Goal: Task Accomplishment & Management: Use online tool/utility

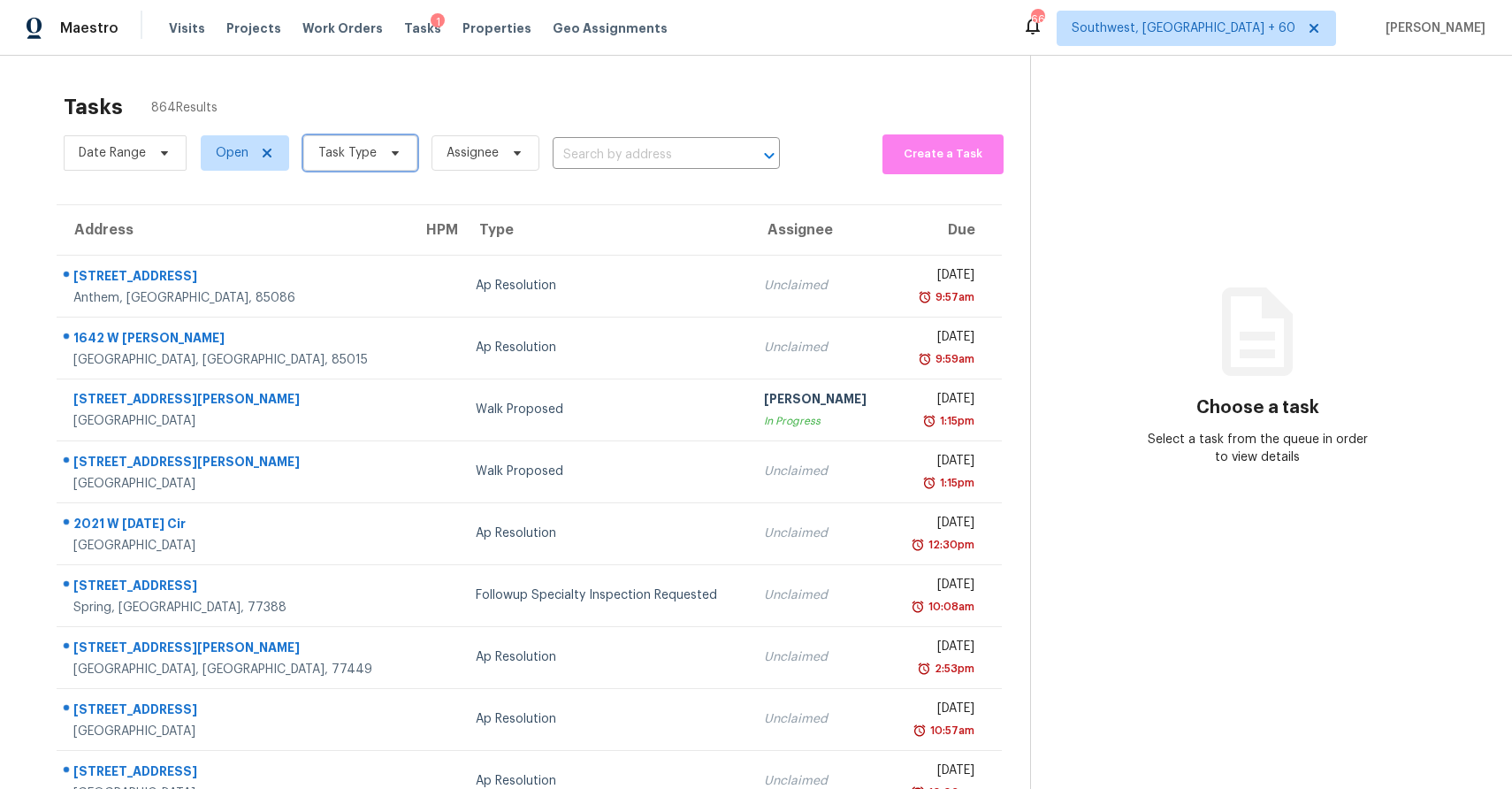
click at [347, 154] on span "Task Type" at bounding box center [348, 153] width 59 height 18
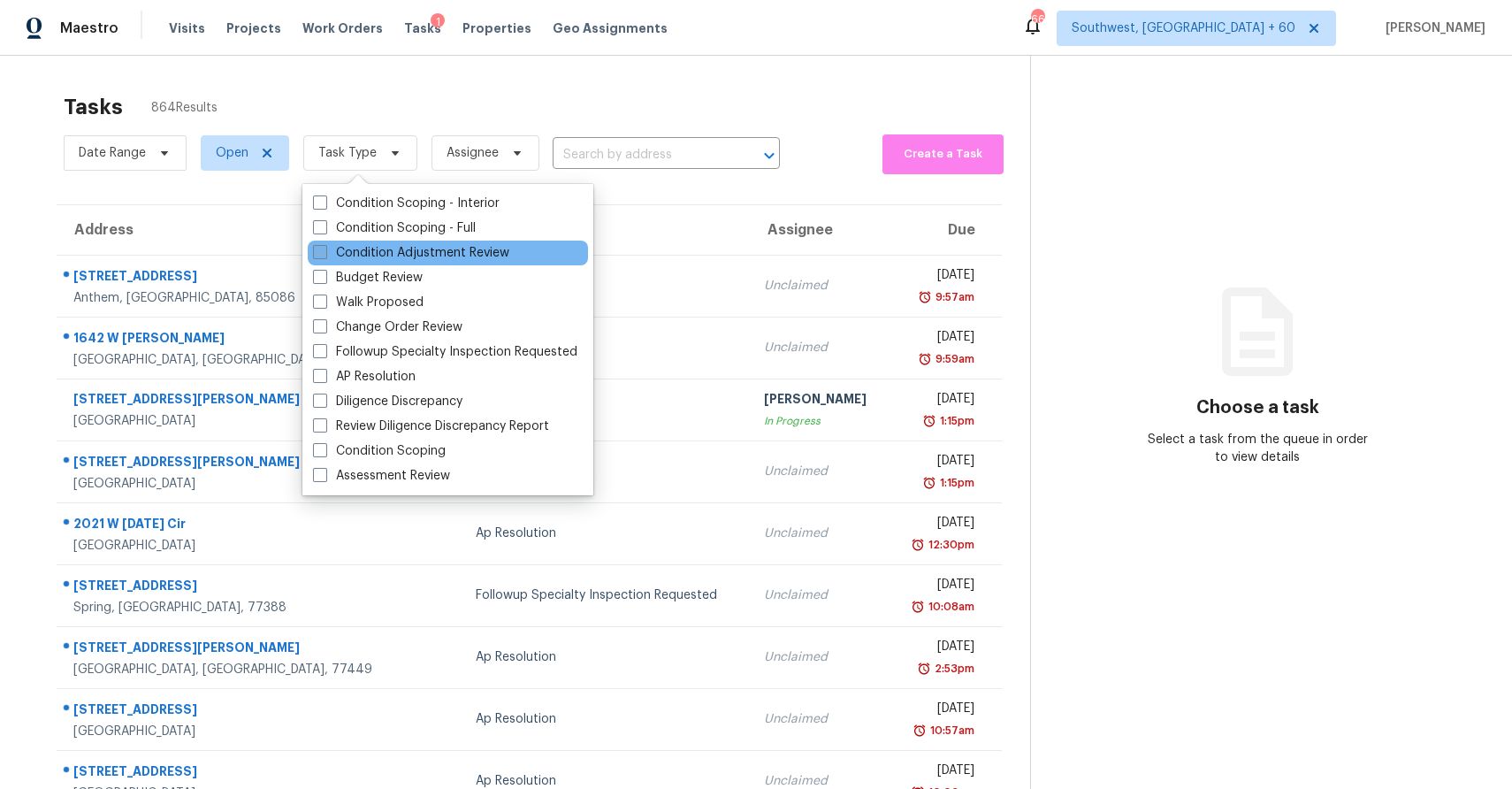
click at [396, 245] on label "Condition Adjustment Review" at bounding box center [411, 252] width 197 height 18
click at [324, 245] on input "Condition Adjustment Review" at bounding box center [318, 249] width 11 height 11
checkbox input "true"
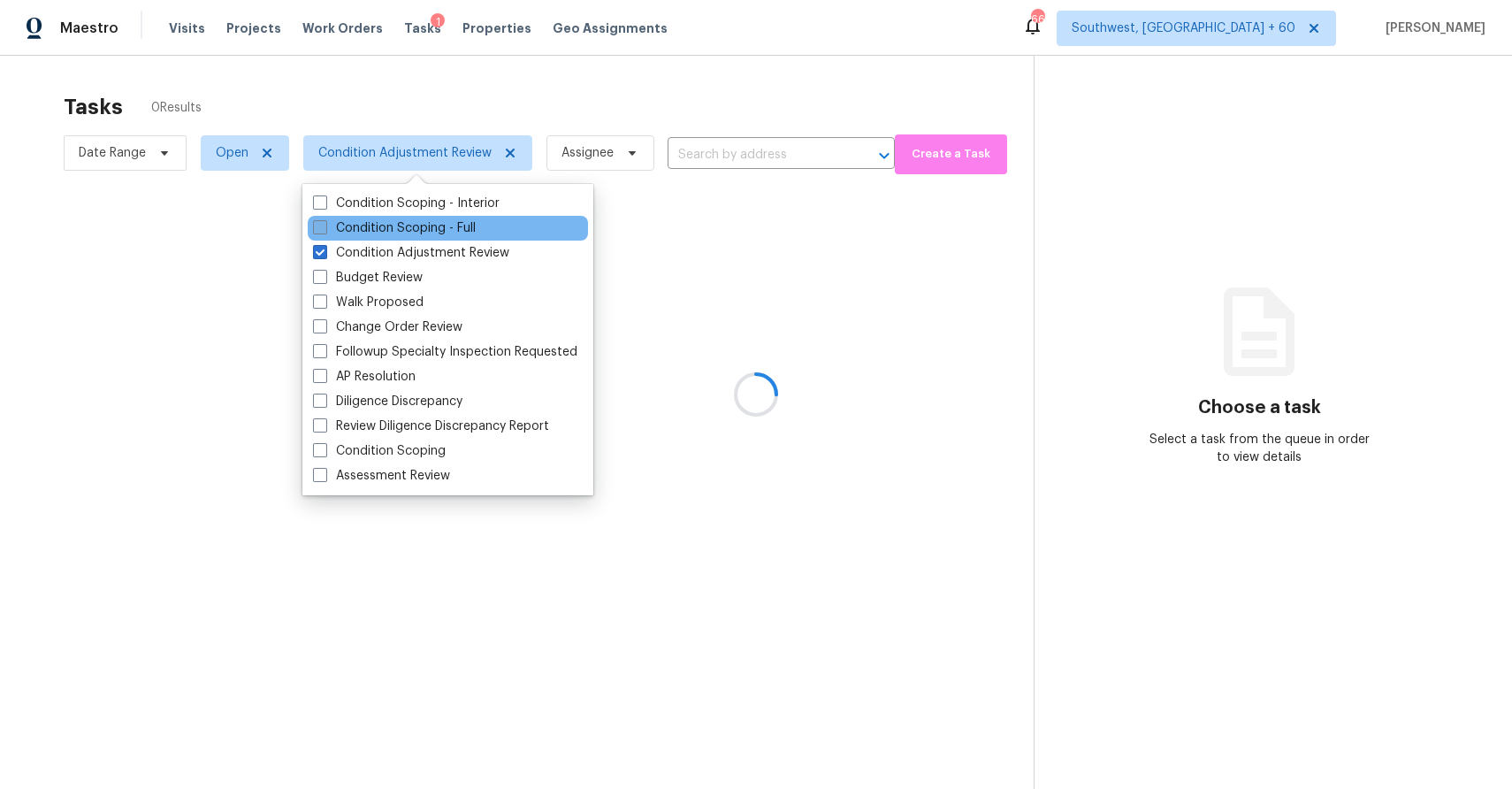
click at [416, 226] on label "Condition Scoping - Full" at bounding box center [394, 228] width 163 height 18
click at [324, 226] on input "Condition Scoping - Full" at bounding box center [318, 225] width 11 height 11
checkbox input "true"
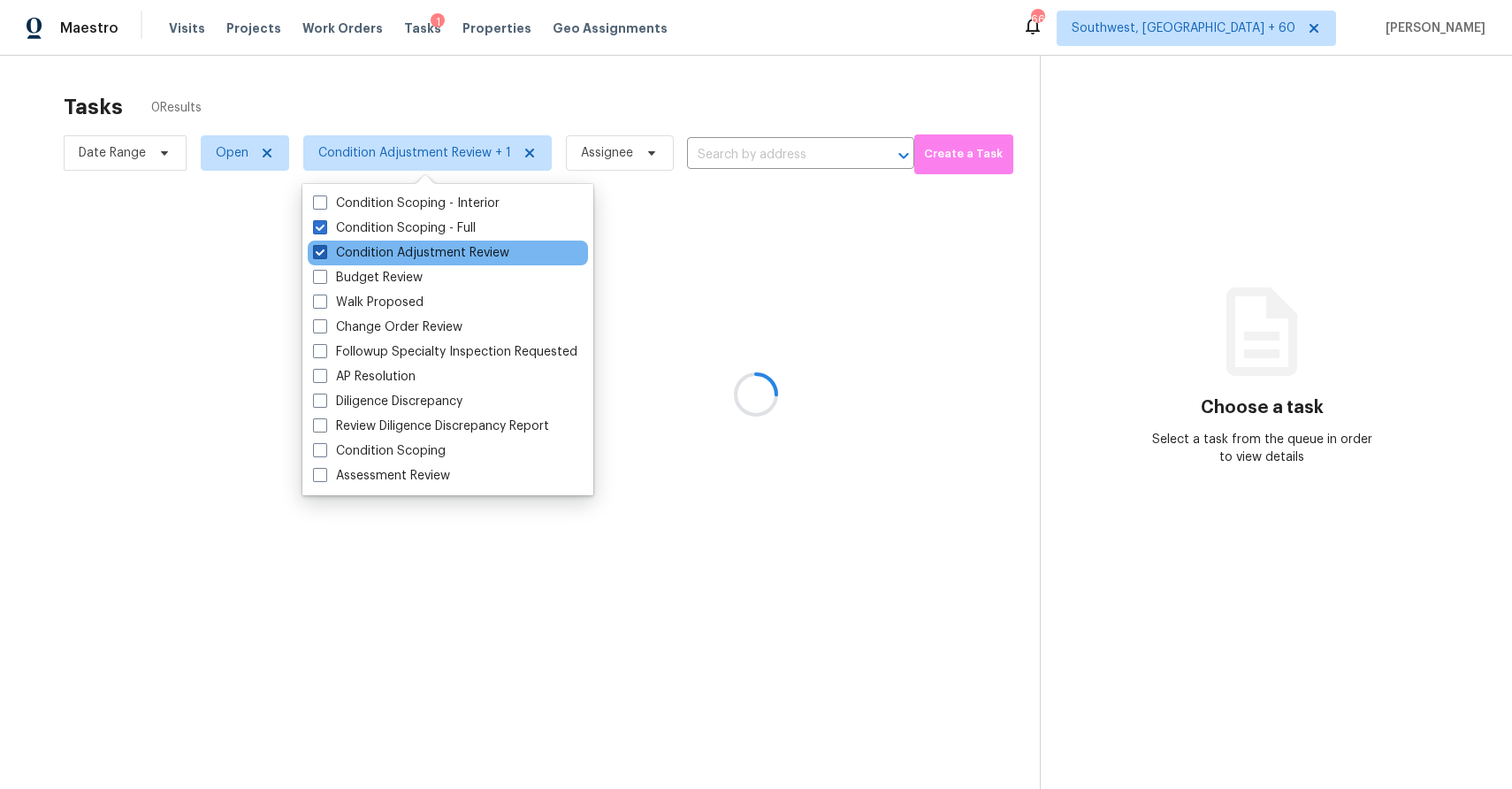
click at [409, 254] on label "Condition Adjustment Review" at bounding box center [411, 252] width 197 height 18
click at [324, 254] on input "Condition Adjustment Review" at bounding box center [318, 249] width 11 height 11
checkbox input "false"
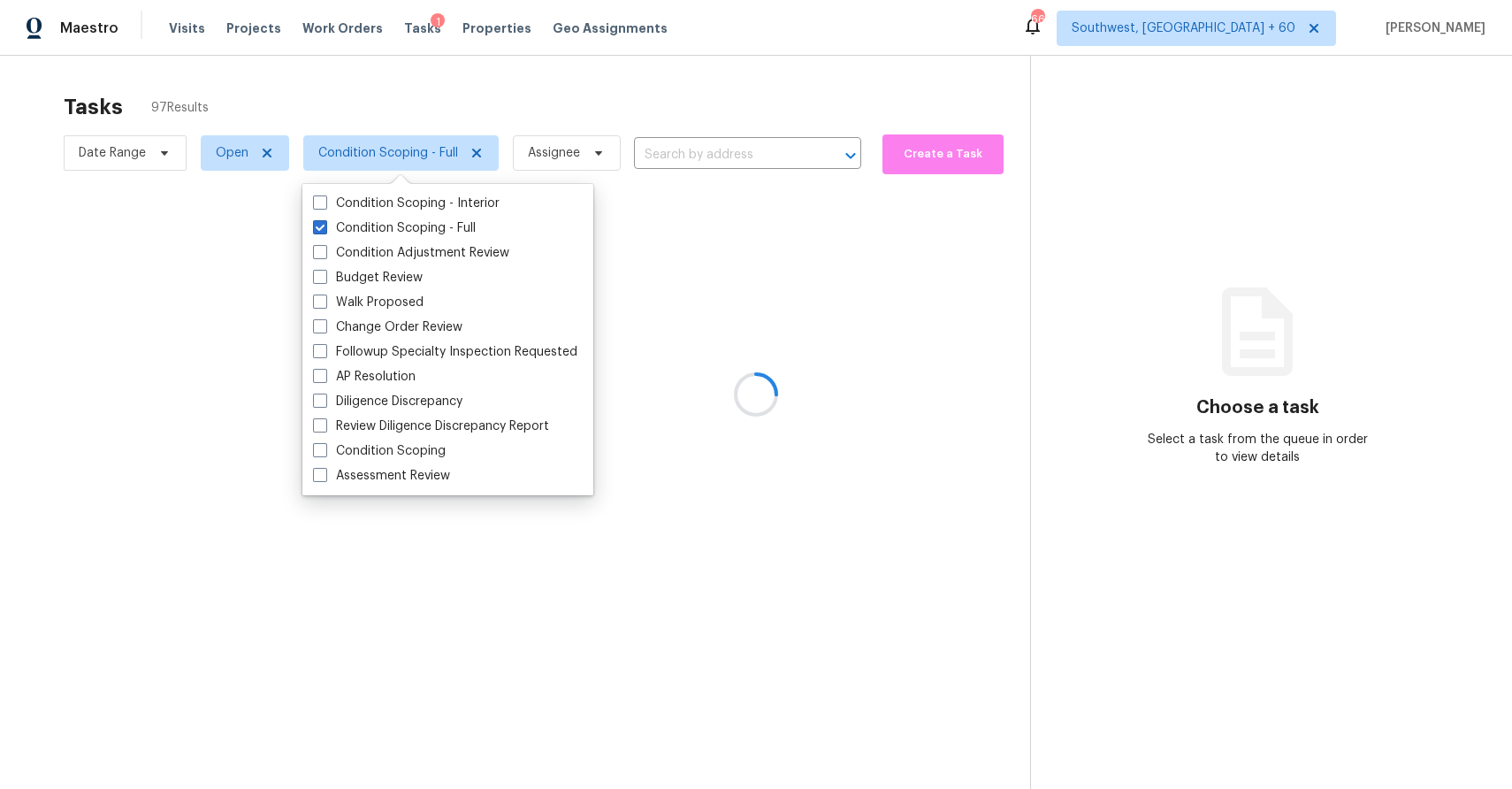
click at [506, 105] on div at bounding box center [756, 394] width 1512 height 789
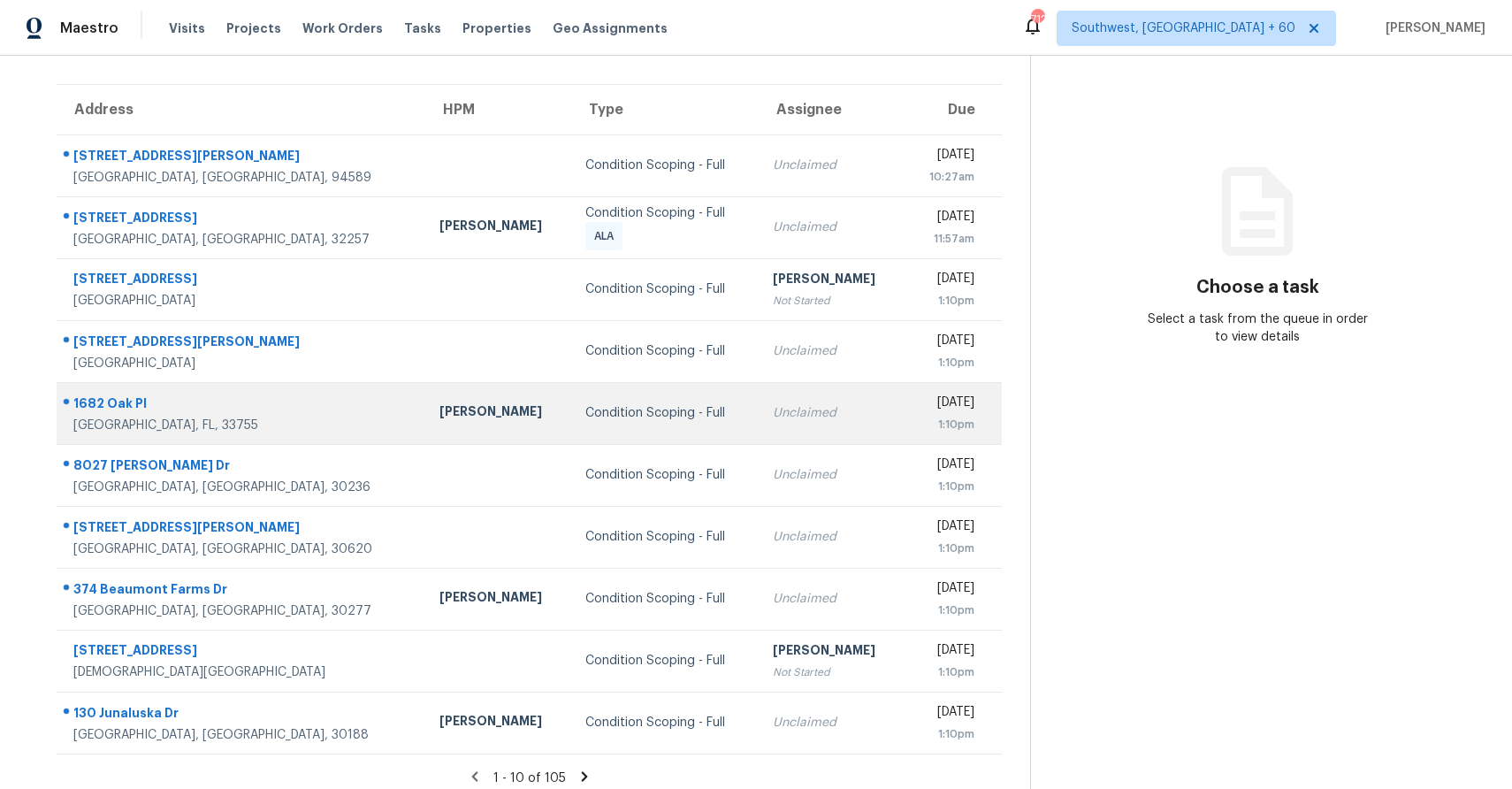
scroll to position [131, 0]
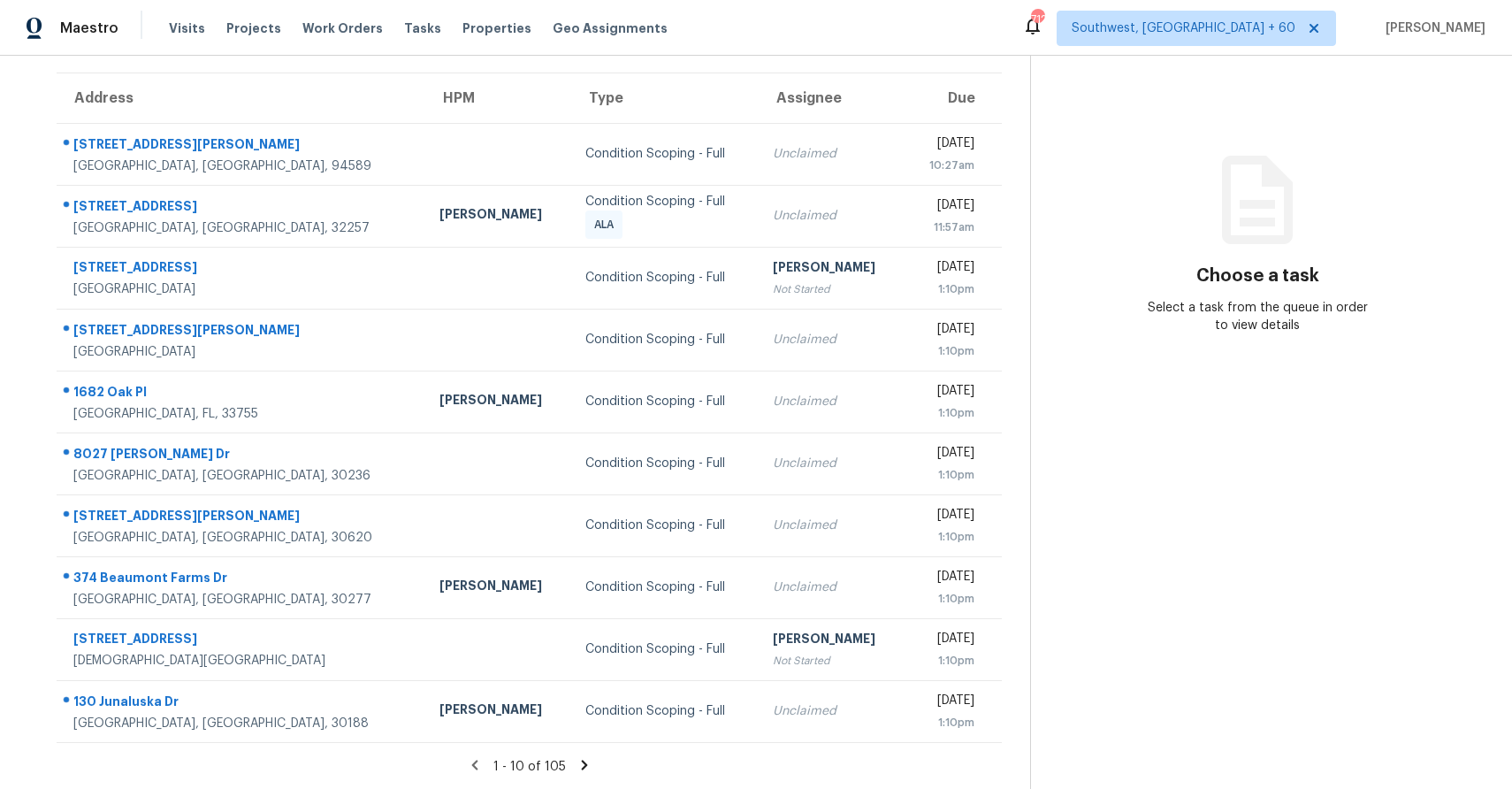
click at [583, 767] on icon at bounding box center [584, 764] width 16 height 16
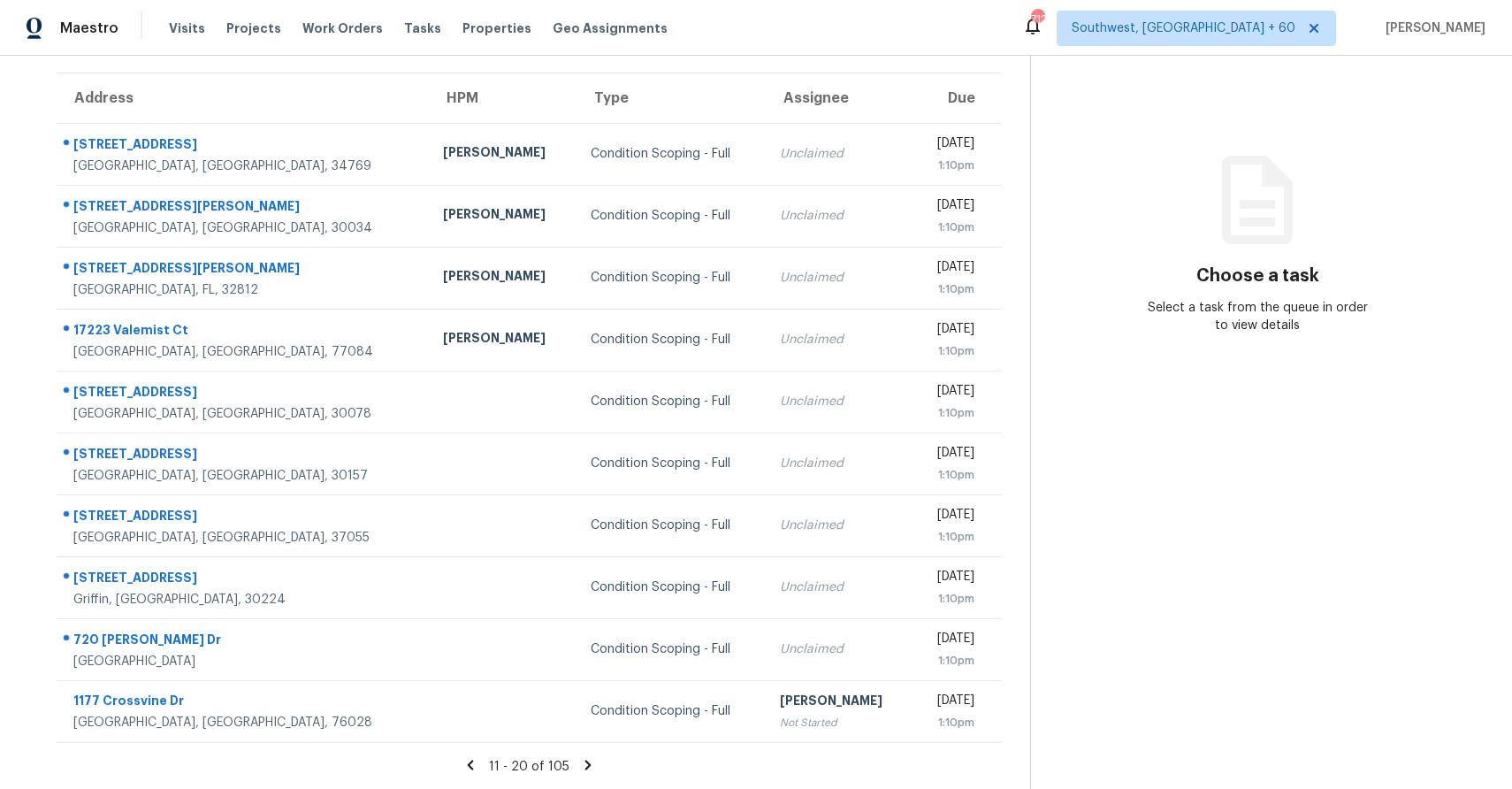
click at [586, 763] on icon at bounding box center [588, 764] width 7 height 9
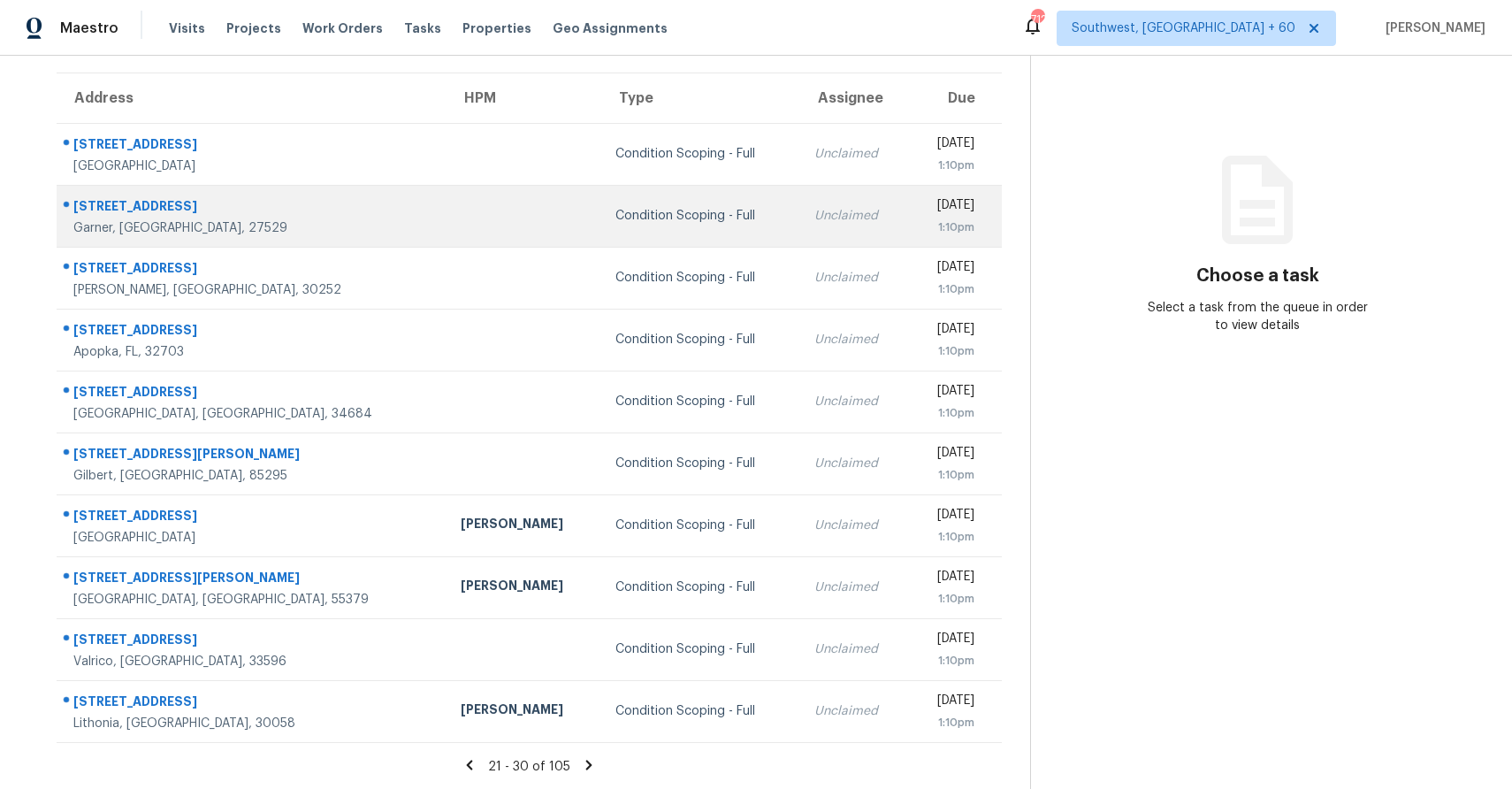
click at [800, 225] on td "Unclaimed" at bounding box center [854, 216] width 109 height 62
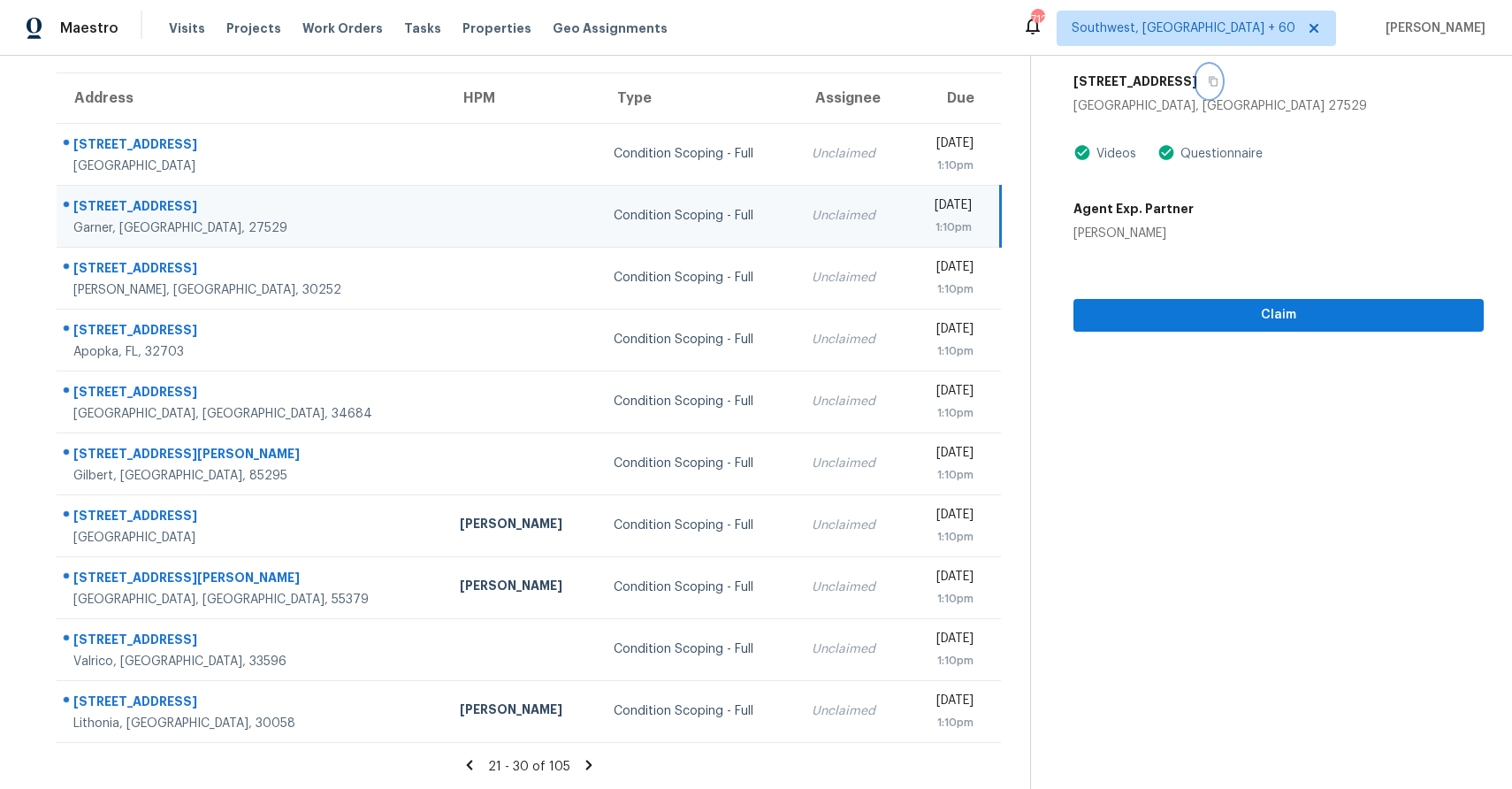
click at [1200, 80] on button "button" at bounding box center [1209, 81] width 24 height 32
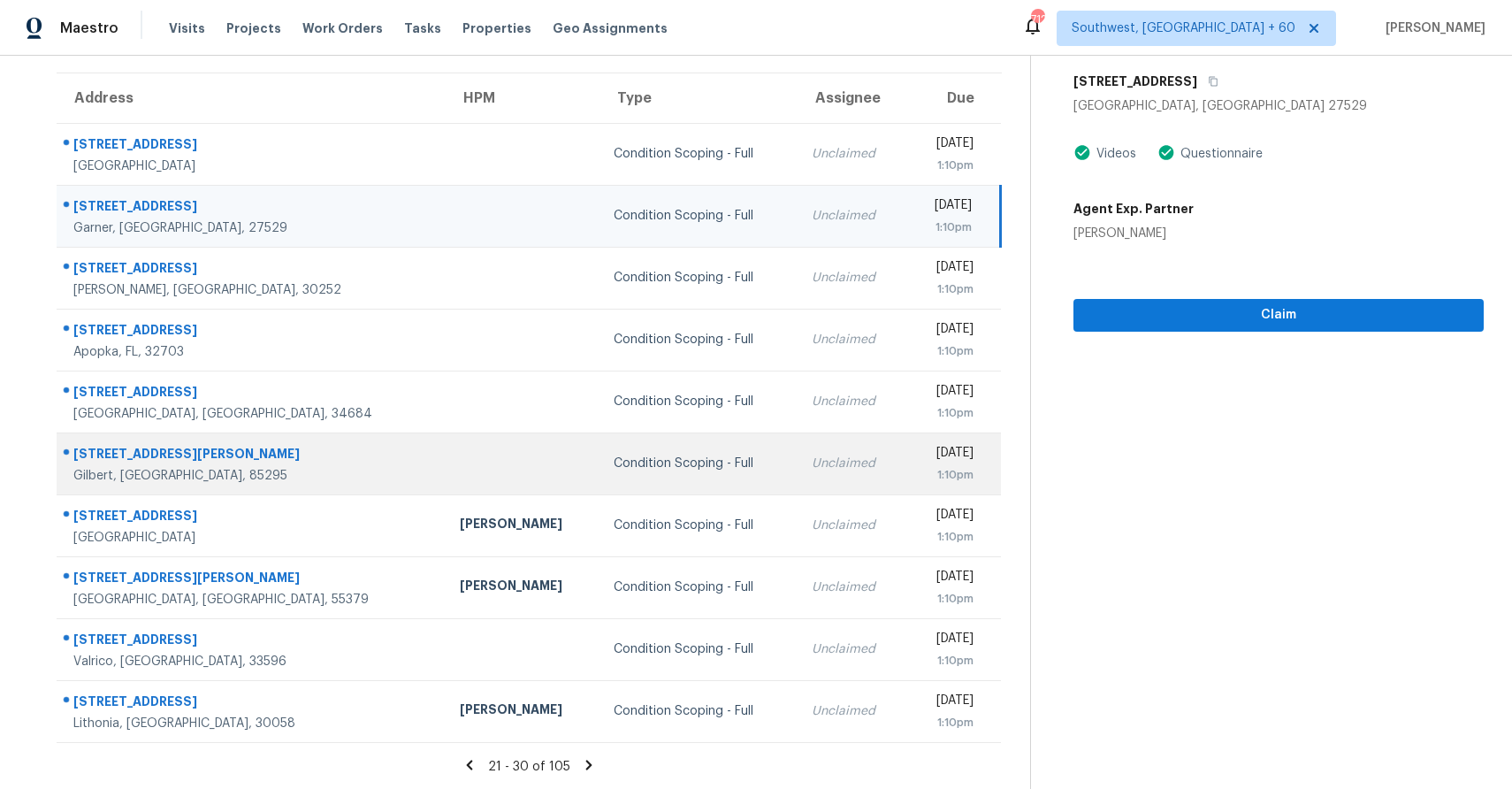
click at [613, 464] on div "Condition Scoping - Full" at bounding box center [698, 463] width 170 height 18
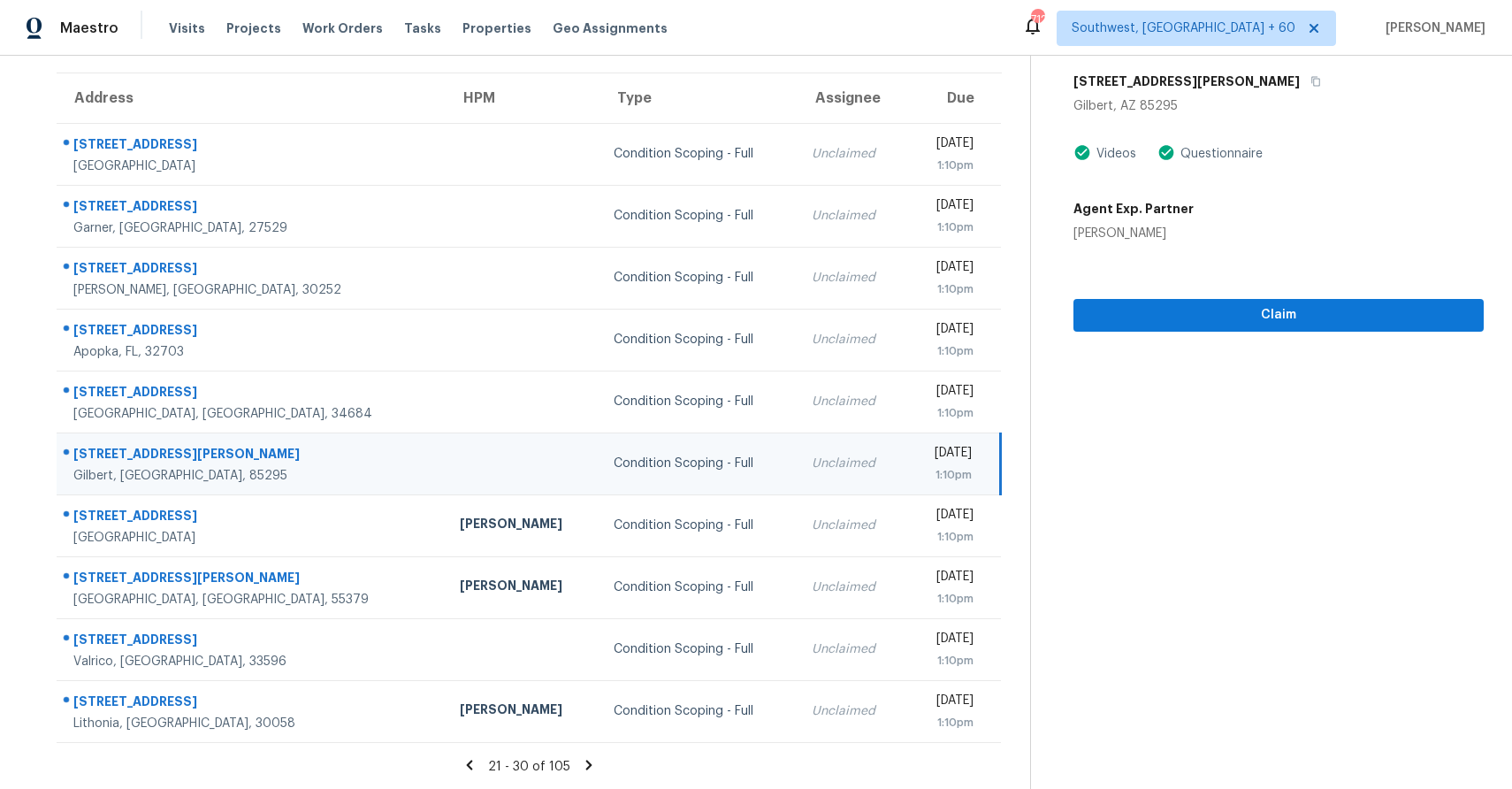
click at [587, 764] on icon at bounding box center [589, 764] width 7 height 9
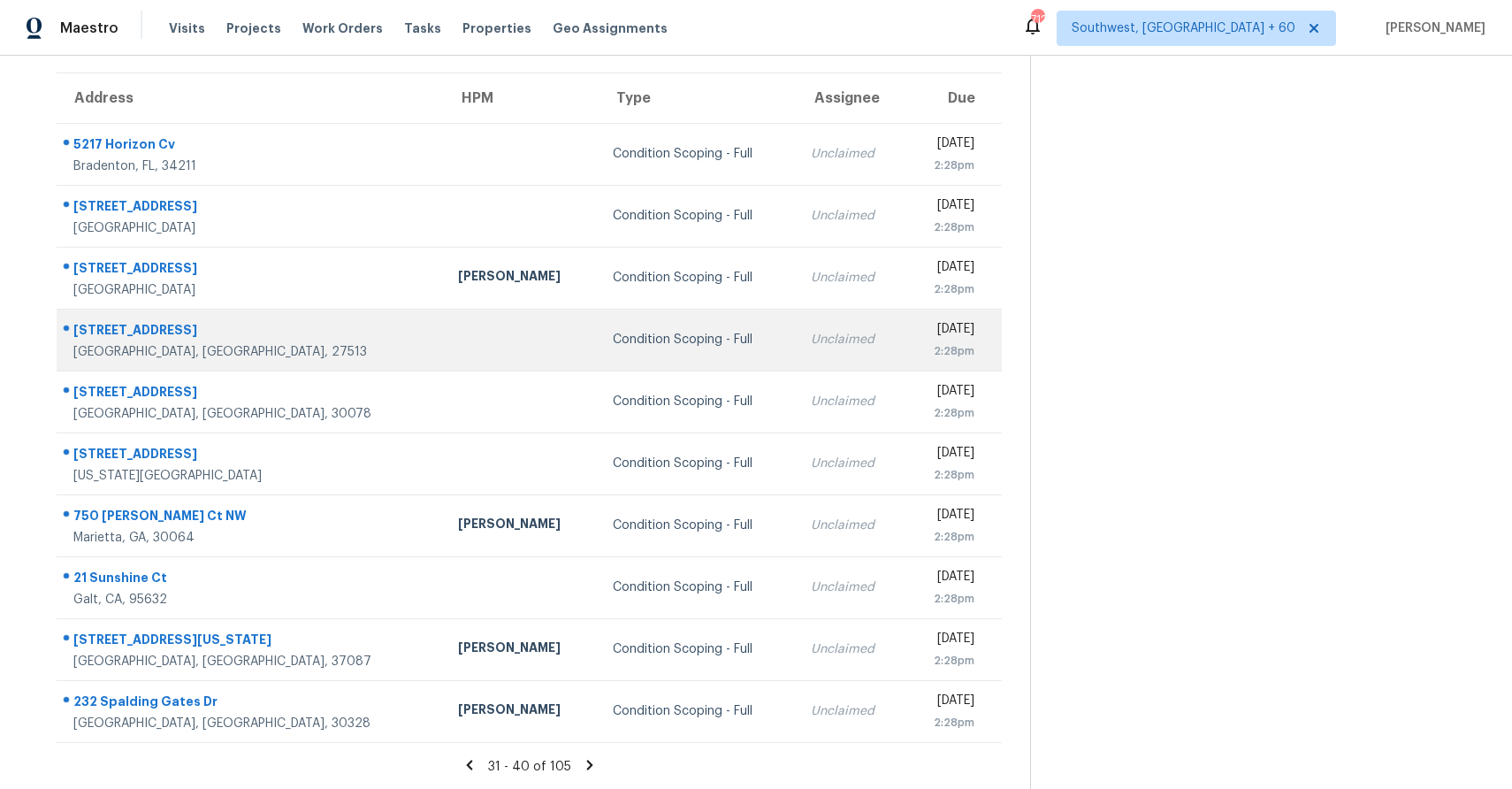
click at [797, 359] on td "Unclaimed" at bounding box center [850, 340] width 109 height 62
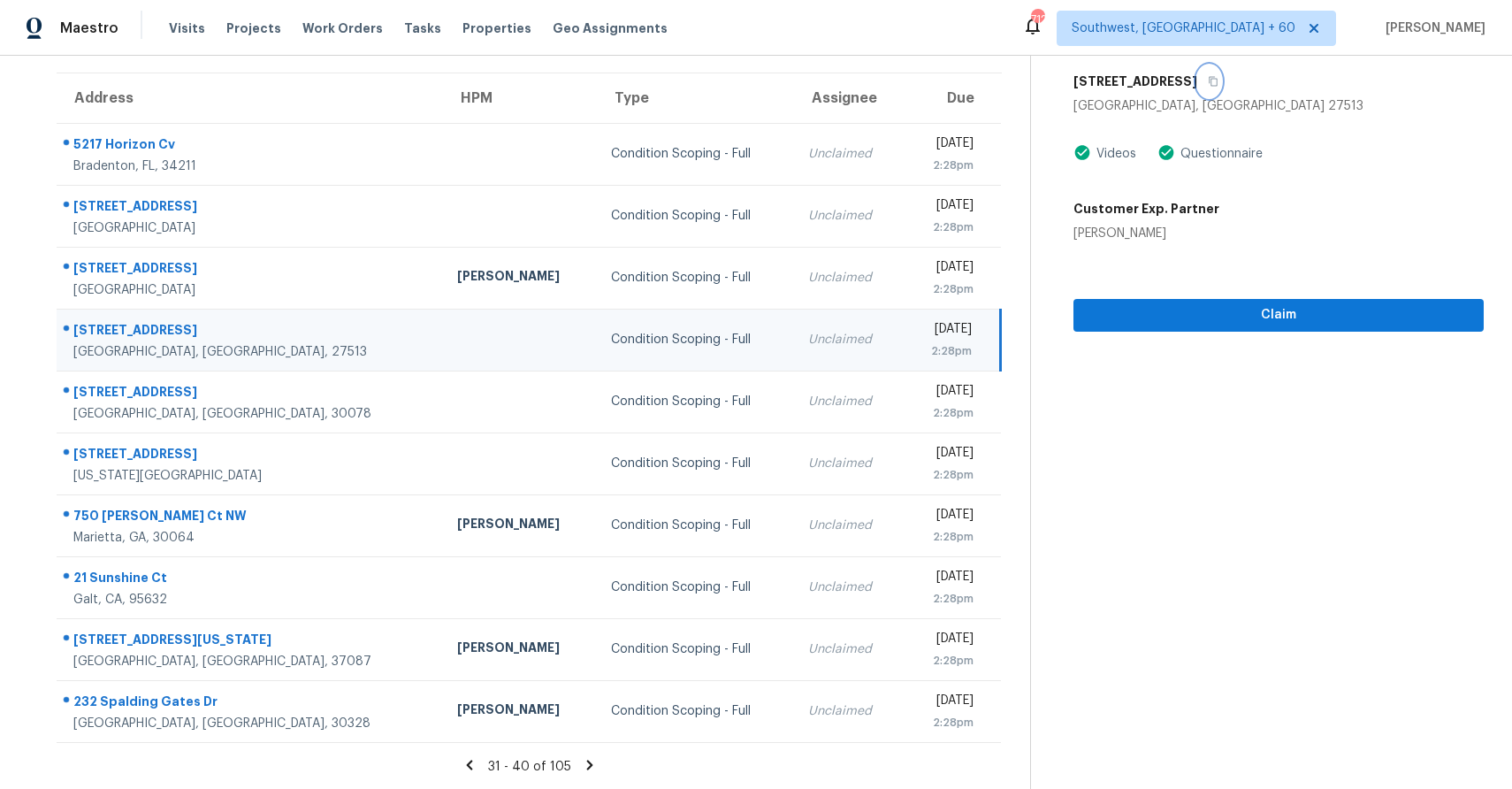
click at [1208, 82] on icon "button" at bounding box center [1212, 80] width 10 height 10
click at [1197, 74] on button "button" at bounding box center [1209, 81] width 24 height 32
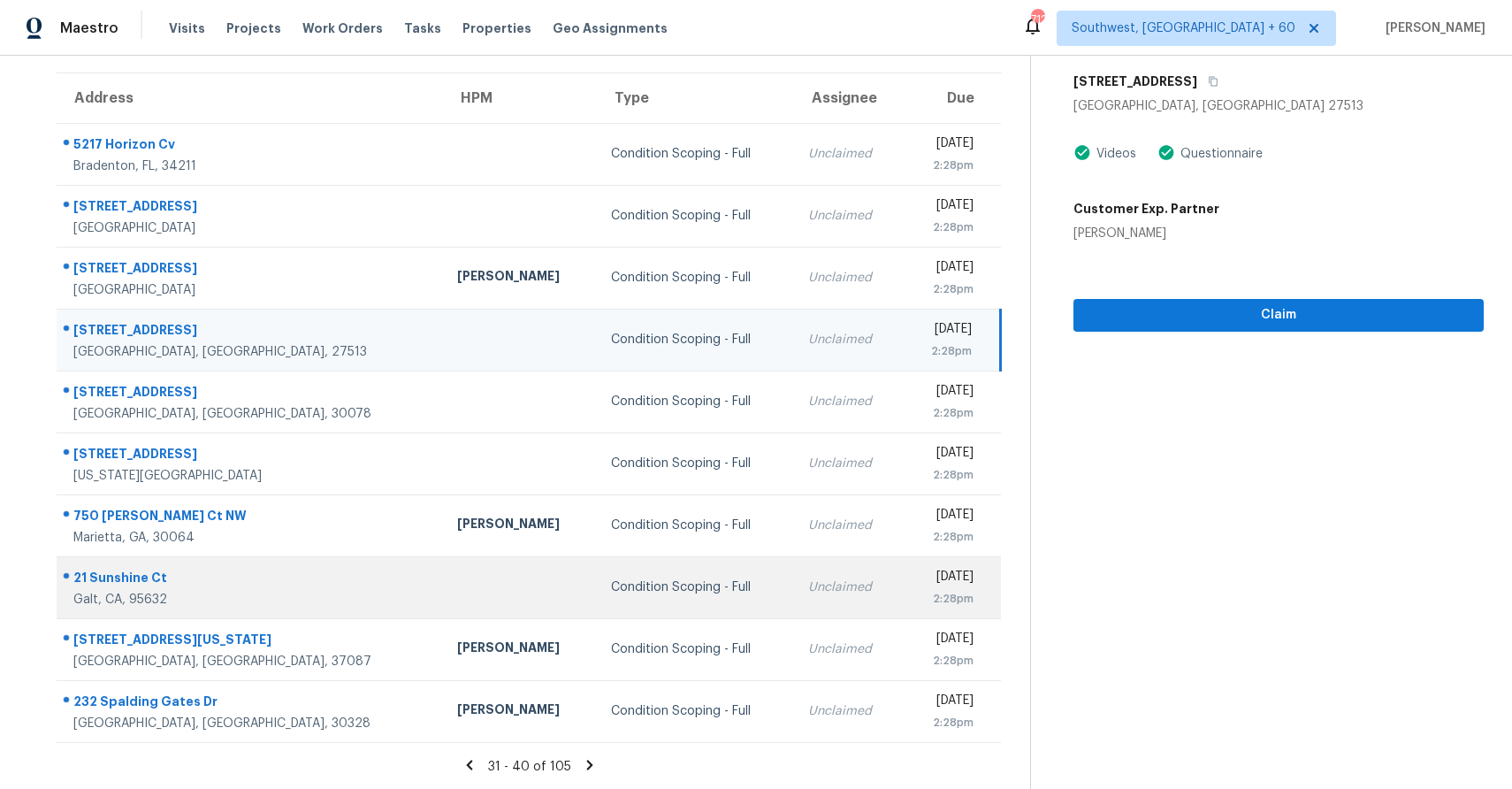
click at [597, 599] on td "Condition Scoping - Full" at bounding box center [696, 588] width 198 height 62
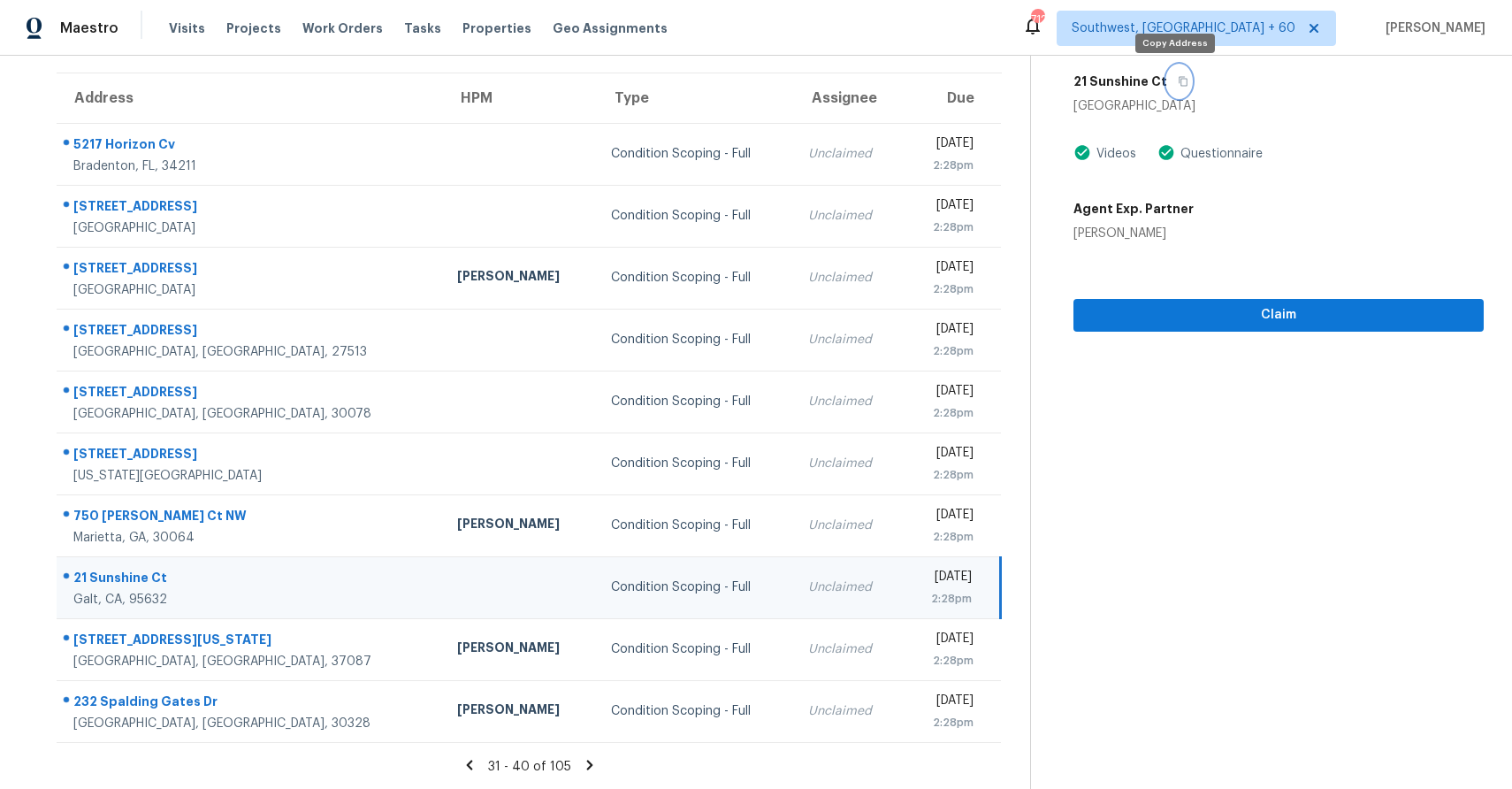
click at [1172, 74] on button "button" at bounding box center [1178, 81] width 24 height 32
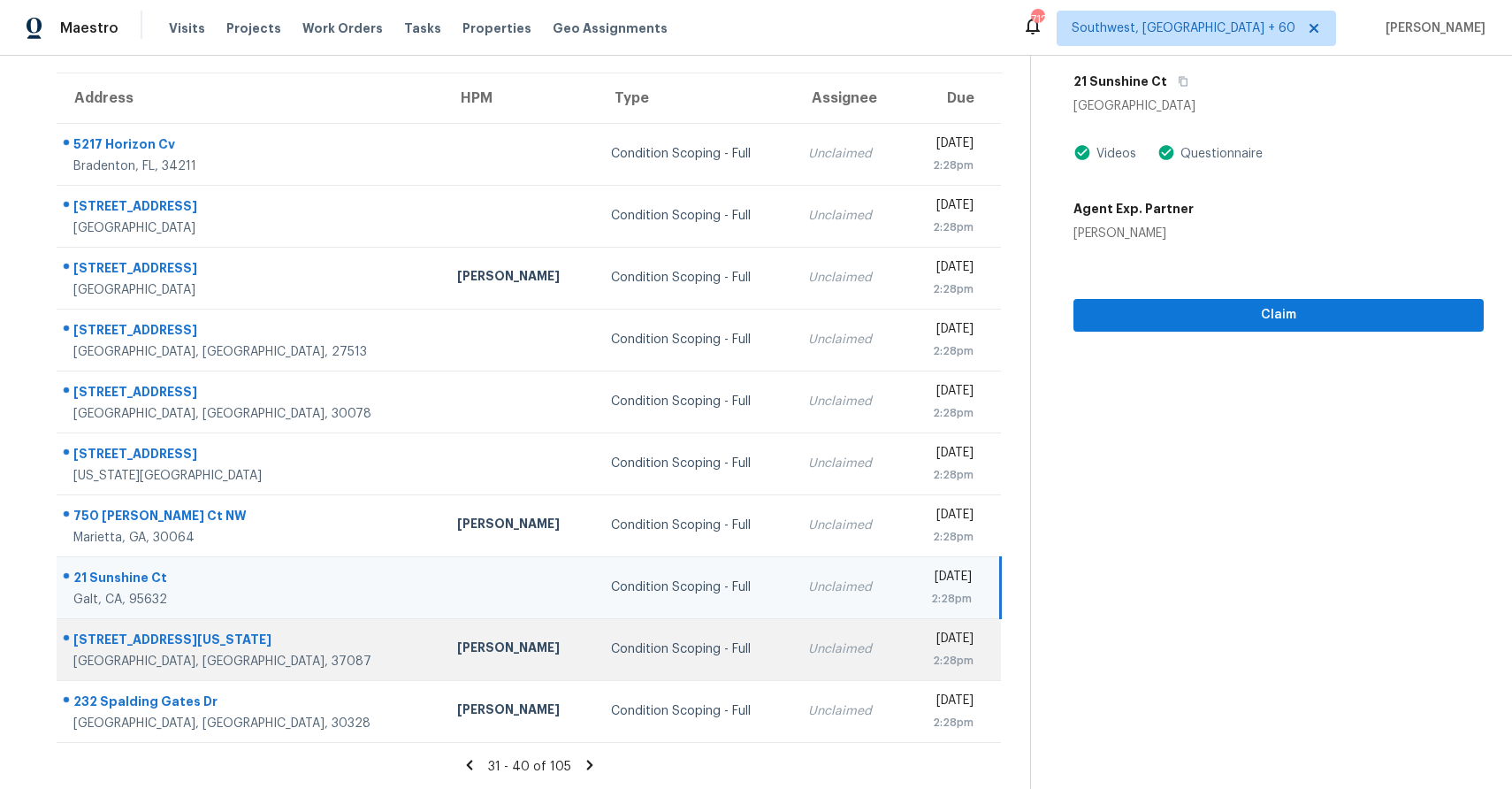
click at [611, 640] on div "Condition Scoping - Full" at bounding box center [696, 648] width 169 height 18
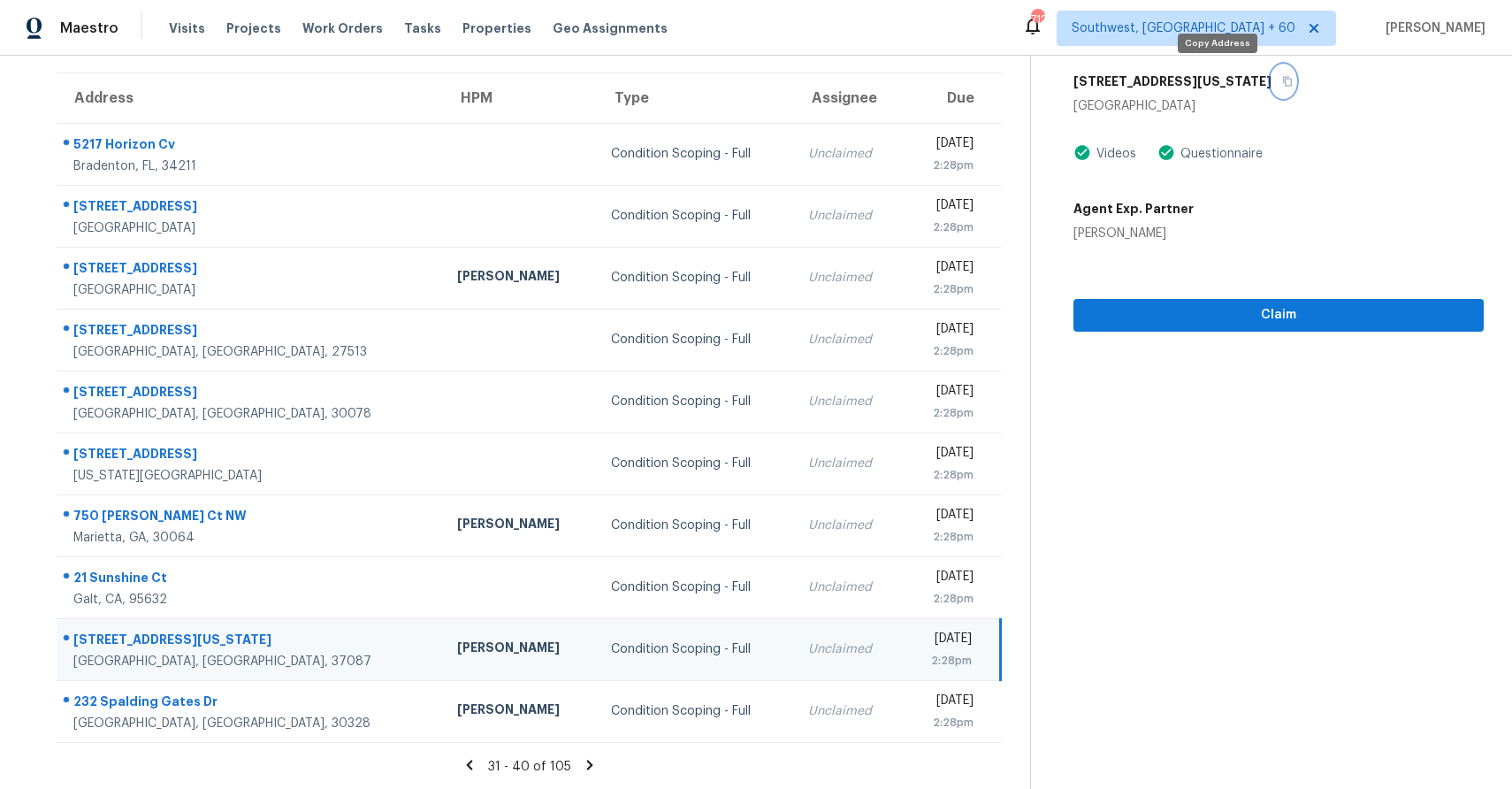
click at [1272, 87] on button "button" at bounding box center [1283, 81] width 24 height 32
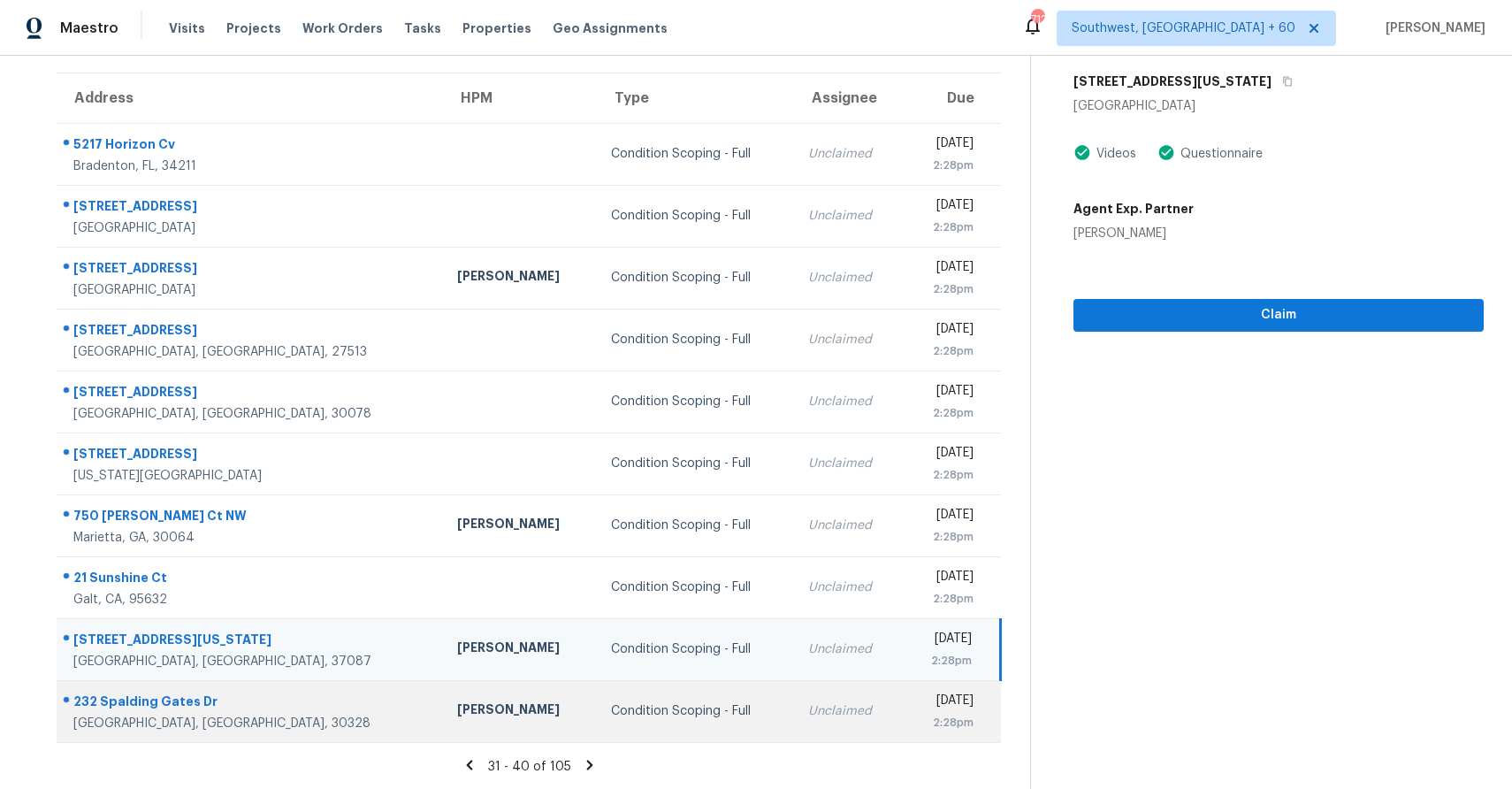
click at [614, 695] on td "Condition Scoping - Full" at bounding box center [696, 712] width 198 height 62
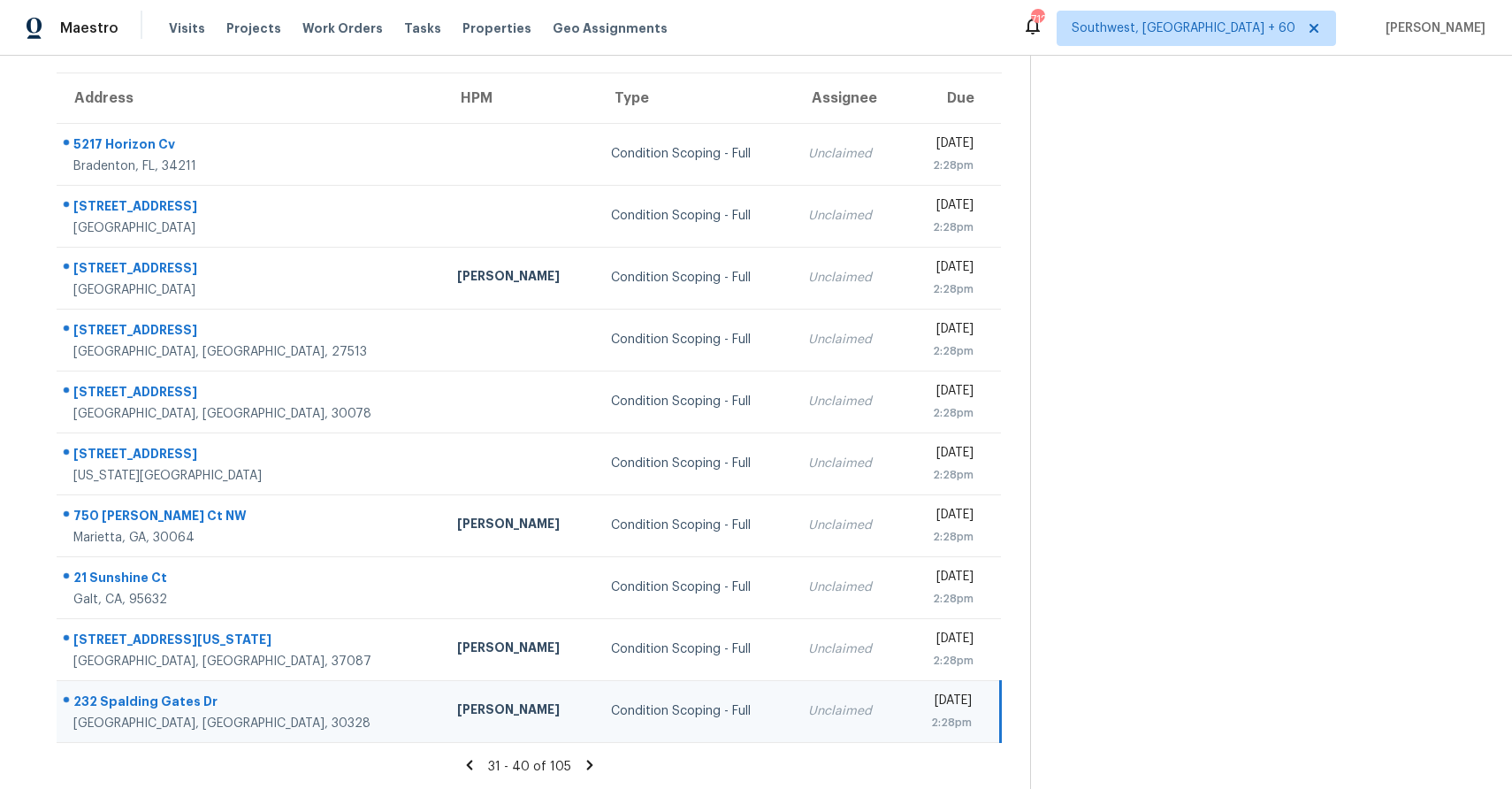
click at [588, 770] on icon at bounding box center [590, 764] width 16 height 16
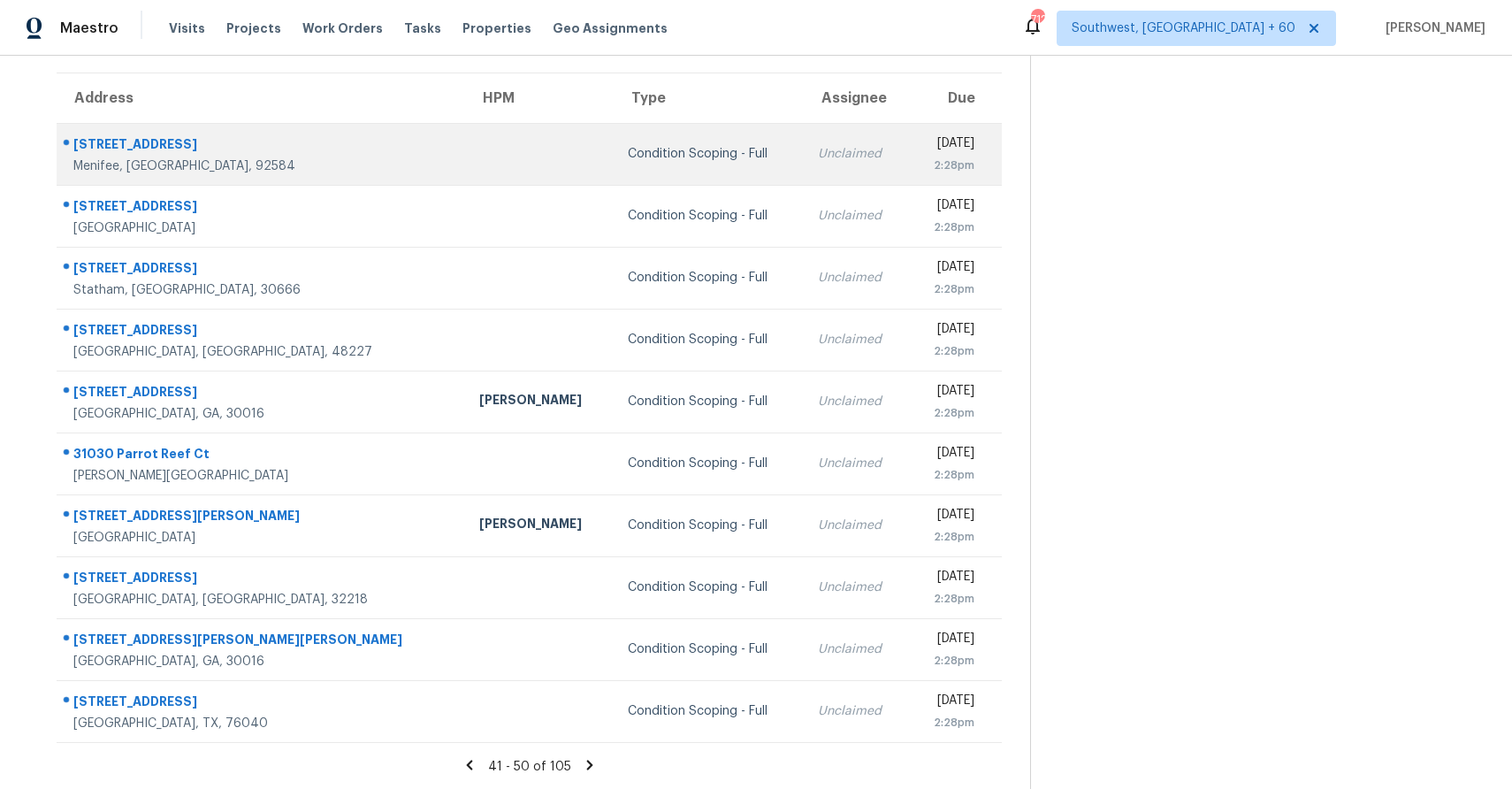
click at [621, 164] on td "Condition Scoping - Full" at bounding box center [709, 154] width 191 height 62
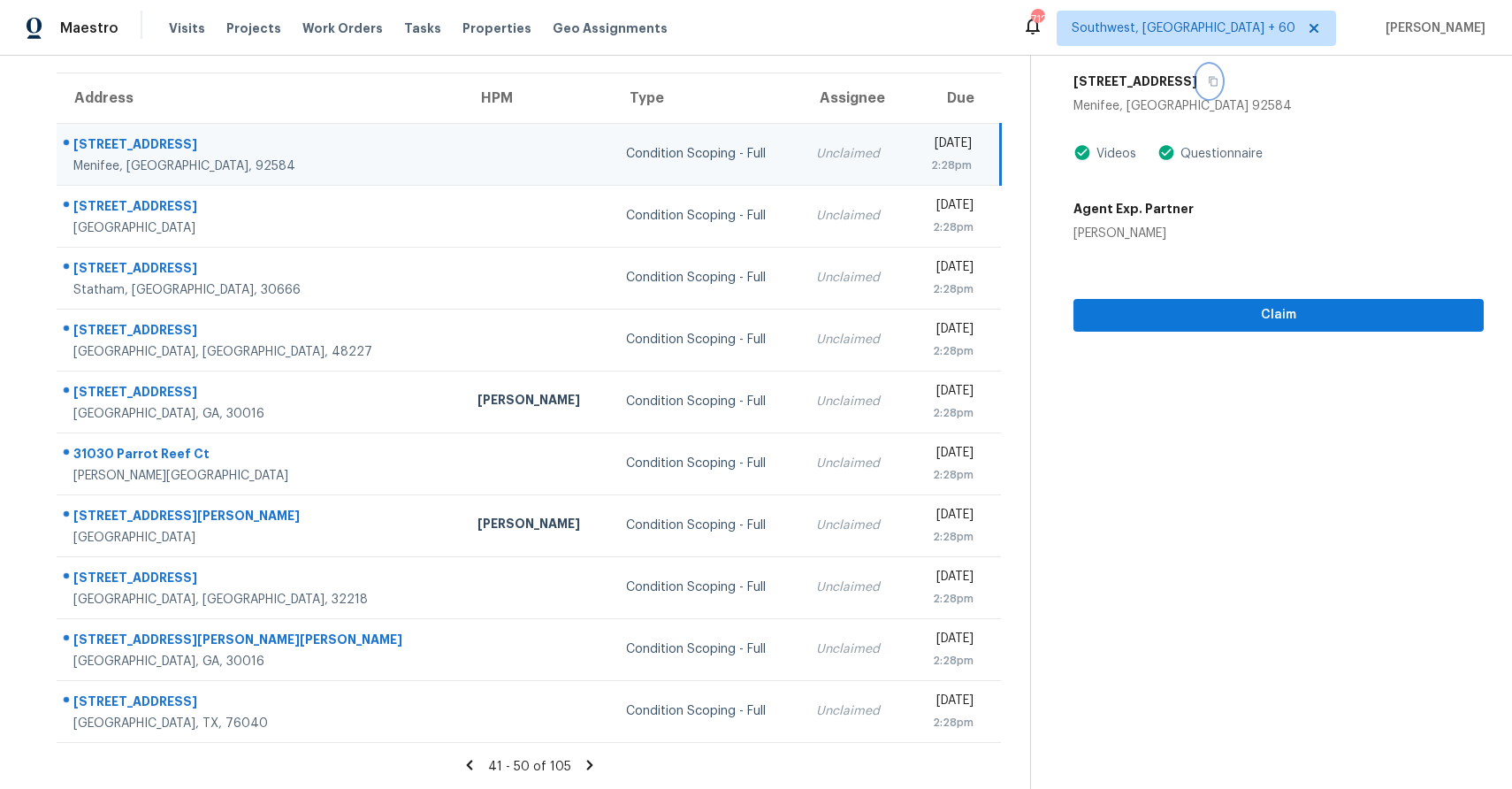
click at [1205, 70] on button "button" at bounding box center [1209, 81] width 24 height 32
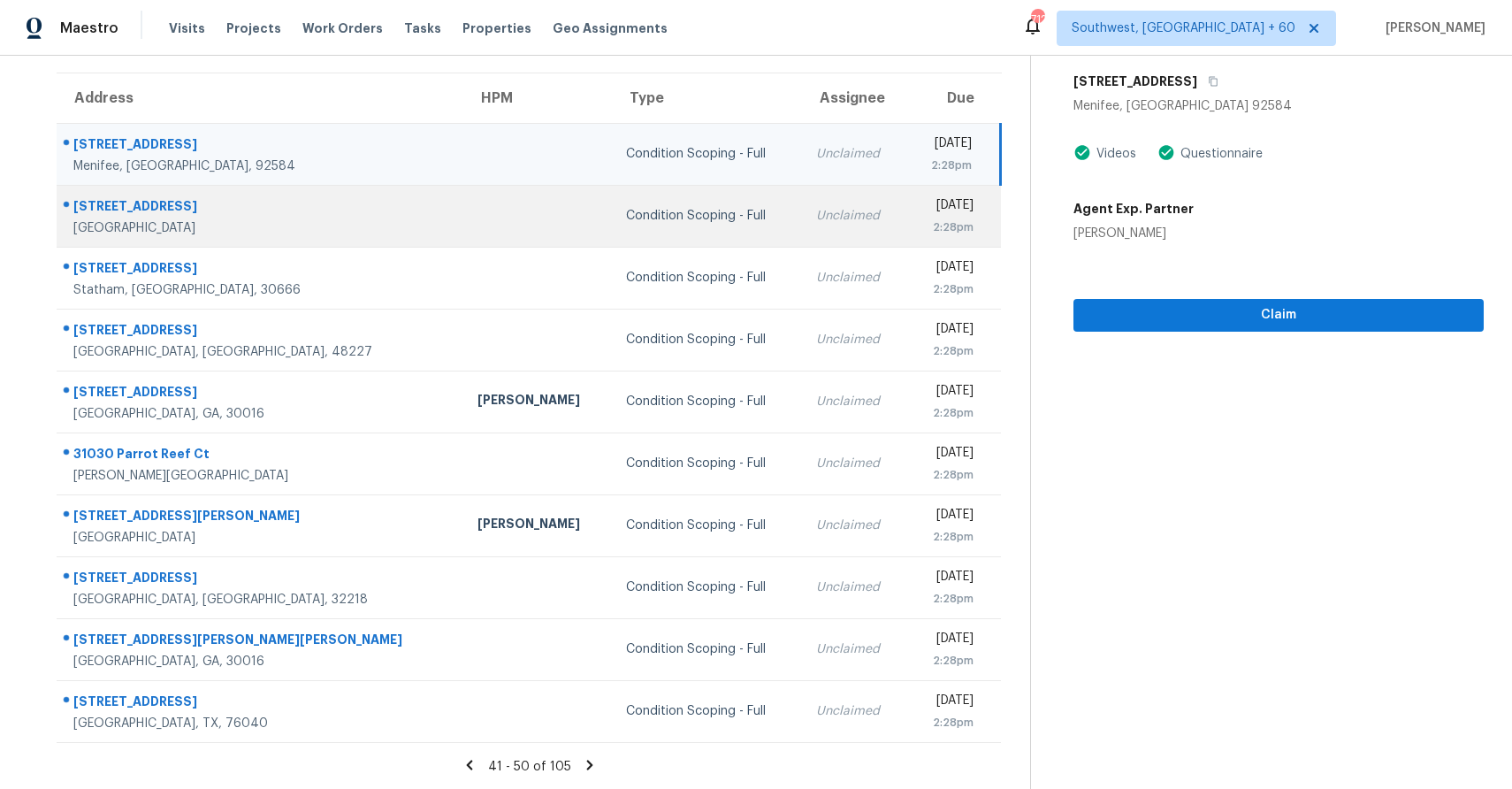
click at [615, 233] on td "Condition Scoping - Full" at bounding box center [707, 216] width 190 height 62
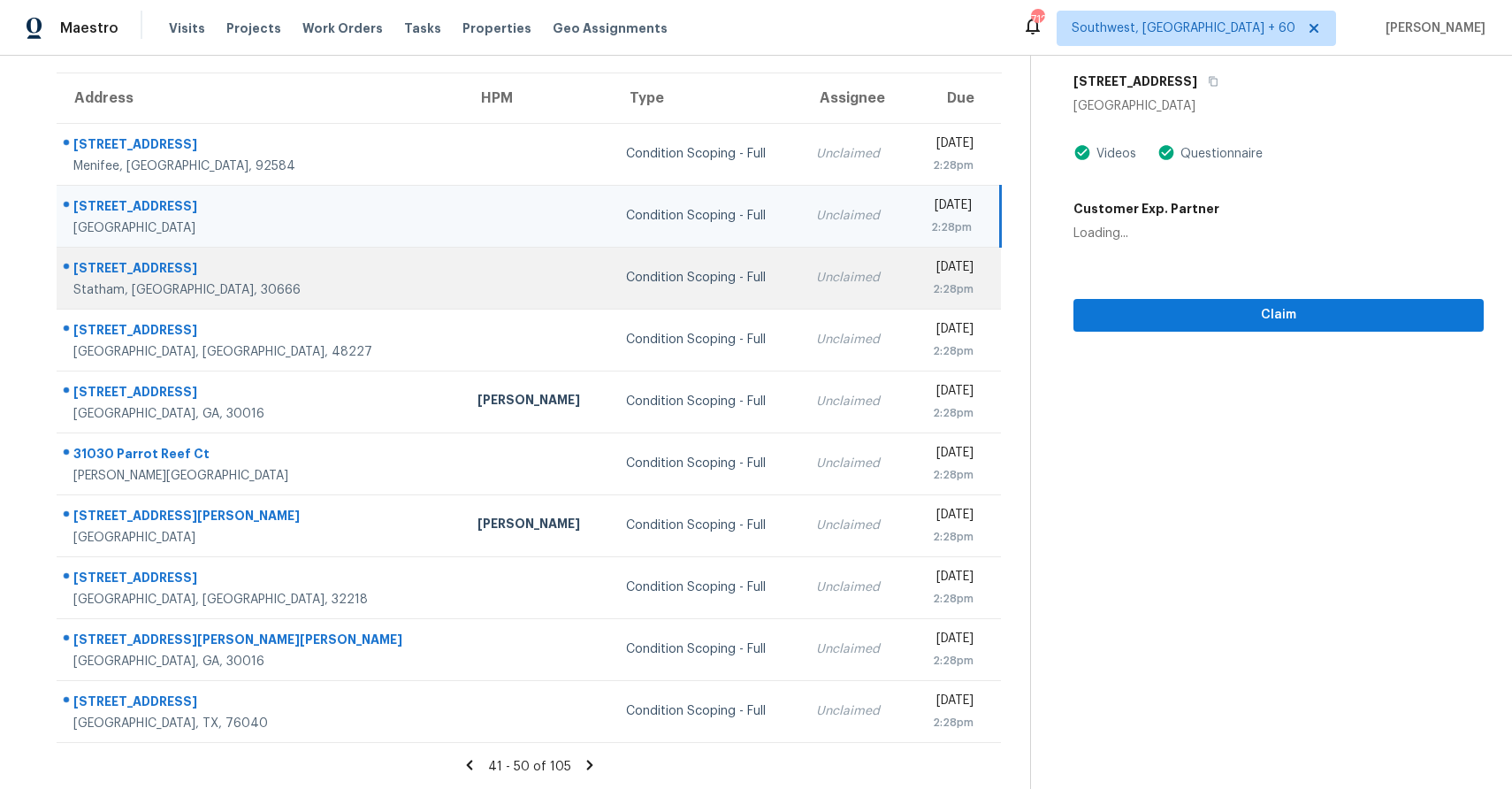
click at [645, 302] on td "Condition Scoping - Full" at bounding box center [707, 278] width 190 height 62
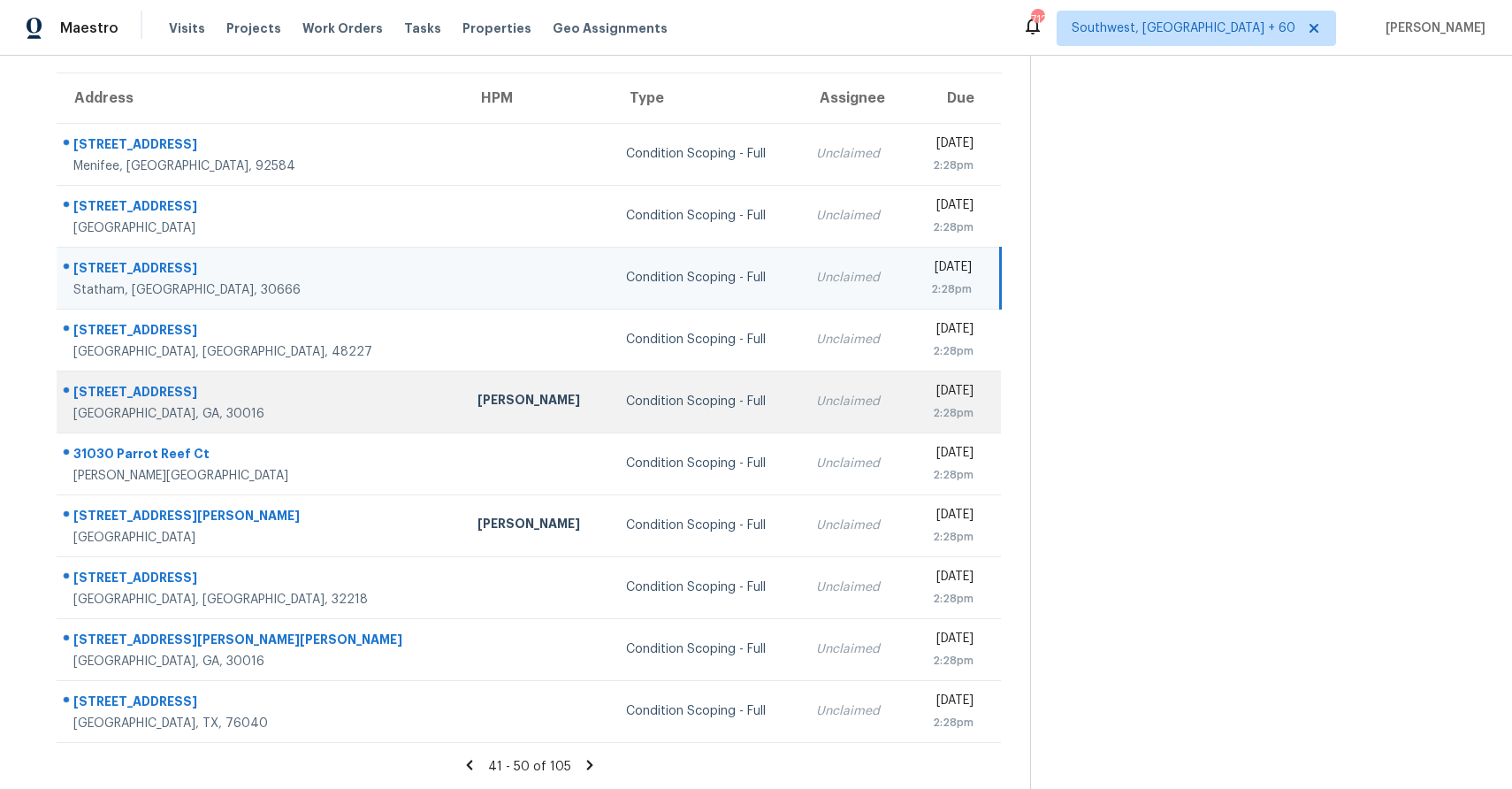
click at [638, 381] on td "Condition Scoping - Full" at bounding box center [707, 402] width 190 height 62
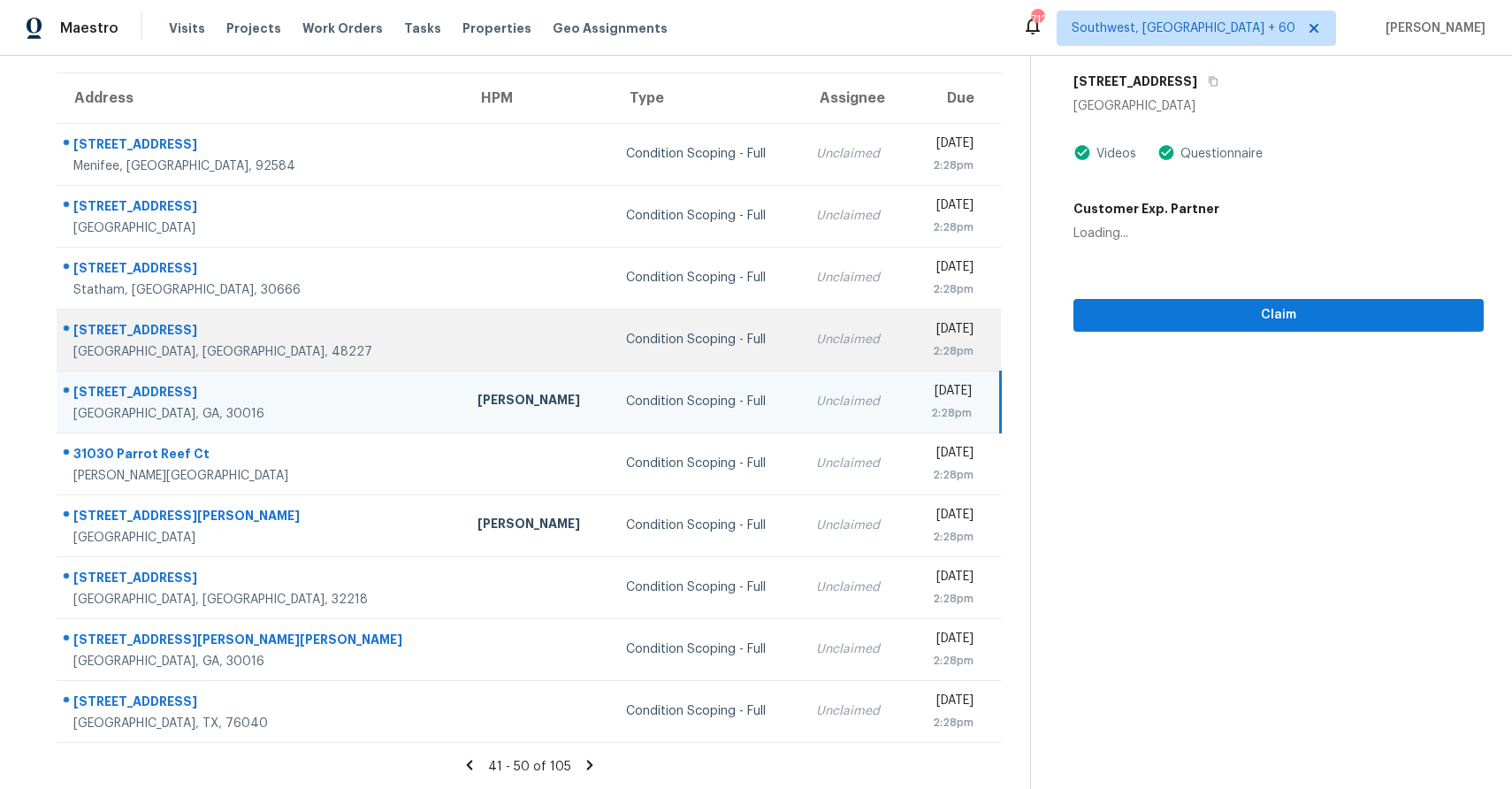
click at [667, 346] on div "Condition Scoping - Full" at bounding box center [707, 339] width 162 height 18
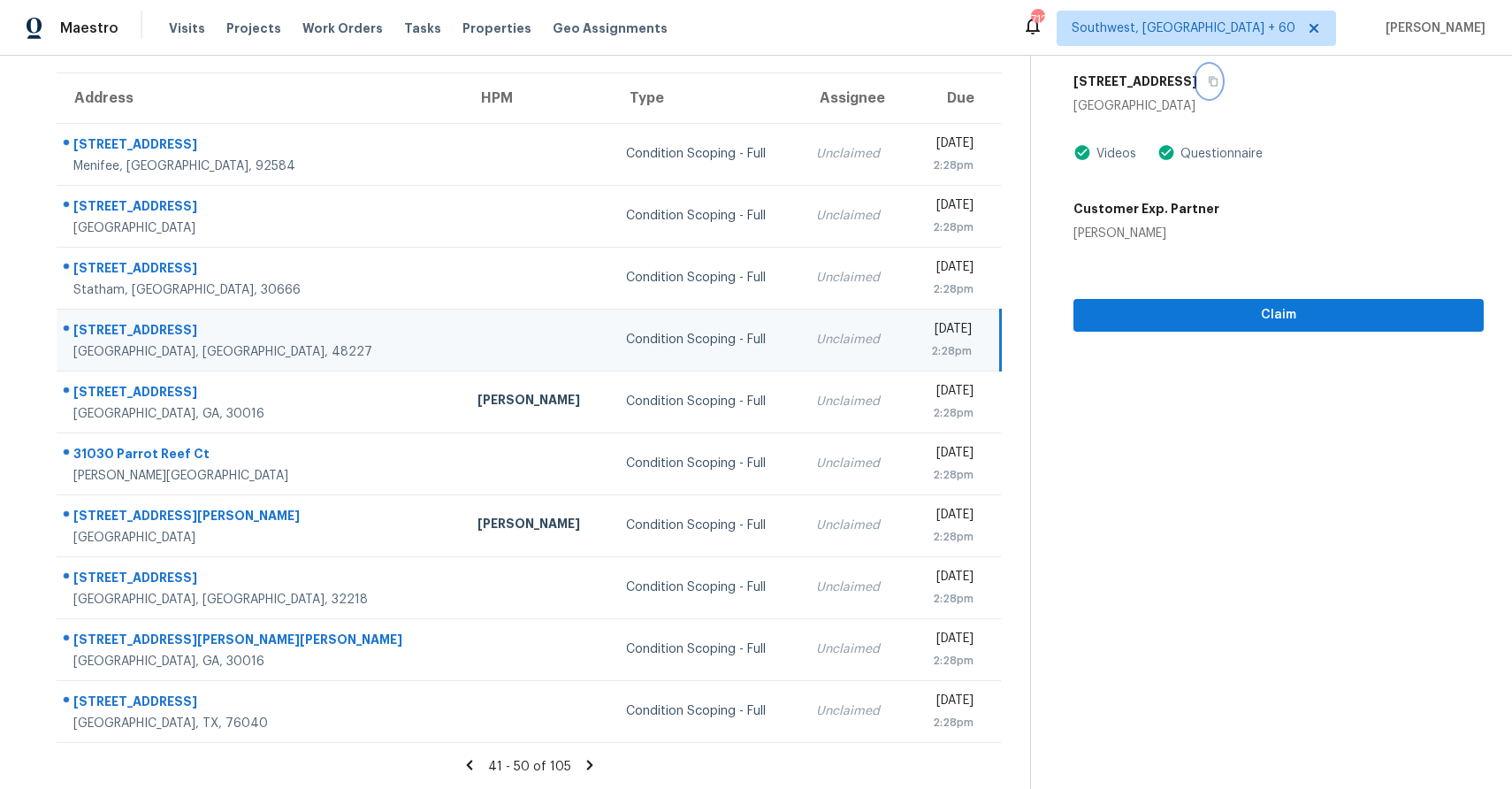
click at [1208, 81] on icon "button" at bounding box center [1212, 80] width 10 height 10
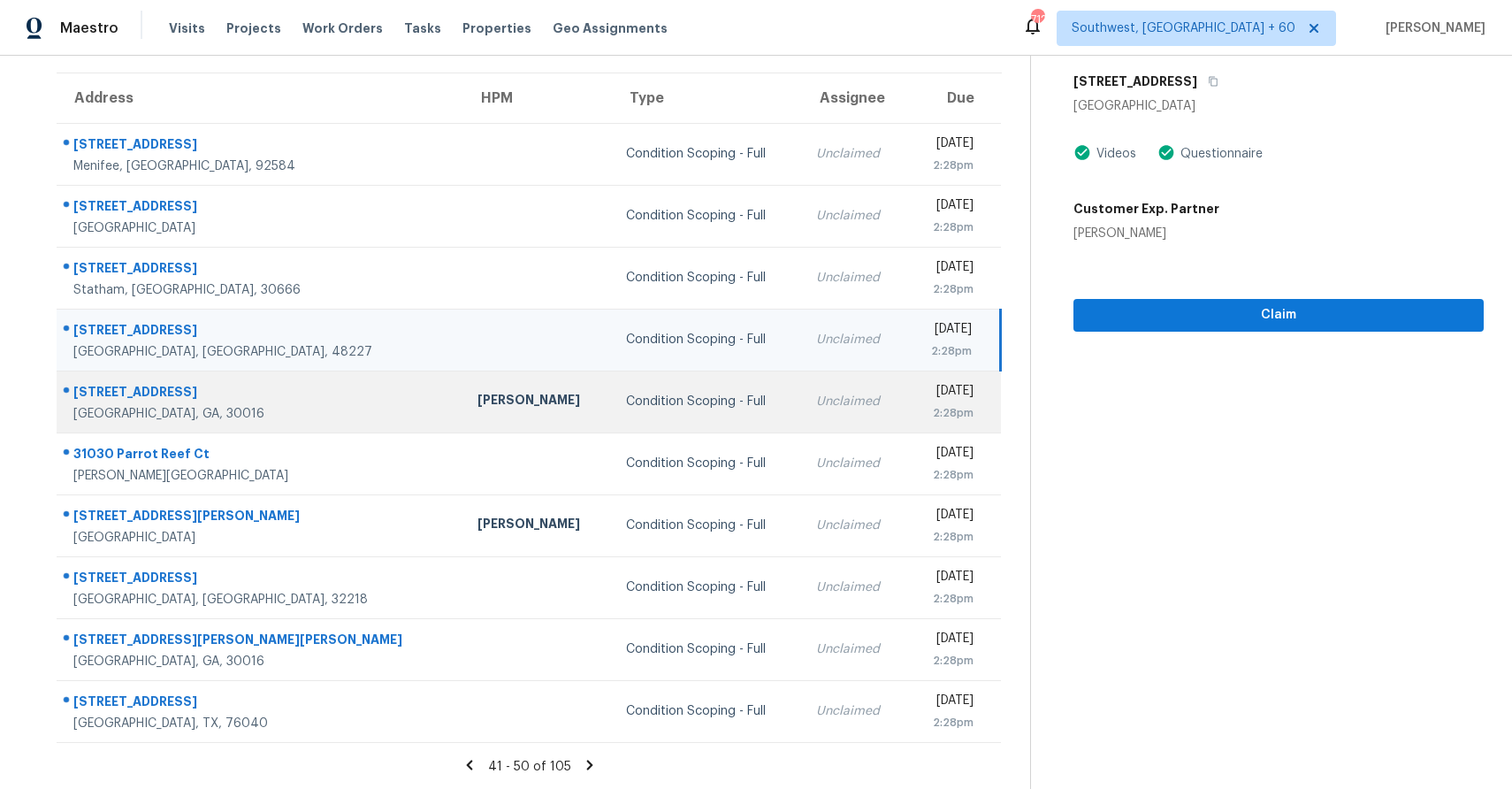
click at [627, 404] on div "Condition Scoping - Full" at bounding box center [707, 401] width 162 height 18
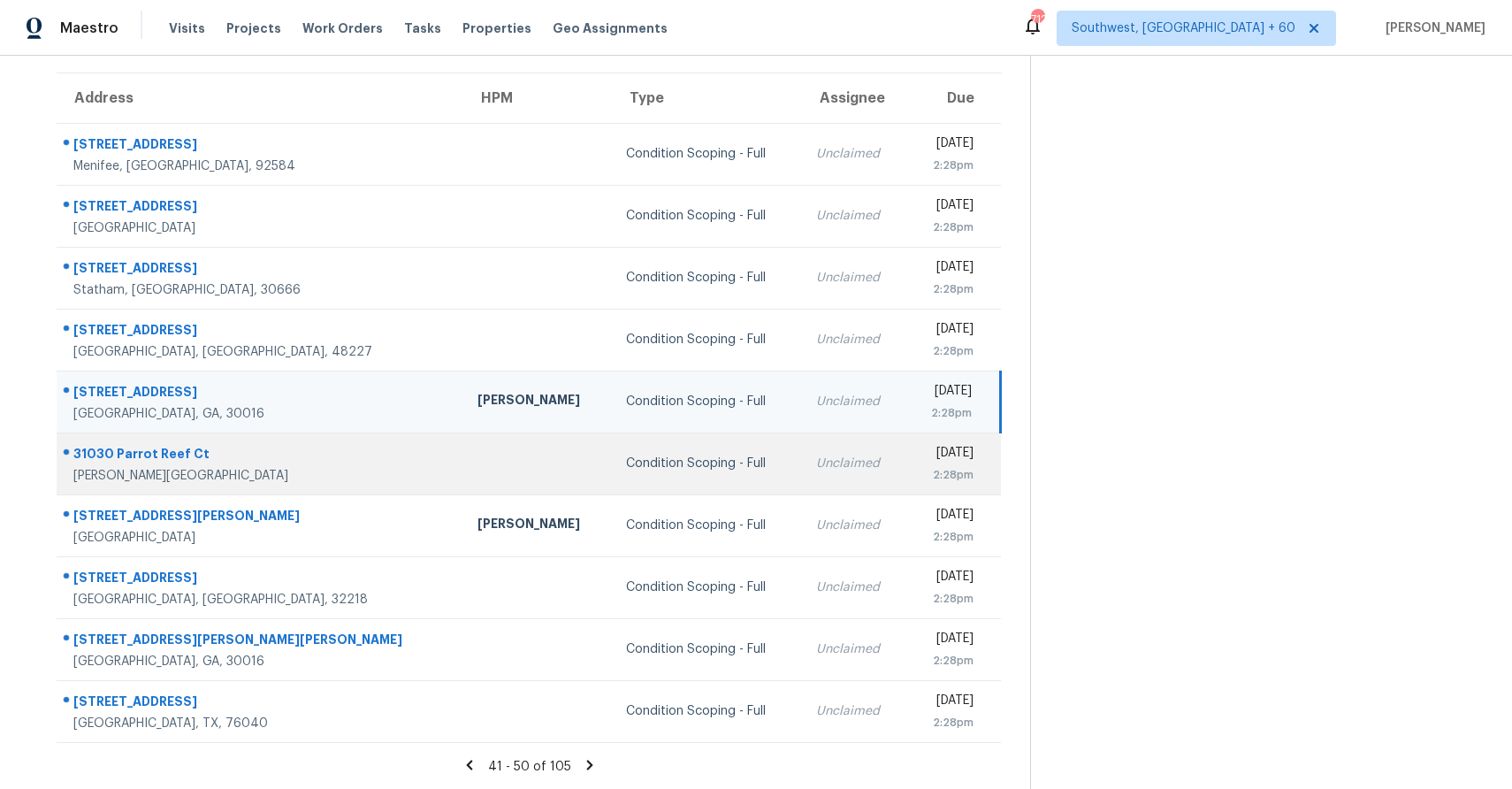
click at [627, 455] on div "Condition Scoping - Full" at bounding box center [707, 463] width 162 height 18
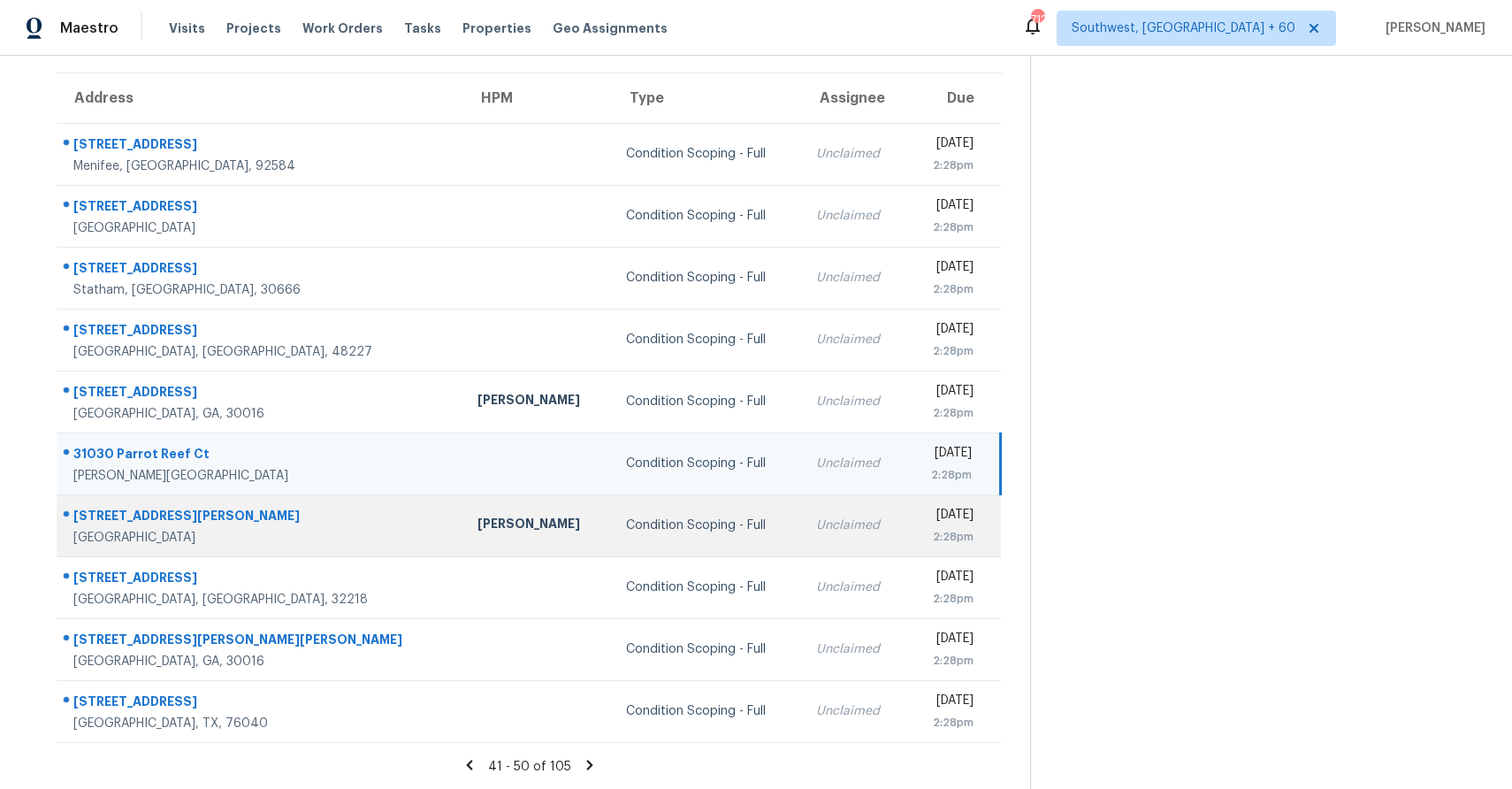
click at [612, 545] on td "Condition Scoping - Full" at bounding box center [707, 525] width 190 height 62
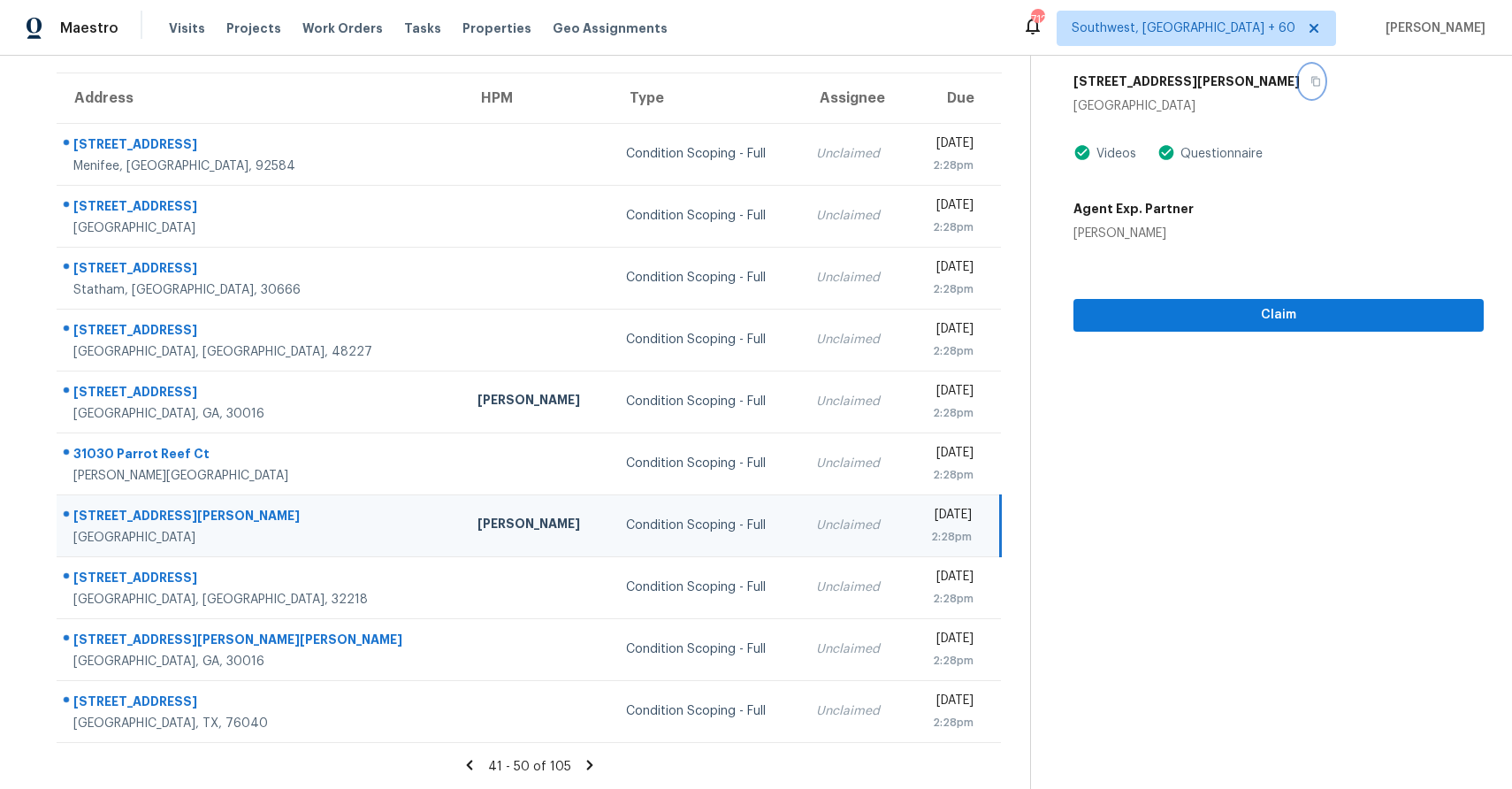
click at [1312, 79] on icon "button" at bounding box center [1315, 81] width 9 height 9
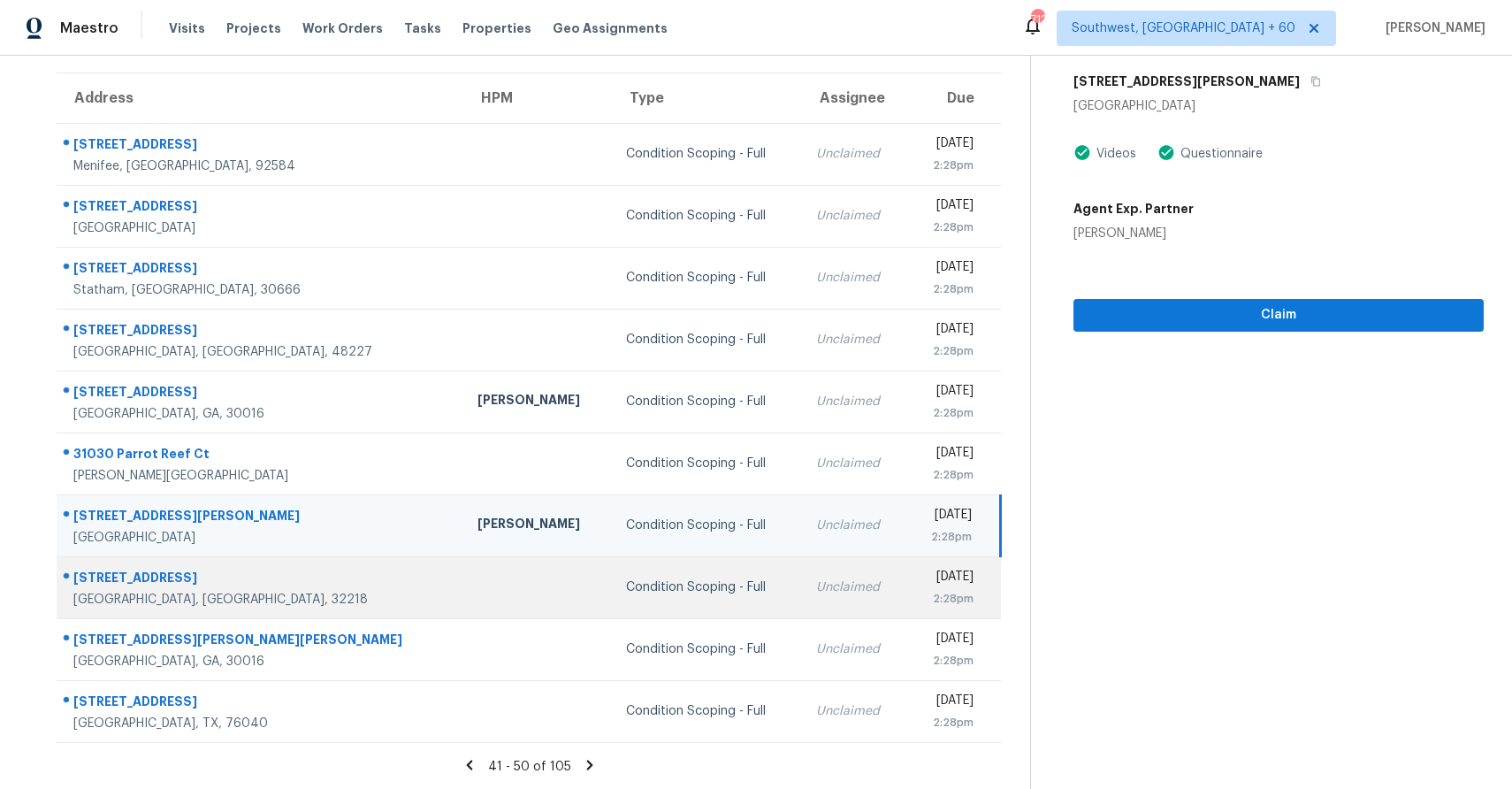
click at [612, 597] on td "Condition Scoping - Full" at bounding box center [707, 588] width 190 height 62
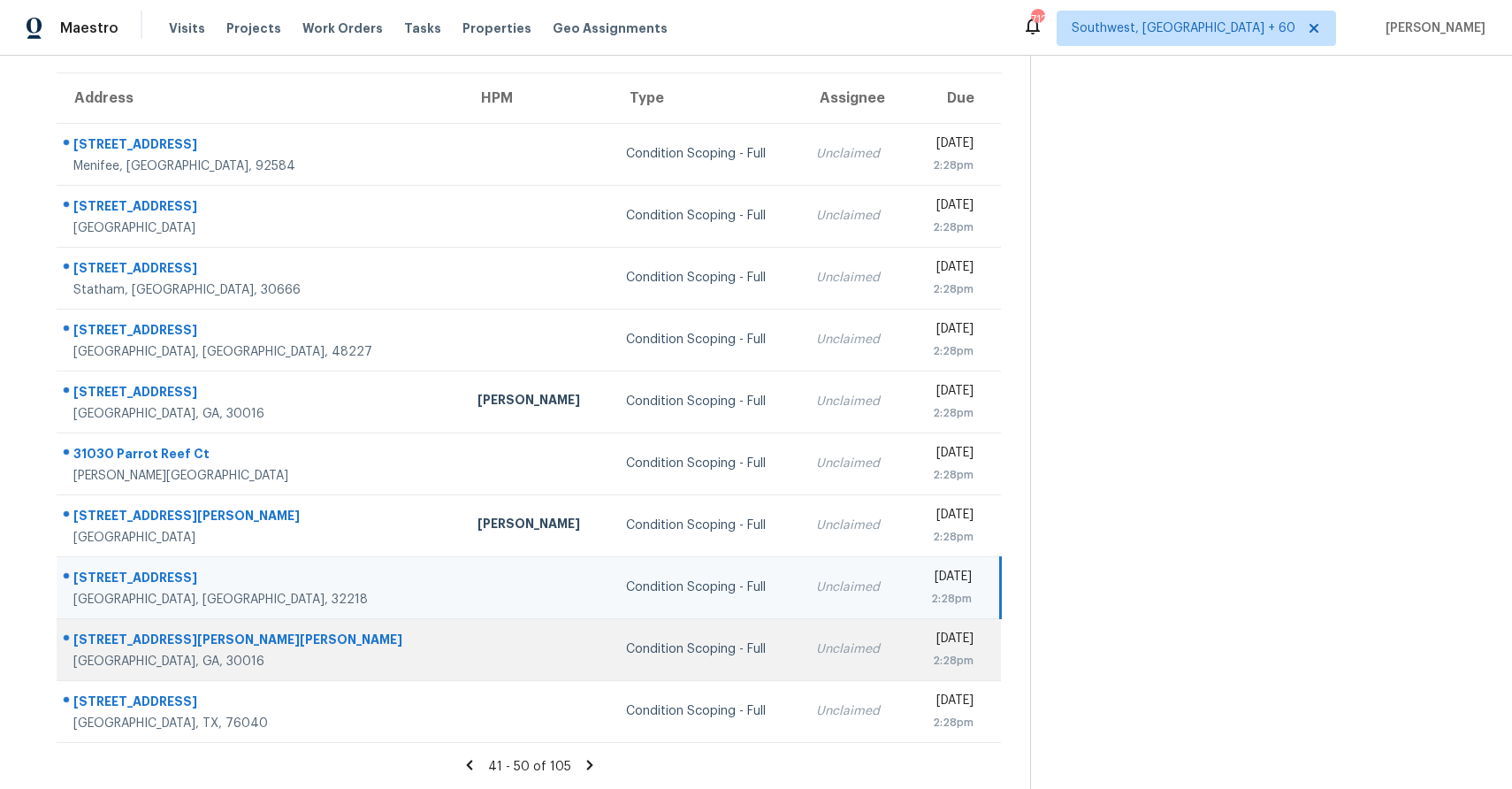
click at [627, 644] on div "Condition Scoping - Full" at bounding box center [707, 648] width 162 height 18
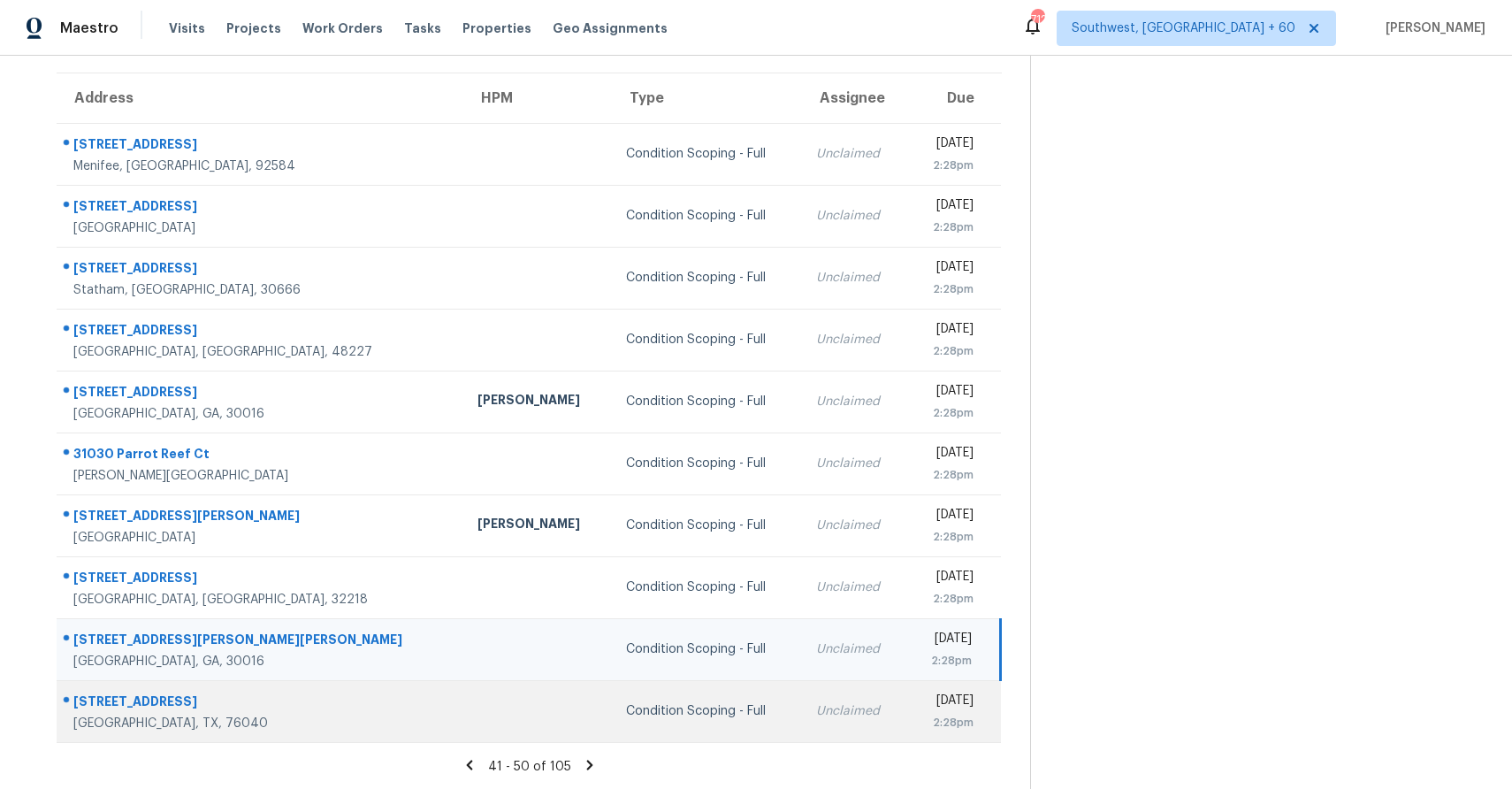
click at [627, 719] on div "Condition Scoping - Full" at bounding box center [707, 711] width 162 height 18
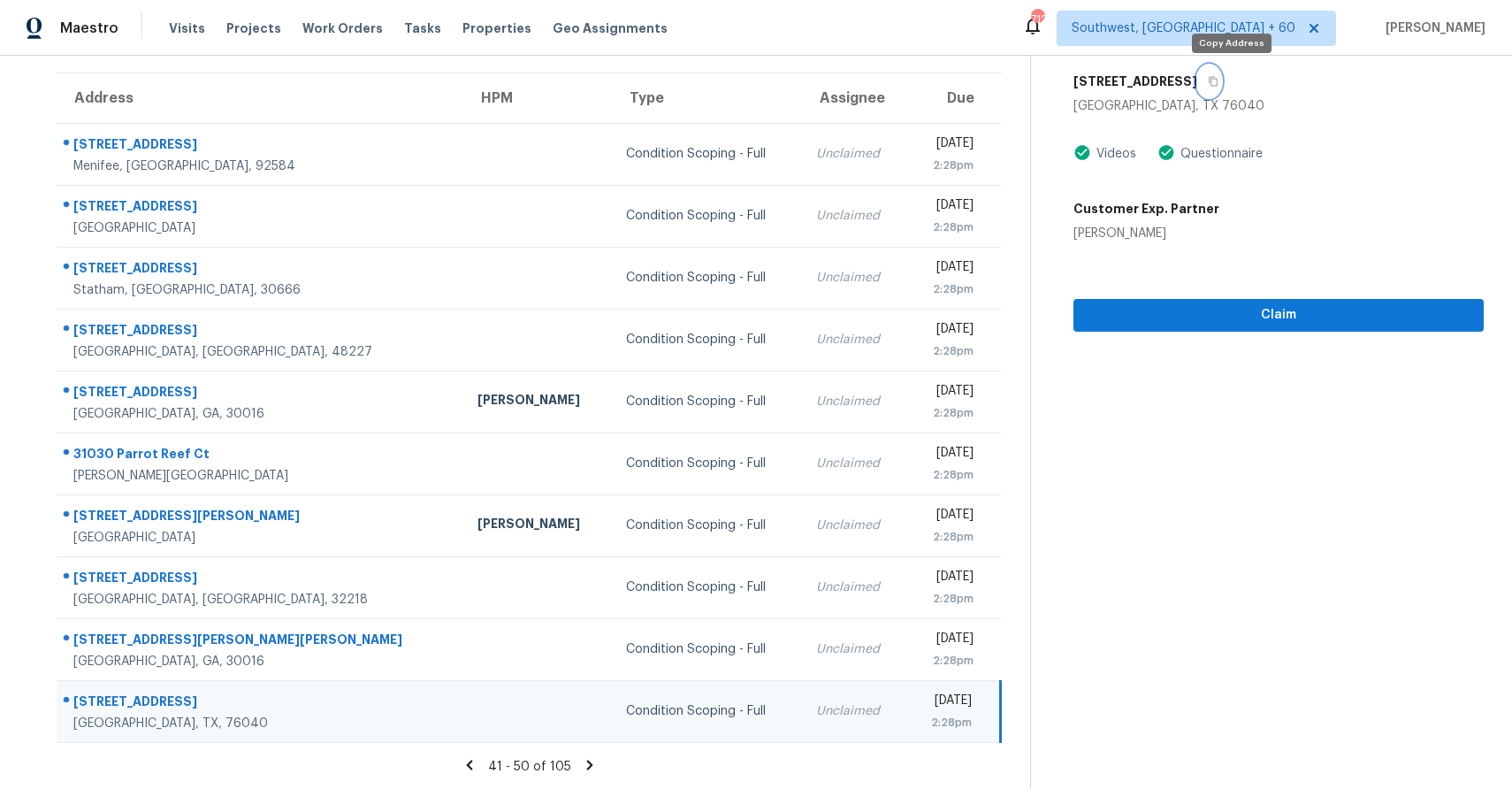
click at [1221, 83] on button "button" at bounding box center [1209, 81] width 24 height 32
click at [590, 763] on icon at bounding box center [589, 764] width 7 height 9
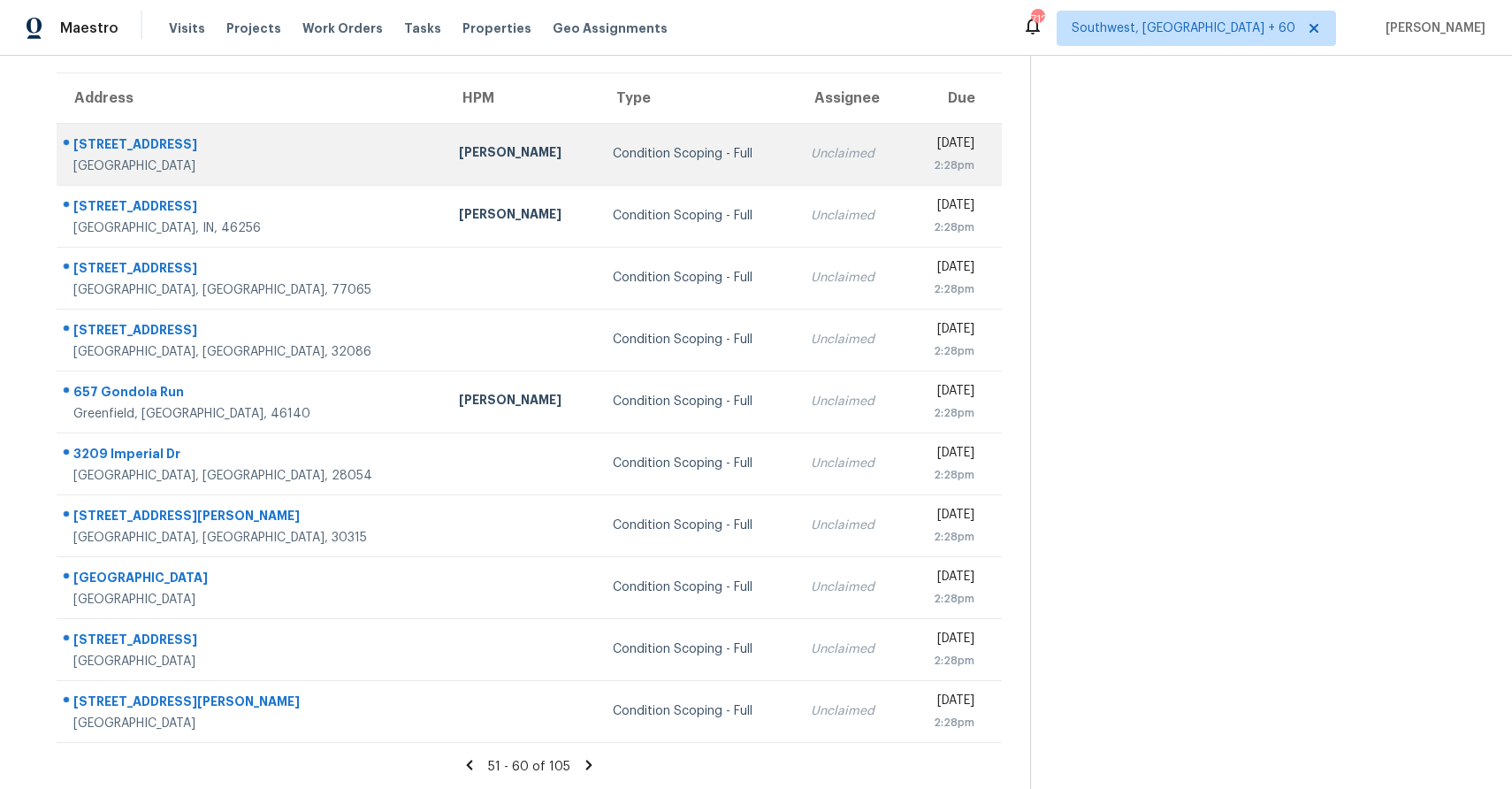
click at [797, 149] on td "Unclaimed" at bounding box center [850, 154] width 108 height 62
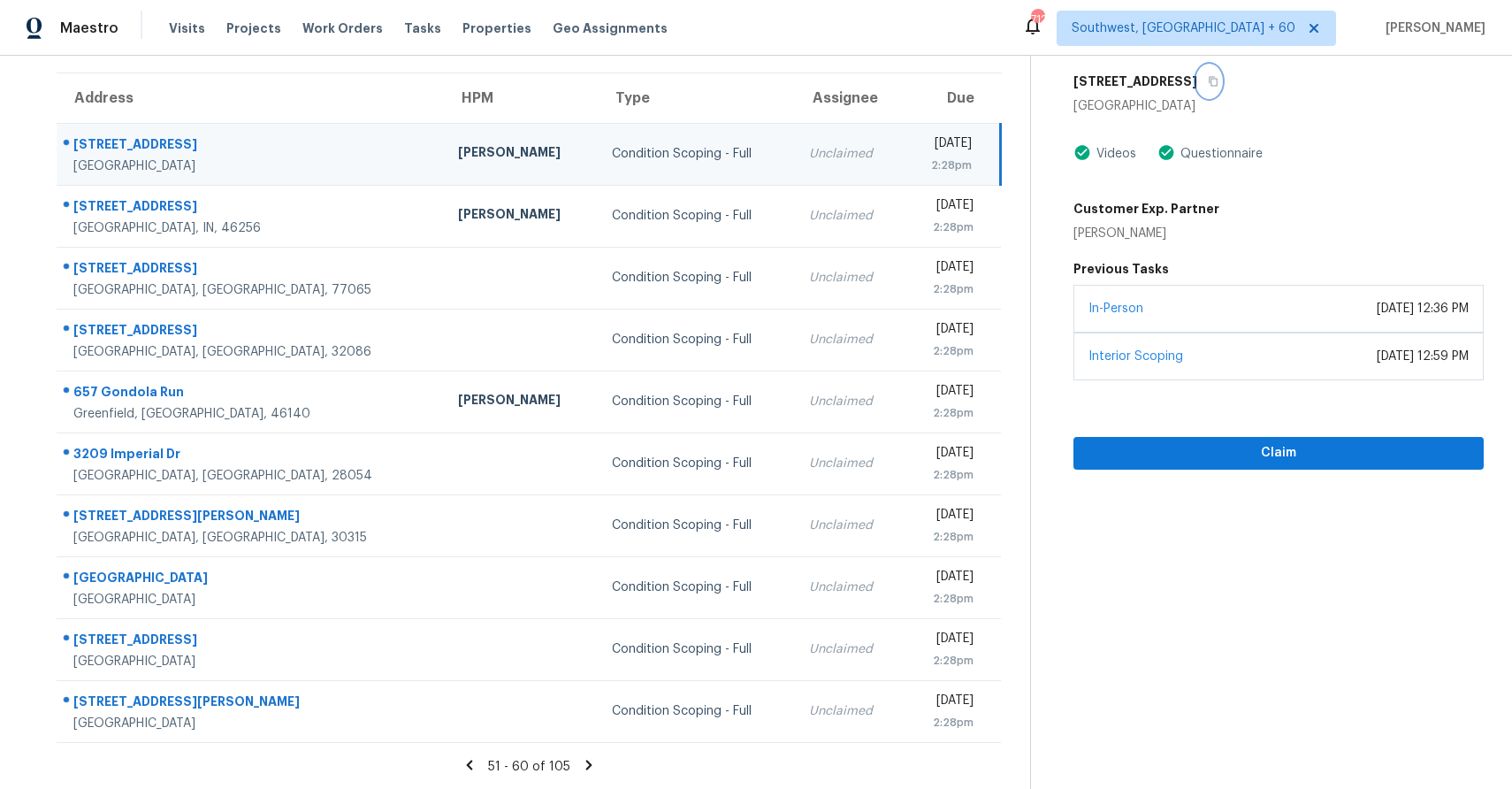
click at [1208, 81] on icon "button" at bounding box center [1212, 80] width 10 height 10
click at [1223, 464] on button "Claim" at bounding box center [1279, 453] width 410 height 33
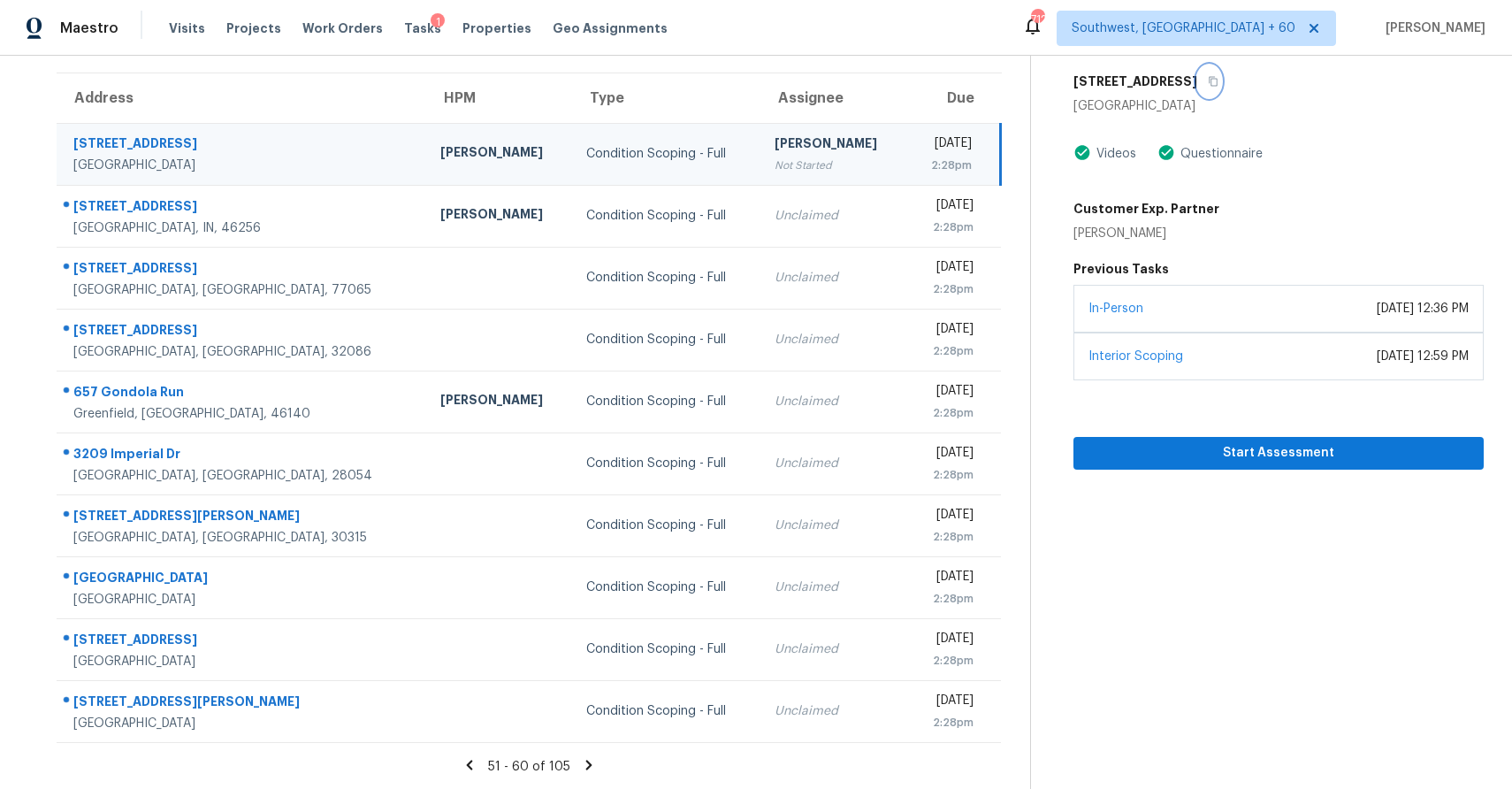
click at [1215, 88] on button "button" at bounding box center [1209, 81] width 24 height 32
click at [1313, 454] on span "Start Assessment" at bounding box center [1279, 453] width 382 height 22
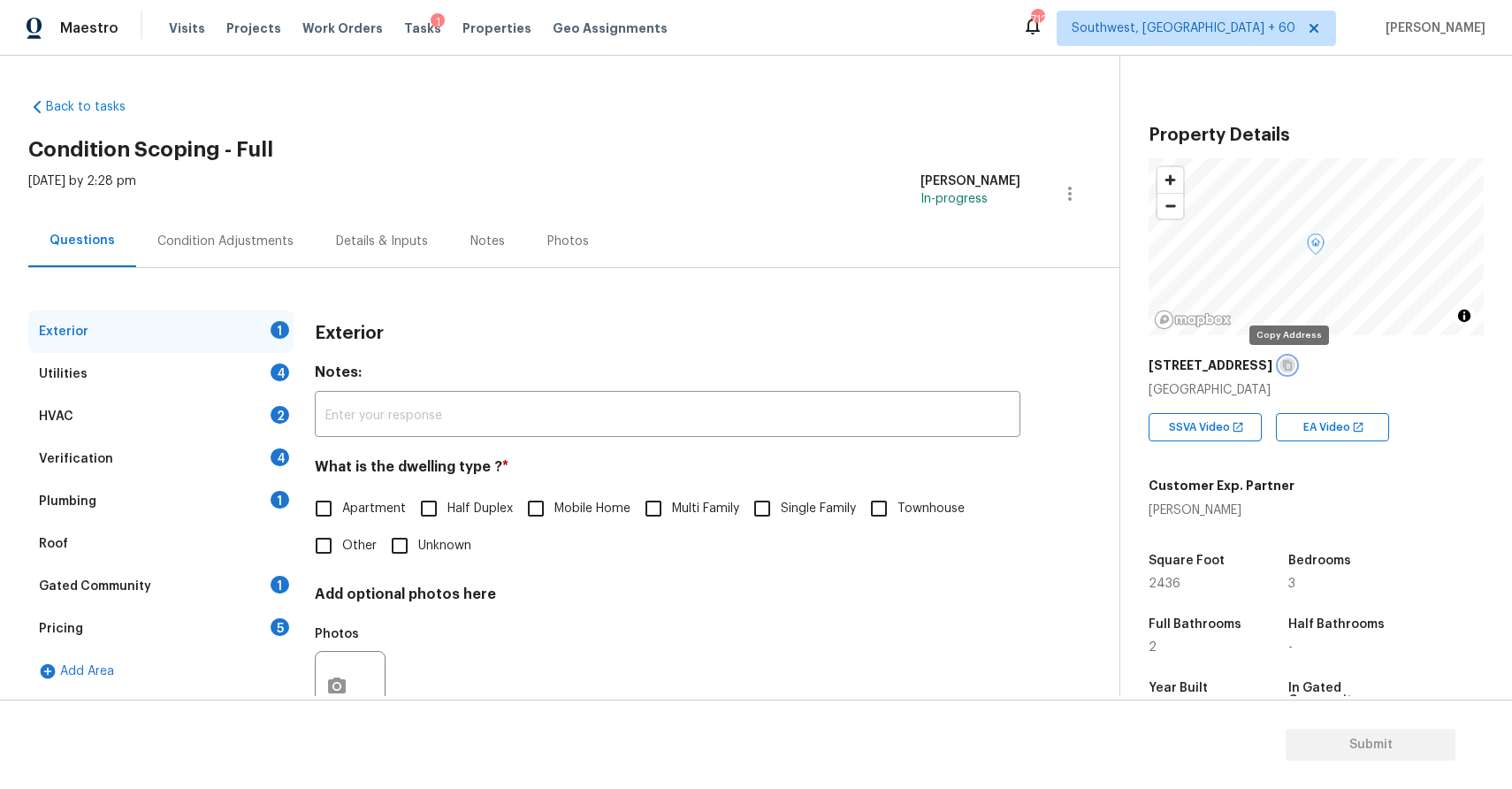
click at [1287, 357] on button "button" at bounding box center [1287, 365] width 16 height 16
click at [417, 32] on span "Tasks" at bounding box center [422, 27] width 37 height 12
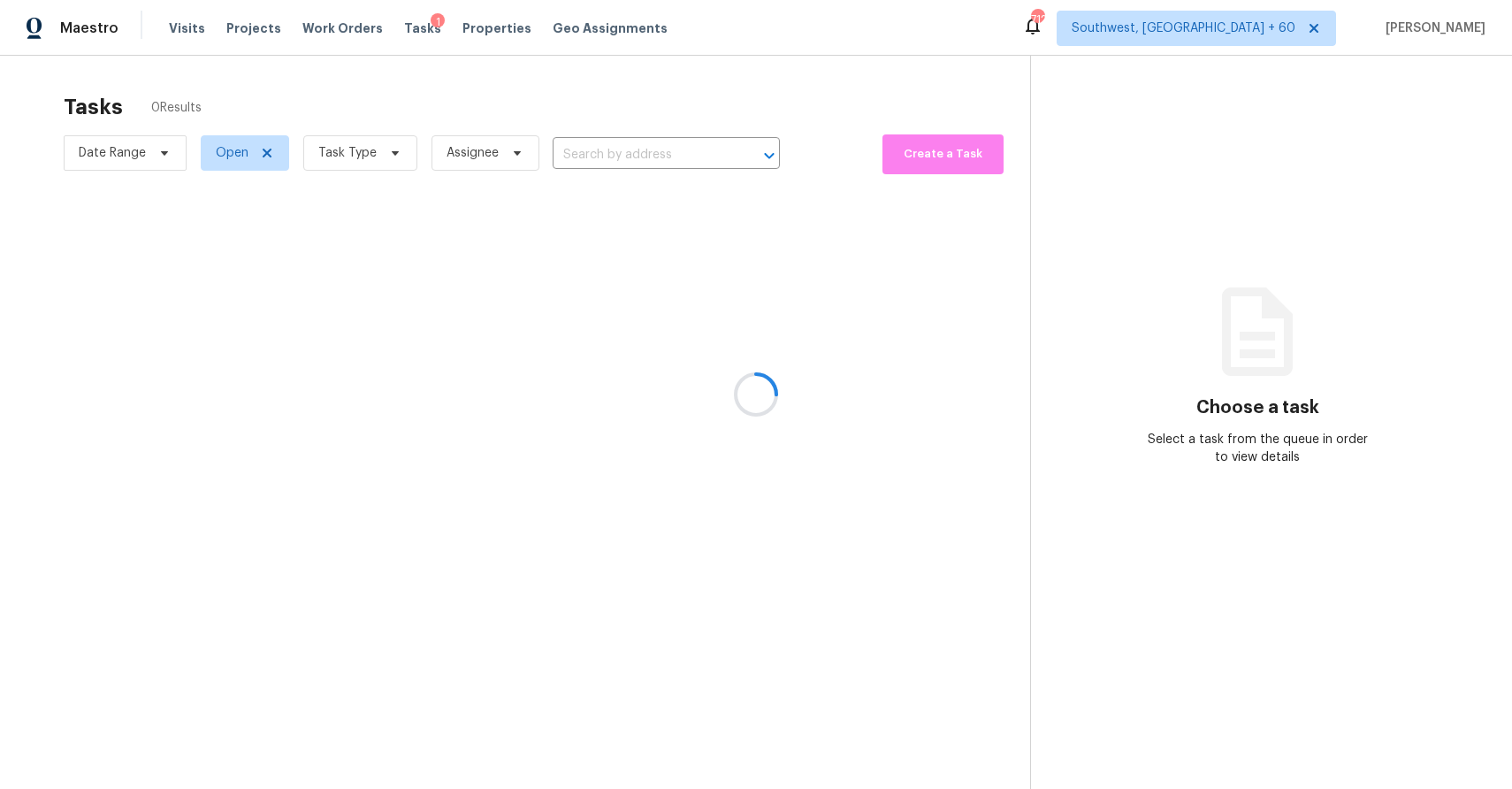
click at [662, 147] on div at bounding box center [756, 394] width 1512 height 789
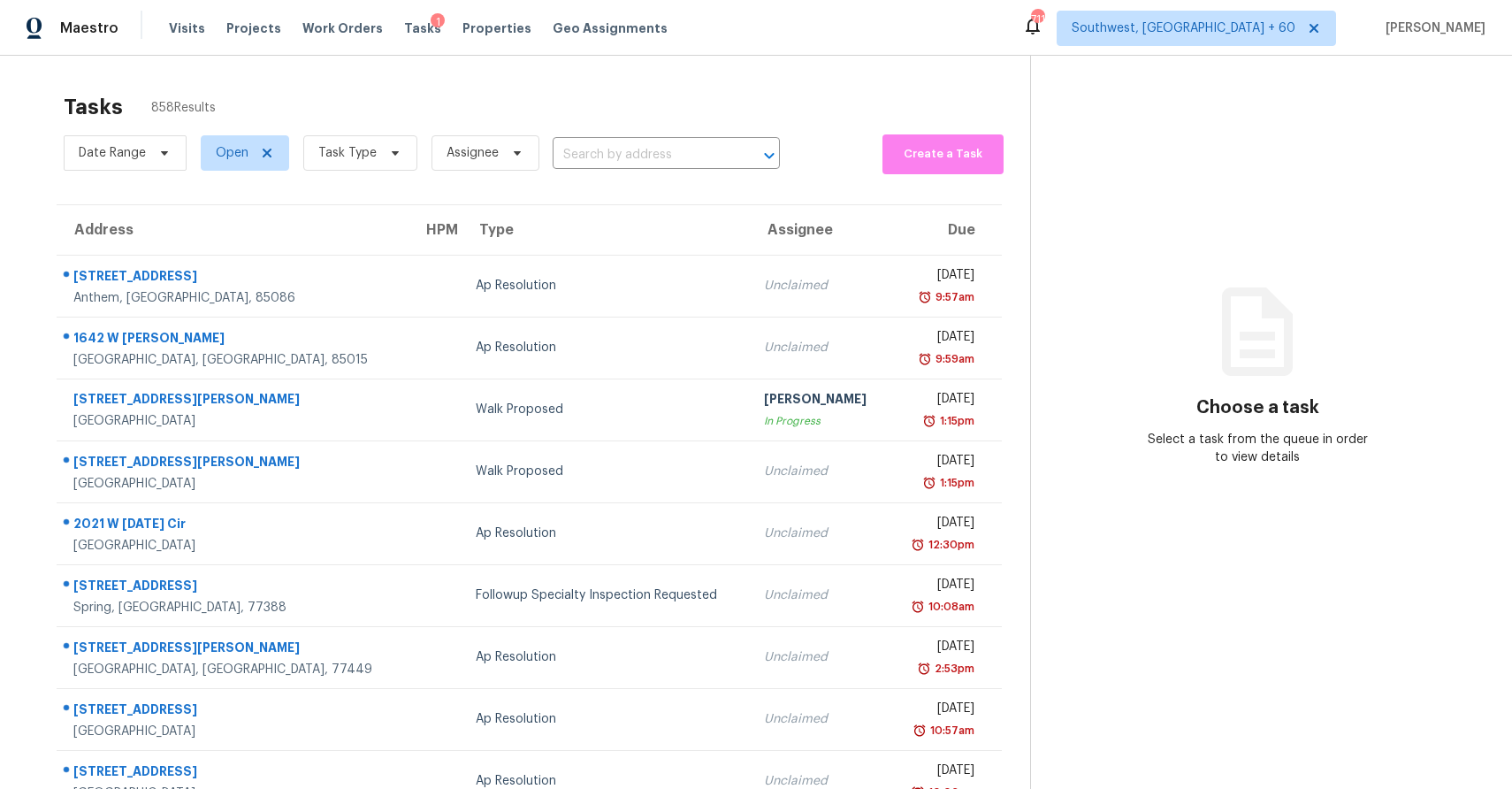
click at [662, 147] on input "text" at bounding box center [642, 155] width 178 height 27
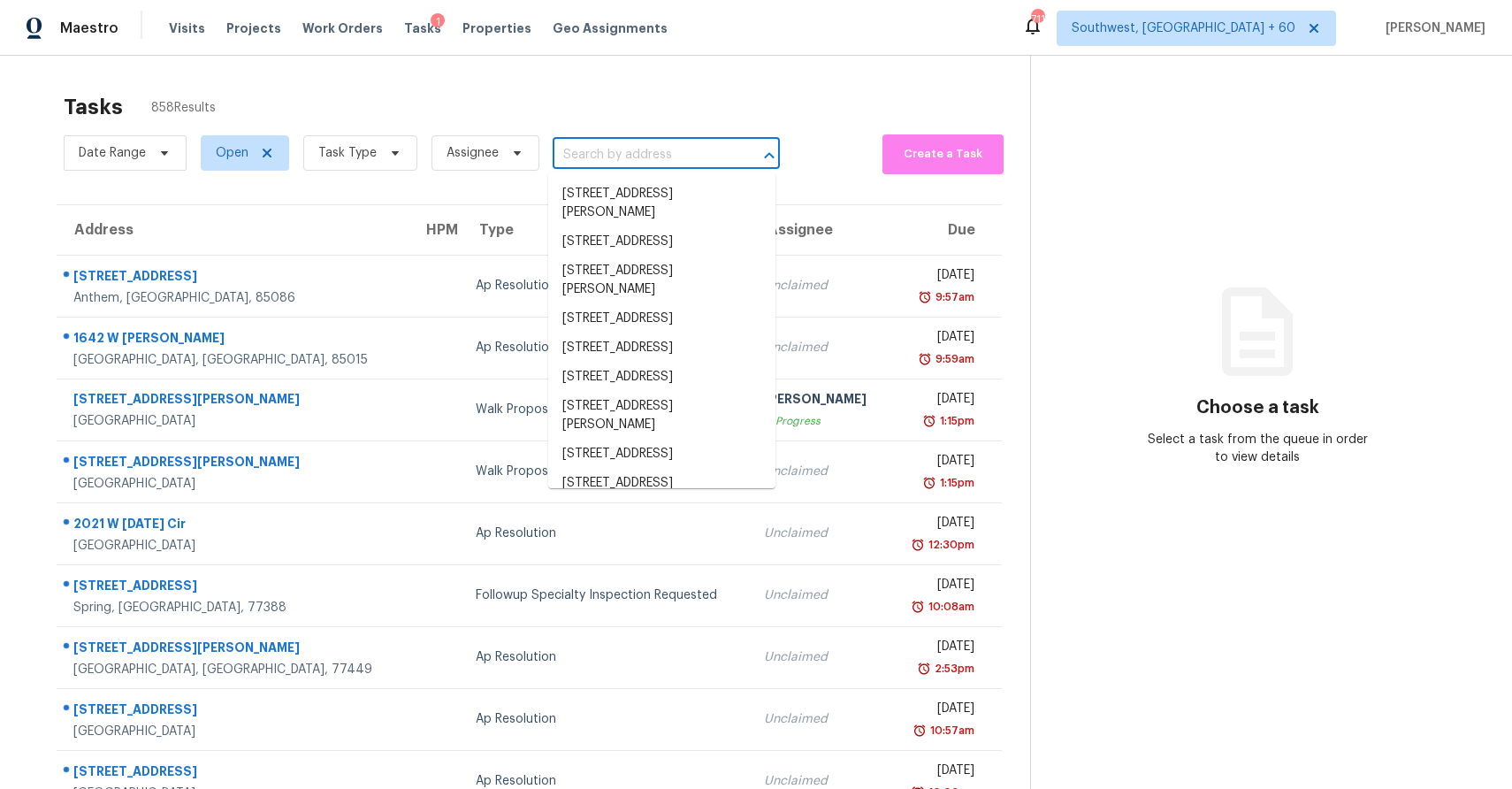
paste input "6314 Firestone Pkwy, San Antonio, TX 78244"
type input "6314 Firestone Pkwy, San Antonio, TX 78244"
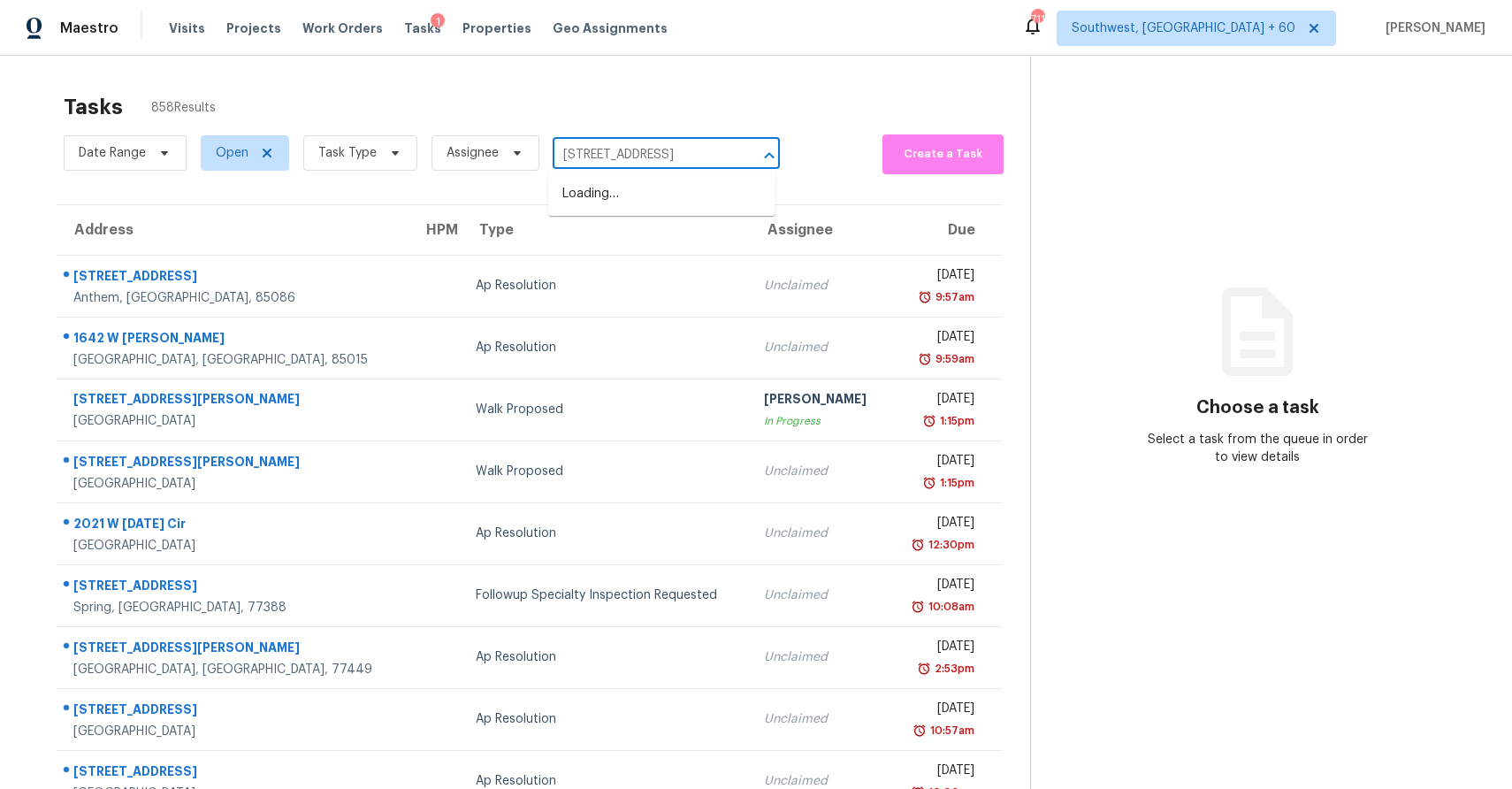
scroll to position [0, 88]
click at [690, 191] on li "6314 Firestone Pkwy, San Antonio, TX 78244" at bounding box center [662, 194] width 227 height 29
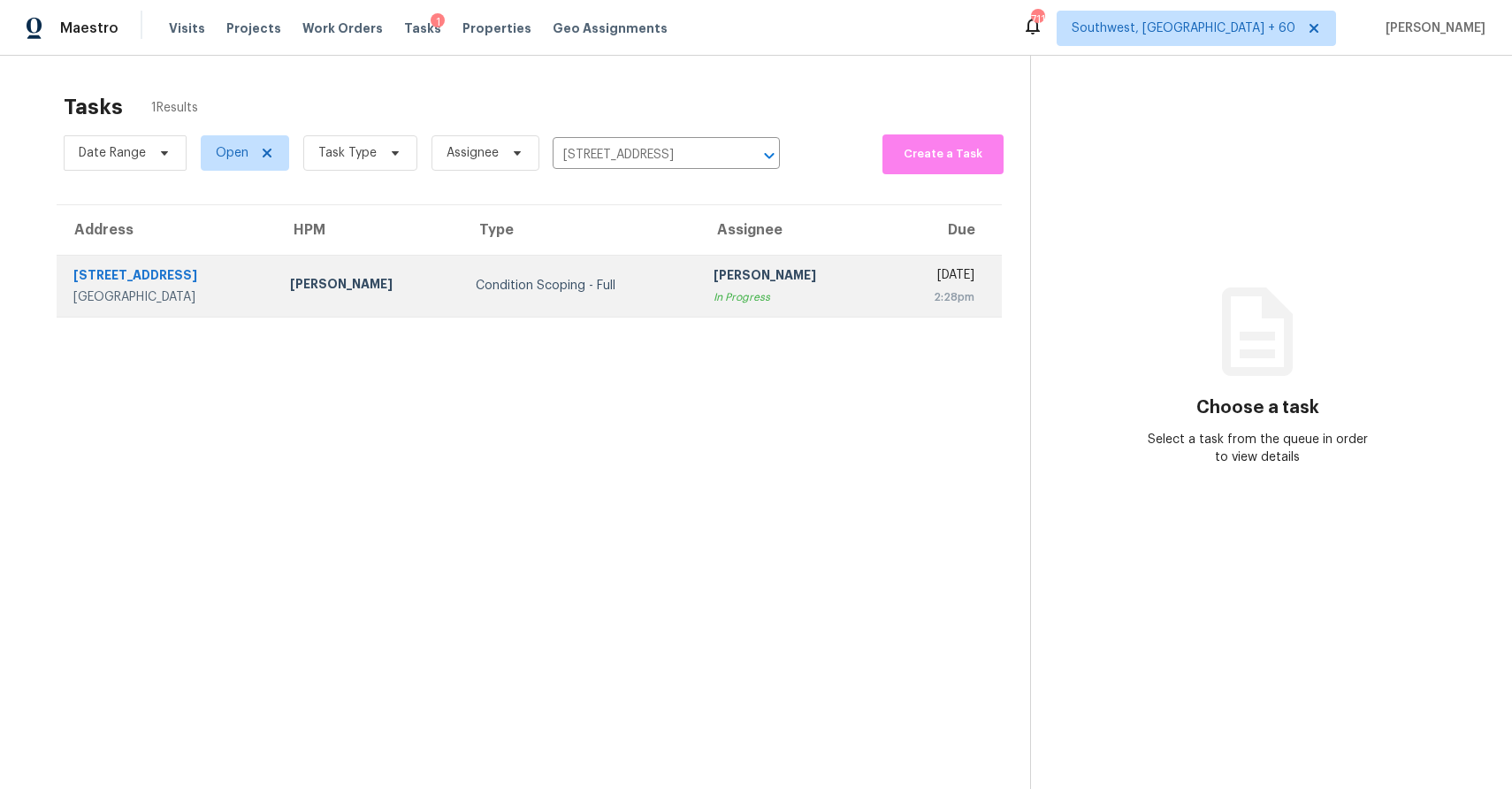
click at [900, 283] on div "[DATE]" at bounding box center [937, 277] width 76 height 22
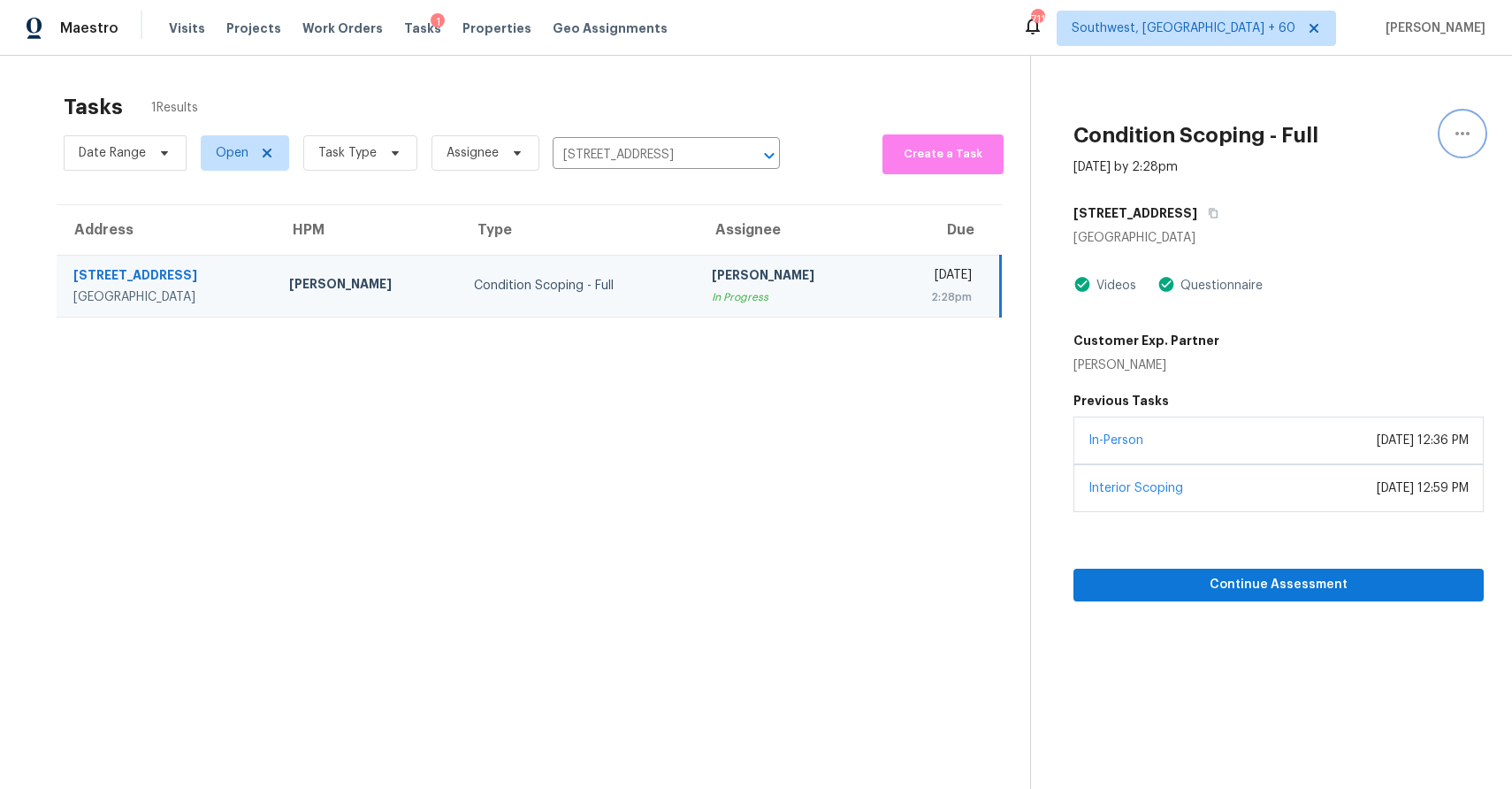
click at [1464, 130] on icon "button" at bounding box center [1462, 133] width 21 height 21
click at [1395, 107] on div "Unclaim this task" at bounding box center [1362, 111] width 138 height 18
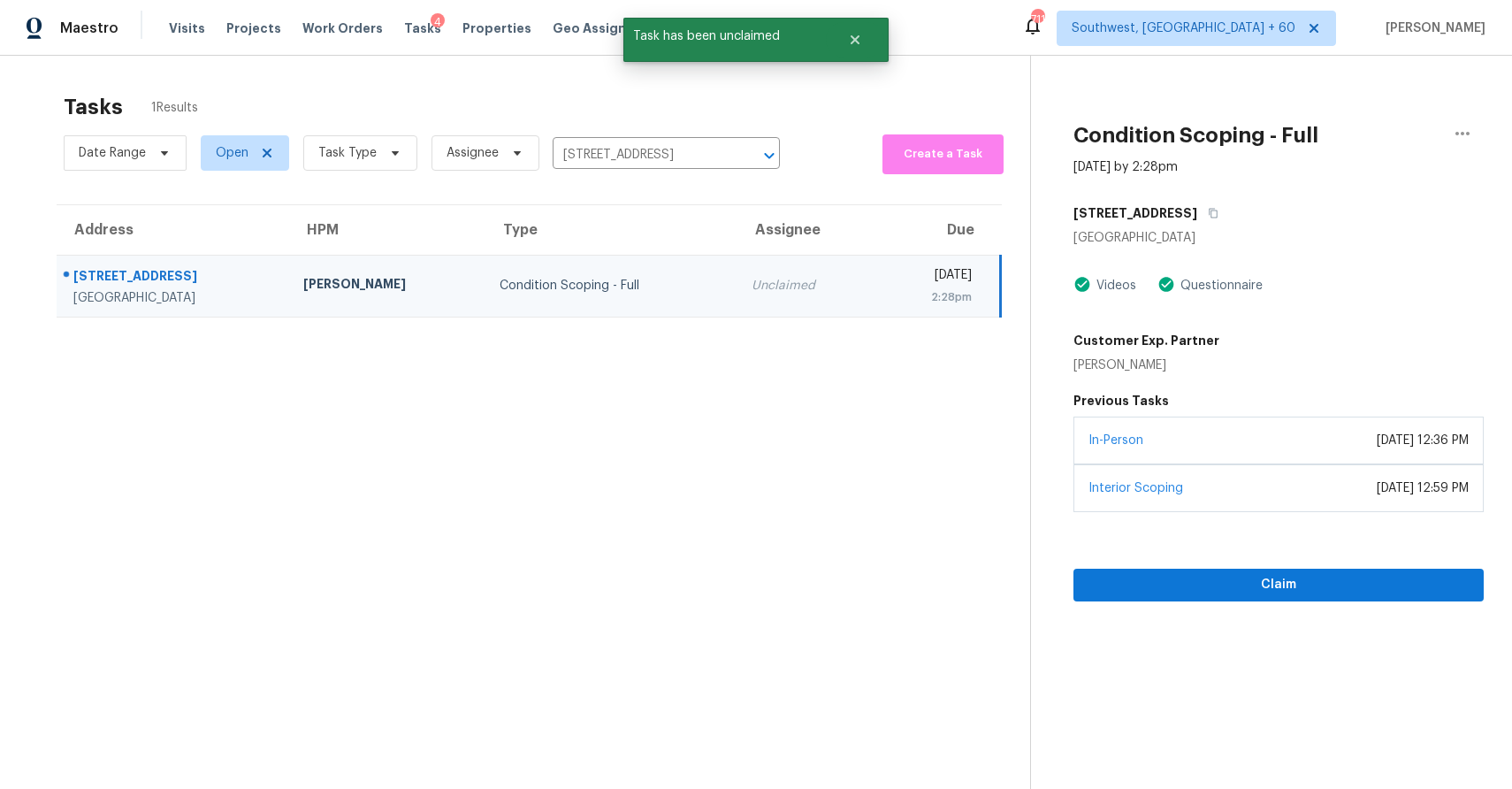
click at [891, 99] on div "Tasks 1 Results" at bounding box center [546, 107] width 967 height 46
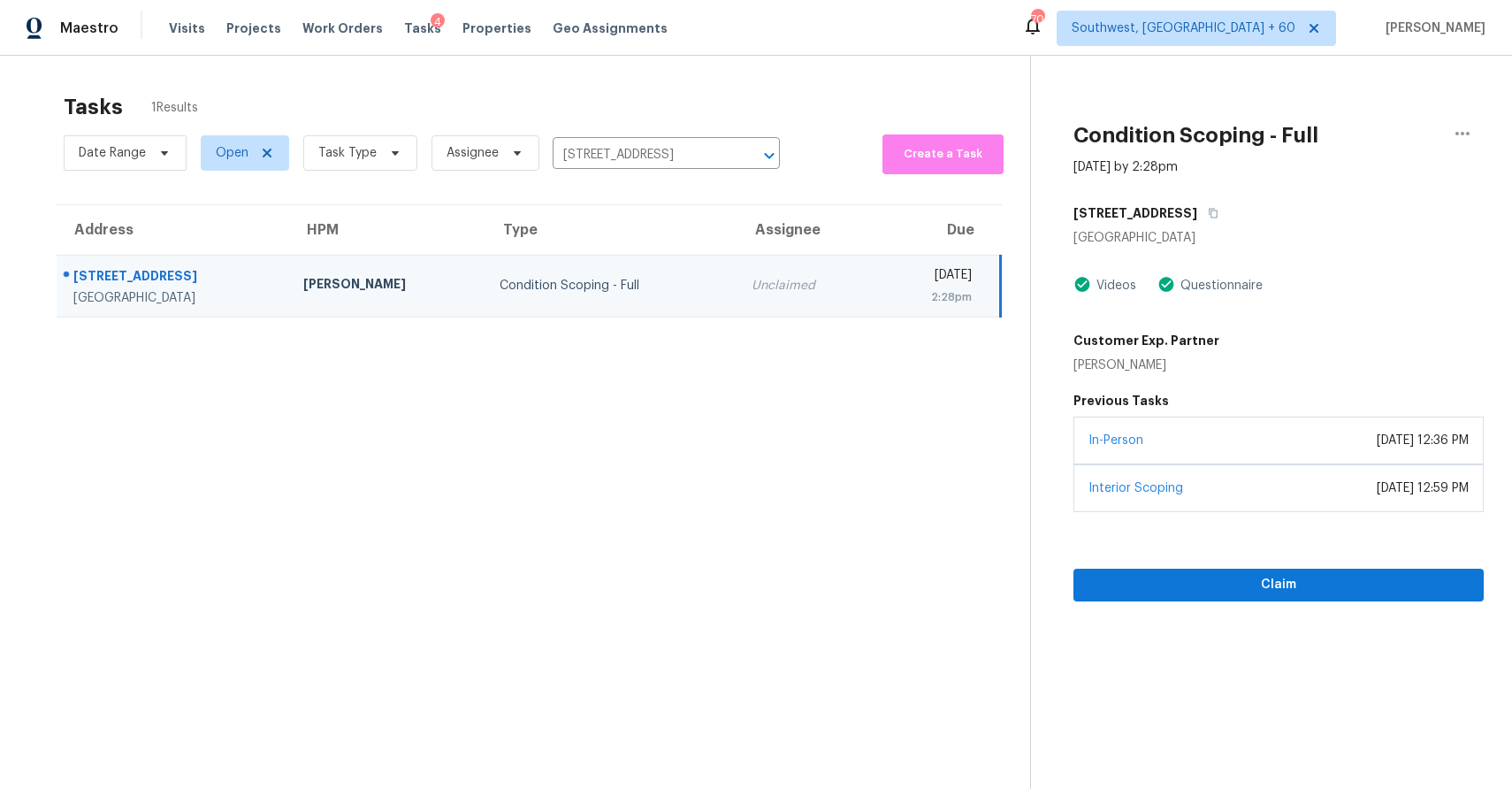
click at [638, 186] on section "Tasks 1 Results Date Range Open Task Type Assignee 6314 Firestone Pkwy, San Ant…" at bounding box center [529, 464] width 1002 height 761
click at [652, 164] on input "6314 Firestone Pkwy, San Antonio, TX 78244" at bounding box center [642, 155] width 178 height 27
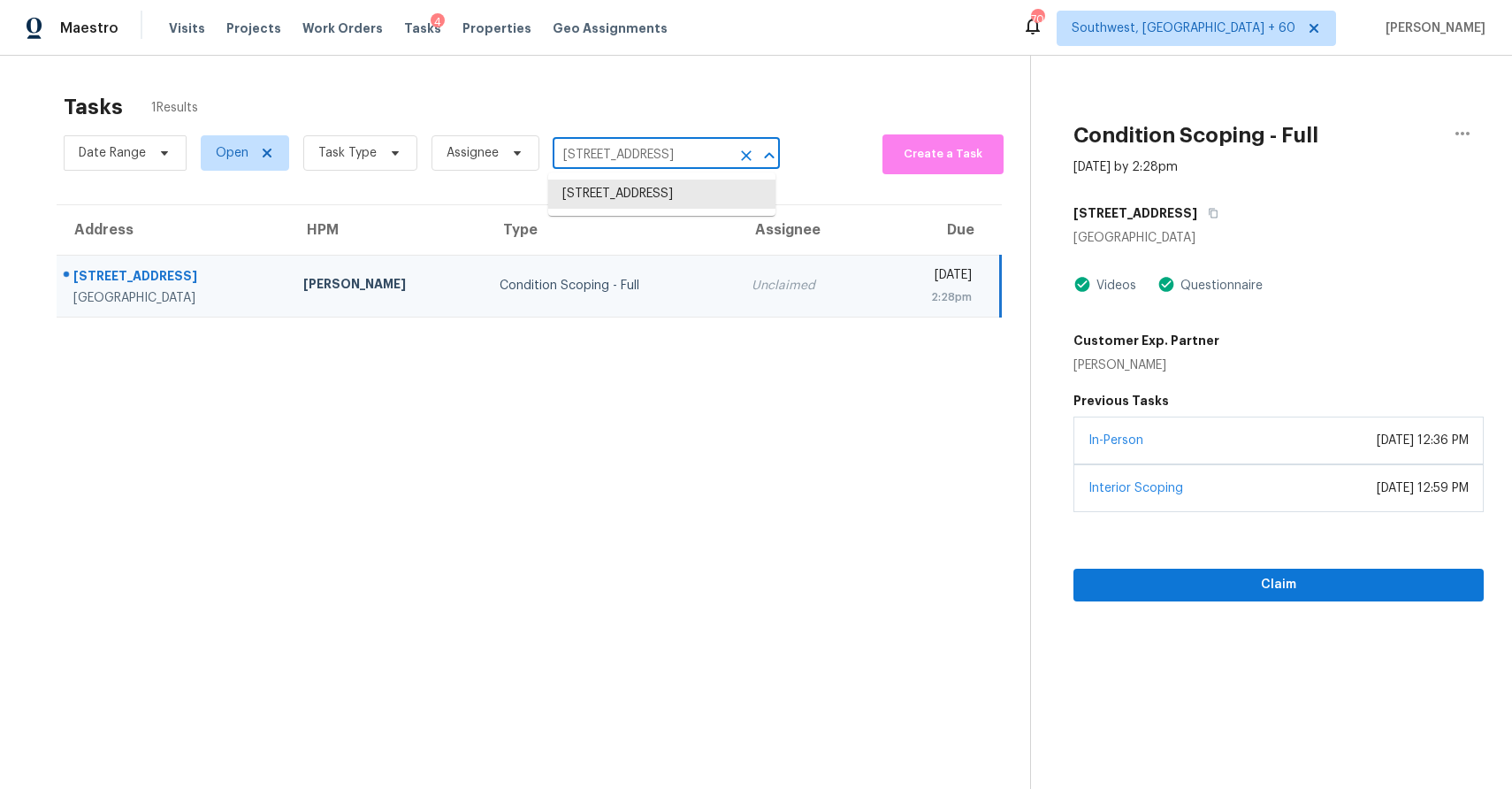
paste input "2 Redwood Dr, Greenville, TX 75402"
type input "6314 Firestone Pkwy, San Antonio, TX 78244"
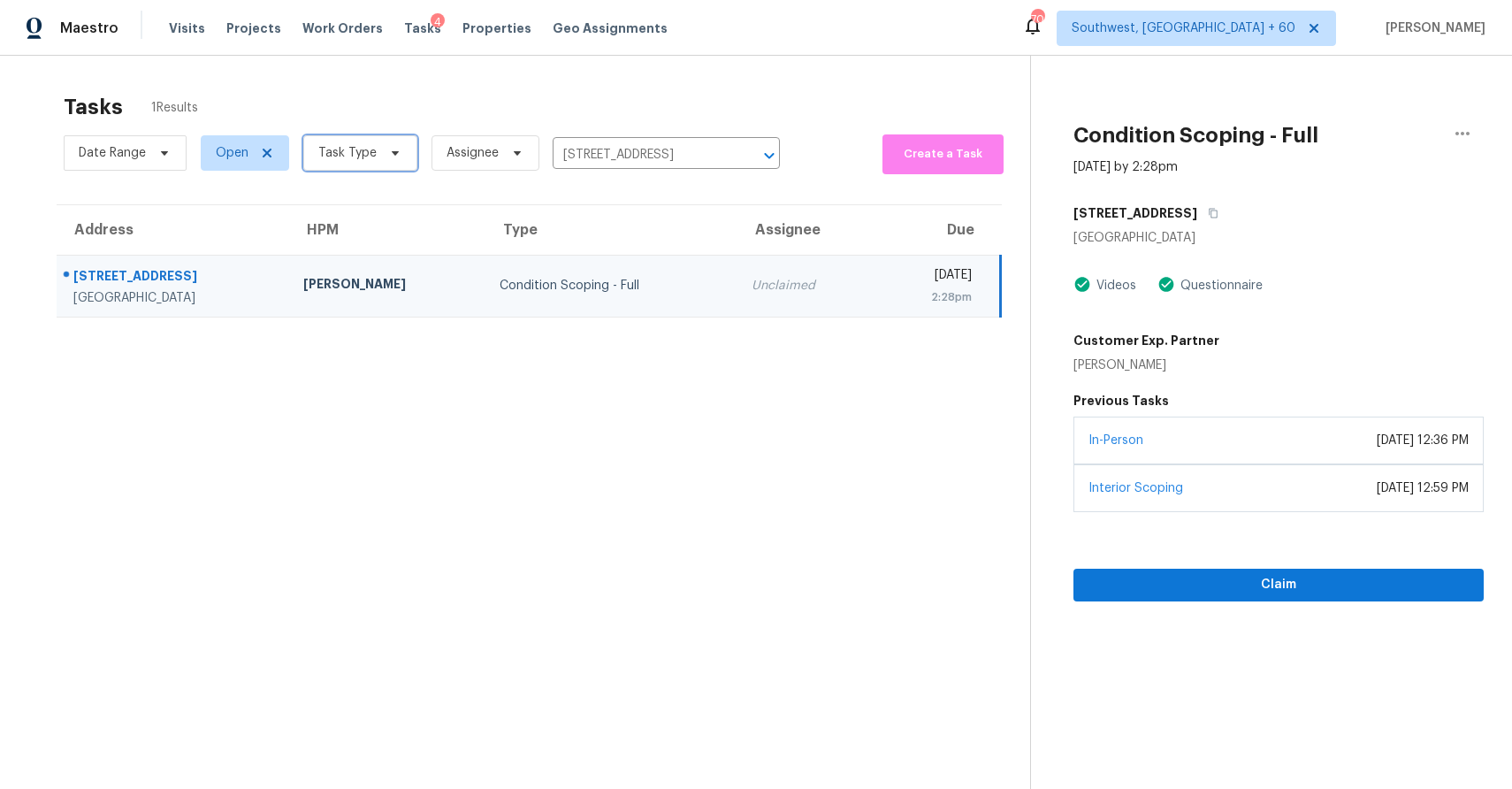
click at [354, 158] on span "Task Type" at bounding box center [348, 153] width 59 height 18
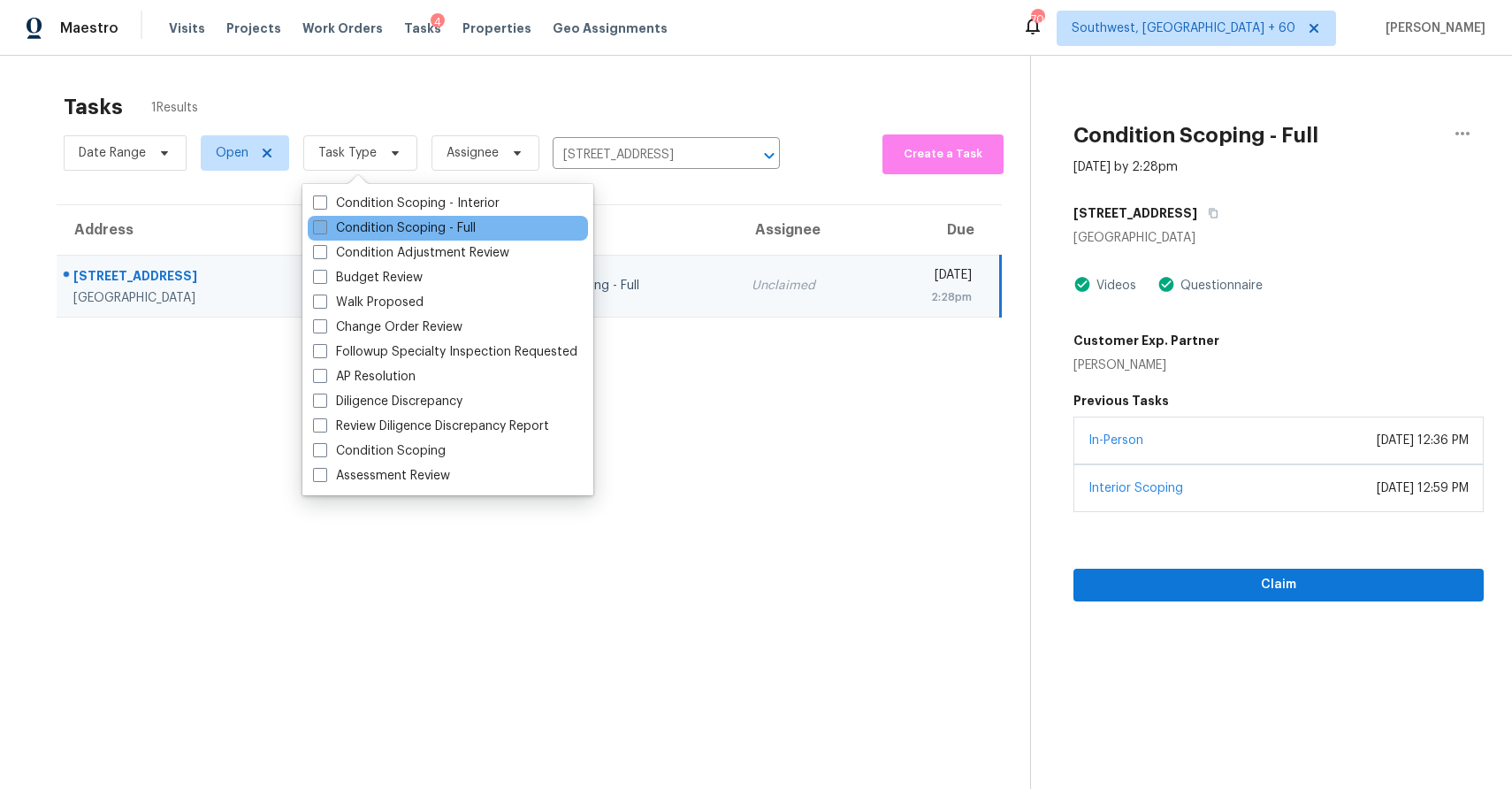
click at [460, 226] on label "Condition Scoping - Full" at bounding box center [394, 228] width 163 height 18
click at [324, 226] on input "Condition Scoping - Full" at bounding box center [318, 225] width 11 height 11
checkbox input "true"
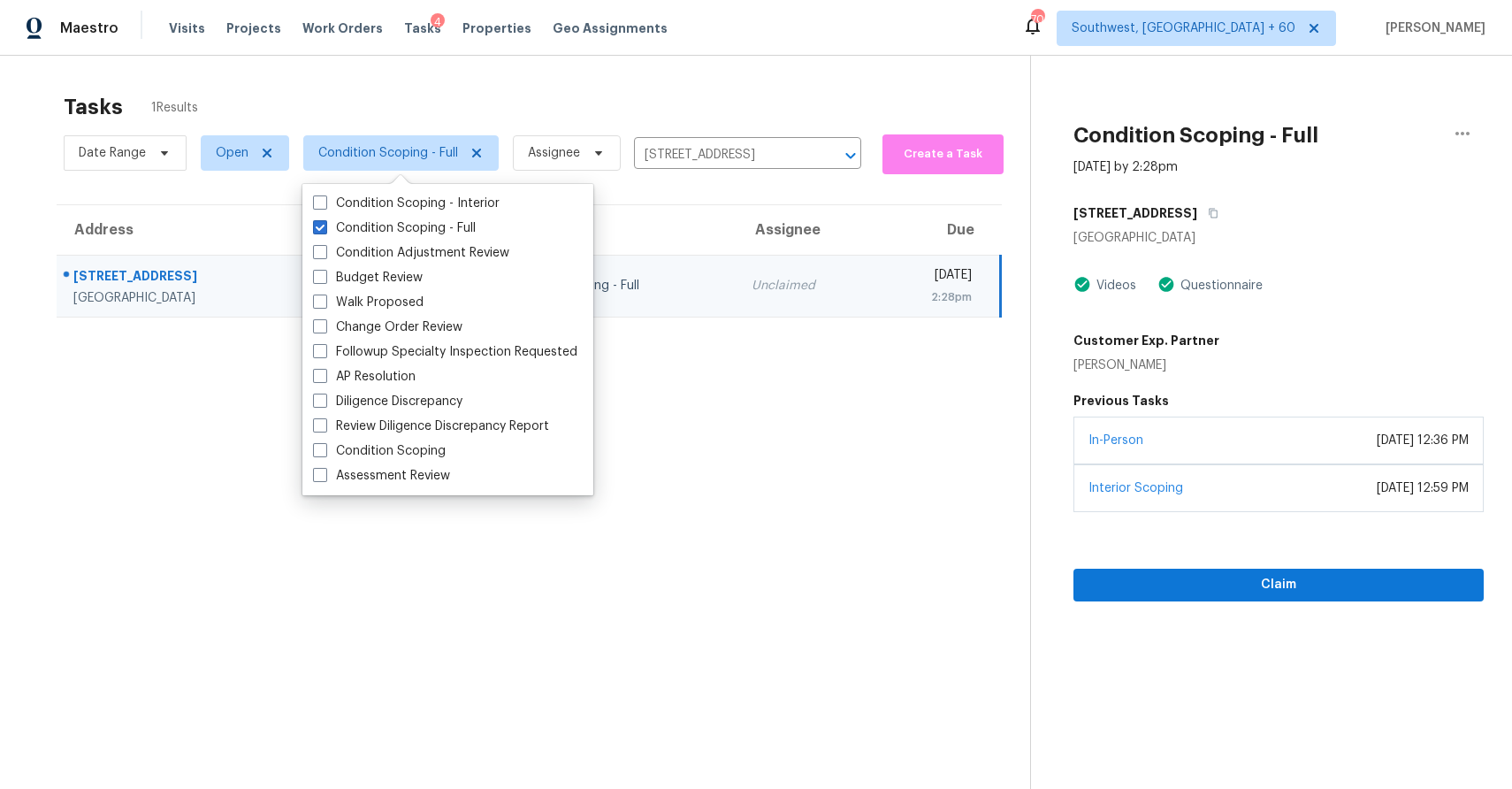
click at [576, 86] on div "Tasks 1 Results" at bounding box center [546, 107] width 967 height 46
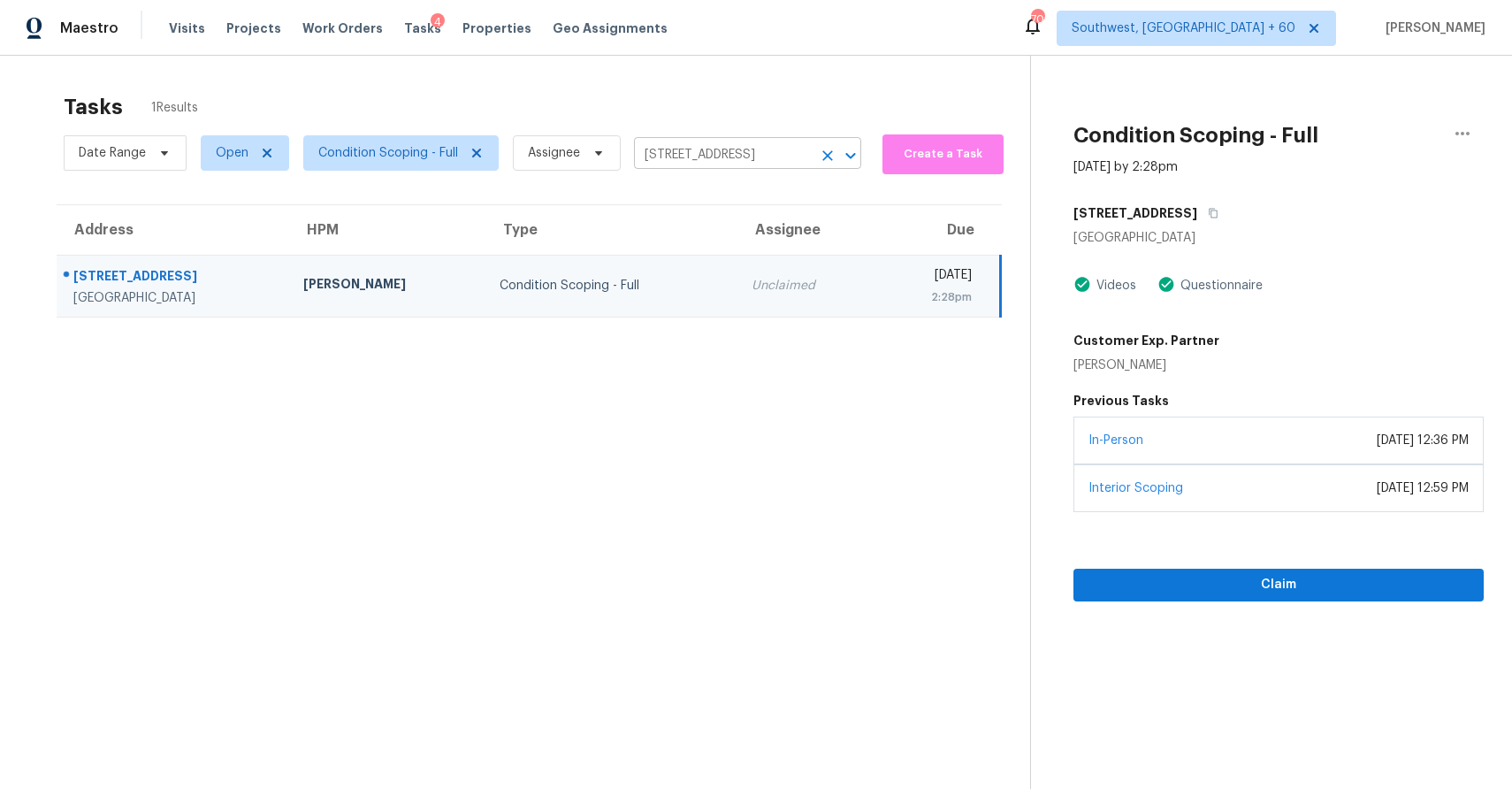
click at [831, 156] on icon "Clear" at bounding box center [827, 155] width 18 height 18
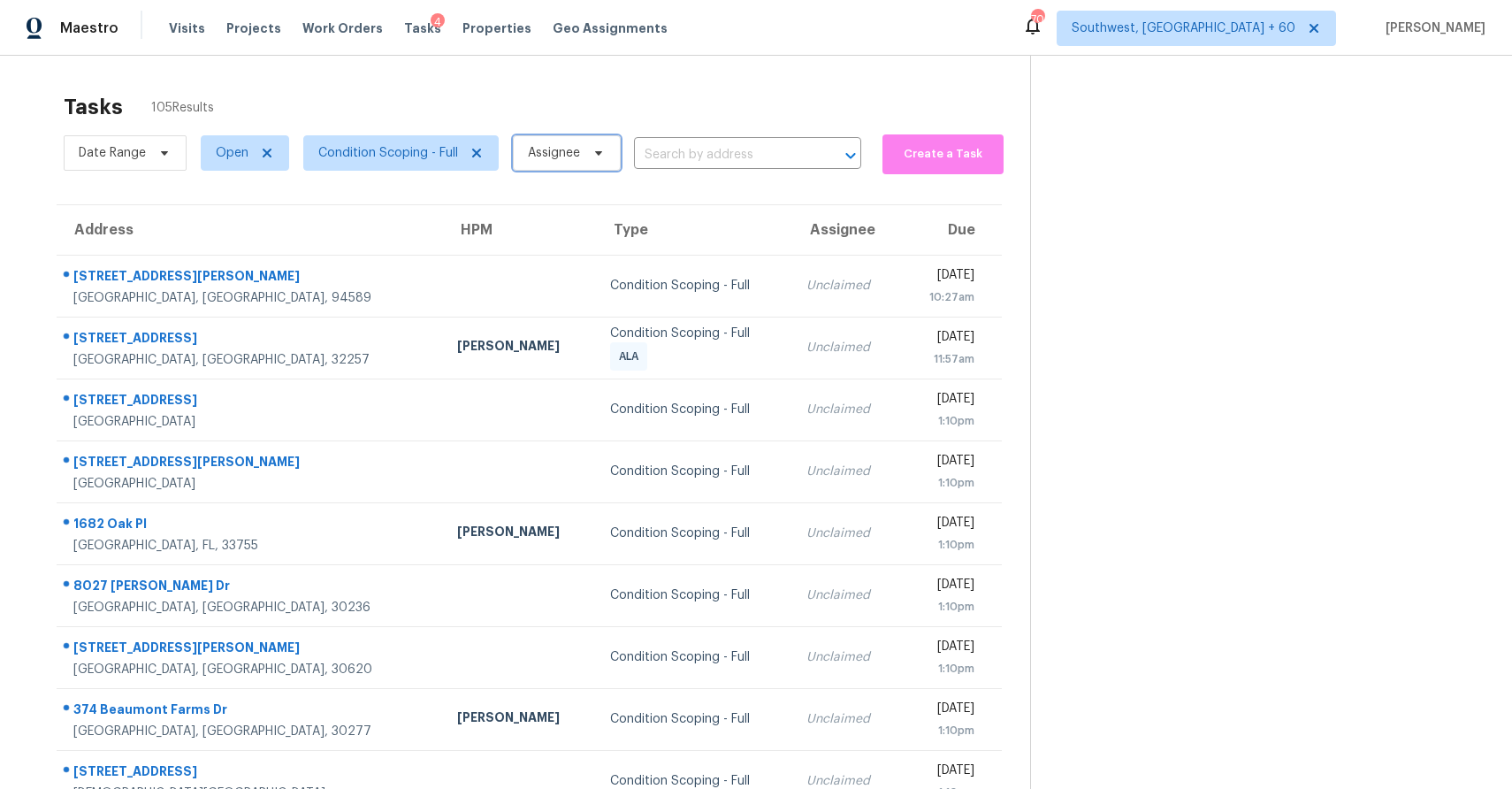
click at [575, 160] on span "Assignee" at bounding box center [554, 153] width 52 height 18
click at [588, 165] on span "Assignee" at bounding box center [567, 152] width 108 height 35
type input "ranjith"
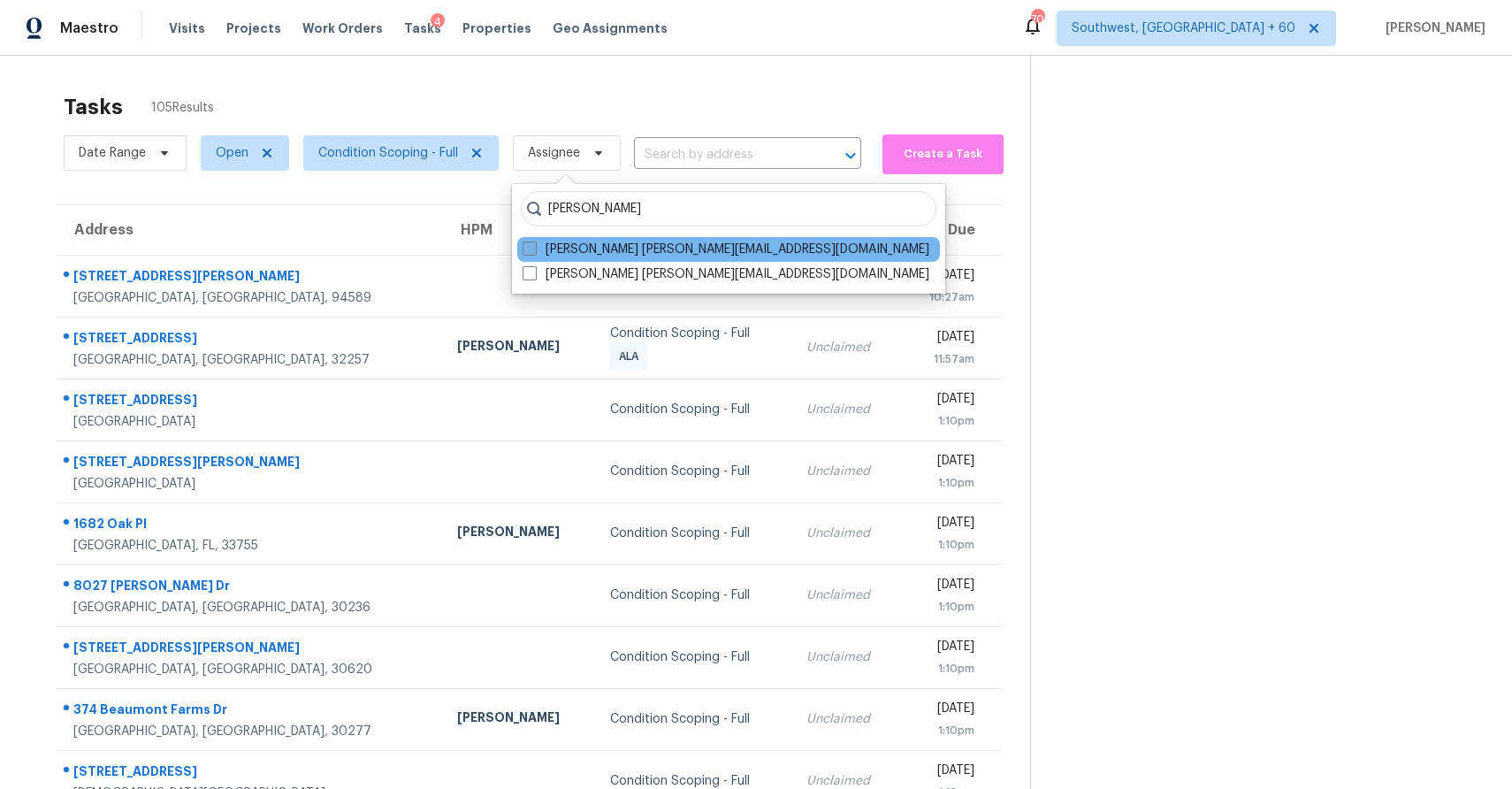
click at [627, 250] on label "Ranjith Kumar P ranjith.kumar@opendoor.com" at bounding box center [726, 249] width 406 height 18
click at [534, 250] on input "Ranjith Kumar P ranjith.kumar@opendoor.com" at bounding box center [528, 247] width 11 height 11
checkbox input "true"
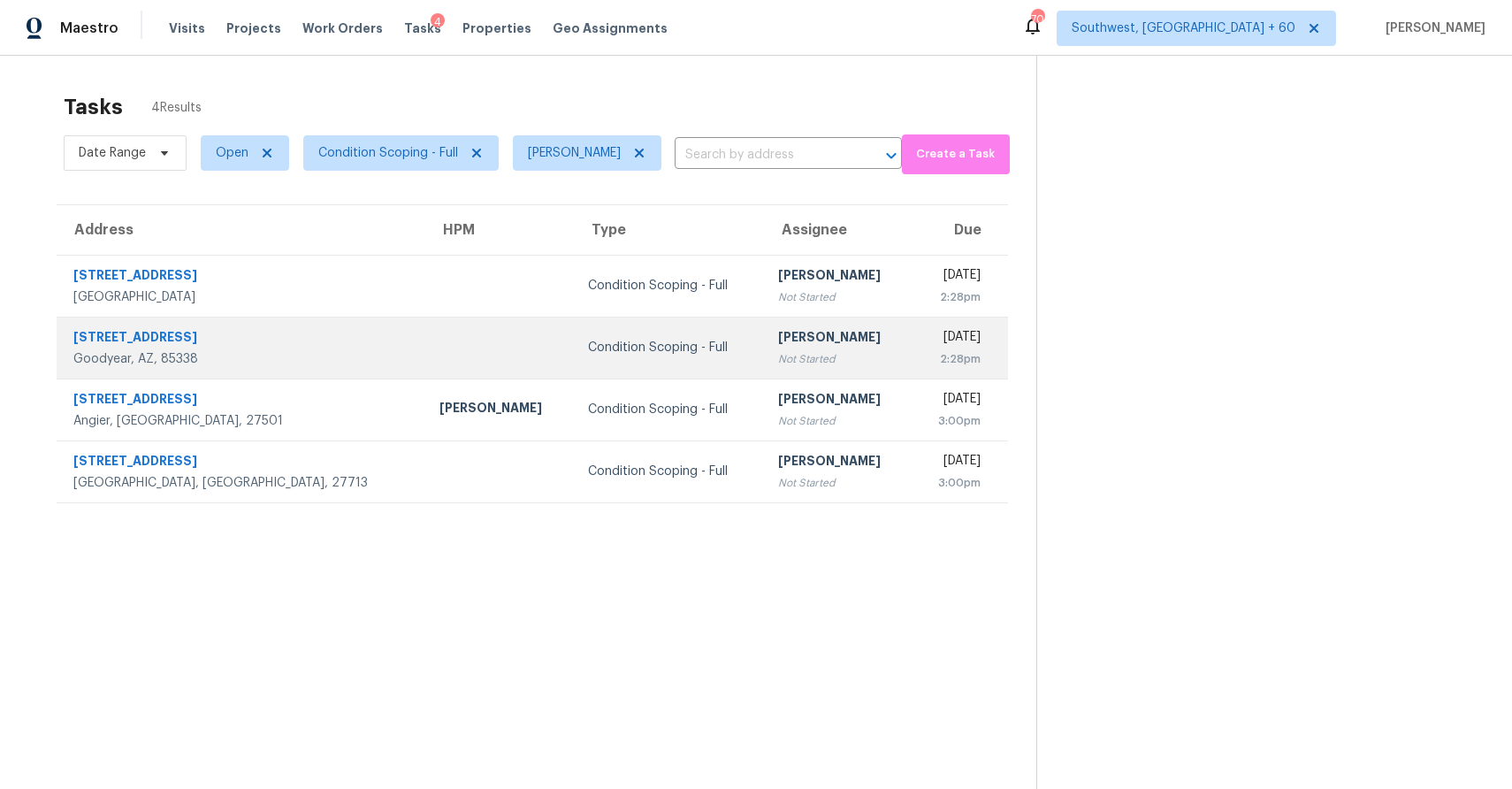
click at [637, 319] on td "Condition Scoping - Full" at bounding box center [668, 348] width 190 height 62
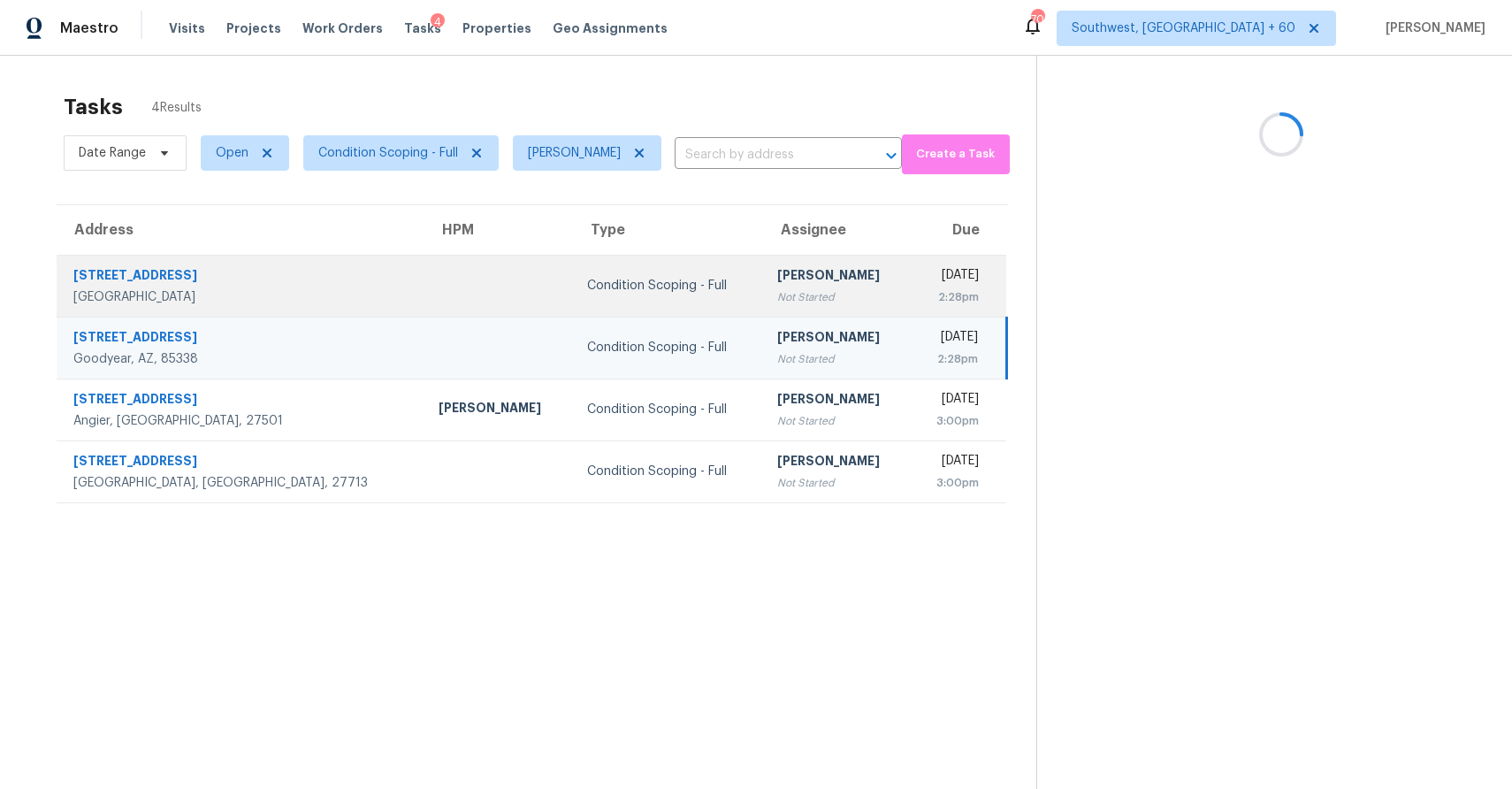
click at [764, 290] on td "Ranjith Kumar P Not Started" at bounding box center [837, 285] width 148 height 62
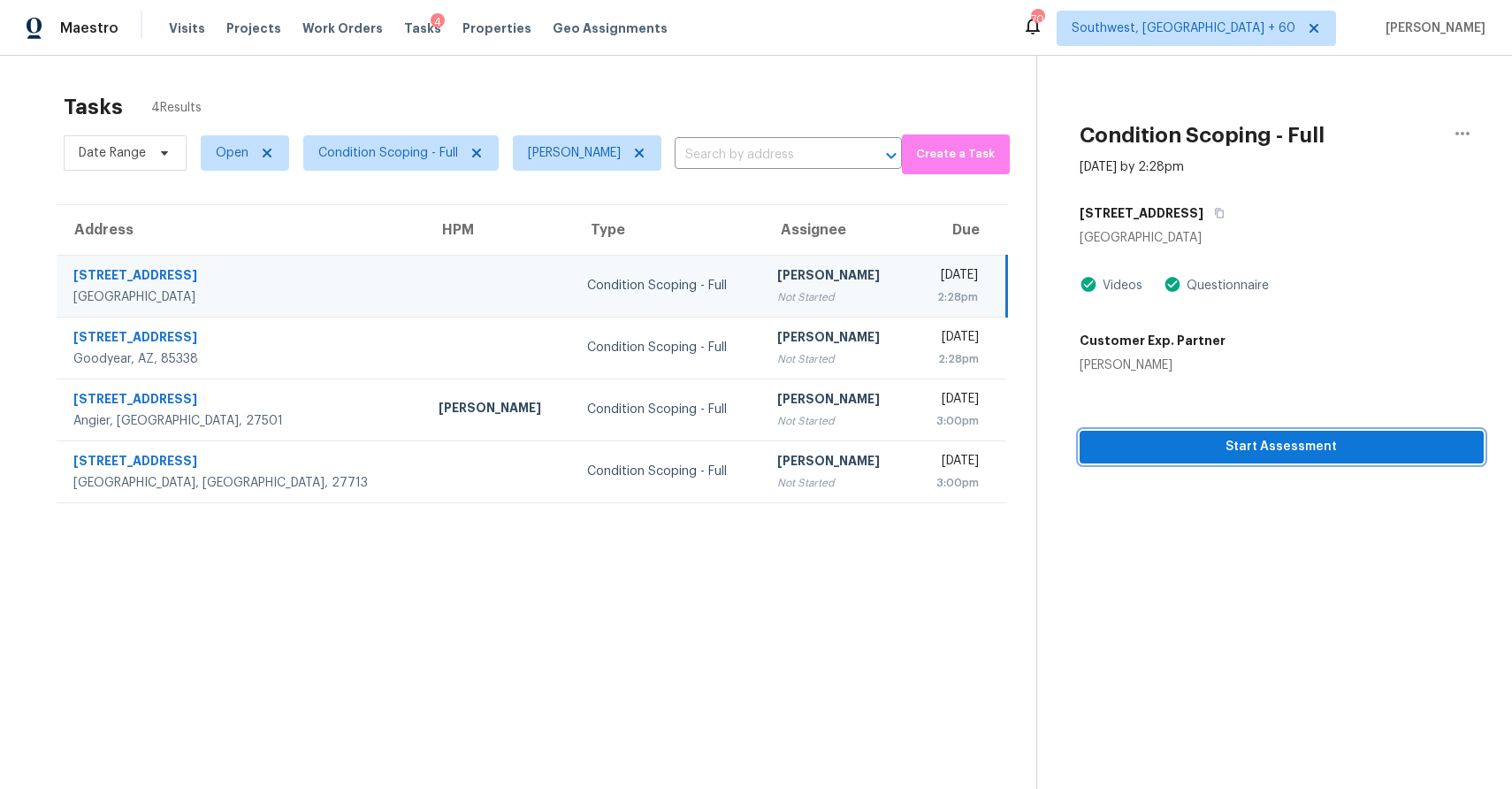
click at [1232, 434] on button "Start Assessment" at bounding box center [1282, 447] width 404 height 33
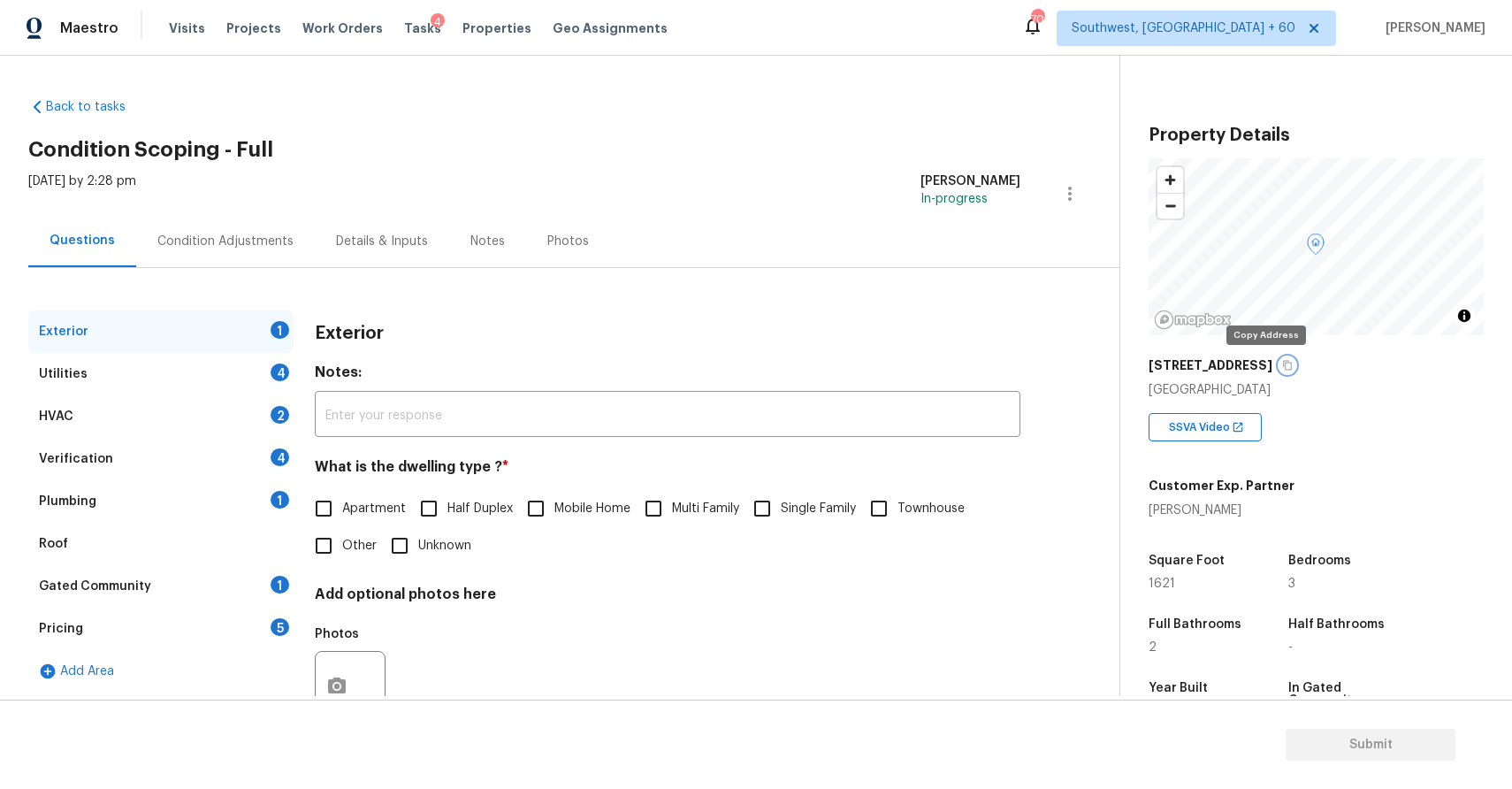
click at [1284, 365] on icon "button" at bounding box center [1288, 366] width 9 height 9
click at [794, 495] on label "Single Family" at bounding box center [799, 507] width 112 height 37
click at [781, 495] on input "Single Family" at bounding box center [762, 507] width 37 height 37
checkbox input "true"
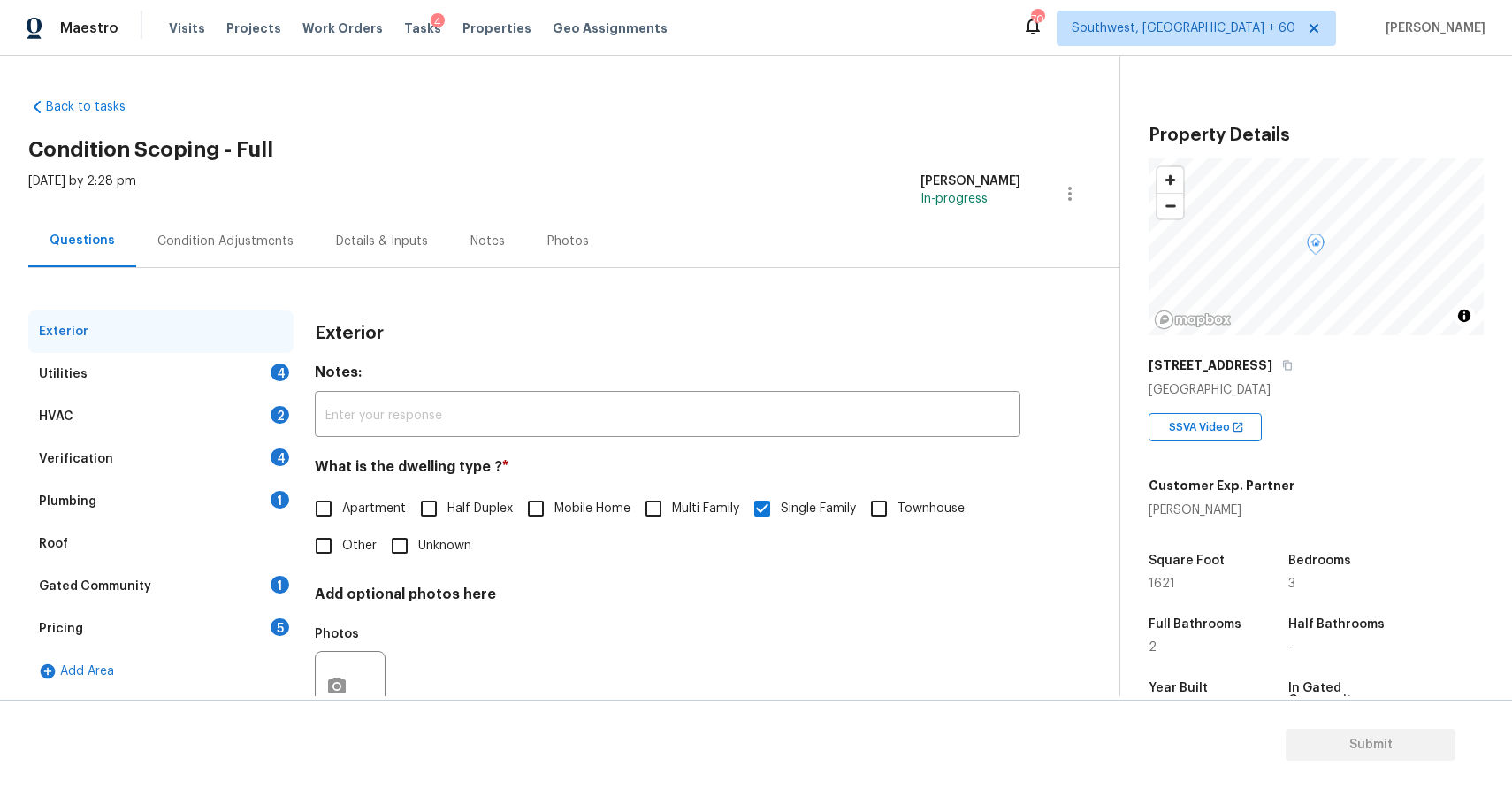
click at [233, 373] on div "Utilities 4" at bounding box center [161, 373] width 266 height 43
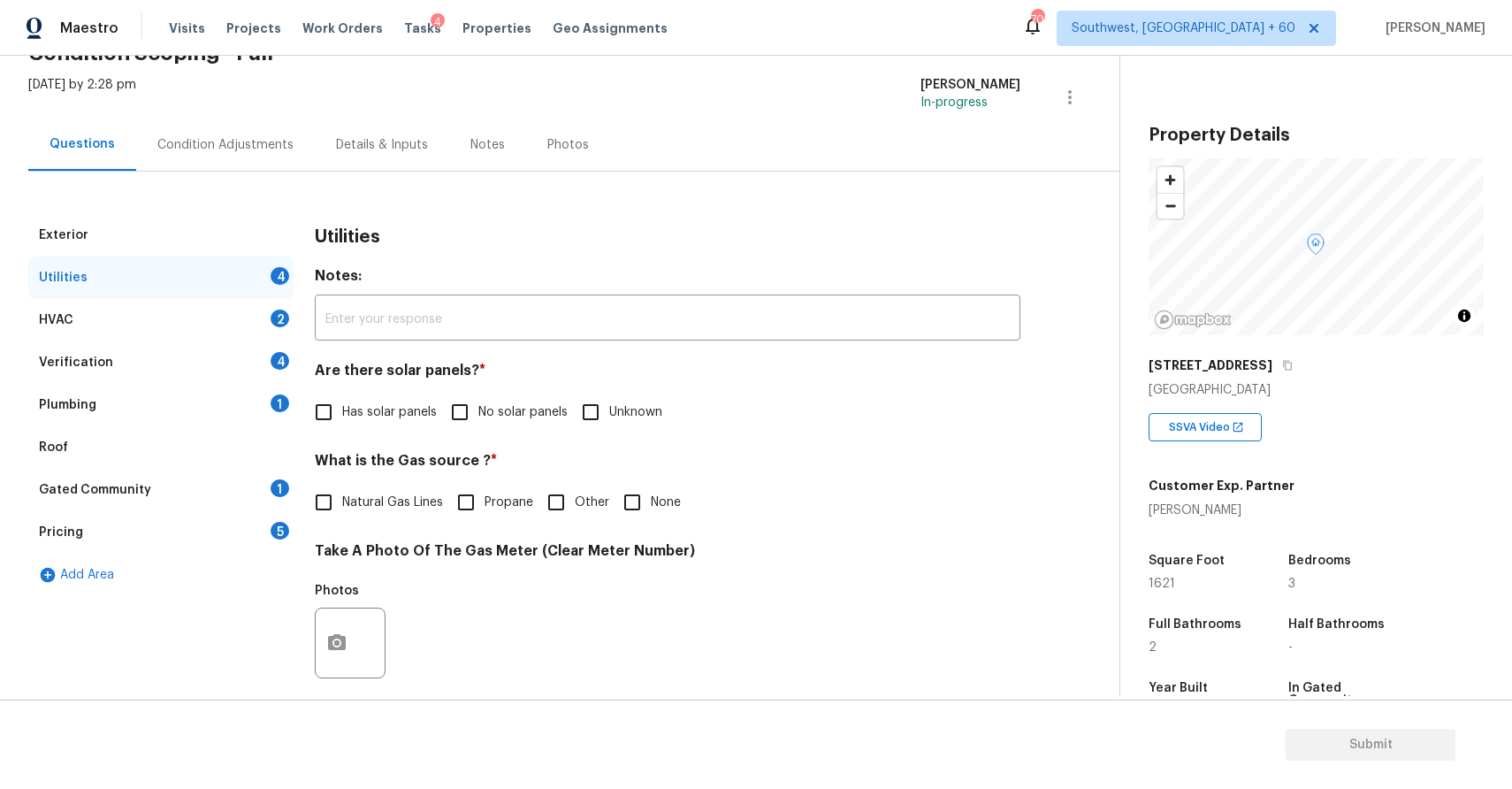
scroll to position [201, 0]
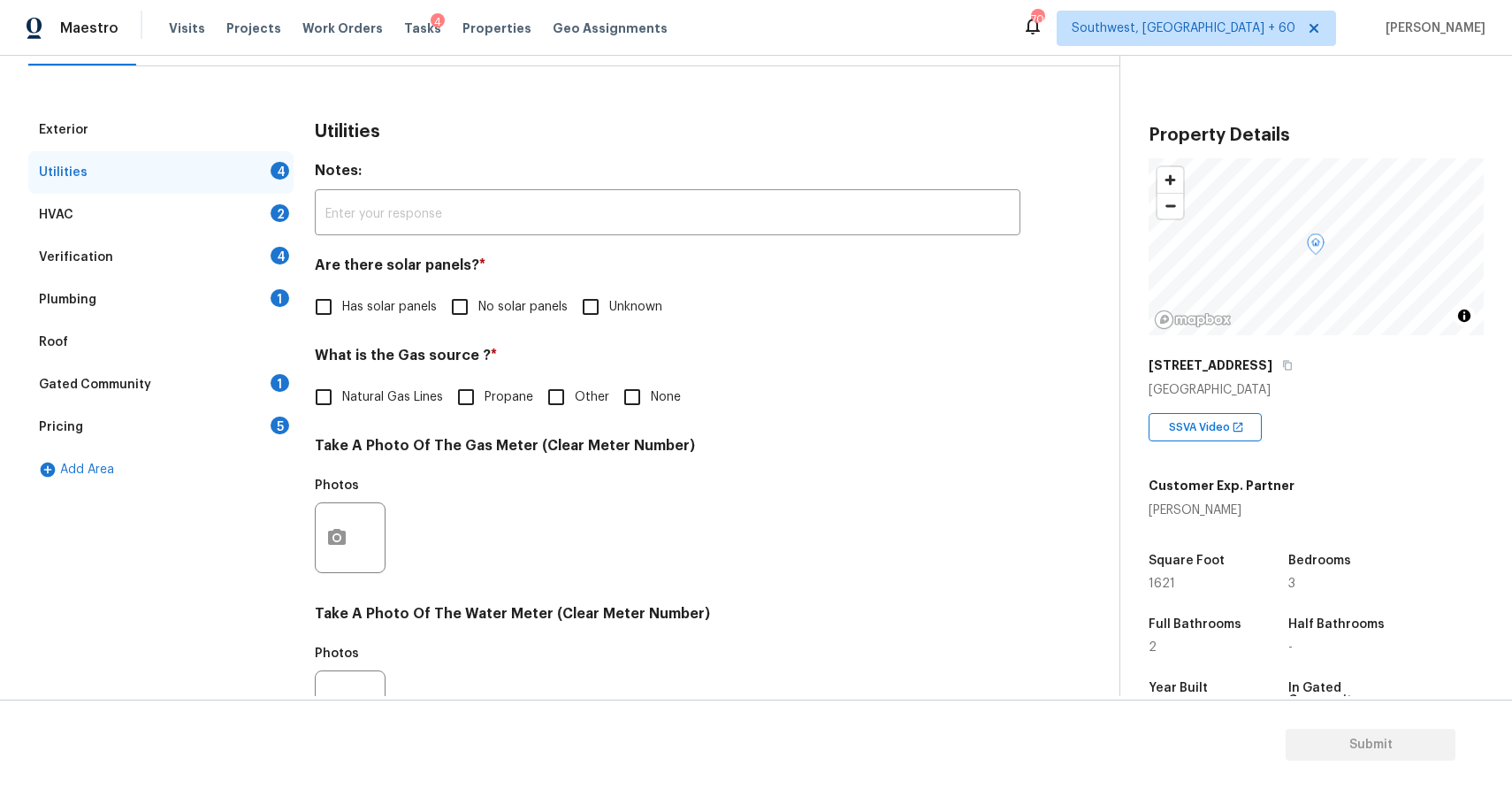
click at [499, 287] on div "Are there solar panels? * Has solar panels No solar panels Unknown" at bounding box center [667, 290] width 706 height 69
click at [521, 305] on span "No solar panels" at bounding box center [523, 307] width 90 height 19
click at [478, 305] on input "No solar panels" at bounding box center [459, 306] width 37 height 37
checkbox input "true"
click at [335, 544] on icon "button" at bounding box center [336, 538] width 21 height 21
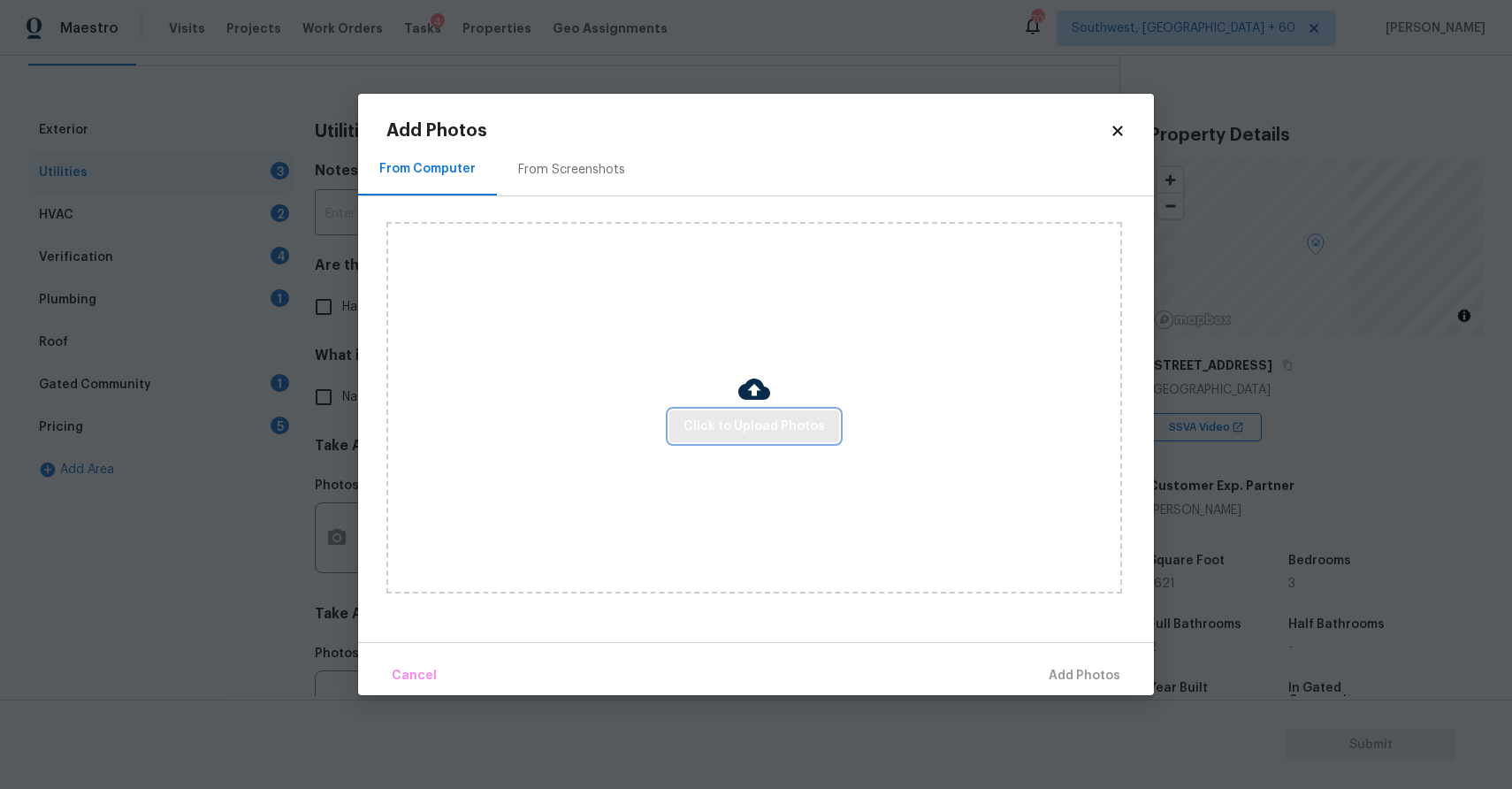
click at [767, 431] on span "Click to Upload Photos" at bounding box center [754, 426] width 142 height 22
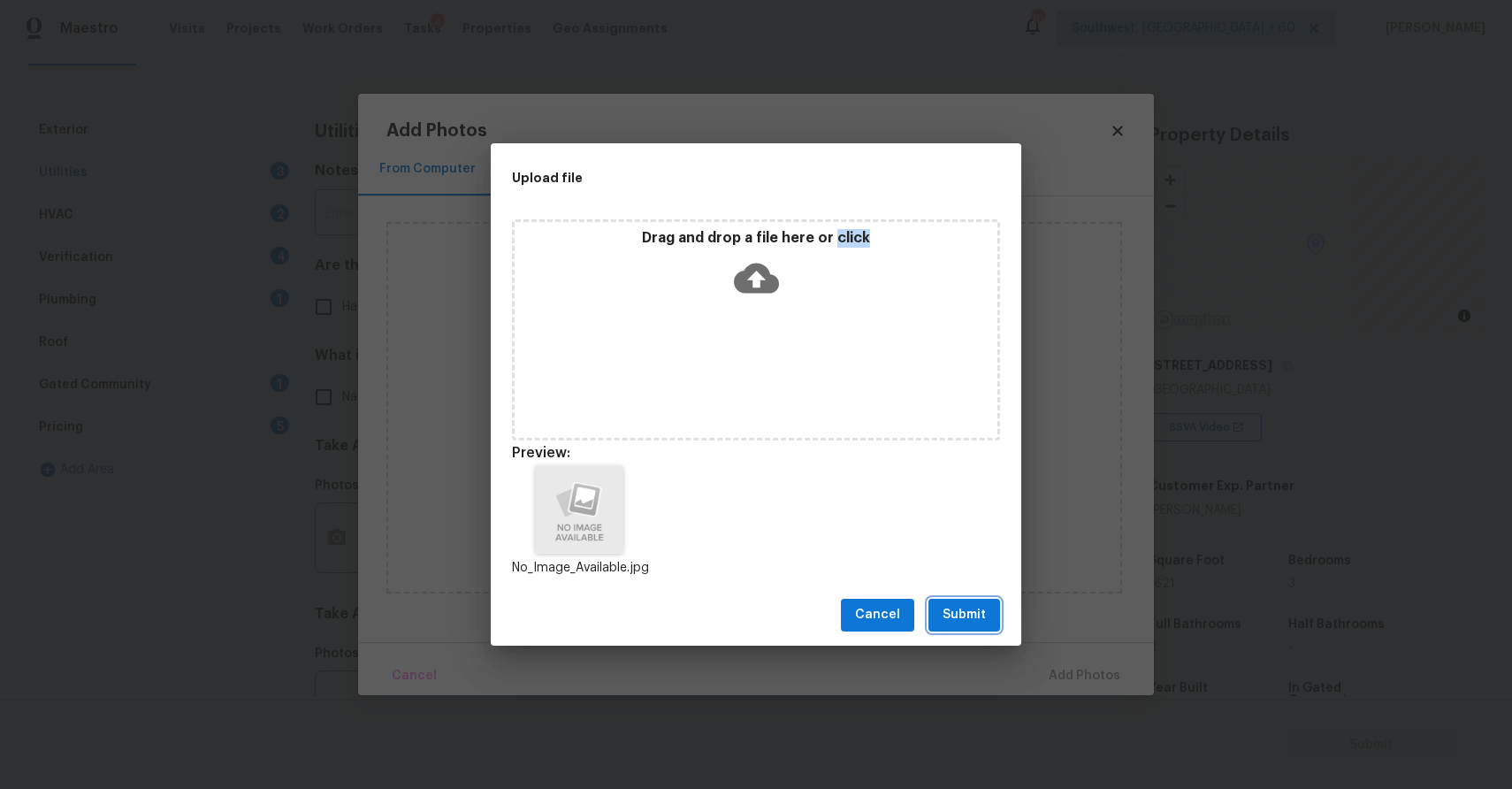
click at [989, 613] on button "Submit" at bounding box center [965, 614] width 72 height 33
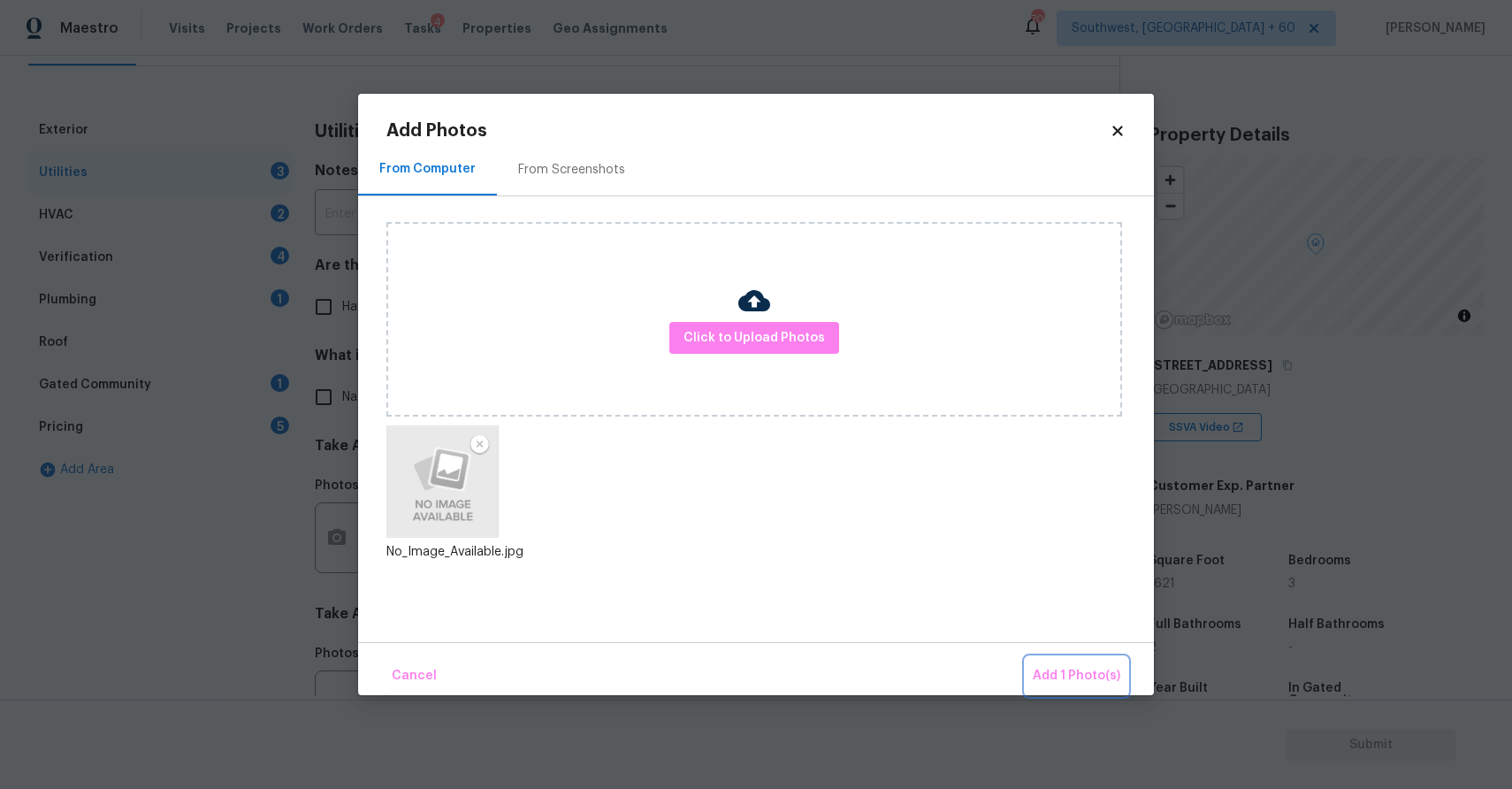
click at [1104, 687] on button "Add 1 Photo(s)" at bounding box center [1076, 676] width 102 height 38
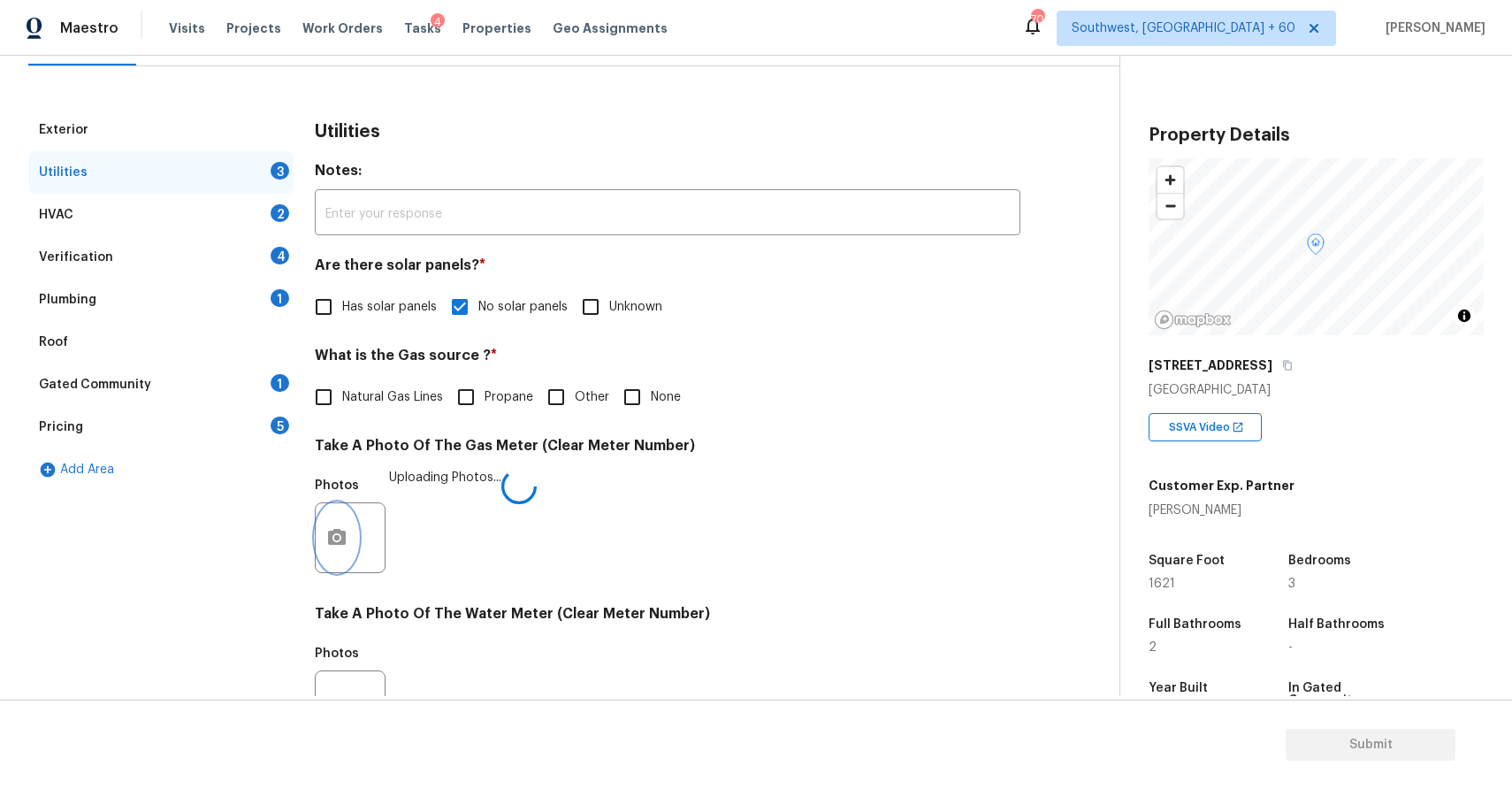
scroll to position [526, 0]
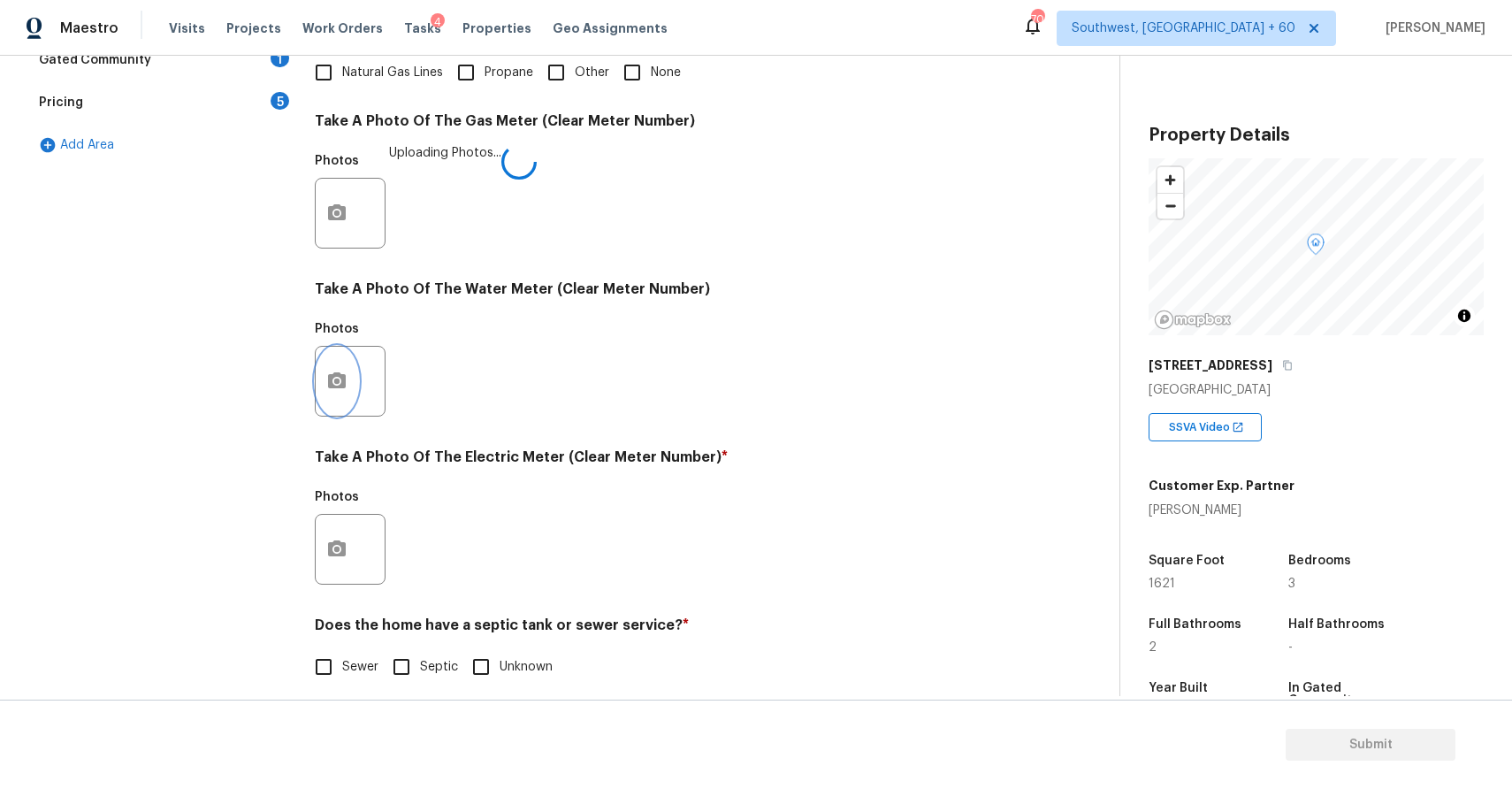
click at [331, 365] on button "button" at bounding box center [336, 381] width 43 height 69
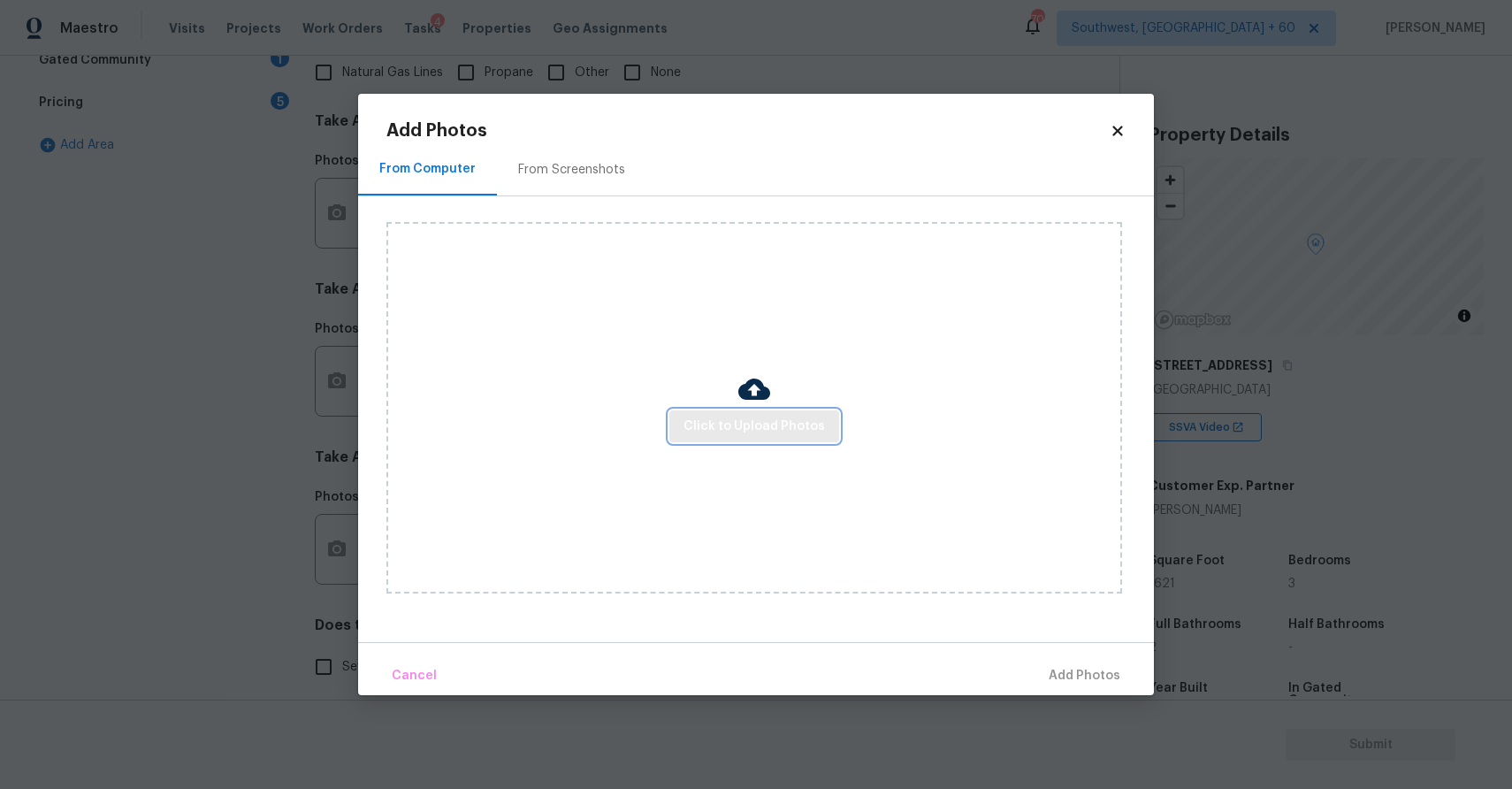
click at [775, 434] on span "Click to Upload Photos" at bounding box center [754, 426] width 142 height 22
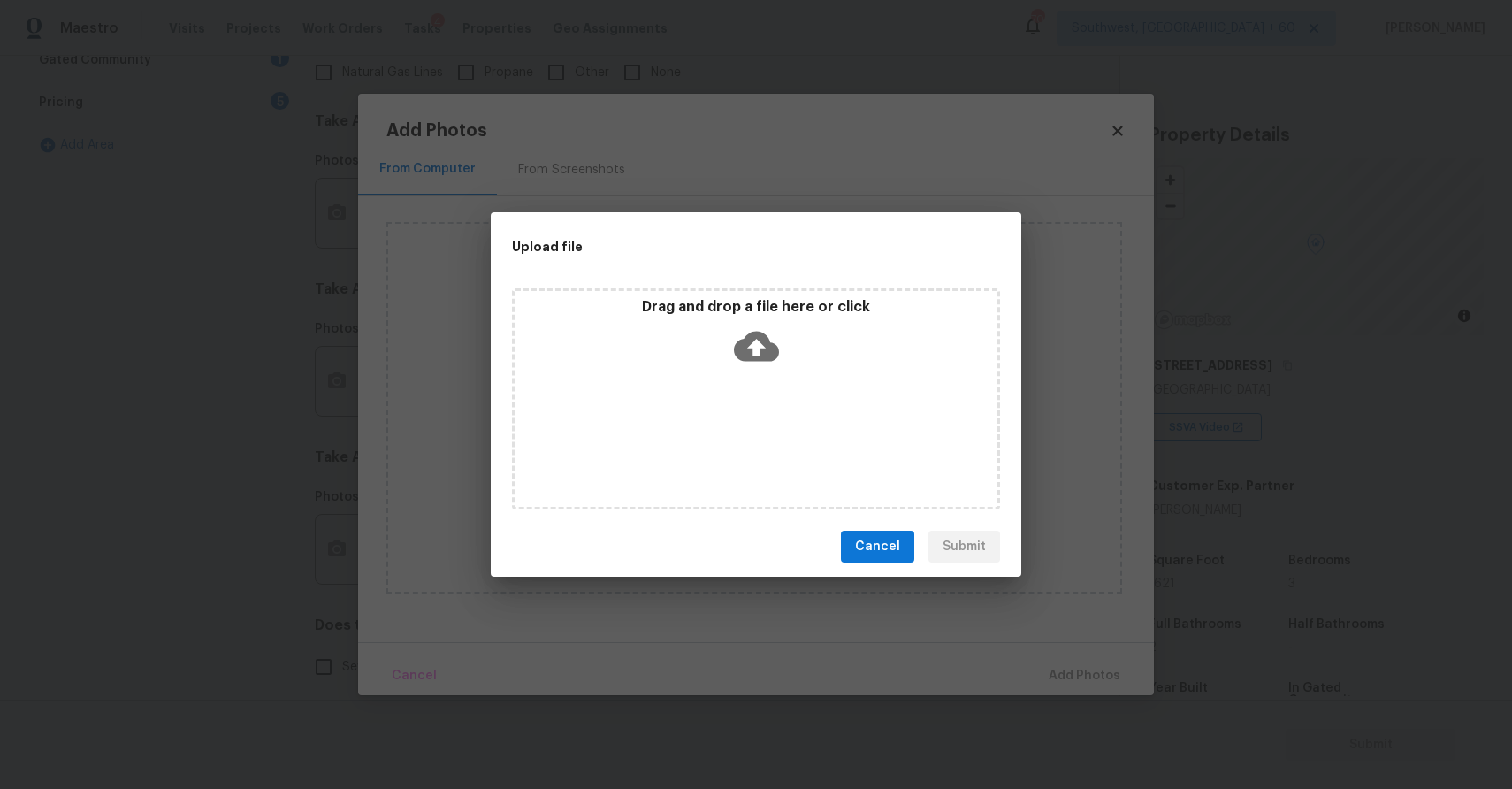
click at [750, 365] on icon at bounding box center [757, 346] width 45 height 45
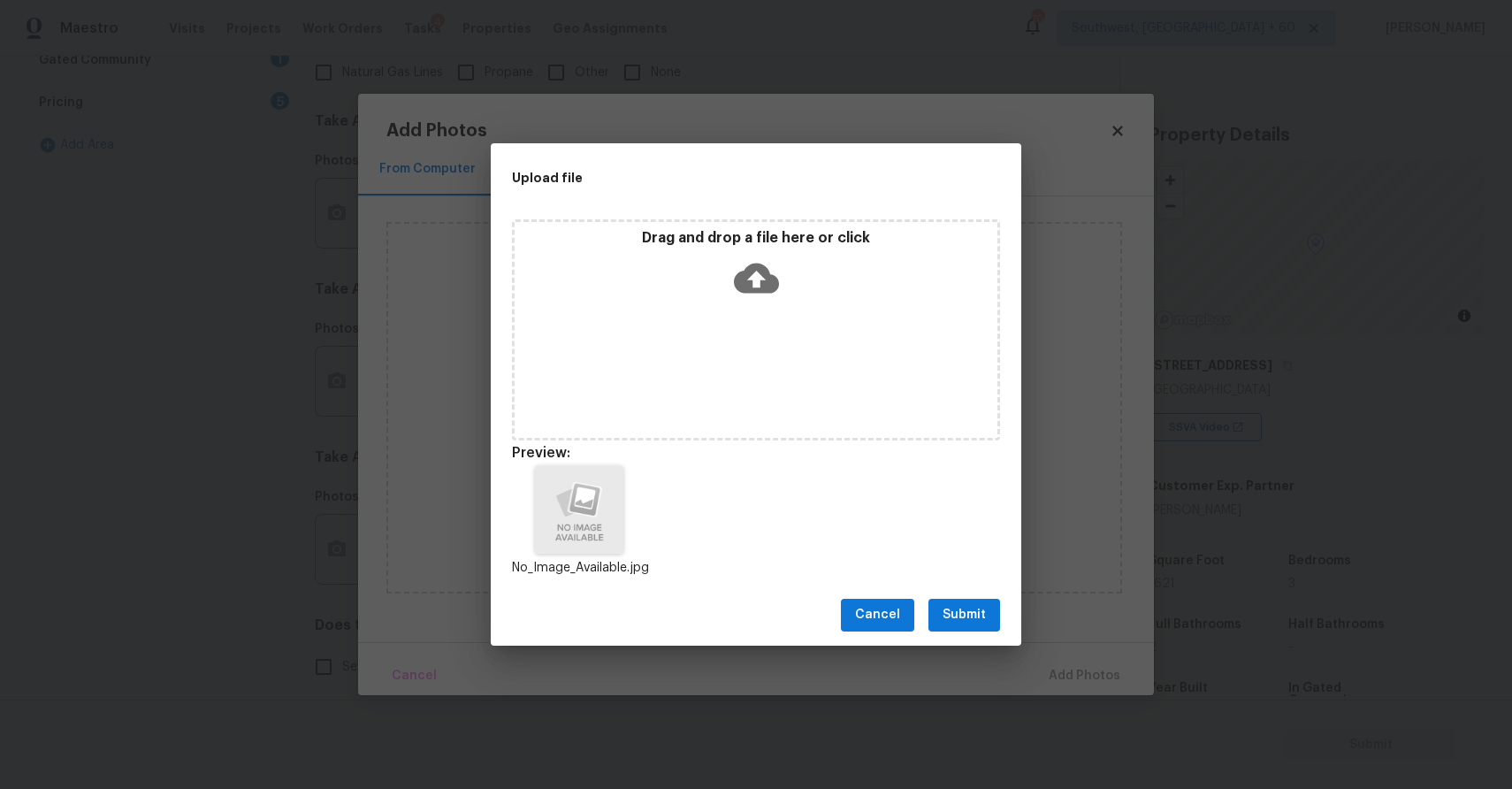
click at [971, 618] on span "Submit" at bounding box center [965, 614] width 43 height 22
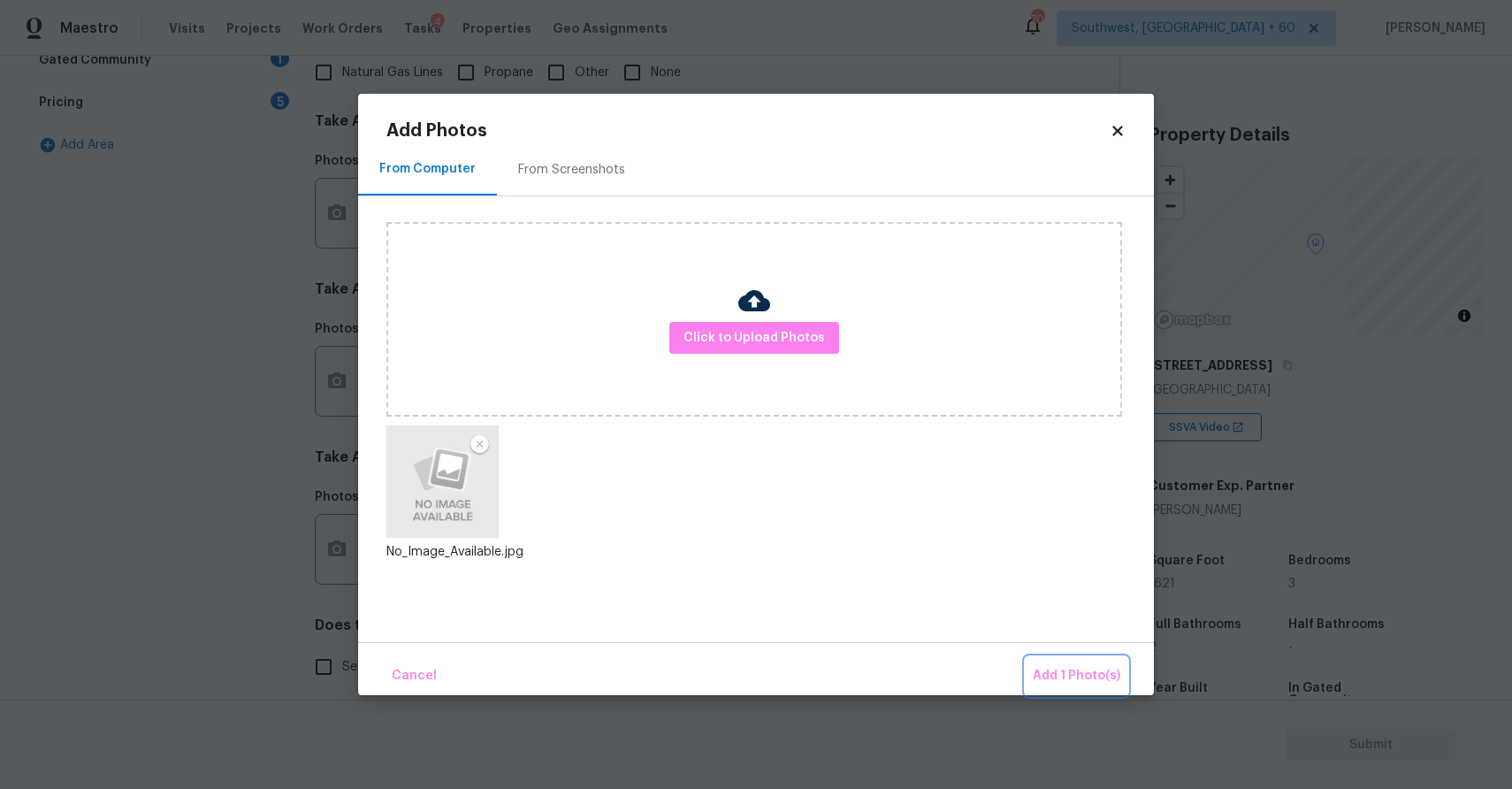
click at [1070, 668] on span "Add 1 Photo(s)" at bounding box center [1076, 676] width 88 height 22
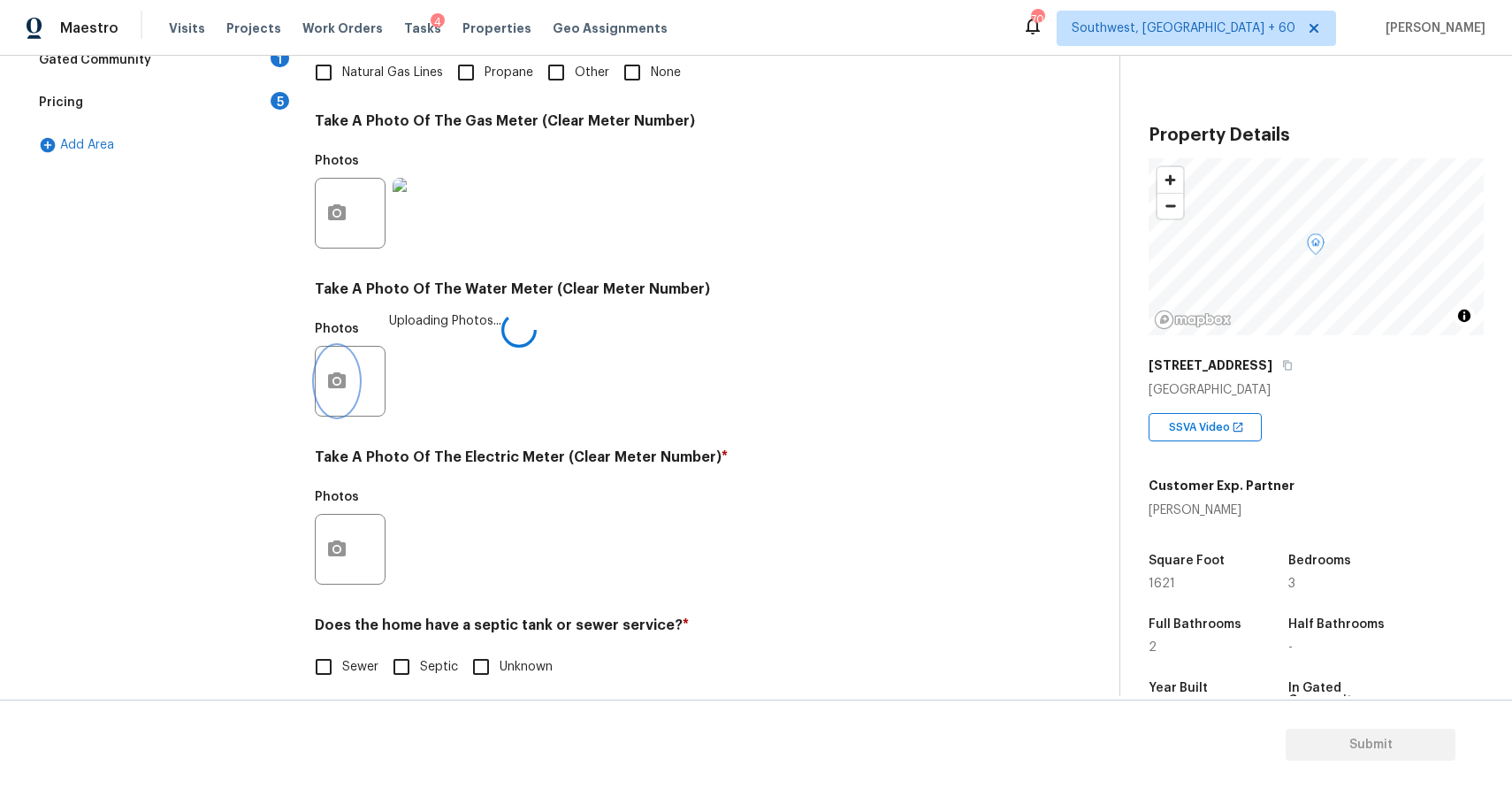
scroll to position [542, 0]
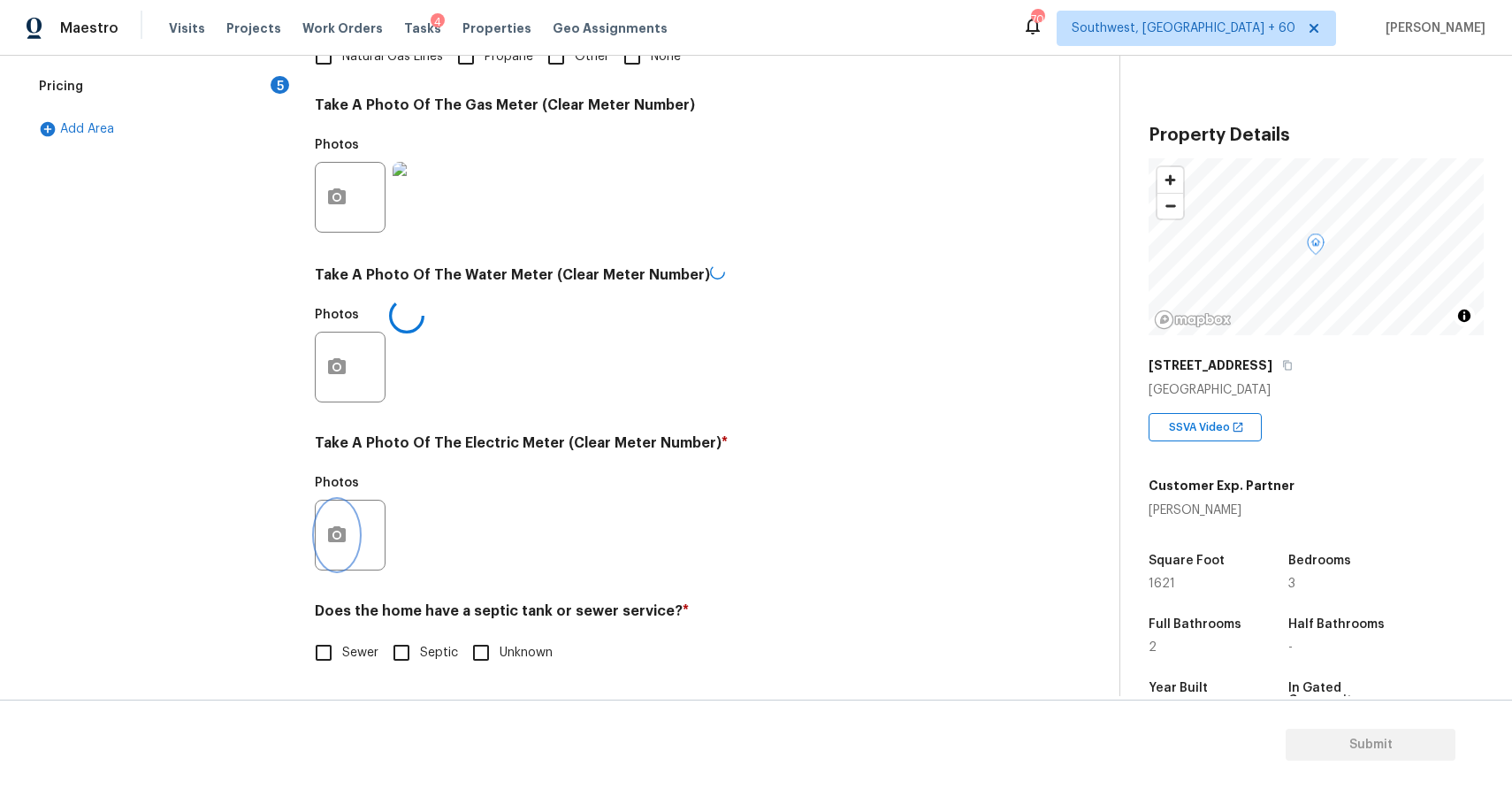
click at [345, 520] on button "button" at bounding box center [336, 535] width 43 height 69
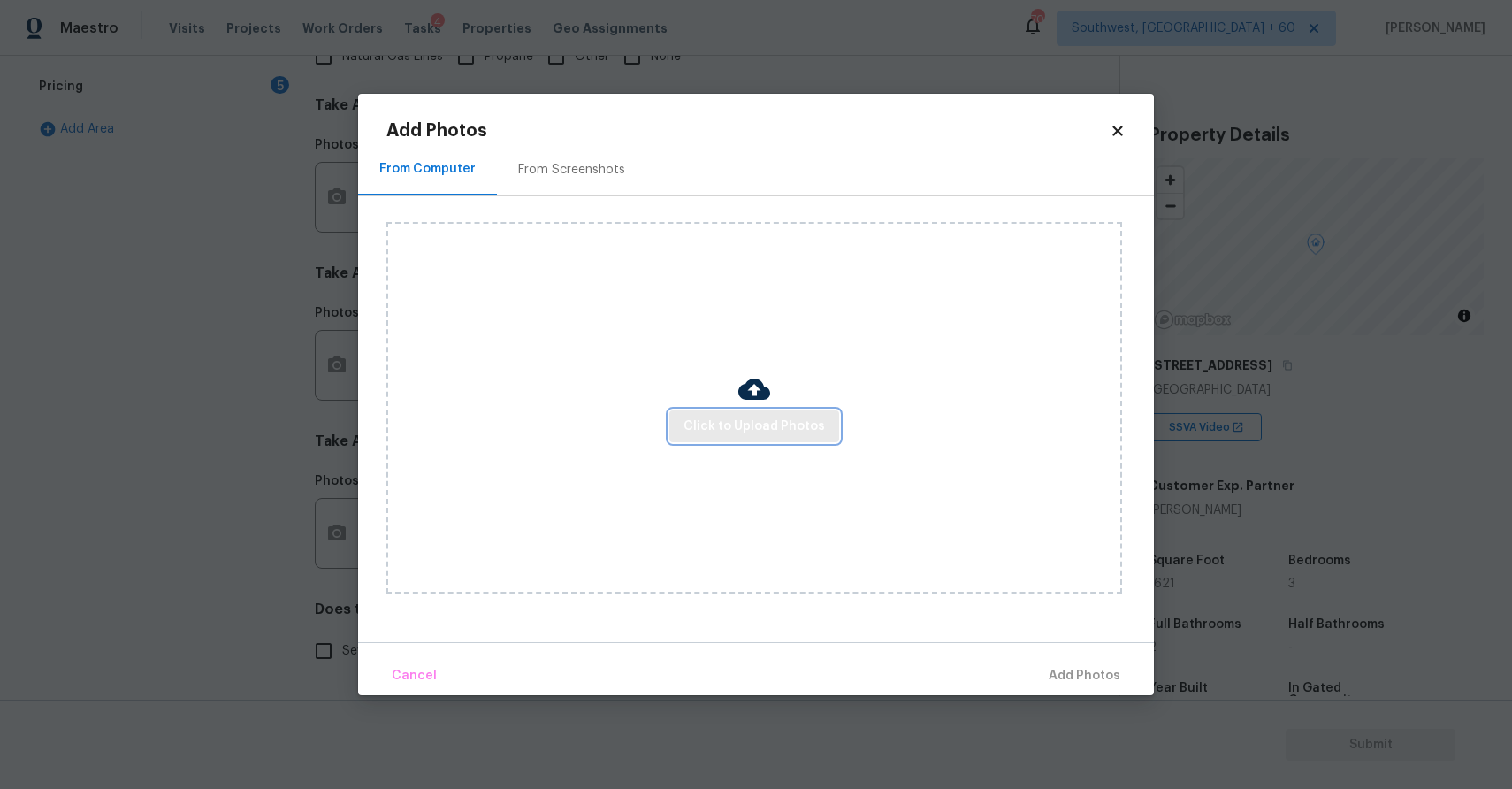
click at [774, 423] on span "Click to Upload Photos" at bounding box center [754, 426] width 142 height 22
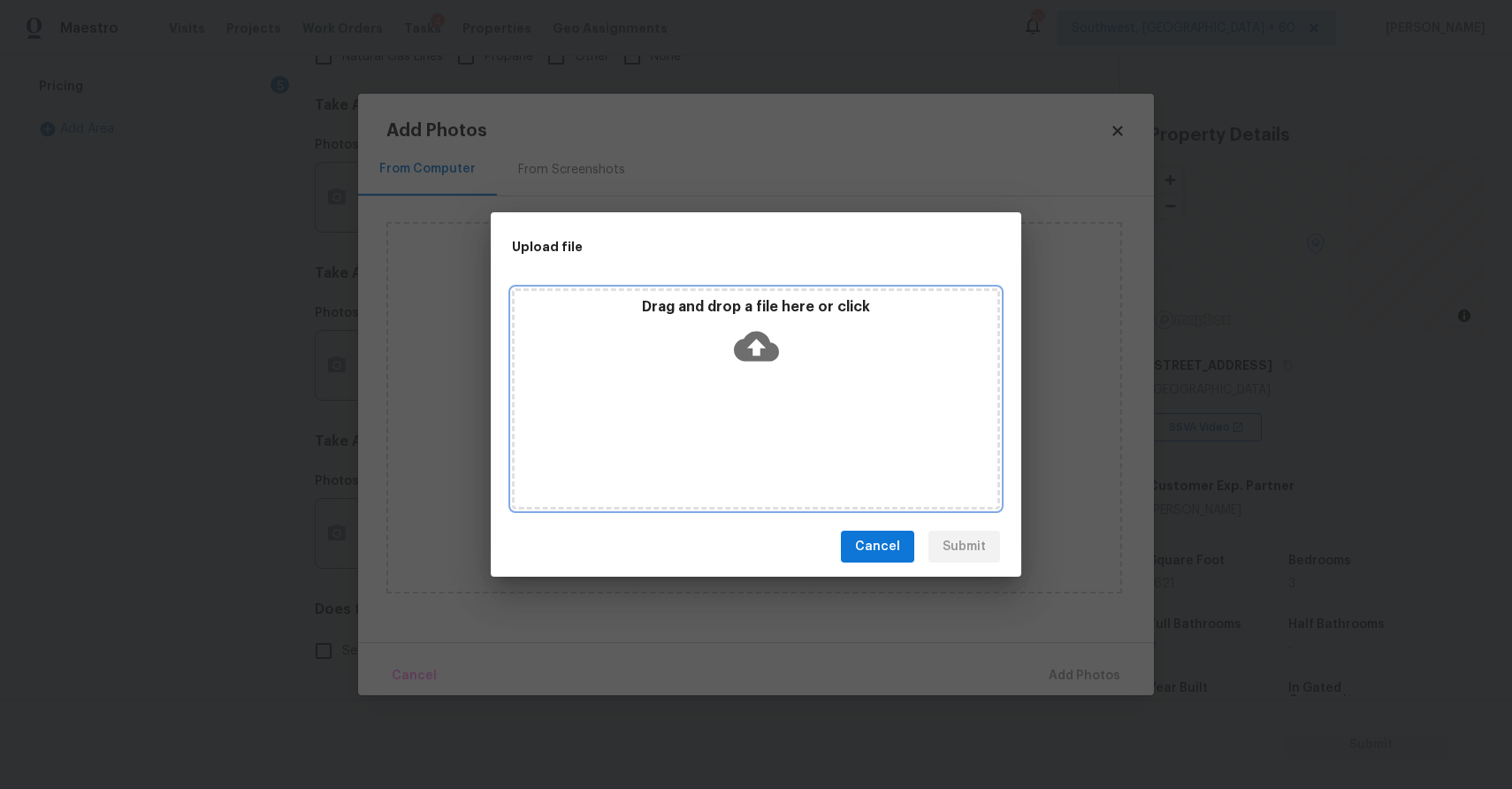
click at [774, 423] on div "Drag and drop a file here or click" at bounding box center [756, 399] width 489 height 221
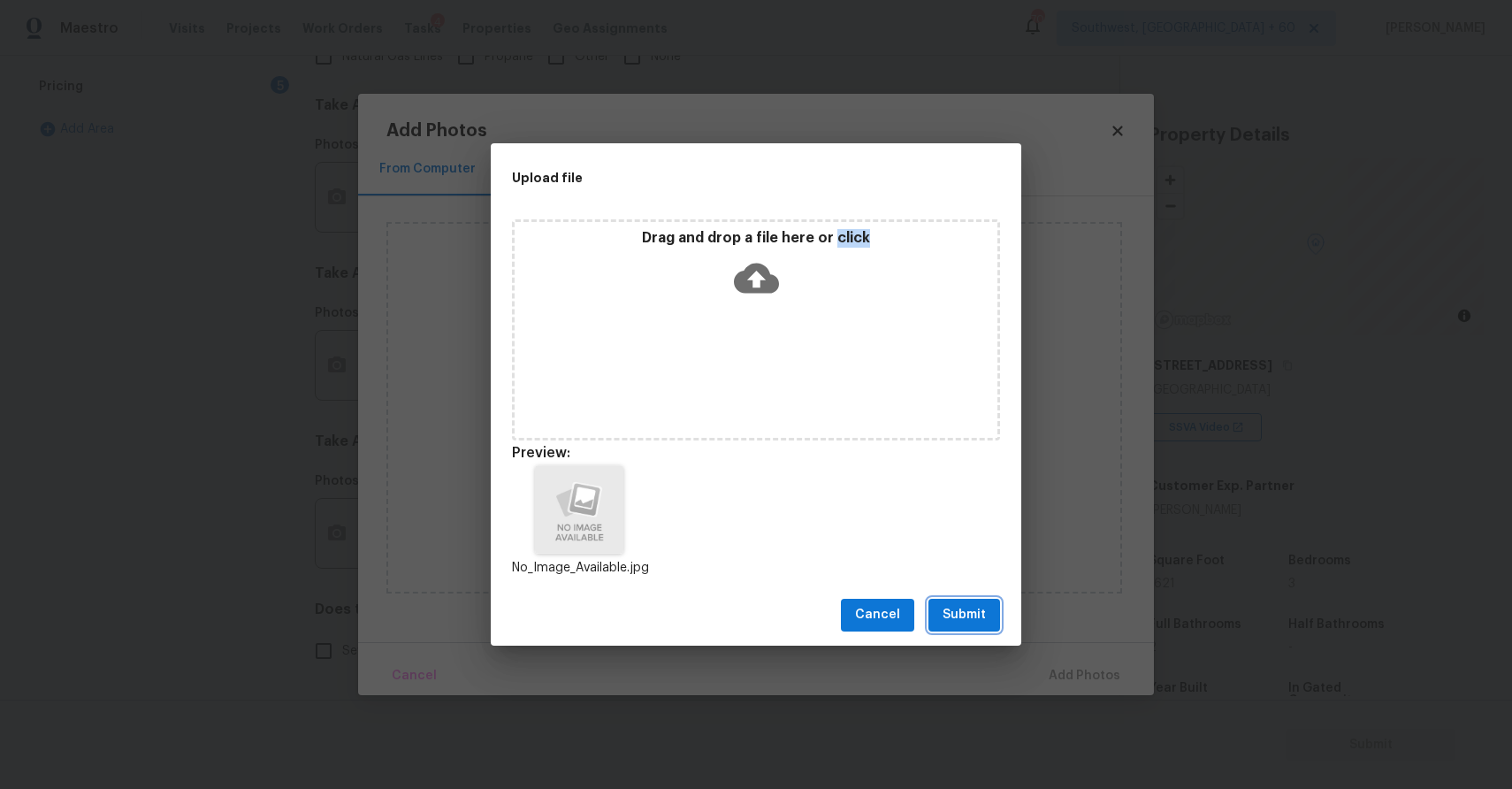
click at [973, 605] on span "Submit" at bounding box center [965, 614] width 43 height 22
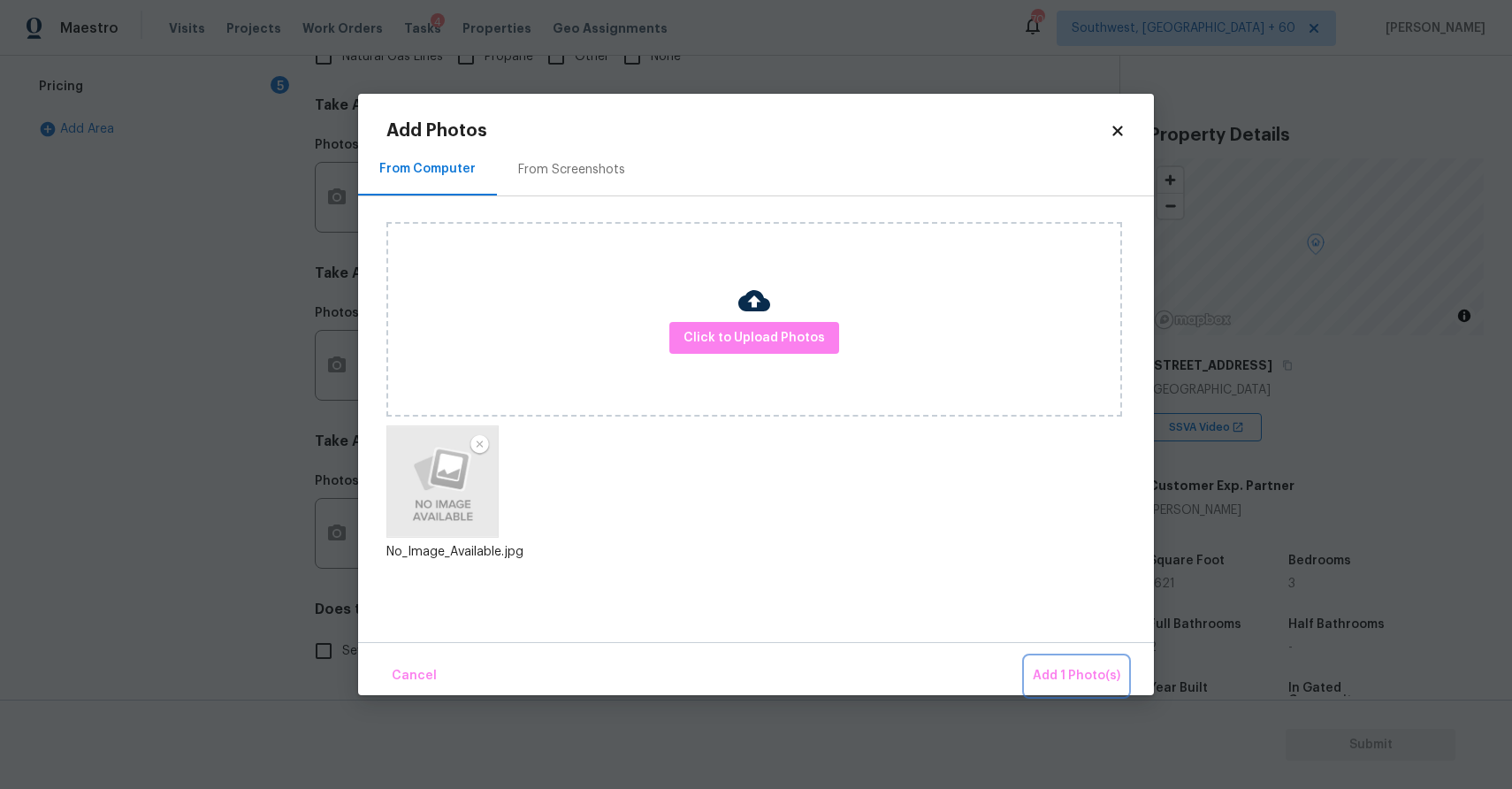
click at [1106, 673] on span "Add 1 Photo(s)" at bounding box center [1076, 676] width 88 height 22
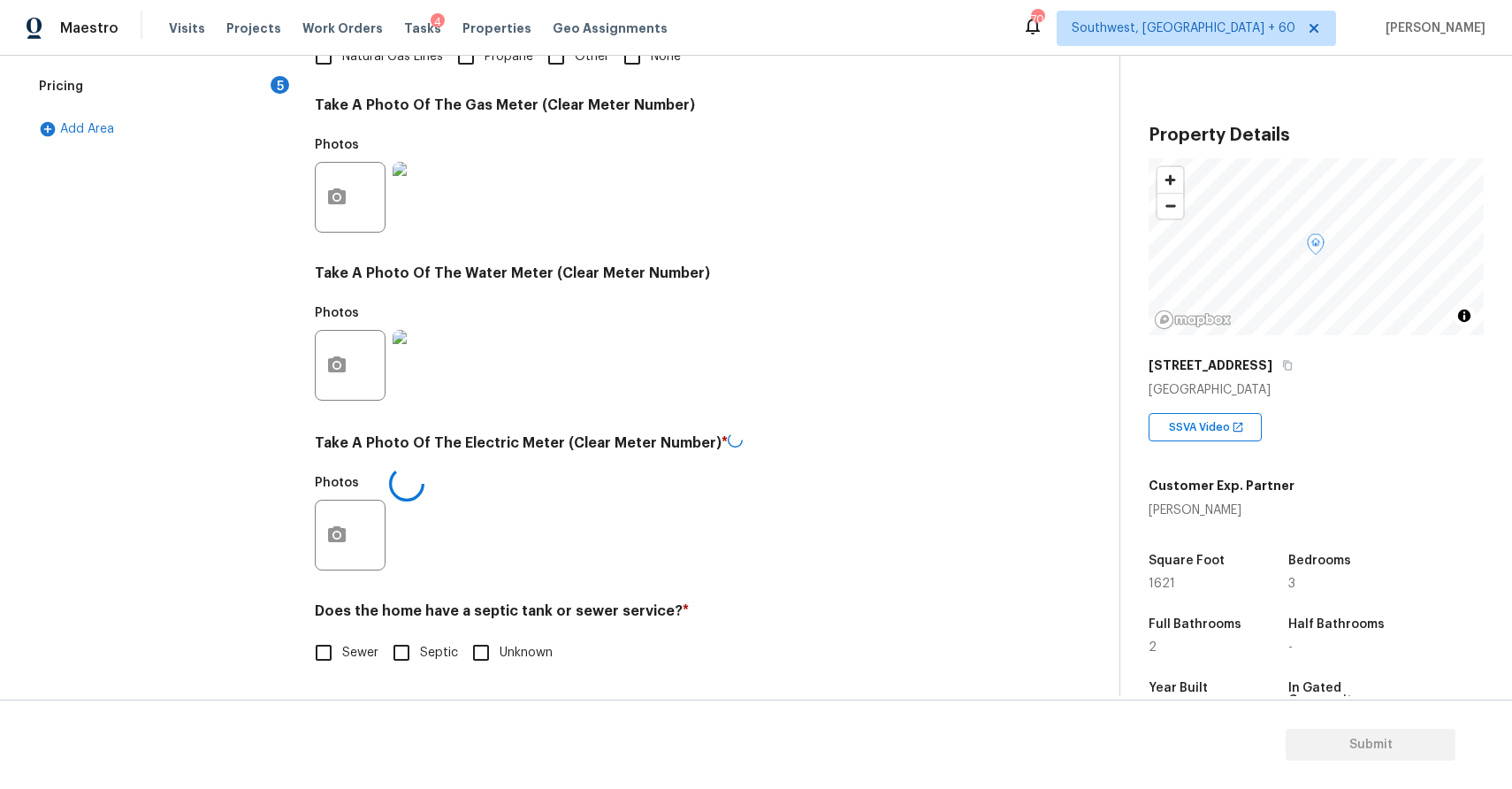
click at [336, 634] on input "Sewer" at bounding box center [323, 652] width 37 height 37
checkbox input "true"
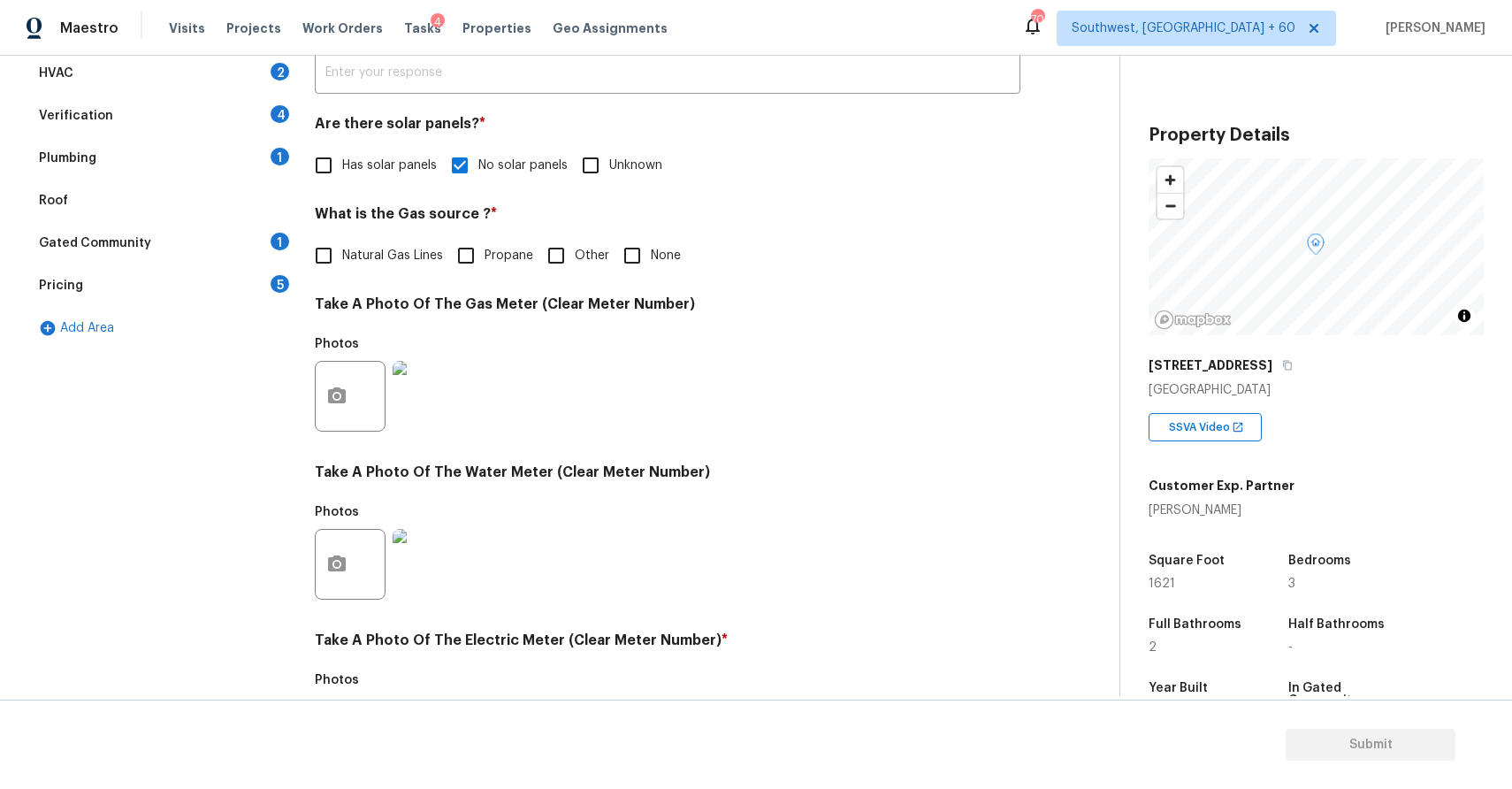
scroll to position [90, 0]
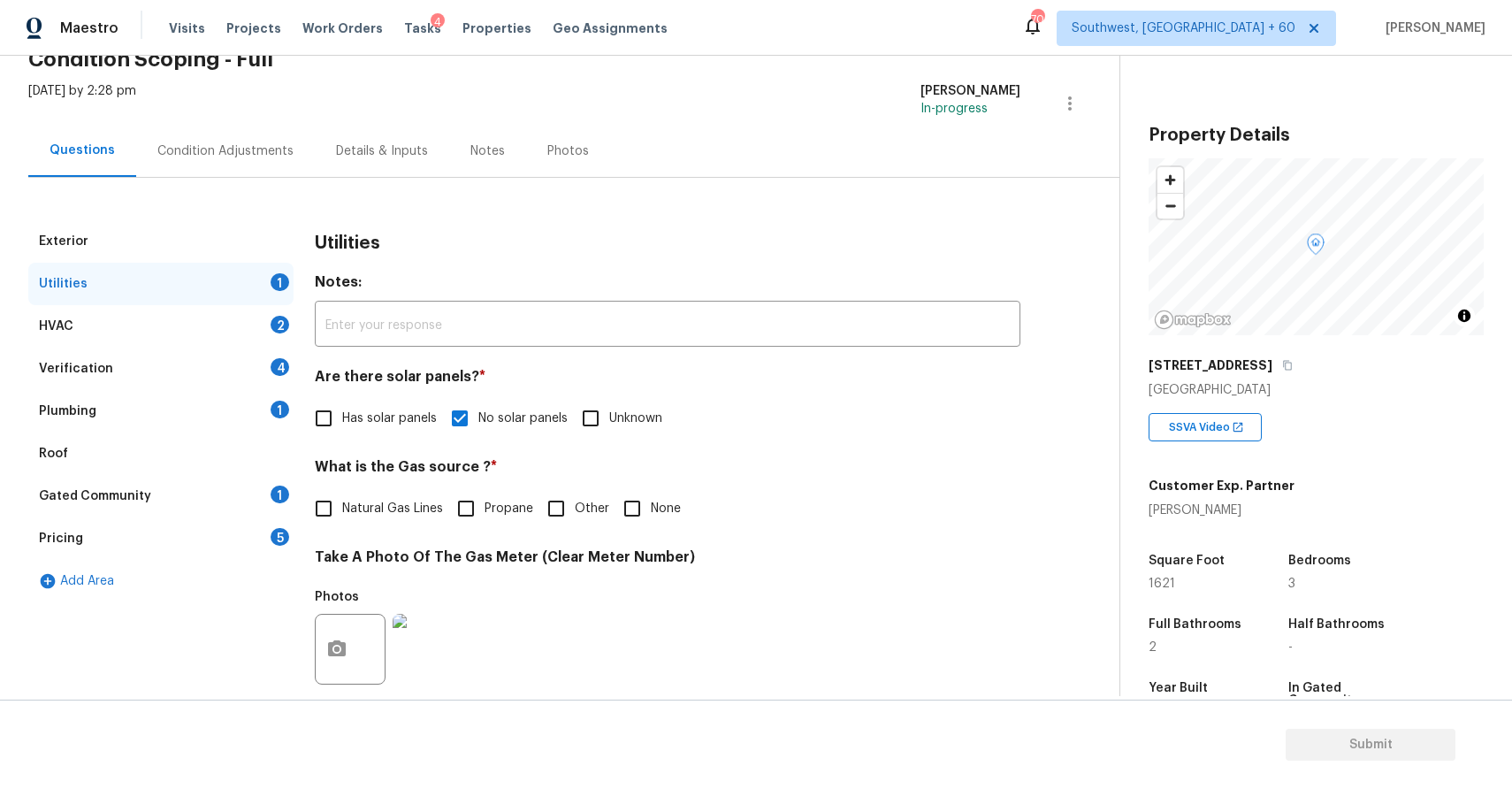
click at [255, 323] on div "HVAC 2" at bounding box center [161, 326] width 266 height 43
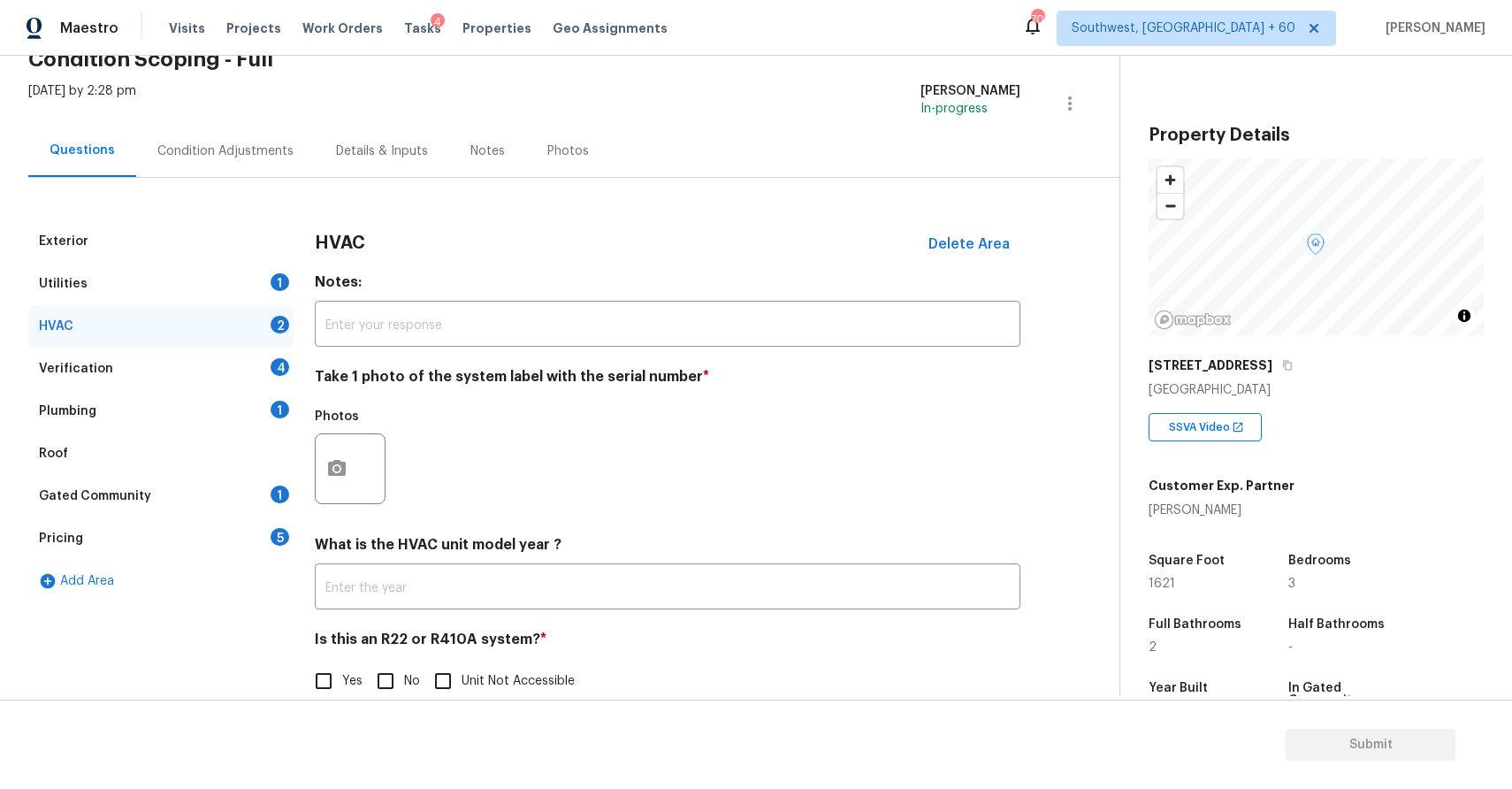
click at [354, 438] on div at bounding box center [350, 469] width 71 height 71
click at [346, 471] on icon "button" at bounding box center [336, 469] width 21 height 21
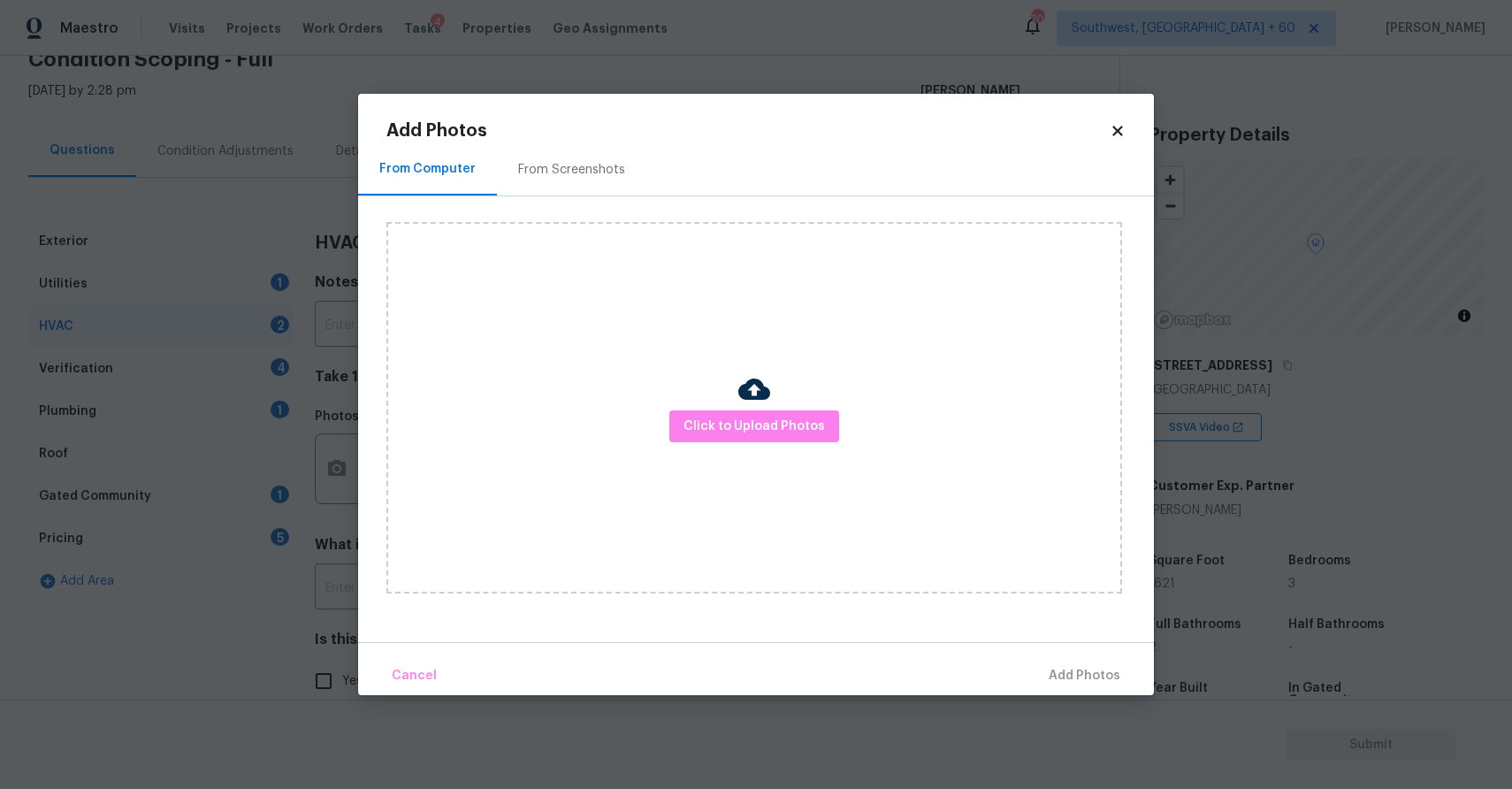
click at [665, 421] on div "Click to Upload Photos" at bounding box center [754, 407] width 736 height 371
click at [719, 424] on span "Click to Upload Photos" at bounding box center [754, 426] width 142 height 22
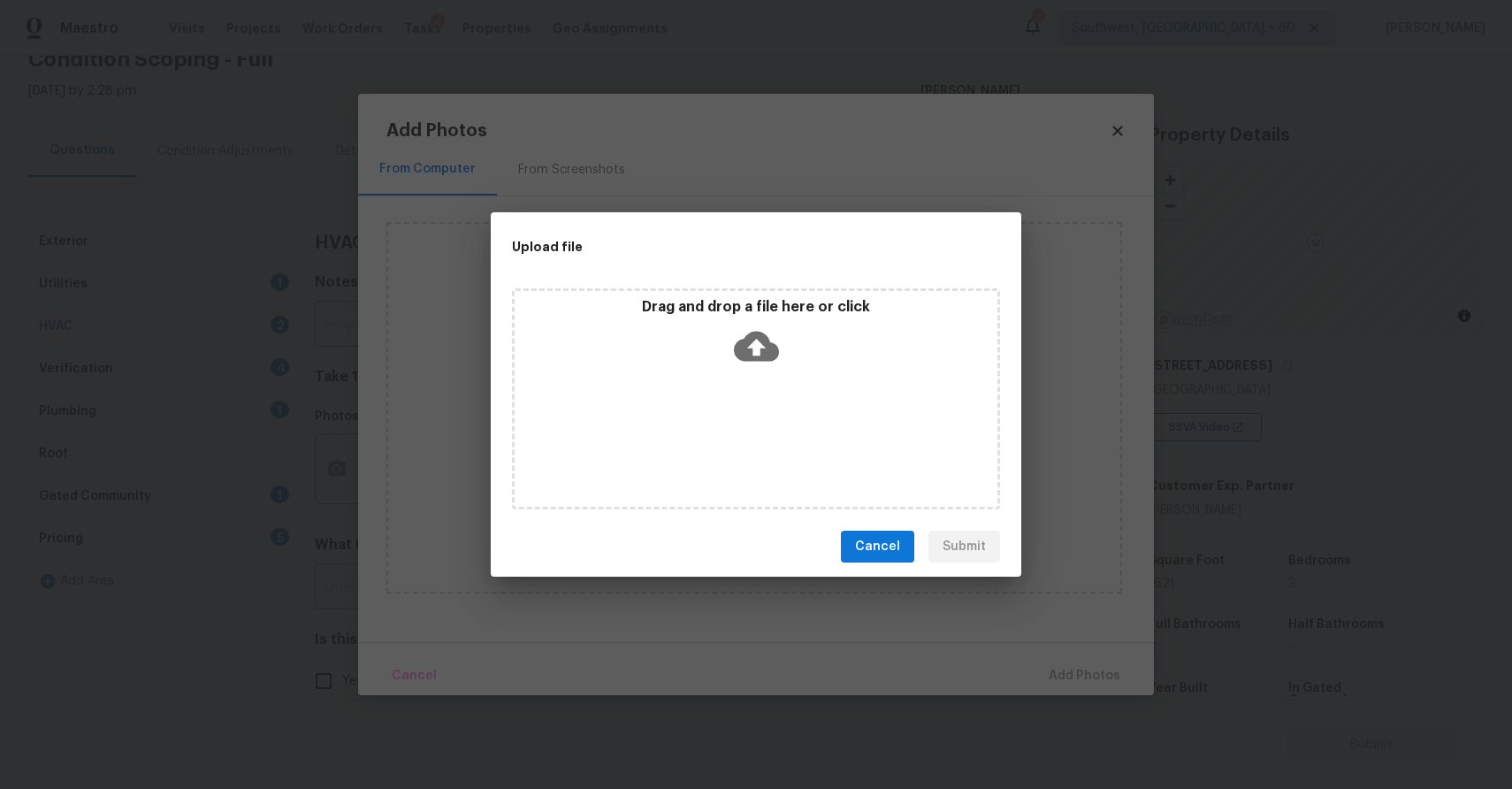
click at [719, 424] on div "Drag and drop a file here or click" at bounding box center [756, 399] width 489 height 221
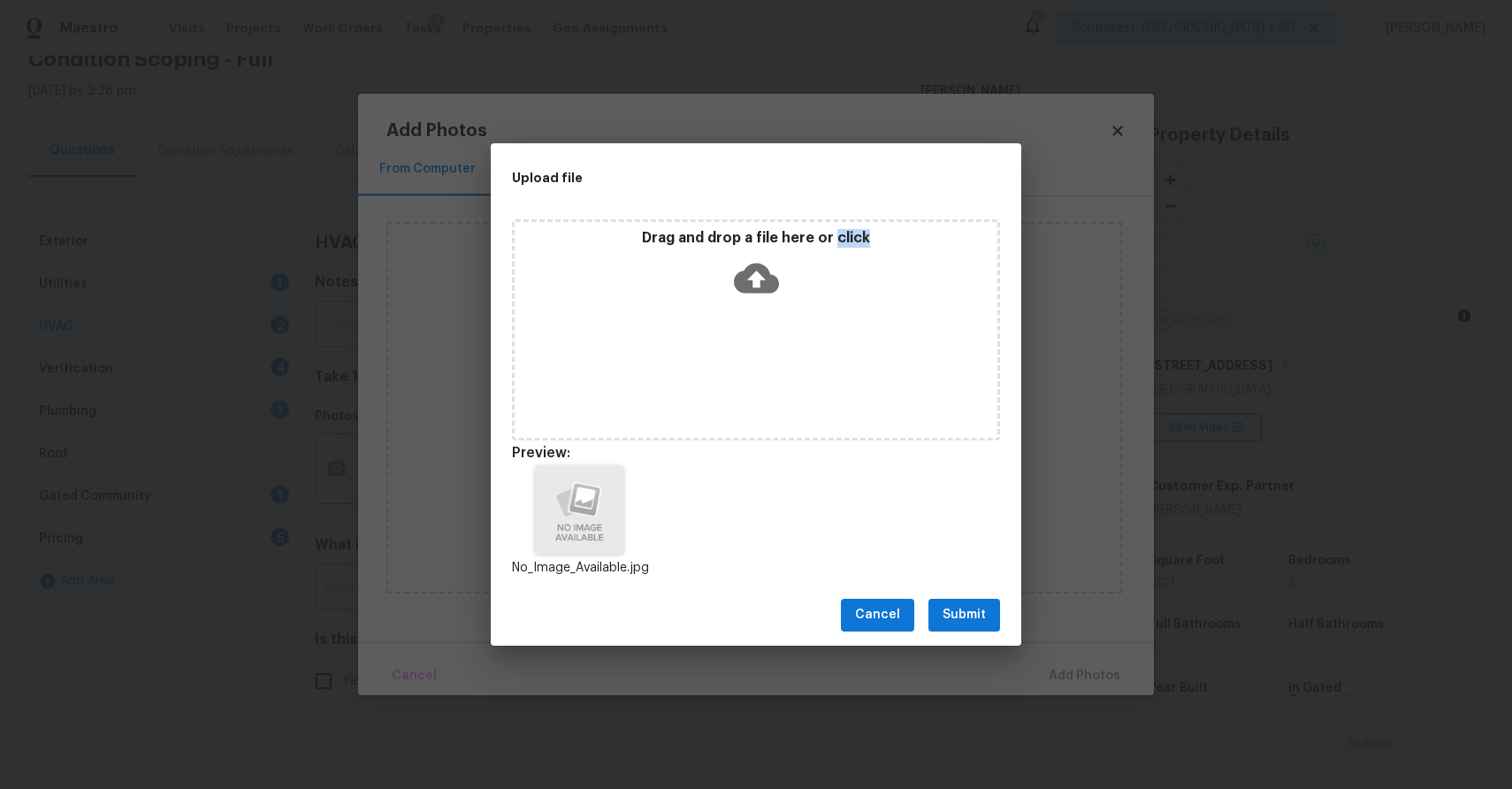
click at [988, 602] on button "Submit" at bounding box center [965, 614] width 72 height 33
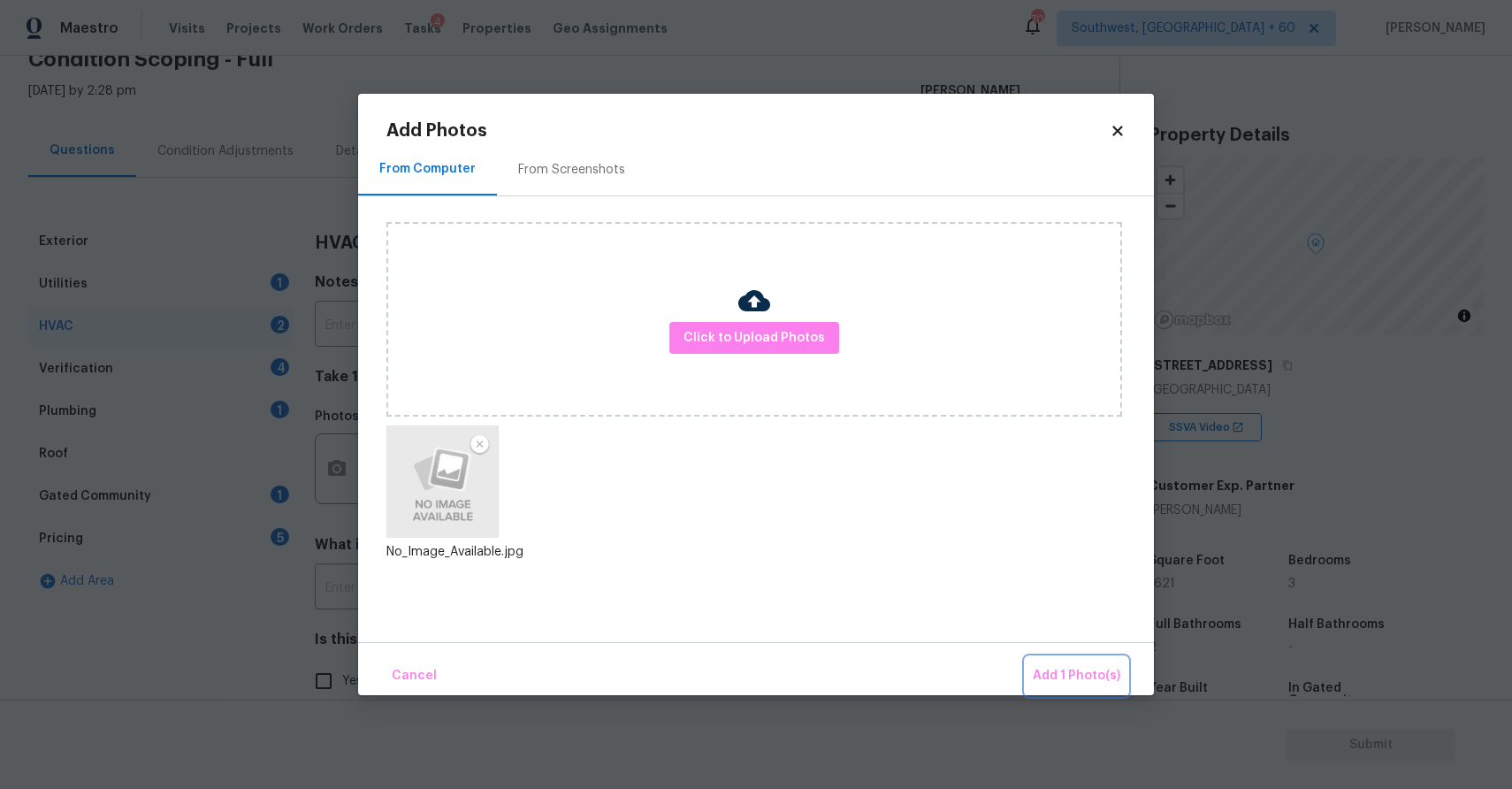
click at [1080, 666] on span "Add 1 Photo(s)" at bounding box center [1076, 676] width 88 height 22
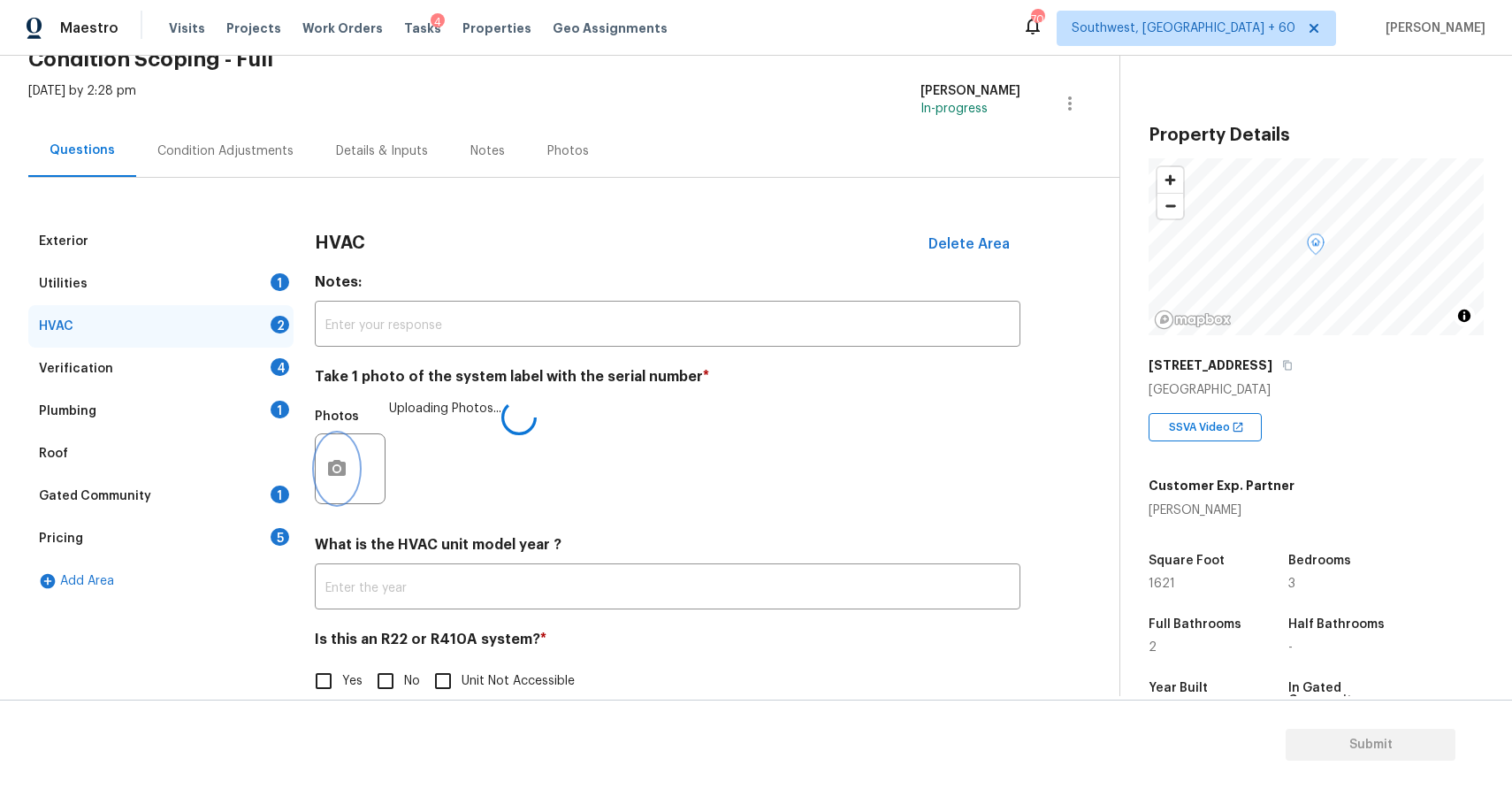
scroll to position [121, 0]
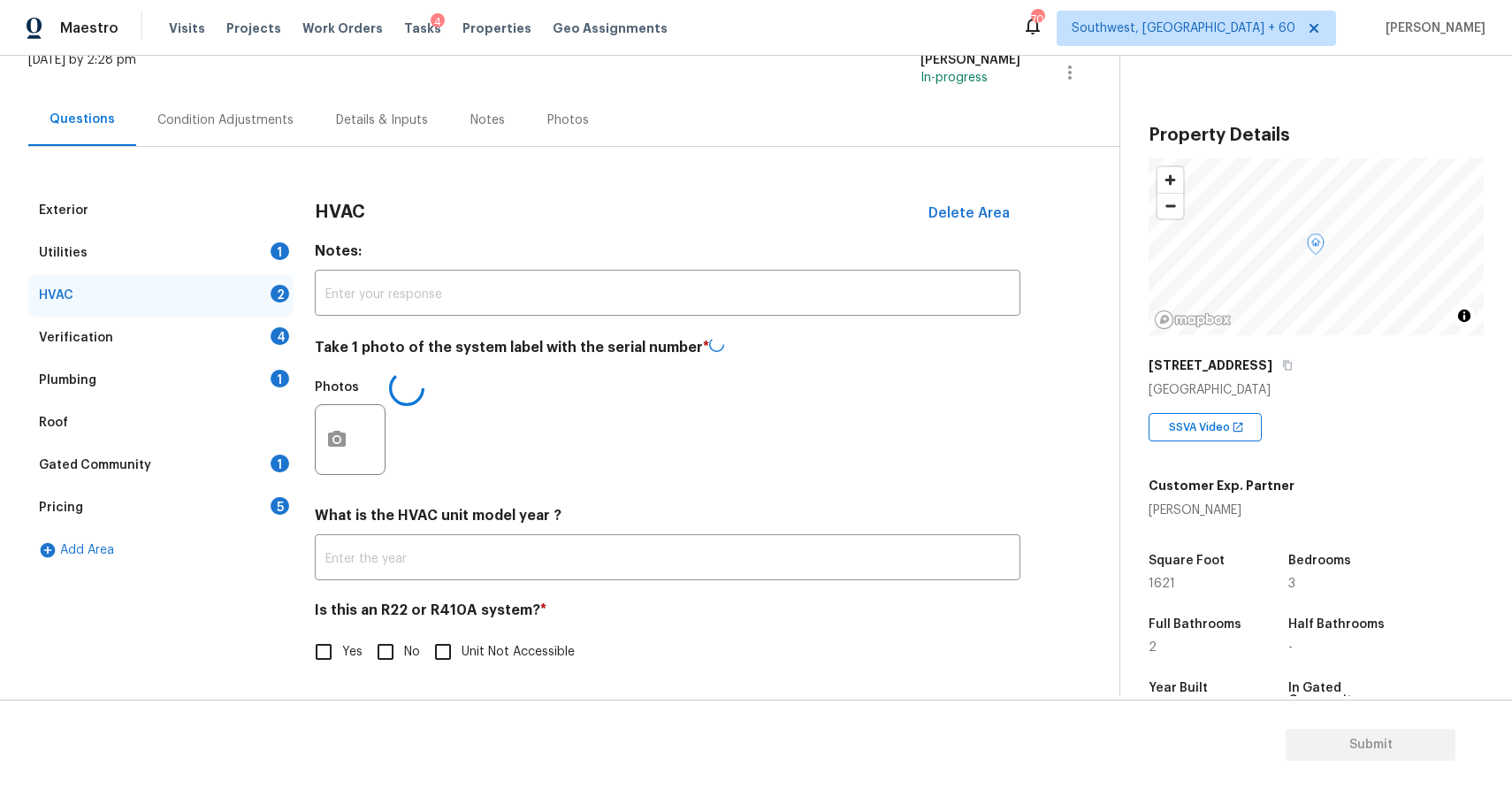
click at [388, 657] on input "No" at bounding box center [385, 651] width 37 height 37
checkbox input "true"
click at [249, 327] on div "Verification 4" at bounding box center [161, 338] width 266 height 43
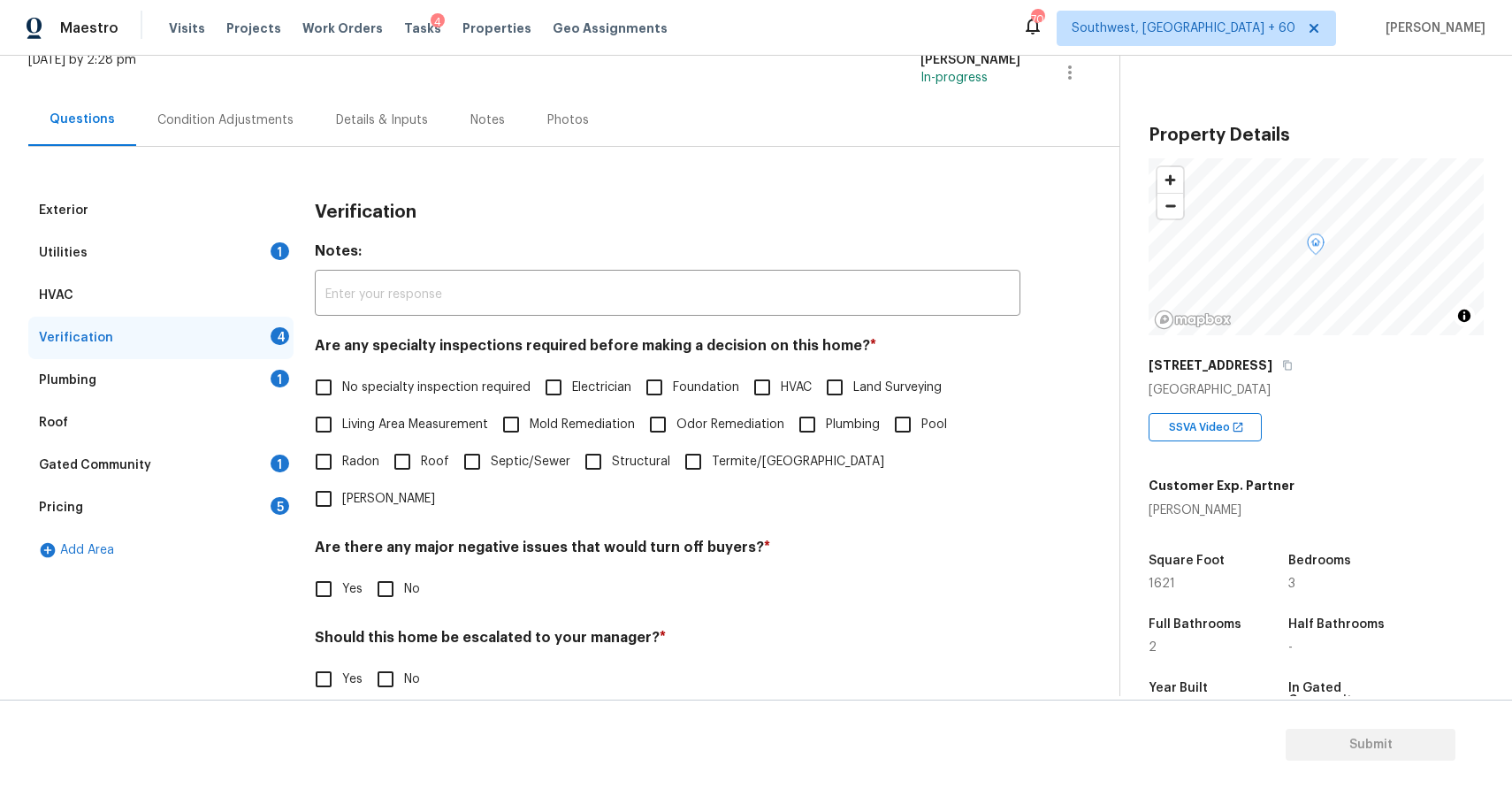
click at [396, 357] on h4 "Are any specialty inspections required before making a decision on this home? *" at bounding box center [667, 350] width 706 height 25
click at [421, 393] on span "No specialty inspection required" at bounding box center [436, 387] width 188 height 19
click at [342, 393] on input "No specialty inspection required" at bounding box center [323, 386] width 37 height 37
checkbox input "true"
click at [406, 580] on span "No" at bounding box center [412, 590] width 16 height 19
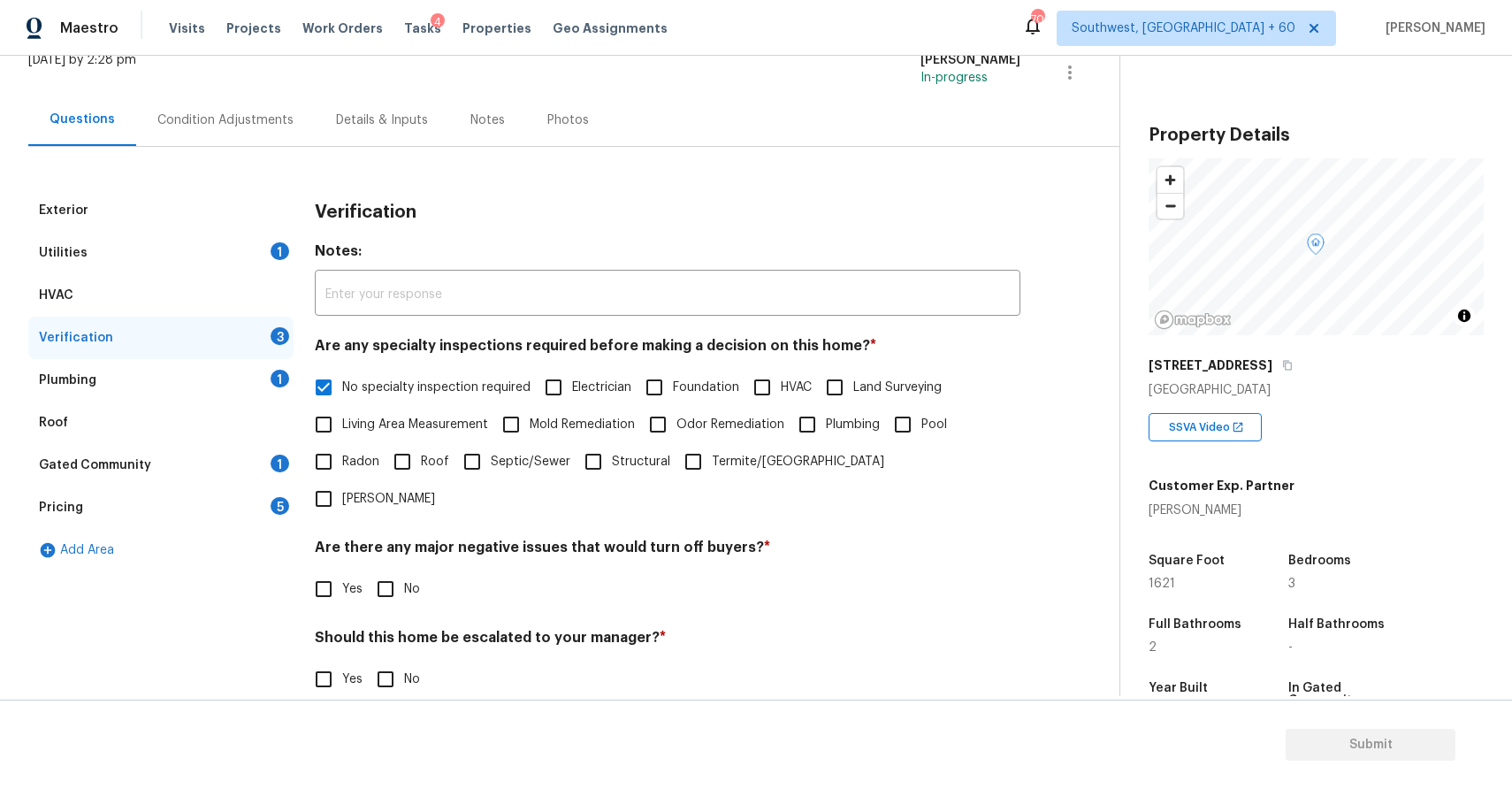
click at [404, 571] on input "No" at bounding box center [385, 589] width 37 height 37
checkbox input "true"
click at [402, 660] on input "No" at bounding box center [385, 678] width 37 height 37
checkbox input "true"
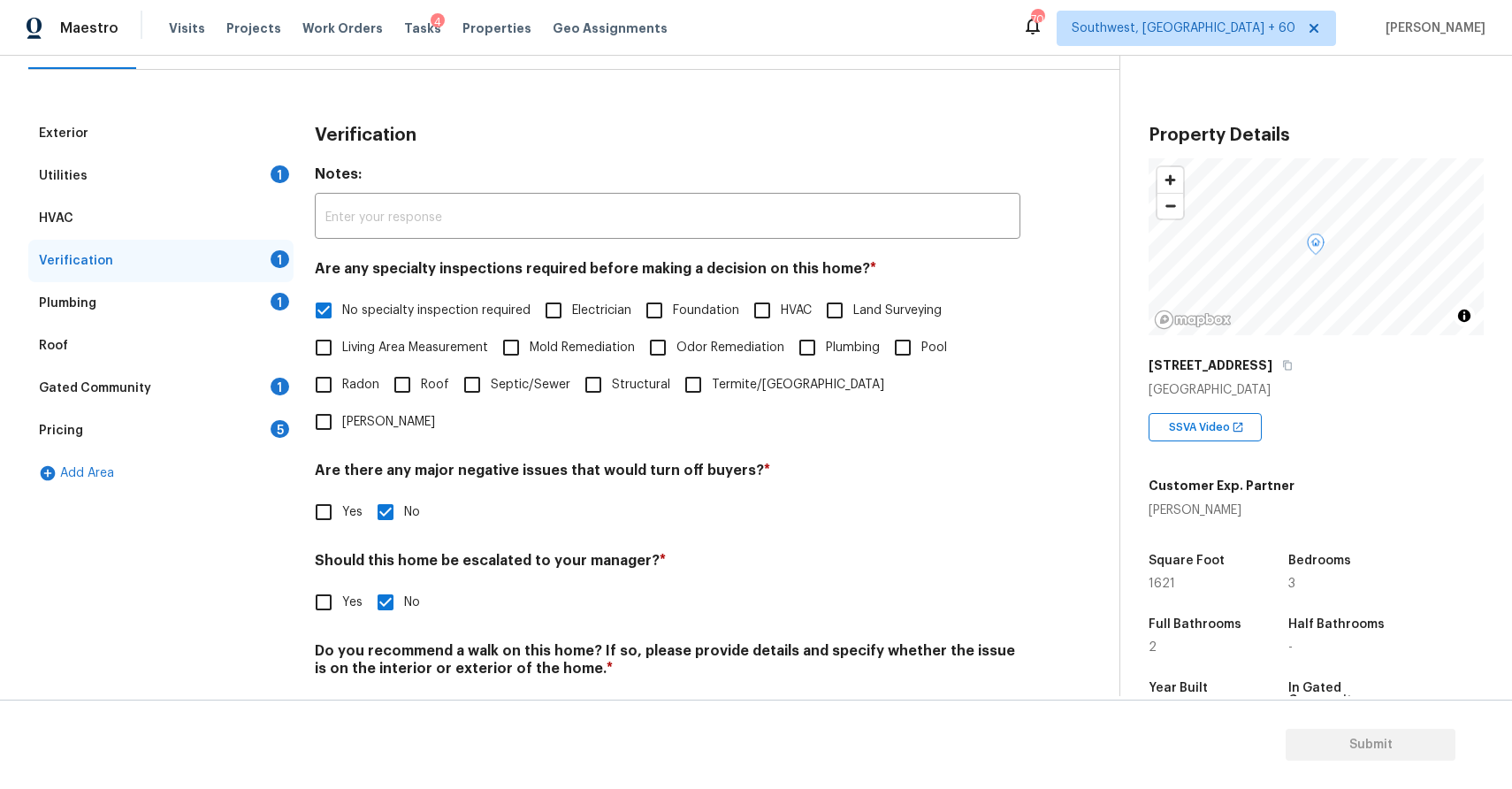
scroll to position [220, 0]
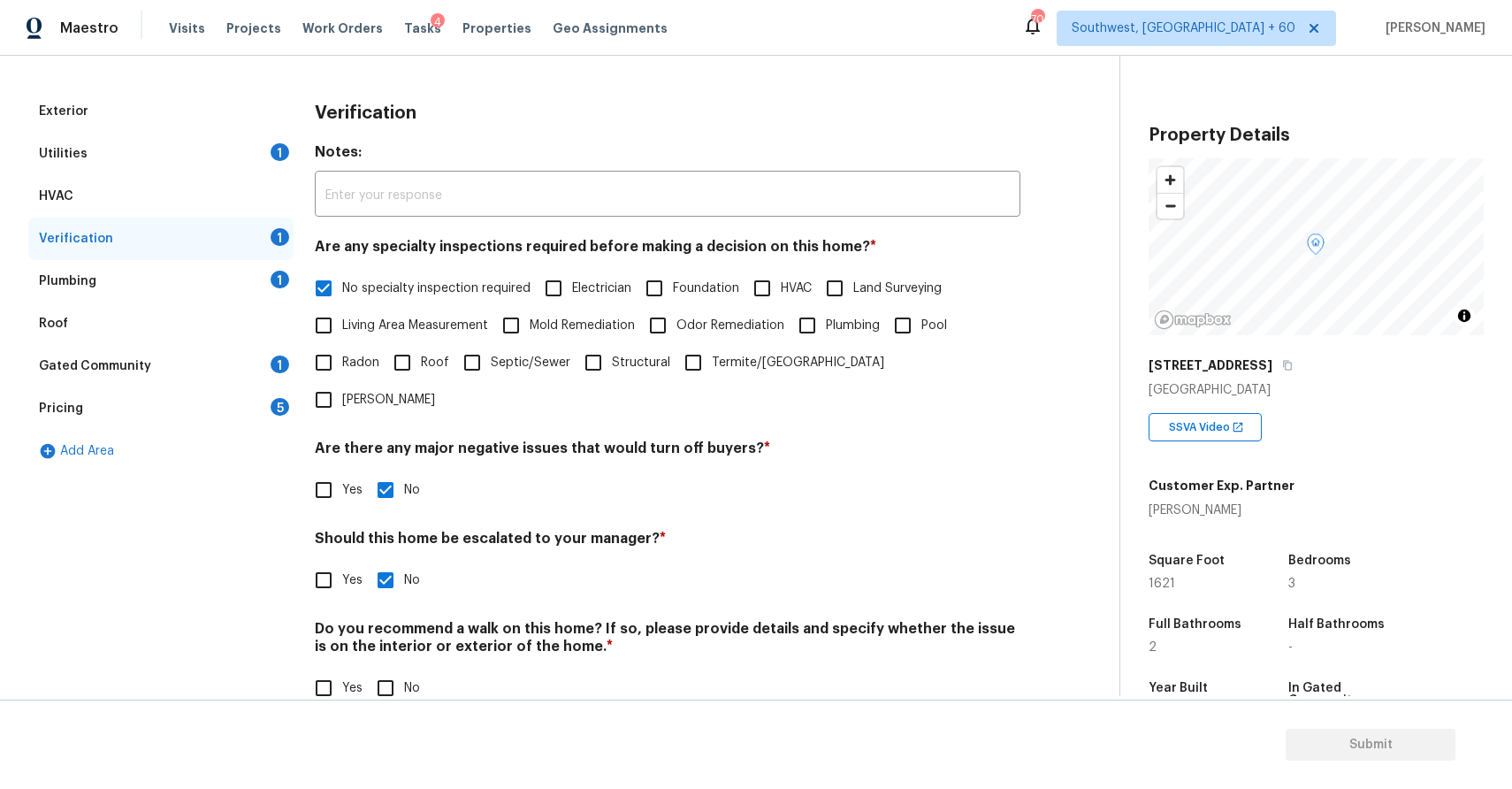
click at [378, 669] on input "No" at bounding box center [385, 687] width 37 height 37
checkbox input "true"
click at [245, 280] on div "Plumbing 1" at bounding box center [161, 281] width 266 height 43
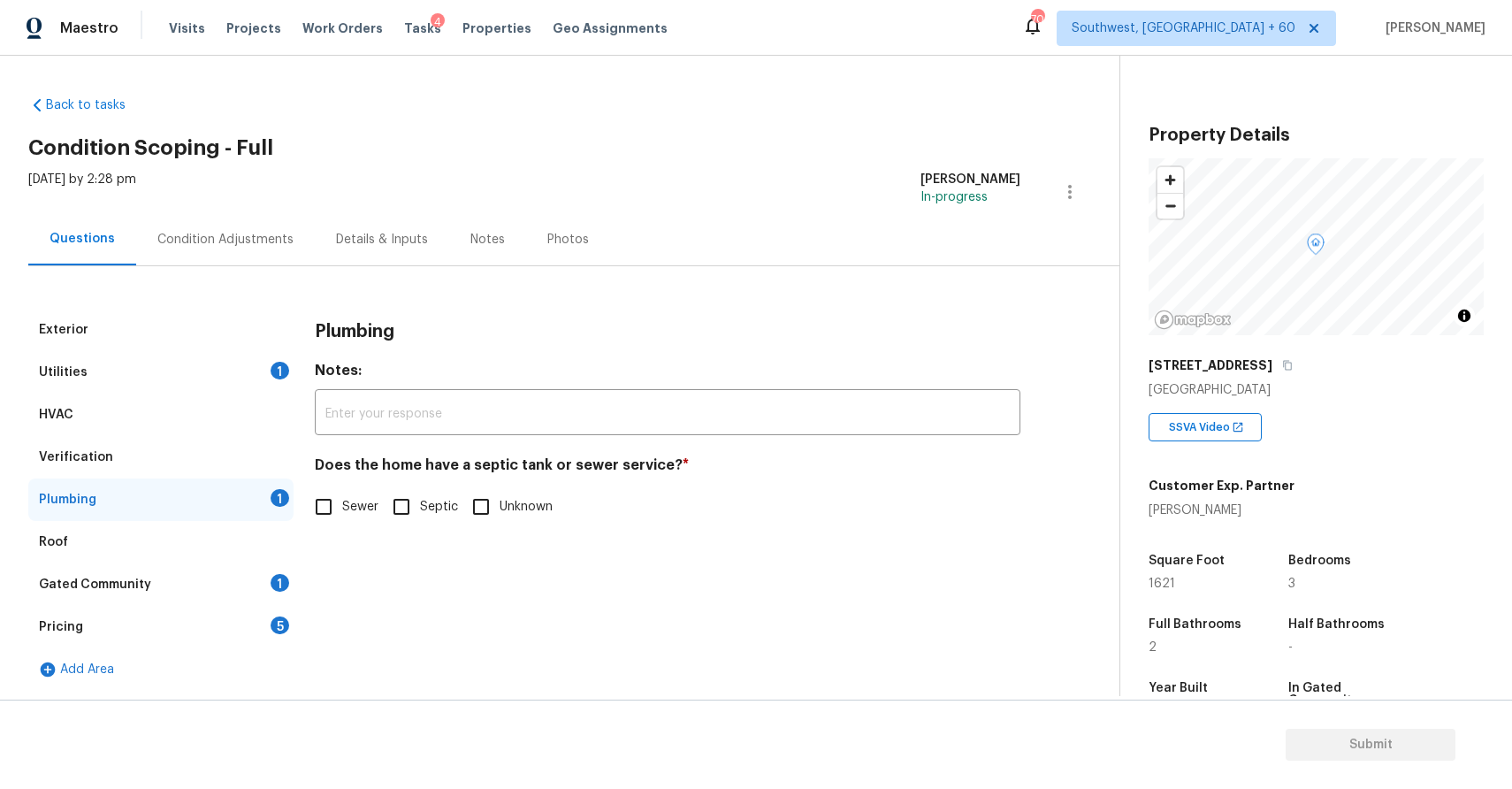
click at [352, 506] on span "Sewer" at bounding box center [360, 507] width 36 height 19
click at [342, 506] on input "Sewer" at bounding box center [323, 506] width 37 height 37
checkbox input "true"
click at [256, 585] on div "Gated Community 1" at bounding box center [161, 584] width 266 height 43
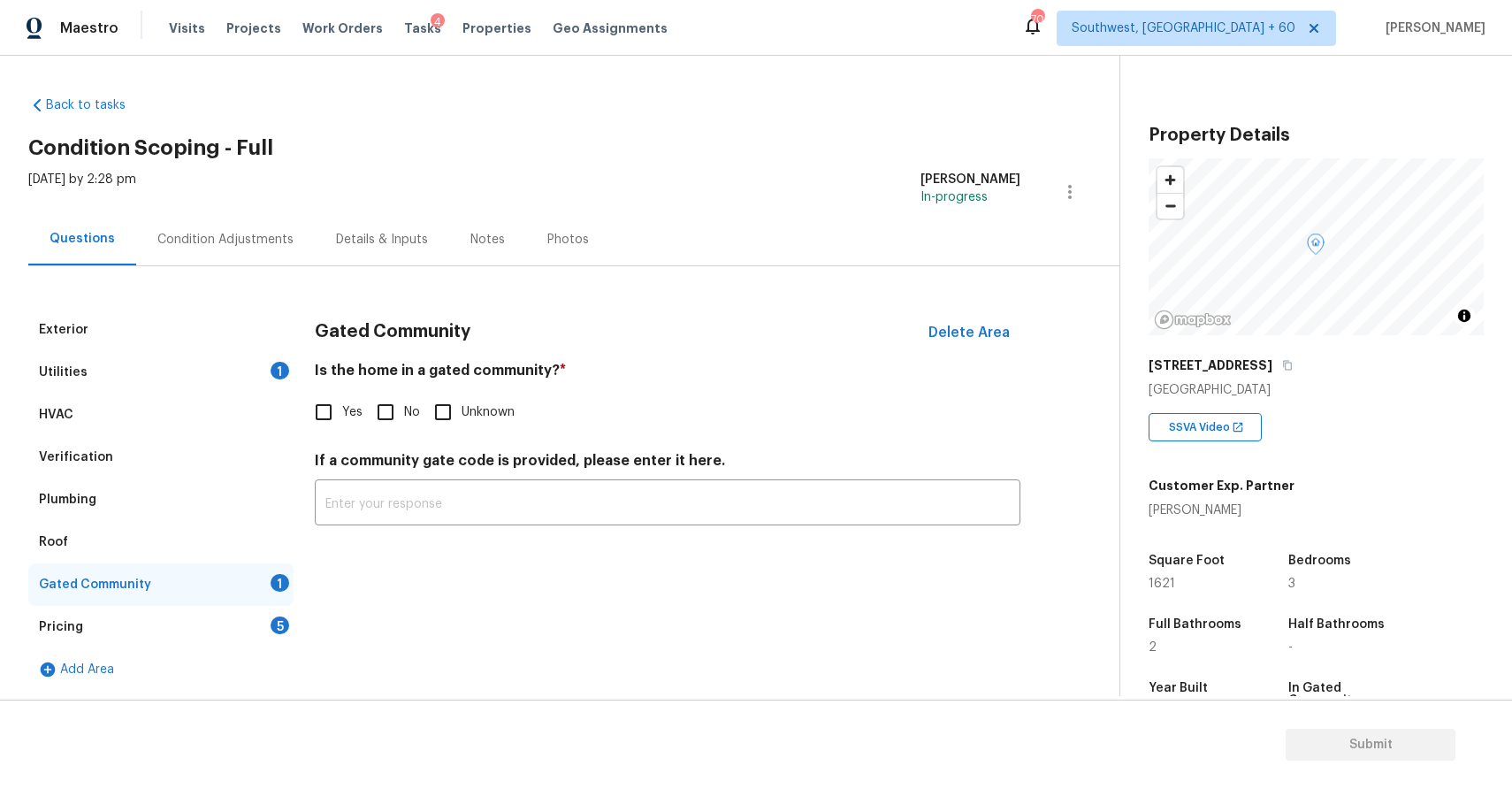
click at [404, 403] on span "No" at bounding box center [412, 413] width 16 height 19
click at [404, 403] on input "No" at bounding box center [385, 411] width 37 height 37
checkbox input "true"
click at [230, 612] on div "Pricing 5" at bounding box center [161, 626] width 266 height 43
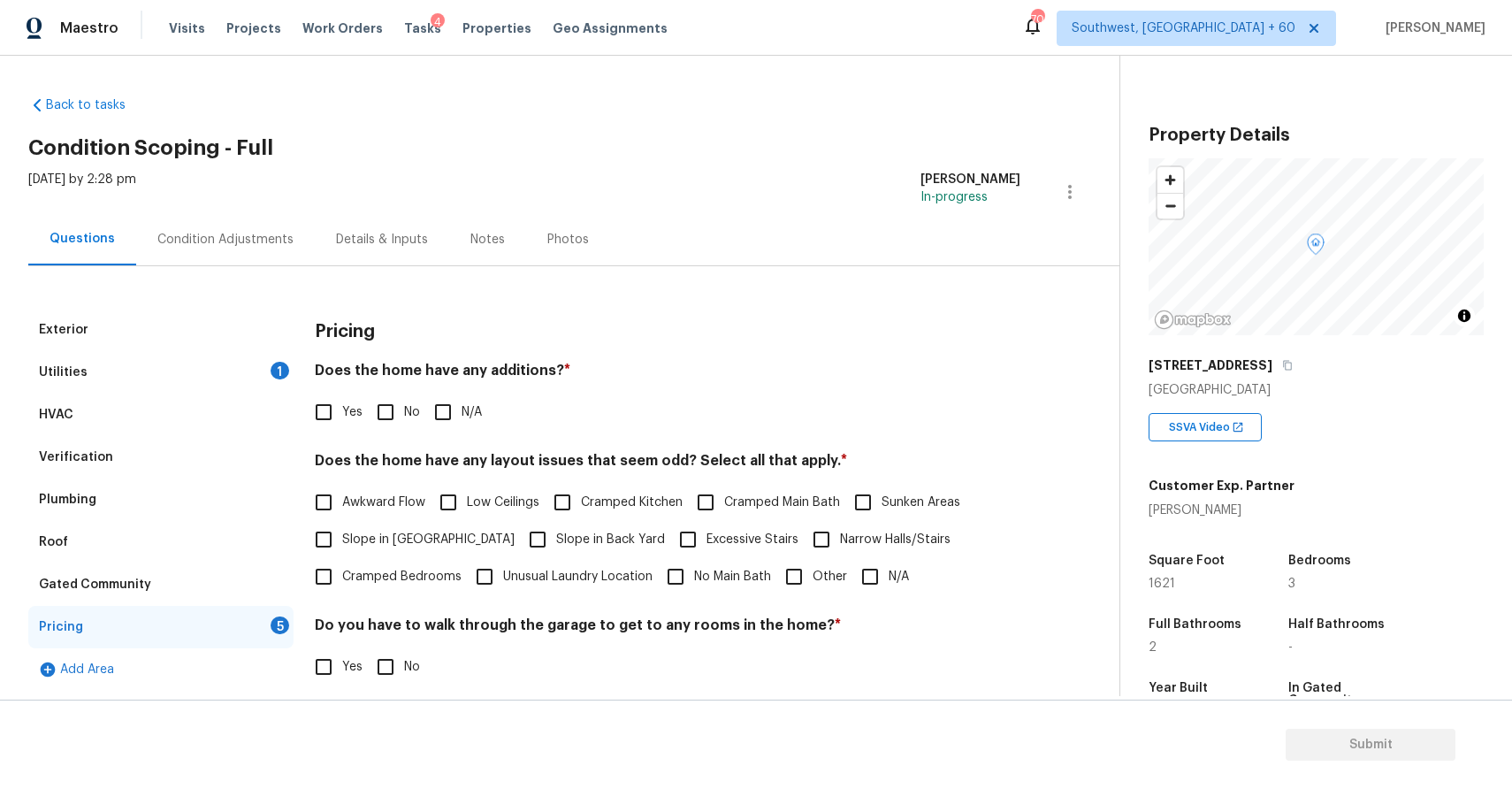
click at [442, 410] on input "N/A" at bounding box center [442, 411] width 37 height 37
checkbox input "true"
click at [871, 585] on input "N/A" at bounding box center [869, 575] width 37 height 37
checkbox input "true"
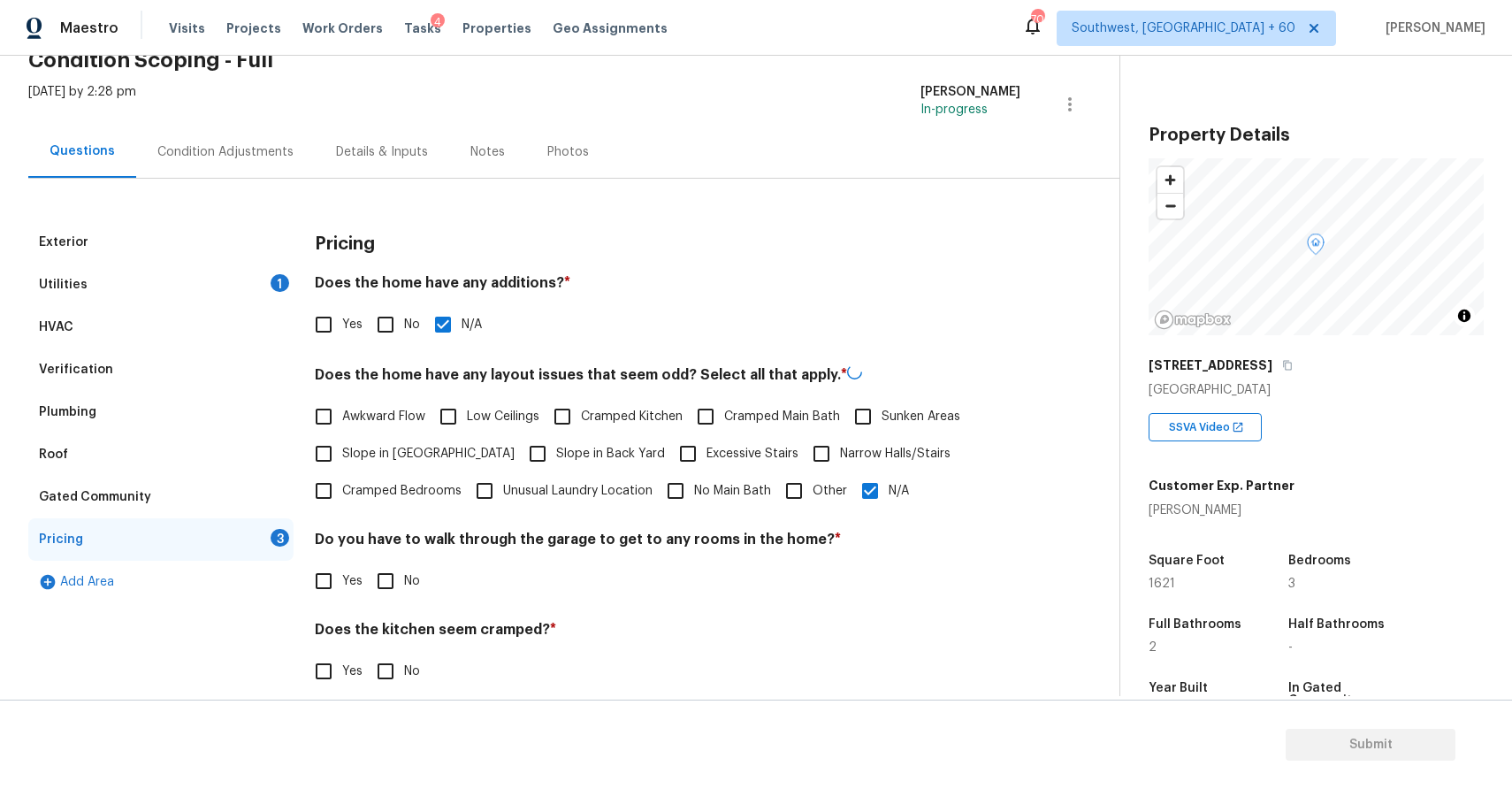
scroll to position [161, 0]
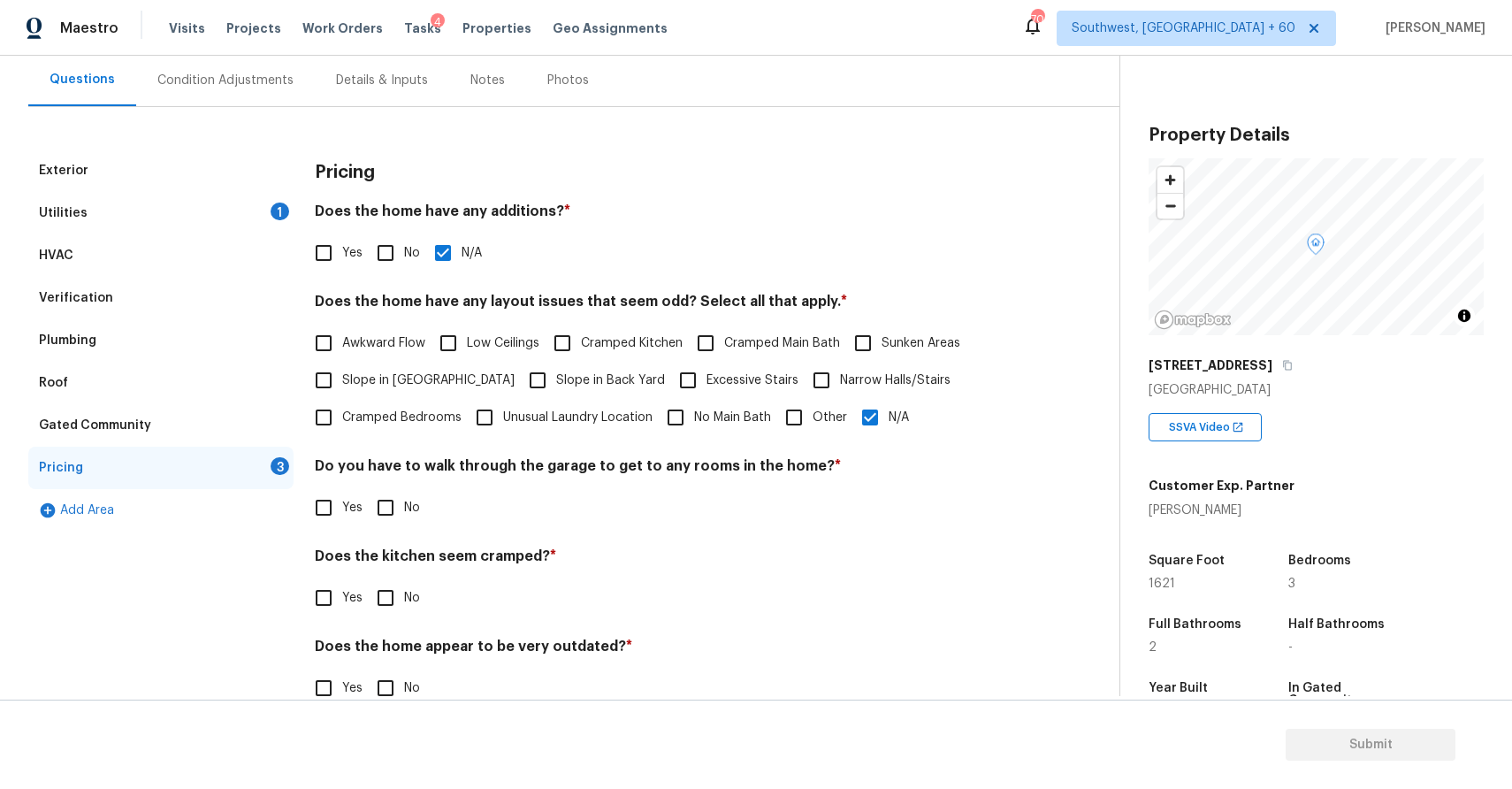
click at [410, 495] on label "No" at bounding box center [393, 506] width 53 height 37
click at [404, 495] on input "No" at bounding box center [385, 506] width 37 height 37
checkbox input "true"
click at [389, 598] on input "No" at bounding box center [385, 597] width 37 height 37
checkbox input "true"
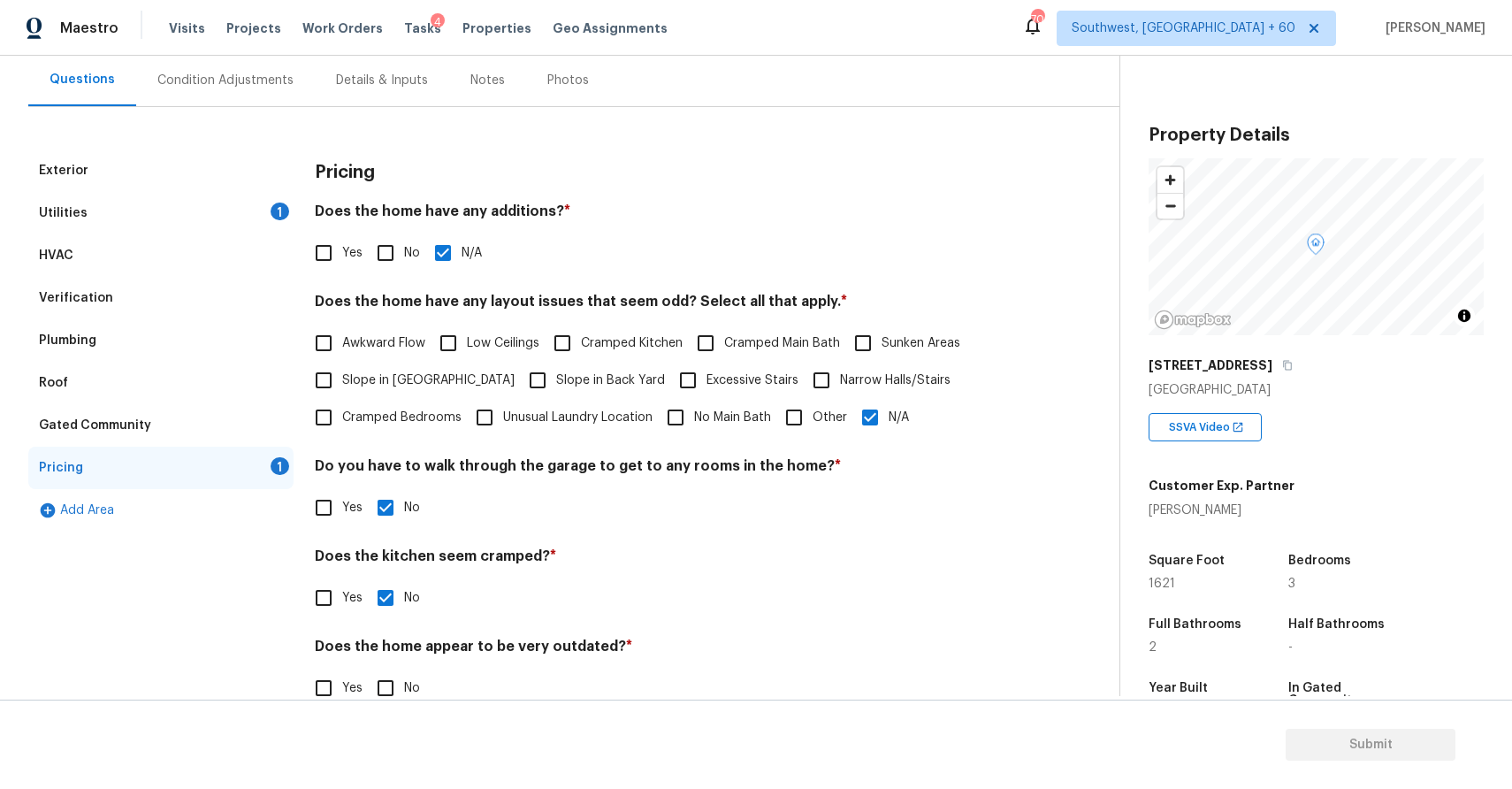
click at [402, 682] on input "No" at bounding box center [385, 687] width 37 height 37
checkbox input "true"
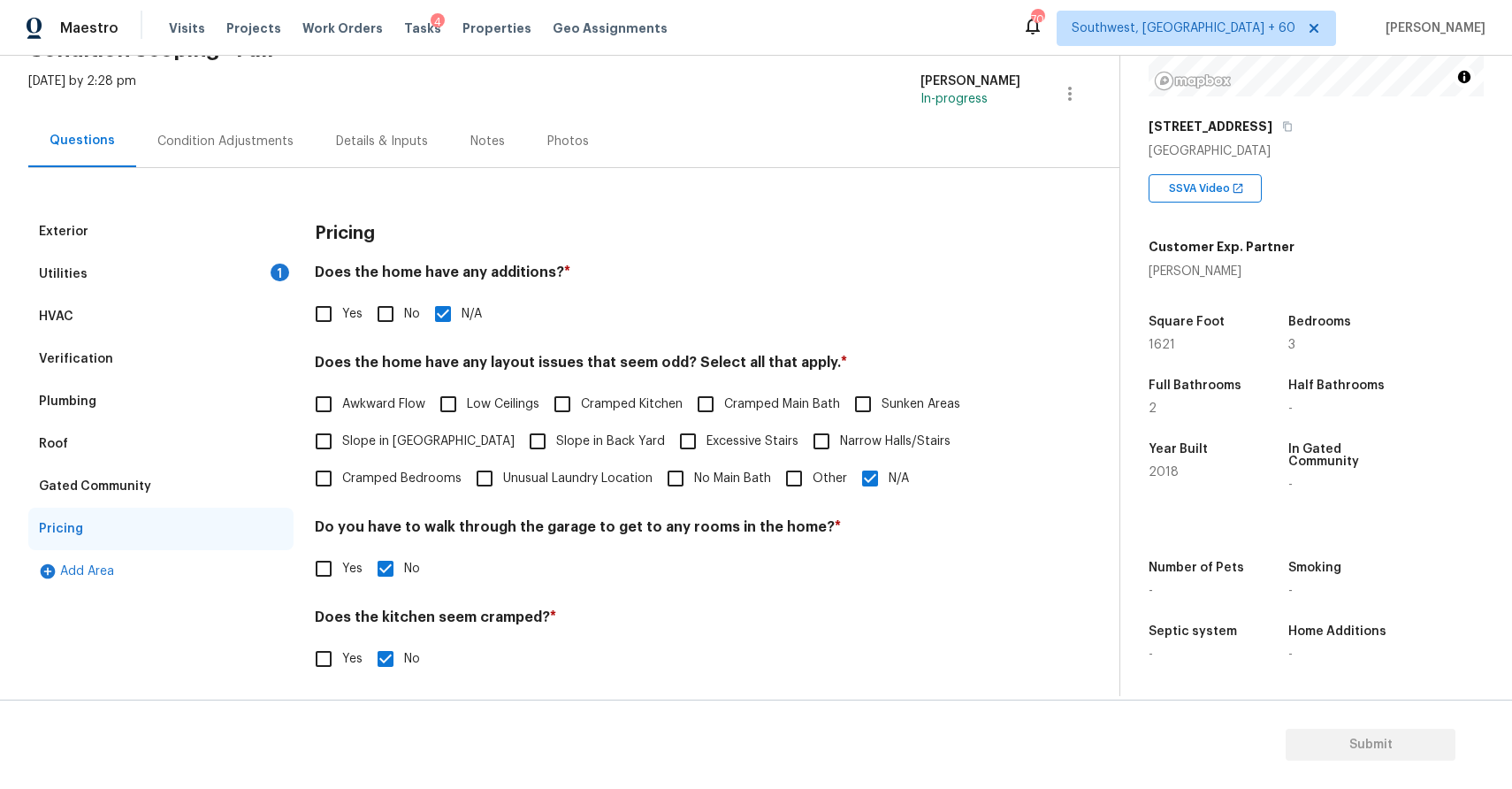
scroll to position [0, 0]
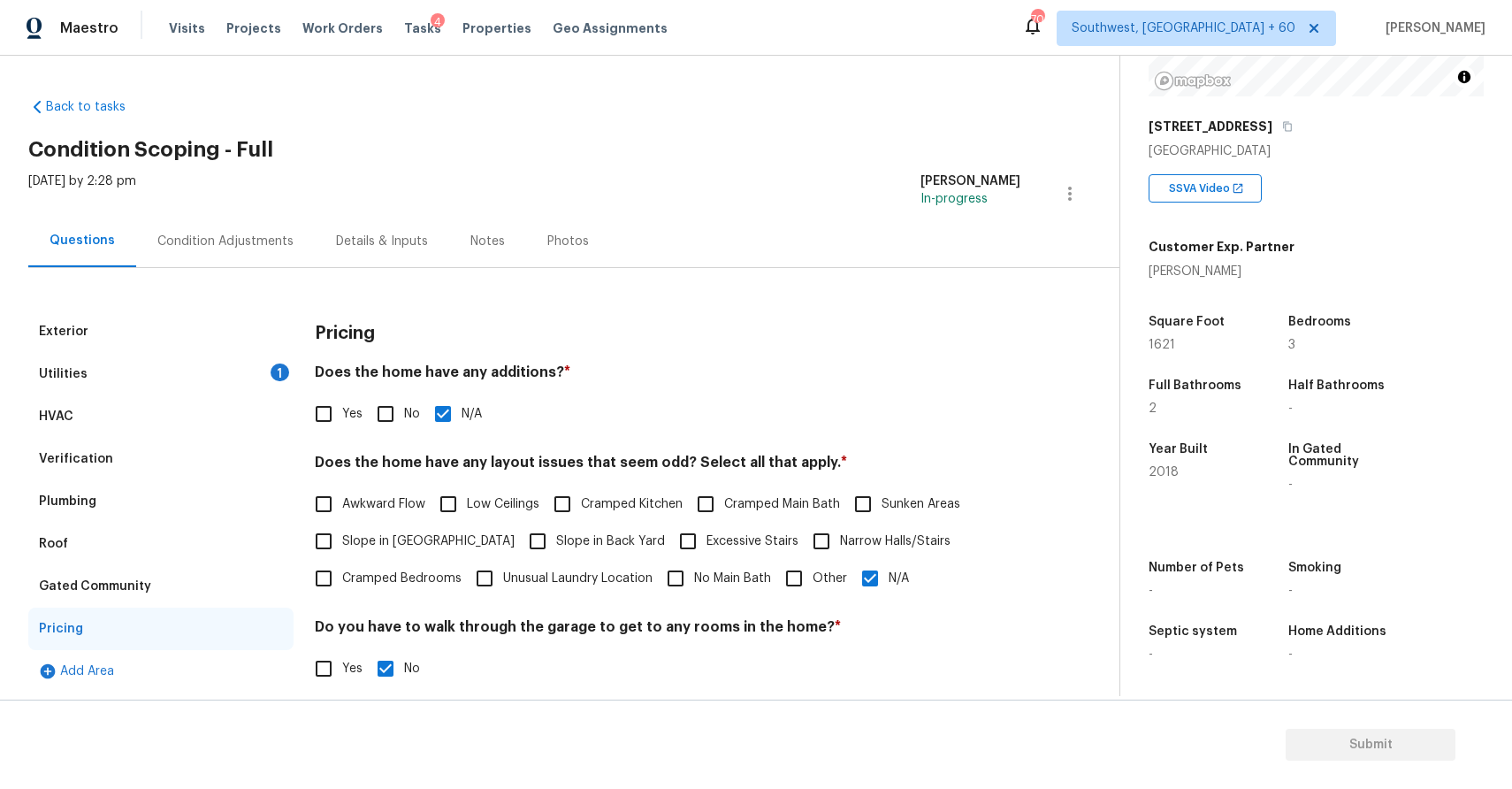
click at [271, 254] on div "Condition Adjustments" at bounding box center [225, 240] width 179 height 52
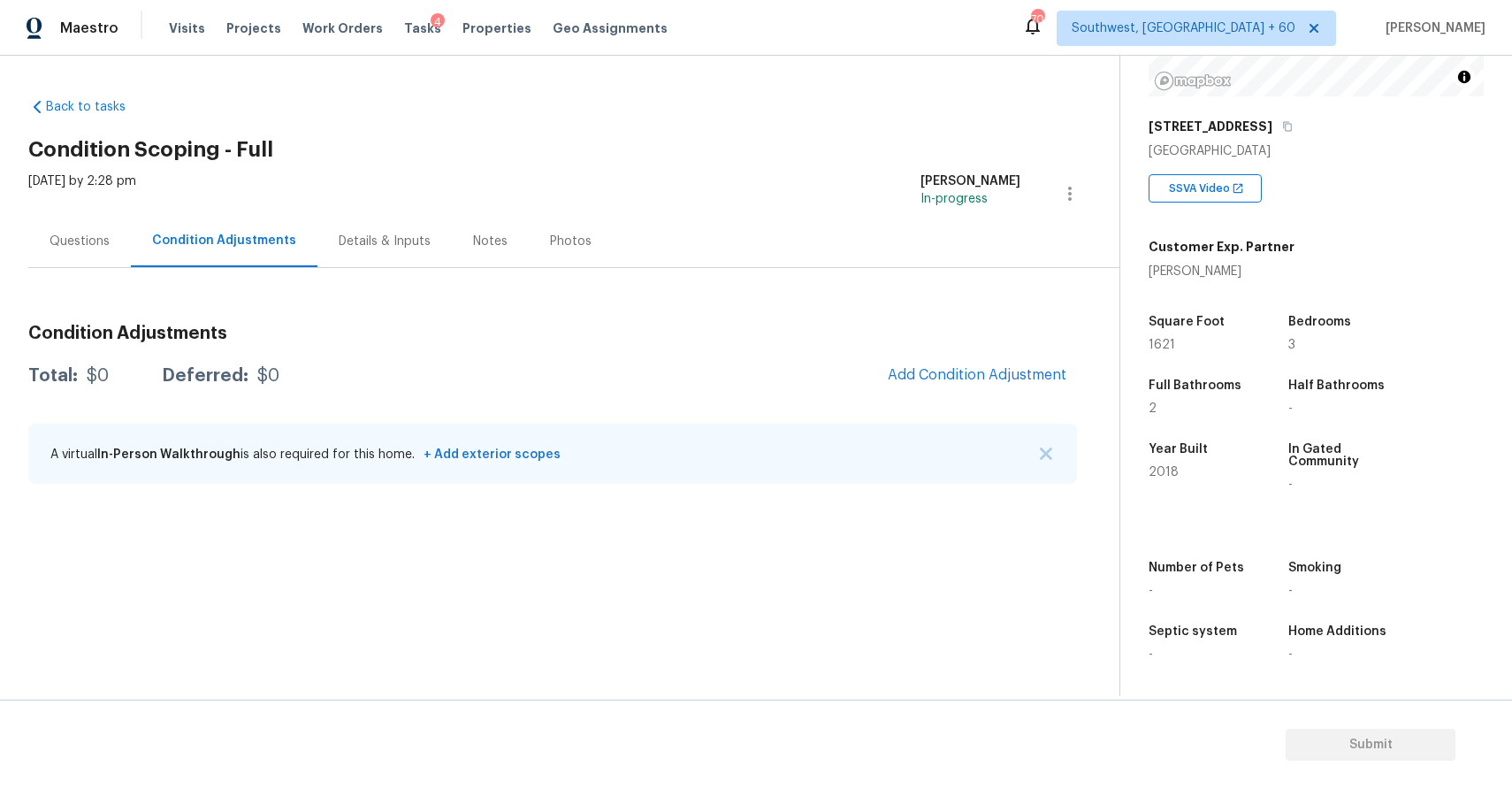
click at [1050, 443] on div "A virtual In-Person Walkthrough is also required for this home. + Add exterior …" at bounding box center [553, 454] width 1049 height 60
click at [1050, 458] on img "button" at bounding box center [1045, 453] width 12 height 12
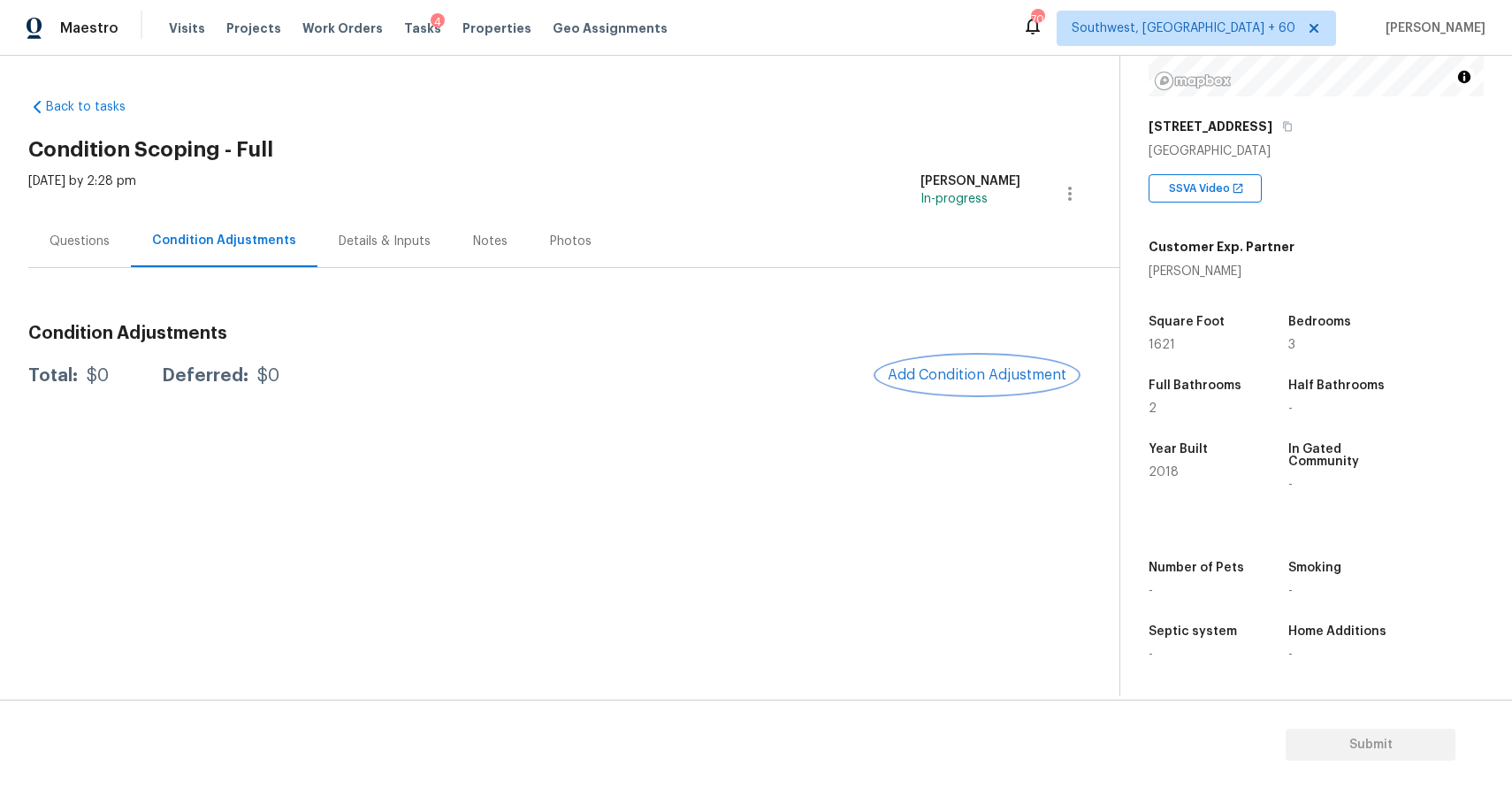
click at [971, 384] on button "Add Condition Adjustment" at bounding box center [976, 374] width 199 height 37
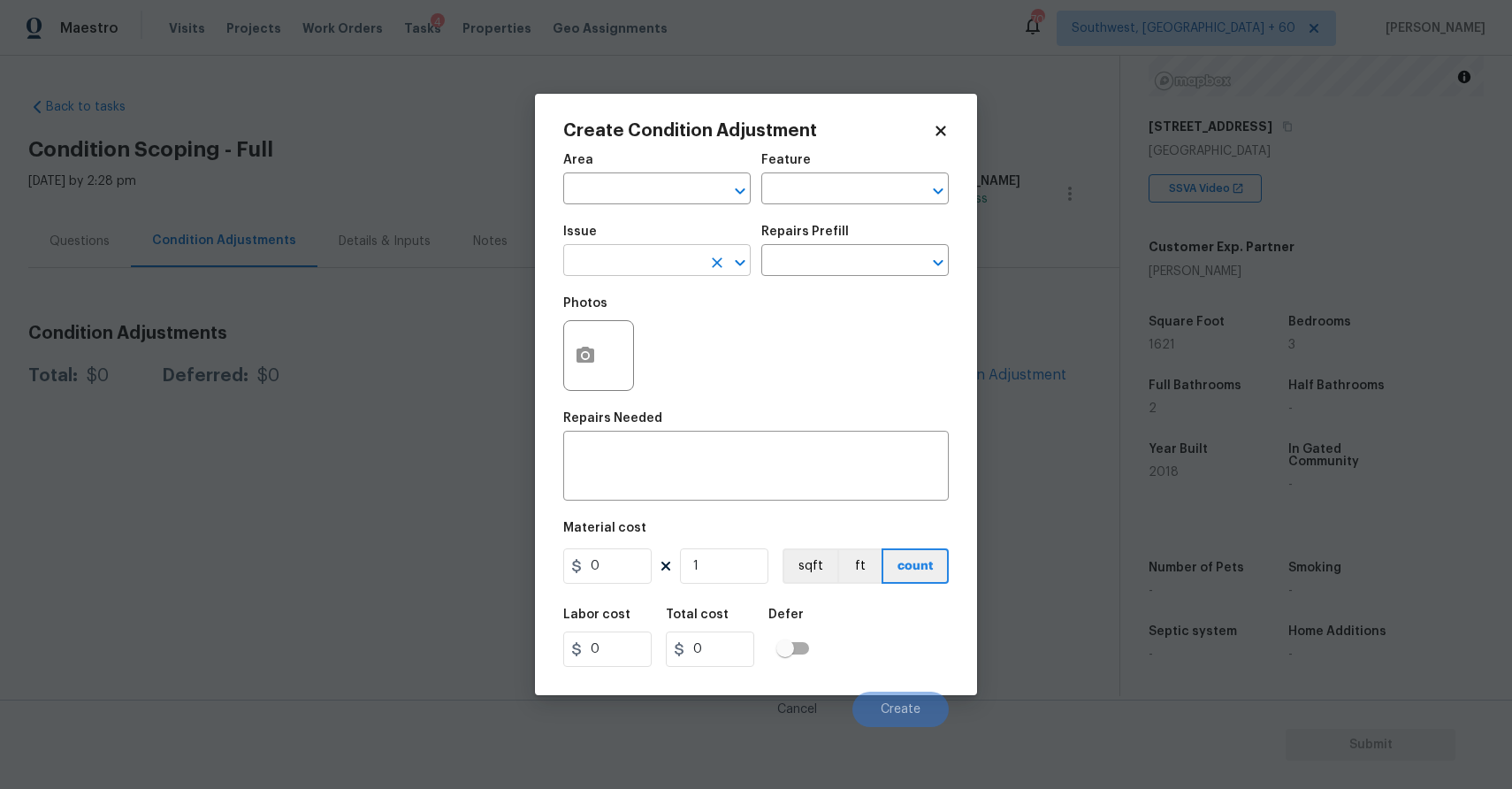
click at [695, 263] on input "text" at bounding box center [632, 262] width 138 height 27
click at [704, 334] on li "Landscape Package" at bounding box center [657, 344] width 187 height 29
type input "Landscape Package"
click at [840, 245] on div "Repairs Prefill" at bounding box center [855, 237] width 187 height 23
click at [845, 255] on input "text" at bounding box center [831, 262] width 138 height 27
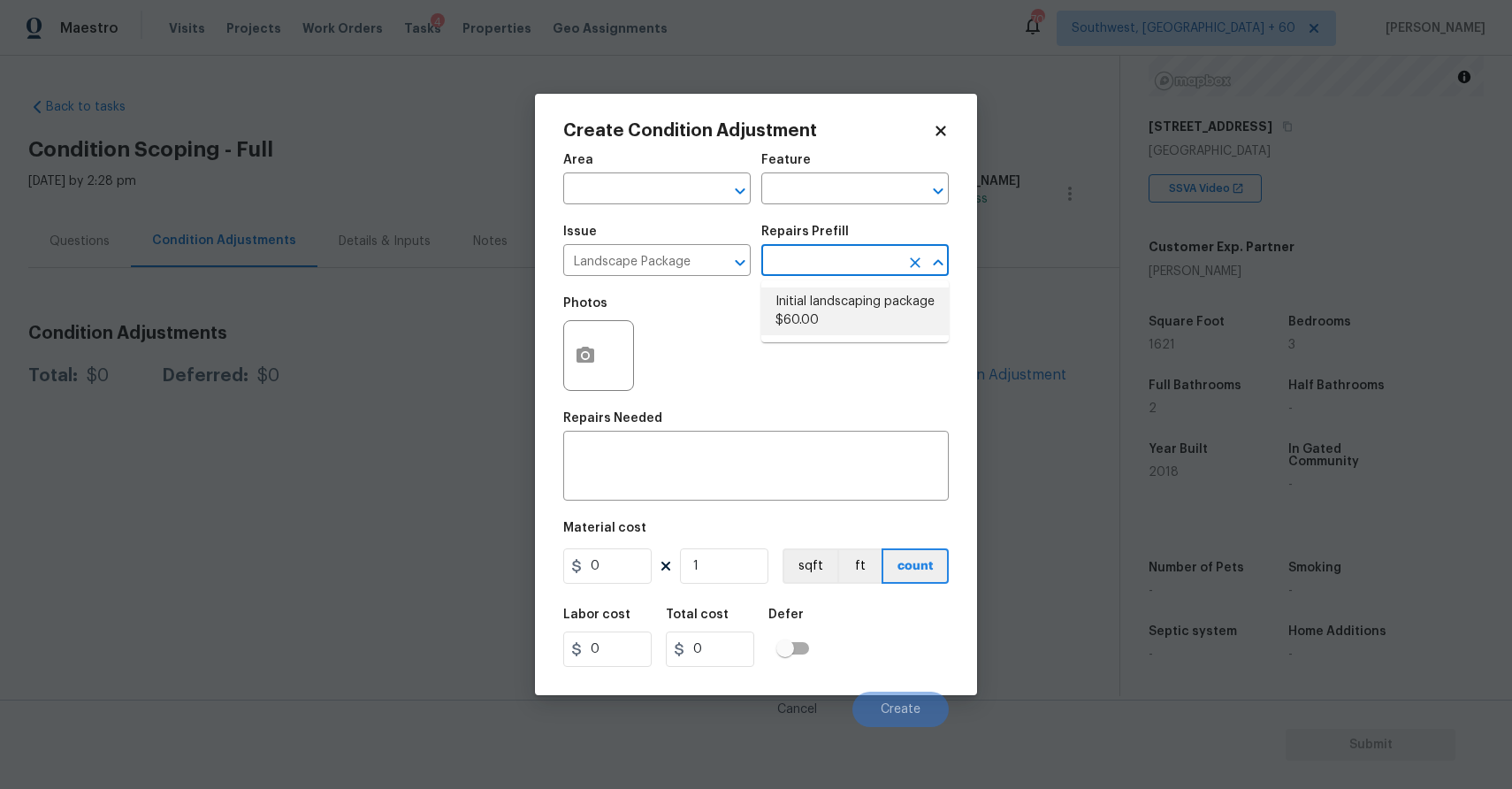
click at [842, 329] on li "Initial landscaping package $60.00" at bounding box center [855, 311] width 187 height 48
type input "Home Readiness Packages"
type textarea "Mowing of grass up to 6" in height. Mow, edge along driveways & sidewalks, trim…"
type input "60"
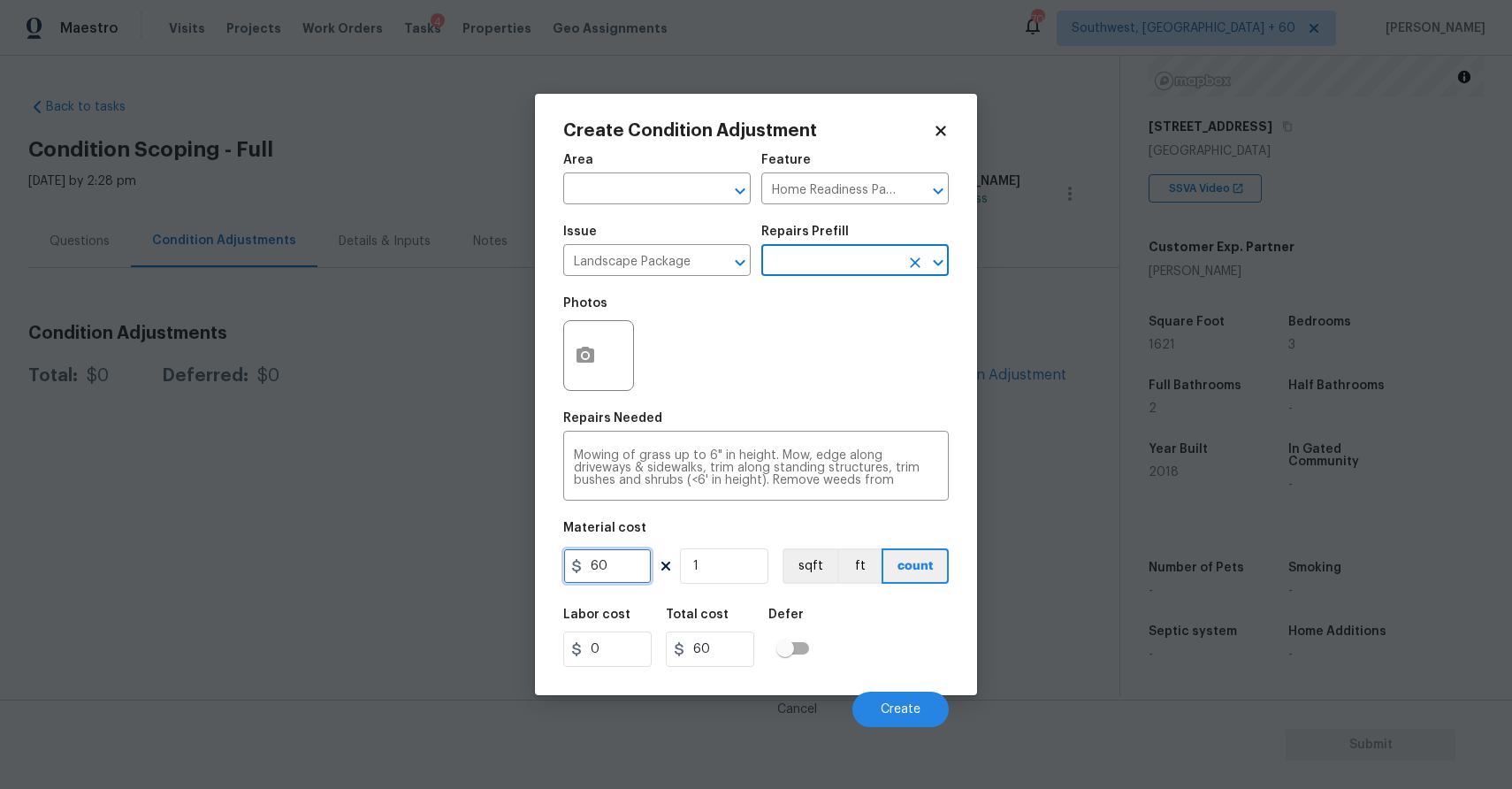
click at [618, 558] on input "60" at bounding box center [608, 565] width 89 height 35
type input "750"
click at [877, 692] on div "Cancel Create" at bounding box center [756, 702] width 386 height 49
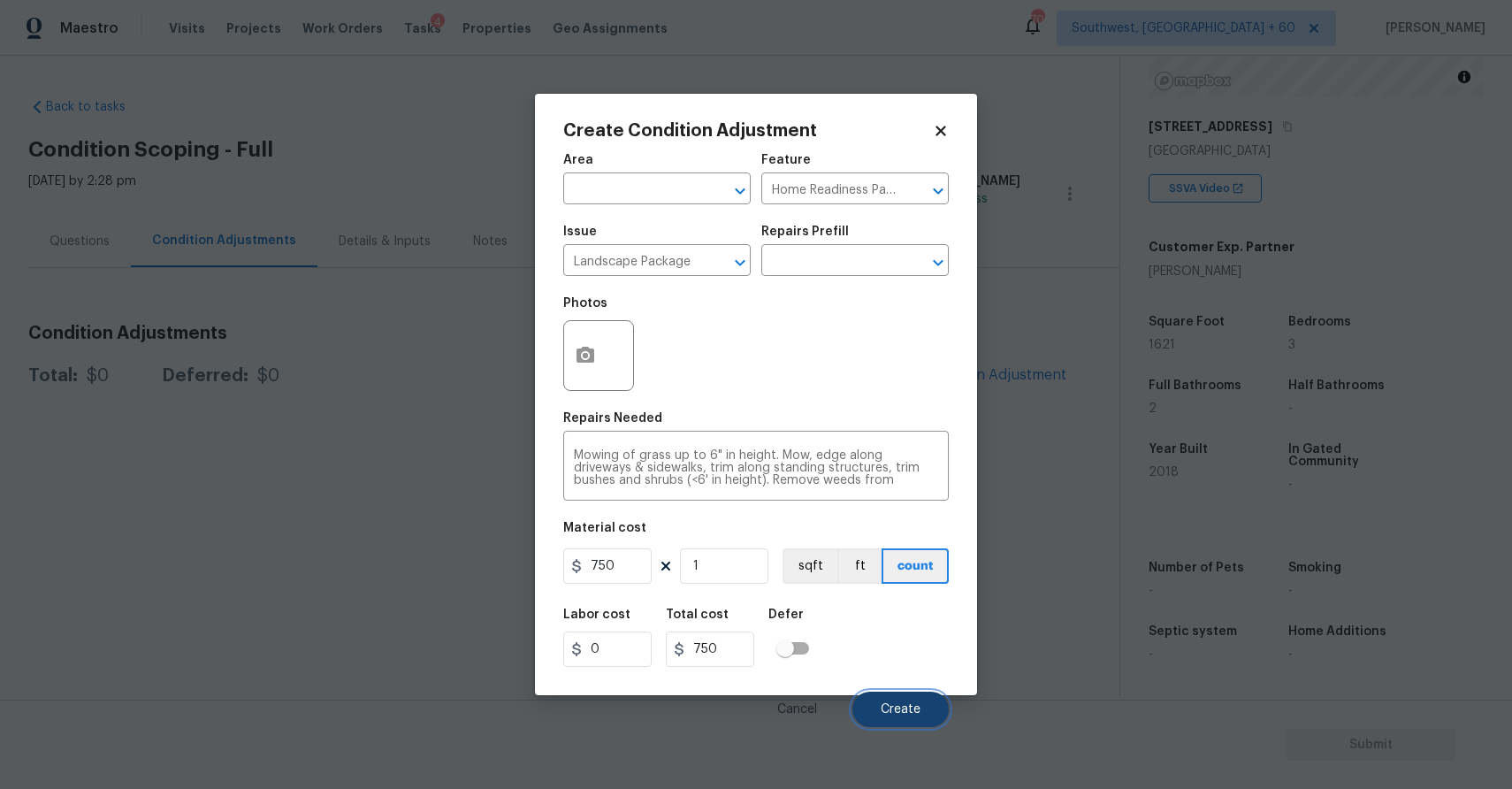
click at [889, 718] on button "Create" at bounding box center [901, 709] width 96 height 35
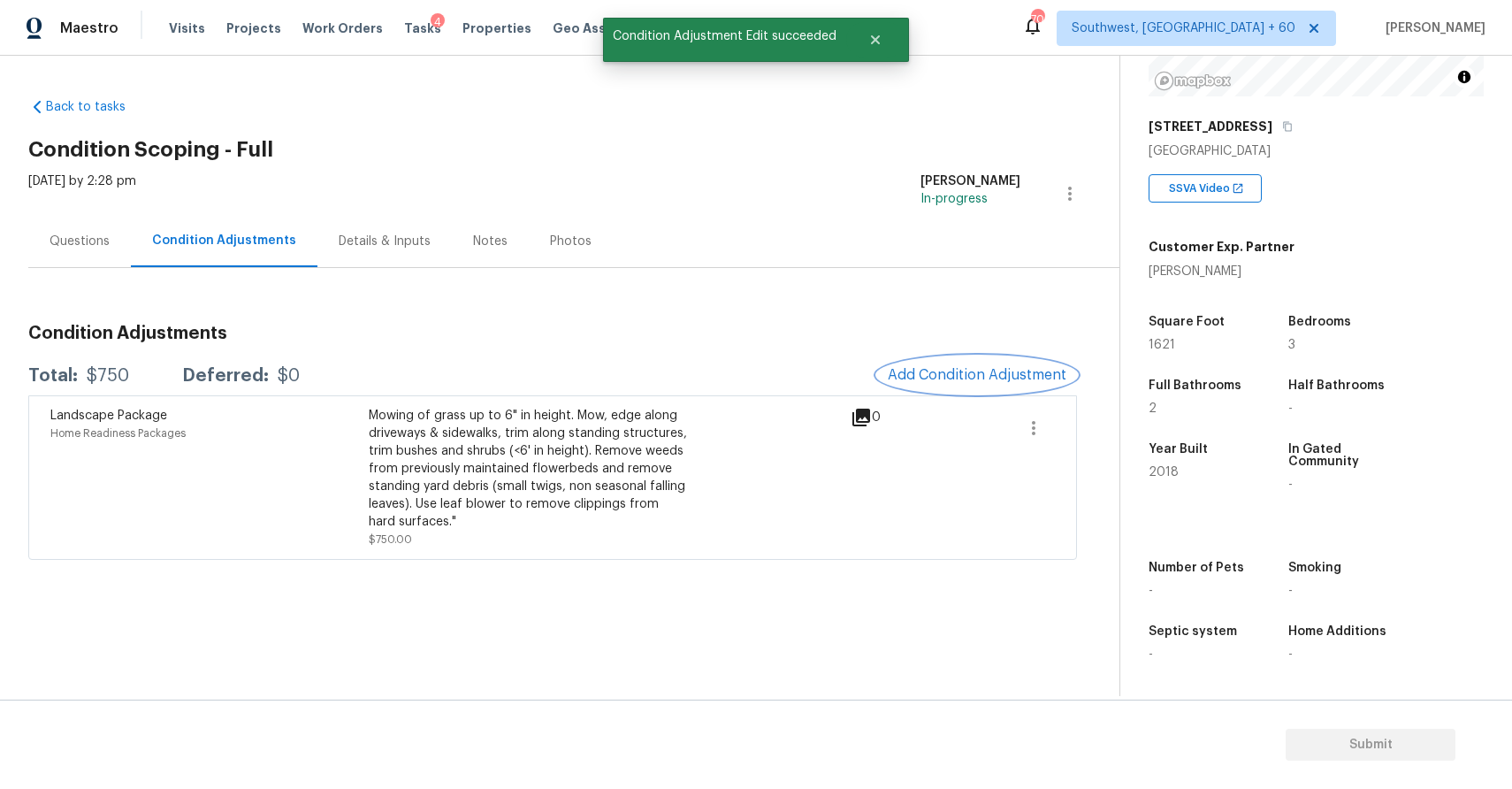
click at [1005, 365] on button "Add Condition Adjustment" at bounding box center [976, 374] width 199 height 37
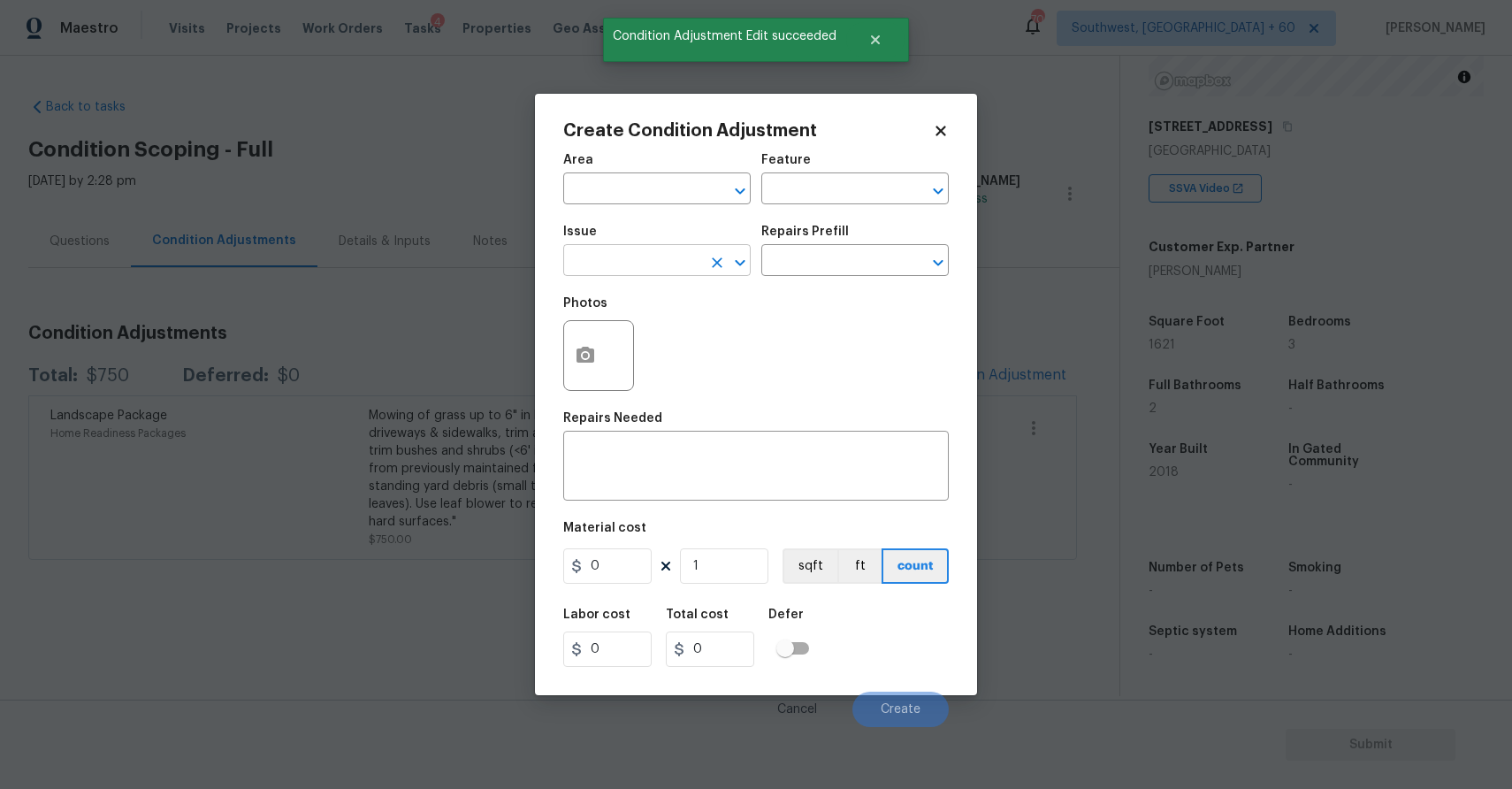
click at [646, 254] on input "text" at bounding box center [632, 262] width 138 height 27
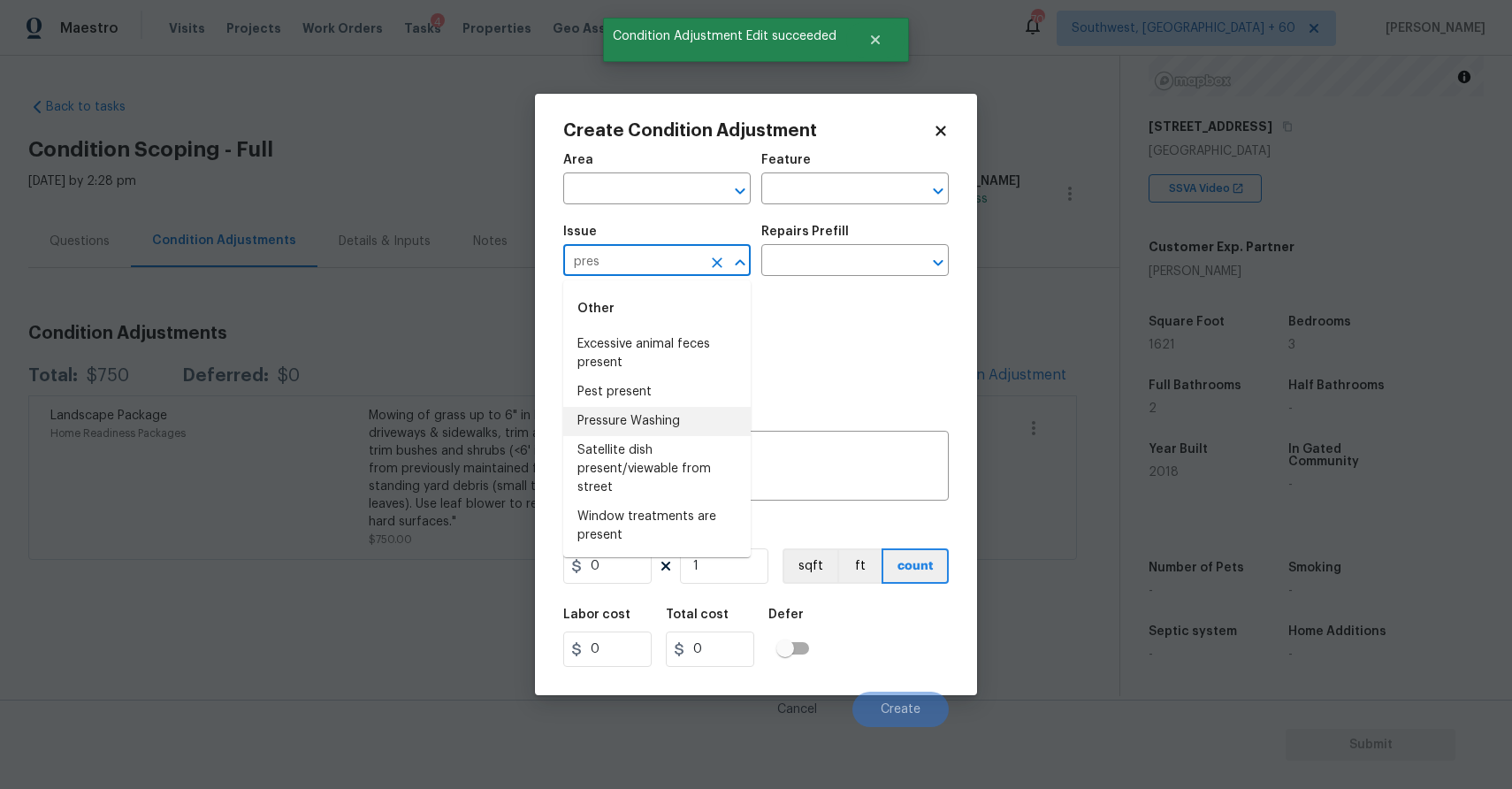
click at [647, 424] on li "Pressure Washing" at bounding box center [657, 420] width 187 height 29
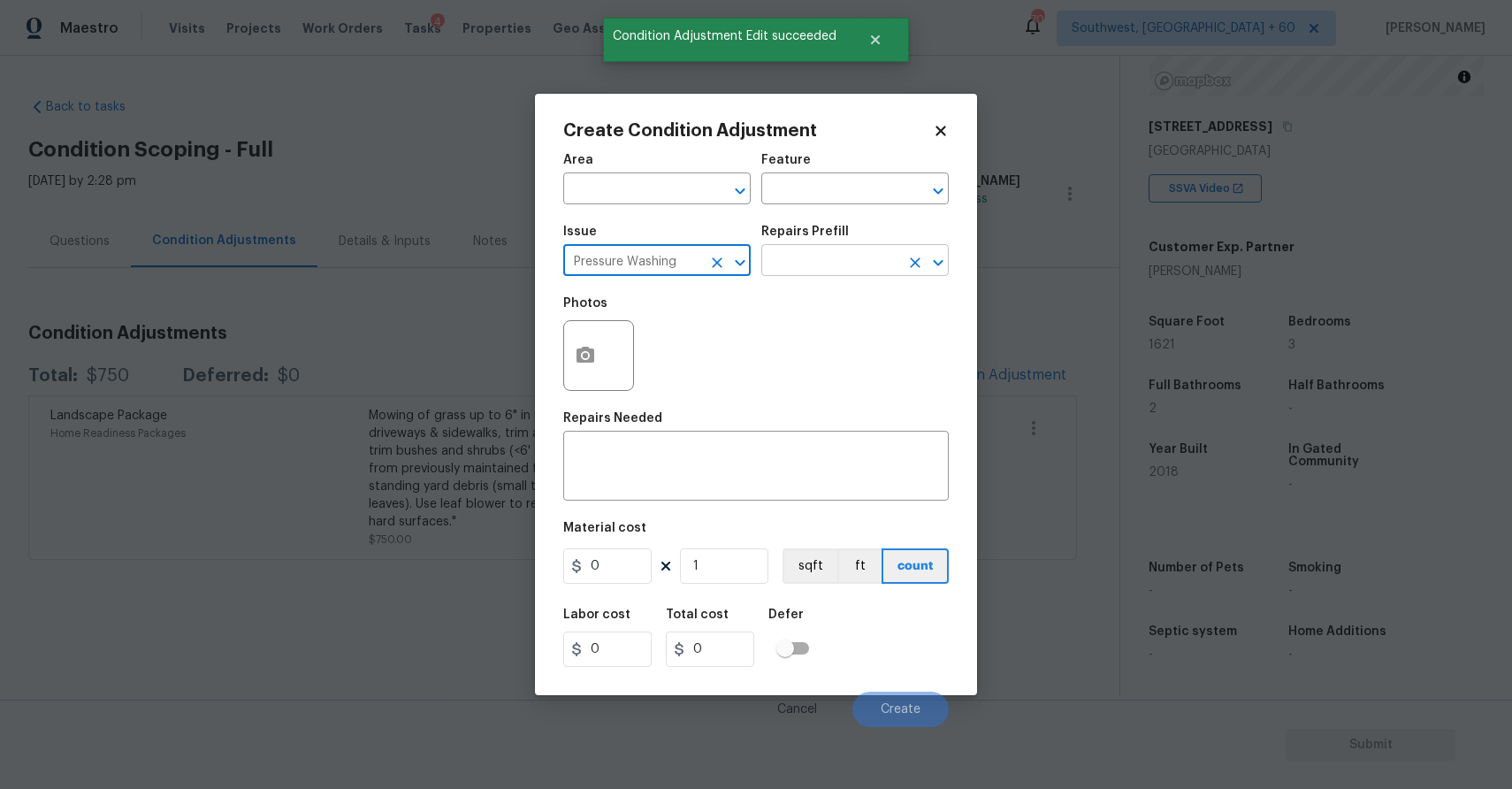
type input "Pressure Washing"
click at [817, 271] on input "text" at bounding box center [831, 262] width 138 height 27
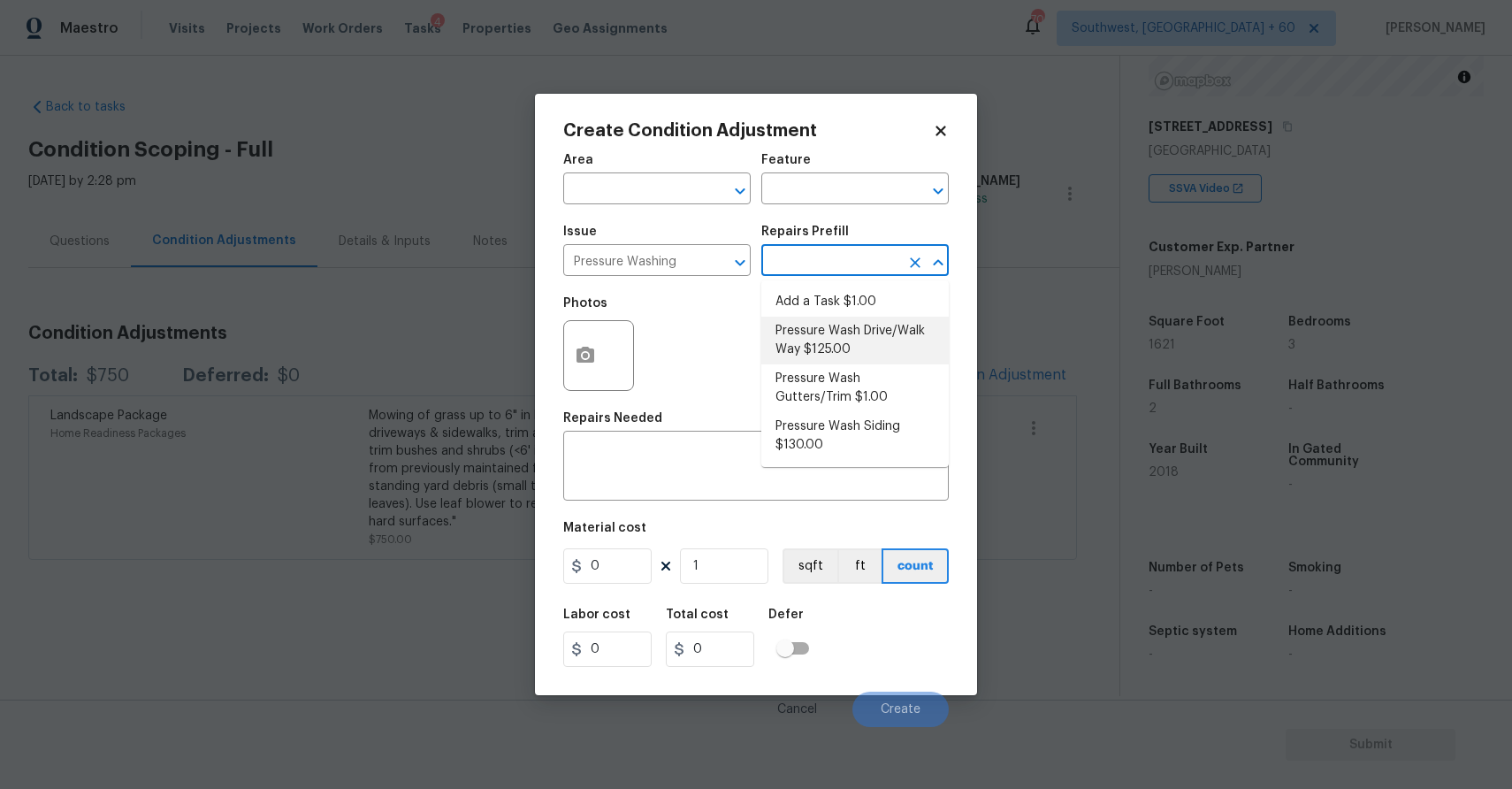
click at [856, 339] on li "Pressure Wash Drive/Walk Way $125.00" at bounding box center [855, 340] width 187 height 48
type input "Siding"
type textarea "Pressure wash the driveways/walkways as directed by the PM. Ensure that all deb…"
type input "125"
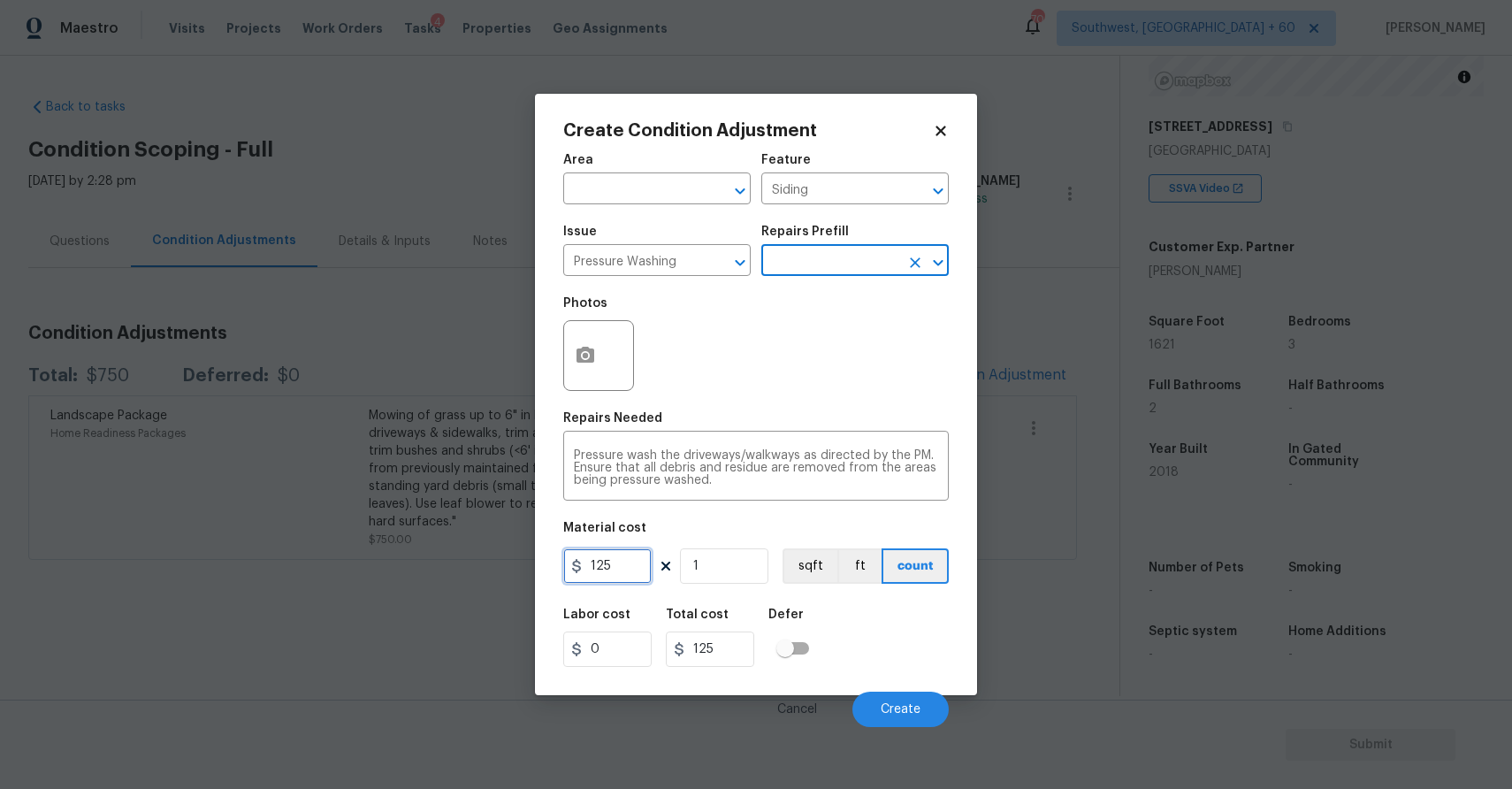
click at [614, 576] on input "125" at bounding box center [608, 565] width 89 height 35
type input "300"
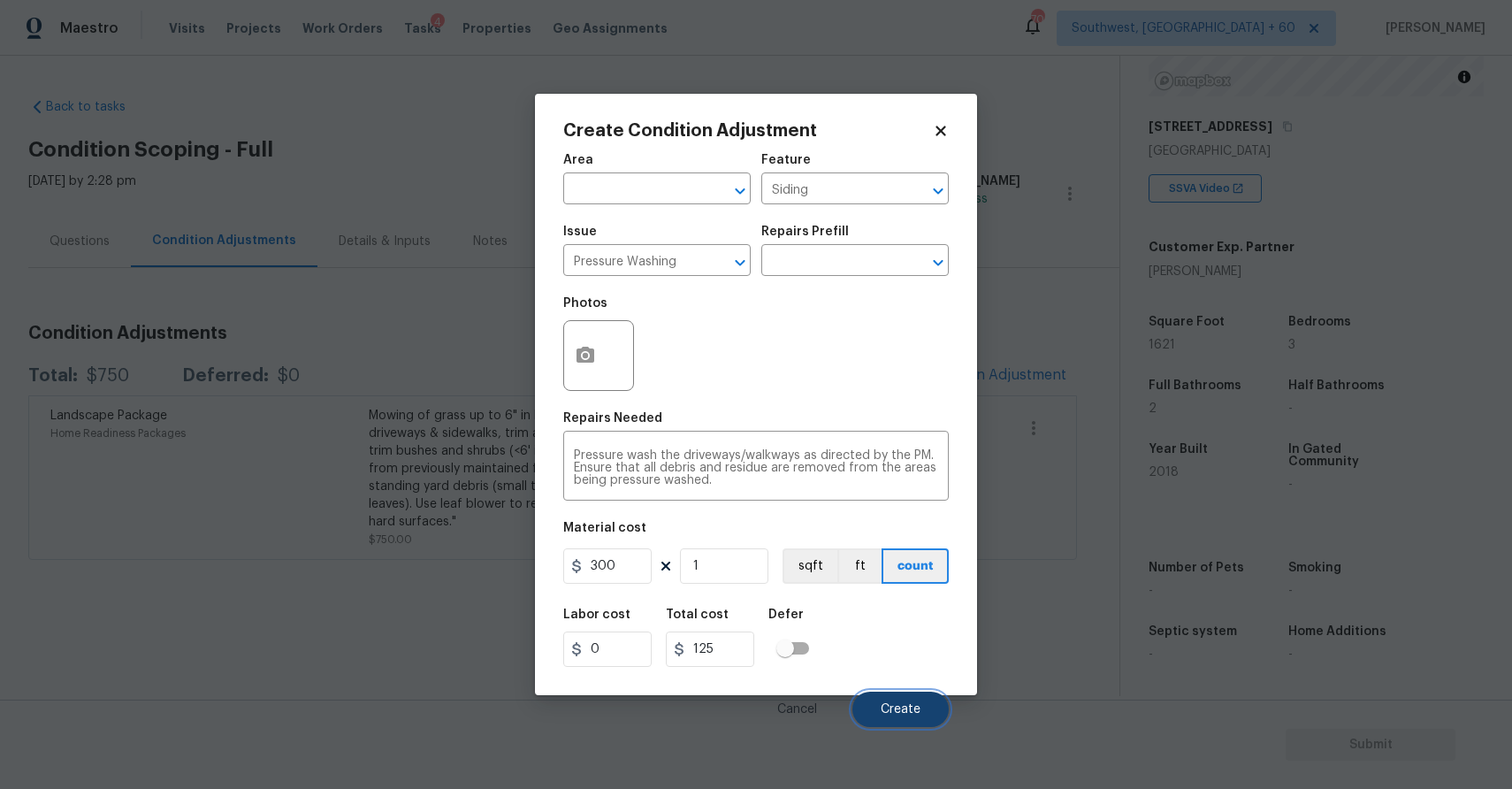
click at [906, 724] on button "Create" at bounding box center [901, 709] width 96 height 35
type input "300"
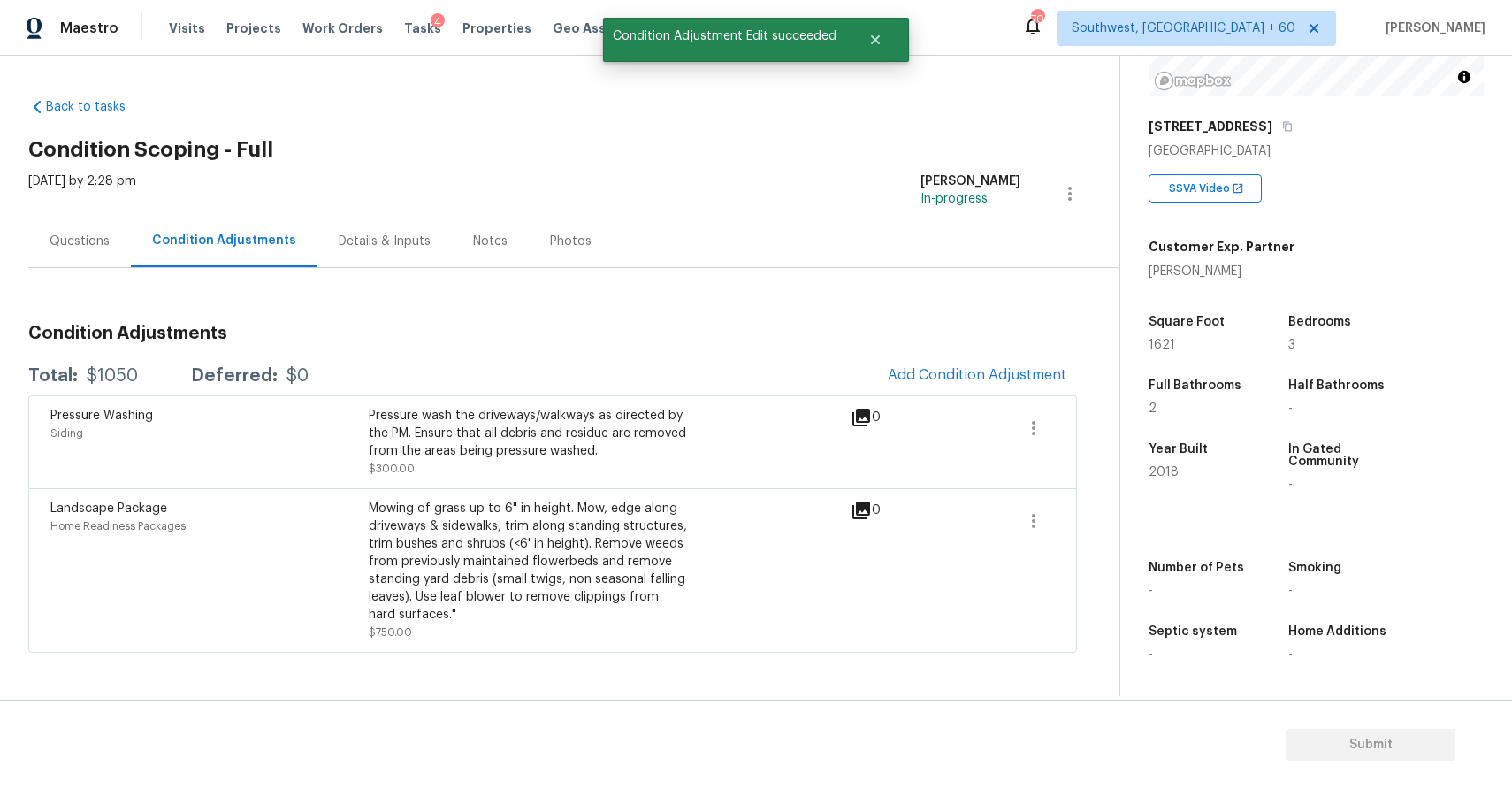
click at [883, 290] on div "Condition Adjustments Total: $1050 Deferred: $0 Add Condition Adjustment Pressu…" at bounding box center [553, 460] width 1049 height 385
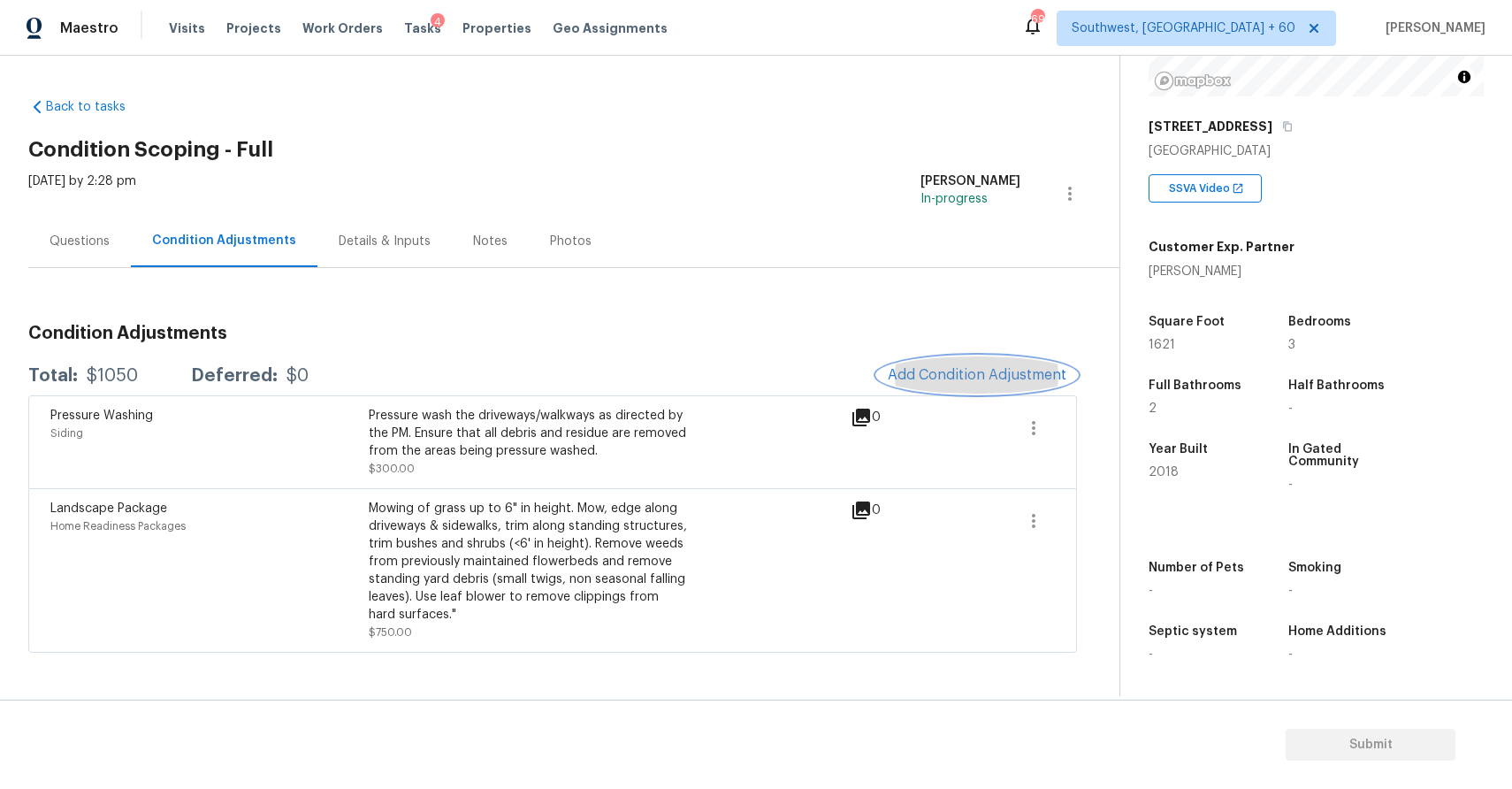
click at [1003, 386] on button "Add Condition Adjustment" at bounding box center [976, 374] width 199 height 37
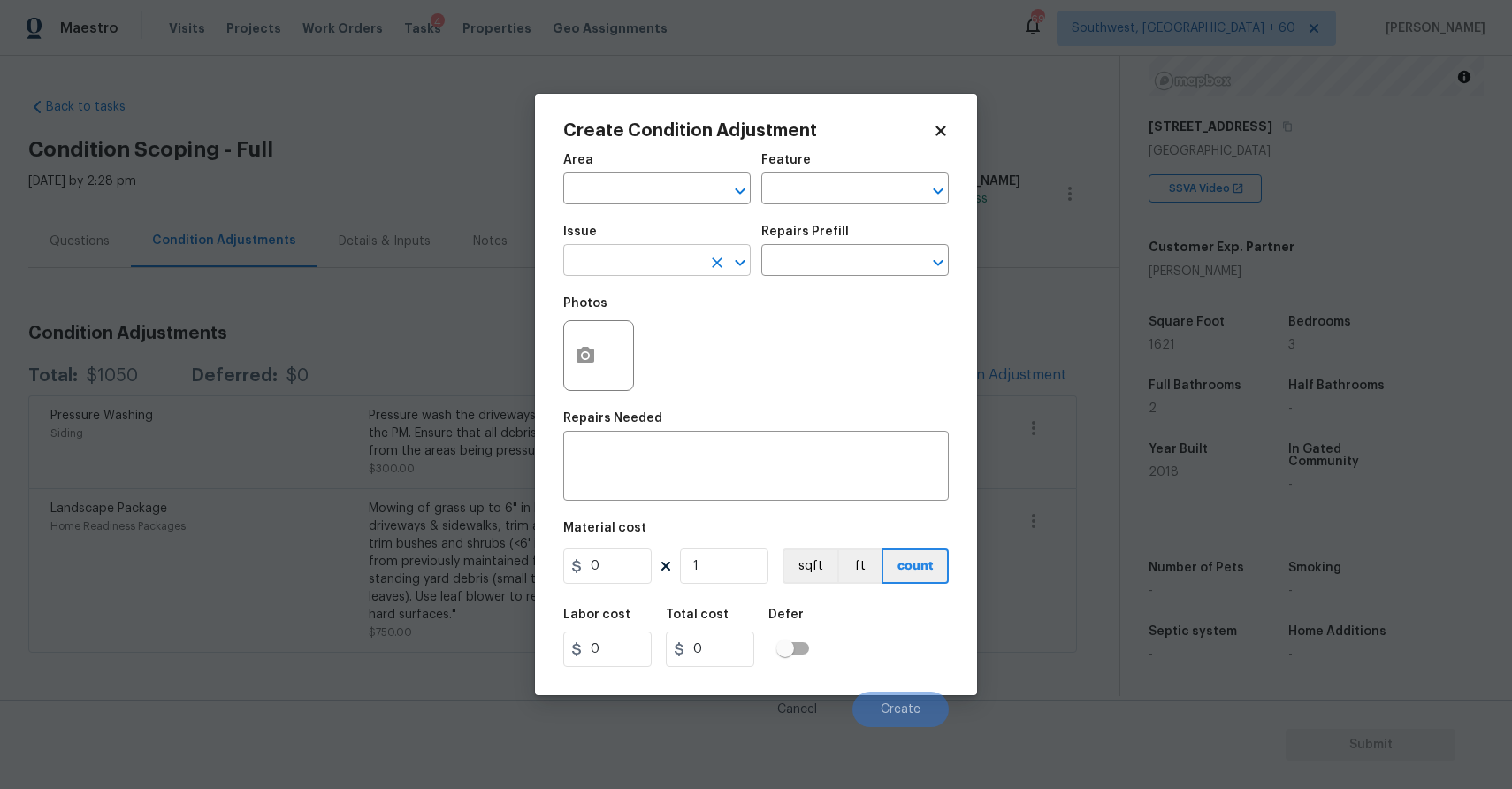
click at [678, 261] on input "text" at bounding box center [632, 262] width 138 height 27
click at [661, 335] on li "Debris/garbage on site" at bounding box center [657, 344] width 187 height 29
type input "Debris/garbage on site"
click at [689, 470] on textarea at bounding box center [756, 467] width 365 height 37
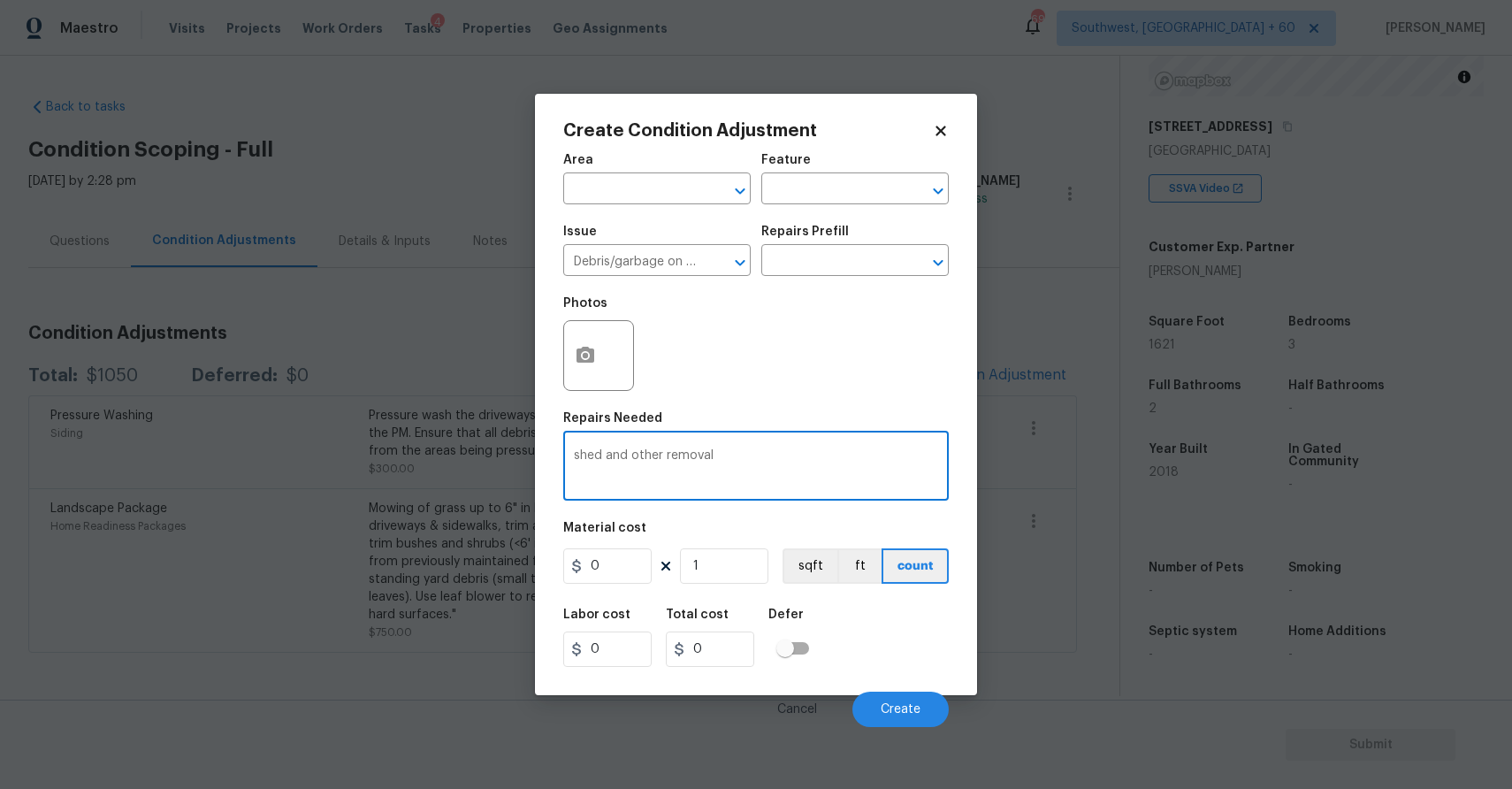
type textarea "shed and other removal"
click at [625, 566] on input "0" at bounding box center [608, 565] width 89 height 35
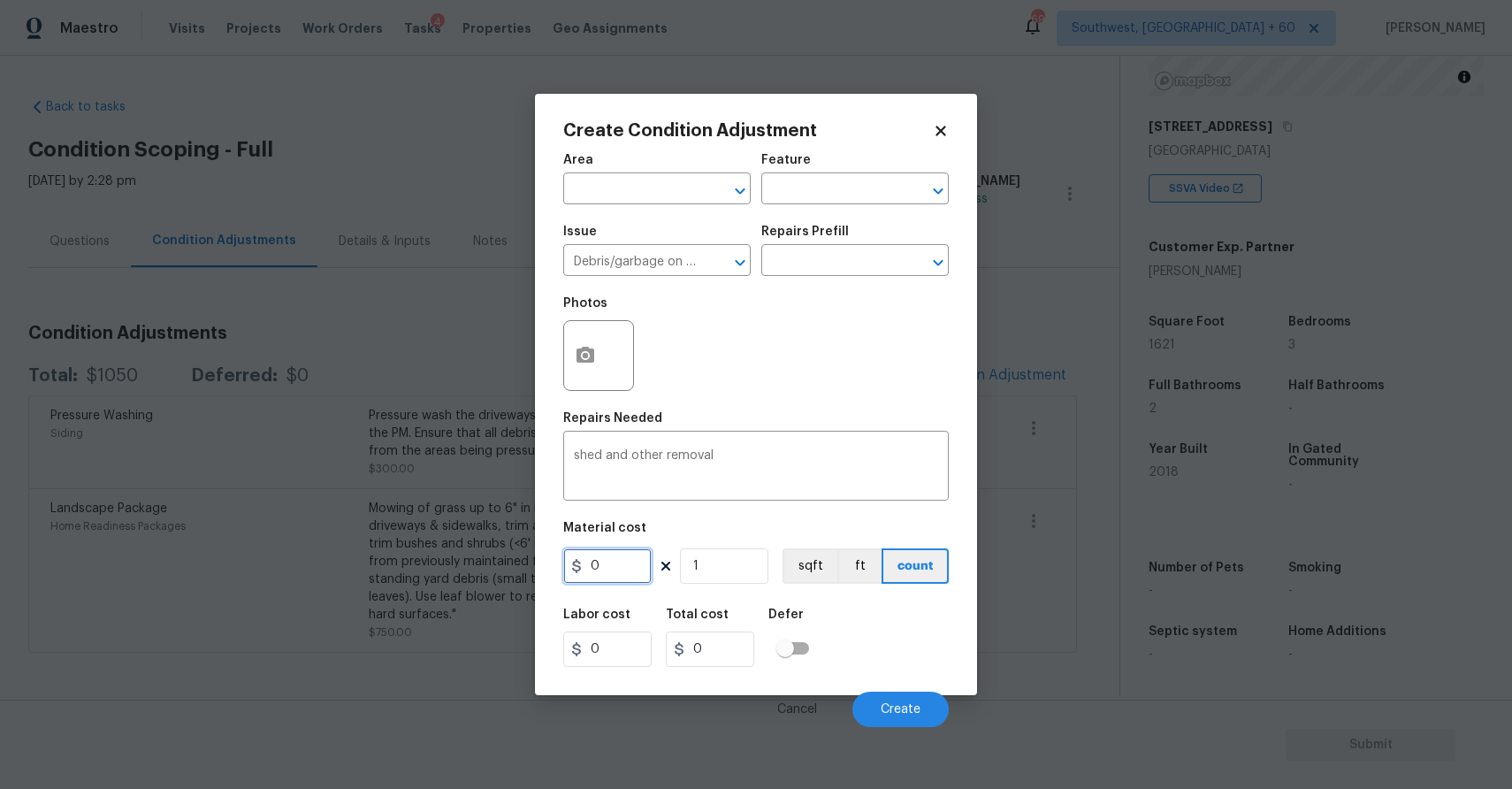
click at [625, 566] on input "0" at bounding box center [608, 565] width 89 height 35
type input "1000"
click at [576, 363] on icon "button" at bounding box center [585, 354] width 18 height 16
type input "1000"
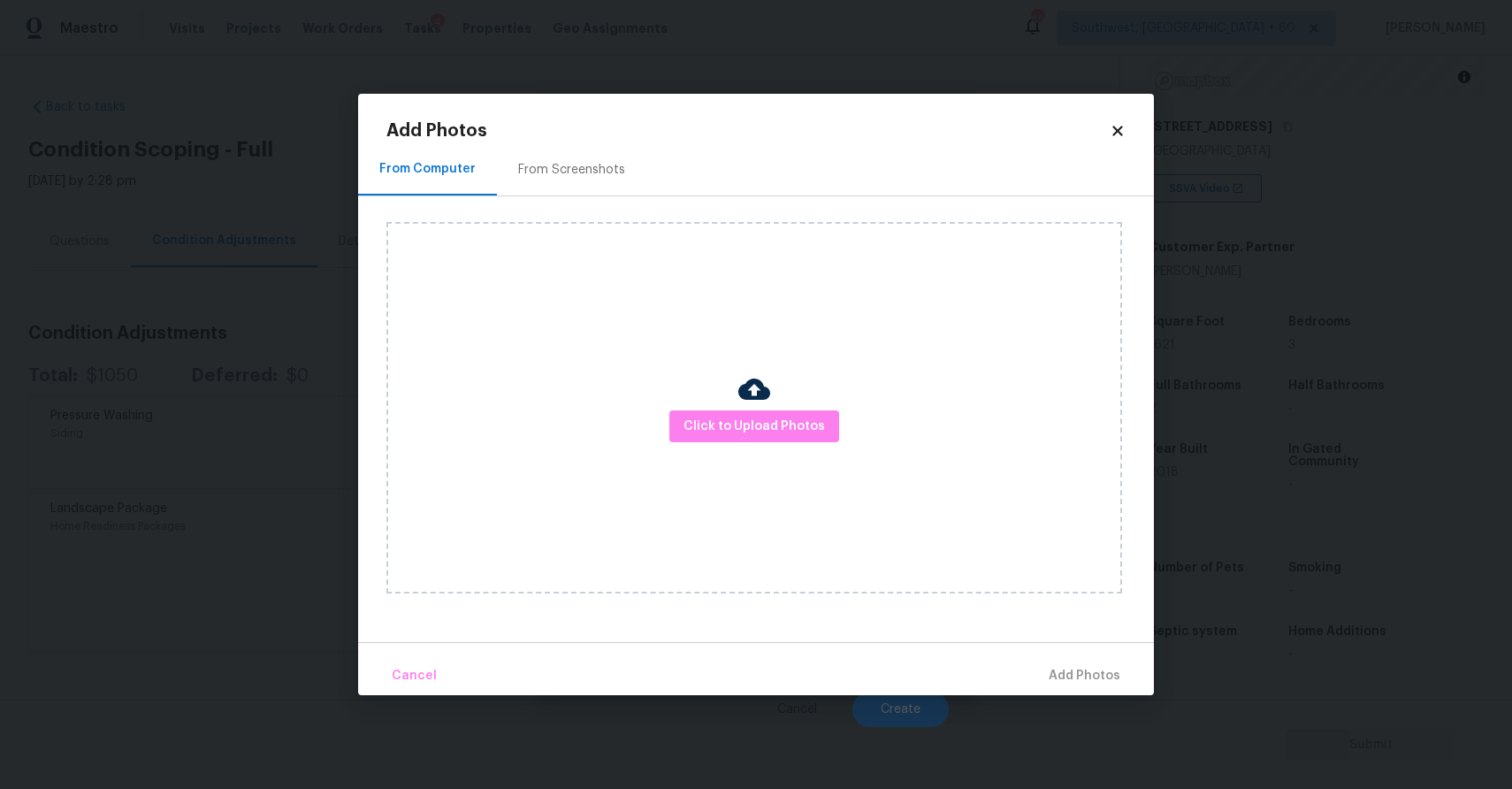
click at [734, 399] on div "Click to Upload Photos" at bounding box center [754, 407] width 736 height 371
click at [748, 423] on span "Click to Upload Photos" at bounding box center [754, 426] width 142 height 22
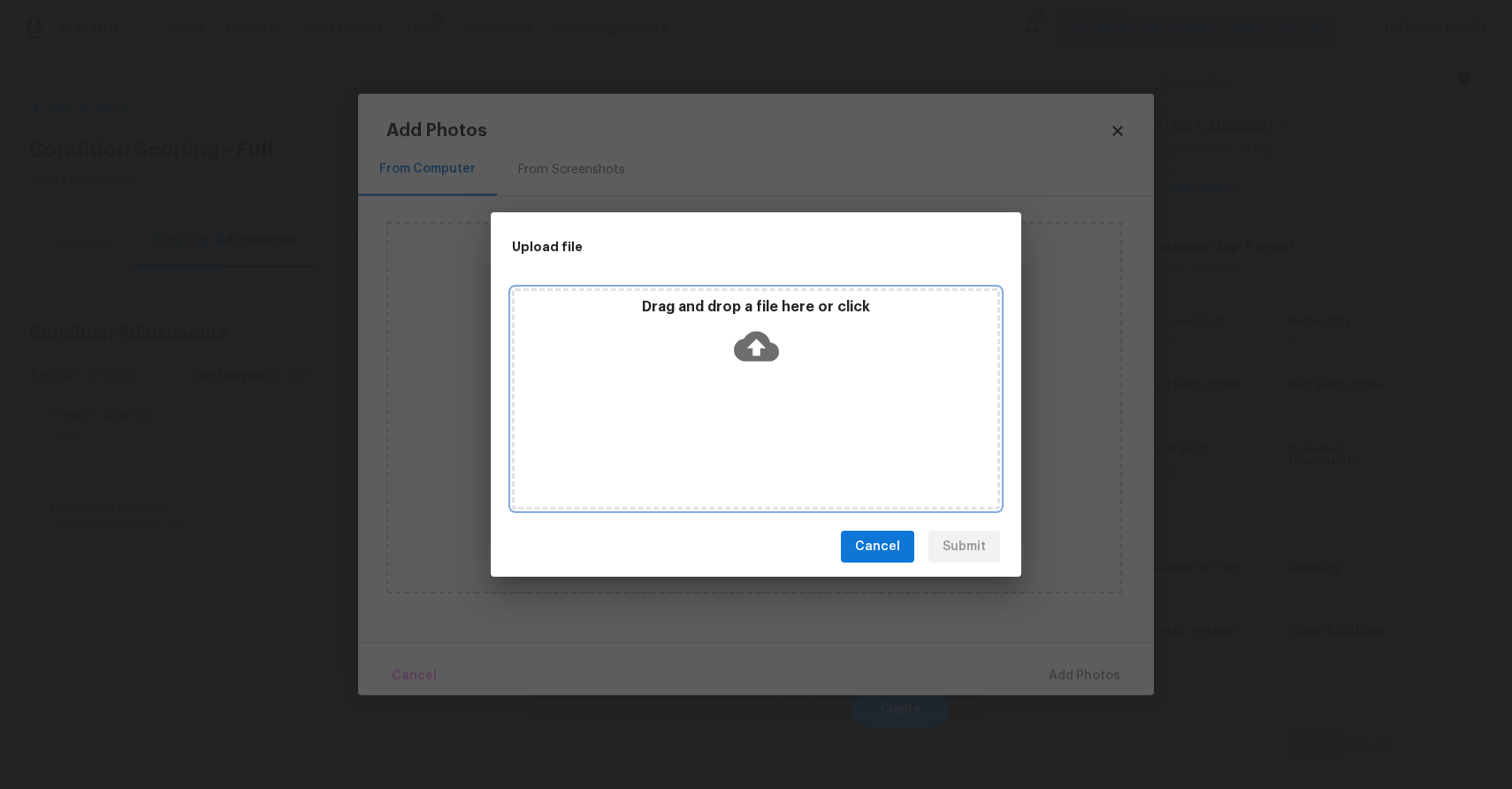
click at [748, 423] on div "Drag and drop a file here or click" at bounding box center [756, 399] width 489 height 221
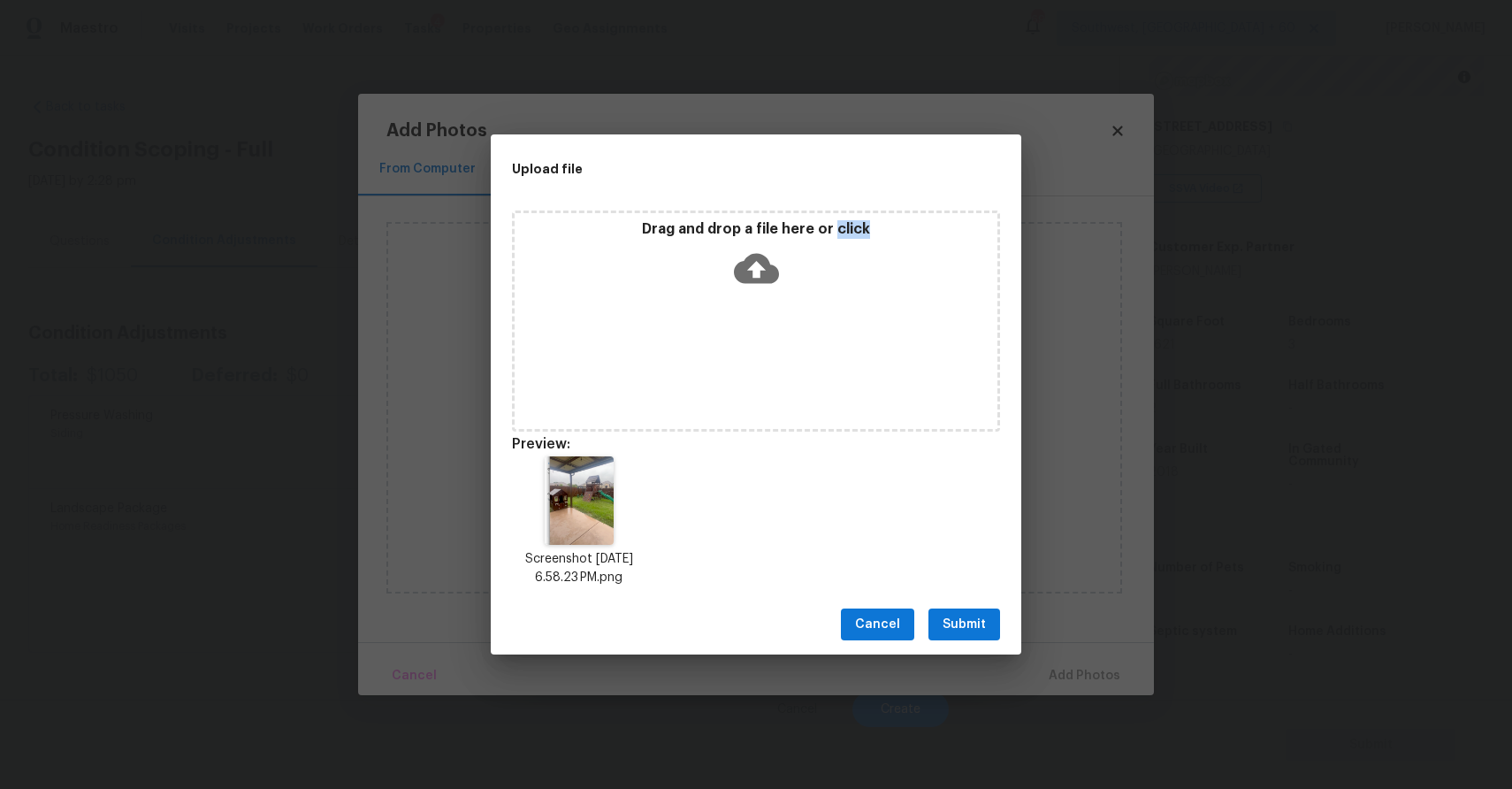
click at [959, 606] on div "Cancel Submit" at bounding box center [755, 625] width 530 height 61
click at [978, 620] on span "Submit" at bounding box center [965, 624] width 43 height 22
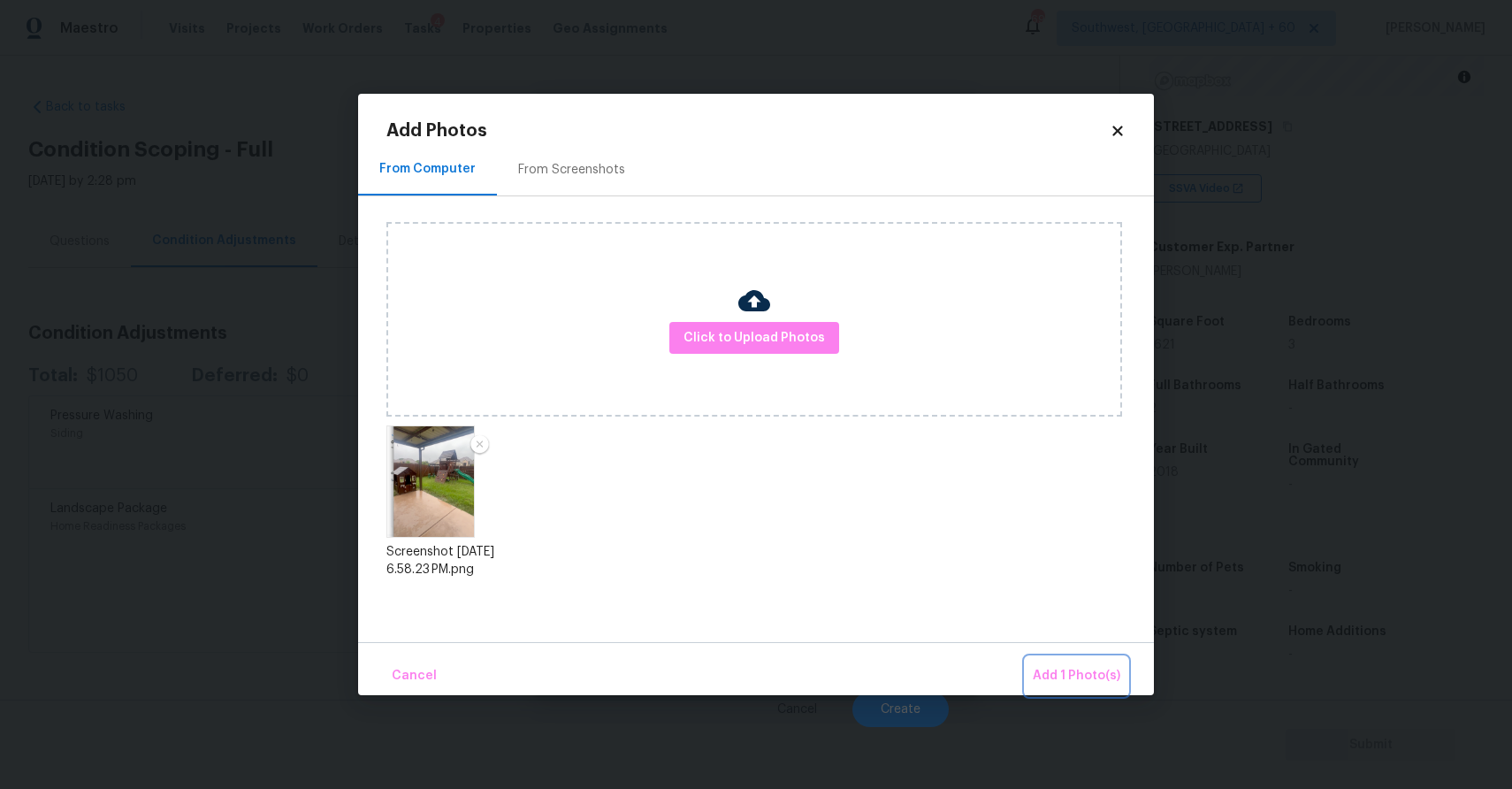
click at [1080, 667] on span "Add 1 Photo(s)" at bounding box center [1076, 676] width 88 height 22
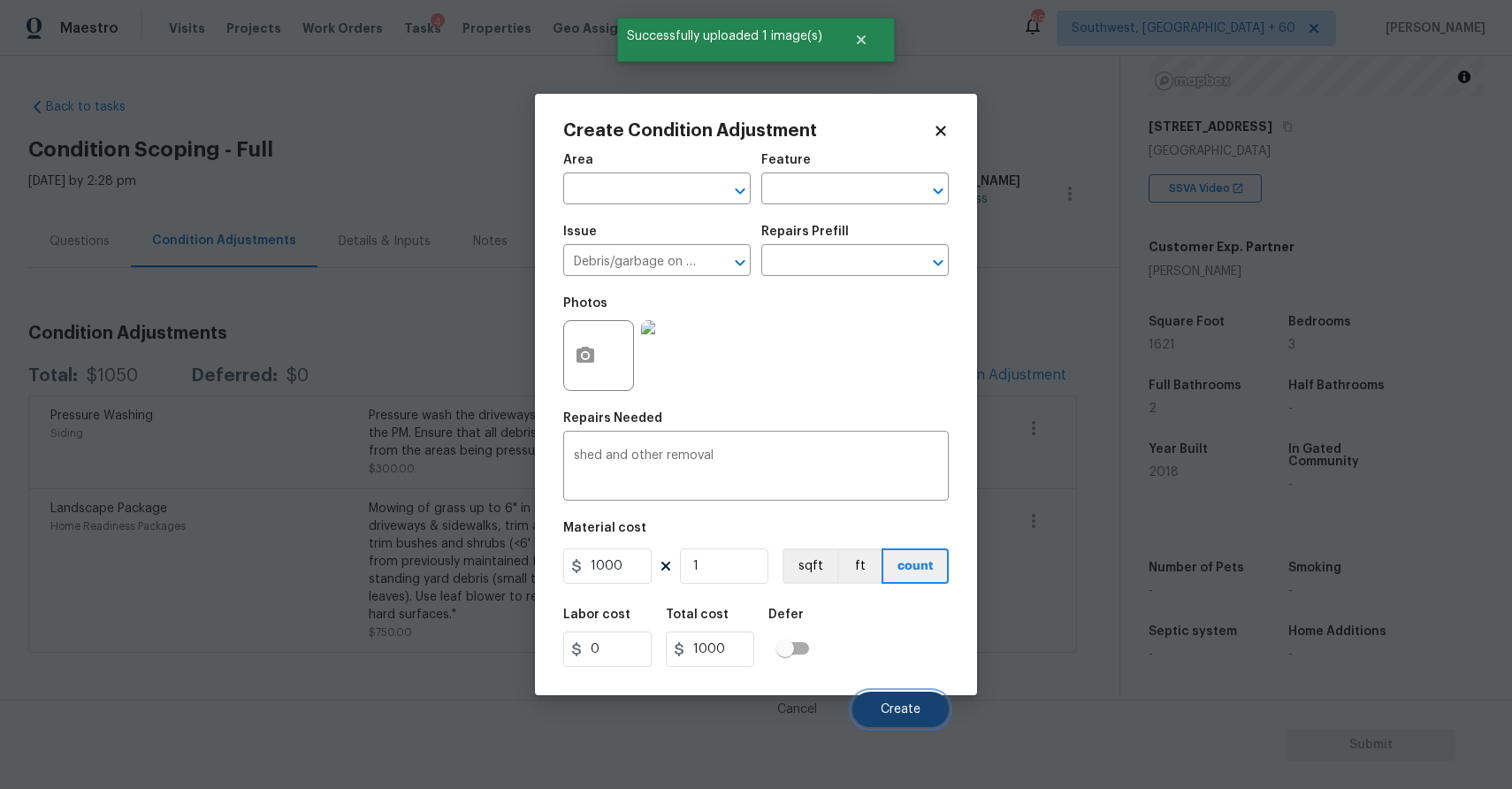
click at [887, 709] on span "Create" at bounding box center [901, 710] width 40 height 13
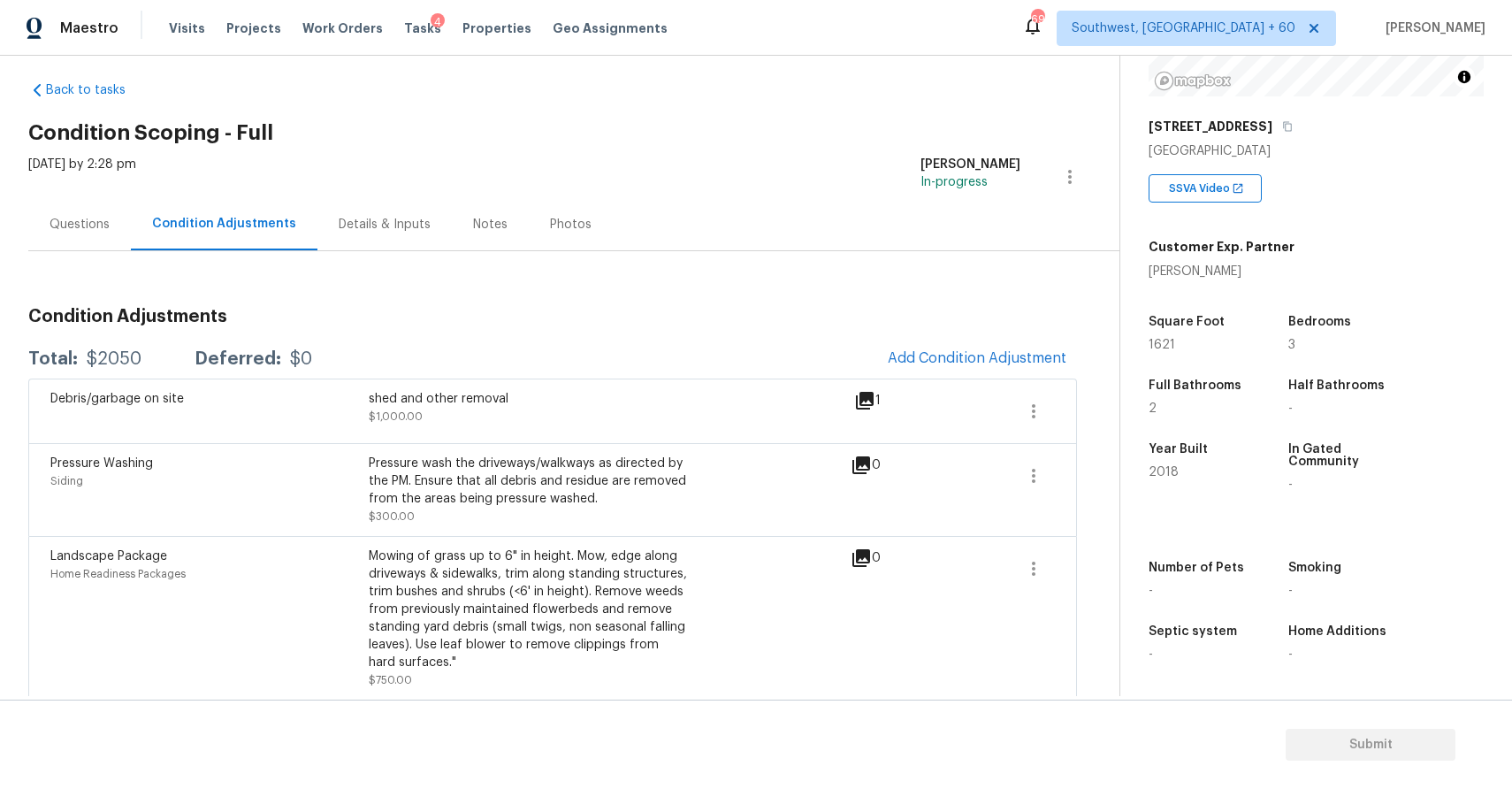
scroll to position [27, 0]
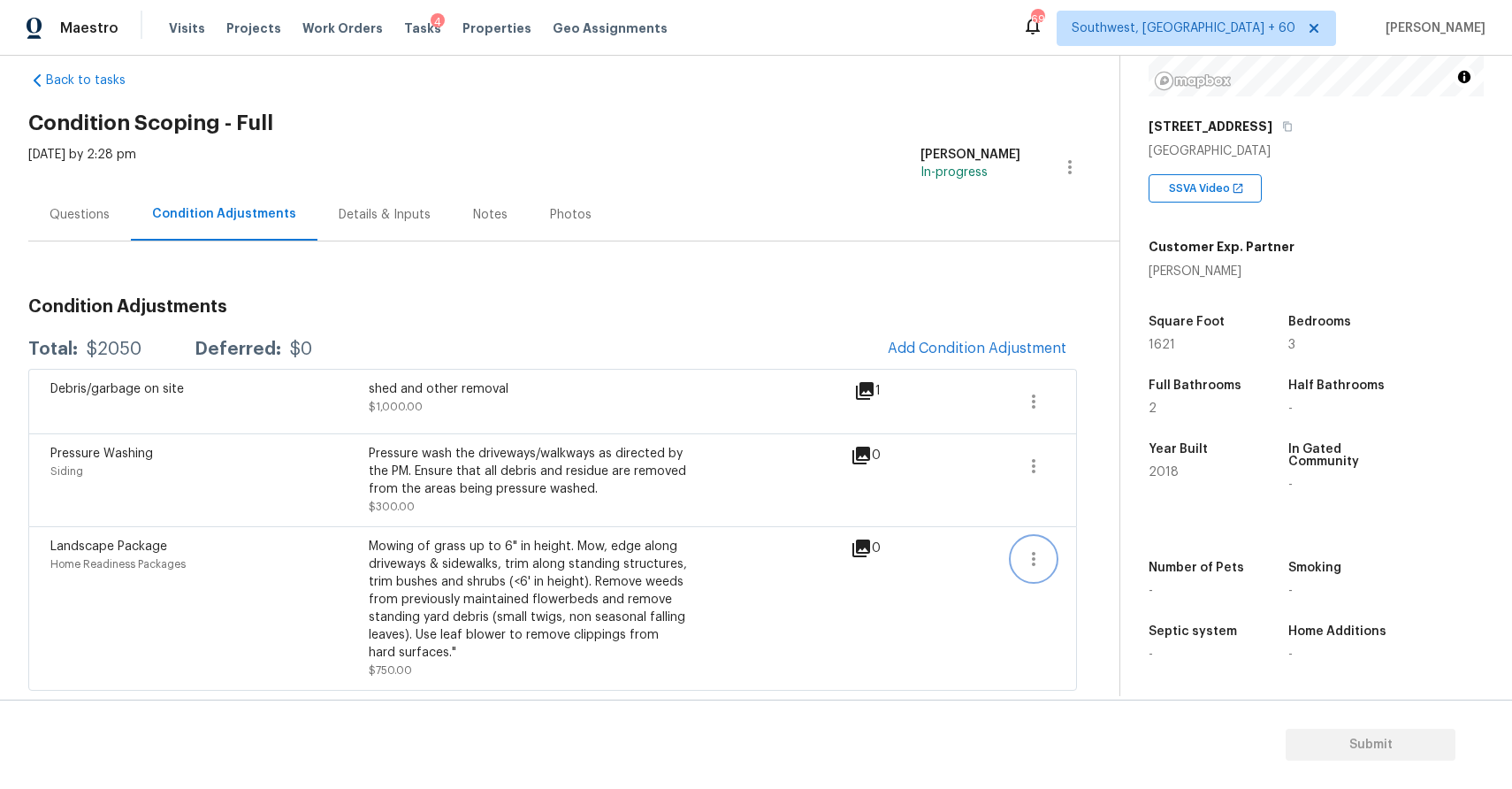
click at [1022, 558] on button "button" at bounding box center [1033, 558] width 43 height 43
click at [1083, 557] on div "Edit" at bounding box center [1135, 555] width 138 height 18
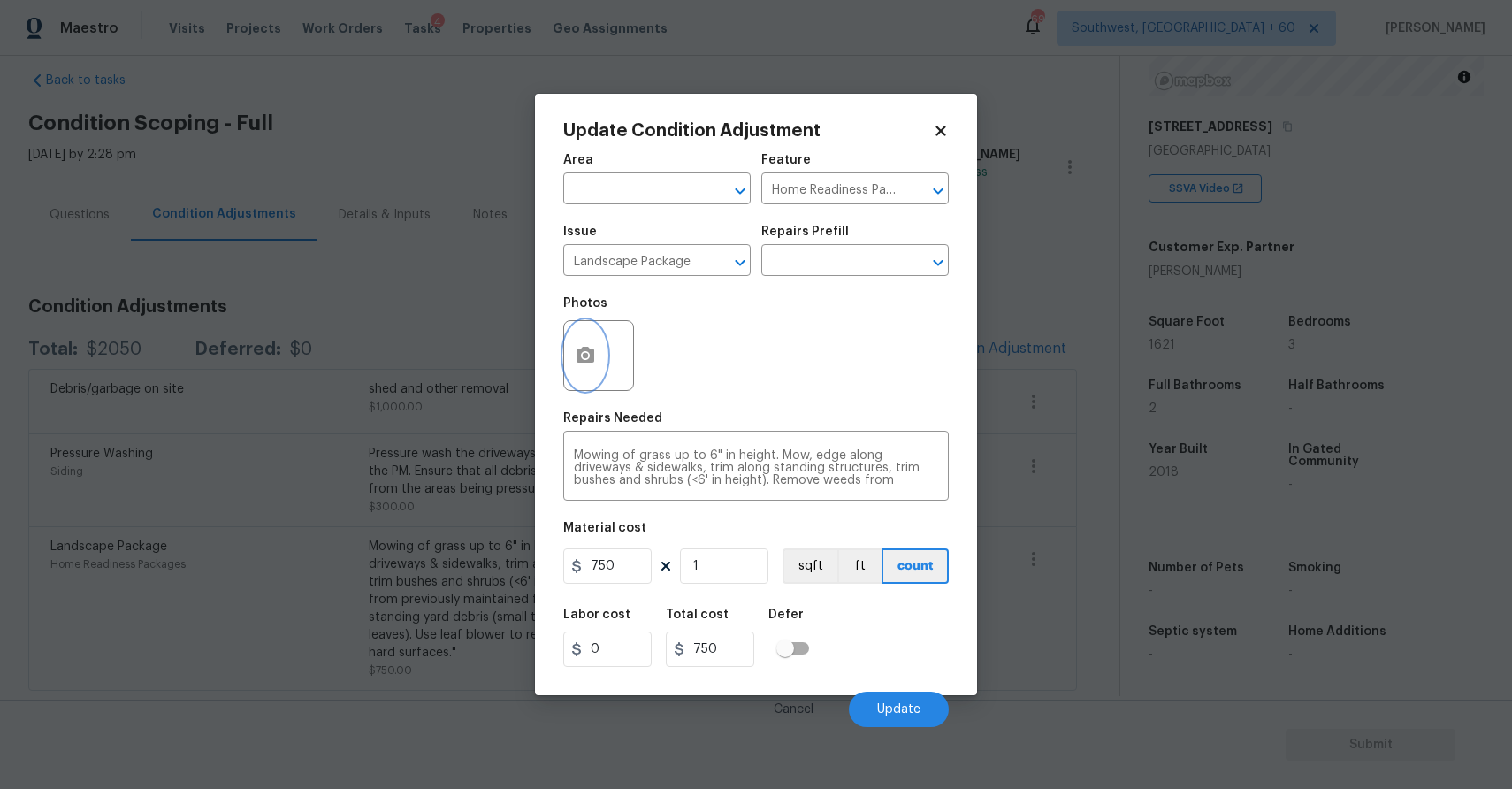
click at [600, 363] on button "button" at bounding box center [585, 355] width 43 height 69
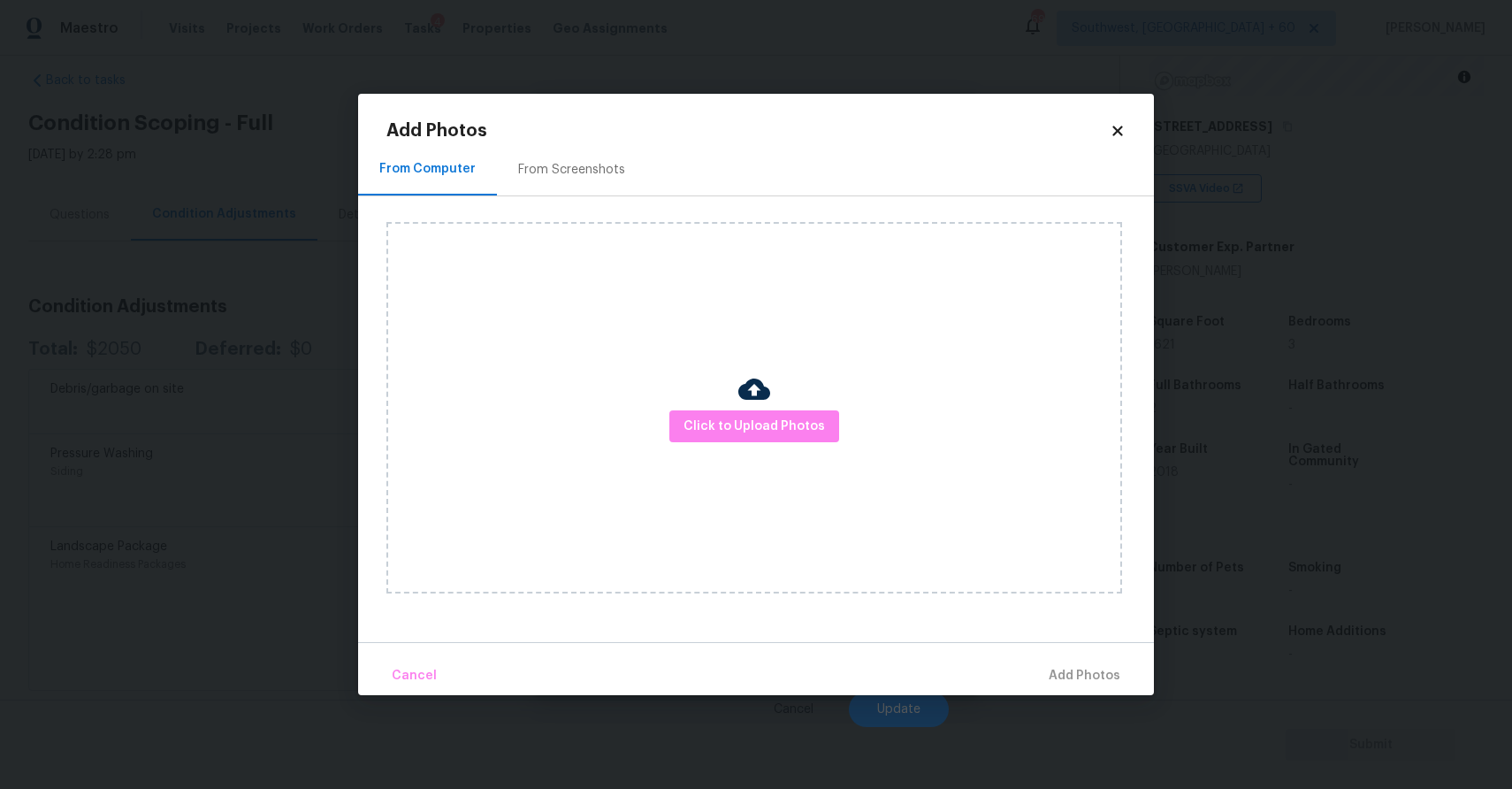
click at [600, 363] on div "Click to Upload Photos" at bounding box center [754, 407] width 736 height 371
click at [723, 425] on span "Click to Upload Photos" at bounding box center [754, 426] width 142 height 22
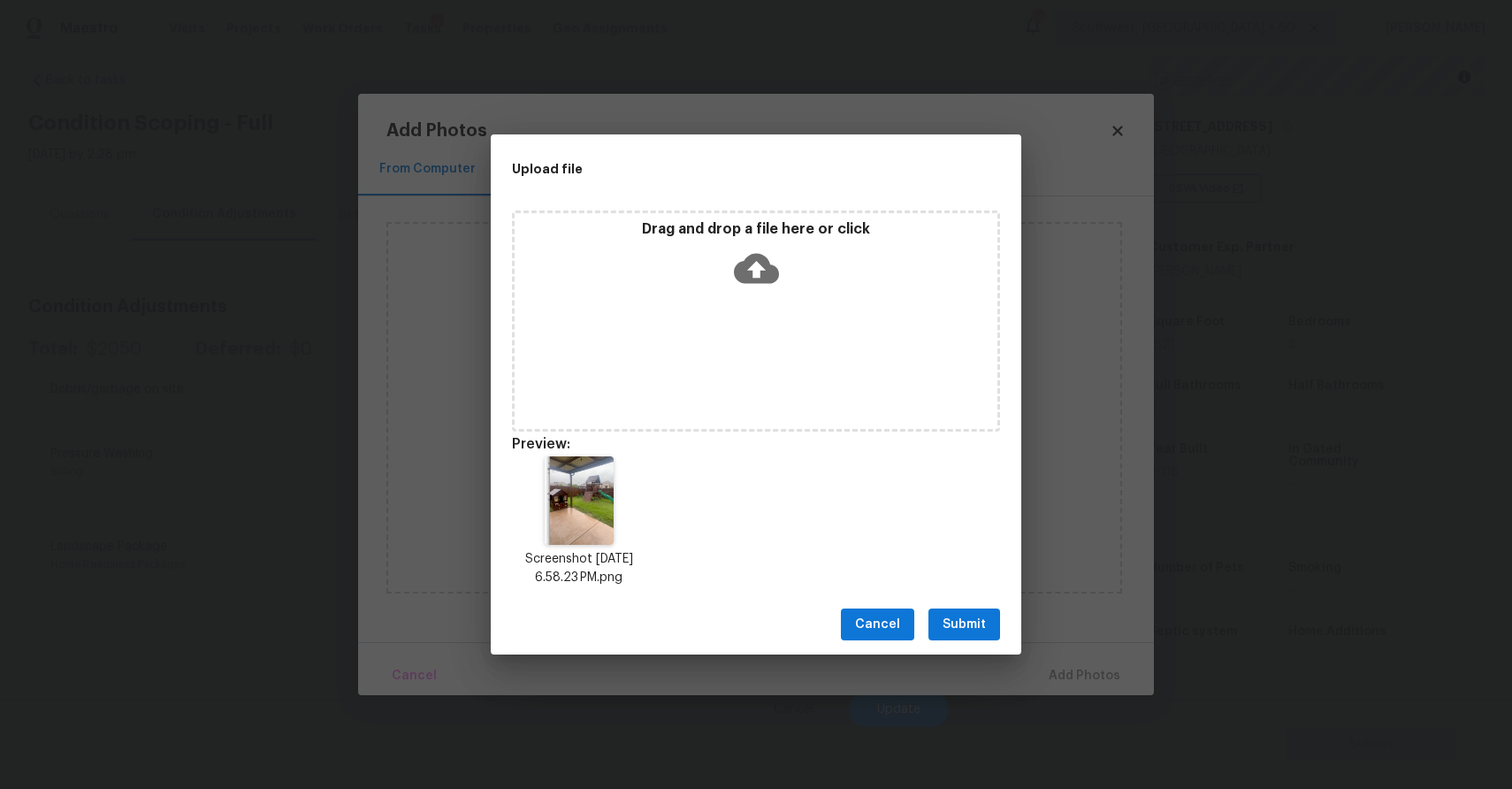
click at [974, 627] on span "Submit" at bounding box center [965, 624] width 43 height 22
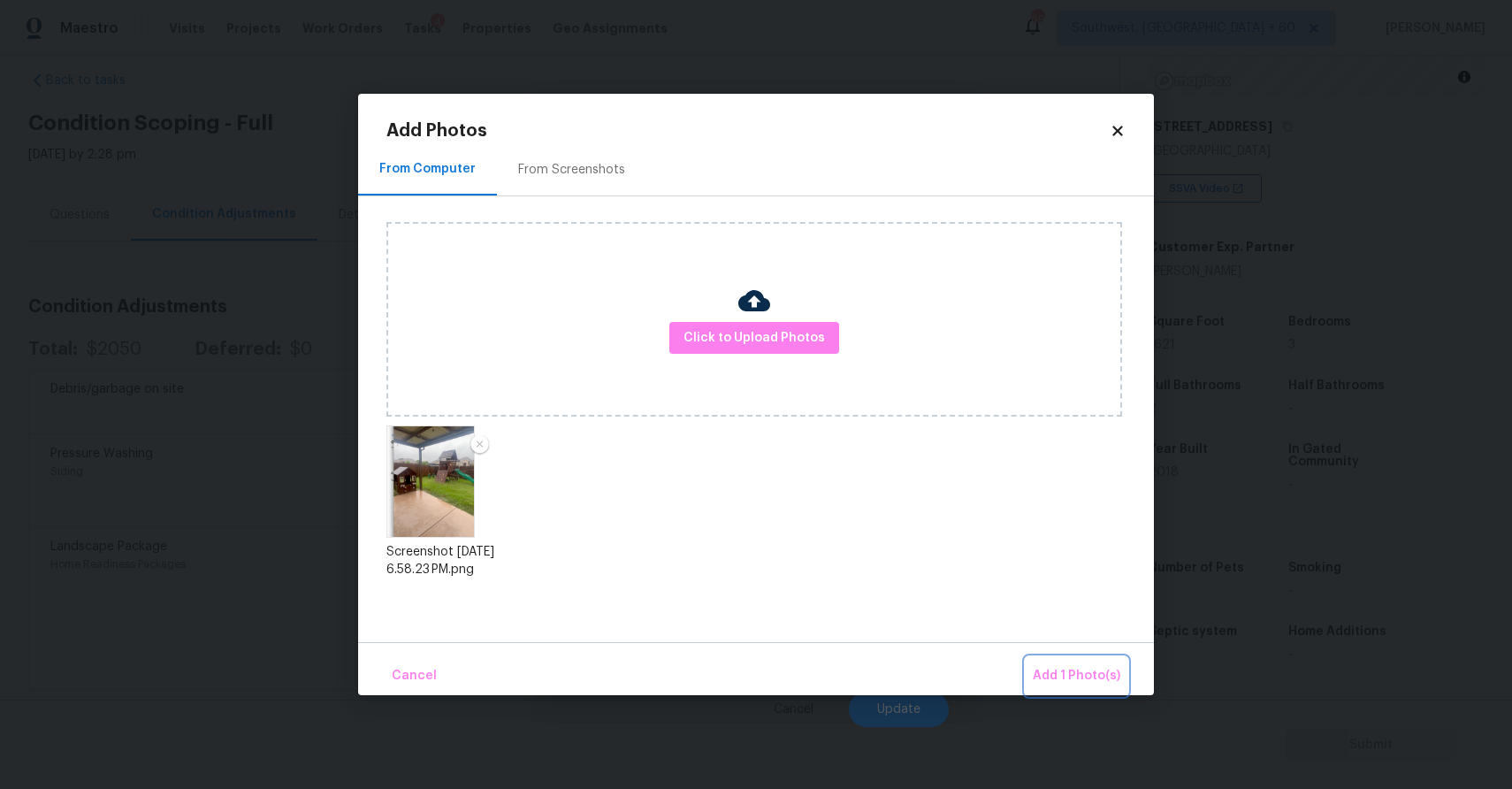
click at [1048, 669] on span "Add 1 Photo(s)" at bounding box center [1076, 676] width 88 height 22
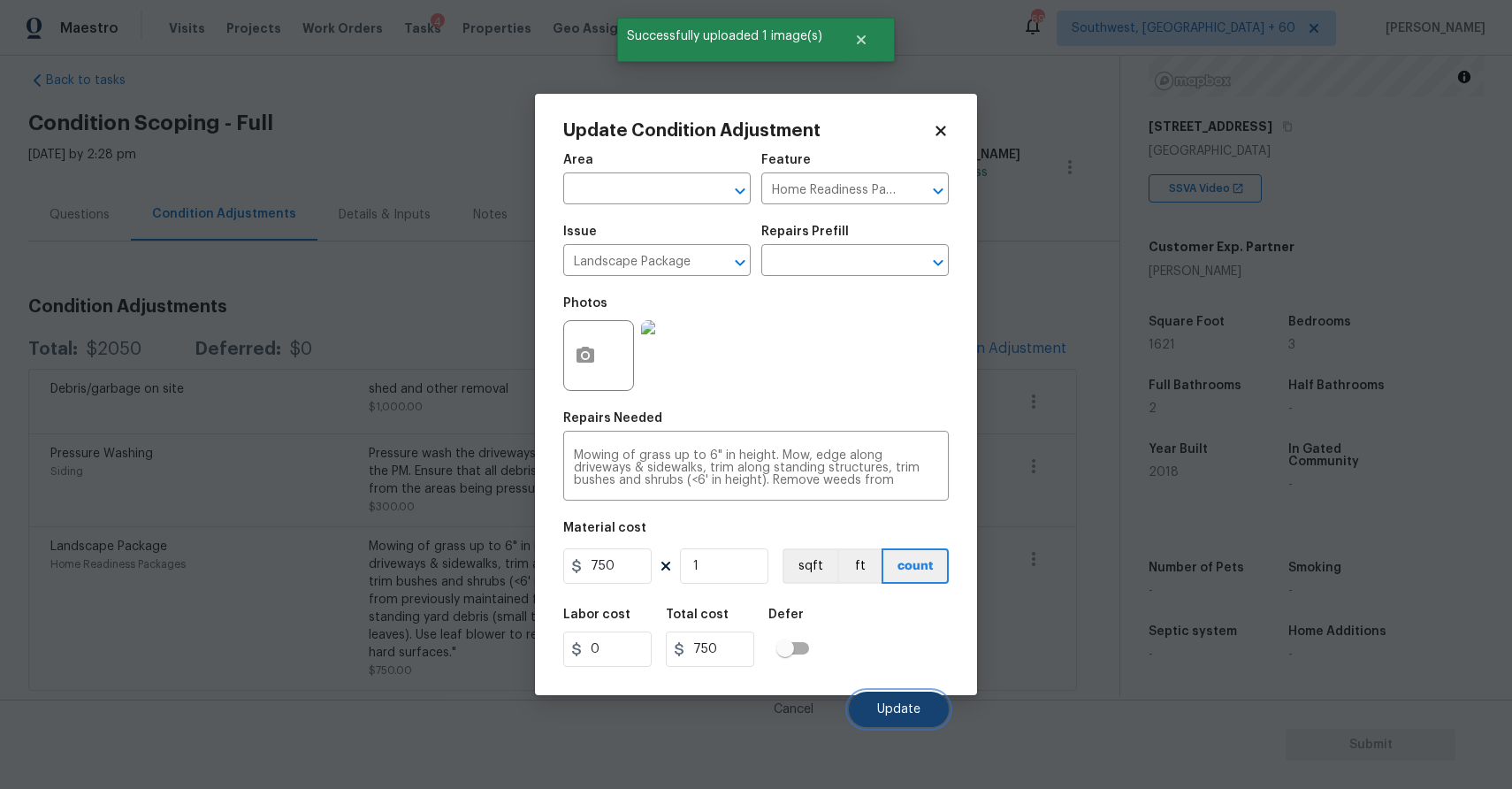
click at [906, 709] on span "Update" at bounding box center [899, 710] width 43 height 13
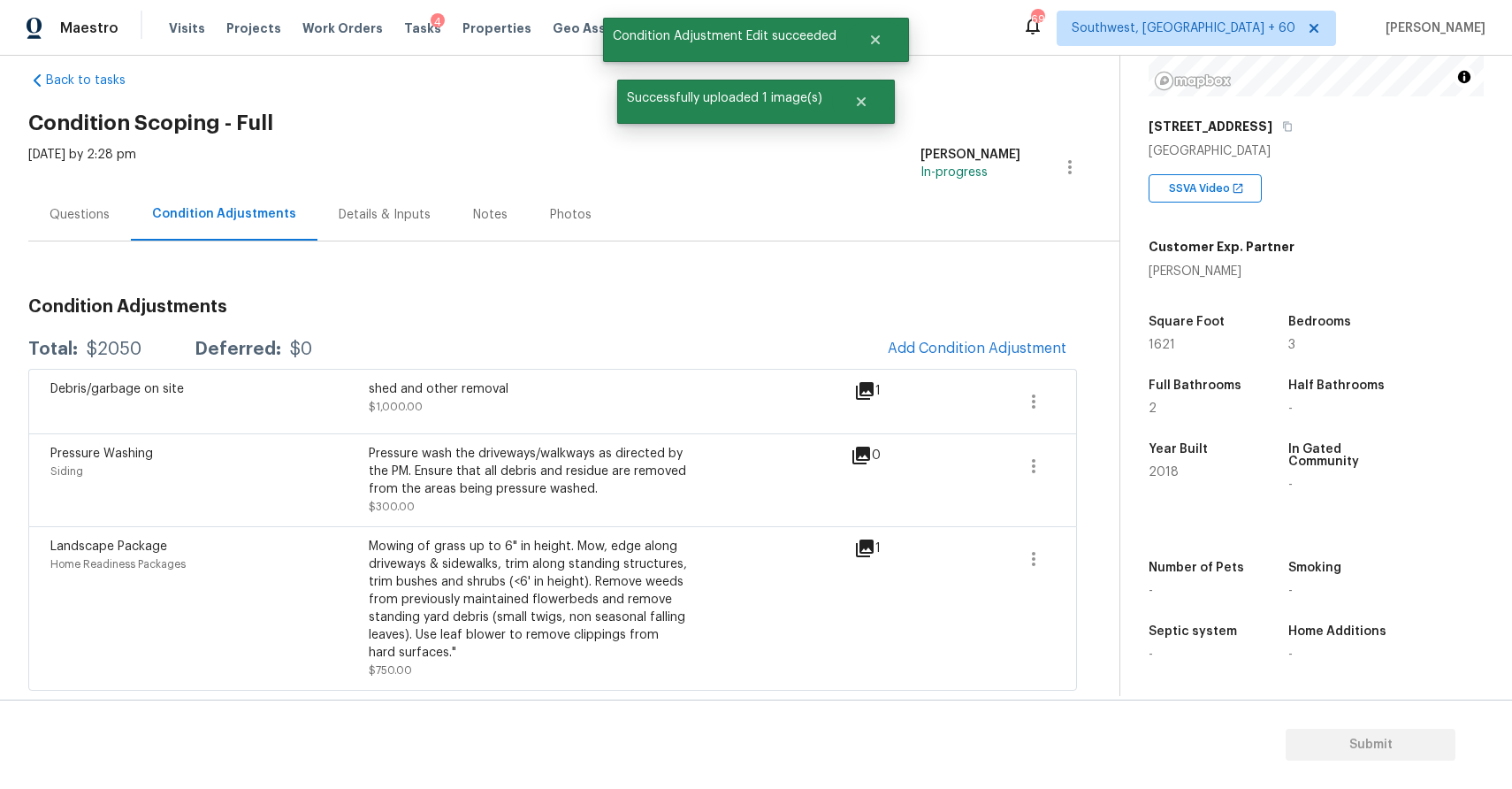
scroll to position [0, 0]
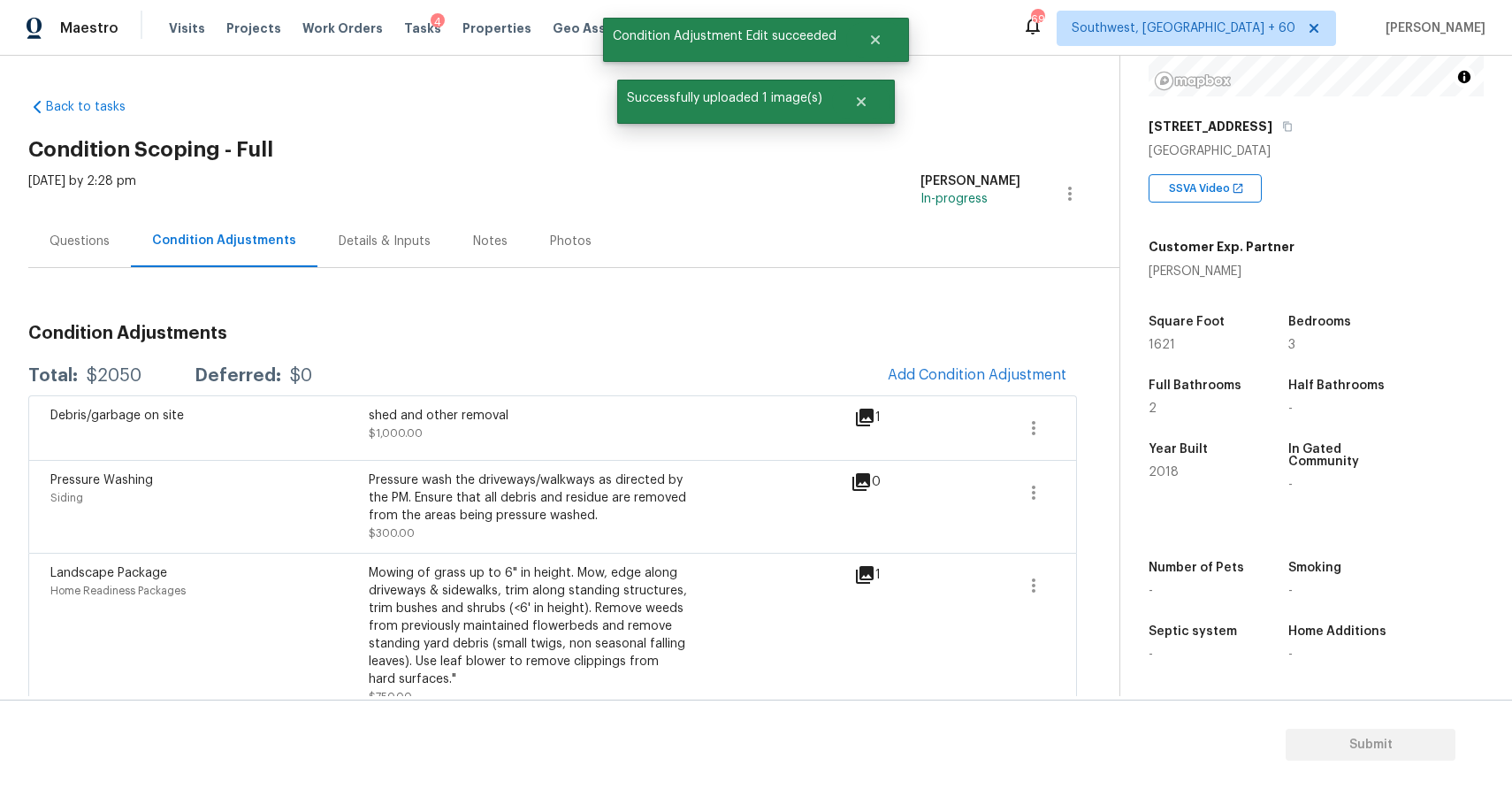
click at [110, 243] on div "Questions" at bounding box center [79, 240] width 103 height 52
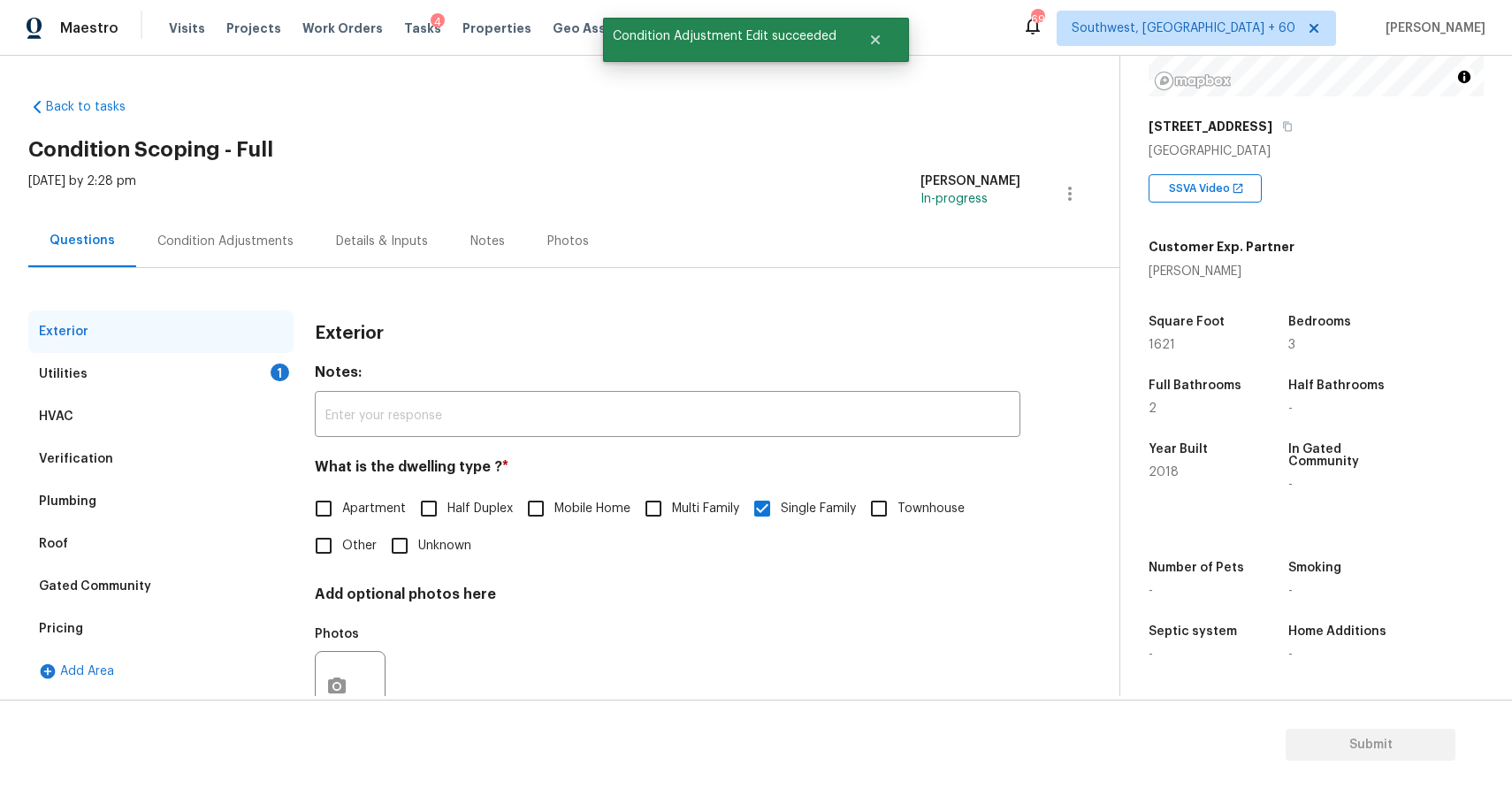
click at [210, 360] on div "Utilities 1" at bounding box center [161, 373] width 266 height 43
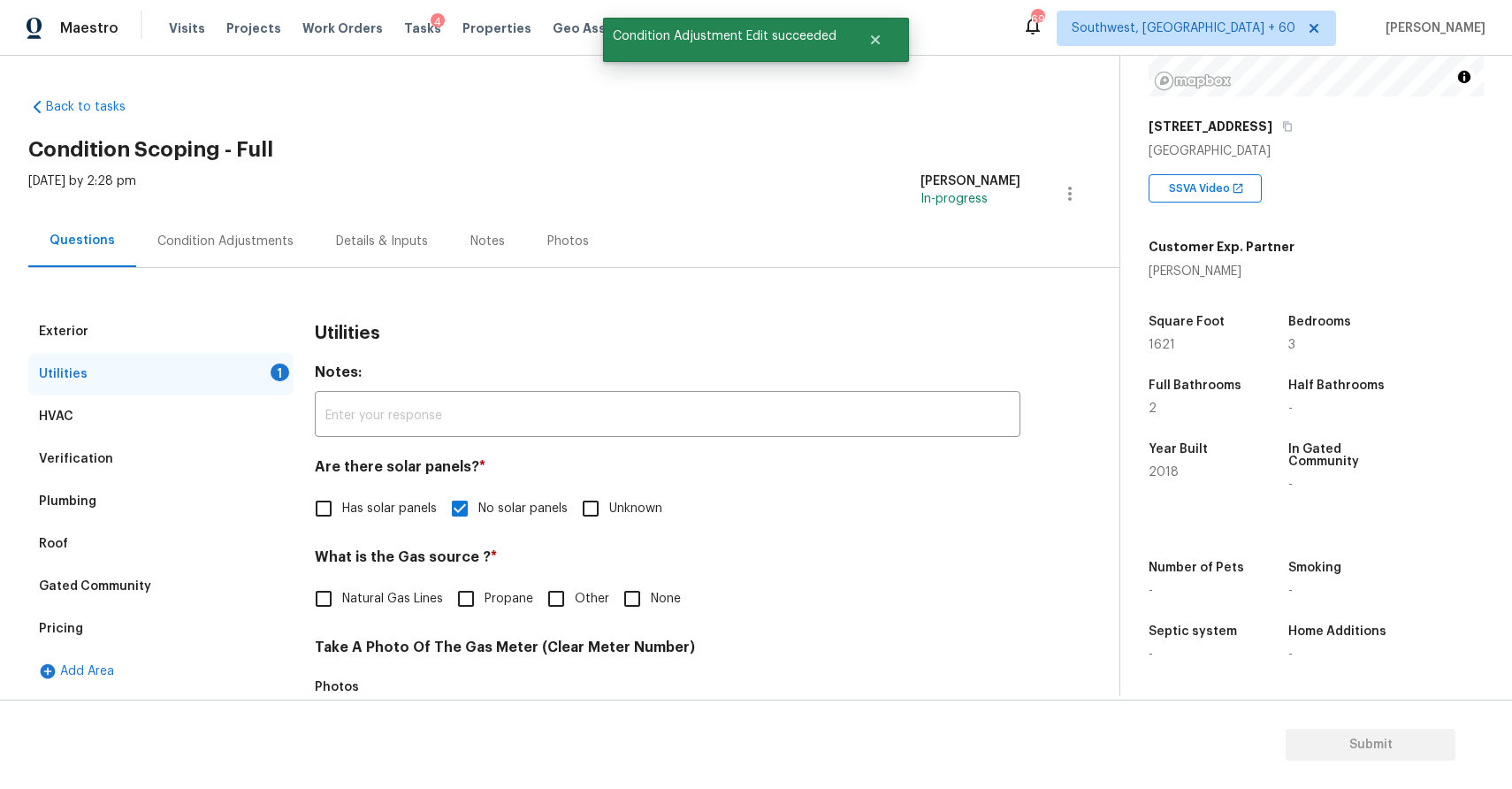
click at [386, 603] on span "Natural Gas Lines" at bounding box center [392, 599] width 101 height 19
click at [342, 603] on input "Natural Gas Lines" at bounding box center [323, 598] width 37 height 37
checkbox input "true"
click at [257, 255] on div "Condition Adjustments" at bounding box center [225, 240] width 179 height 52
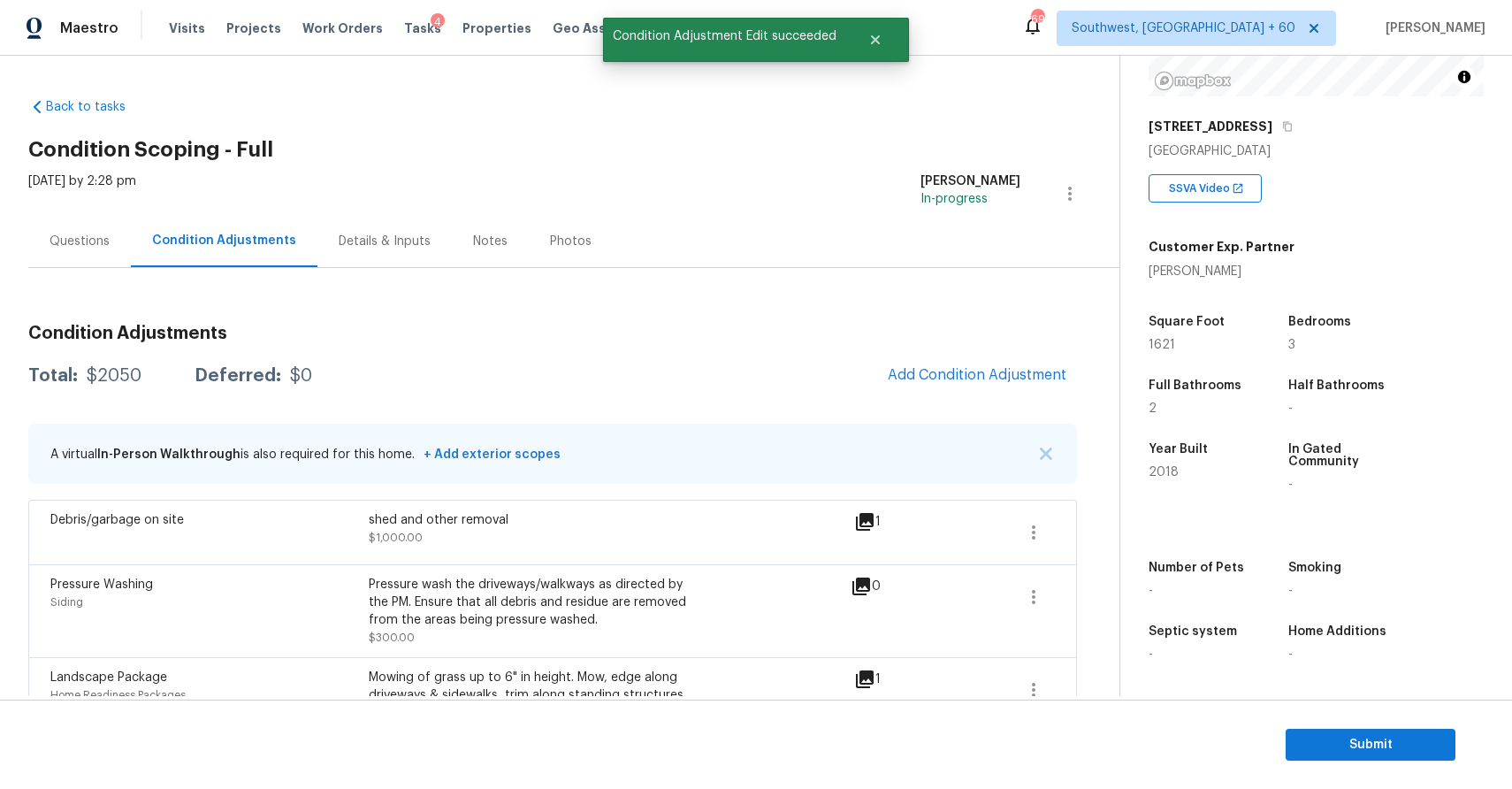
scroll to position [131, 0]
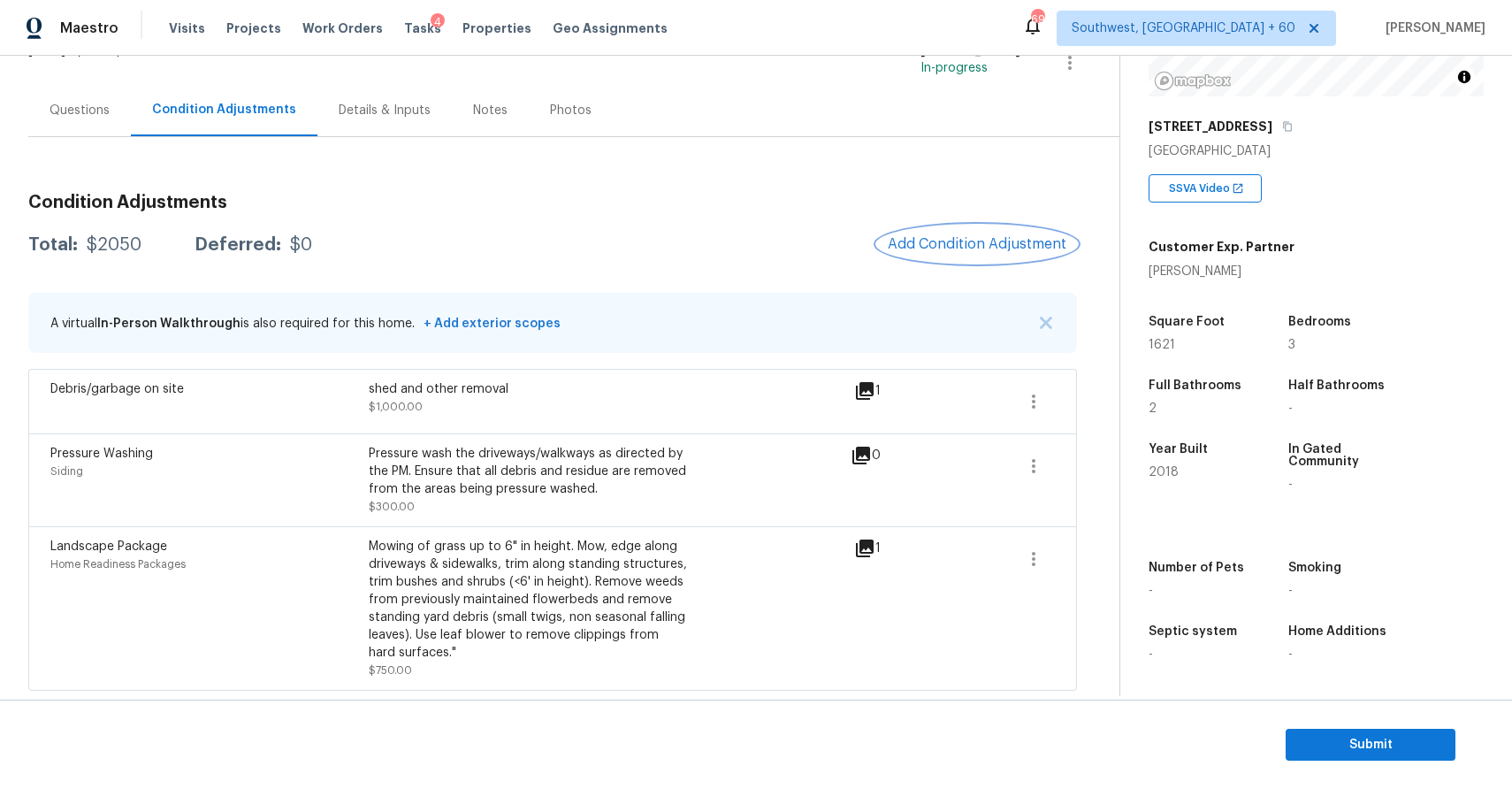
click at [971, 227] on button "Add Condition Adjustment" at bounding box center [976, 244] width 199 height 37
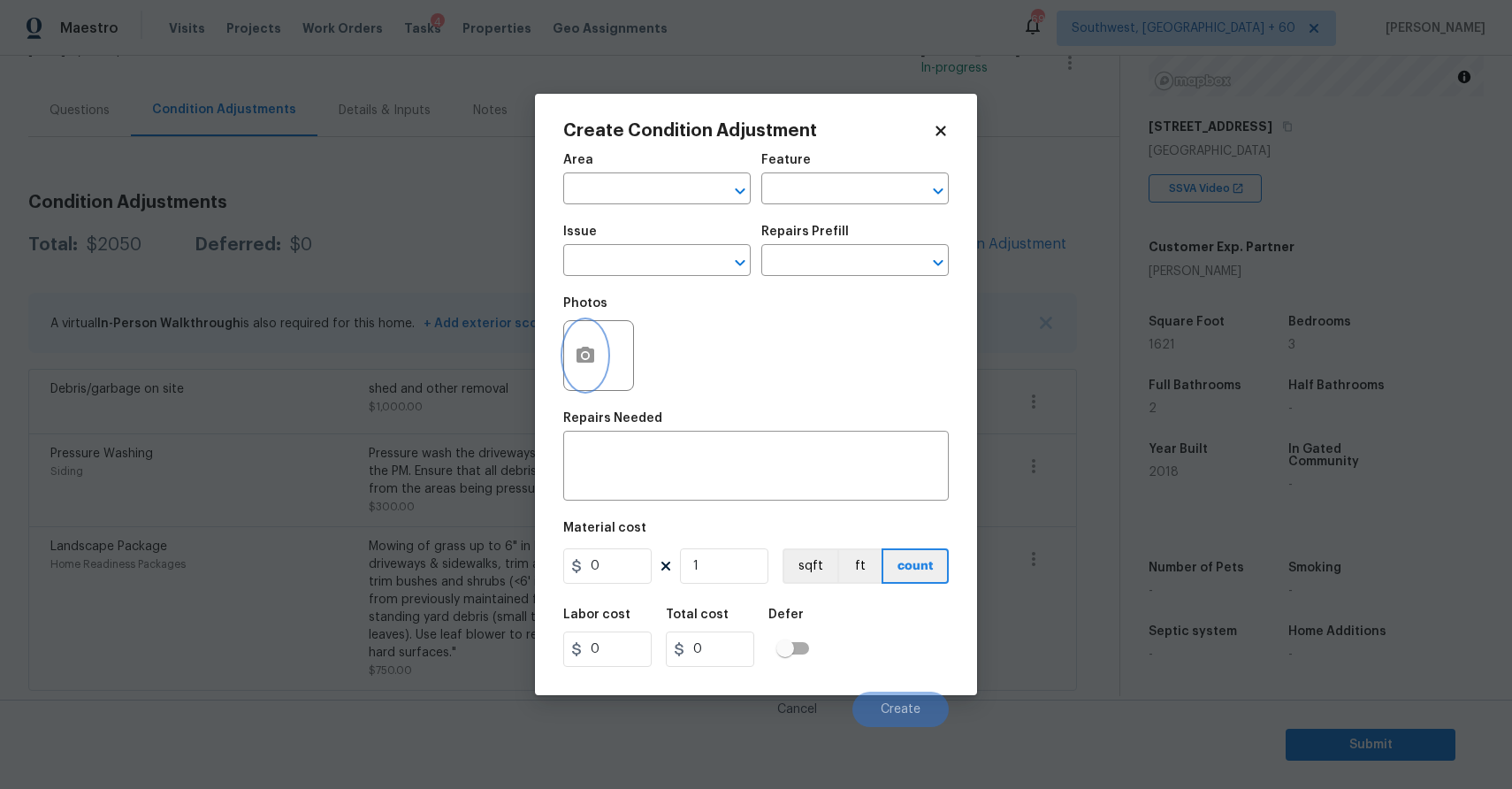
click at [596, 359] on button "button" at bounding box center [585, 355] width 43 height 69
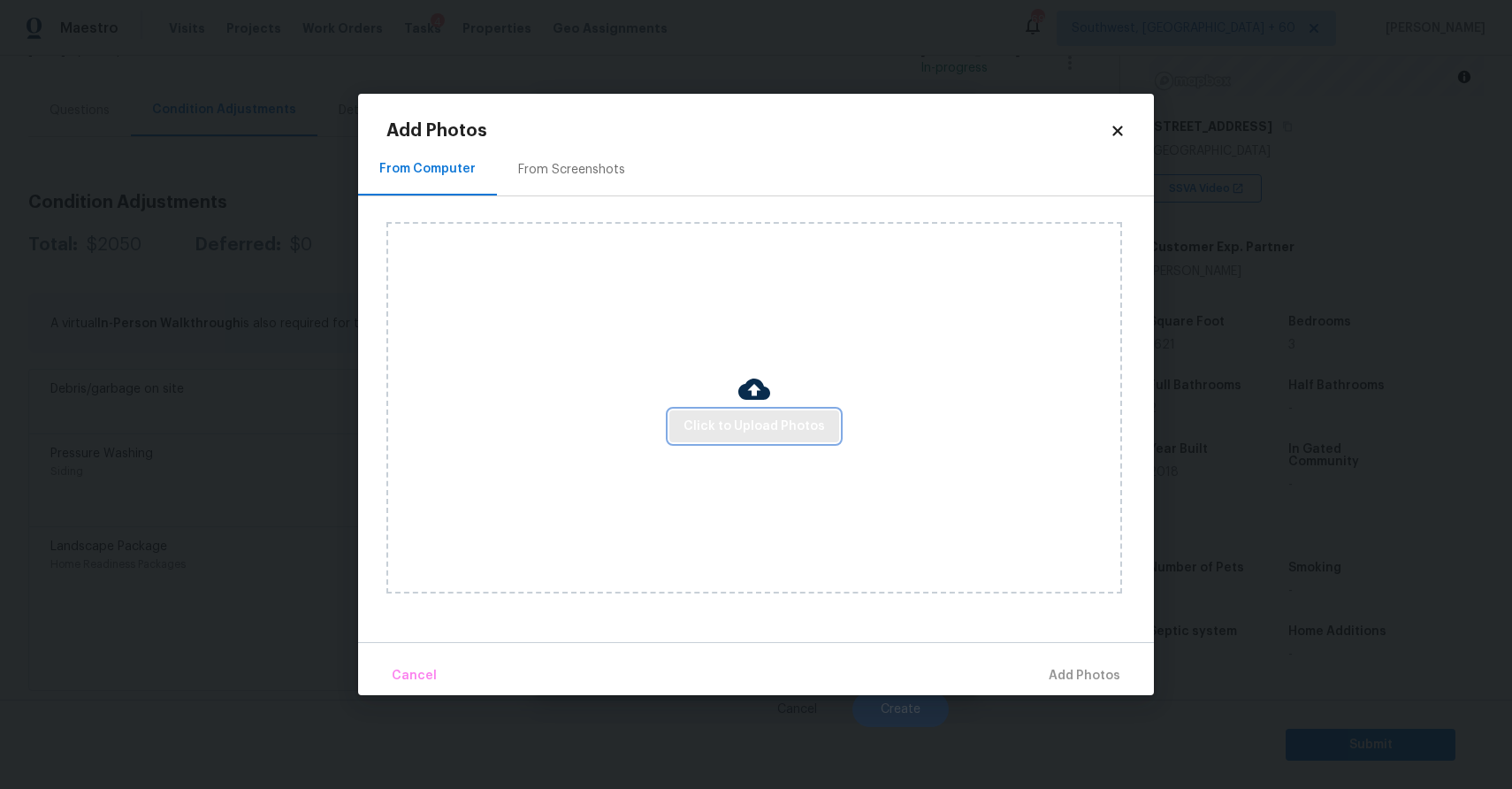
click at [758, 419] on span "Click to Upload Photos" at bounding box center [754, 426] width 142 height 22
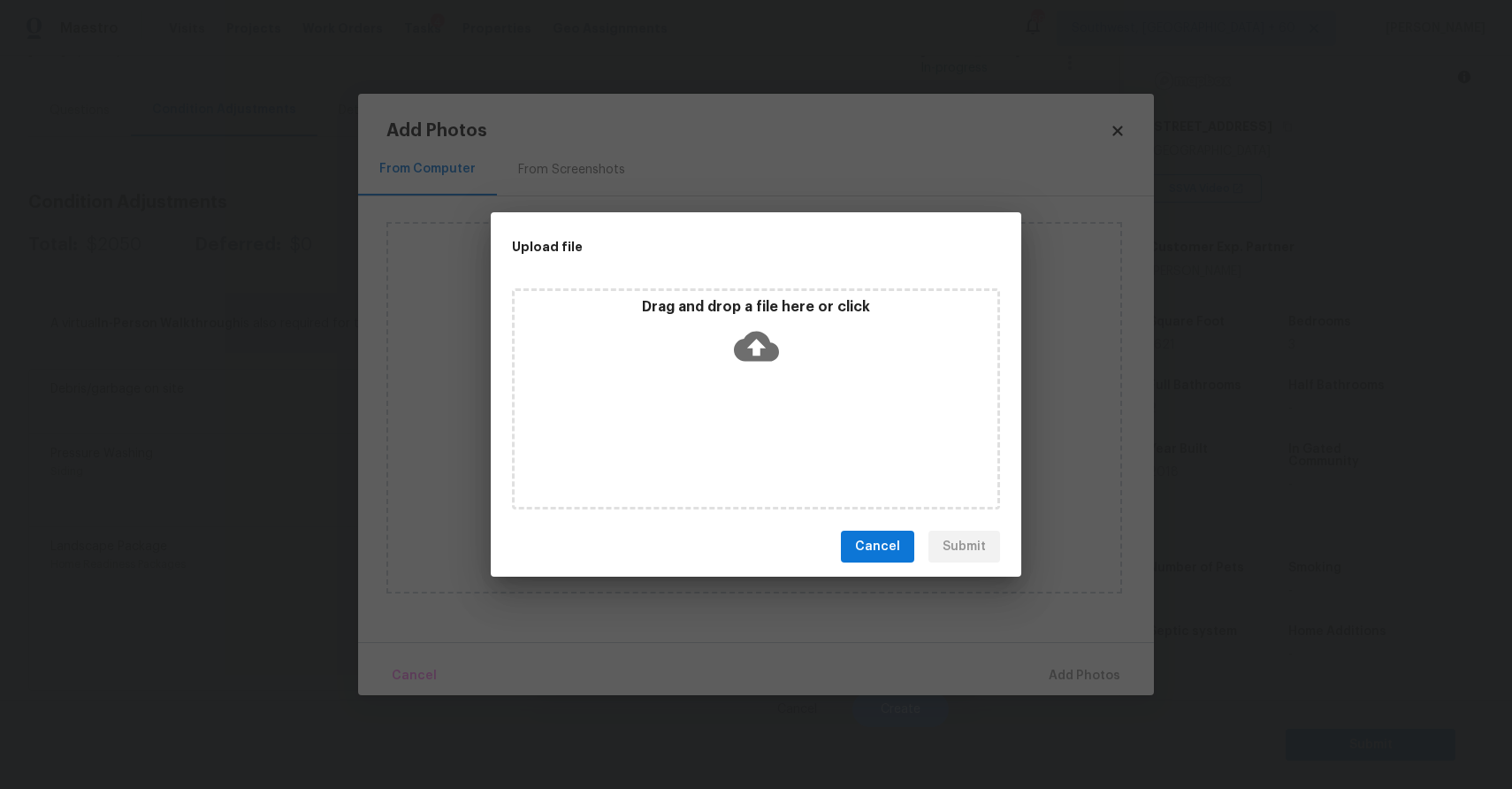
click at [1334, 605] on div "Upload file Drag and drop a file here or click Cancel Submit" at bounding box center [756, 394] width 1512 height 789
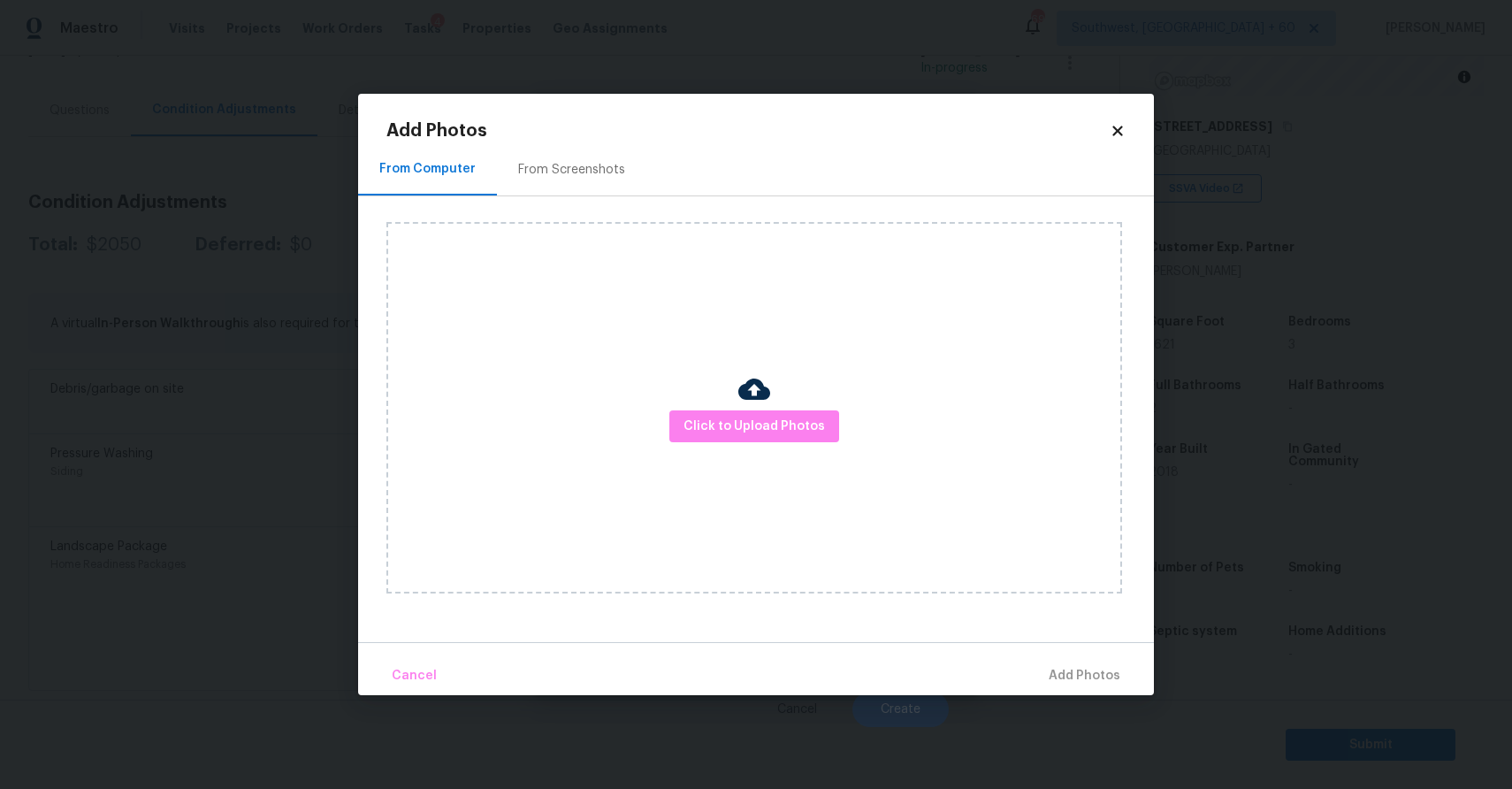
click at [1334, 605] on div "Upload file Drag and drop a file here or click Cancel Submit" at bounding box center [756, 394] width 1512 height 789
click at [1334, 605] on body "Maestro Visits Projects Work Orders Tasks 4 Properties Geo Assignments 697 Sout…" at bounding box center [756, 394] width 1512 height 789
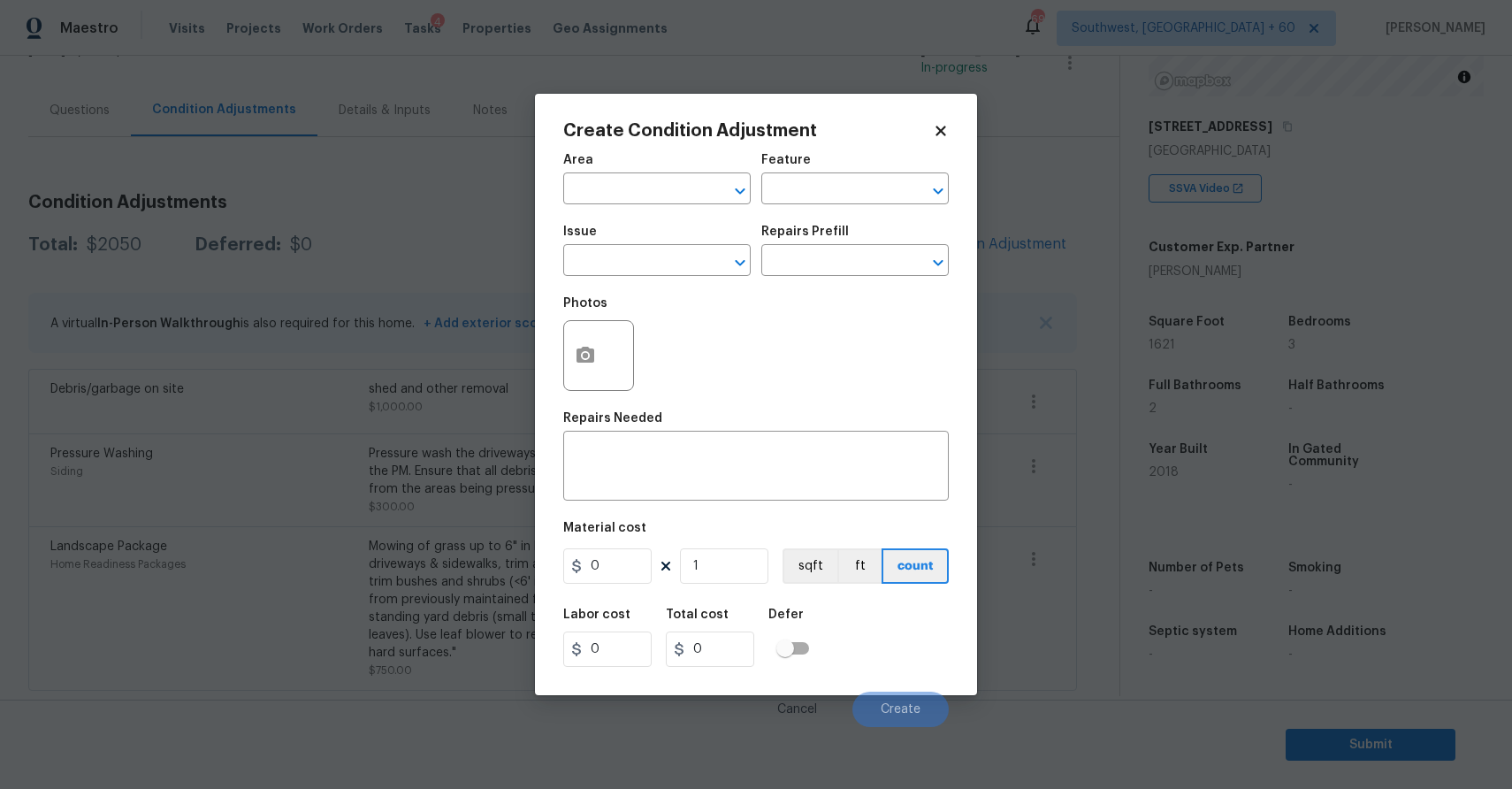
click at [1094, 627] on body "Maestro Visits Projects Work Orders Tasks 4 Properties Geo Assignments 697 Sout…" at bounding box center [756, 394] width 1512 height 789
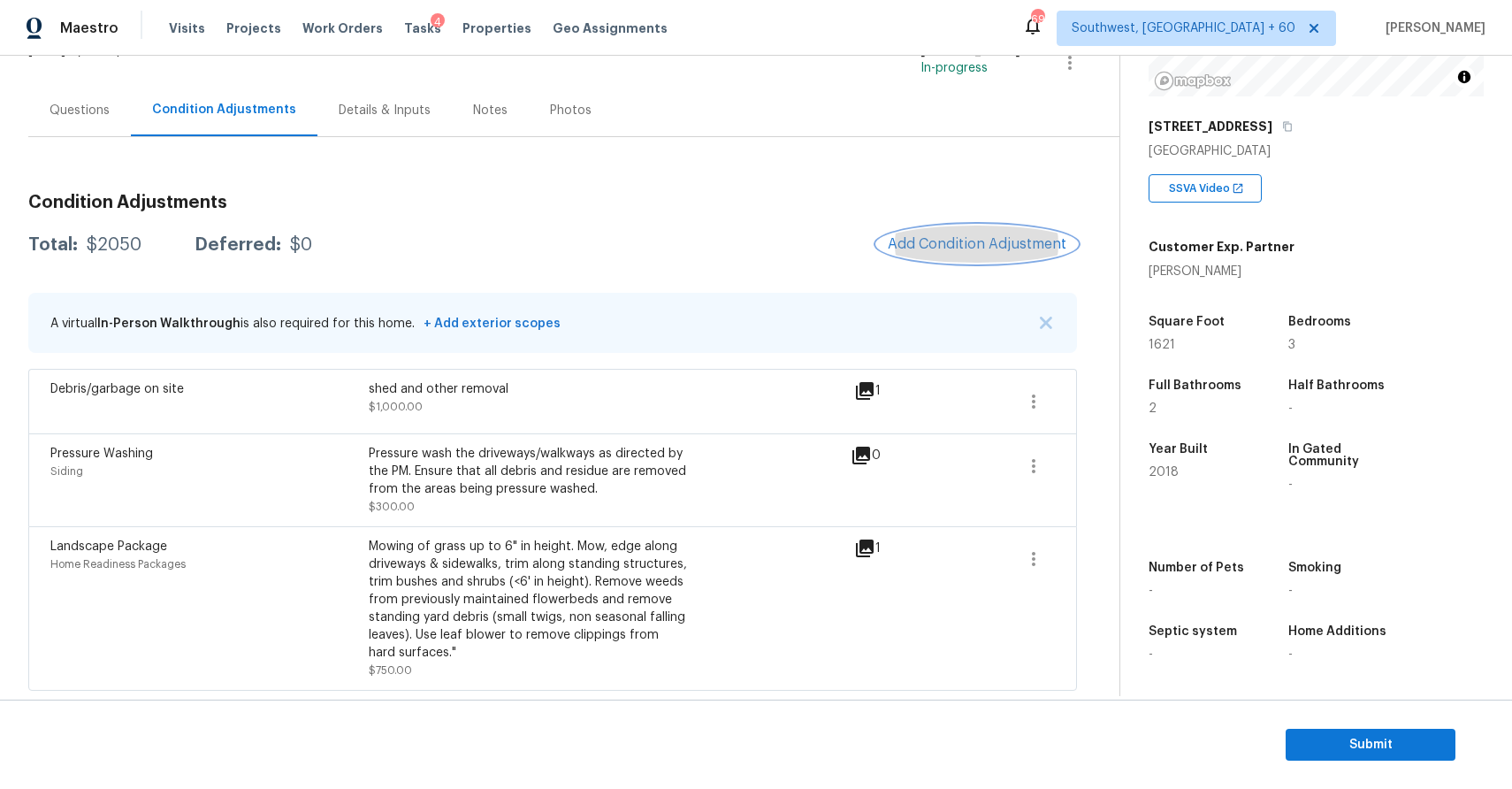
click at [952, 254] on button "Add Condition Adjustment" at bounding box center [976, 244] width 199 height 37
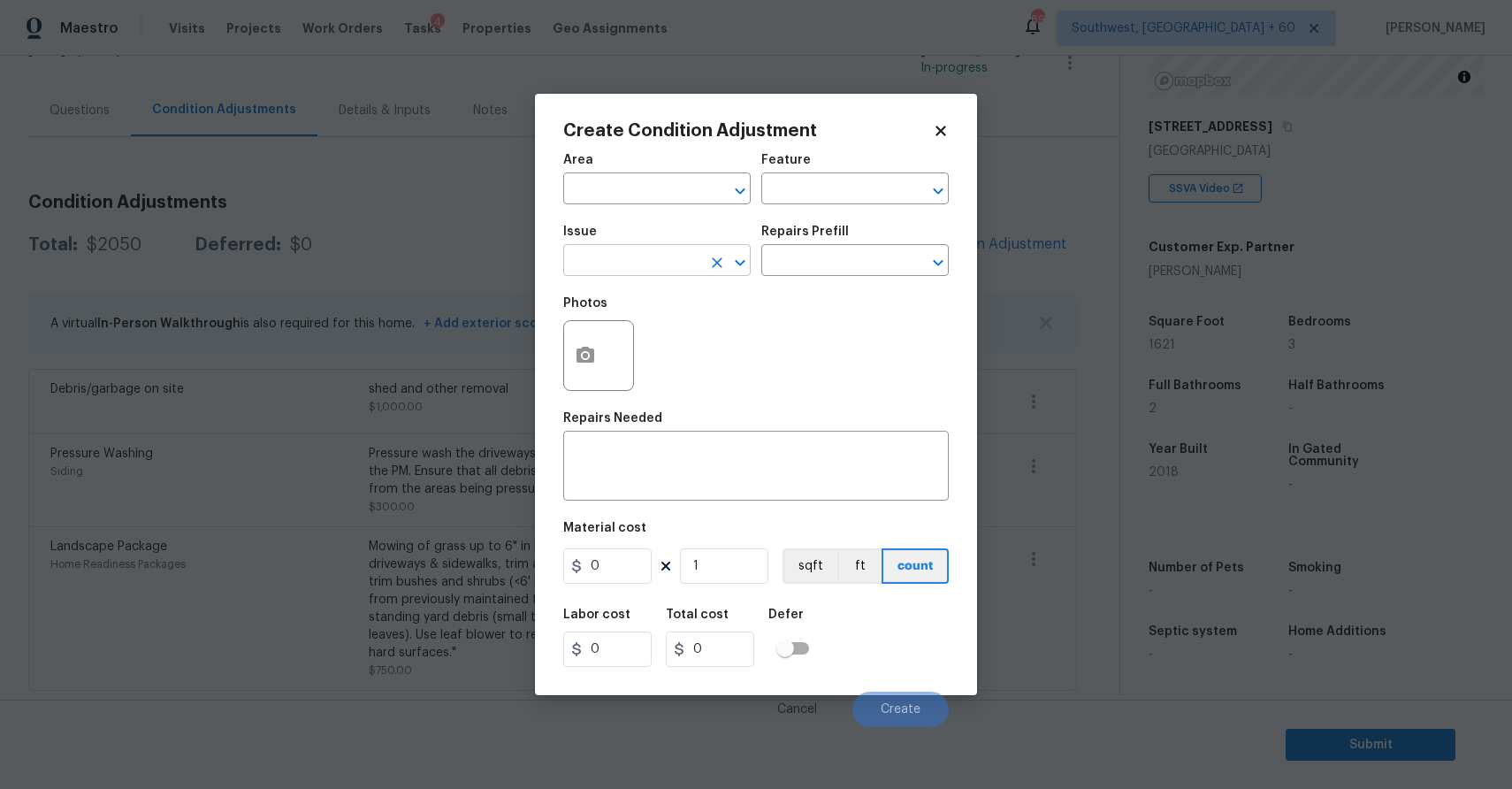
click at [661, 255] on input "text" at bounding box center [632, 262] width 138 height 27
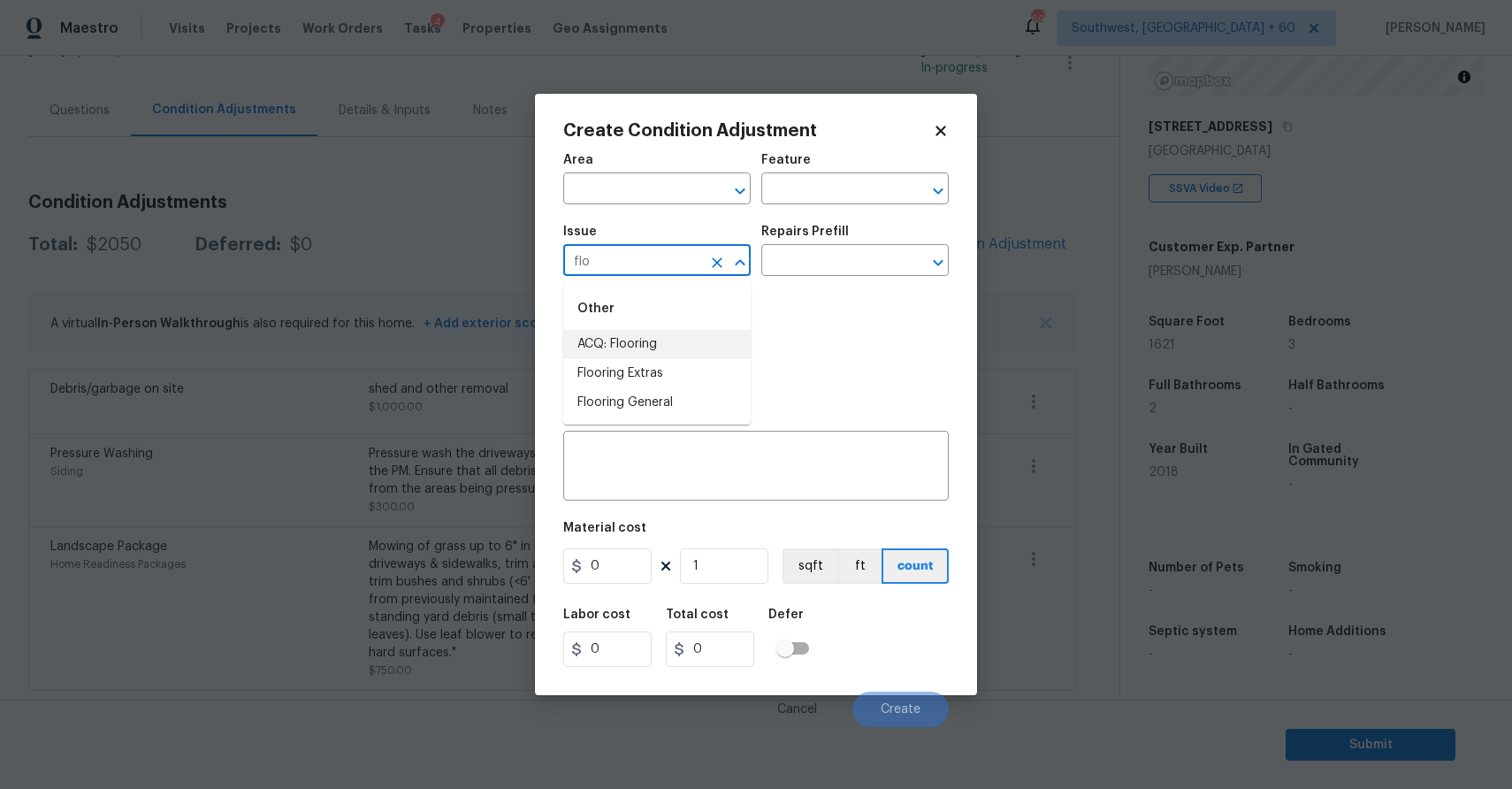
click at [642, 330] on li "ACQ: Flooring" at bounding box center [657, 344] width 187 height 29
type input "ACQ: Flooring"
click at [823, 252] on input "text" at bounding box center [831, 262] width 138 height 27
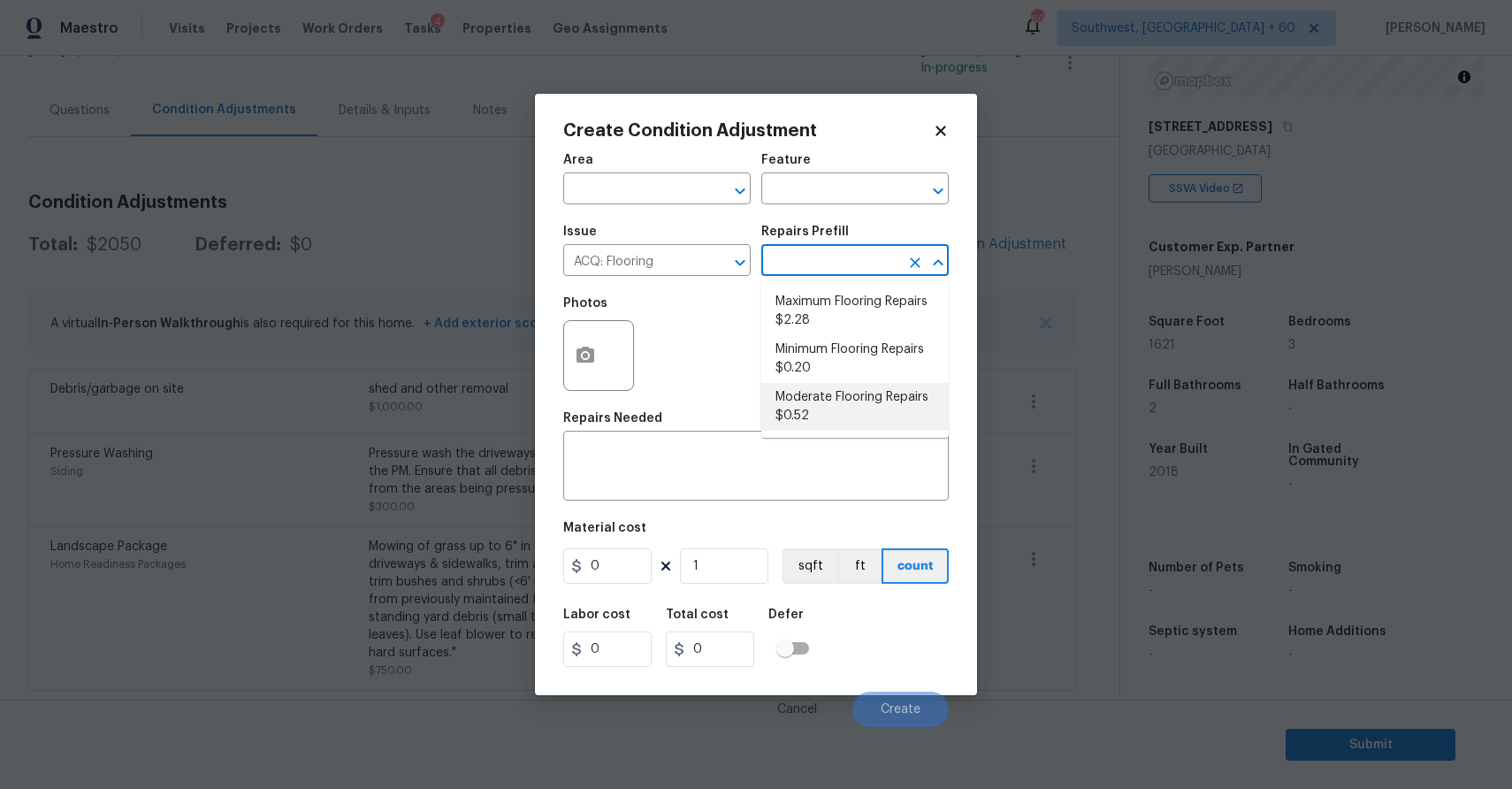
click at [838, 405] on li "Moderate Flooring Repairs $0.52" at bounding box center [855, 406] width 187 height 48
type input "Acquisition"
type textarea "Acquisition Scope: Moderate flooring repairs"
type input "0.52"
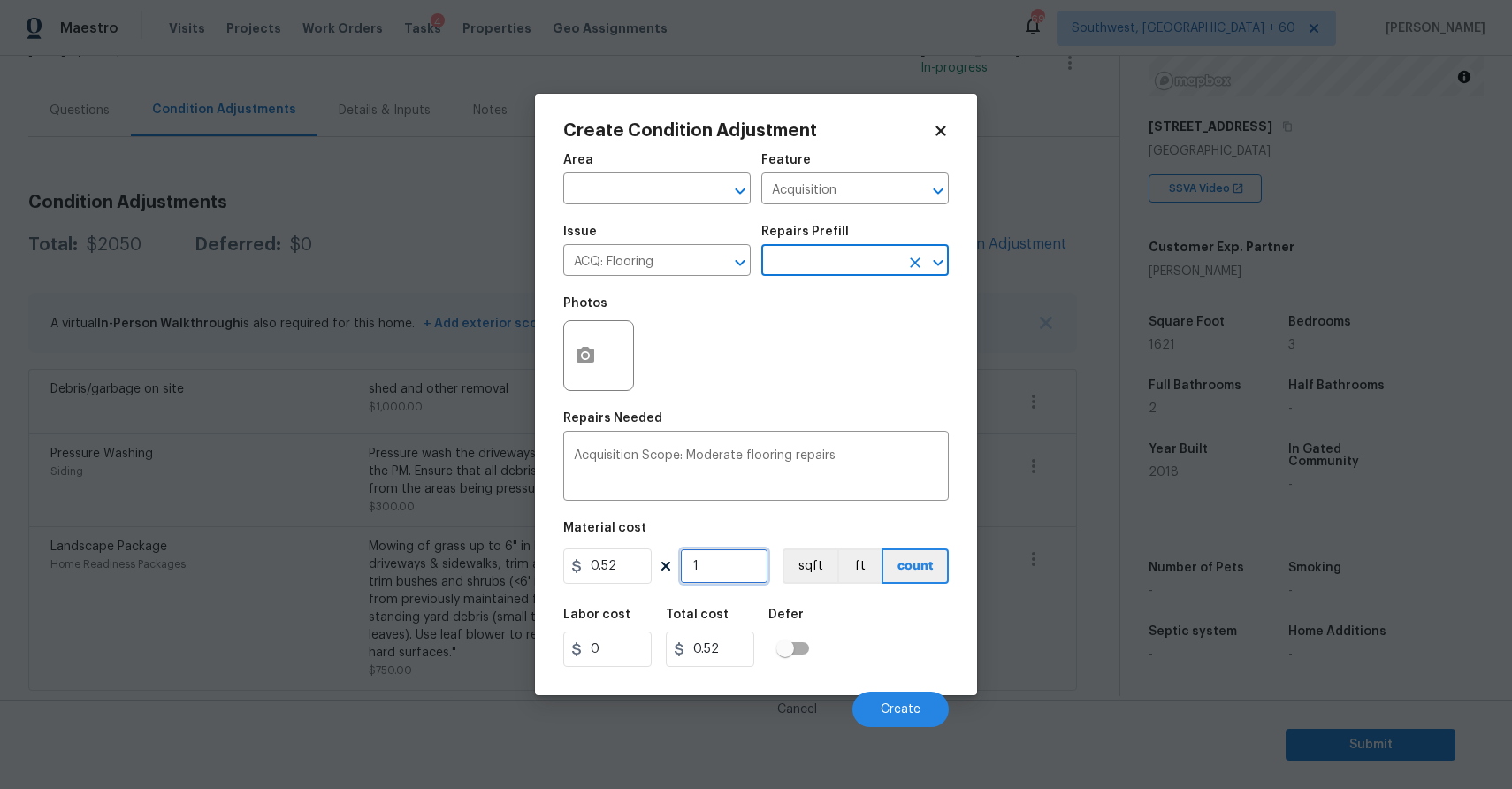
click at [713, 567] on input "1" at bounding box center [725, 565] width 89 height 35
type input "0"
type input "1"
type input "0.52"
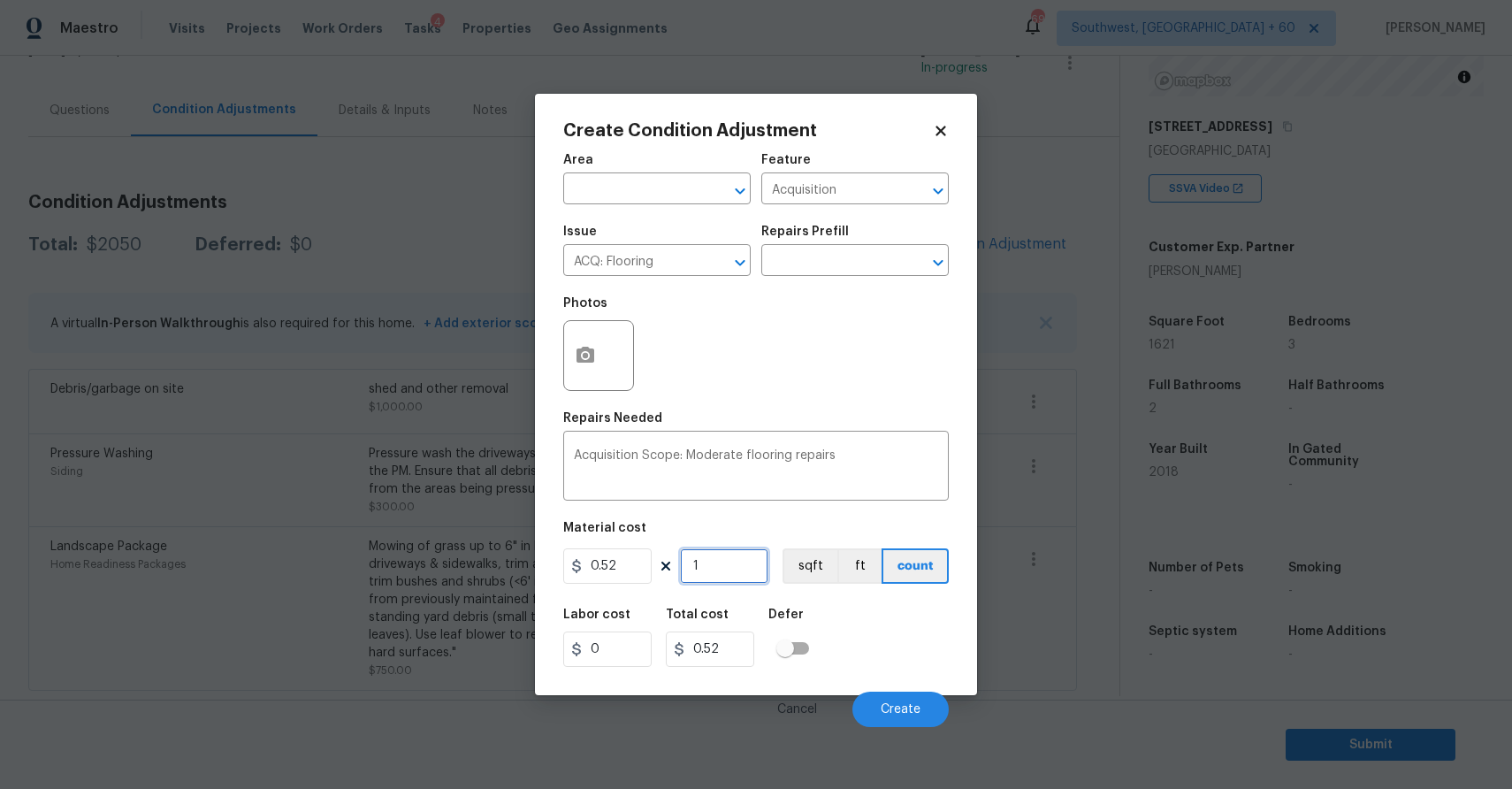
type input "16"
type input "8.32"
type input "162"
type input "84.24"
type input "1621"
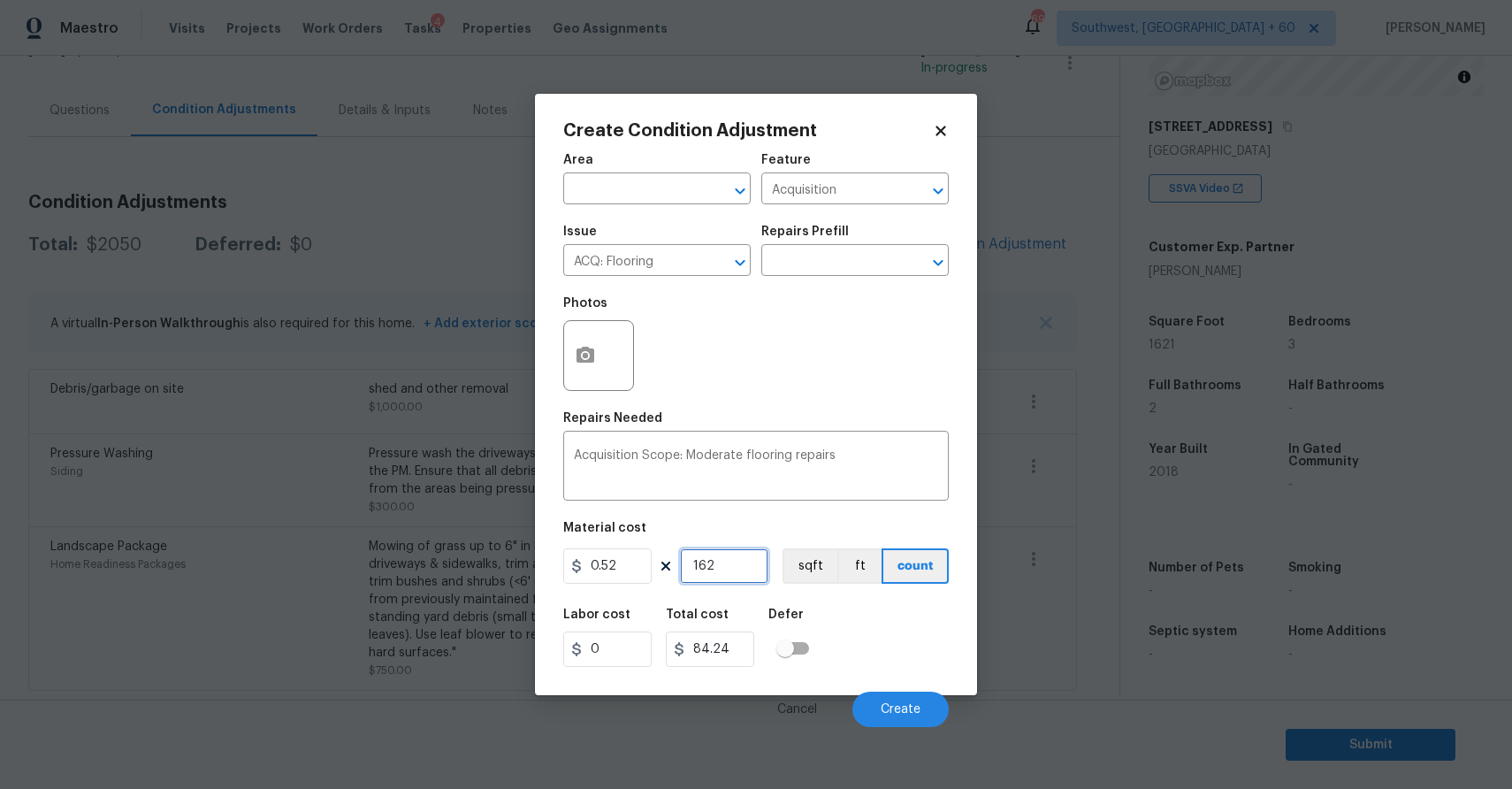
type input "842.92"
type input "1621"
click at [584, 347] on icon "button" at bounding box center [585, 354] width 18 height 16
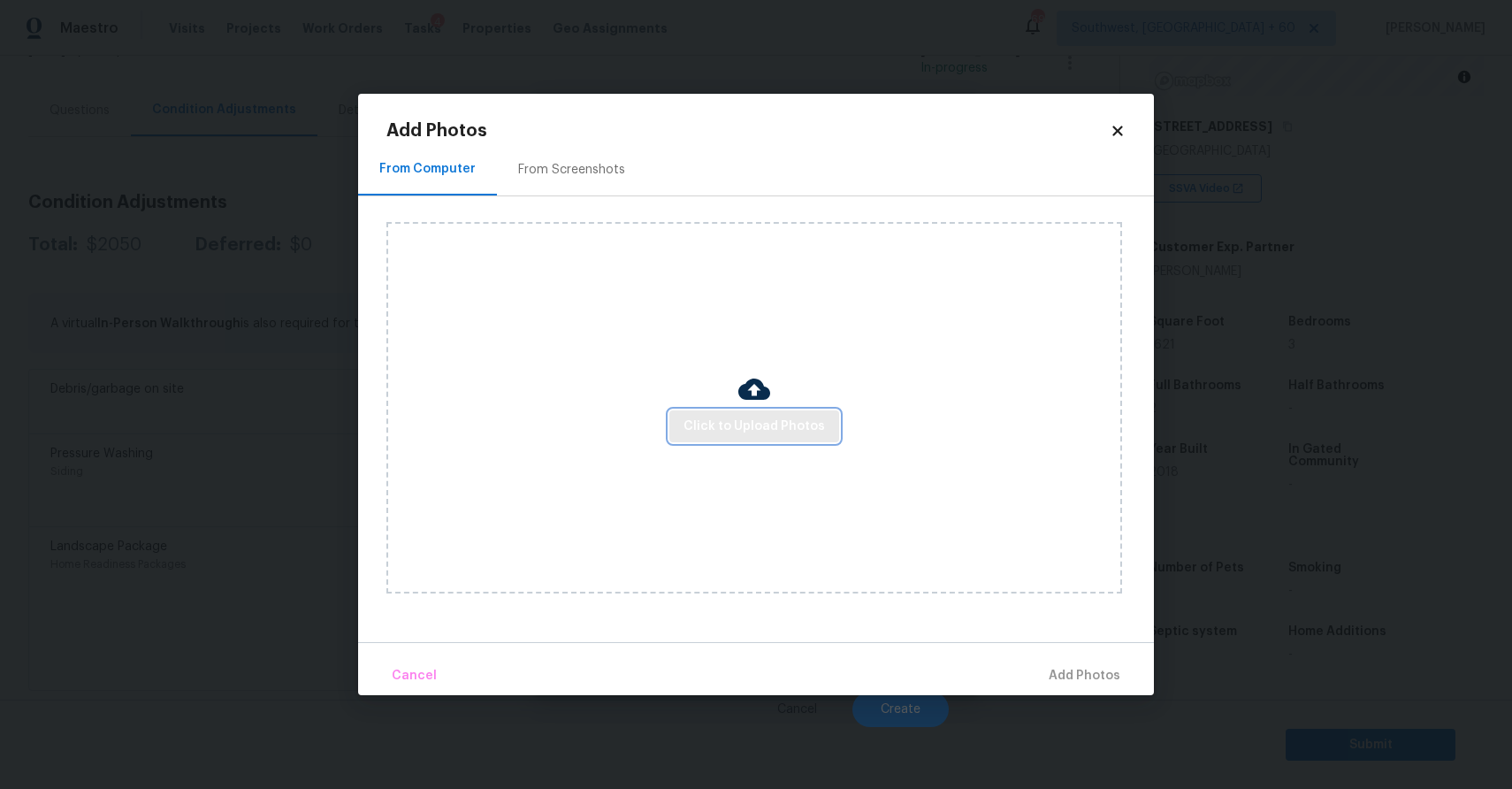
click at [746, 411] on button "Click to Upload Photos" at bounding box center [754, 426] width 170 height 33
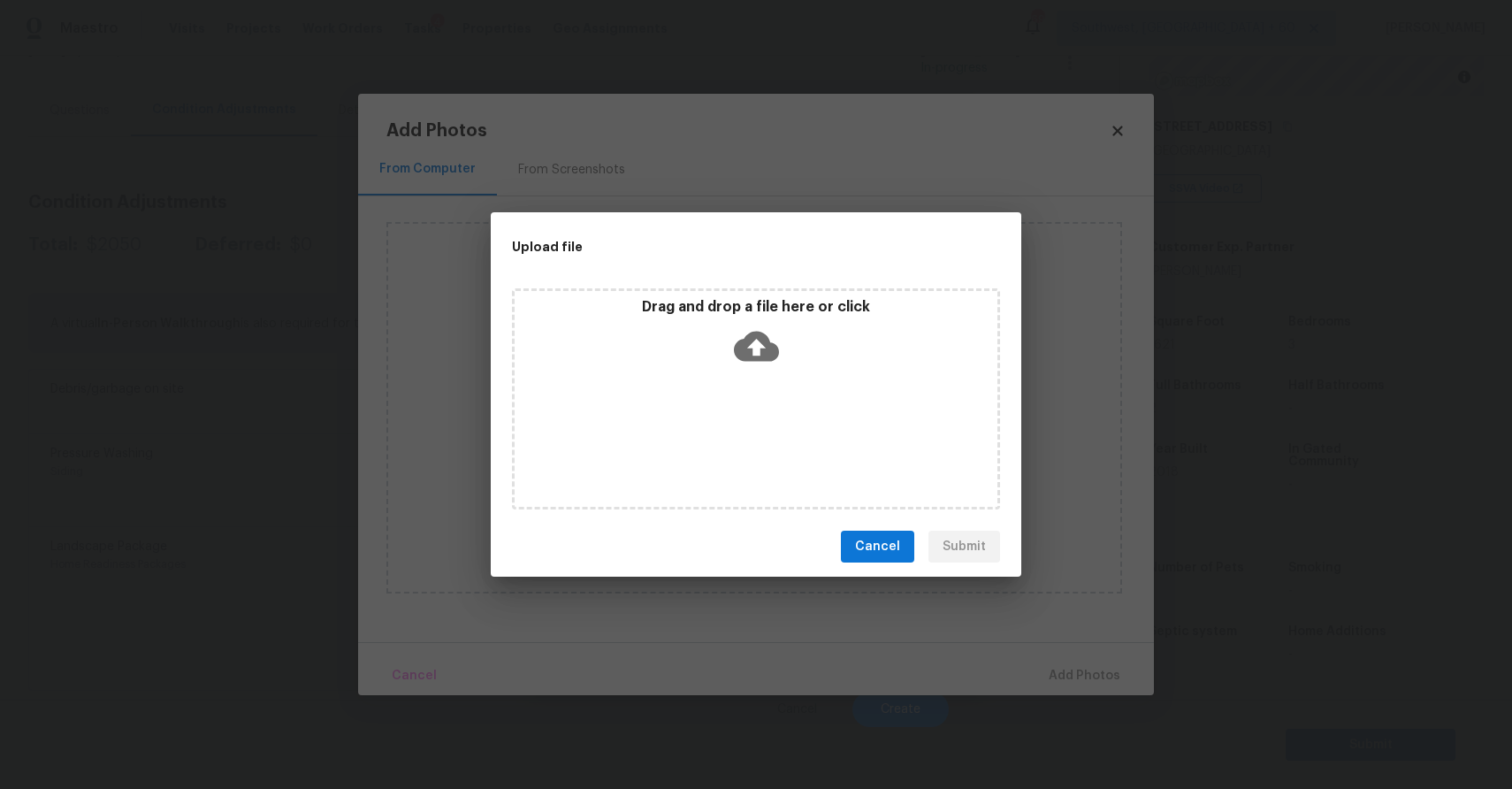
click at [746, 411] on div "Drag and drop a file here or click" at bounding box center [756, 399] width 489 height 221
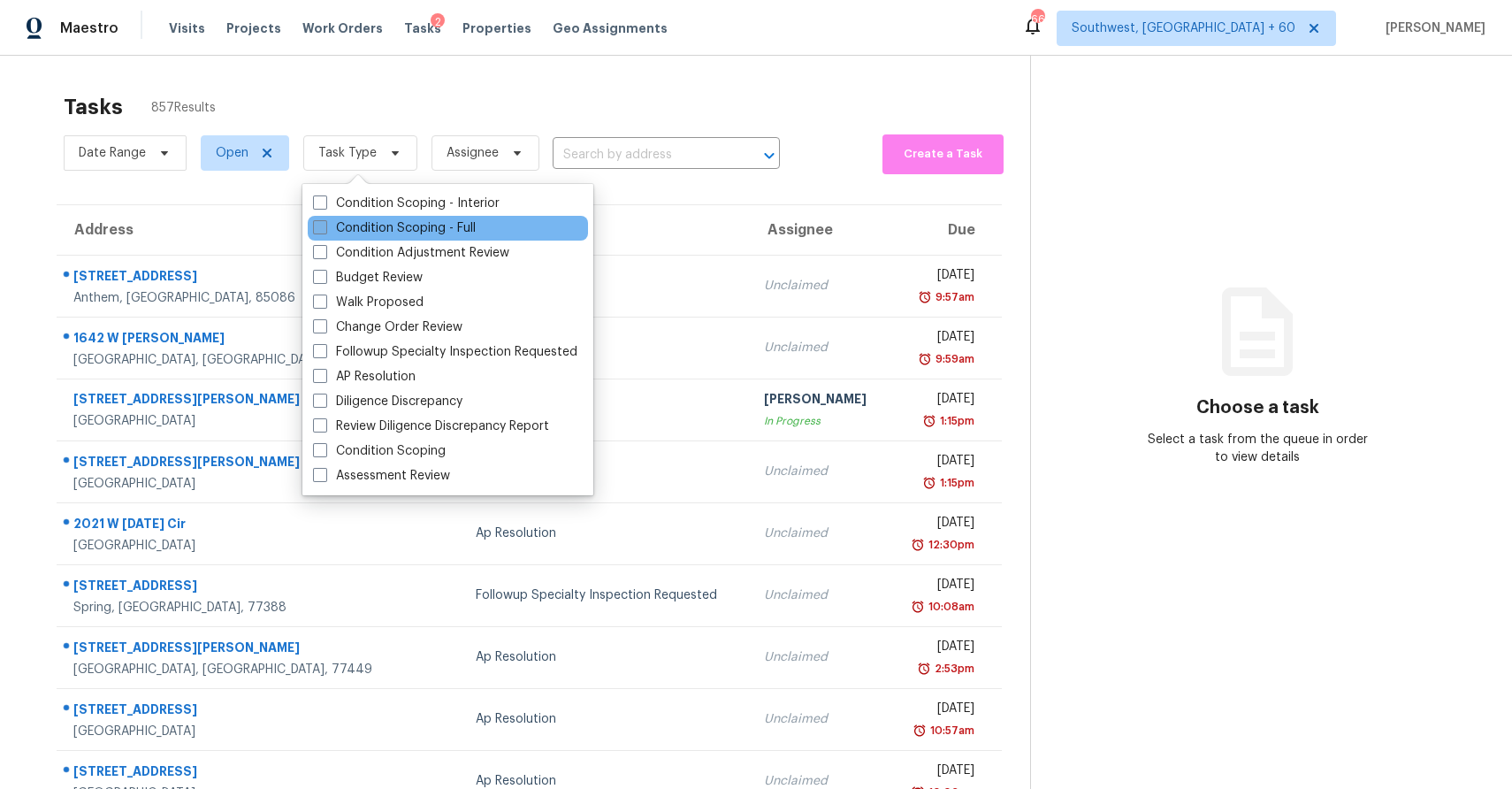
click at [436, 227] on label "Condition Scoping - Full" at bounding box center [394, 228] width 163 height 18
click at [324, 227] on input "Condition Scoping - Full" at bounding box center [318, 225] width 11 height 11
checkbox input "true"
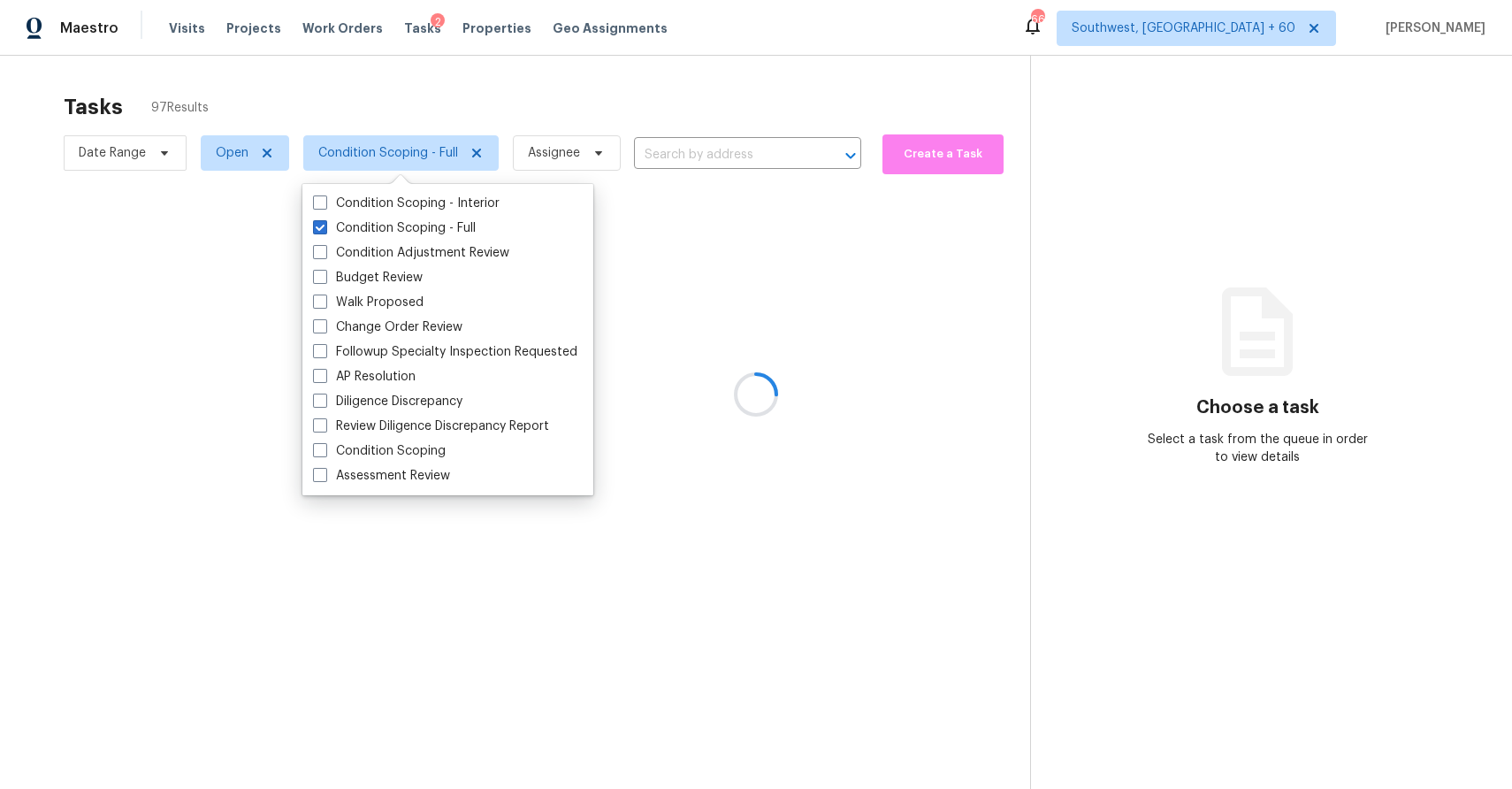
click at [711, 79] on div at bounding box center [756, 394] width 1512 height 789
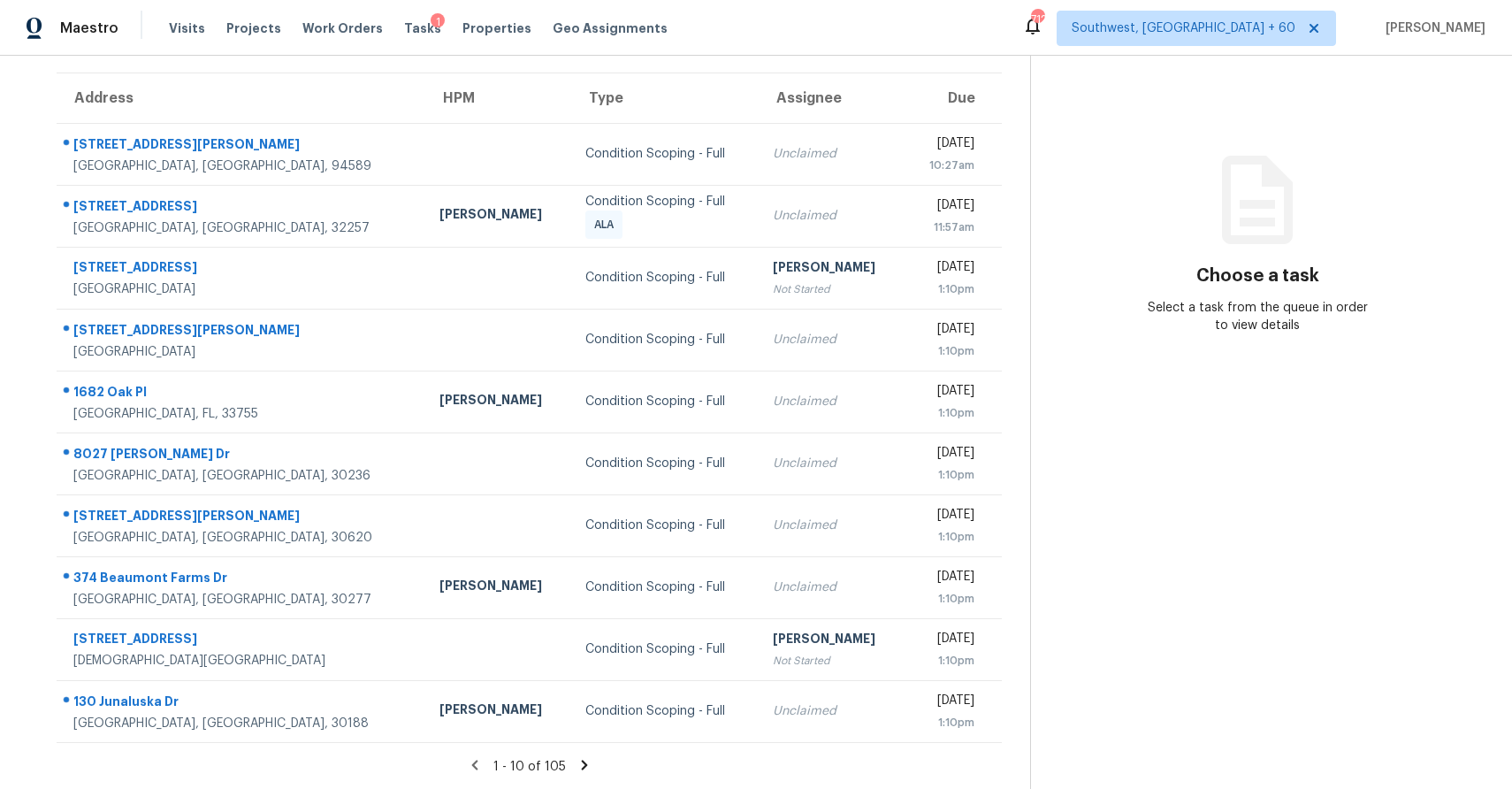
click at [586, 763] on icon at bounding box center [584, 764] width 16 height 16
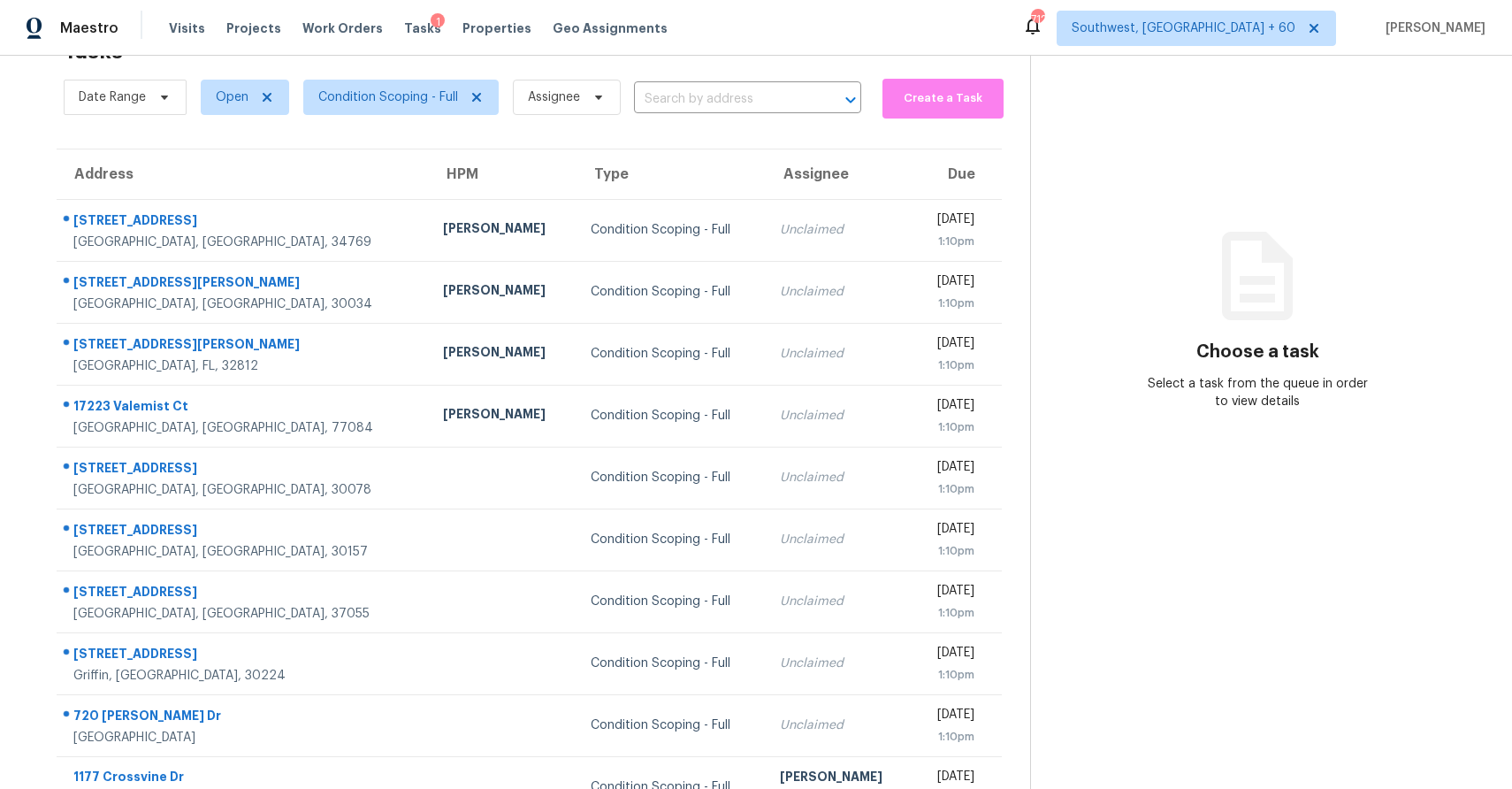
scroll to position [131, 0]
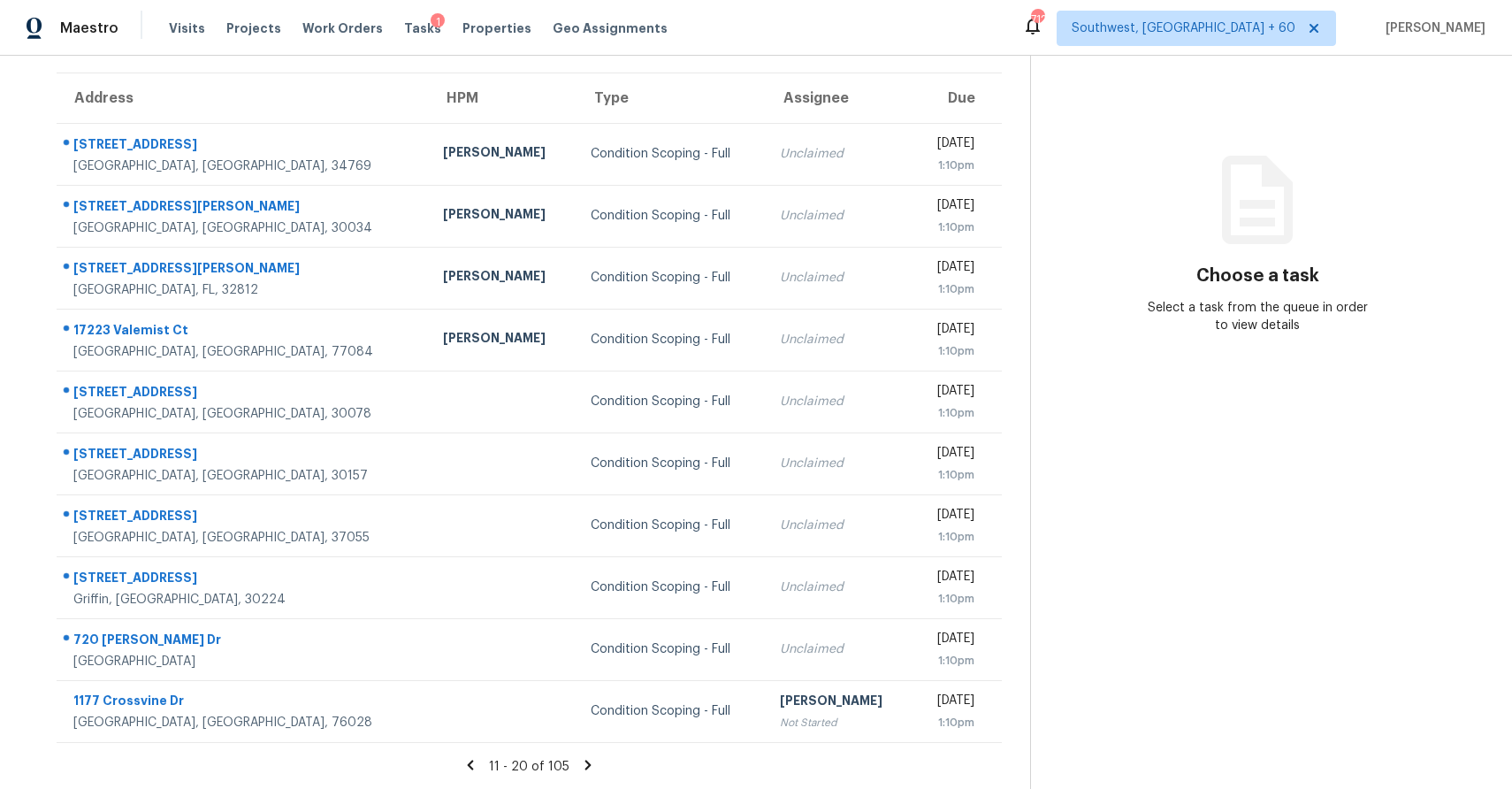
click at [584, 754] on section "Tasks 105 Results Date Range Open Condition Scoping - Full Assignee ​ Create a …" at bounding box center [529, 370] width 1002 height 837
click at [580, 765] on icon at bounding box center [588, 764] width 16 height 16
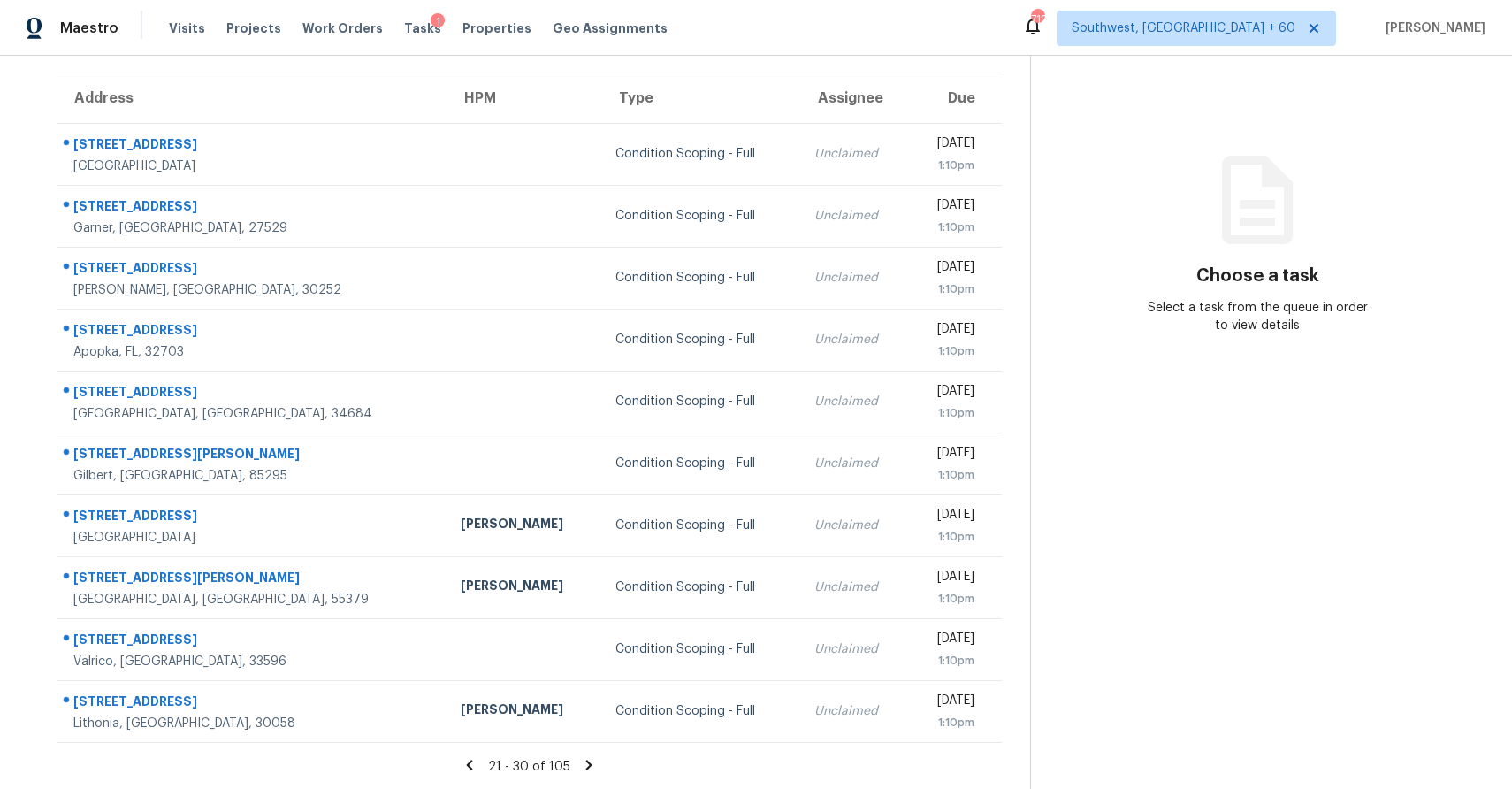
click at [587, 768] on icon at bounding box center [589, 764] width 16 height 16
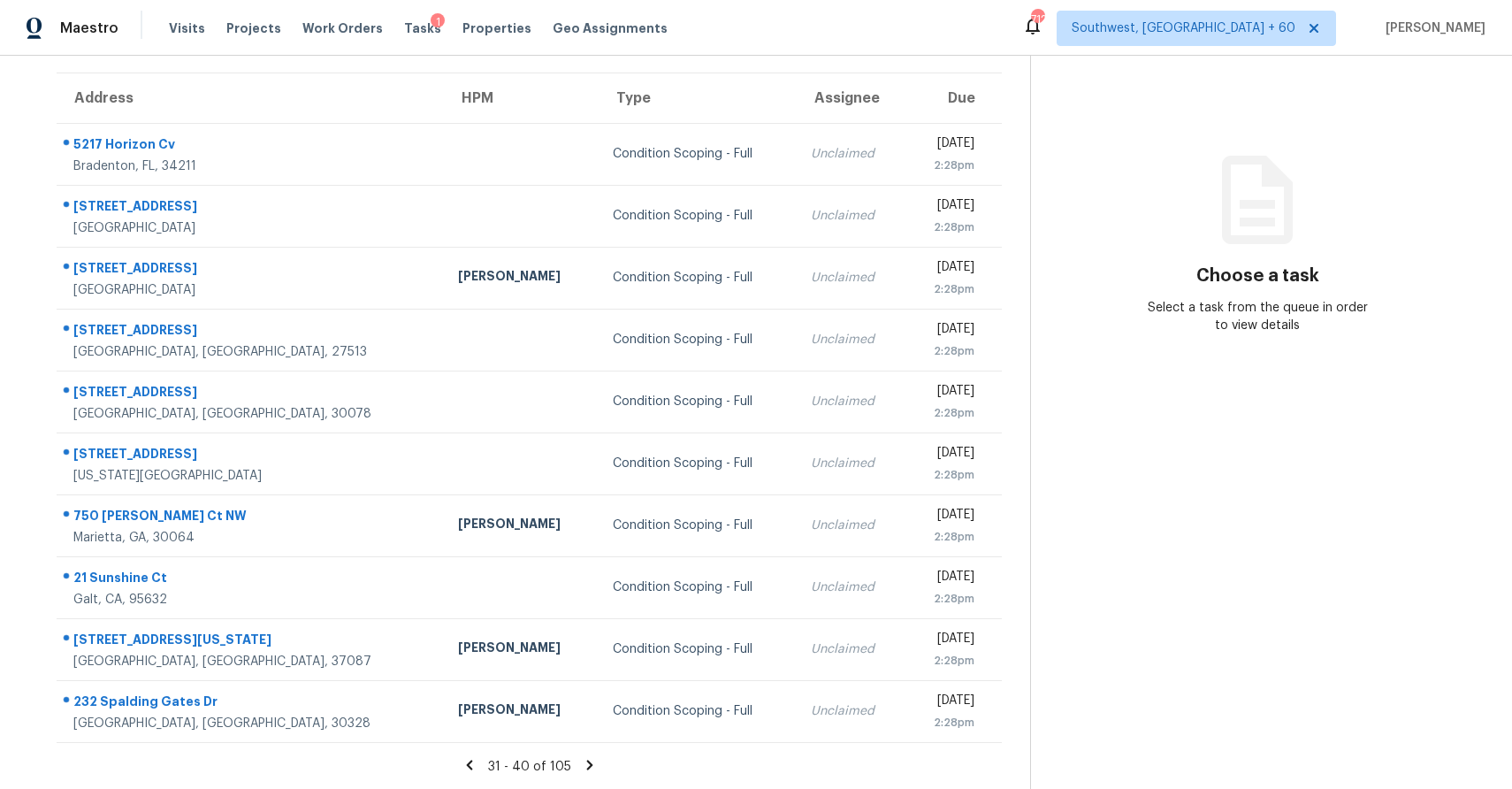
click at [587, 768] on icon at bounding box center [590, 764] width 16 height 16
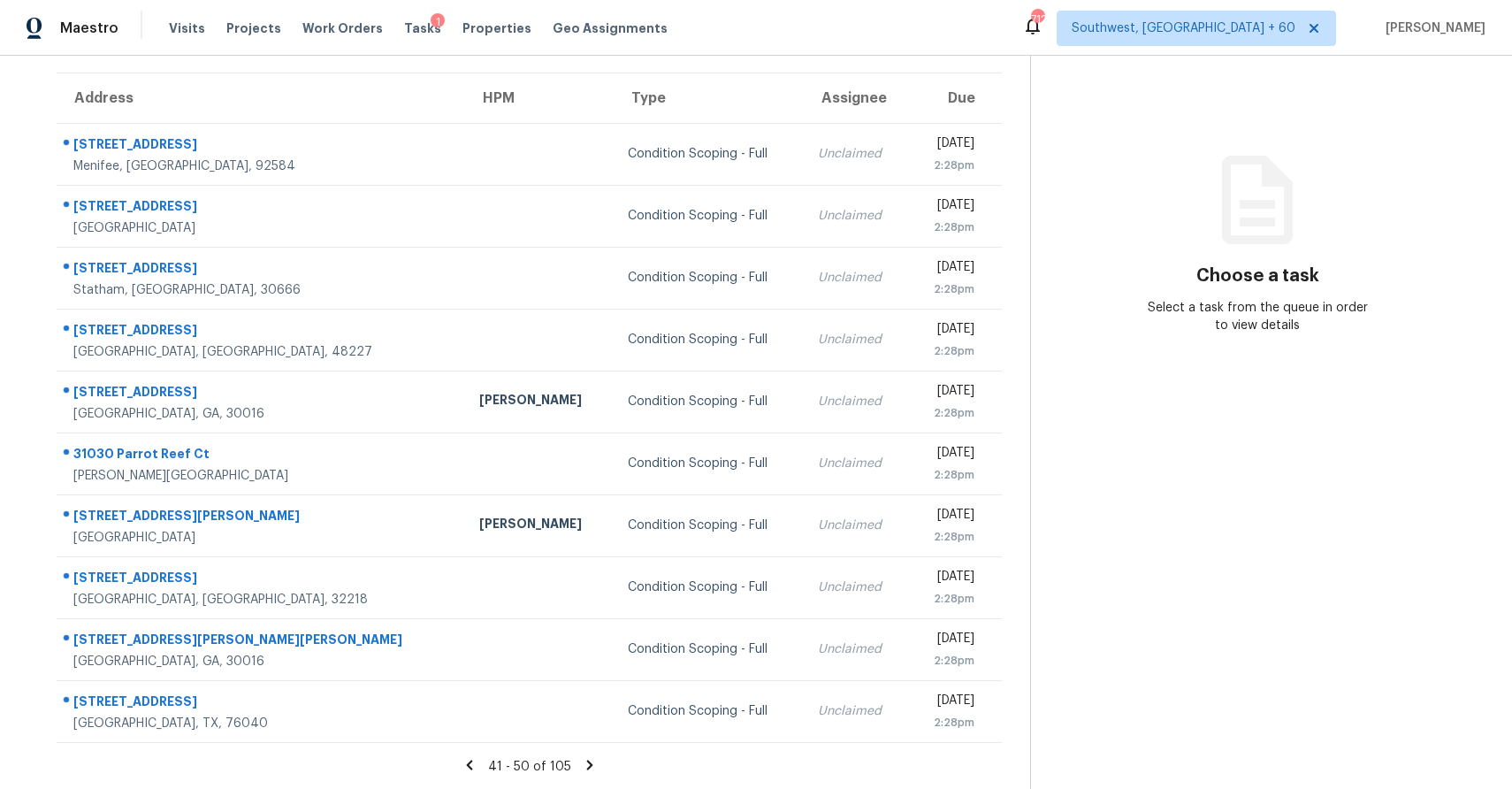
click at [587, 768] on icon at bounding box center [590, 764] width 16 height 16
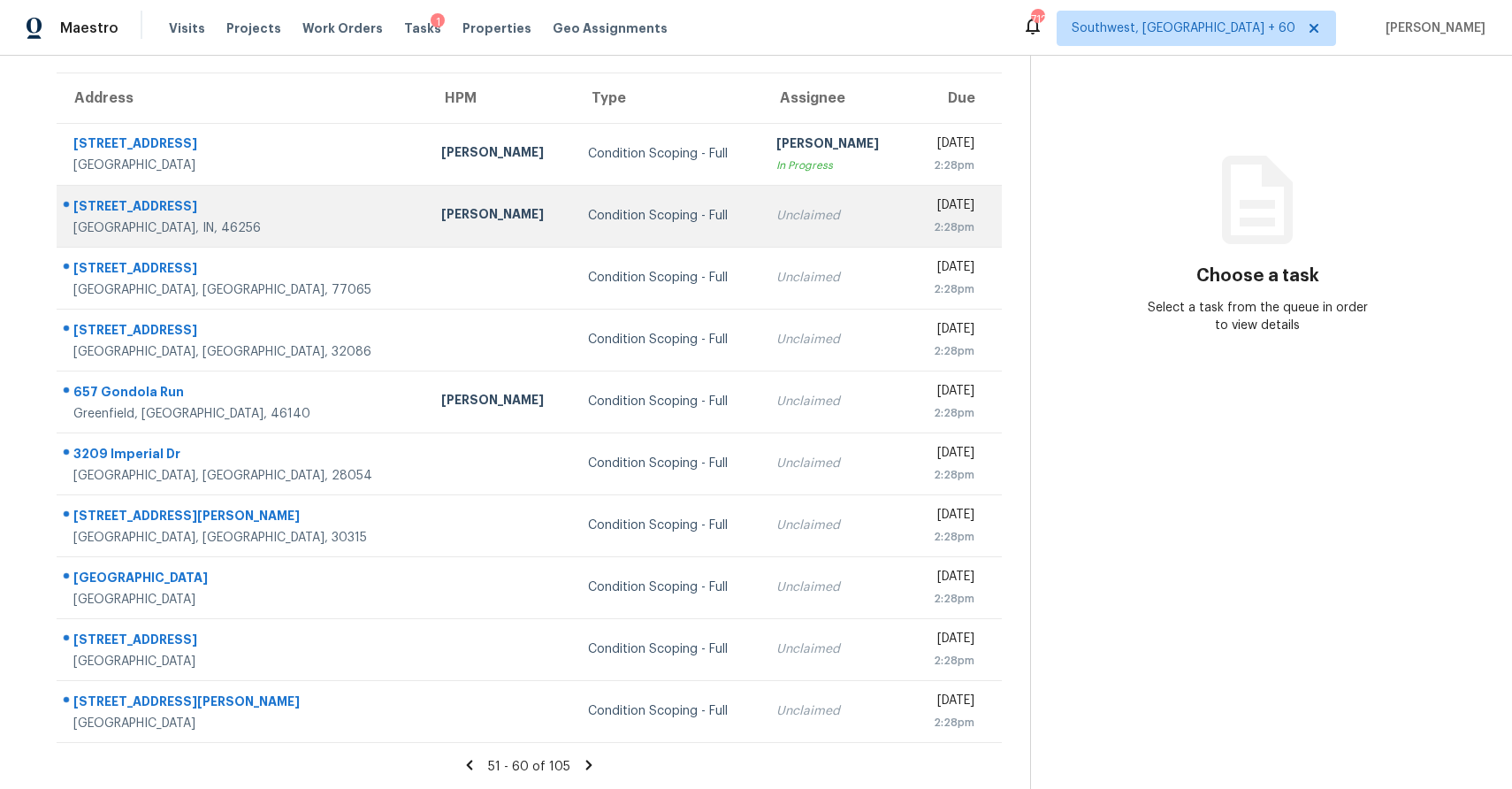
click at [763, 206] on td "Unclaimed" at bounding box center [835, 216] width 146 height 62
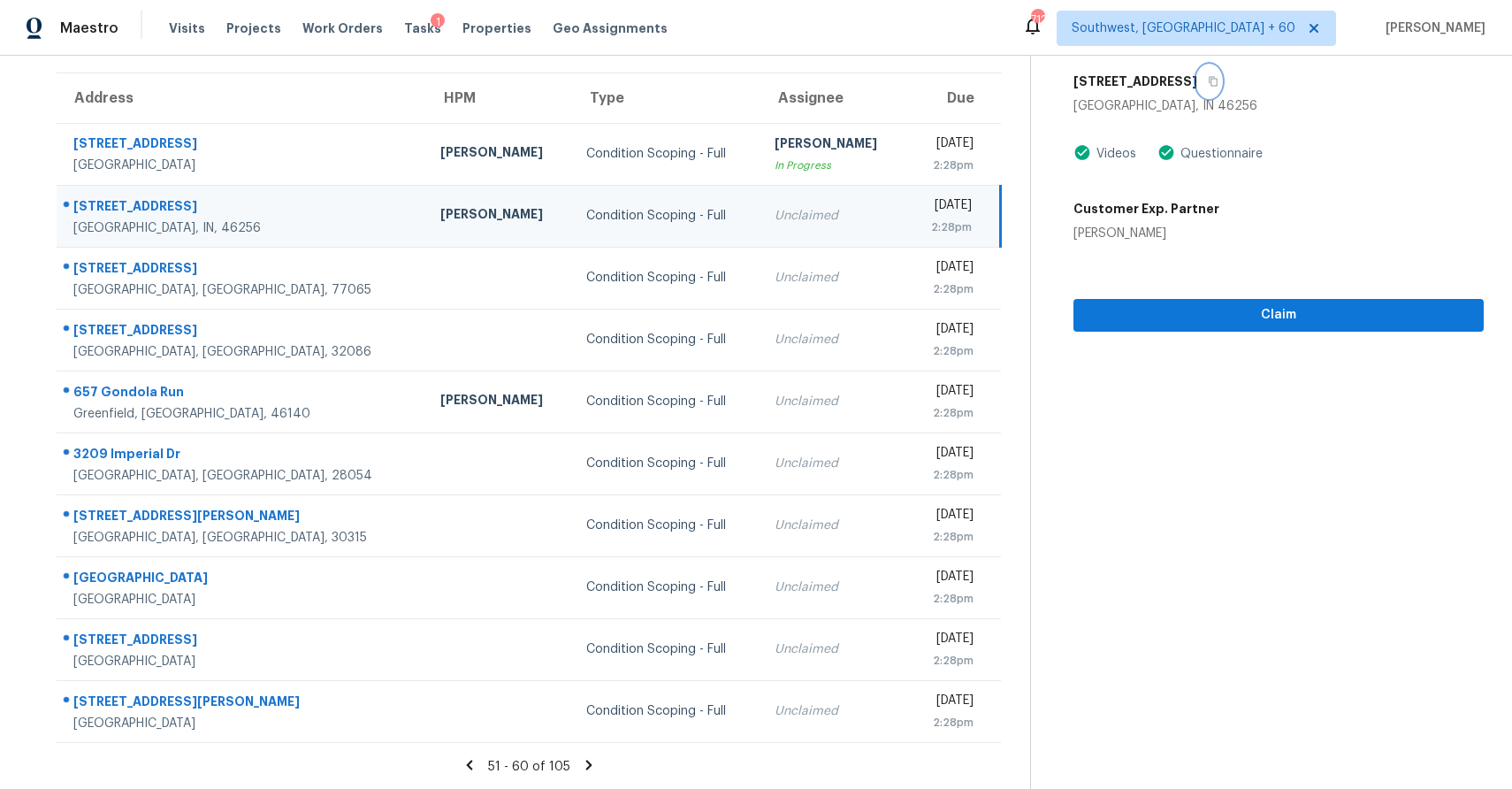
click at [1208, 83] on icon "button" at bounding box center [1212, 80] width 10 height 10
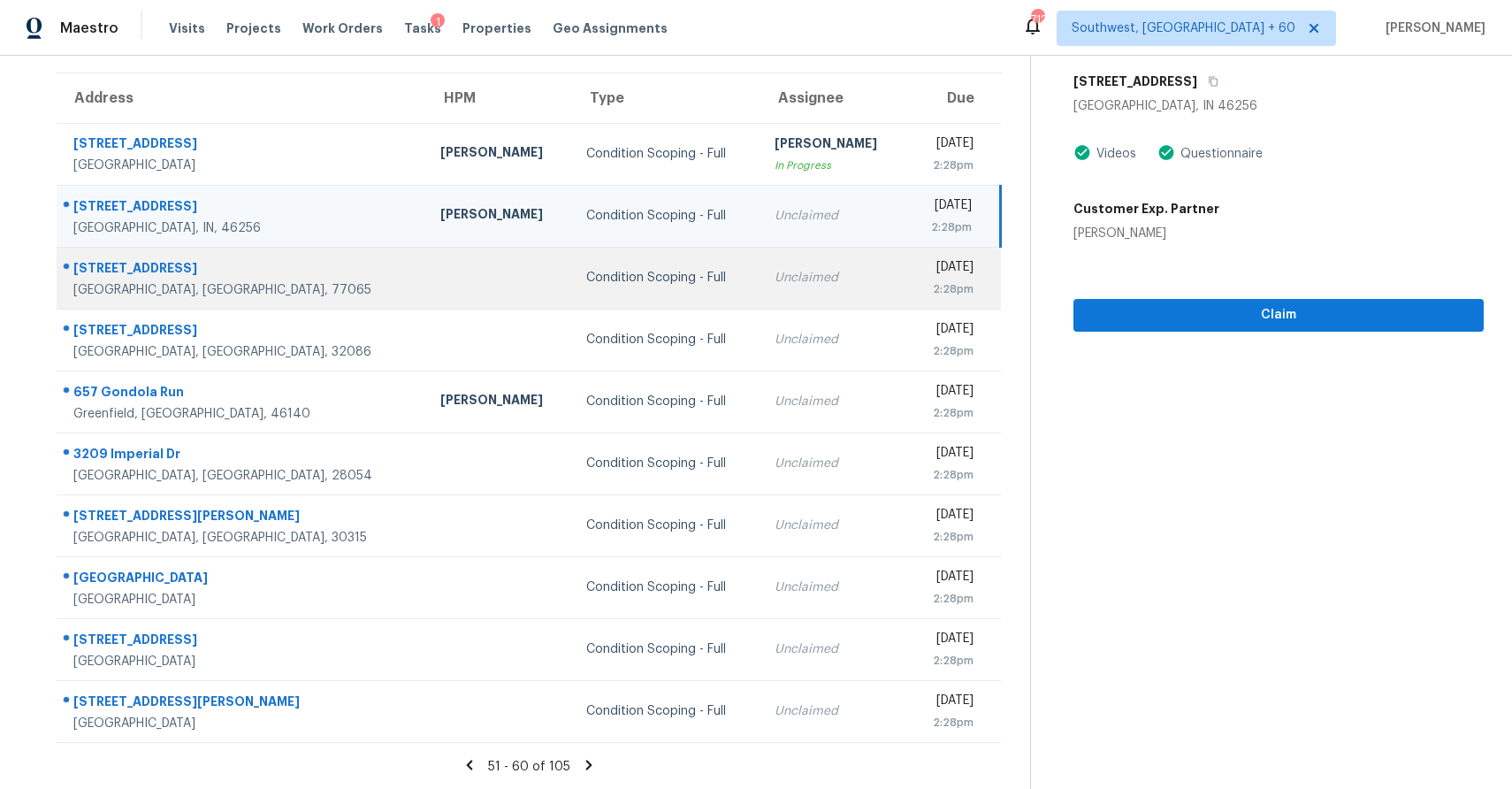
click at [775, 279] on div "Unclaimed" at bounding box center [833, 277] width 118 height 18
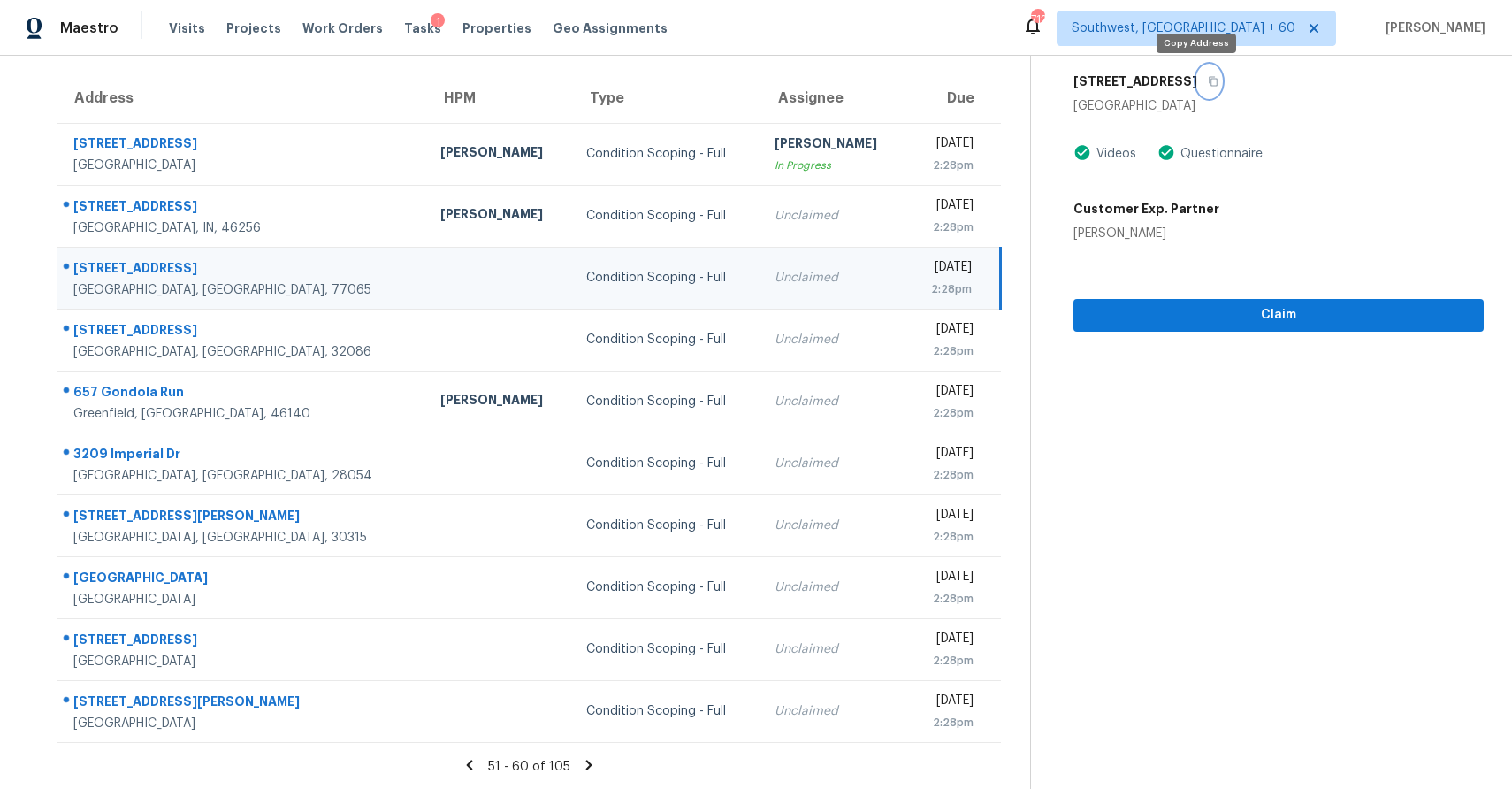
click at [1204, 75] on button "button" at bounding box center [1209, 81] width 24 height 32
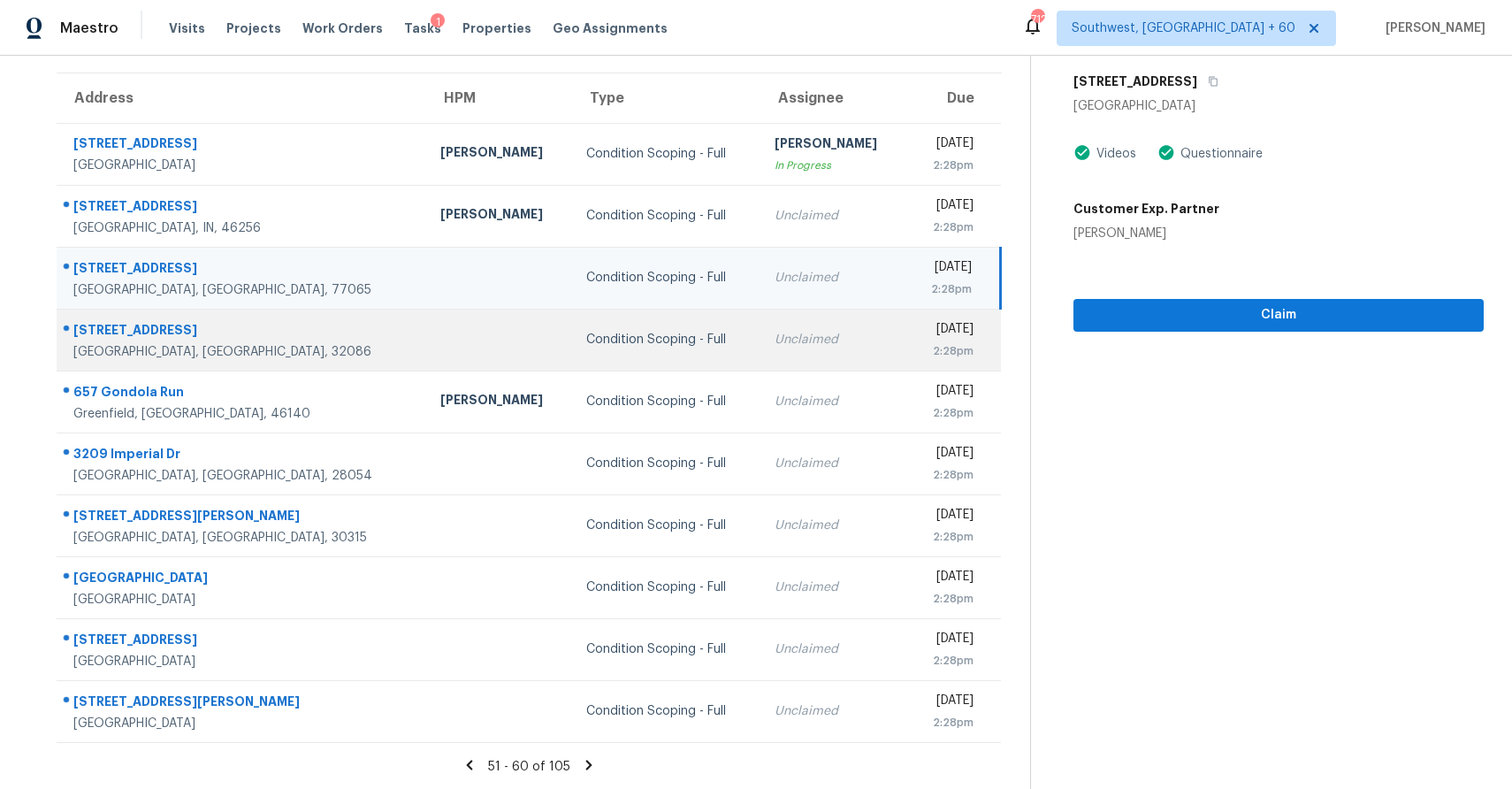
click at [775, 334] on div "Unclaimed" at bounding box center [833, 339] width 118 height 18
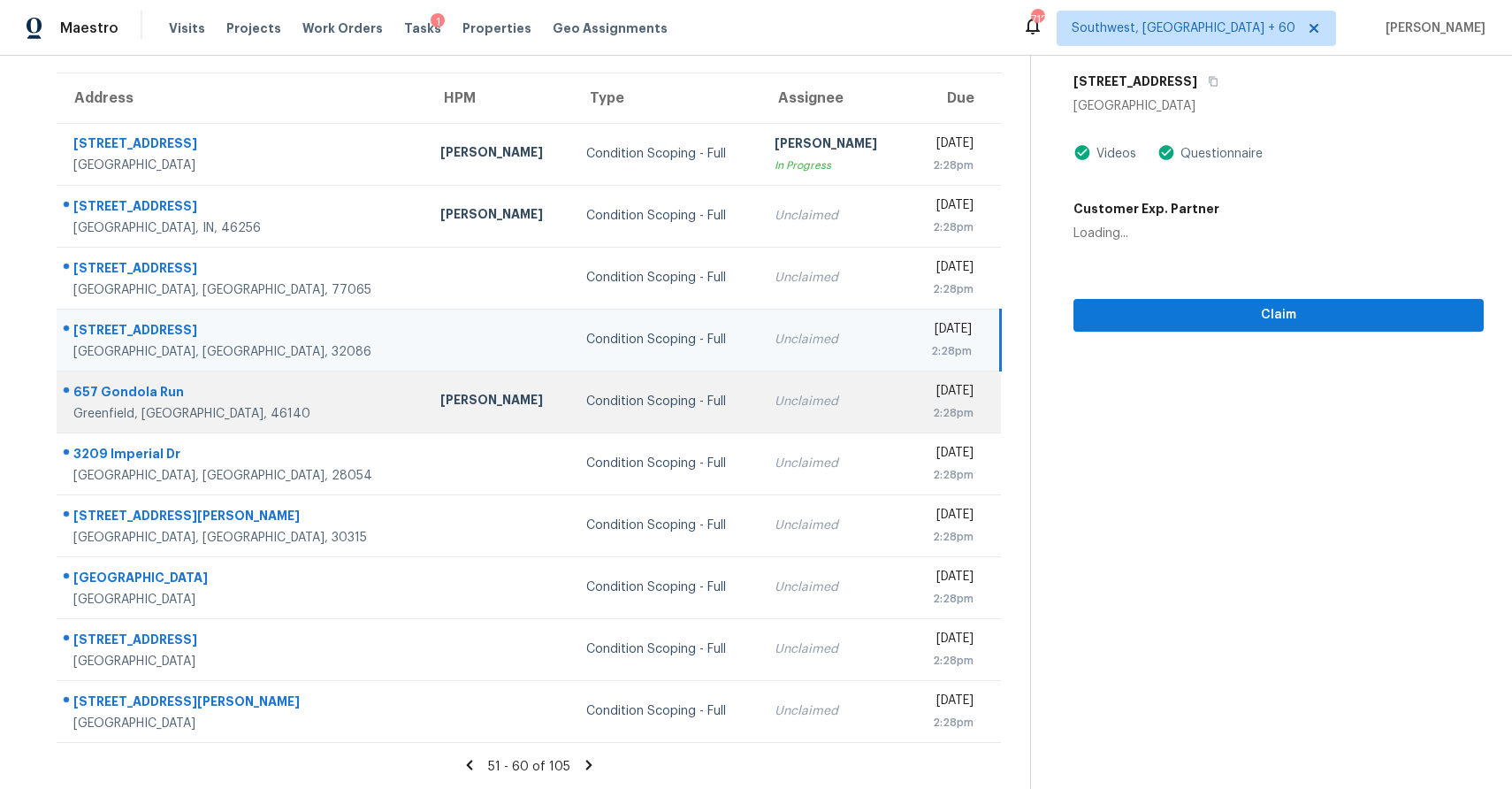
click at [775, 403] on div "Unclaimed" at bounding box center [833, 401] width 118 height 18
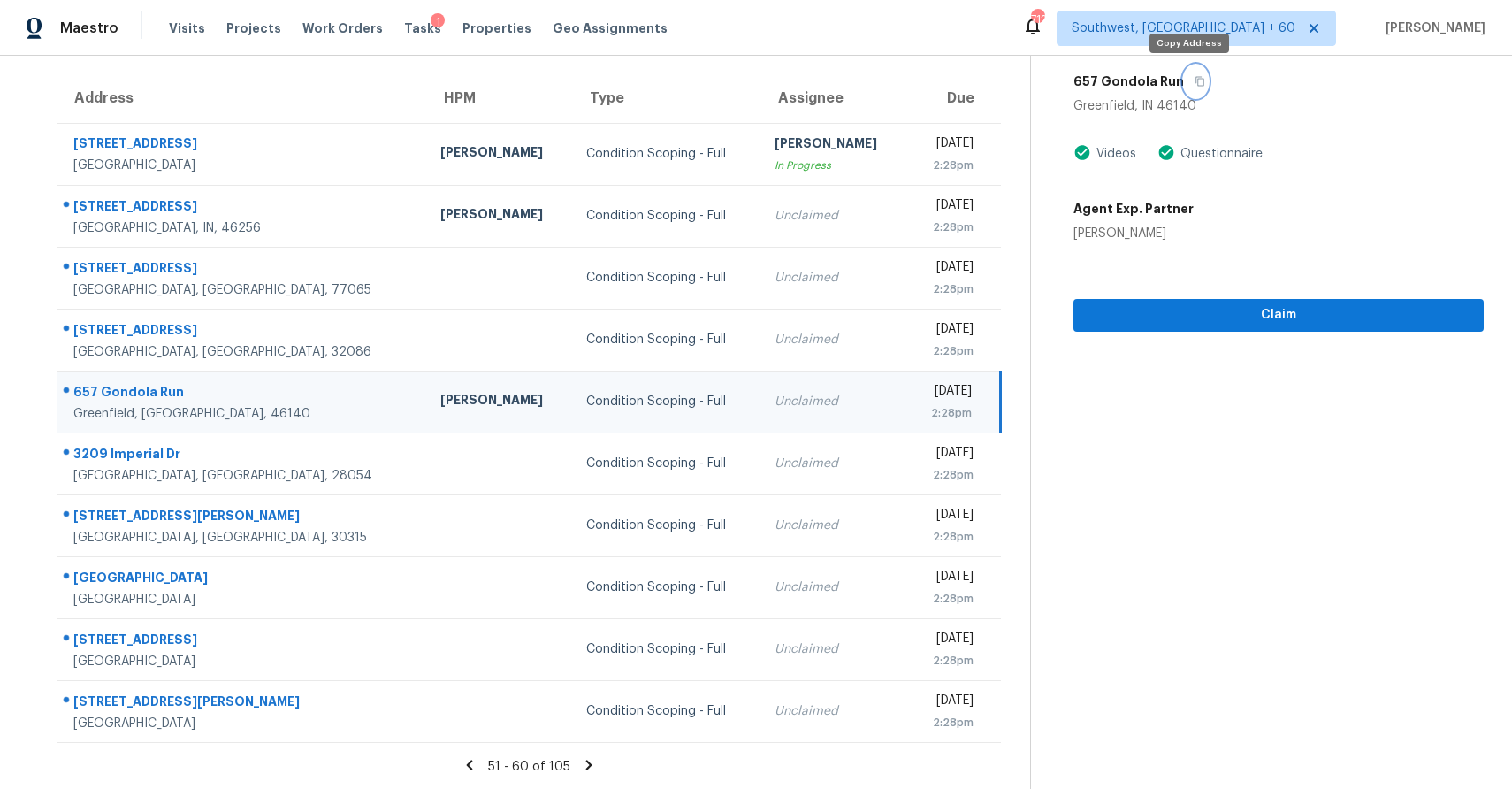
click at [1195, 87] on button "button" at bounding box center [1195, 81] width 24 height 32
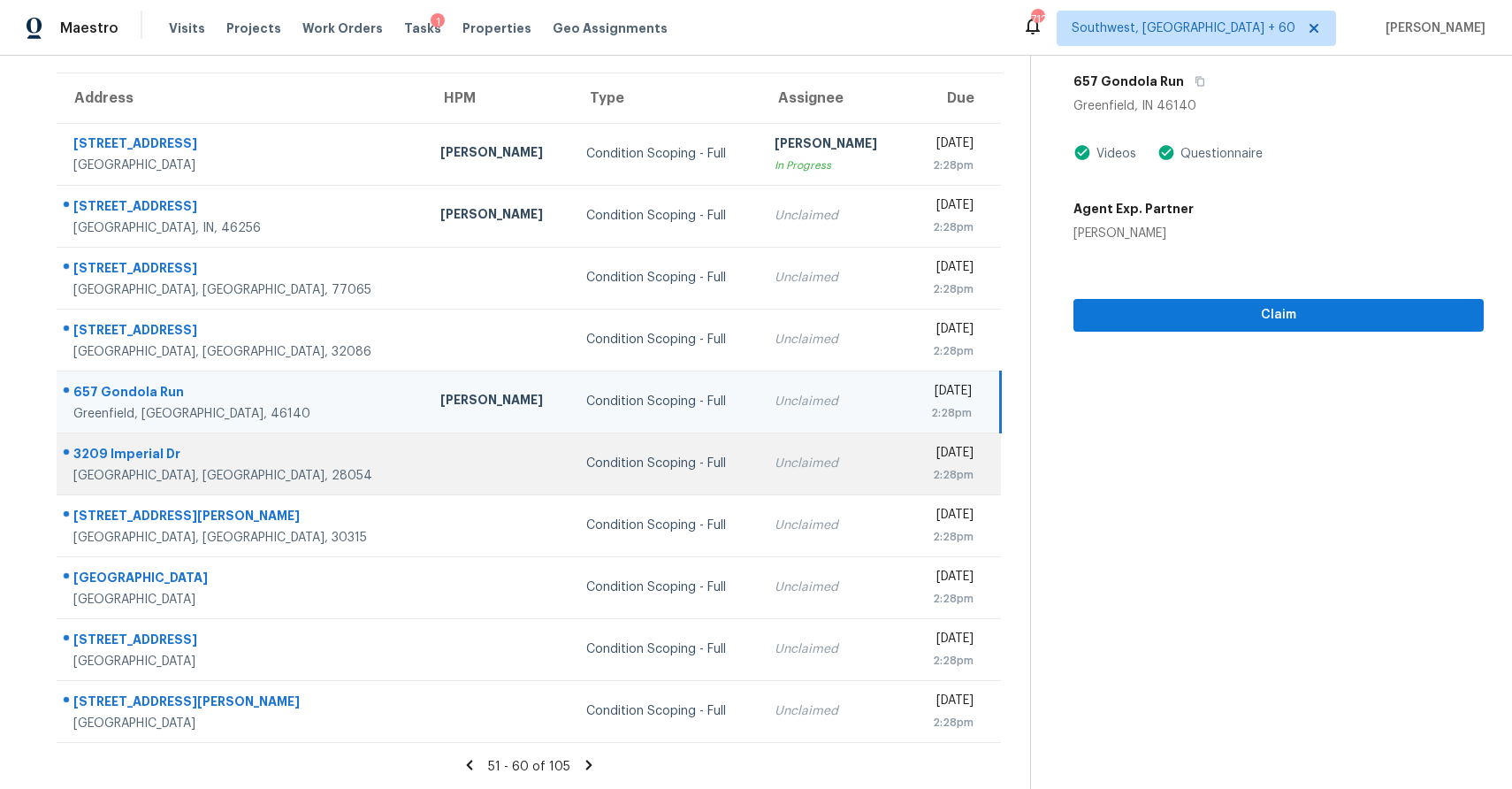
click at [761, 484] on td "Unclaimed" at bounding box center [833, 464] width 146 height 62
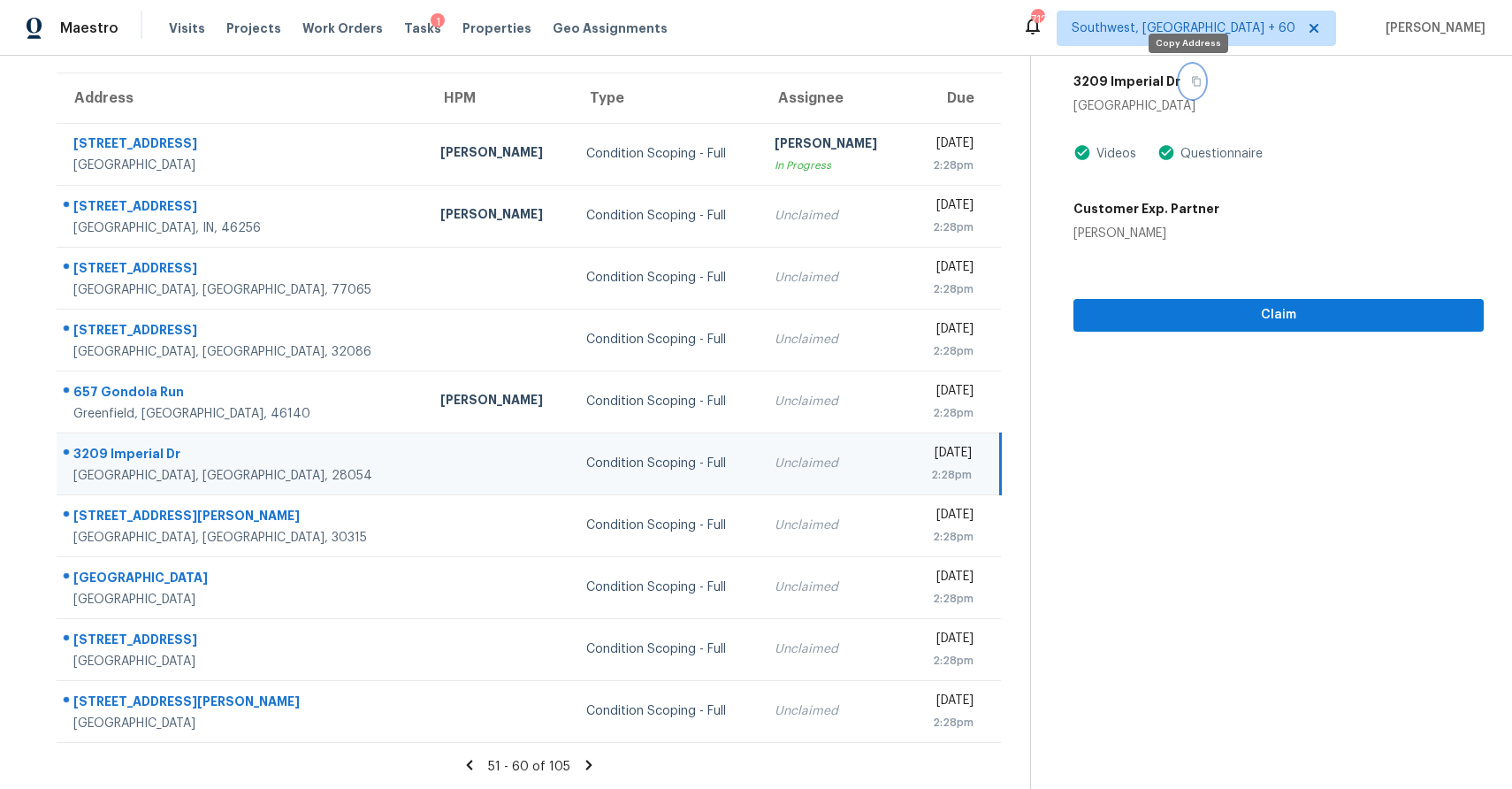
click at [1196, 77] on button "button" at bounding box center [1192, 81] width 24 height 32
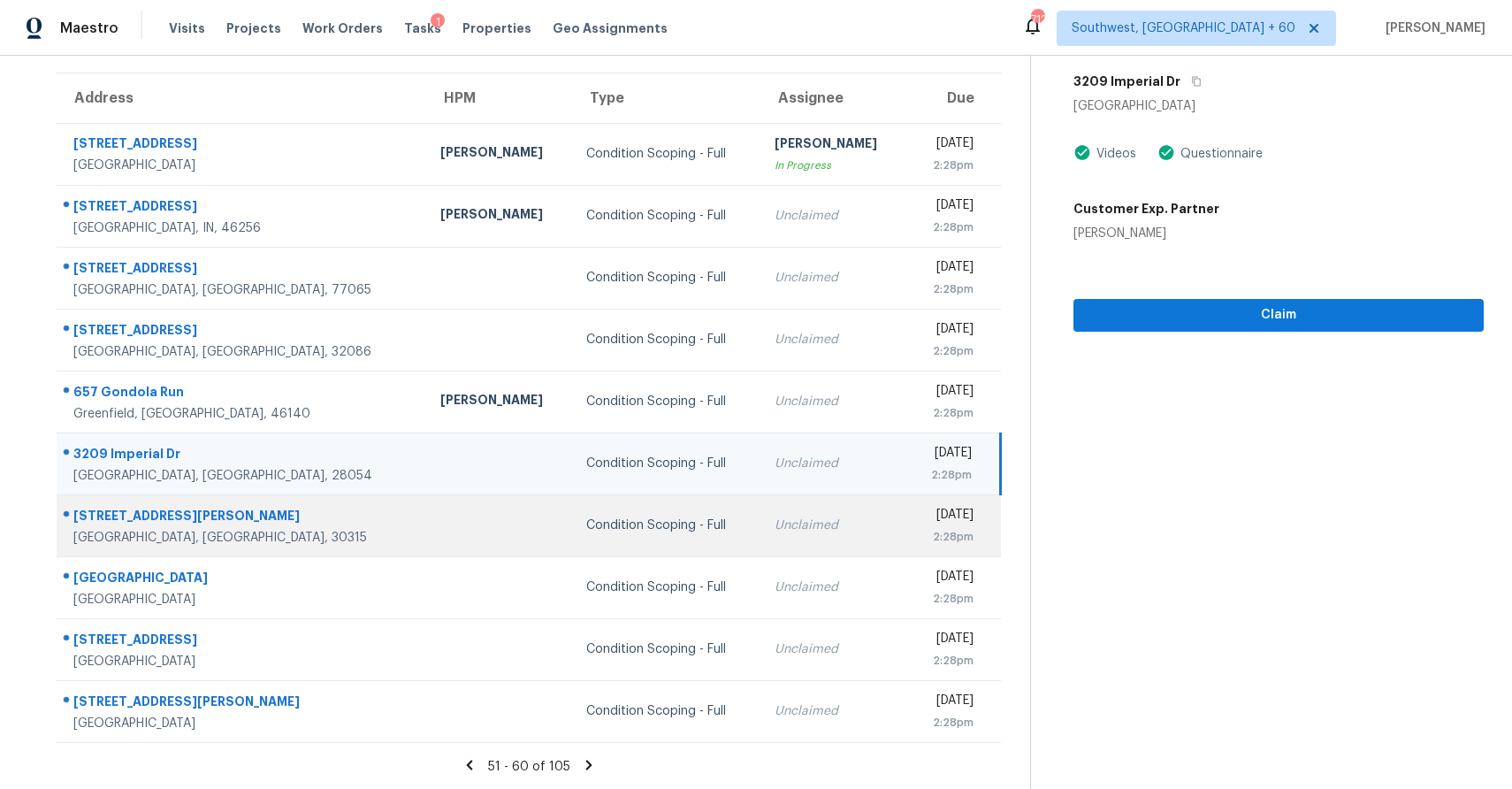
click at [761, 516] on td "Unclaimed" at bounding box center [833, 525] width 146 height 62
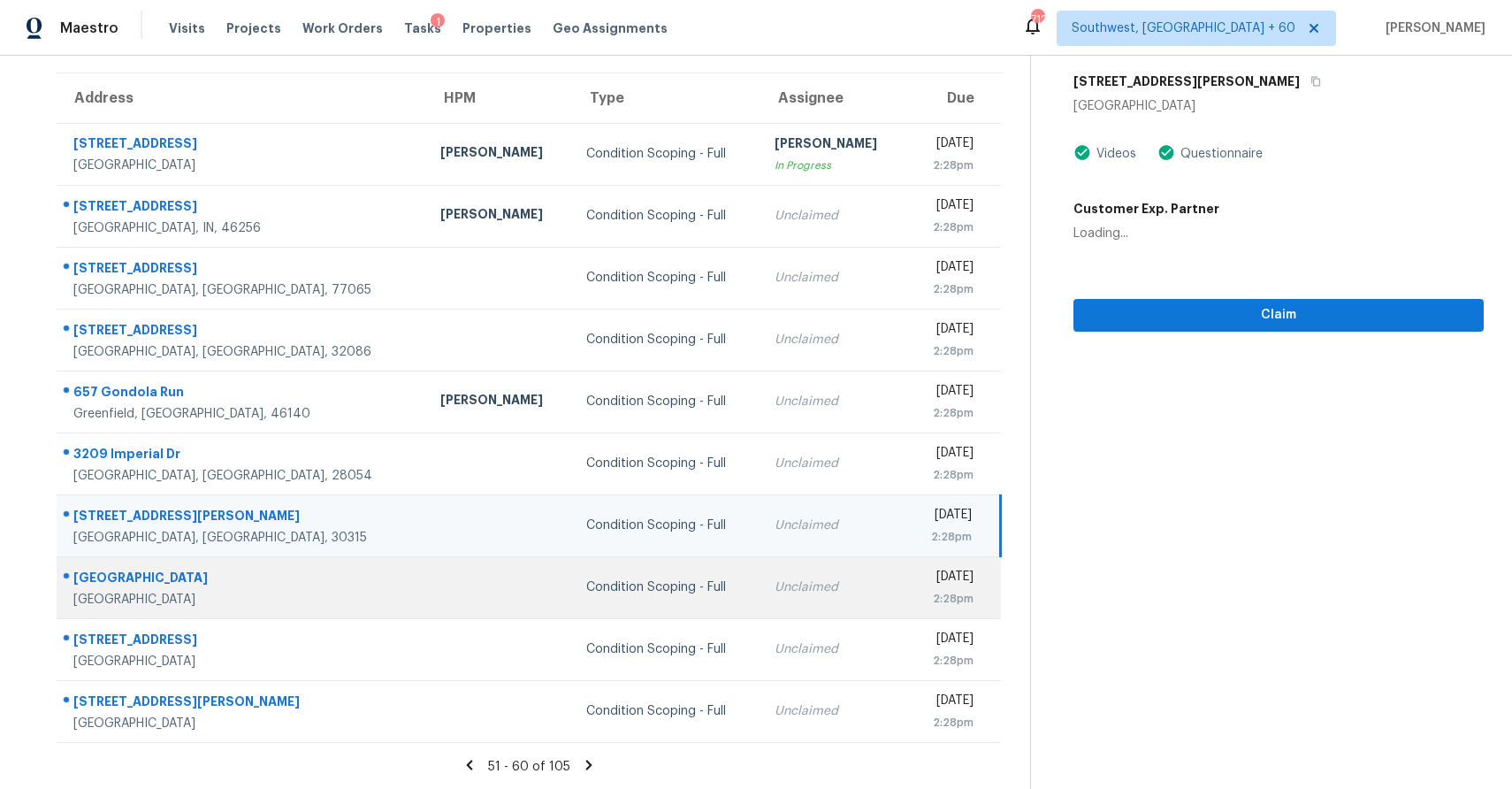
click at [761, 574] on td "Unclaimed" at bounding box center [833, 588] width 146 height 62
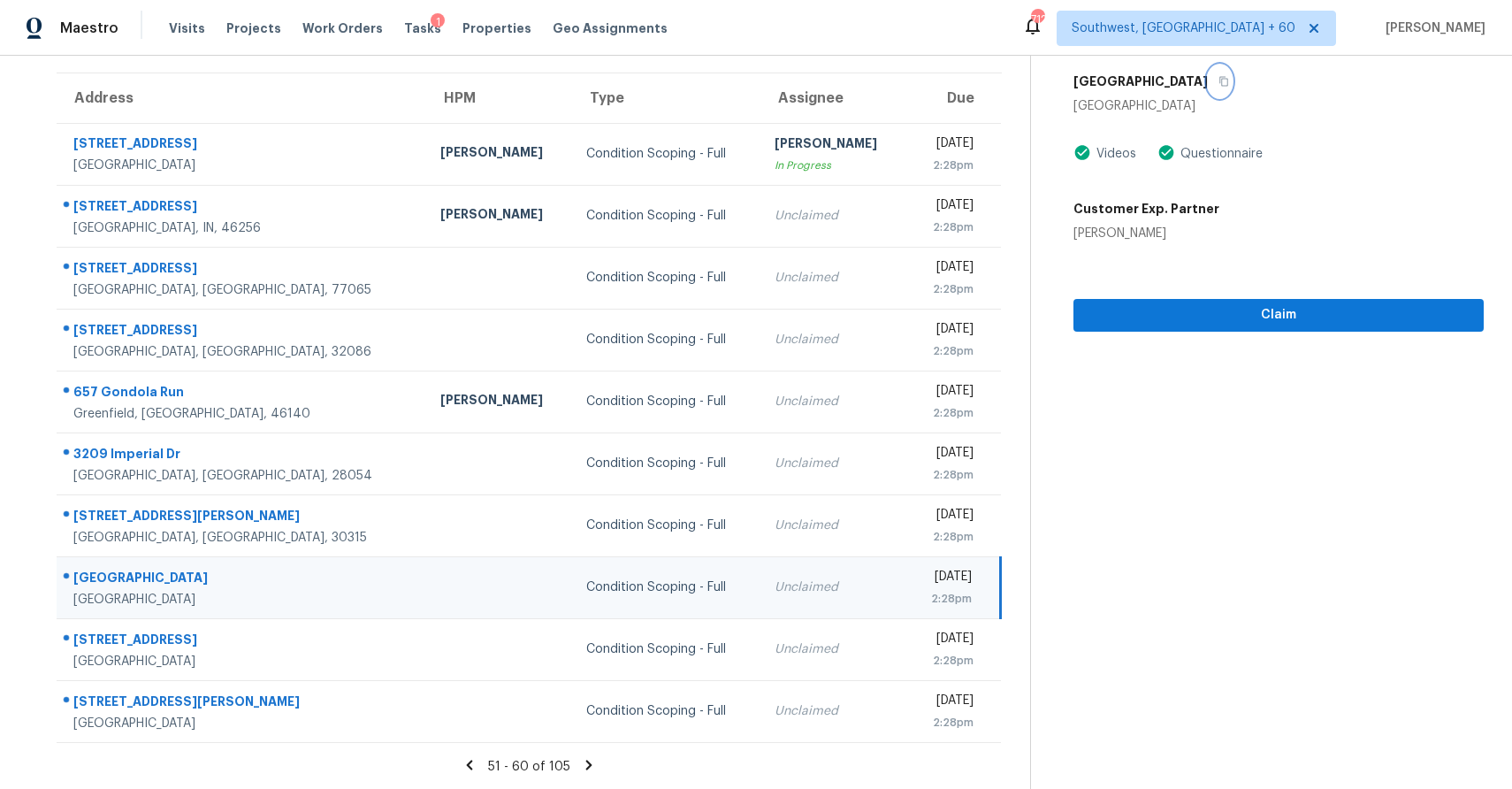
click at [1208, 78] on button "button" at bounding box center [1219, 81] width 24 height 32
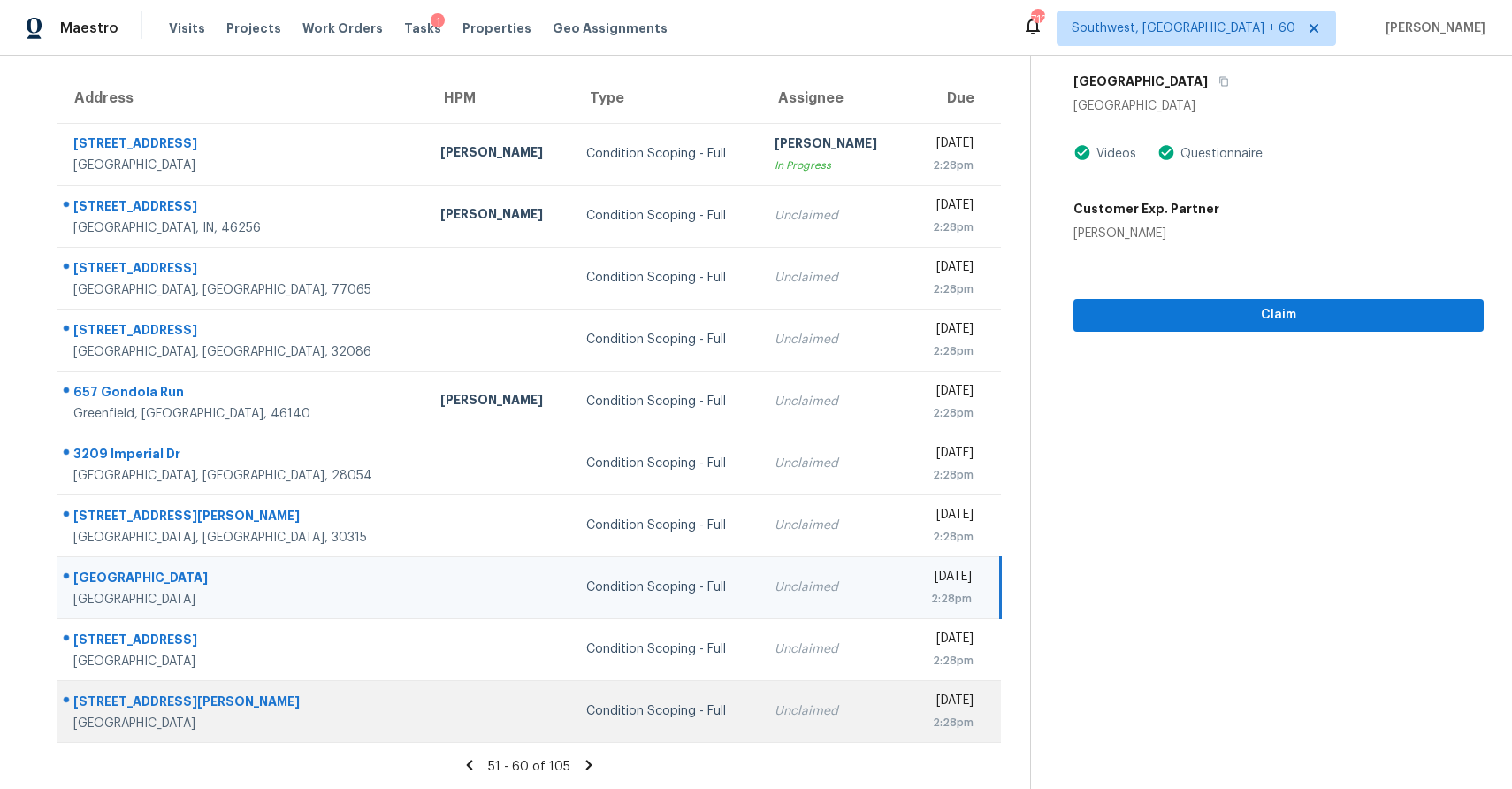
click at [761, 709] on td "Unclaimed" at bounding box center [833, 712] width 146 height 62
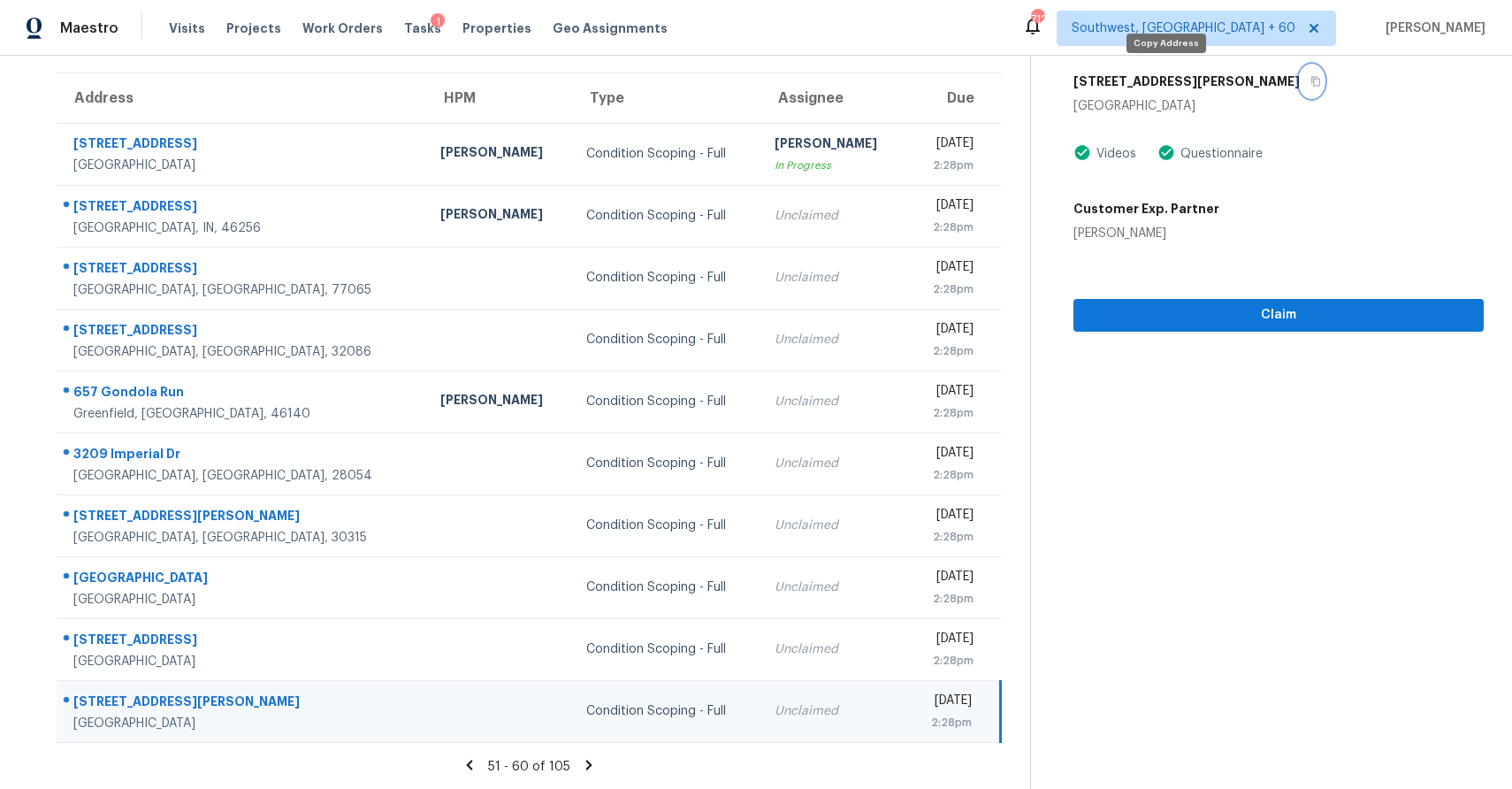
click at [1311, 83] on icon "button" at bounding box center [1315, 80] width 10 height 10
click at [588, 757] on icon at bounding box center [589, 764] width 16 height 16
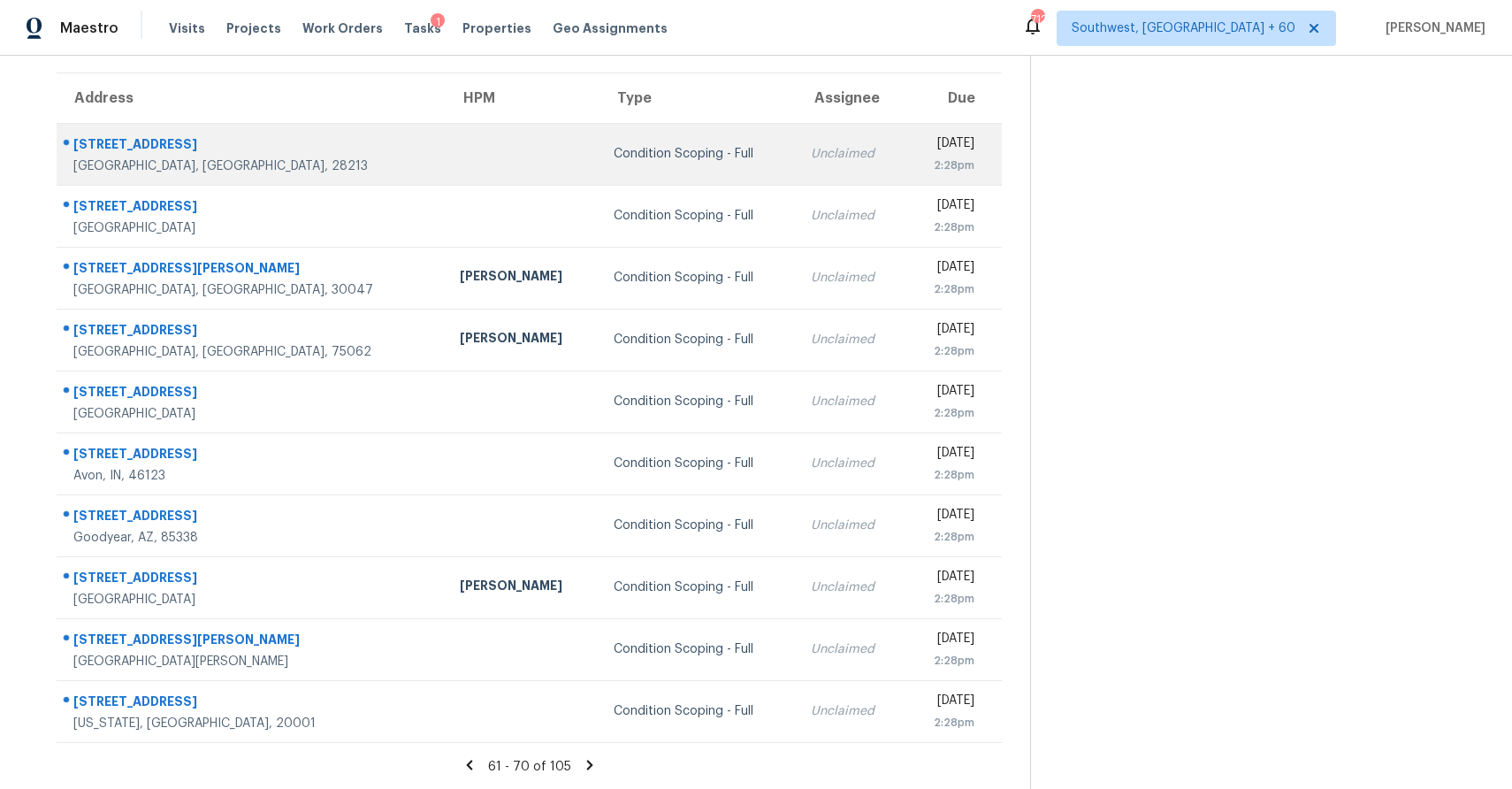
click at [919, 142] on div "[DATE]" at bounding box center [947, 145] width 55 height 22
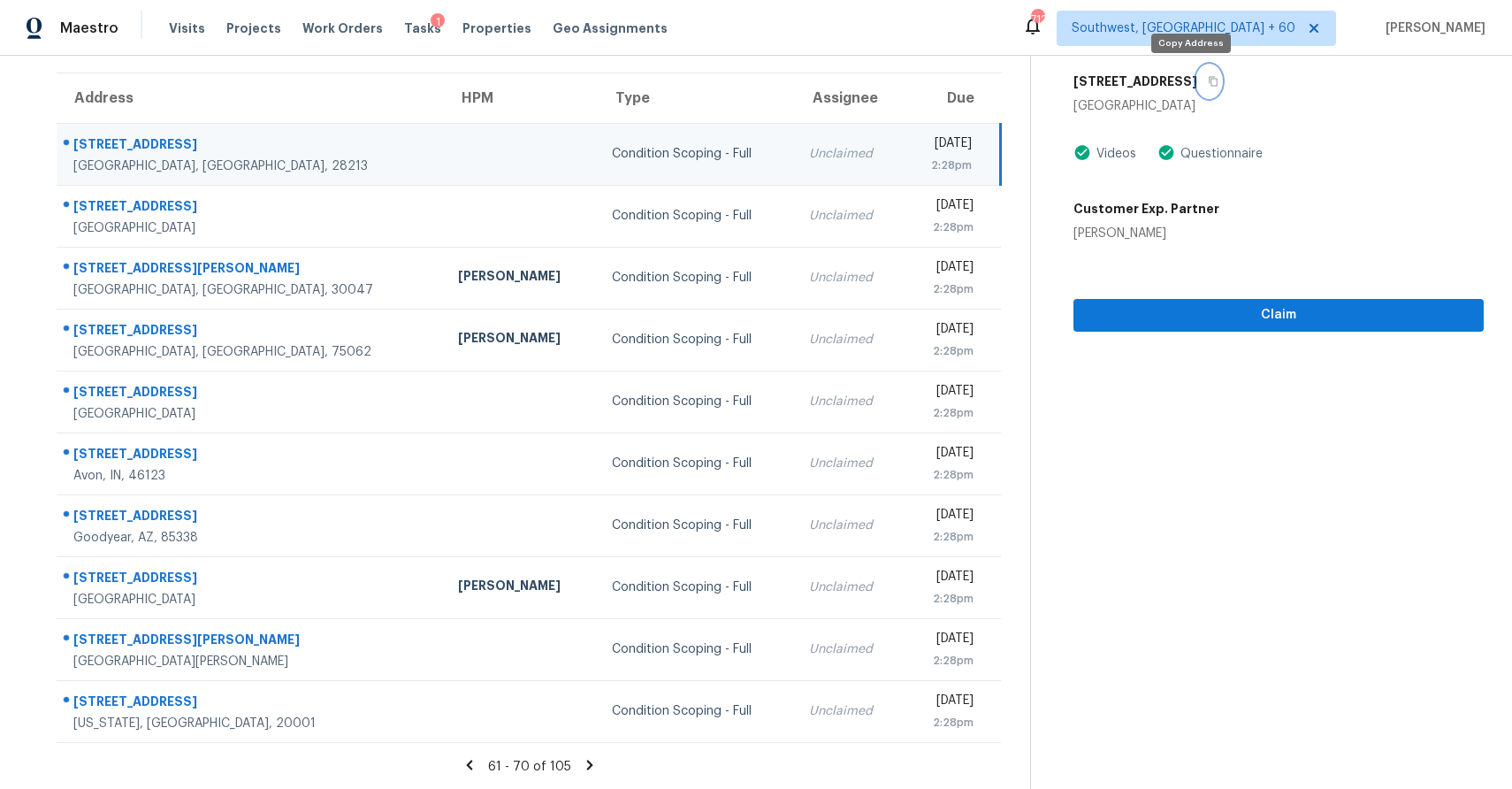
click at [1208, 83] on icon "button" at bounding box center [1212, 80] width 10 height 10
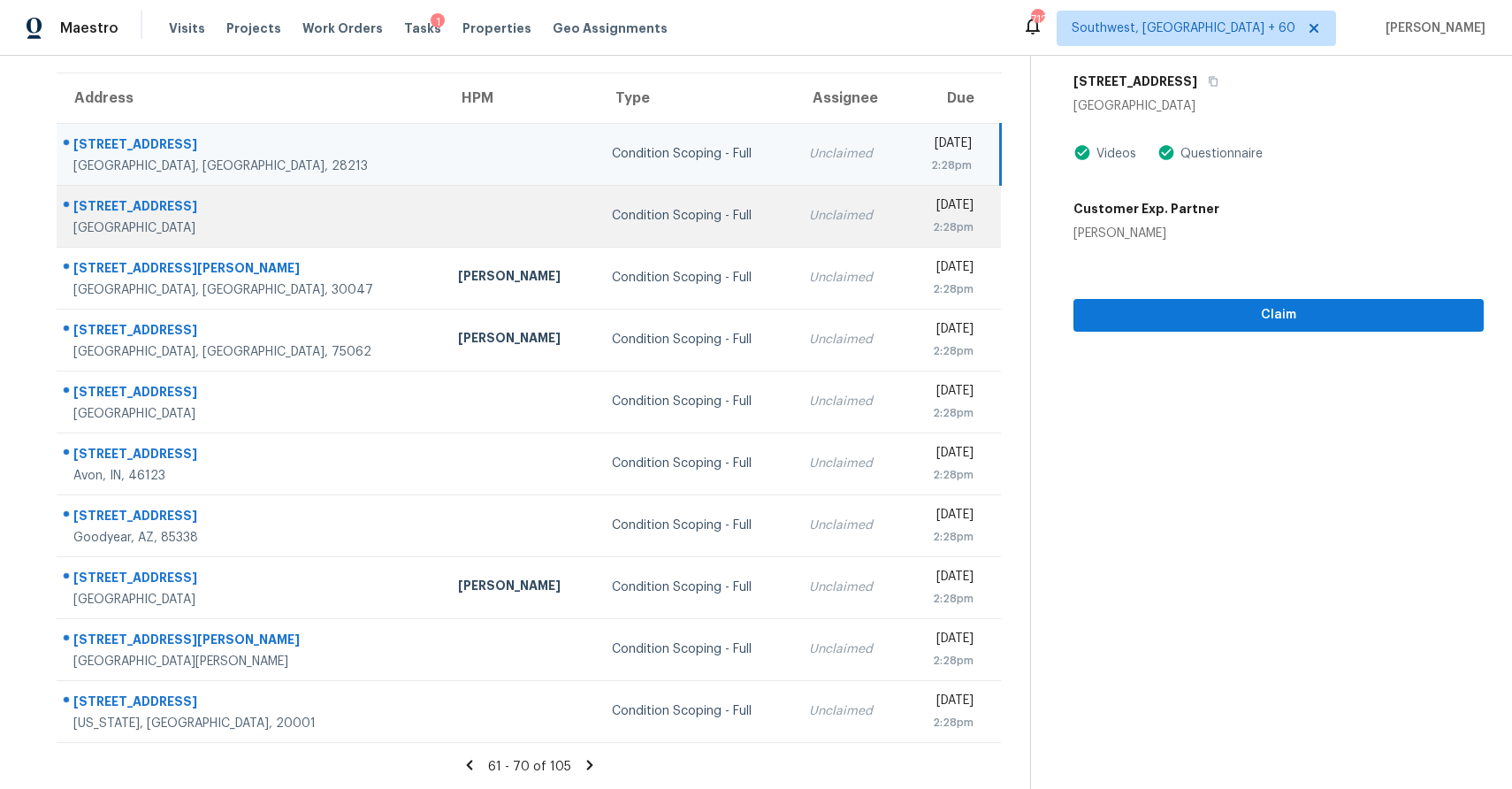
click at [809, 215] on div "Unclaimed" at bounding box center [849, 215] width 79 height 18
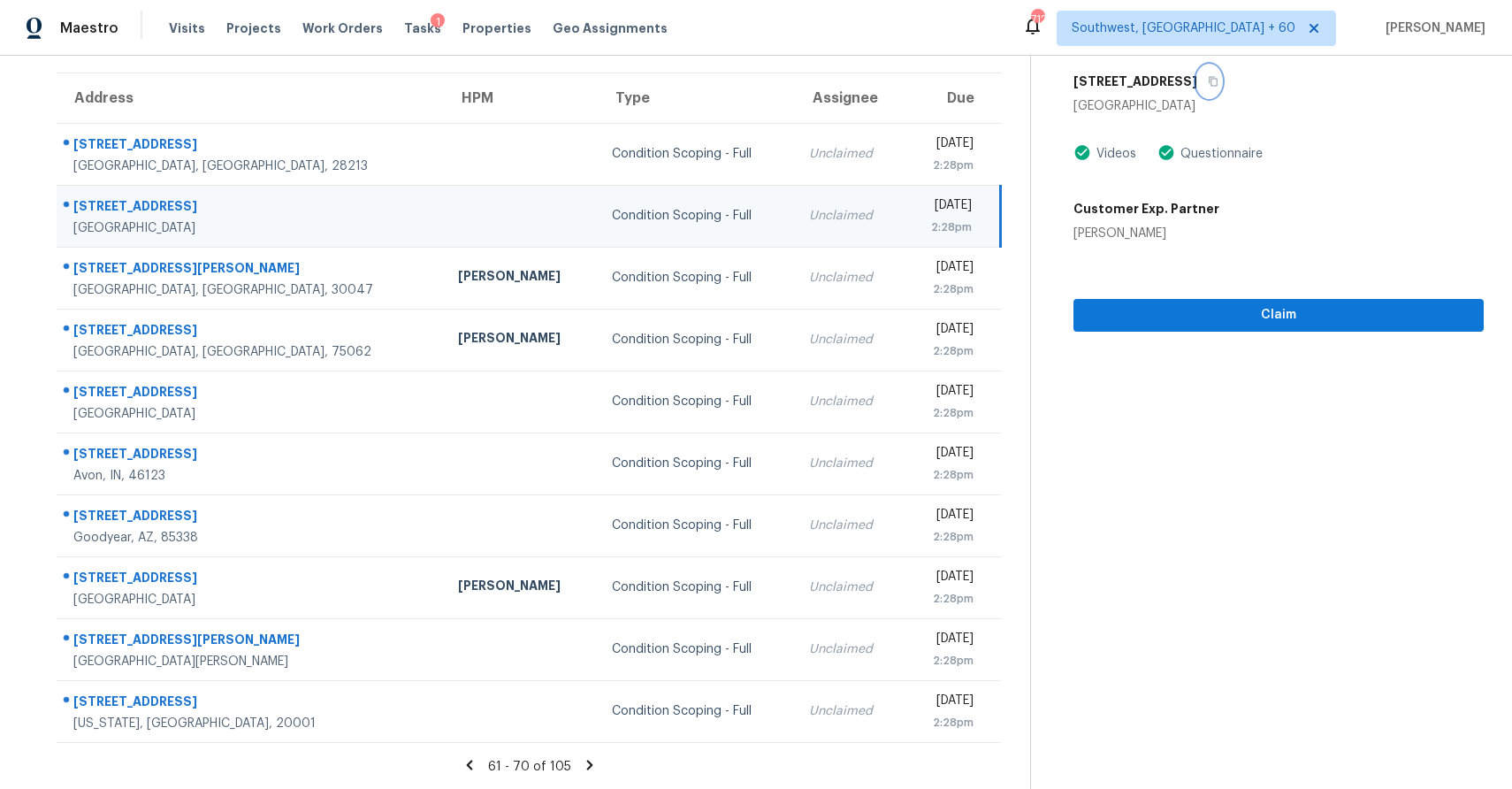
click at [1209, 77] on icon "button" at bounding box center [1212, 81] width 9 height 9
click at [1232, 299] on button "Claim" at bounding box center [1279, 315] width 410 height 33
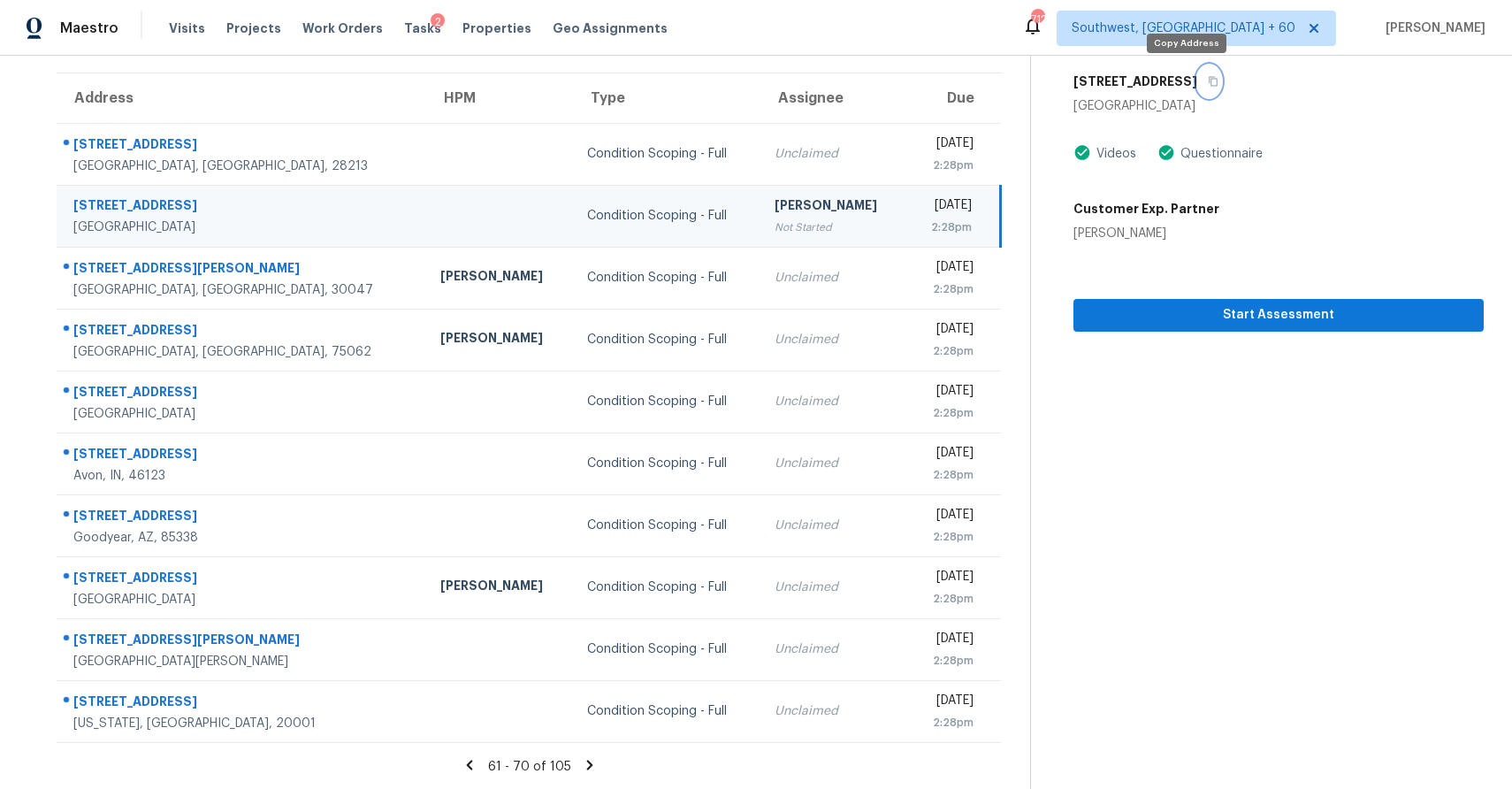
click at [1197, 90] on button "button" at bounding box center [1209, 81] width 24 height 32
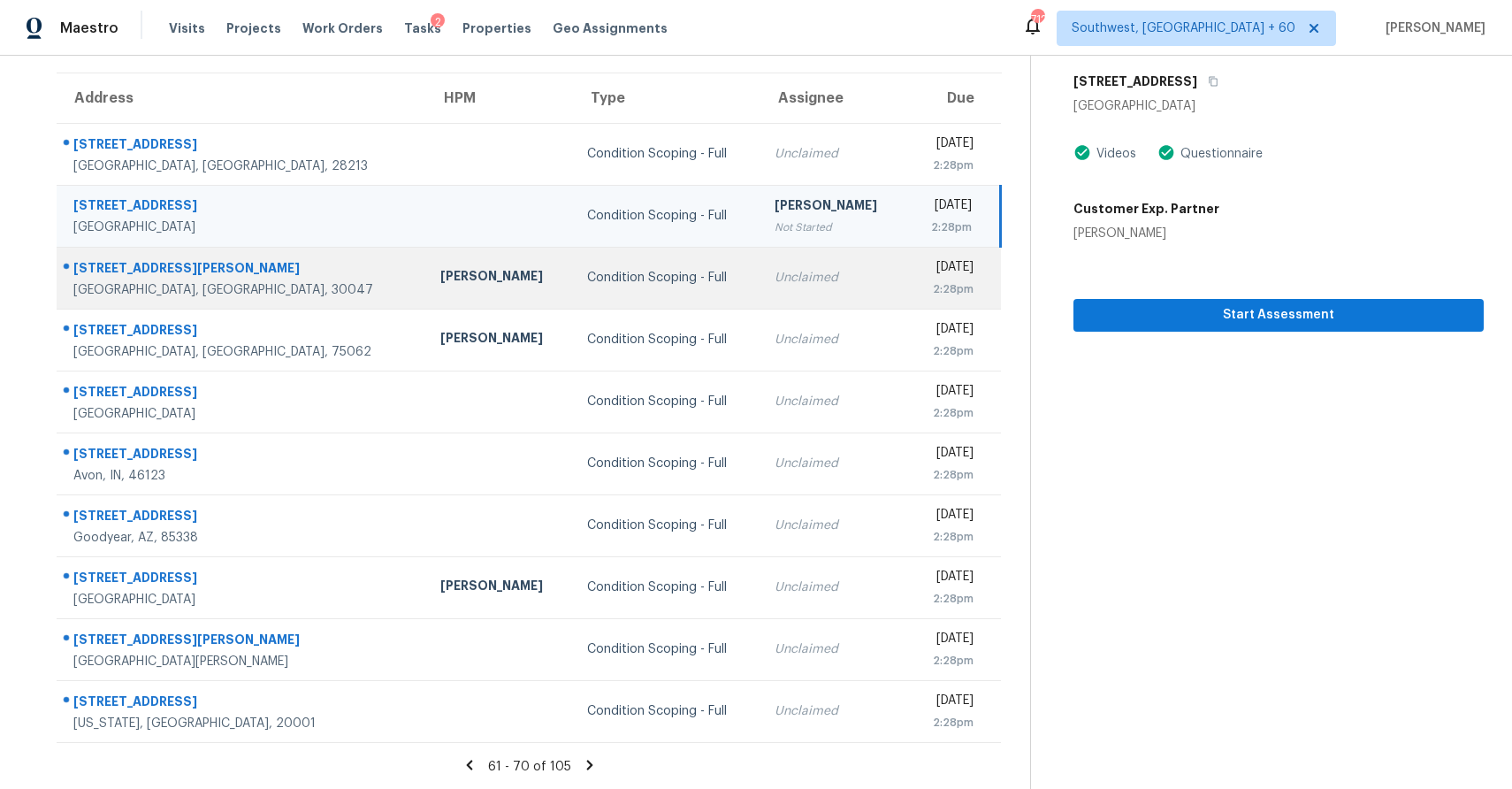
click at [761, 299] on td "Unclaimed" at bounding box center [833, 278] width 146 height 62
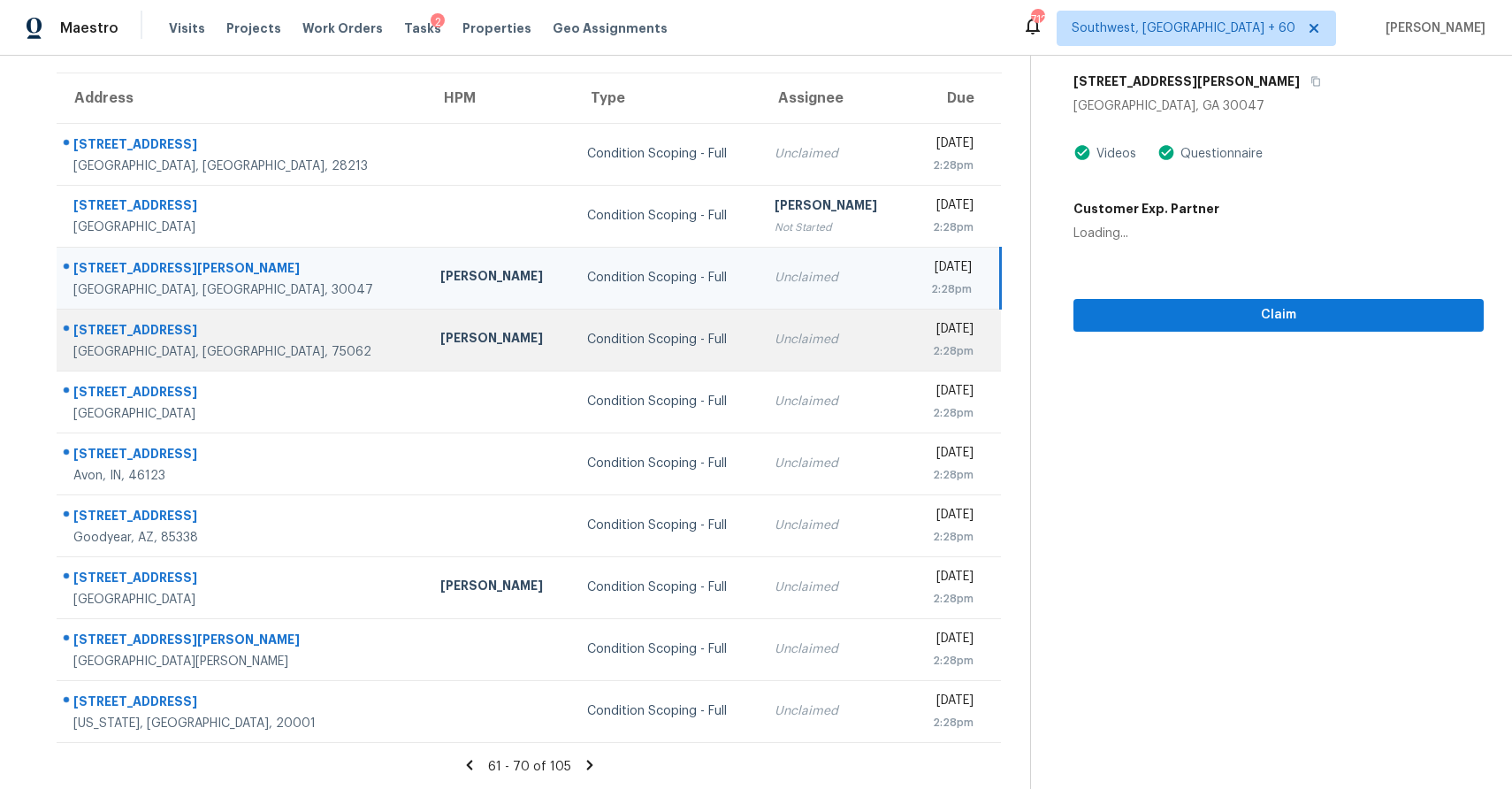
click at [761, 329] on td "Unclaimed" at bounding box center [833, 340] width 146 height 62
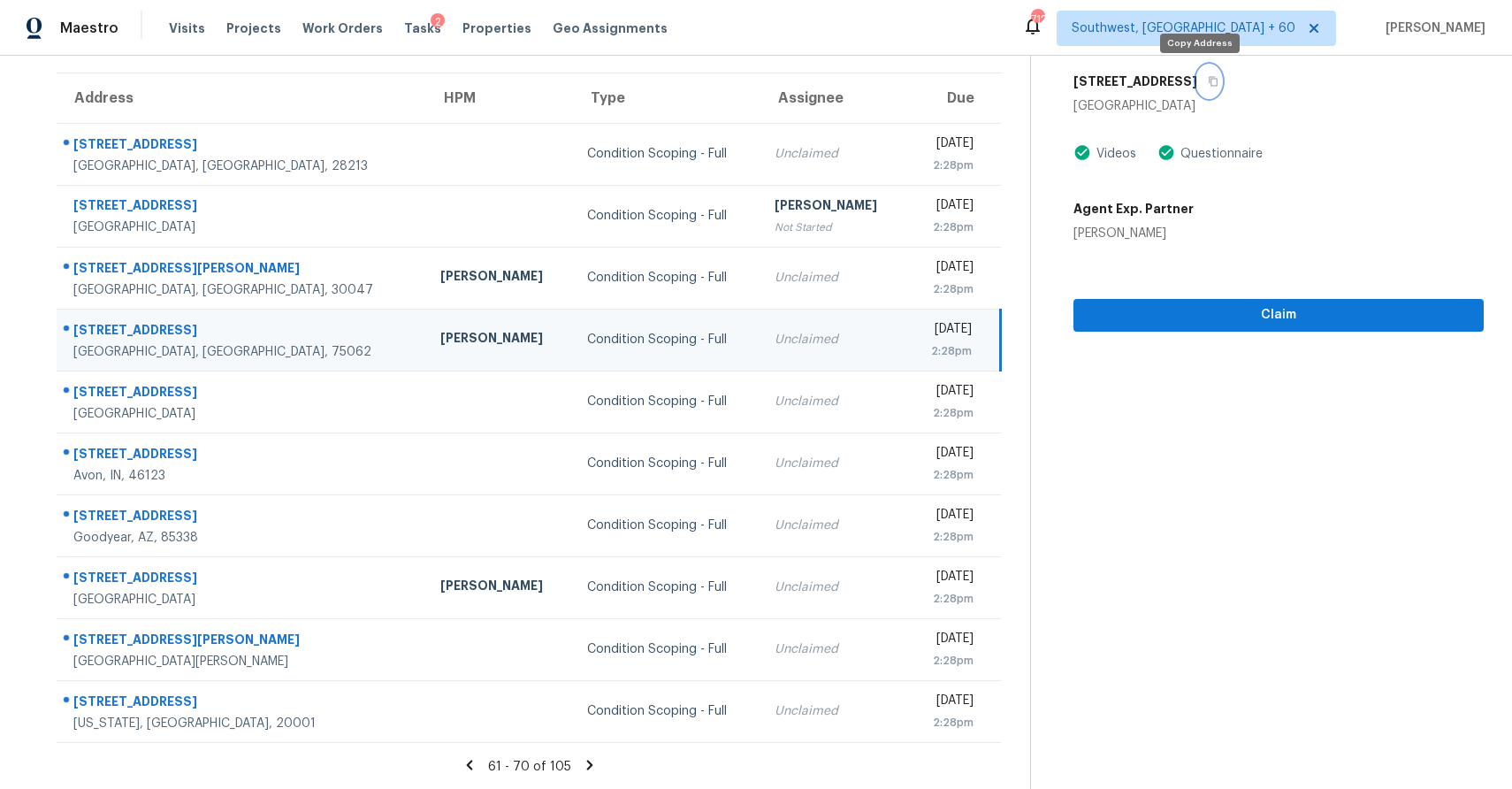
click at [1208, 77] on icon "button" at bounding box center [1212, 80] width 10 height 10
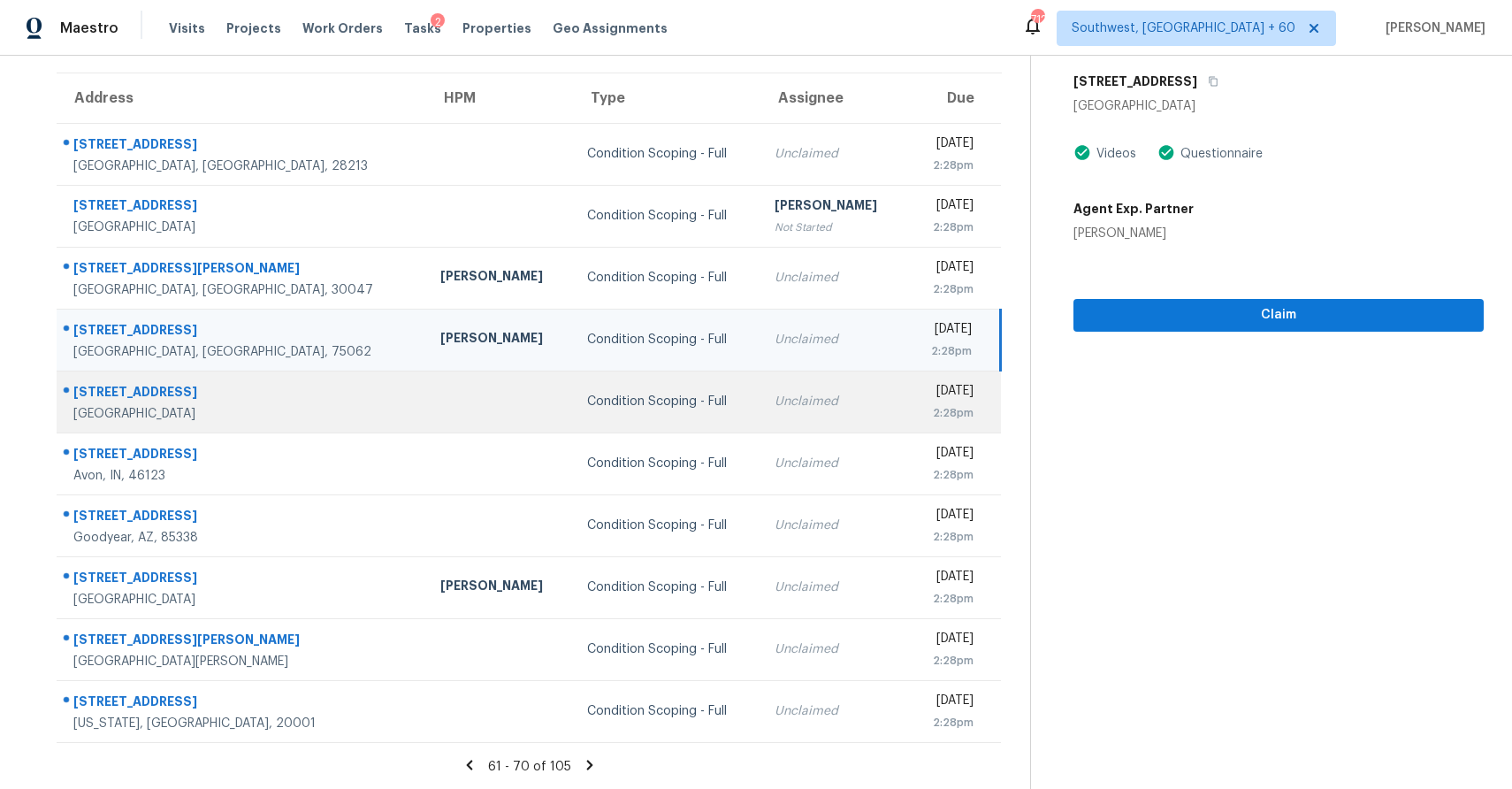
click at [775, 405] on div "Unclaimed" at bounding box center [833, 401] width 118 height 18
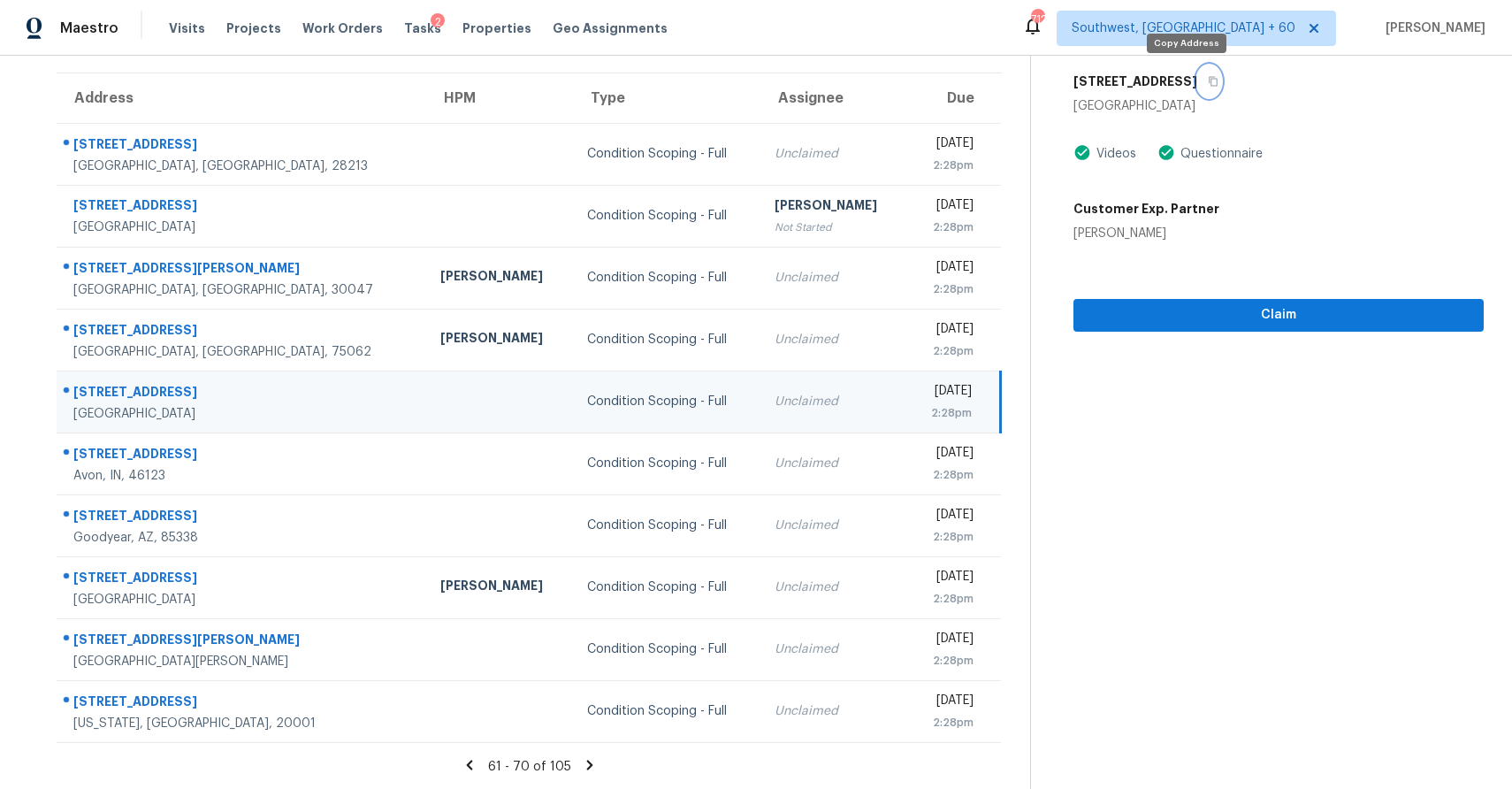
click at [1209, 85] on icon "button" at bounding box center [1212, 81] width 9 height 9
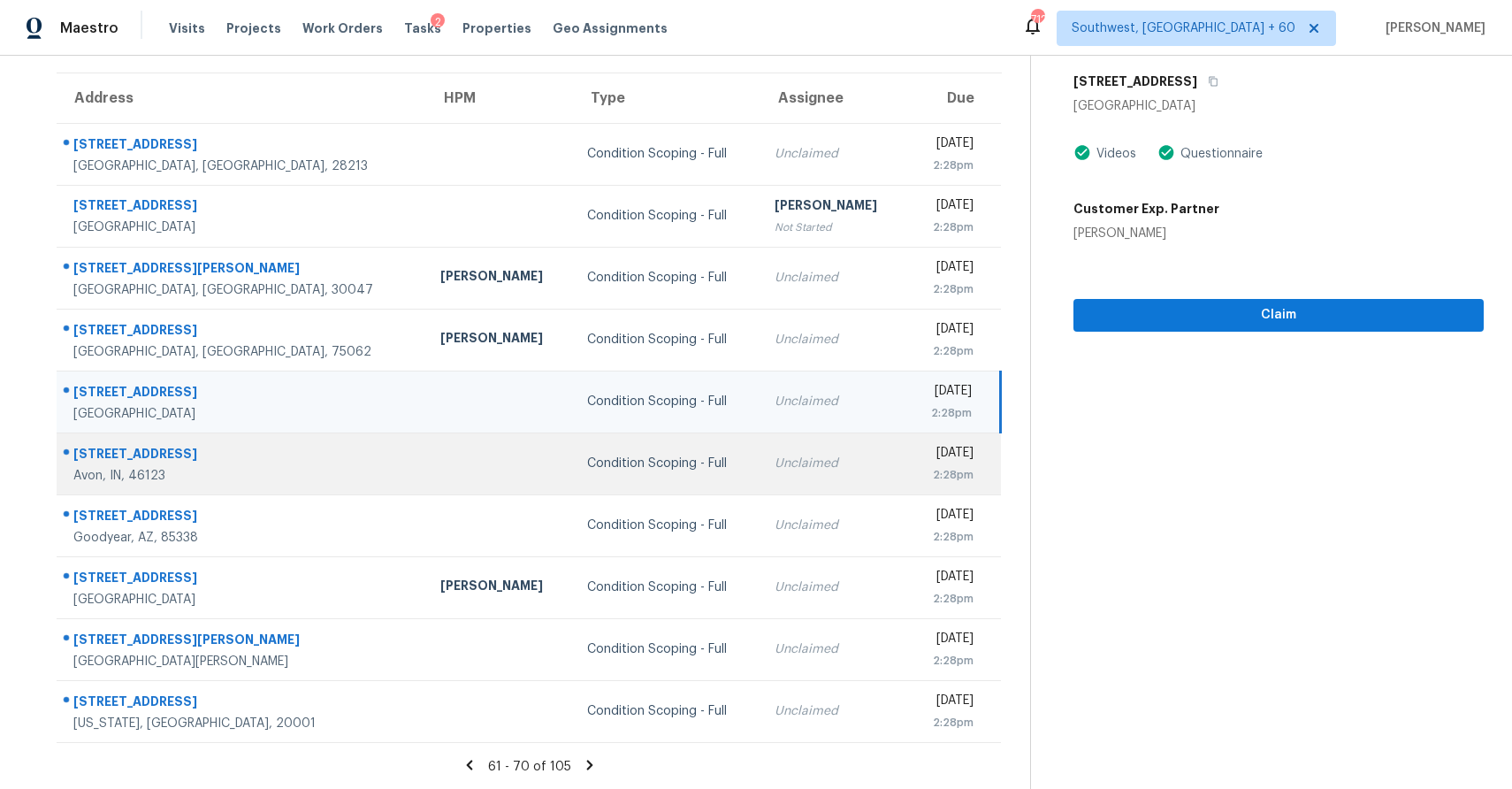
click at [761, 450] on td "Unclaimed" at bounding box center [833, 464] width 146 height 62
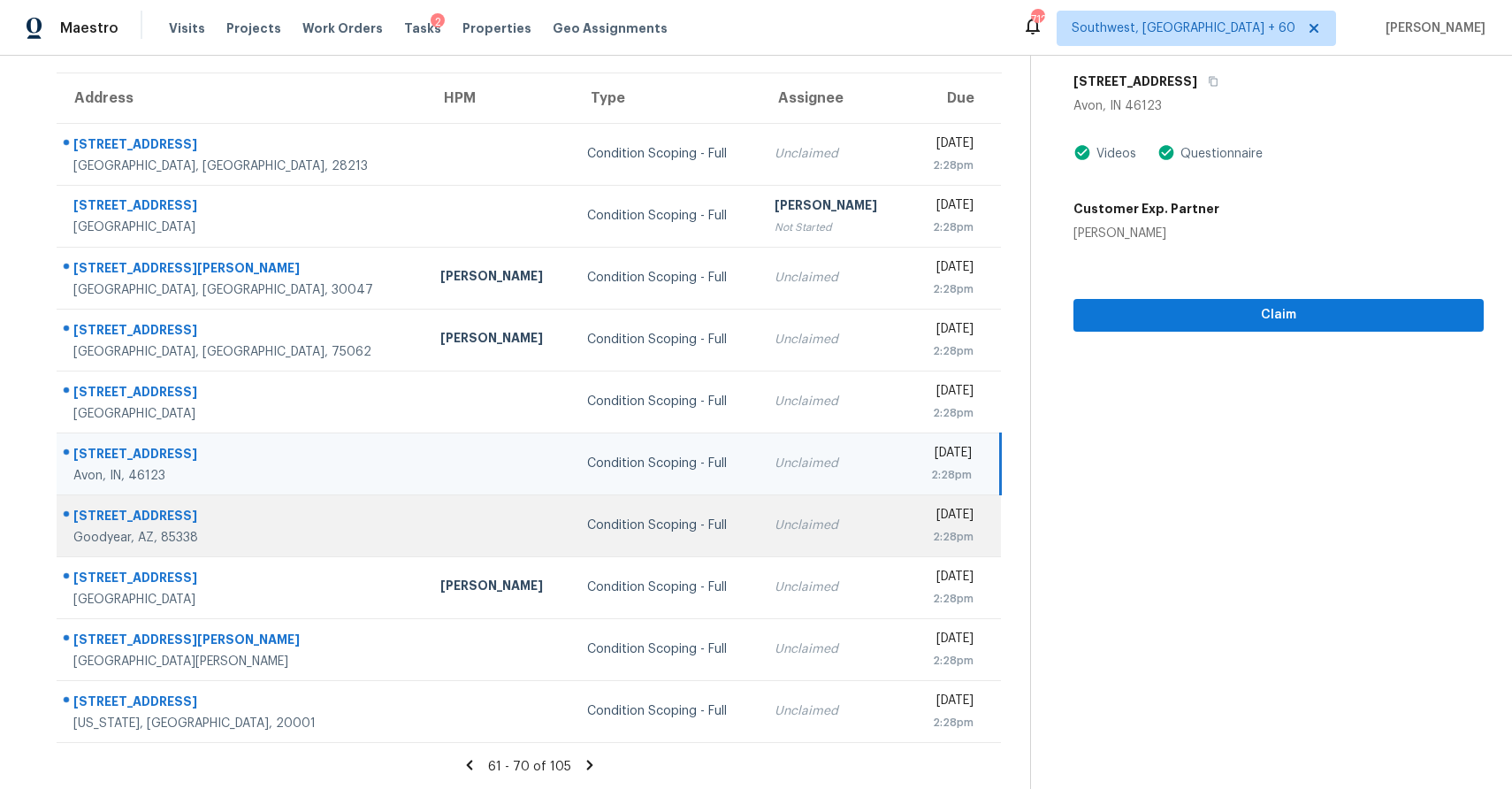
click at [775, 523] on div "Unclaimed" at bounding box center [833, 524] width 118 height 18
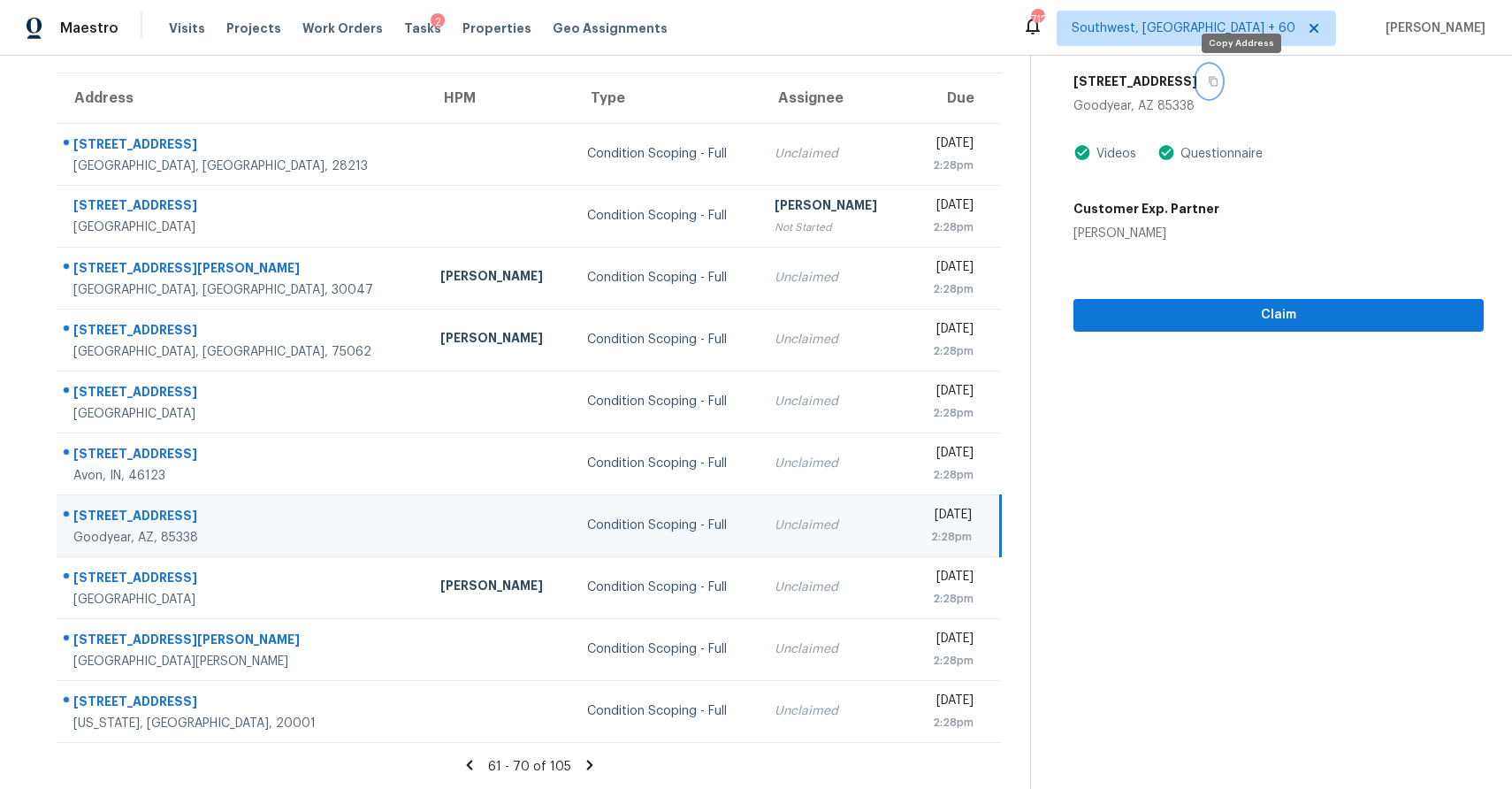
click at [1221, 81] on button "button" at bounding box center [1209, 81] width 24 height 32
click at [1217, 335] on section "Condition Scoping - Full Sep 25th 2025 by 2:28pm 17667 W Morning Glory St Goody…" at bounding box center [1257, 357] width 454 height 866
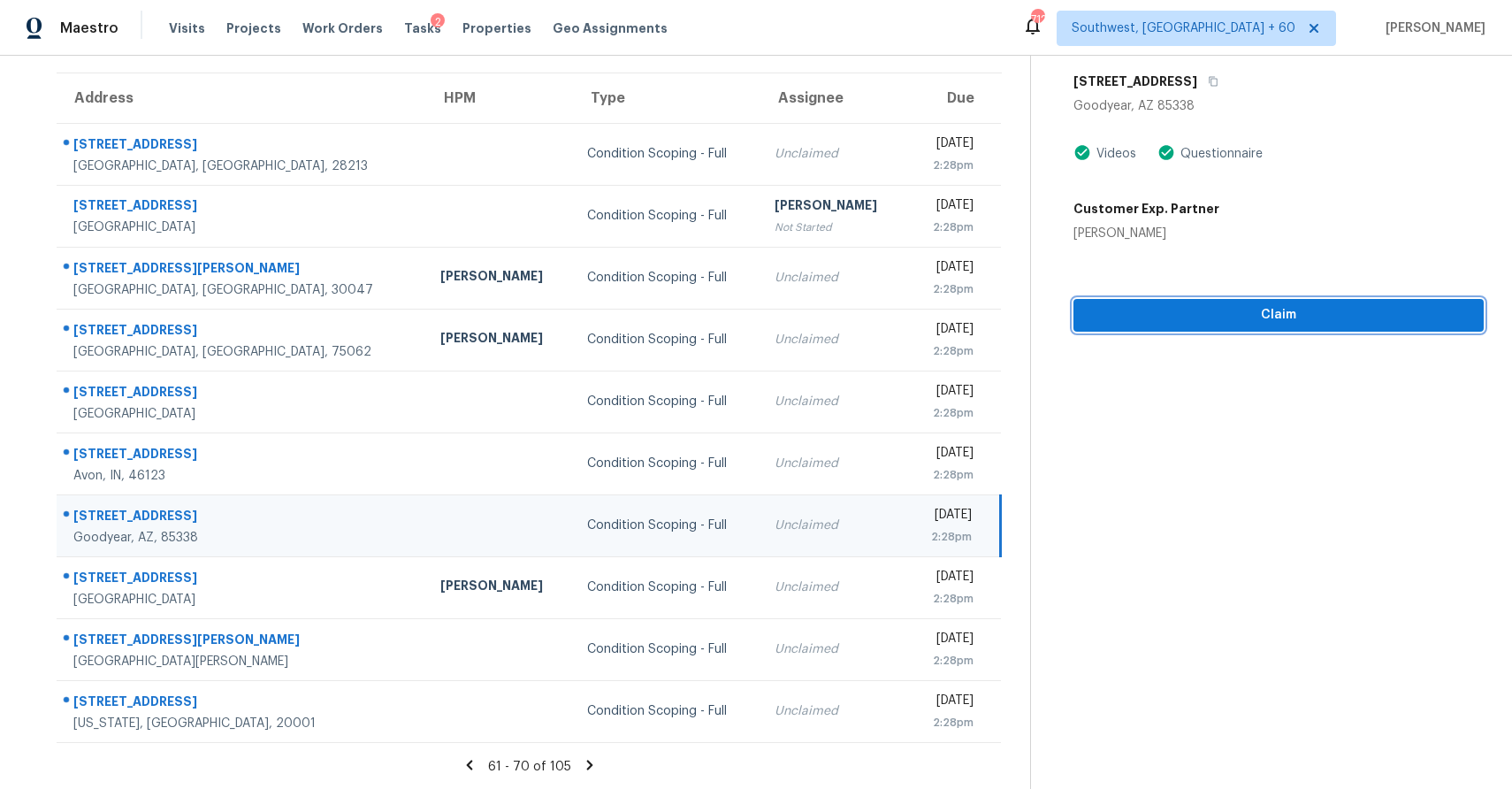
click at [1240, 311] on span "Claim" at bounding box center [1279, 315] width 382 height 22
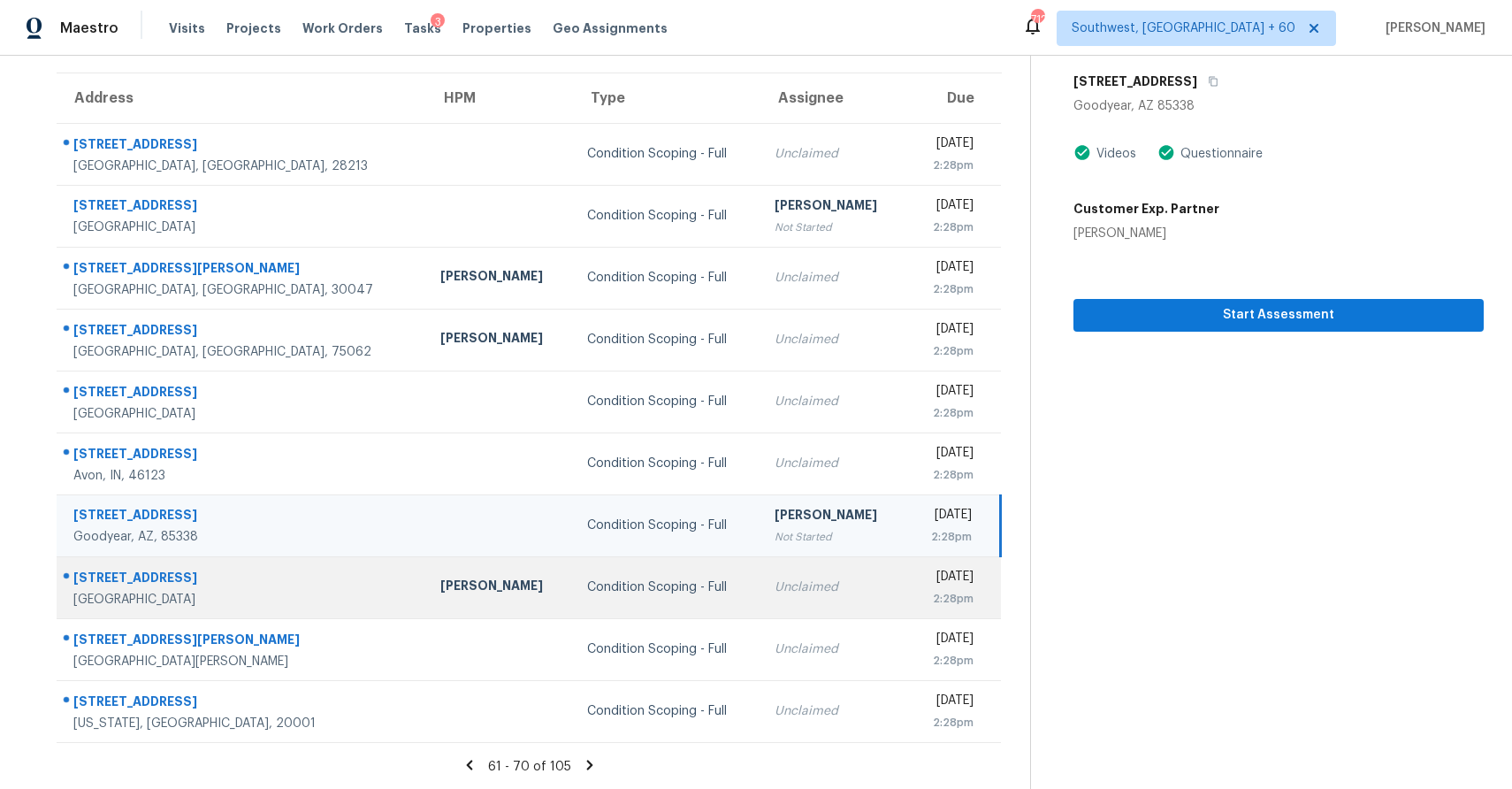
click at [761, 578] on td "Unclaimed" at bounding box center [833, 588] width 146 height 62
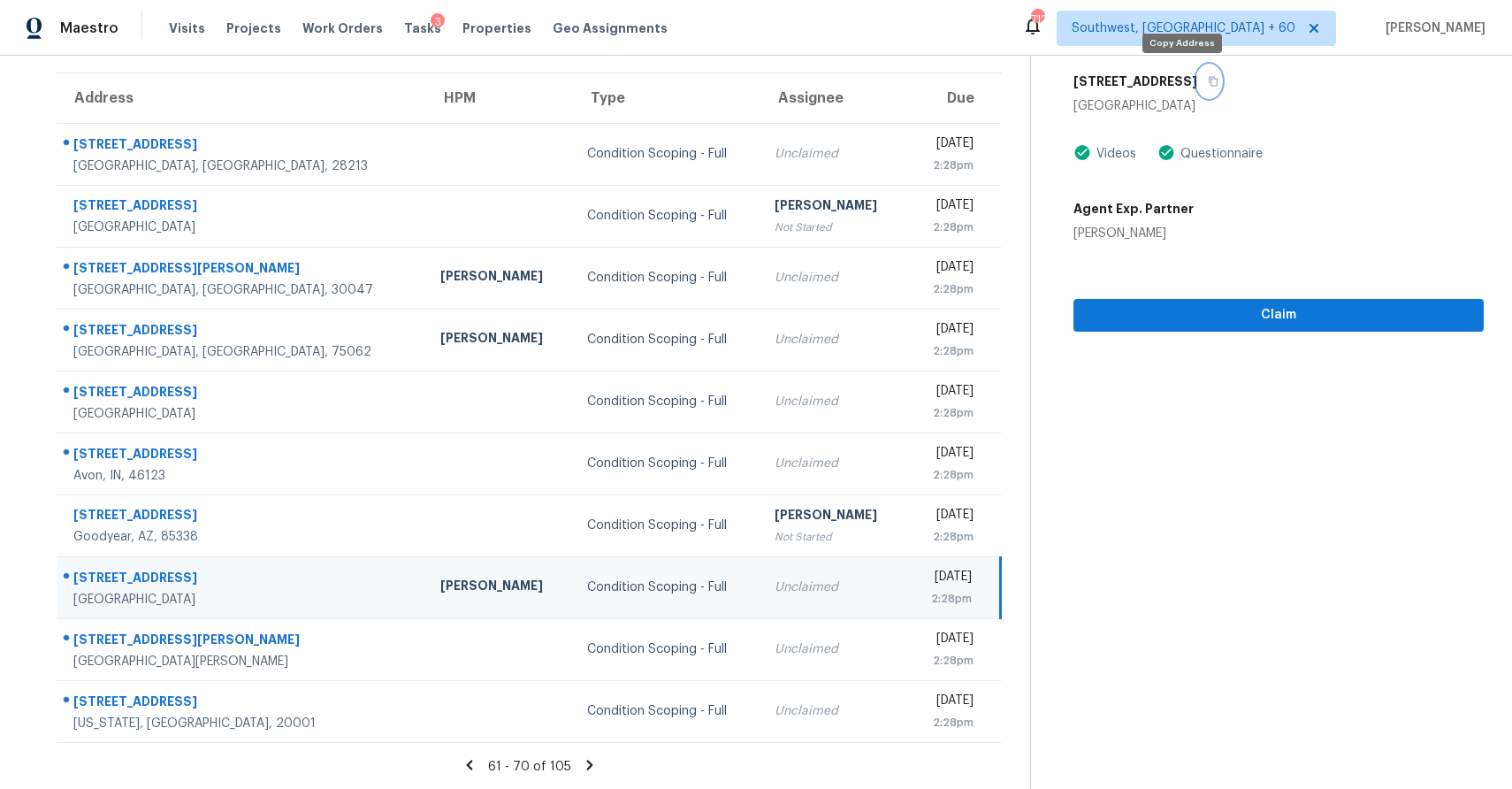
click at [1209, 77] on icon "button" at bounding box center [1212, 81] width 9 height 9
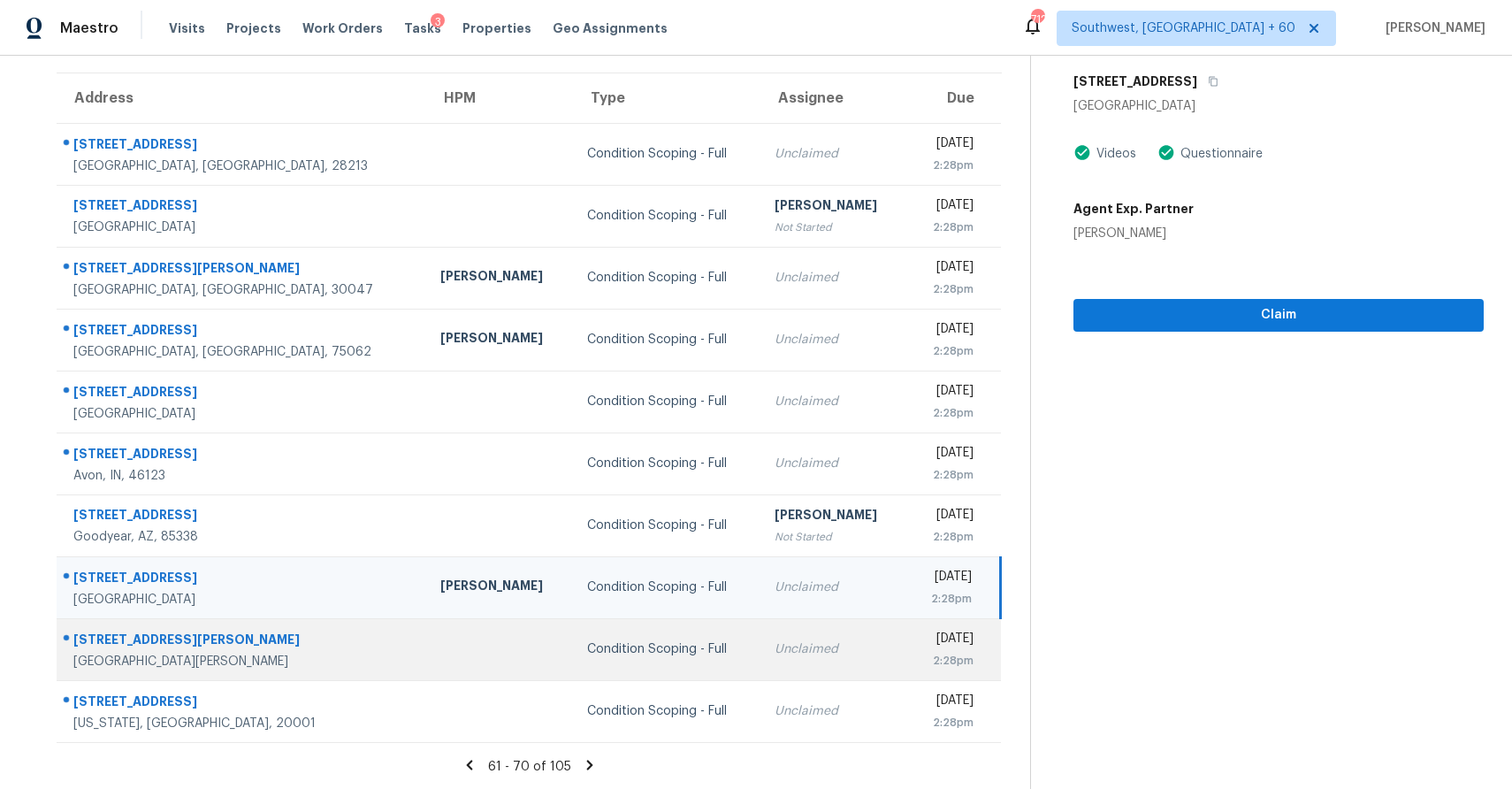
click at [761, 626] on td "Unclaimed" at bounding box center [833, 649] width 146 height 62
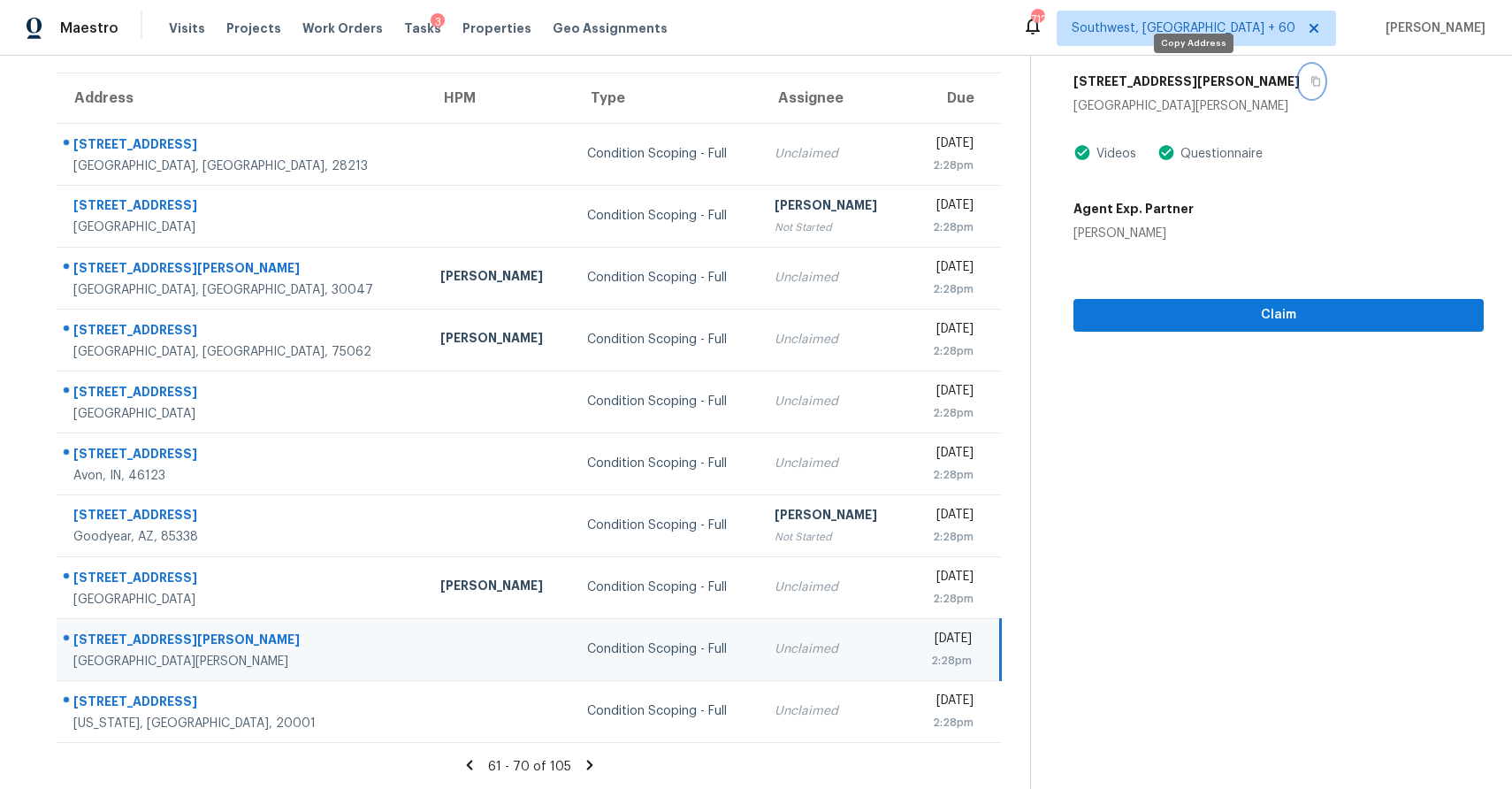
click at [1311, 77] on icon "button" at bounding box center [1315, 80] width 10 height 10
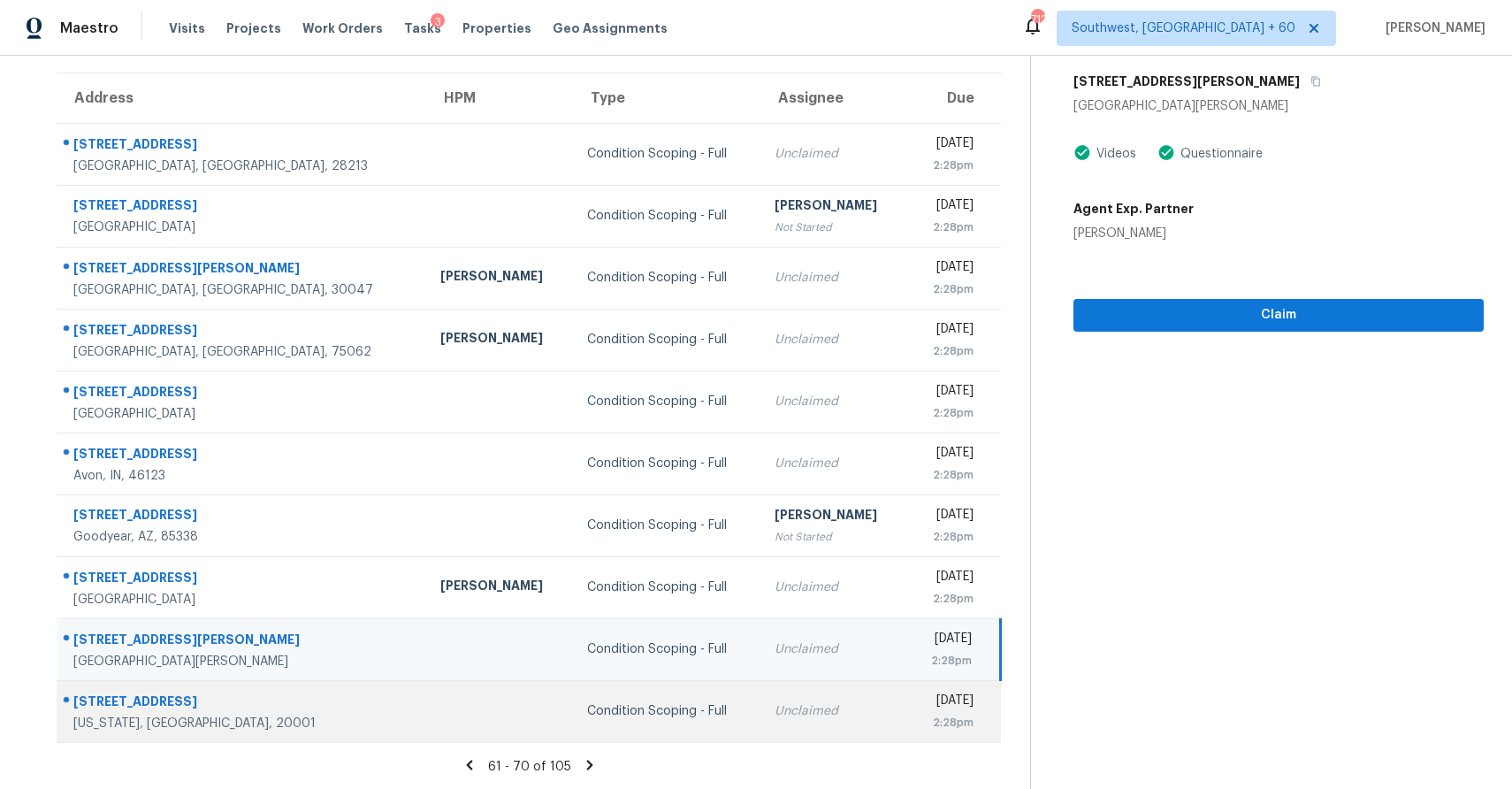
click at [761, 697] on td "Unclaimed" at bounding box center [833, 712] width 146 height 62
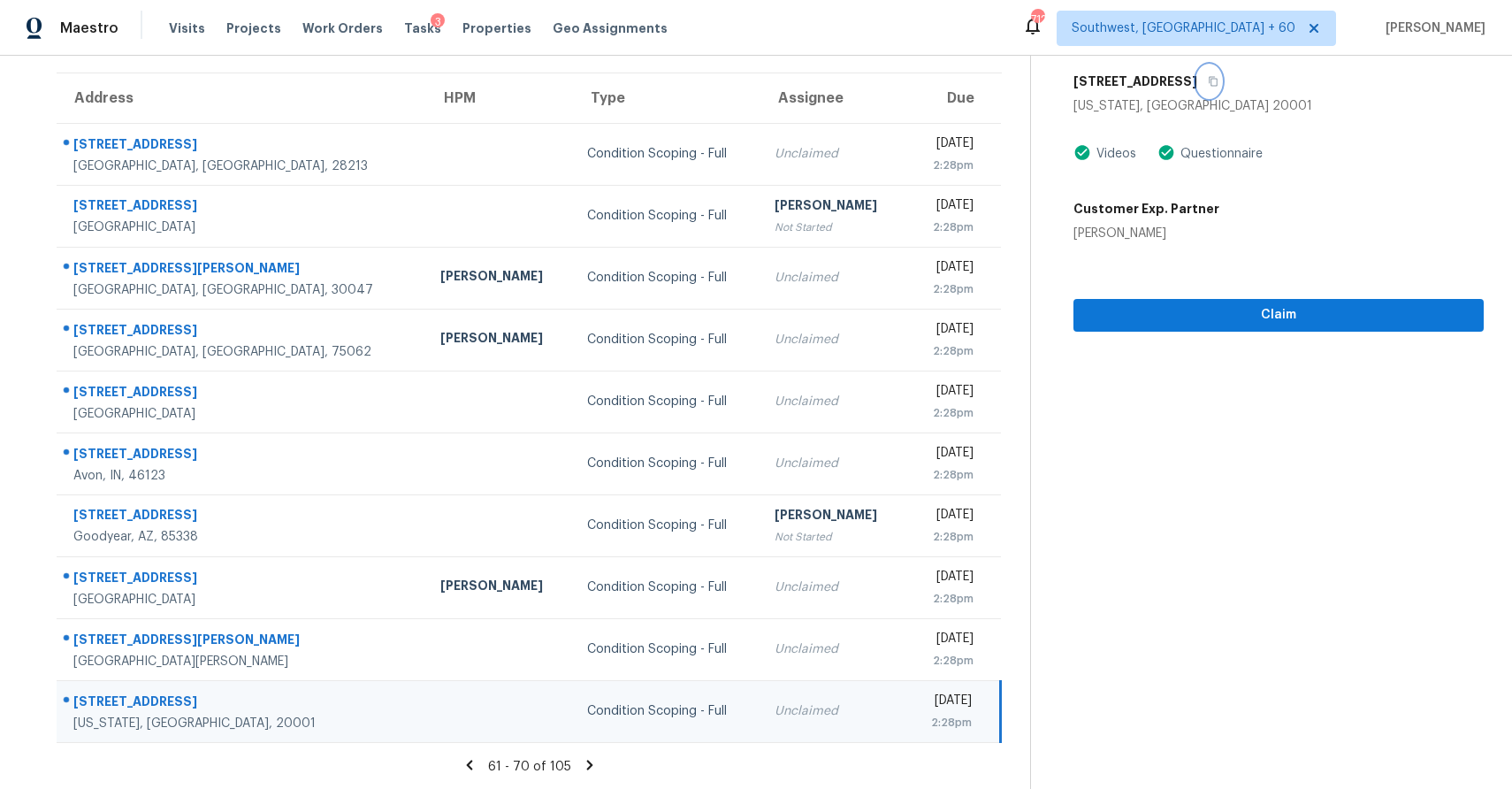
click at [1208, 80] on icon "button" at bounding box center [1212, 80] width 10 height 10
click at [586, 763] on icon at bounding box center [589, 764] width 7 height 9
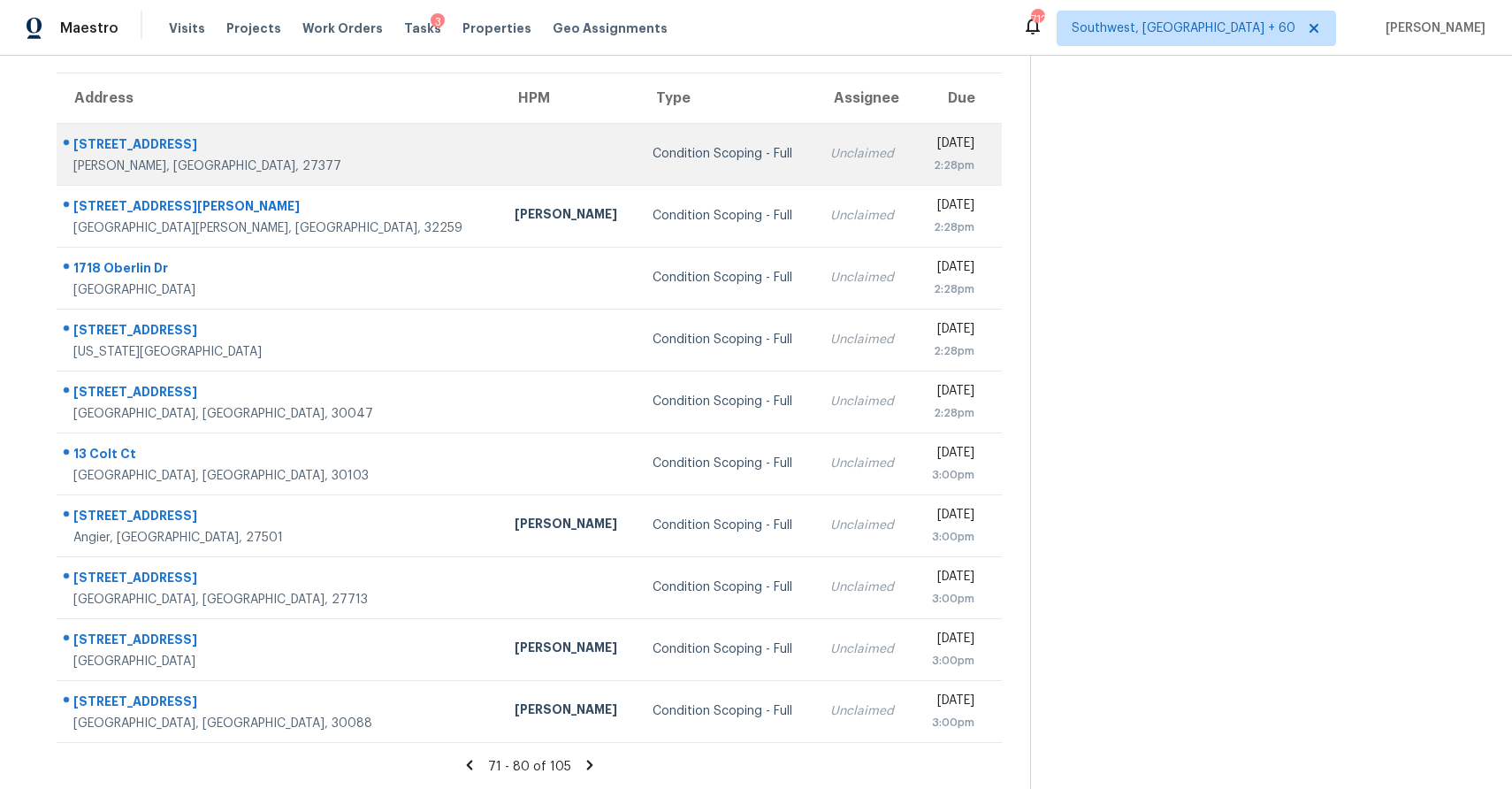
click at [831, 154] on div "Unclaimed" at bounding box center [865, 153] width 69 height 18
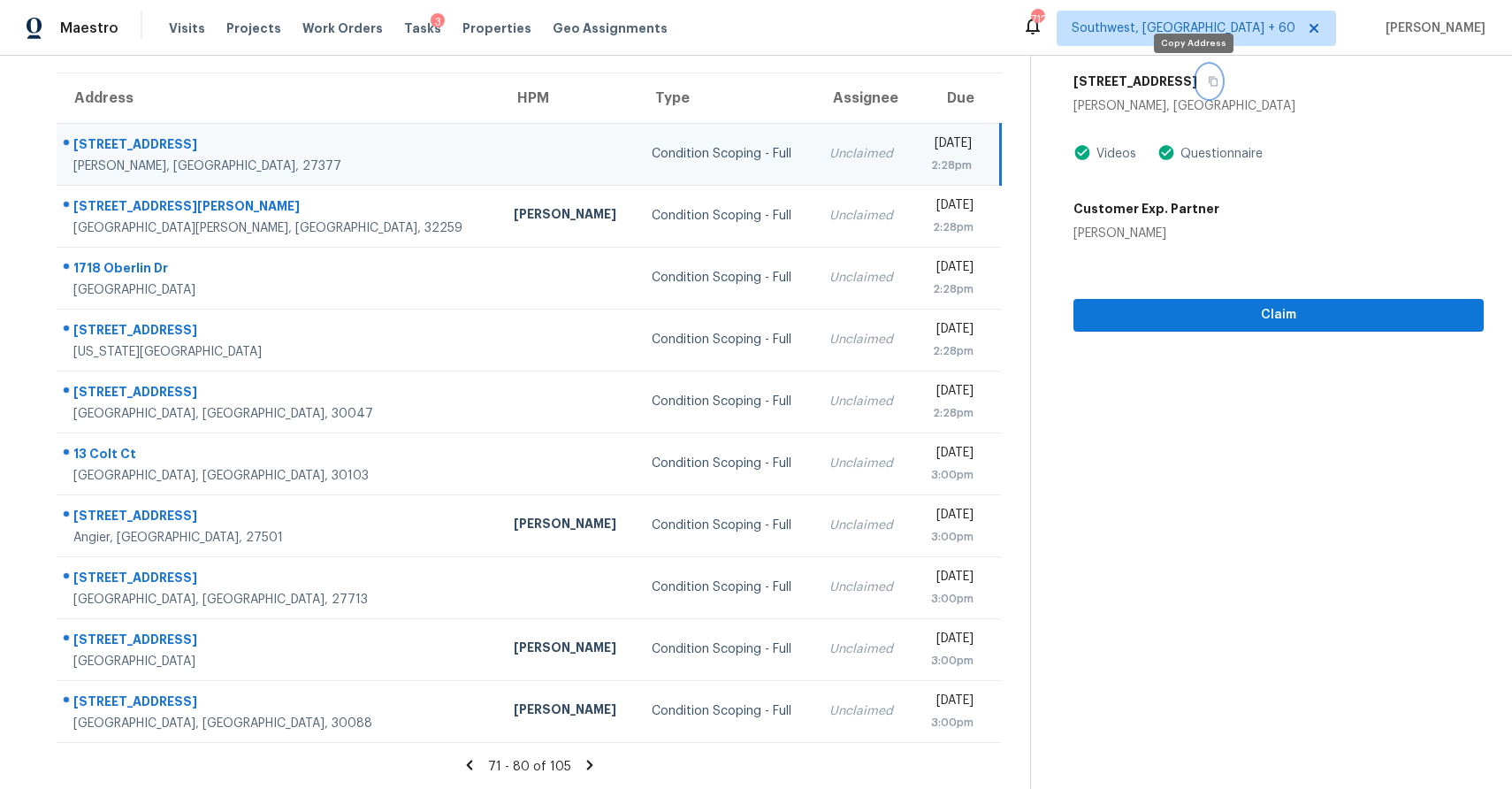
click at [1197, 72] on button "button" at bounding box center [1209, 81] width 24 height 32
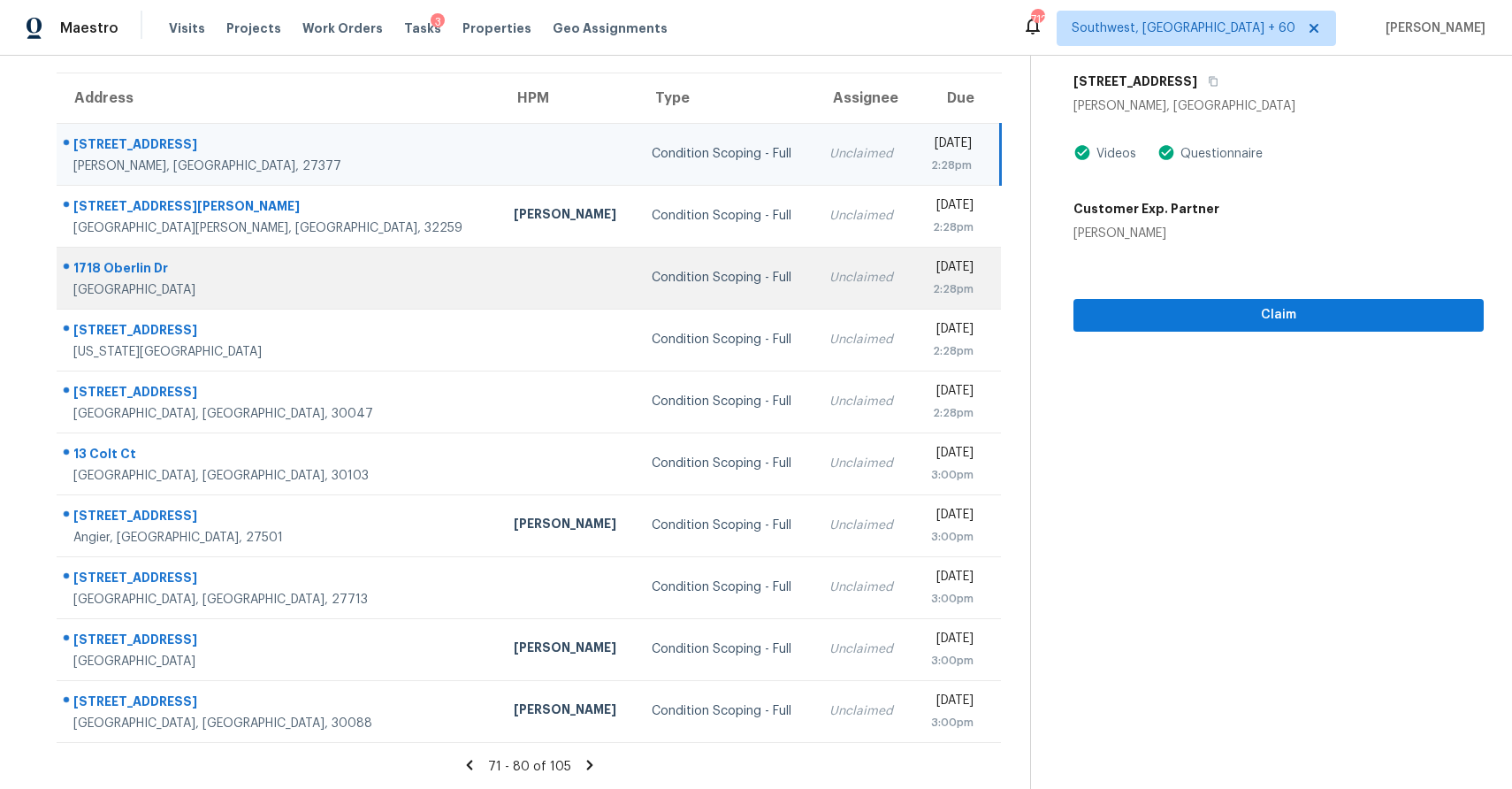
click at [816, 262] on td "Unclaimed" at bounding box center [864, 278] width 97 height 62
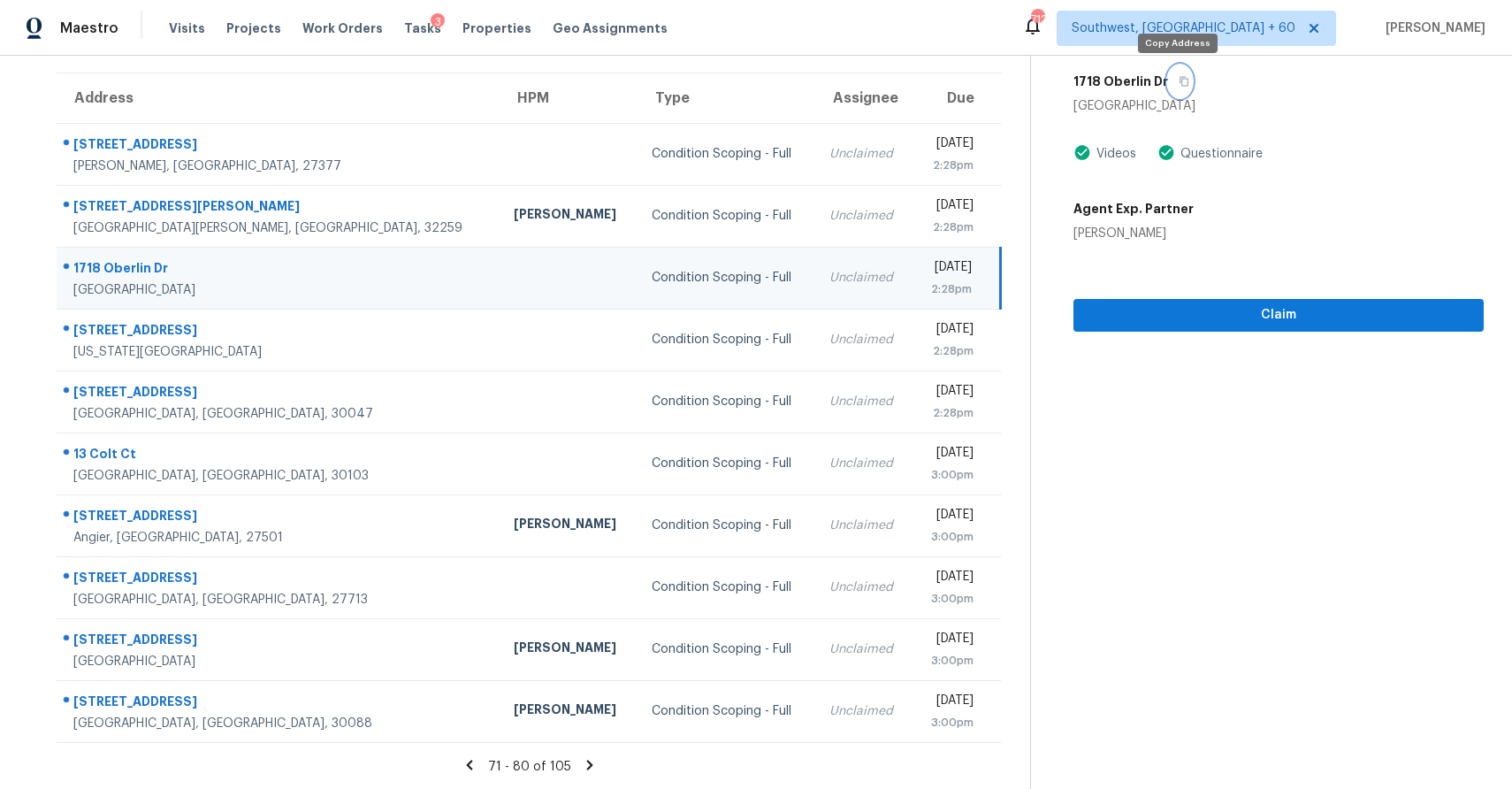
click at [1168, 88] on button "button" at bounding box center [1179, 81] width 24 height 32
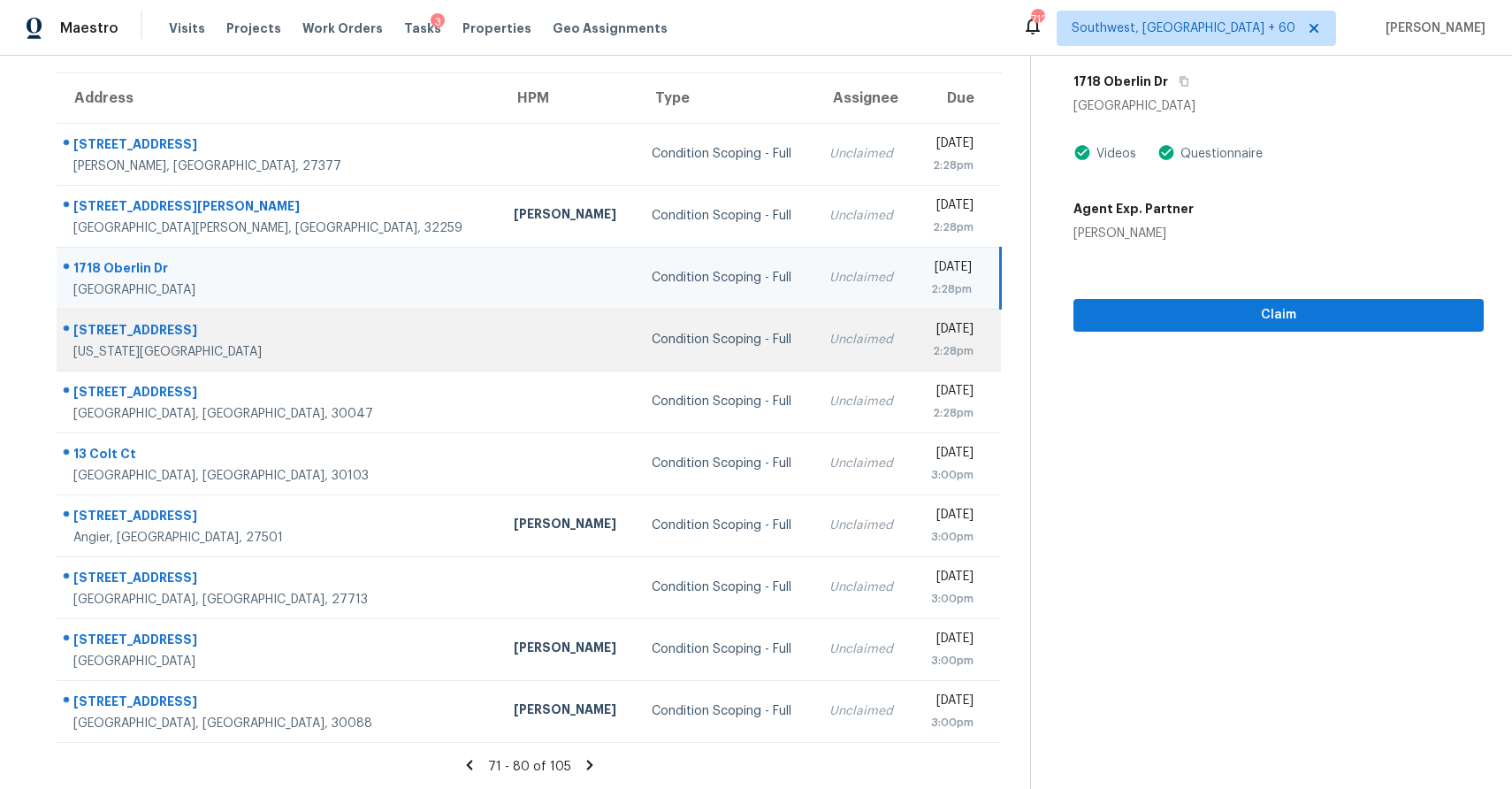
click at [670, 337] on td "Condition Scoping - Full" at bounding box center [726, 340] width 177 height 62
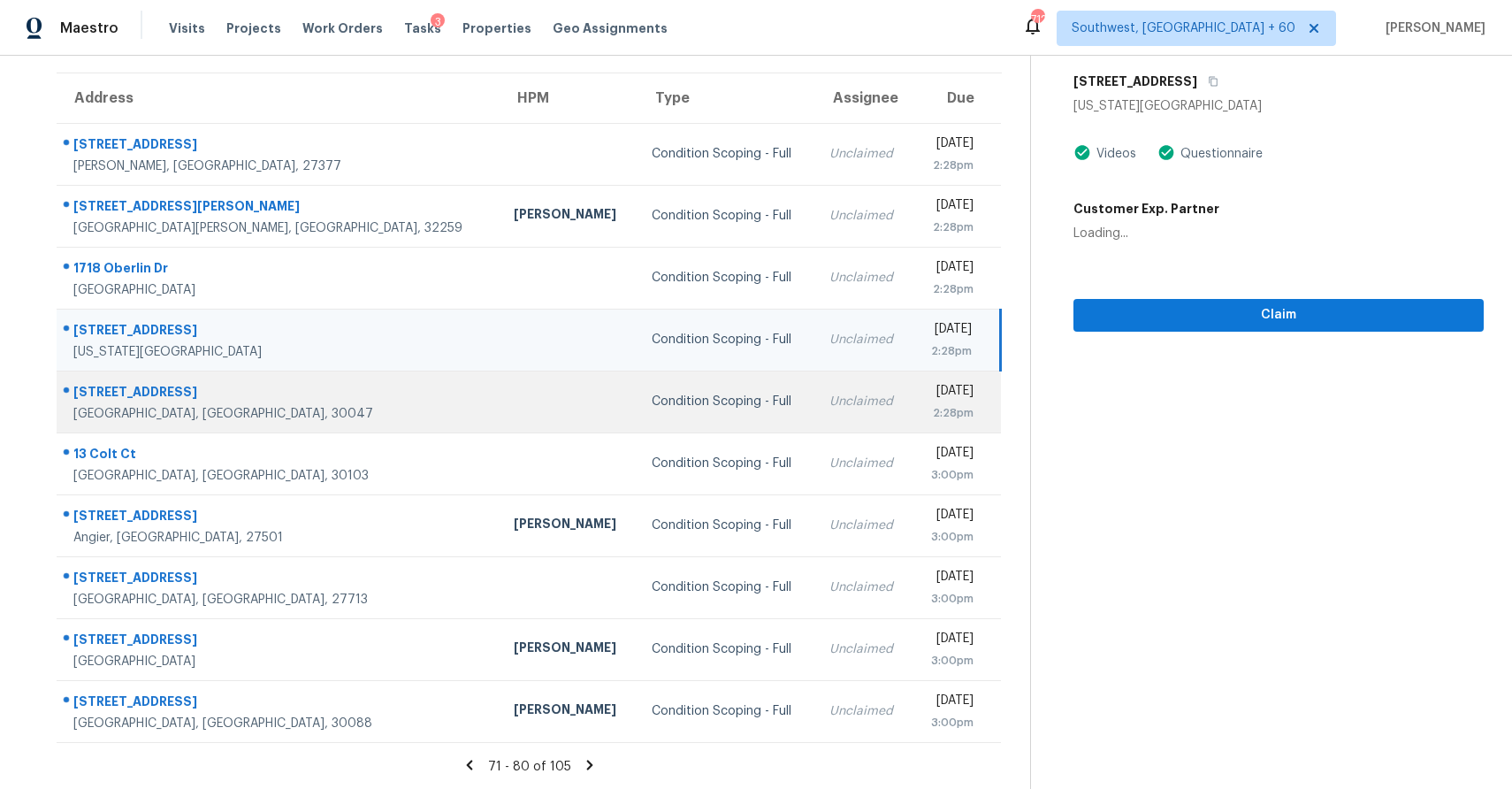
click at [830, 407] on div "Unclaimed" at bounding box center [864, 401] width 69 height 18
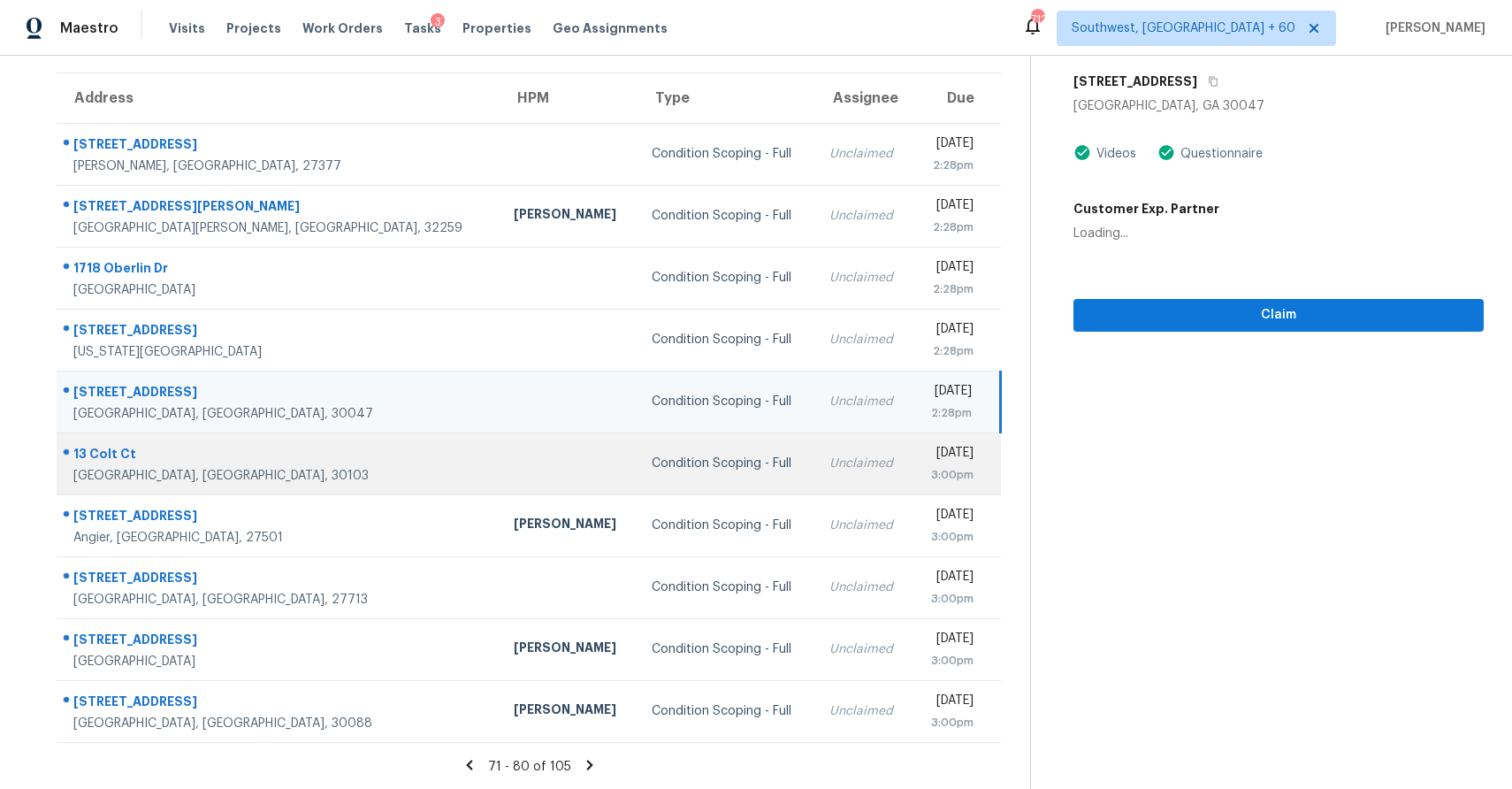
click at [830, 469] on div "Unclaimed" at bounding box center [864, 463] width 69 height 18
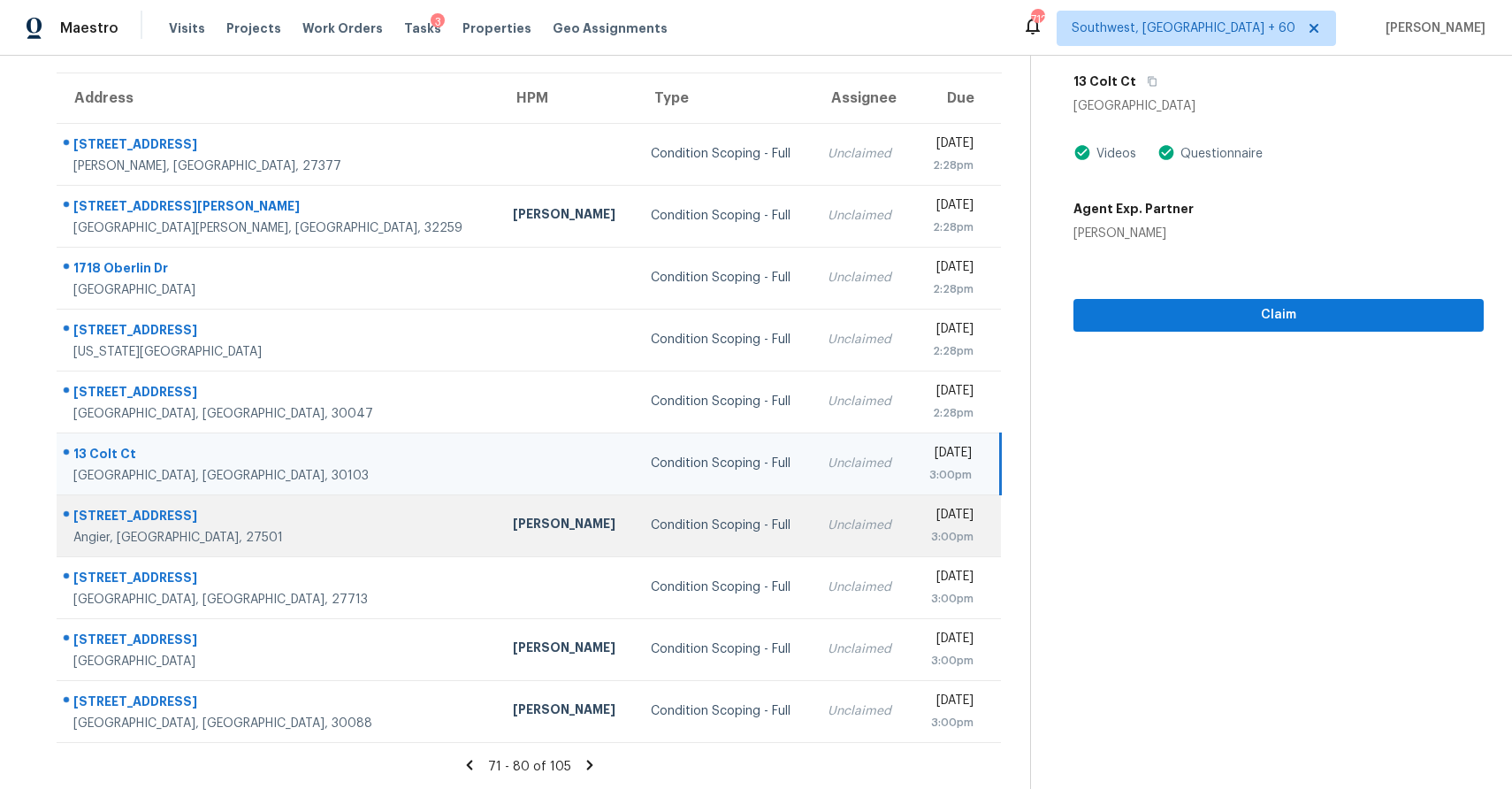
click at [814, 514] on td "Unclaimed" at bounding box center [862, 525] width 97 height 62
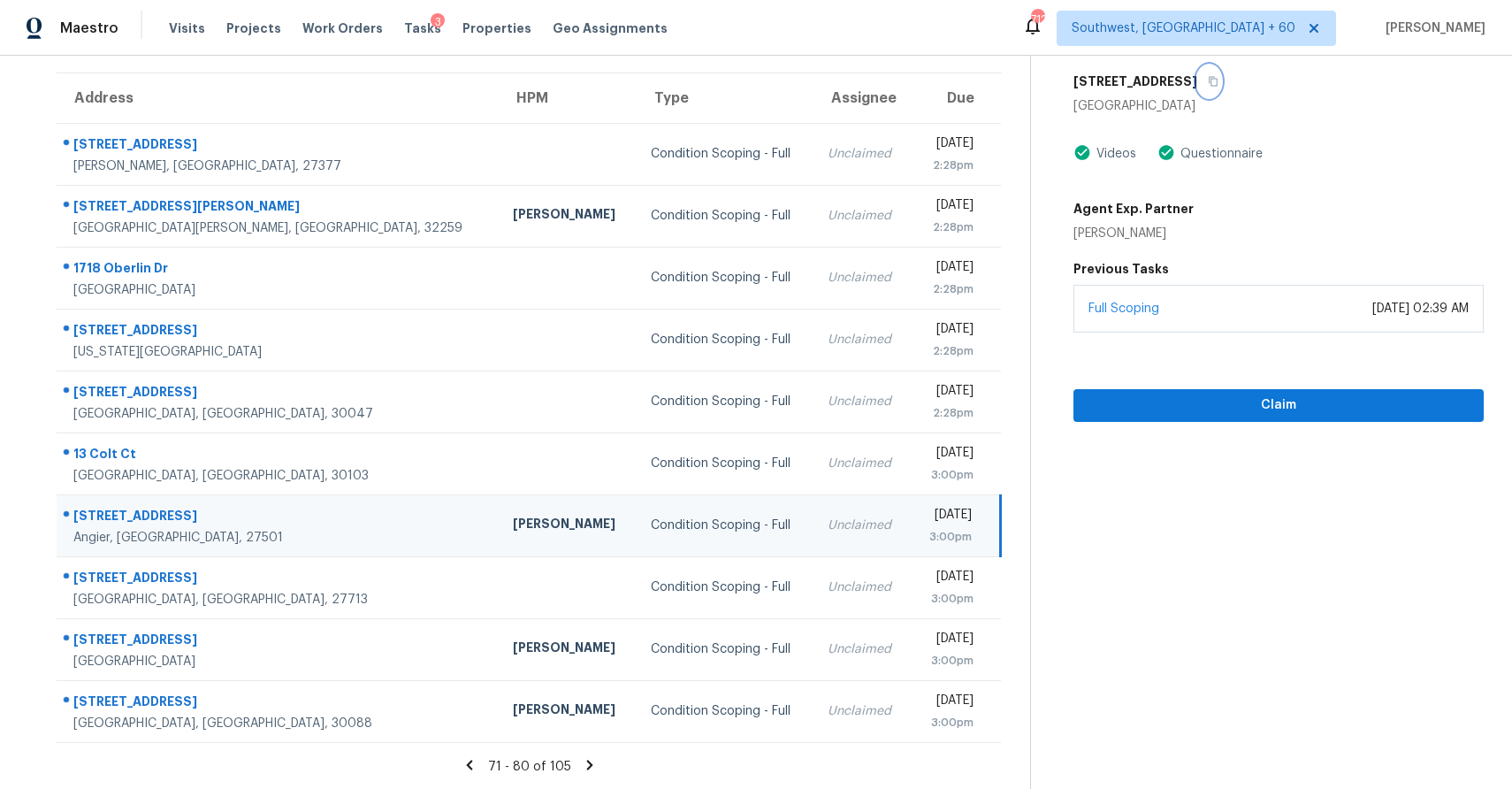
click at [1208, 79] on icon "button" at bounding box center [1212, 80] width 10 height 10
click at [1277, 414] on span "Claim" at bounding box center [1279, 404] width 382 height 22
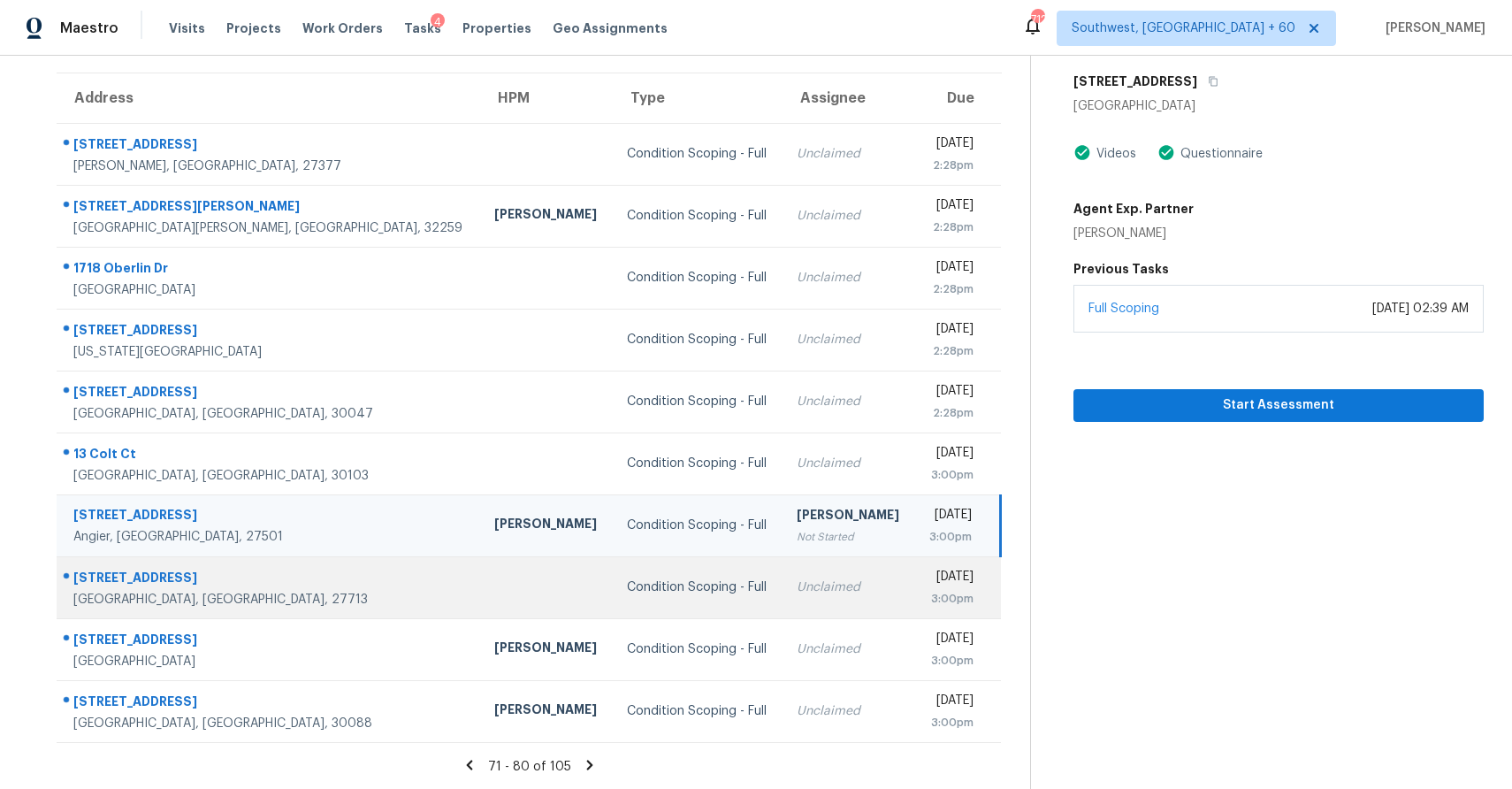
click at [782, 570] on td "Unclaimed" at bounding box center [848, 588] width 131 height 62
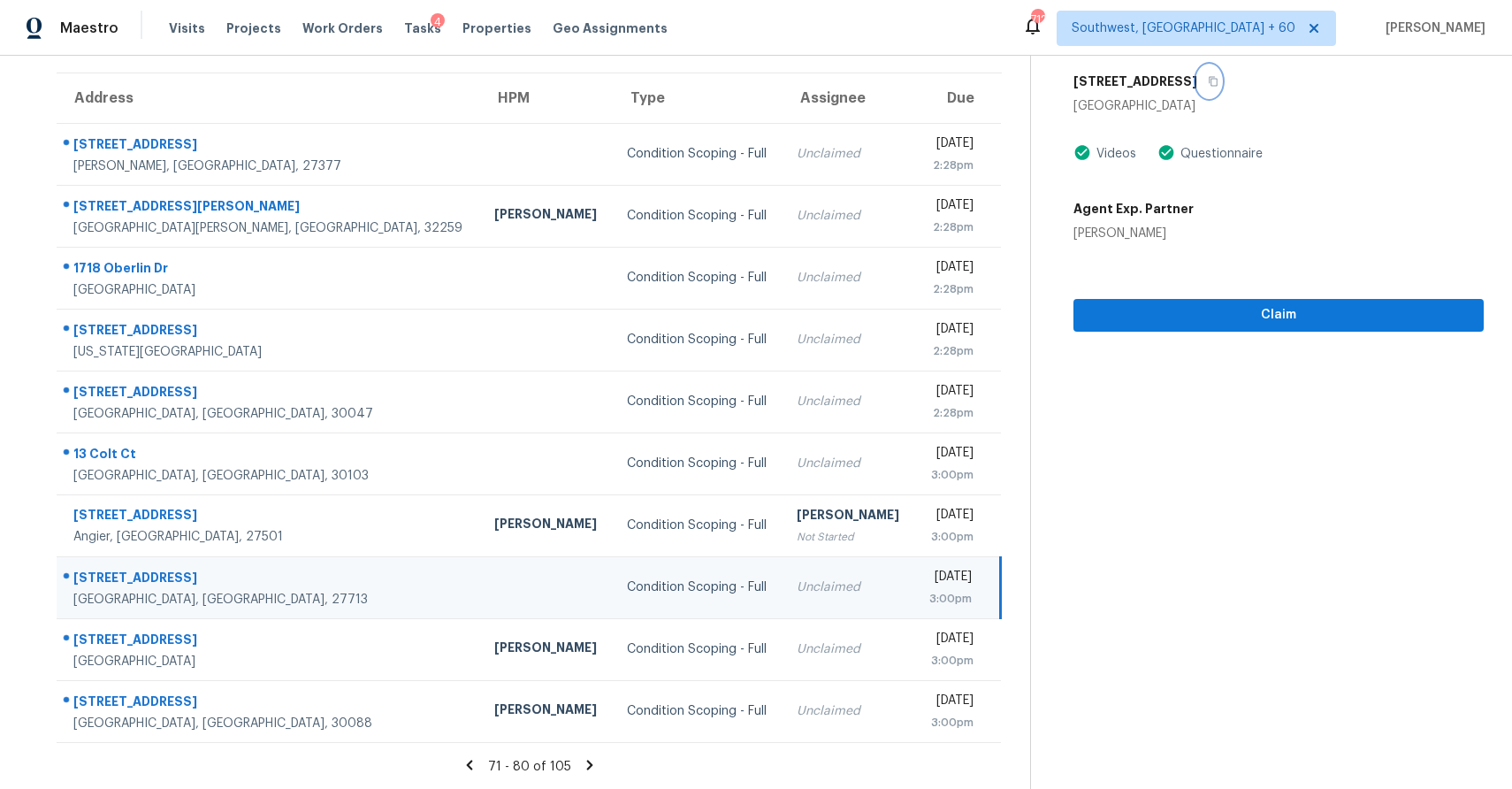
click at [1204, 72] on button "button" at bounding box center [1209, 81] width 24 height 32
click at [1216, 311] on span "Claim" at bounding box center [1279, 315] width 382 height 22
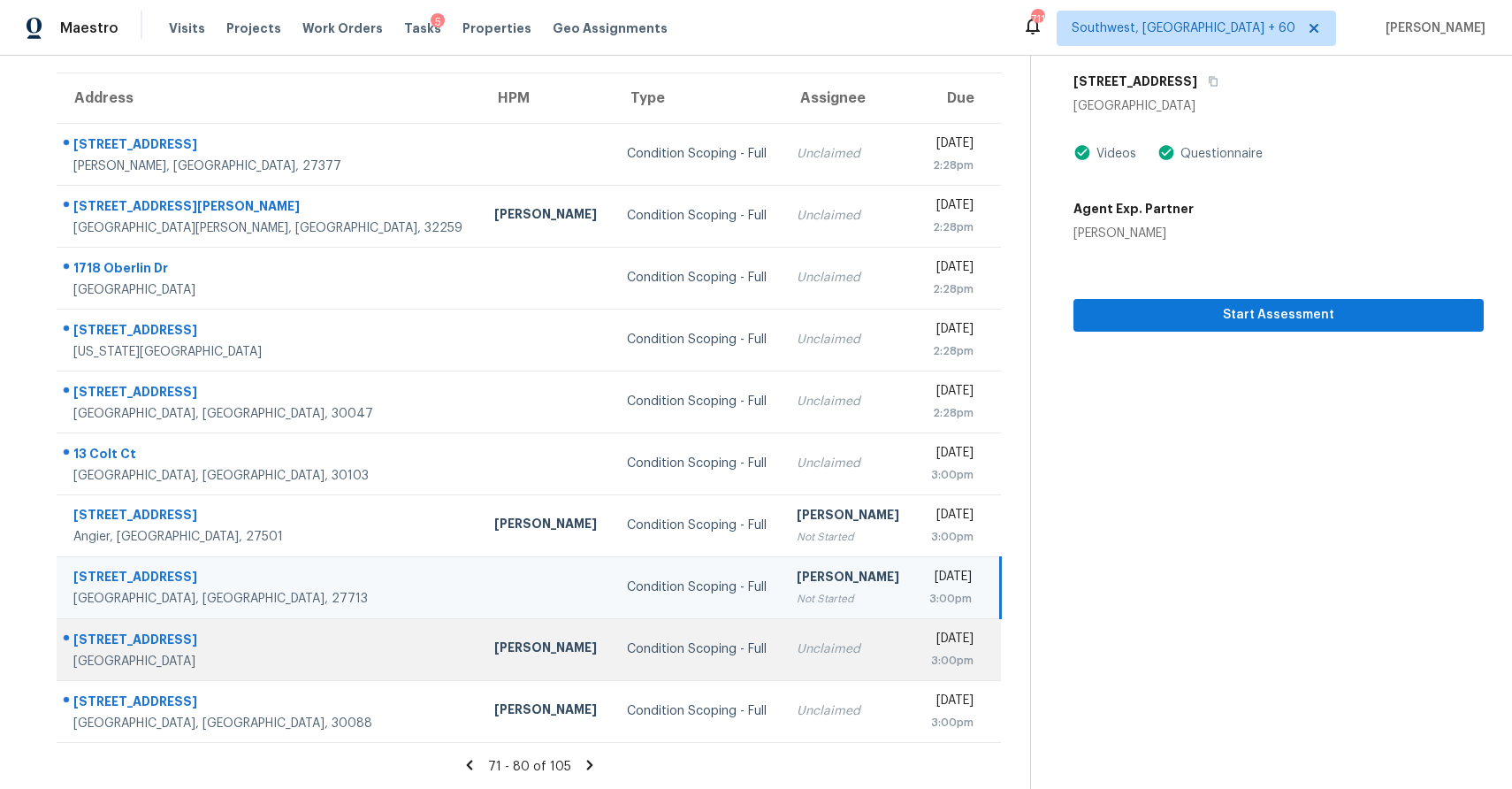
click at [797, 642] on div "Unclaimed" at bounding box center [848, 648] width 103 height 18
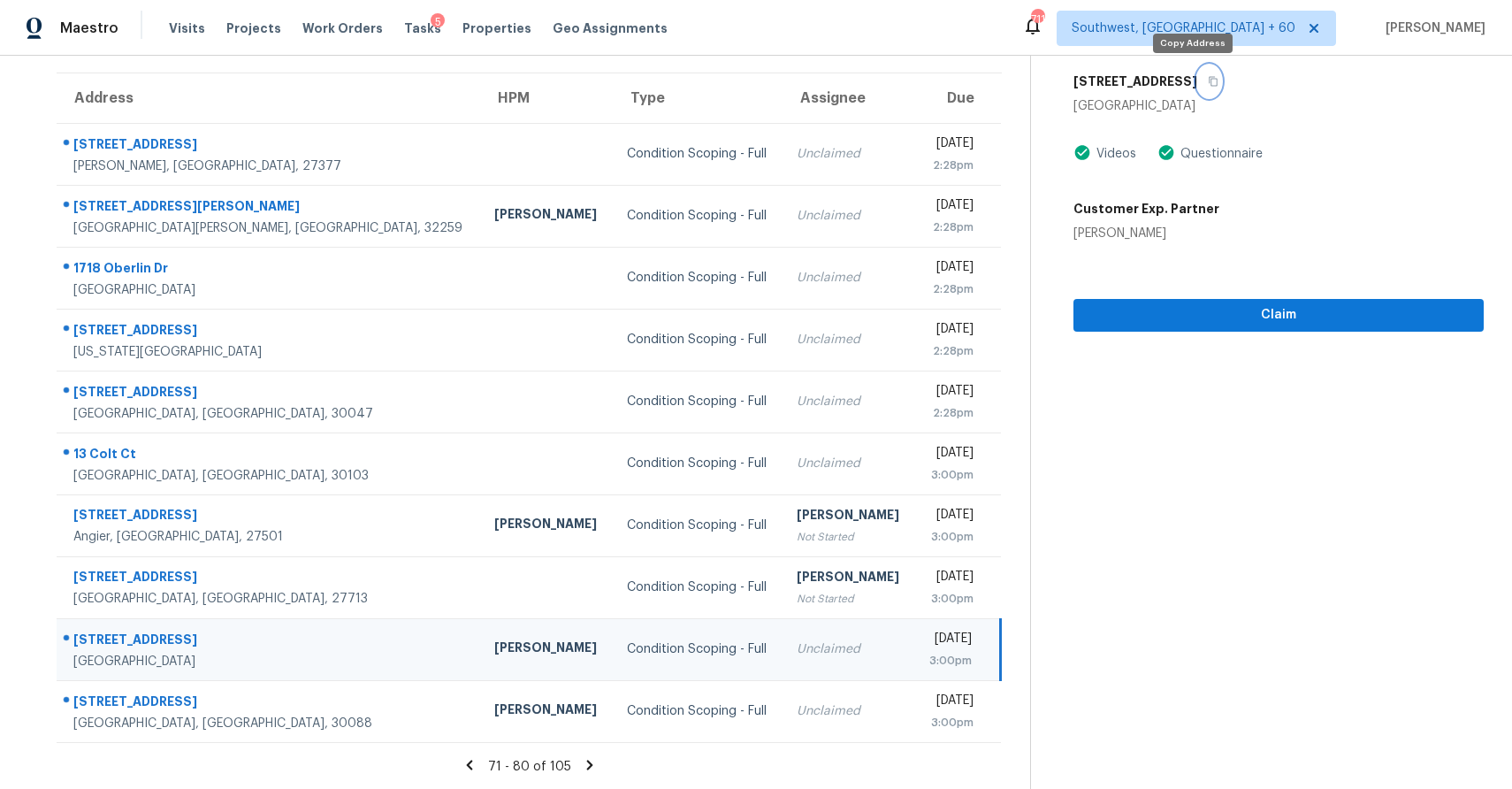
click at [1197, 77] on button "button" at bounding box center [1209, 81] width 24 height 32
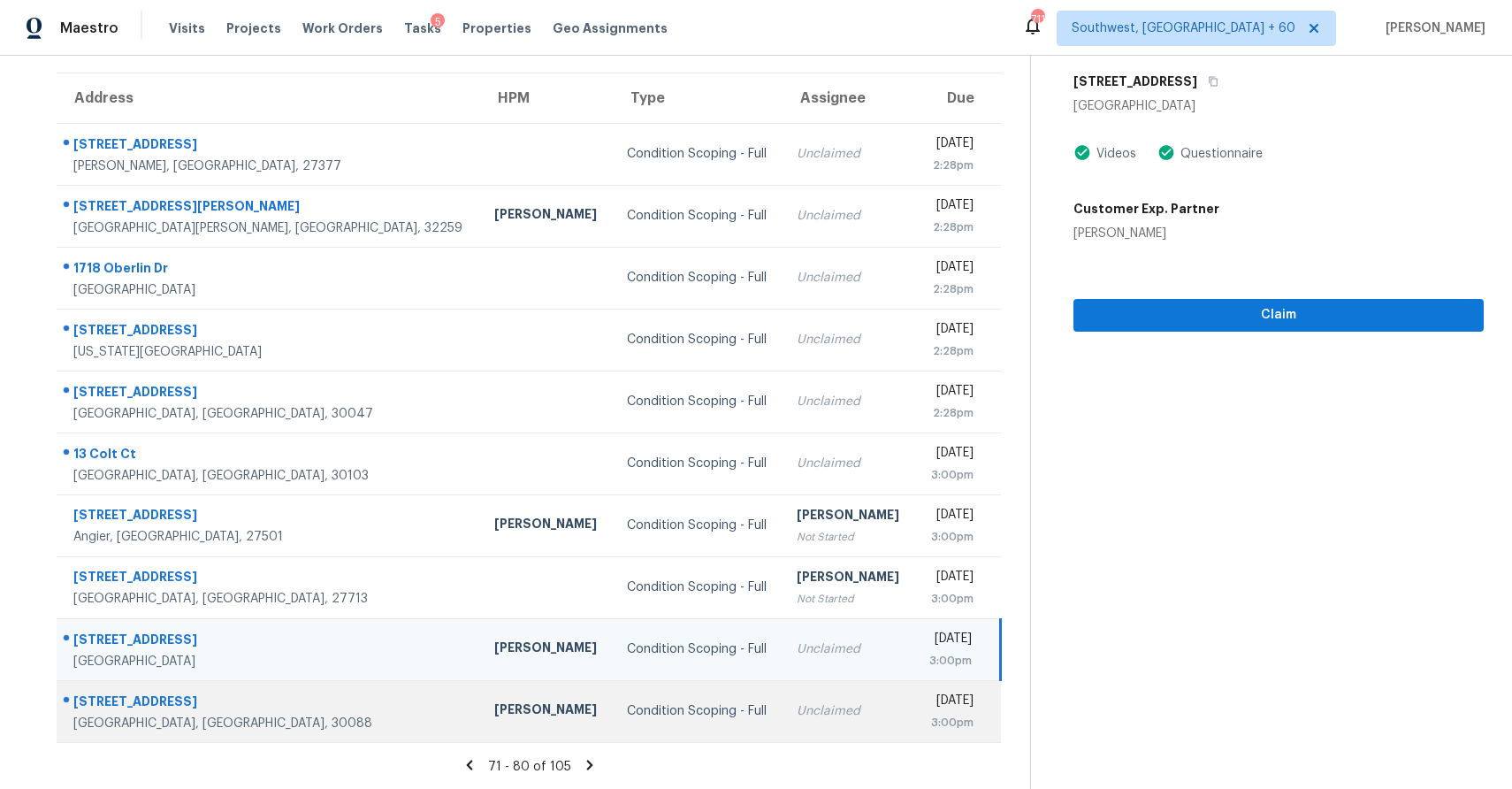
click at [782, 695] on td "Unclaimed" at bounding box center [848, 712] width 131 height 62
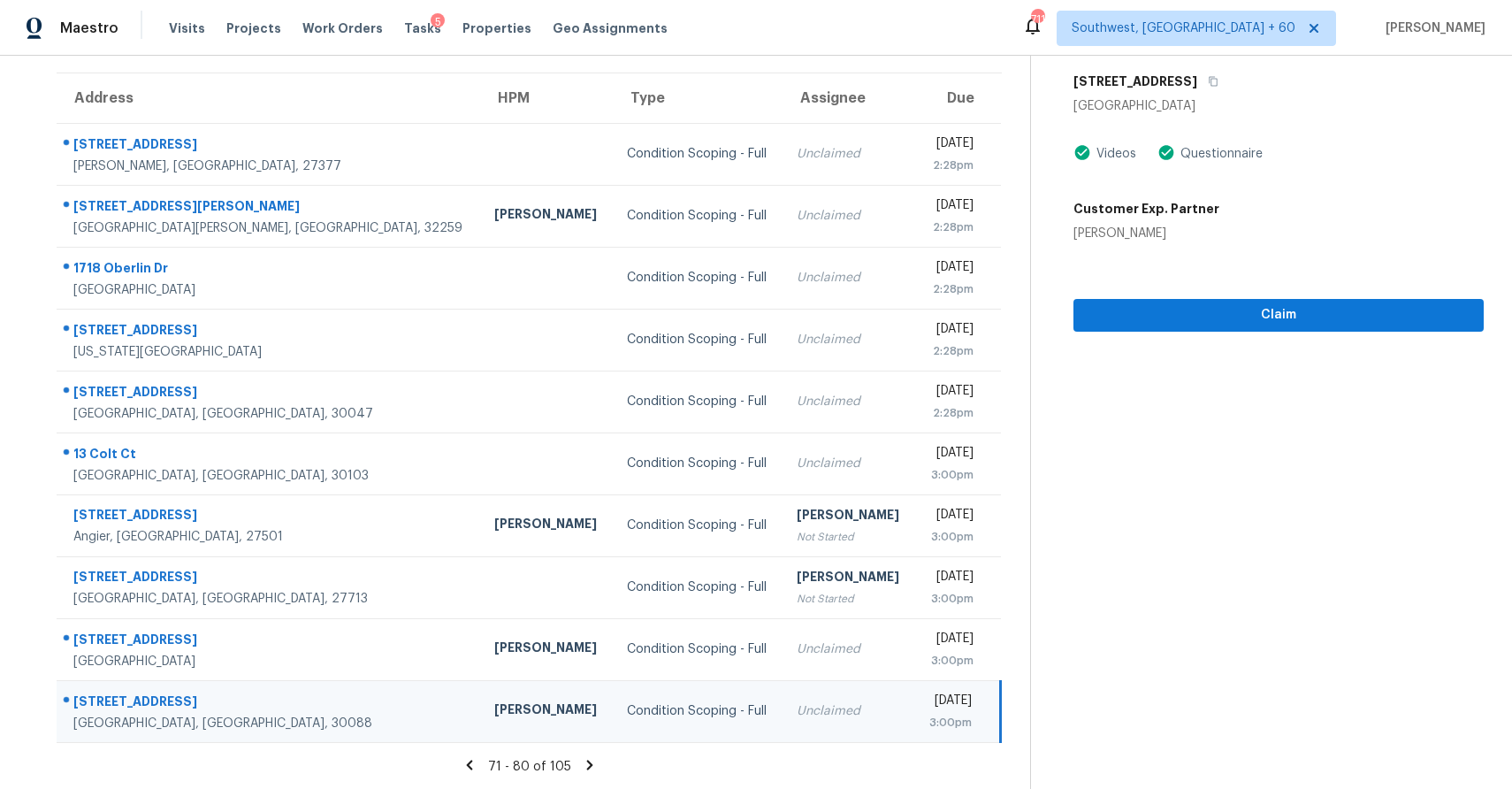
click at [576, 763] on div "71 - 80 of 105" at bounding box center [529, 766] width 1002 height 19
click at [582, 764] on icon at bounding box center [590, 764] width 16 height 16
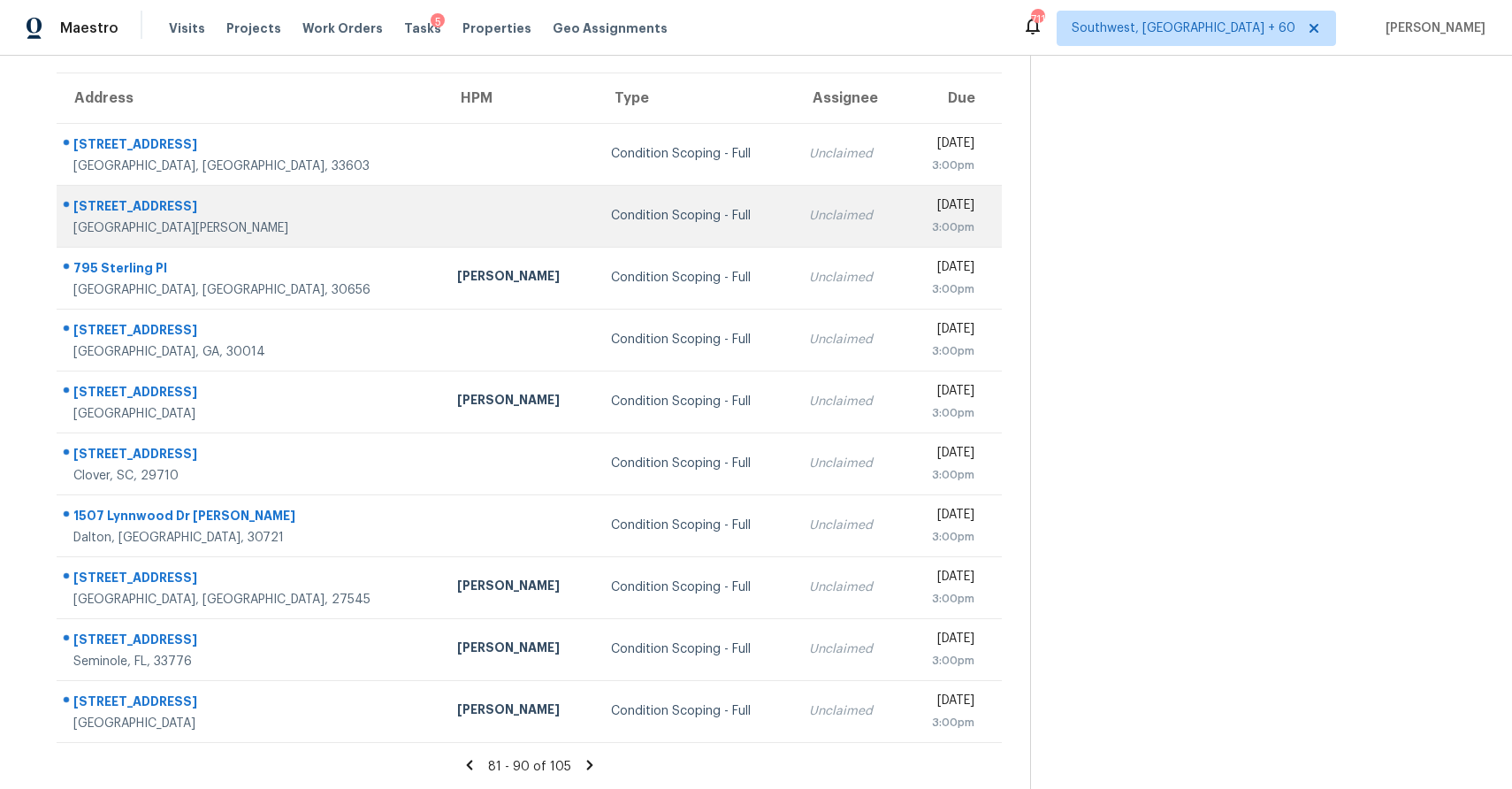
click at [795, 188] on td "Unclaimed" at bounding box center [849, 216] width 108 height 62
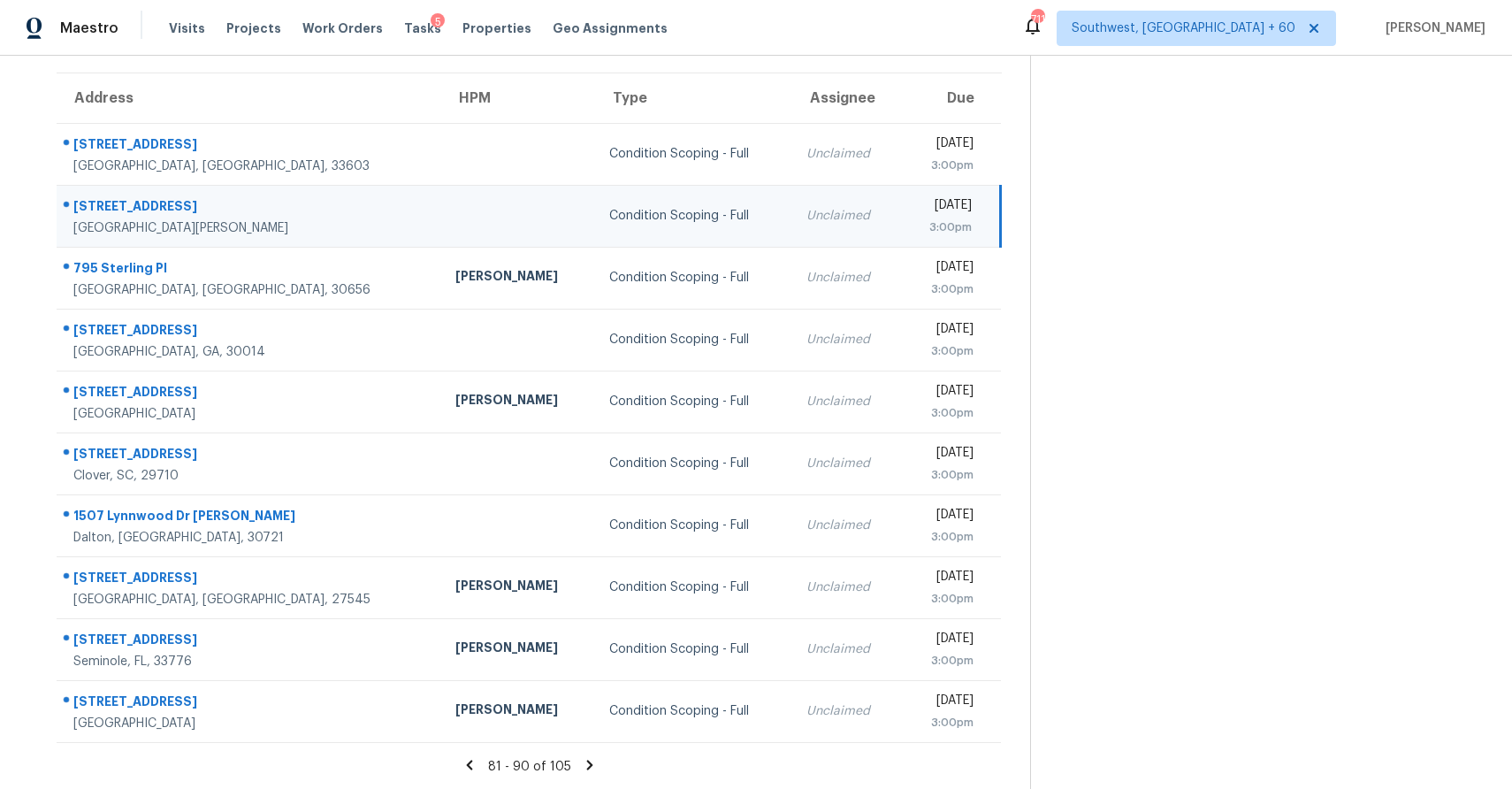
click at [792, 243] on td "Unclaimed" at bounding box center [846, 216] width 108 height 62
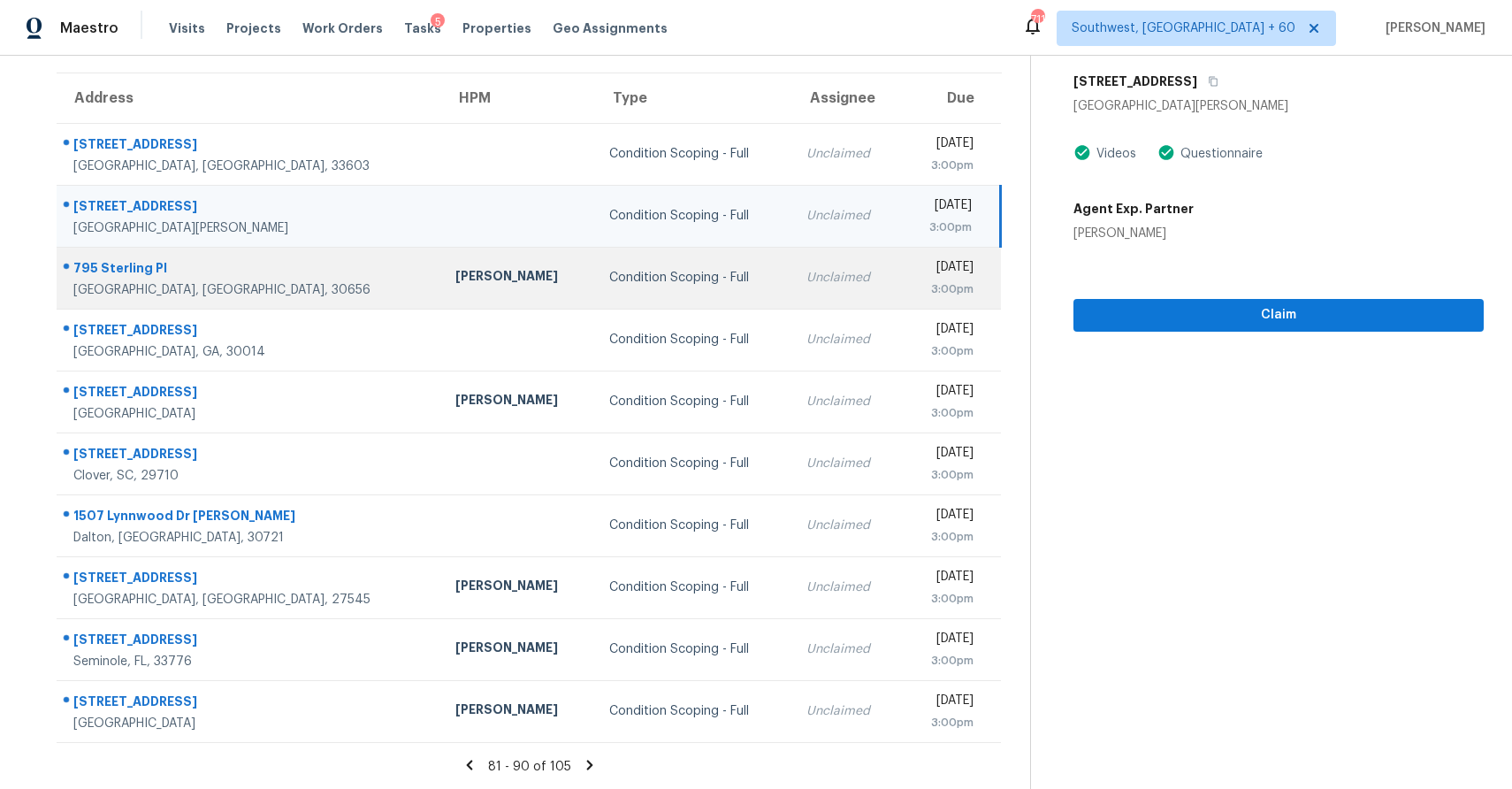
click at [792, 305] on td "Unclaimed" at bounding box center [846, 278] width 108 height 62
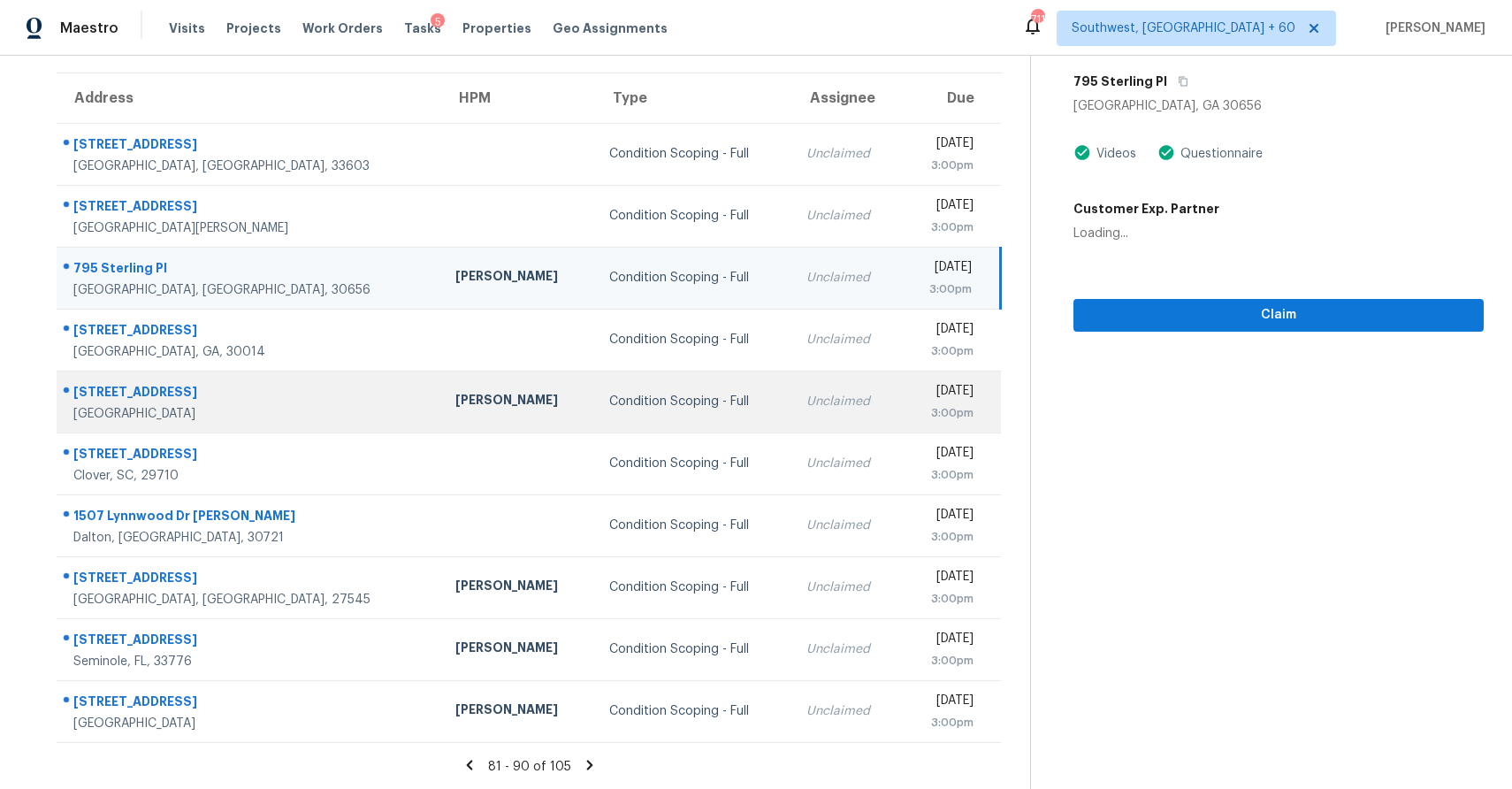
click at [806, 392] on div "Unclaimed" at bounding box center [846, 401] width 79 height 18
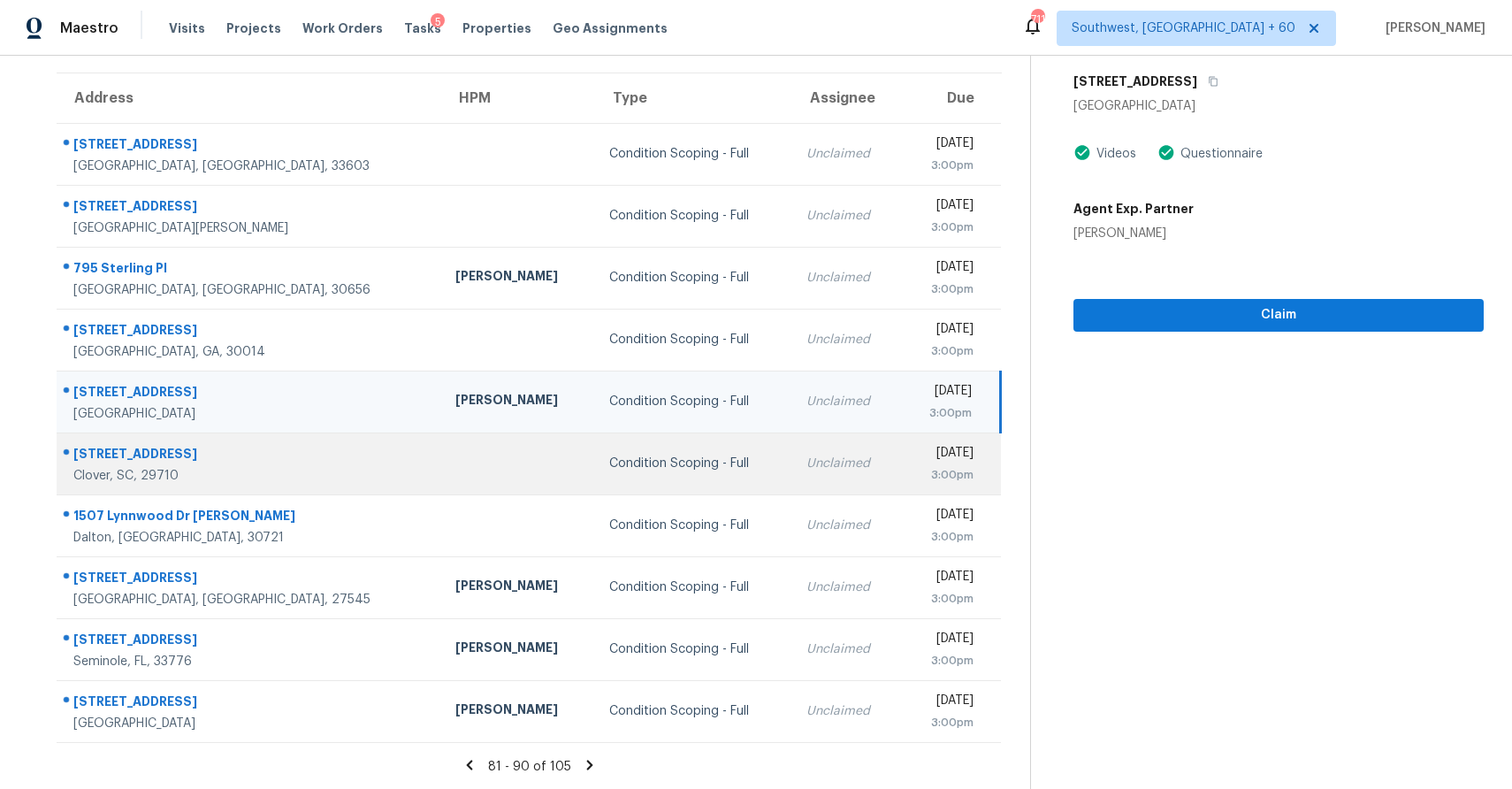
click at [792, 476] on td "Unclaimed" at bounding box center [846, 464] width 108 height 62
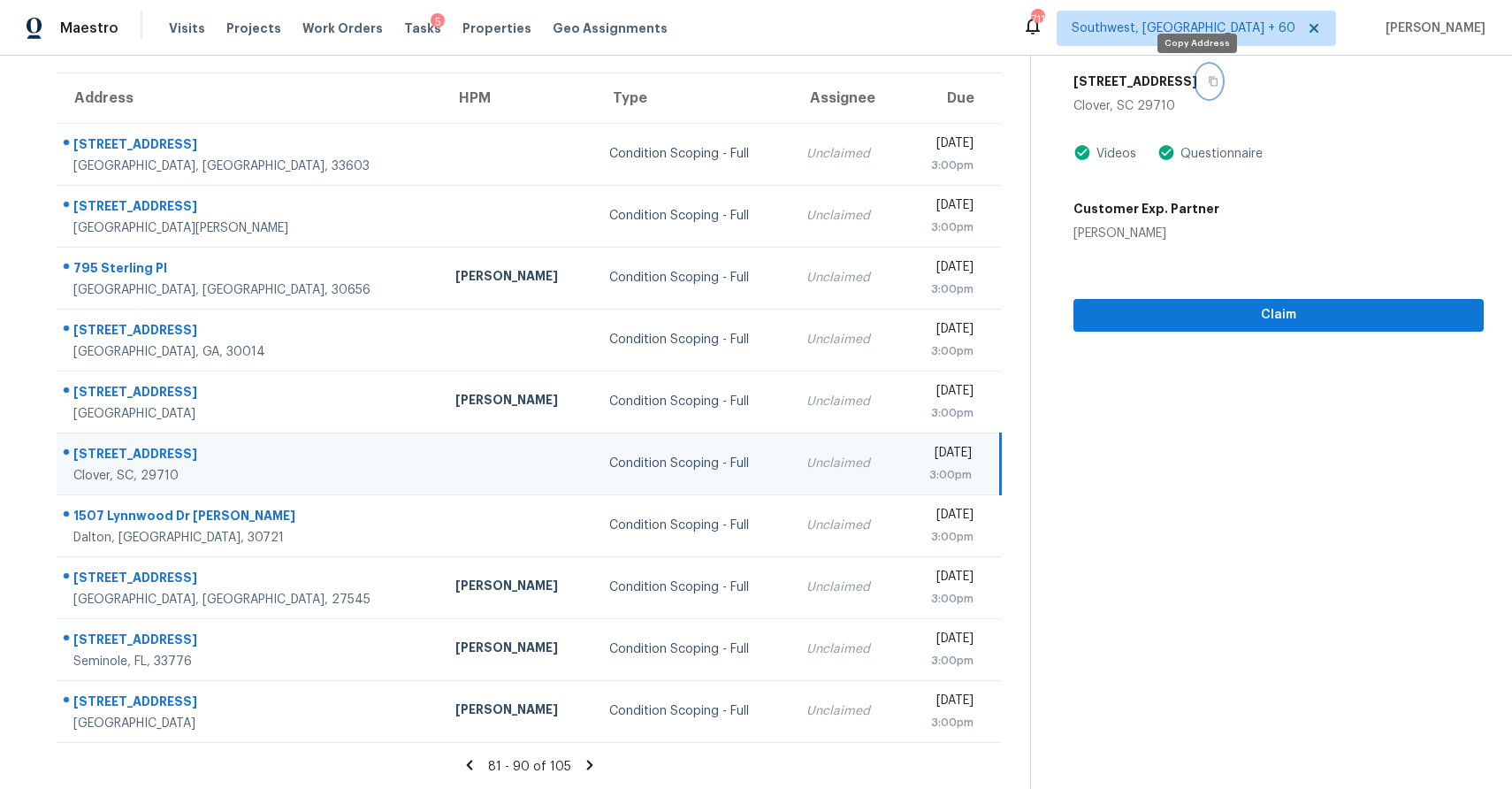
click at [1198, 90] on button "button" at bounding box center [1209, 81] width 24 height 32
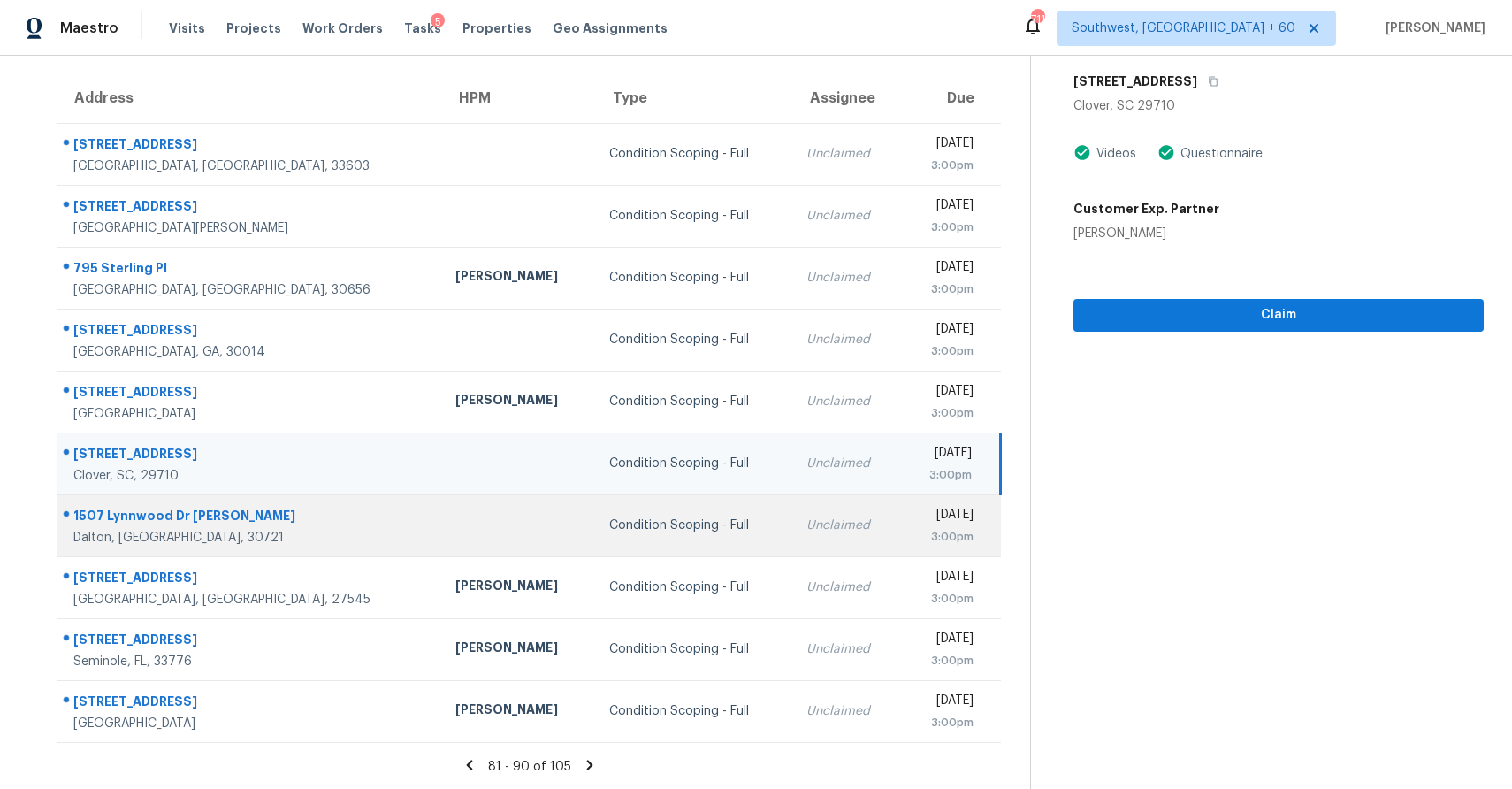
click at [595, 515] on td "Condition Scoping - Full" at bounding box center [694, 525] width 198 height 62
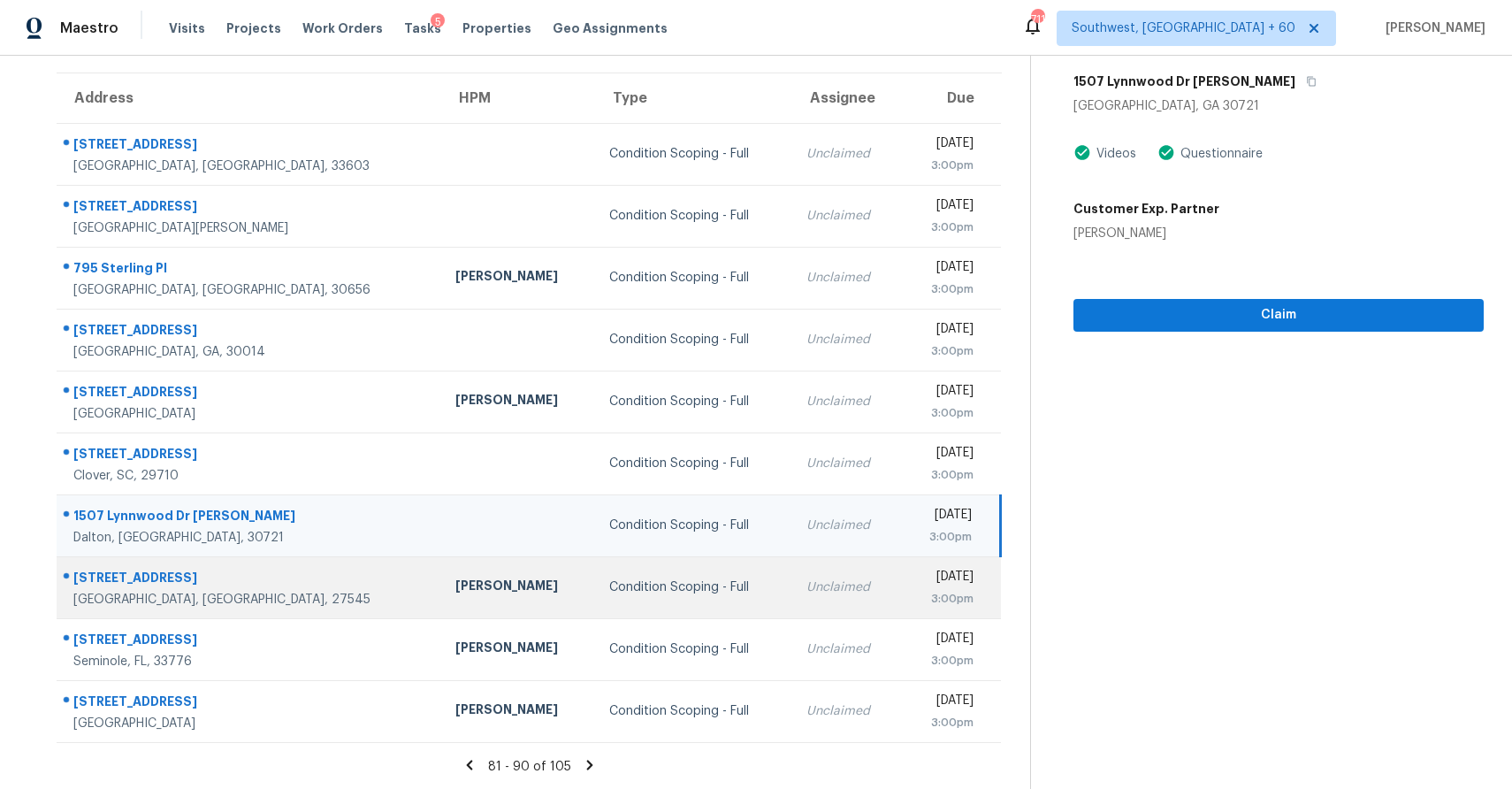
click at [610, 594] on div "Condition Scoping - Full" at bounding box center [694, 587] width 169 height 18
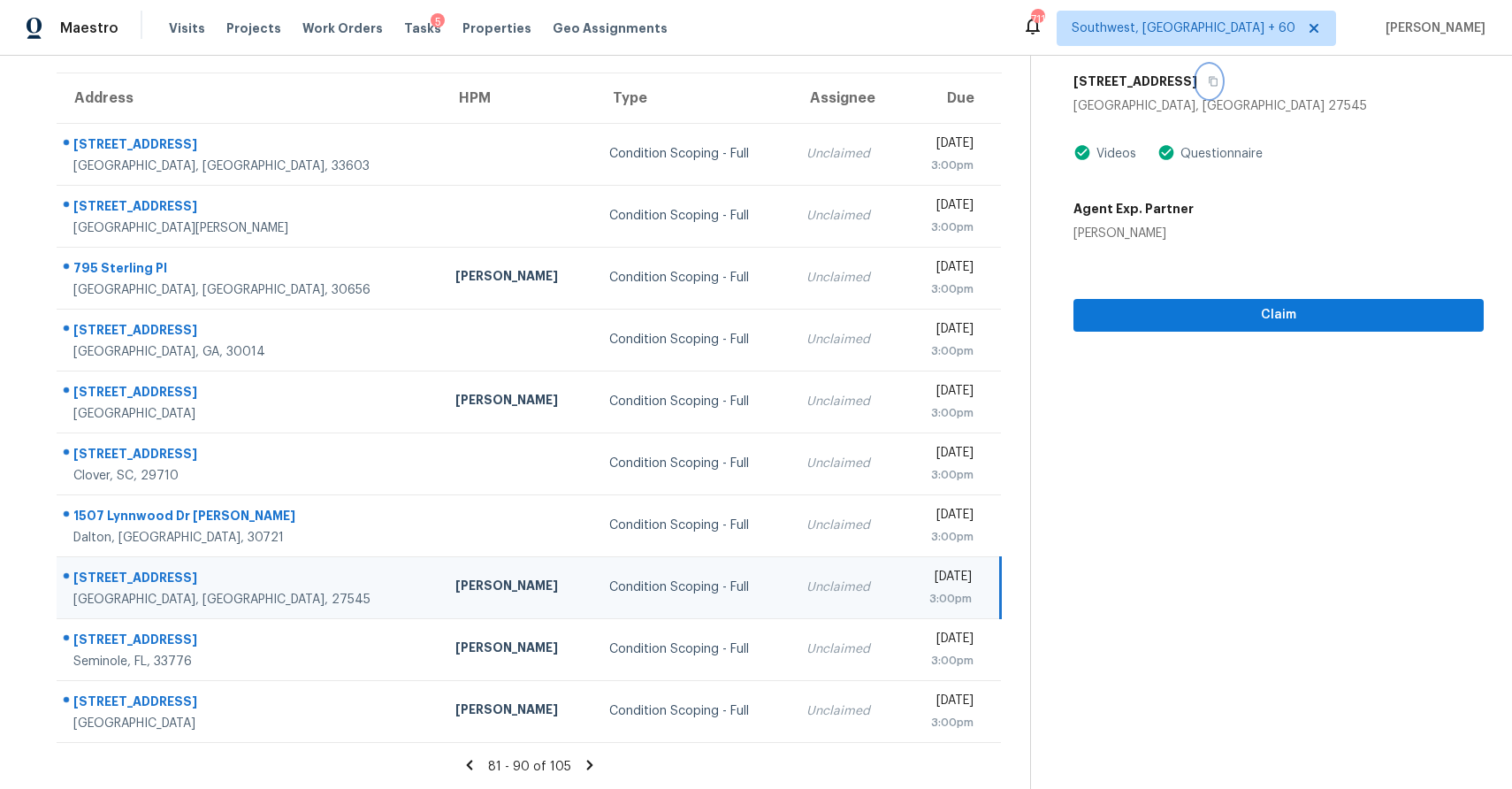
click at [1213, 81] on icon "button" at bounding box center [1212, 81] width 9 height 9
click at [1283, 337] on section "Condition Scoping - Full Sep 25th 2025 by 3:00pm 3001 Manderleigh Dr Knightdale…" at bounding box center [1257, 357] width 454 height 866
click at [1293, 317] on span "Claim" at bounding box center [1279, 315] width 382 height 22
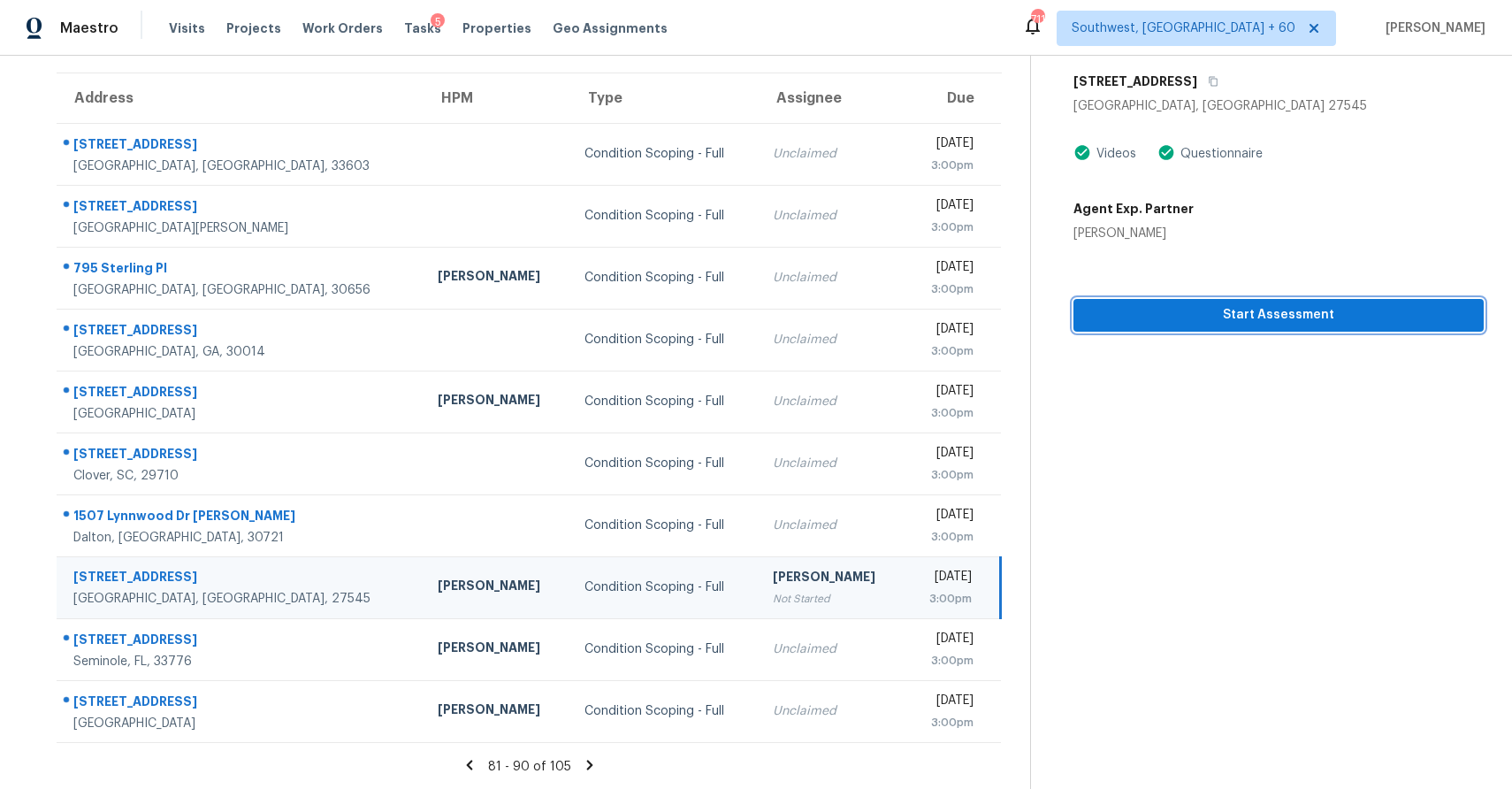
click at [1297, 308] on span "Start Assessment" at bounding box center [1279, 315] width 382 height 22
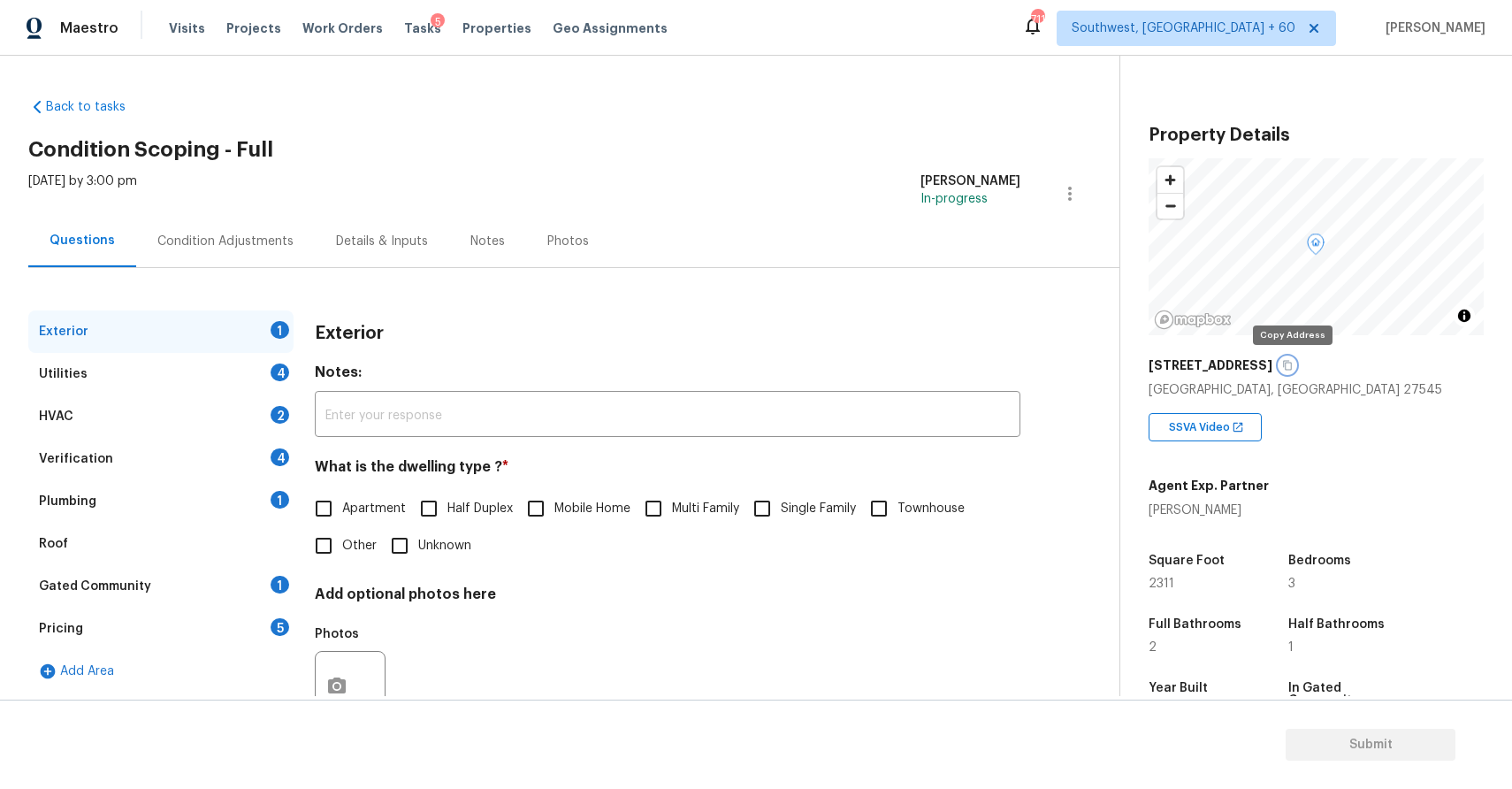
click at [1288, 359] on button "button" at bounding box center [1287, 365] width 16 height 16
click at [756, 508] on input "Single Family" at bounding box center [762, 507] width 37 height 37
checkbox input "true"
click at [222, 384] on div "Utilities 4" at bounding box center [161, 373] width 266 height 43
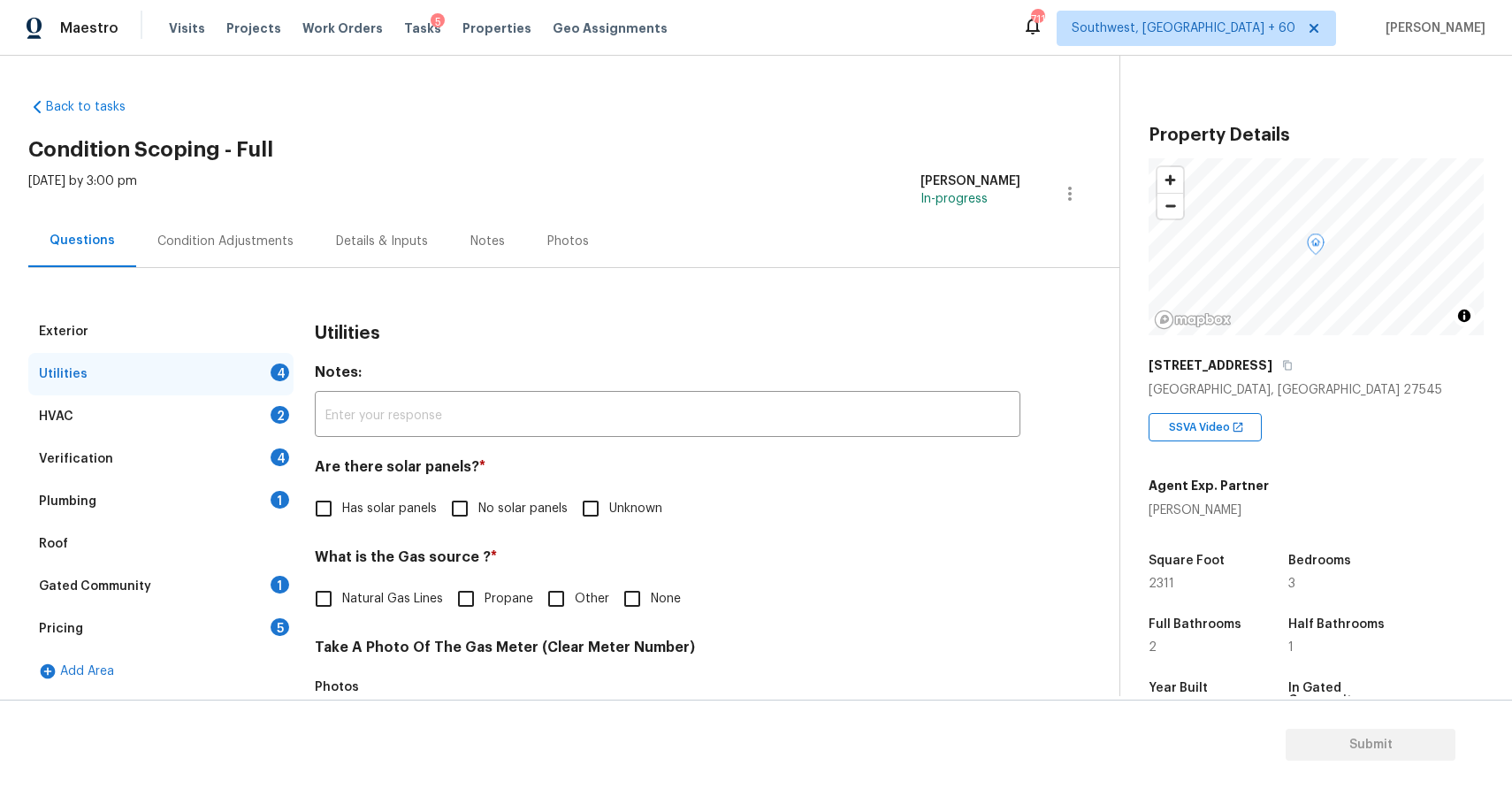
click at [505, 511] on span "No solar panels" at bounding box center [523, 509] width 90 height 19
click at [478, 511] on input "No solar panels" at bounding box center [459, 507] width 37 height 37
checkbox input "true"
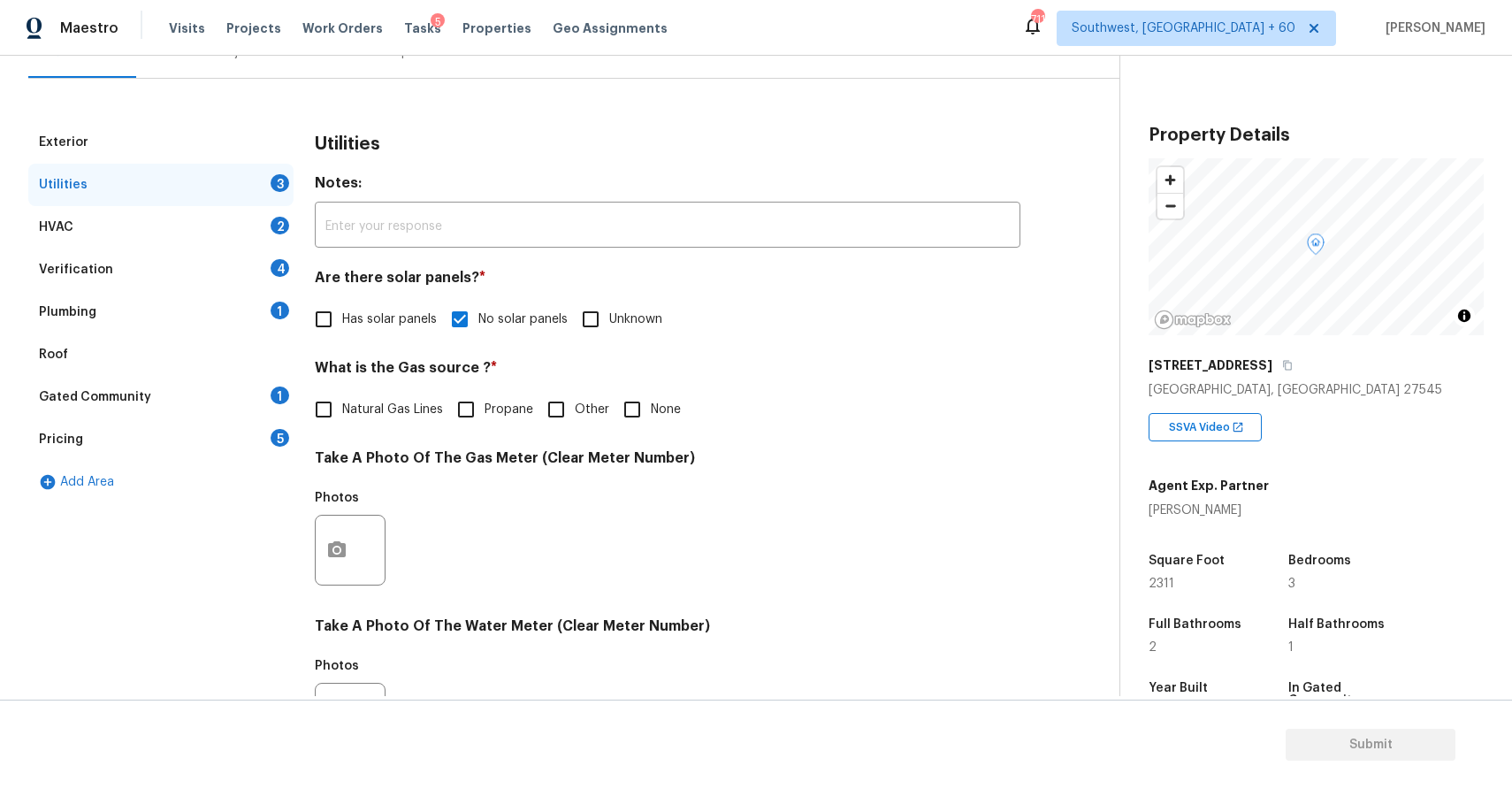
click at [321, 576] on div at bounding box center [350, 550] width 71 height 71
click at [334, 534] on button "button" at bounding box center [336, 550] width 43 height 69
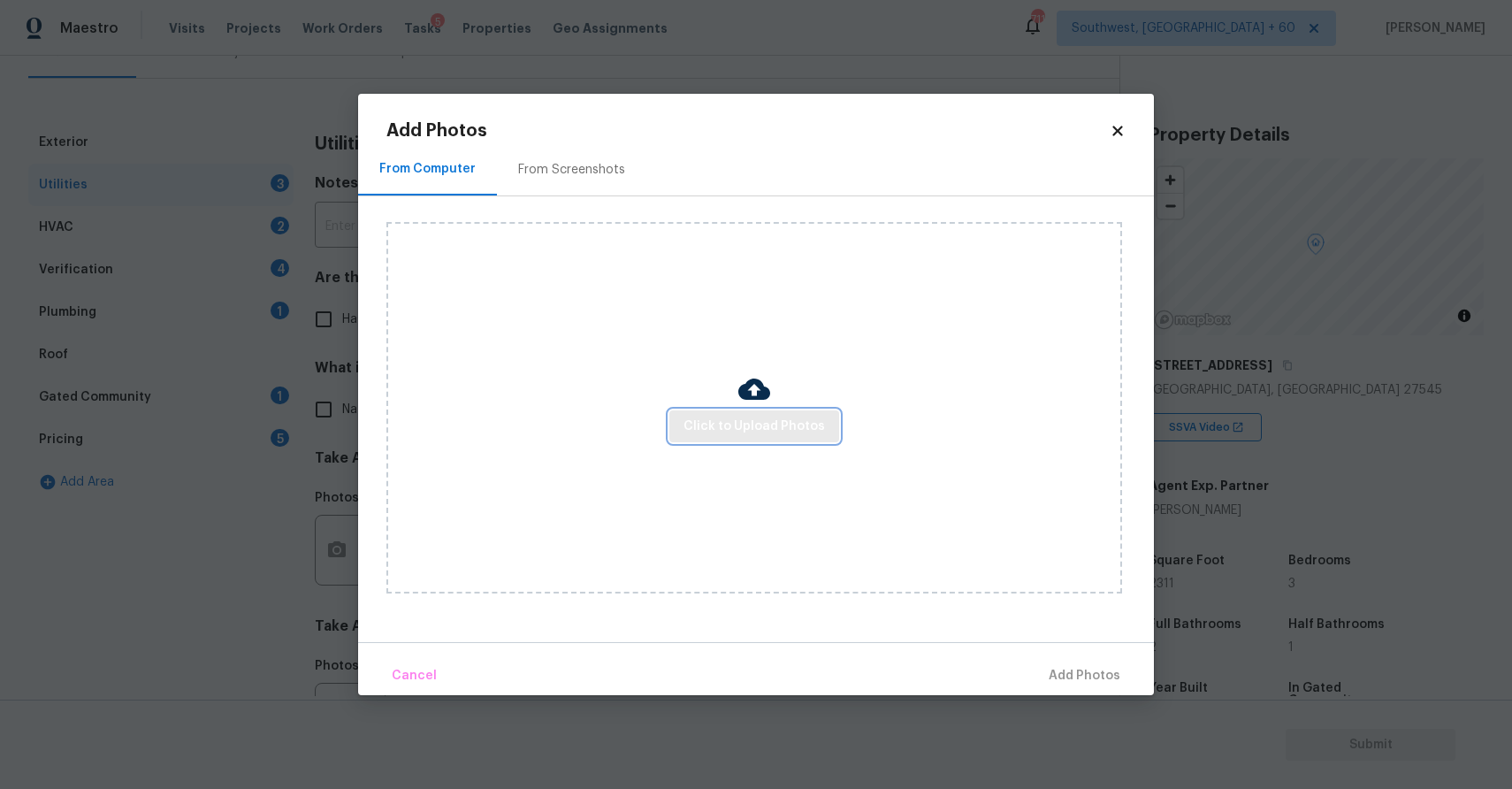
click at [806, 414] on button "Click to Upload Photos" at bounding box center [754, 426] width 170 height 33
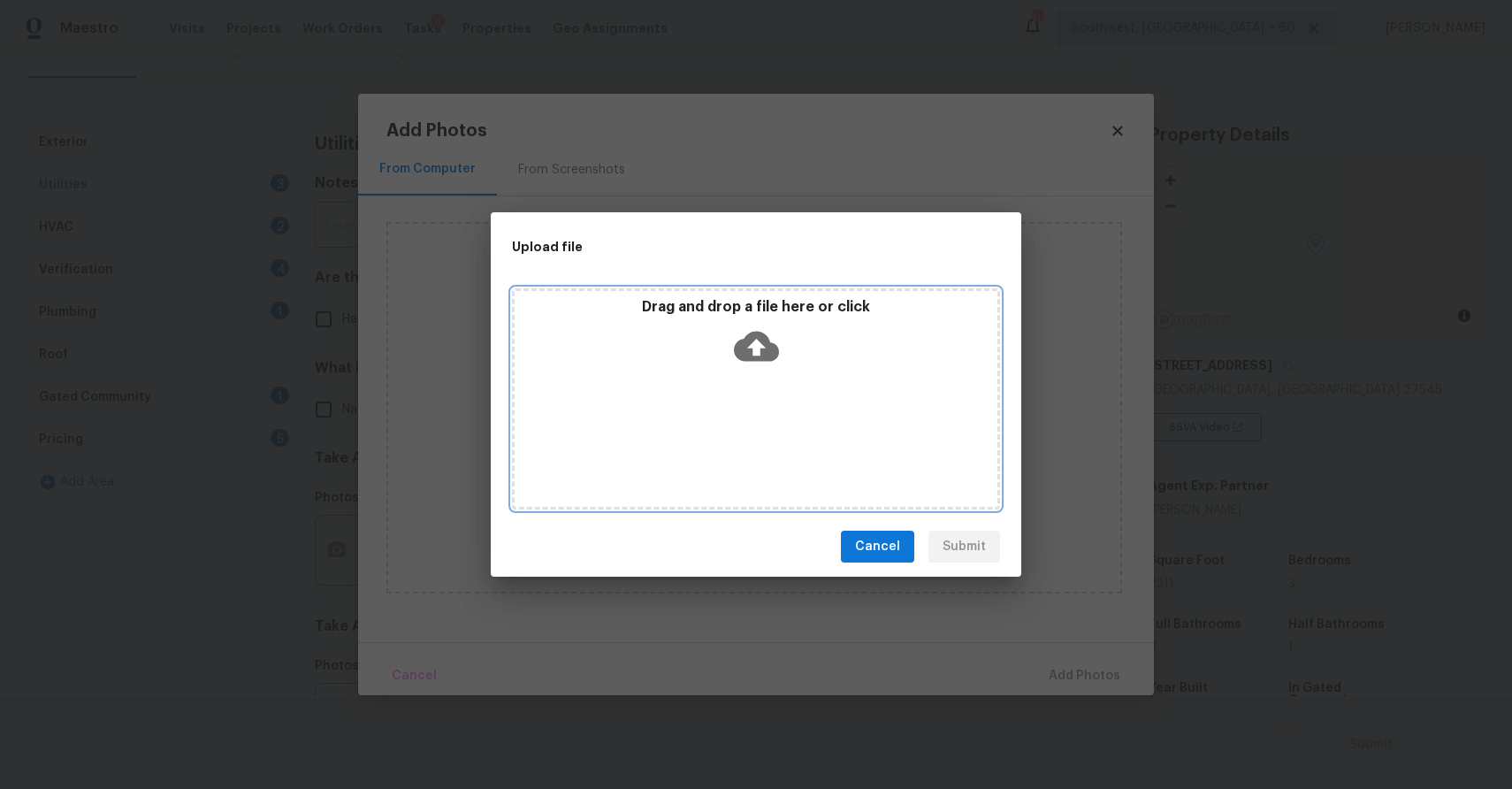
click at [806, 414] on div "Drag and drop a file here or click" at bounding box center [756, 399] width 489 height 221
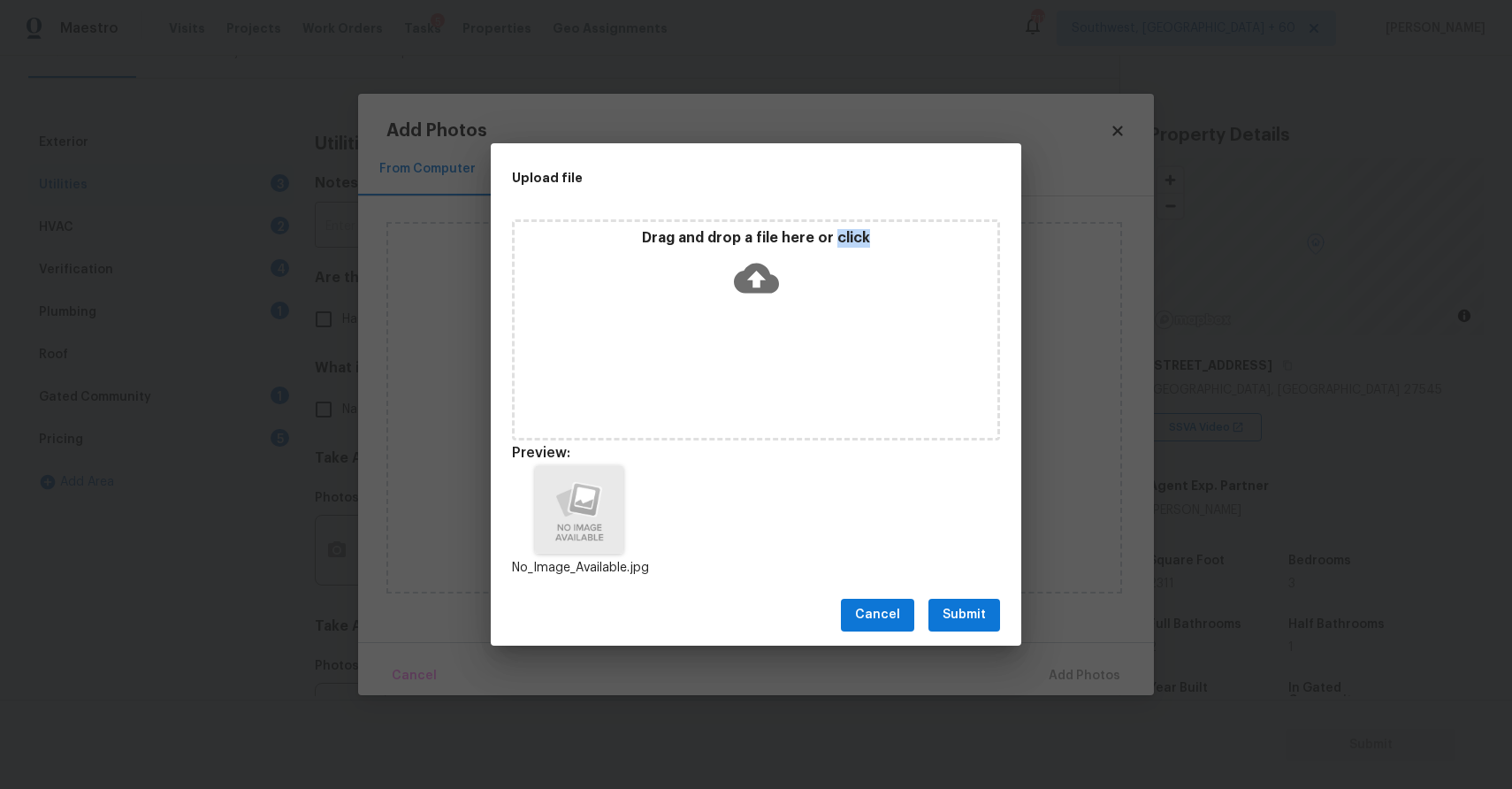
click at [971, 613] on span "Submit" at bounding box center [965, 614] width 43 height 22
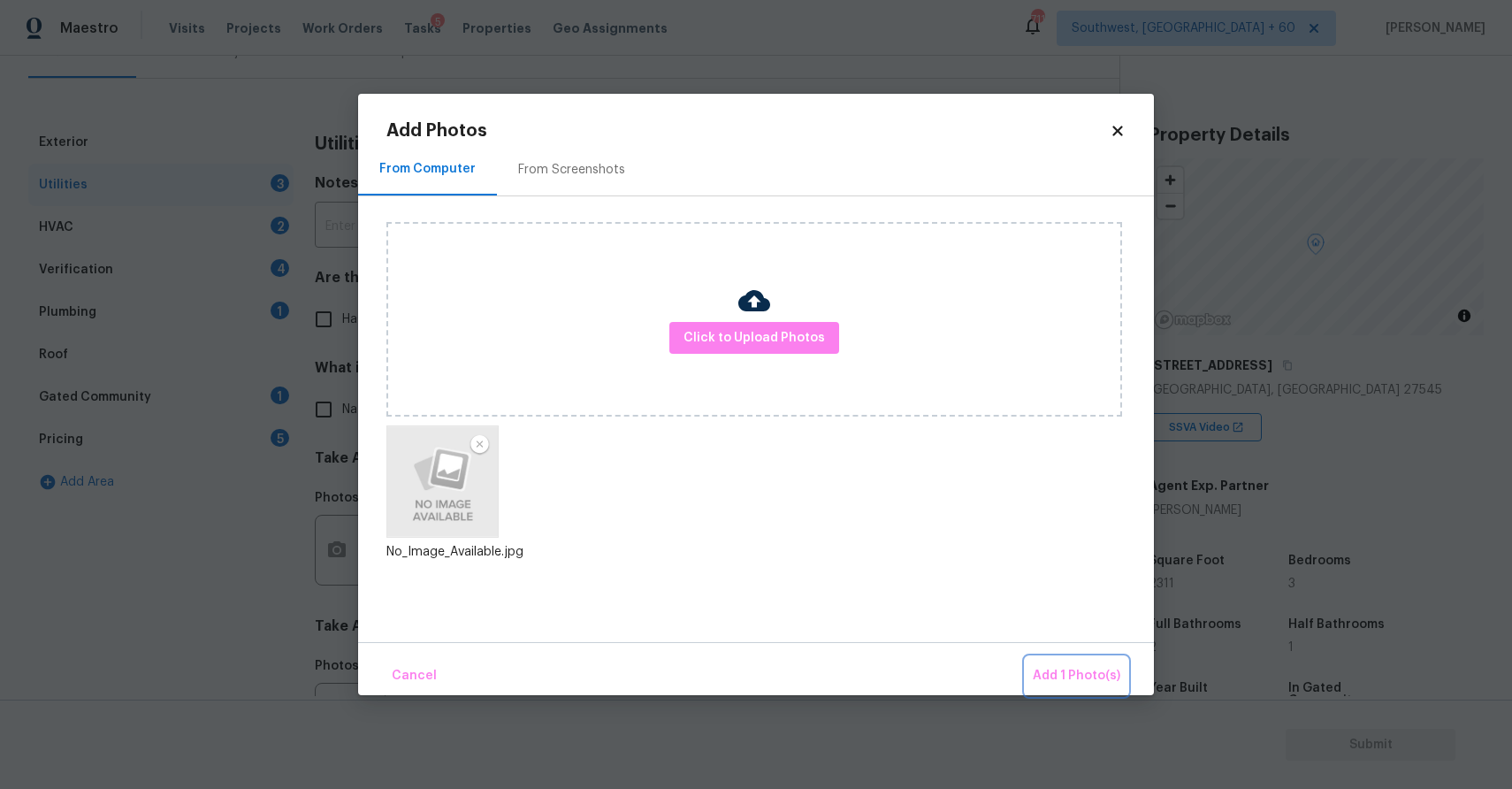
click at [1067, 680] on span "Add 1 Photo(s)" at bounding box center [1076, 676] width 88 height 22
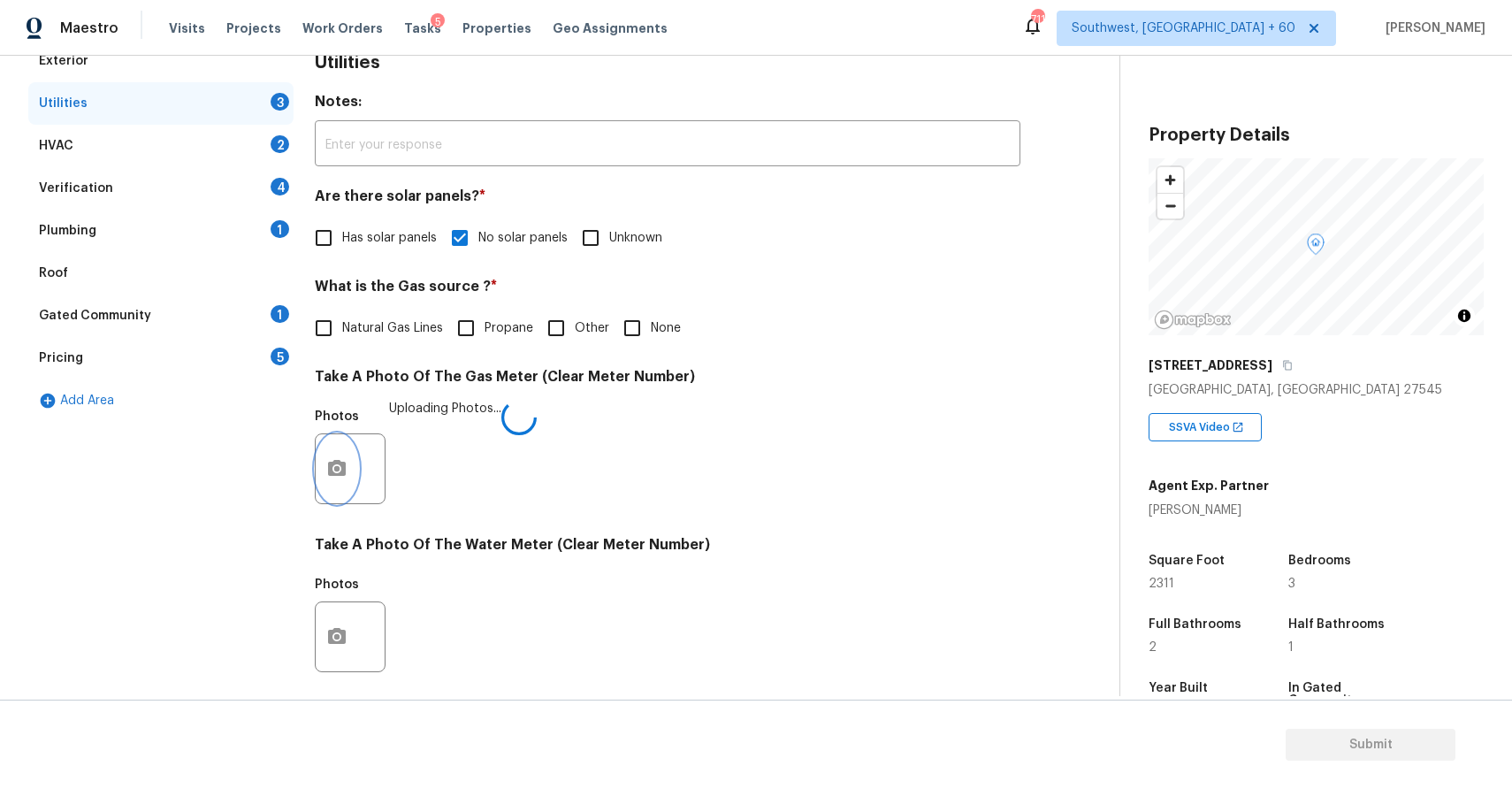
scroll to position [363, 0]
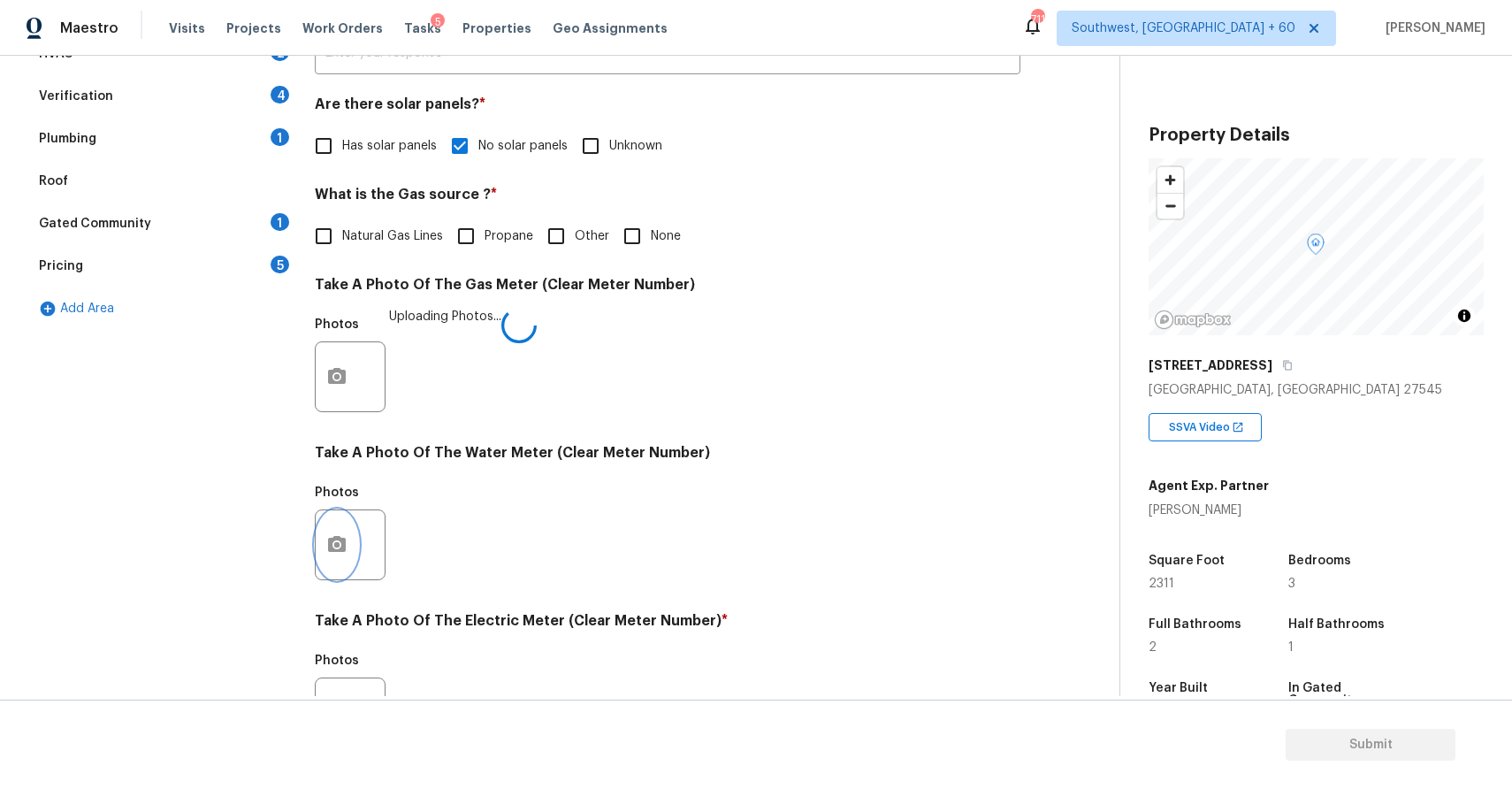
click at [323, 530] on button "button" at bounding box center [336, 544] width 43 height 69
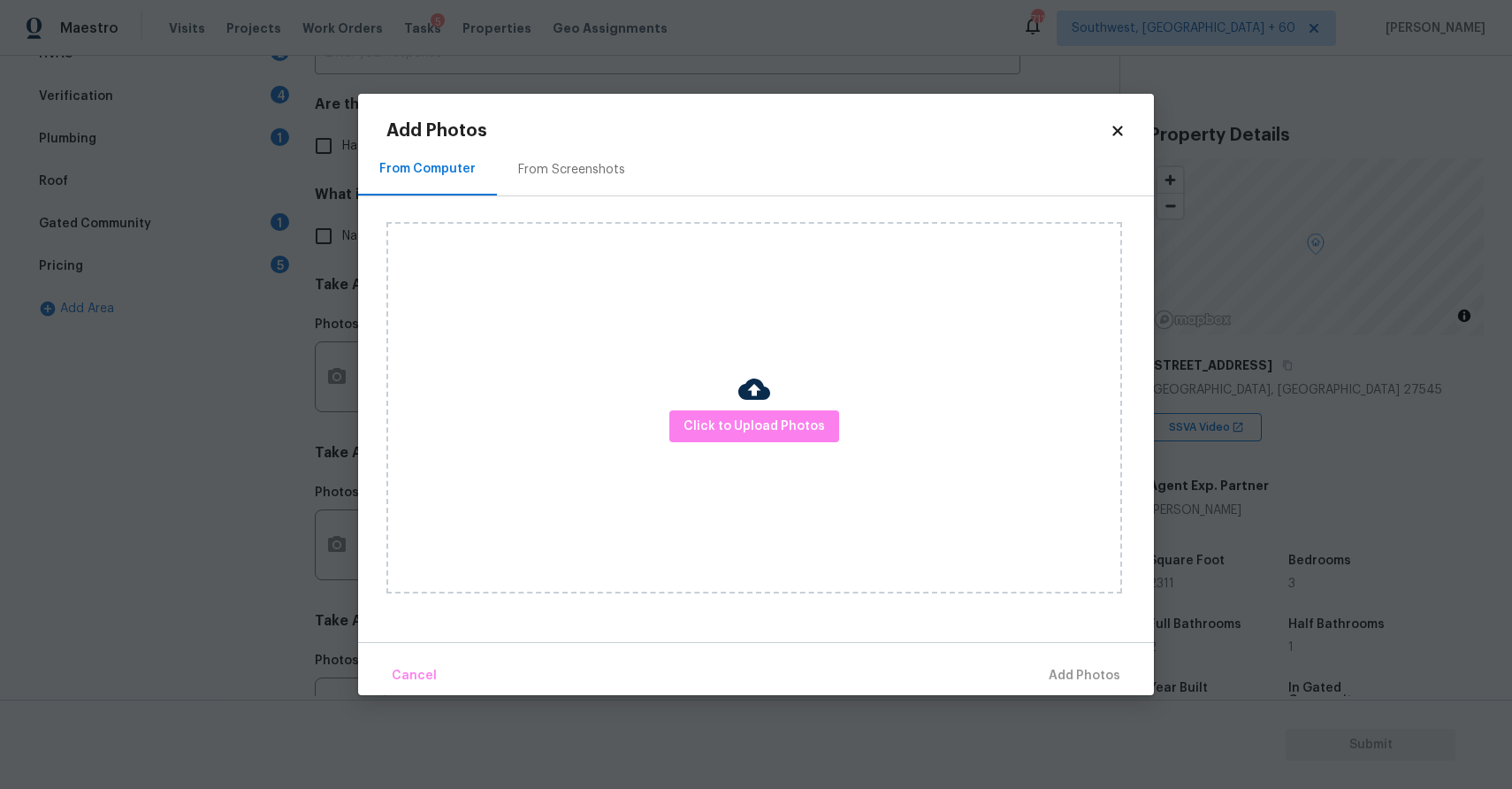
click at [323, 530] on body "Maestro Visits Projects Work Orders Tasks 5 Properties Geo Assignments 711 Sout…" at bounding box center [756, 394] width 1512 height 789
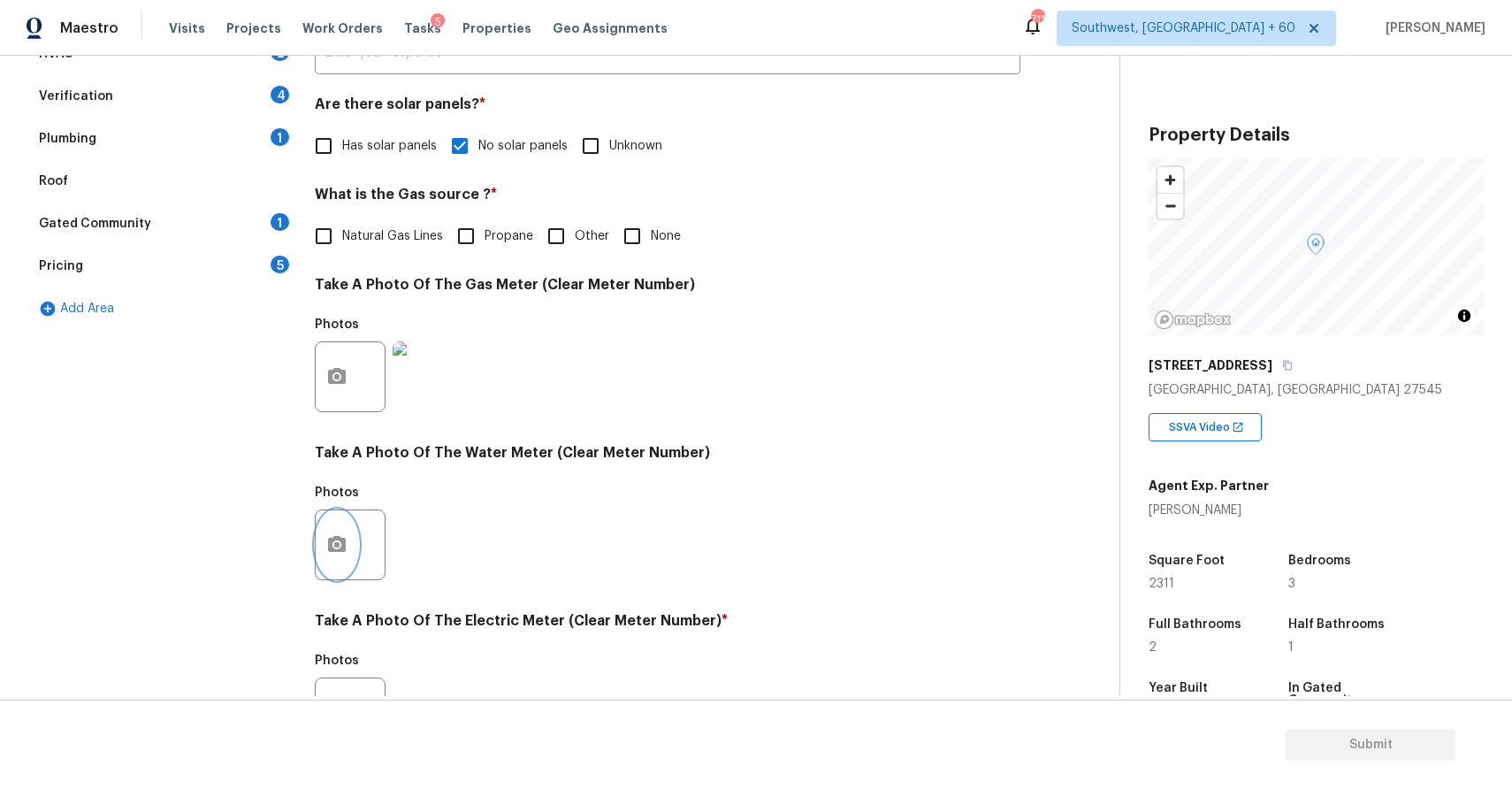
click at [344, 545] on icon "button" at bounding box center [336, 543] width 18 height 16
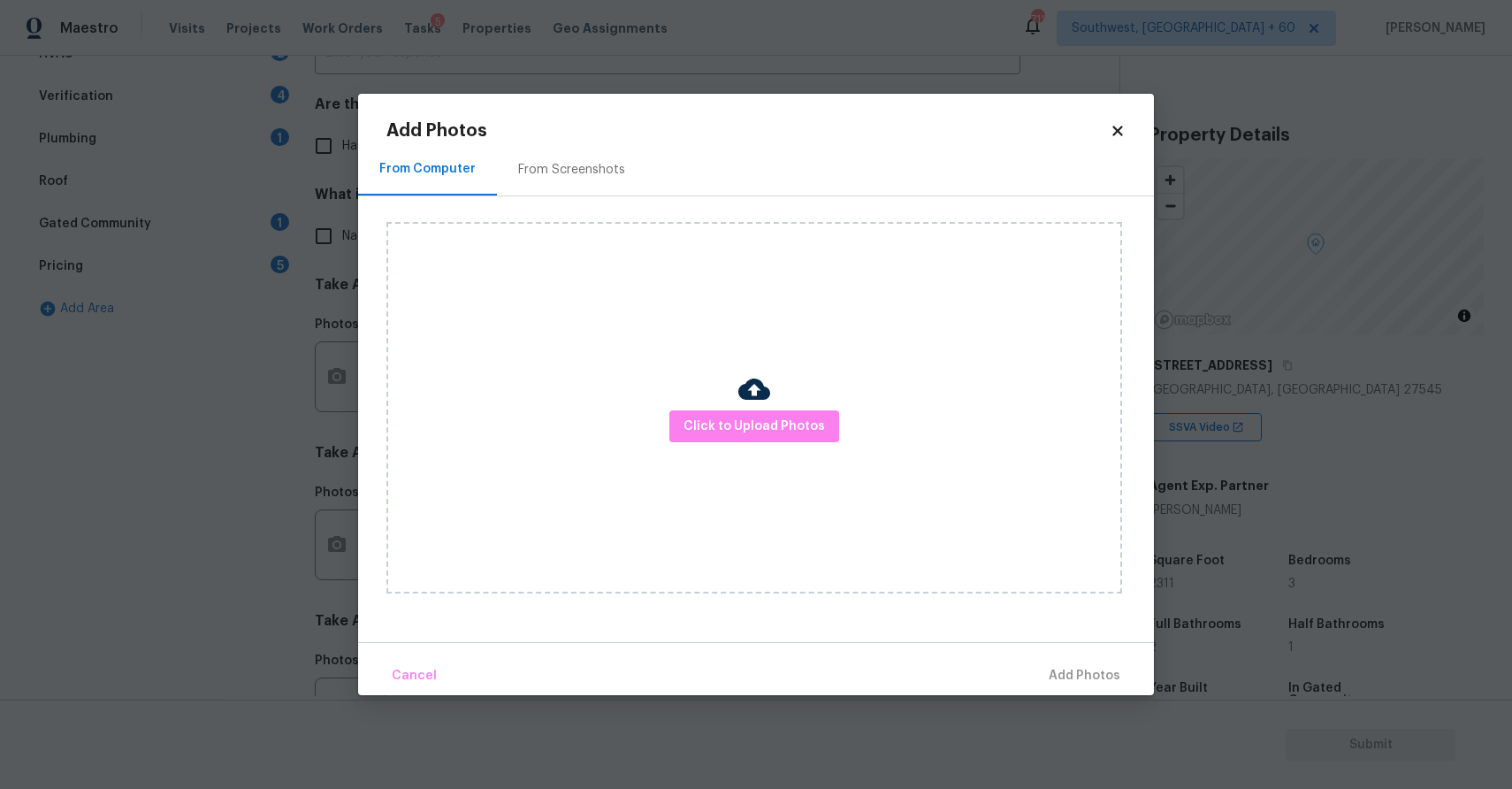
click at [344, 545] on body "Maestro Visits Projects Work Orders Tasks 5 Properties Geo Assignments 711 Sout…" at bounding box center [756, 394] width 1512 height 789
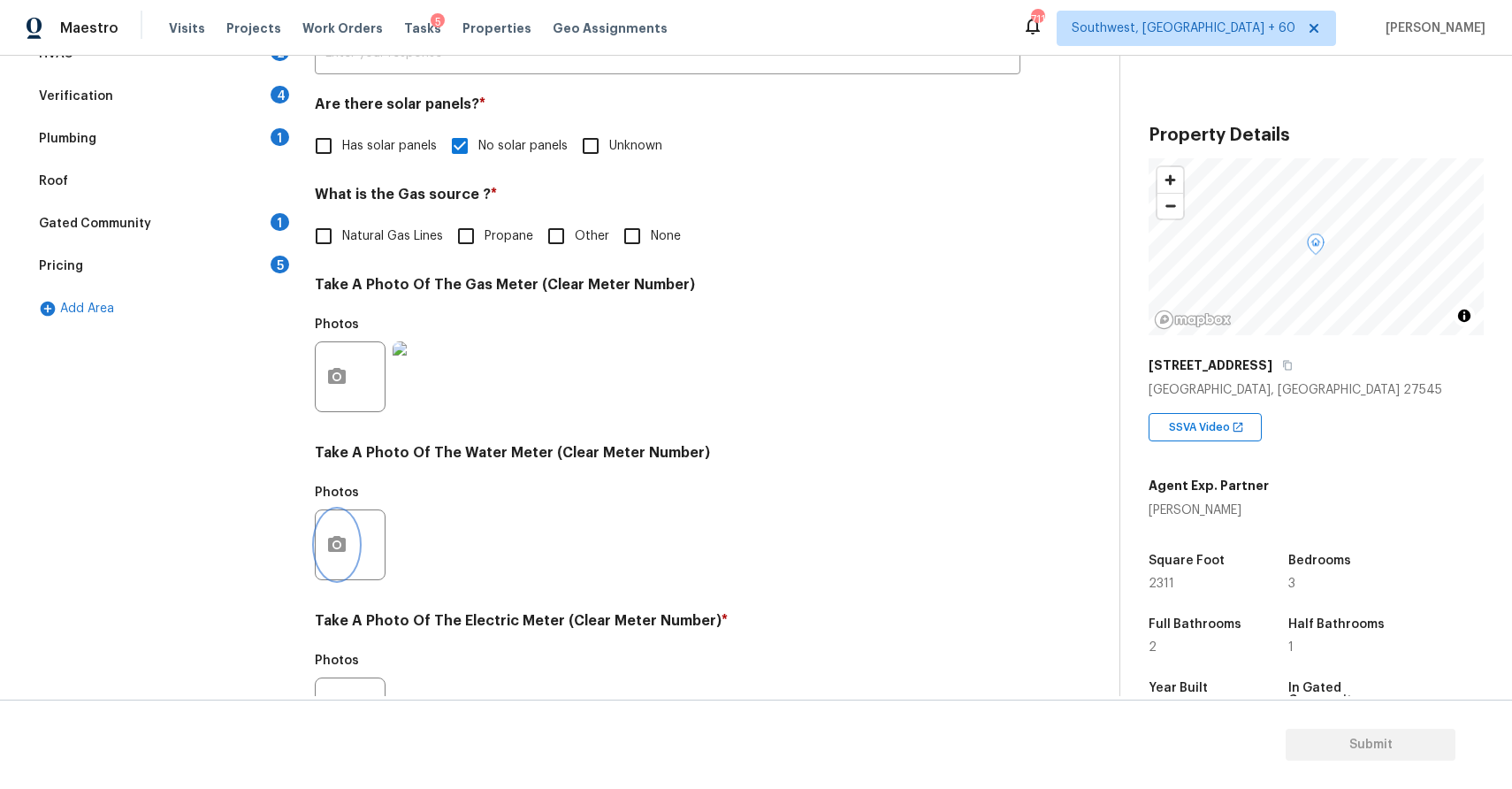
click at [357, 542] on button "button" at bounding box center [336, 544] width 43 height 69
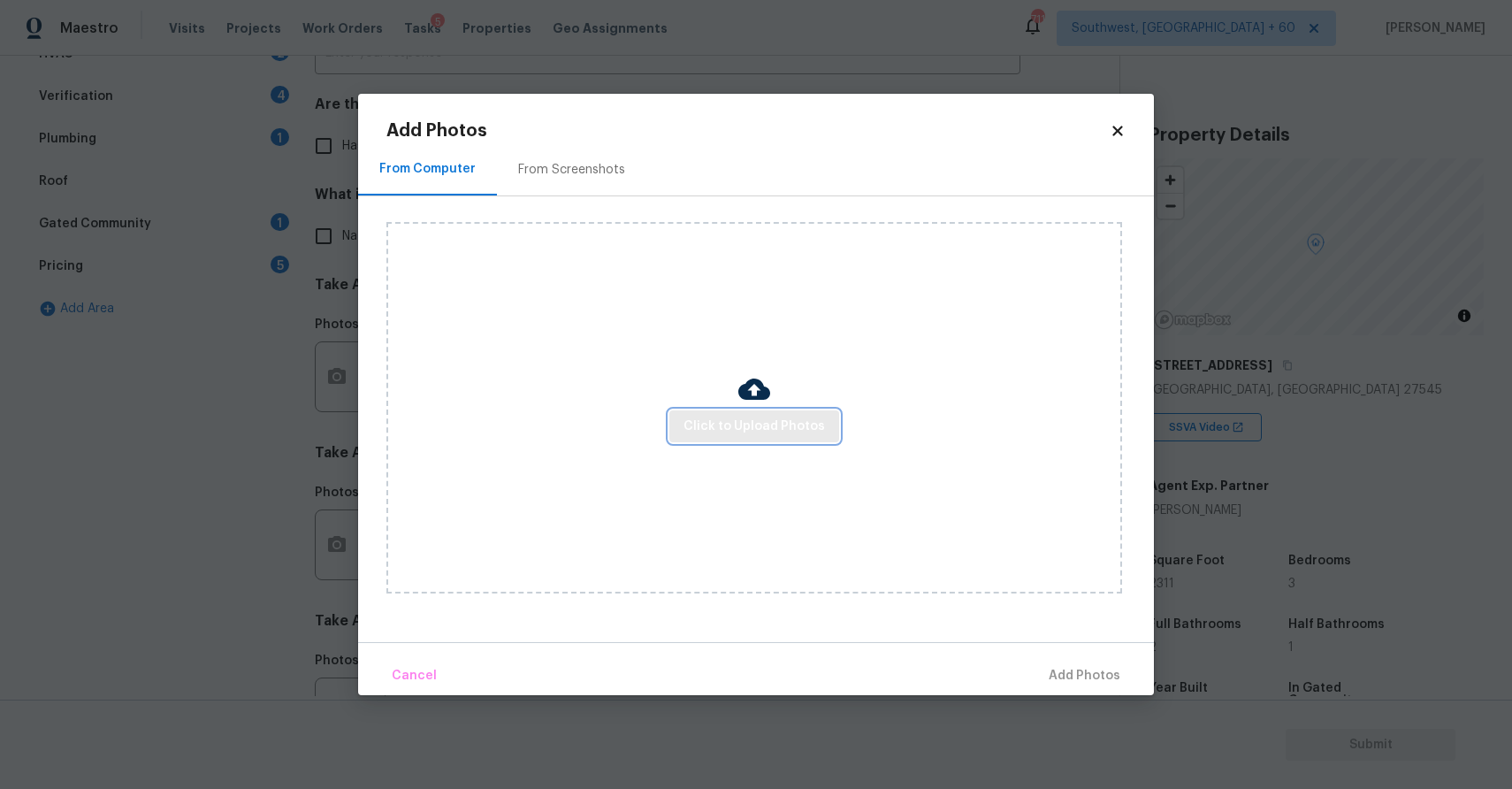
click at [719, 424] on span "Click to Upload Photos" at bounding box center [754, 426] width 142 height 22
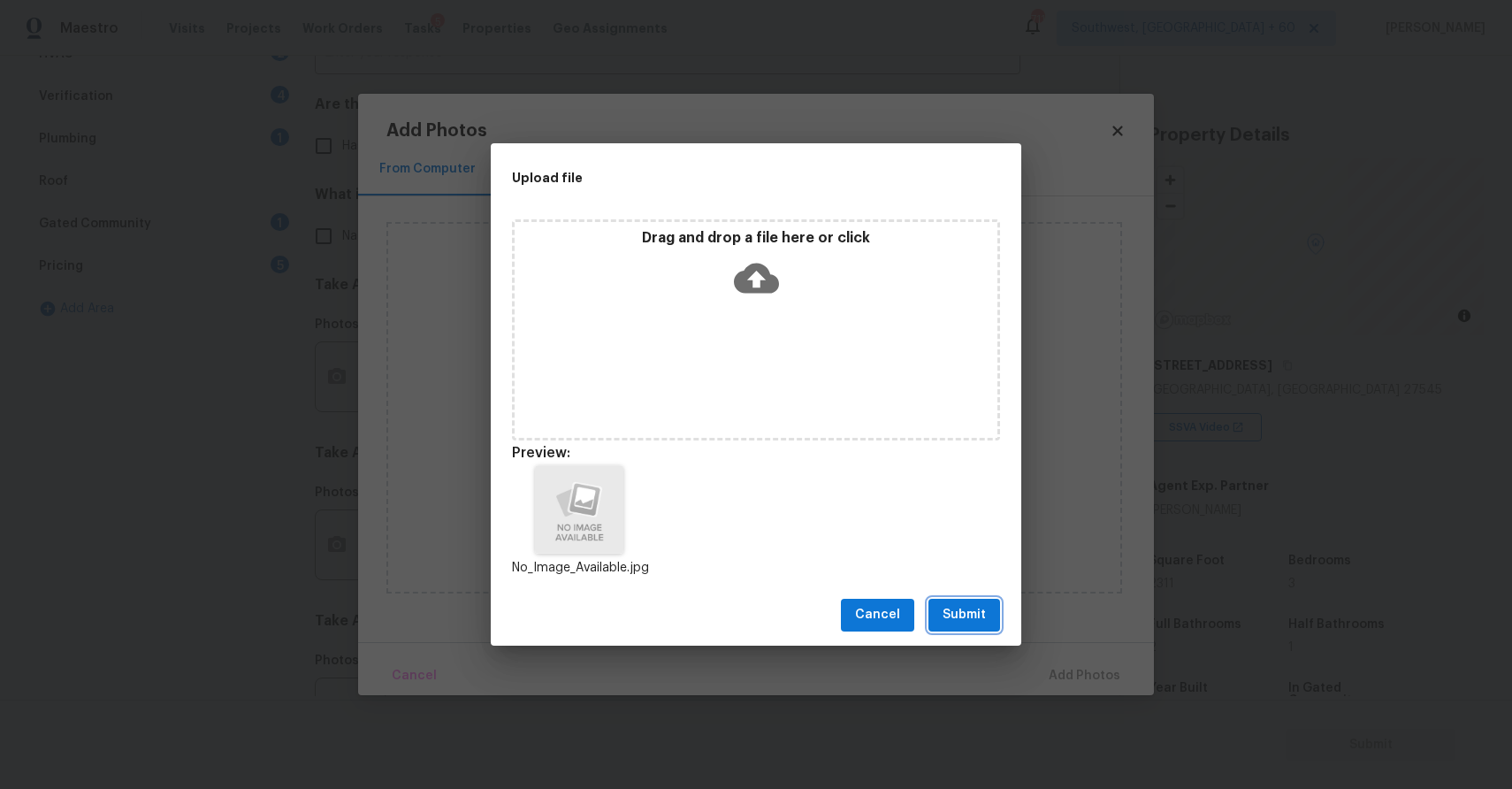
click at [971, 601] on button "Submit" at bounding box center [965, 614] width 72 height 33
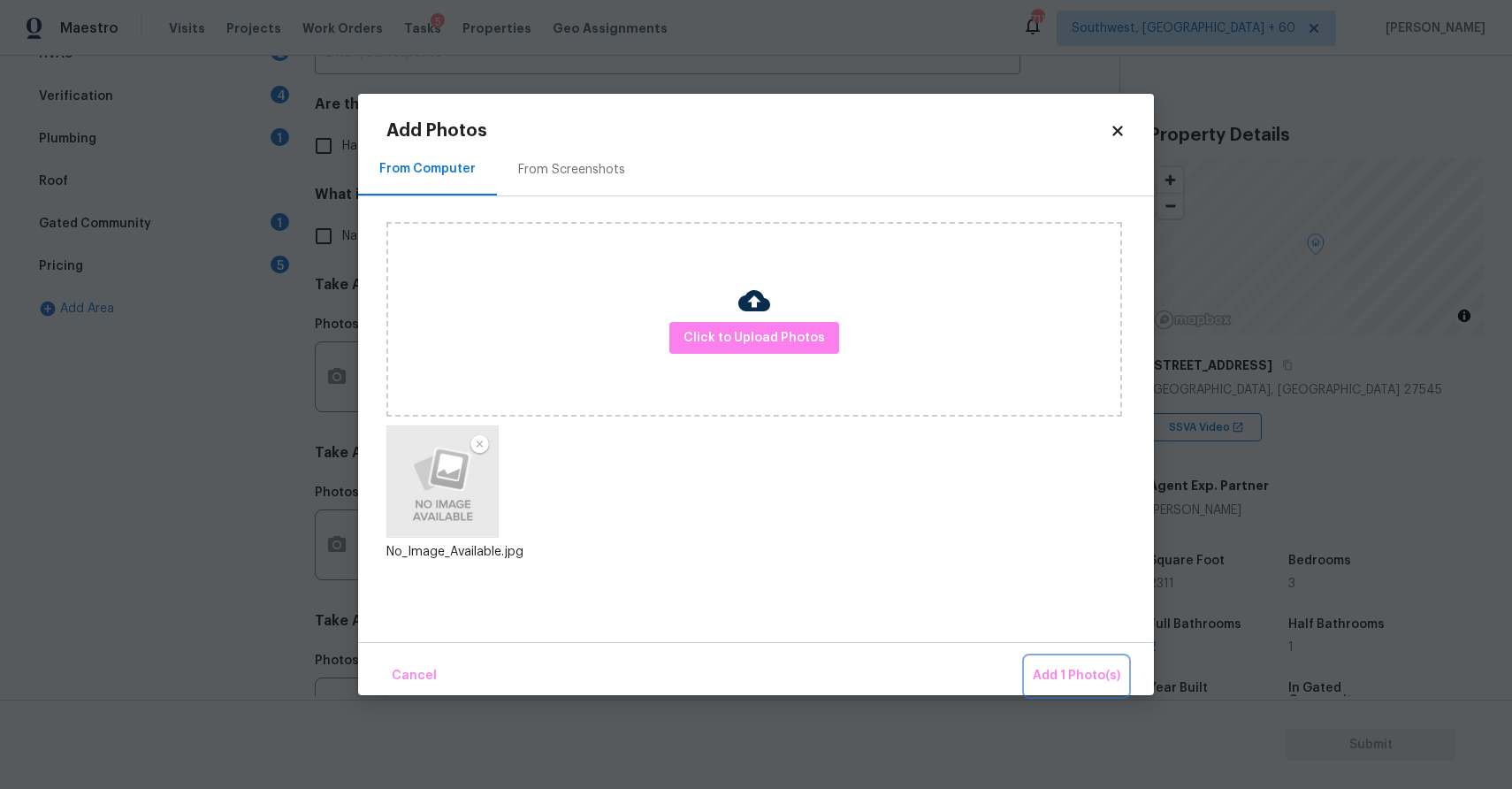
click at [1082, 665] on span "Add 1 Photo(s)" at bounding box center [1076, 676] width 88 height 22
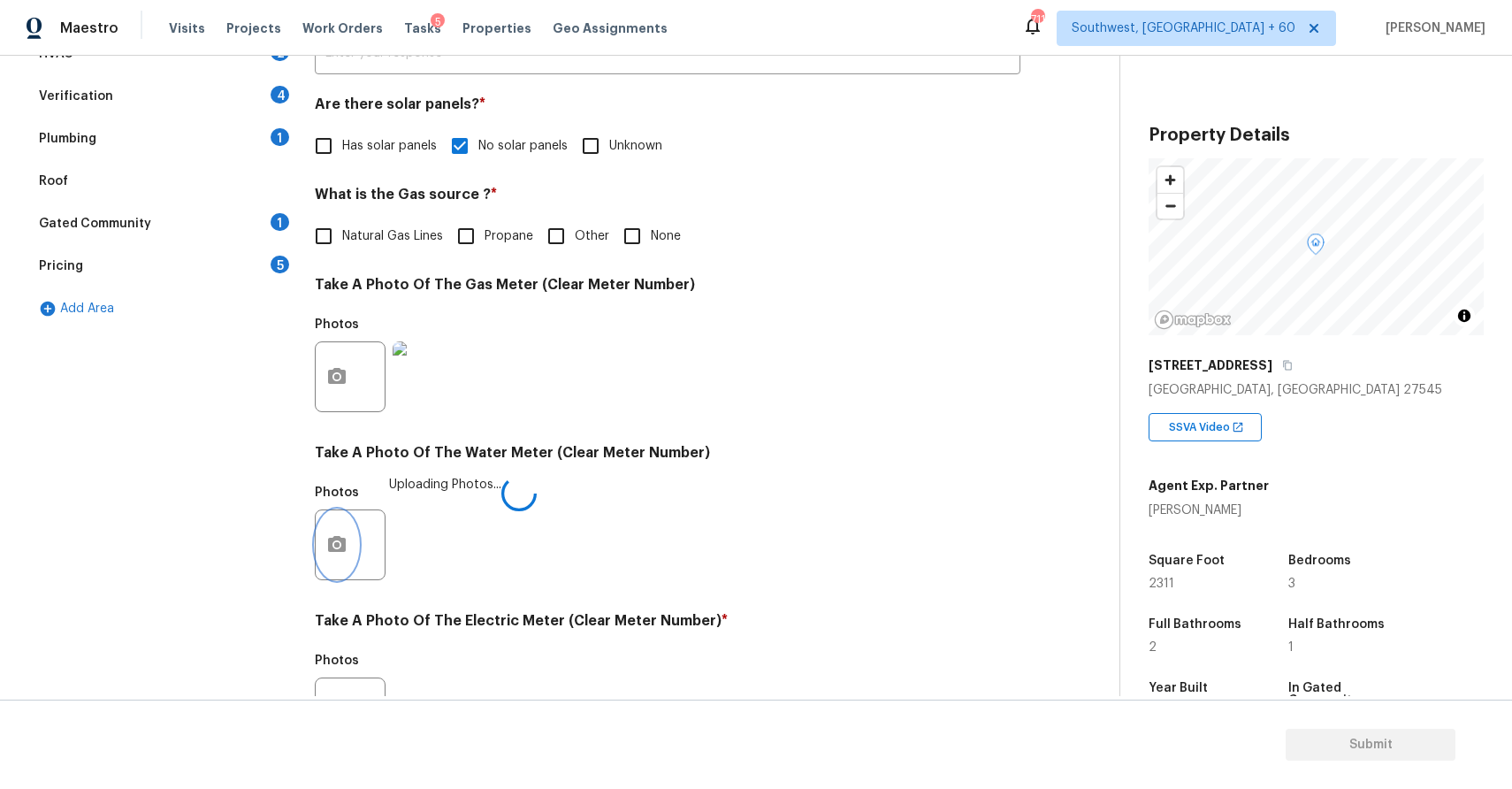
scroll to position [542, 0]
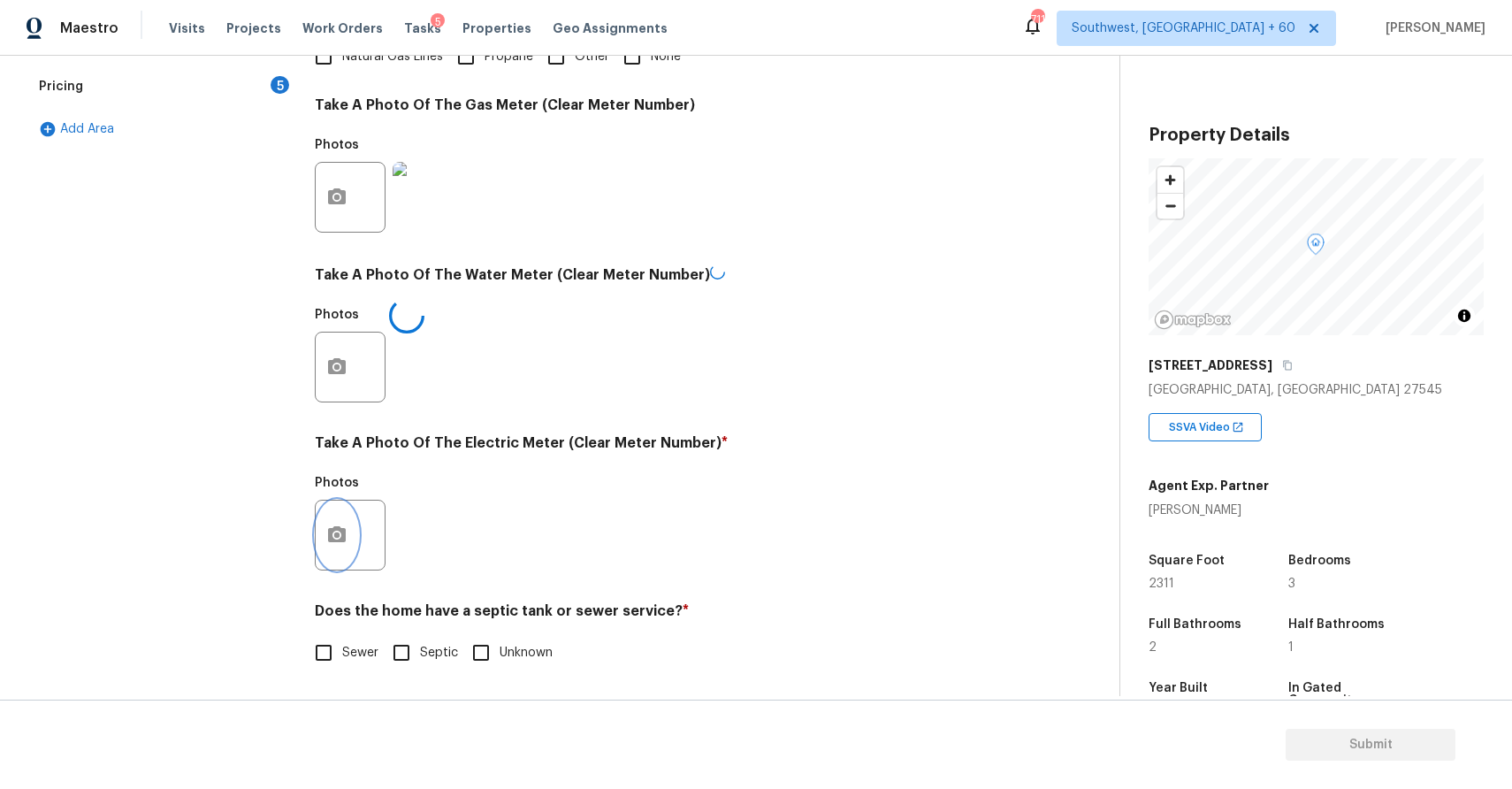
click at [338, 530] on icon "button" at bounding box center [336, 535] width 21 height 21
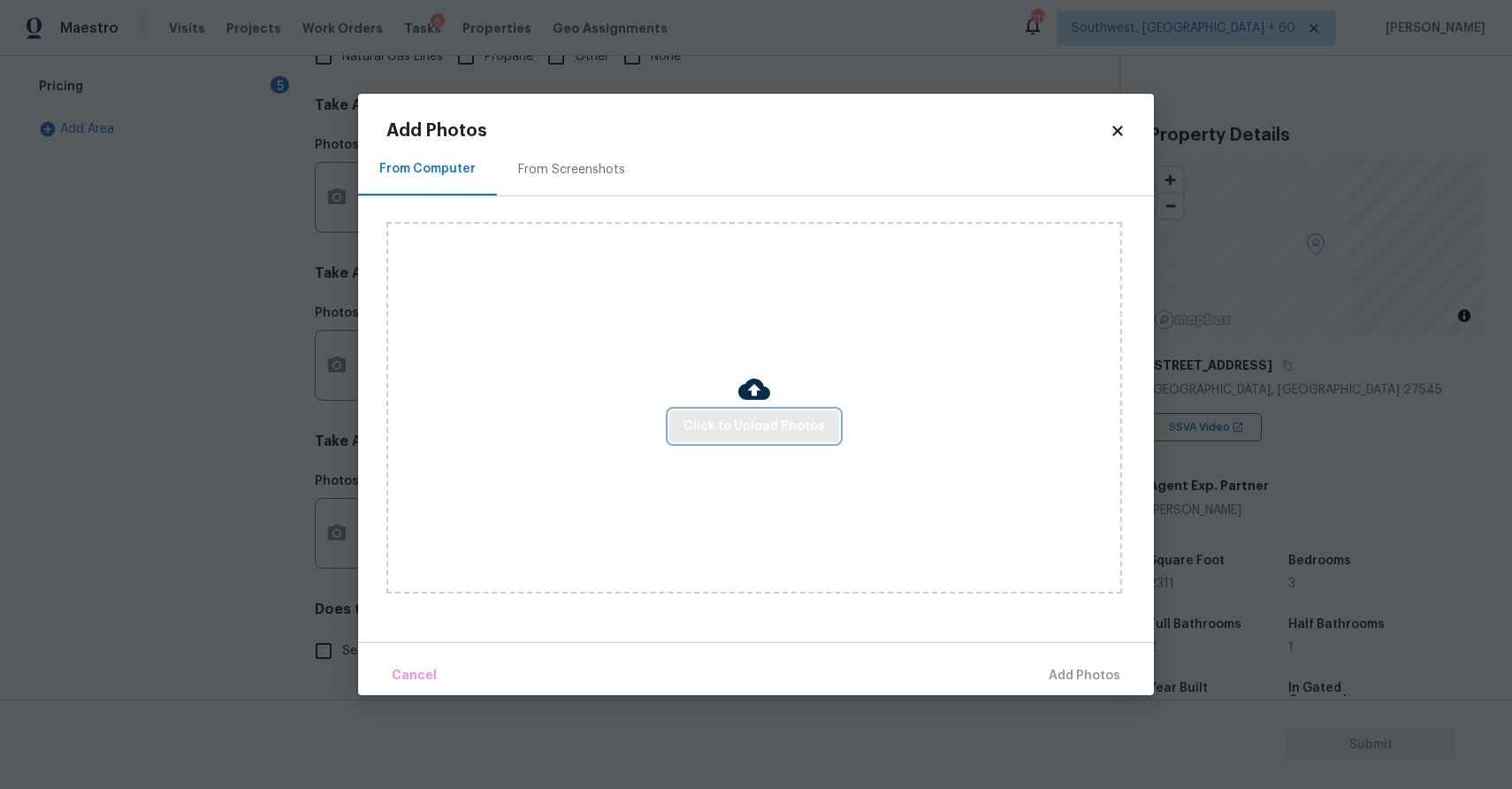
click at [812, 418] on span "Click to Upload Photos" at bounding box center [754, 426] width 142 height 22
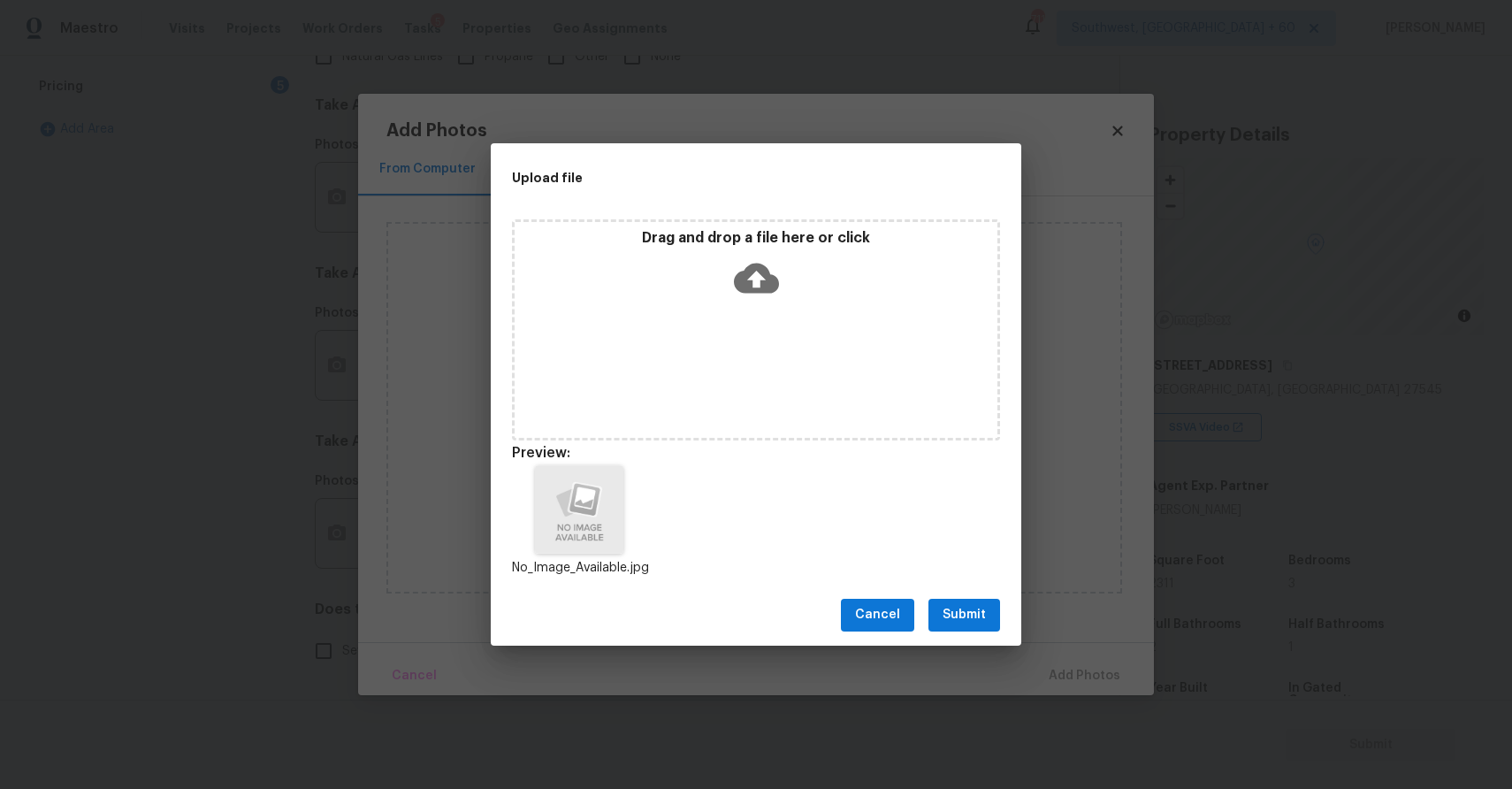
click at [953, 606] on span "Submit" at bounding box center [965, 614] width 43 height 22
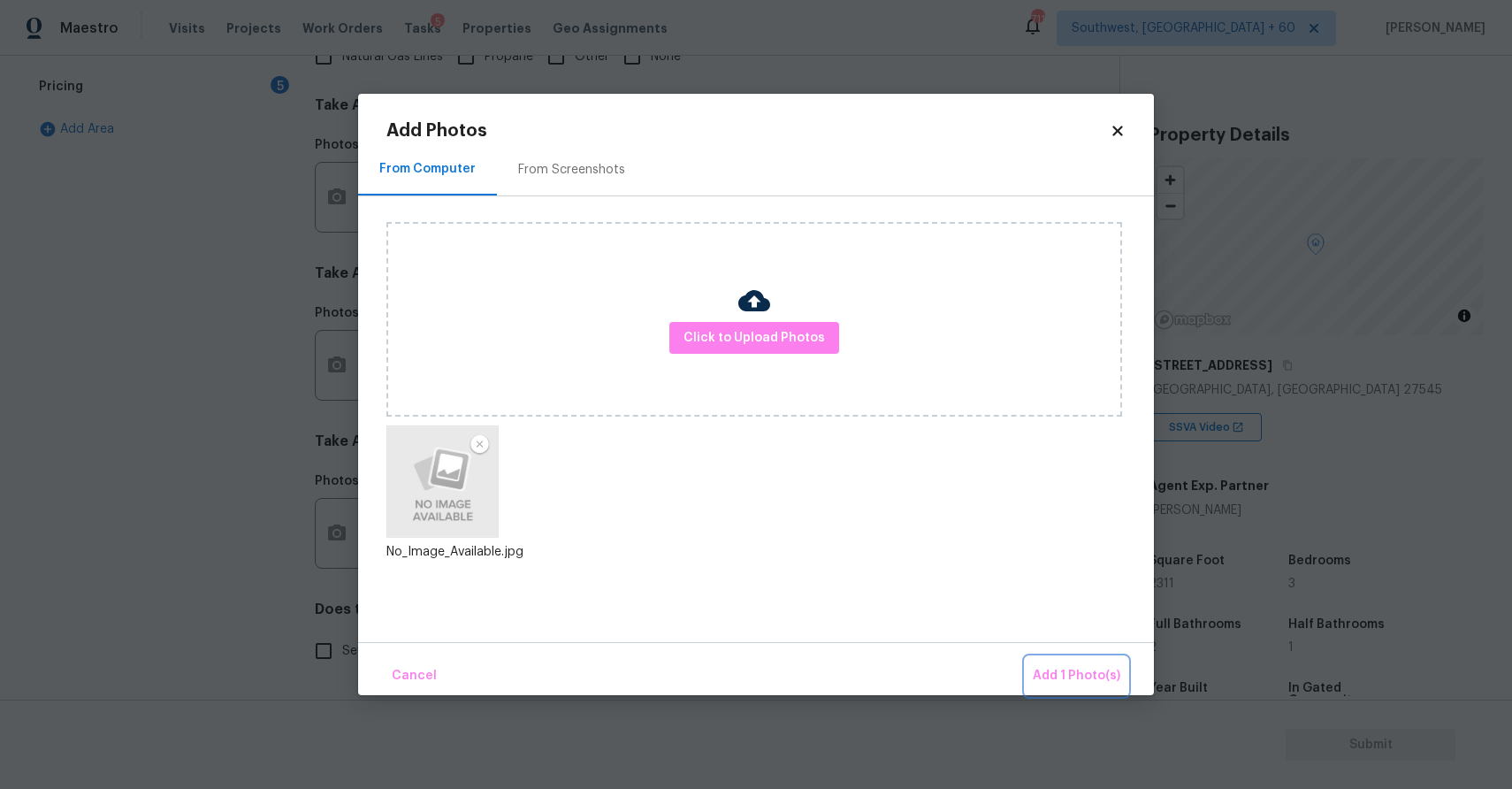
click at [1075, 662] on button "Add 1 Photo(s)" at bounding box center [1076, 676] width 102 height 38
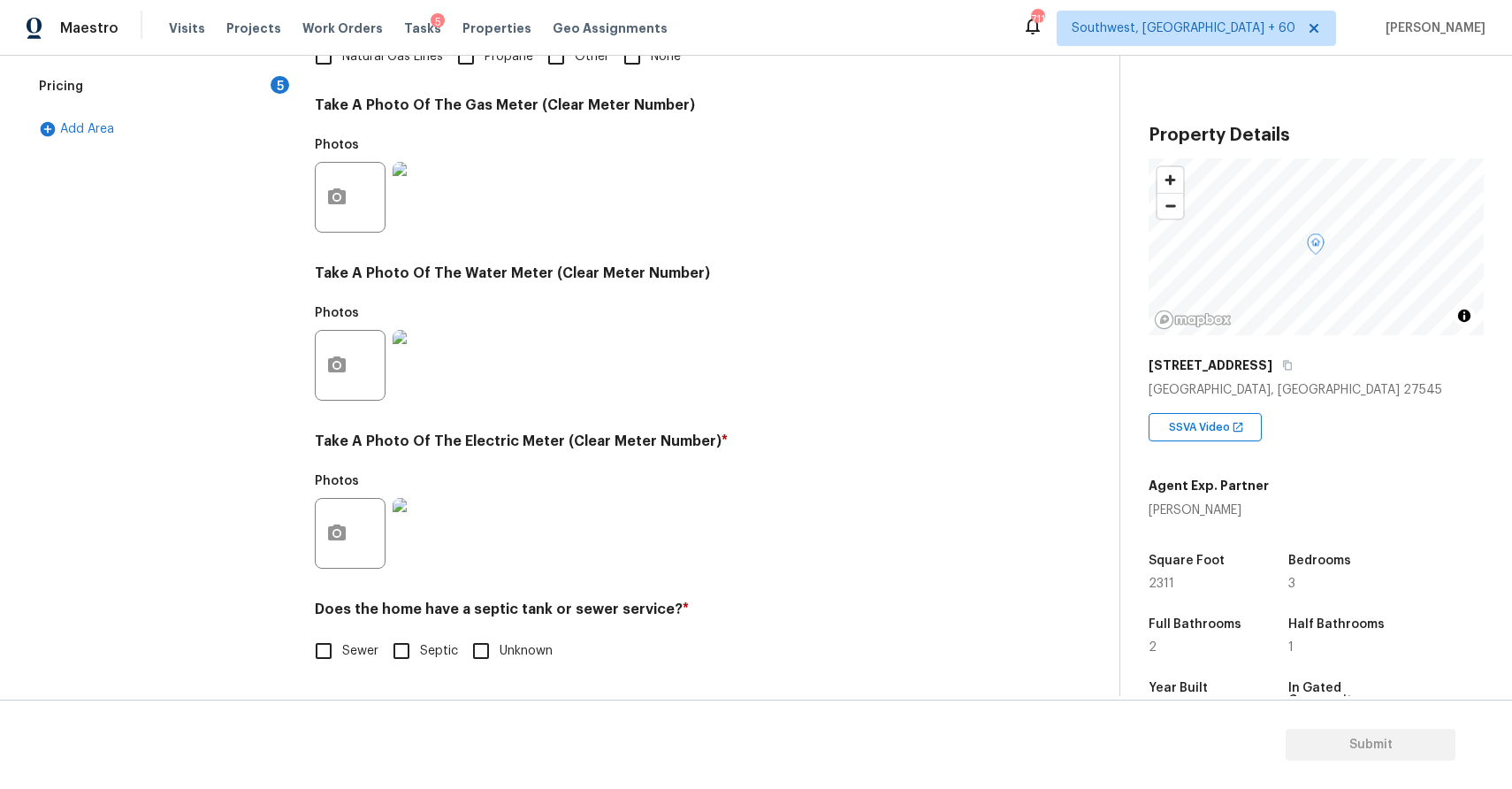
click at [362, 654] on span "Sewer" at bounding box center [360, 651] width 36 height 19
click at [342, 654] on input "Sewer" at bounding box center [323, 650] width 37 height 37
checkbox input "true"
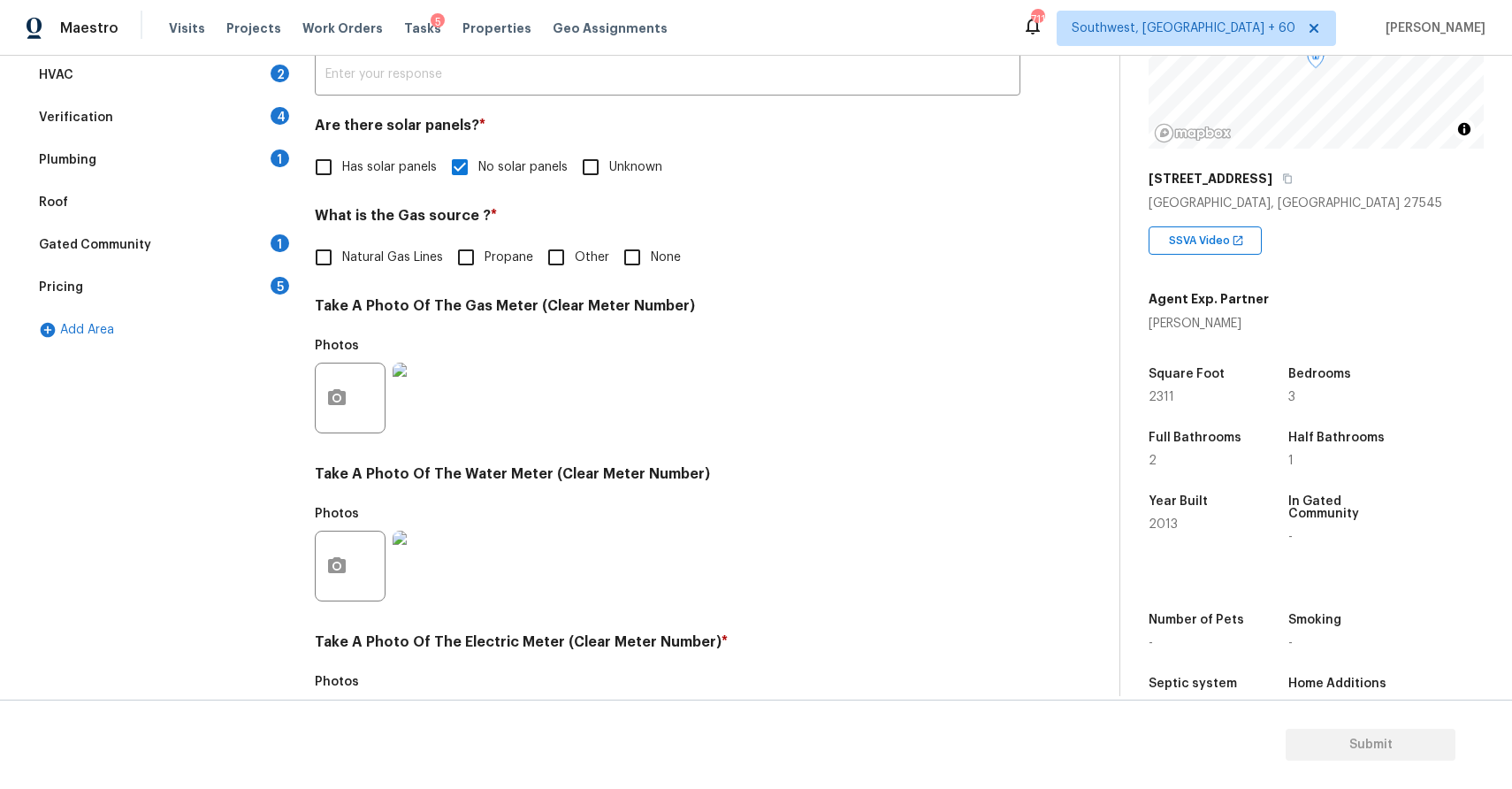
scroll to position [57, 0]
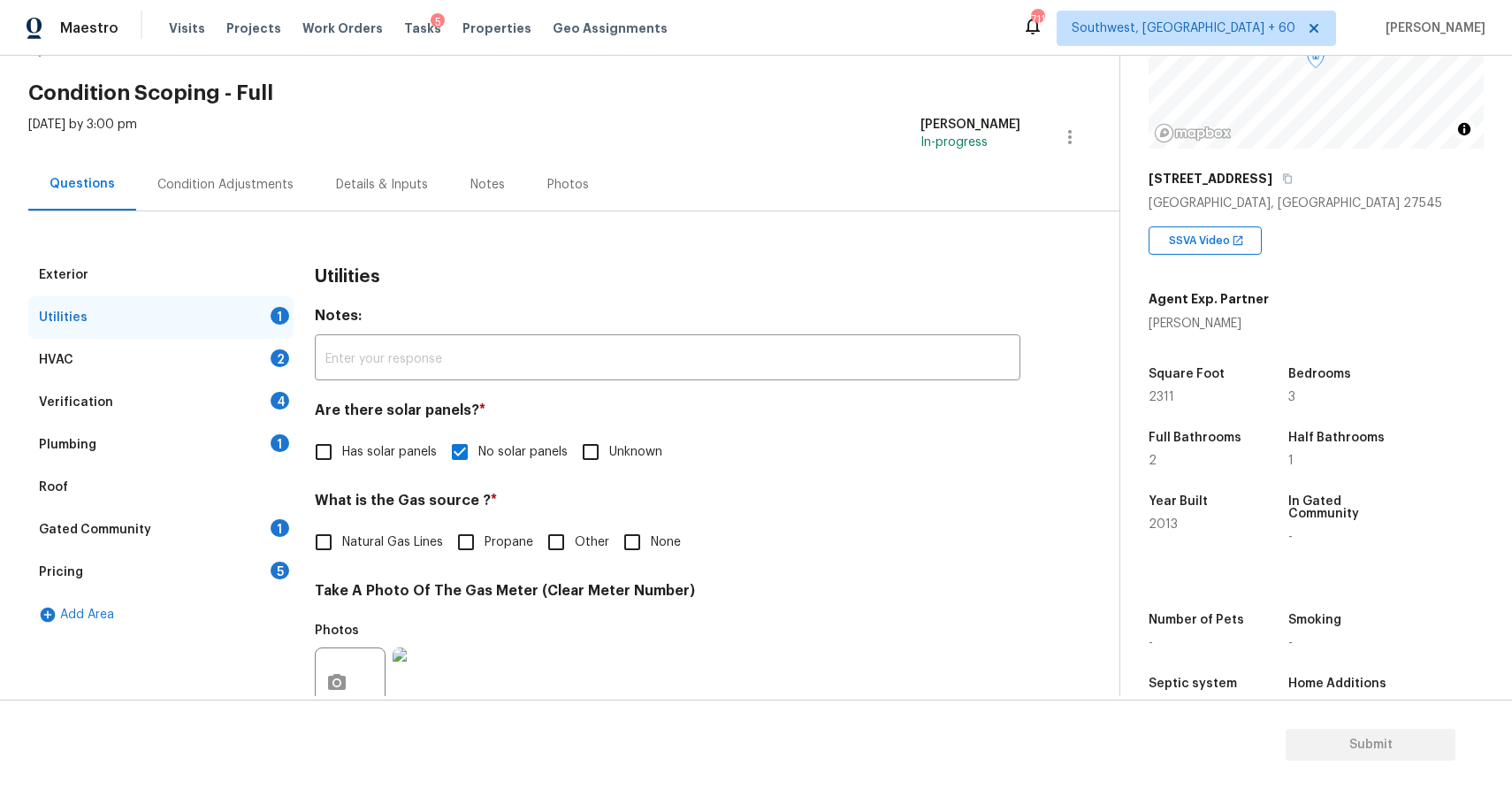
click at [266, 360] on div "HVAC 2" at bounding box center [161, 359] width 266 height 43
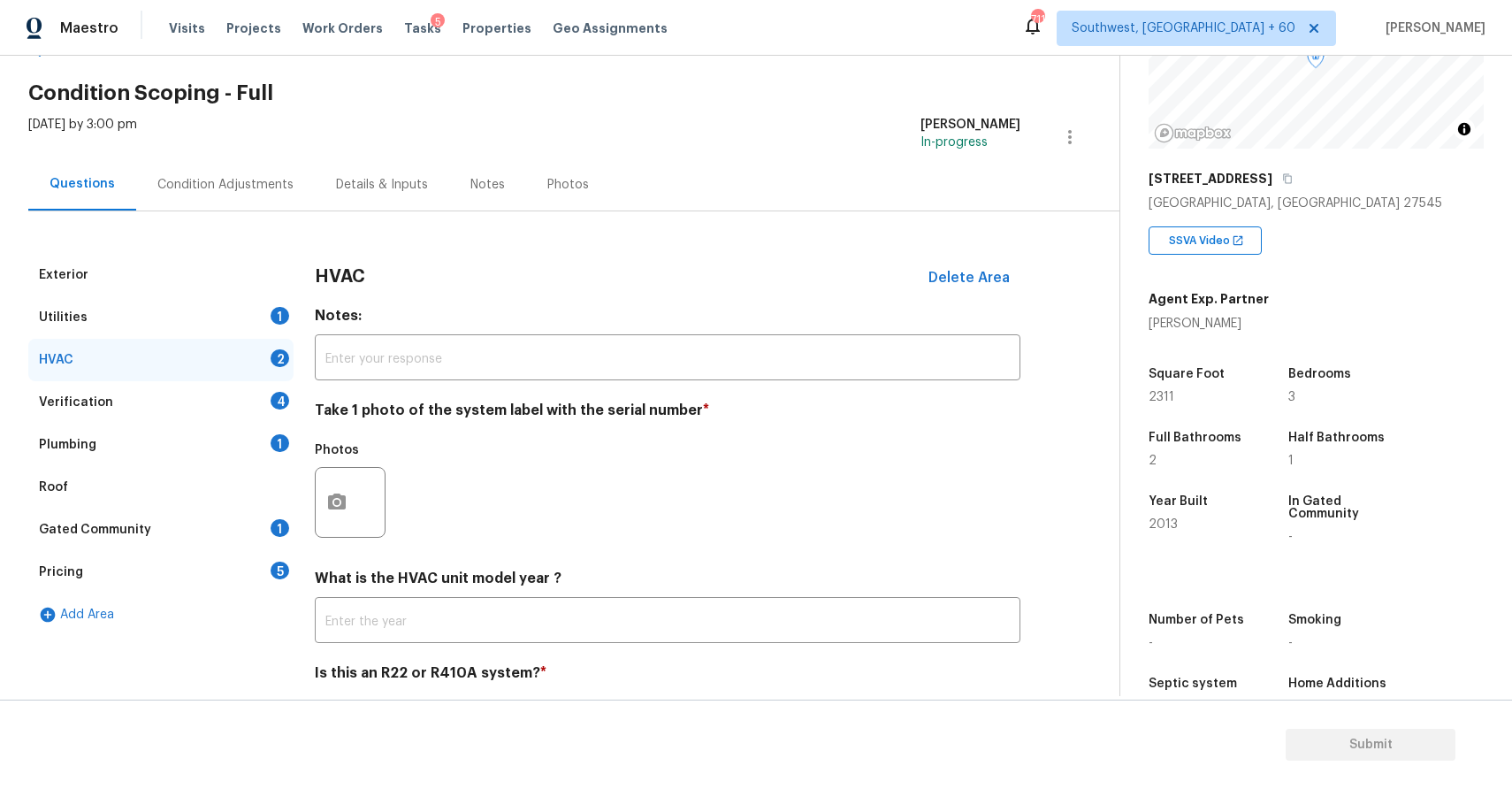
scroll to position [121, 0]
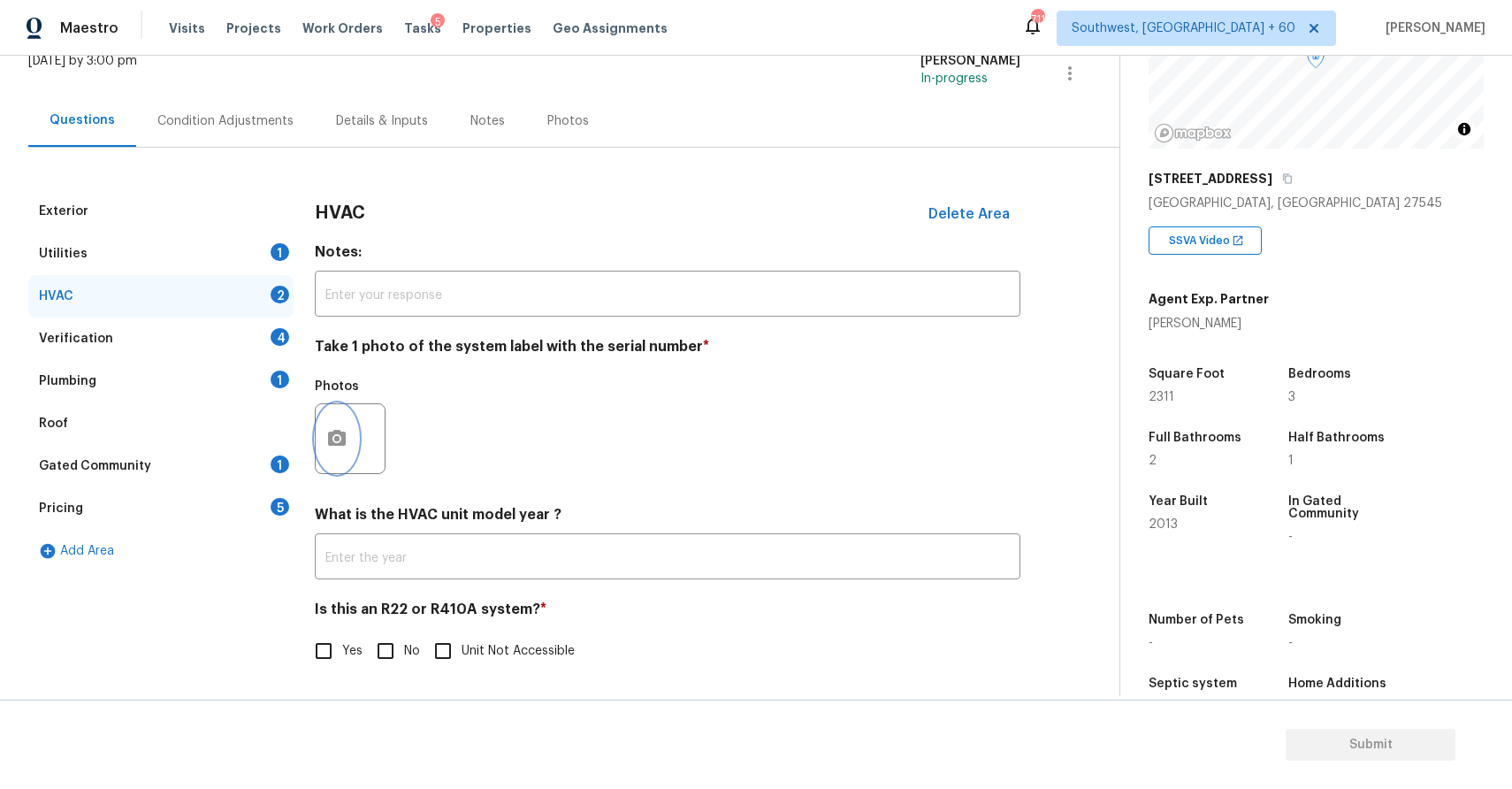
click at [346, 422] on button "button" at bounding box center [336, 438] width 43 height 69
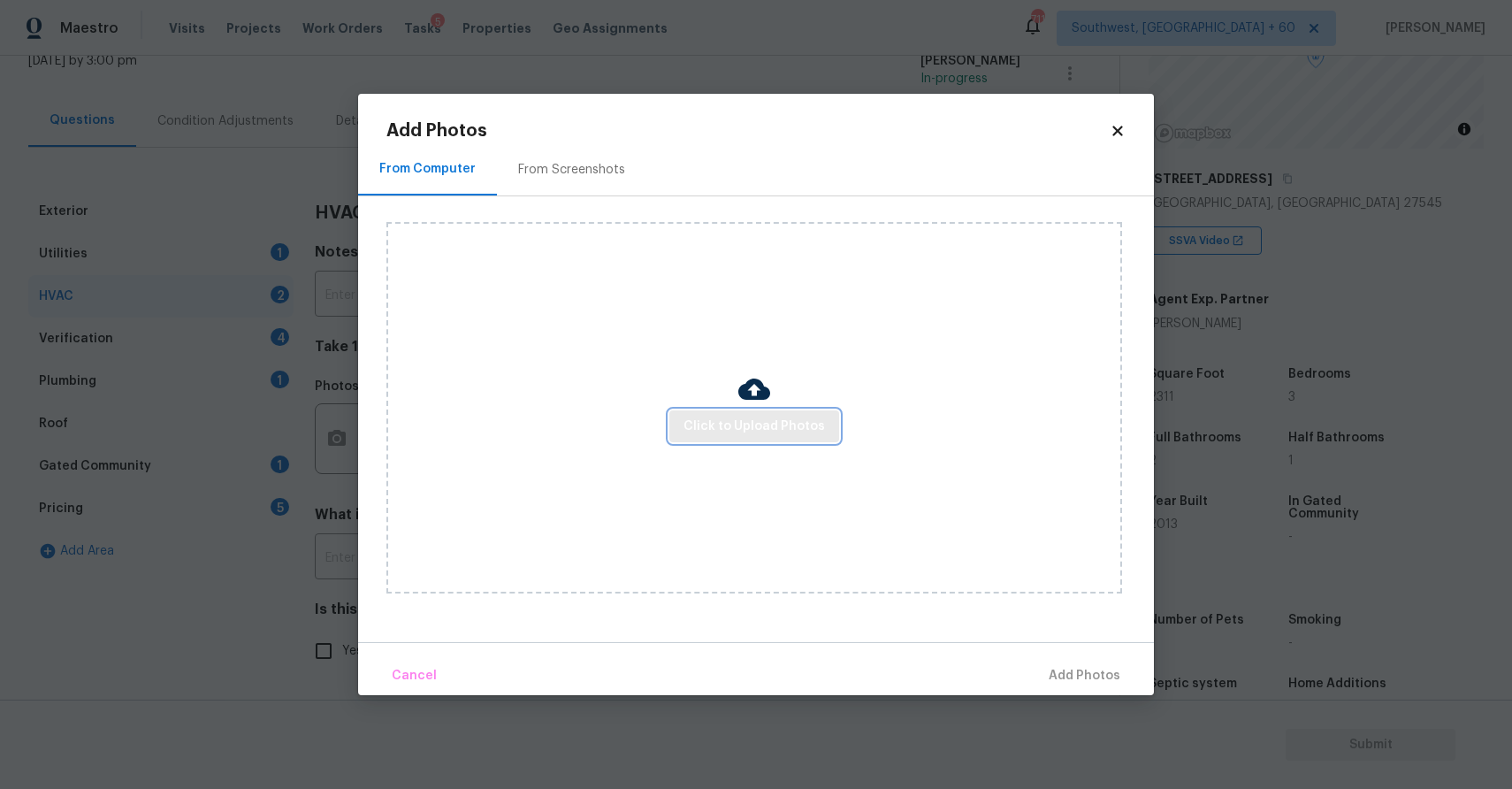
click at [805, 430] on span "Click to Upload Photos" at bounding box center [754, 426] width 142 height 22
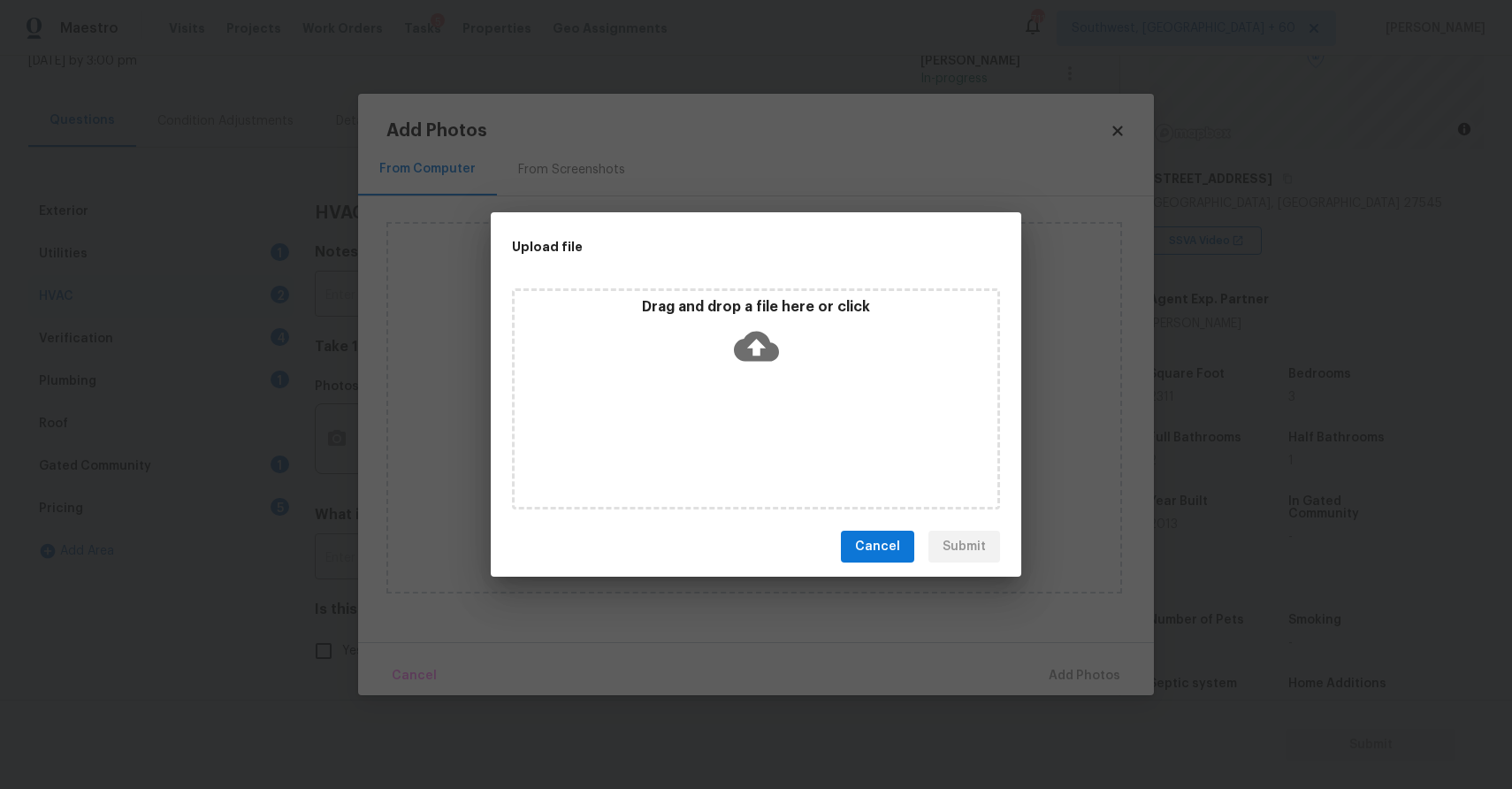
click at [805, 430] on div "Drag and drop a file here or click" at bounding box center [756, 399] width 489 height 221
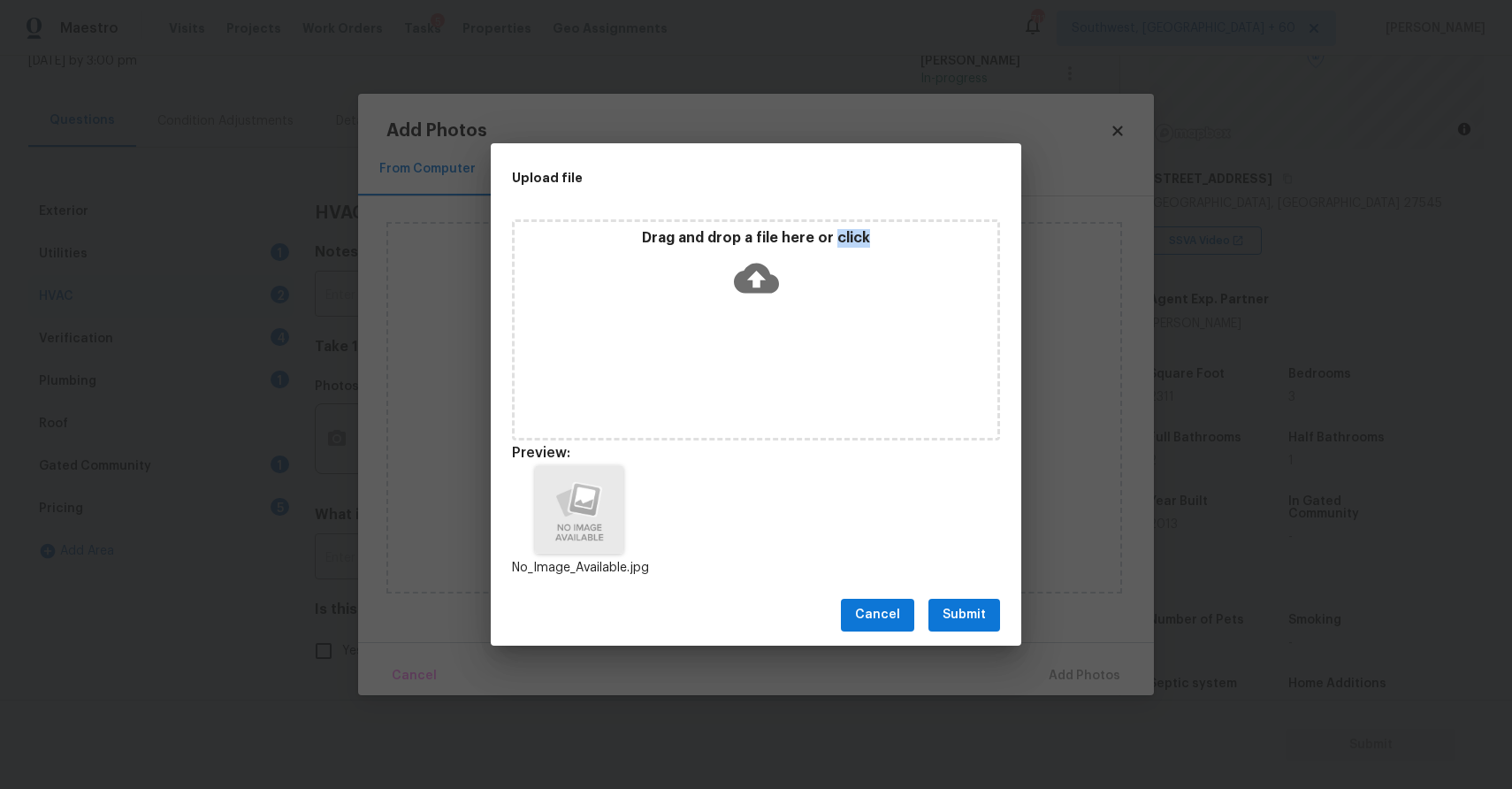
click at [971, 609] on span "Submit" at bounding box center [965, 614] width 43 height 22
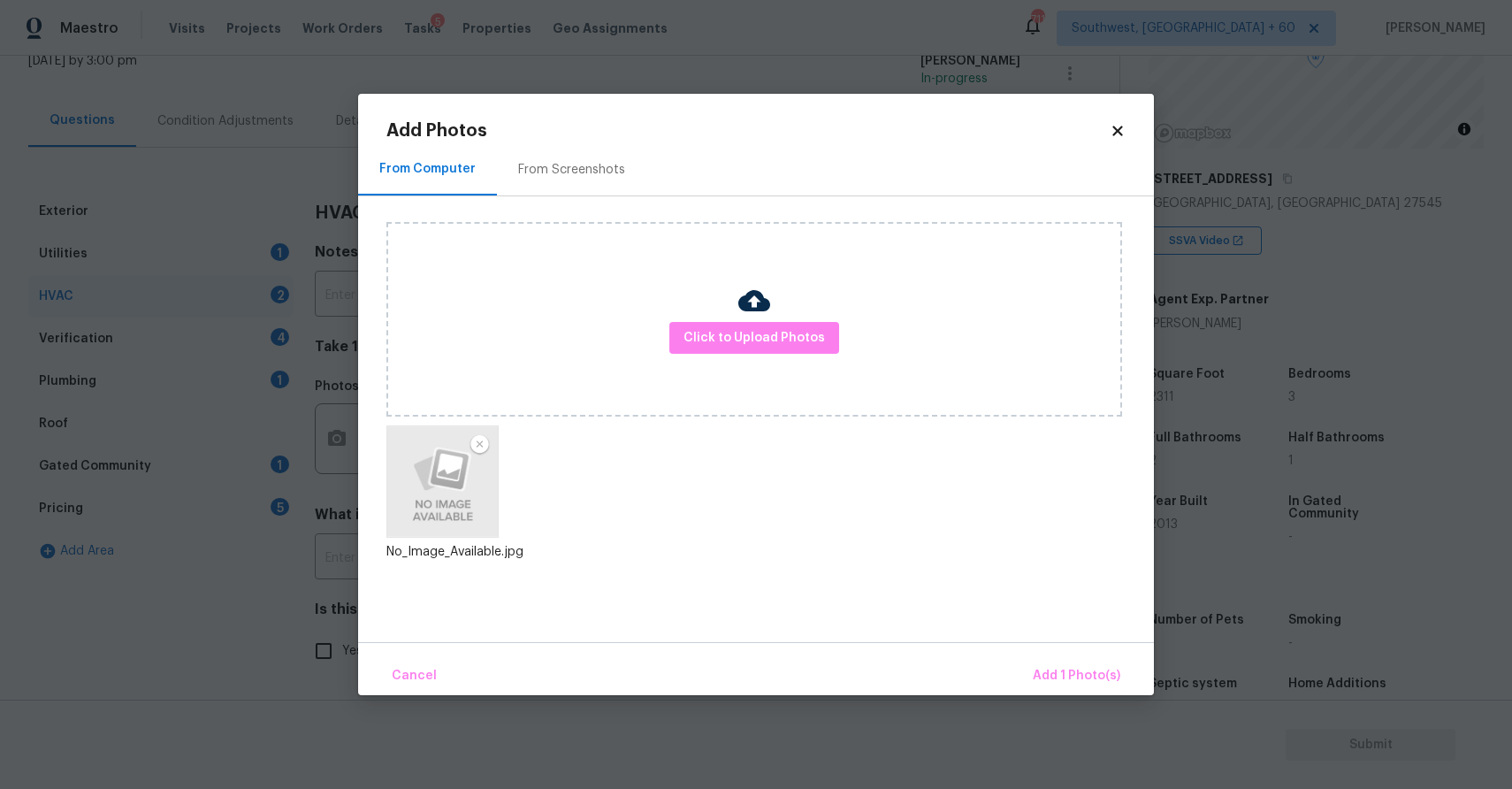
click at [1067, 645] on div "Cancel Add 1 Photo(s)" at bounding box center [756, 668] width 796 height 53
click at [1047, 666] on span "Add 1 Photo(s)" at bounding box center [1076, 676] width 88 height 22
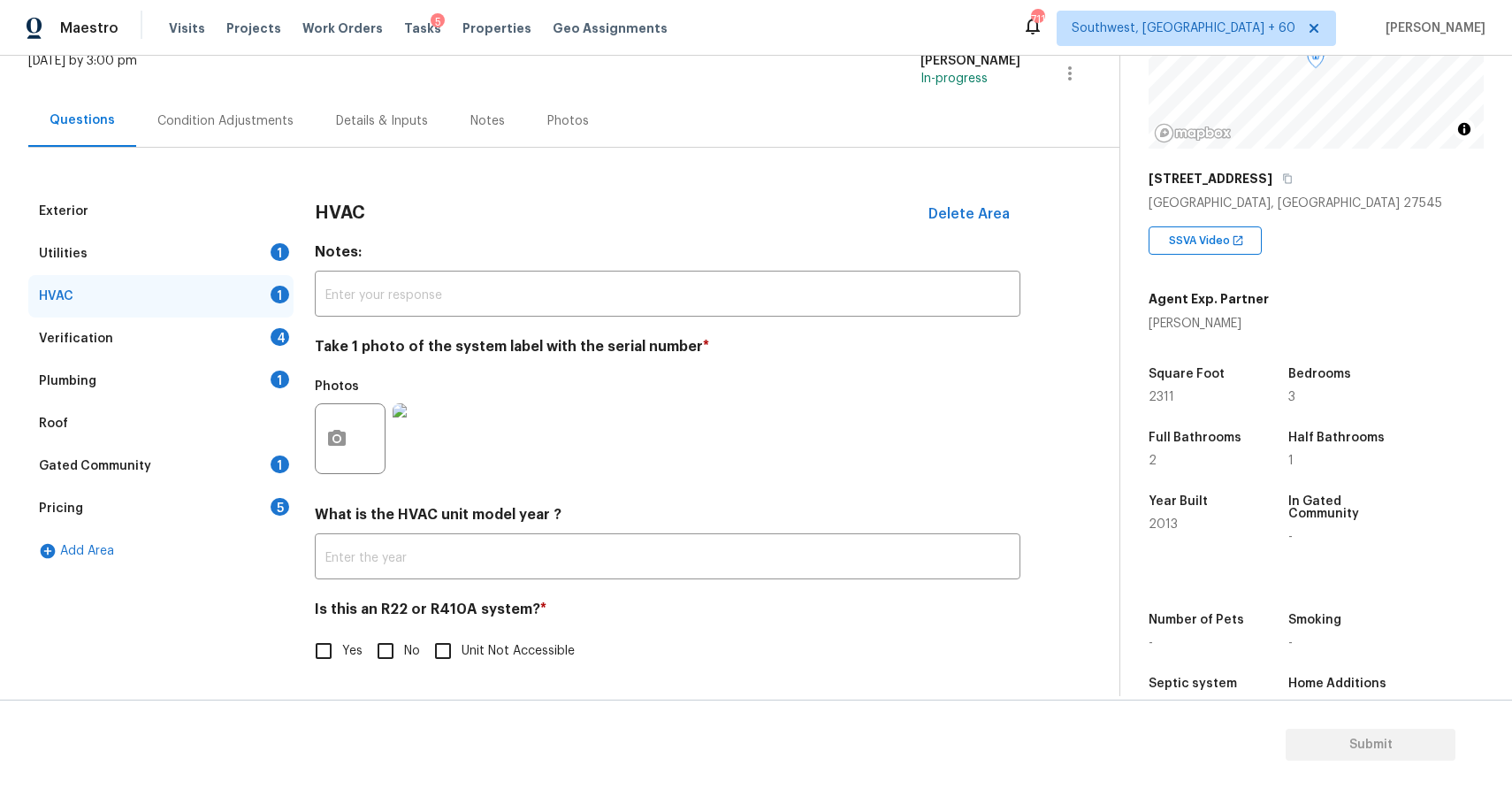
click at [389, 648] on input "No" at bounding box center [385, 650] width 37 height 37
checkbox input "true"
click at [256, 344] on div "Verification 4" at bounding box center [161, 338] width 266 height 43
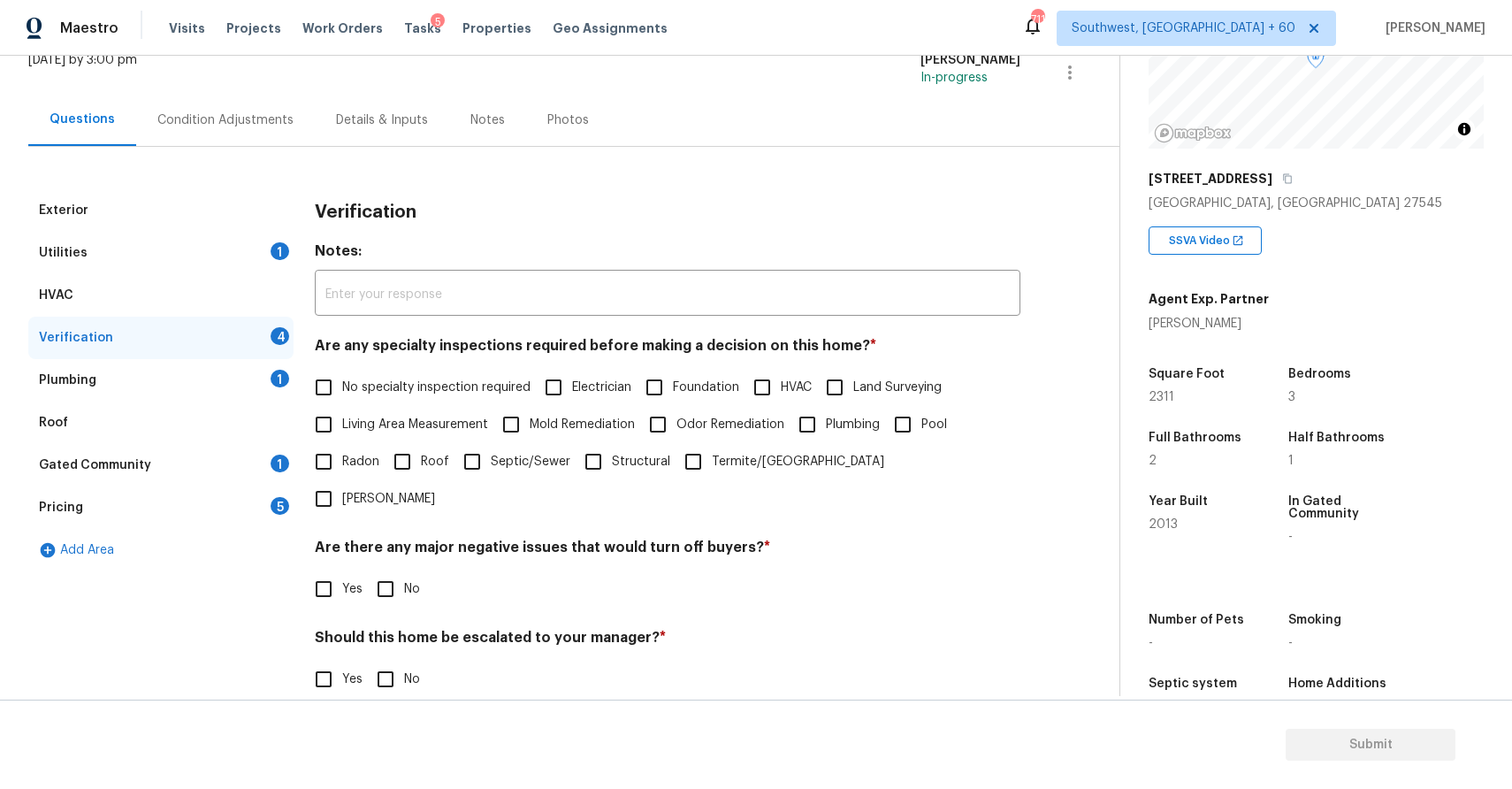
click at [446, 384] on span "No specialty inspection required" at bounding box center [436, 387] width 188 height 19
click at [342, 384] on input "No specialty inspection required" at bounding box center [323, 386] width 37 height 37
checkbox input "true"
click at [392, 571] on input "No" at bounding box center [385, 589] width 37 height 37
checkbox input "true"
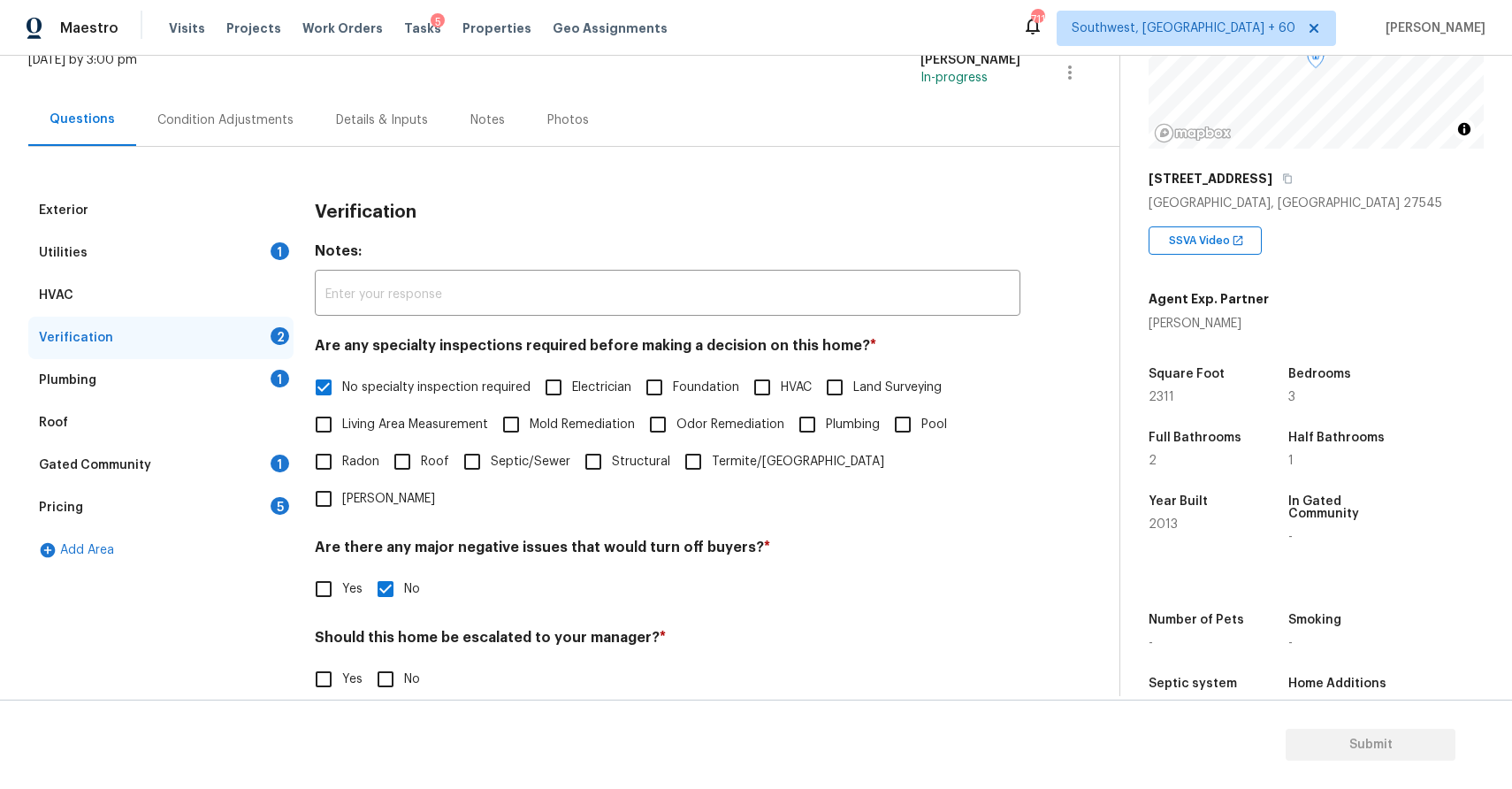
click at [400, 660] on input "No" at bounding box center [385, 678] width 37 height 37
checkbox input "true"
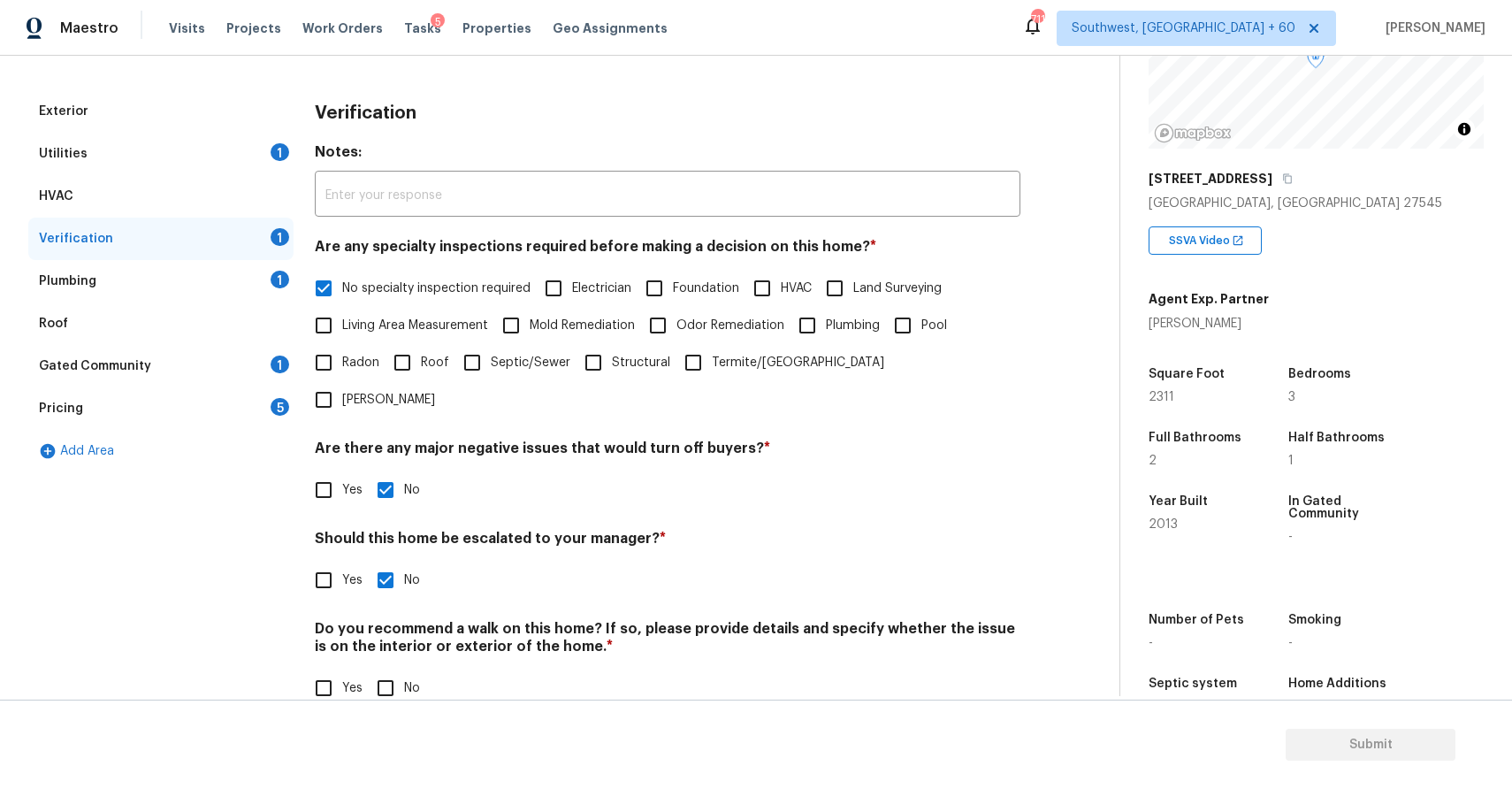
click at [390, 669] on input "No" at bounding box center [385, 687] width 37 height 37
checkbox input "true"
click at [267, 272] on div "Plumbing 1" at bounding box center [161, 281] width 266 height 43
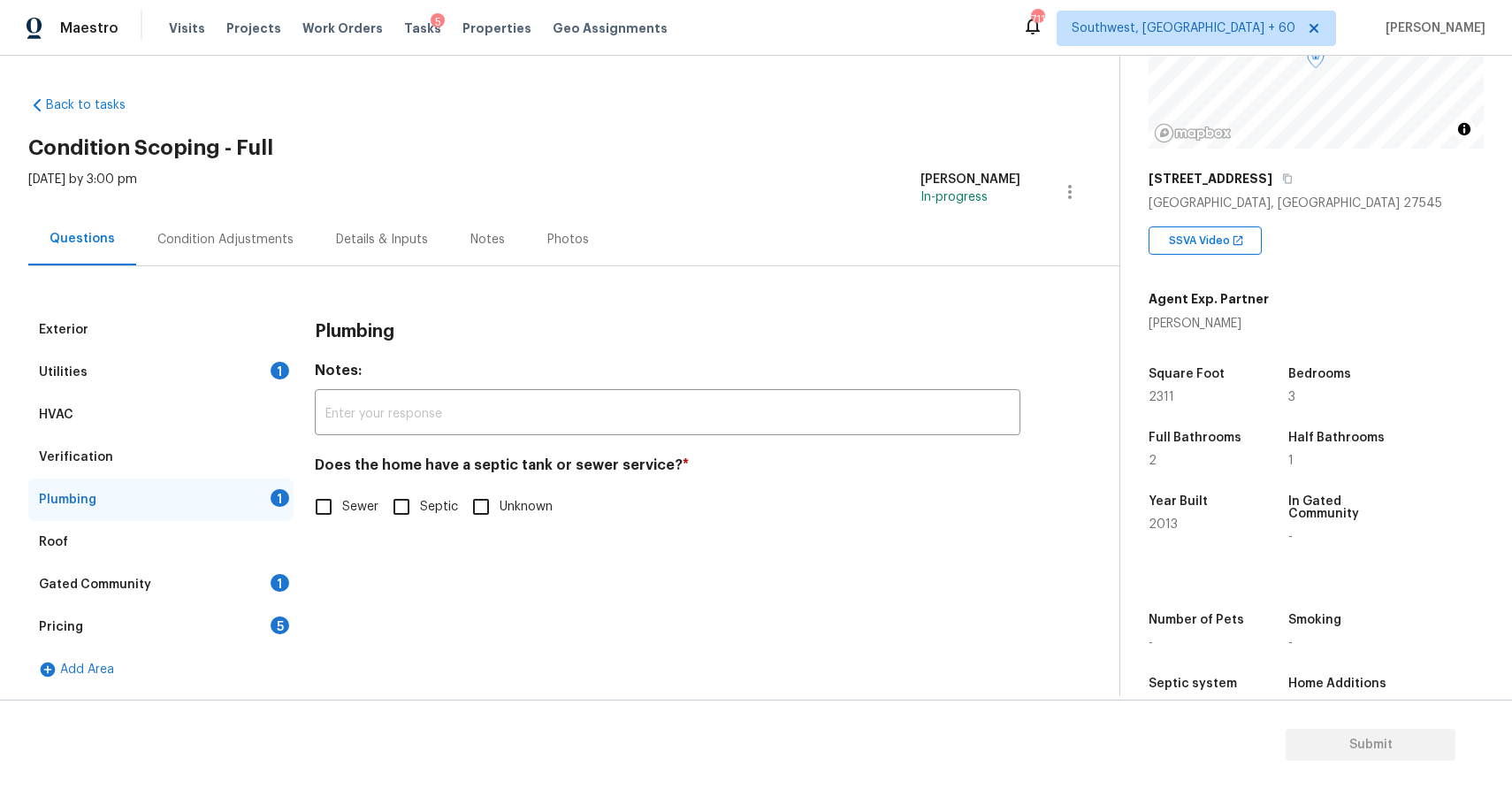
click at [347, 497] on label "Sewer" at bounding box center [342, 506] width 74 height 37
click at [342, 497] on input "Sewer" at bounding box center [323, 506] width 37 height 37
checkbox input "true"
click at [199, 564] on div "Gated Community 1" at bounding box center [161, 584] width 266 height 43
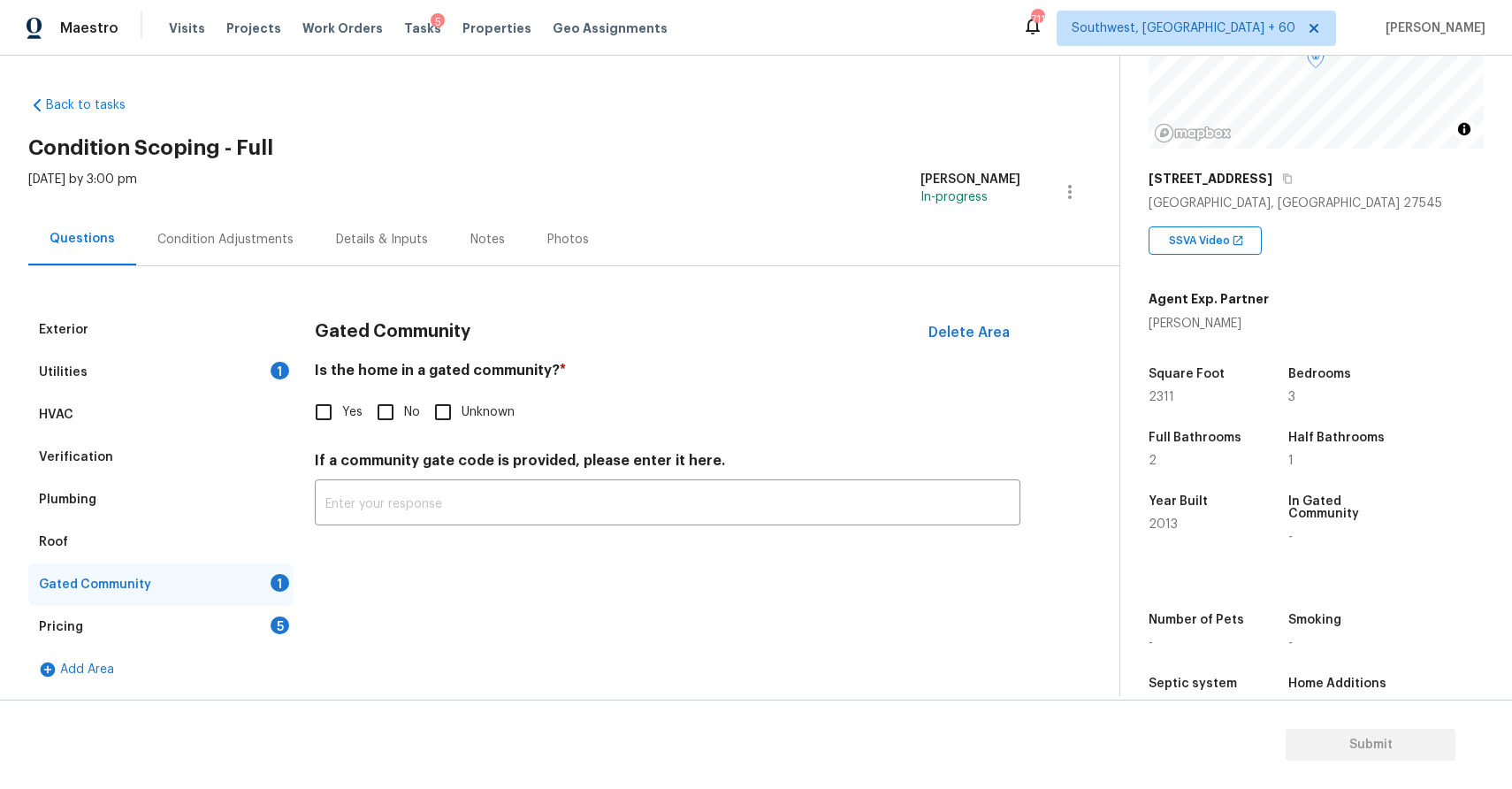
click at [232, 571] on div "Gated Community 1" at bounding box center [161, 584] width 266 height 43
click at [378, 411] on input "No" at bounding box center [385, 411] width 37 height 37
checkbox input "true"
click at [231, 620] on div "Pricing 5" at bounding box center [161, 626] width 266 height 43
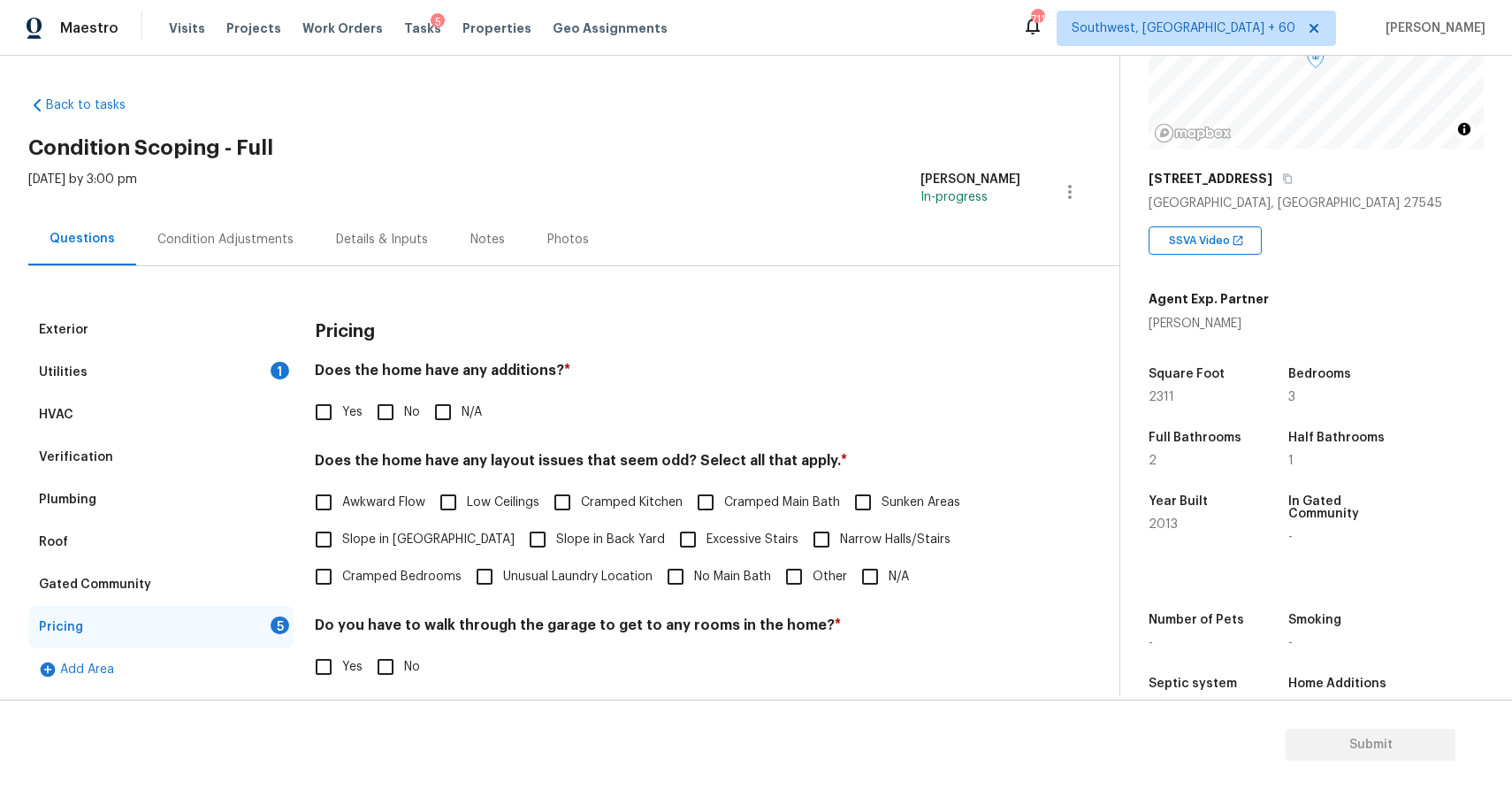
click at [438, 406] on input "N/A" at bounding box center [442, 411] width 37 height 37
checkbox input "true"
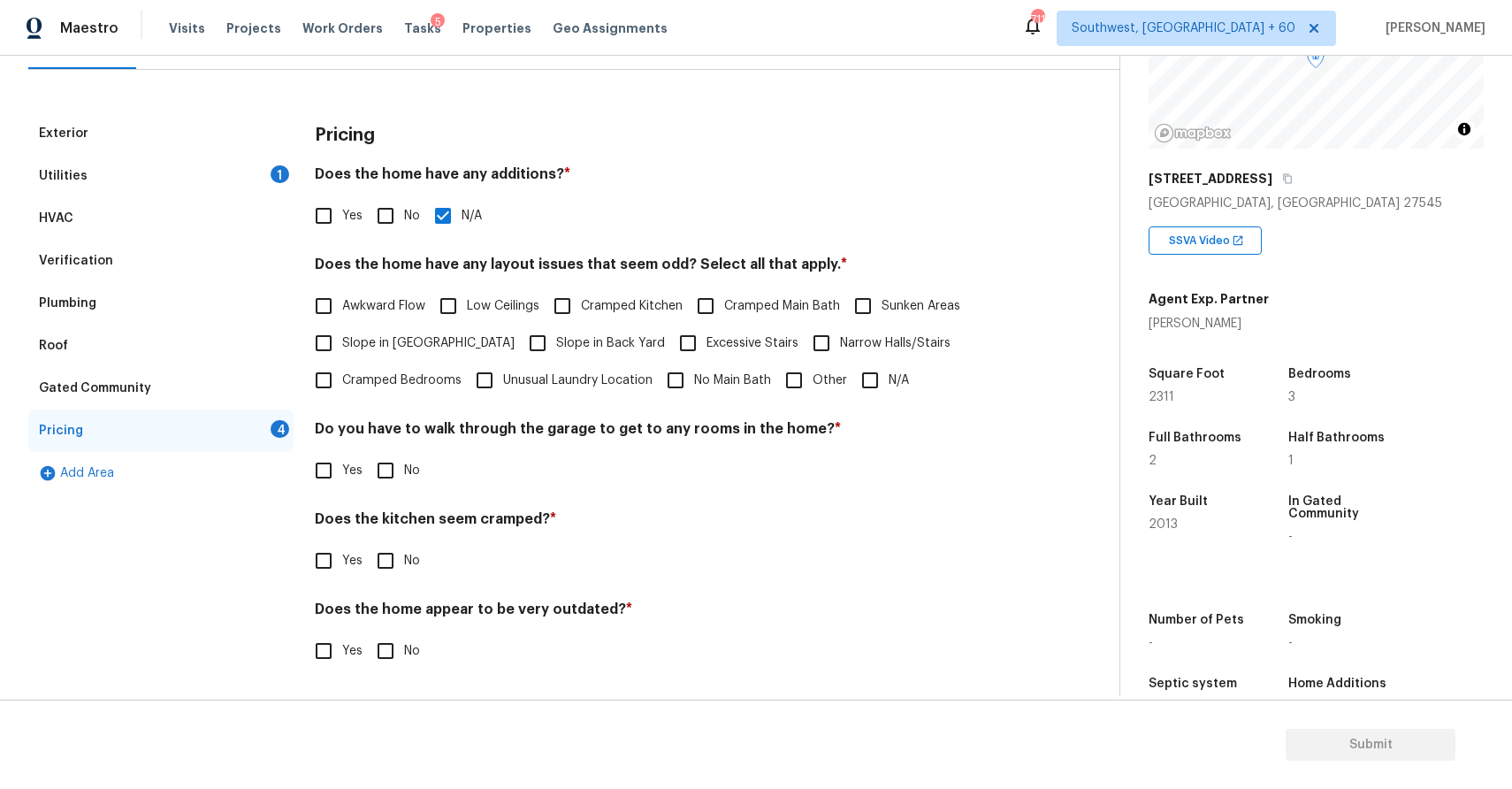
click at [878, 365] on input "N/A" at bounding box center [869, 380] width 37 height 37
checkbox input "true"
click at [395, 461] on input "No" at bounding box center [385, 470] width 37 height 37
checkbox input "true"
click at [387, 564] on input "No" at bounding box center [385, 561] width 37 height 37
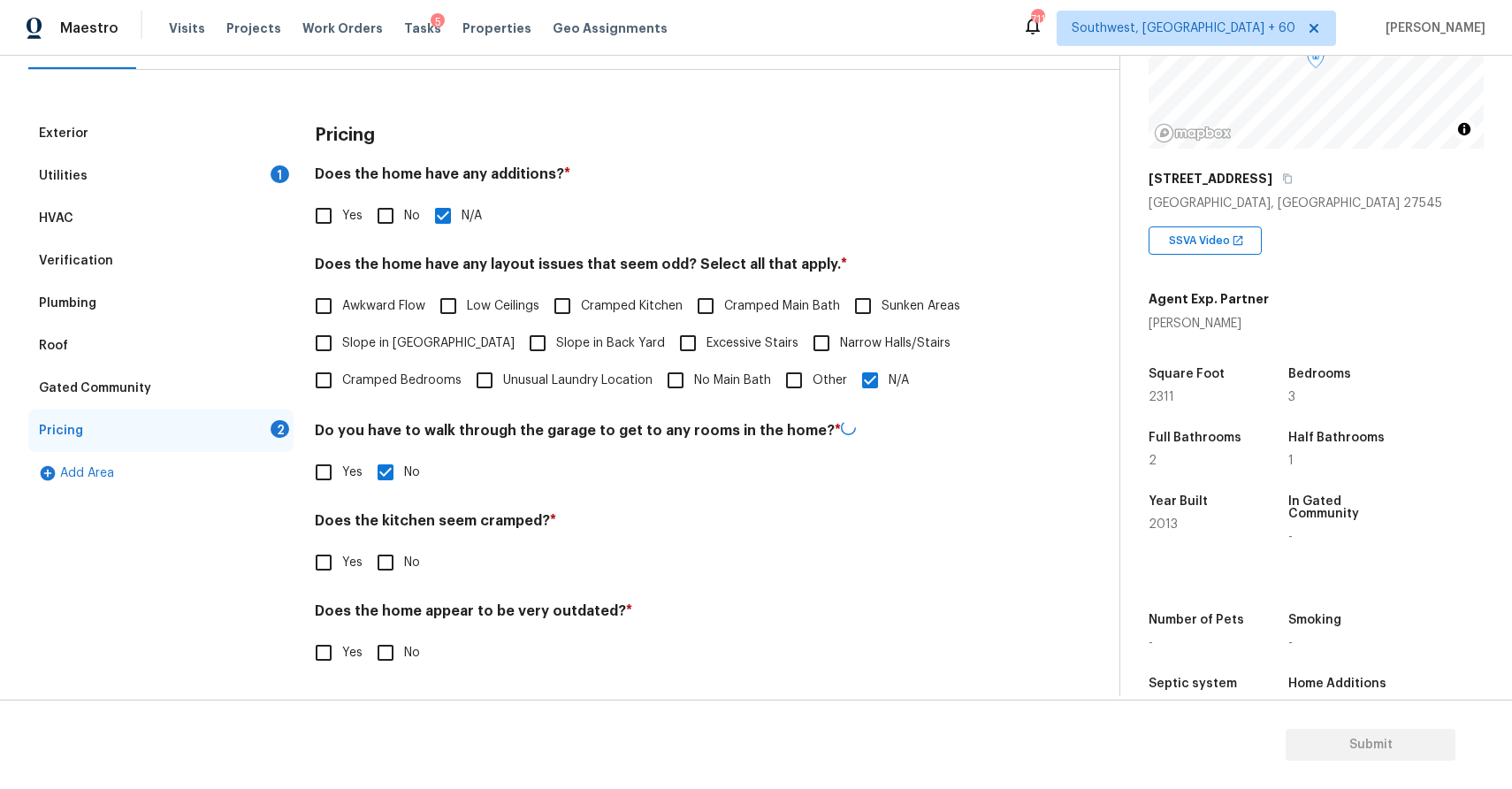
checkbox input "true"
click at [401, 640] on input "No" at bounding box center [385, 652] width 37 height 37
checkbox input "true"
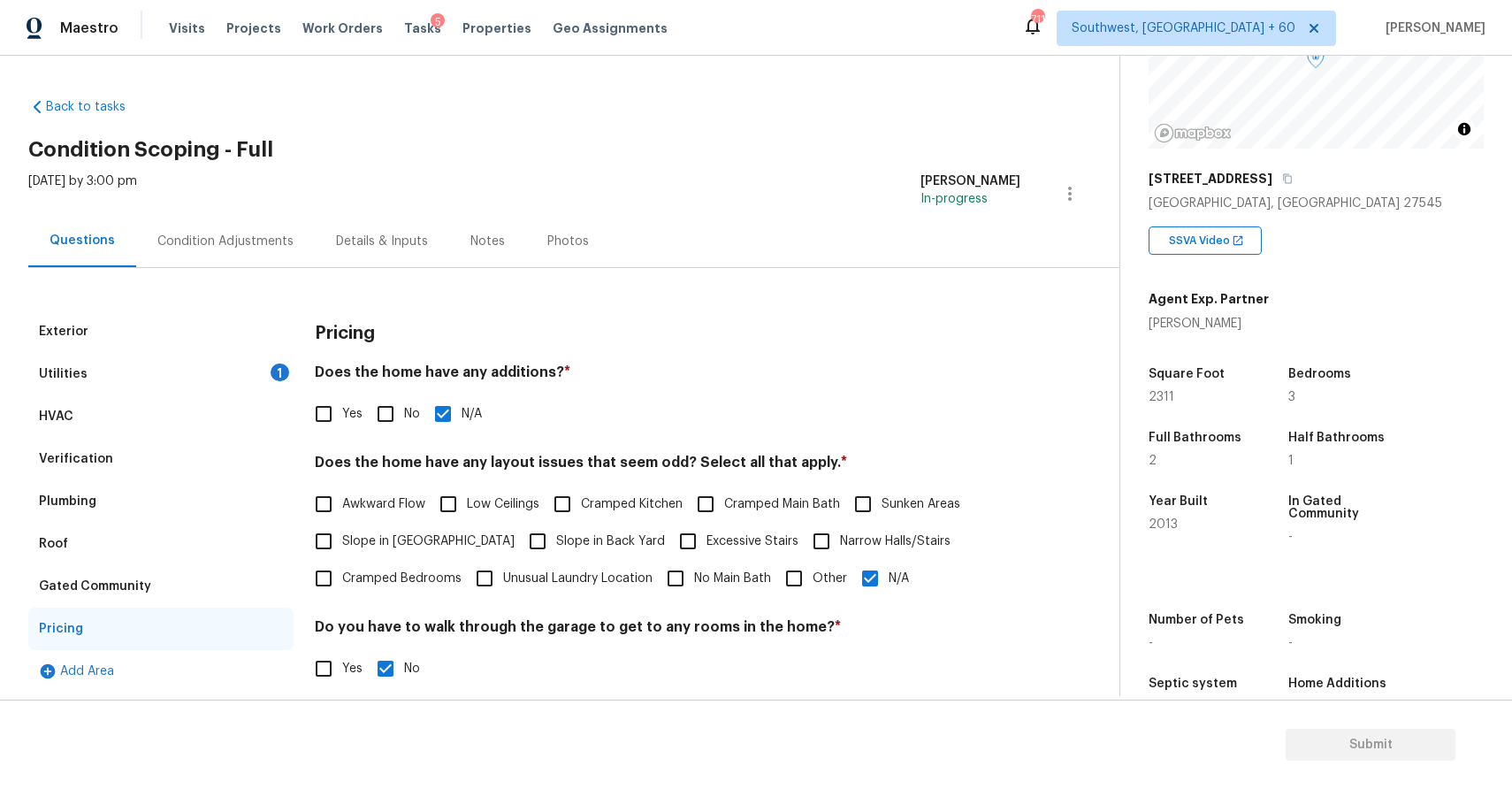
scroll to position [239, 0]
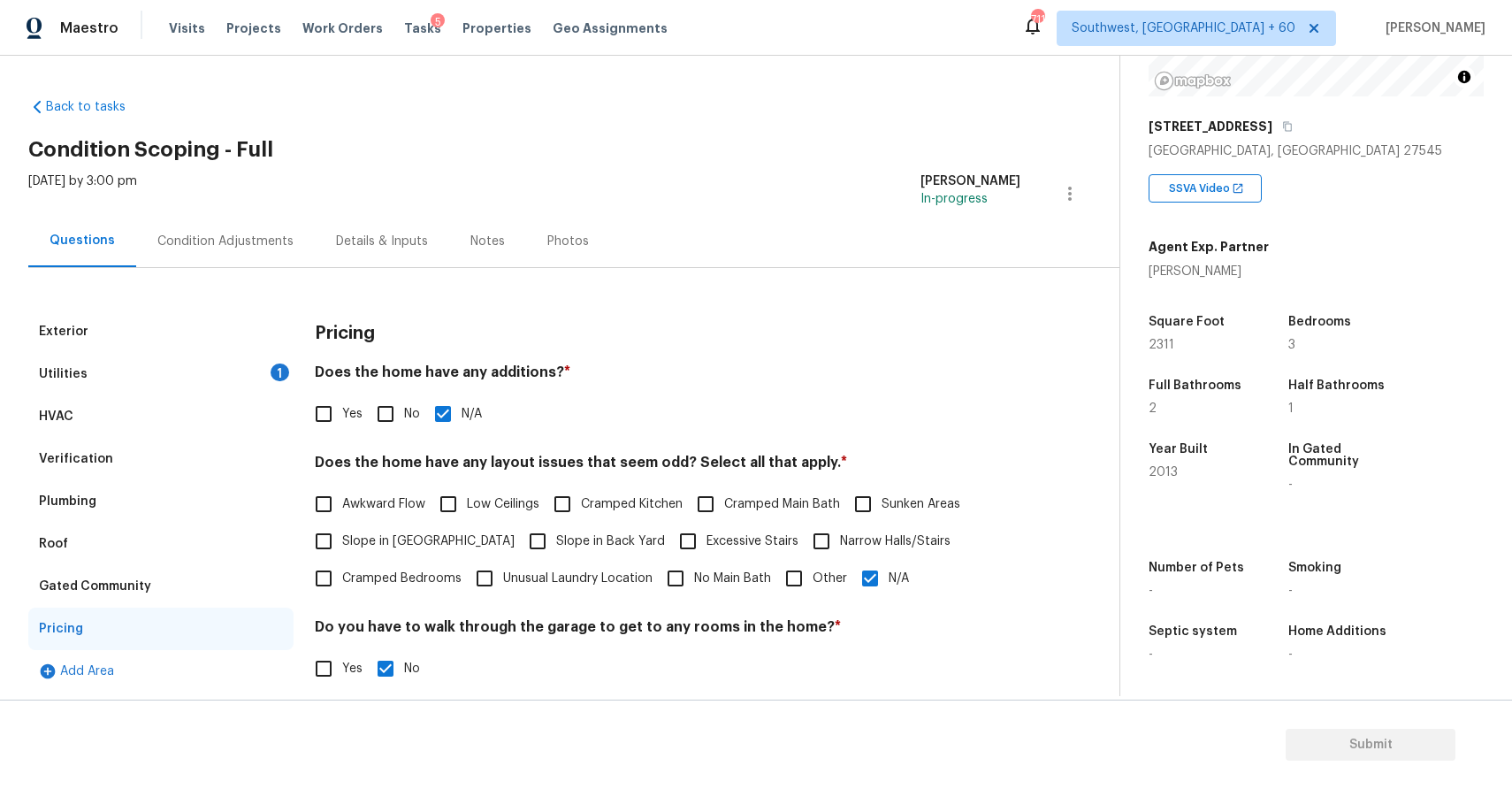
click at [249, 243] on div "Condition Adjustments" at bounding box center [226, 241] width 136 height 18
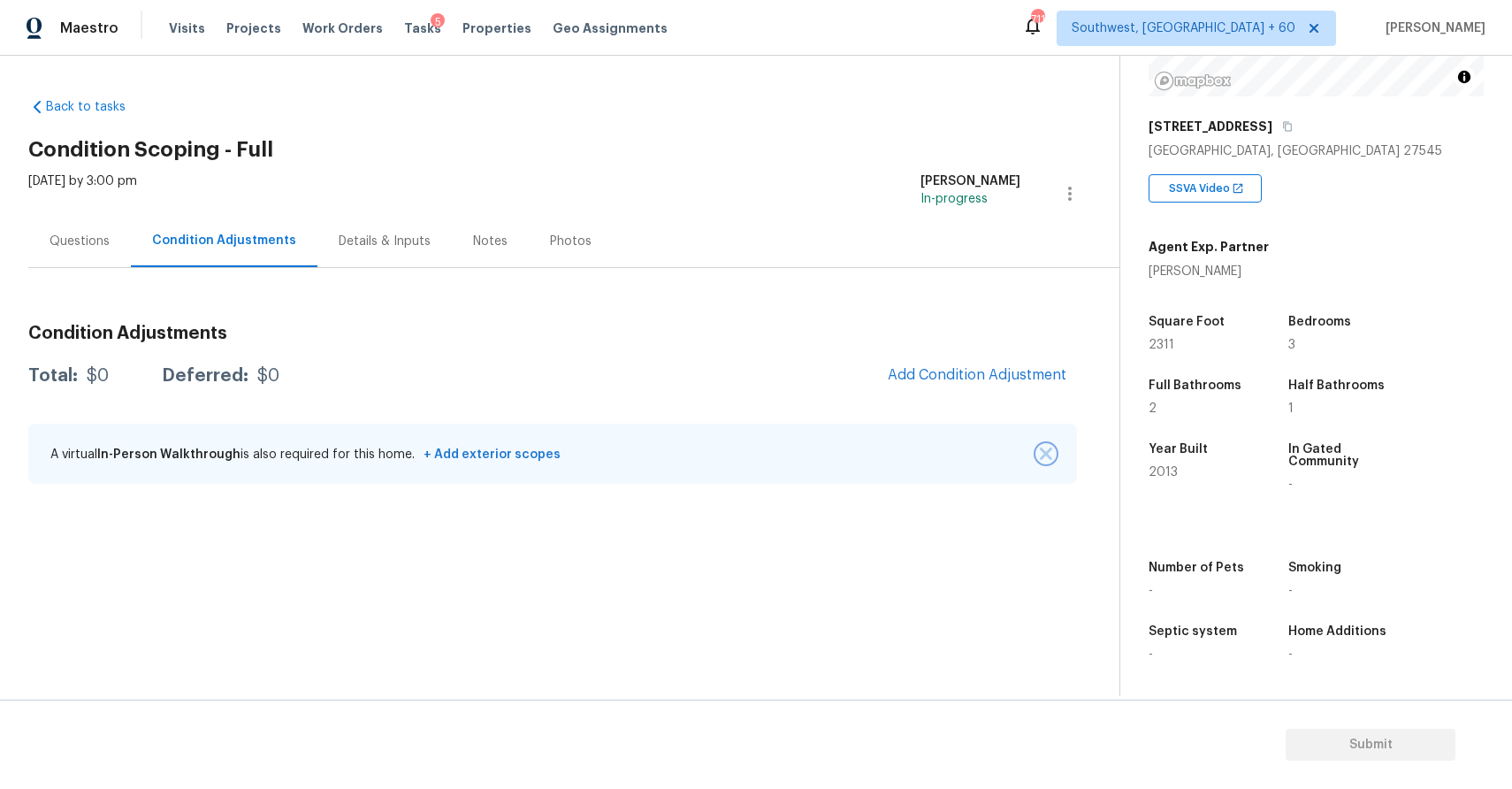
click at [1049, 460] on button "button" at bounding box center [1046, 454] width 18 height 18
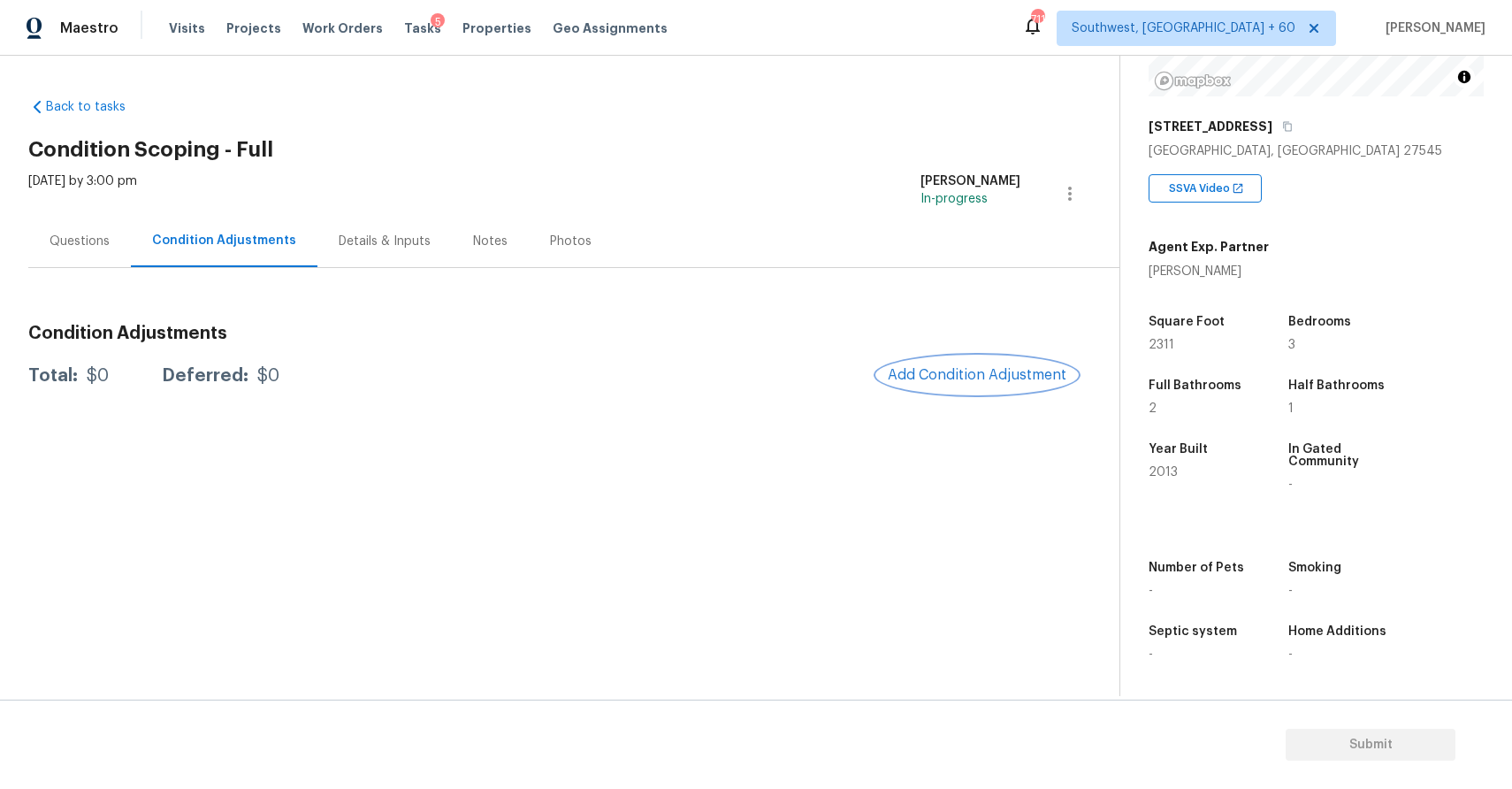
click at [1000, 362] on button "Add Condition Adjustment" at bounding box center [976, 374] width 199 height 37
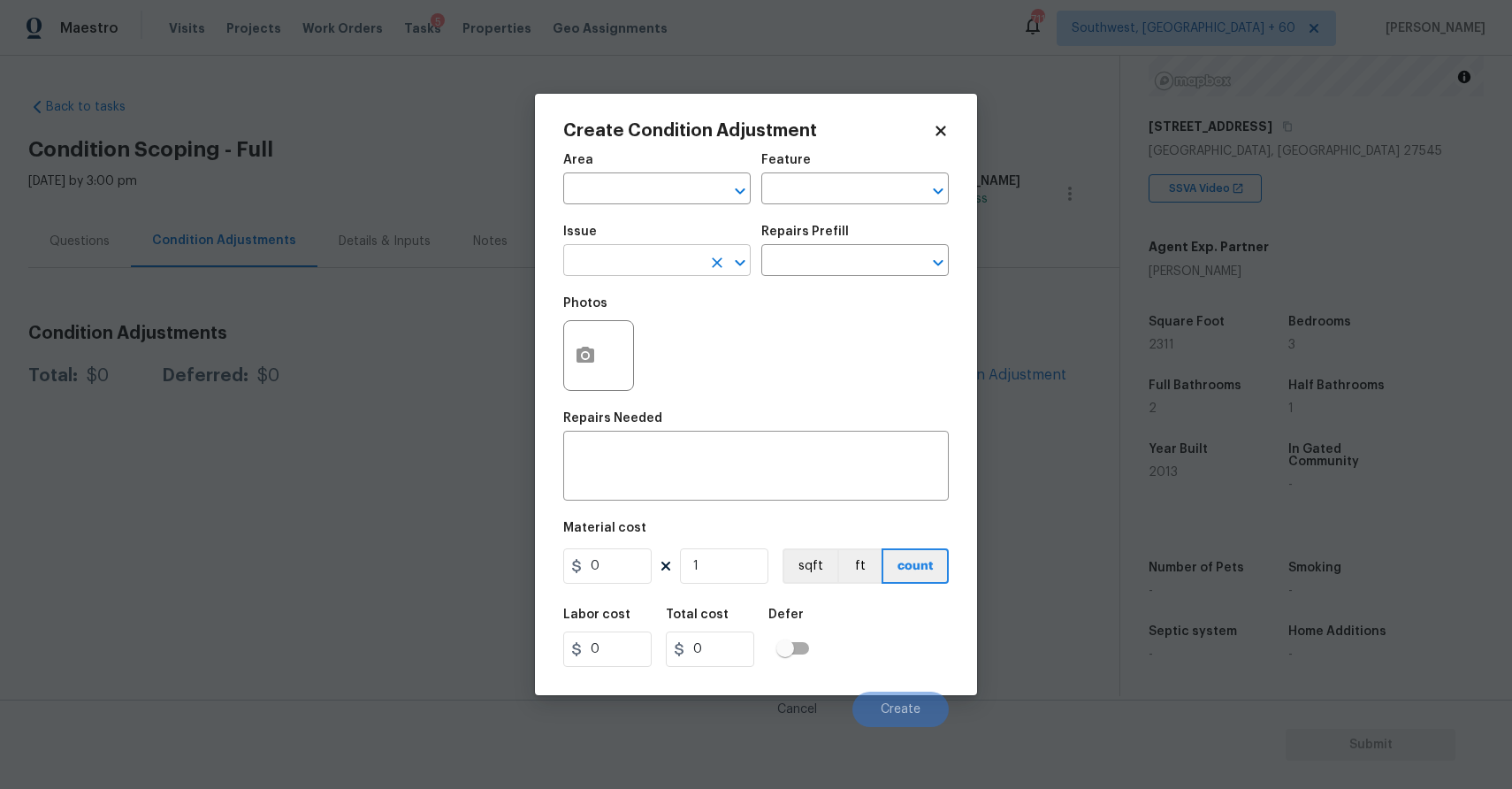
click at [673, 254] on input "text" at bounding box center [632, 262] width 138 height 27
click at [717, 346] on li "Landscape Package" at bounding box center [657, 344] width 187 height 29
type input "Landscape Package"
click at [845, 264] on input "text" at bounding box center [831, 262] width 138 height 27
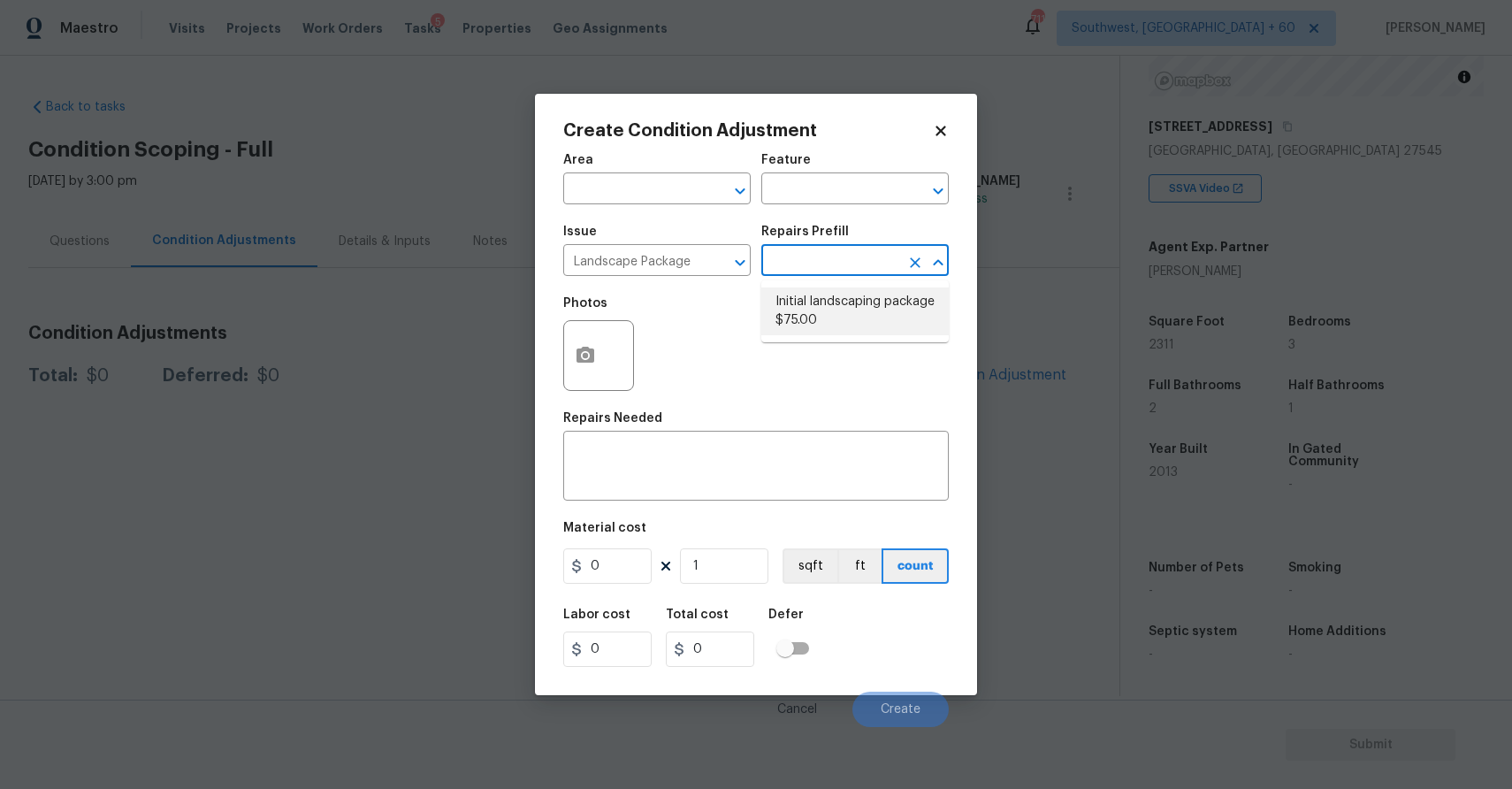
click at [854, 316] on li "Initial landscaping package $75.00" at bounding box center [855, 311] width 187 height 48
type input "Home Readiness Packages"
type textarea "Mowing of grass up to 6" in height. Mow, edge along driveways & sidewalks, trim…"
type input "75"
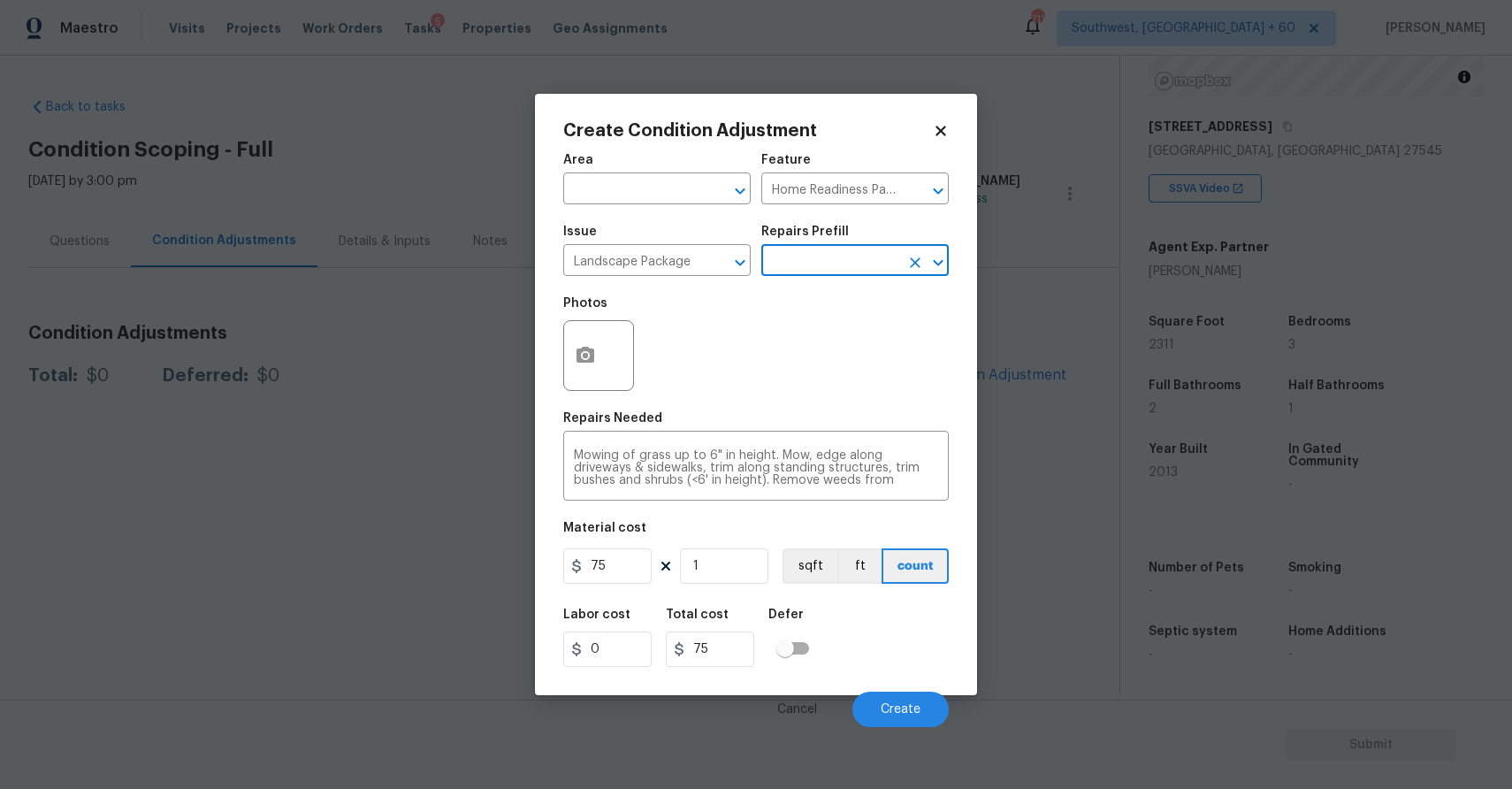
click at [644, 547] on figure "Material cost 75 1 sqft ft count" at bounding box center [756, 554] width 386 height 65
click at [636, 567] on input "75" at bounding box center [608, 565] width 89 height 35
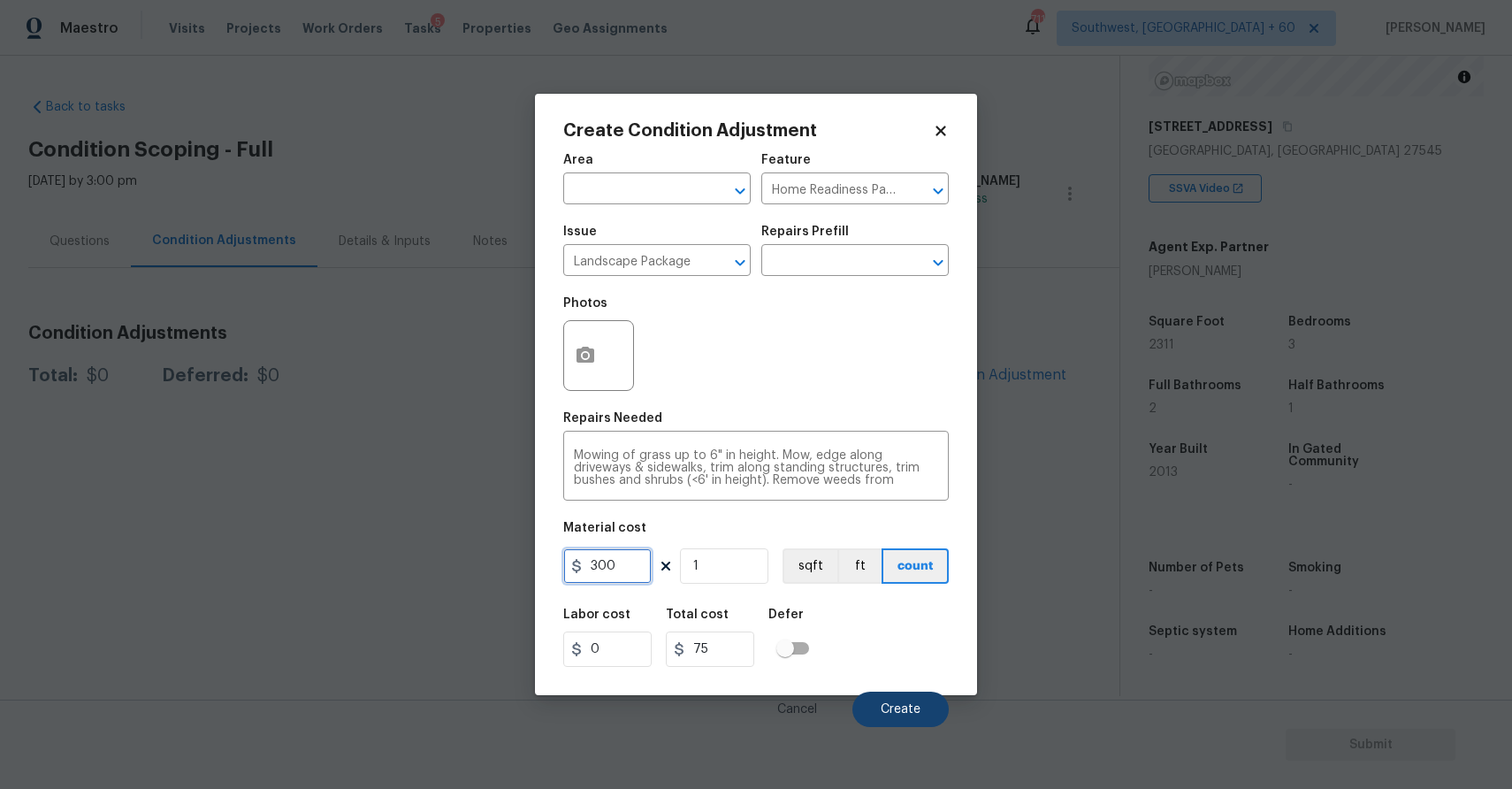
type input "300"
click at [912, 707] on span "Create" at bounding box center [901, 710] width 40 height 13
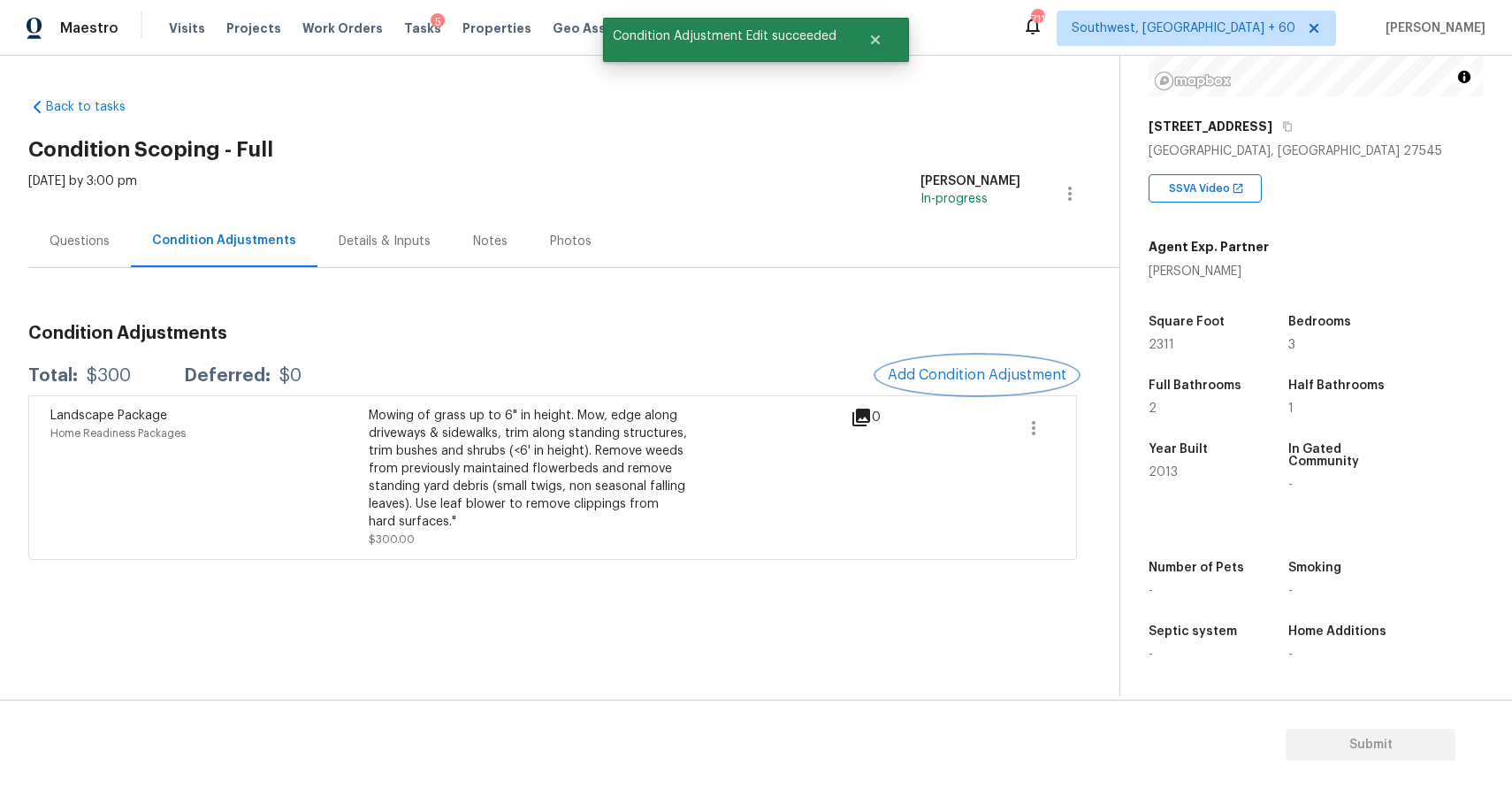
click at [996, 365] on button "Add Condition Adjustment" at bounding box center [976, 374] width 199 height 37
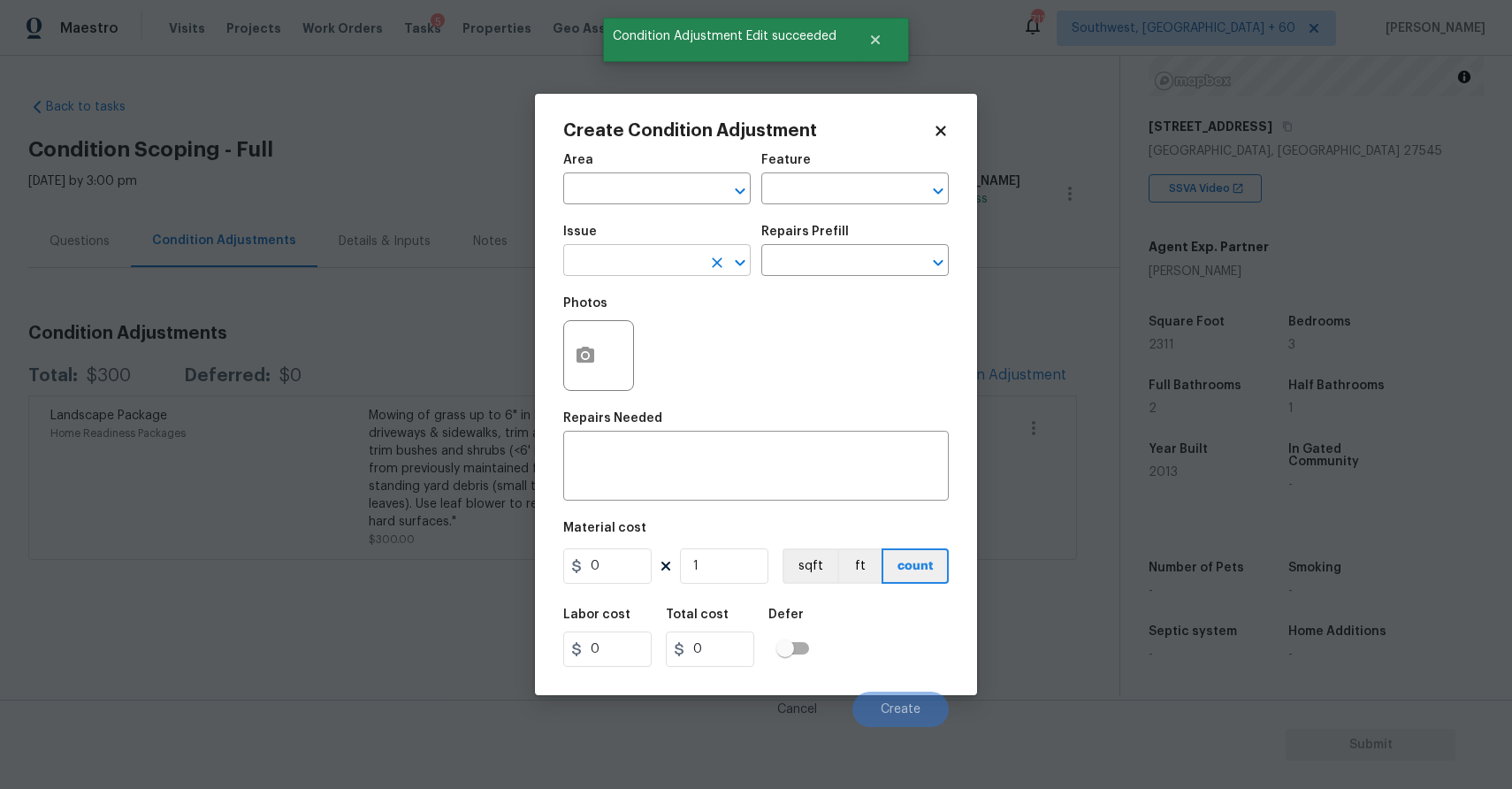
click at [652, 267] on input "text" at bounding box center [632, 262] width 138 height 27
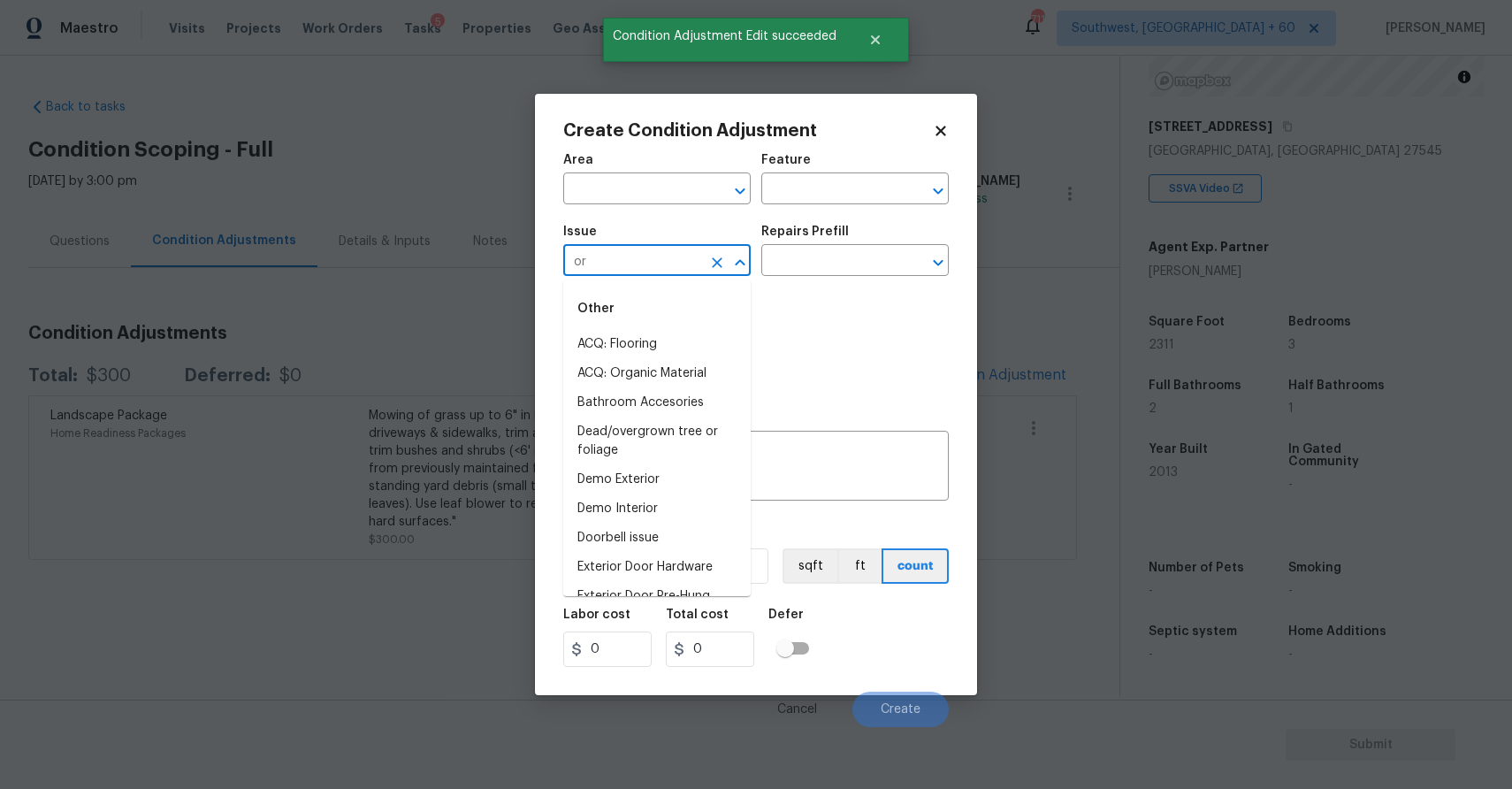
type input "o"
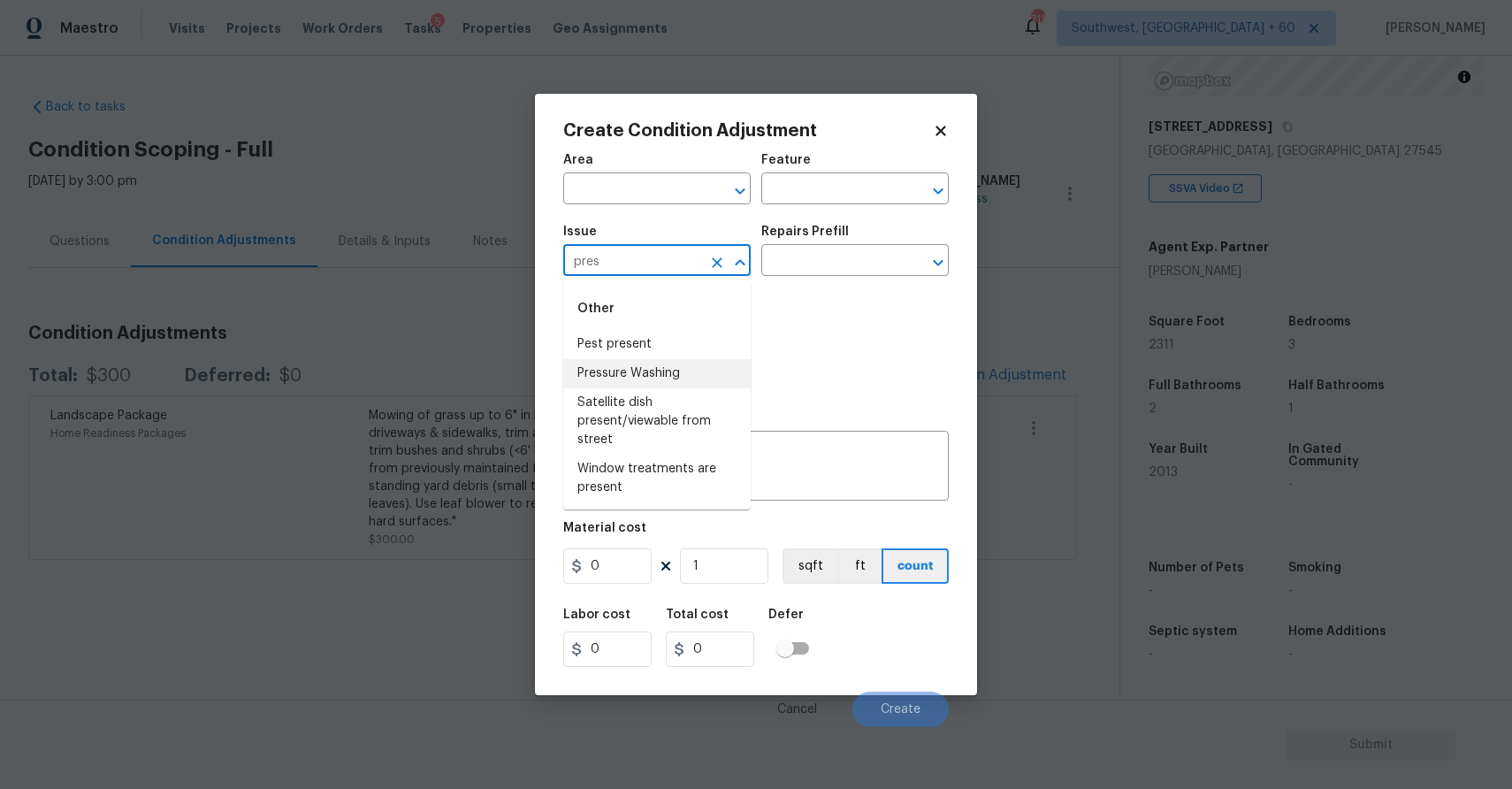
click at [659, 373] on li "Pressure Washing" at bounding box center [657, 373] width 187 height 29
type input "Pressure Washing"
click at [830, 261] on input "text" at bounding box center [831, 262] width 138 height 27
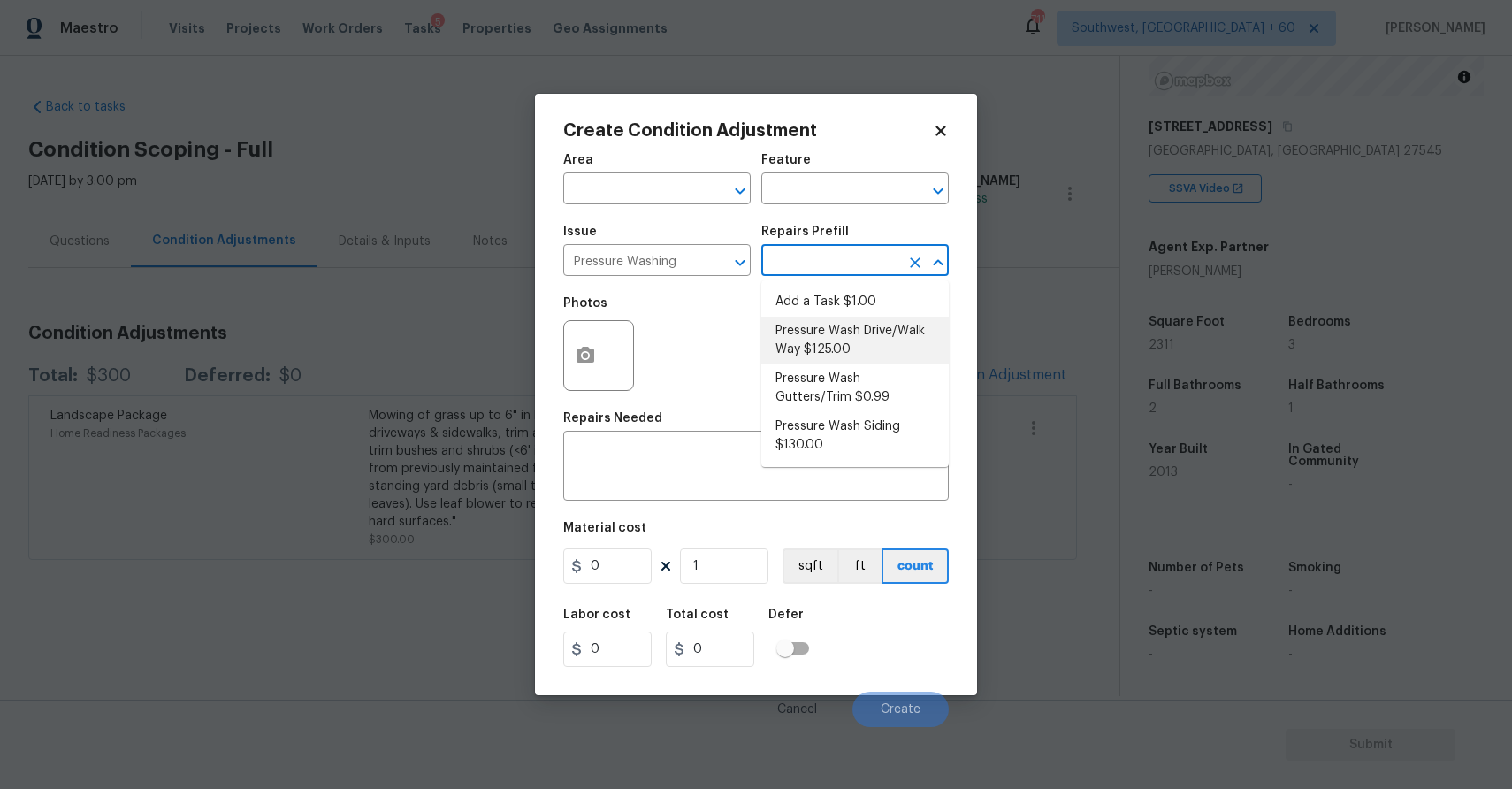
click at [866, 340] on li "Pressure Wash Drive/Walk Way $125.00" at bounding box center [855, 340] width 187 height 48
type input "Siding"
type textarea "Pressure wash the driveways/walkways as directed by the PM. Ensure that all deb…"
type input "125"
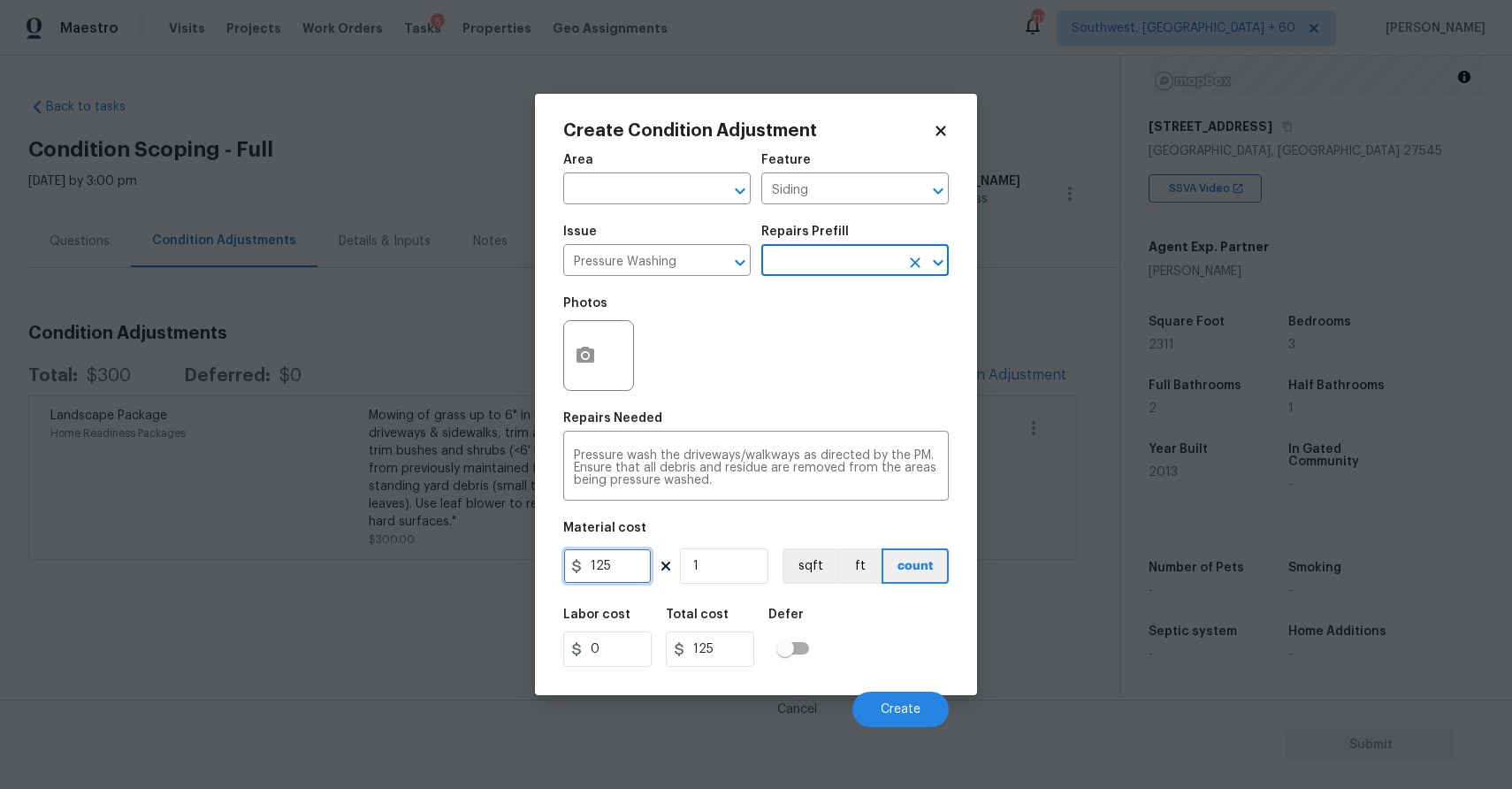
click at [623, 565] on input "125" at bounding box center [608, 565] width 89 height 35
type input "300"
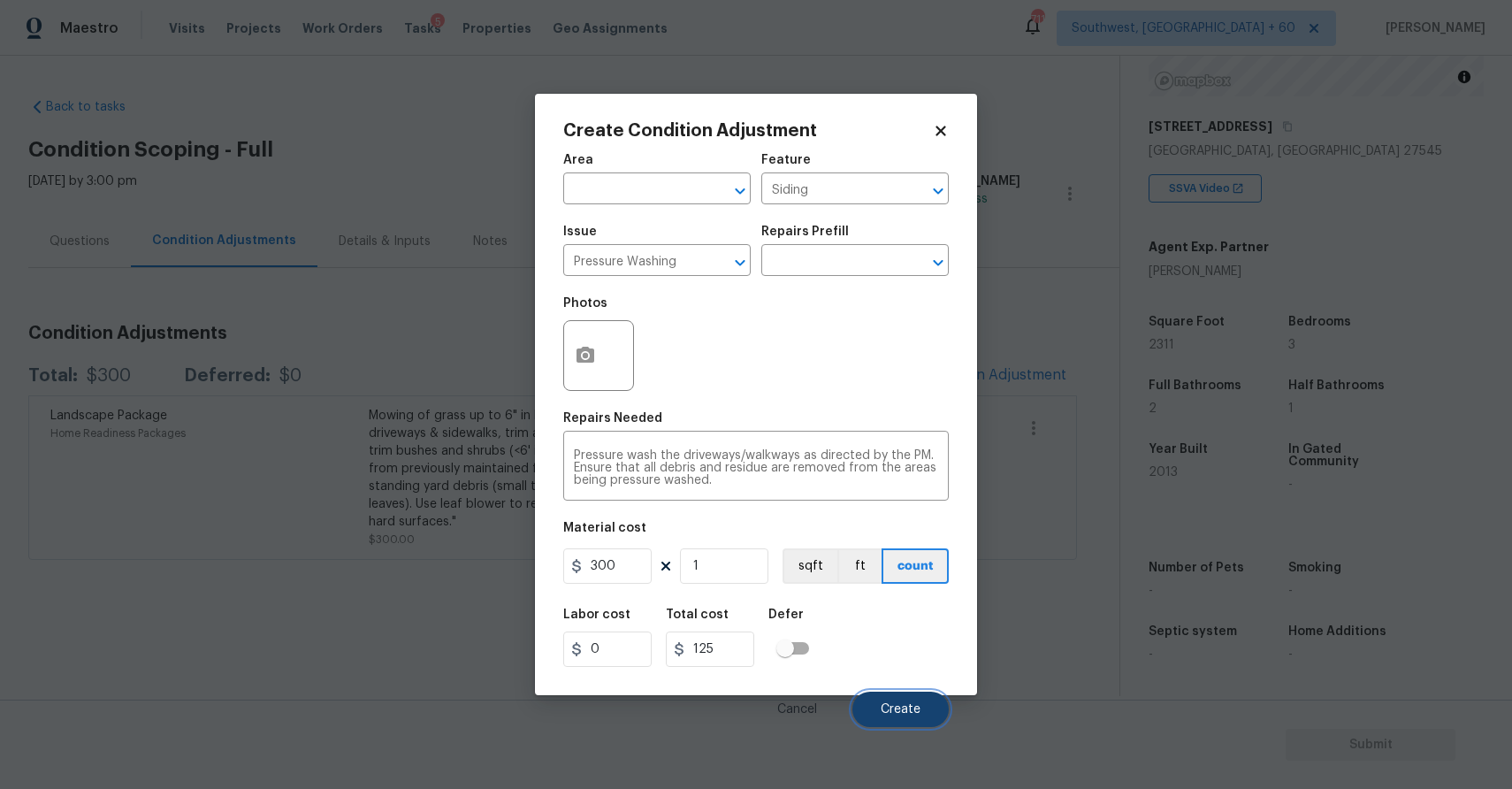
type input "300"
click at [888, 697] on button "Create" at bounding box center [901, 709] width 96 height 35
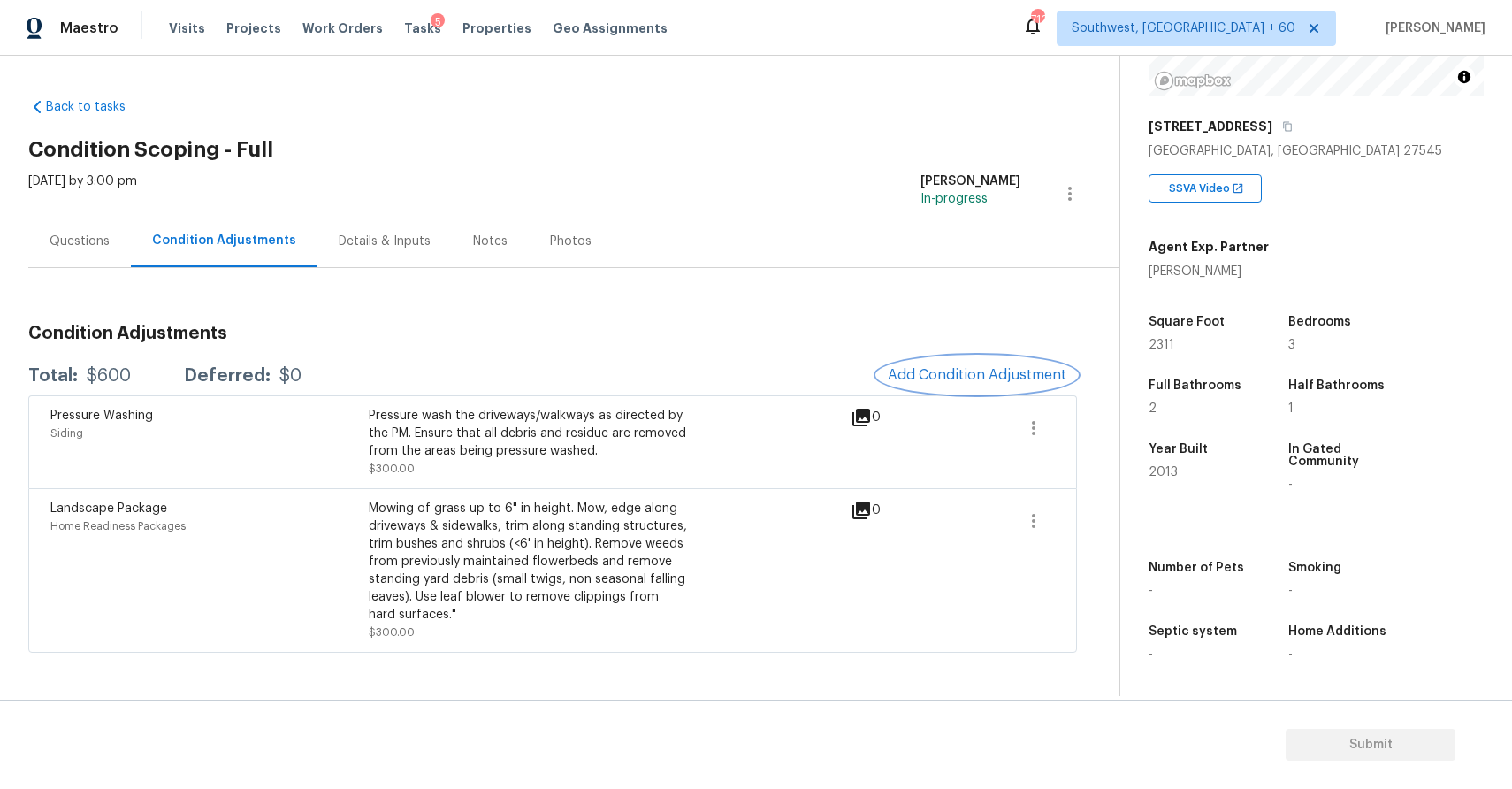
click at [979, 362] on button "Add Condition Adjustment" at bounding box center [976, 374] width 199 height 37
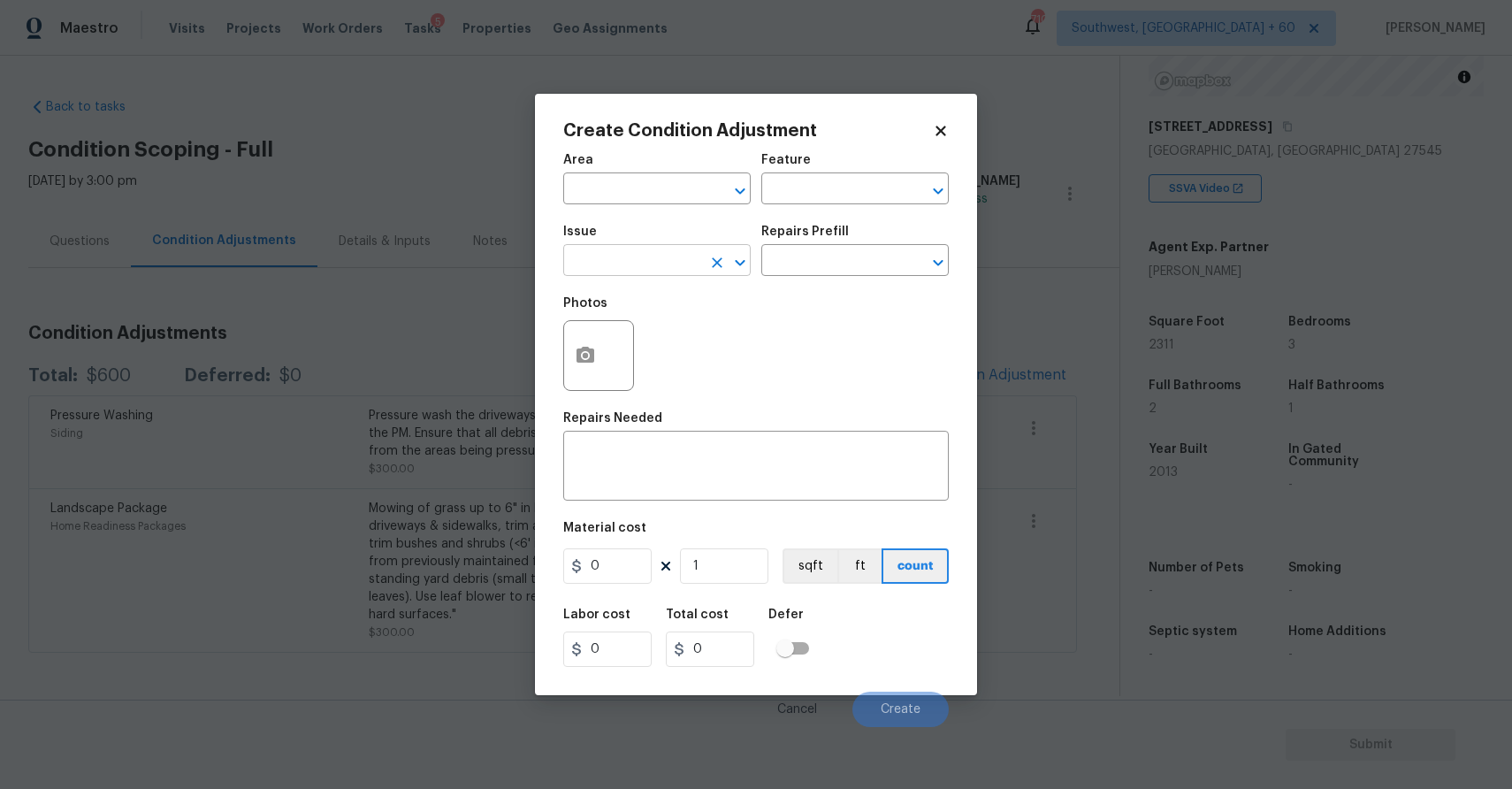
click at [679, 268] on input "text" at bounding box center [632, 262] width 138 height 27
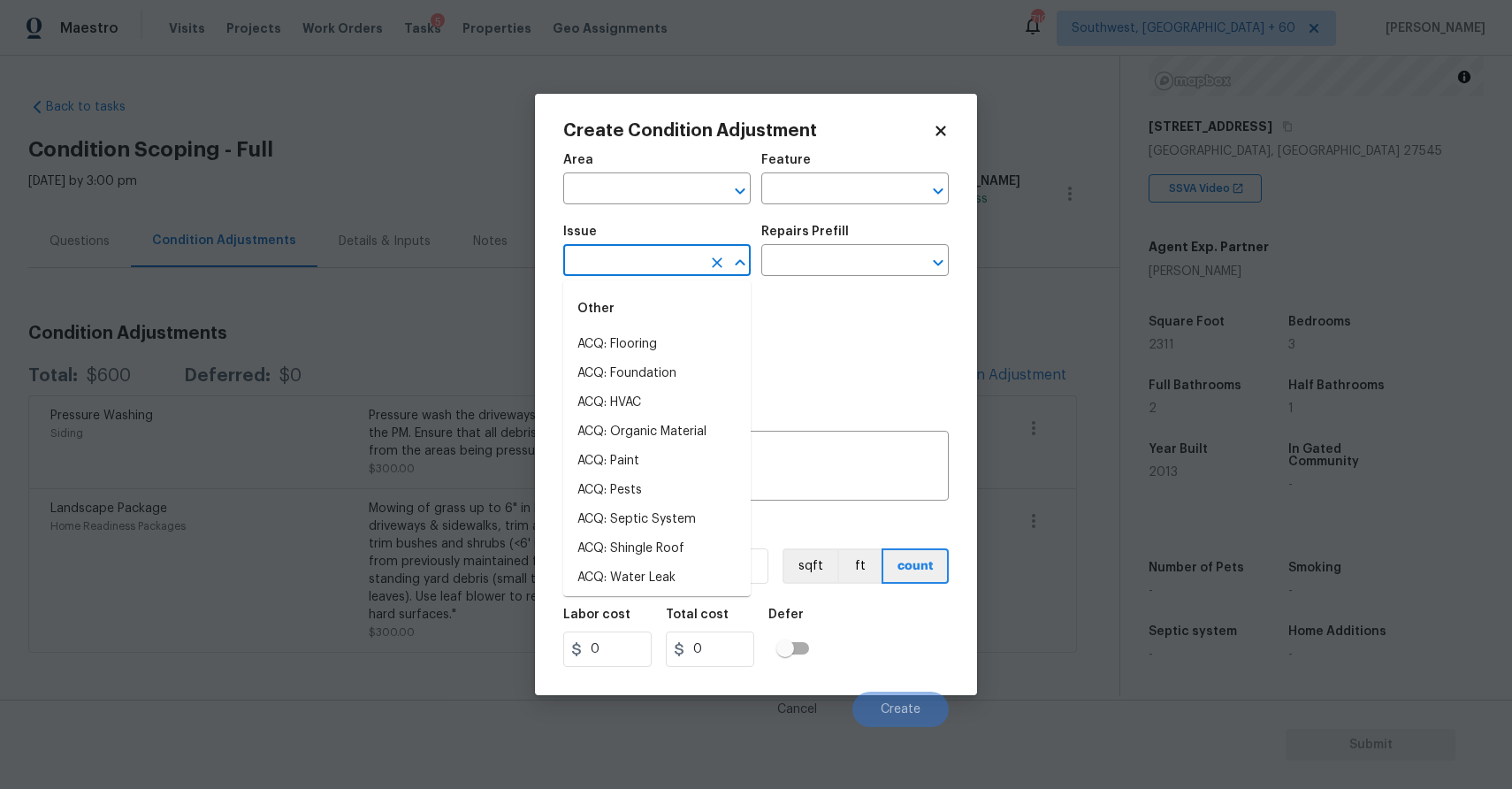
click at [679, 268] on input "text" at bounding box center [632, 262] width 138 height 27
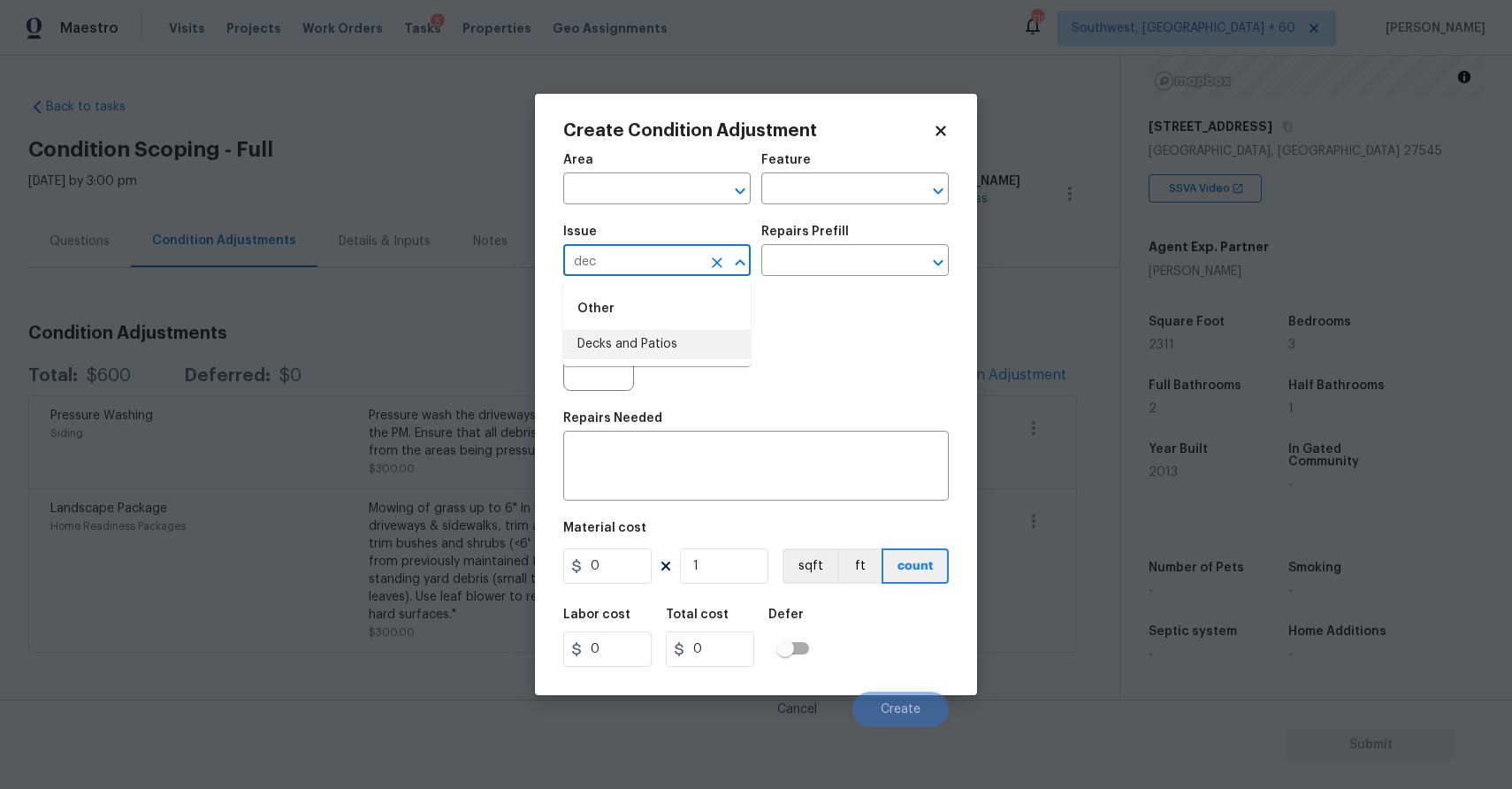
click at [663, 331] on li "Decks and Patios" at bounding box center [657, 344] width 187 height 29
type input "Decks and Patios"
click at [669, 422] on div "Repairs Needed" at bounding box center [756, 423] width 386 height 23
click at [685, 455] on textarea at bounding box center [756, 467] width 365 height 37
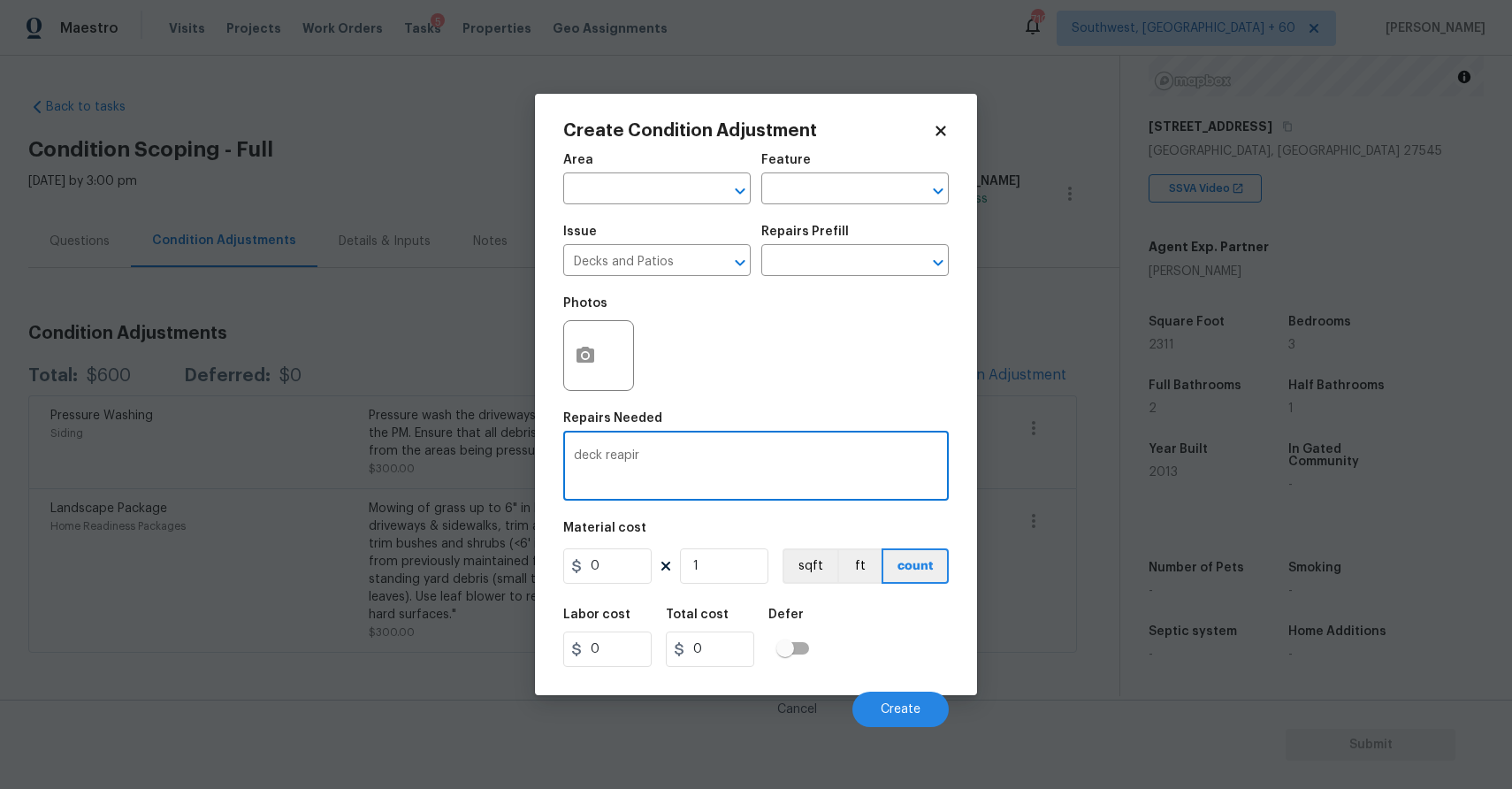
type textarea "deck reapir"
click at [610, 575] on input "0" at bounding box center [608, 565] width 89 height 35
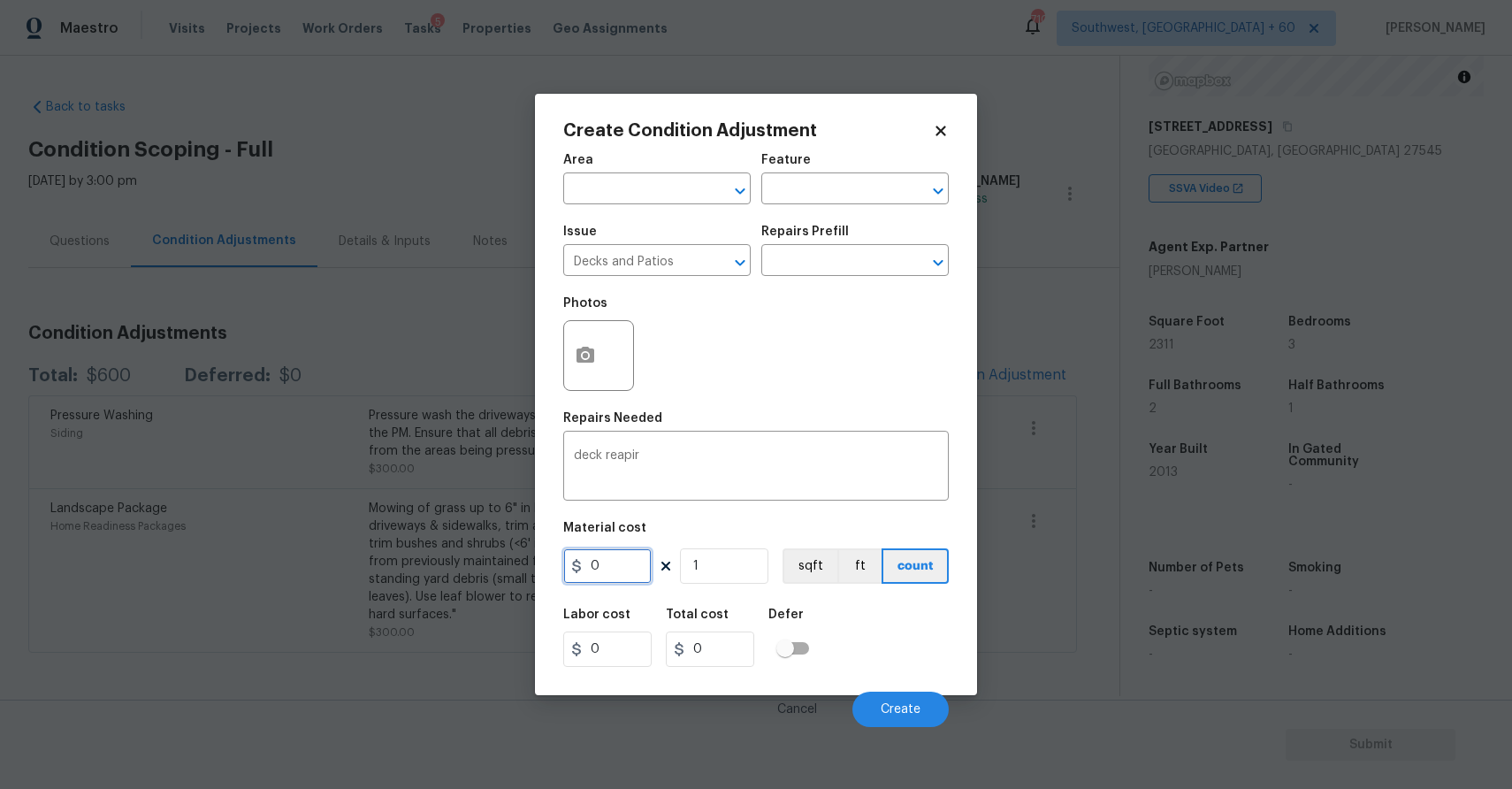
click at [610, 575] on input "0" at bounding box center [608, 565] width 89 height 35
type input "200"
click at [656, 455] on textarea "deck reapir" at bounding box center [756, 467] width 365 height 37
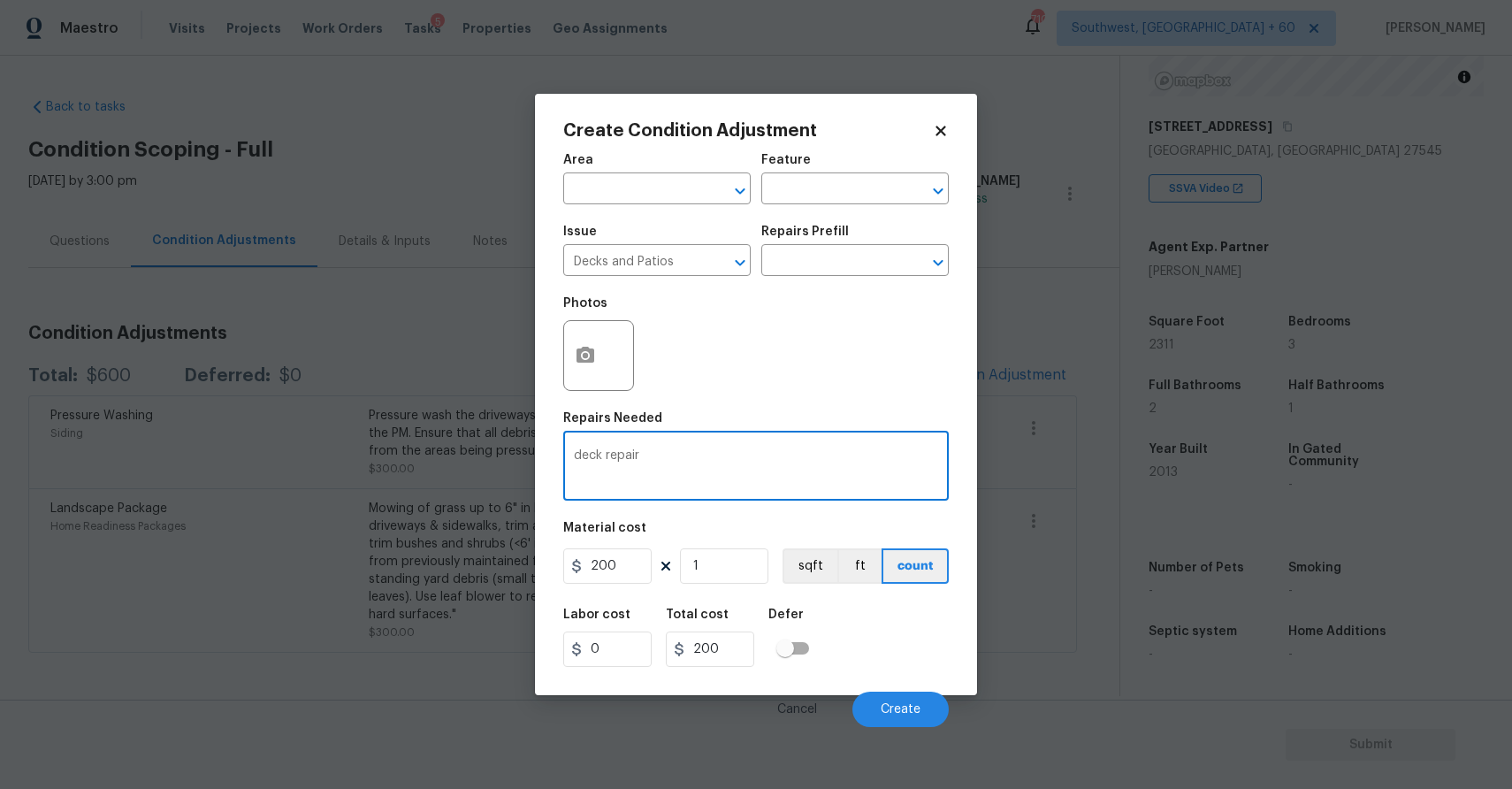
type textarea "deck repair"
click at [583, 346] on icon "button" at bounding box center [585, 355] width 21 height 21
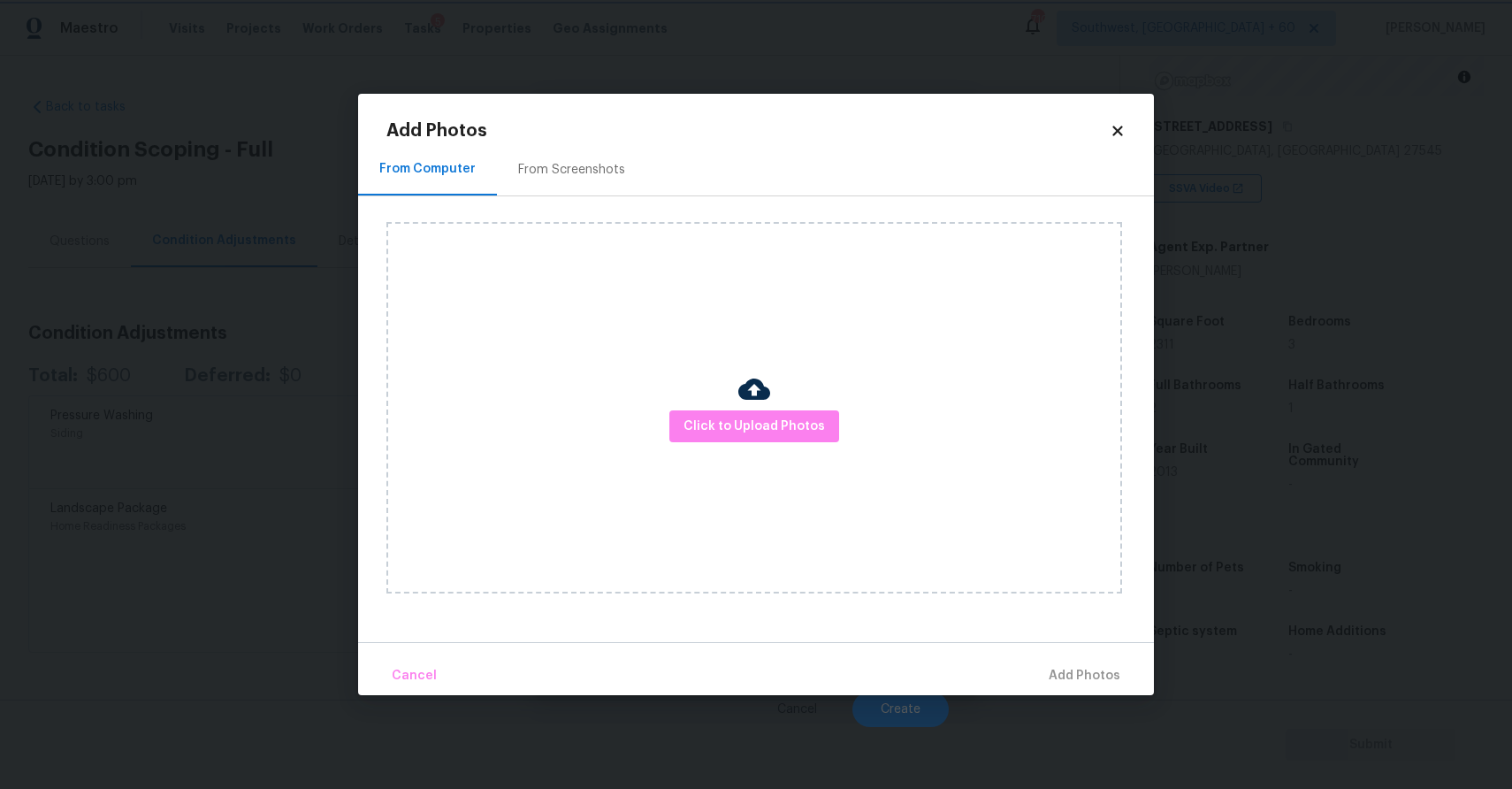
click at [1213, 447] on body "Maestro Visits Projects Work Orders Tasks 5 Properties Geo Assignments 710 Sout…" at bounding box center [756, 394] width 1512 height 789
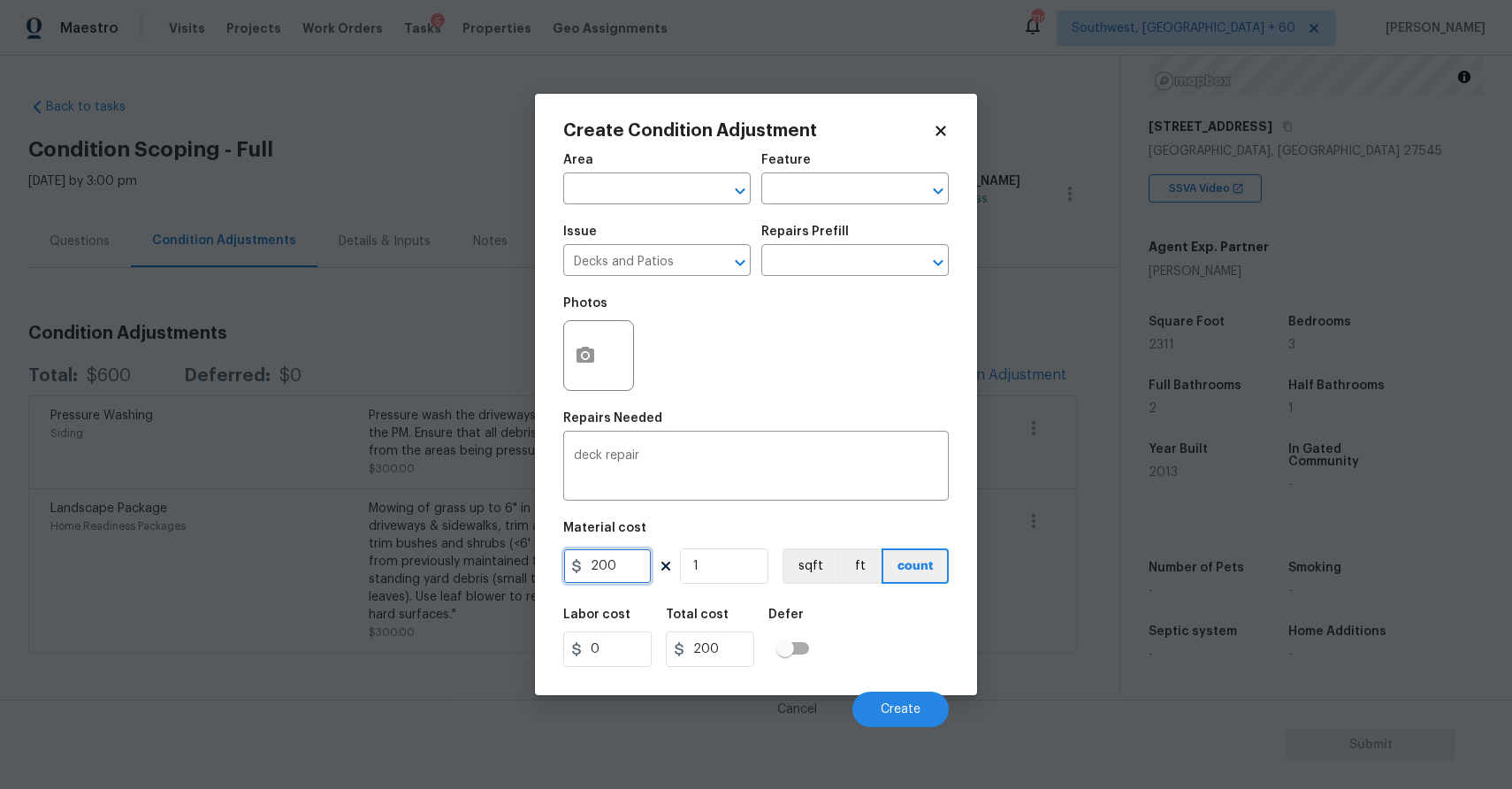
click at [610, 558] on input "200" at bounding box center [608, 565] width 89 height 35
click at [641, 571] on input "200" at bounding box center [608, 565] width 89 height 35
type input "2000"
click at [592, 378] on button "button" at bounding box center [585, 355] width 43 height 69
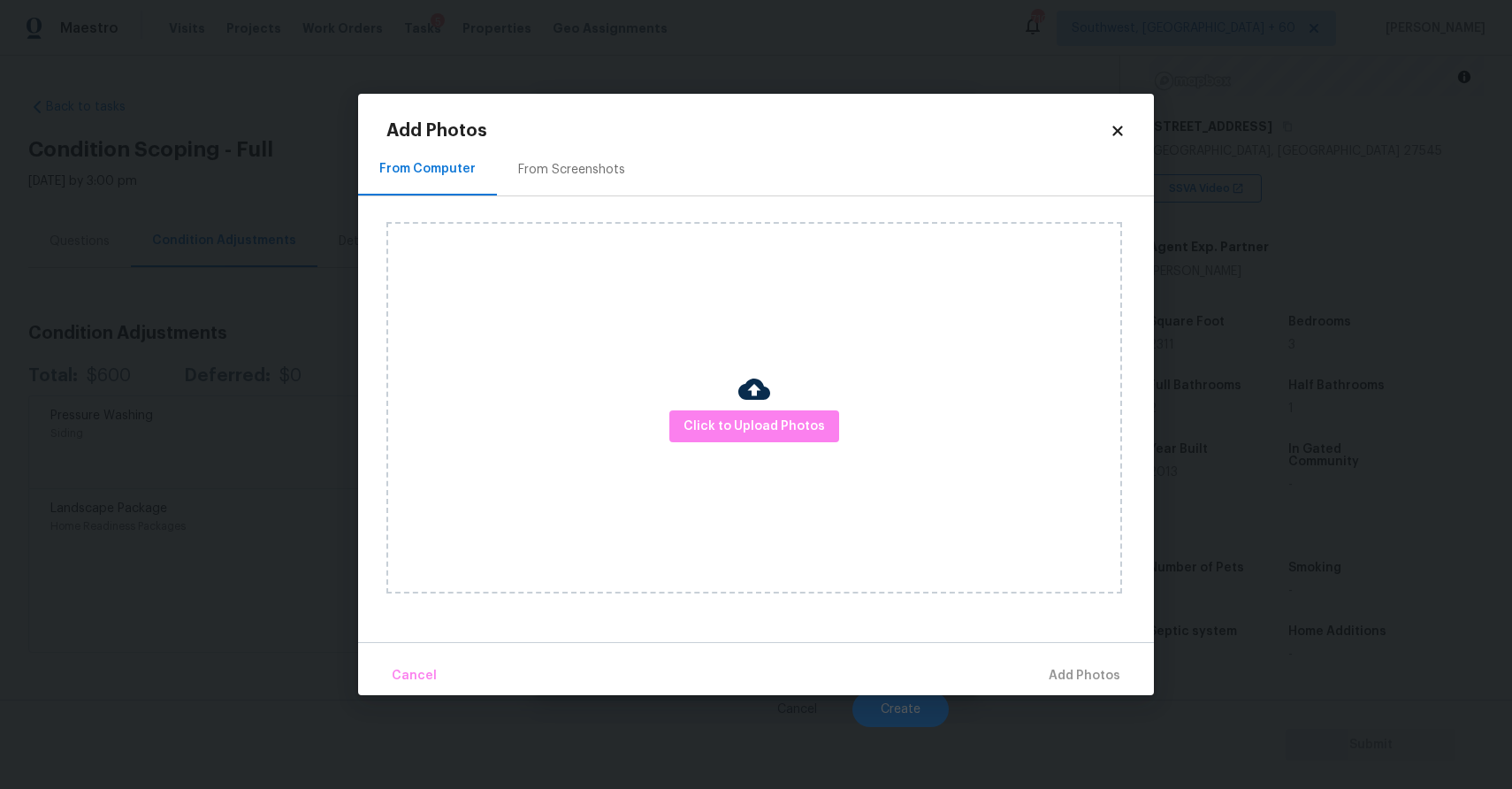
type input "2000"
click at [716, 417] on span "Click to Upload Photos" at bounding box center [754, 426] width 142 height 22
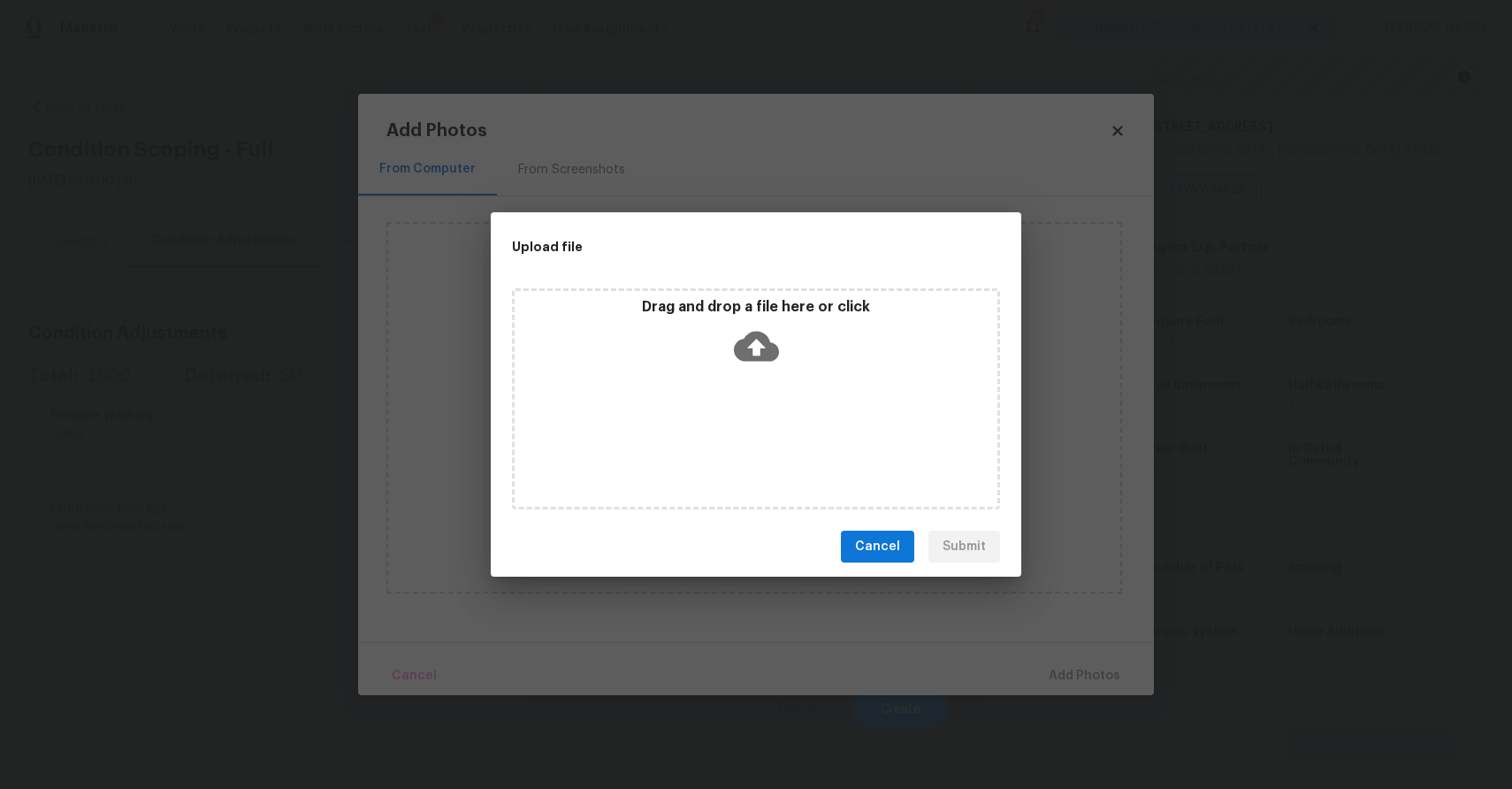
click at [716, 417] on div "Drag and drop a file here or click" at bounding box center [756, 399] width 489 height 221
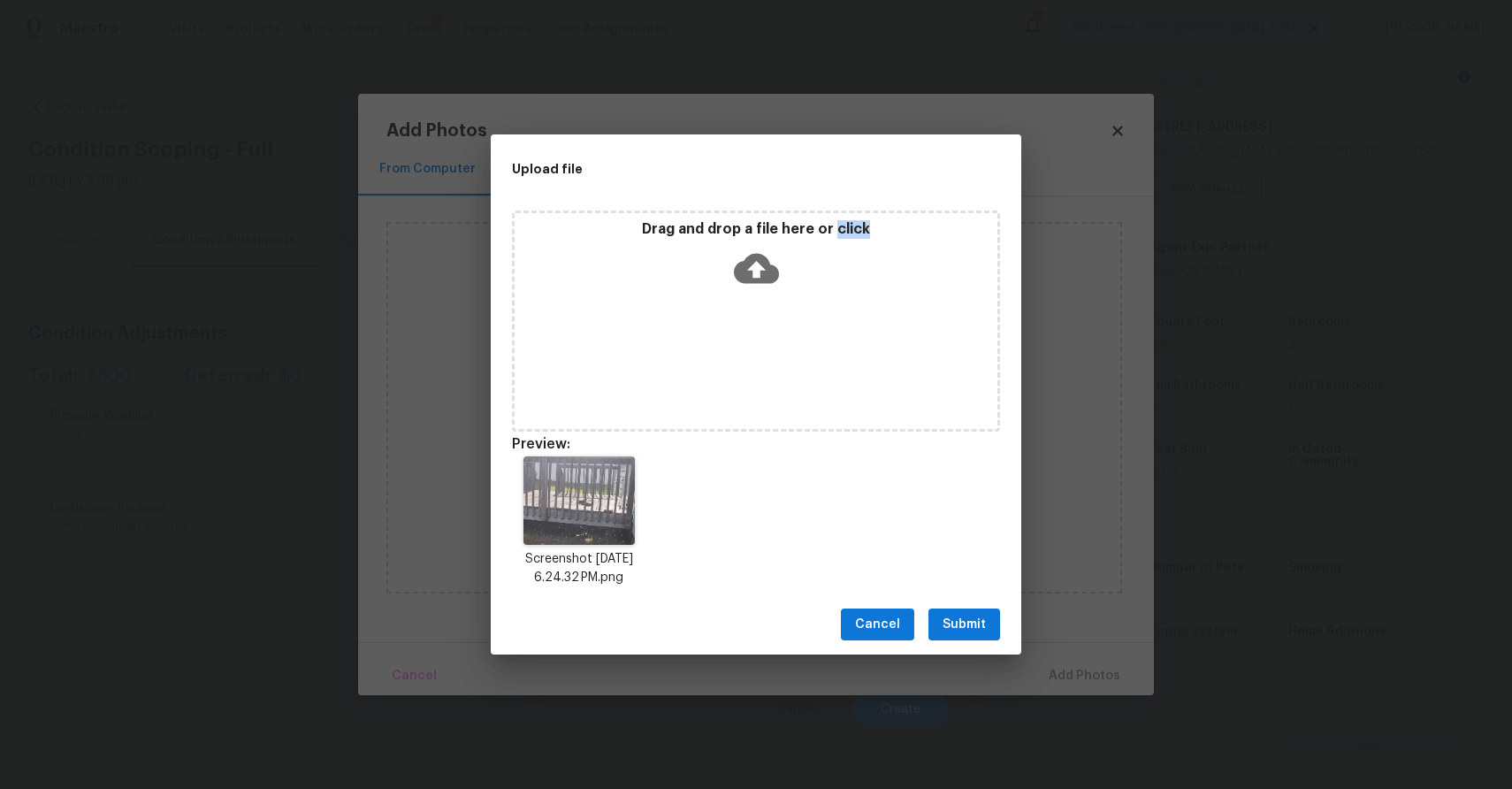
click at [971, 628] on span "Submit" at bounding box center [965, 624] width 43 height 22
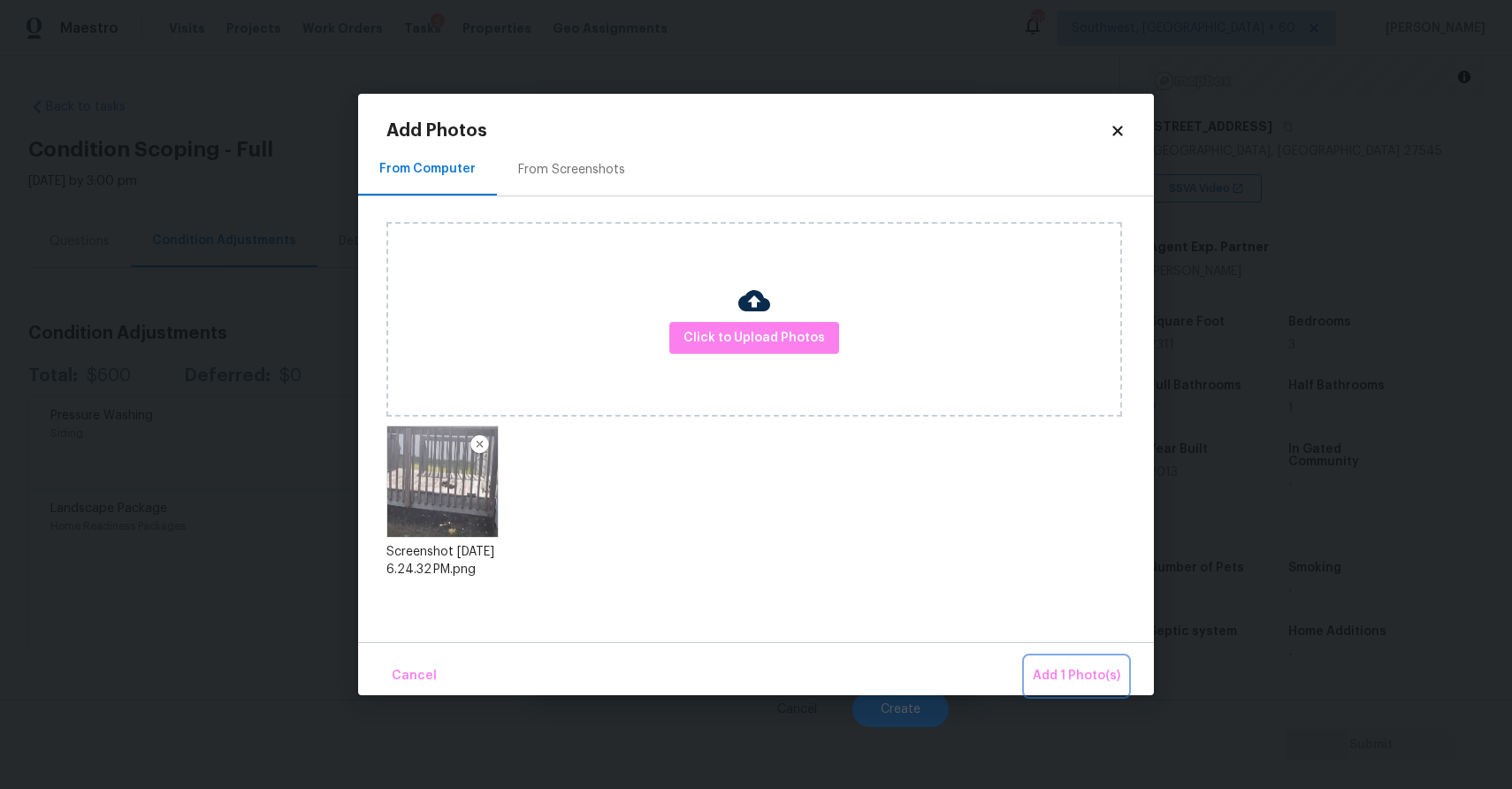
click at [1085, 660] on button "Add 1 Photo(s)" at bounding box center [1076, 676] width 102 height 38
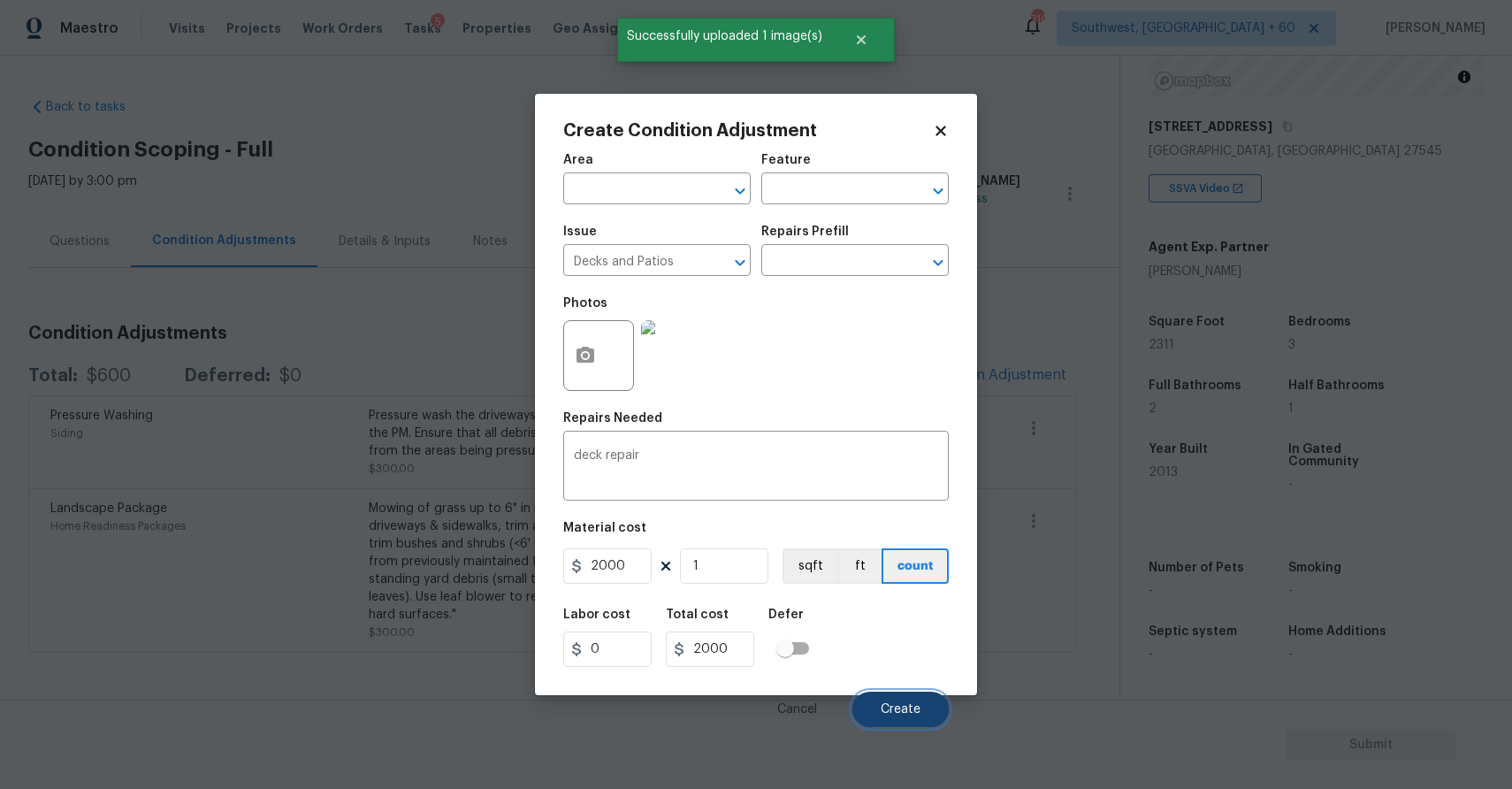
click at [904, 710] on span "Create" at bounding box center [901, 710] width 40 height 13
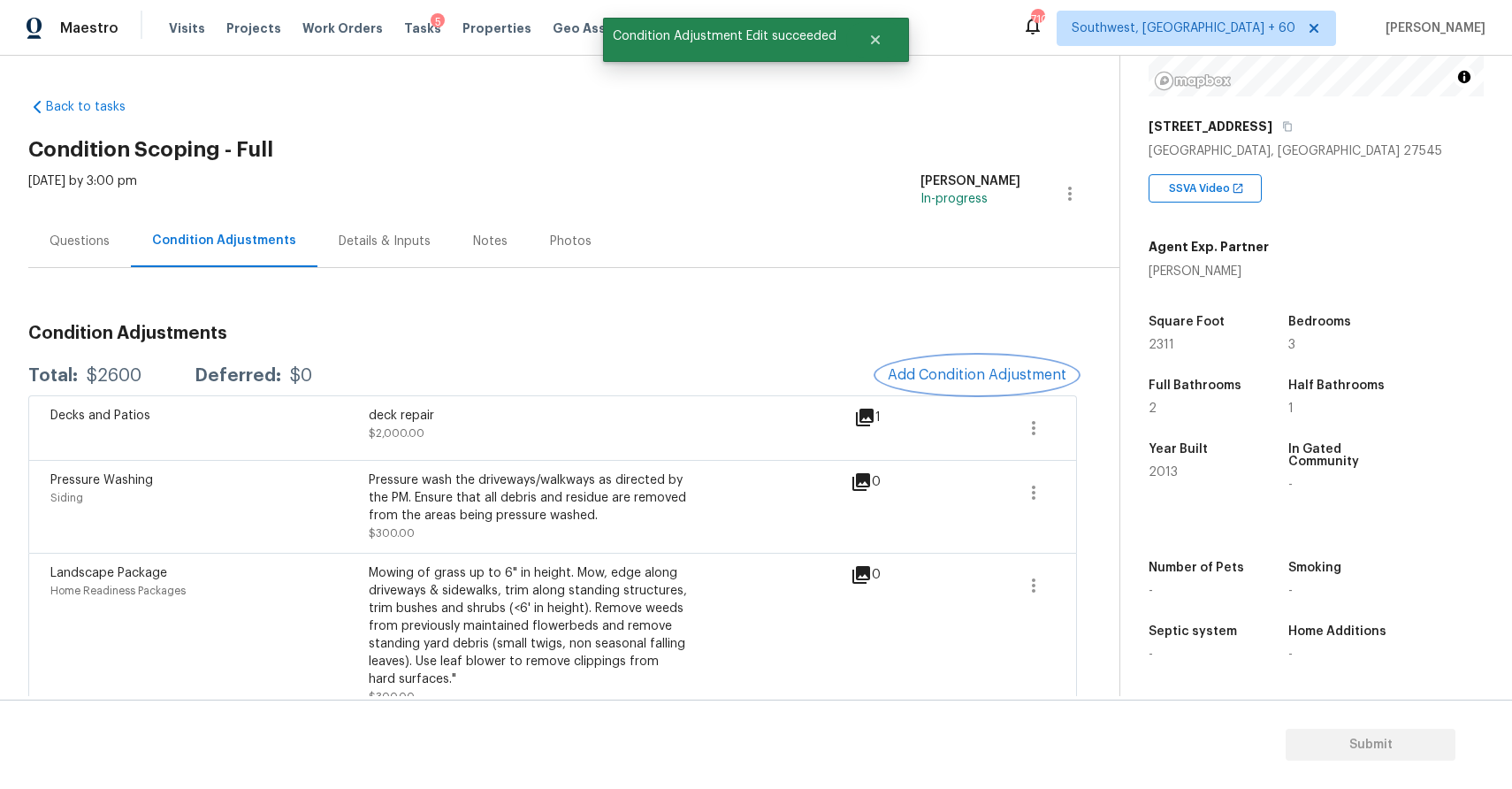
click at [987, 373] on span "Add Condition Adjustment" at bounding box center [976, 374] width 179 height 16
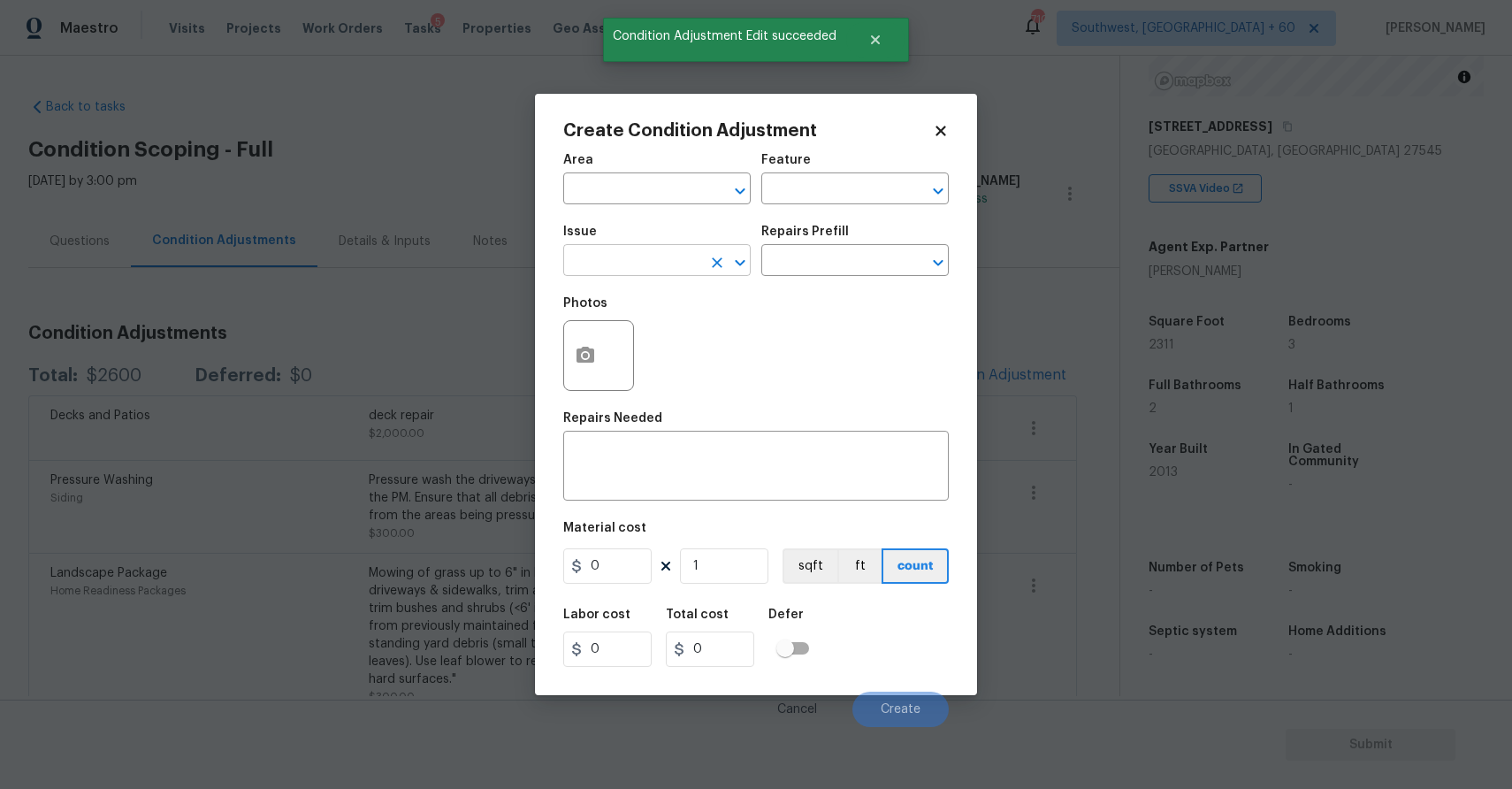
click at [668, 260] on input "text" at bounding box center [632, 262] width 138 height 27
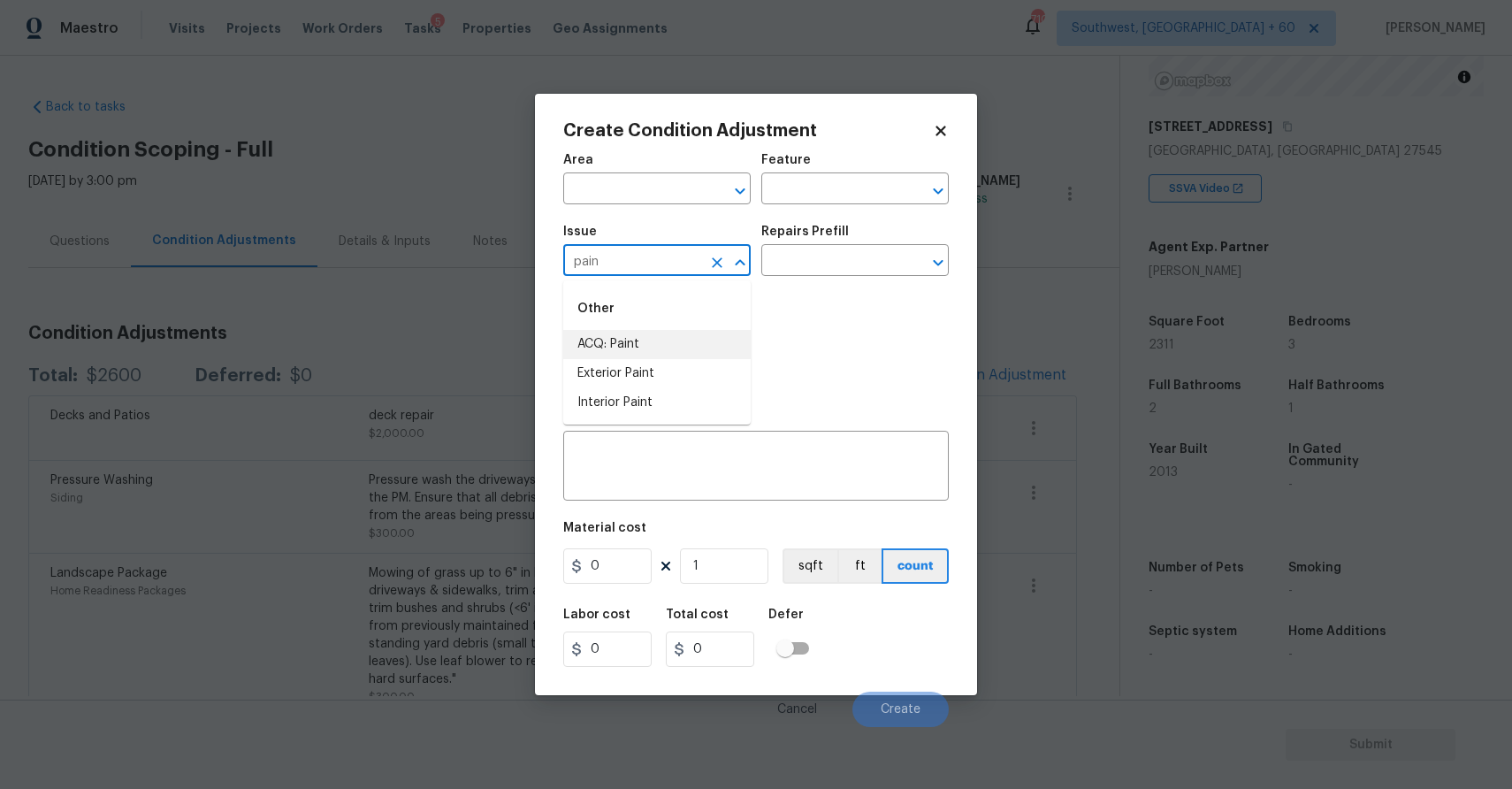
click at [690, 335] on li "ACQ: Paint" at bounding box center [657, 344] width 187 height 29
type input "ACQ: Paint"
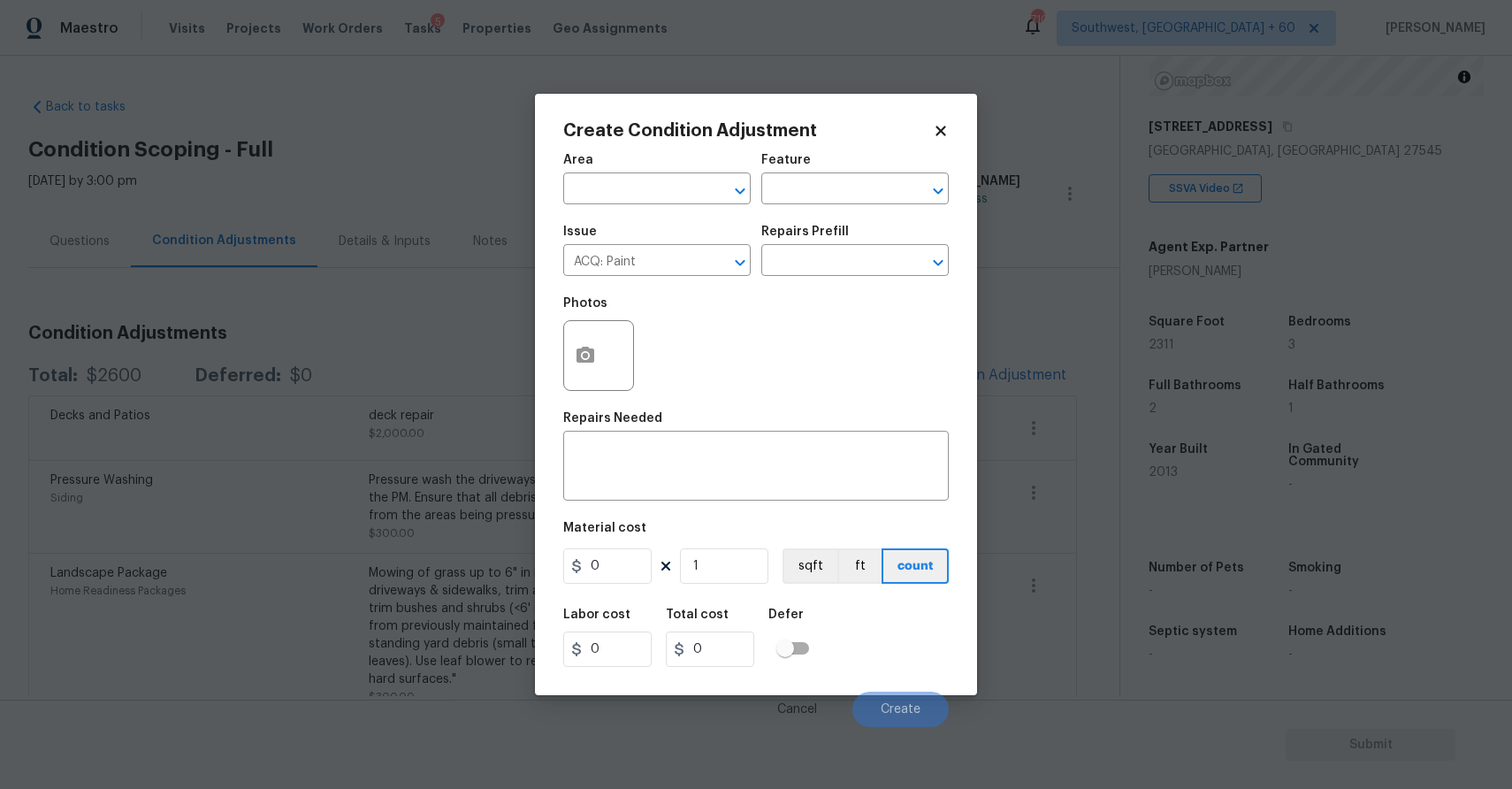
click at [828, 239] on div "Repairs Prefill" at bounding box center [855, 237] width 187 height 23
click at [847, 265] on input "text" at bounding box center [831, 262] width 138 height 27
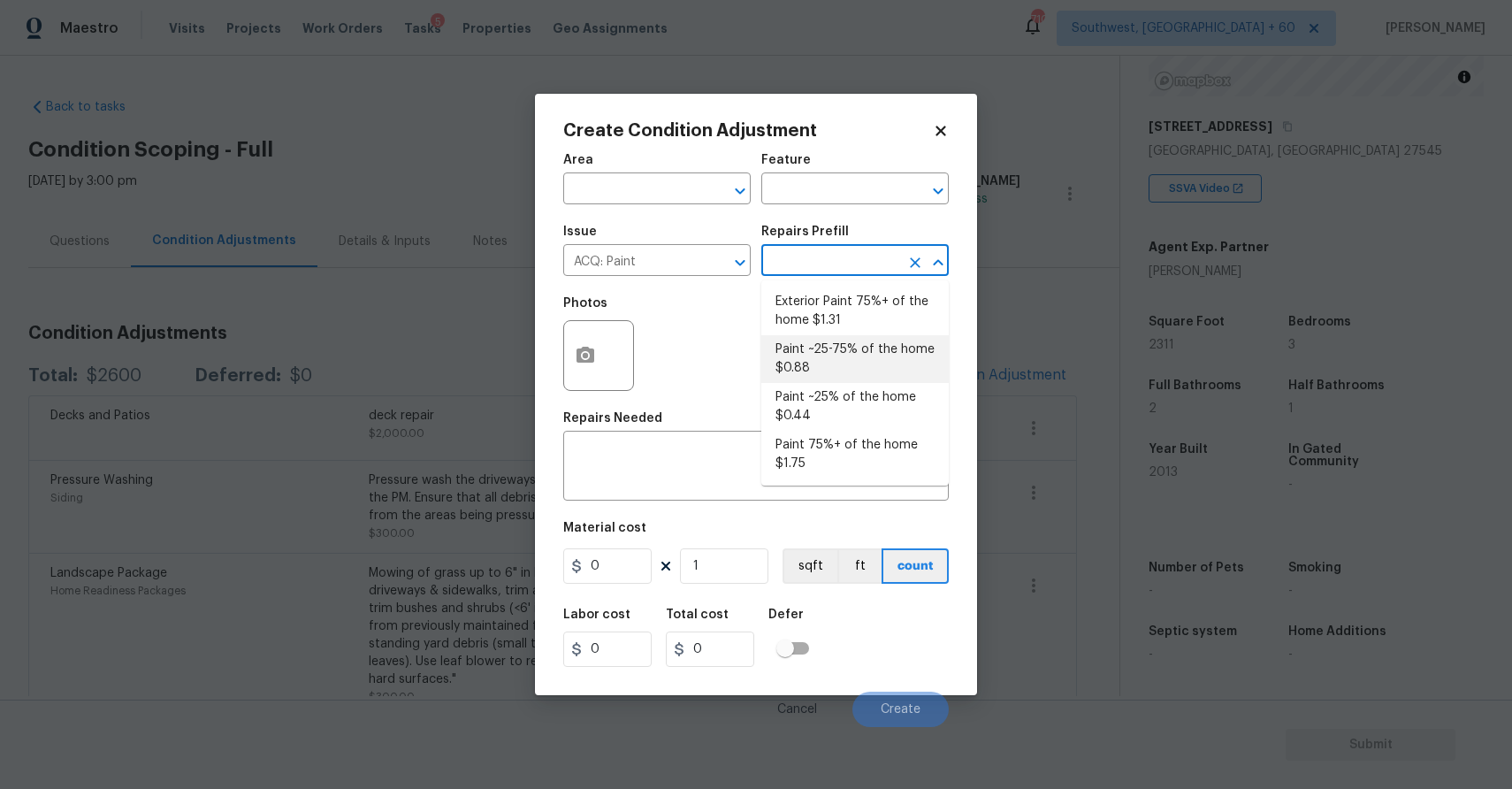
click at [901, 362] on li "Paint ~25-75% of the home $0.88" at bounding box center [855, 359] width 187 height 48
type input "Acquisition"
type textarea "Acquisition Scope: ~25 - 75% of the home needs interior paint"
type input "0.88"
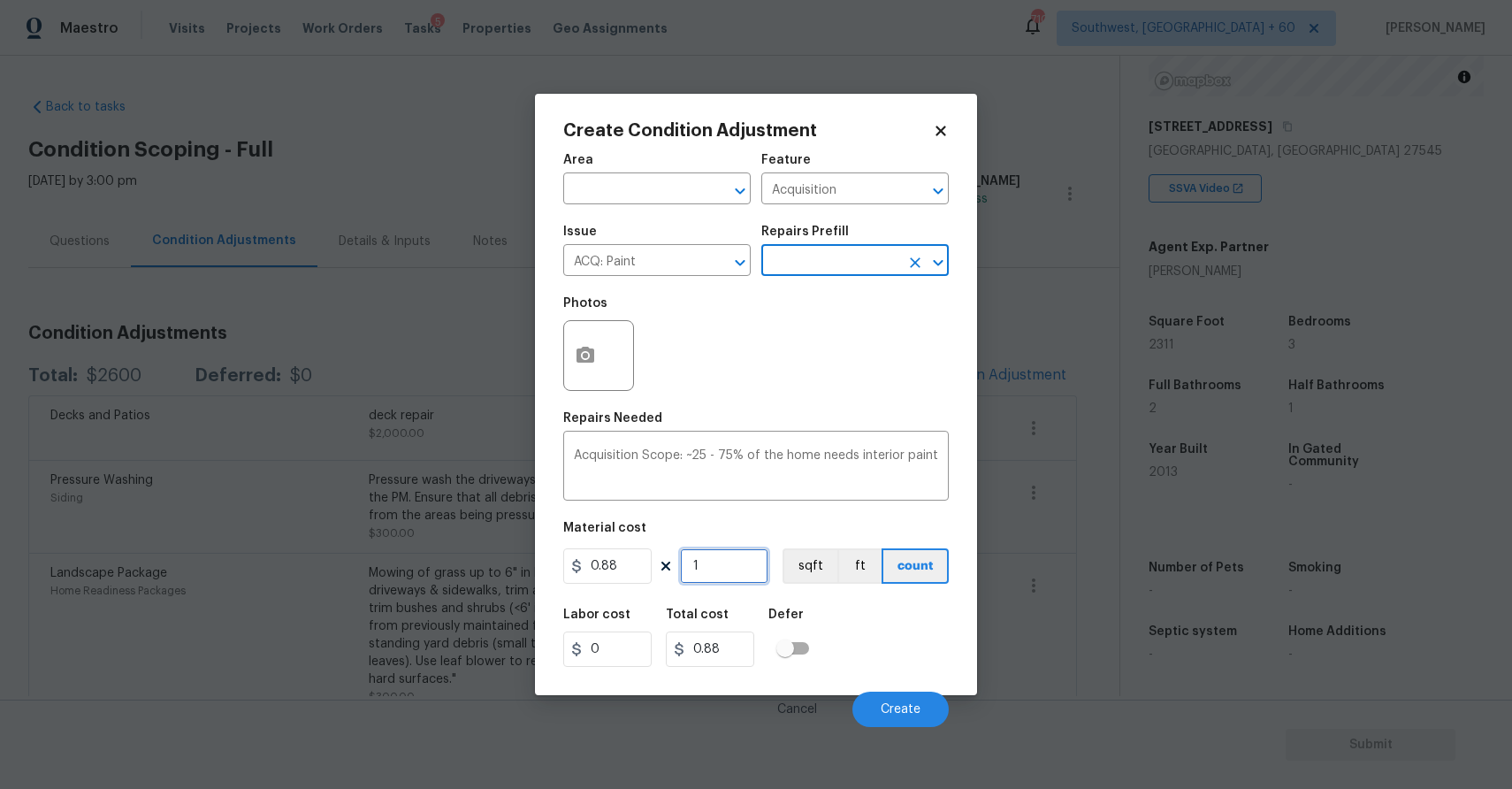
click at [728, 575] on input "1" at bounding box center [725, 565] width 89 height 35
type input "0"
type input "2"
type input "1.76"
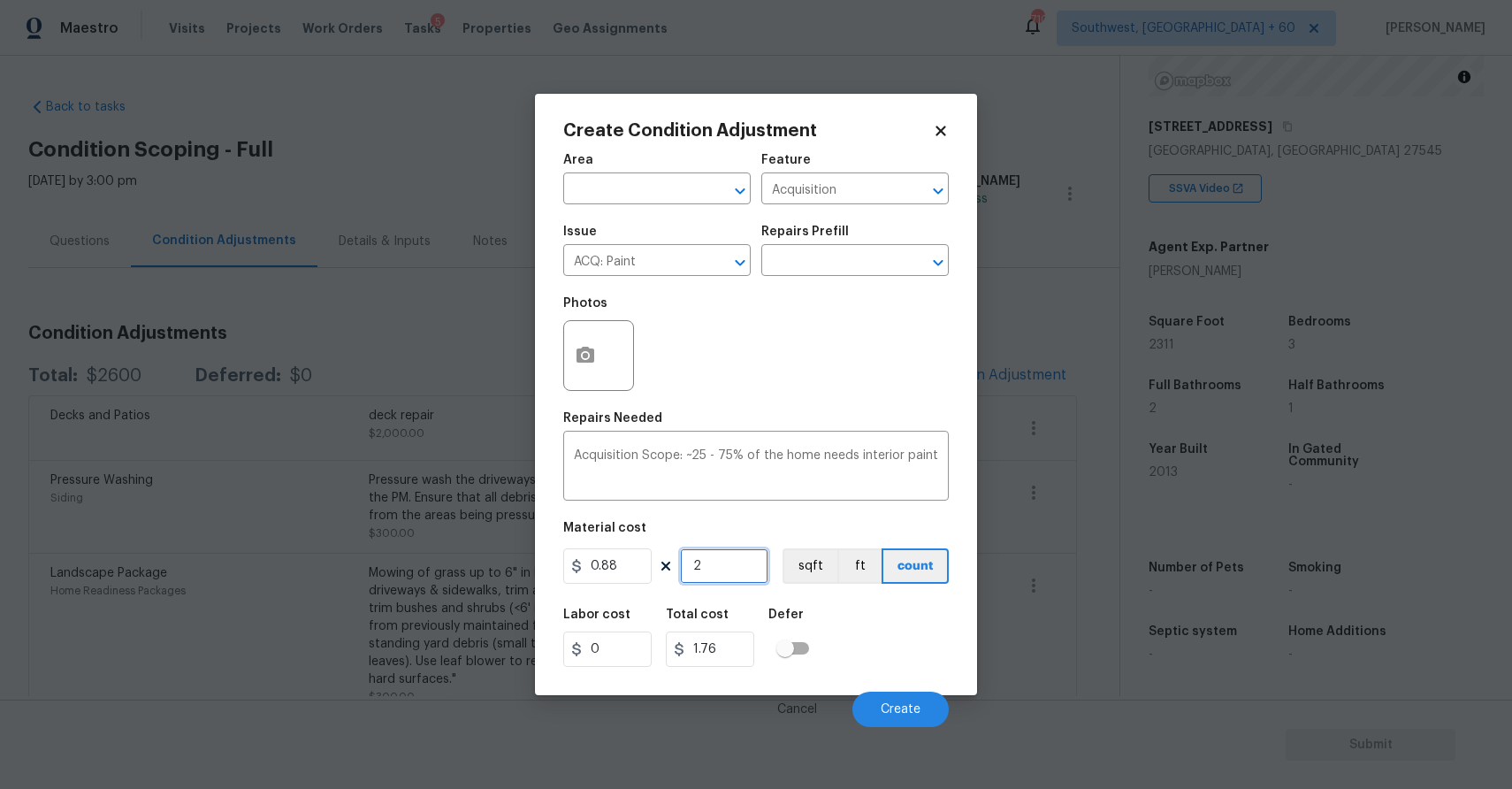
type input "23"
type input "20.24"
type input "231"
type input "203.28"
type input "2311"
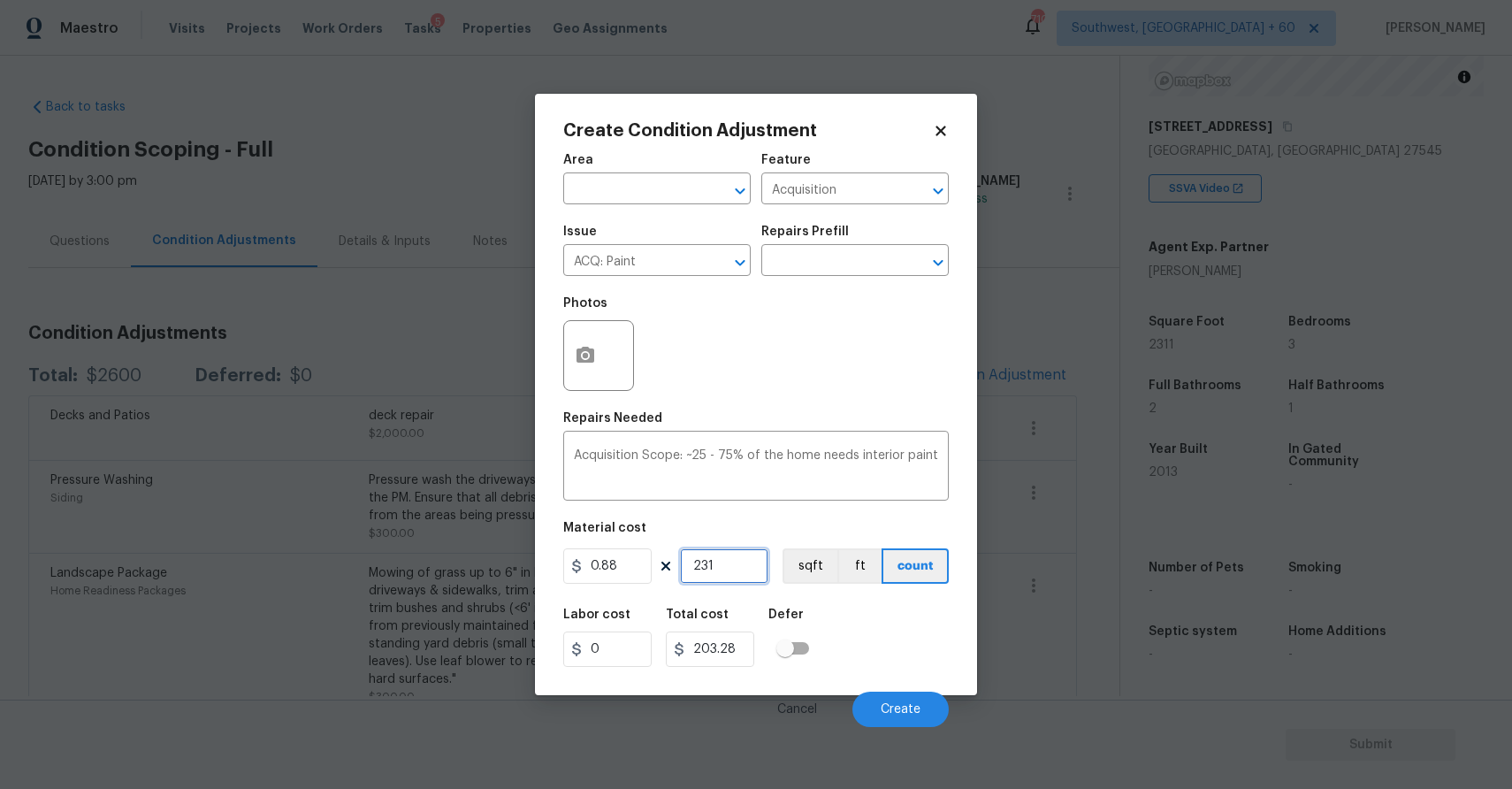
type input "2033.68"
type input "2311"
click at [585, 337] on button "button" at bounding box center [585, 355] width 43 height 69
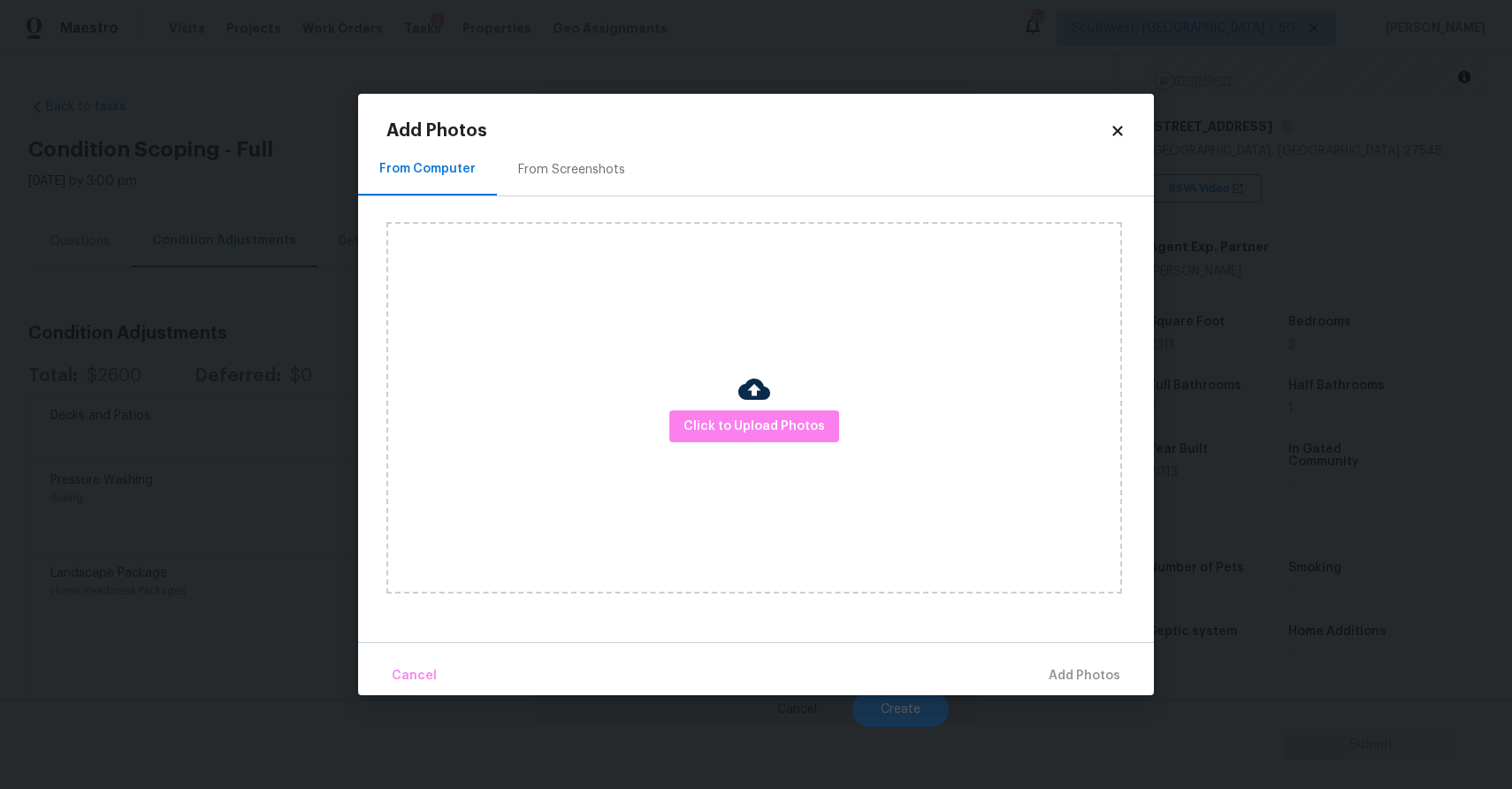
click at [727, 405] on div "Click to Upload Photos" at bounding box center [754, 407] width 736 height 371
click at [738, 420] on span "Click to Upload Photos" at bounding box center [754, 426] width 142 height 22
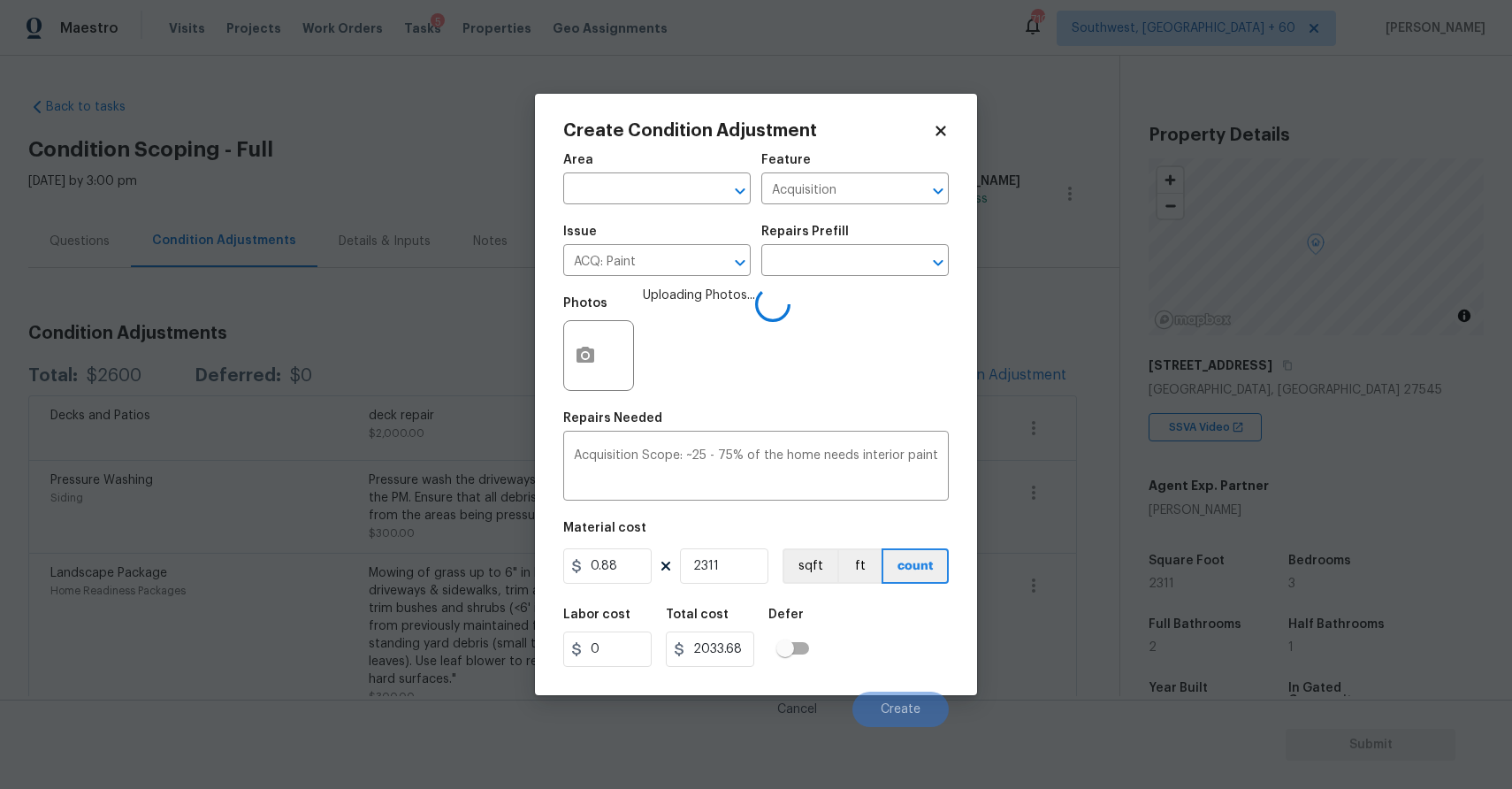
scroll to position [239, 0]
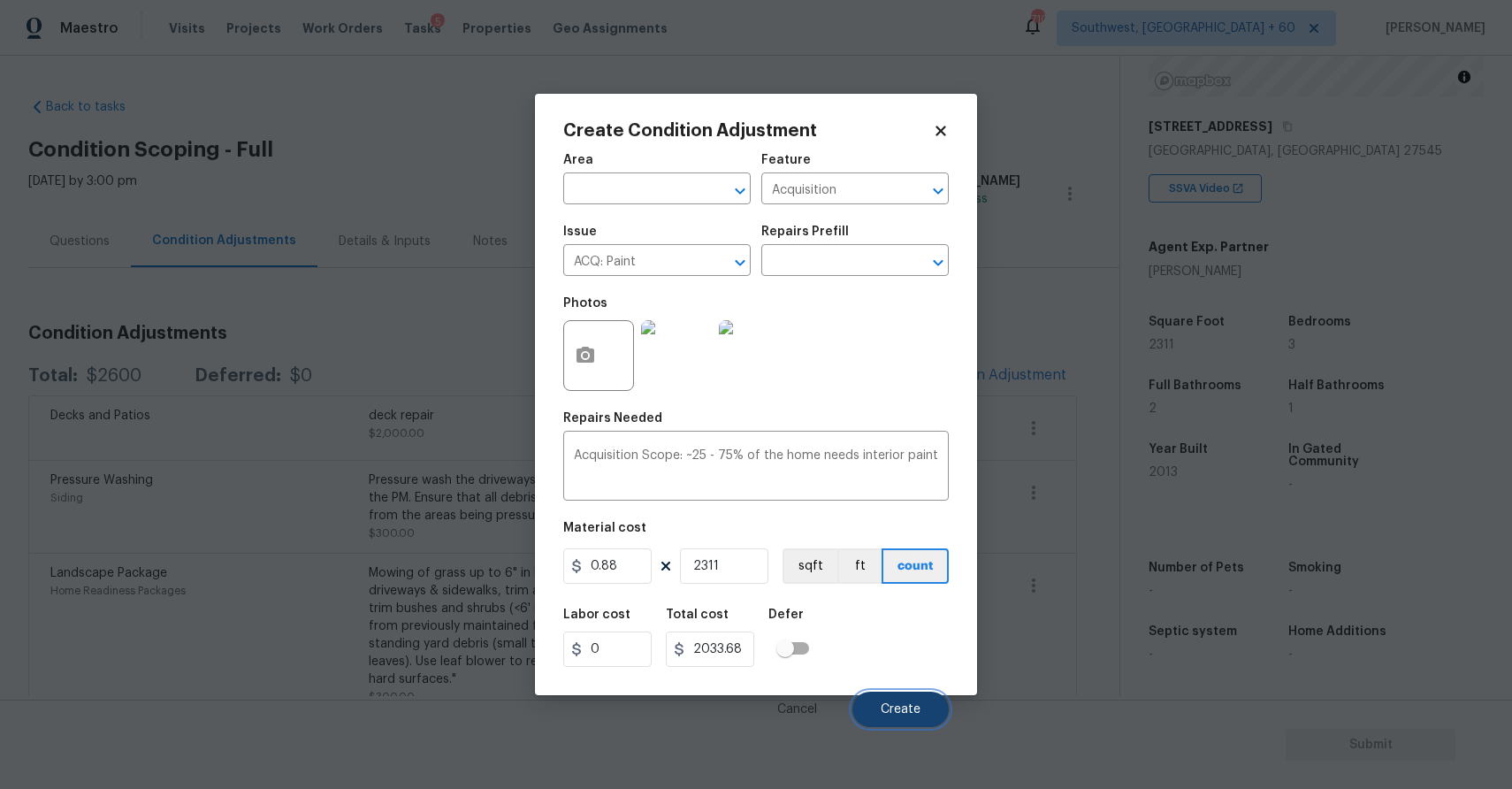
click at [917, 695] on button "Create" at bounding box center [901, 709] width 96 height 35
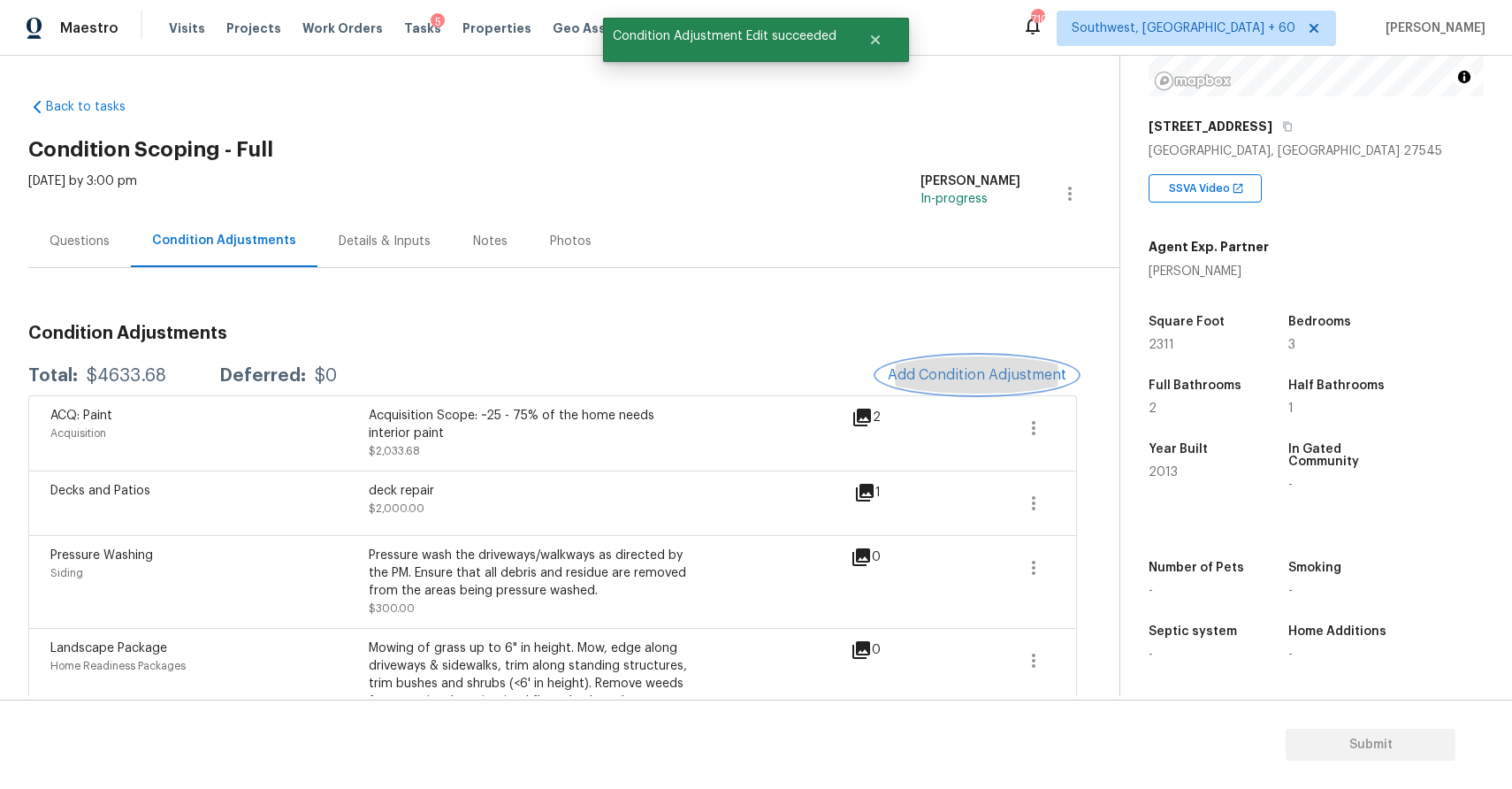
click at [991, 368] on span "Add Condition Adjustment" at bounding box center [976, 374] width 179 height 16
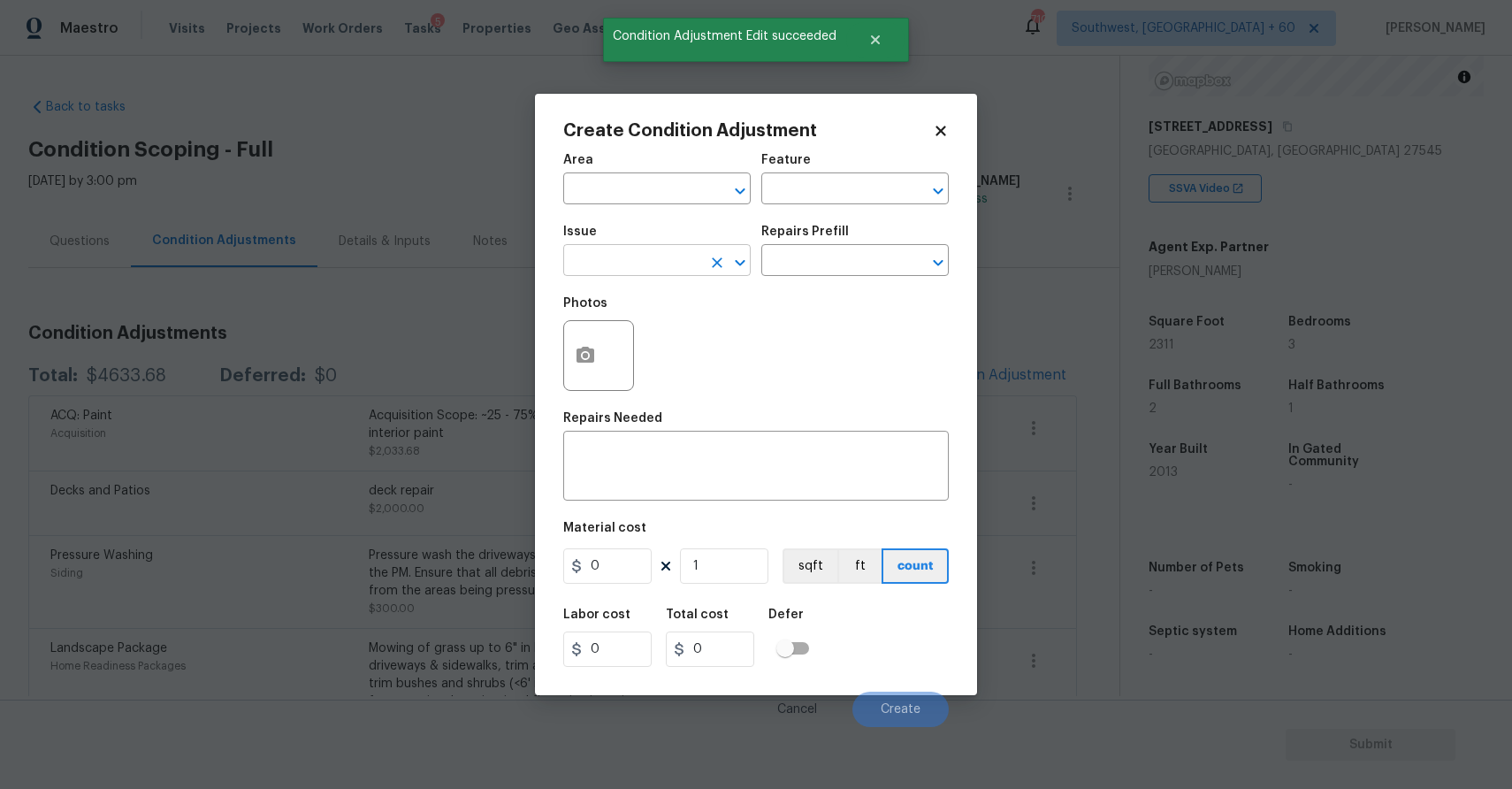
click at [653, 261] on input "text" at bounding box center [632, 262] width 138 height 27
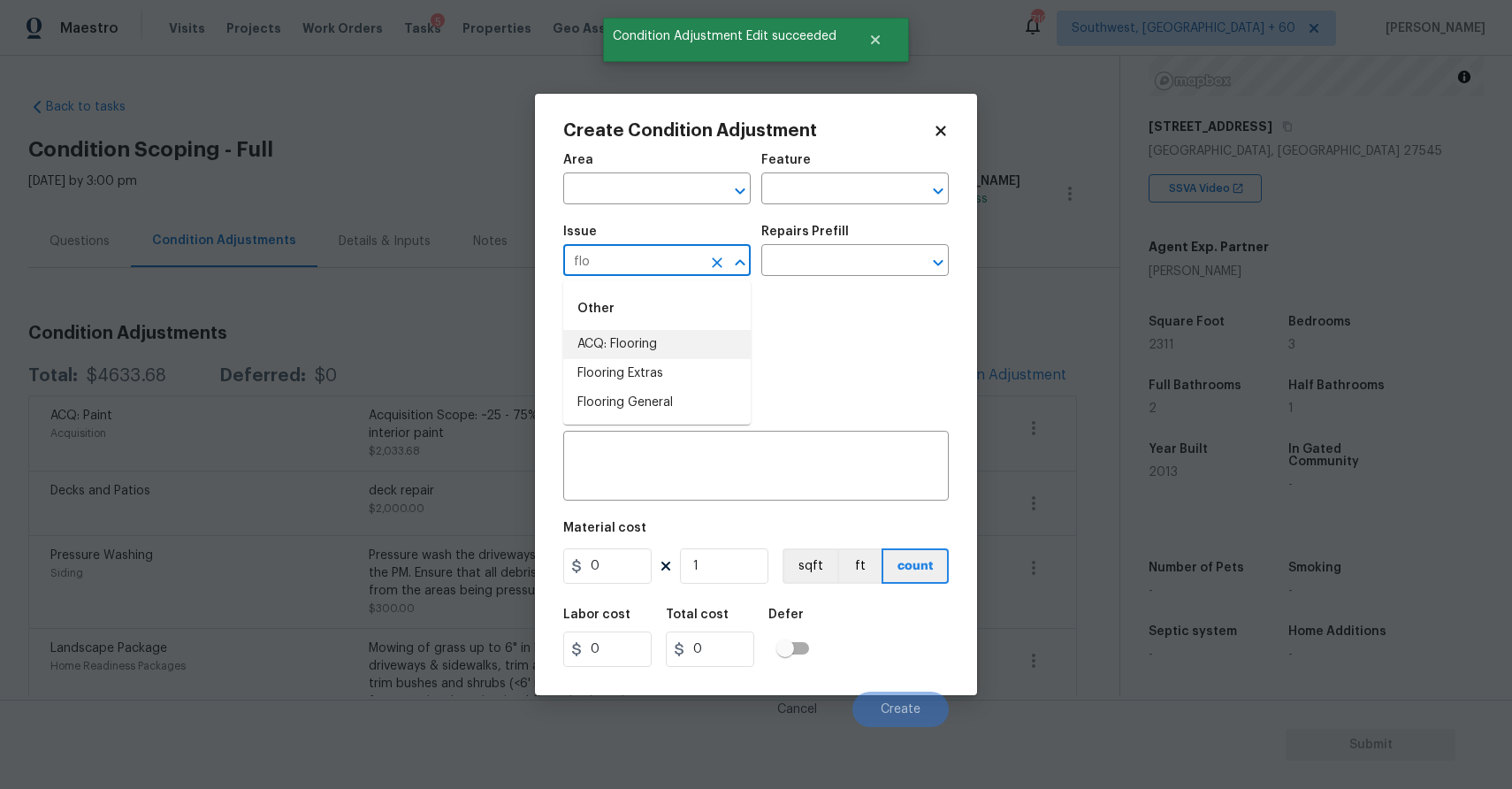
click at [683, 327] on div "Other" at bounding box center [657, 308] width 187 height 43
click at [696, 352] on li "ACQ: Flooring" at bounding box center [657, 344] width 187 height 29
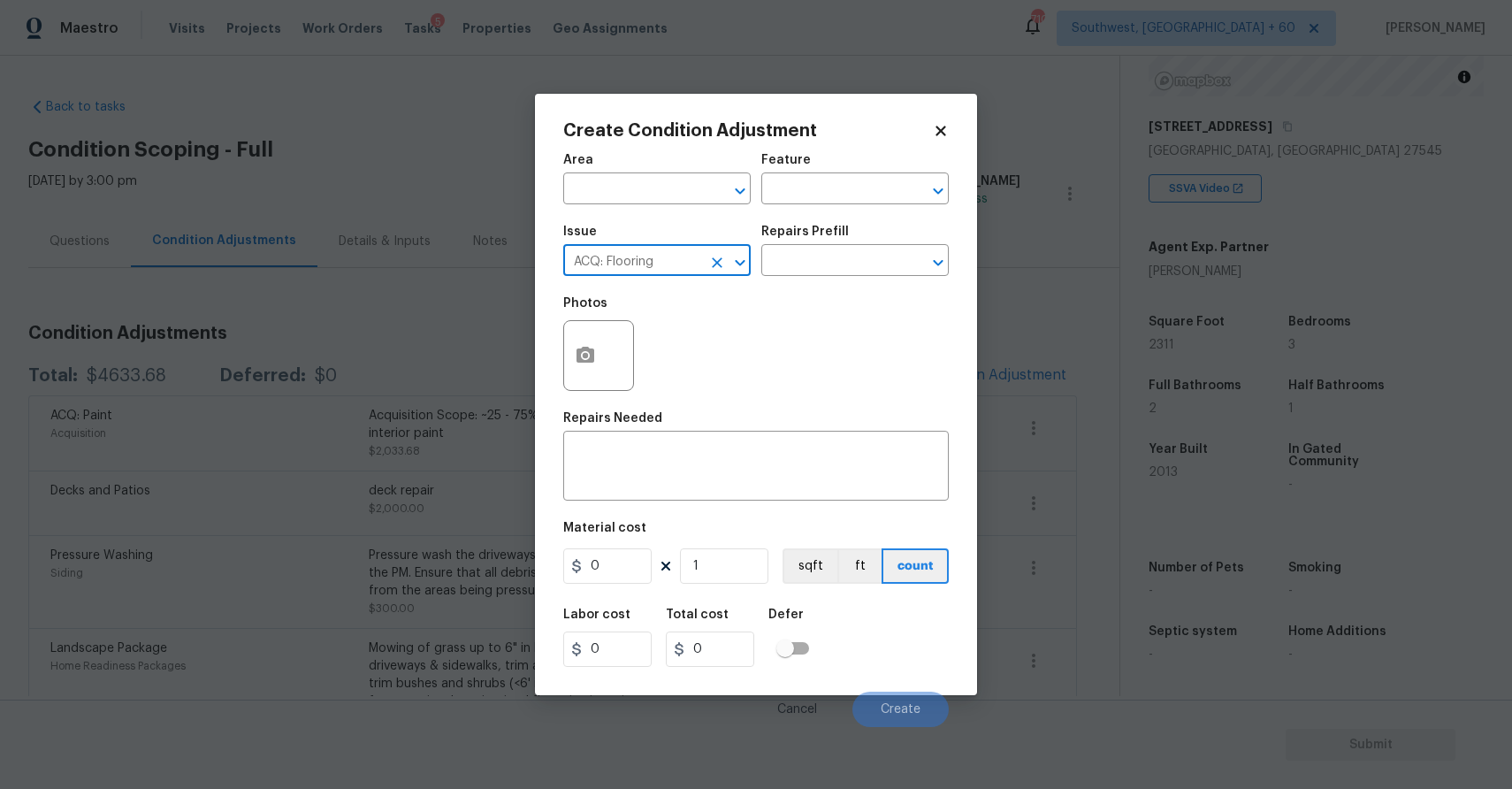
type input "ACQ: Flooring"
click at [837, 283] on div "Issue ACQ: Flooring ​ Repairs Prefill ​" at bounding box center [756, 250] width 386 height 72
click at [852, 265] on input "text" at bounding box center [831, 262] width 138 height 27
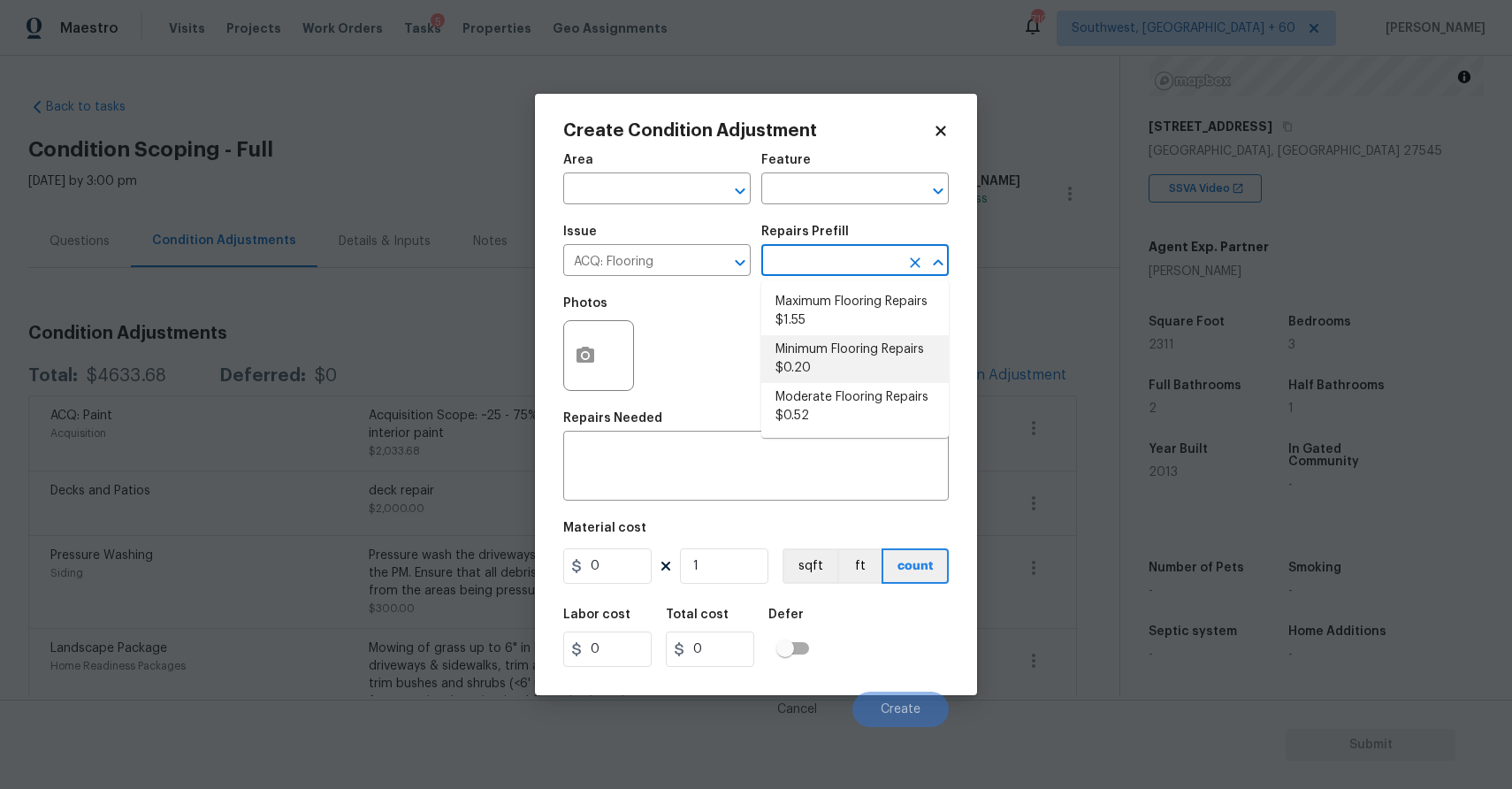
click at [865, 334] on li "Maximum Flooring Repairs $1.55" at bounding box center [855, 311] width 187 height 48
type input "Acquisition"
type textarea "Acquisition Scope: Maximum flooring repairs"
type input "1.55"
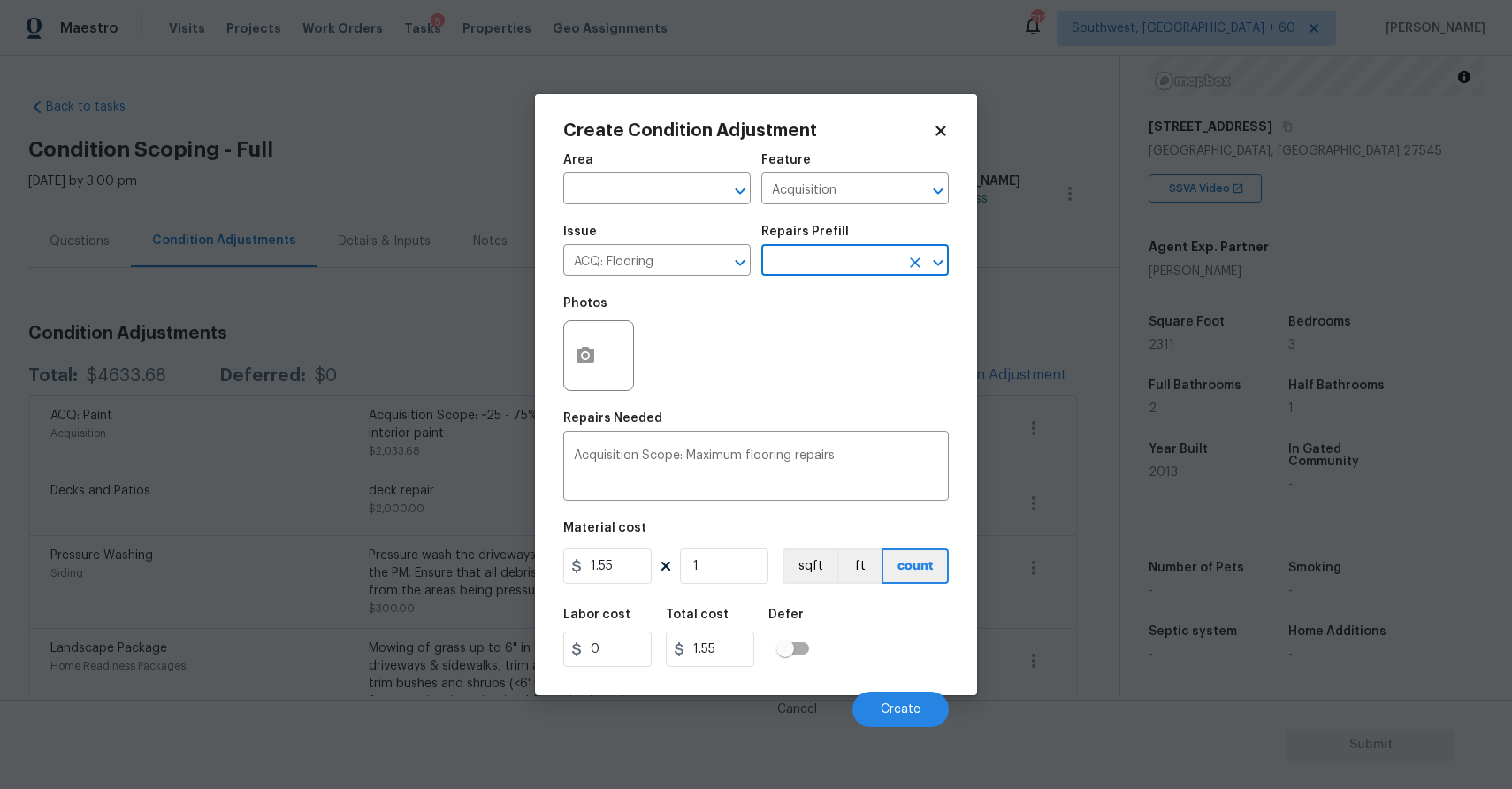
click at [868, 254] on input "text" at bounding box center [831, 262] width 138 height 27
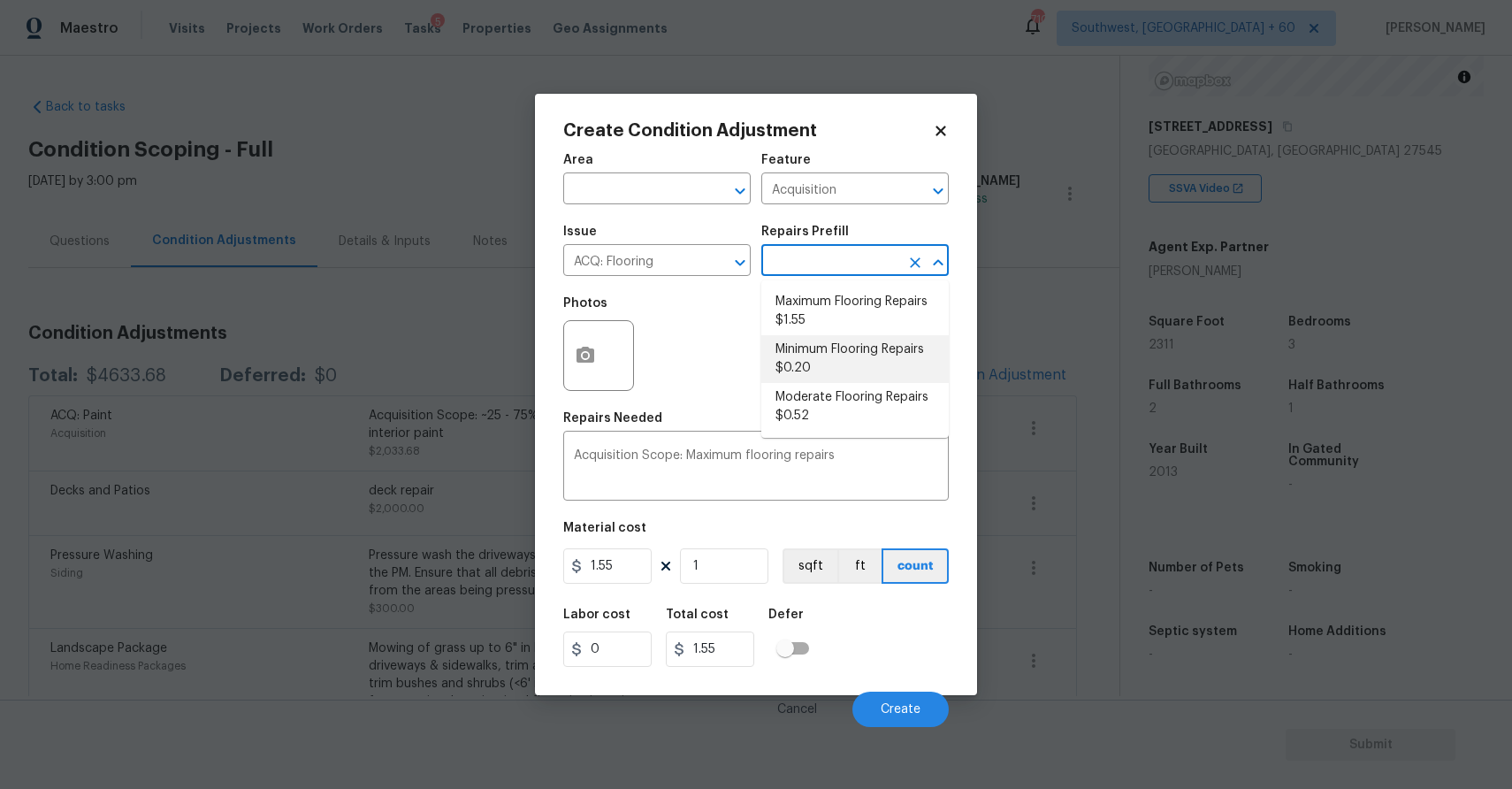
click at [875, 351] on li "Minimum Flooring Repairs $0.20" at bounding box center [855, 359] width 187 height 48
type textarea "Acquisition Scope: Minimum flooring repairs"
type input "0.2"
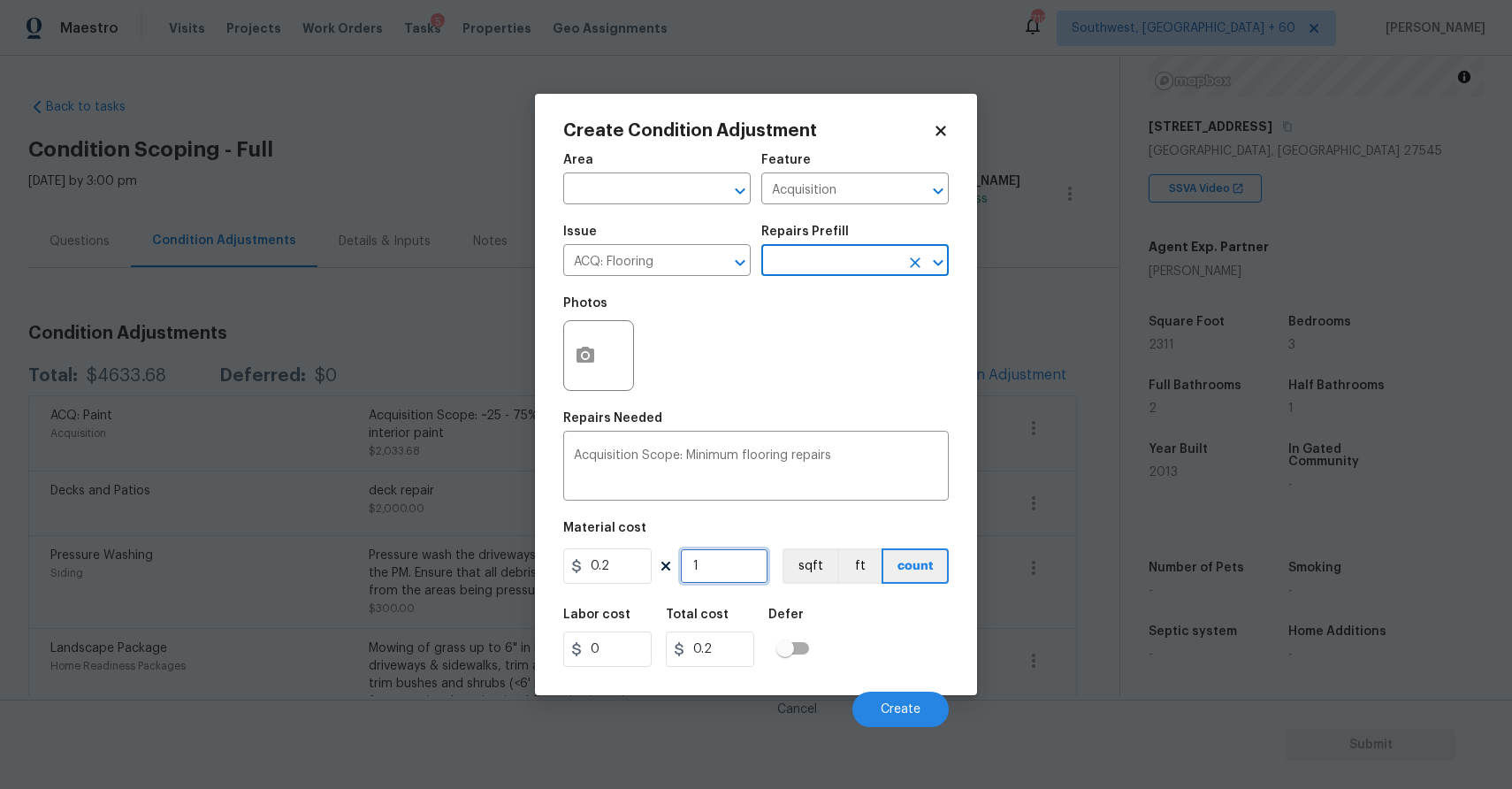
click at [720, 571] on input "1" at bounding box center [725, 565] width 89 height 35
type input "0"
type input "2"
type input "0.4"
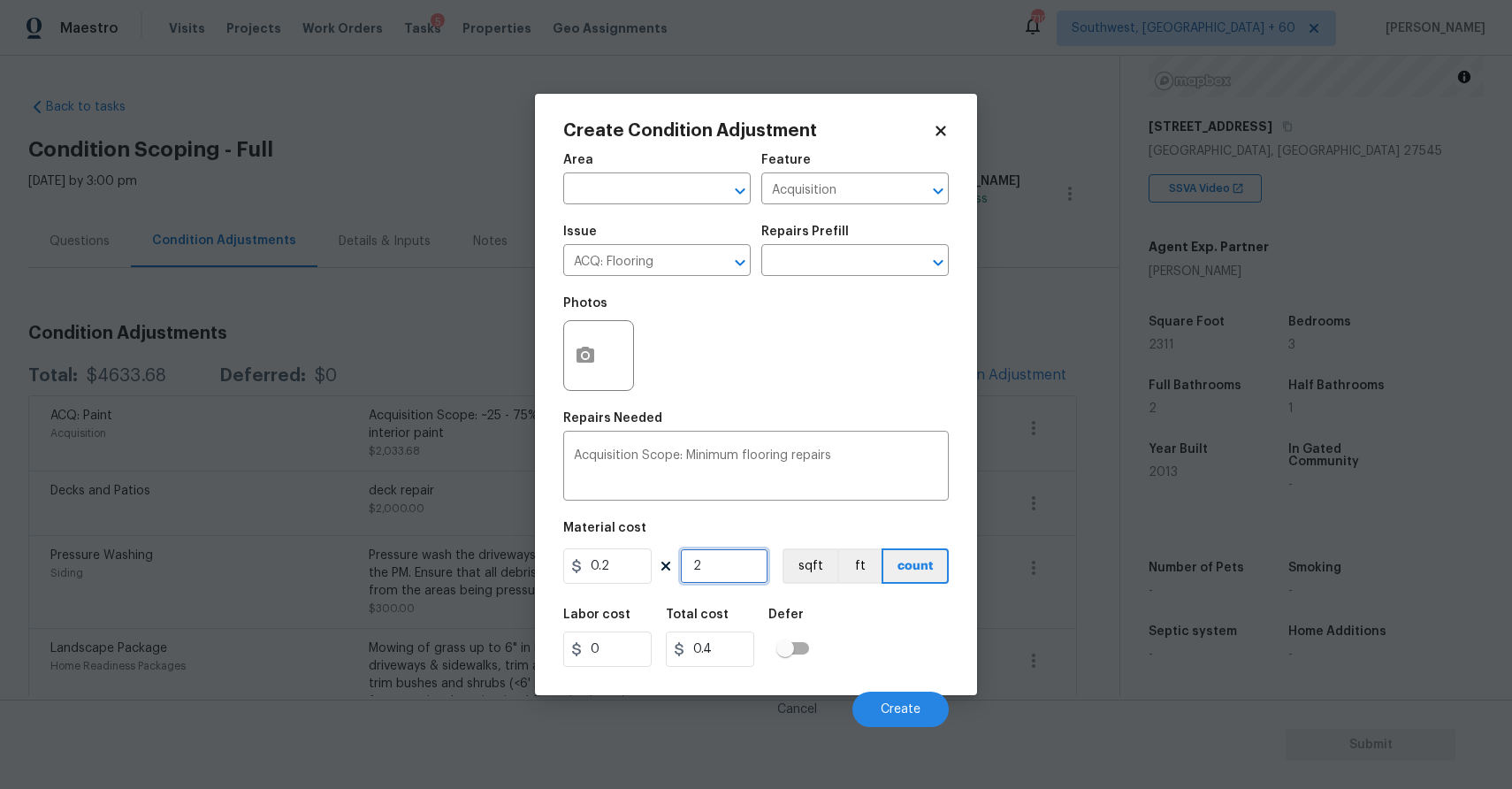
type input "23"
type input "4.6"
type input "231"
type input "46.2"
type input "2311"
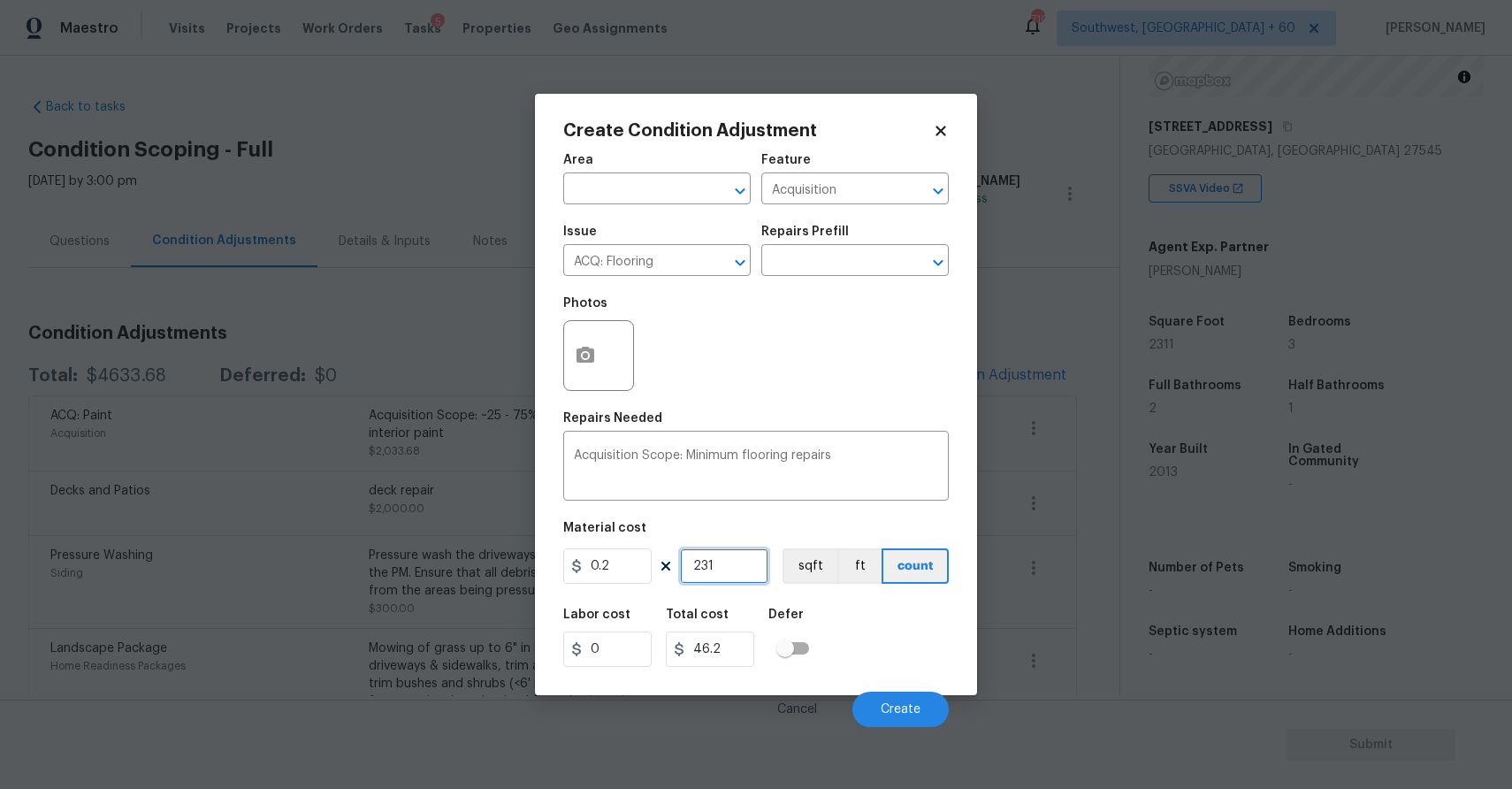
type input "462.2"
type input "2311"
click at [902, 710] on span "Create" at bounding box center [901, 710] width 40 height 13
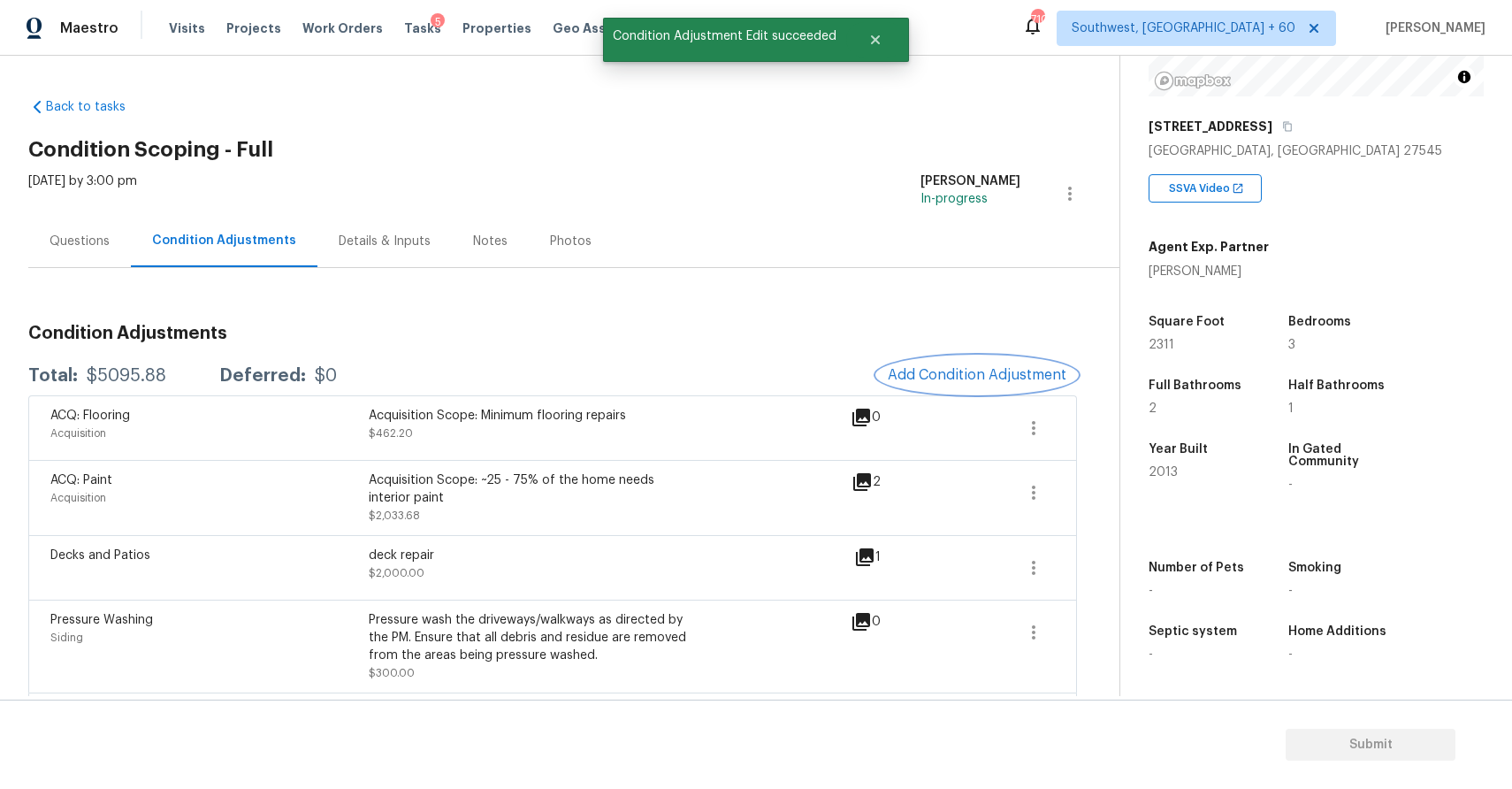
click at [992, 374] on span "Add Condition Adjustment" at bounding box center [976, 374] width 179 height 16
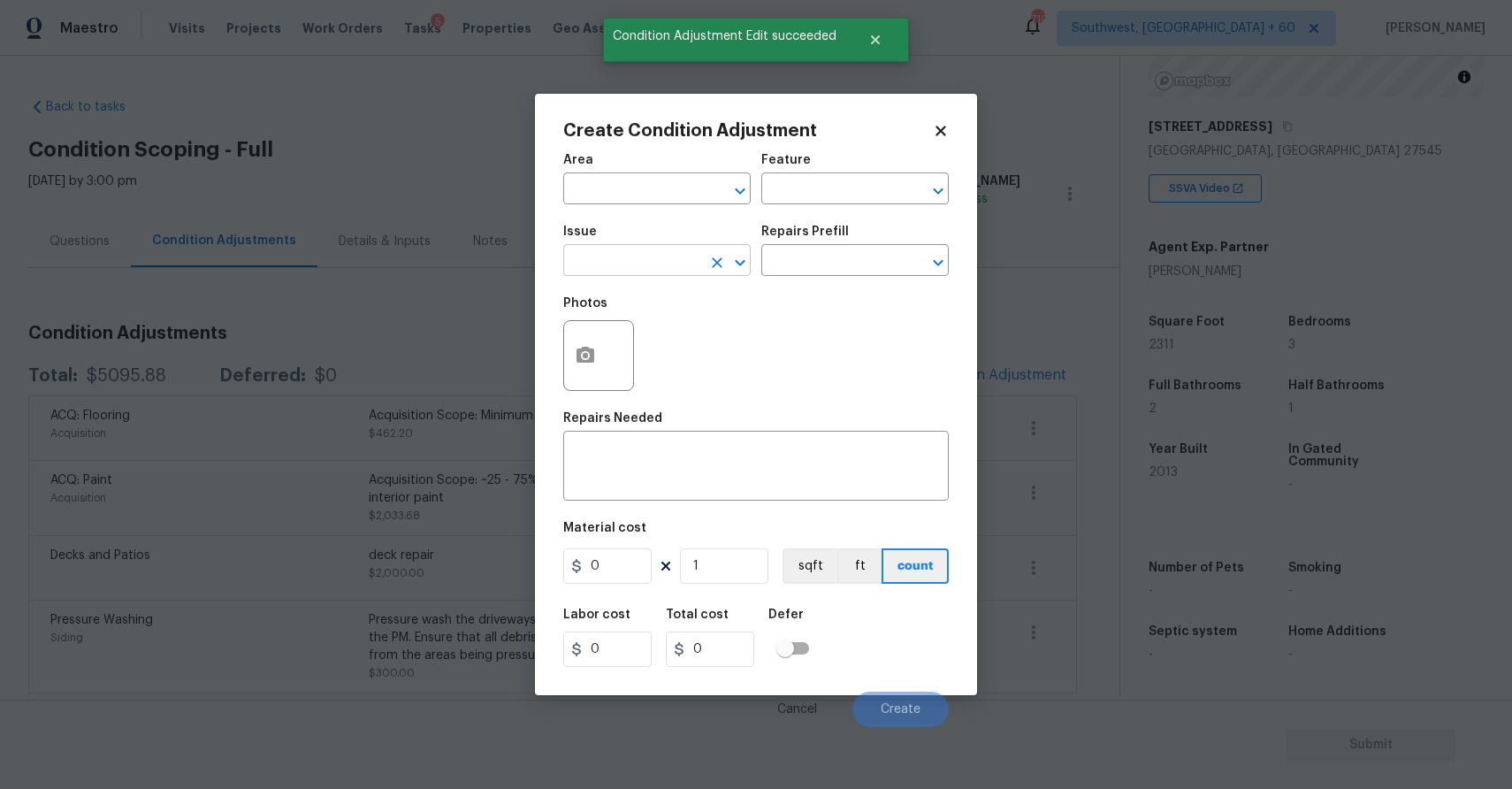
click at [636, 275] on input "text" at bounding box center [632, 262] width 138 height 27
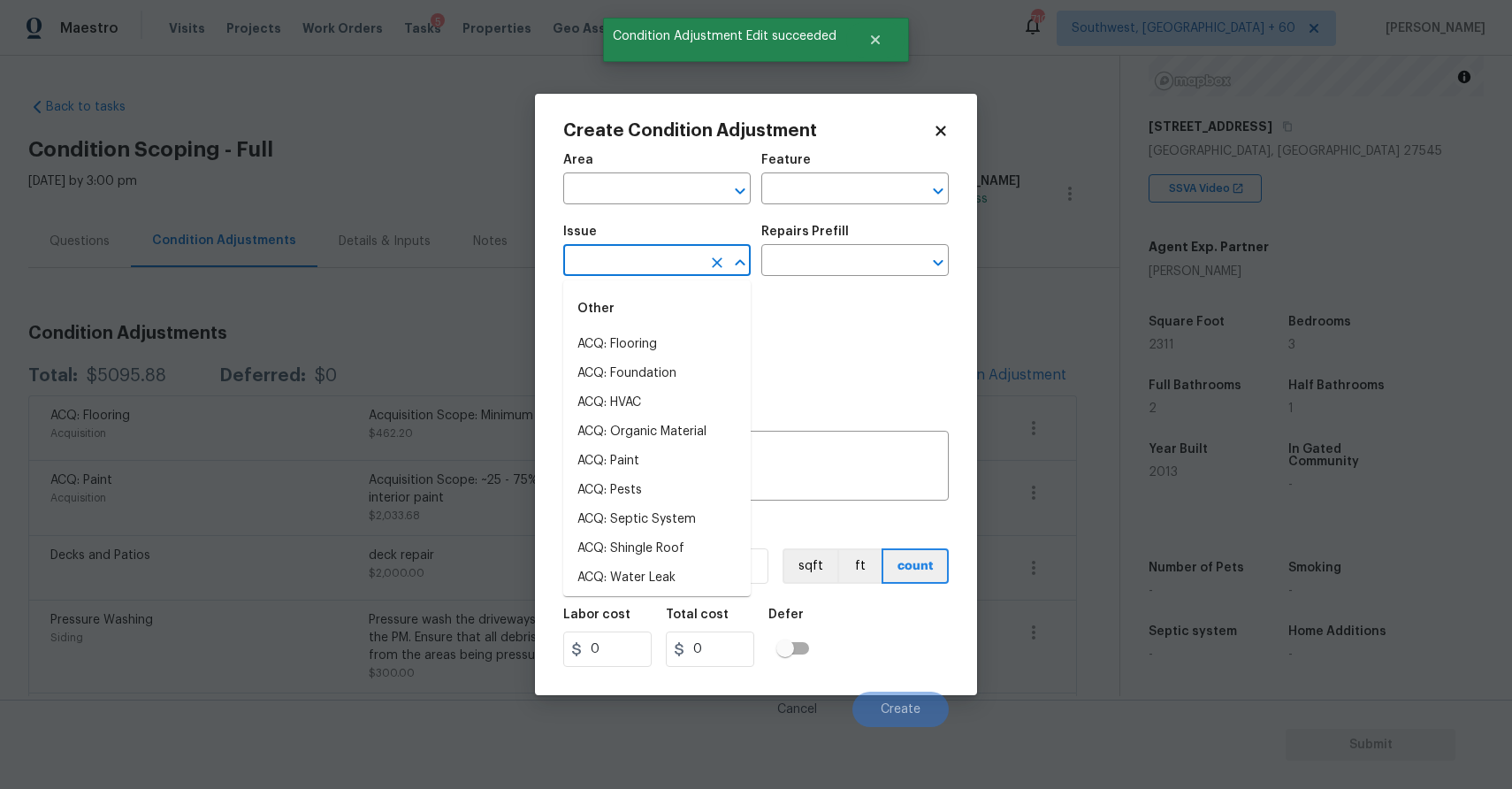
click at [636, 275] on input "text" at bounding box center [632, 262] width 138 height 27
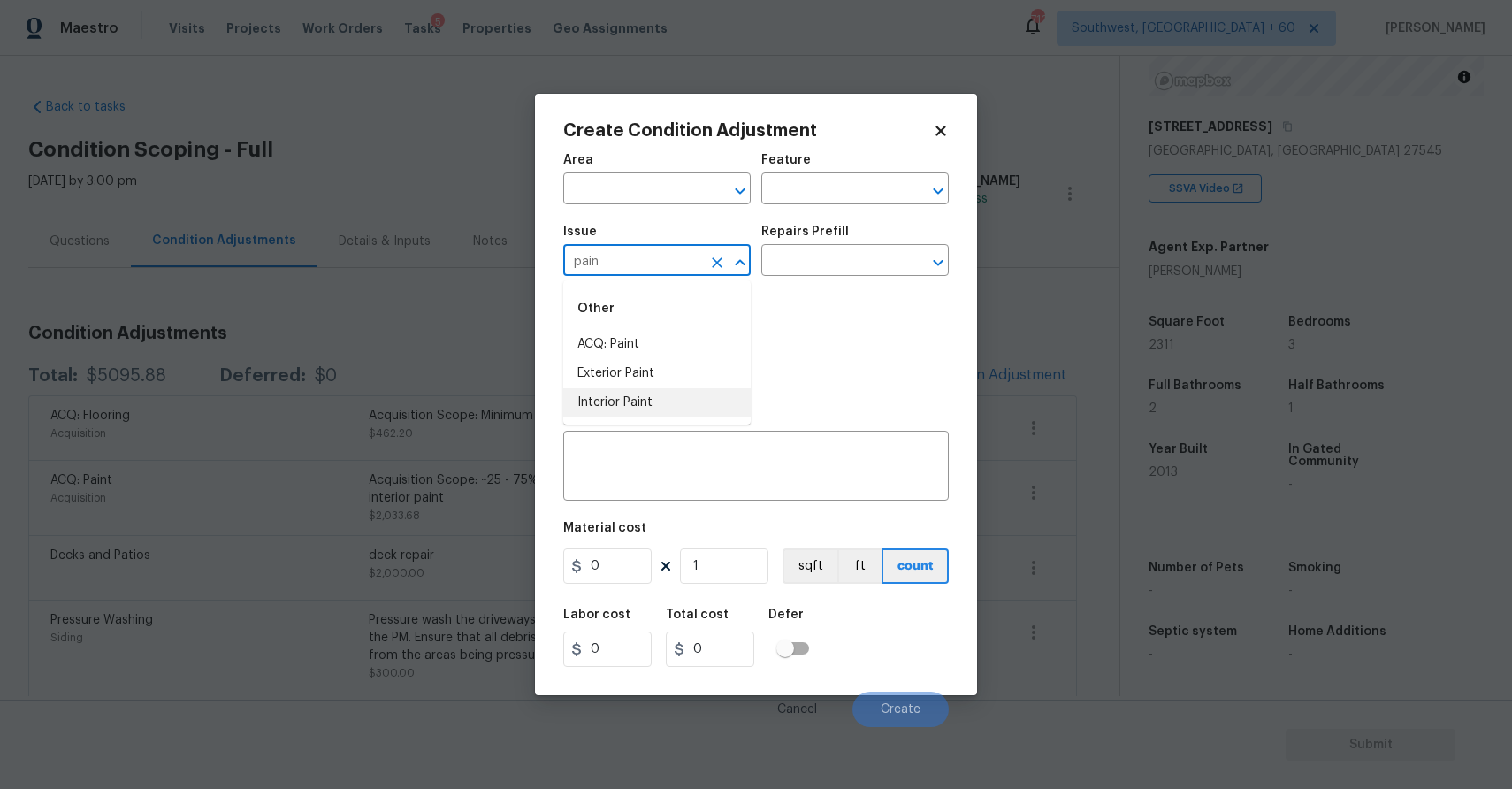
click at [655, 408] on li "Interior Paint" at bounding box center [657, 403] width 187 height 29
type input "Interior Paint"
click at [799, 292] on div "Photos" at bounding box center [756, 344] width 386 height 115
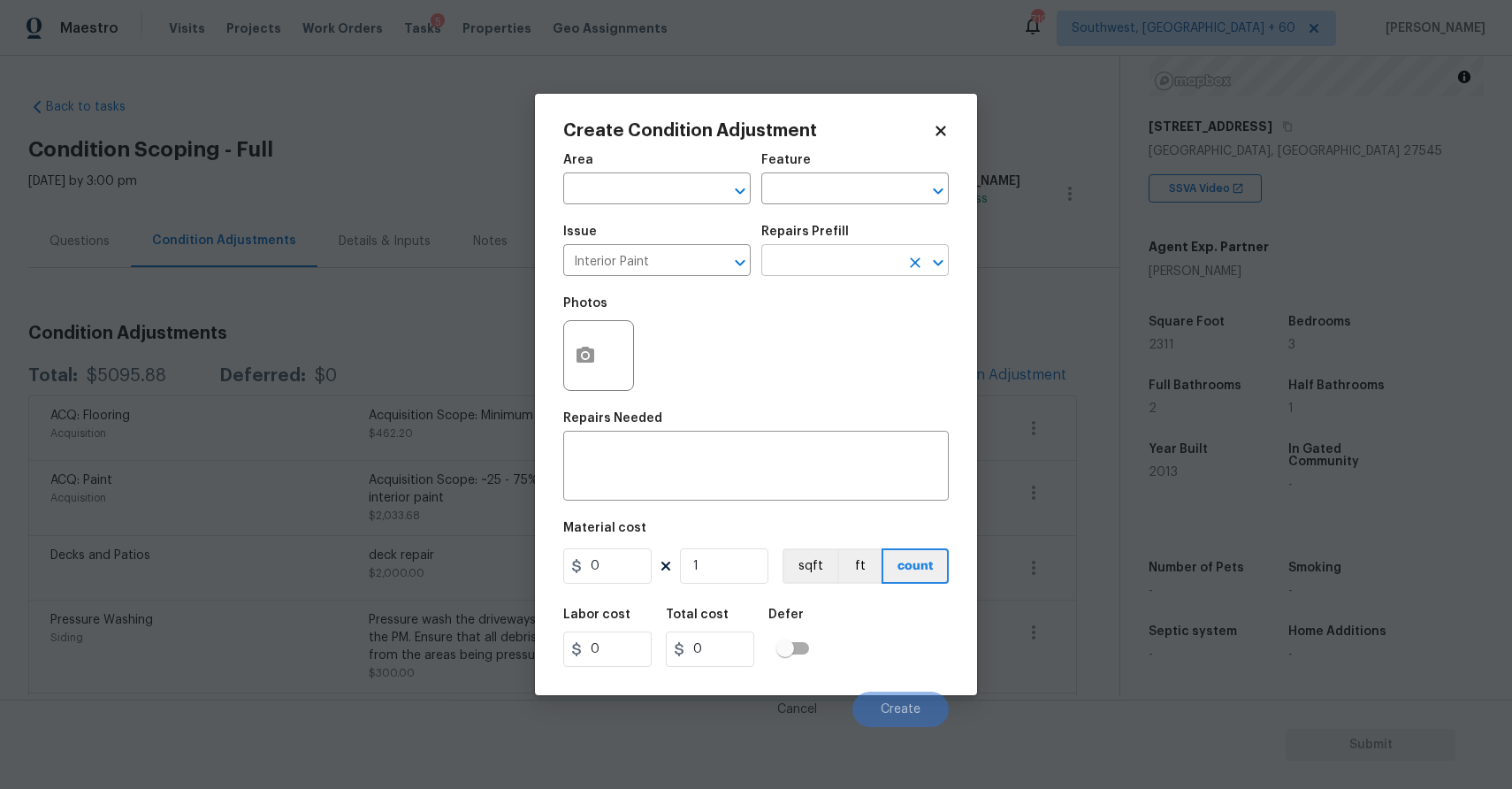
click at [823, 253] on input "text" at bounding box center [831, 262] width 138 height 27
type input "pri"
click at [894, 285] on ul "Primer - Labor Only $0.40" at bounding box center [855, 302] width 187 height 43
click at [905, 302] on li "Primer - Labor Only $0.40" at bounding box center [855, 301] width 187 height 29
type input "Overall Paint"
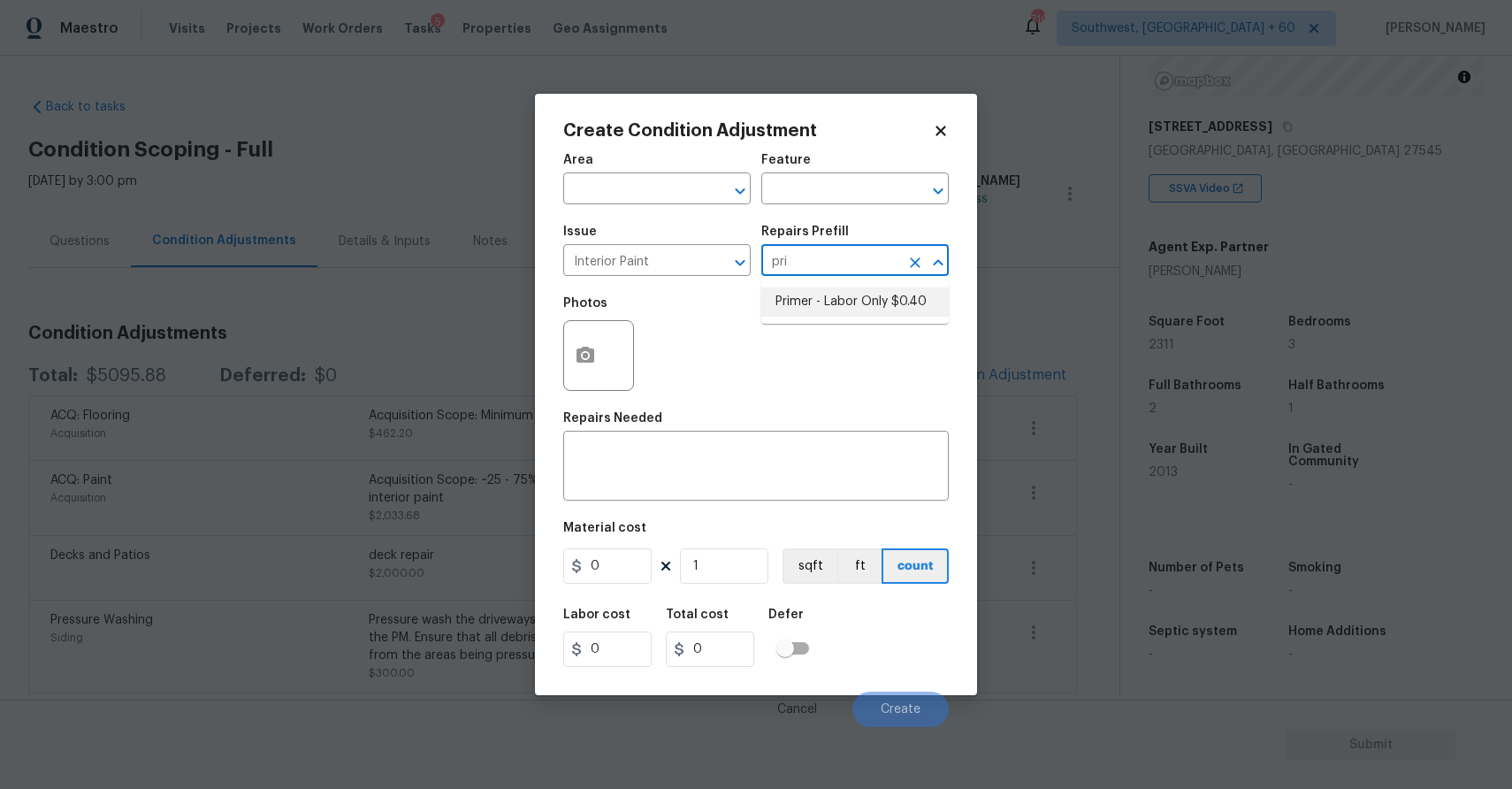
type textarea "Interior primer - PRIMER PROVIDED BY OPENDOOR - All nails, screws, drywall anch…"
type input "0.4"
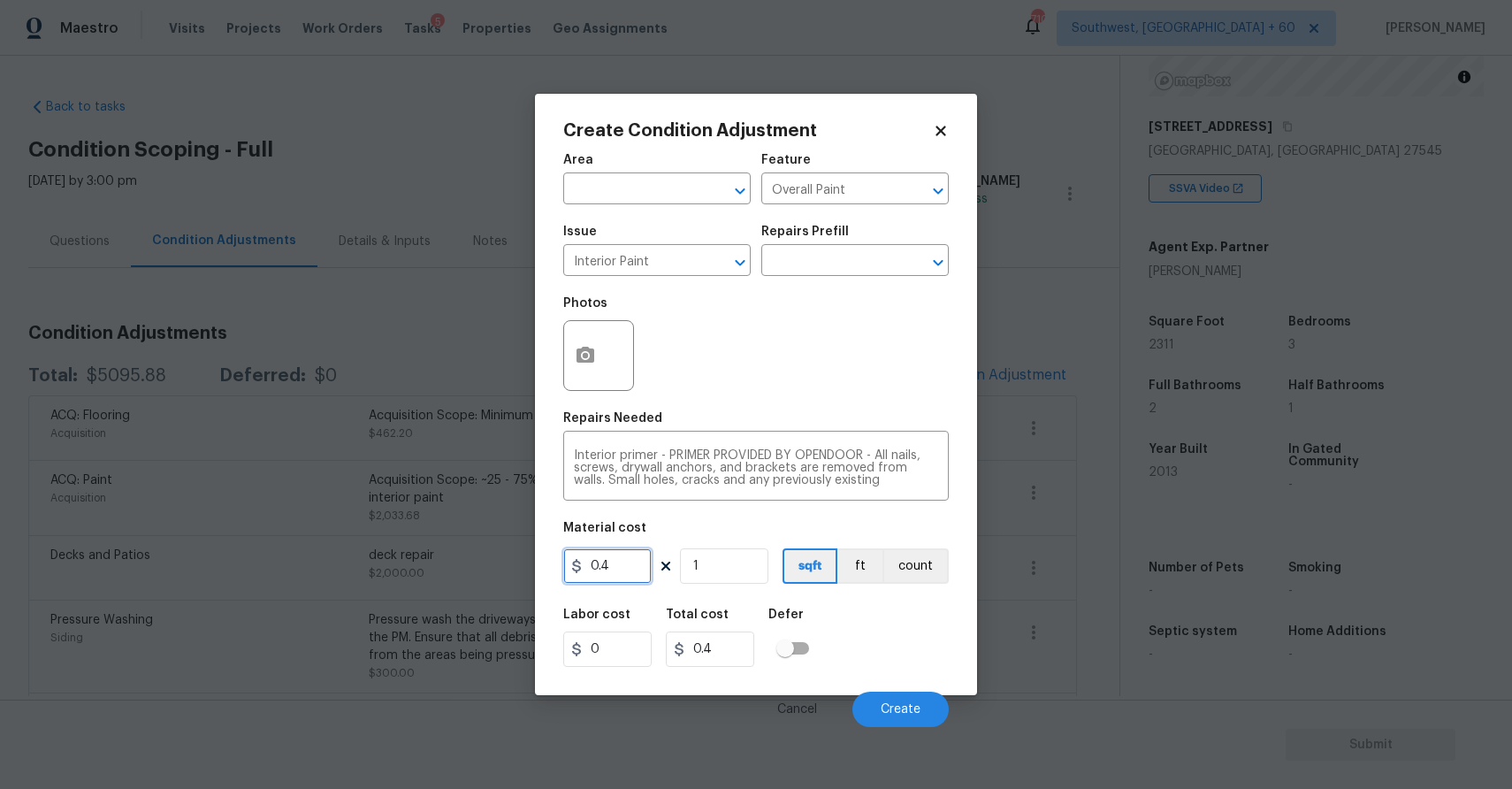
click at [641, 572] on input "0.4" at bounding box center [608, 565] width 89 height 35
type input "300"
click at [592, 365] on icon "button" at bounding box center [585, 355] width 21 height 21
type input "300"
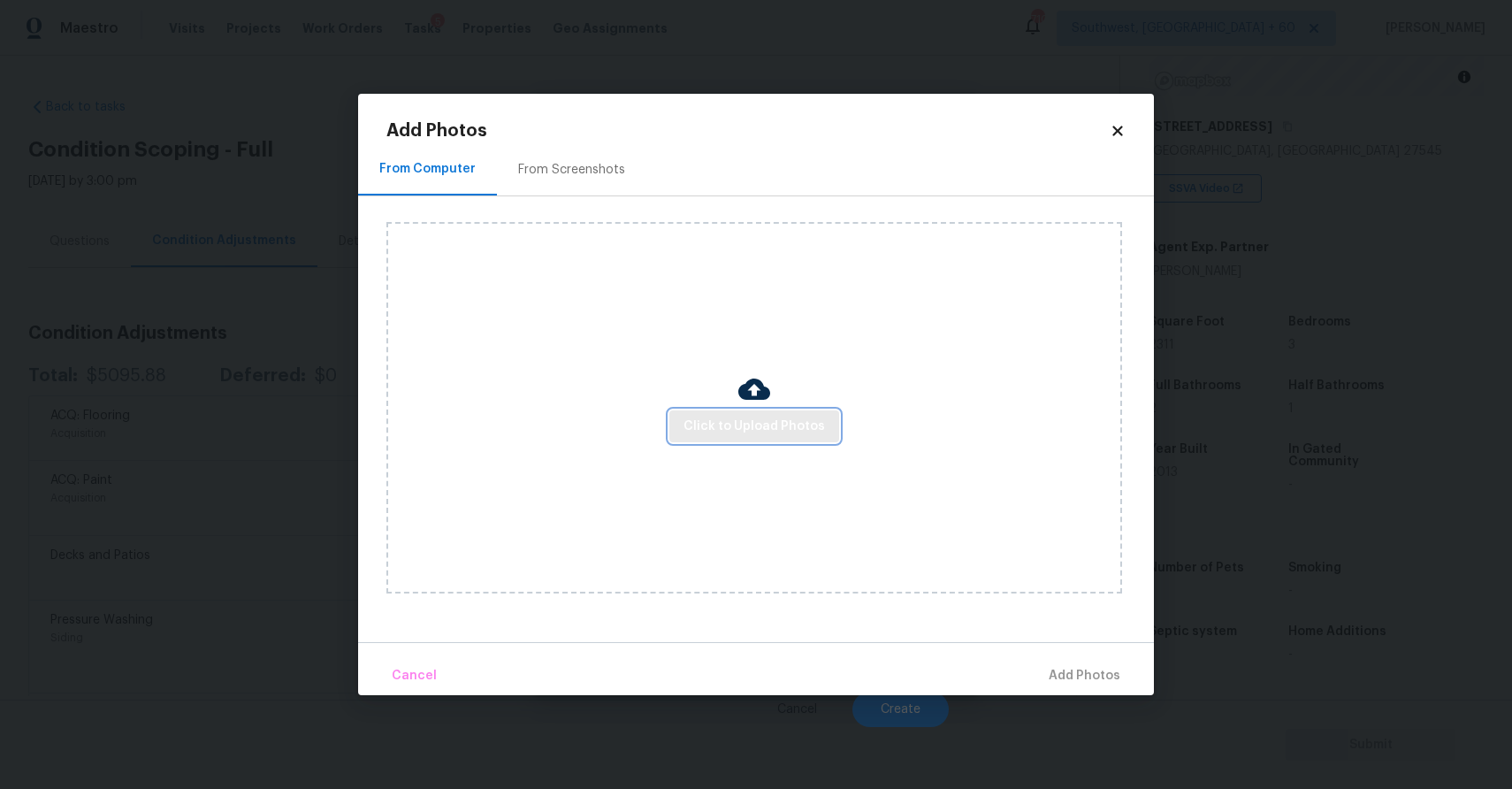
click at [724, 420] on span "Click to Upload Photos" at bounding box center [754, 426] width 142 height 22
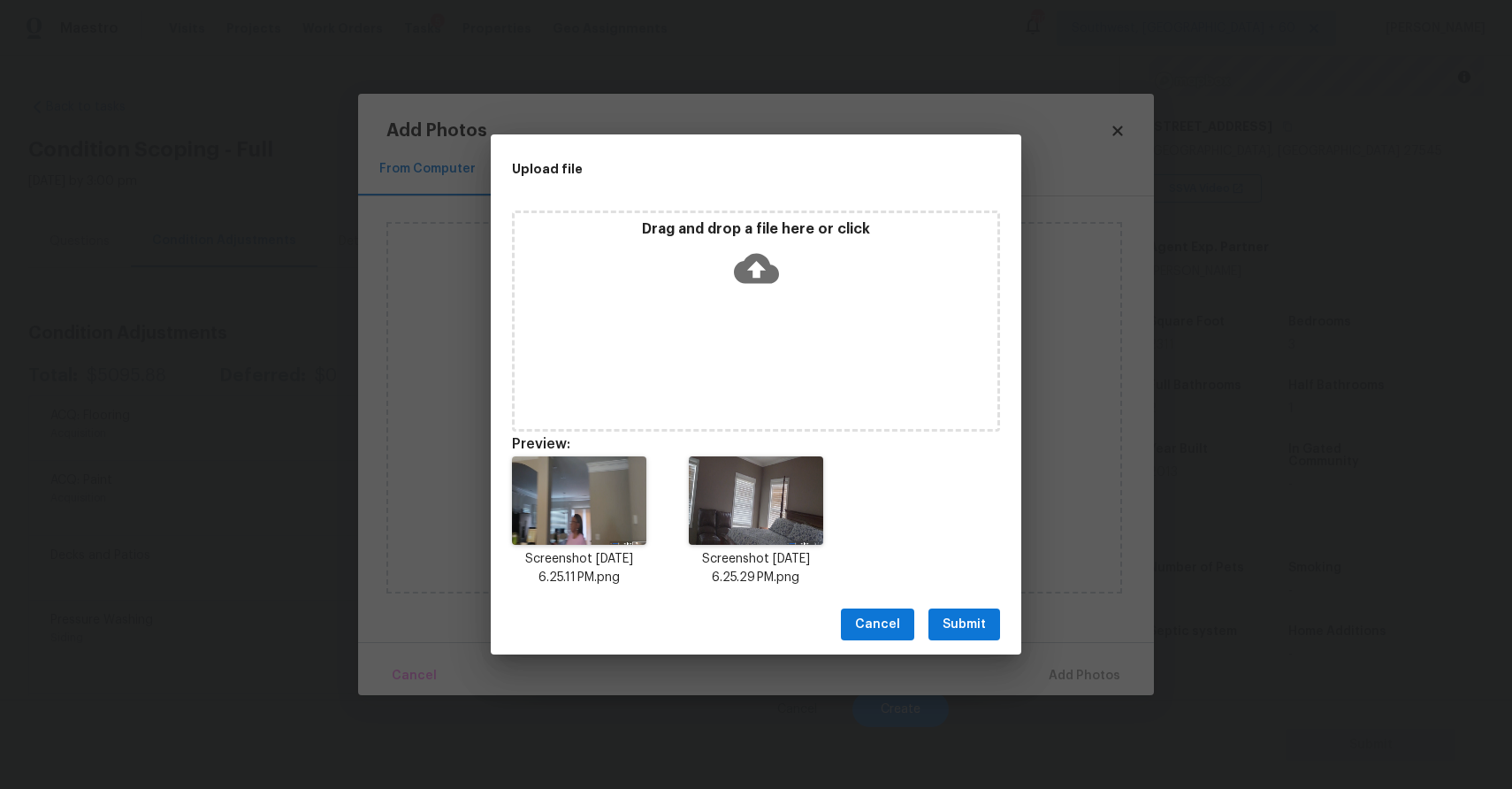
click at [972, 624] on span "Submit" at bounding box center [965, 624] width 43 height 22
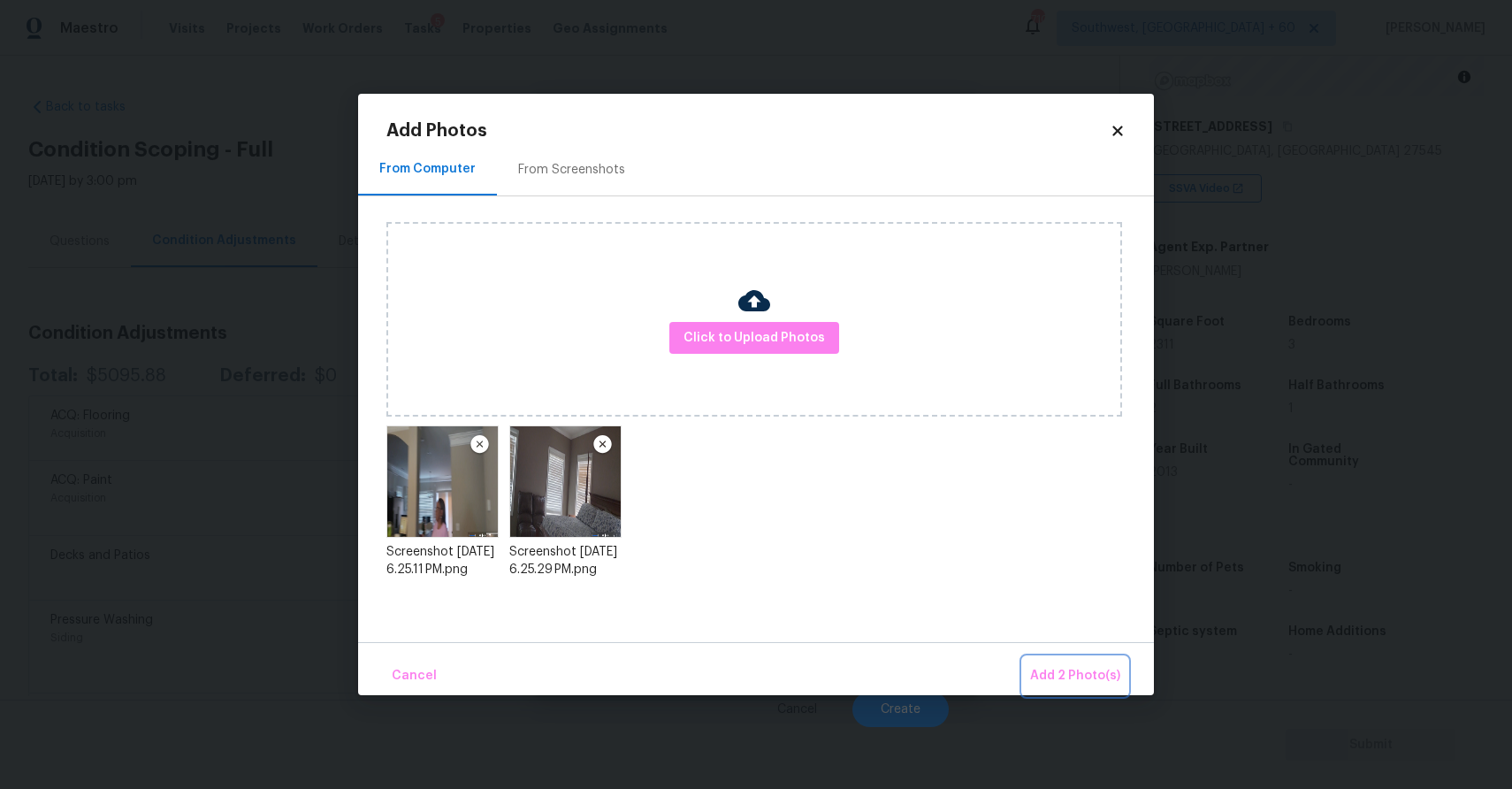
click at [1085, 667] on span "Add 2 Photo(s)" at bounding box center [1074, 676] width 90 height 22
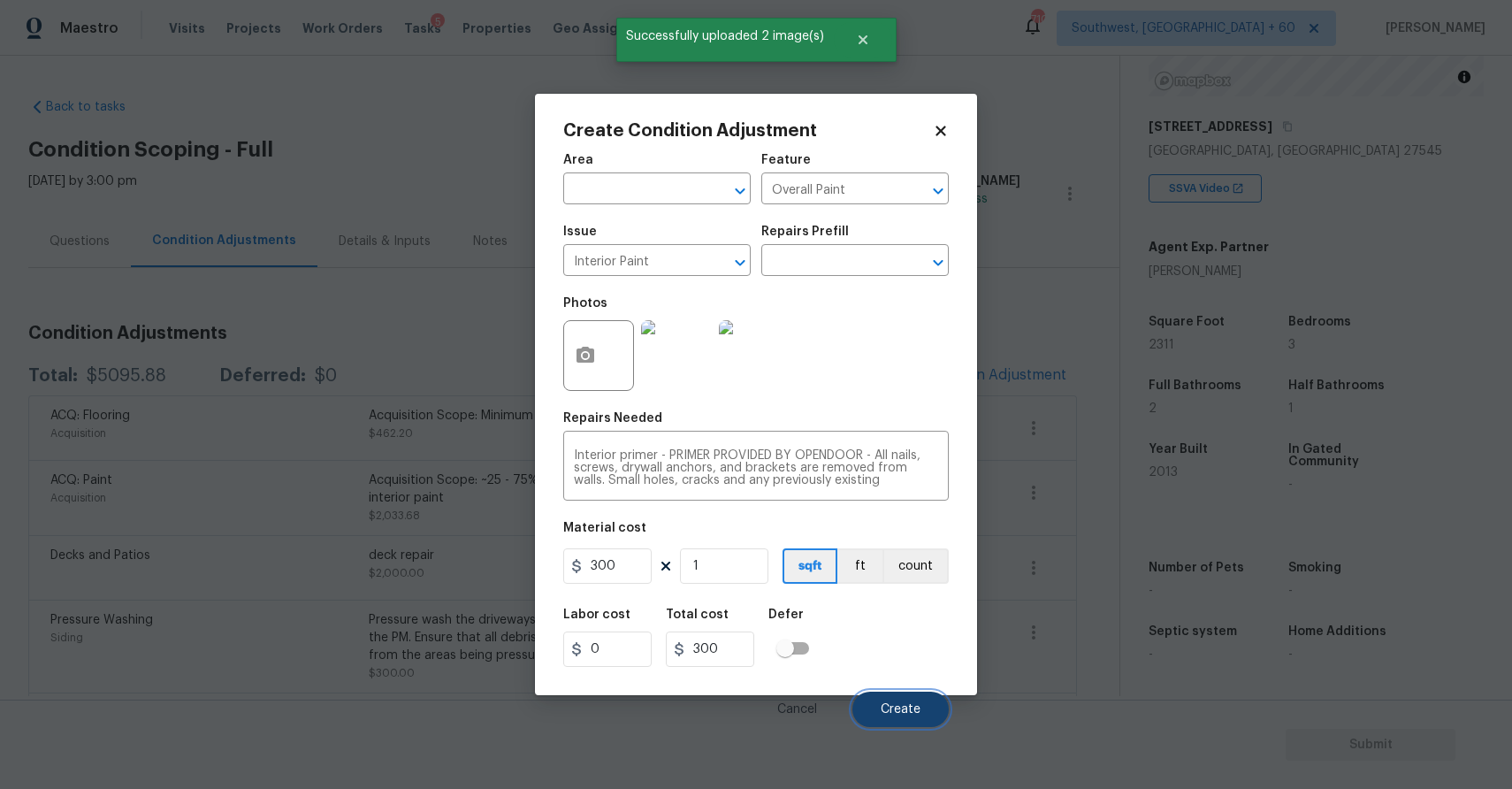
click at [903, 717] on button "Create" at bounding box center [901, 709] width 96 height 35
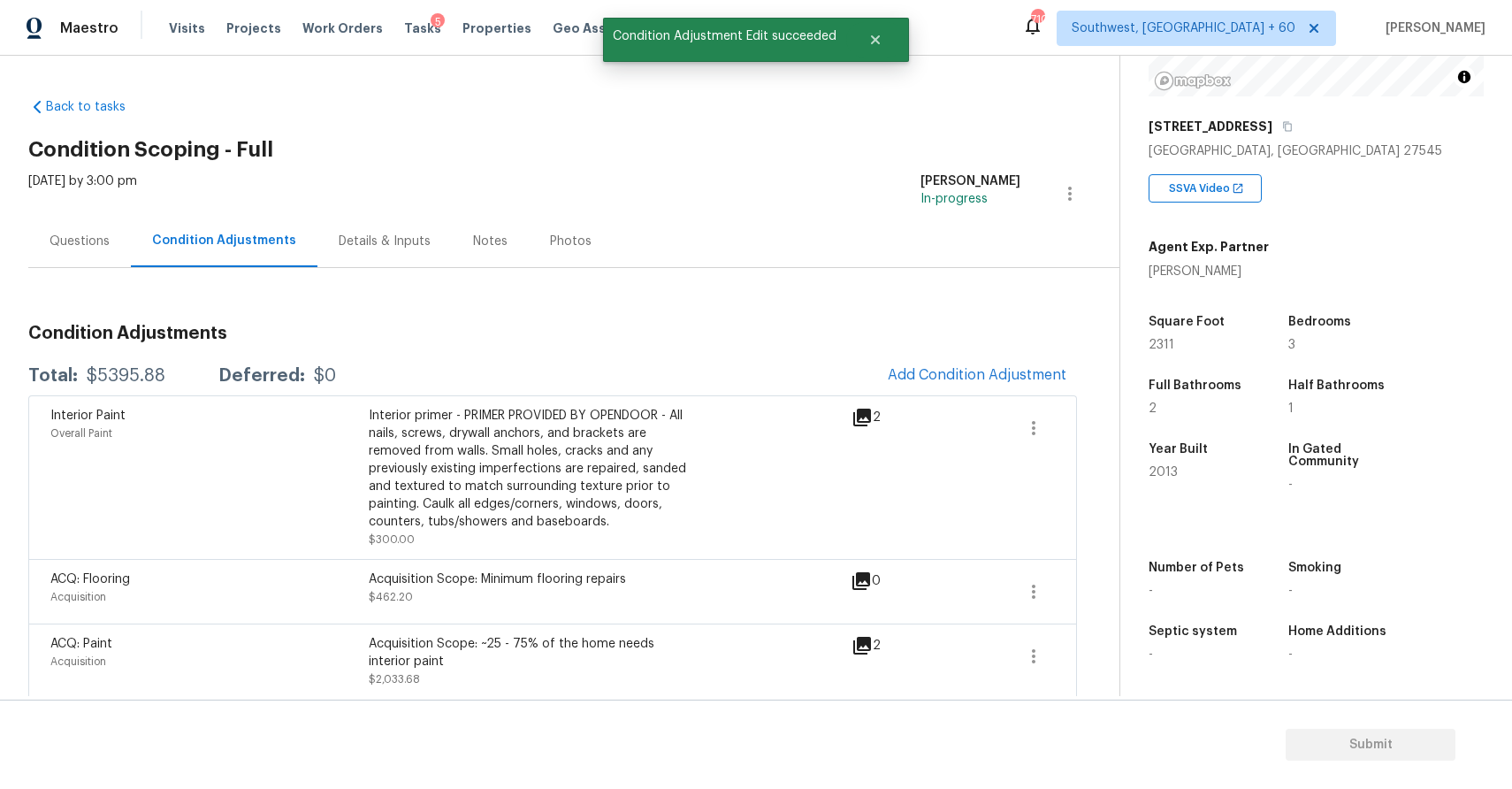
click at [95, 232] on div "Questions" at bounding box center [79, 241] width 60 height 18
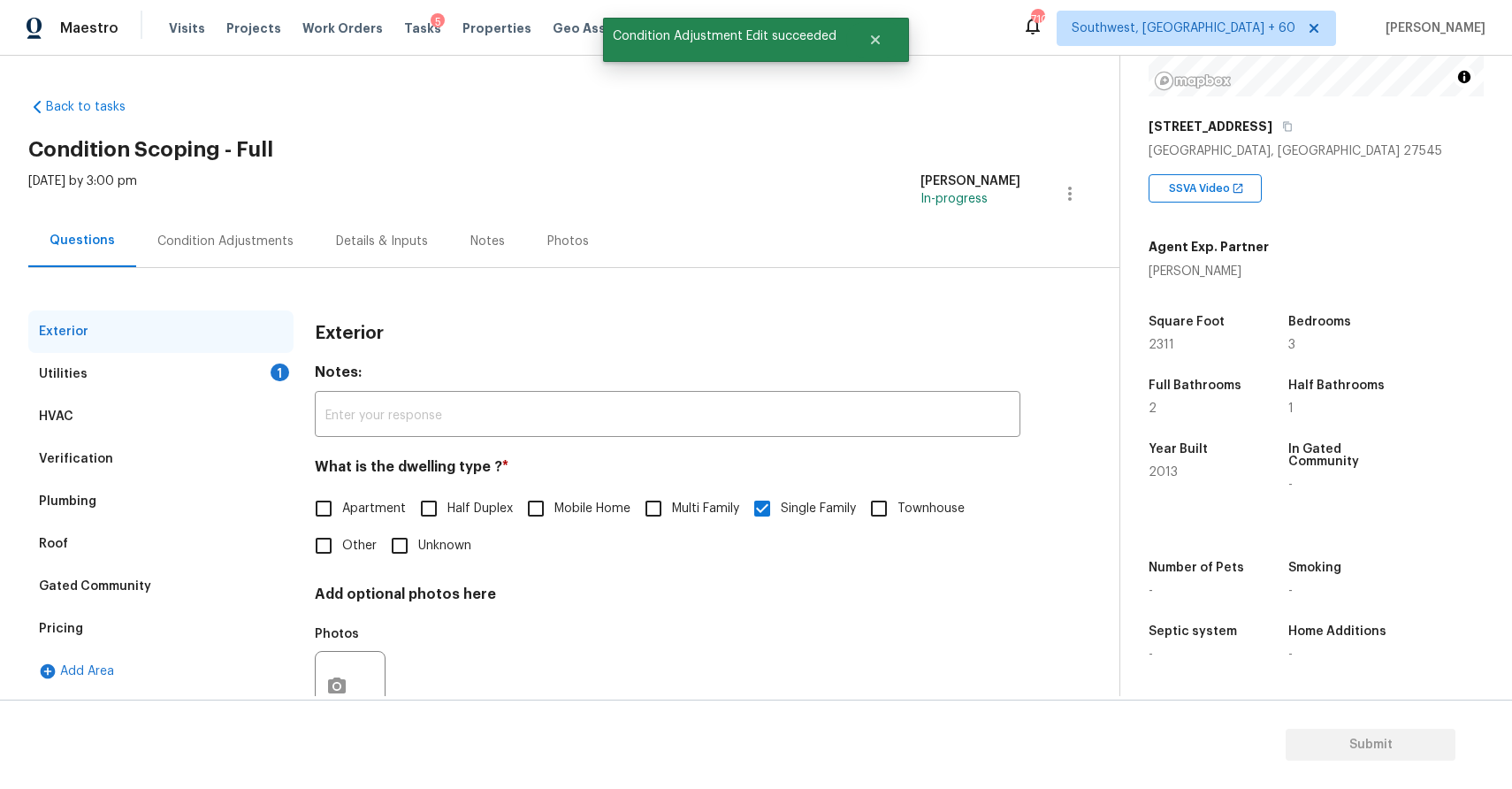
click at [175, 335] on div "Exterior" at bounding box center [161, 331] width 266 height 43
click at [204, 365] on div "Utilities 1" at bounding box center [161, 373] width 266 height 43
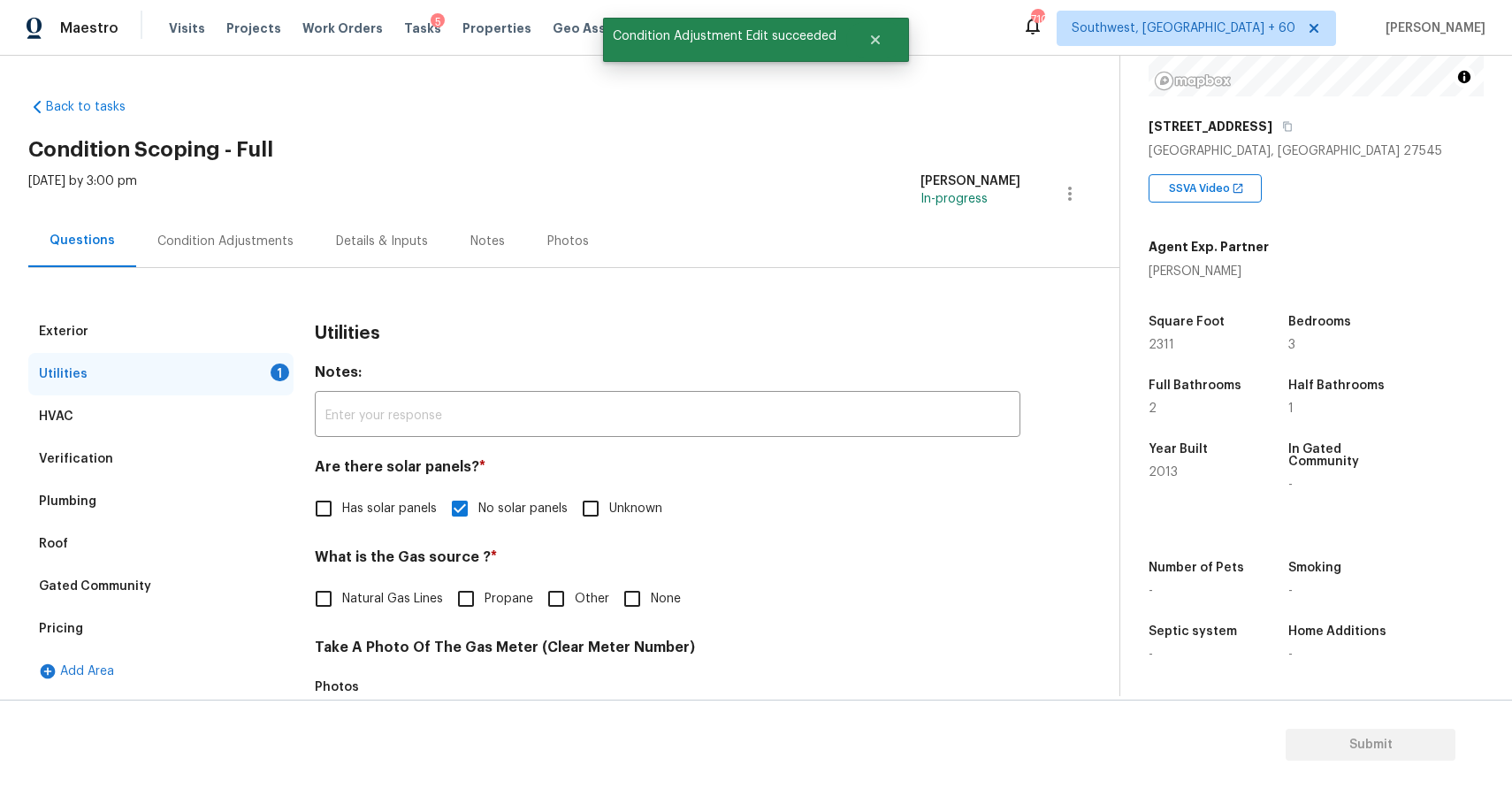
click at [633, 607] on input "None" at bounding box center [631, 598] width 37 height 37
checkbox input "true"
click at [264, 269] on div "Exterior Utilities HVAC Verification Plumbing Roof Gated Community Pricing Add …" at bounding box center [553, 750] width 1049 height 965
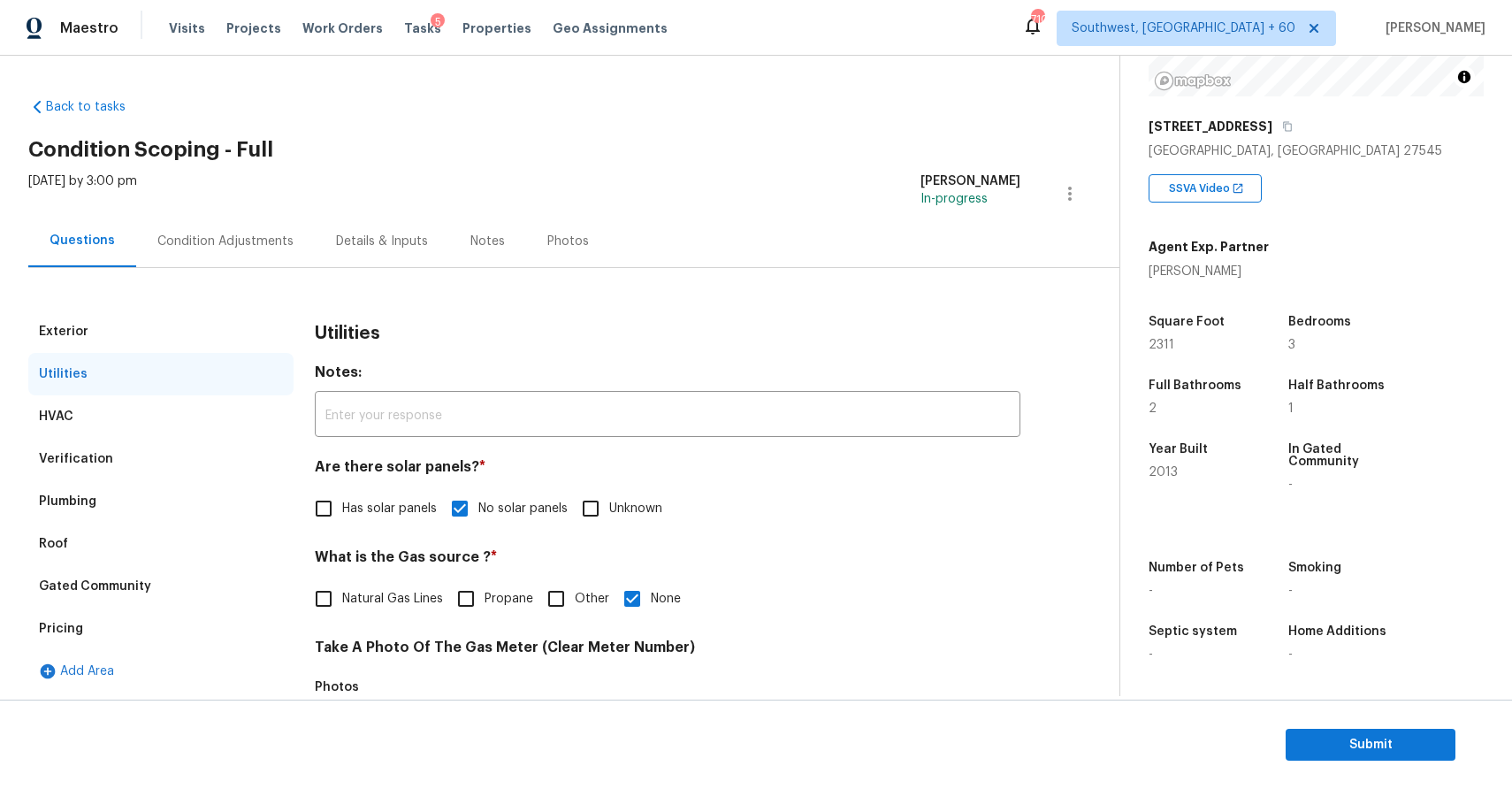
click at [268, 257] on div "Condition Adjustments" at bounding box center [225, 240] width 179 height 52
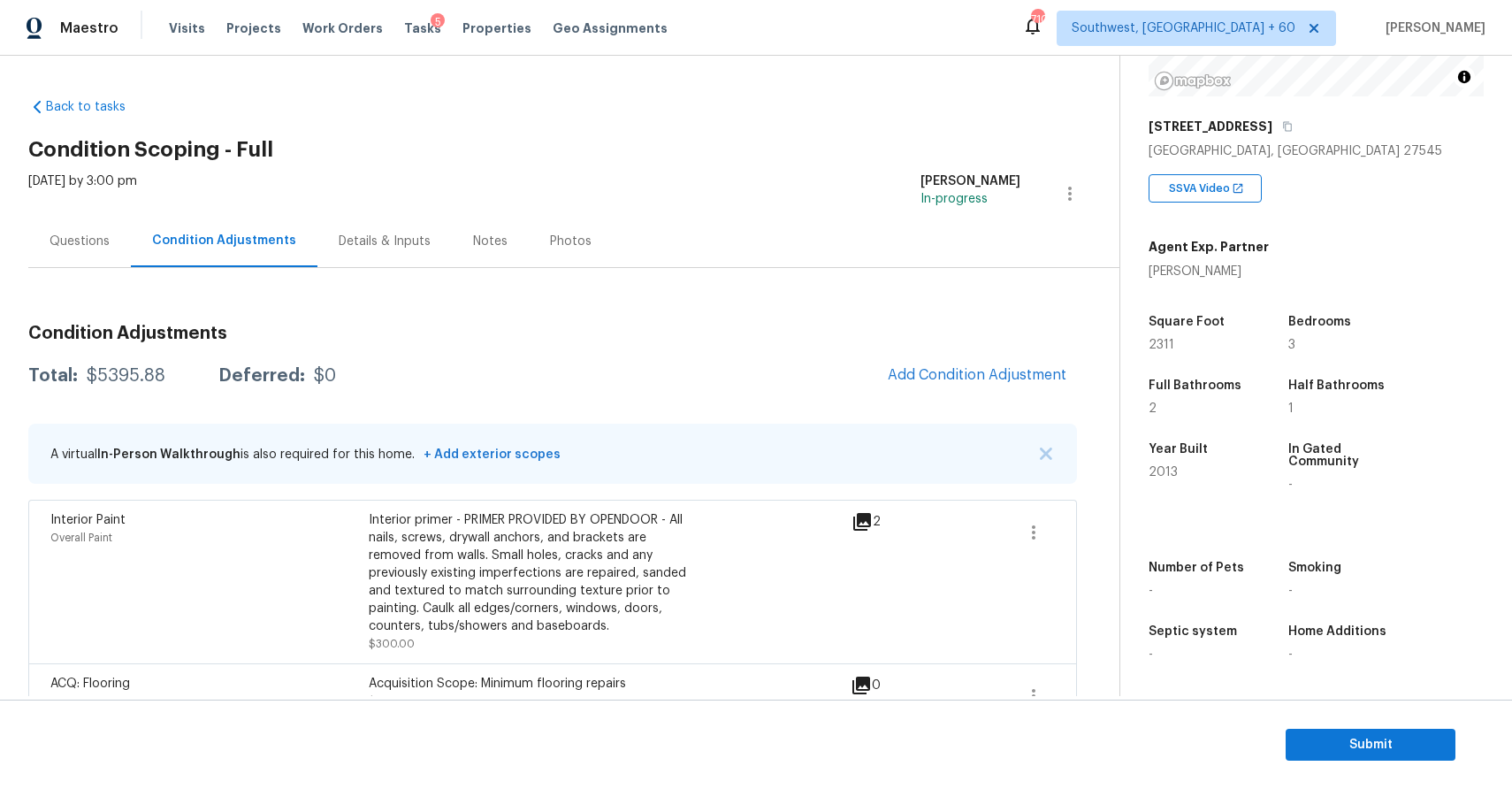
click at [130, 391] on div "Total: $5395.88 Deferred: $0 Add Condition Adjustment" at bounding box center [553, 375] width 1049 height 39
copy div "$5395.88"
click at [81, 226] on div "Questions" at bounding box center [79, 240] width 103 height 52
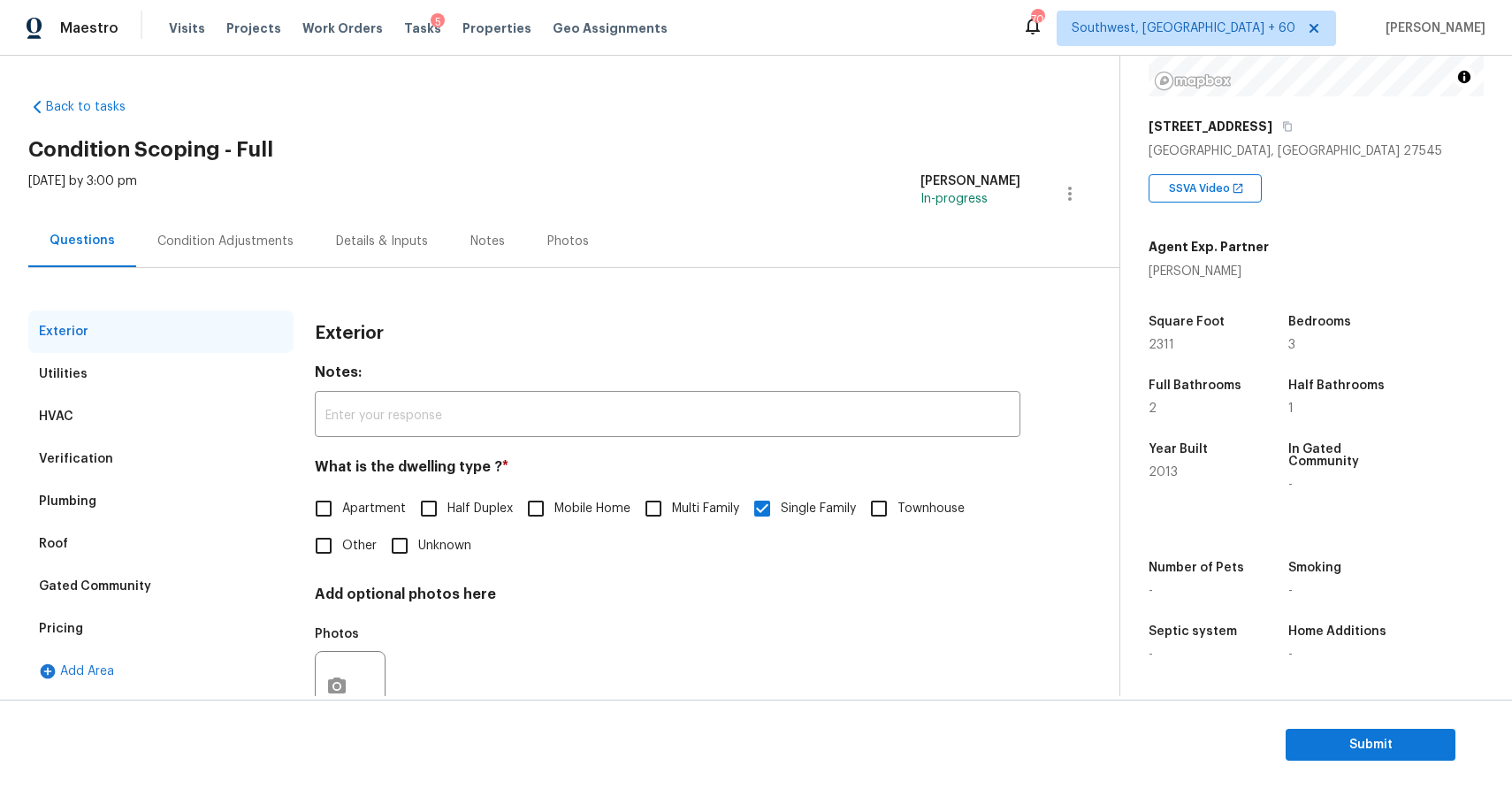
scroll to position [62, 0]
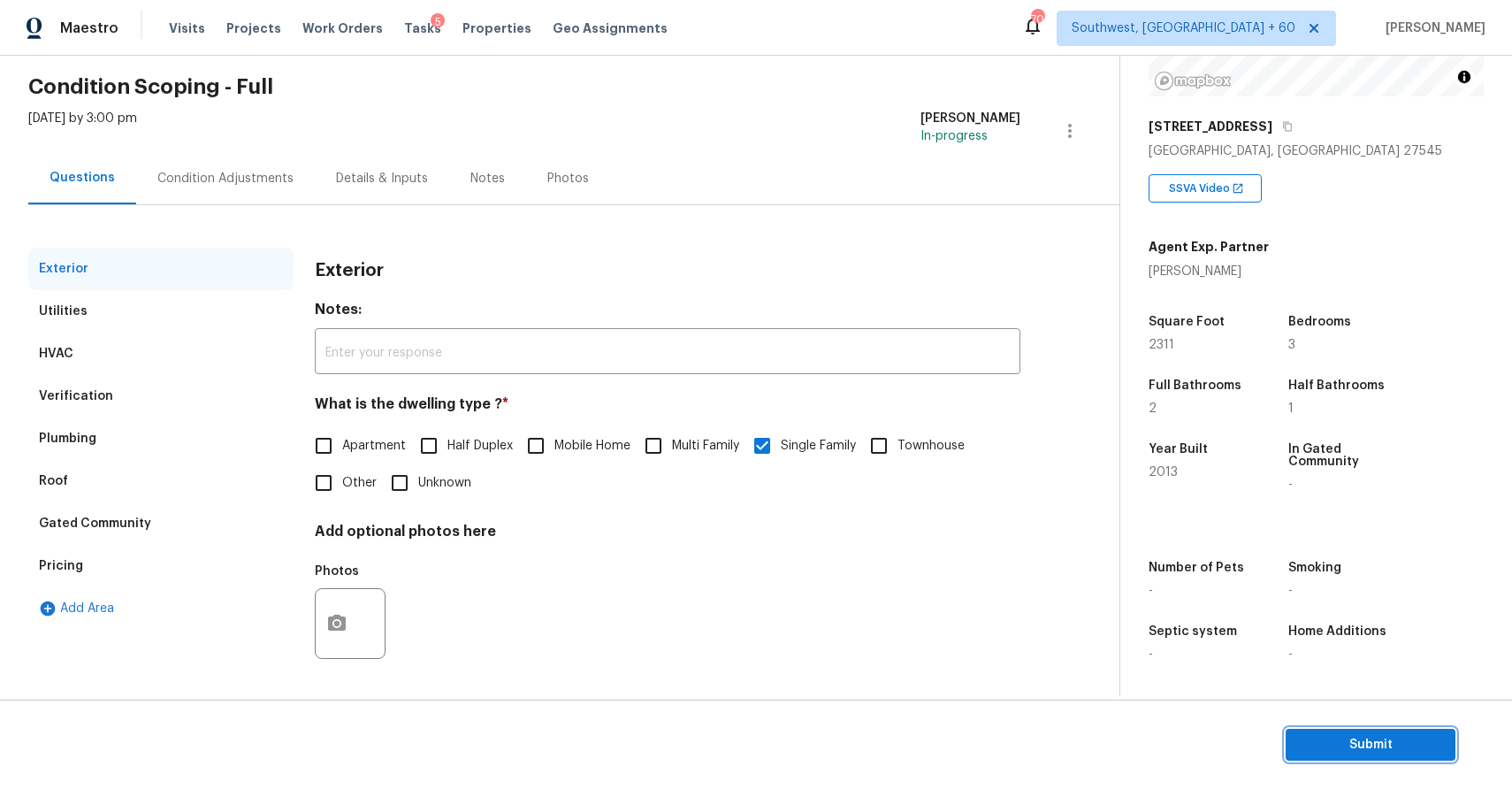
click at [1400, 748] on span "Submit" at bounding box center [1371, 745] width 142 height 22
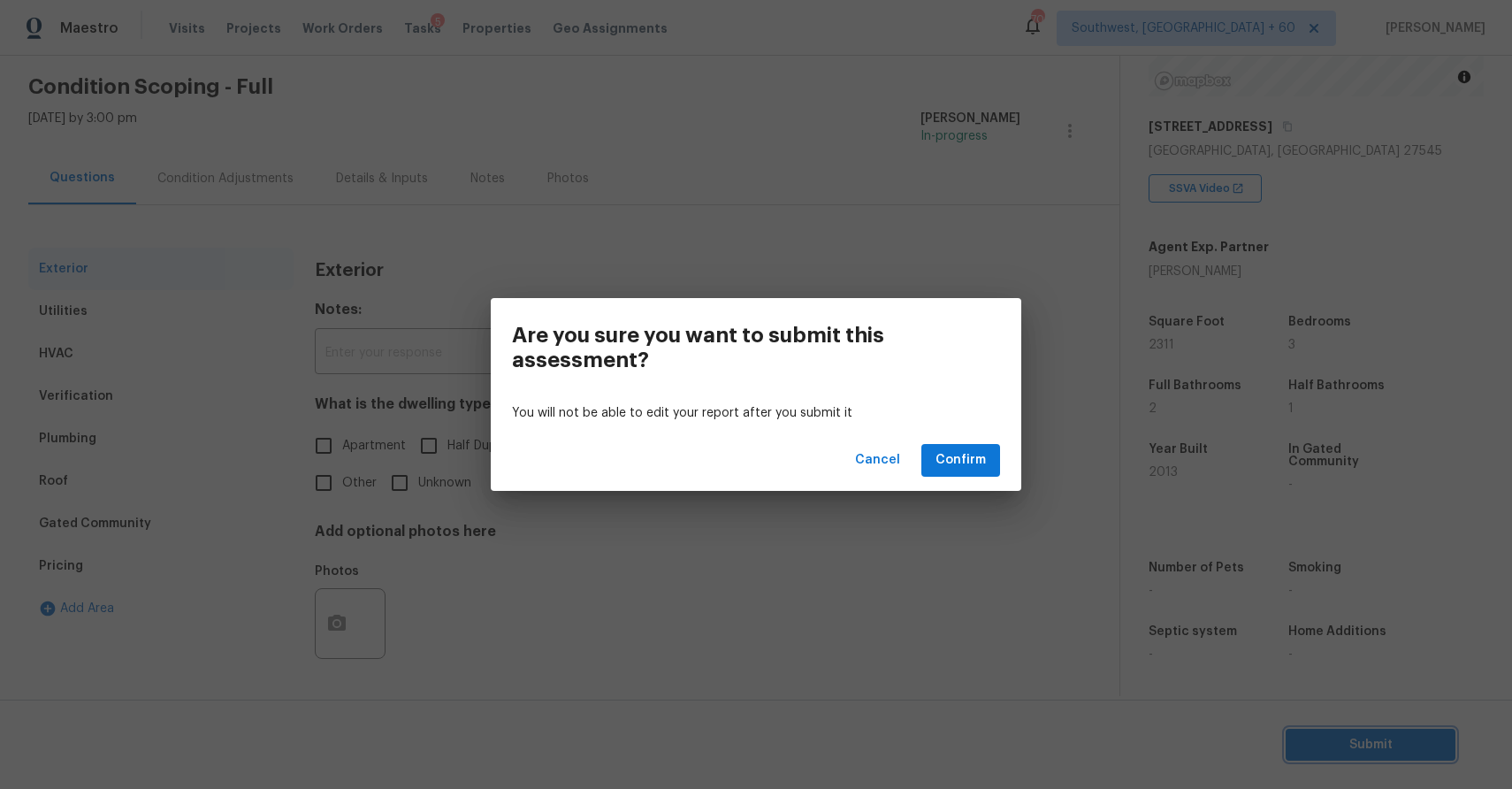
click at [1015, 532] on div "Are you sure you want to submit this assessment? You will not be able to edit y…" at bounding box center [756, 394] width 1512 height 789
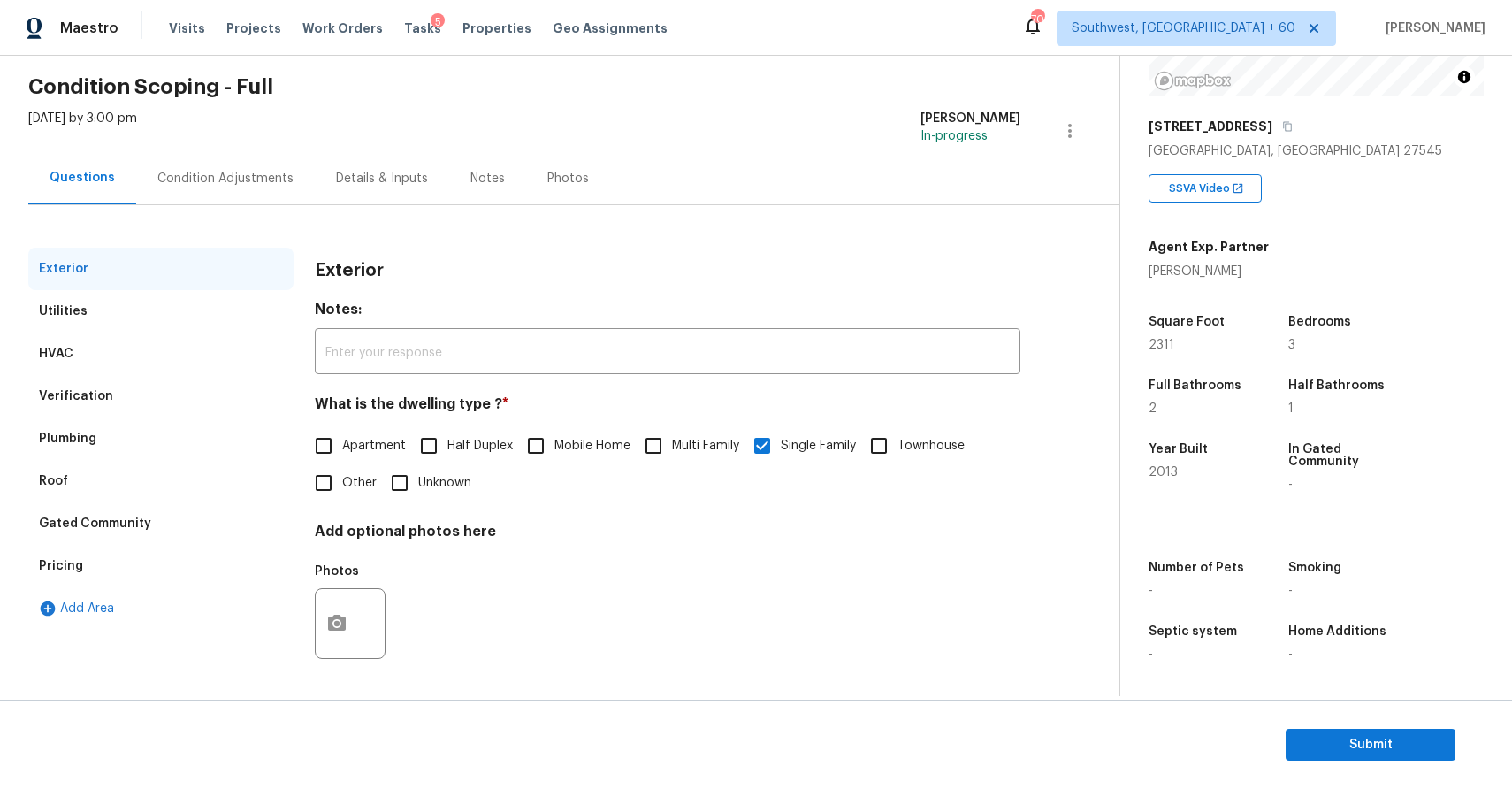
click at [252, 190] on div "Condition Adjustments" at bounding box center [225, 178] width 179 height 52
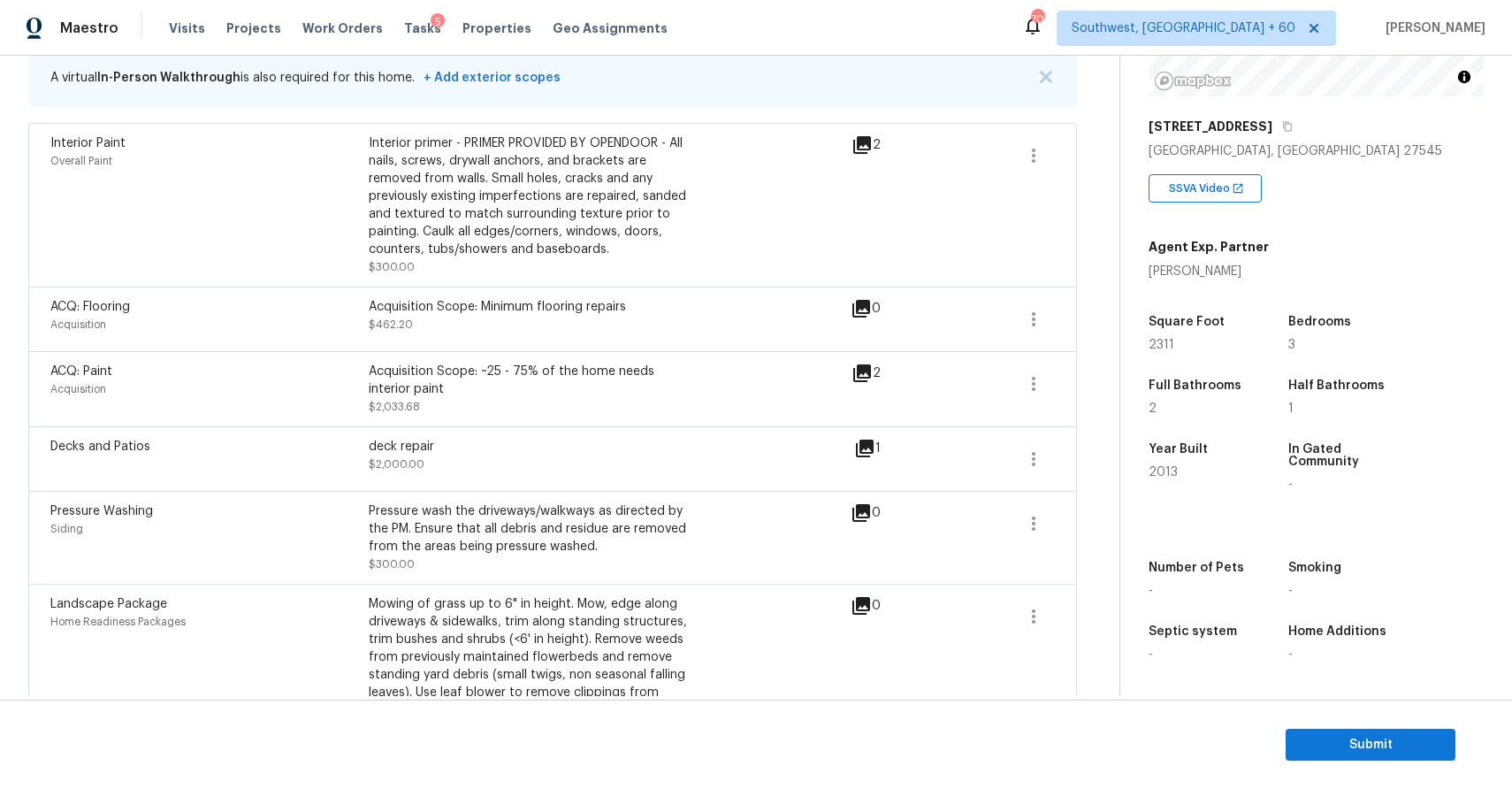
scroll to position [436, 0]
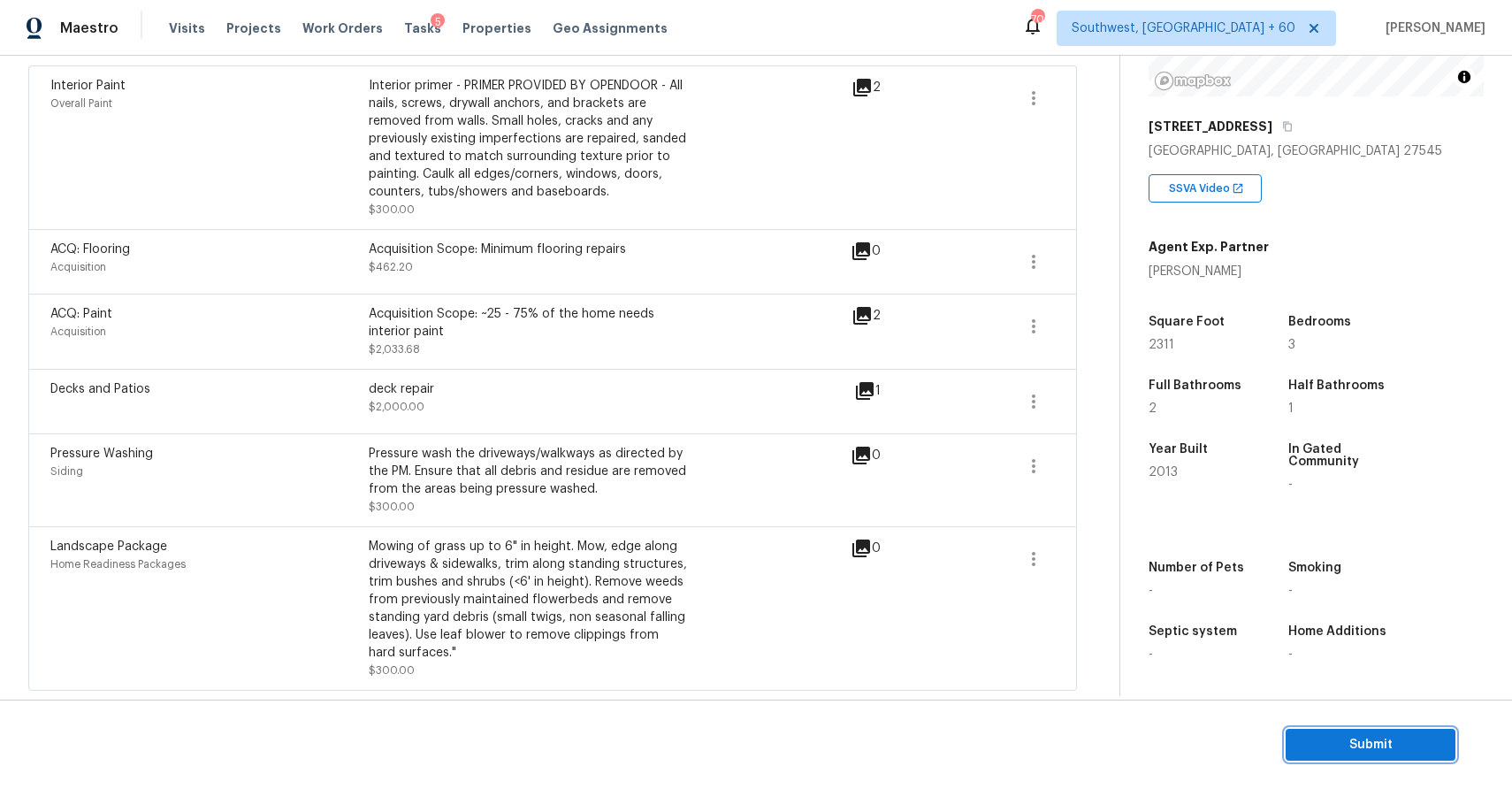
click at [1353, 737] on span "Submit" at bounding box center [1371, 745] width 142 height 22
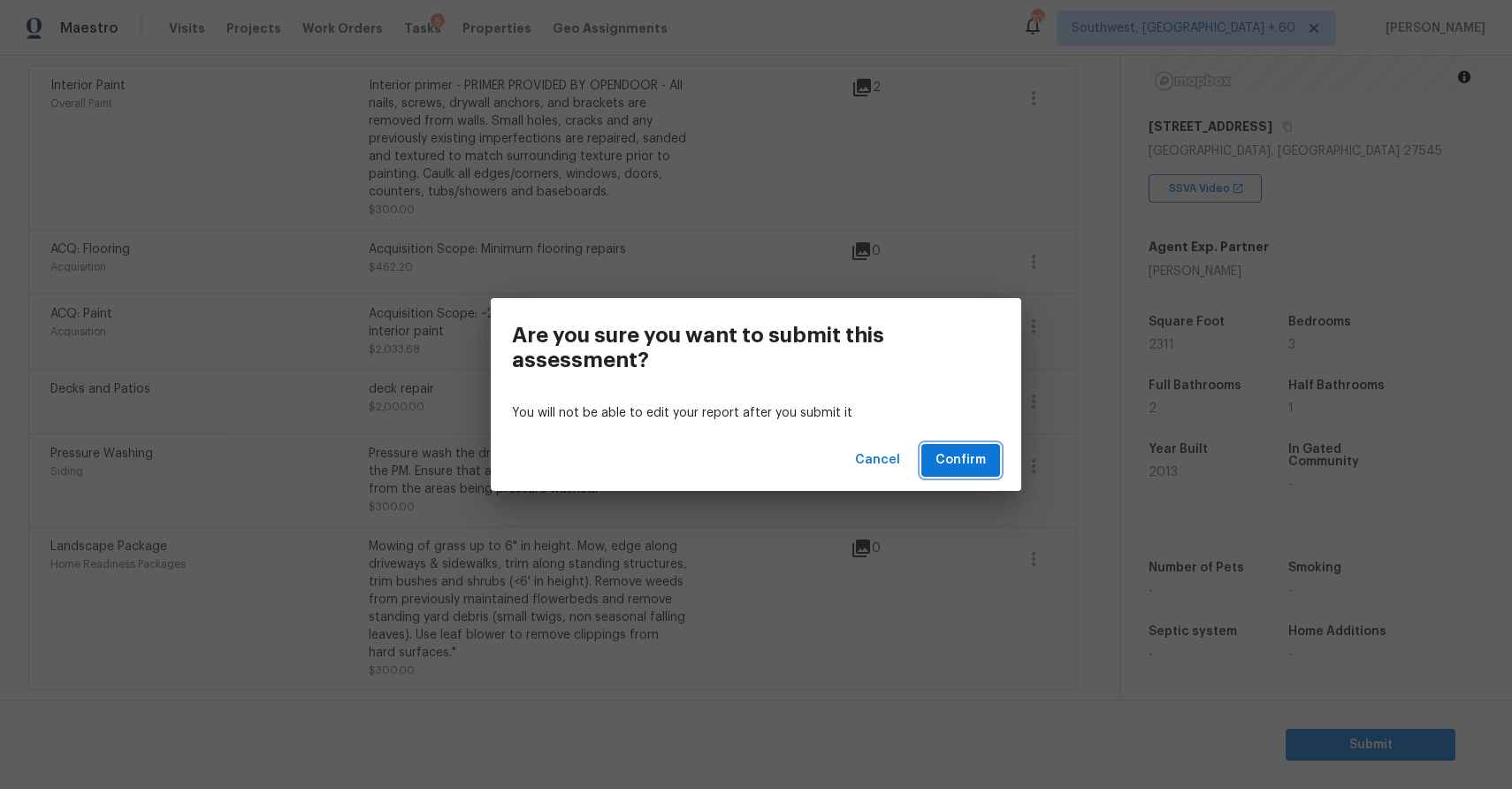
click at [989, 456] on button "Confirm" at bounding box center [960, 460] width 78 height 33
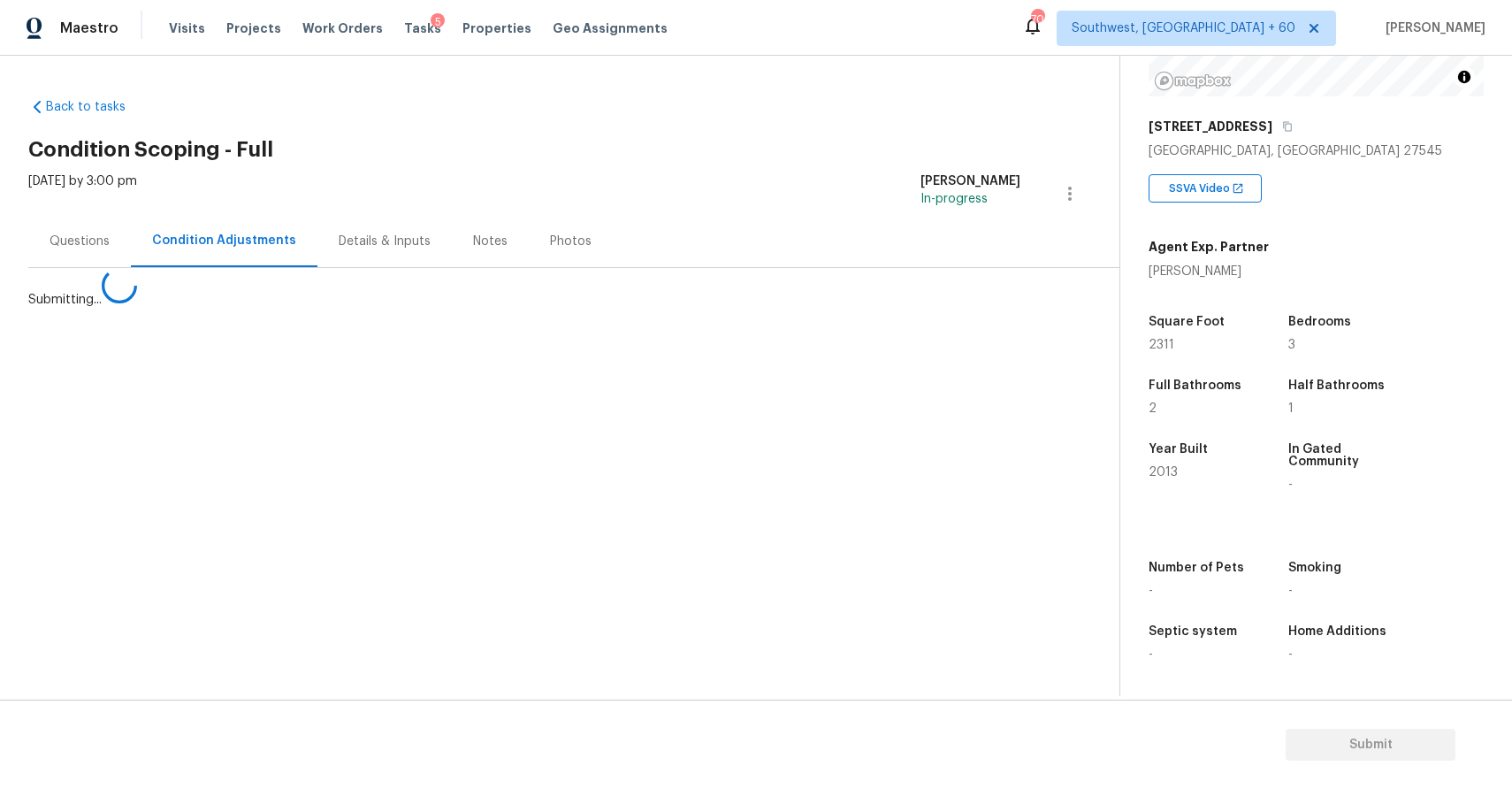
scroll to position [0, 0]
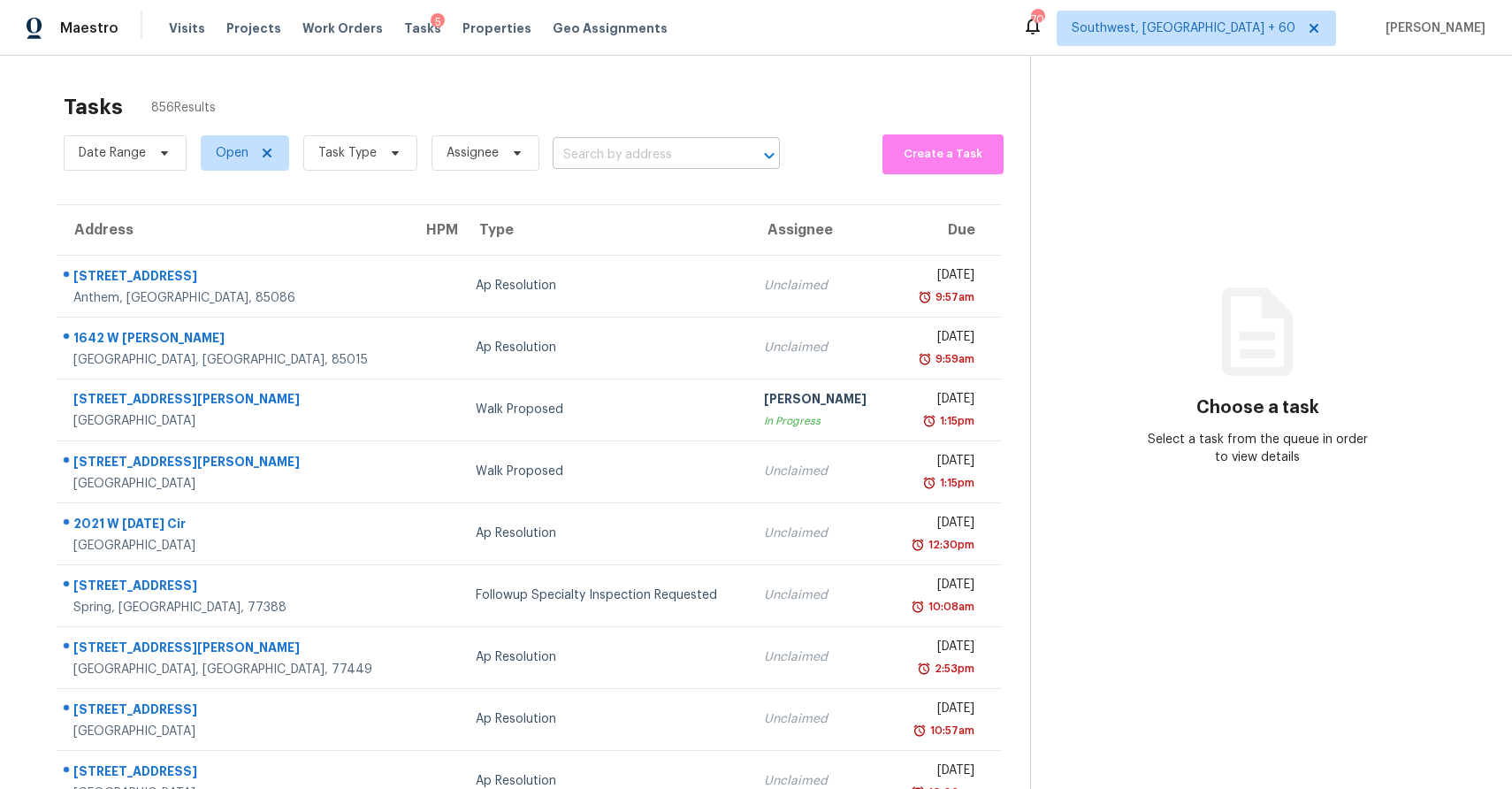
click at [718, 155] on input "text" at bounding box center [642, 155] width 178 height 27
paste input "17667 W Morning Glory St, Goodyear, AZ 85338"
type input "17667 W Morning Glory St, Goodyear, AZ 85338"
click at [391, 148] on icon at bounding box center [395, 152] width 14 height 14
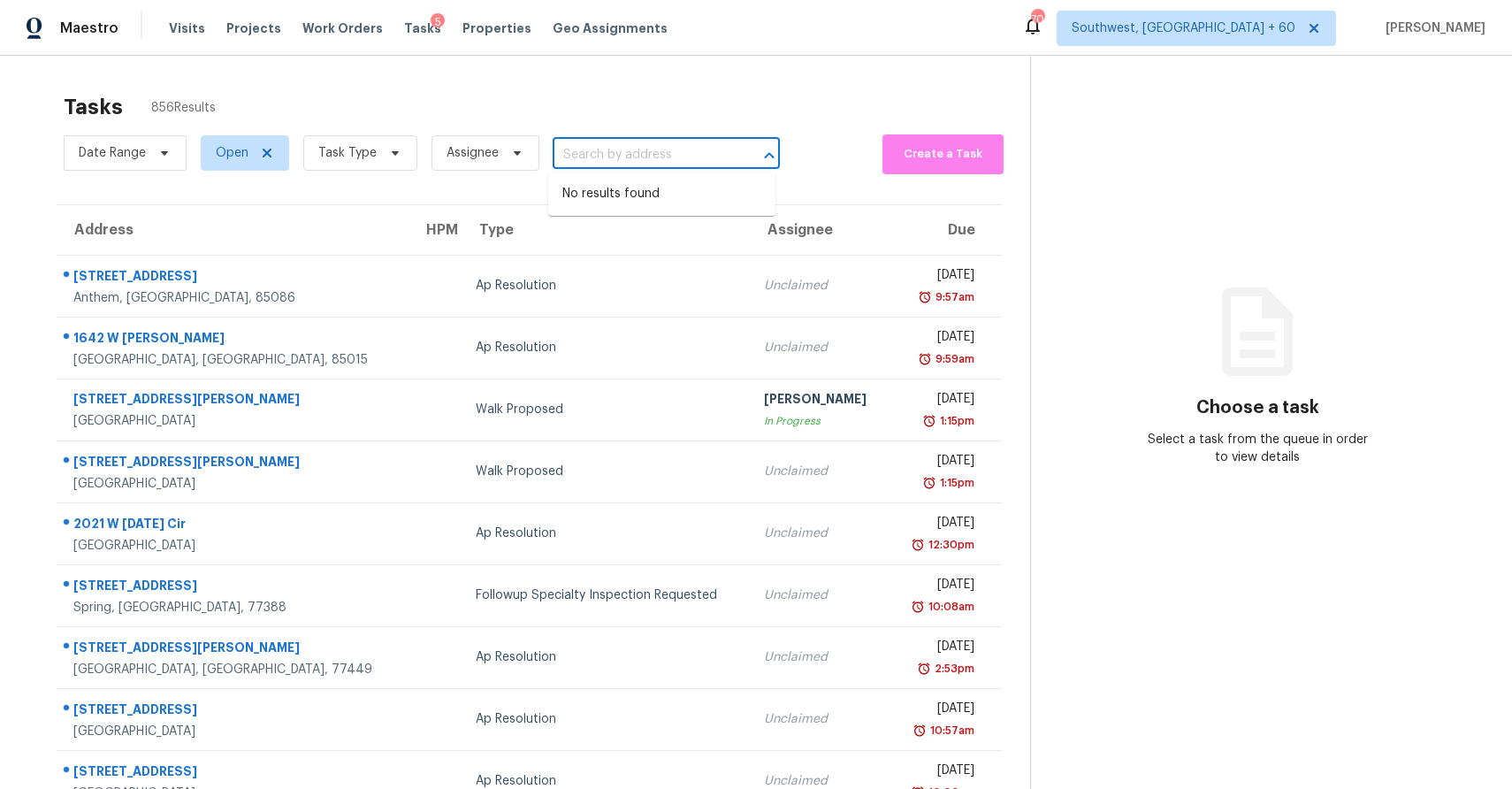
scroll to position [0, 0]
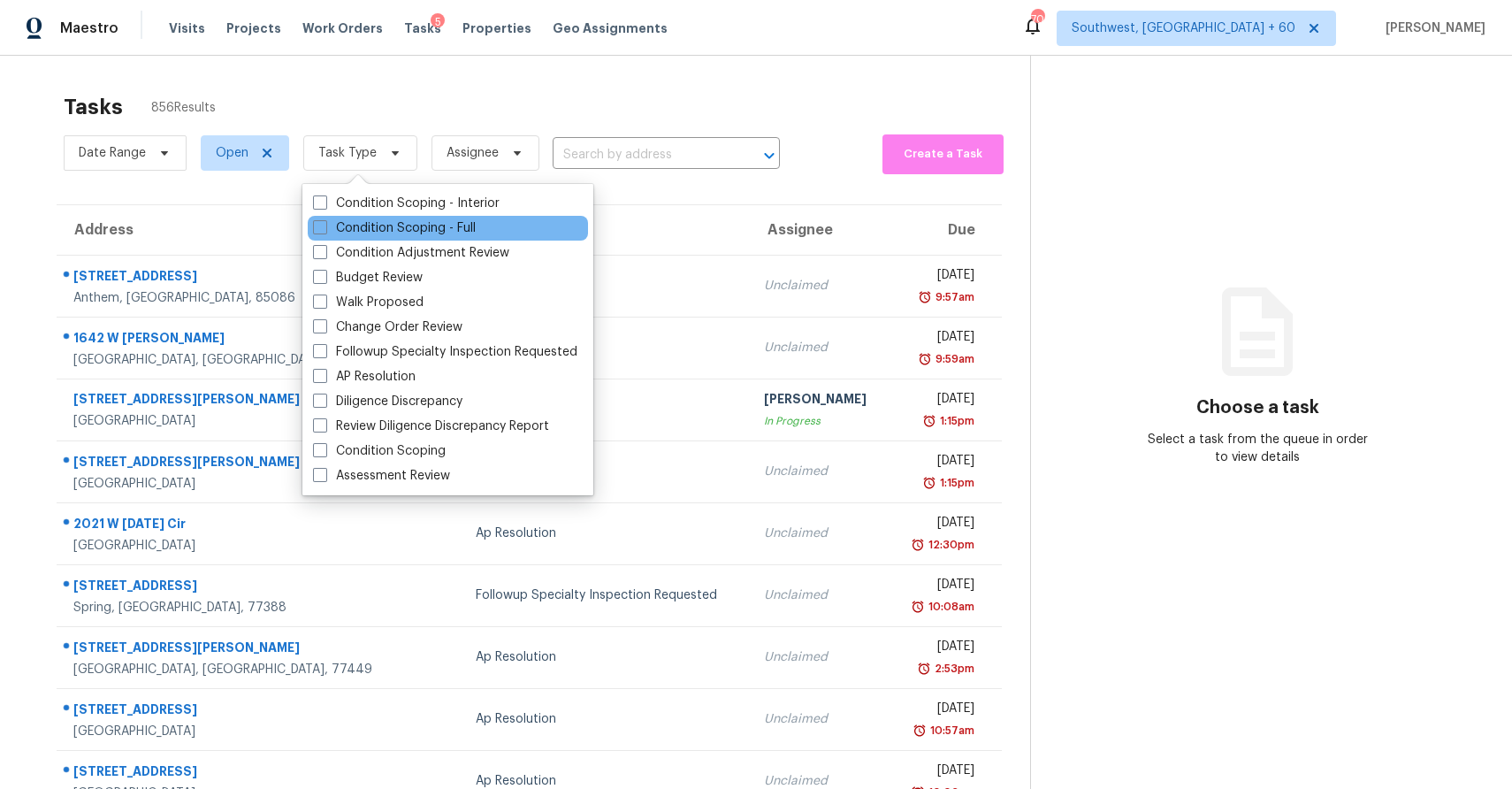
click at [484, 229] on div "Condition Scoping - Full" at bounding box center [448, 228] width 281 height 25
click at [434, 230] on label "Condition Scoping - Full" at bounding box center [394, 228] width 163 height 18
click at [324, 230] on input "Condition Scoping - Full" at bounding box center [318, 225] width 11 height 11
checkbox input "true"
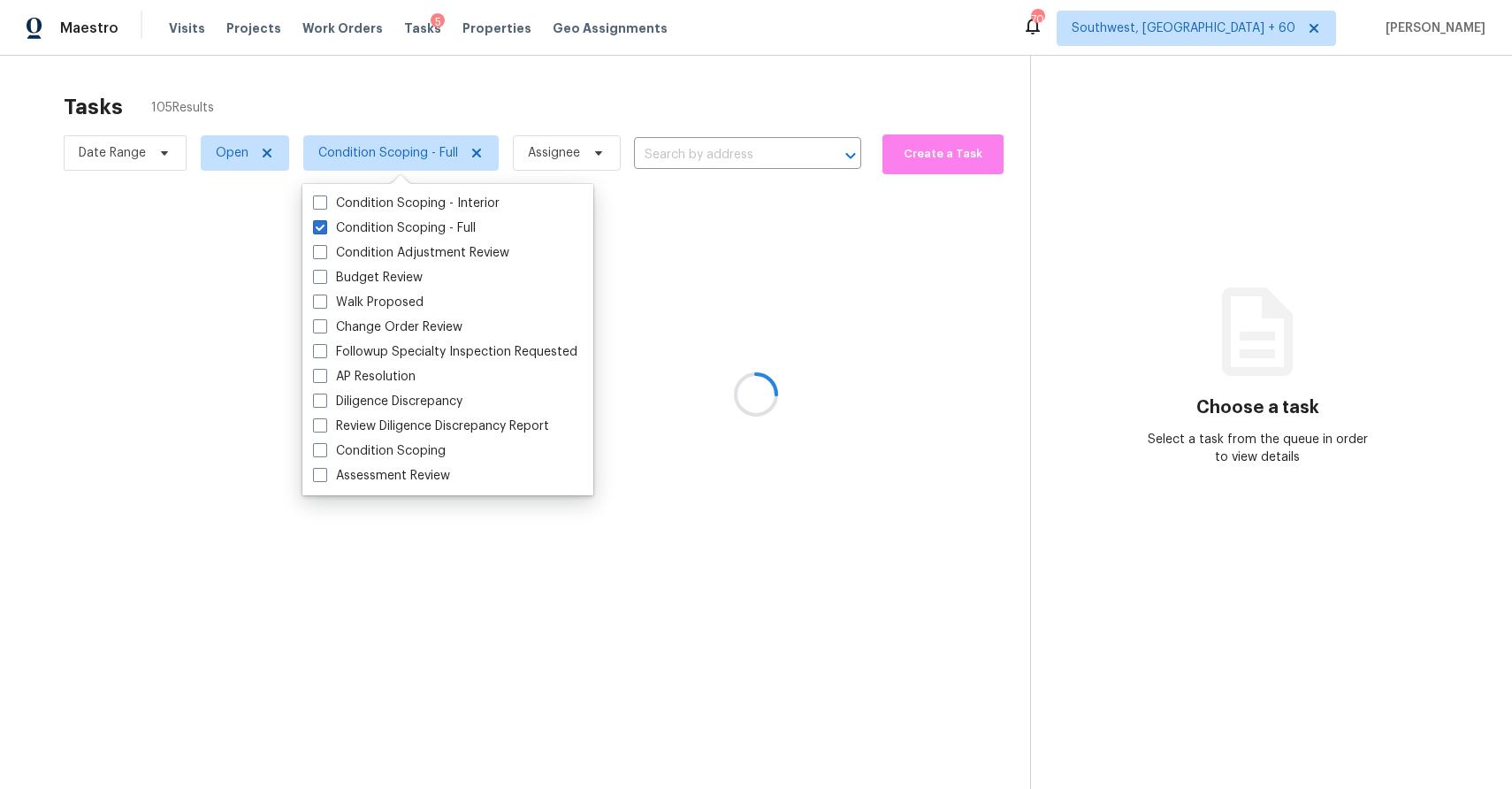
click at [560, 104] on div at bounding box center [756, 394] width 1512 height 789
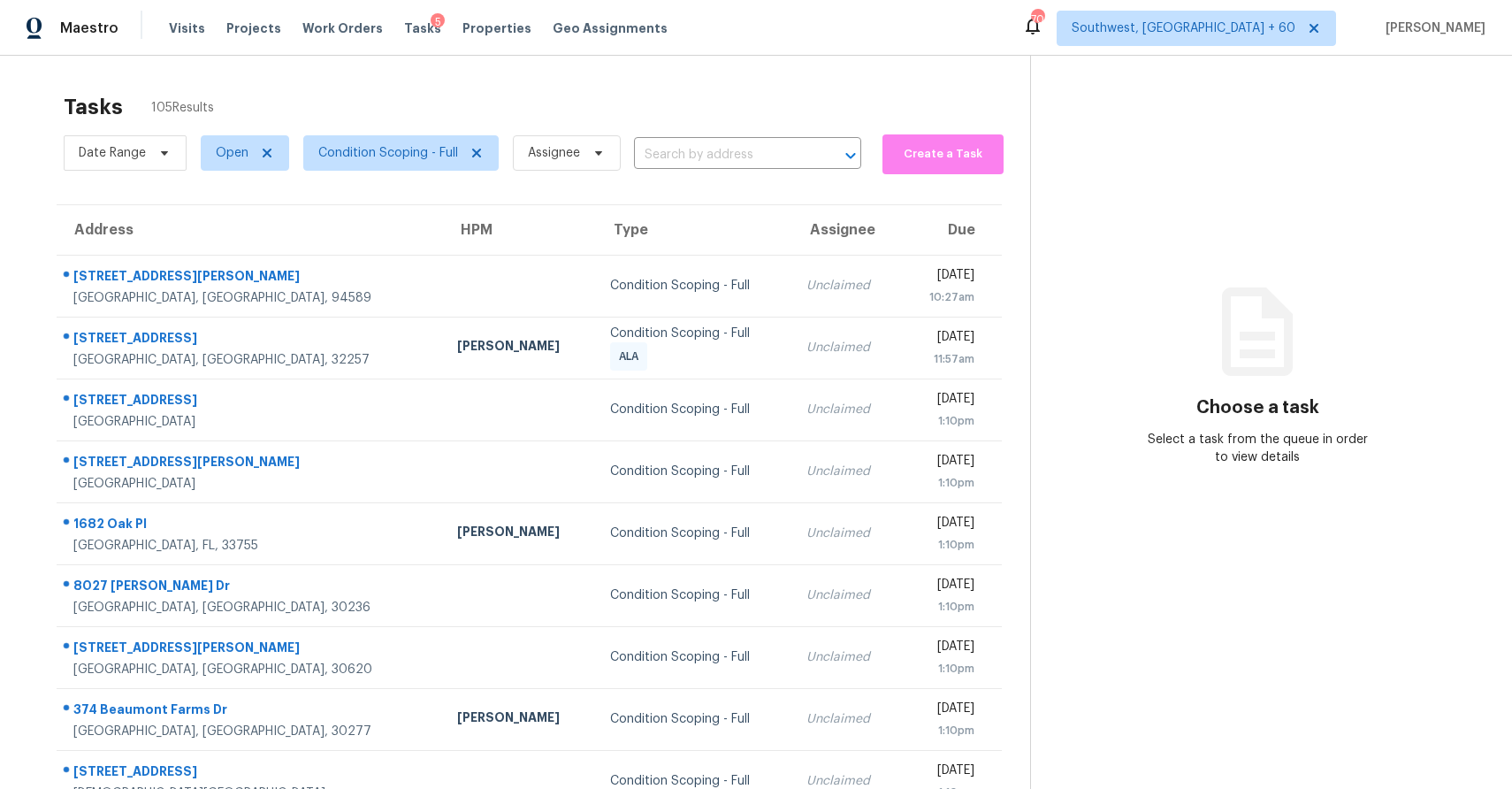
click at [592, 173] on span "Assignee" at bounding box center [559, 153] width 122 height 46
click at [592, 169] on span "Assignee" at bounding box center [567, 152] width 108 height 35
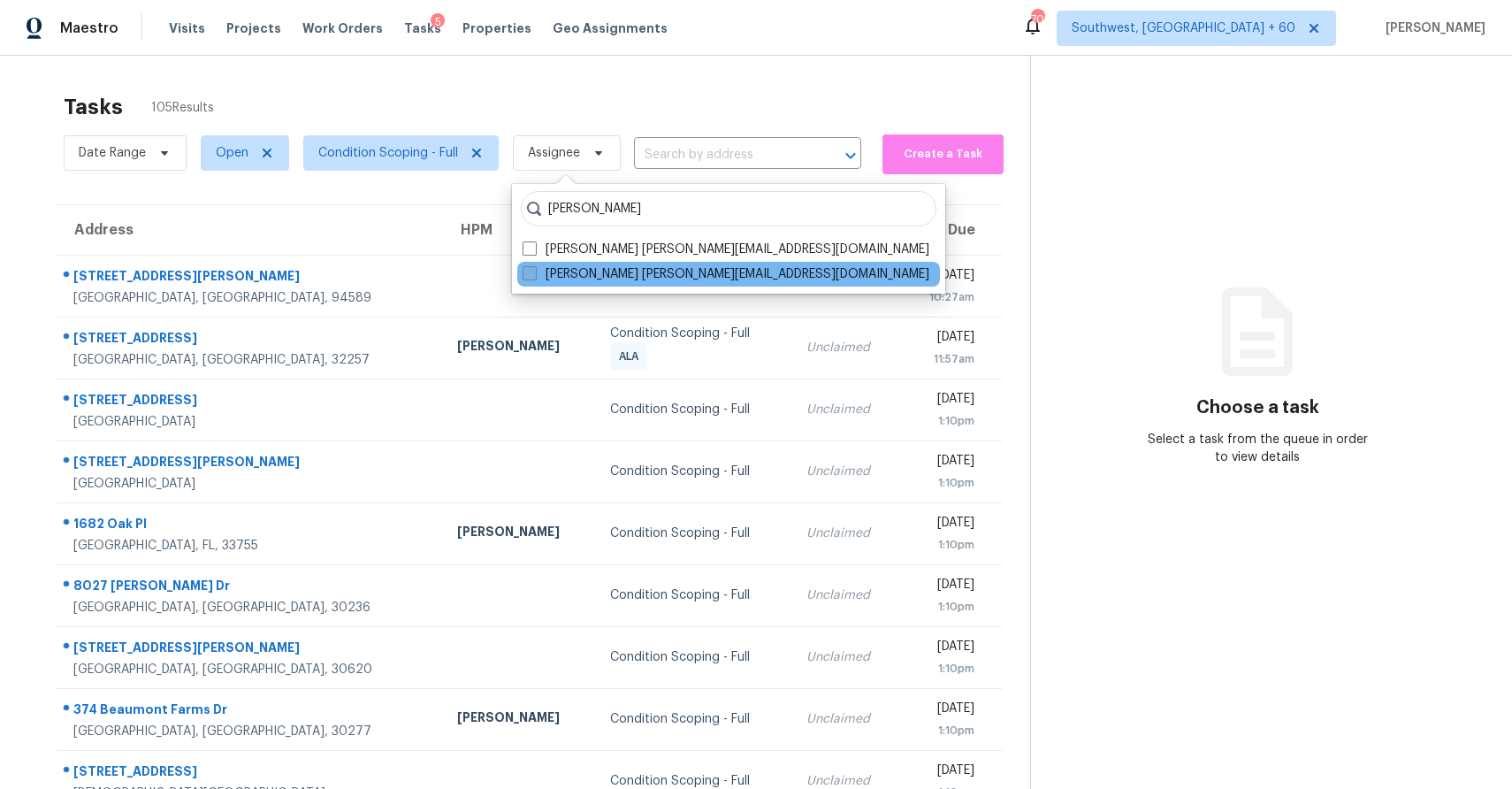
type input "ranjith"
click at [530, 280] on span at bounding box center [529, 273] width 14 height 14
click at [530, 277] on input "Ranjithkumar Rrr ranjithkumar.rrr@opendoor.com" at bounding box center [528, 271] width 11 height 11
checkbox input "true"
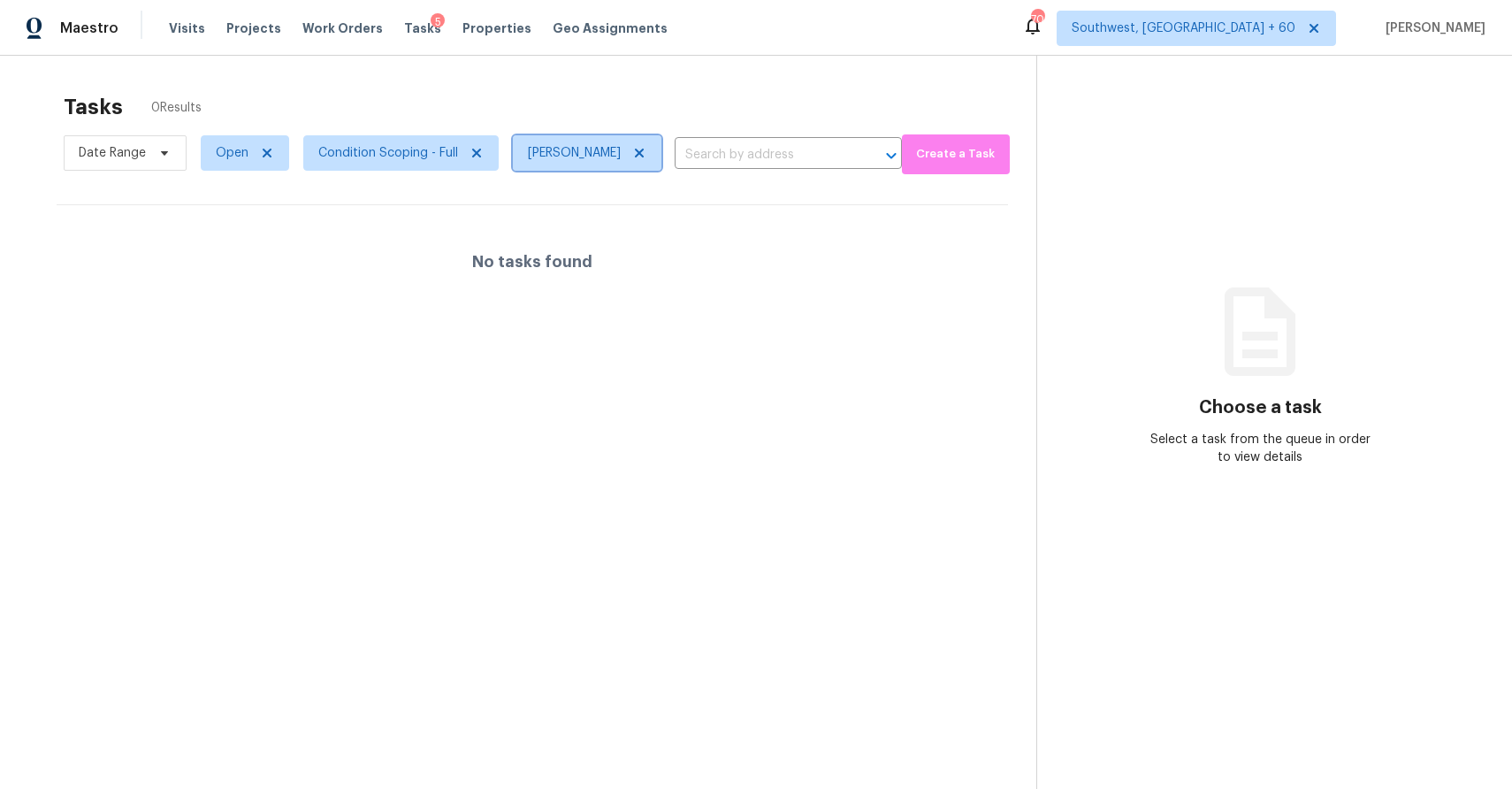
click at [622, 162] on span "Ranjithkumar Rrr" at bounding box center [587, 152] width 148 height 35
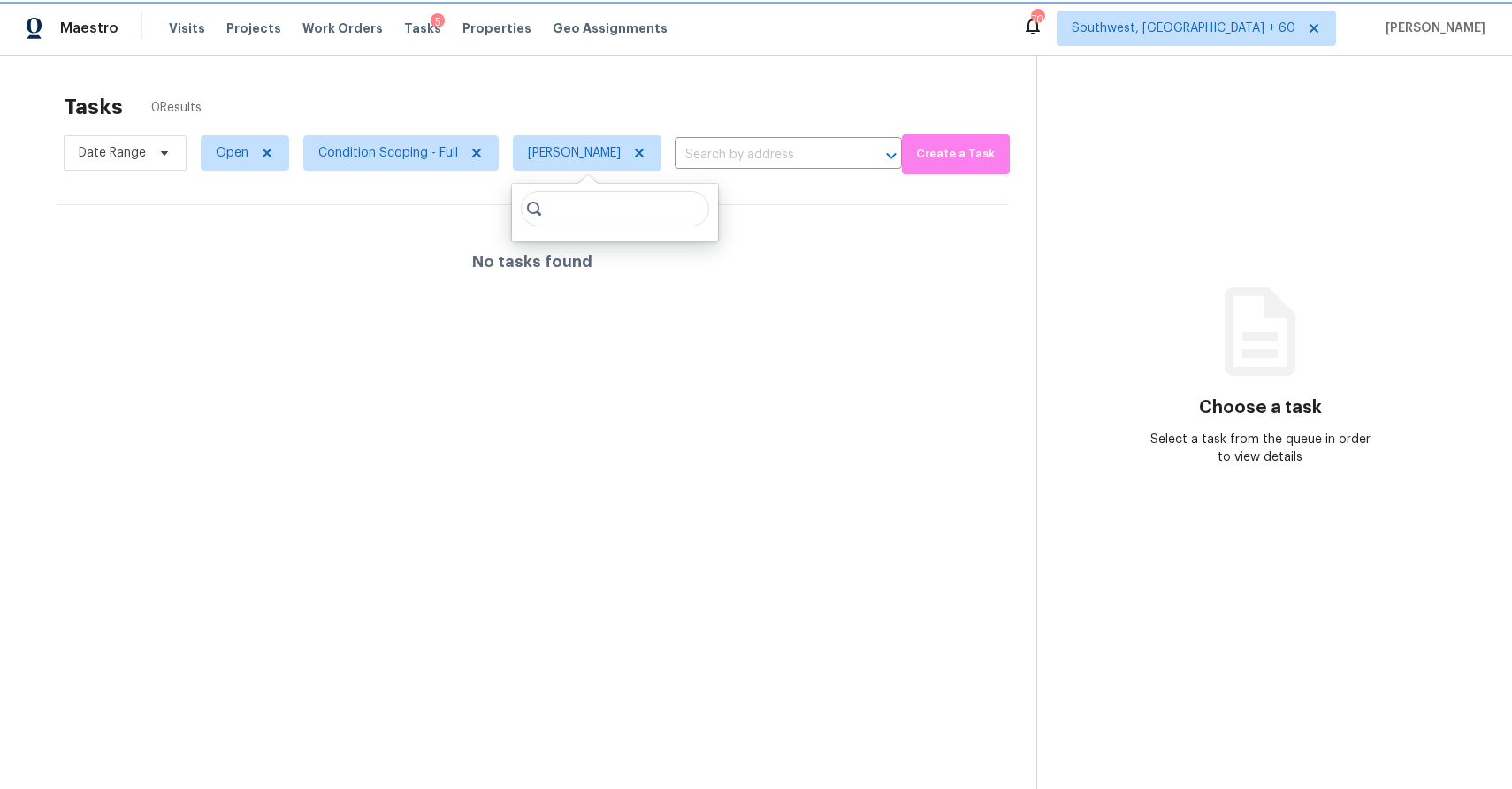
click at [608, 167] on span "Ranjithkumar Rrr" at bounding box center [587, 152] width 148 height 35
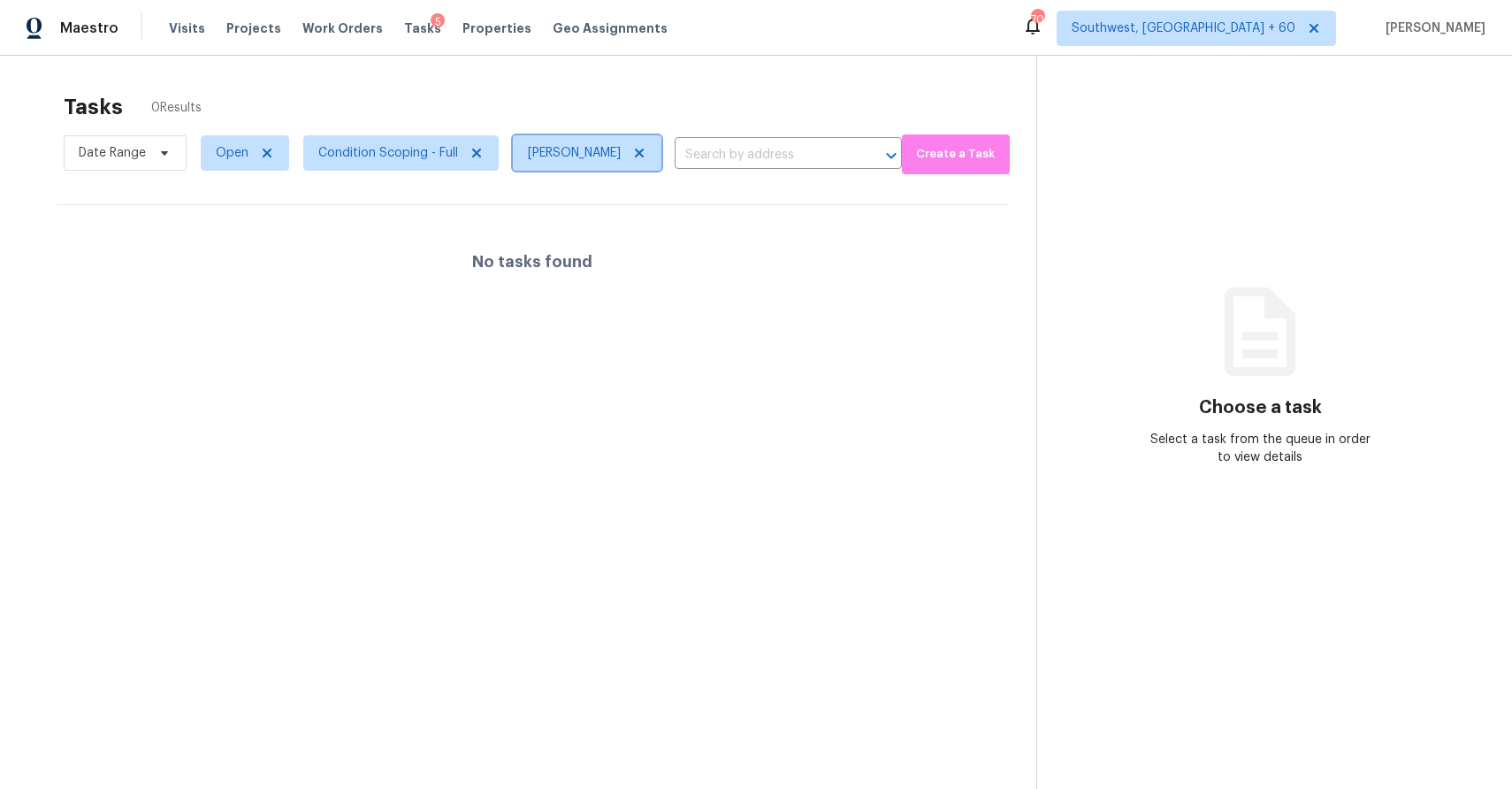
click at [608, 162] on span "Ranjithkumar Rrr" at bounding box center [587, 152] width 148 height 35
click at [646, 145] on span "Ranjithkumar Rrr" at bounding box center [587, 152] width 148 height 35
click at [640, 154] on icon at bounding box center [639, 152] width 9 height 9
click at [578, 145] on div at bounding box center [756, 394] width 1512 height 789
click at [591, 165] on div at bounding box center [756, 394] width 1512 height 789
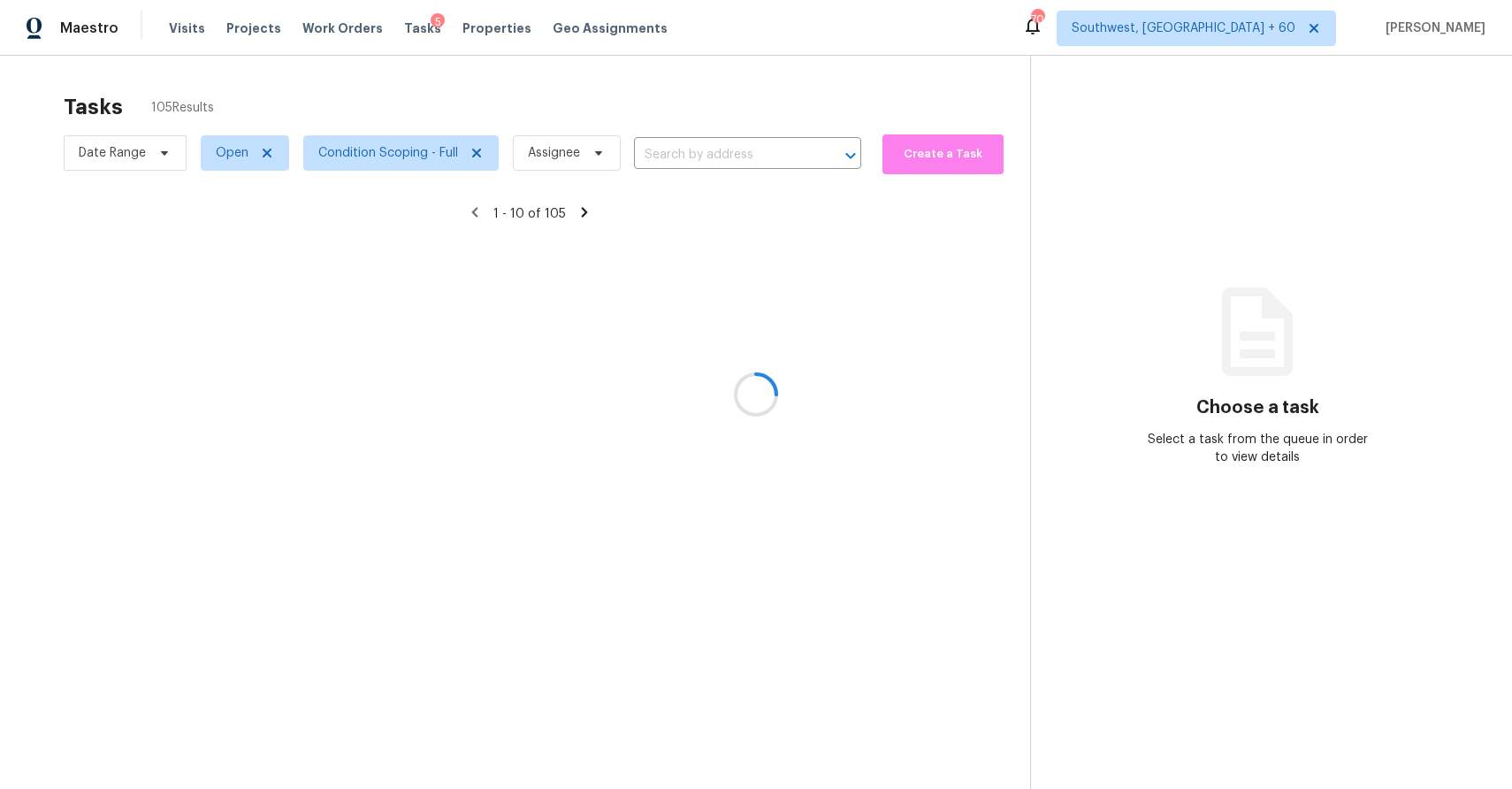
click at [591, 165] on div at bounding box center [756, 394] width 1512 height 789
click at [571, 151] on div at bounding box center [756, 394] width 1512 height 789
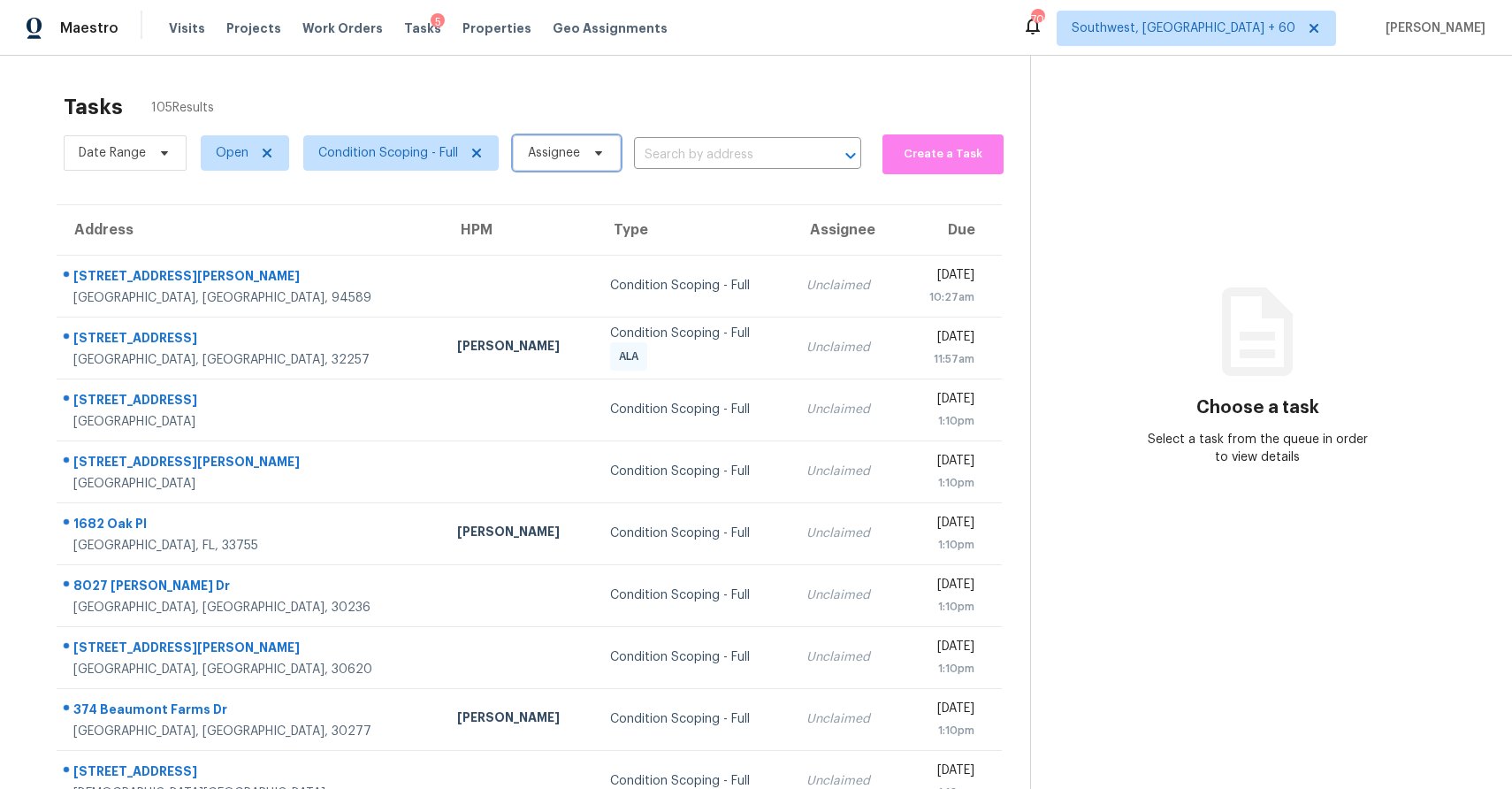
click at [586, 158] on span at bounding box center [595, 152] width 20 height 14
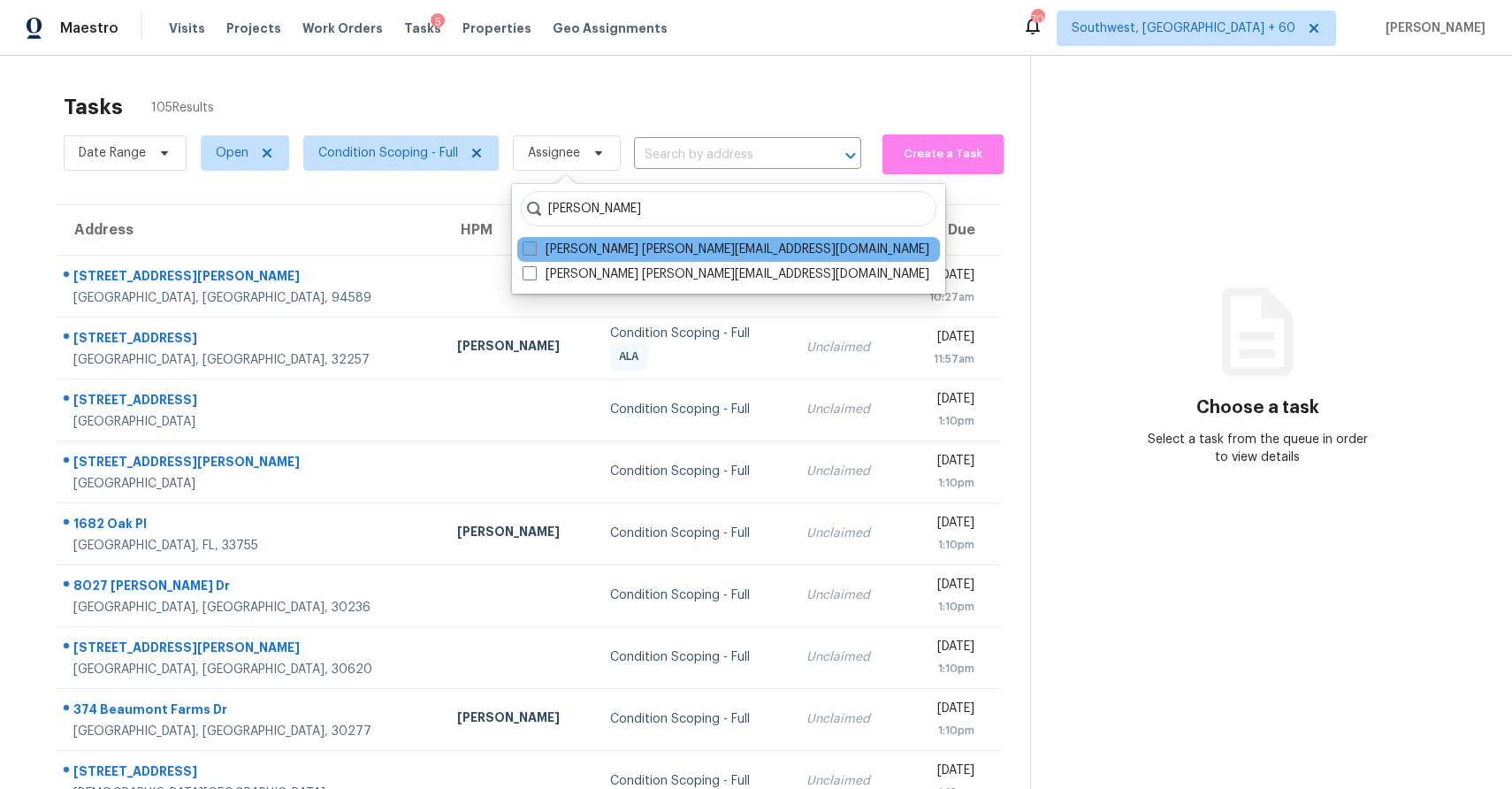
type input "ranjith"
click at [630, 244] on label "Ranjith Kumar P ranjith.kumar@opendoor.com" at bounding box center [726, 249] width 406 height 18
click at [534, 244] on input "Ranjith Kumar P ranjith.kumar@opendoor.com" at bounding box center [528, 247] width 11 height 11
checkbox input "true"
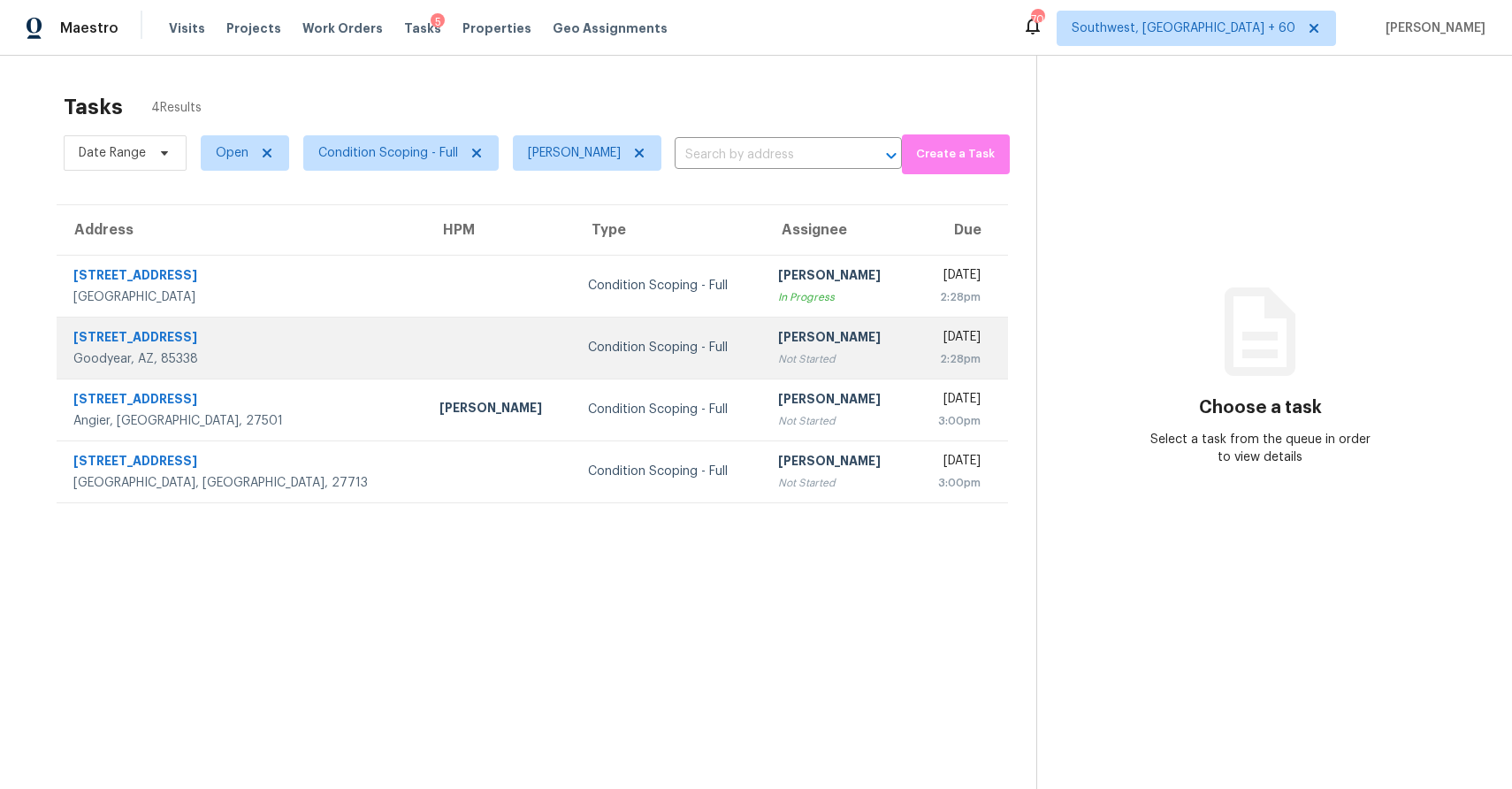
click at [647, 332] on td "Condition Scoping - Full" at bounding box center [668, 348] width 190 height 62
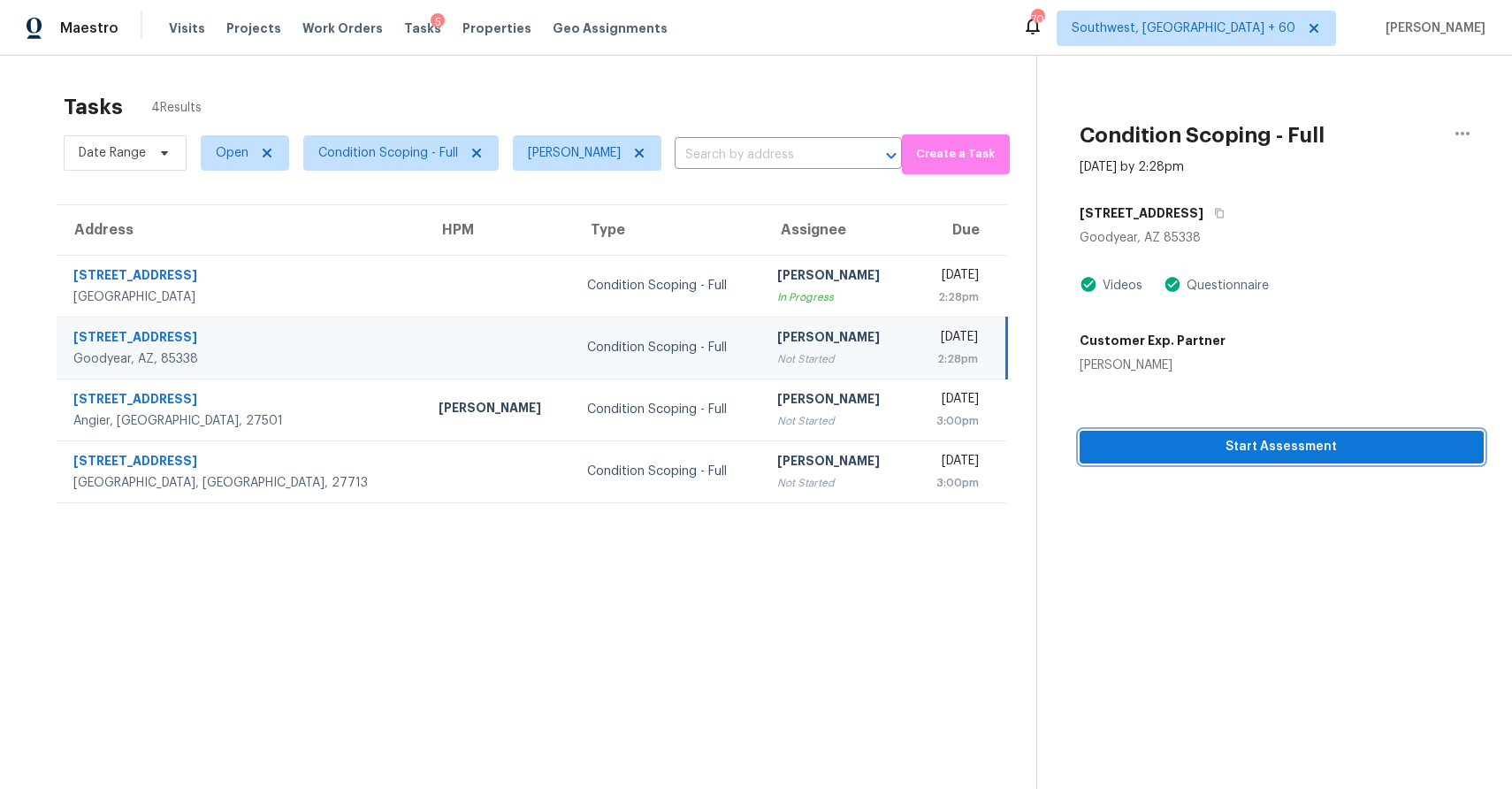
click at [1174, 452] on span "Start Assessment" at bounding box center [1282, 446] width 376 height 22
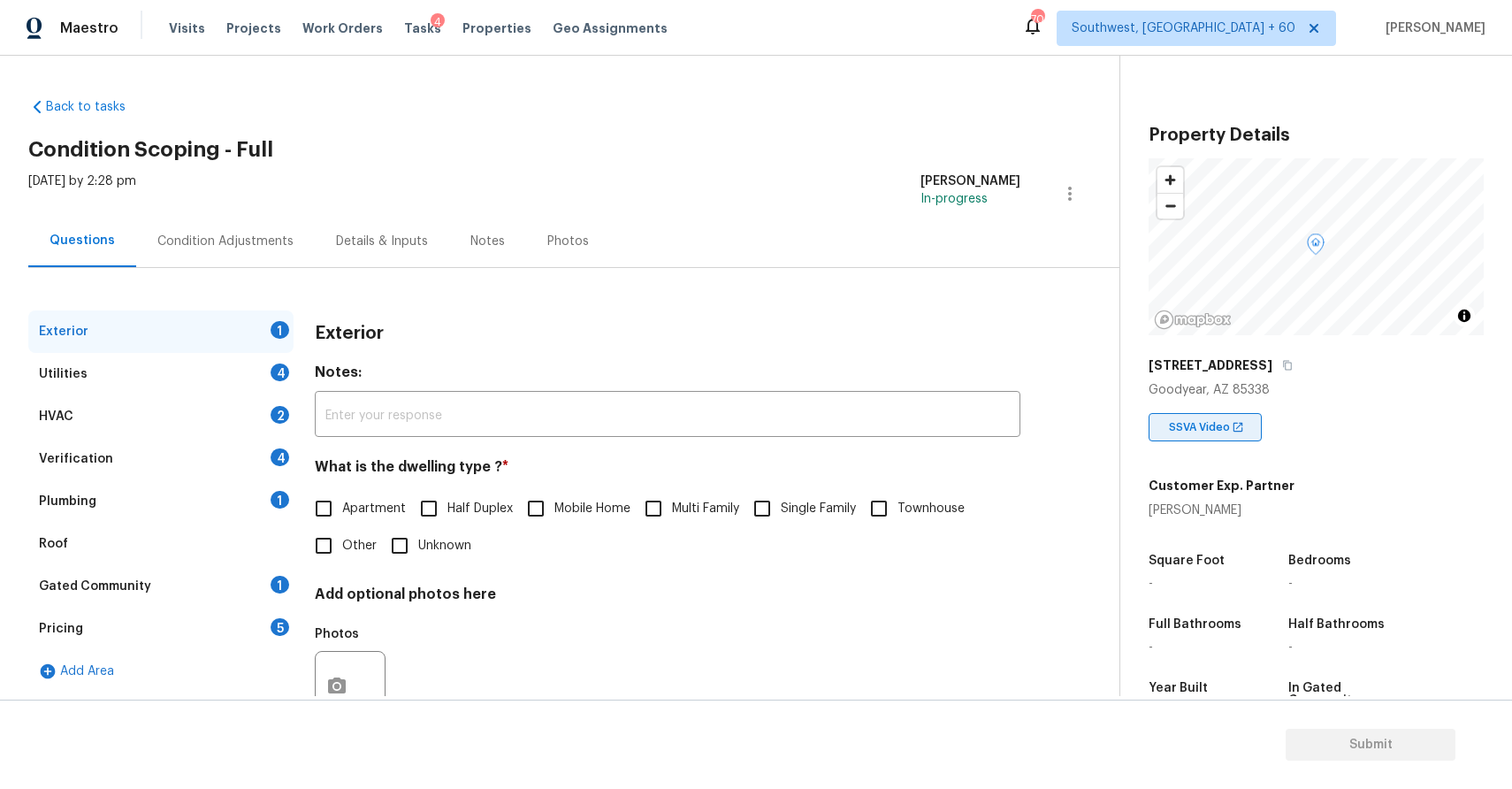
drag, startPoint x: 1162, startPoint y: 402, endPoint x: 1185, endPoint y: 441, distance: 45.3
click at [1200, 433] on div "SSVA Video" at bounding box center [1316, 420] width 335 height 43
click at [1293, 367] on icon "button" at bounding box center [1287, 365] width 10 height 10
click at [768, 512] on input "Single Family" at bounding box center [762, 507] width 37 height 37
checkbox input "true"
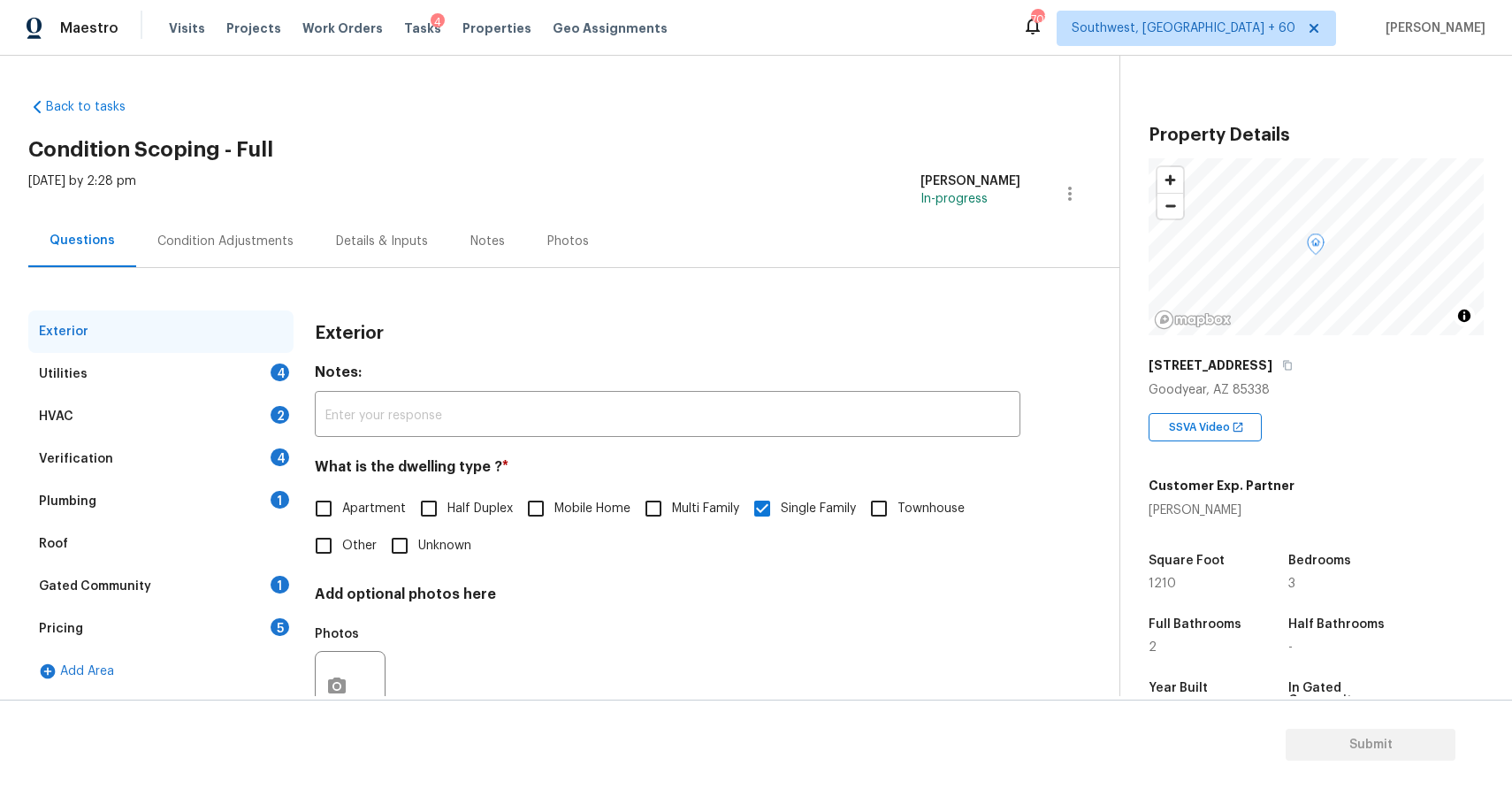
click at [254, 369] on div "Utilities 4" at bounding box center [161, 373] width 266 height 43
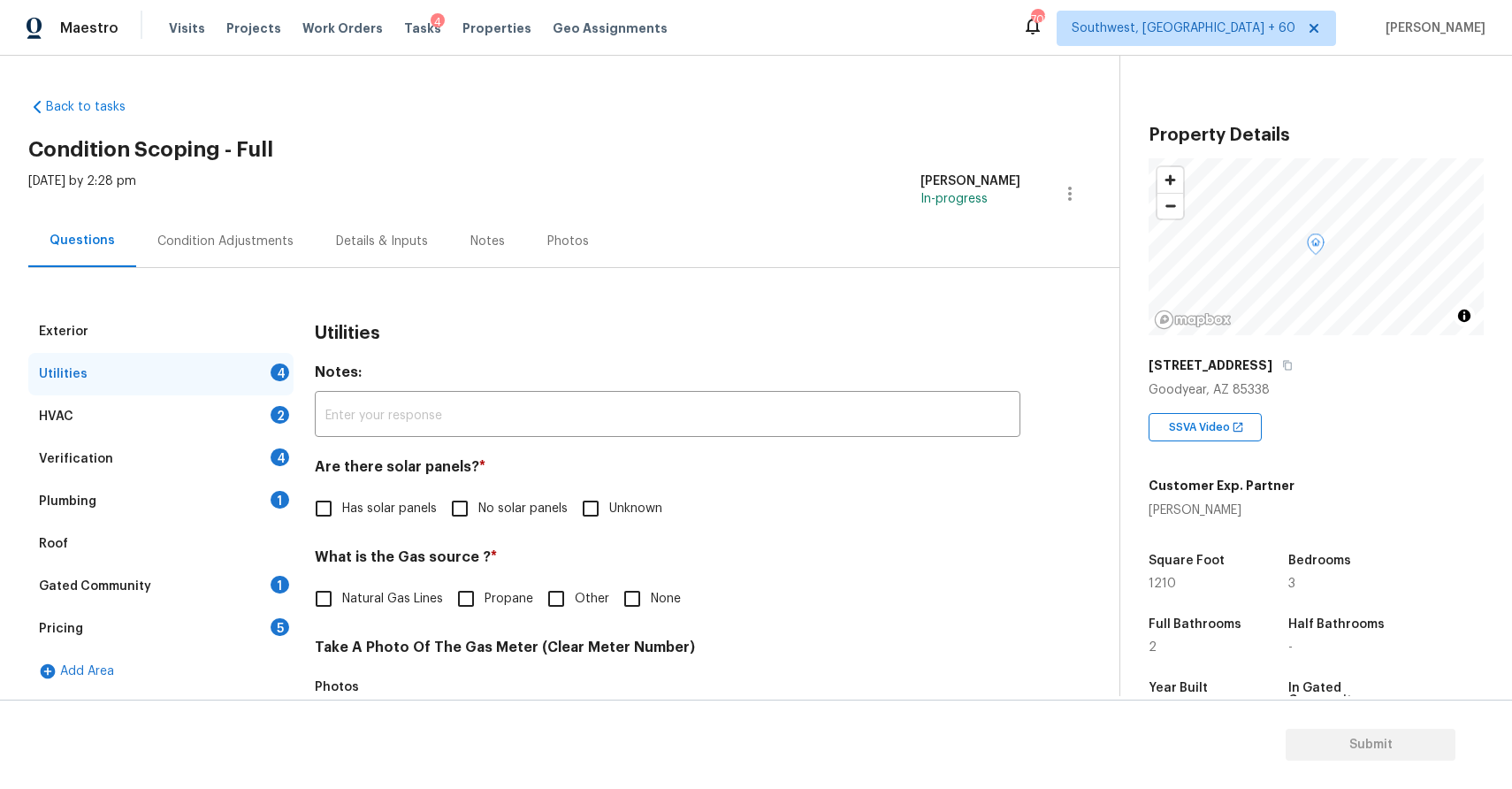
click at [475, 515] on input "No solar panels" at bounding box center [459, 507] width 37 height 37
checkbox input "true"
click at [618, 592] on input "None" at bounding box center [631, 598] width 37 height 37
checkbox input "true"
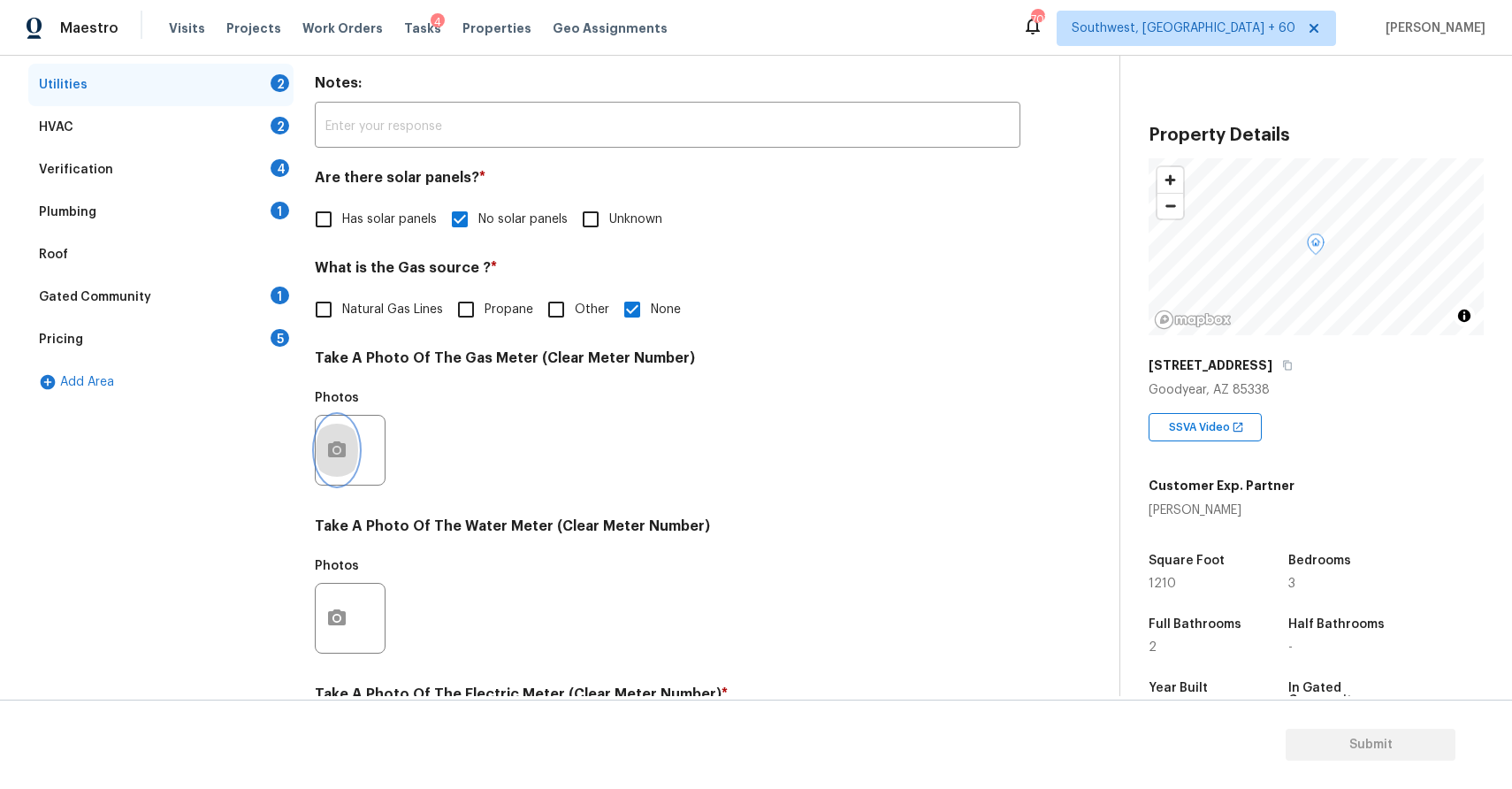
click at [326, 439] on icon "button" at bounding box center [336, 450] width 21 height 21
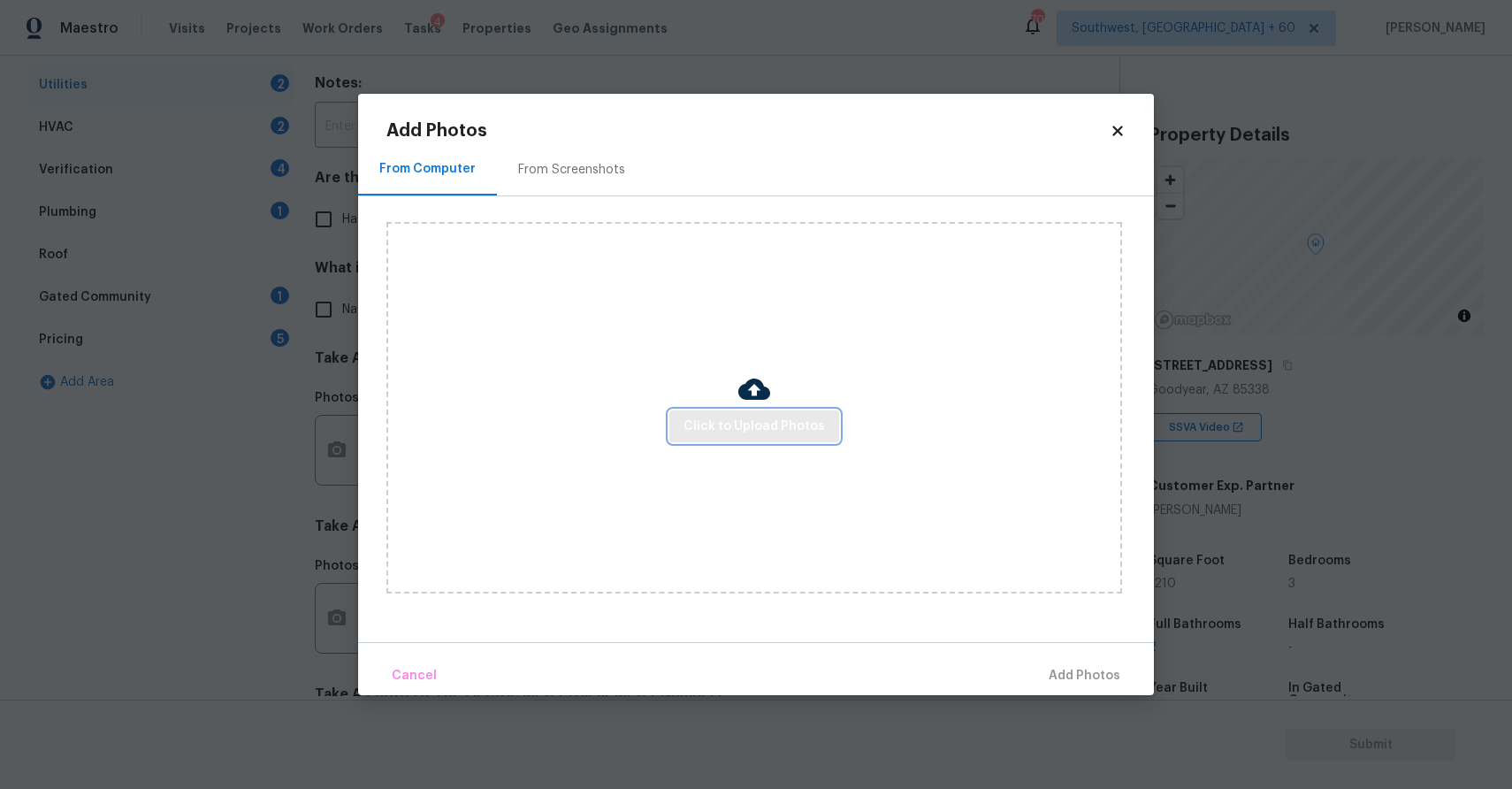
click at [763, 427] on span "Click to Upload Photos" at bounding box center [754, 426] width 142 height 22
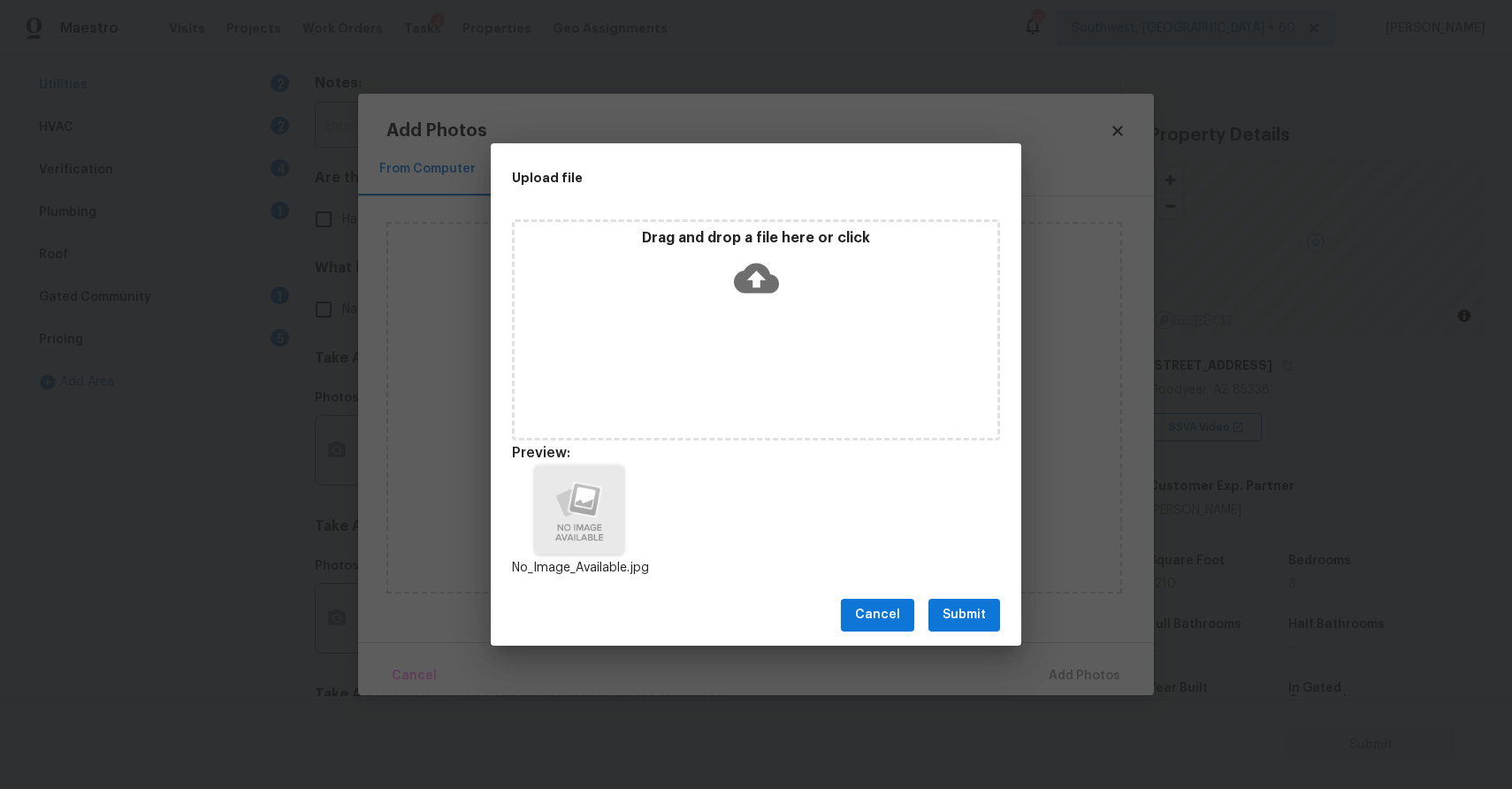
click at [983, 610] on span "Submit" at bounding box center [965, 614] width 43 height 22
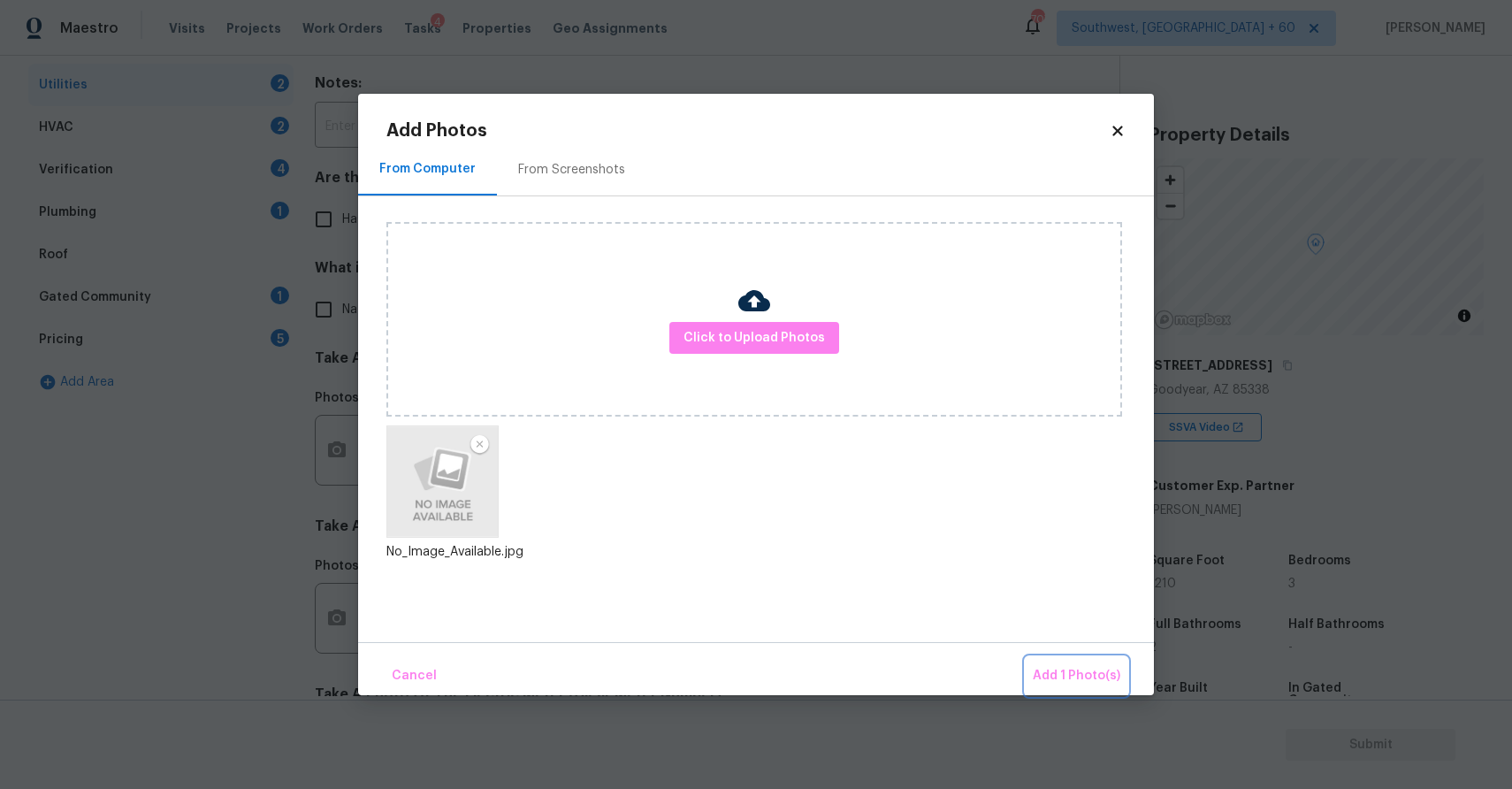
click at [1080, 676] on span "Add 1 Photo(s)" at bounding box center [1076, 676] width 88 height 22
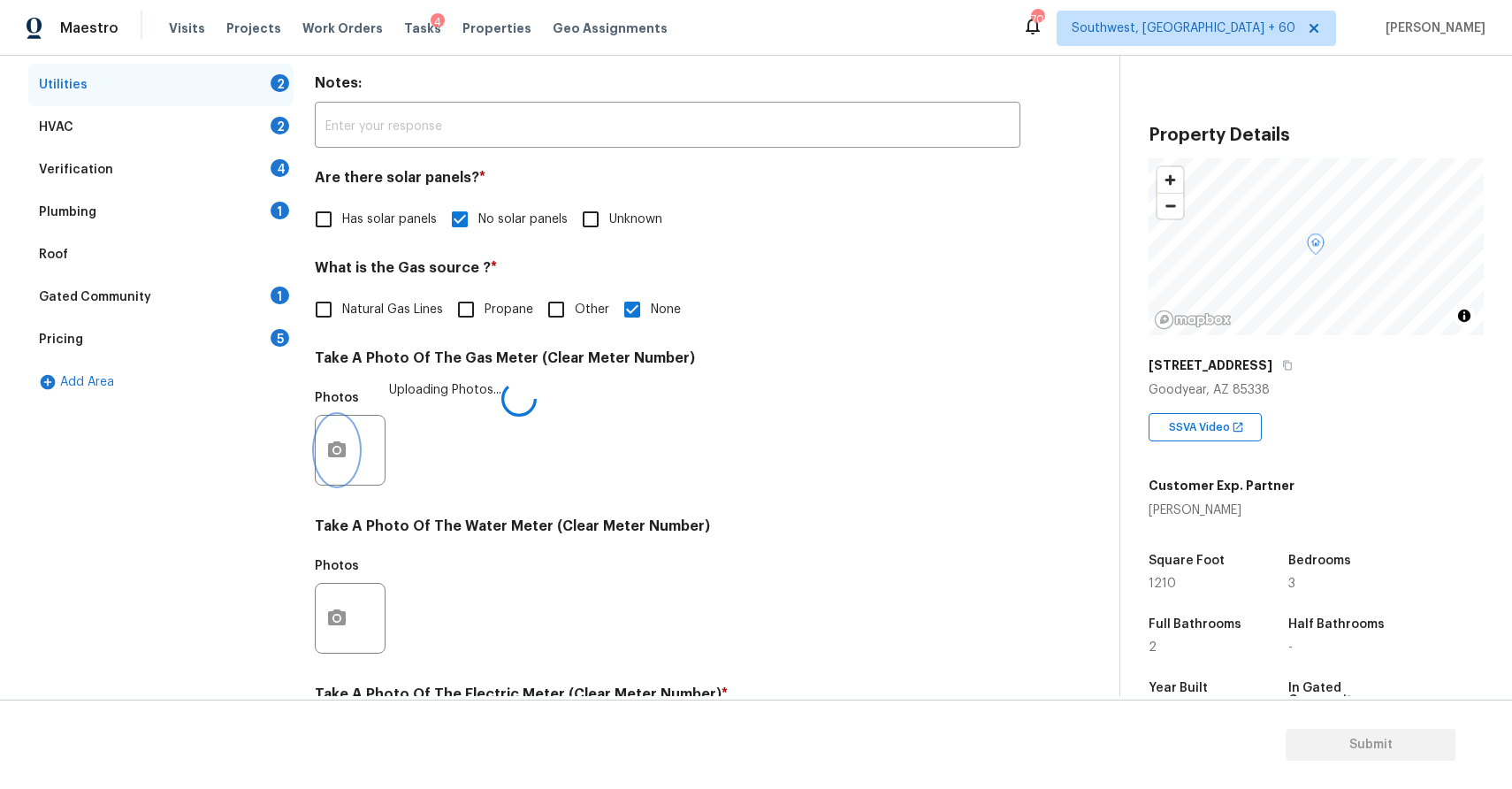
scroll to position [512, 0]
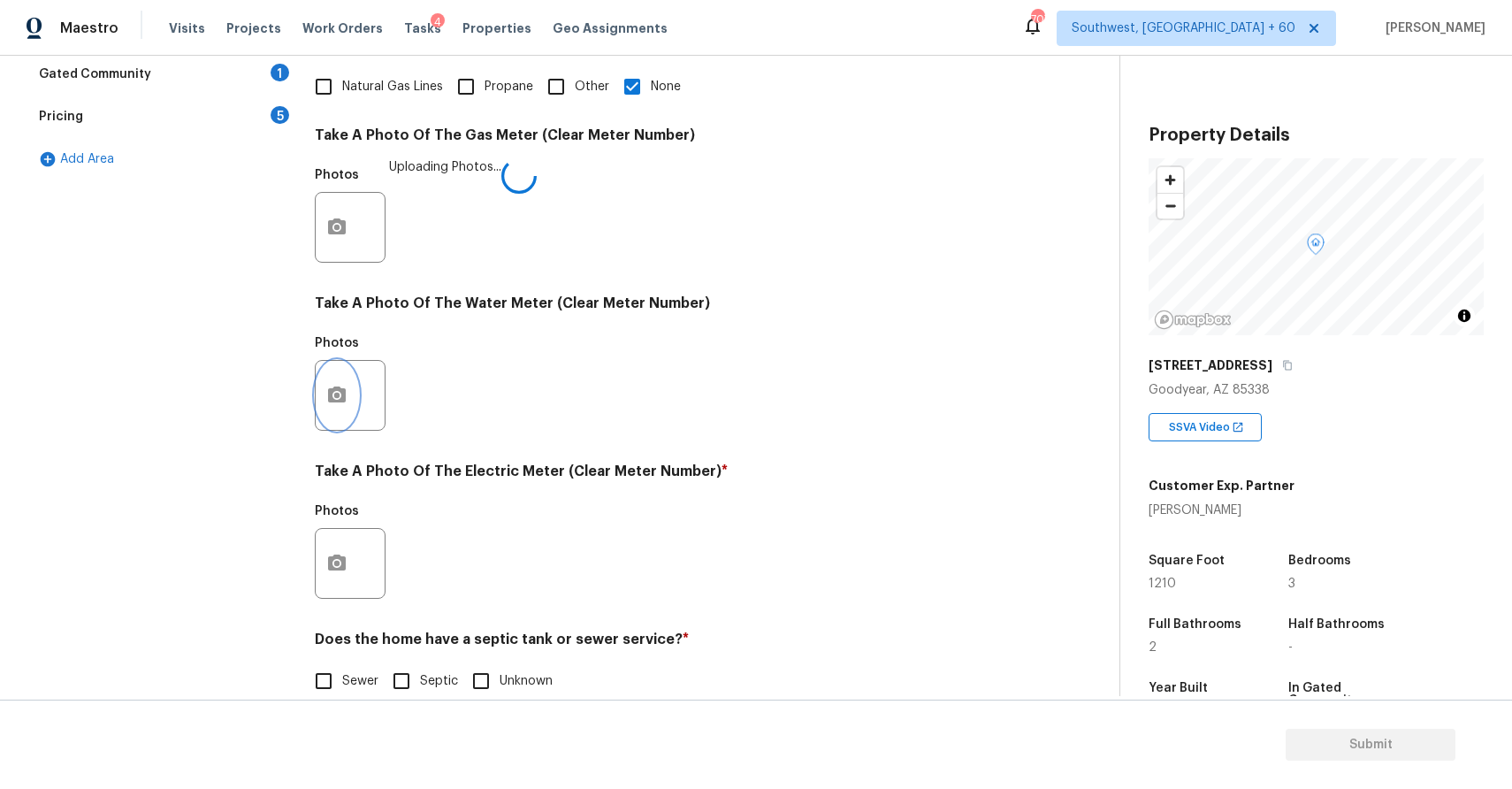
click at [337, 400] on icon "button" at bounding box center [336, 394] width 18 height 16
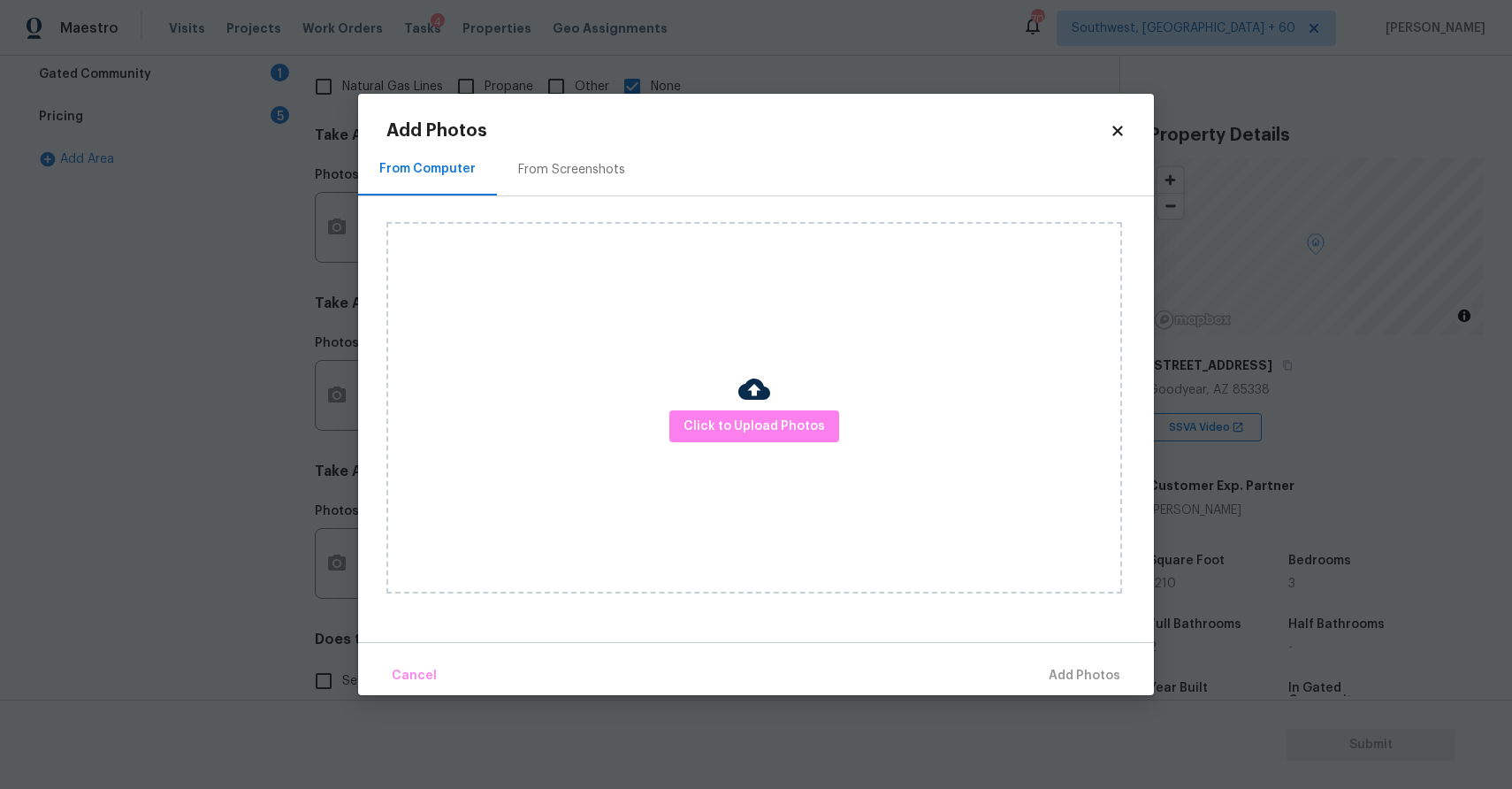
click at [771, 455] on div "Click to Upload Photos" at bounding box center [754, 407] width 736 height 371
click at [779, 432] on span "Click to Upload Photos" at bounding box center [754, 426] width 142 height 22
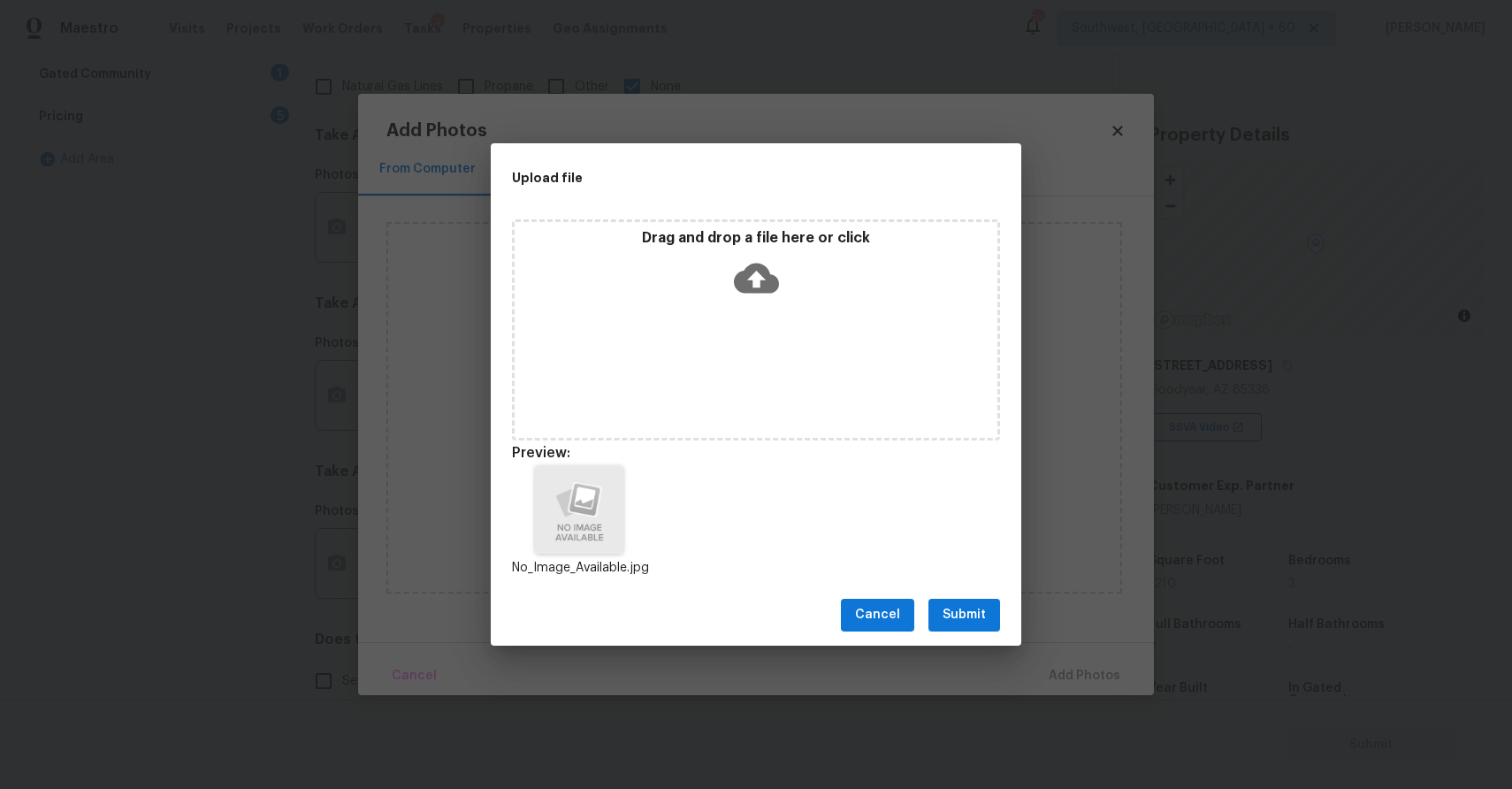
click at [1005, 631] on div "Cancel Submit" at bounding box center [755, 615] width 530 height 61
click at [977, 623] on span "Submit" at bounding box center [965, 614] width 43 height 22
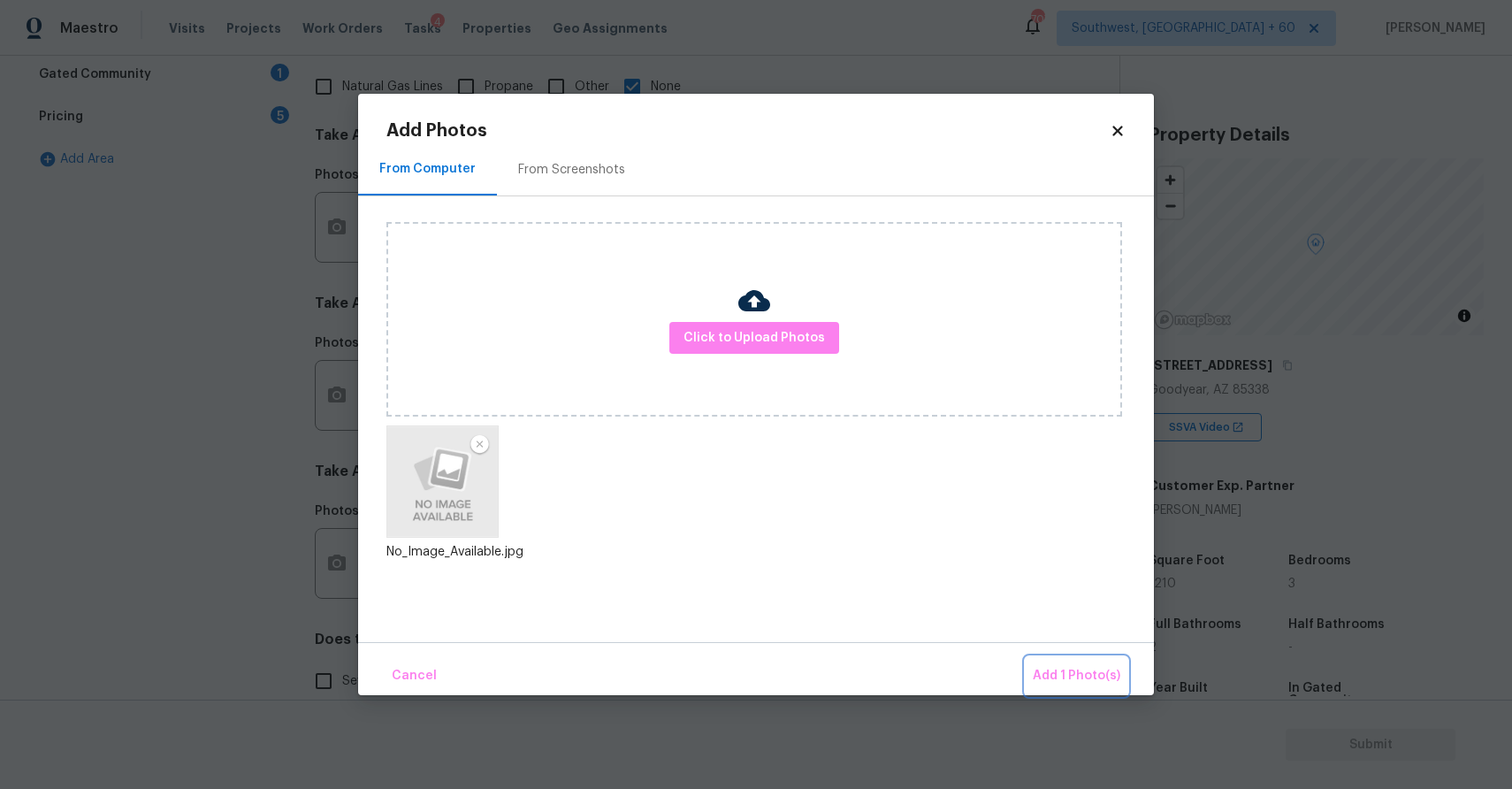
click at [1067, 664] on button "Add 1 Photo(s)" at bounding box center [1076, 676] width 102 height 38
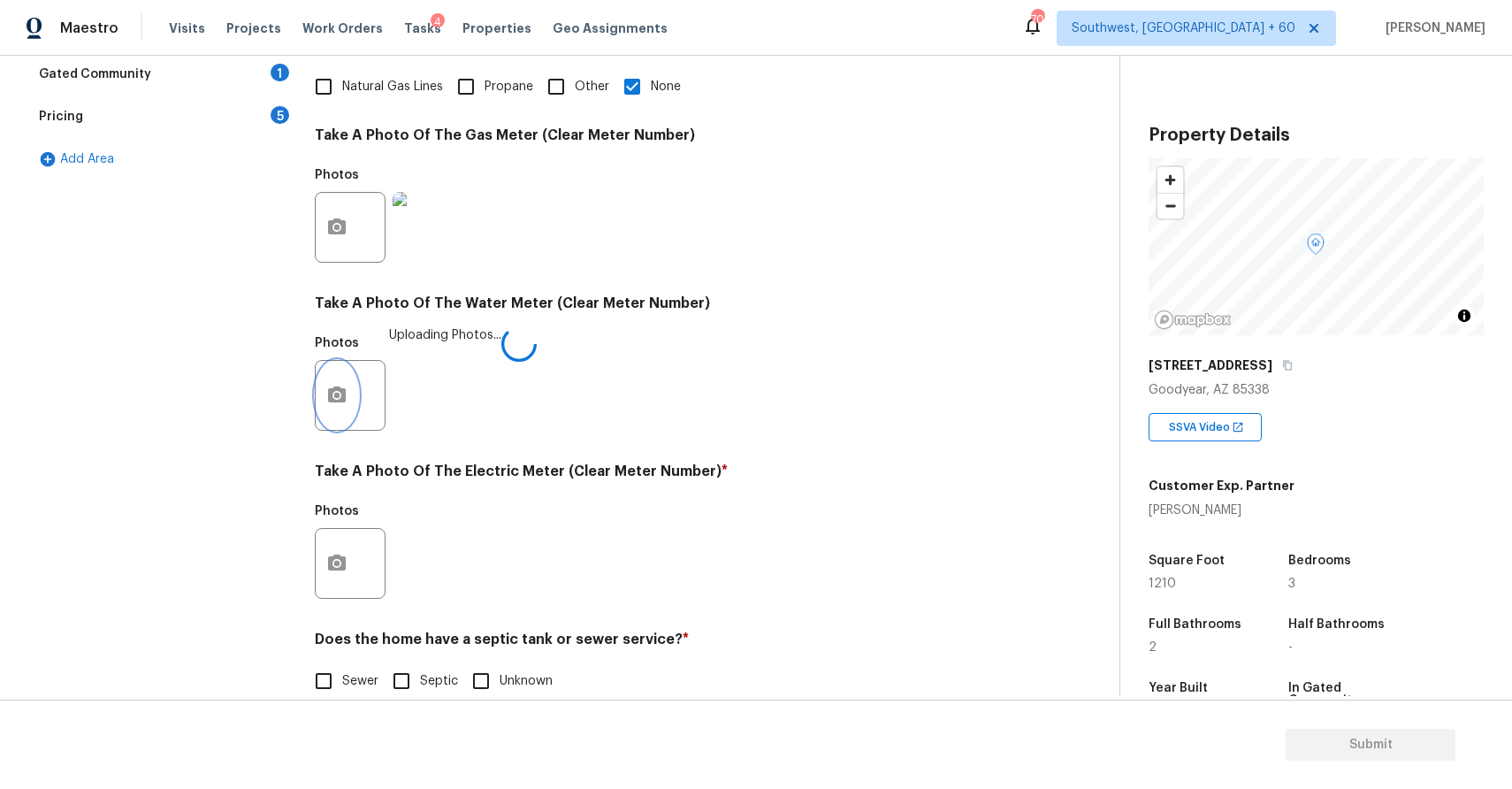
scroll to position [542, 0]
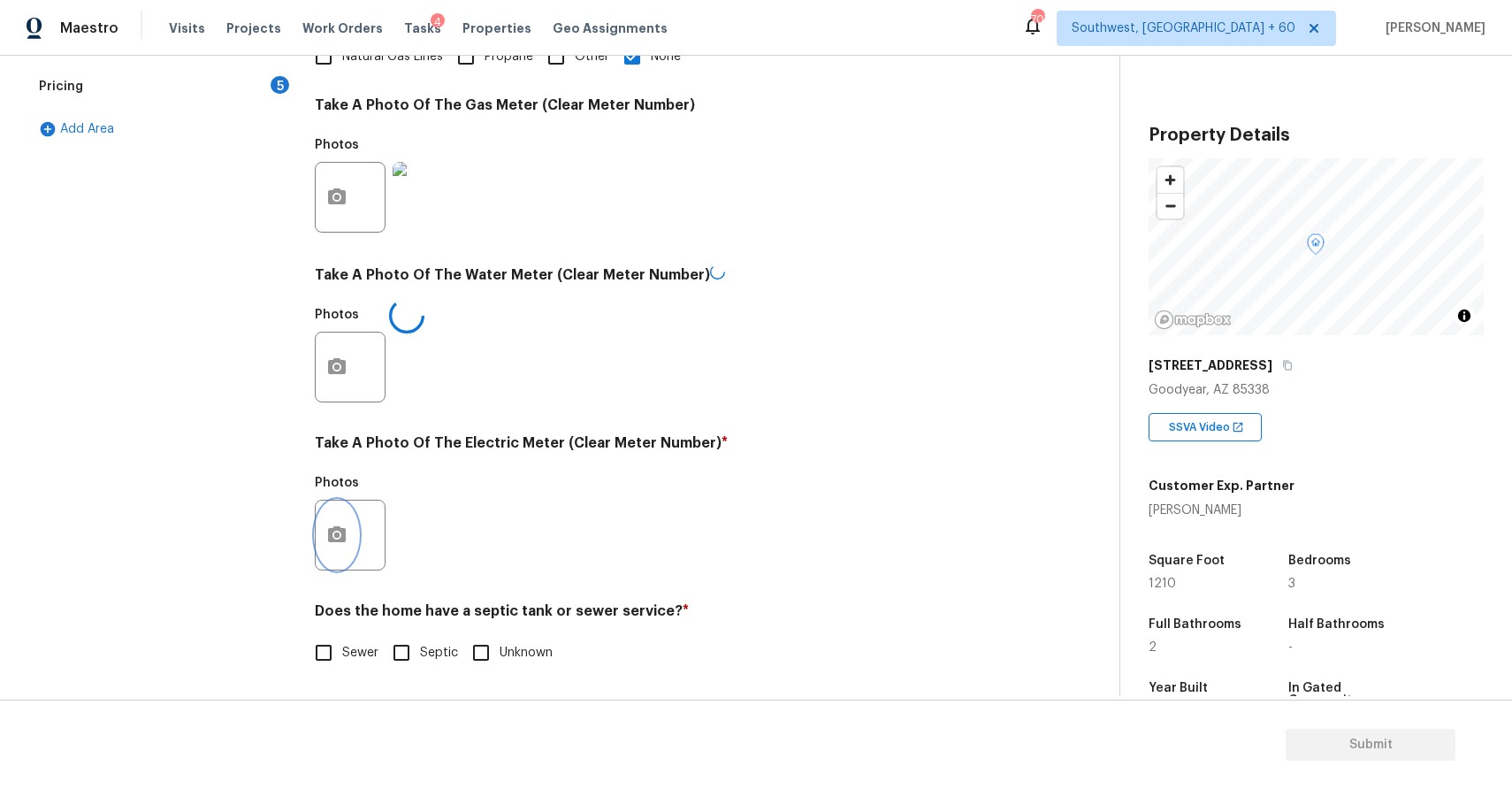
click at [351, 535] on button "button" at bounding box center [336, 535] width 43 height 69
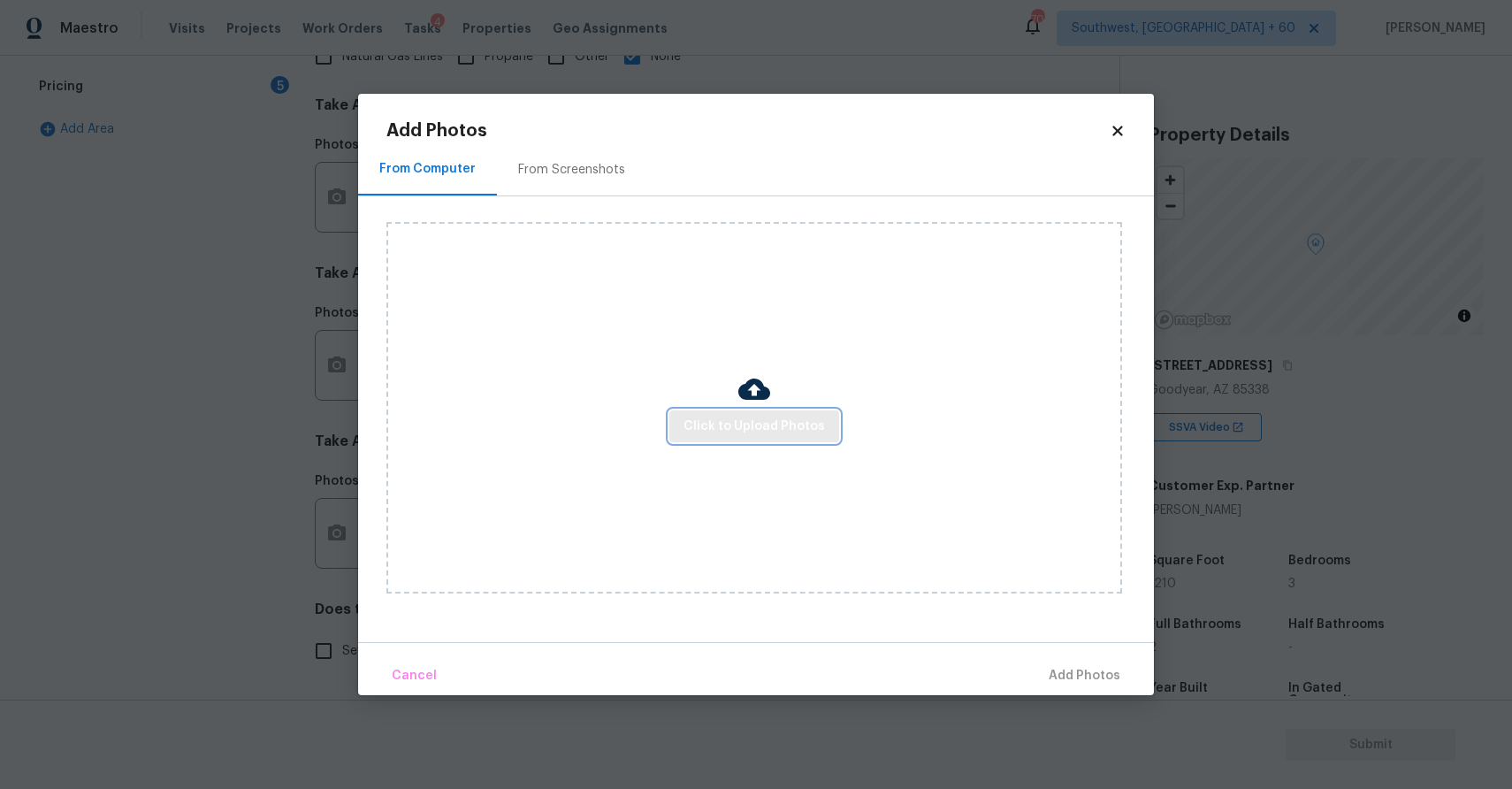
click at [781, 434] on span "Click to Upload Photos" at bounding box center [754, 426] width 142 height 22
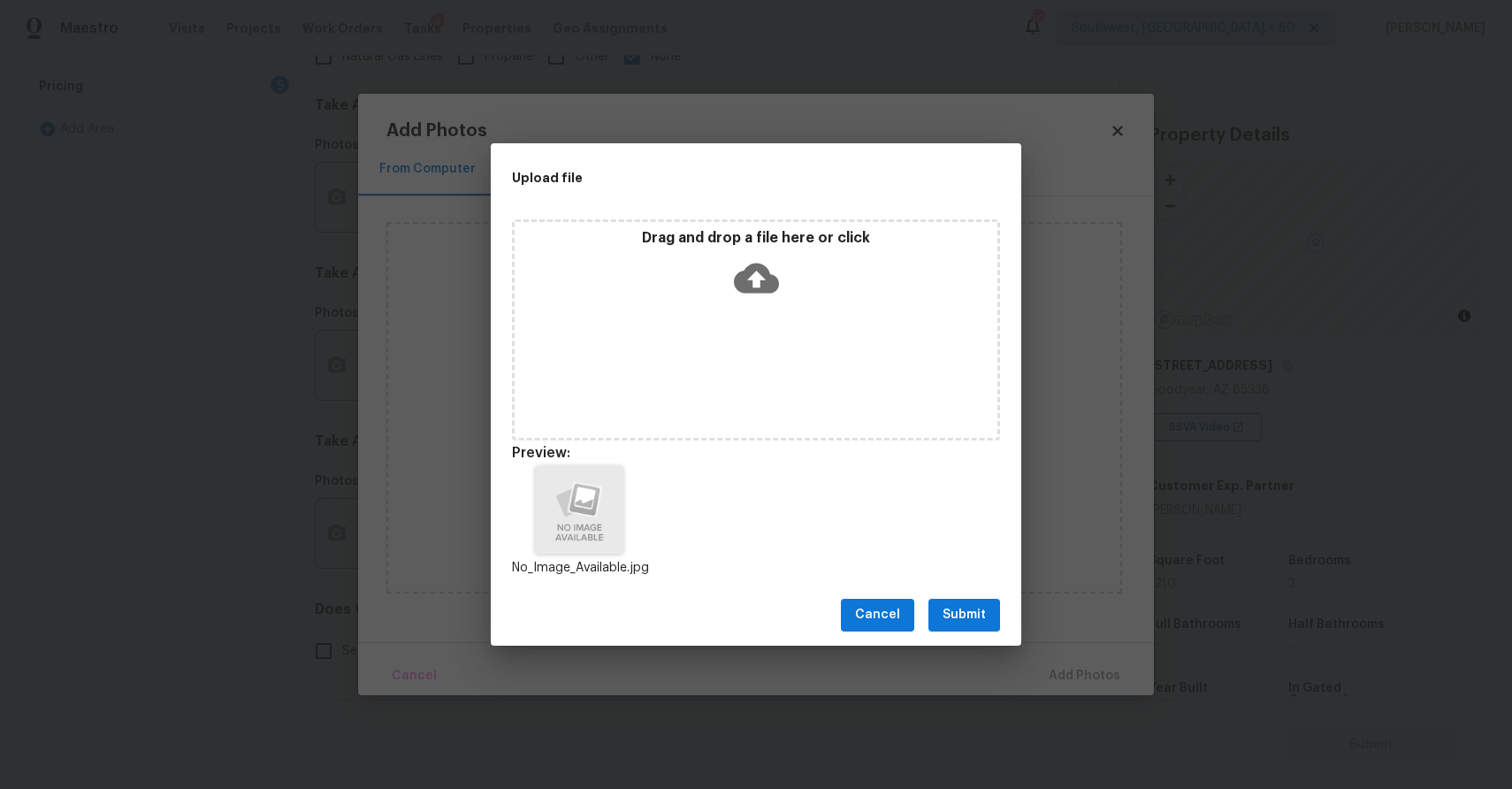
click at [958, 615] on span "Submit" at bounding box center [965, 614] width 43 height 22
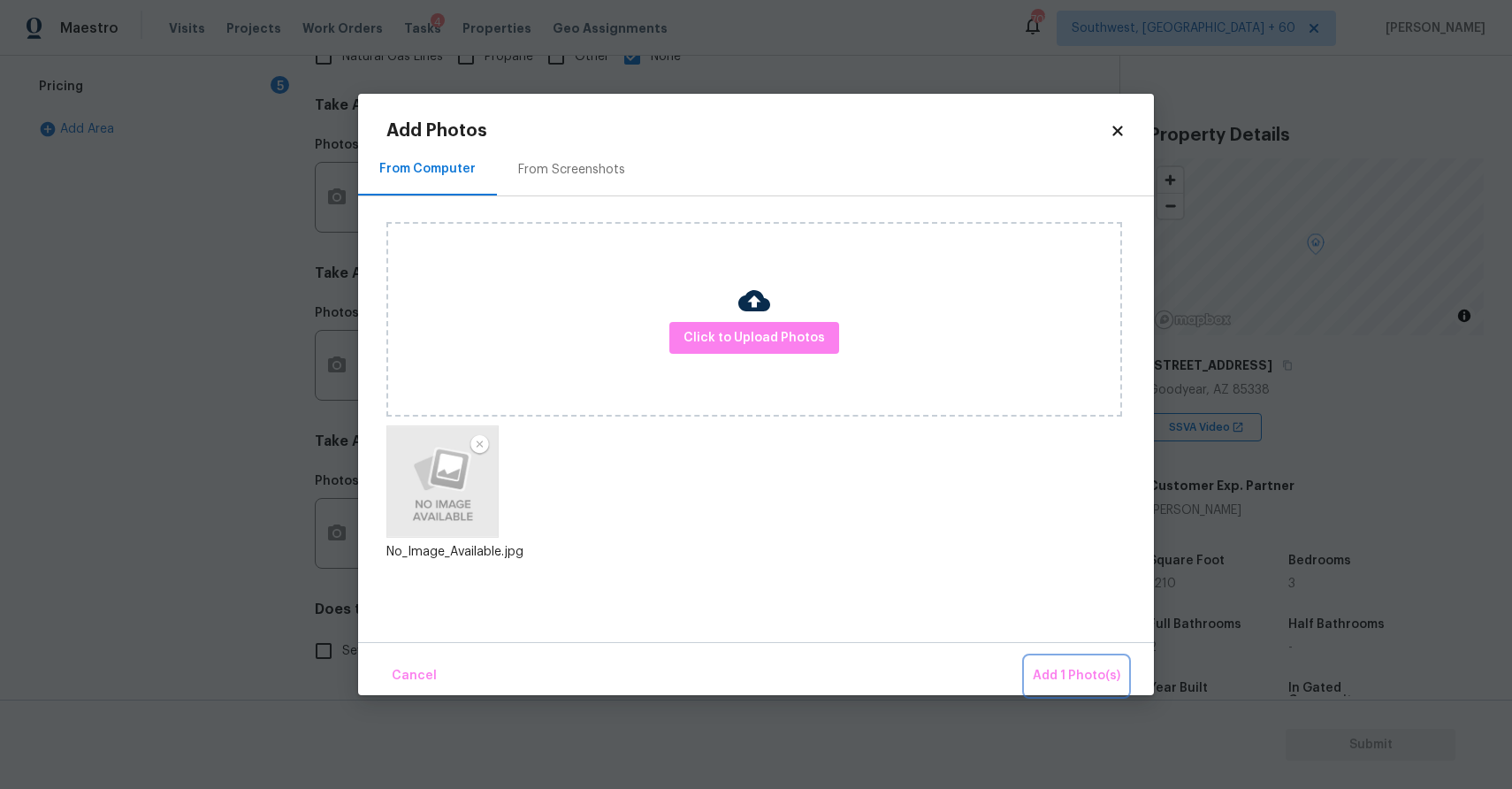
click at [1060, 660] on button "Add 1 Photo(s)" at bounding box center [1076, 676] width 102 height 38
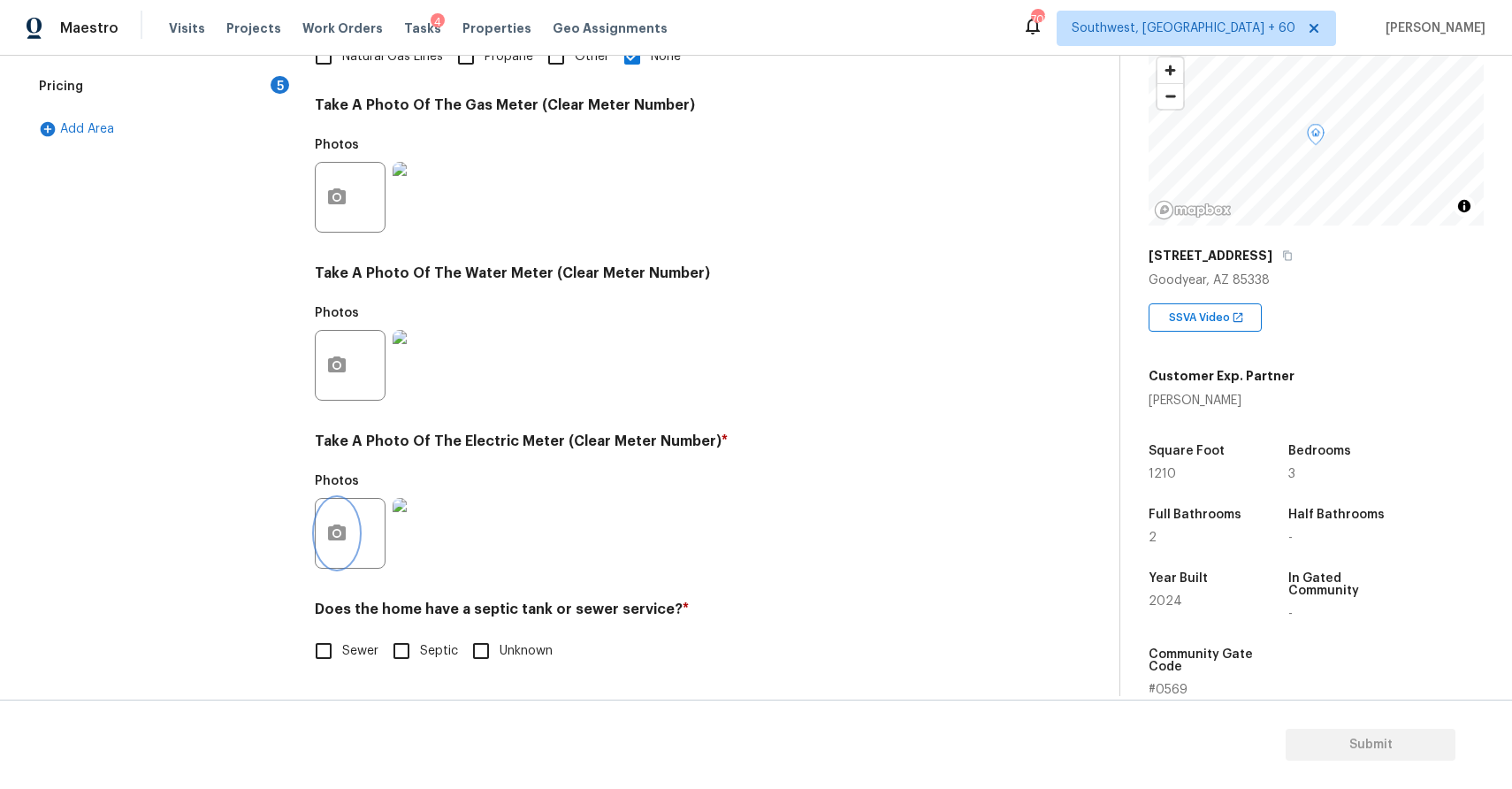
scroll to position [130, 0]
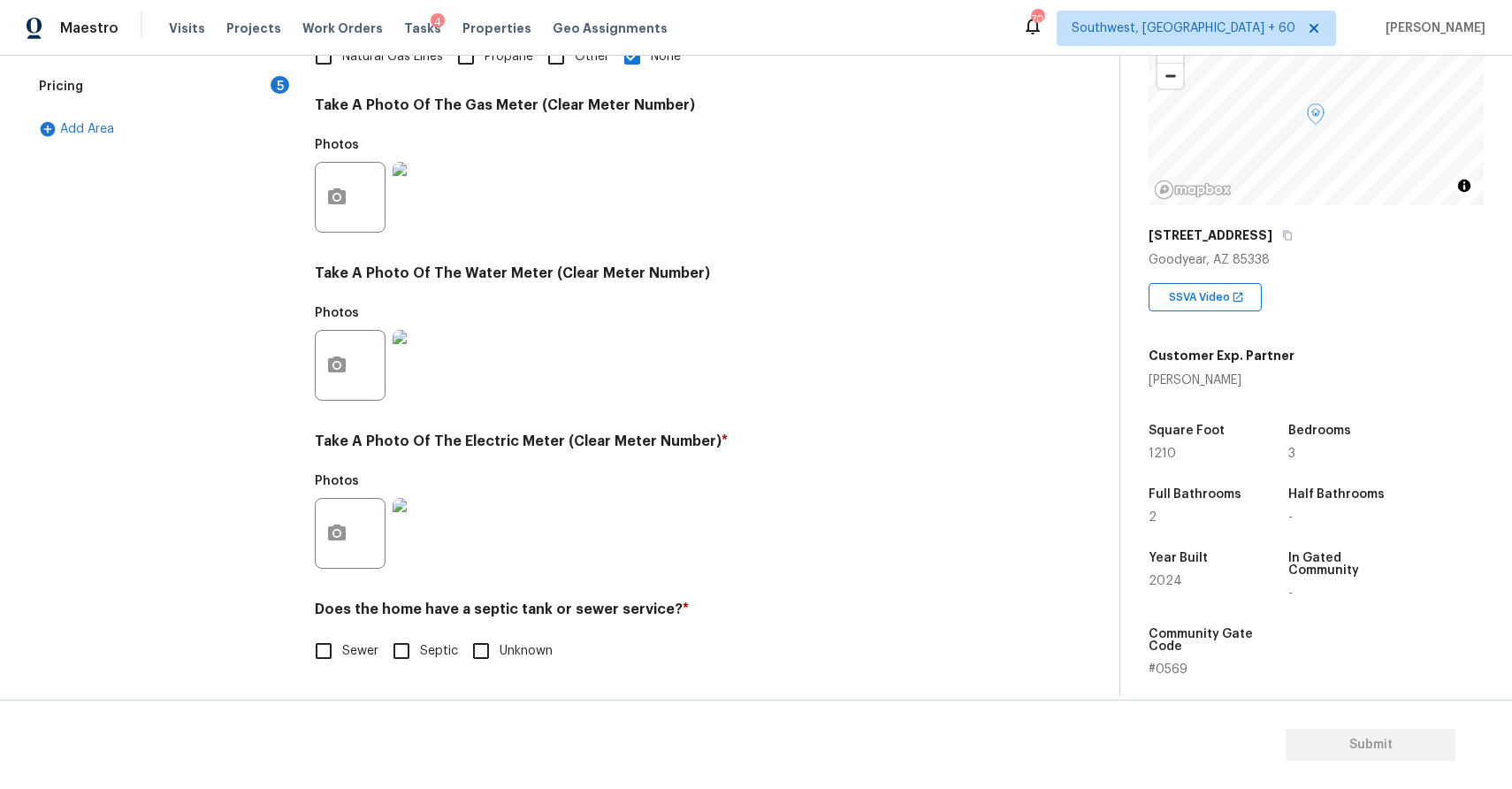
click at [354, 638] on label "Sewer" at bounding box center [342, 650] width 74 height 37
click at [342, 638] on input "Sewer" at bounding box center [323, 650] width 37 height 37
checkbox input "true"
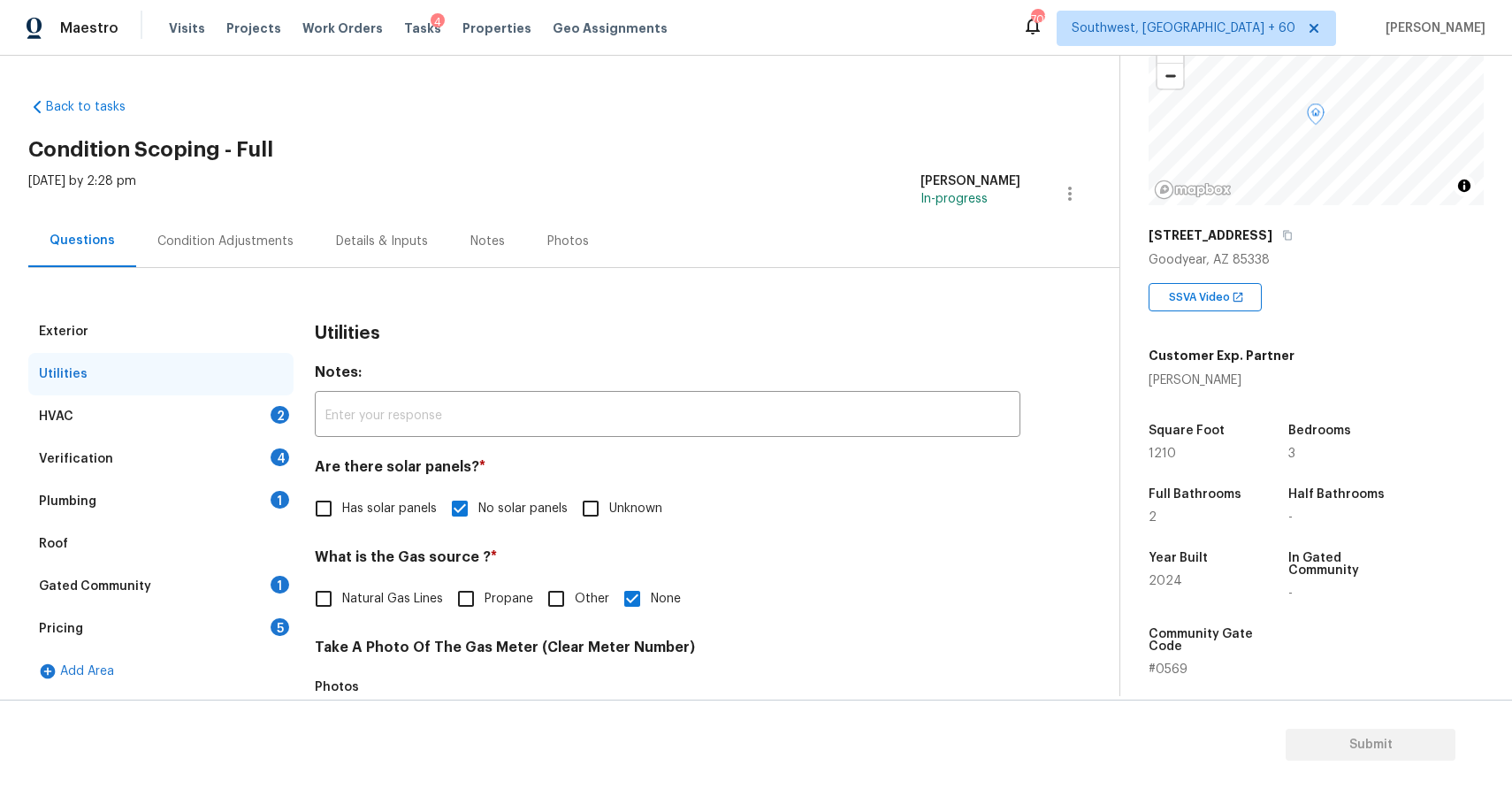
click at [205, 411] on div "HVAC 2" at bounding box center [161, 416] width 266 height 43
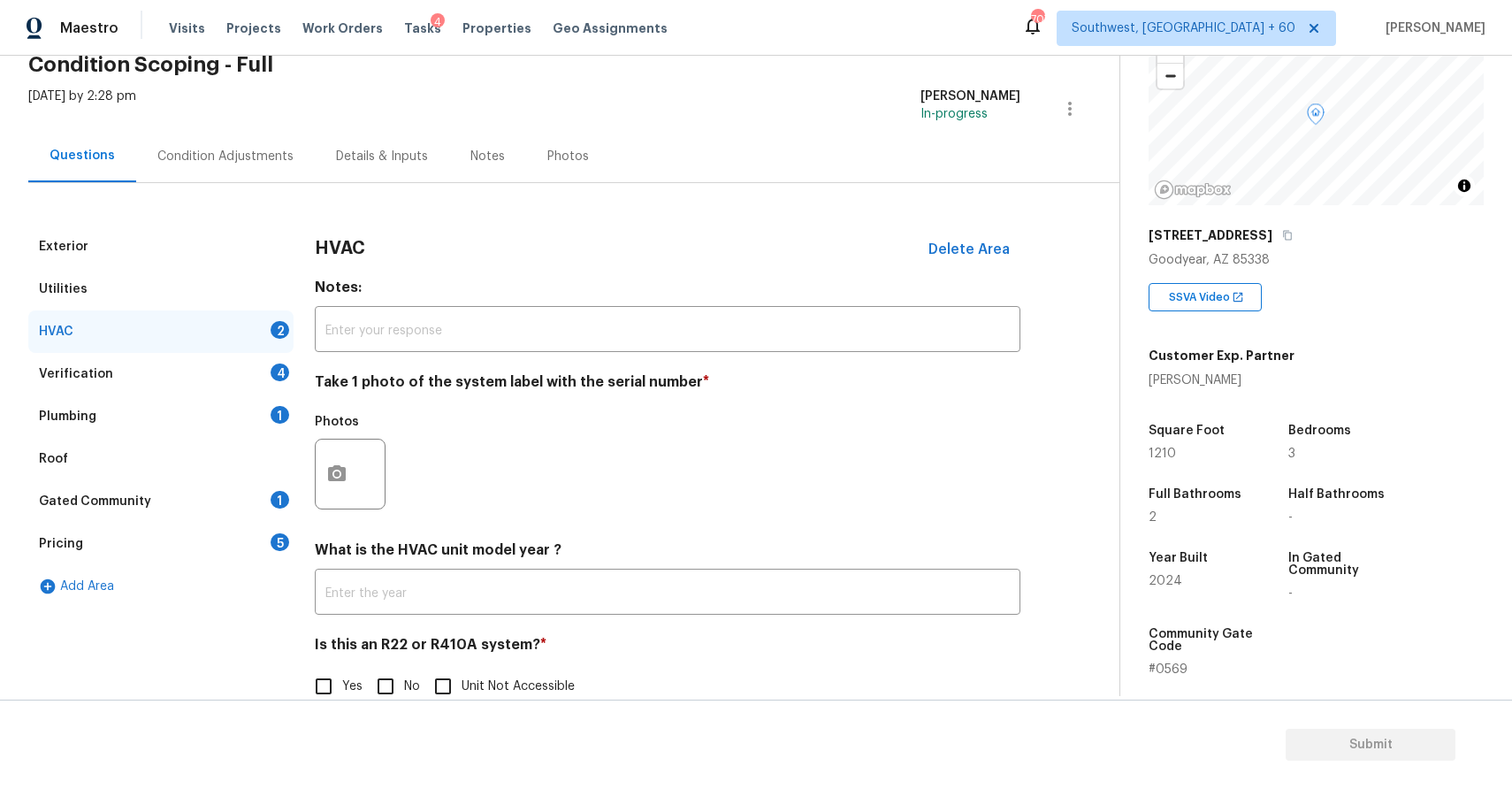
scroll to position [117, 0]
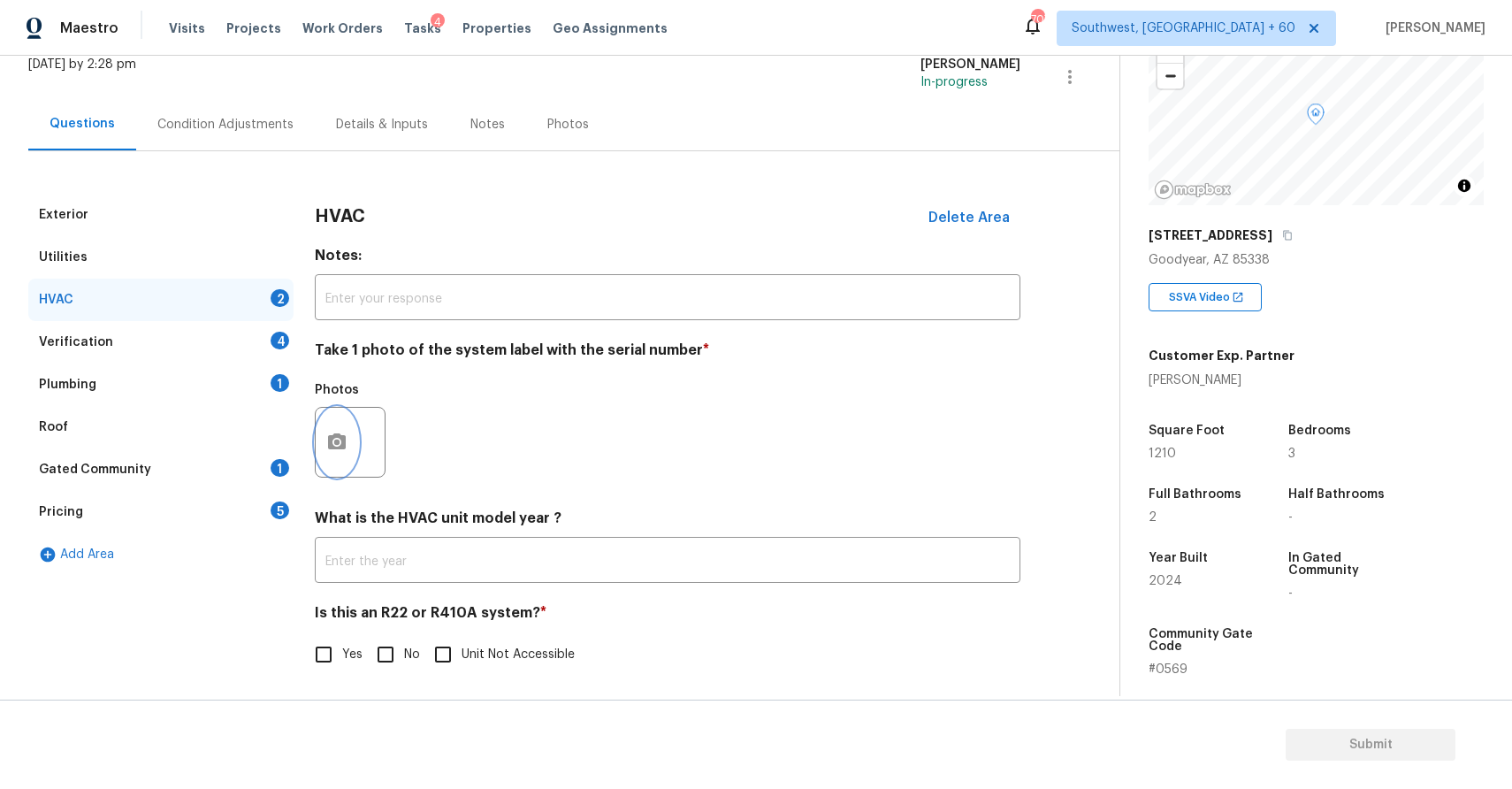
click at [332, 437] on icon "button" at bounding box center [336, 441] width 18 height 16
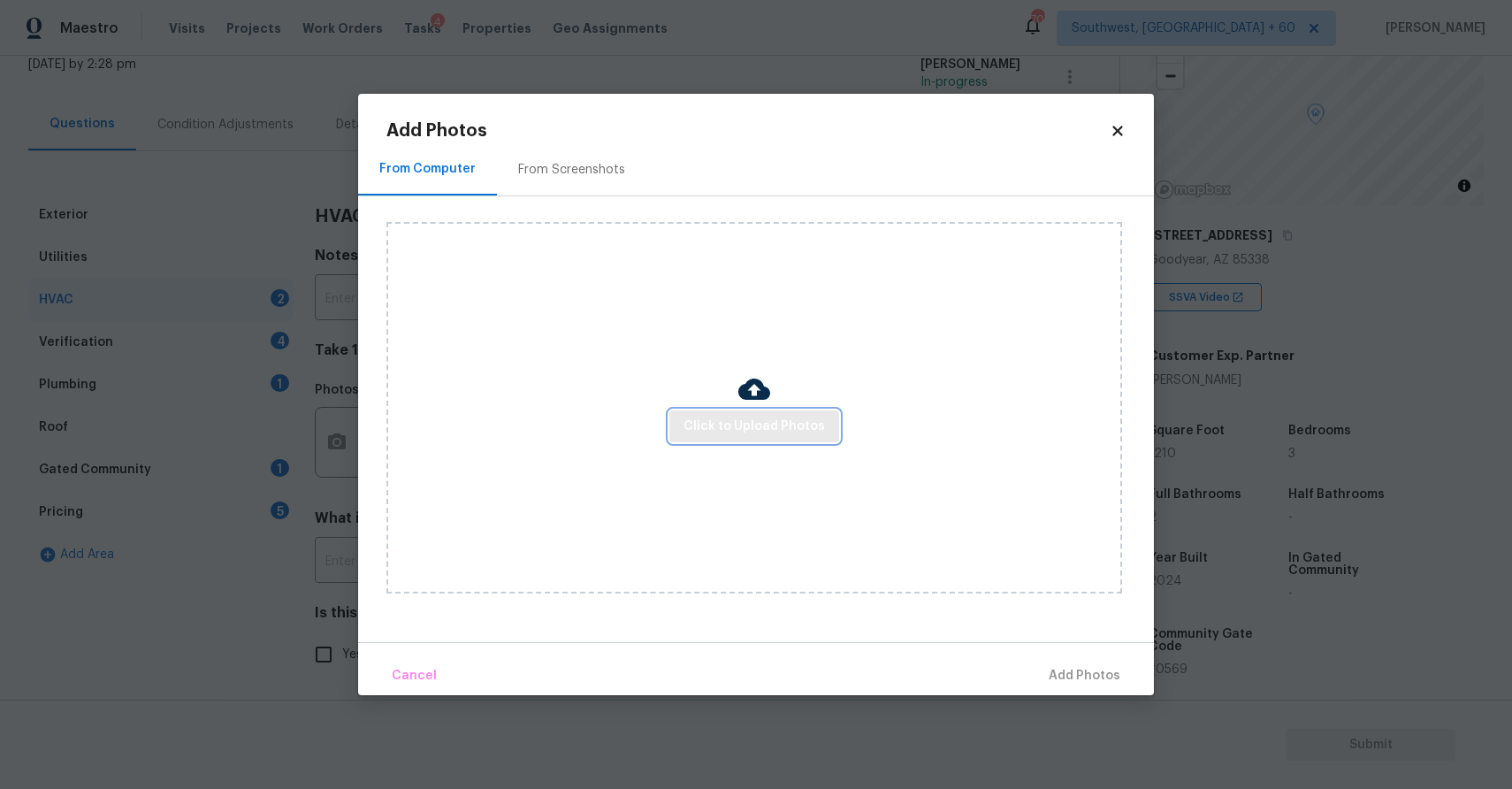
click at [806, 414] on button "Click to Upload Photos" at bounding box center [754, 426] width 170 height 33
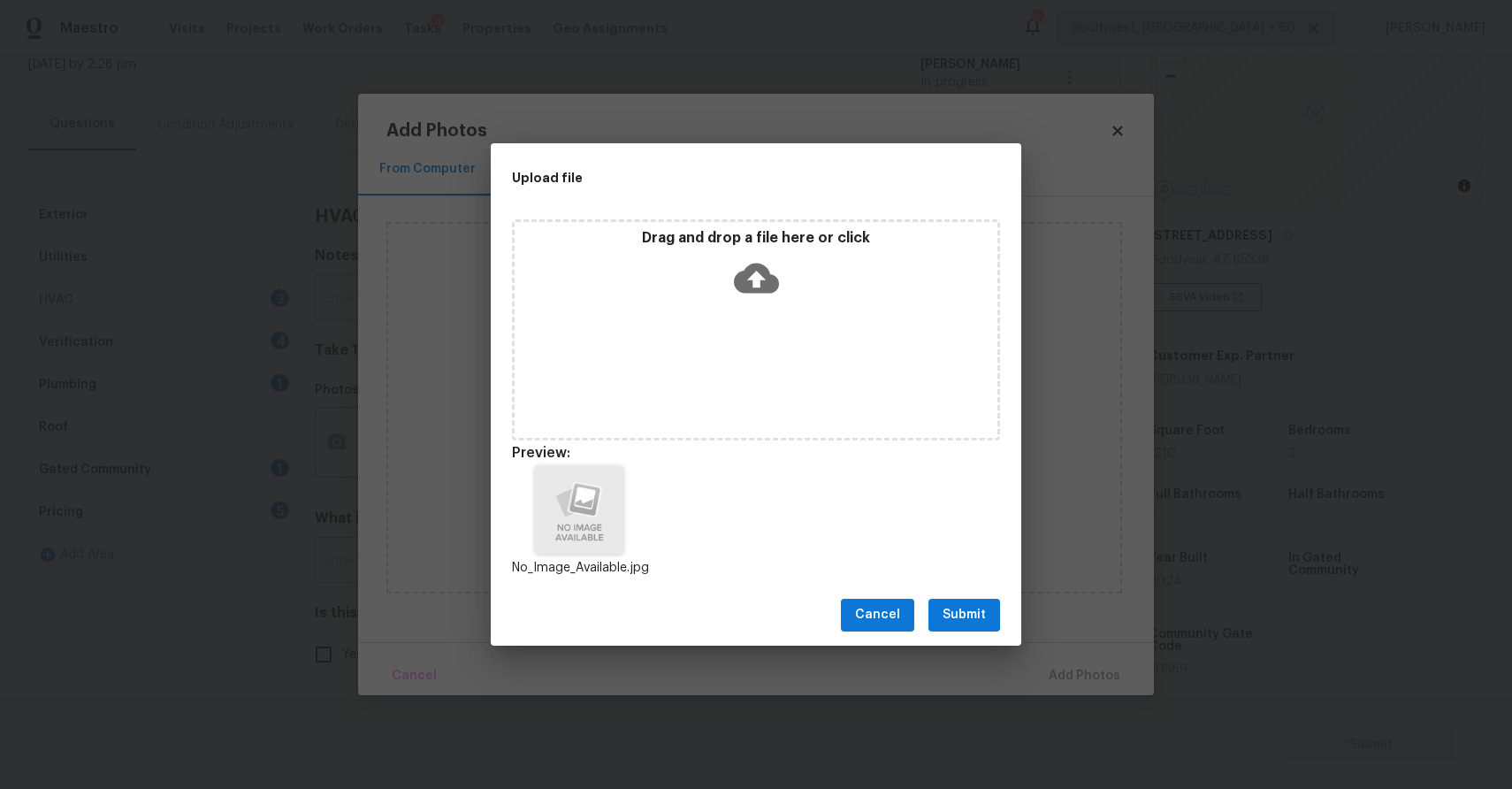
click at [983, 613] on span "Submit" at bounding box center [965, 614] width 43 height 22
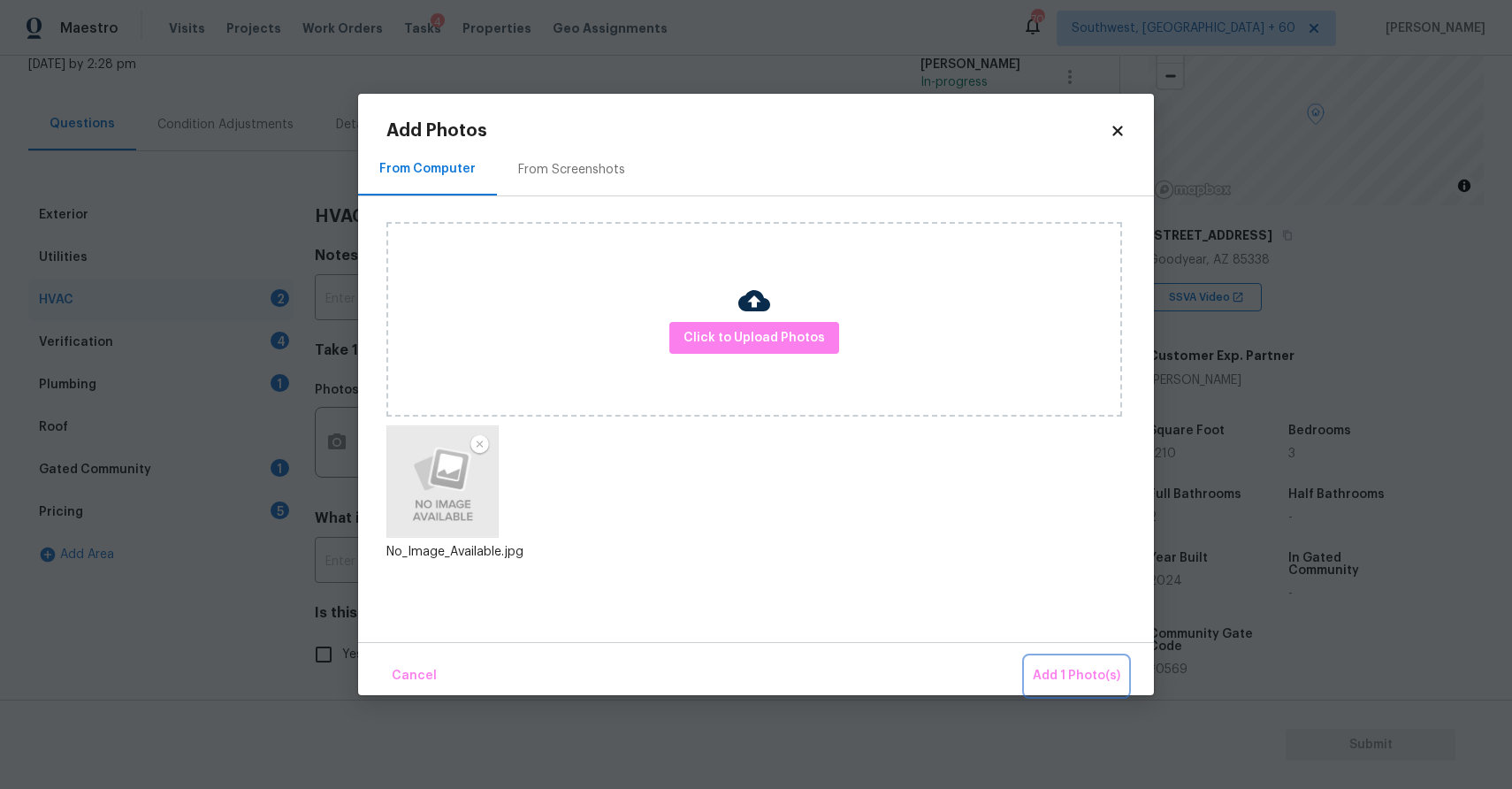
click at [1053, 667] on span "Add 1 Photo(s)" at bounding box center [1076, 676] width 88 height 22
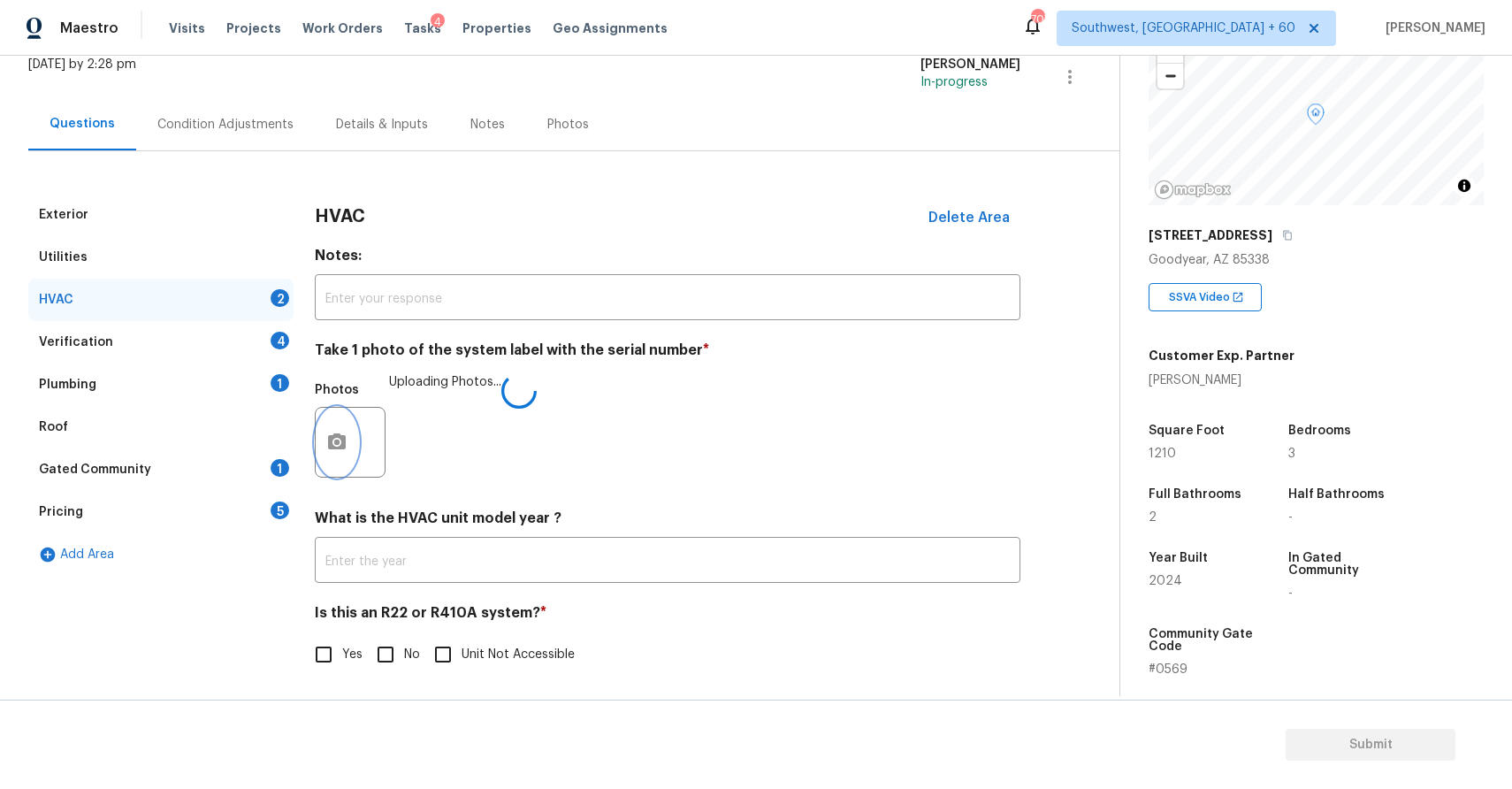
scroll to position [121, 0]
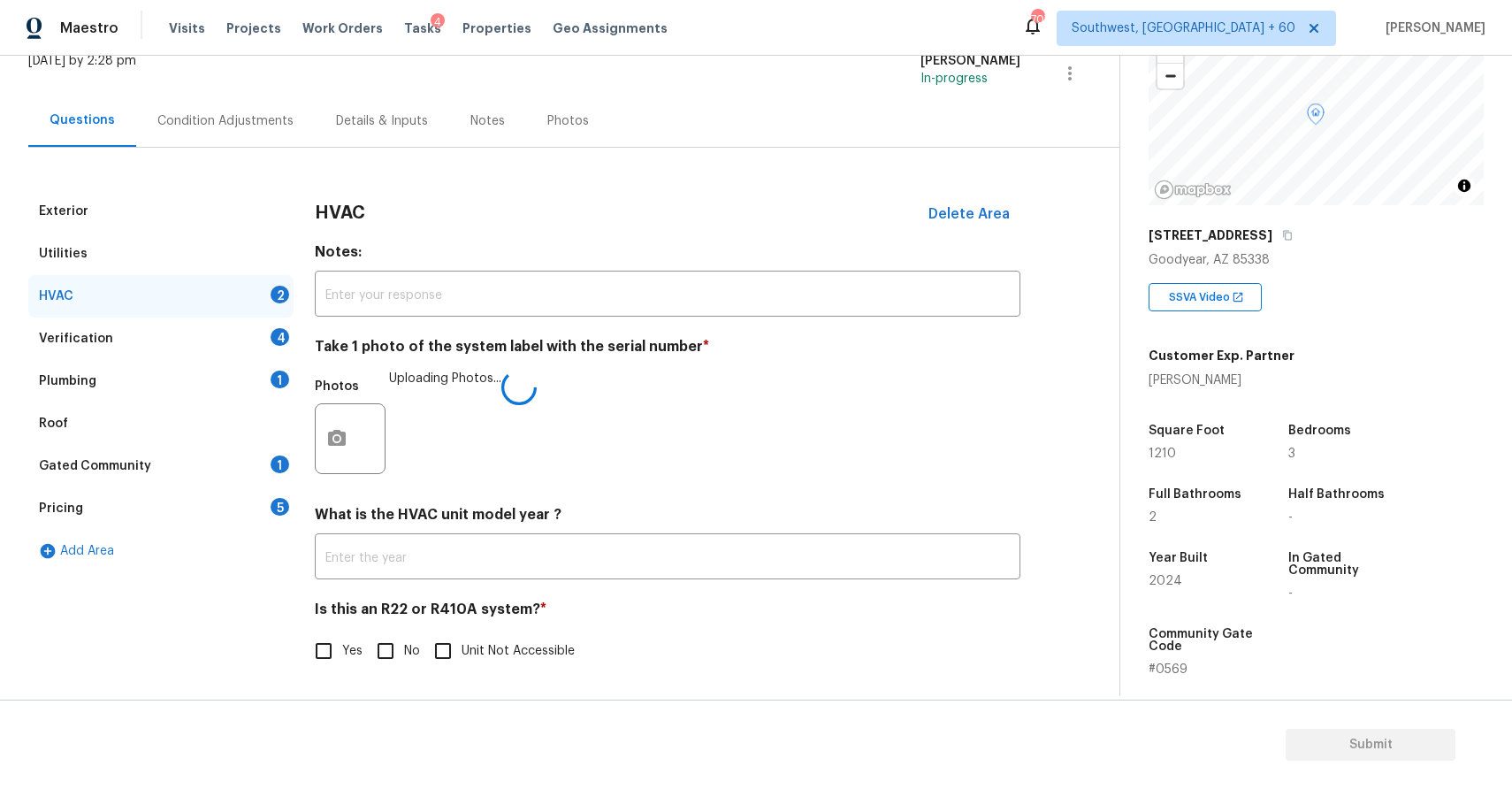
click at [383, 648] on input "No" at bounding box center [385, 650] width 37 height 37
checkbox input "true"
click at [451, 546] on input "text" at bounding box center [667, 558] width 706 height 42
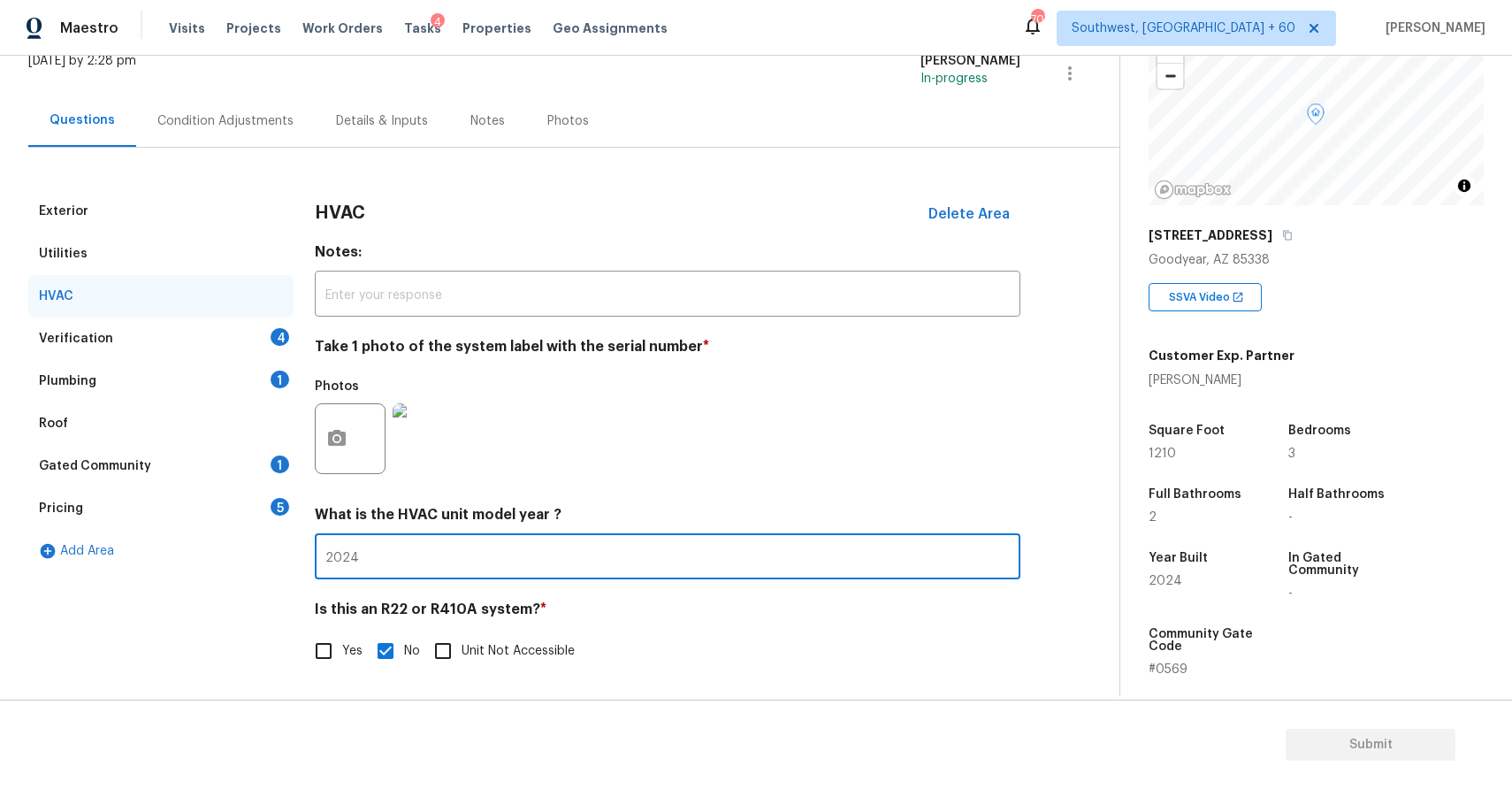
type input "2024"
click at [588, 420] on div "Photos" at bounding box center [667, 427] width 706 height 115
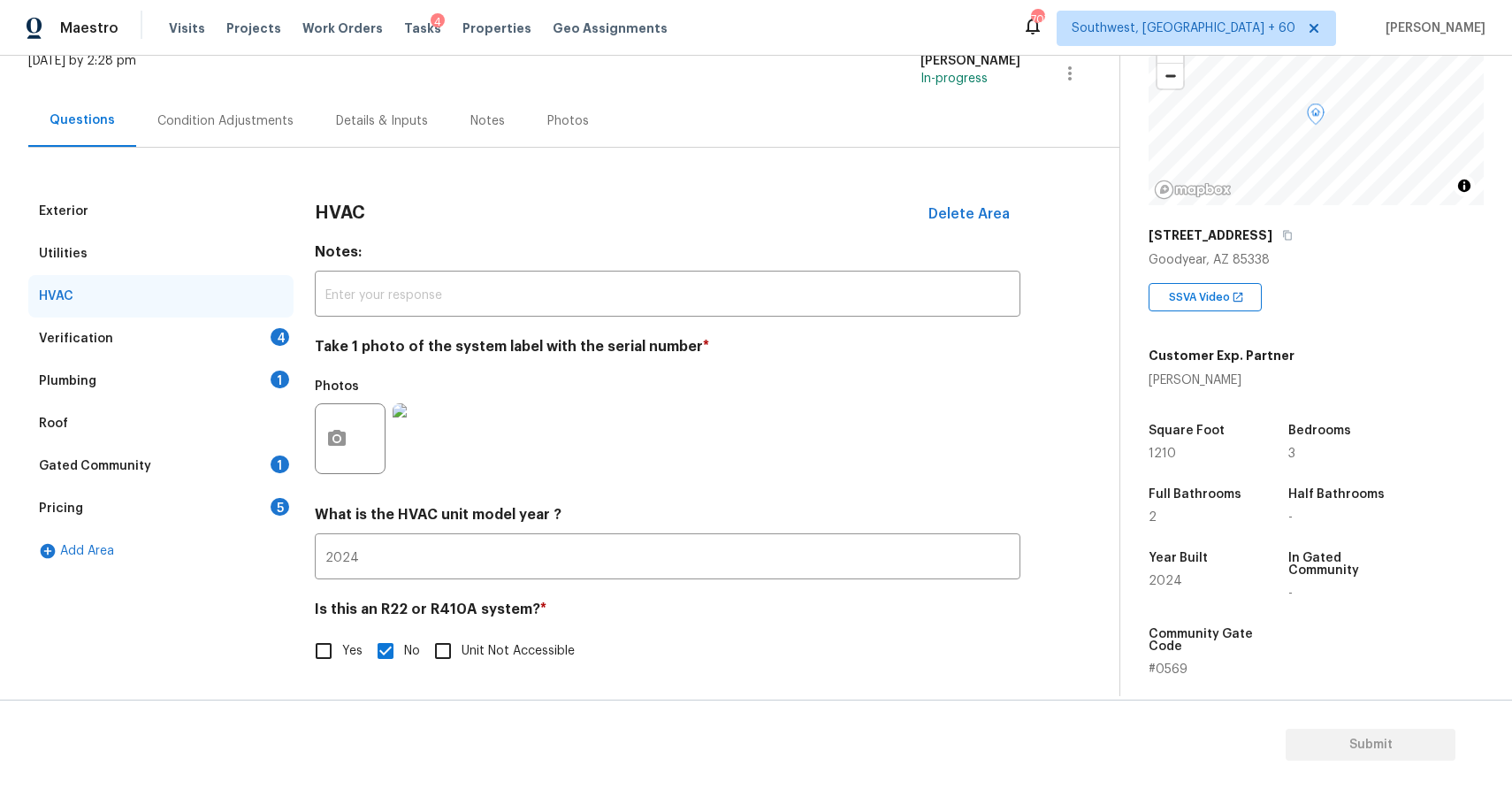
click at [246, 339] on div "Verification 4" at bounding box center [161, 338] width 266 height 43
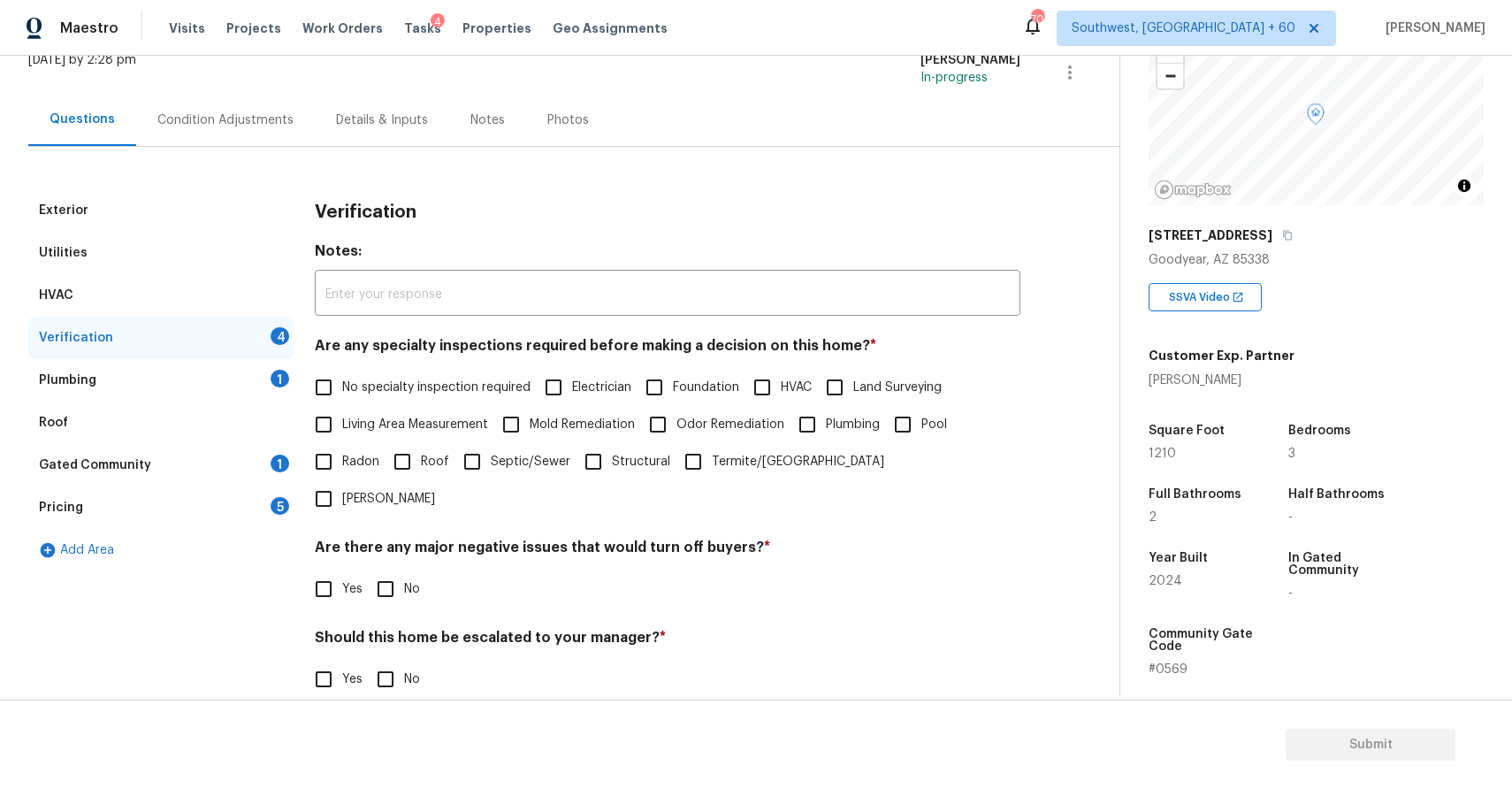
click at [393, 392] on span "No specialty inspection required" at bounding box center [436, 387] width 188 height 19
click at [342, 392] on input "No specialty inspection required" at bounding box center [323, 386] width 37 height 37
checkbox input "true"
click at [388, 572] on input "No" at bounding box center [385, 590] width 37 height 37
checkbox input "true"
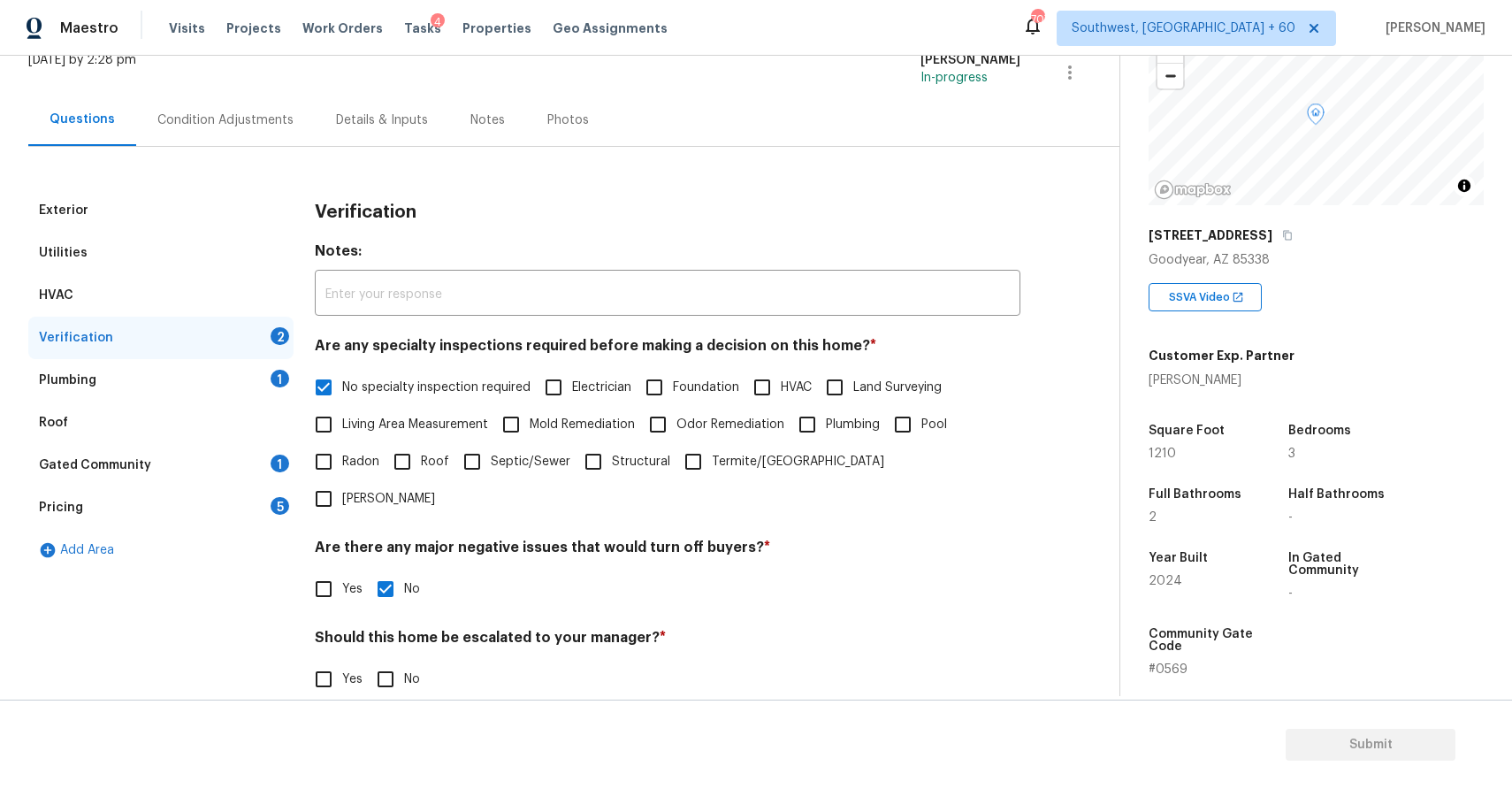
click at [391, 660] on input "No" at bounding box center [385, 678] width 37 height 37
checkbox input "true"
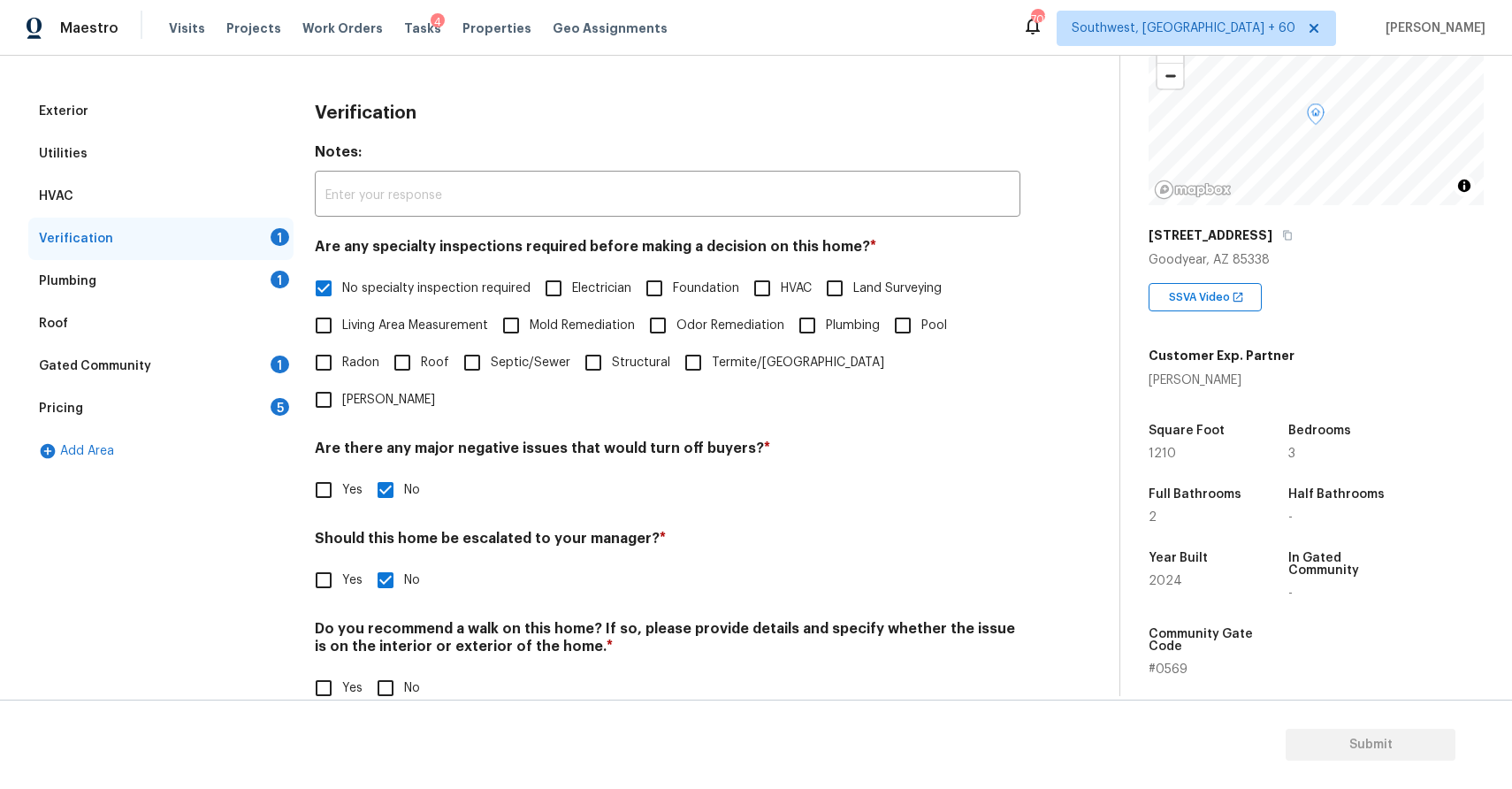
click at [391, 669] on input "No" at bounding box center [385, 687] width 37 height 37
checkbox input "true"
click at [264, 283] on div "Plumbing 1" at bounding box center [161, 281] width 266 height 43
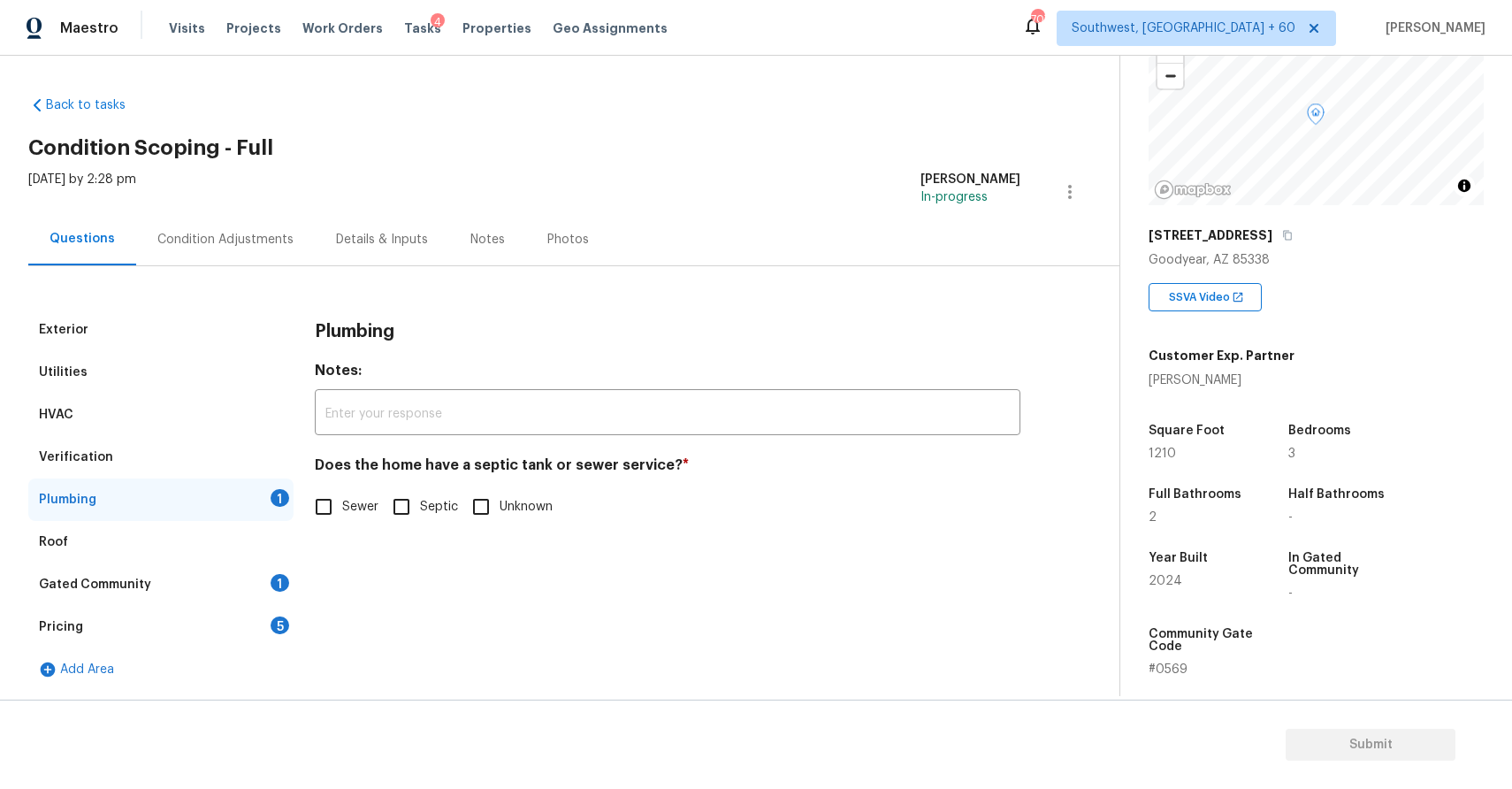
scroll to position [2, 0]
click at [354, 496] on label "Sewer" at bounding box center [342, 506] width 74 height 37
click at [342, 496] on input "Sewer" at bounding box center [323, 506] width 37 height 37
checkbox input "true"
click at [277, 594] on div "Gated Community 1" at bounding box center [161, 584] width 266 height 43
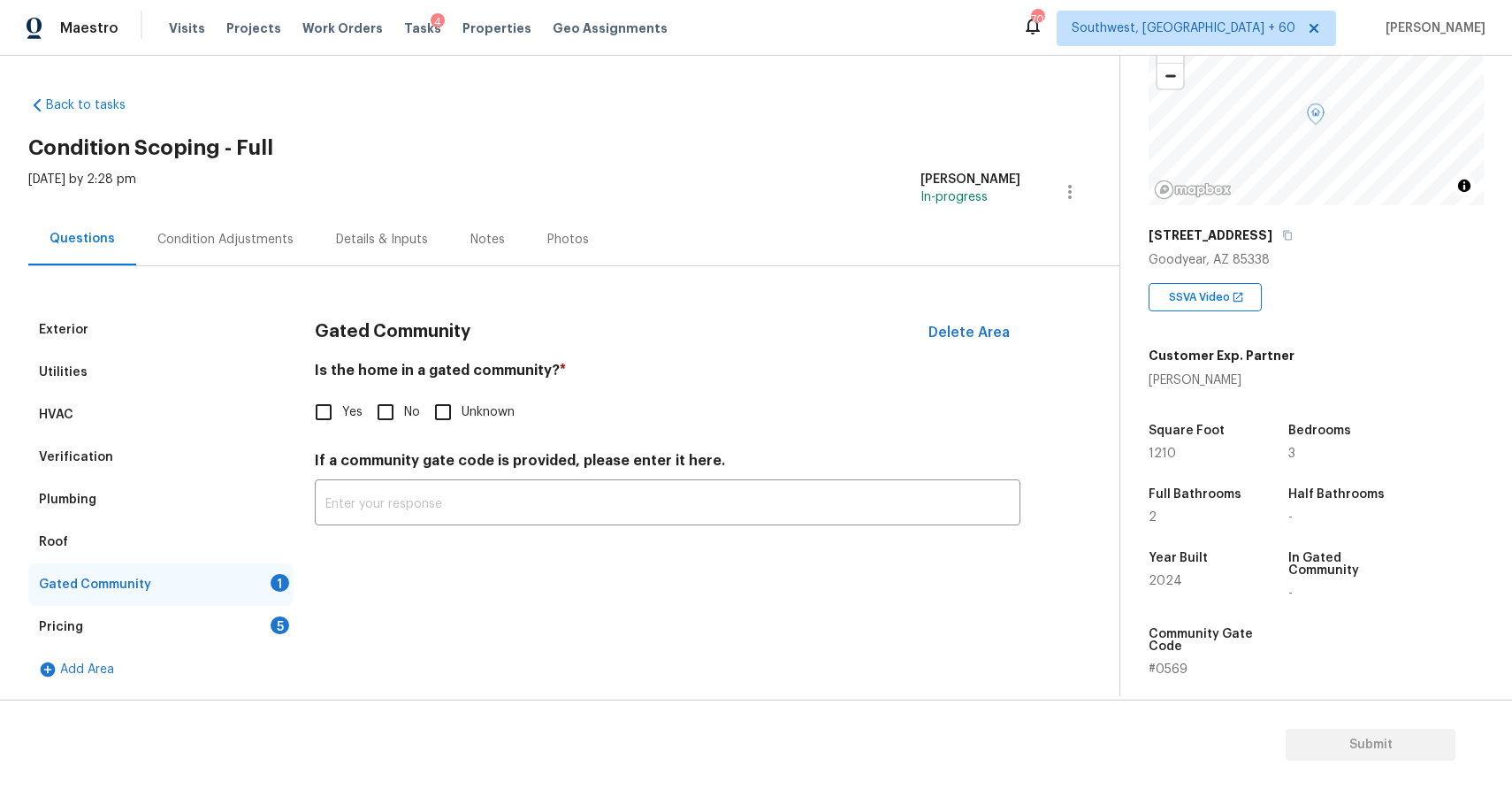
click at [395, 392] on div "Is the home in a gated community? * Yes No Unknown" at bounding box center [667, 396] width 706 height 69
click at [394, 414] on input "No" at bounding box center [385, 411] width 37 height 37
checkbox input "true"
click at [211, 620] on div "Pricing 5" at bounding box center [161, 626] width 266 height 43
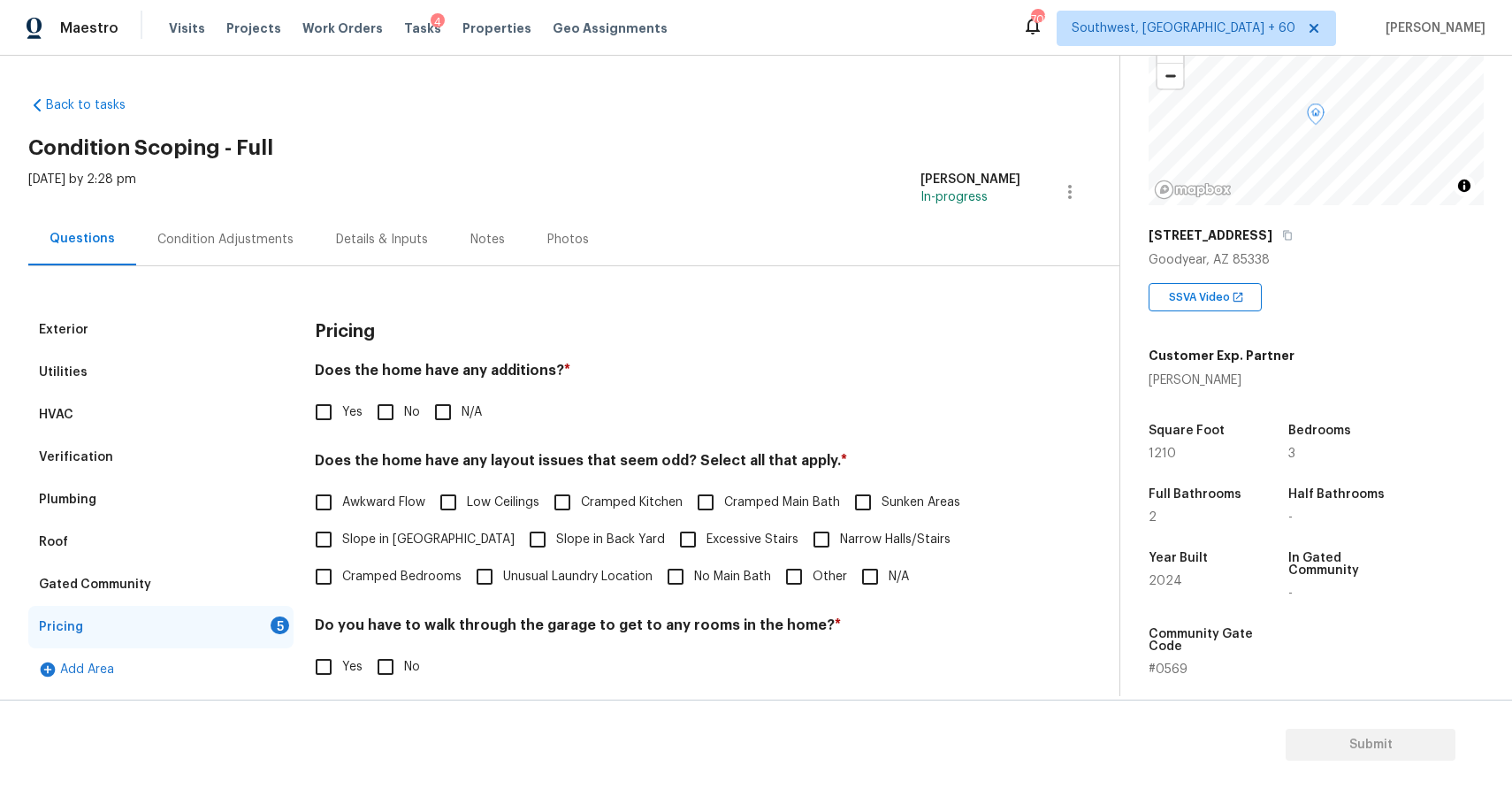
click at [449, 406] on input "N/A" at bounding box center [442, 411] width 37 height 37
checkbox input "true"
click at [869, 570] on input "N/A" at bounding box center [869, 575] width 37 height 37
checkbox input "true"
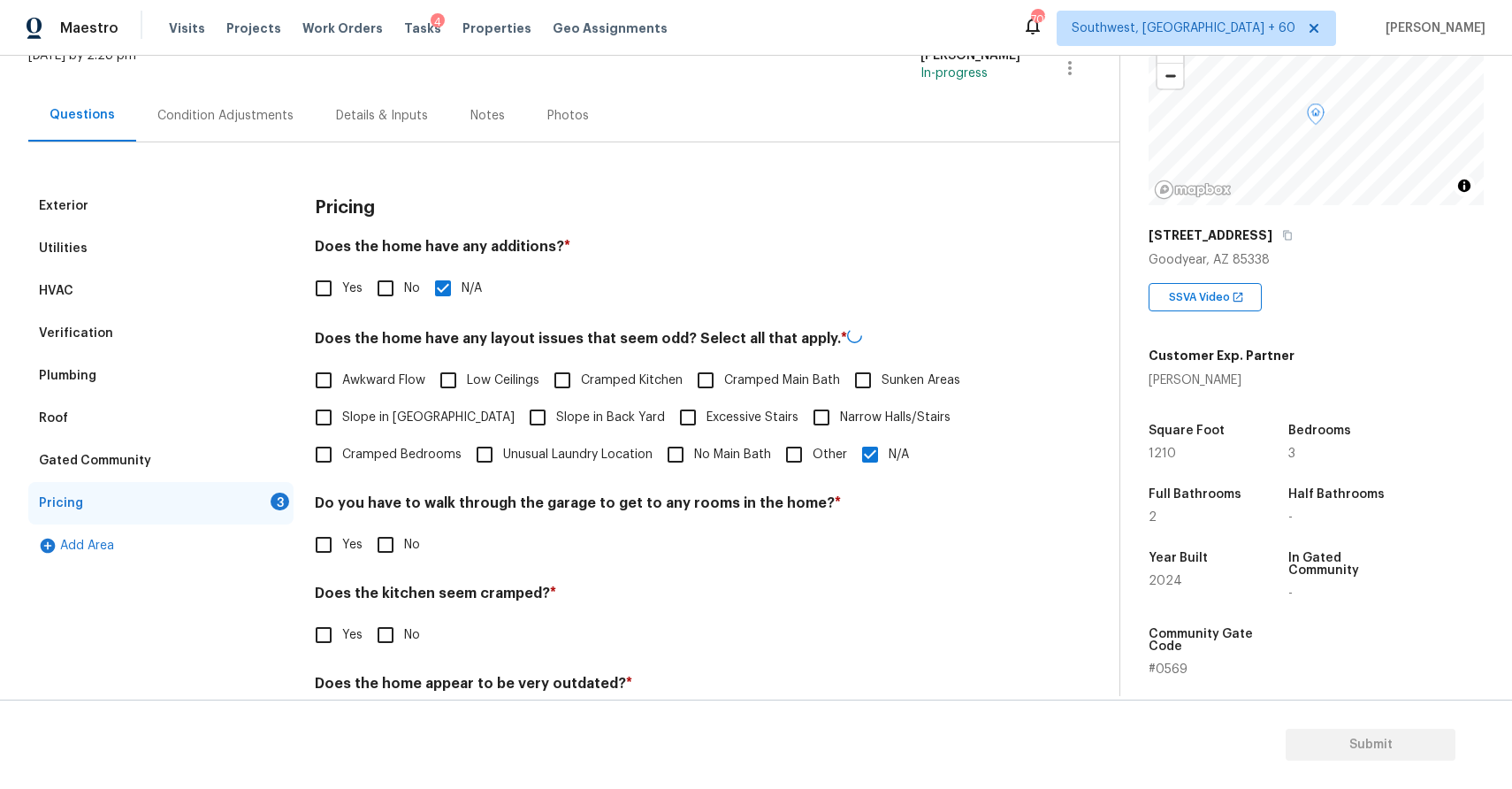
scroll to position [198, 0]
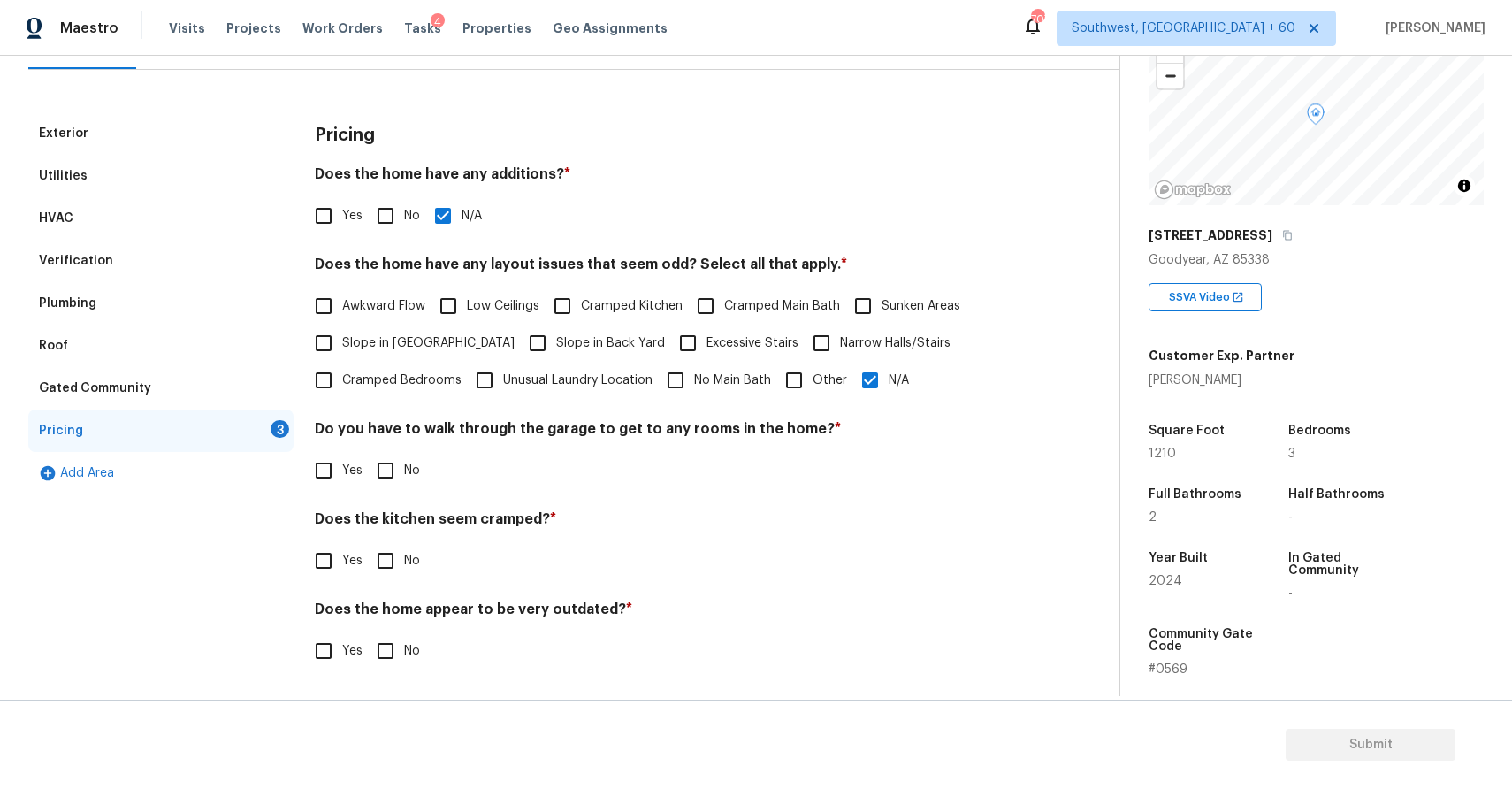
click at [390, 489] on div "Pricing Does the home have any additions? * Yes No N/A Does the home have any l…" at bounding box center [667, 402] width 706 height 578
click at [390, 476] on input "No" at bounding box center [385, 470] width 37 height 37
checkbox input "true"
click at [379, 569] on input "No" at bounding box center [385, 560] width 37 height 37
checkbox input "true"
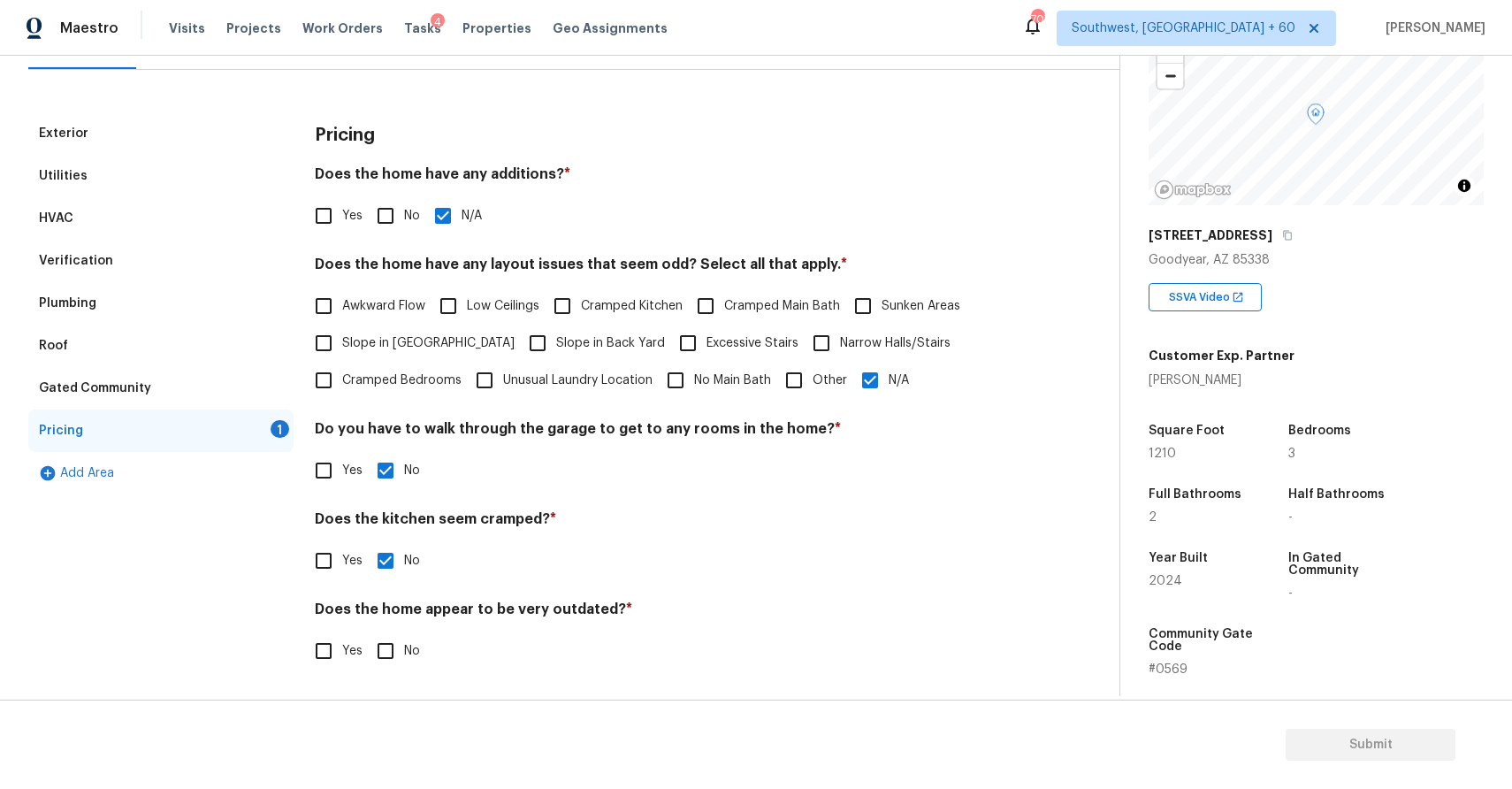
click at [384, 663] on input "No" at bounding box center [385, 650] width 37 height 37
checkbox input "true"
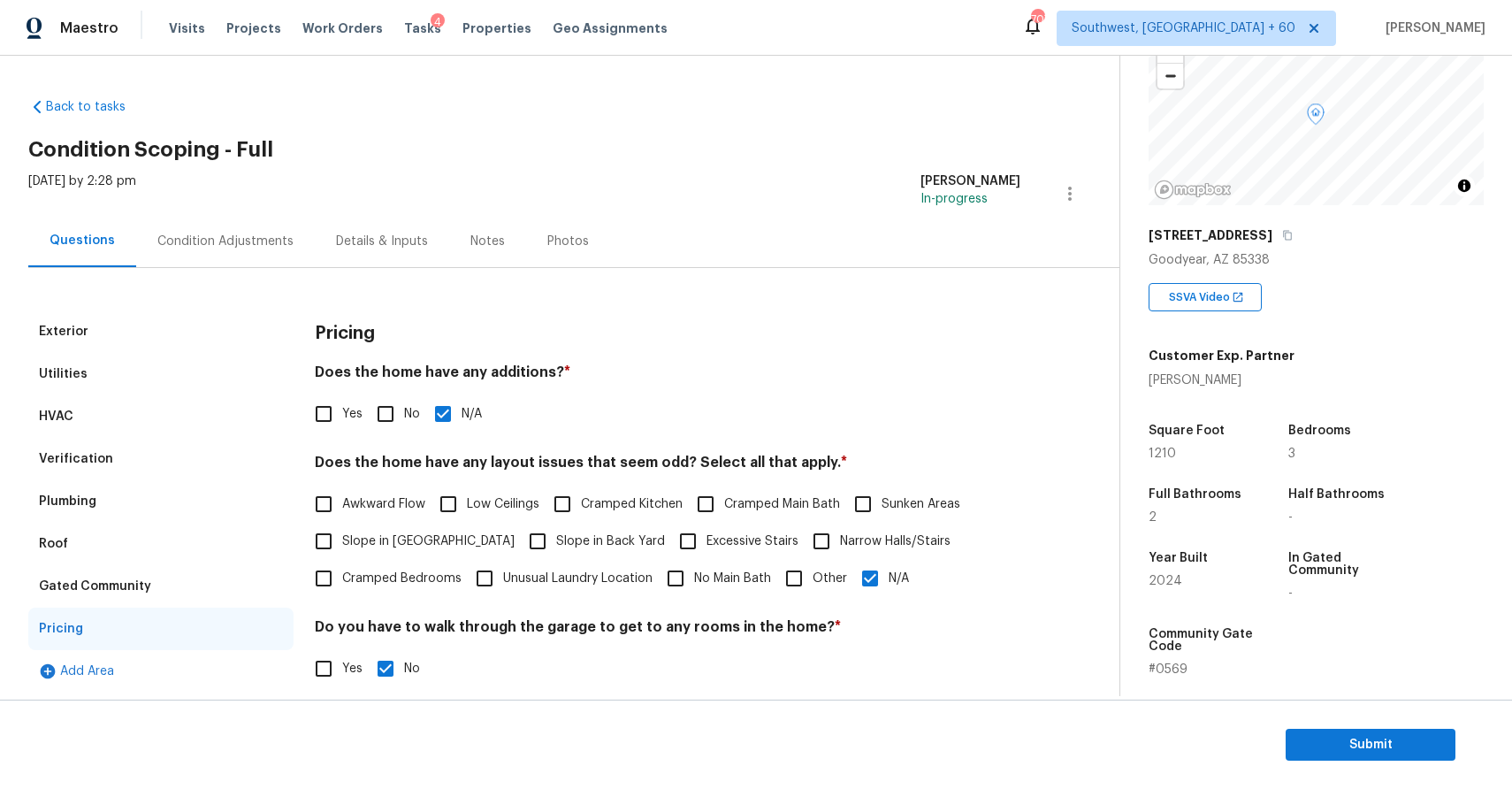
click at [270, 237] on div "Condition Adjustments" at bounding box center [226, 241] width 136 height 18
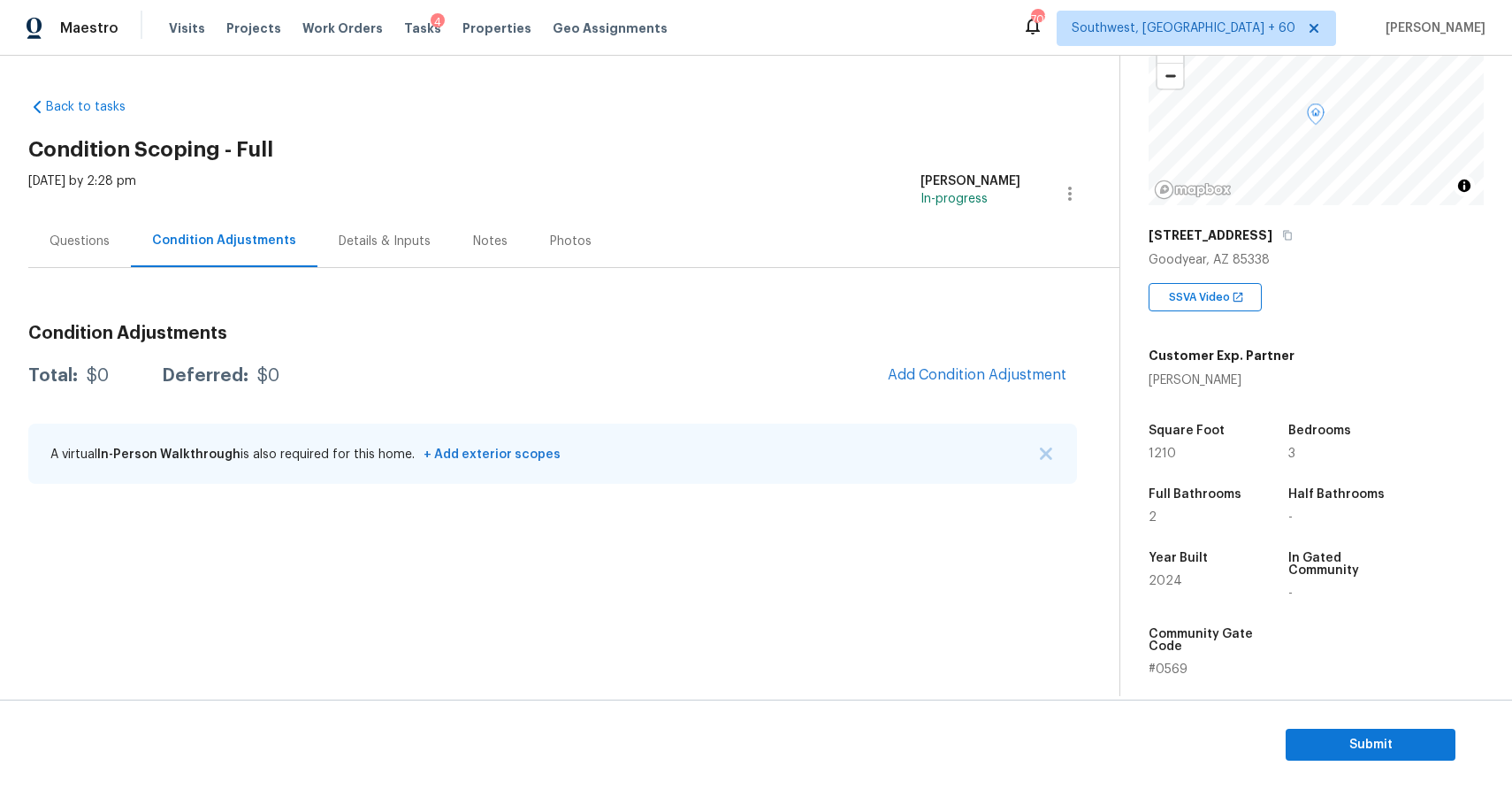
click at [926, 358] on span "Add Condition Adjustment" at bounding box center [976, 375] width 199 height 39
click at [918, 361] on button "Add Condition Adjustment" at bounding box center [976, 374] width 199 height 37
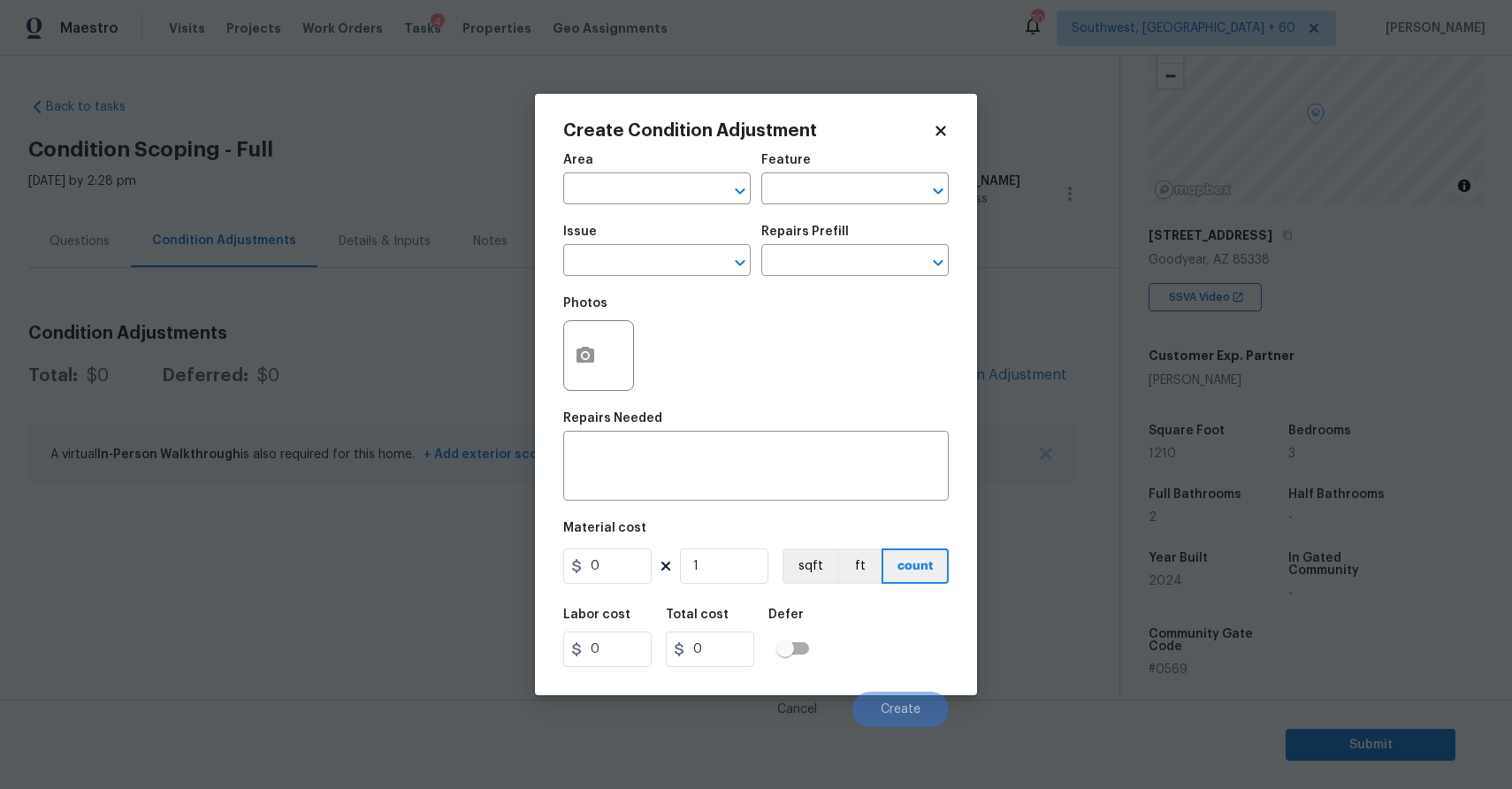
click at [603, 241] on div "Issue" at bounding box center [657, 237] width 187 height 23
click at [632, 266] on input "text" at bounding box center [632, 262] width 138 height 27
click at [694, 338] on li "Landscape Package" at bounding box center [657, 344] width 187 height 29
type input "Landscape Package"
click at [824, 284] on div "Issue Landscape Package ​ Repairs Prefill ​" at bounding box center [756, 250] width 386 height 72
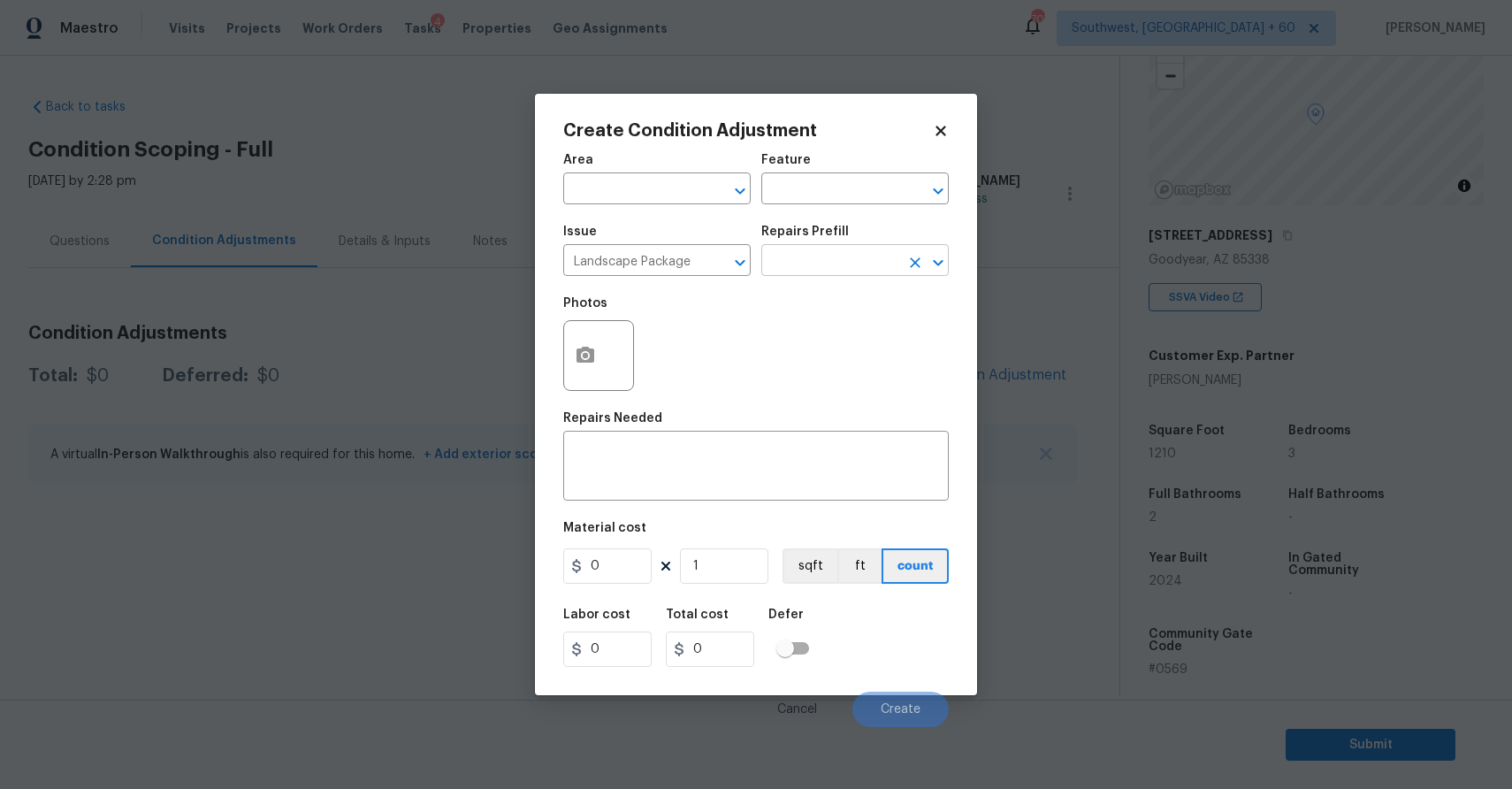
click at [840, 272] on input "text" at bounding box center [831, 262] width 138 height 27
click at [825, 307] on li "Initial landscaping package $120.00" at bounding box center [855, 311] width 187 height 48
type input "Home Readiness Packages"
type textarea "Mowing of grass up to 6" in height. Mow, edge along driveways & sidewalks, trim…"
type input "120"
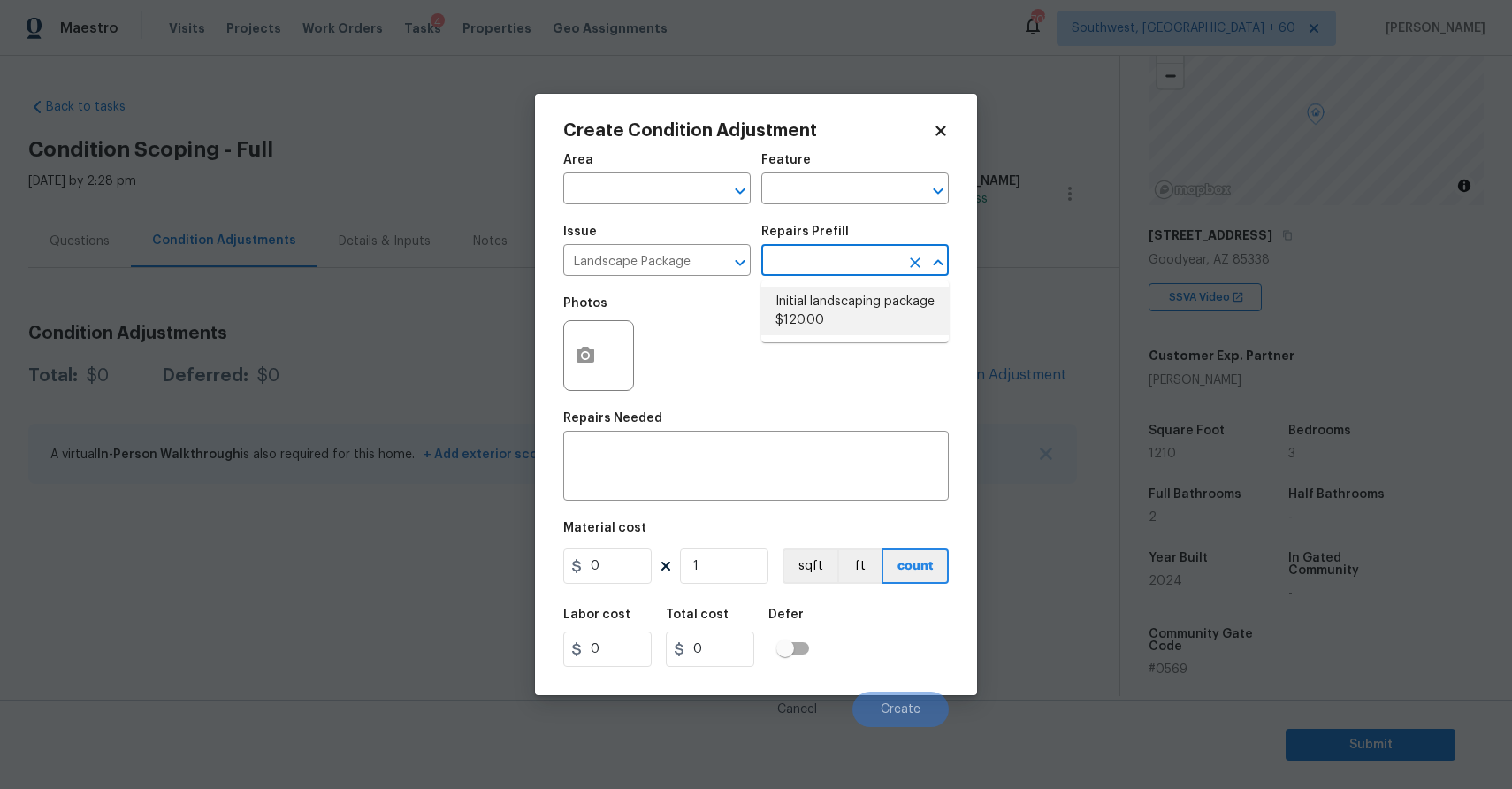
type input "120"
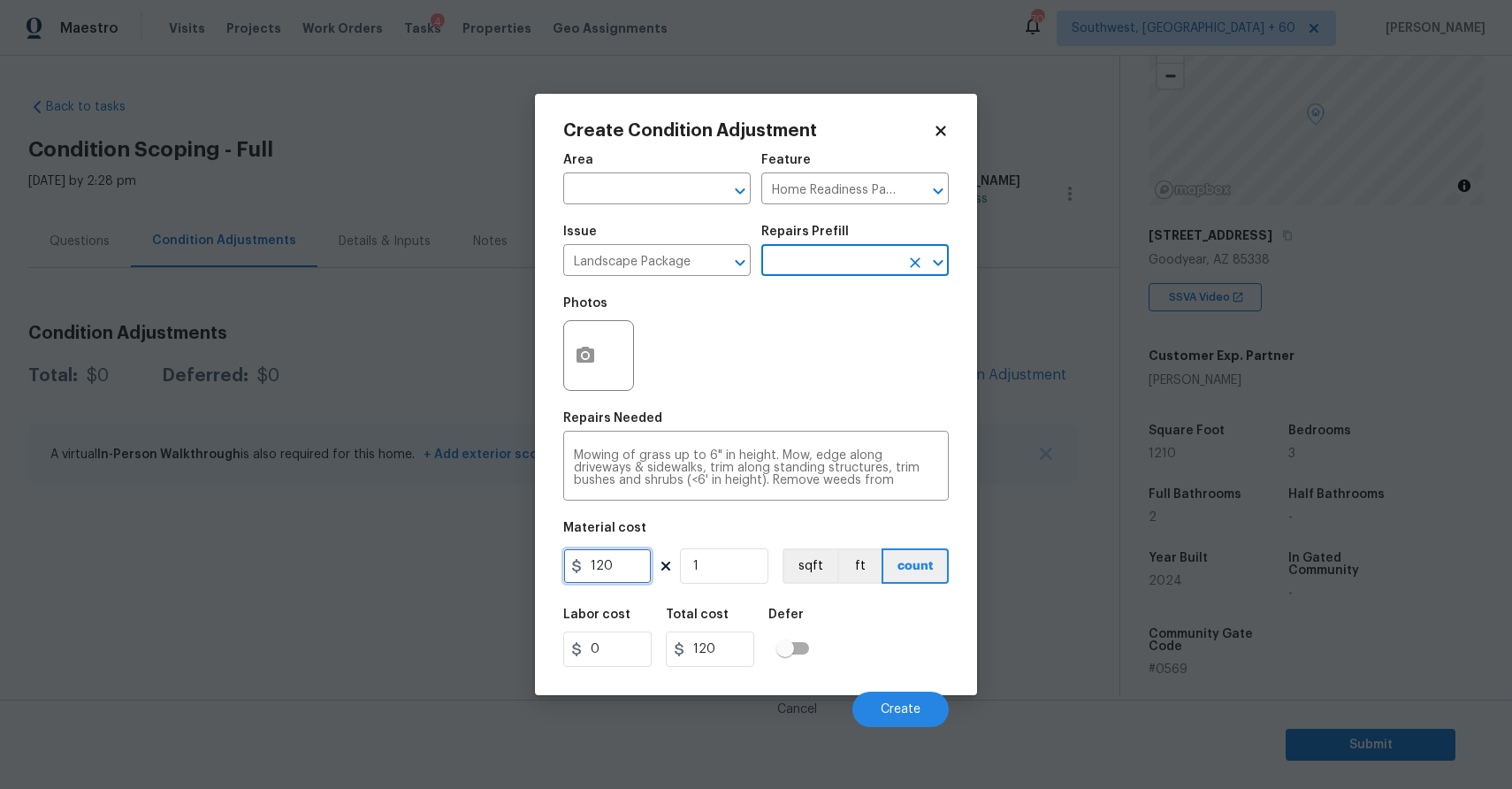
click at [622, 573] on input "120" at bounding box center [608, 565] width 89 height 35
type input "300"
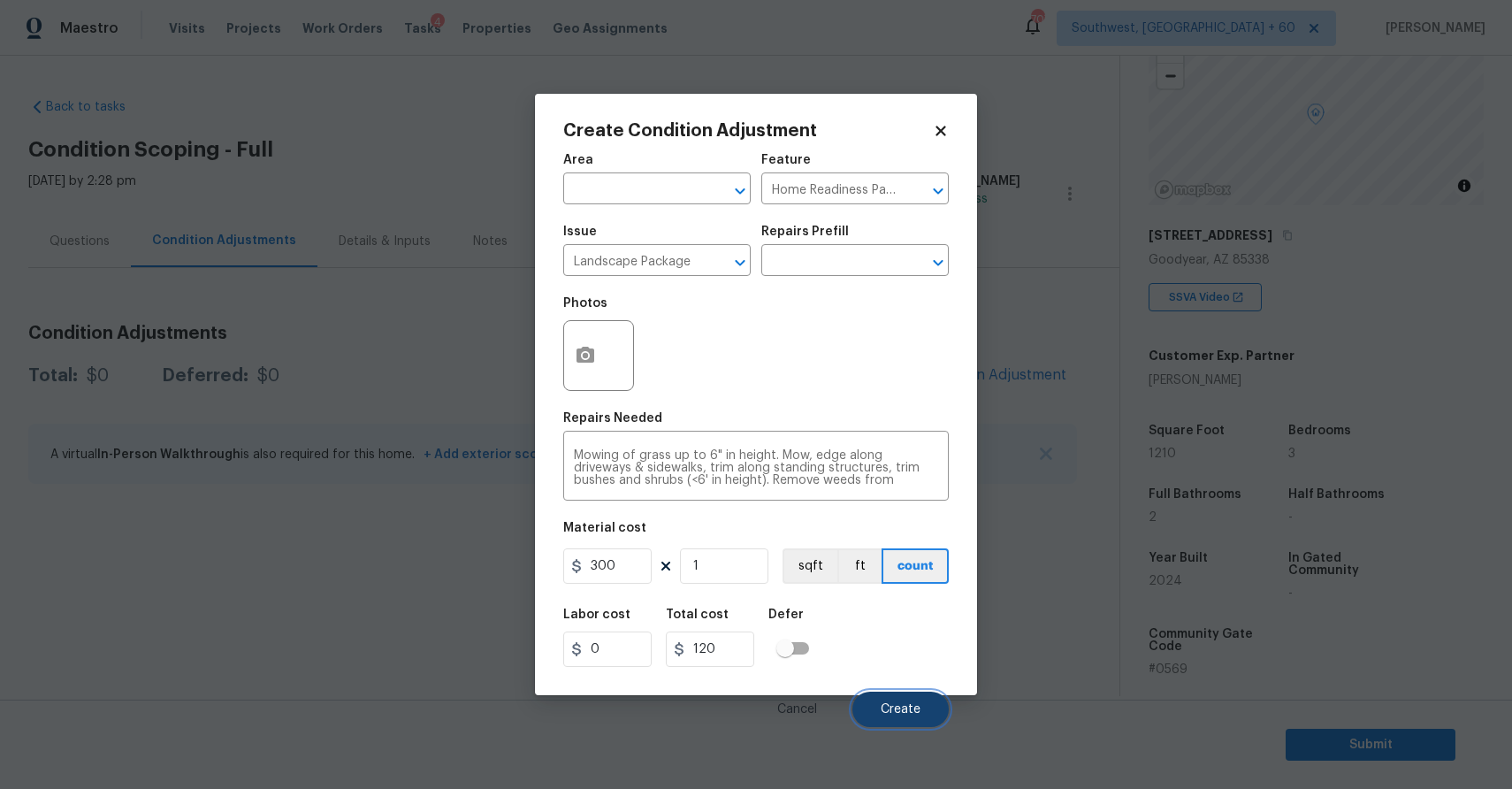
click at [938, 695] on button "Create" at bounding box center [901, 709] width 96 height 35
type input "300"
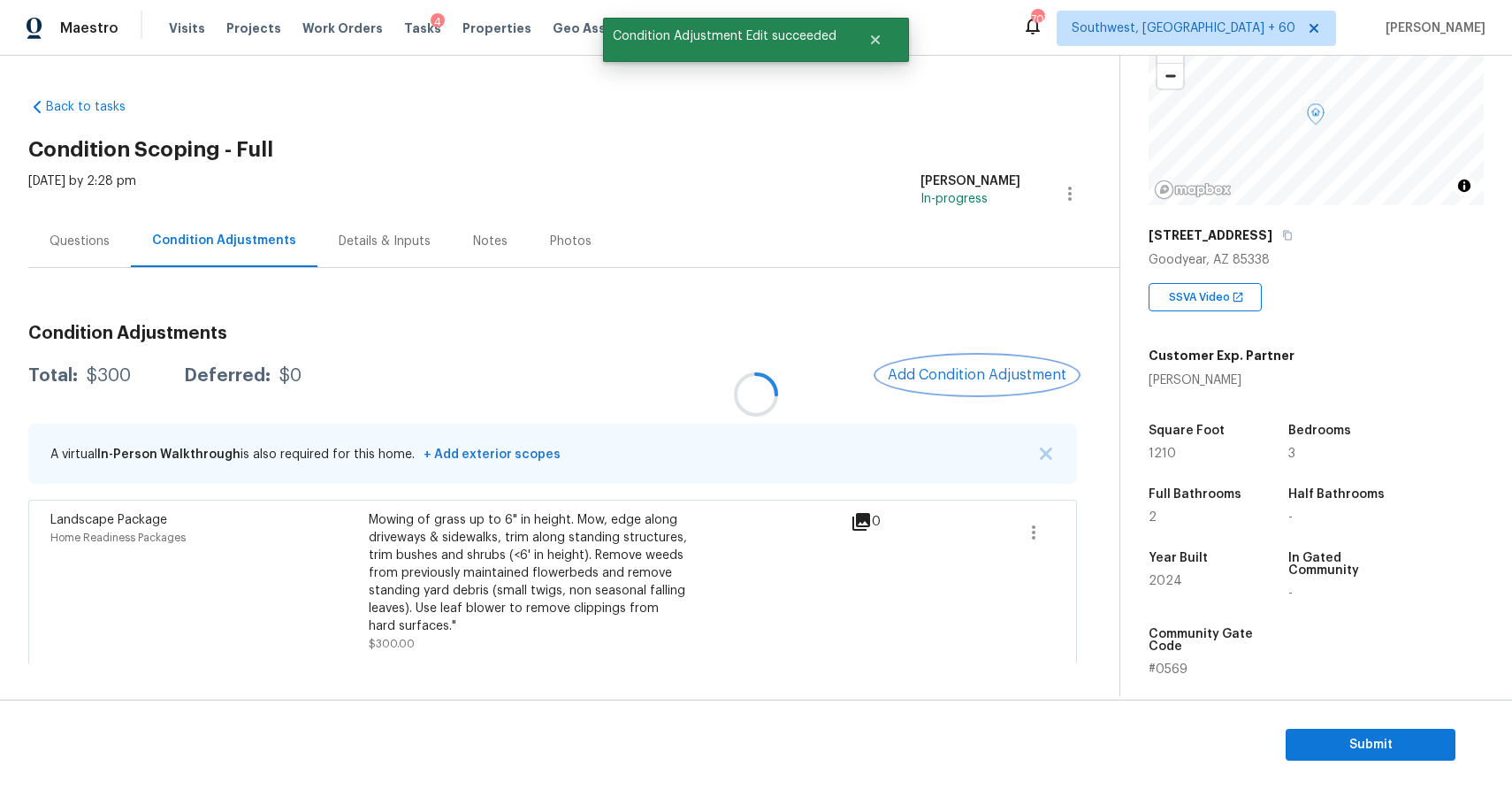
click at [942, 377] on span "Add Condition Adjustment" at bounding box center [976, 374] width 179 height 16
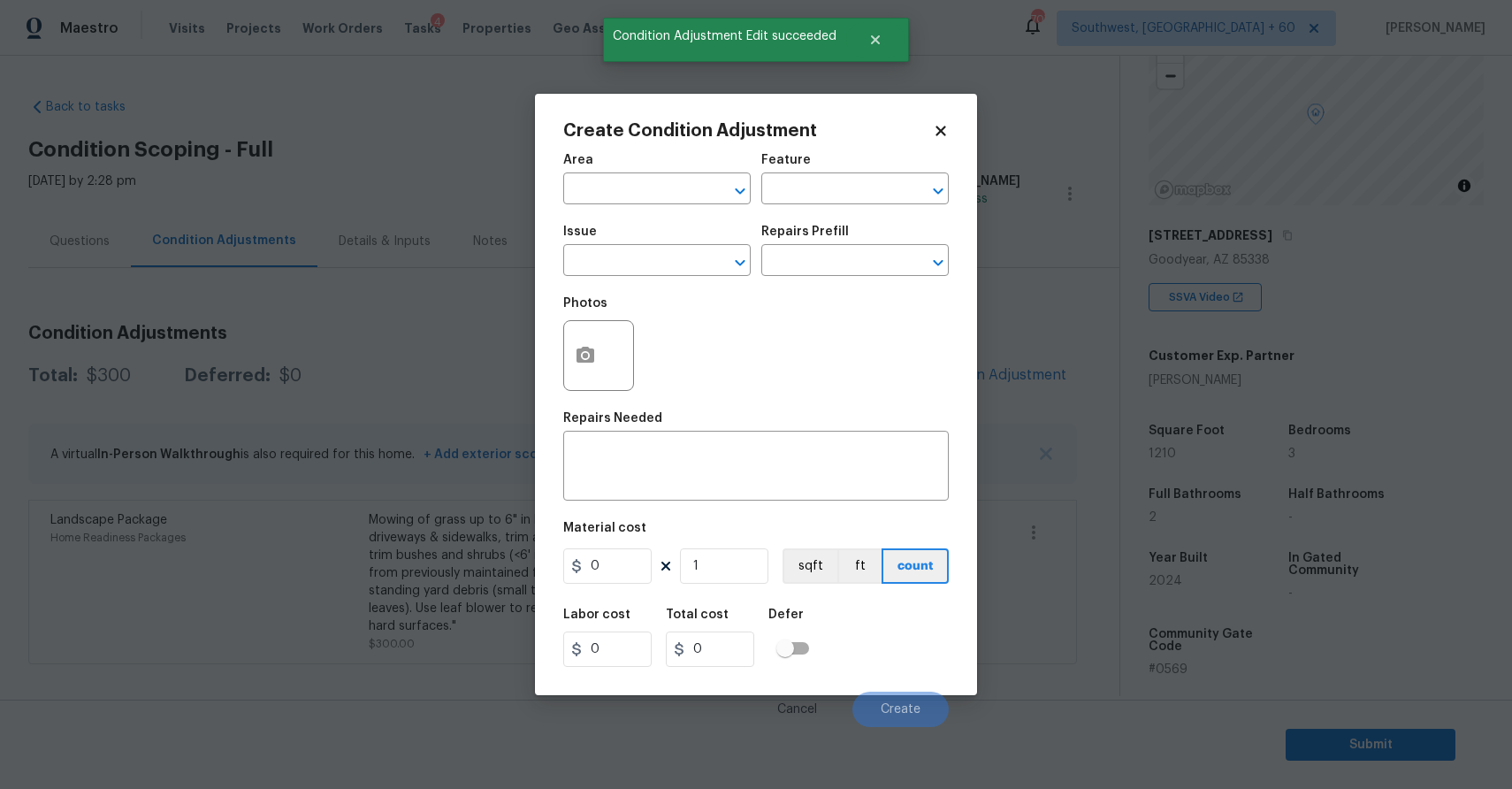
click at [671, 283] on span "Issue ​" at bounding box center [657, 250] width 187 height 72
click at [650, 249] on input "text" at bounding box center [632, 262] width 138 height 27
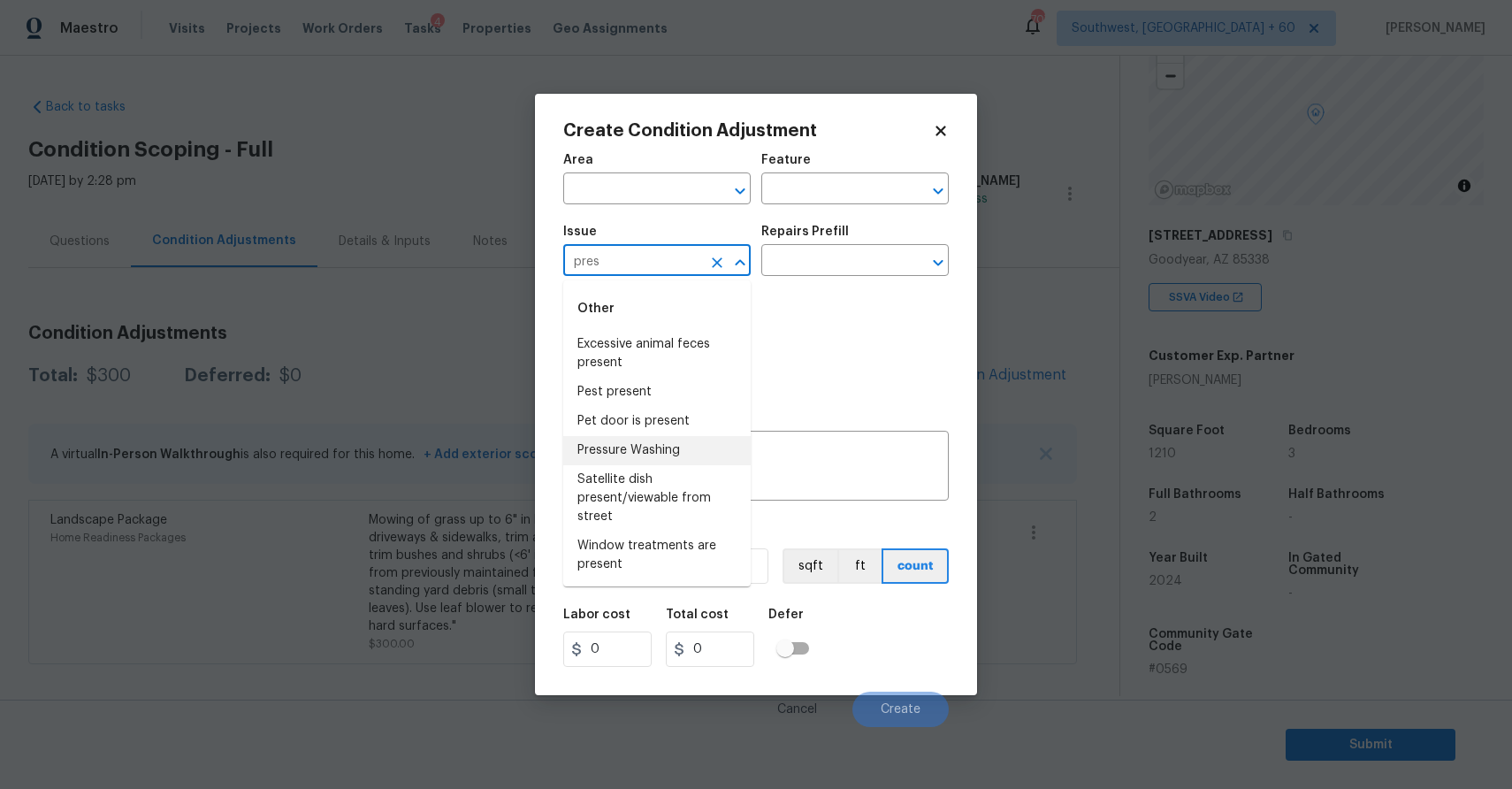
click at [671, 451] on li "Pressure Washing" at bounding box center [657, 450] width 187 height 29
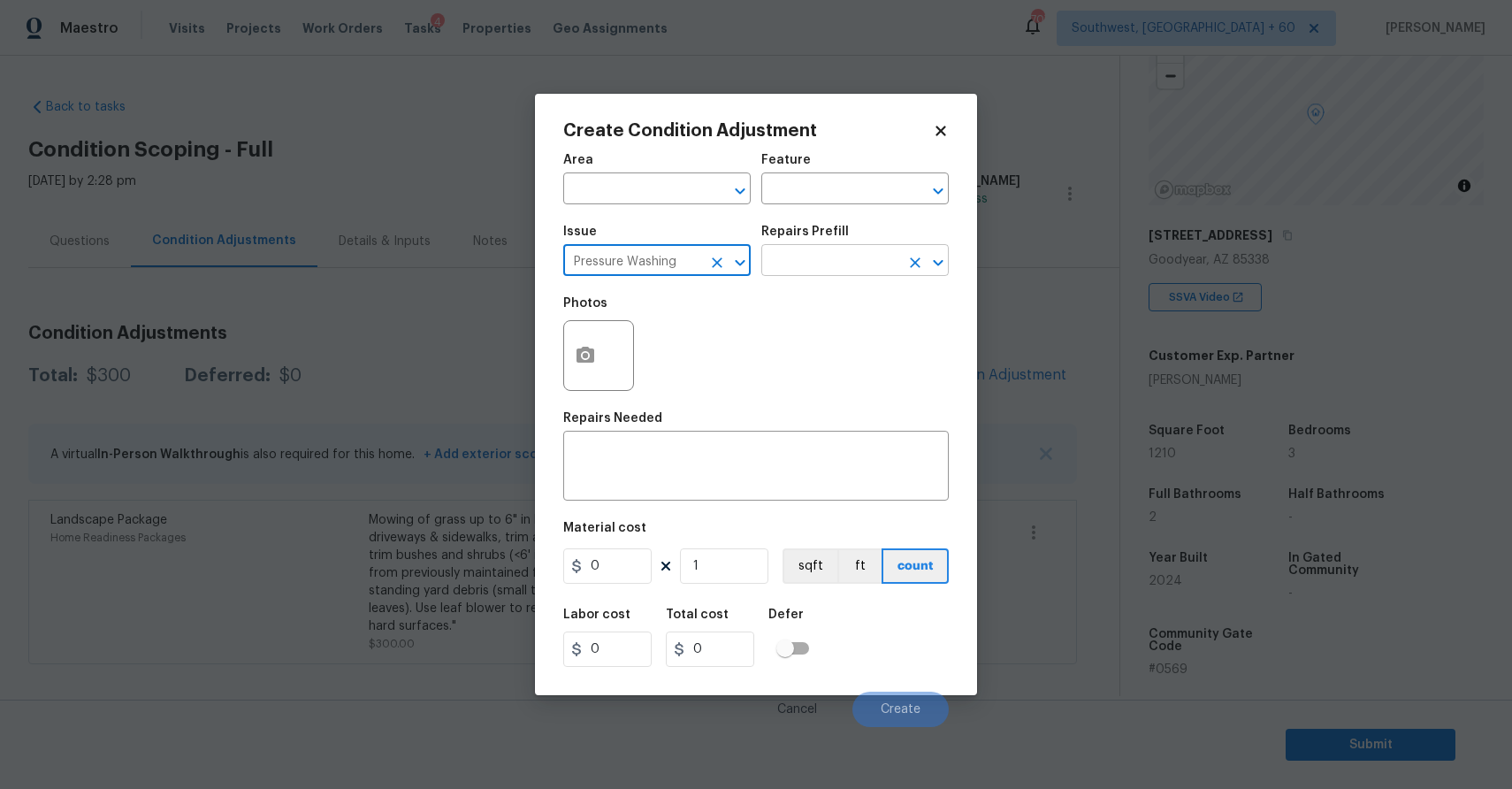
type input "Pressure Washing"
click at [811, 269] on input "text" at bounding box center [831, 262] width 138 height 27
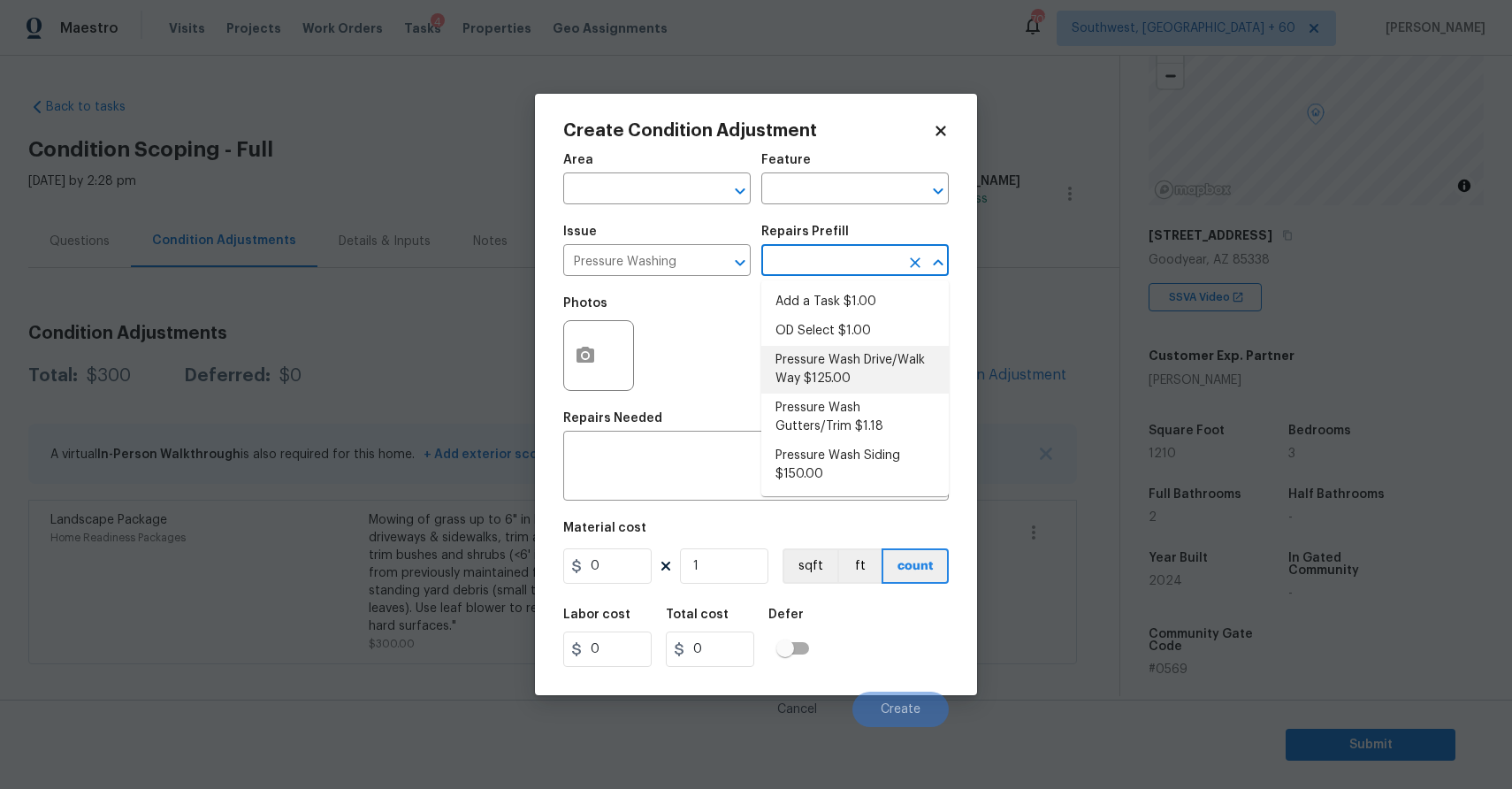
click at [833, 374] on li "Pressure Wash Drive/Walk Way $125.00" at bounding box center [855, 369] width 187 height 48
type input "Siding"
type textarea "Pressure wash the driveways/walkways as directed by the PM. Ensure that all deb…"
type input "125"
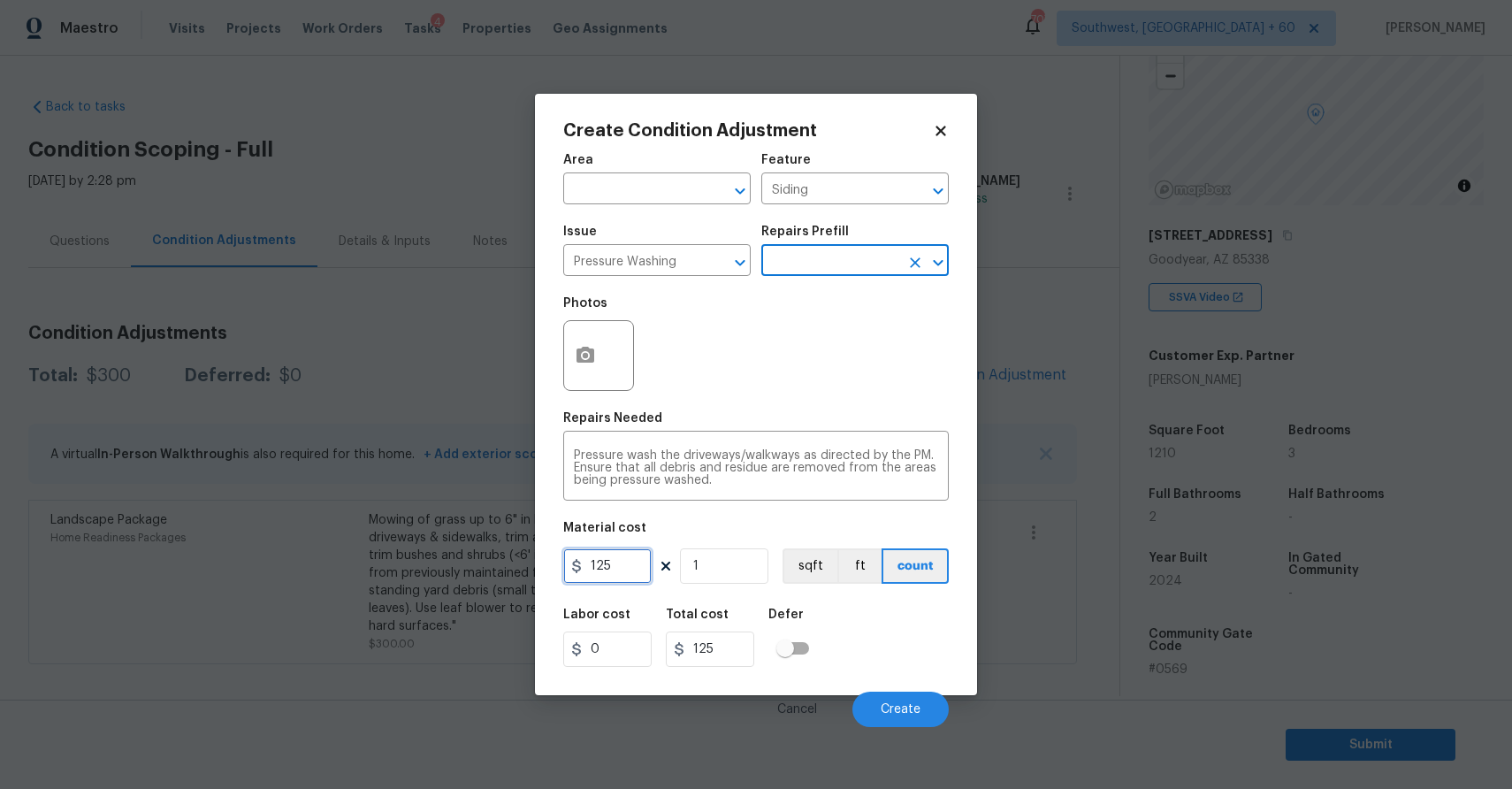
click at [623, 581] on input "125" at bounding box center [608, 565] width 89 height 35
type input "300"
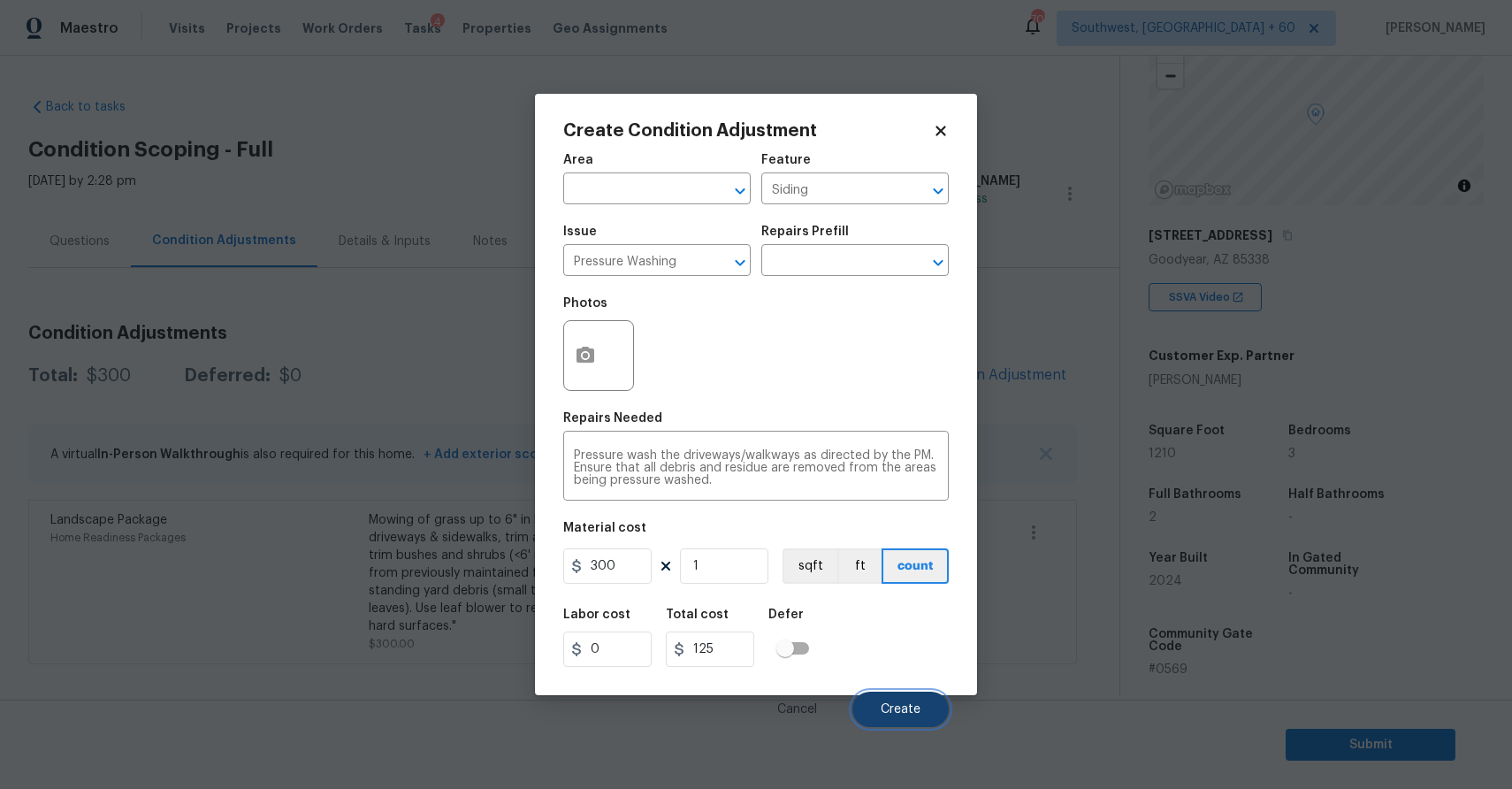
type input "300"
click at [920, 708] on button "Create" at bounding box center [901, 709] width 96 height 35
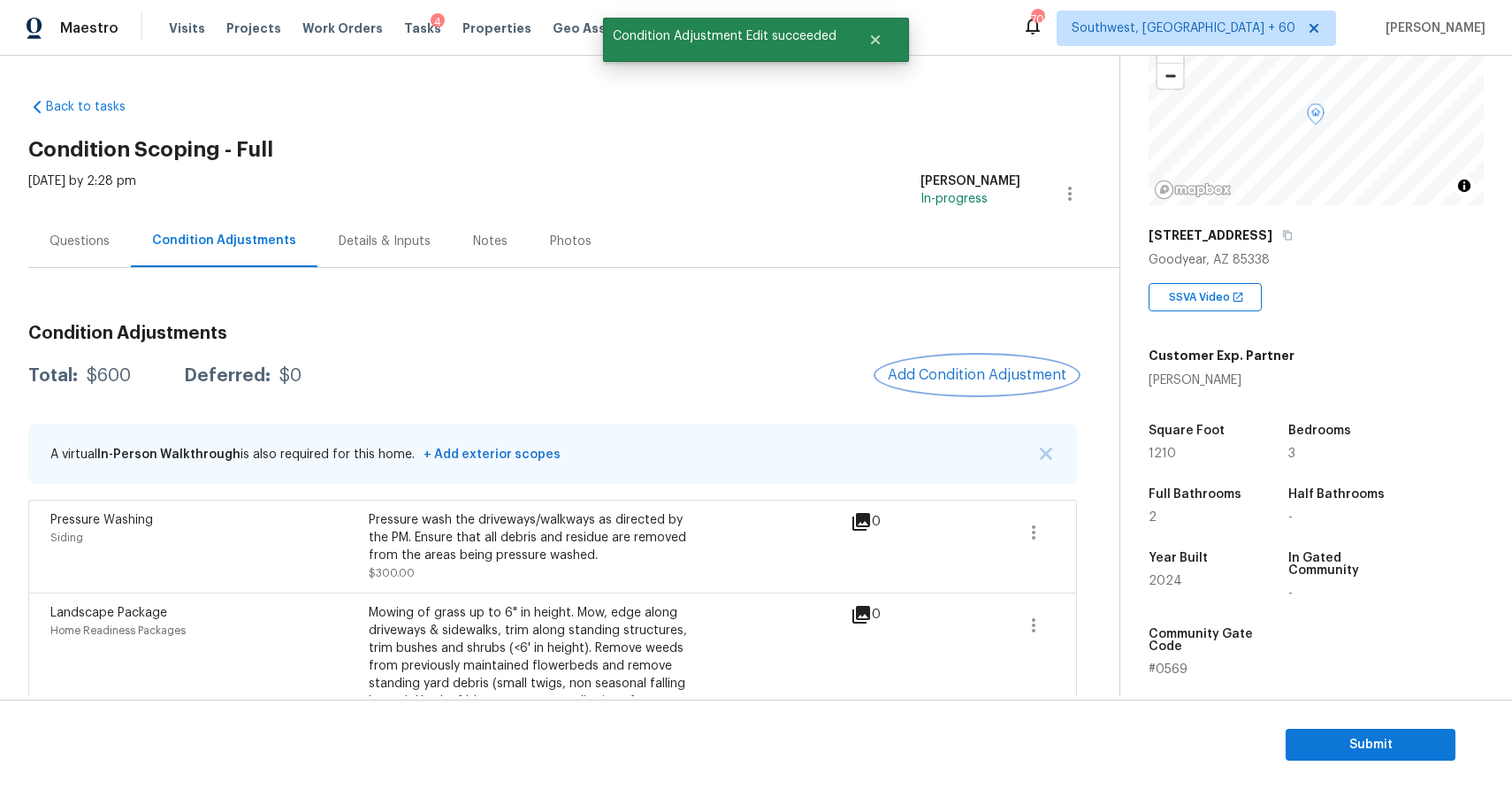
click at [976, 376] on span "Add Condition Adjustment" at bounding box center [976, 374] width 179 height 16
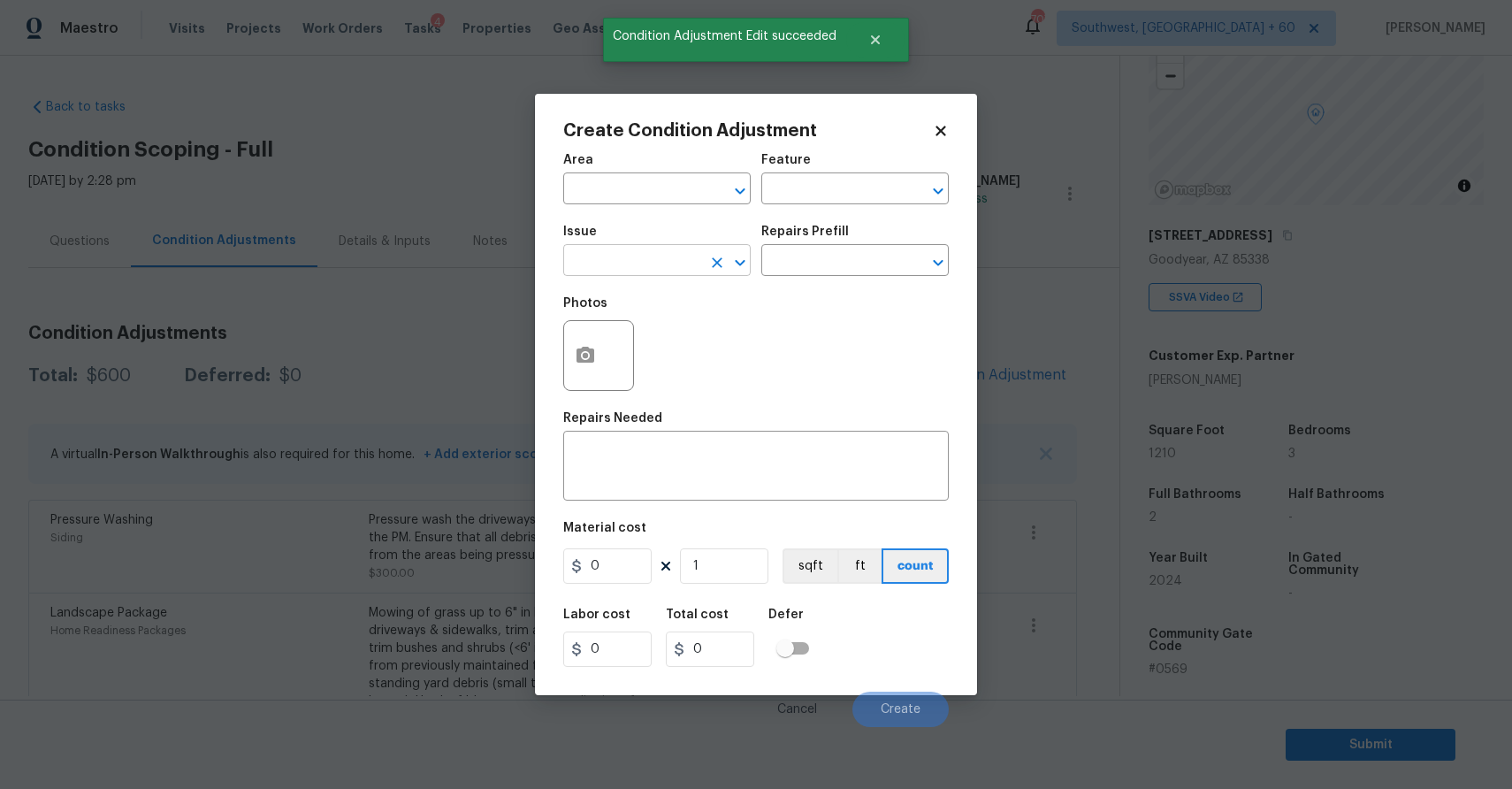
click at [692, 269] on input "text" at bounding box center [632, 262] width 138 height 27
click at [651, 344] on li "ACQ: Paint" at bounding box center [657, 344] width 187 height 29
type input "ACQ: Paint"
click at [774, 278] on div "Issue ACQ: Paint ​ Repairs Prefill ​" at bounding box center [756, 250] width 386 height 72
click at [824, 264] on input "text" at bounding box center [831, 262] width 138 height 27
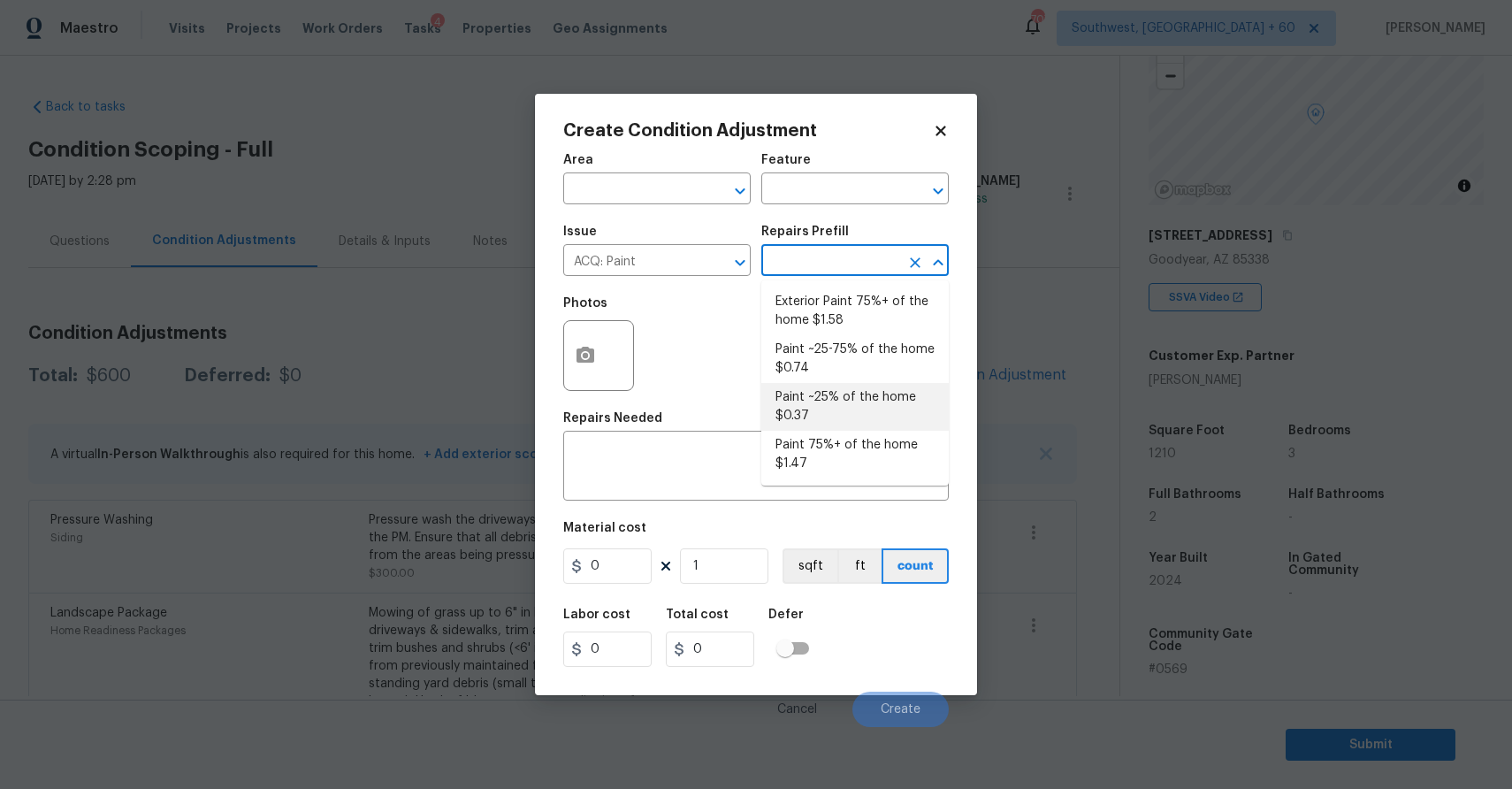
click at [868, 399] on li "Paint ~25% of the home $0.37" at bounding box center [855, 406] width 187 height 48
type input "Acquisition"
type textarea "Acquisition Scope: ~25% of the home needs interior paint"
type input "0.37"
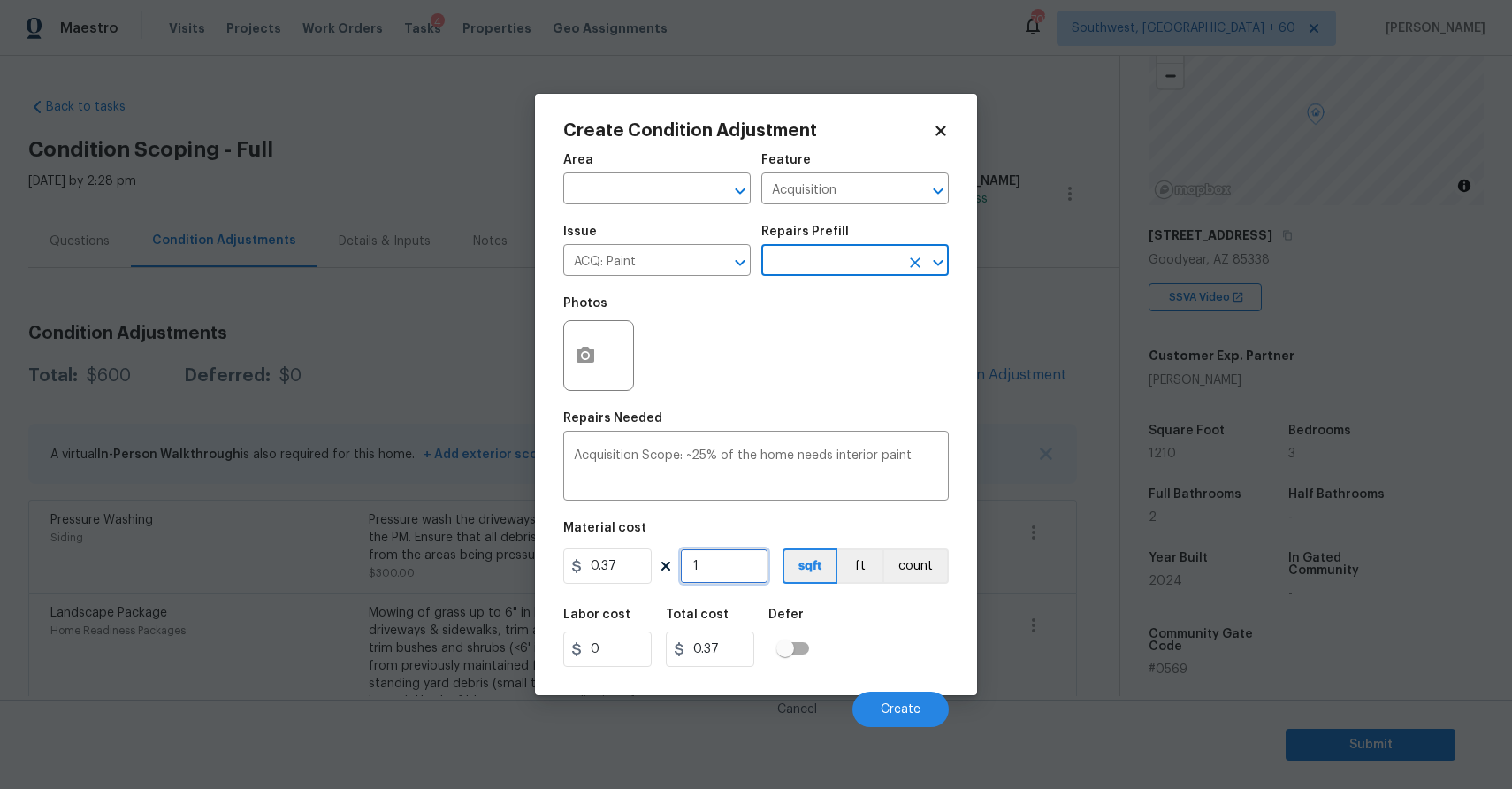
click at [723, 566] on input "1" at bounding box center [725, 565] width 89 height 35
type input "0"
type input "1"
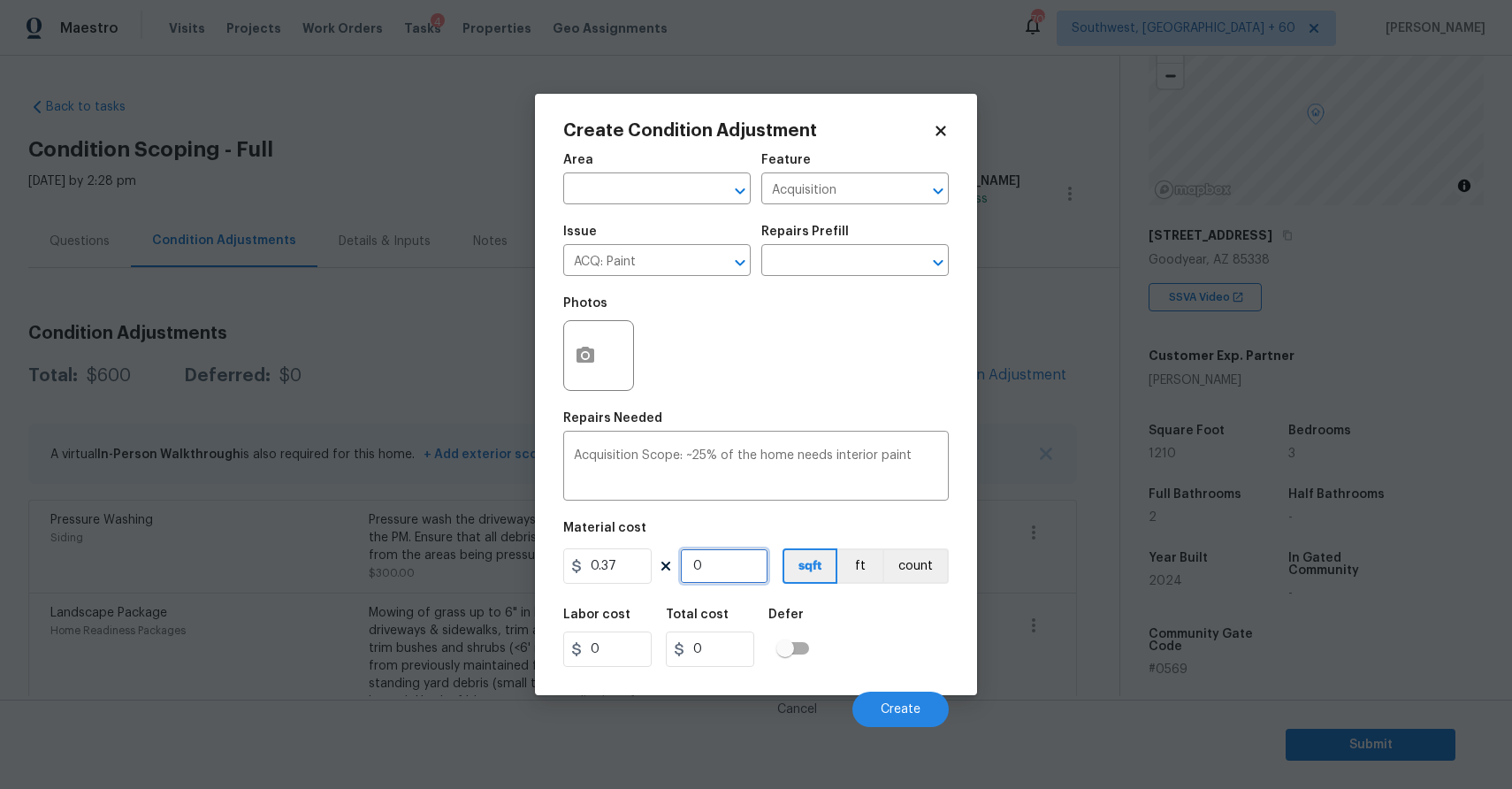
type input "0.37"
type input "12"
type input "4.44"
type input "121"
type input "44.77"
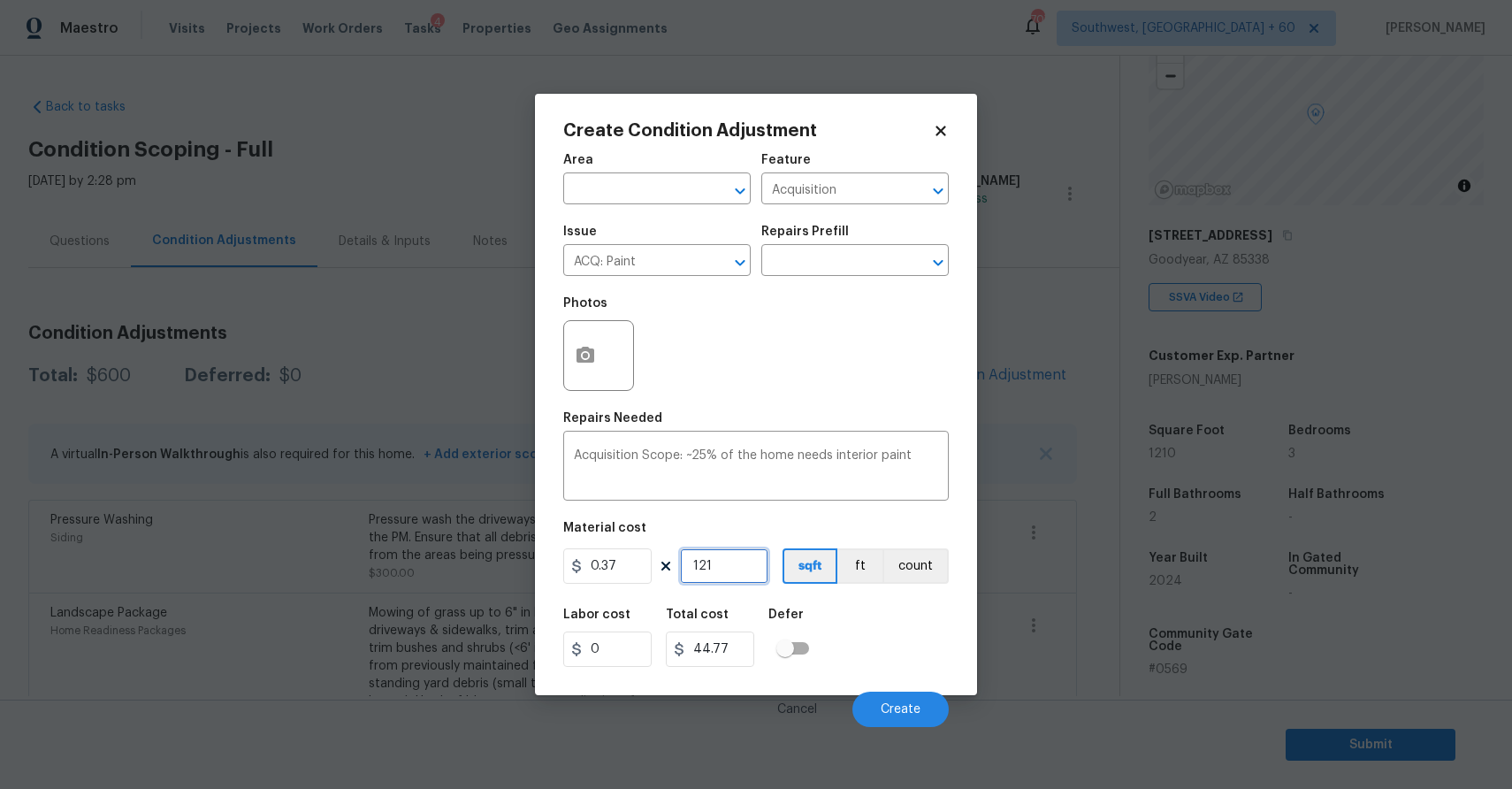
type input "1210"
type input "447.7"
type input "1210"
click at [933, 712] on button "Create" at bounding box center [901, 709] width 96 height 35
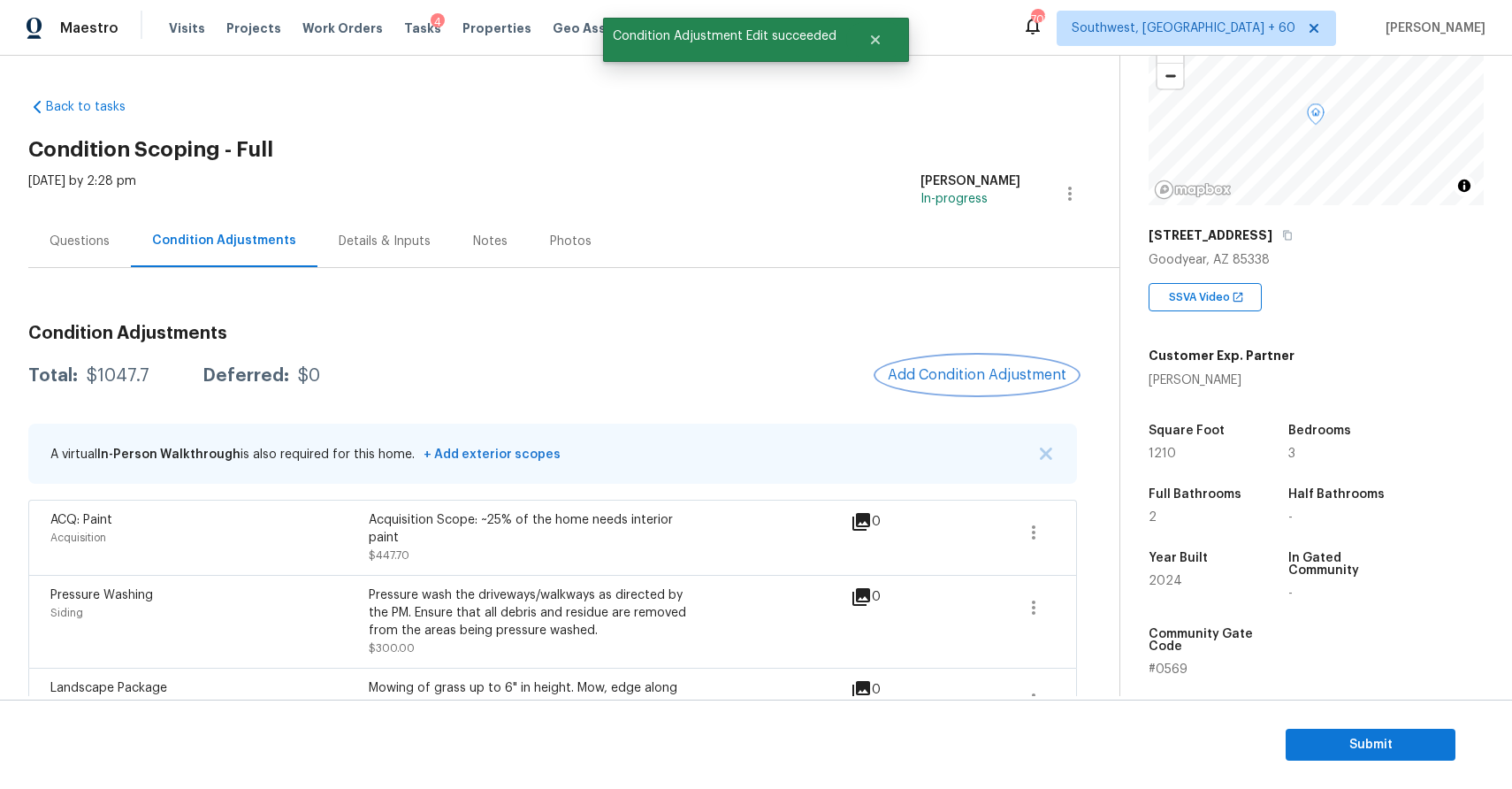
click at [961, 376] on span "Add Condition Adjustment" at bounding box center [976, 374] width 179 height 16
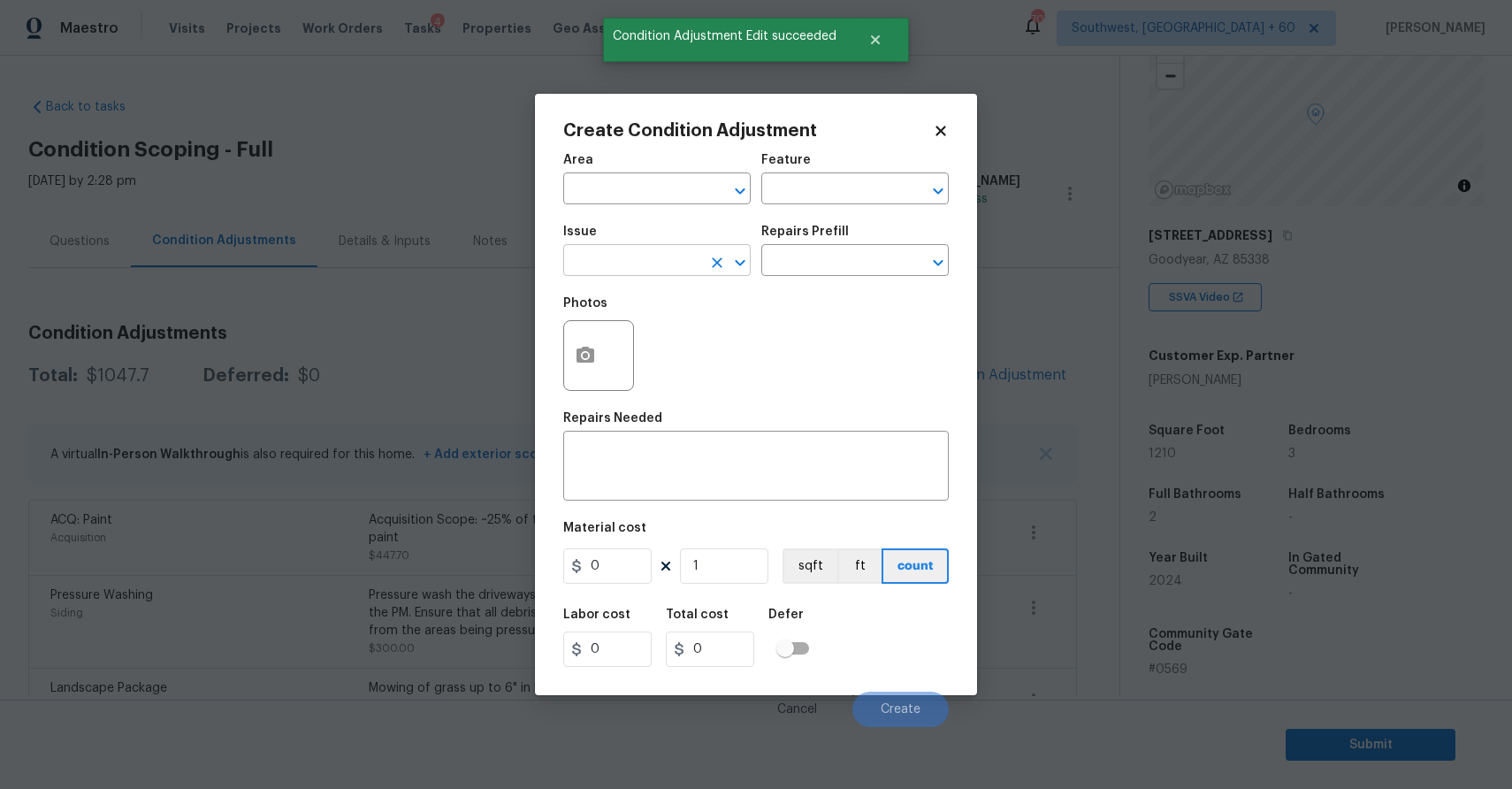
click at [683, 262] on input "text" at bounding box center [632, 262] width 138 height 27
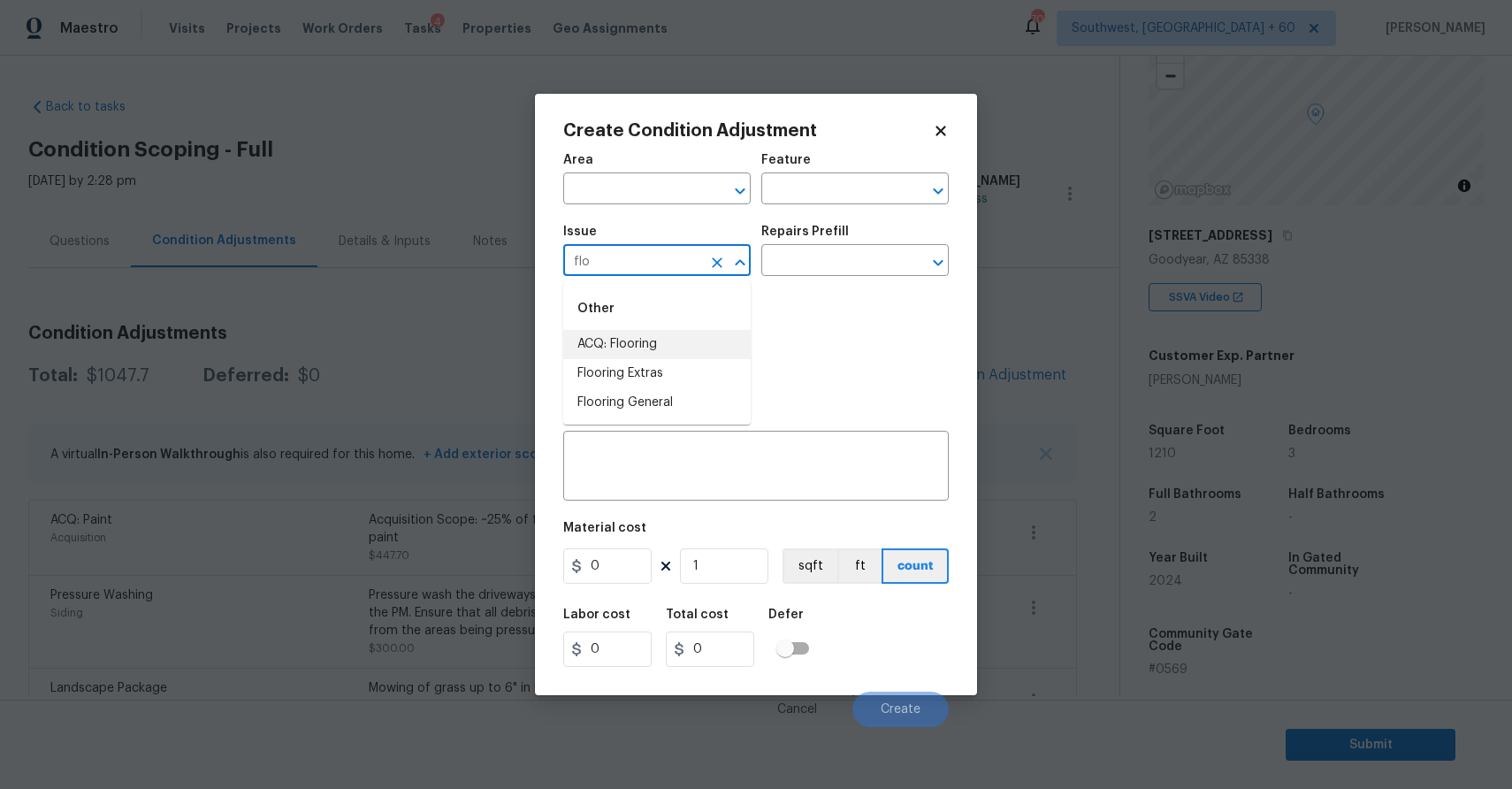
click at [676, 350] on li "ACQ: Flooring" at bounding box center [657, 344] width 187 height 29
type input "ACQ: Flooring"
click at [813, 275] on input "text" at bounding box center [831, 262] width 138 height 27
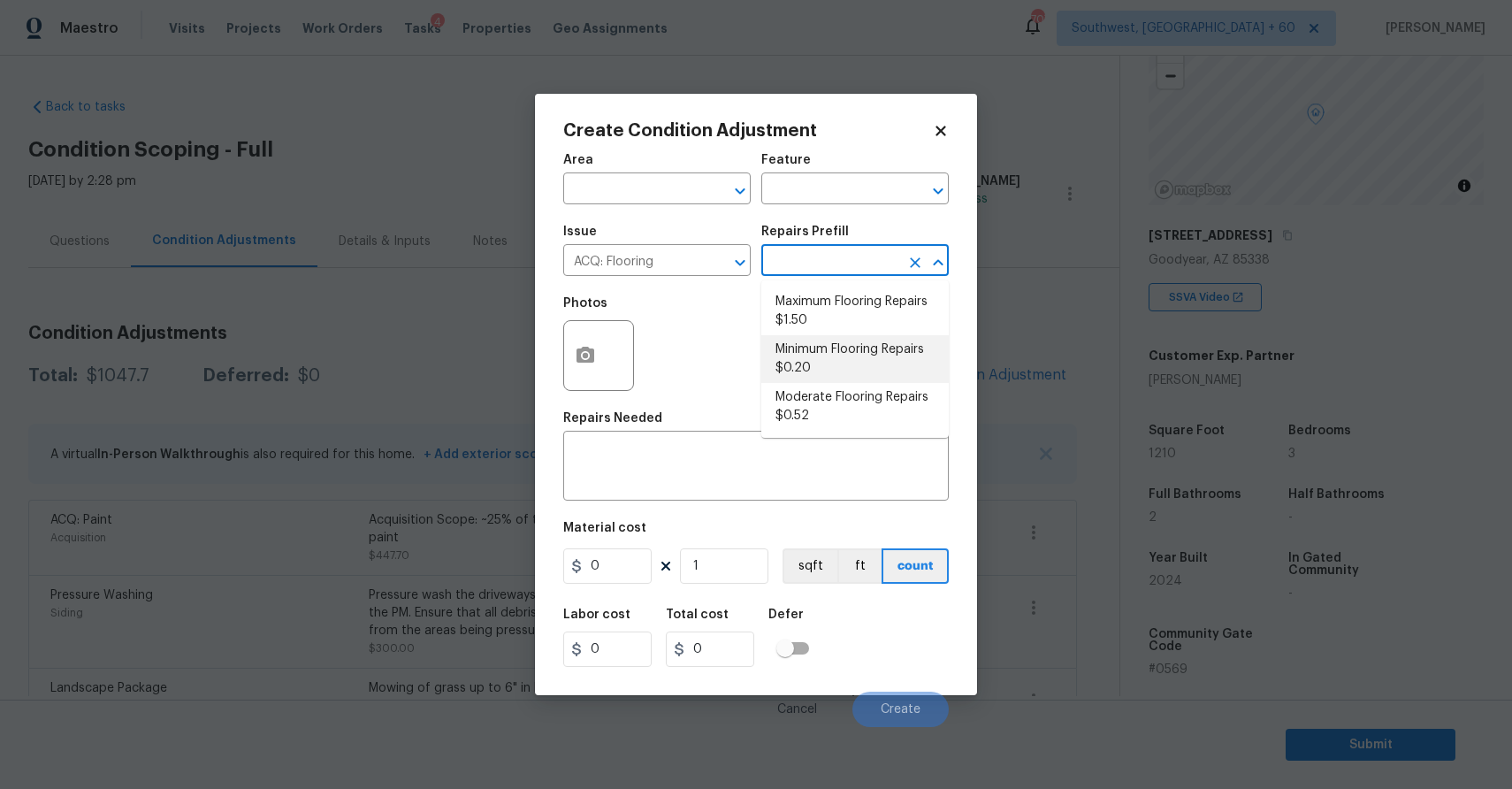
click at [838, 360] on li "Minimum Flooring Repairs $0.20" at bounding box center [855, 359] width 187 height 48
type input "Acquisition"
type textarea "Acquisition Scope: Minimum flooring repairs"
type input "0.2"
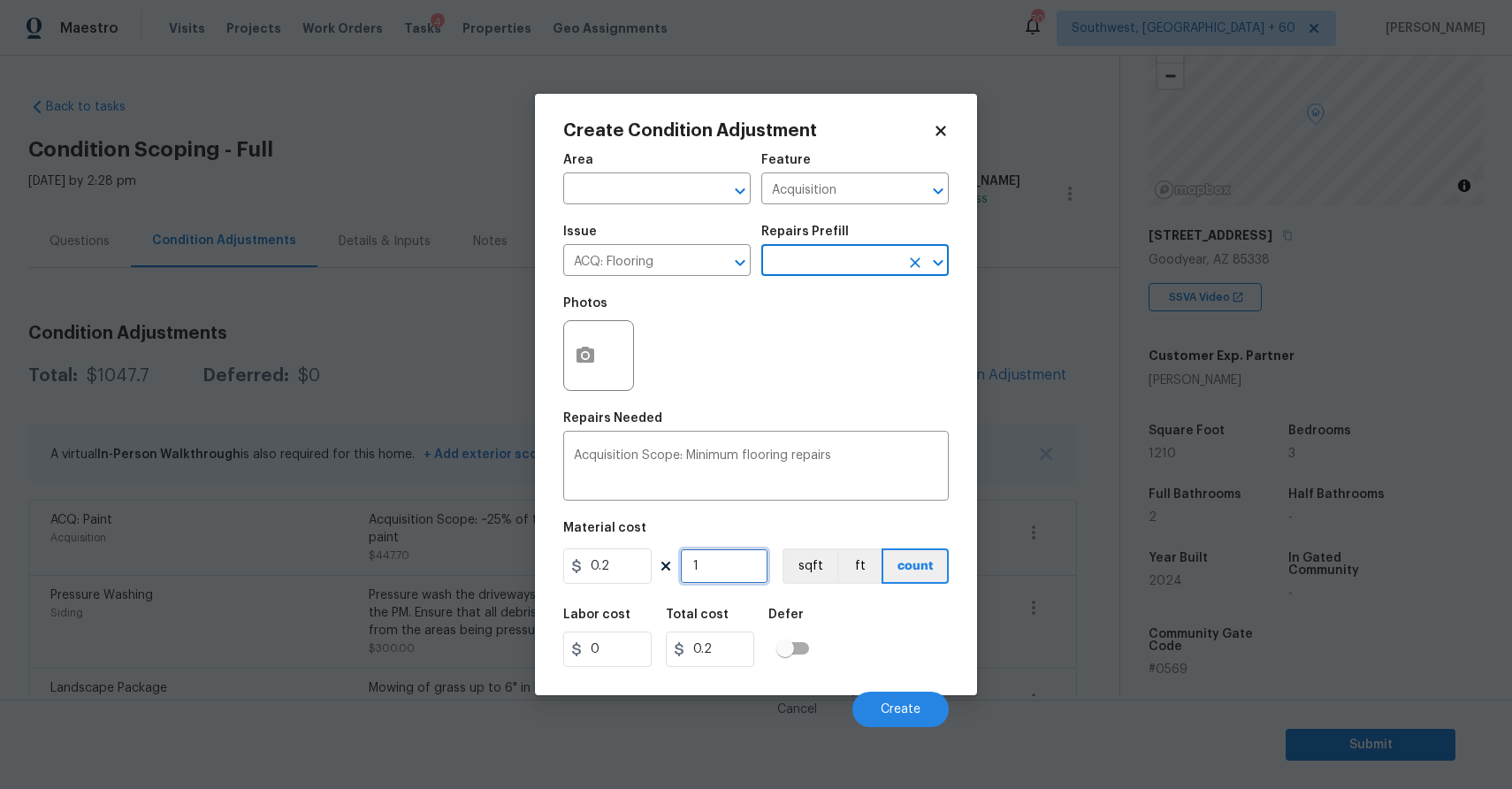
click at [722, 579] on input "1" at bounding box center [725, 565] width 89 height 35
type input "0"
type input "1"
type input "0.2"
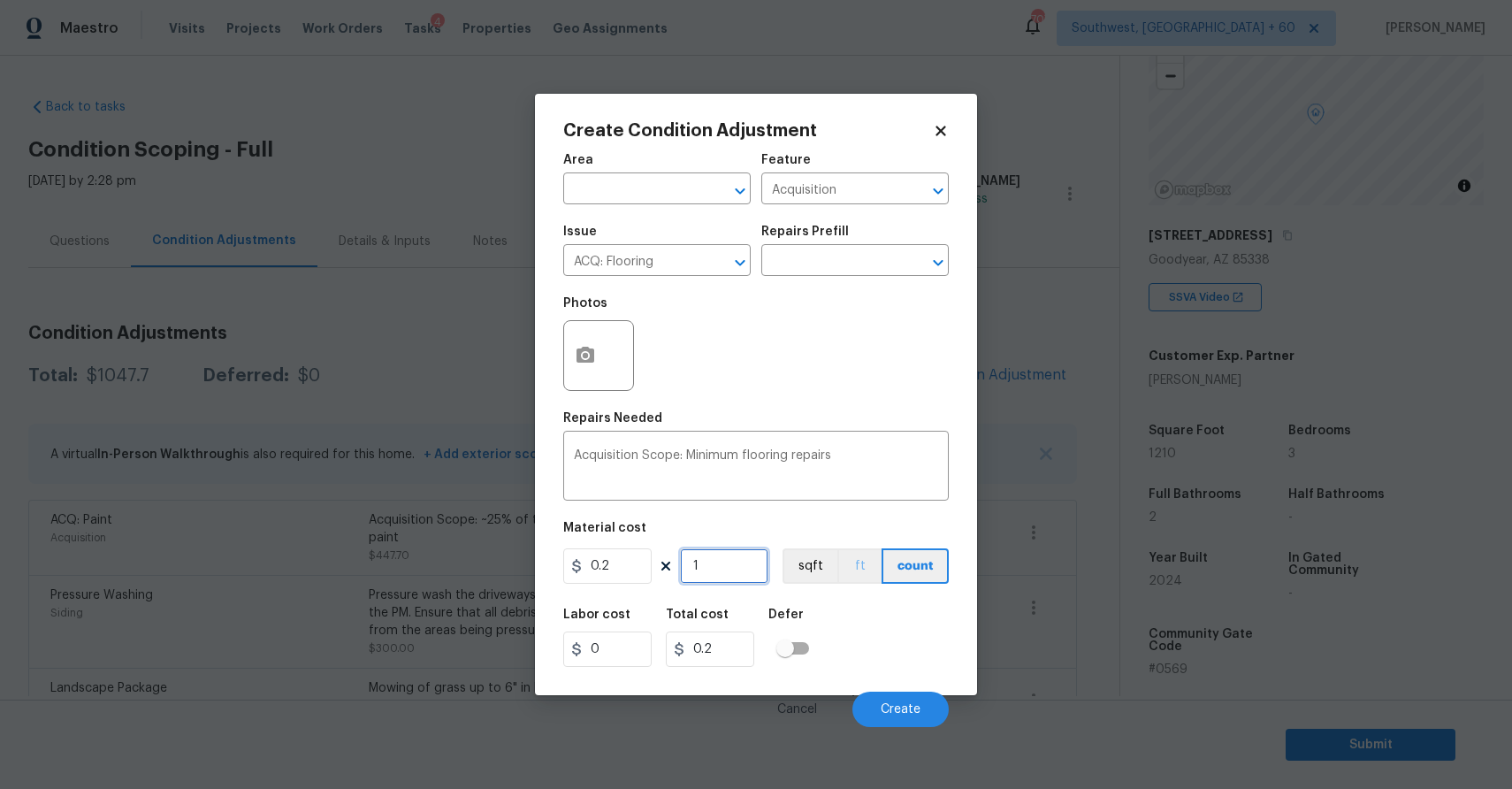
type input "12"
type input "2.4"
type input "121"
type input "24.2"
type input "1210"
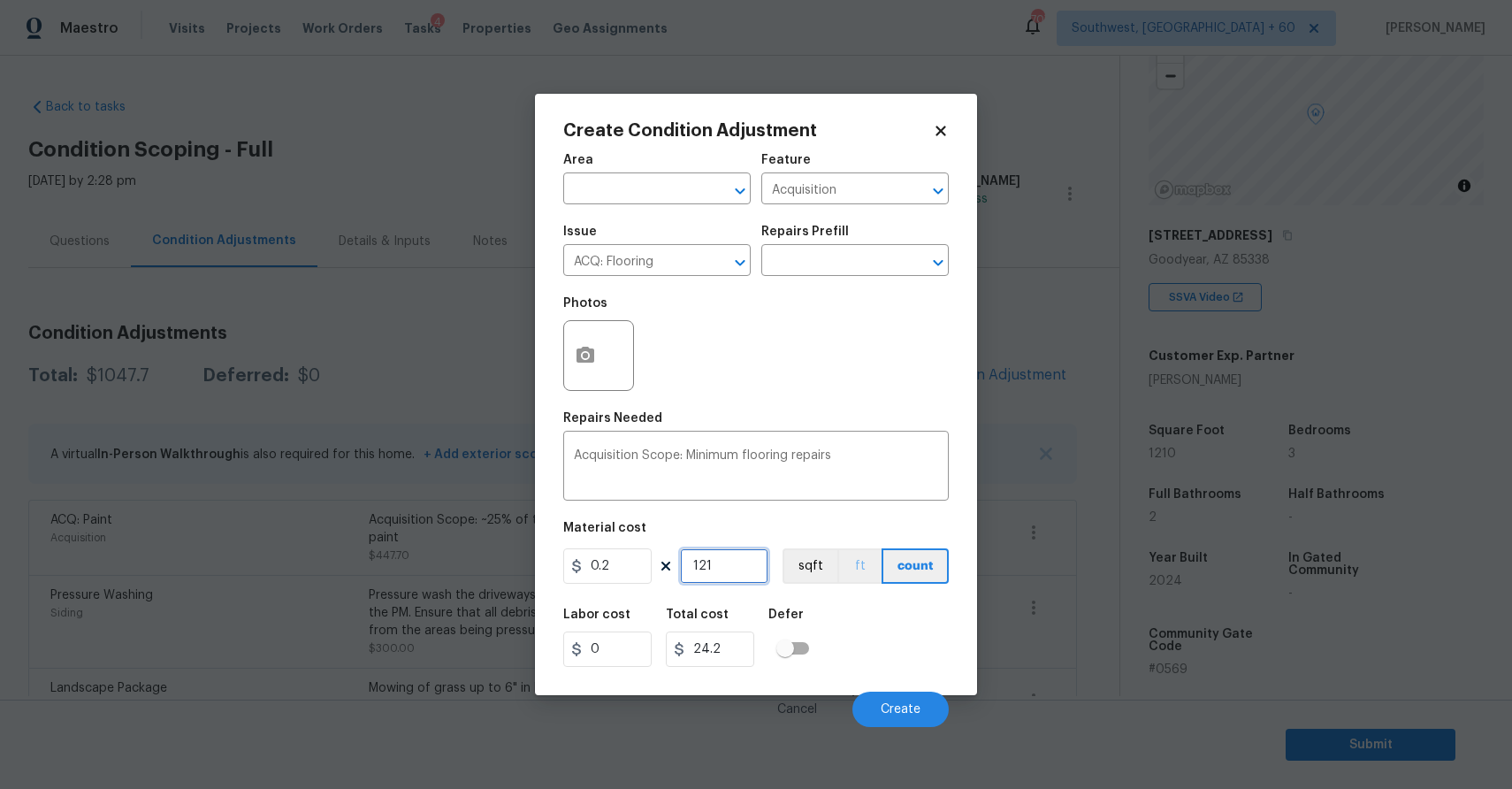
type input "242"
type input "1210"
click at [937, 718] on button "Create" at bounding box center [901, 709] width 96 height 35
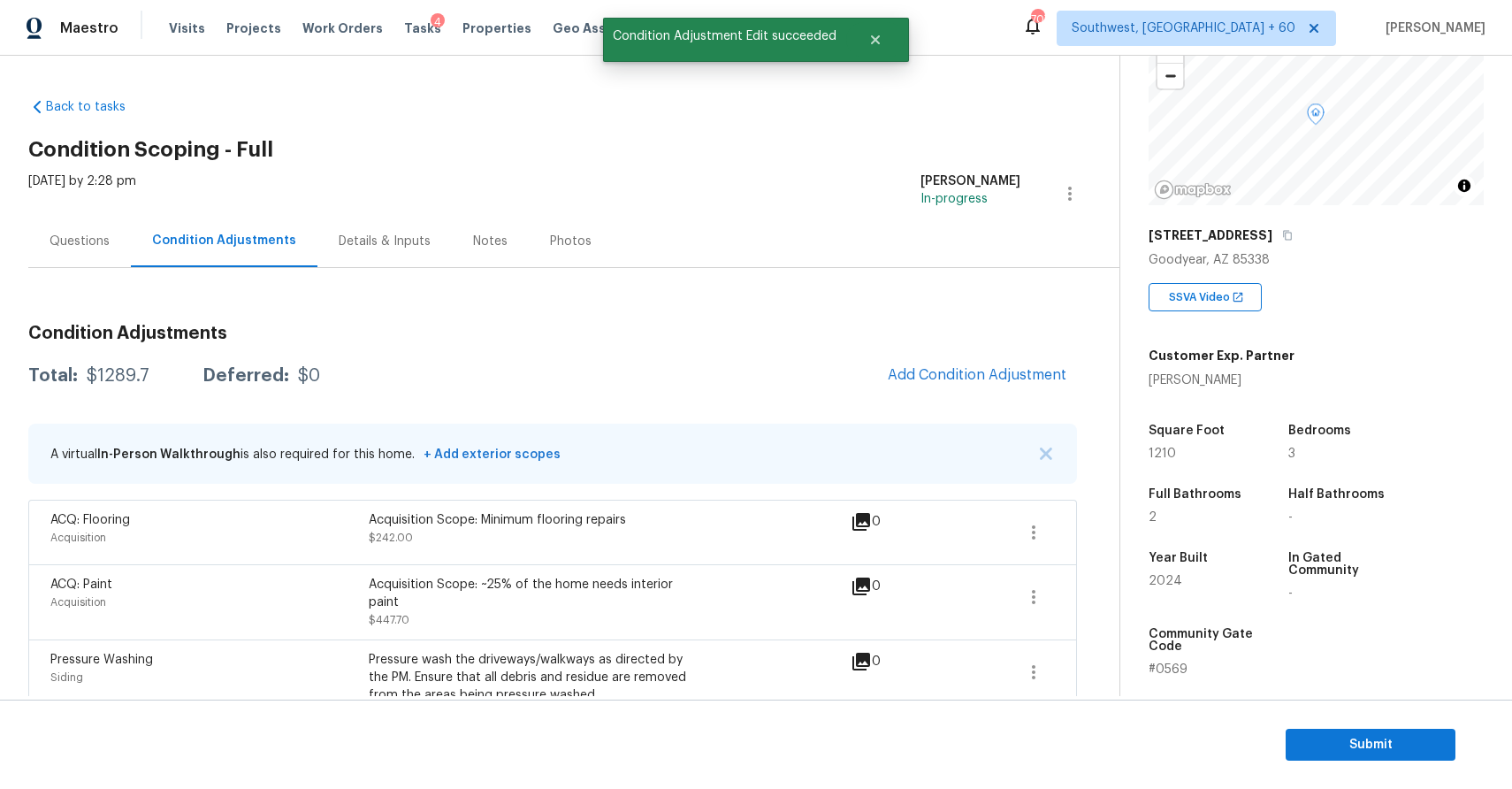
click at [98, 252] on div "Questions" at bounding box center [79, 240] width 103 height 52
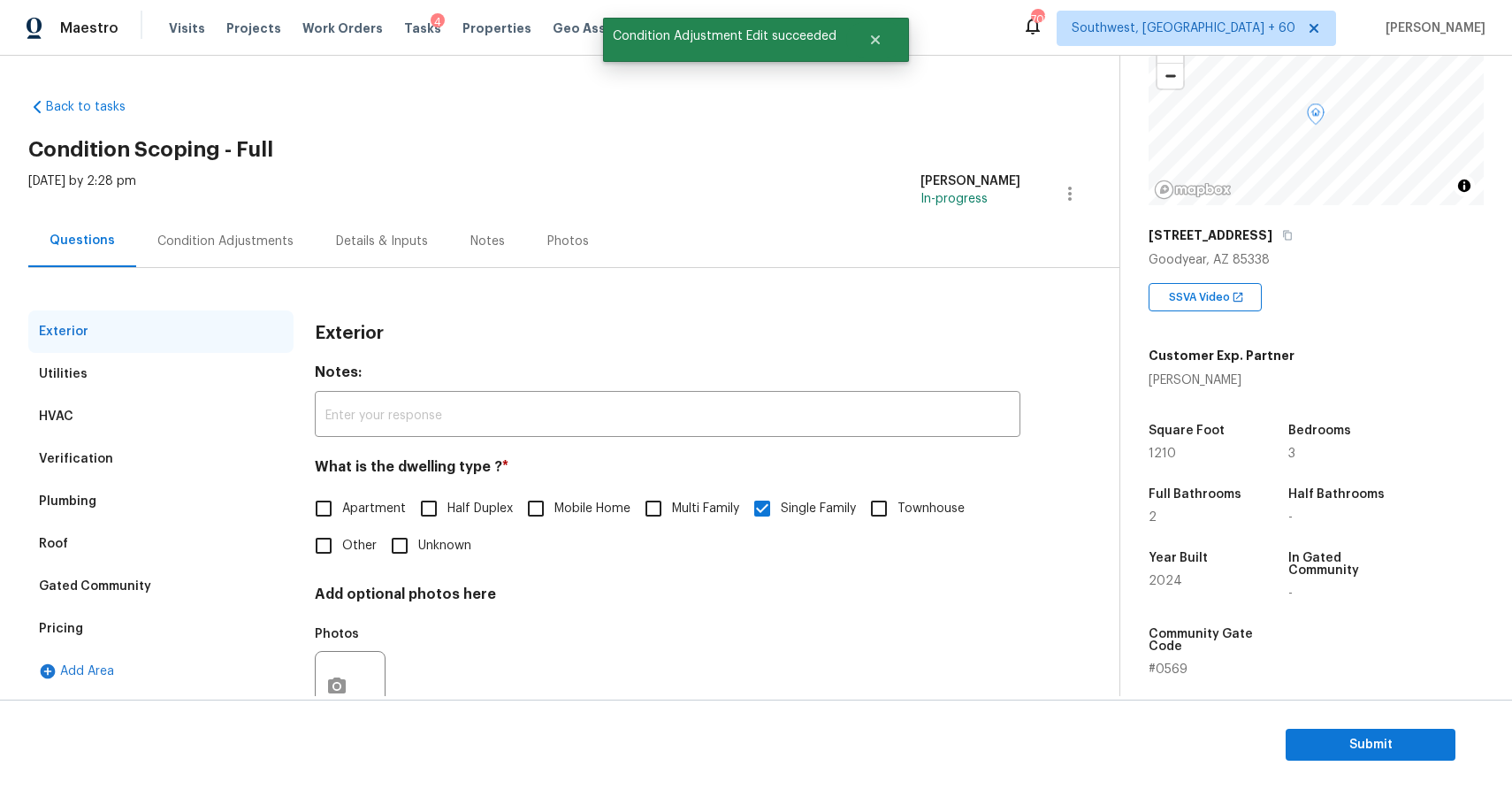
click at [201, 271] on div "Exterior Utilities HVAC Verification Plumbing Roof Gated Community Pricing Add …" at bounding box center [553, 511] width 1049 height 486
click at [241, 252] on div "Condition Adjustments" at bounding box center [225, 240] width 179 height 52
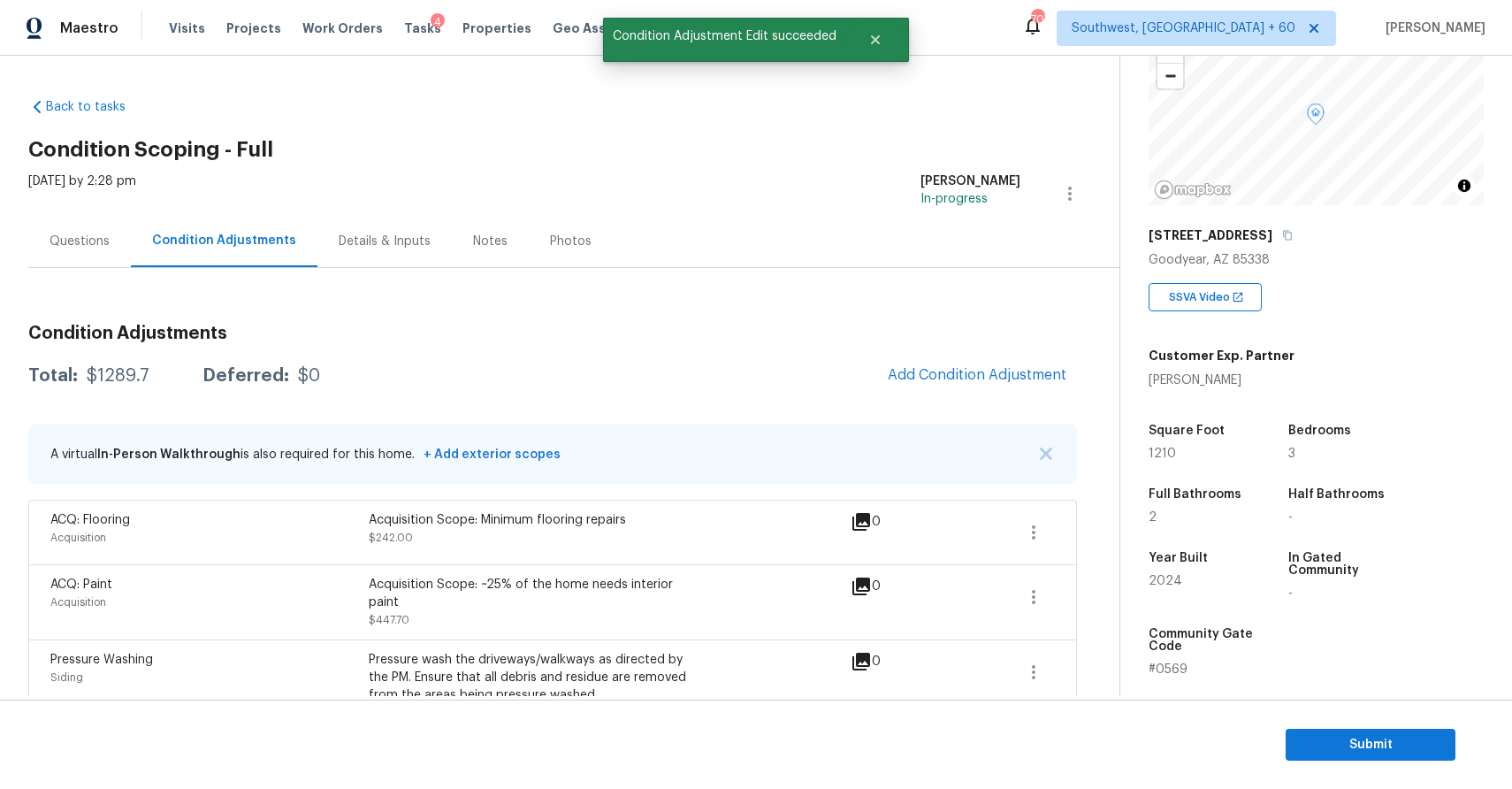
click at [123, 382] on div "$1289.7" at bounding box center [118, 375] width 62 height 18
copy div "$1289.7"
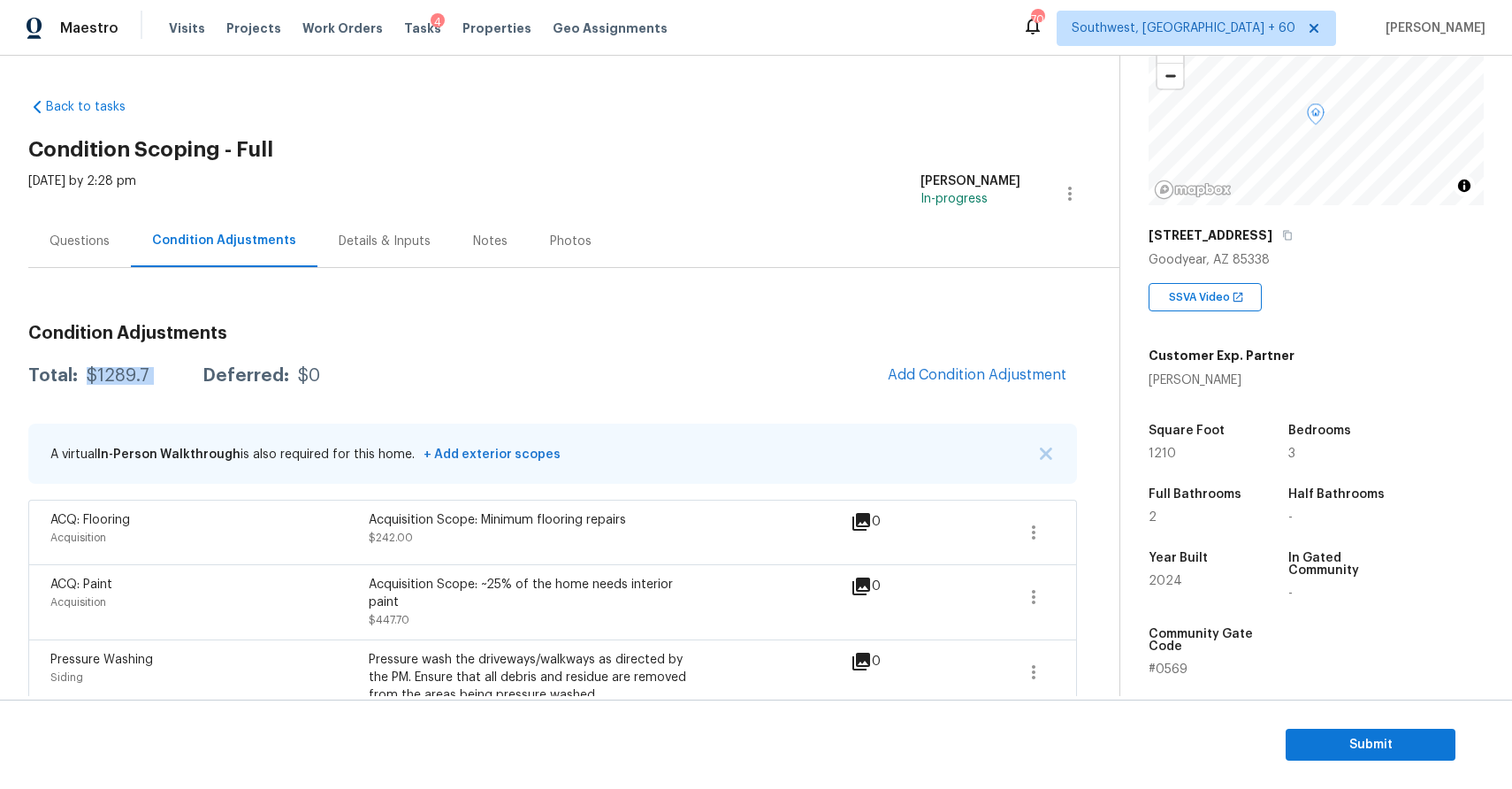
click at [81, 296] on div "Condition Adjustments Total: $1289.7 Deferred: $0 Add Condition Adjustment A vi…" at bounding box center [553, 582] width 1049 height 628
click at [92, 278] on div "Condition Adjustments Total: $1289.7 Deferred: $0 Add Condition Adjustment A vi…" at bounding box center [553, 582] width 1049 height 628
click at [119, 243] on div "Questions" at bounding box center [79, 240] width 103 height 52
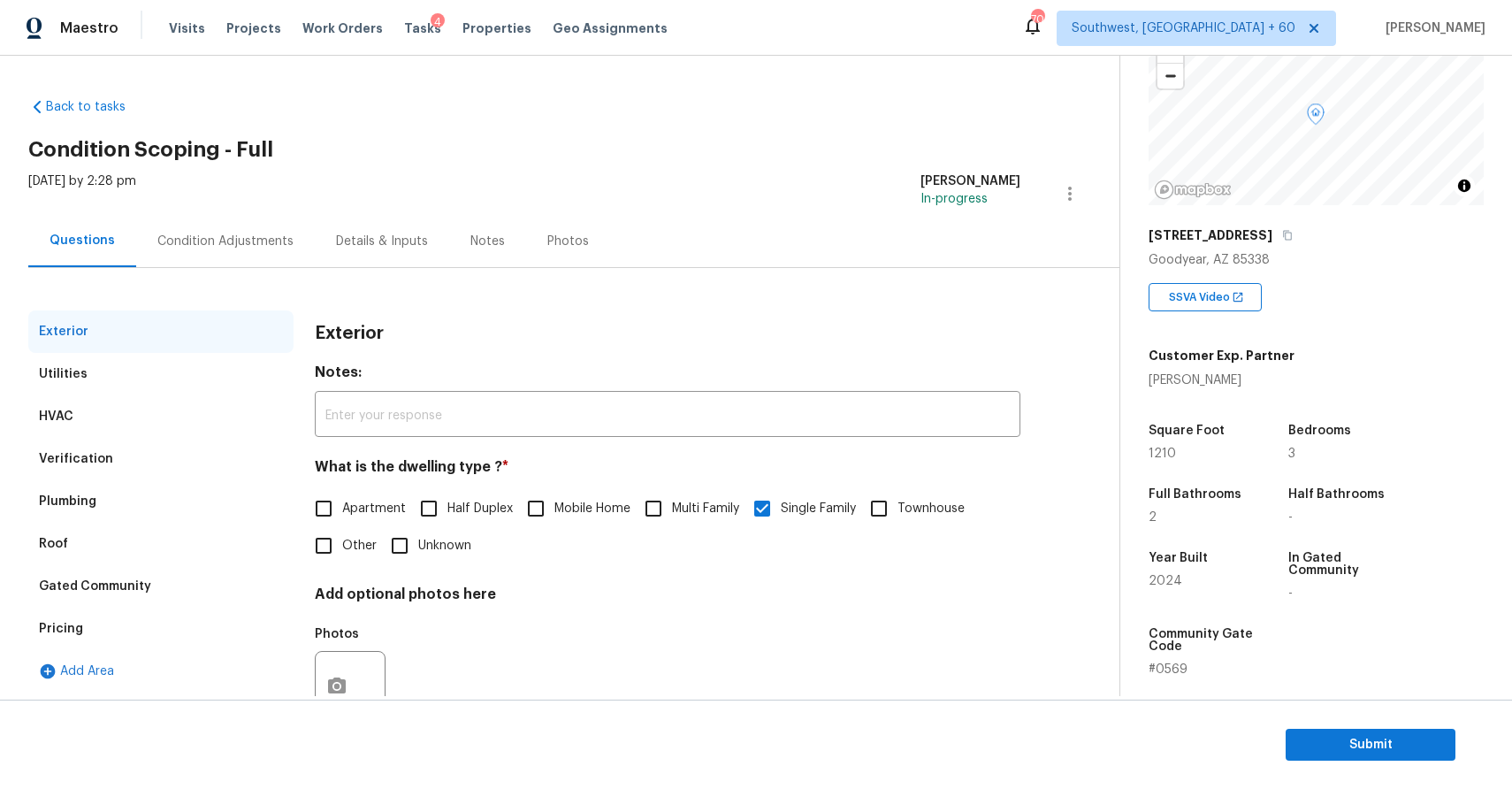
click at [261, 259] on div "Condition Adjustments" at bounding box center [225, 240] width 179 height 52
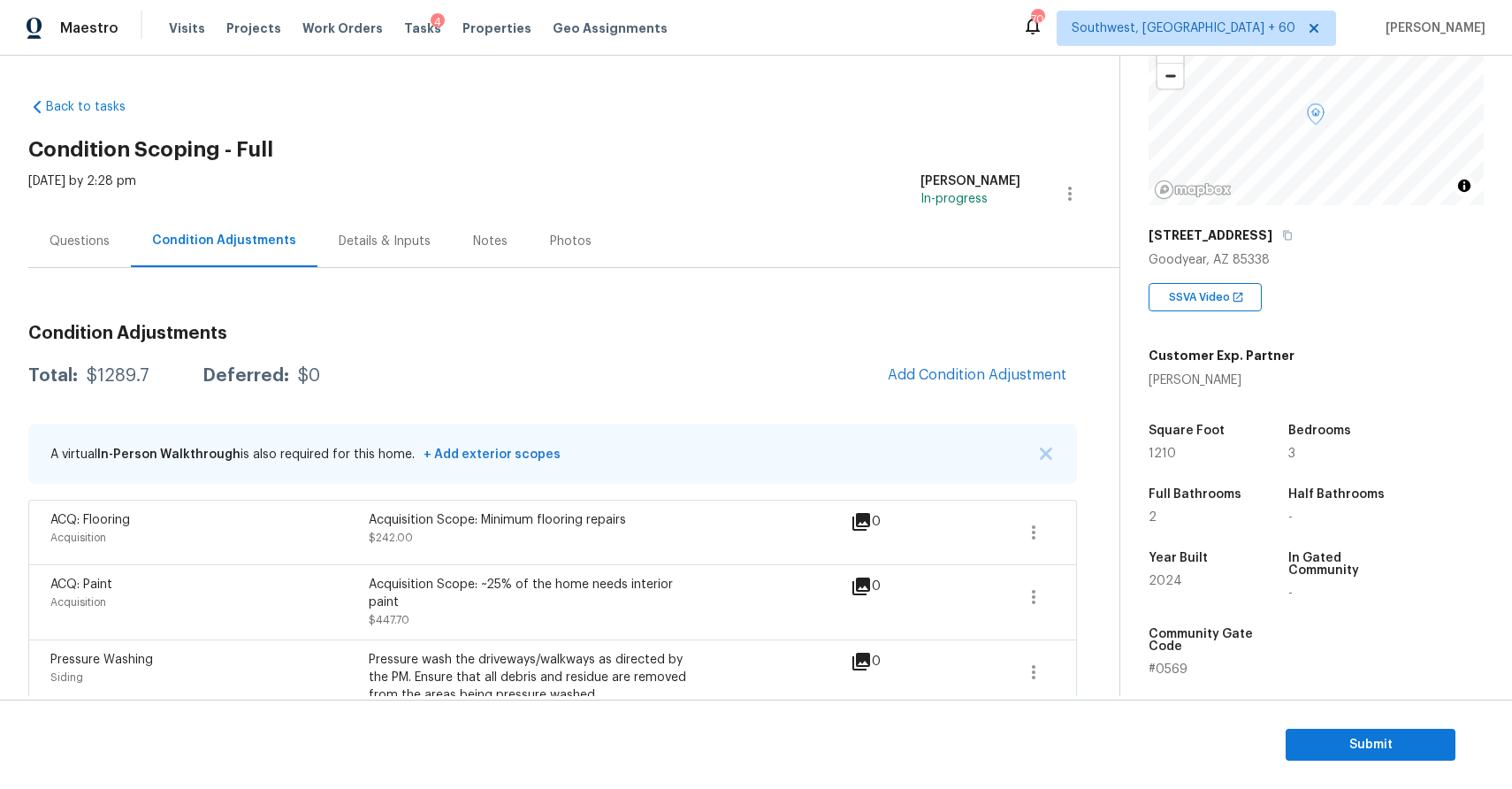
click at [112, 248] on div "Questions" at bounding box center [79, 240] width 103 height 52
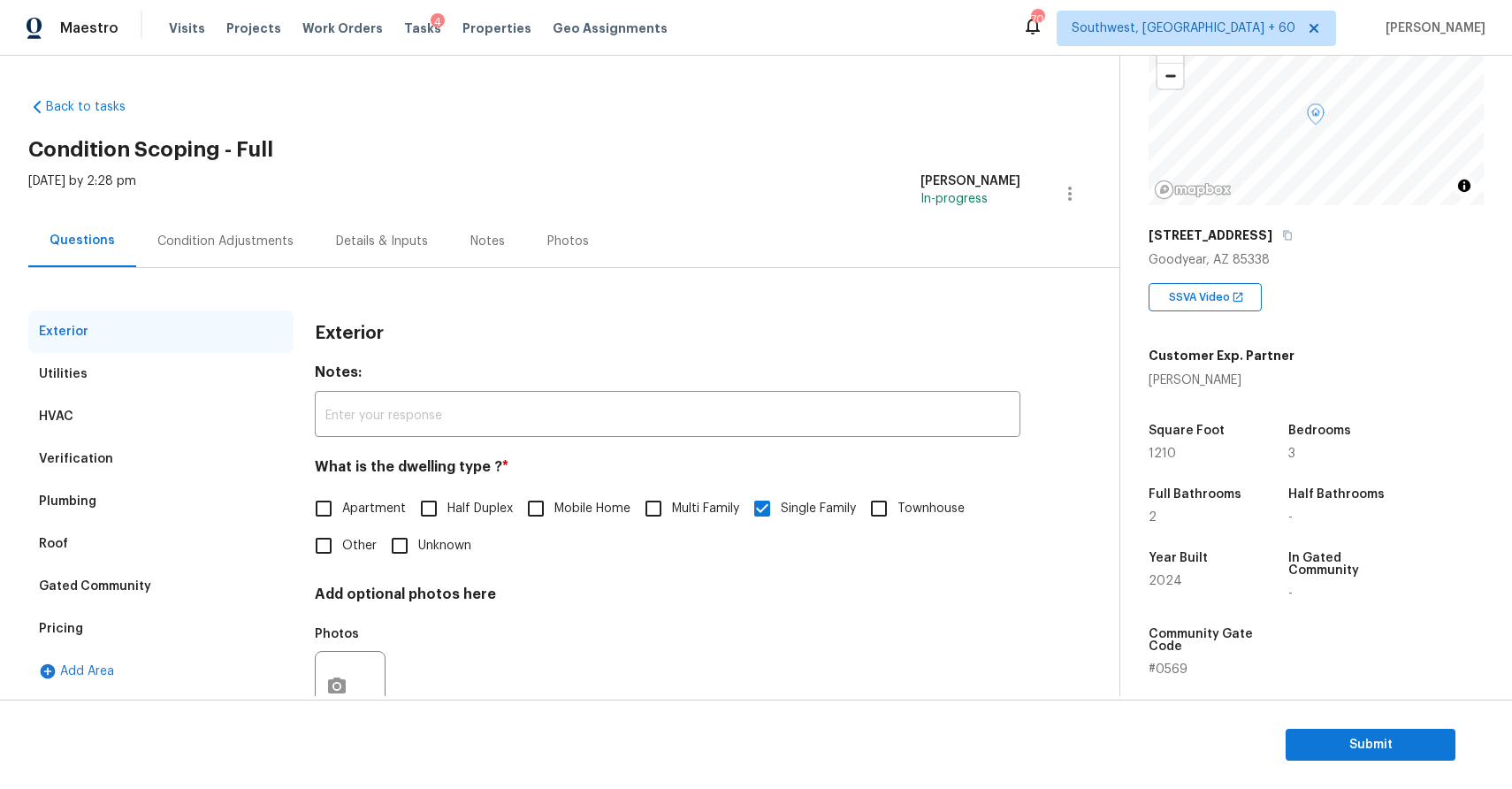
scroll to position [62, 0]
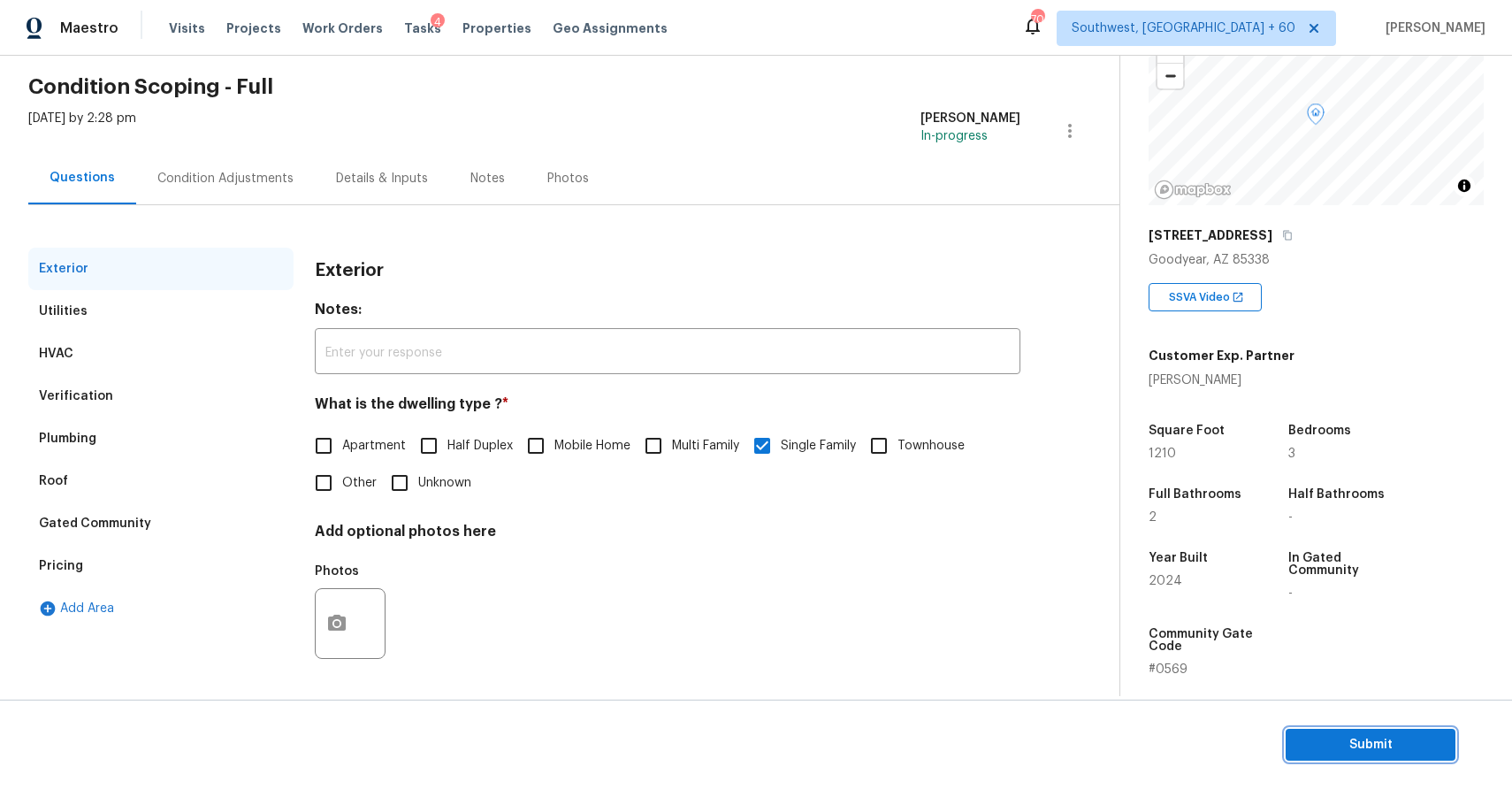
click at [1397, 736] on span "Submit" at bounding box center [1371, 745] width 142 height 22
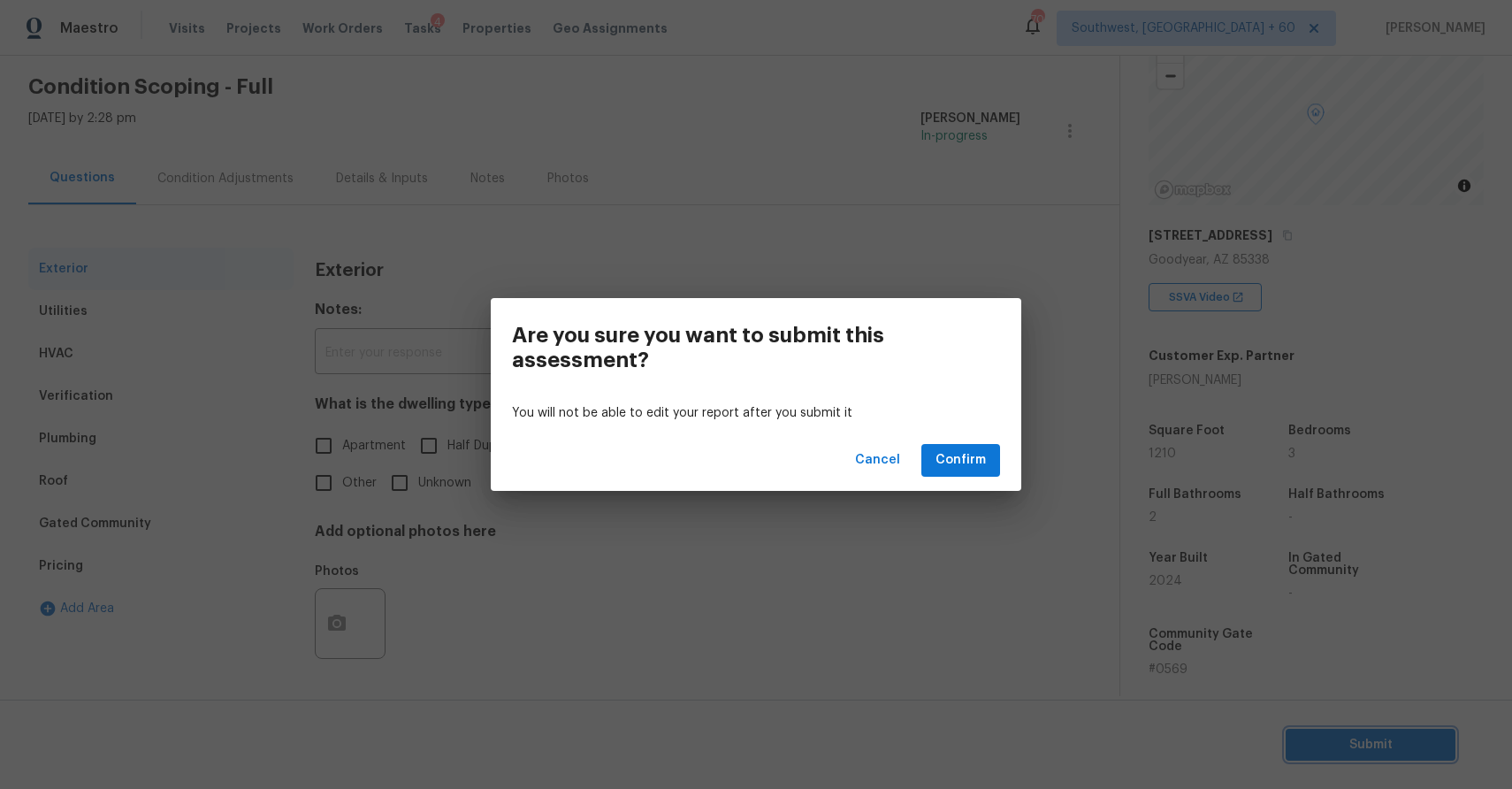
click at [971, 517] on div "Are you sure you want to submit this assessment? You will not be able to edit y…" at bounding box center [756, 394] width 1512 height 789
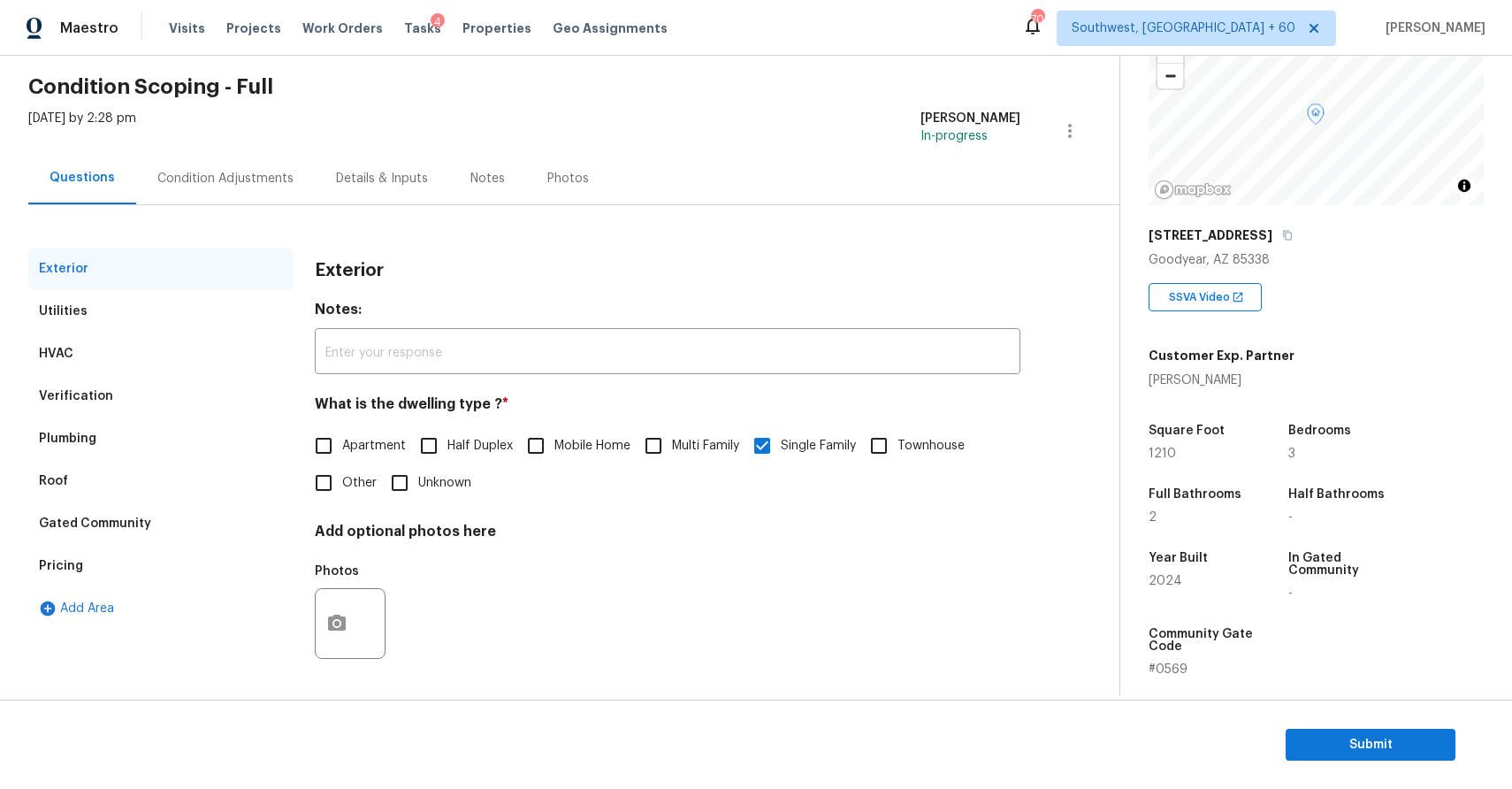
click at [190, 543] on div "Gated Community" at bounding box center [161, 523] width 266 height 43
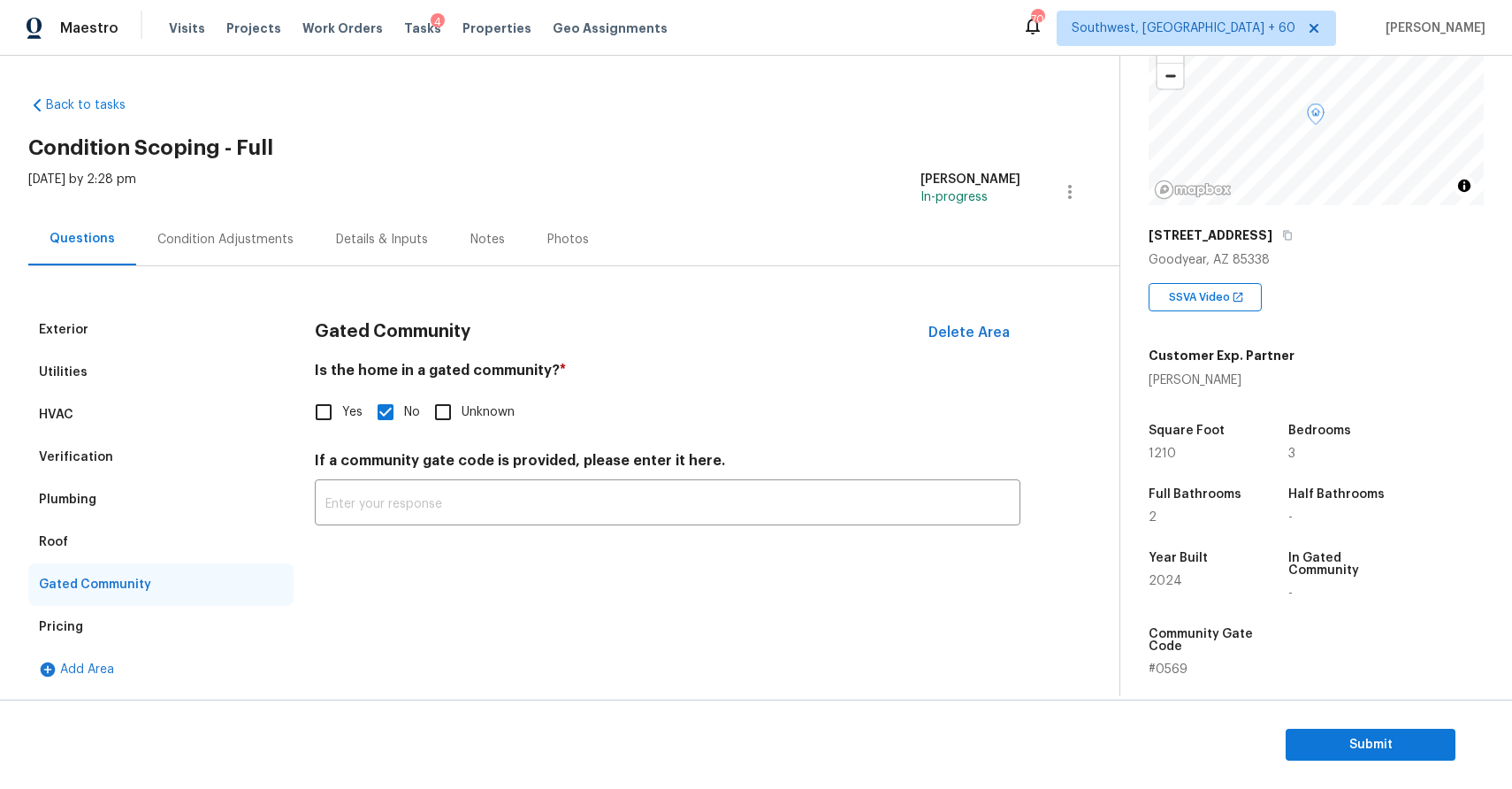
click at [340, 421] on input "Yes" at bounding box center [323, 411] width 37 height 37
checkbox input "true"
checkbox input "false"
click at [1340, 754] on span "Submit" at bounding box center [1371, 745] width 142 height 22
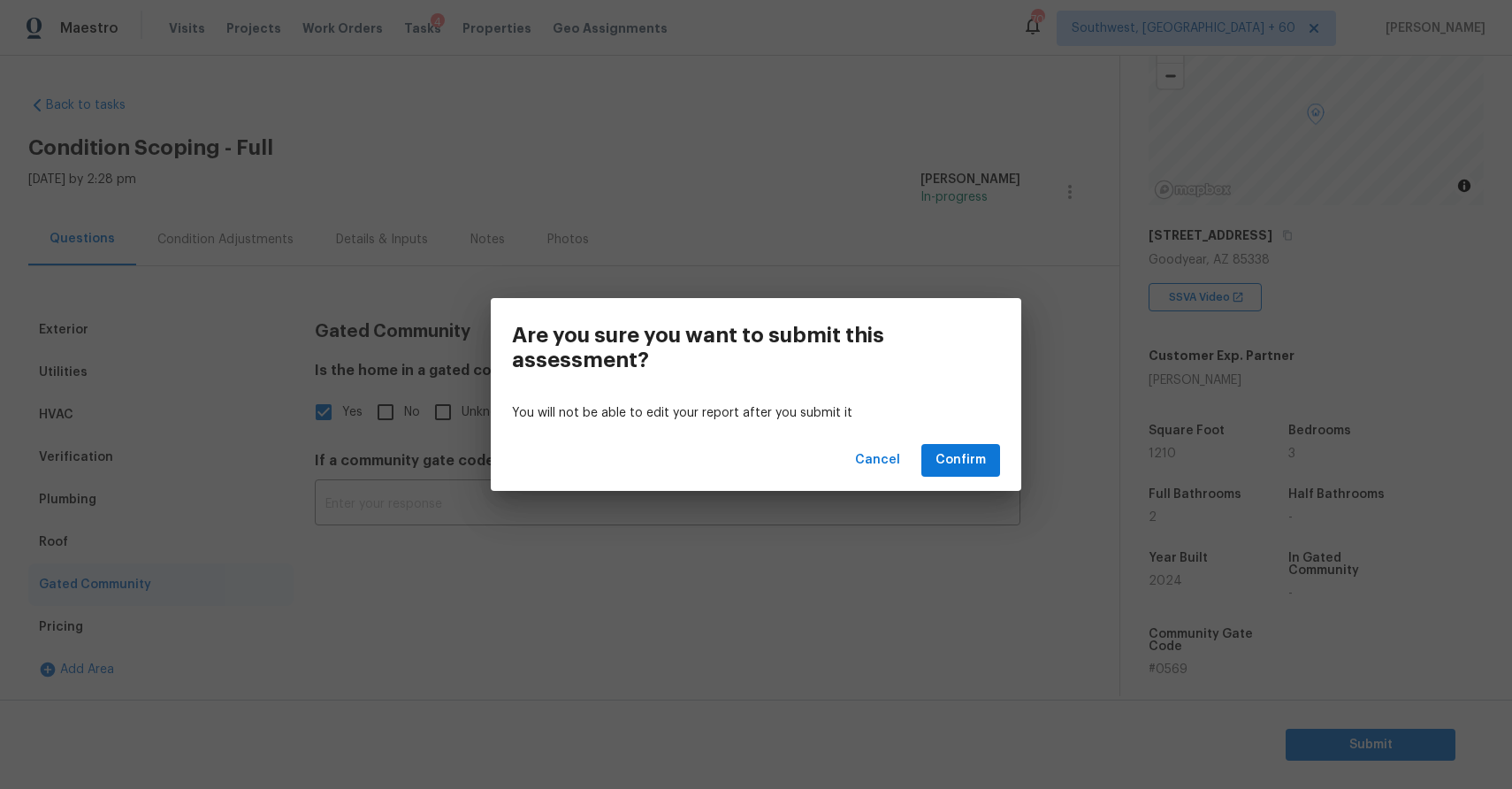
click at [994, 482] on div "Cancel Confirm" at bounding box center [755, 460] width 530 height 61
click at [977, 464] on span "Confirm" at bounding box center [960, 459] width 50 height 22
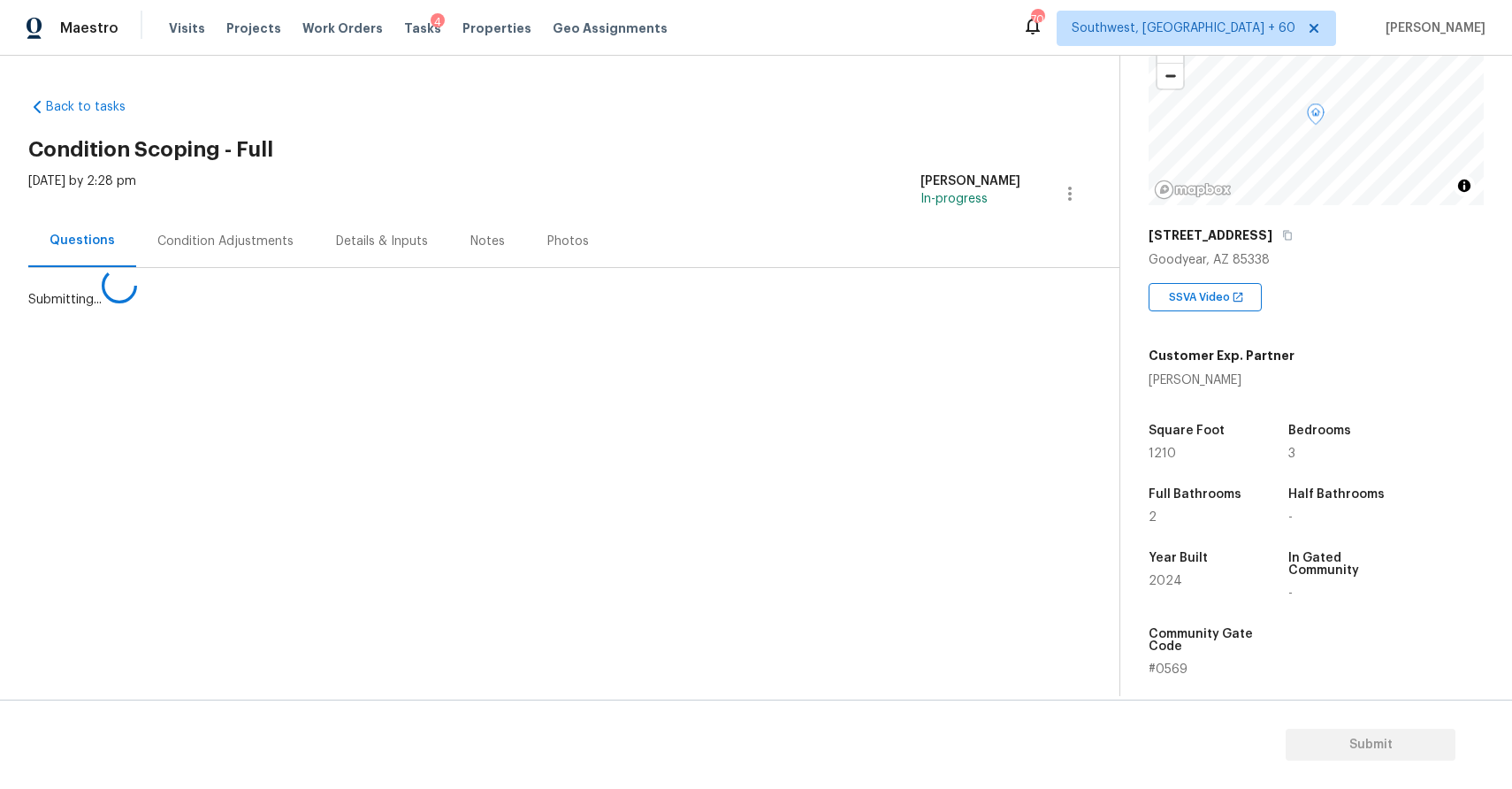
scroll to position [0, 0]
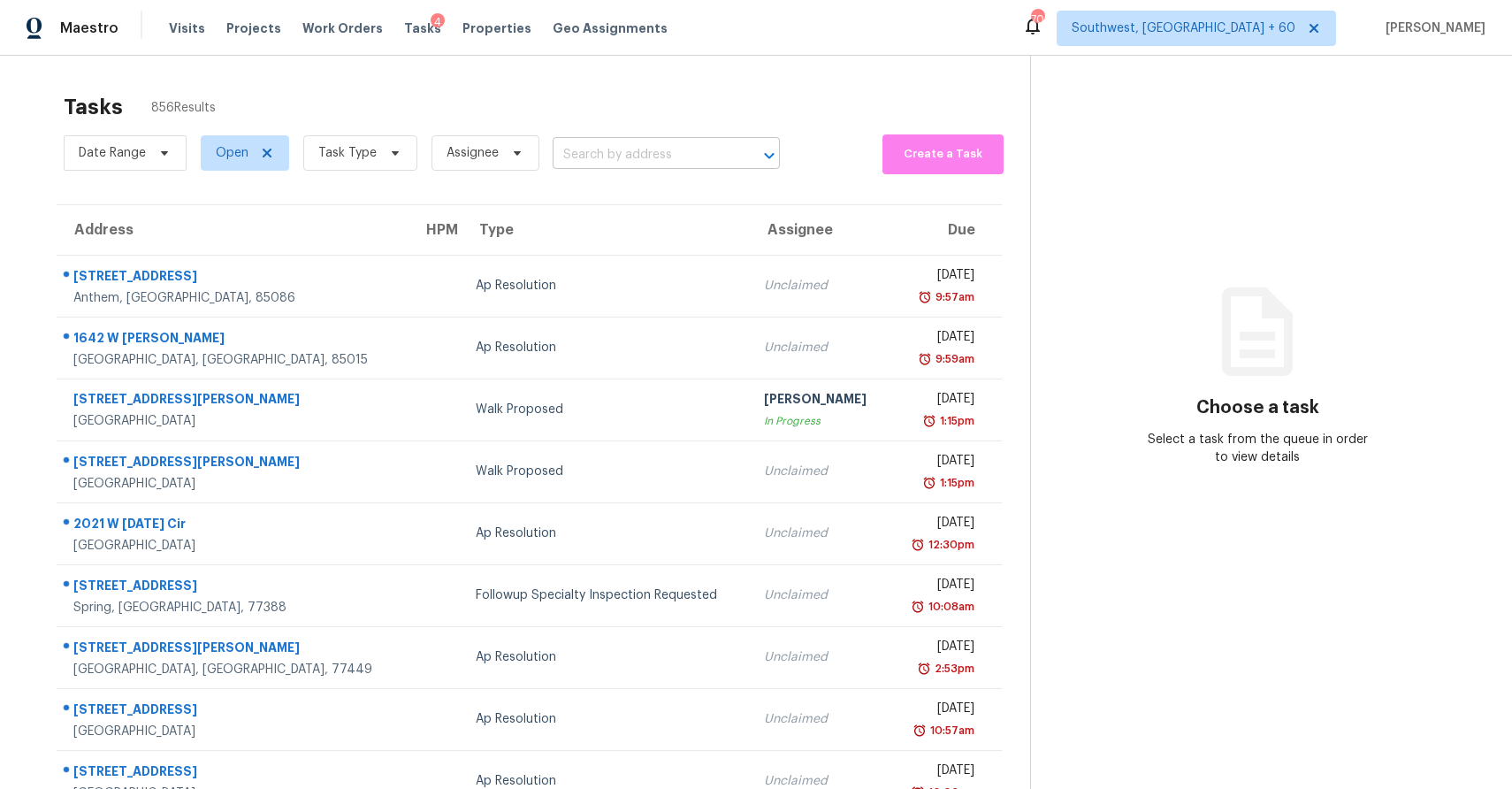
click at [666, 158] on input "text" at bounding box center [642, 155] width 178 height 27
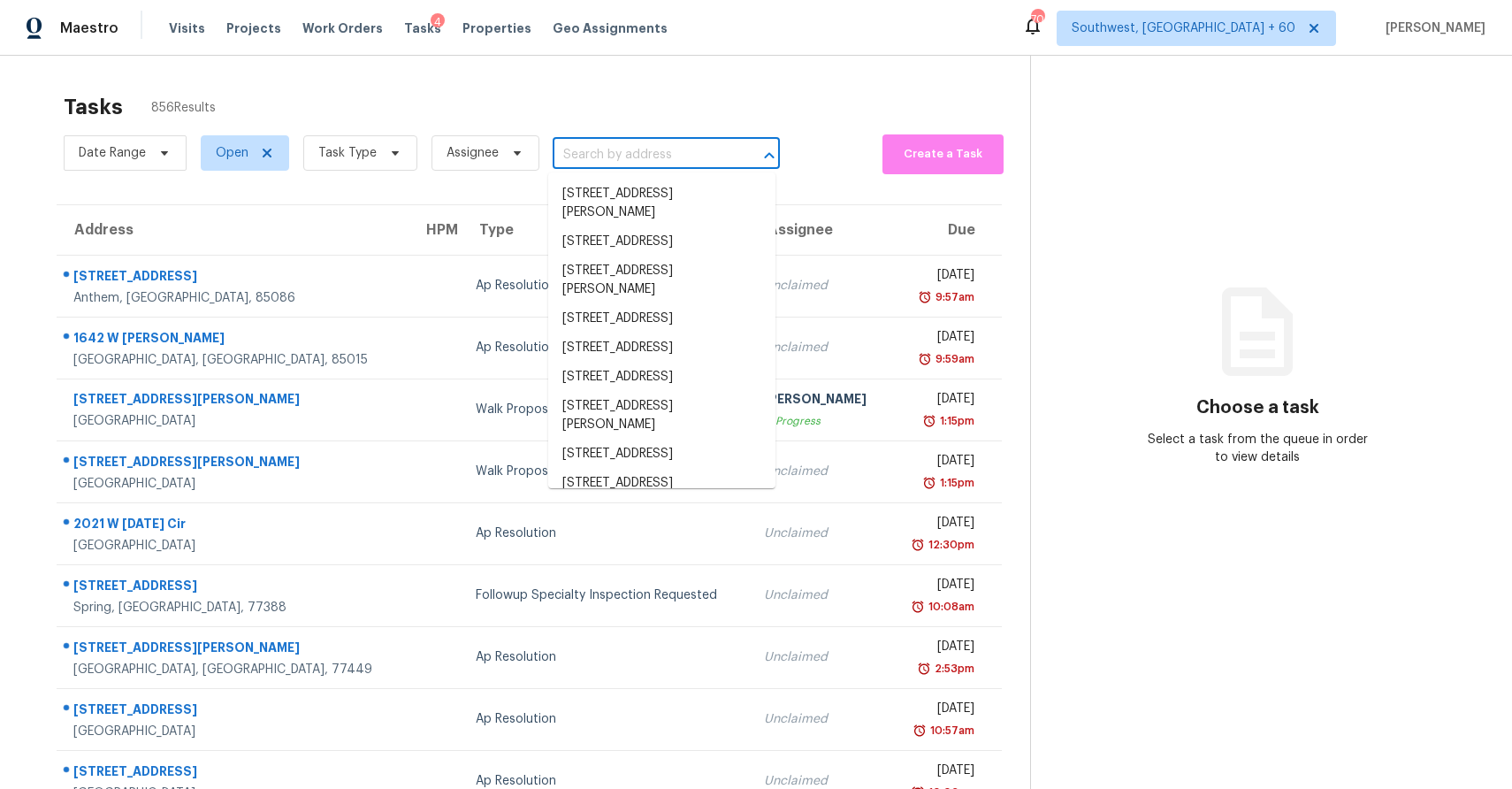
paste input "99 Cambridge Dr, Angier, NC 27501"
type input "99 Cambridge Dr, Angier, NC 27501"
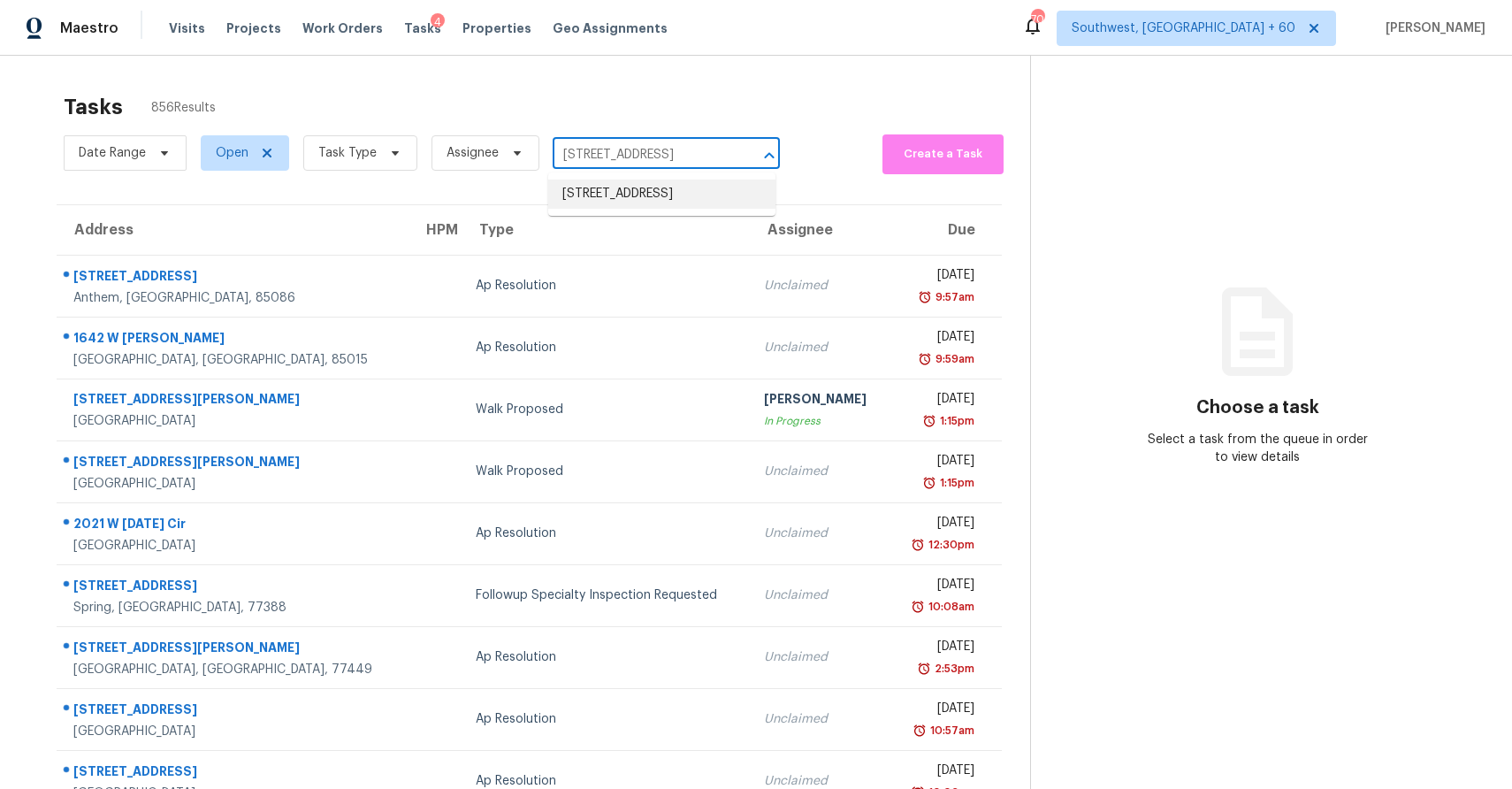
click at [681, 202] on li "99 Cambridge Dr, Angier, NC 27501" at bounding box center [662, 194] width 227 height 29
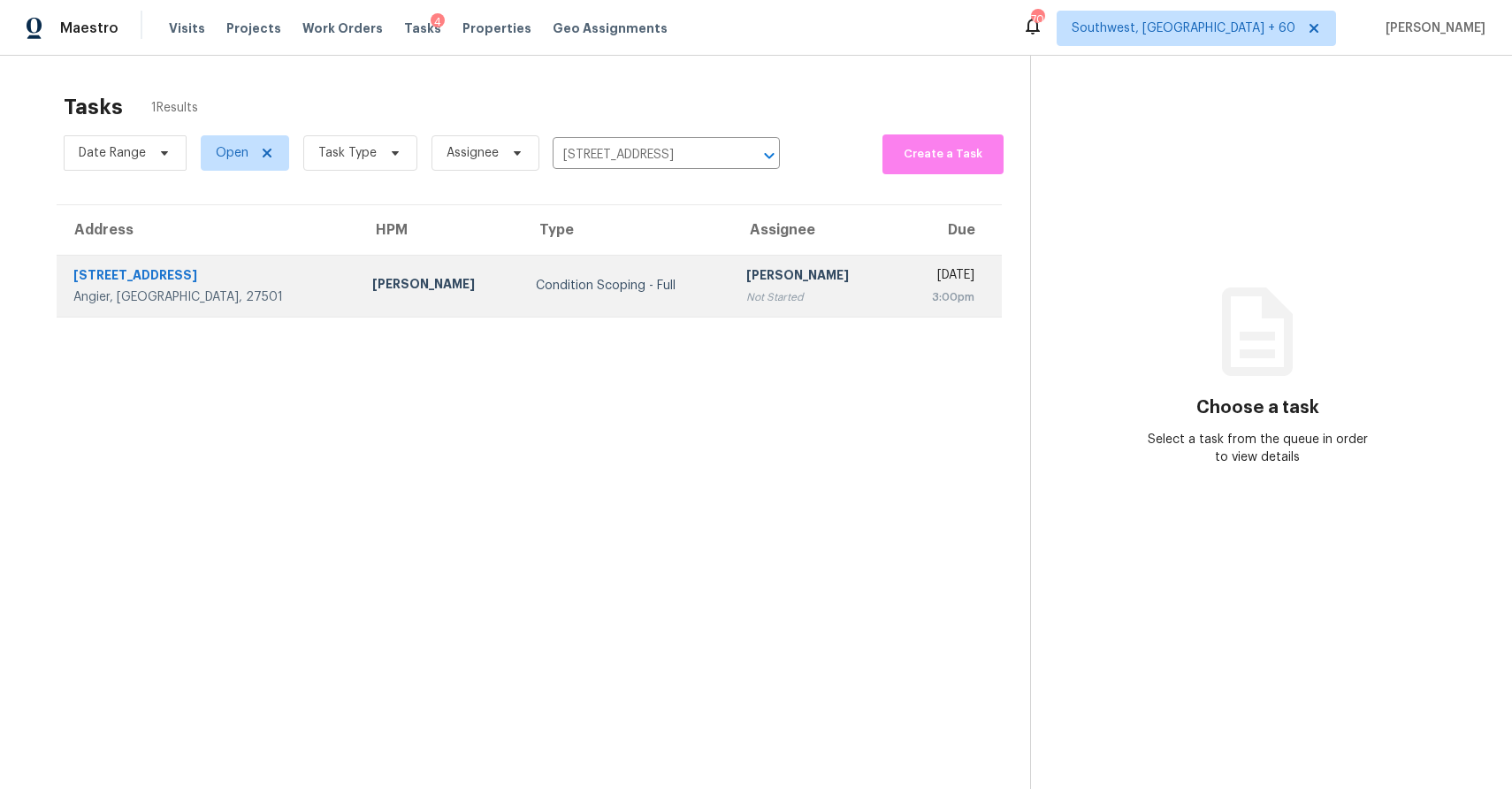
click at [747, 295] on div "Not Started" at bounding box center [814, 297] width 135 height 18
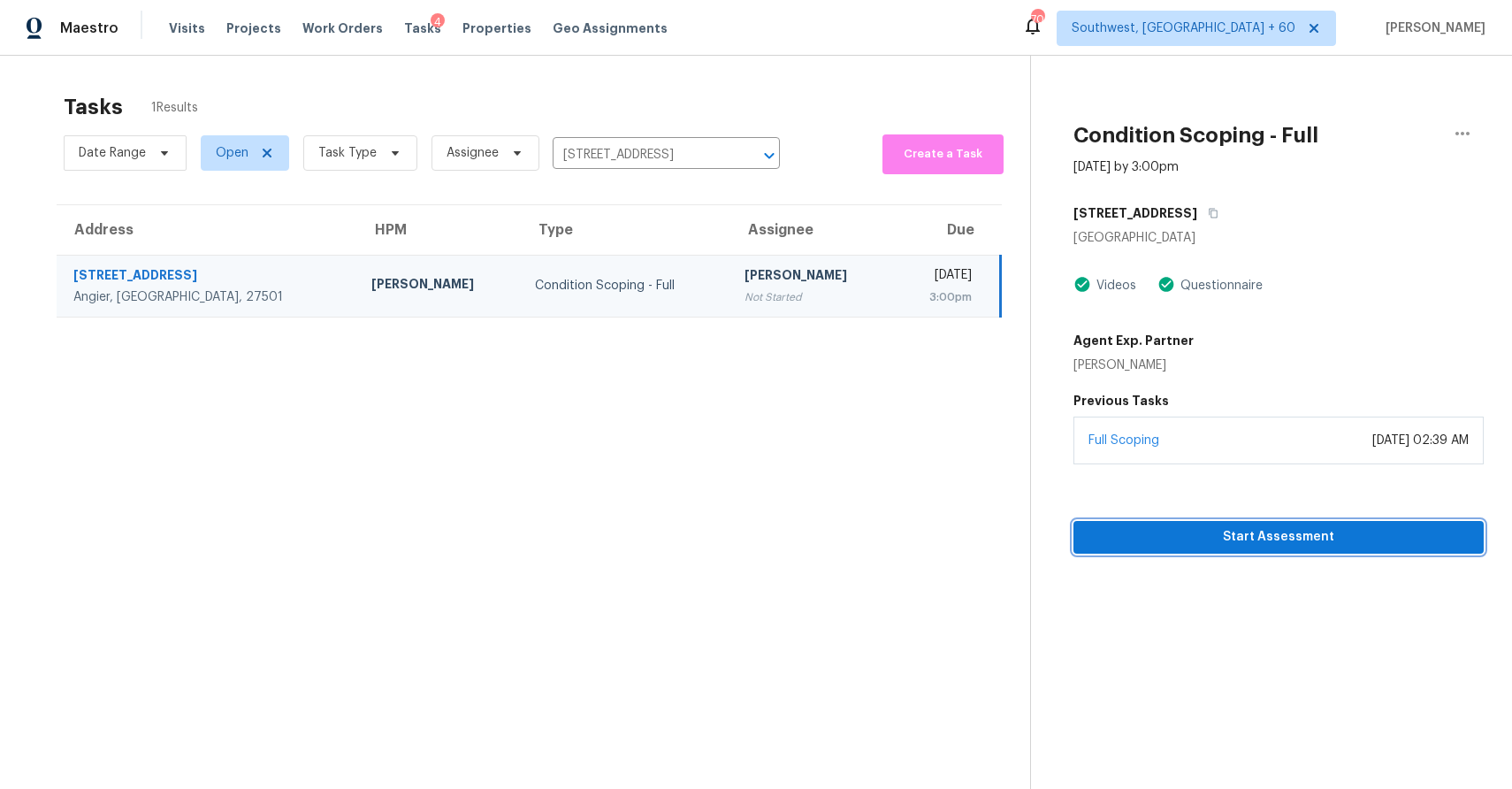
click at [1381, 528] on span "Start Assessment" at bounding box center [1279, 537] width 382 height 22
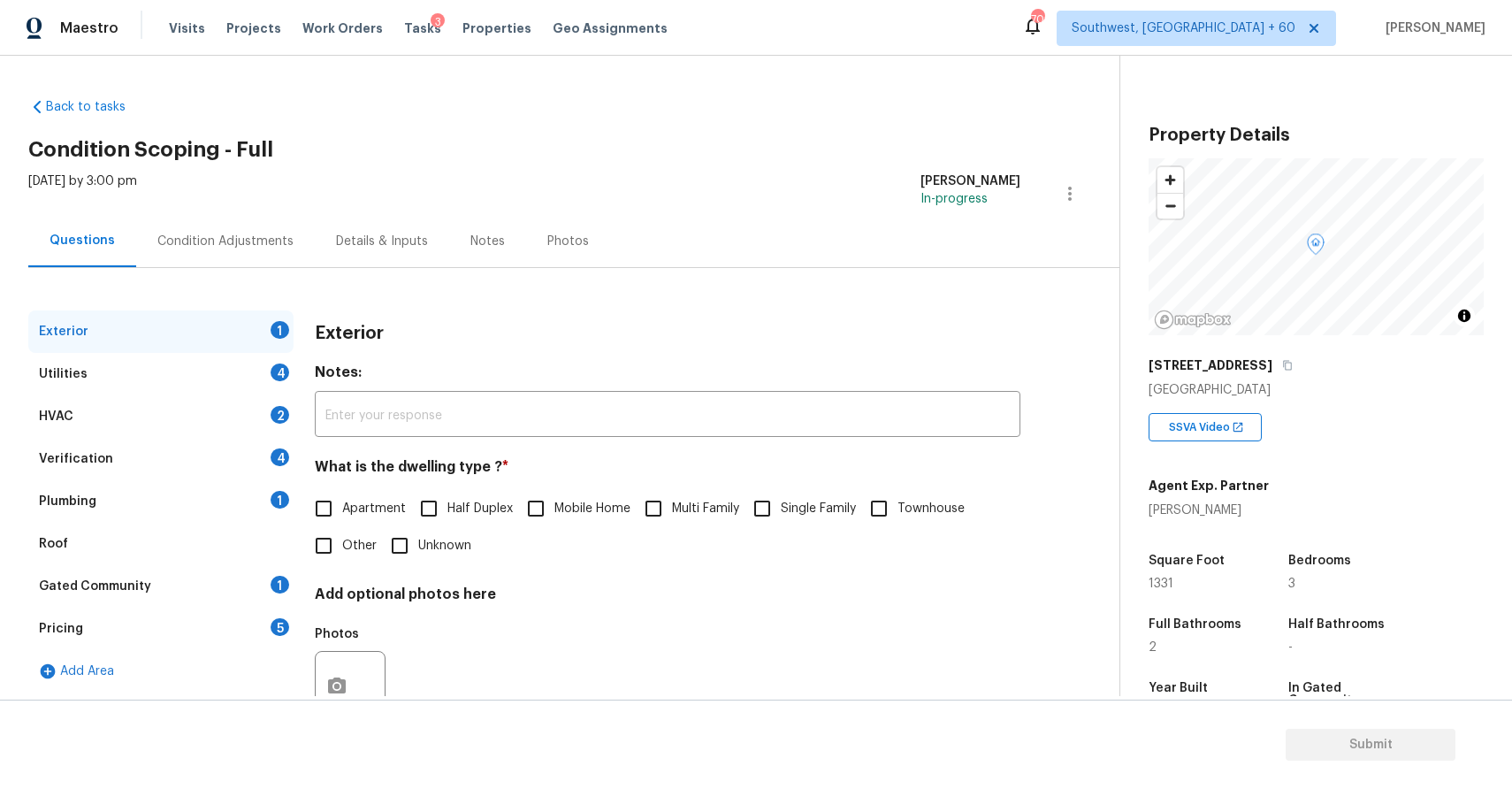
click at [787, 510] on span "Single Family" at bounding box center [818, 509] width 76 height 19
click at [781, 510] on input "Single Family" at bounding box center [762, 507] width 37 height 37
checkbox input "true"
click at [255, 377] on div "Utilities 4" at bounding box center [161, 373] width 266 height 43
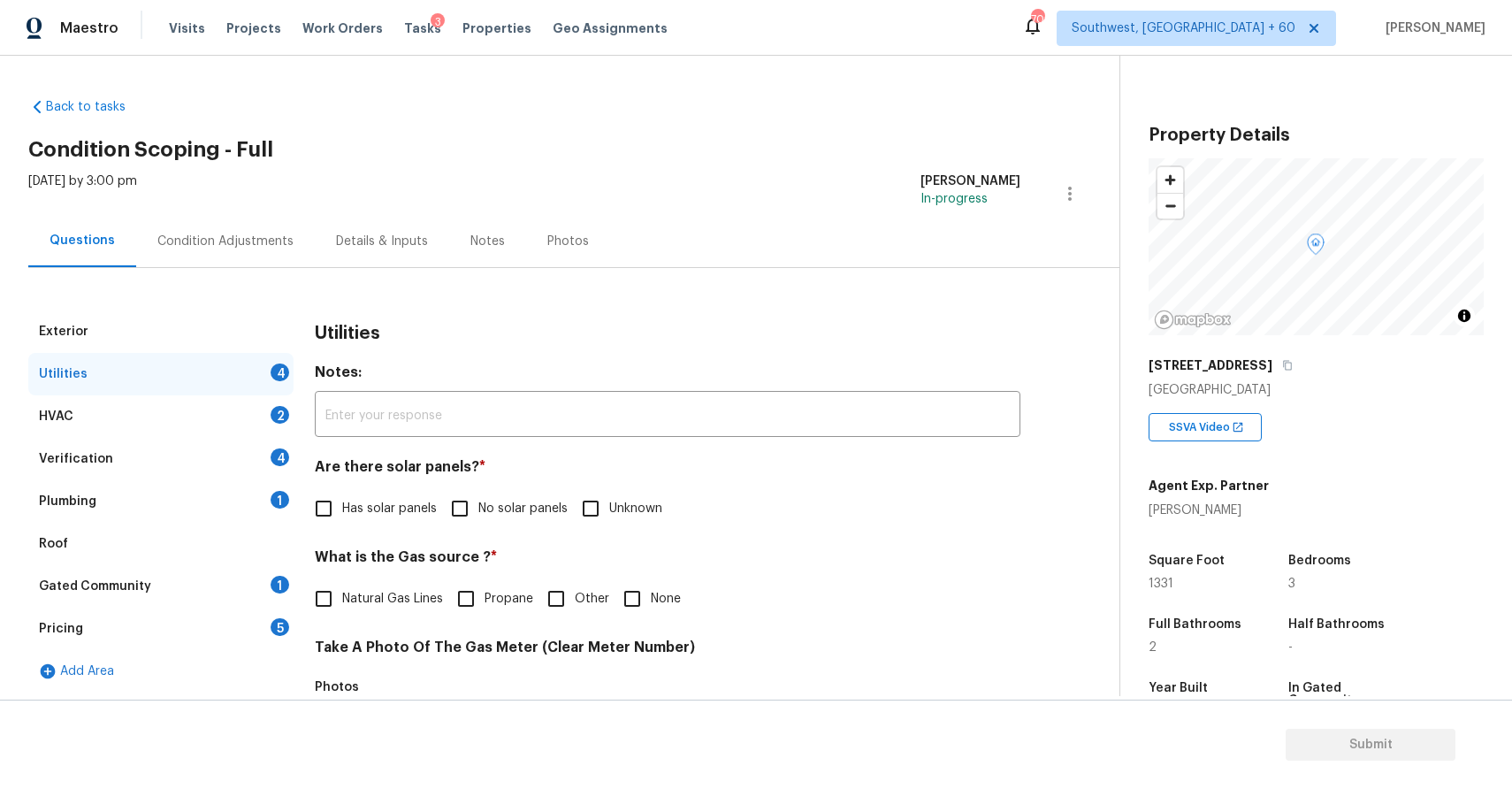
click at [480, 500] on span "No solar panels" at bounding box center [523, 509] width 90 height 19
click at [478, 500] on input "No solar panels" at bounding box center [459, 507] width 37 height 37
checkbox input "true"
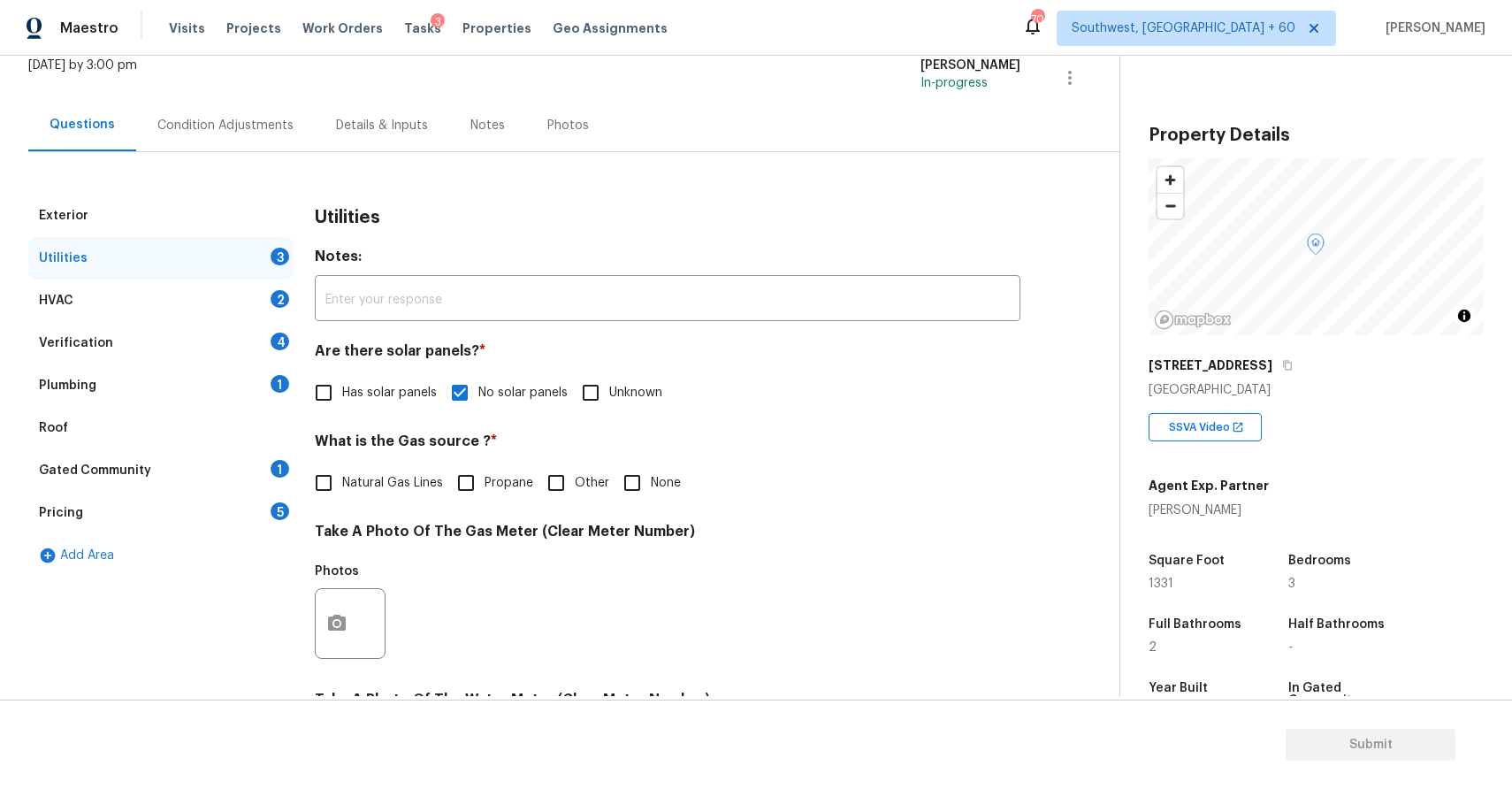
click at [680, 508] on div "Utilities Notes: ​ Are there solar panels? * Has solar panels No solar panels U…" at bounding box center [667, 656] width 706 height 922
click at [677, 506] on div "Utilities Notes: ​ Are there solar panels? * Has solar panels No solar panels U…" at bounding box center [667, 656] width 706 height 922
click at [641, 475] on input "None" at bounding box center [631, 482] width 37 height 37
checkbox input "true"
click at [323, 630] on button "button" at bounding box center [336, 623] width 43 height 69
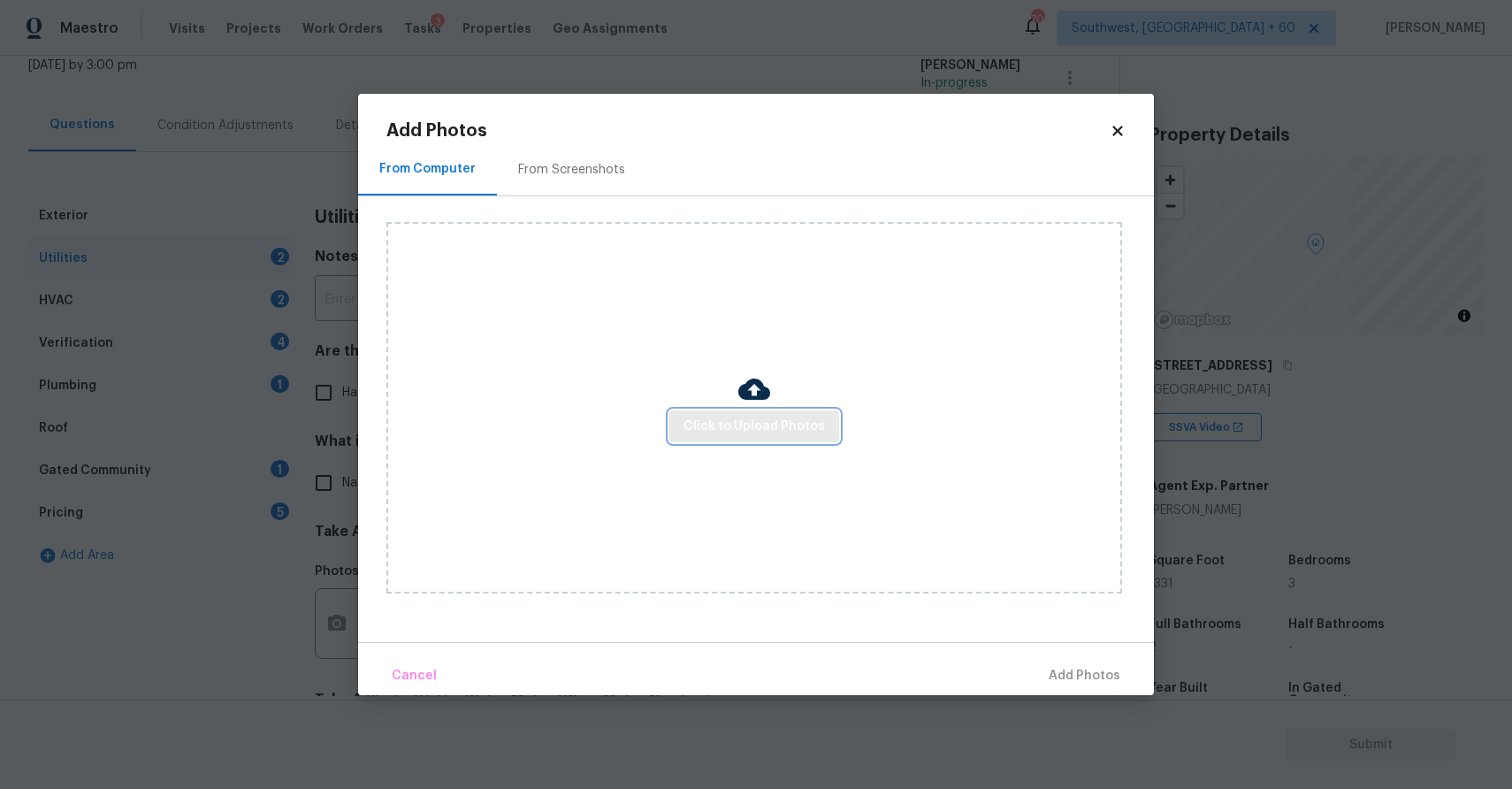
click at [799, 420] on span "Click to Upload Photos" at bounding box center [754, 426] width 142 height 22
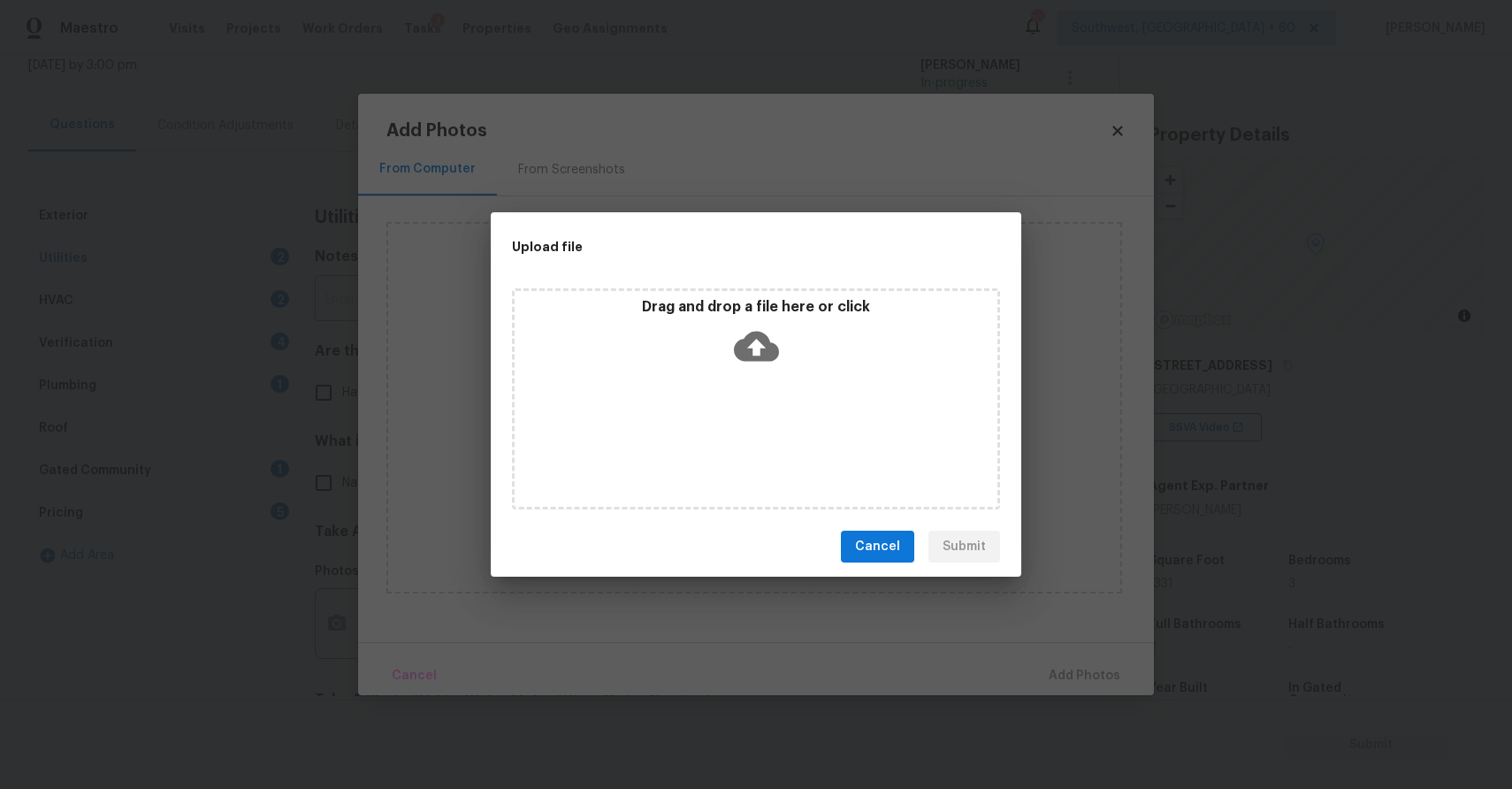
click at [799, 420] on div "Drag and drop a file here or click" at bounding box center [756, 399] width 489 height 221
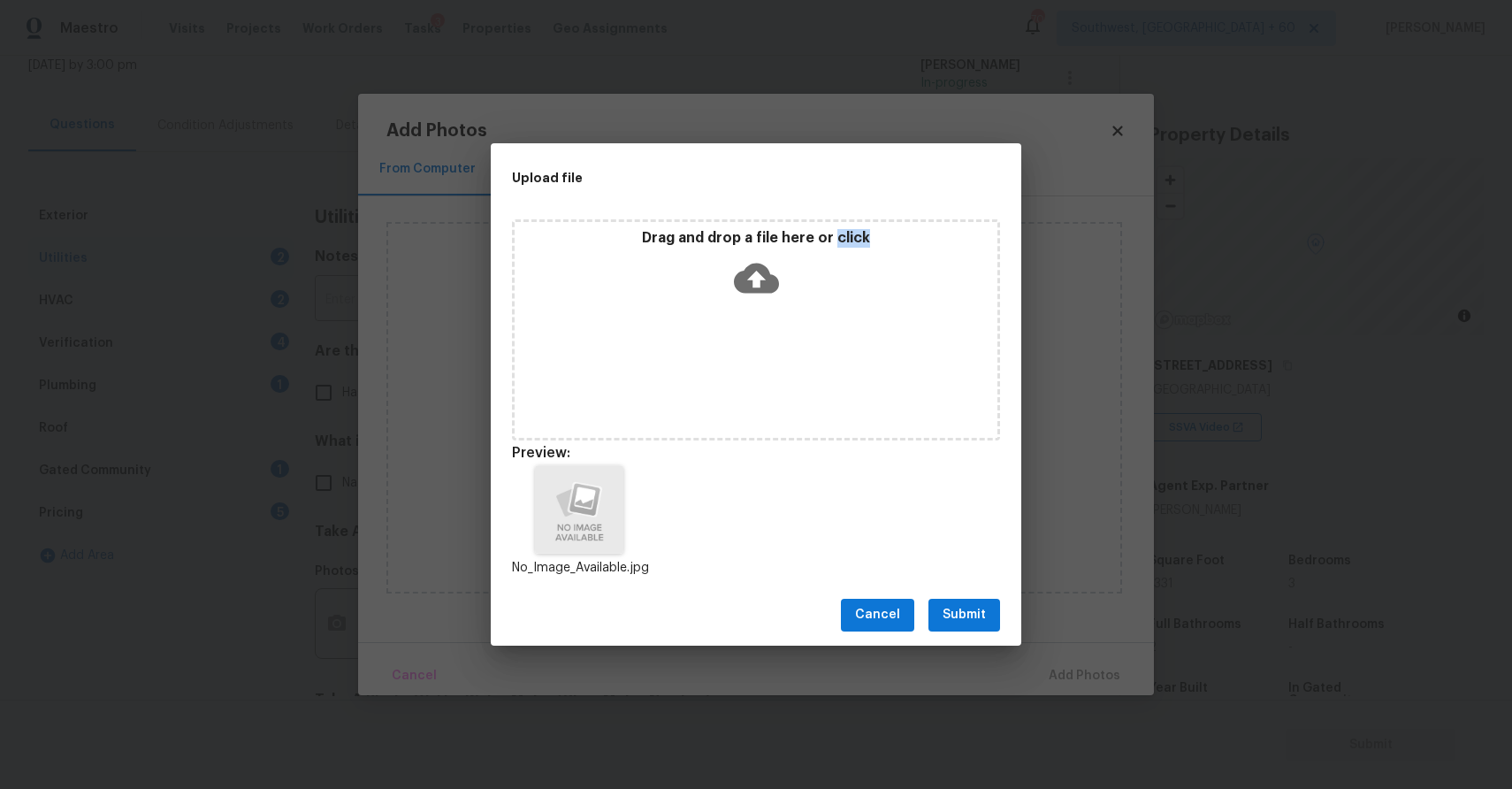
click at [968, 601] on button "Submit" at bounding box center [965, 614] width 72 height 33
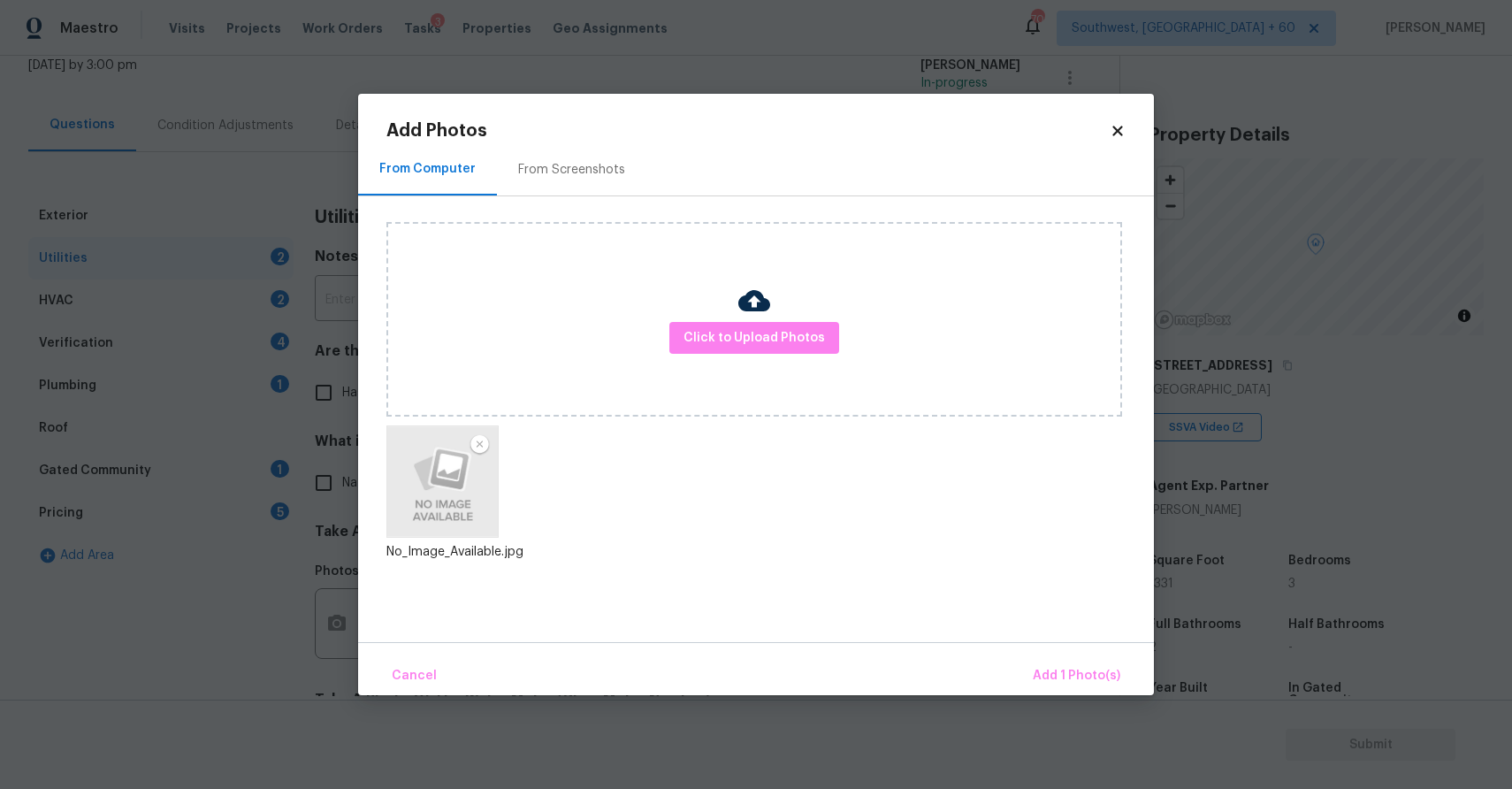
click at [1062, 653] on div "Cancel Add 1 Photo(s)" at bounding box center [756, 668] width 796 height 53
click at [1067, 665] on span "Add 1 Photo(s)" at bounding box center [1076, 676] width 88 height 22
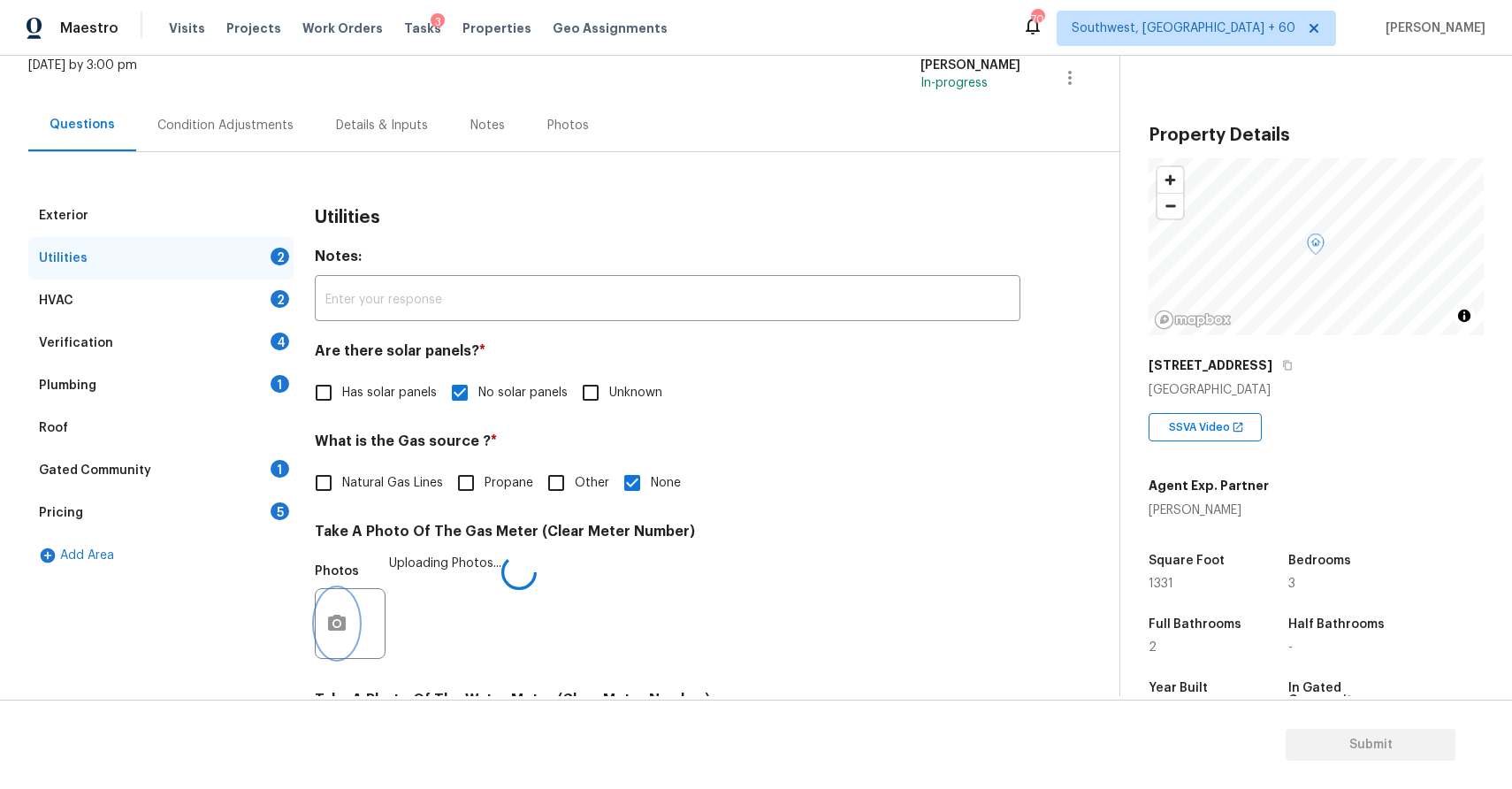
scroll to position [375, 0]
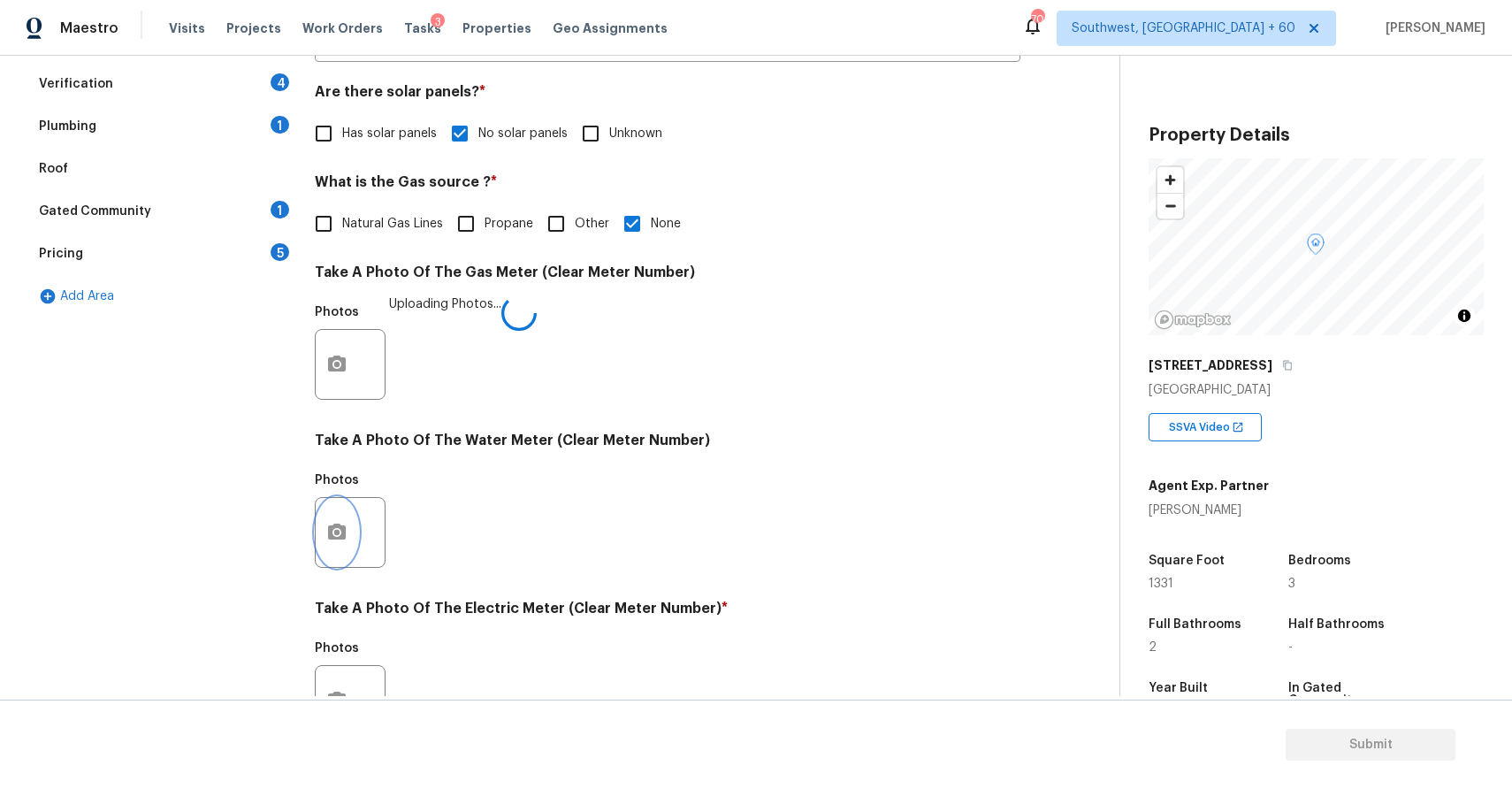
click at [325, 534] on button "button" at bounding box center [336, 532] width 43 height 69
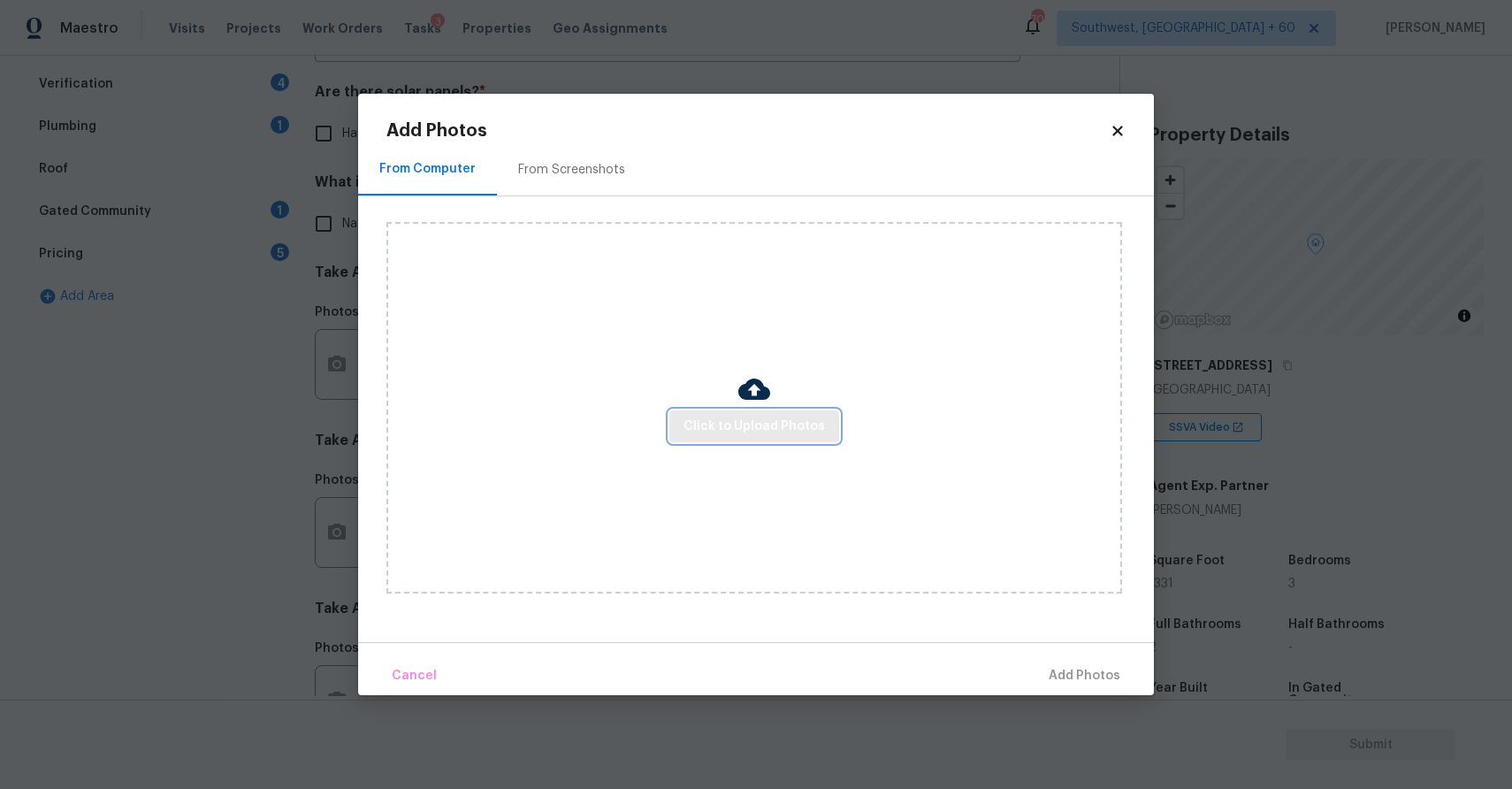
click at [696, 434] on span "Click to Upload Photos" at bounding box center [754, 426] width 142 height 22
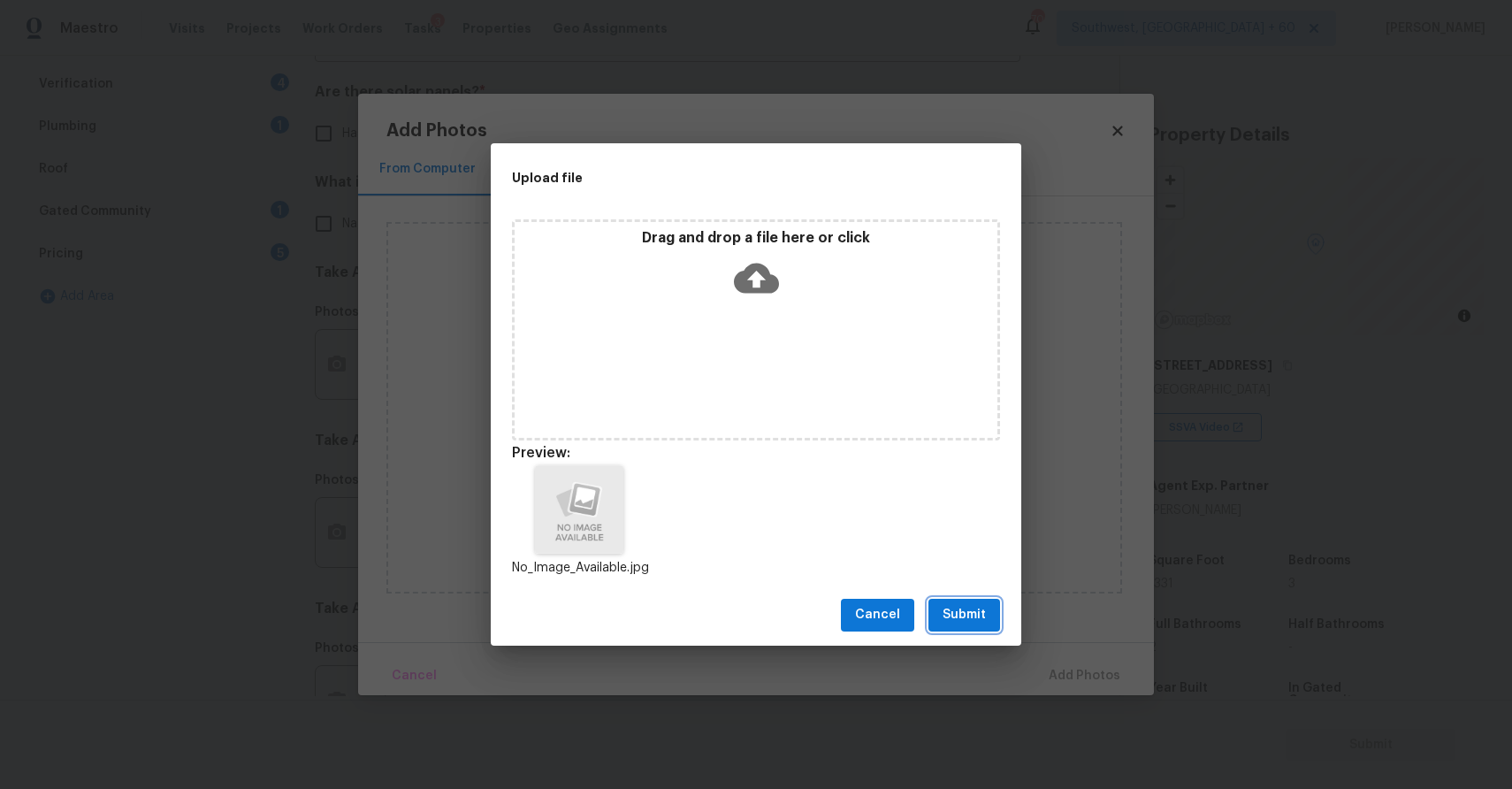
click at [981, 629] on button "Submit" at bounding box center [965, 614] width 72 height 33
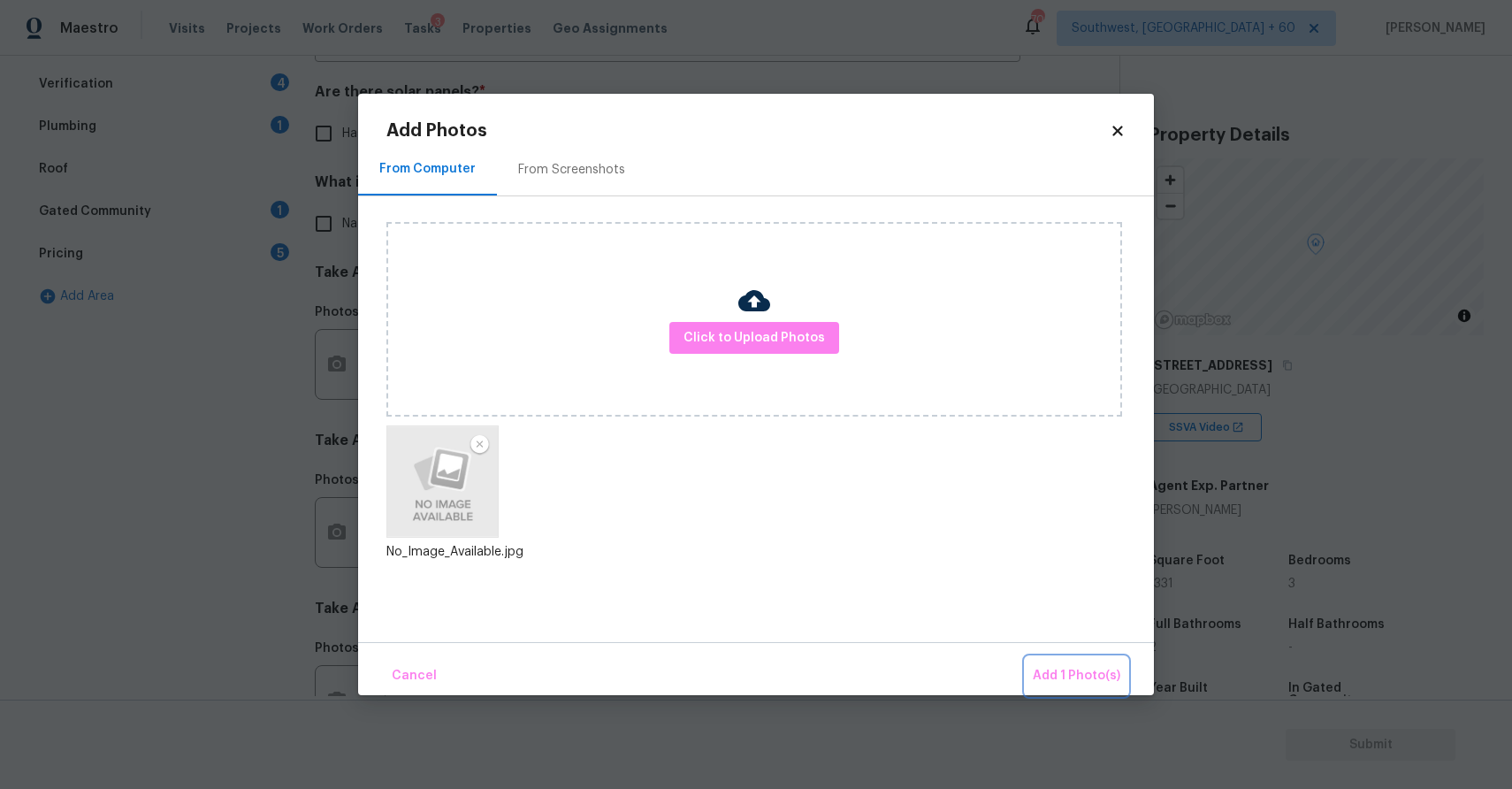
click at [1082, 681] on span "Add 1 Photo(s)" at bounding box center [1076, 676] width 88 height 22
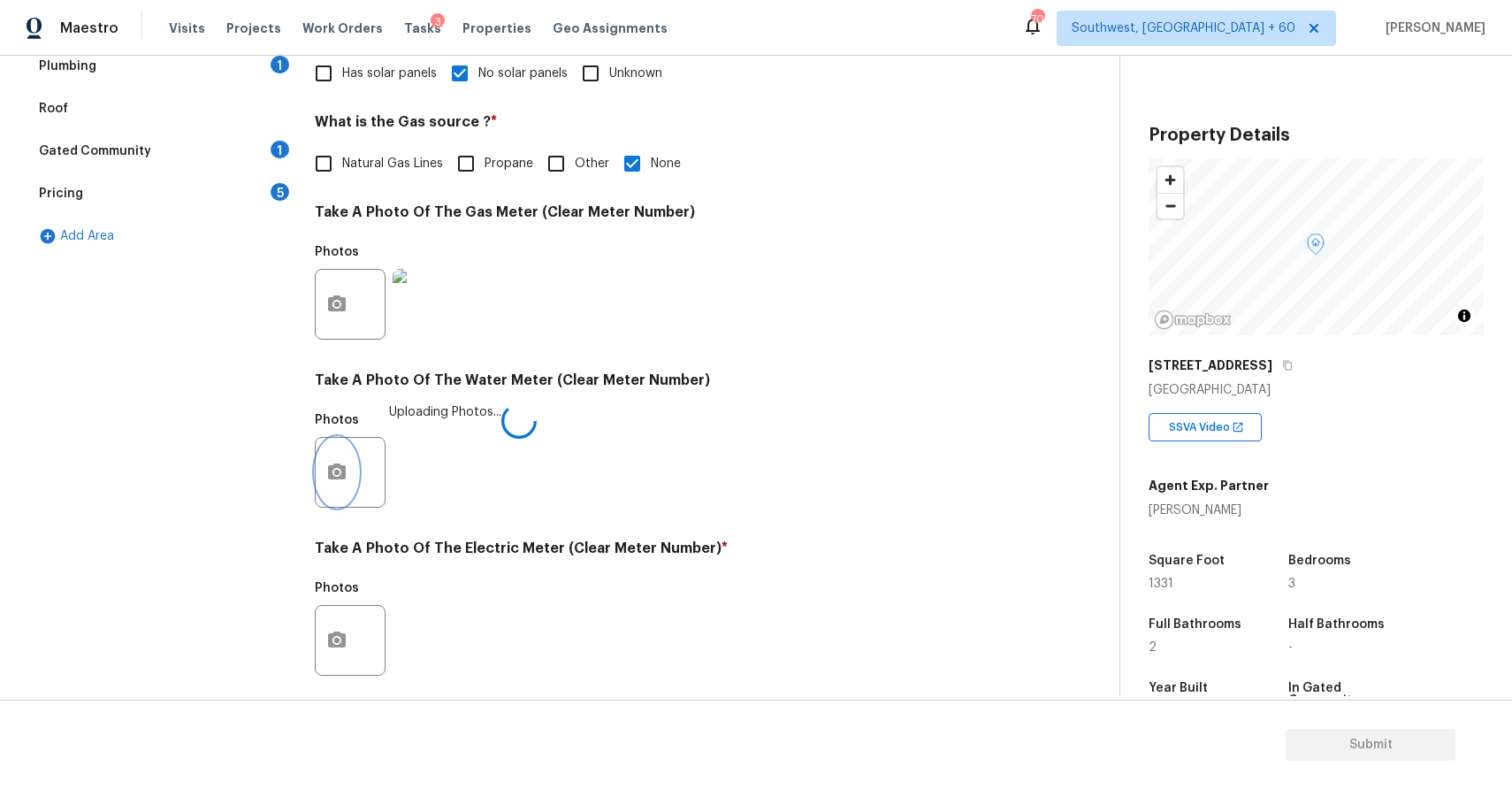
scroll to position [468, 0]
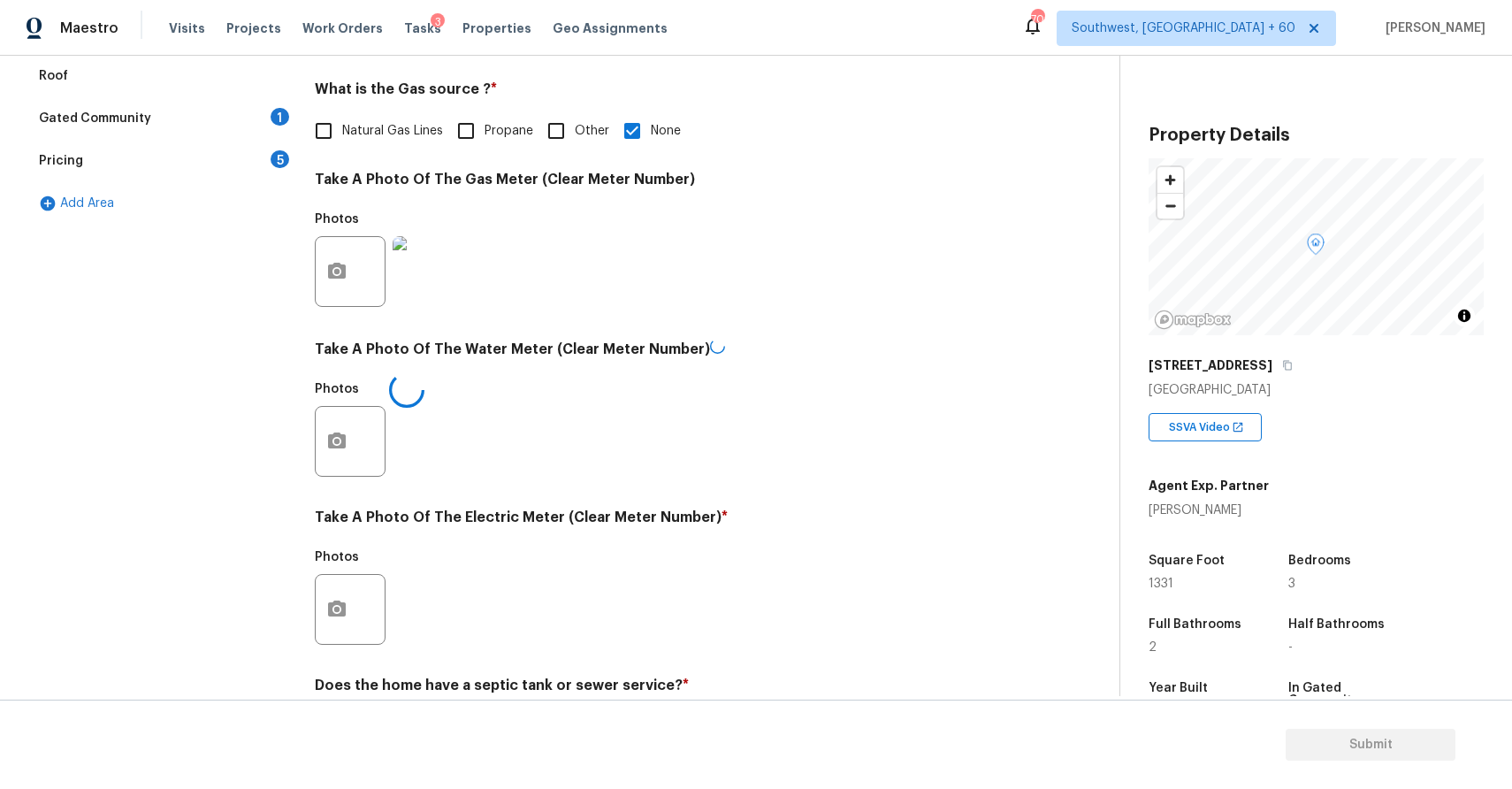
click at [360, 614] on div at bounding box center [350, 609] width 71 height 71
click at [342, 609] on icon "button" at bounding box center [336, 606] width 18 height 16
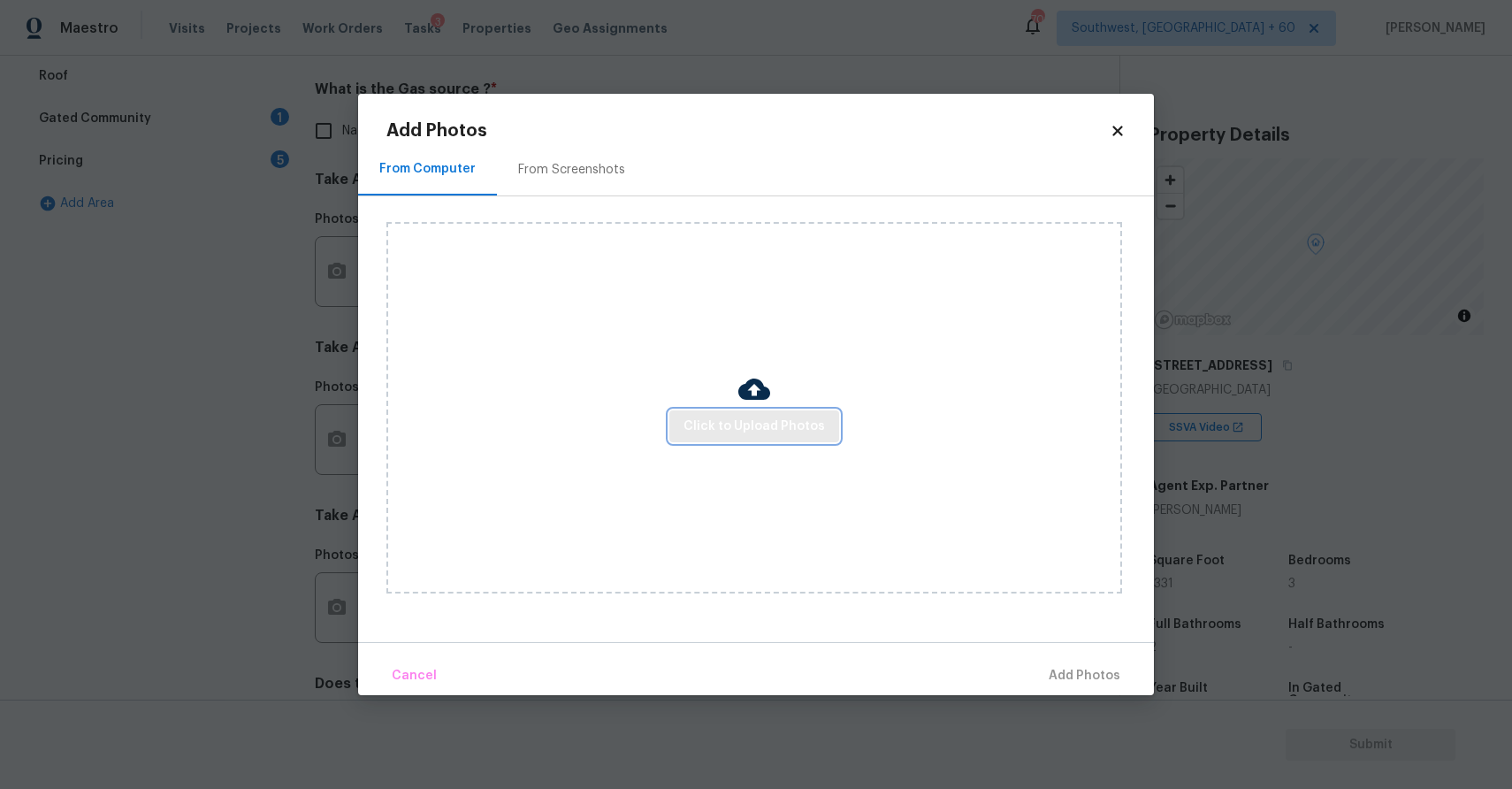
click at [720, 433] on span "Click to Upload Photos" at bounding box center [754, 426] width 142 height 22
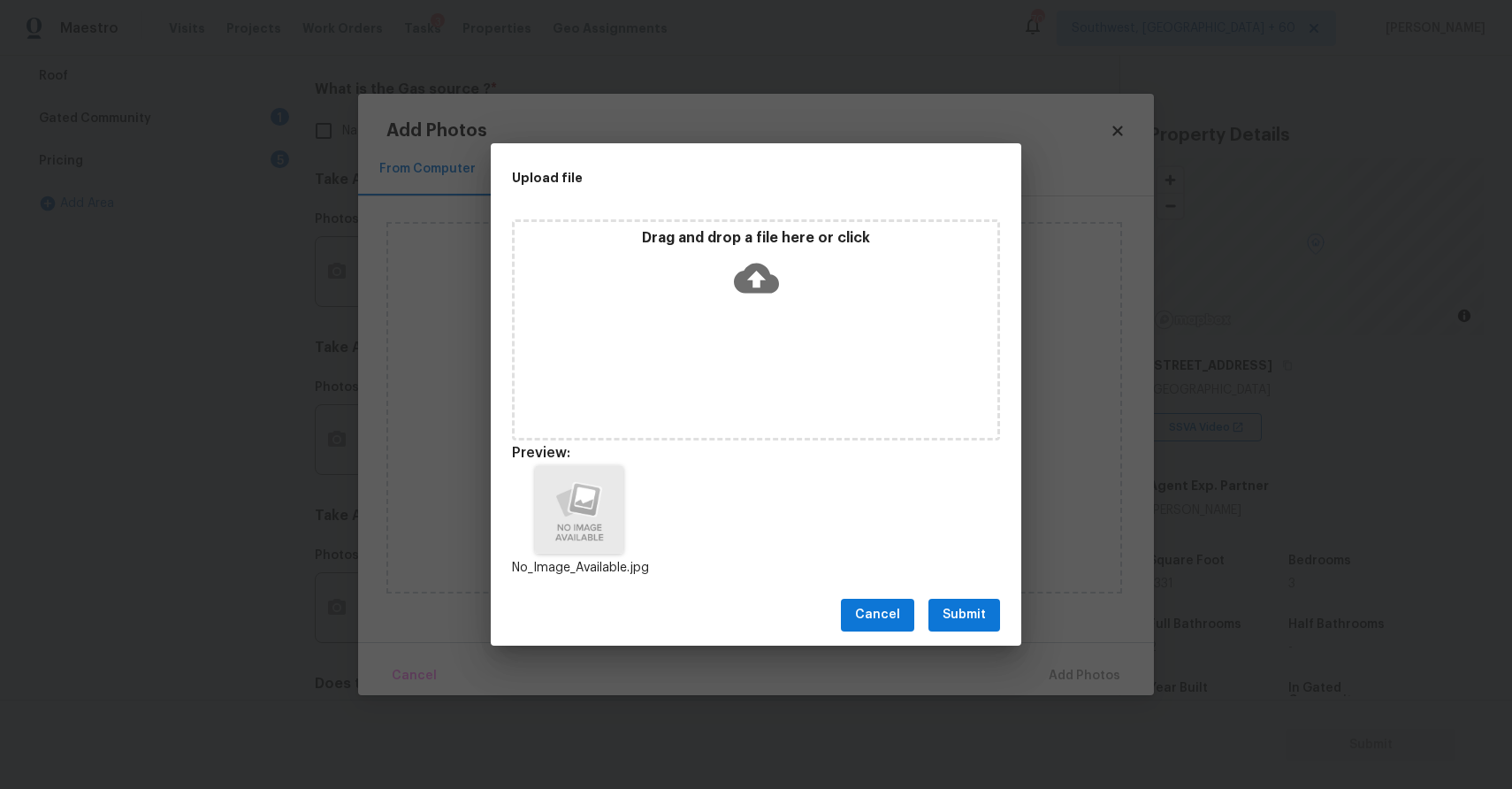
click at [952, 587] on div "Cancel Submit" at bounding box center [755, 615] width 530 height 61
click at [962, 605] on span "Submit" at bounding box center [965, 614] width 43 height 22
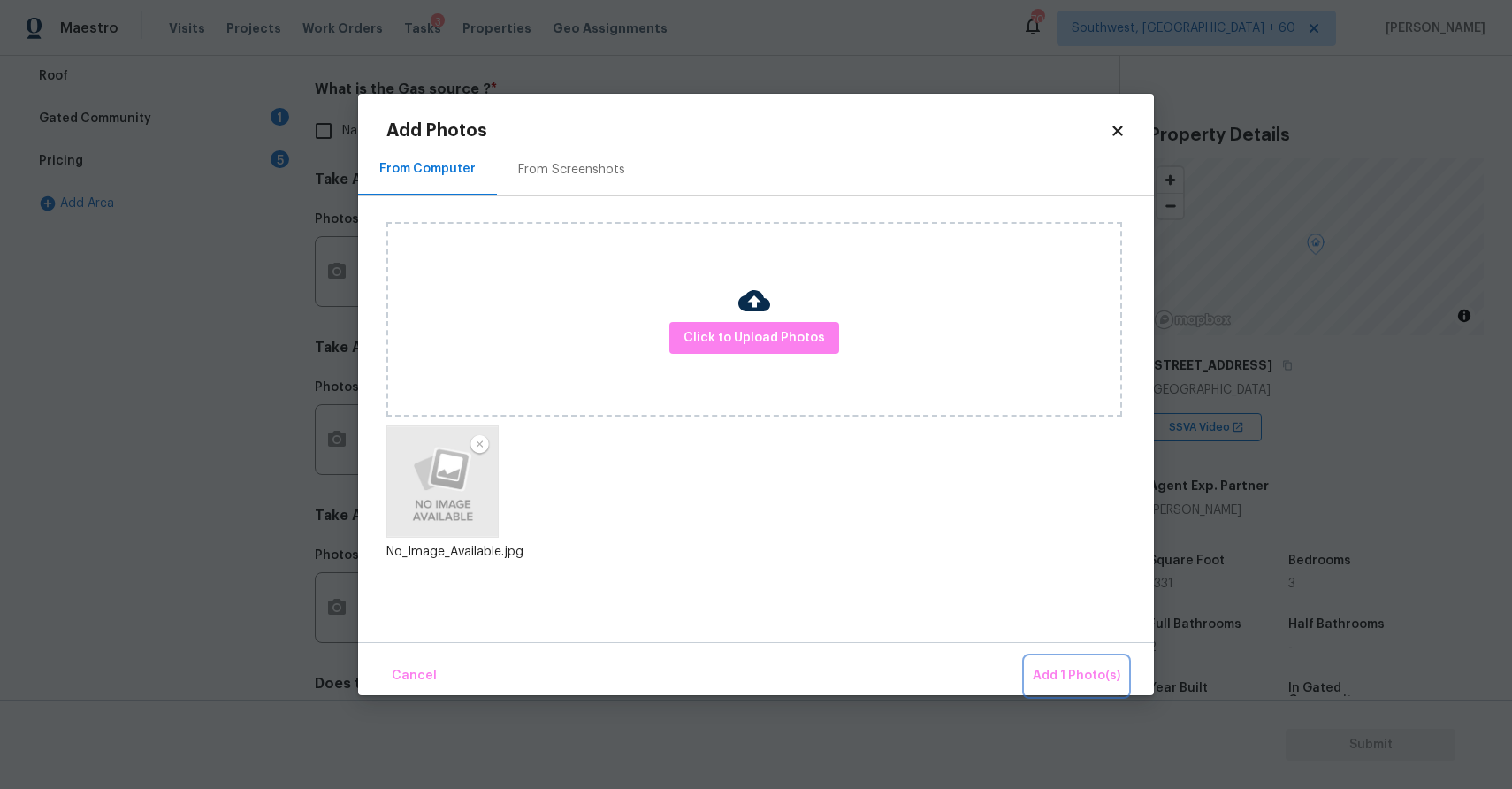
click at [1057, 667] on span "Add 1 Photo(s)" at bounding box center [1076, 676] width 88 height 22
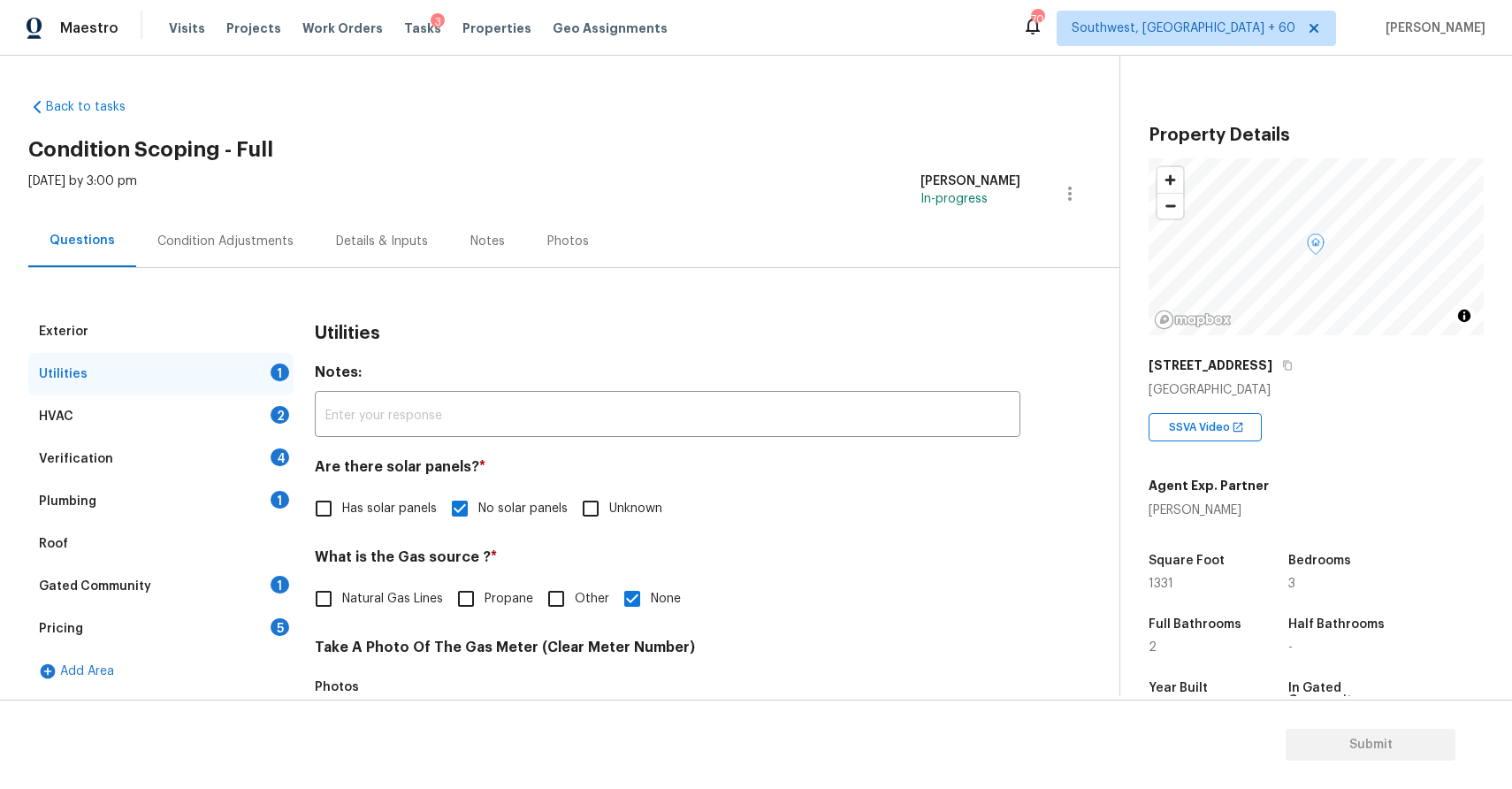
scroll to position [542, 0]
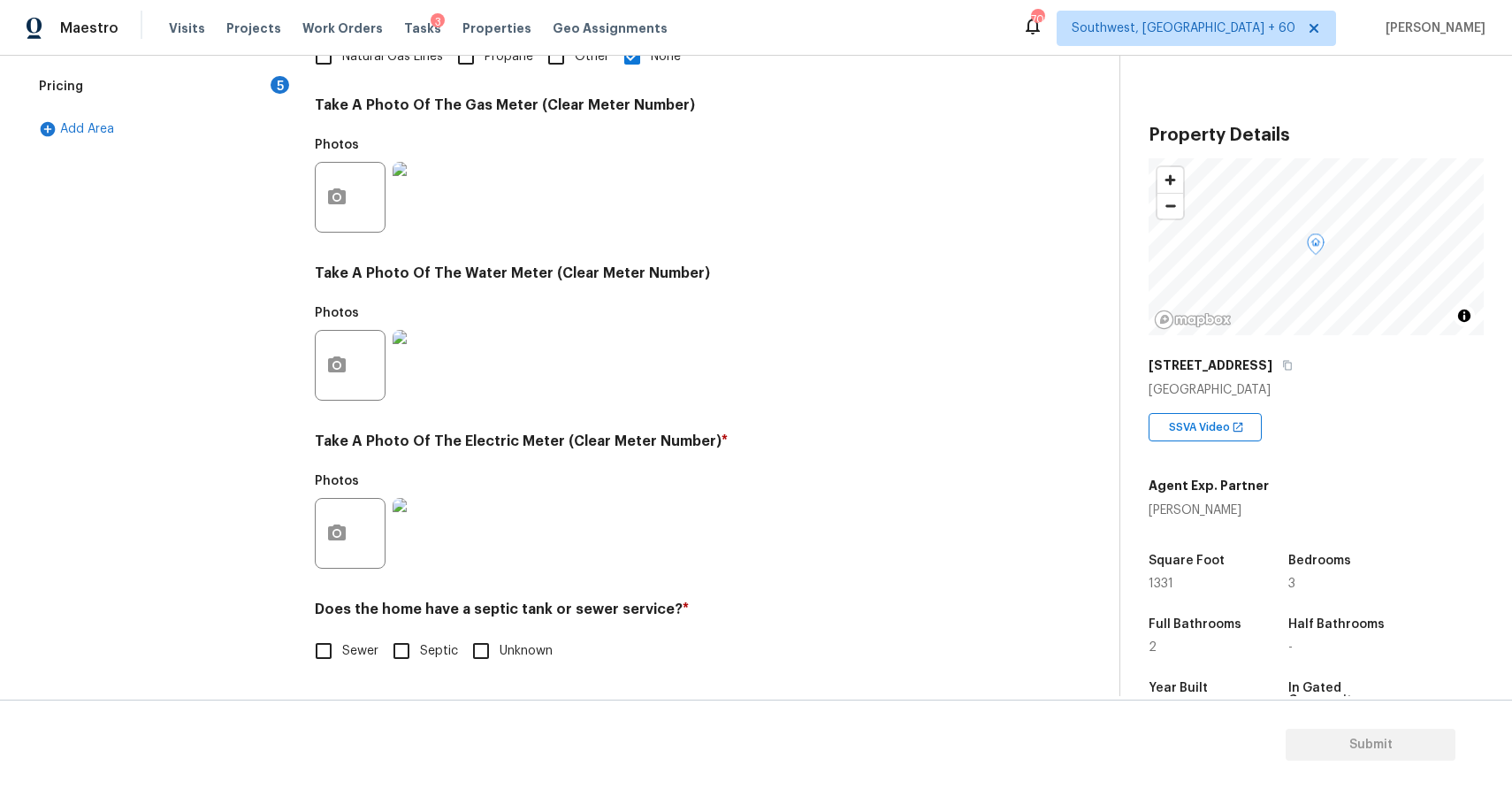
click at [352, 638] on label "Sewer" at bounding box center [342, 650] width 74 height 37
click at [342, 638] on input "Sewer" at bounding box center [323, 650] width 37 height 37
checkbox input "true"
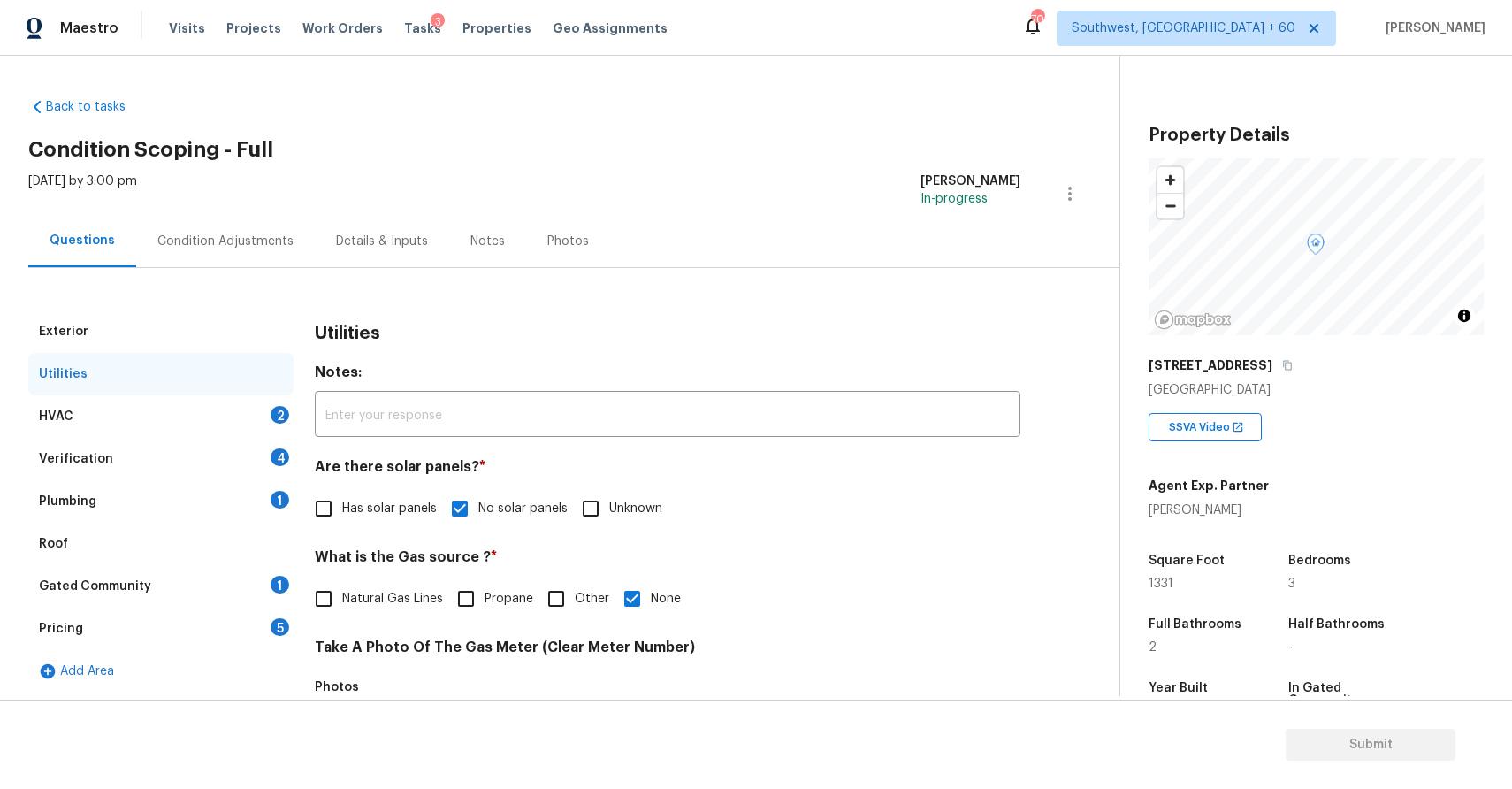
click at [176, 418] on div "HVAC 2" at bounding box center [161, 416] width 266 height 43
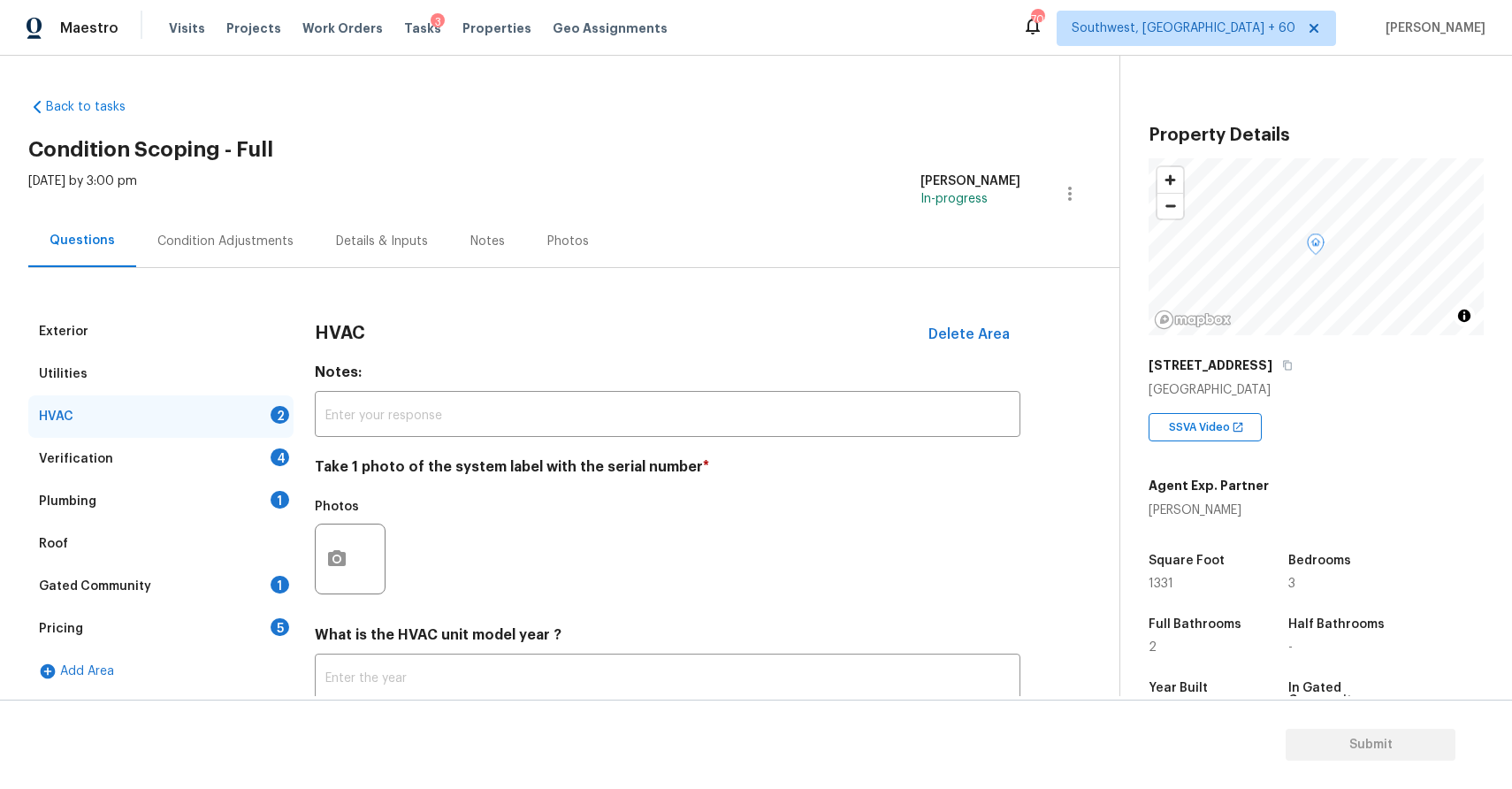
click at [315, 570] on div at bounding box center [350, 558] width 71 height 71
click at [352, 537] on button "button" at bounding box center [336, 558] width 43 height 69
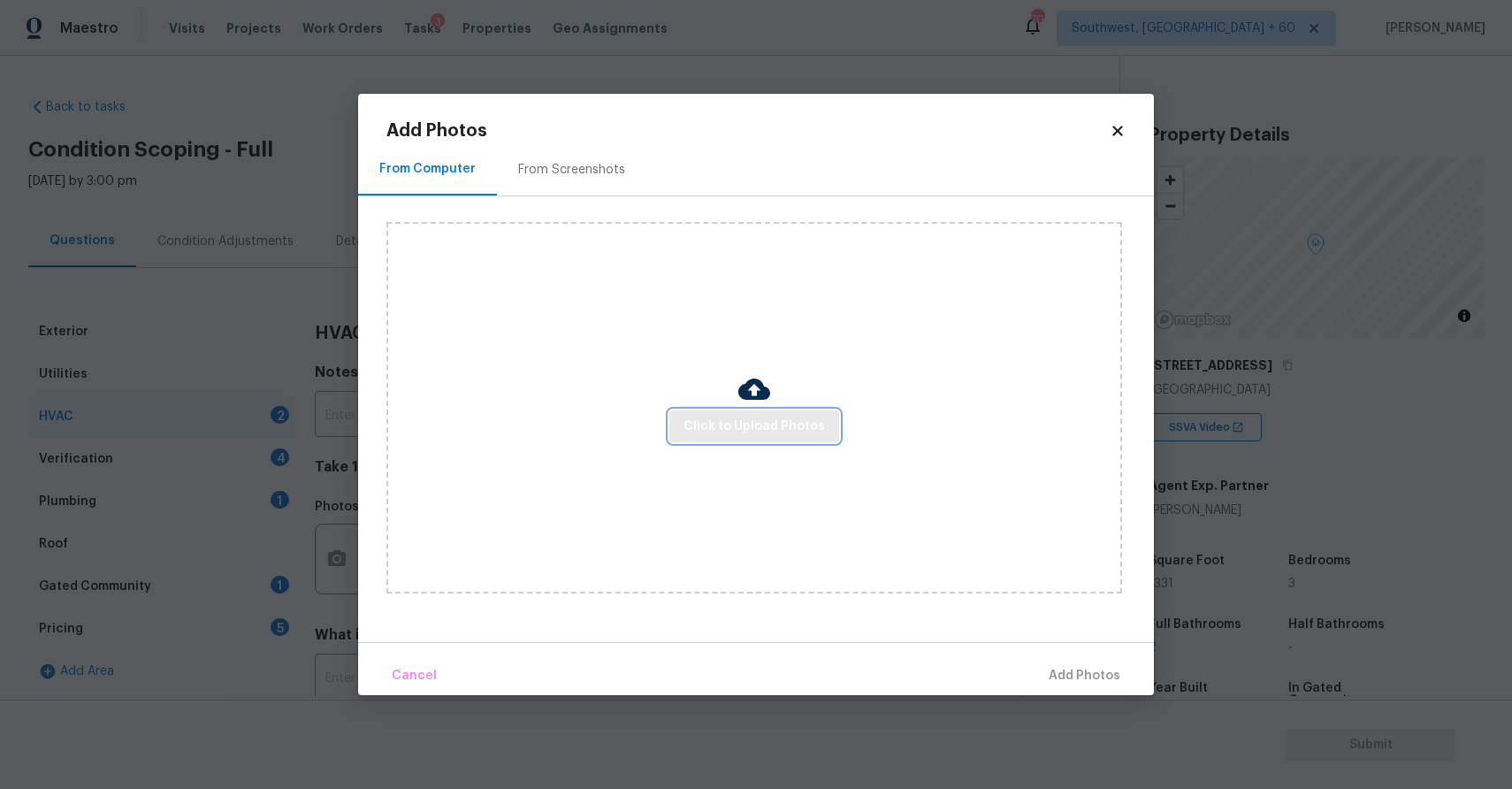
click at [718, 422] on span "Click to Upload Photos" at bounding box center [754, 426] width 142 height 22
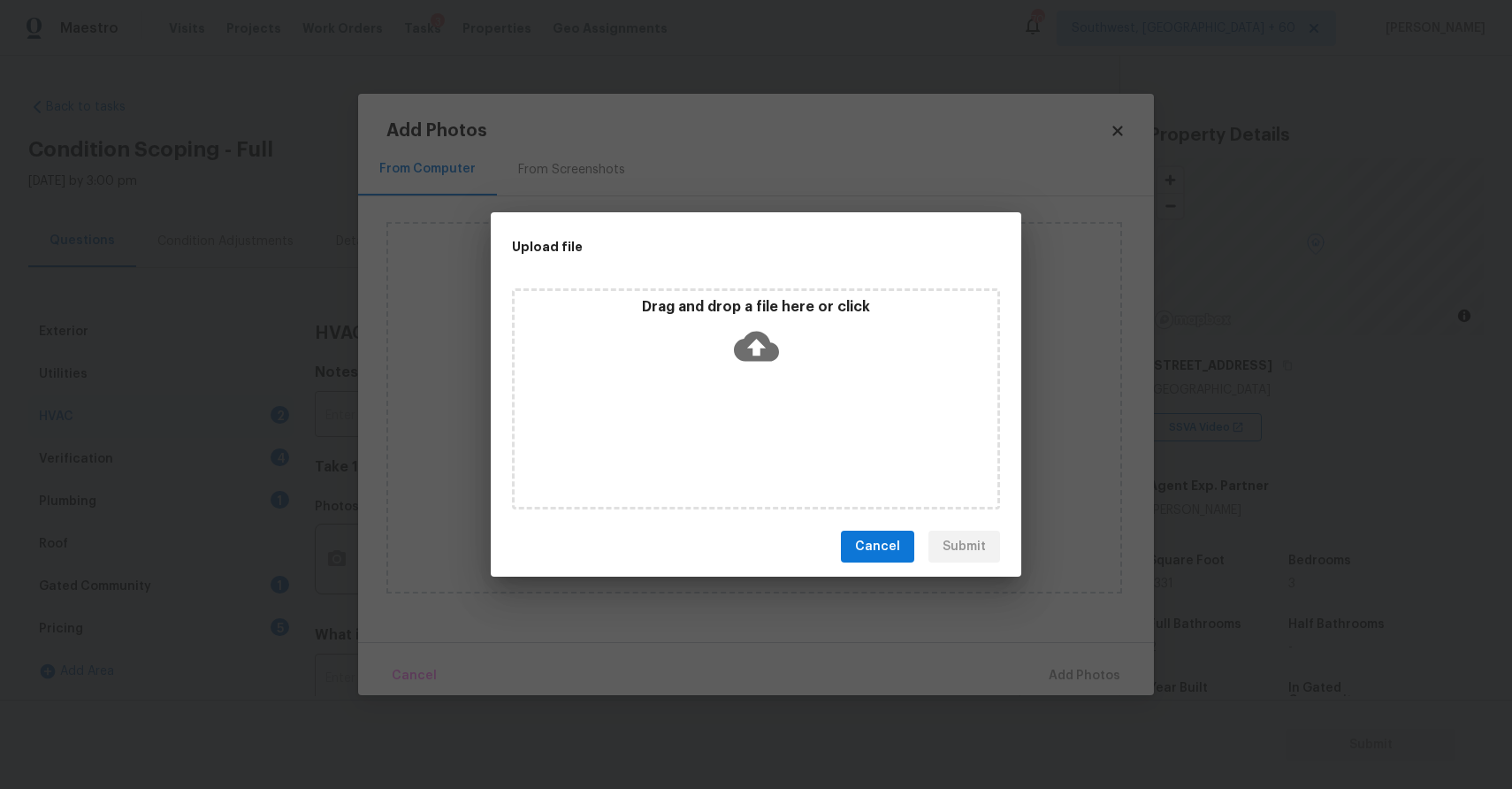
click at [718, 422] on div "Drag and drop a file here or click" at bounding box center [756, 399] width 489 height 221
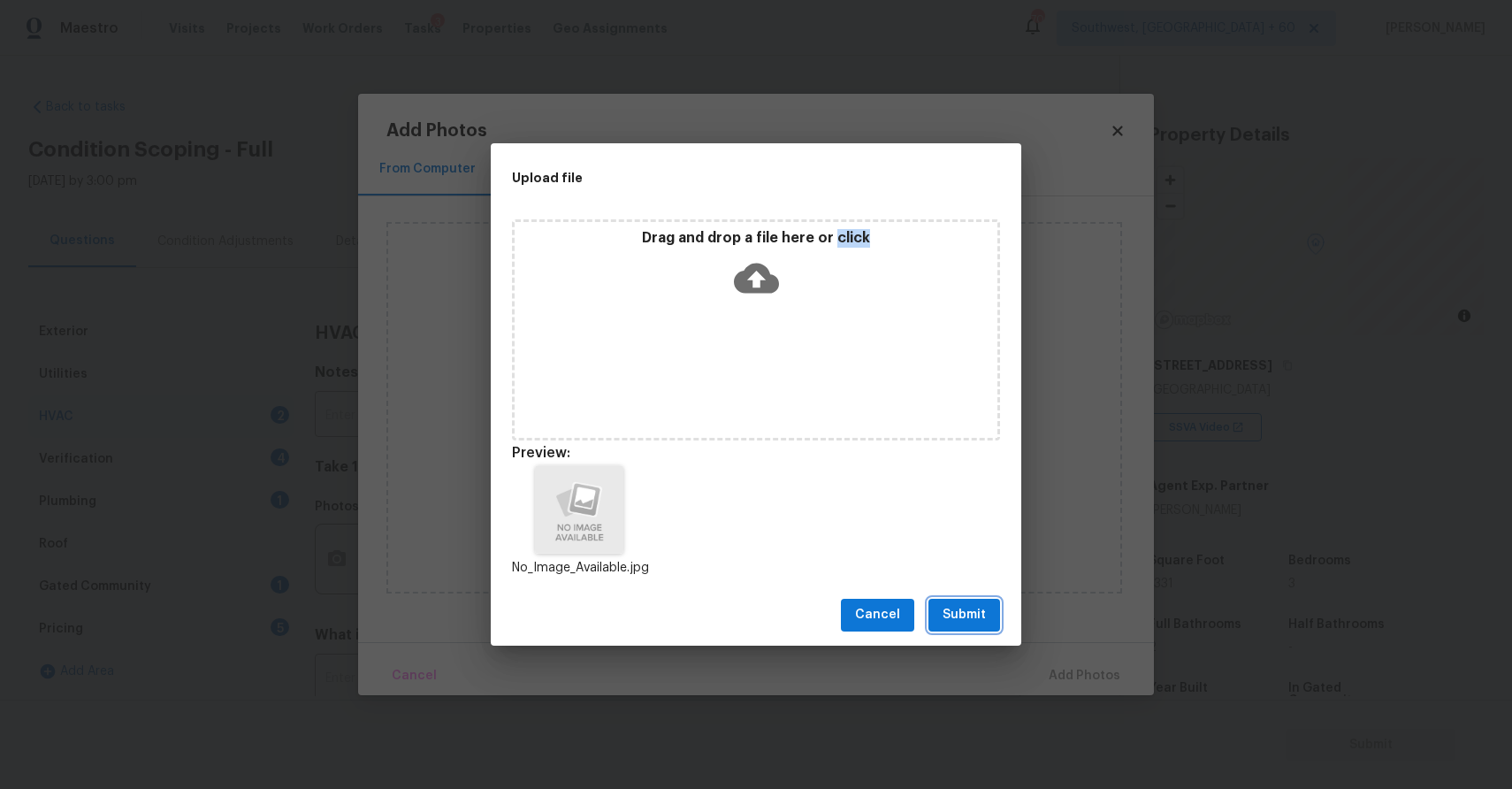
click at [962, 612] on span "Submit" at bounding box center [965, 614] width 43 height 22
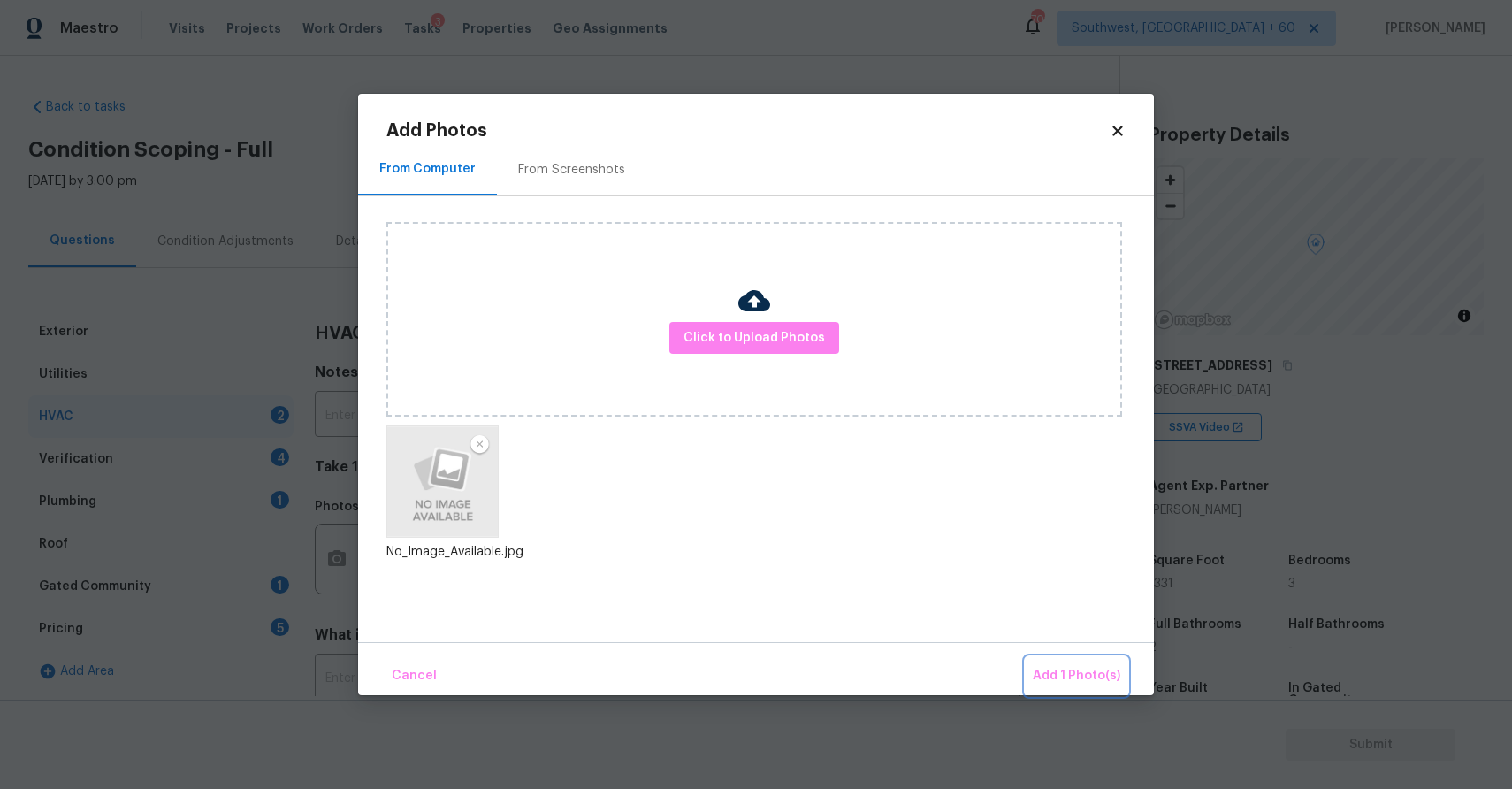
click at [1072, 666] on span "Add 1 Photo(s)" at bounding box center [1076, 676] width 88 height 22
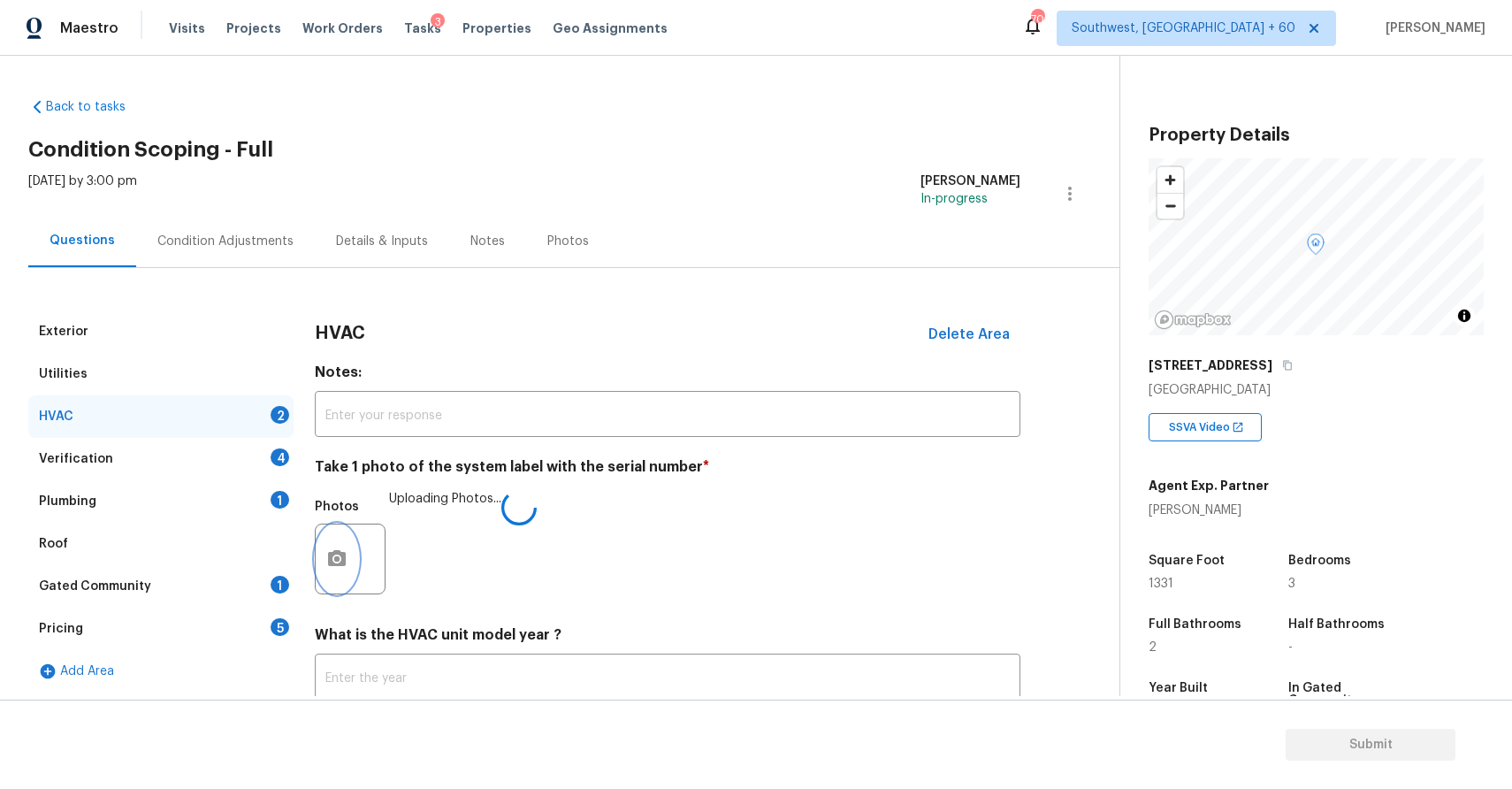
scroll to position [121, 0]
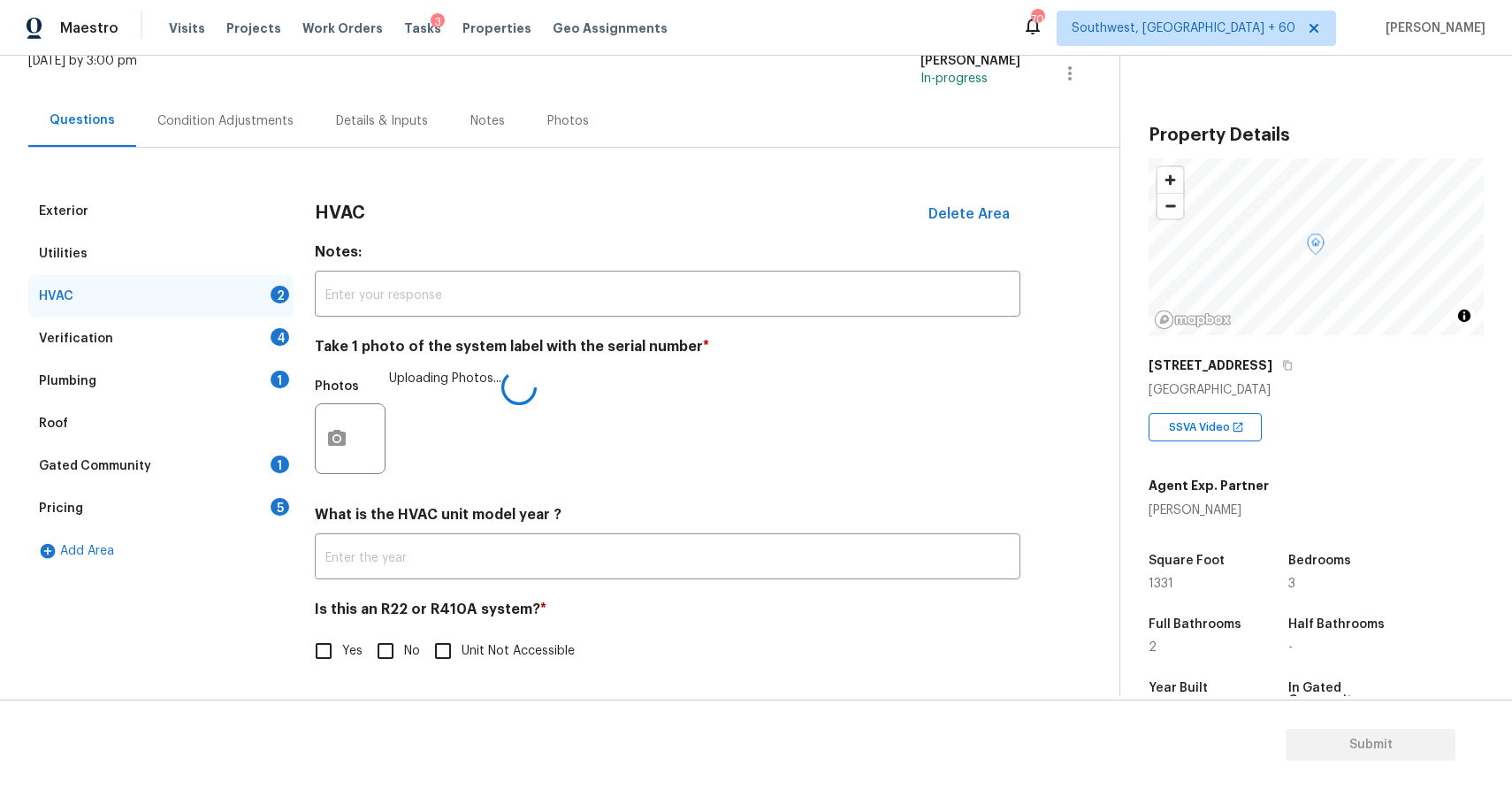
click at [404, 637] on label "No" at bounding box center [393, 650] width 53 height 37
click at [404, 637] on input "No" at bounding box center [385, 650] width 37 height 37
checkbox input "true"
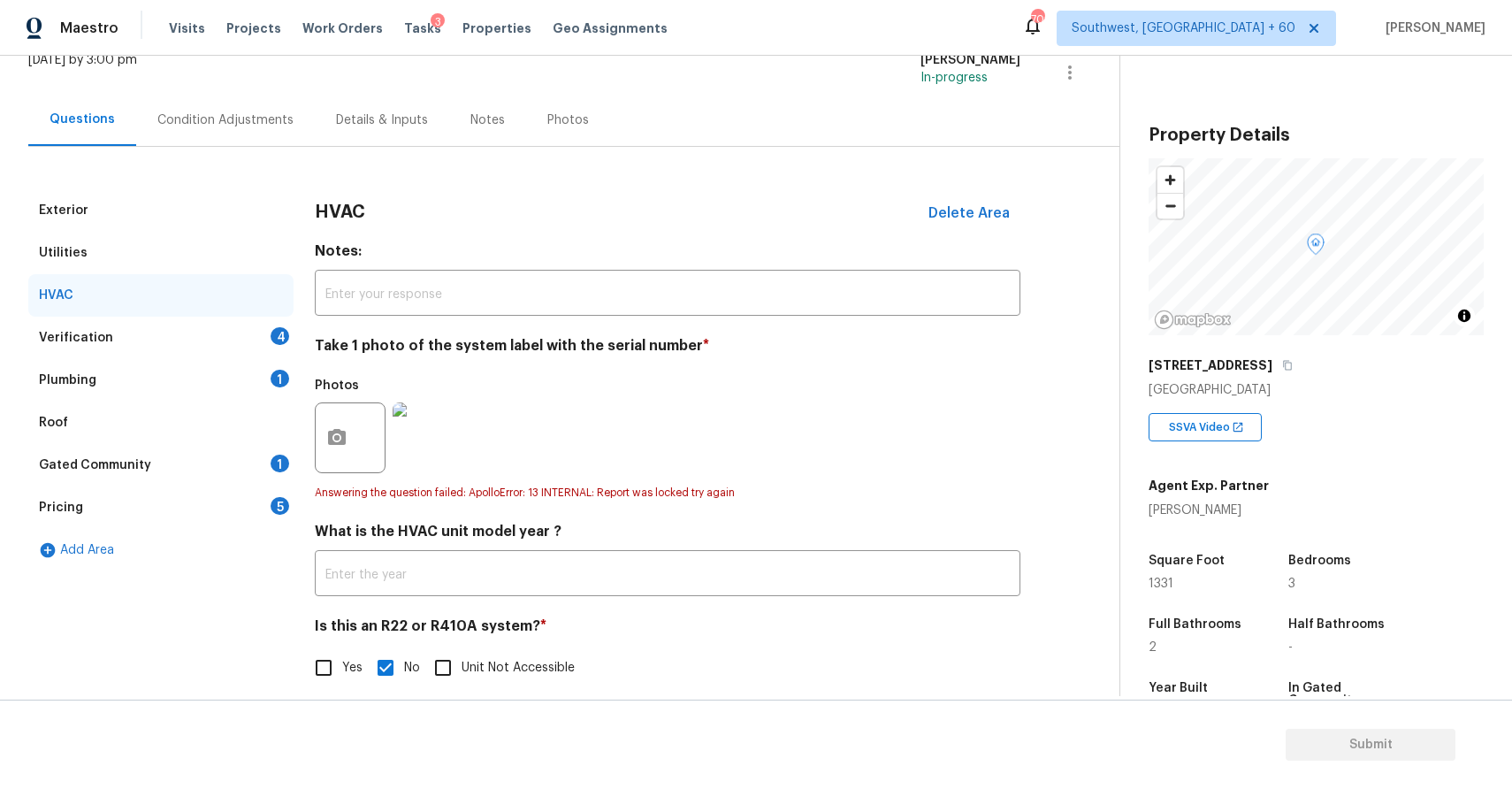
click at [246, 363] on div "Plumbing 1" at bounding box center [161, 380] width 266 height 43
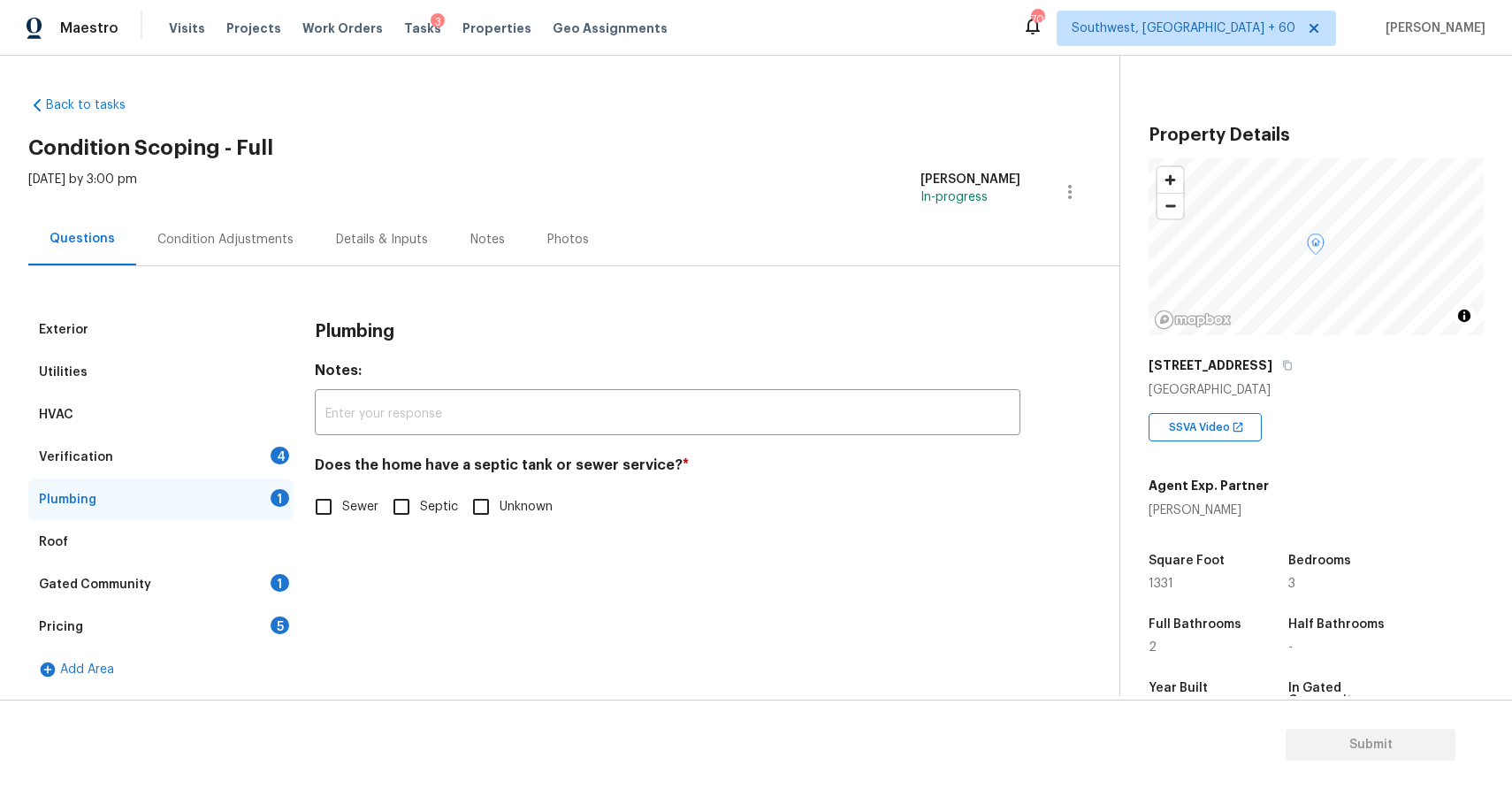
scroll to position [2, 0]
click at [334, 512] on input "Sewer" at bounding box center [323, 506] width 37 height 37
checkbox input "true"
click at [240, 472] on div "Verification 4" at bounding box center [161, 456] width 266 height 43
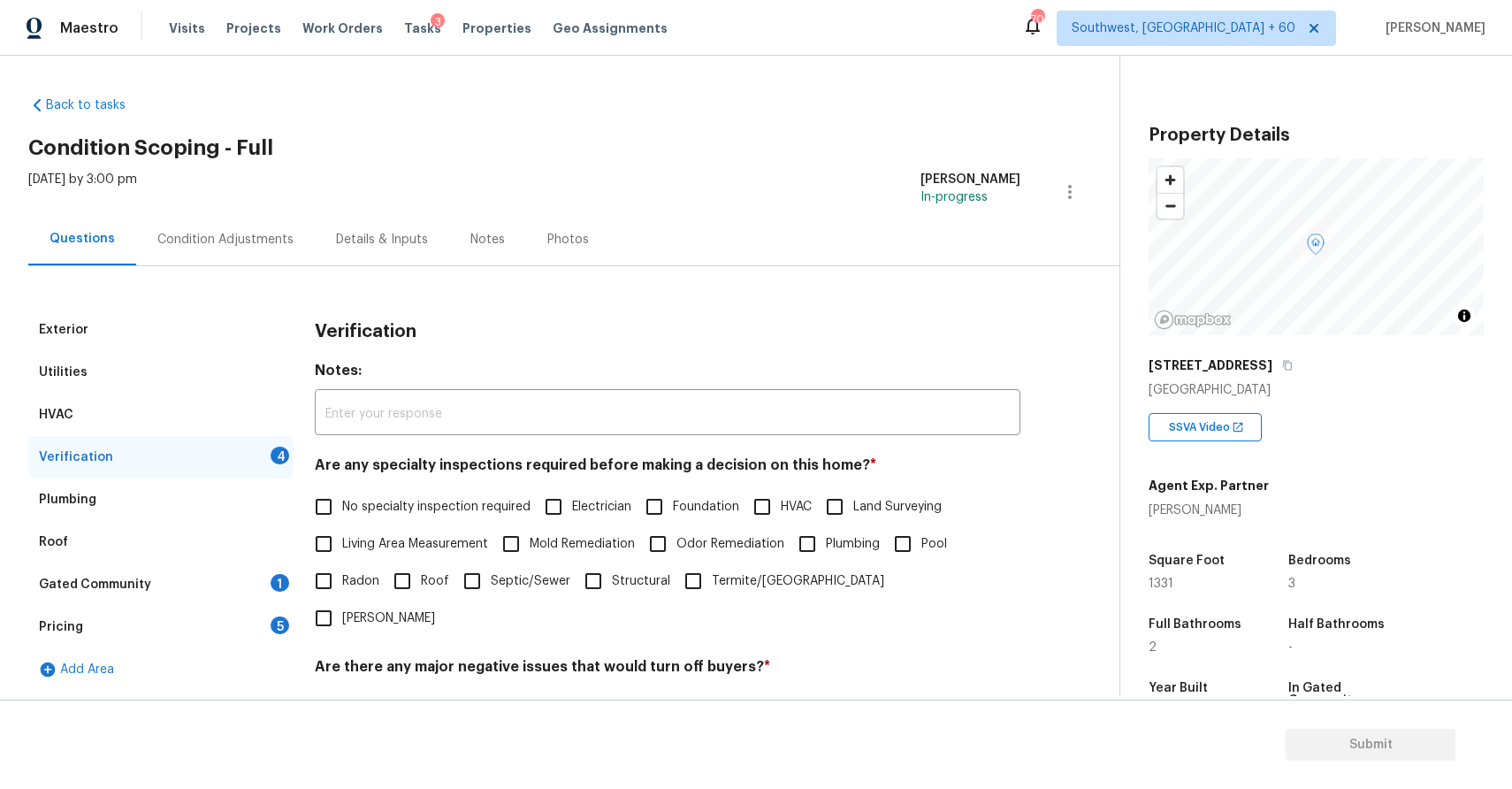
click at [389, 500] on span "No specialty inspection required" at bounding box center [436, 507] width 188 height 19
click at [342, 500] on input "No specialty inspection required" at bounding box center [323, 506] width 37 height 37
checkbox input "true"
click at [390, 690] on input "No" at bounding box center [385, 708] width 37 height 37
checkbox input "true"
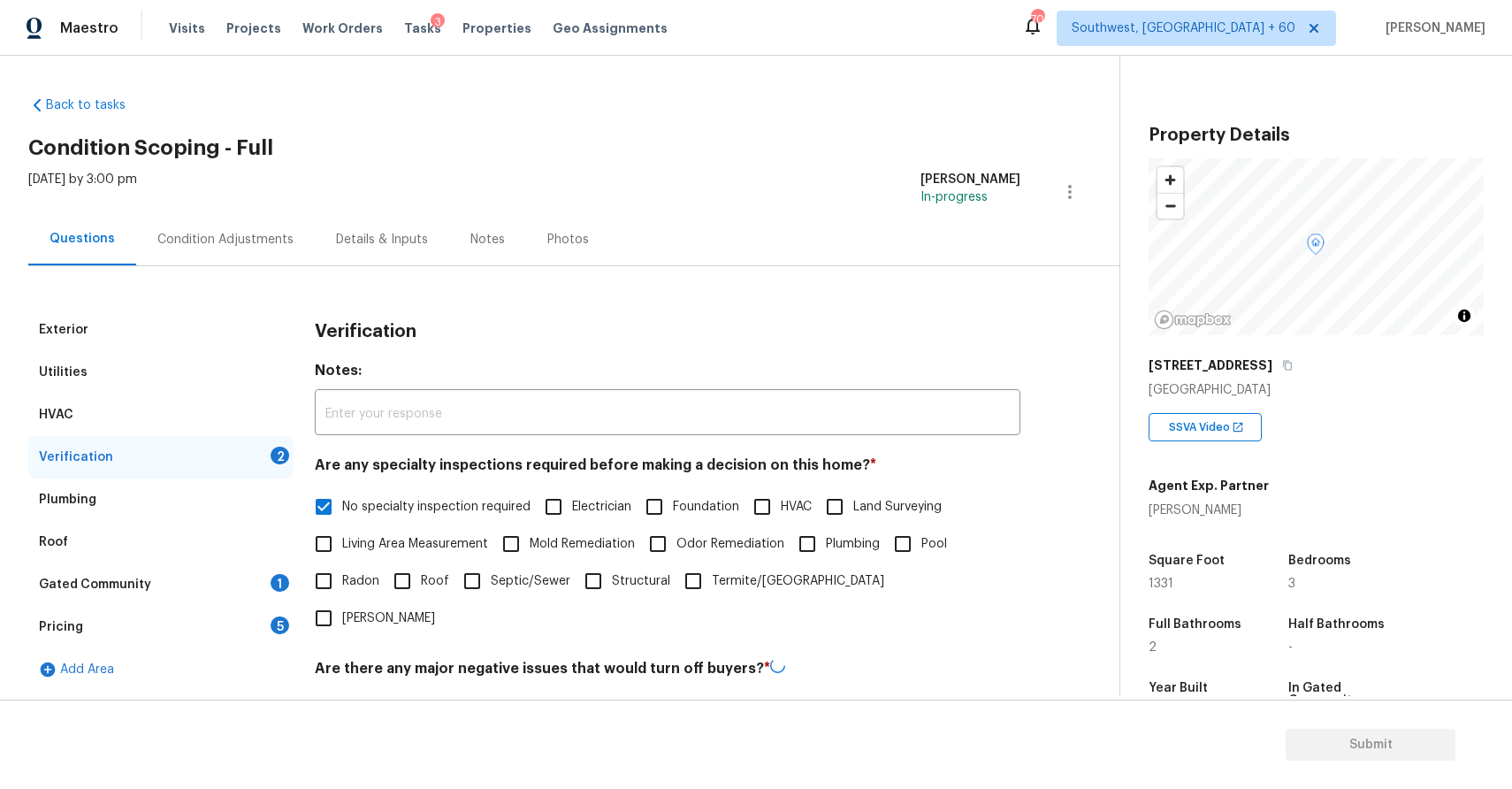
scroll to position [220, 0]
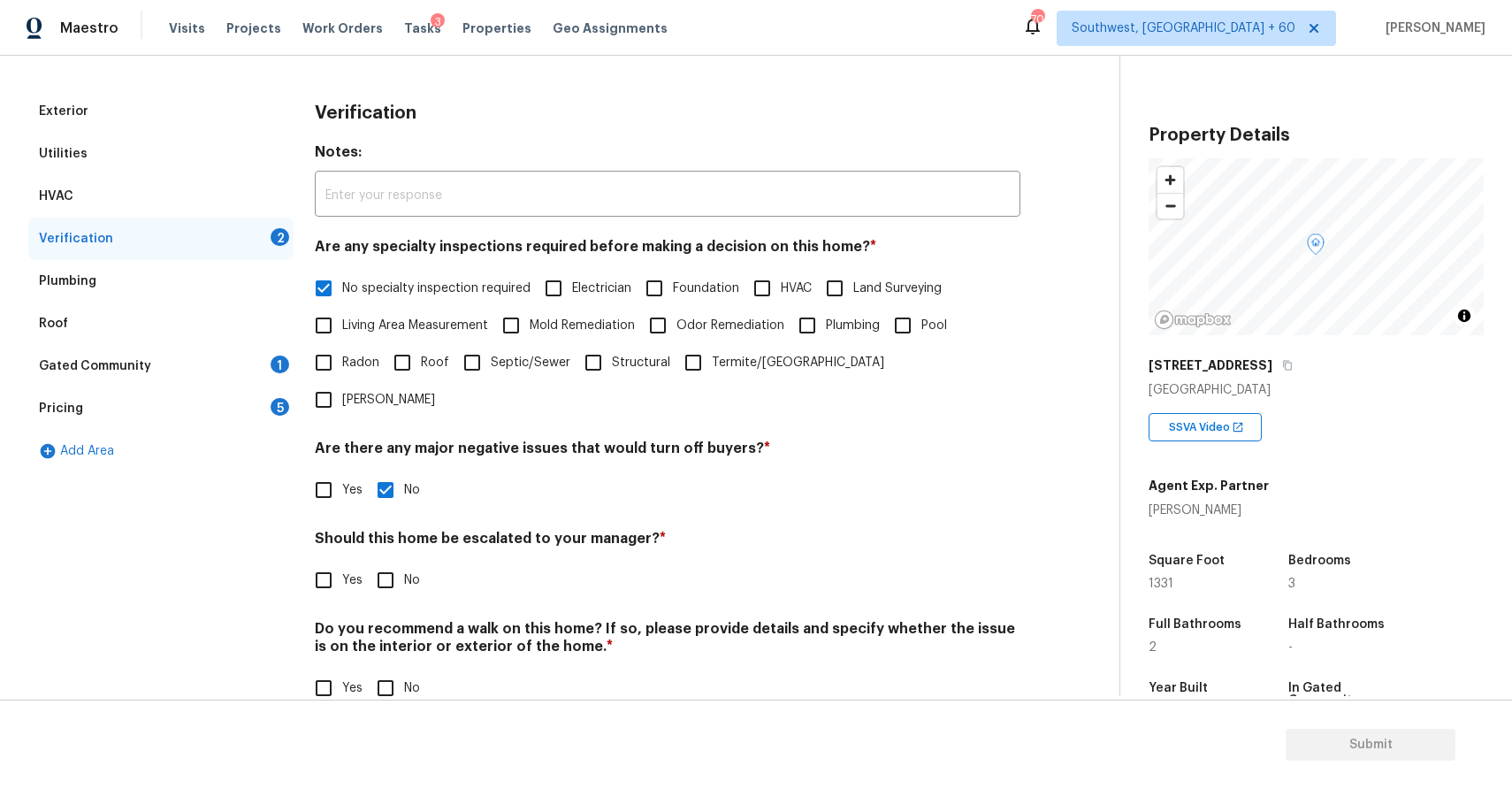
click at [389, 561] on input "No" at bounding box center [385, 579] width 37 height 37
checkbox input "true"
click at [361, 670] on div "Verification Notes: ​ Are any specialty inspections required before making a de…" at bounding box center [667, 409] width 706 height 640
click at [380, 669] on input "No" at bounding box center [385, 687] width 37 height 37
checkbox input "true"
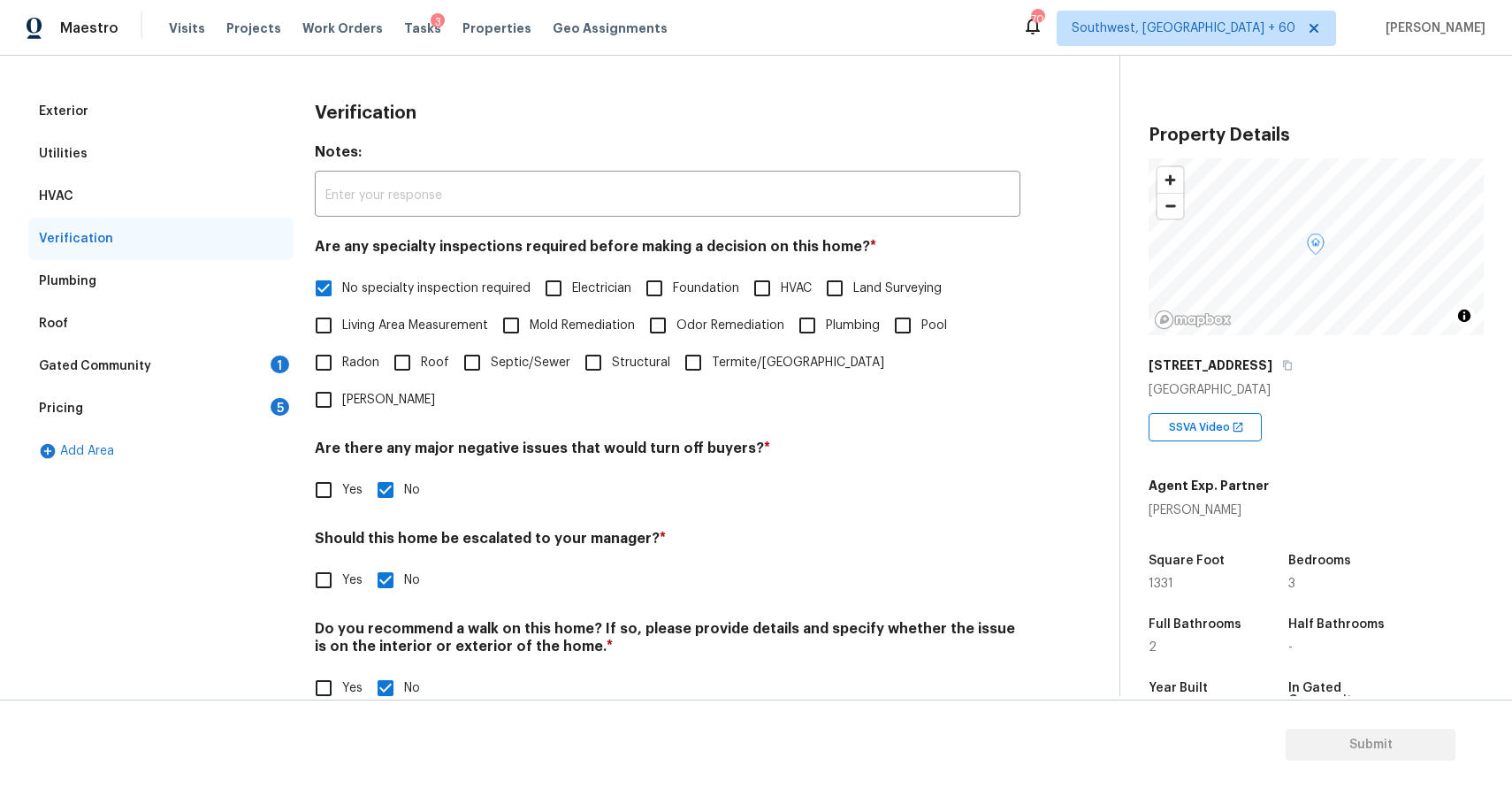
click at [241, 360] on div "Gated Community 1" at bounding box center [161, 366] width 266 height 43
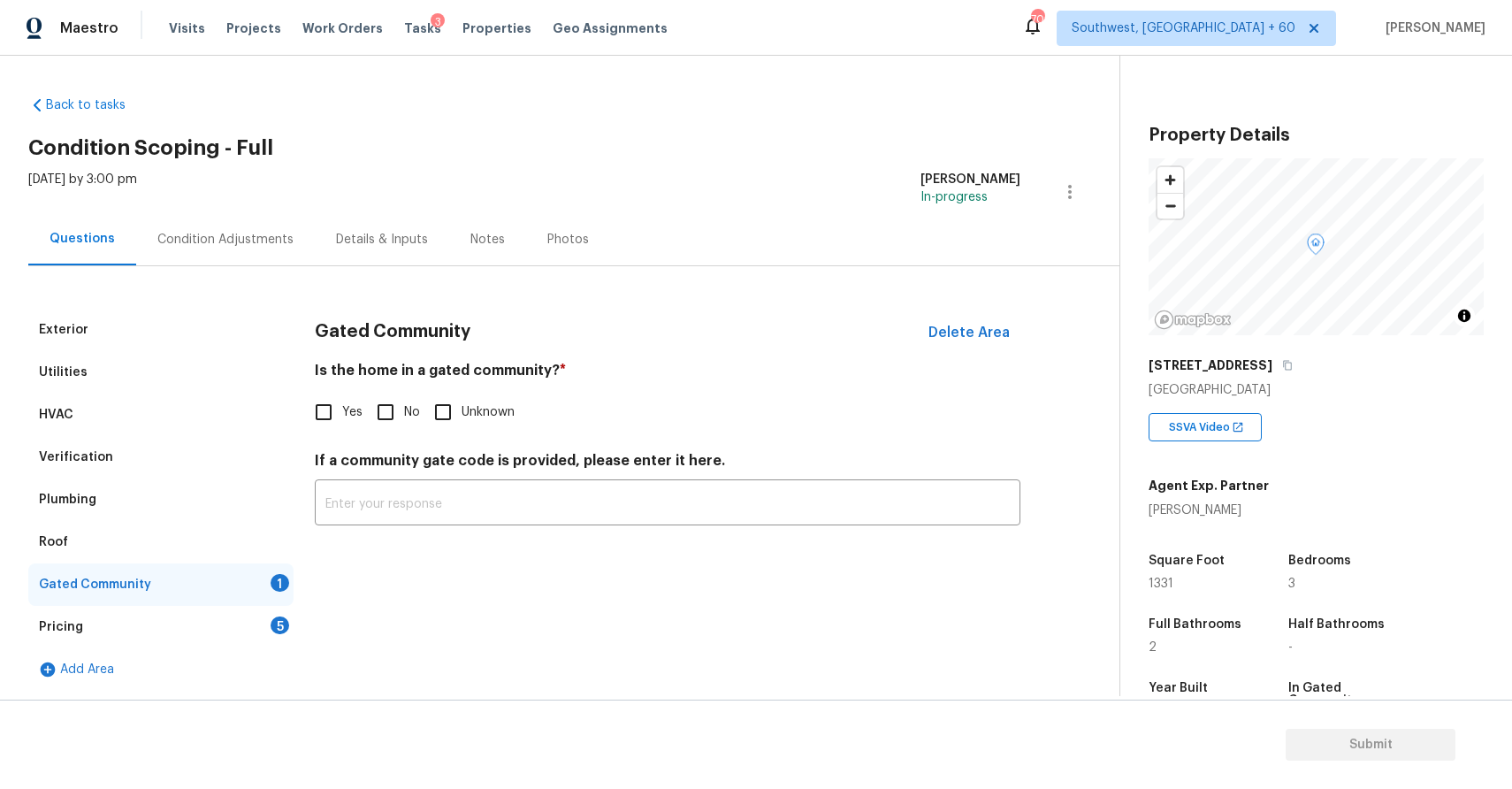
click at [392, 416] on input "No" at bounding box center [385, 411] width 37 height 37
checkbox input "true"
click at [238, 628] on div "Pricing 5" at bounding box center [161, 626] width 266 height 43
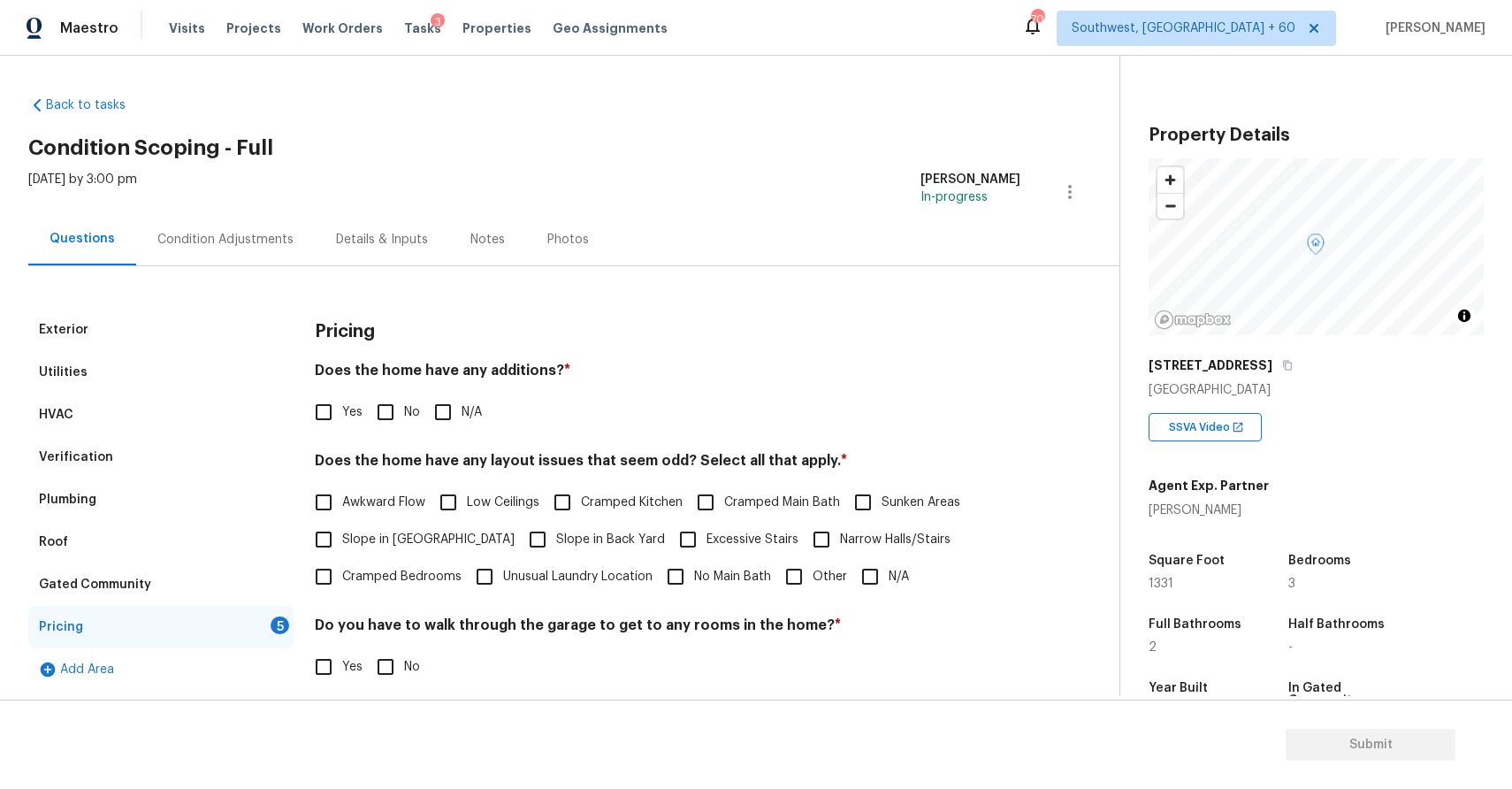
click at [452, 425] on input "N/A" at bounding box center [442, 411] width 37 height 37
checkbox input "true"
click at [895, 598] on div "Pricing Does the home have any additions? * Yes No N/A Does the home have any l…" at bounding box center [667, 598] width 706 height 578
click at [888, 575] on span "N/A" at bounding box center [899, 577] width 21 height 19
click at [887, 575] on input "N/A" at bounding box center [869, 575] width 37 height 37
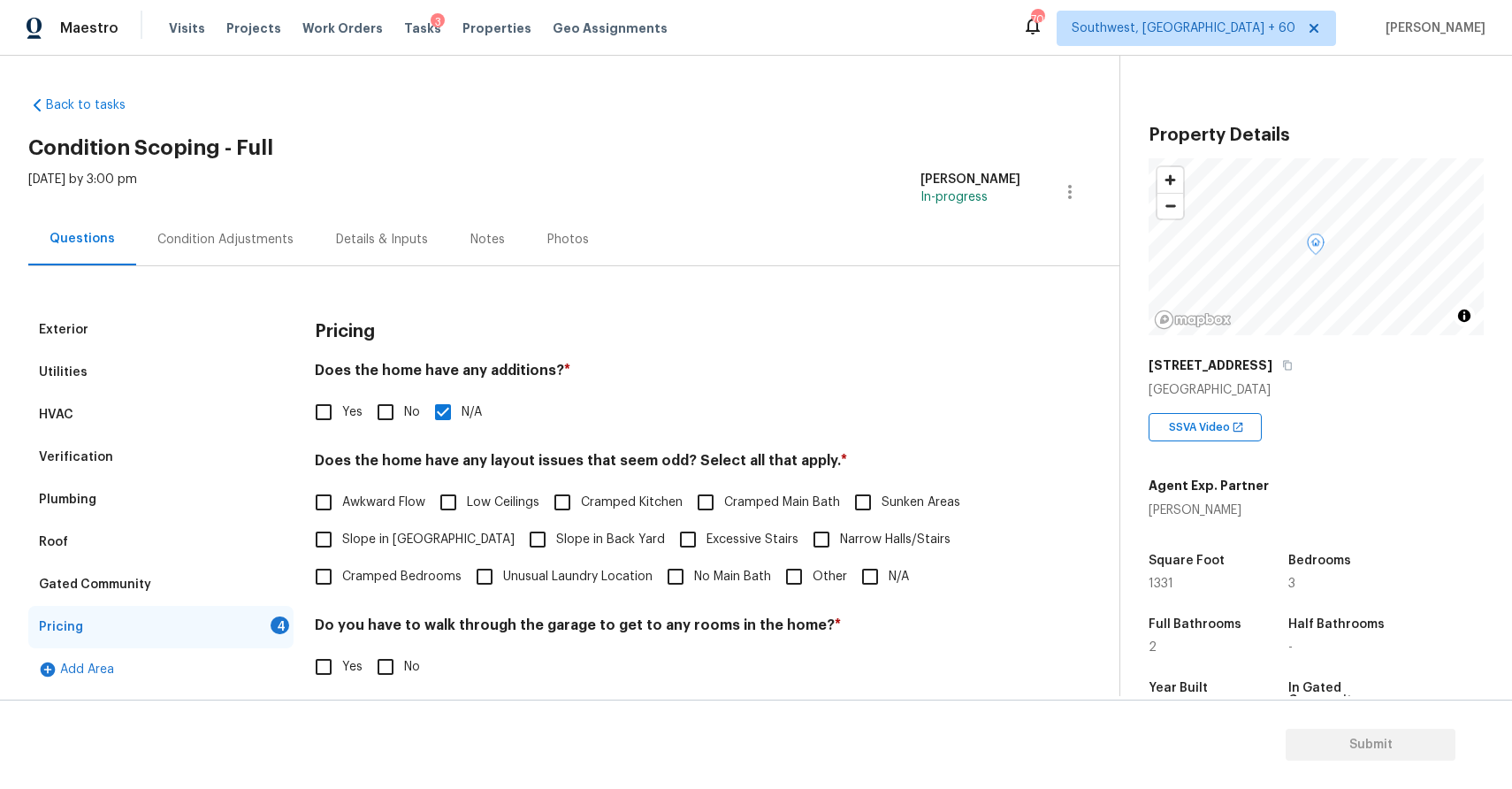
checkbox input "true"
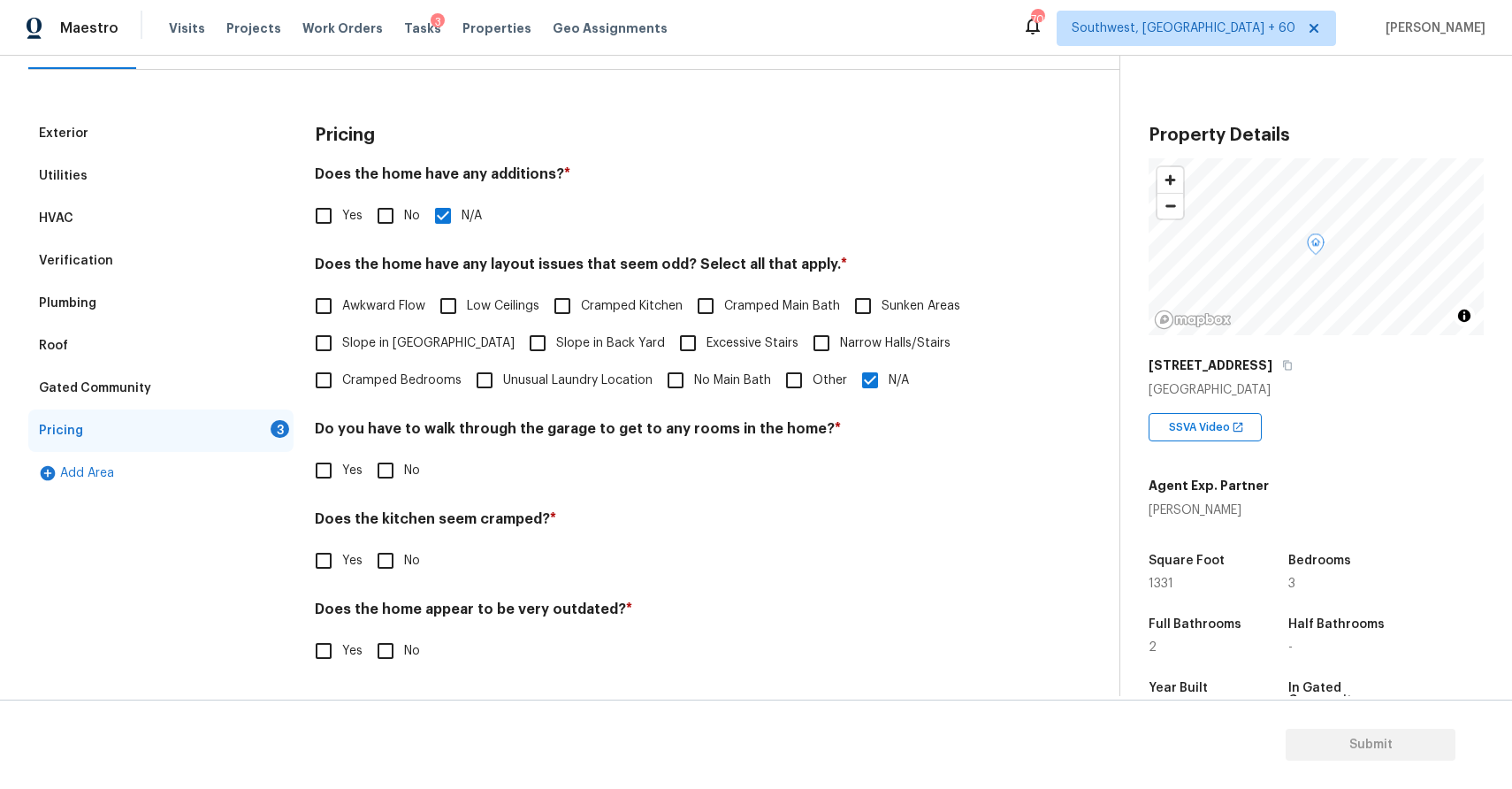
click at [385, 472] on input "No" at bounding box center [385, 470] width 37 height 37
checkbox input "true"
click at [387, 544] on input "No" at bounding box center [385, 560] width 37 height 37
checkbox input "true"
click at [380, 640] on input "No" at bounding box center [385, 650] width 37 height 37
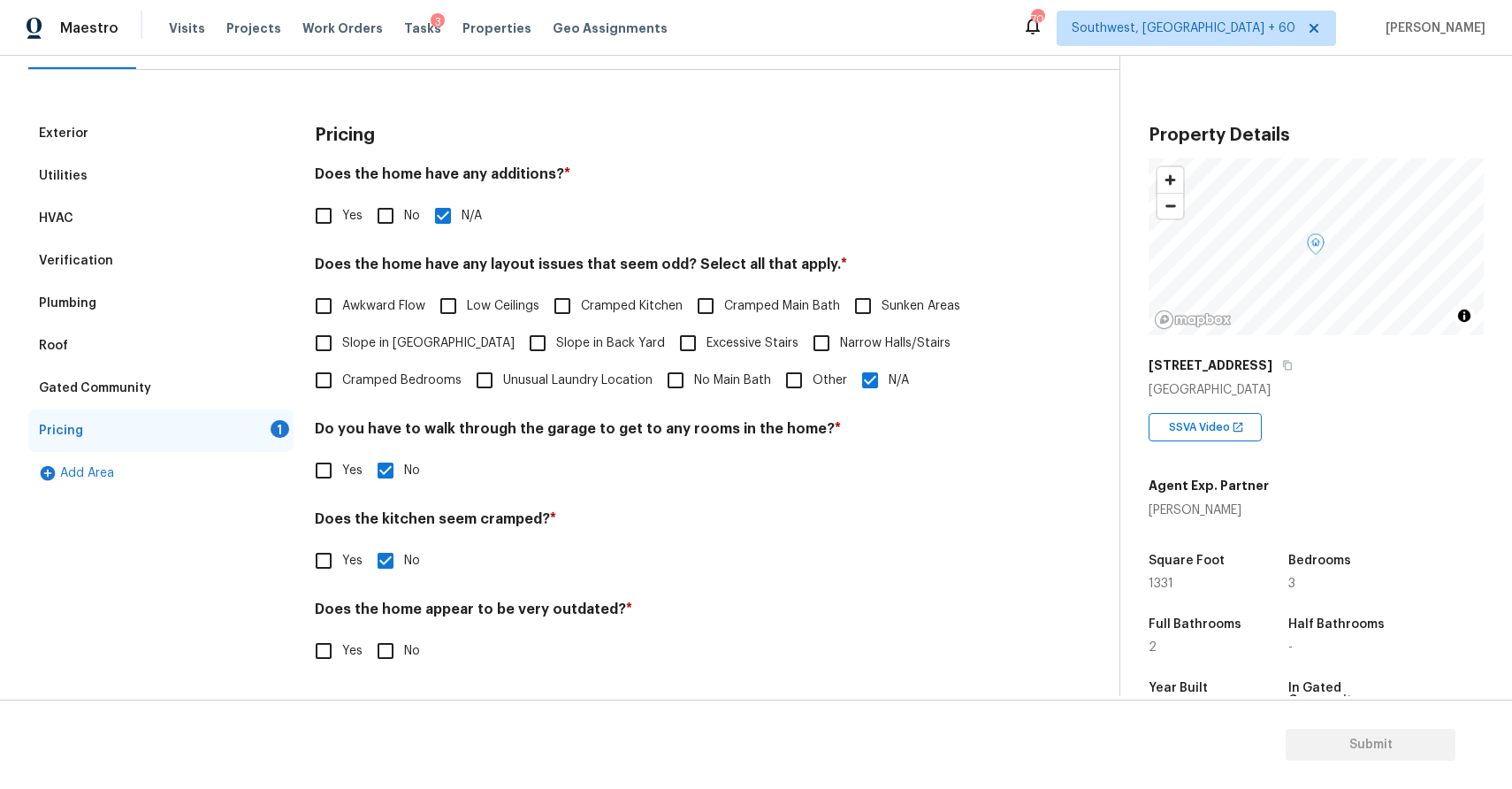
checkbox input "true"
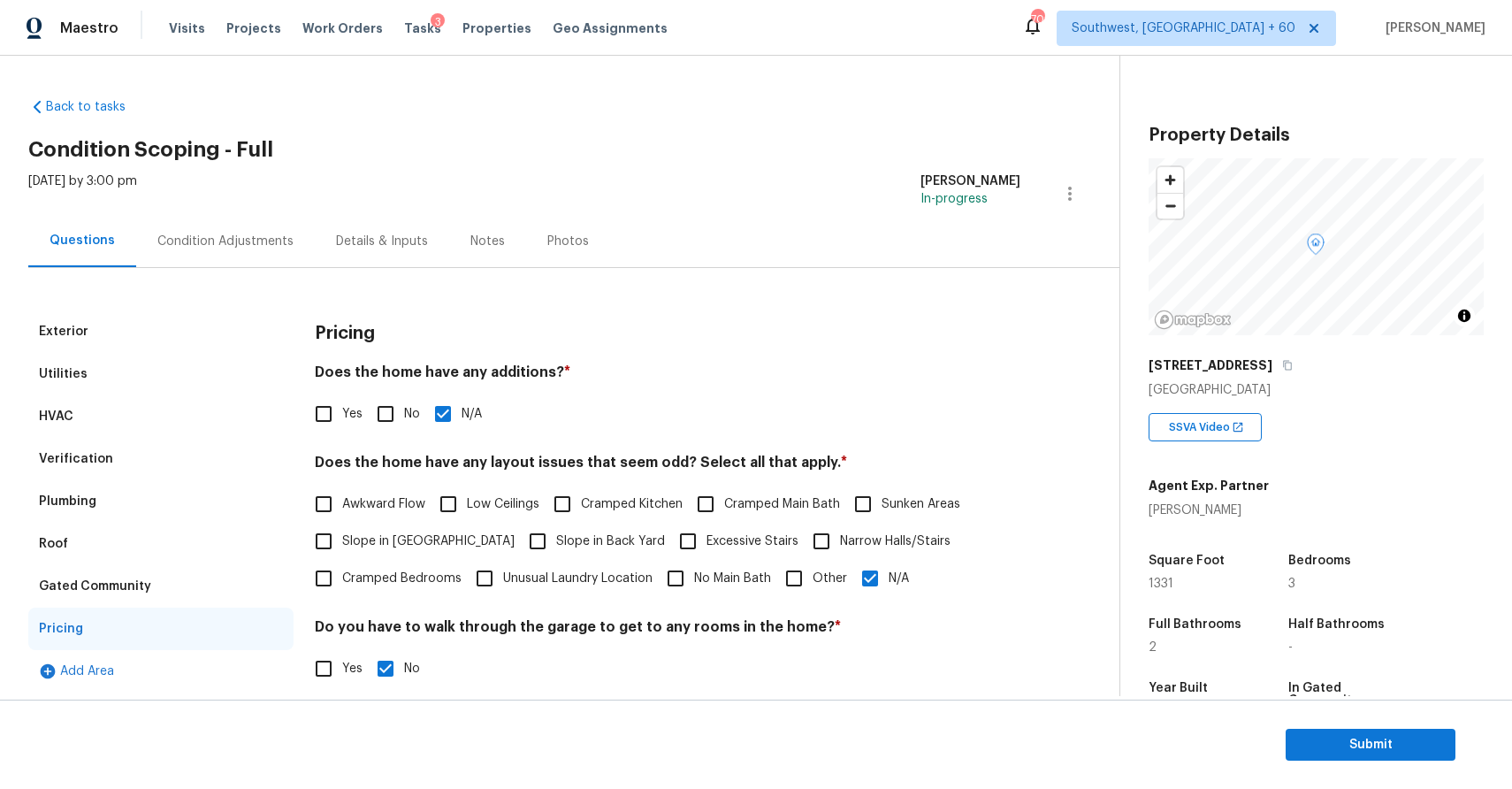
click at [226, 243] on div "Condition Adjustments" at bounding box center [226, 241] width 136 height 18
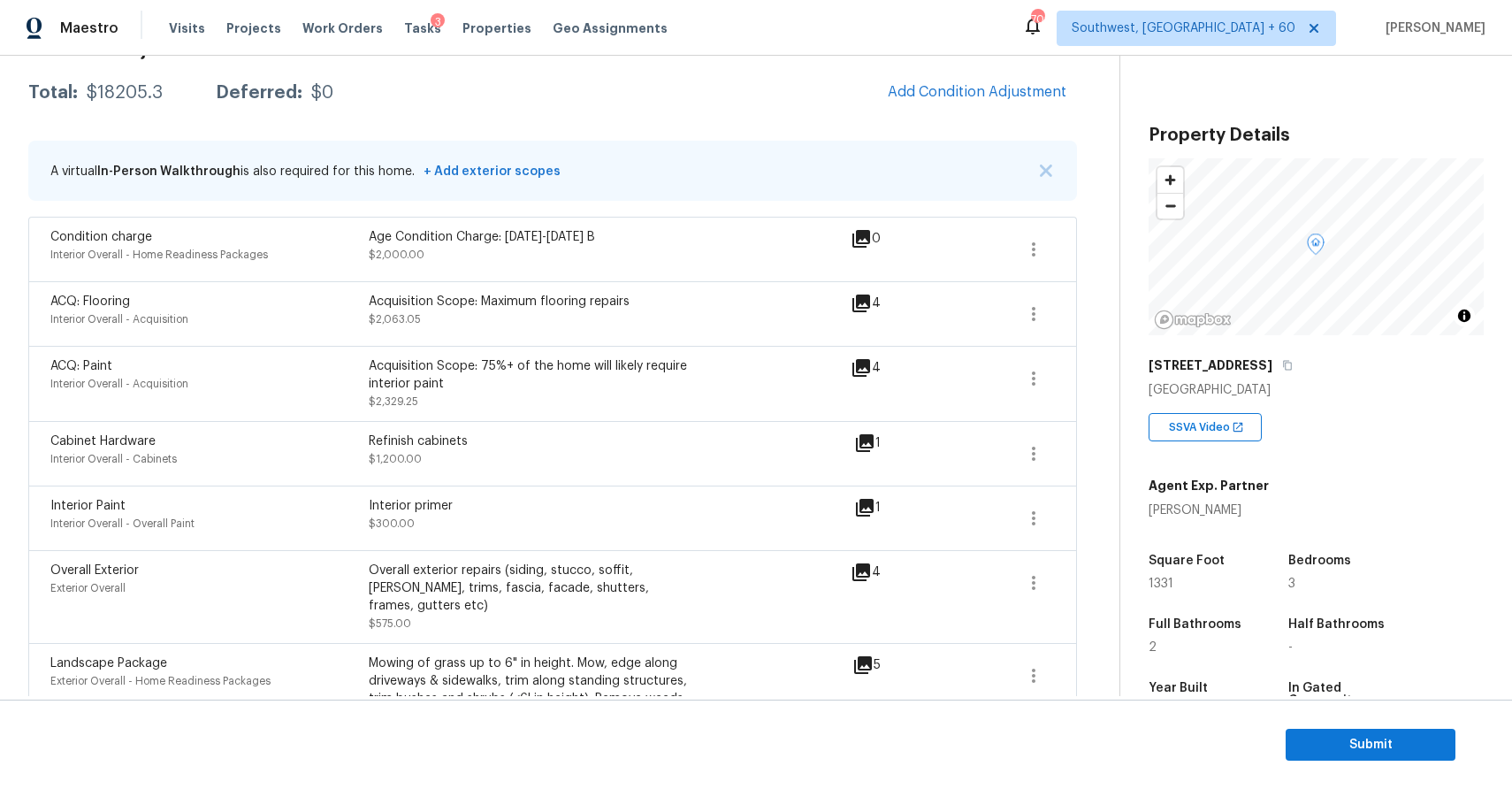
scroll to position [300, 0]
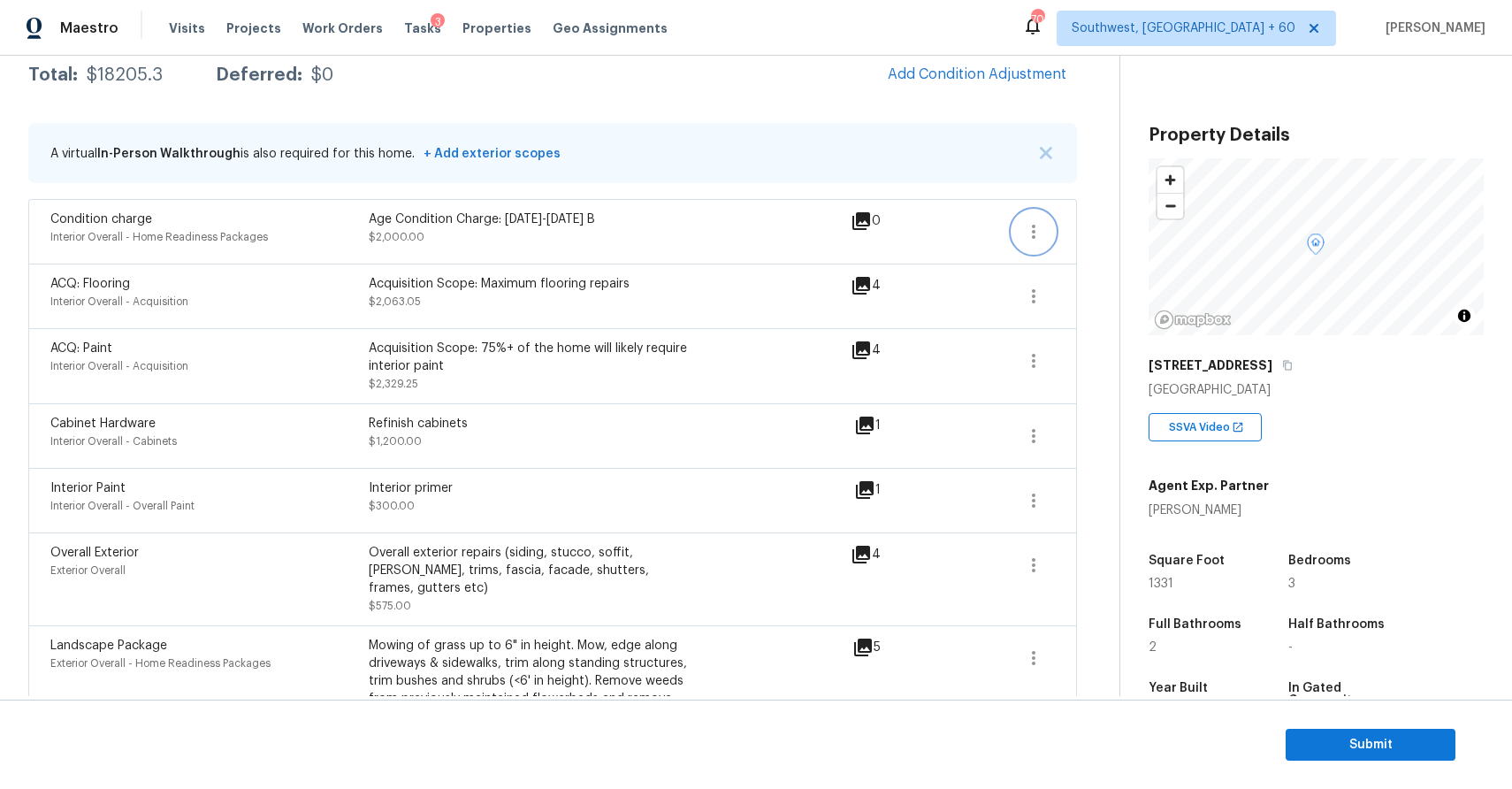
click at [1029, 245] on button "button" at bounding box center [1033, 232] width 43 height 43
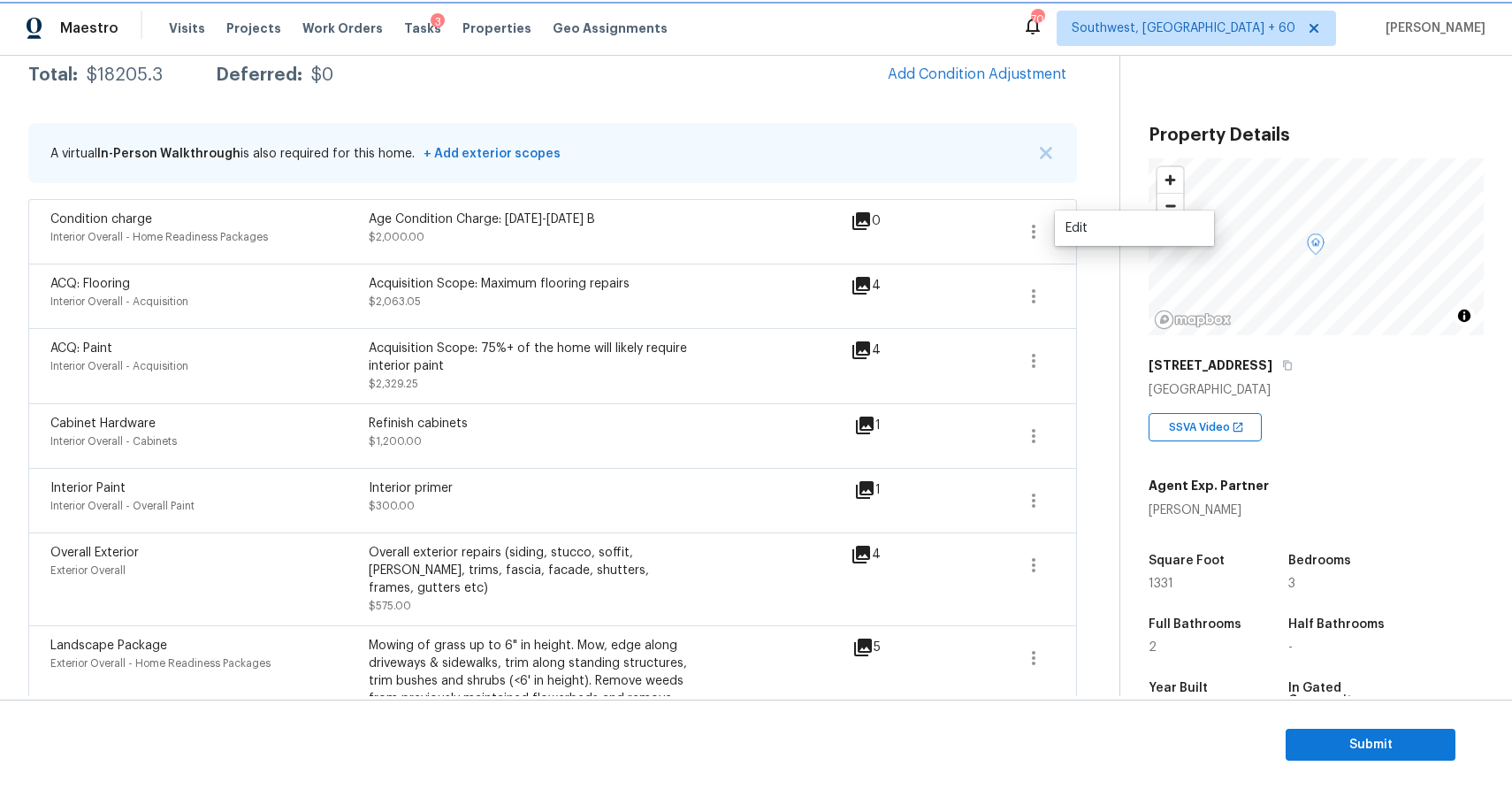
click at [1029, 245] on button "button" at bounding box center [1033, 232] width 43 height 43
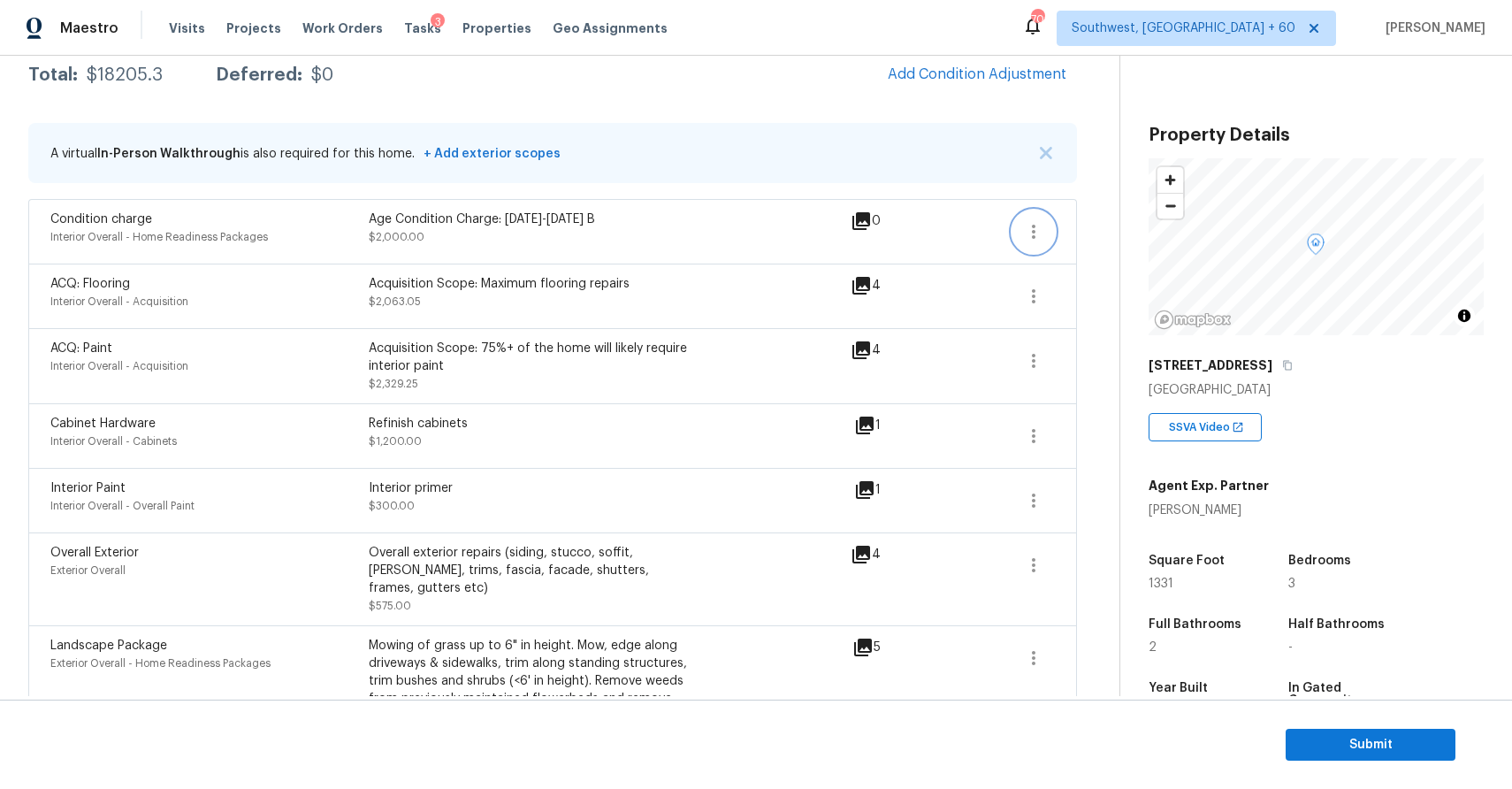
click at [1035, 236] on icon "button" at bounding box center [1034, 232] width 4 height 14
click at [1094, 234] on div "Edit" at bounding box center [1135, 228] width 138 height 18
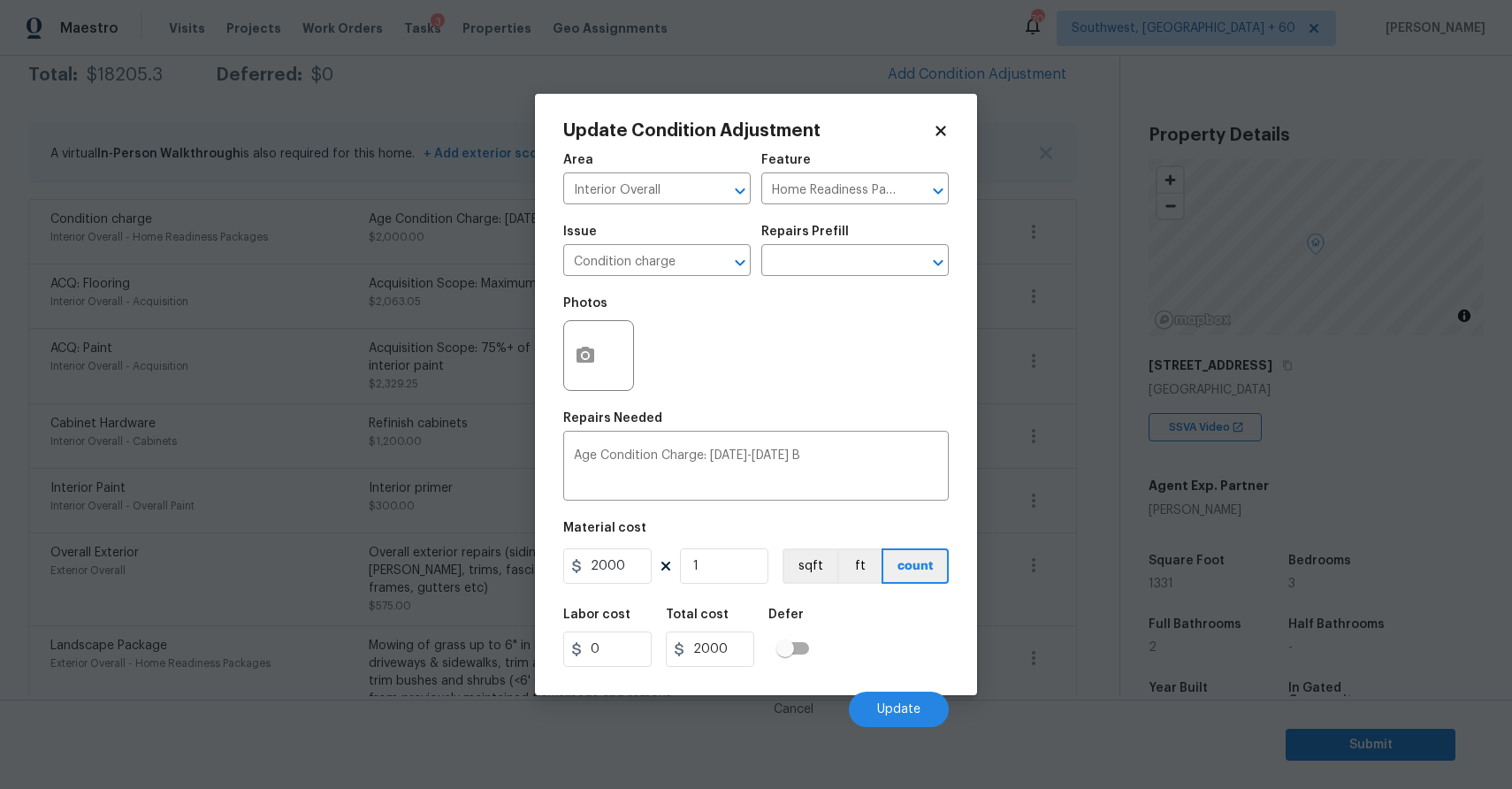
click at [619, 585] on figure "Material cost 2000 1 sqft ft count" at bounding box center [756, 554] width 386 height 65
click at [634, 561] on input "2000" at bounding box center [608, 565] width 89 height 35
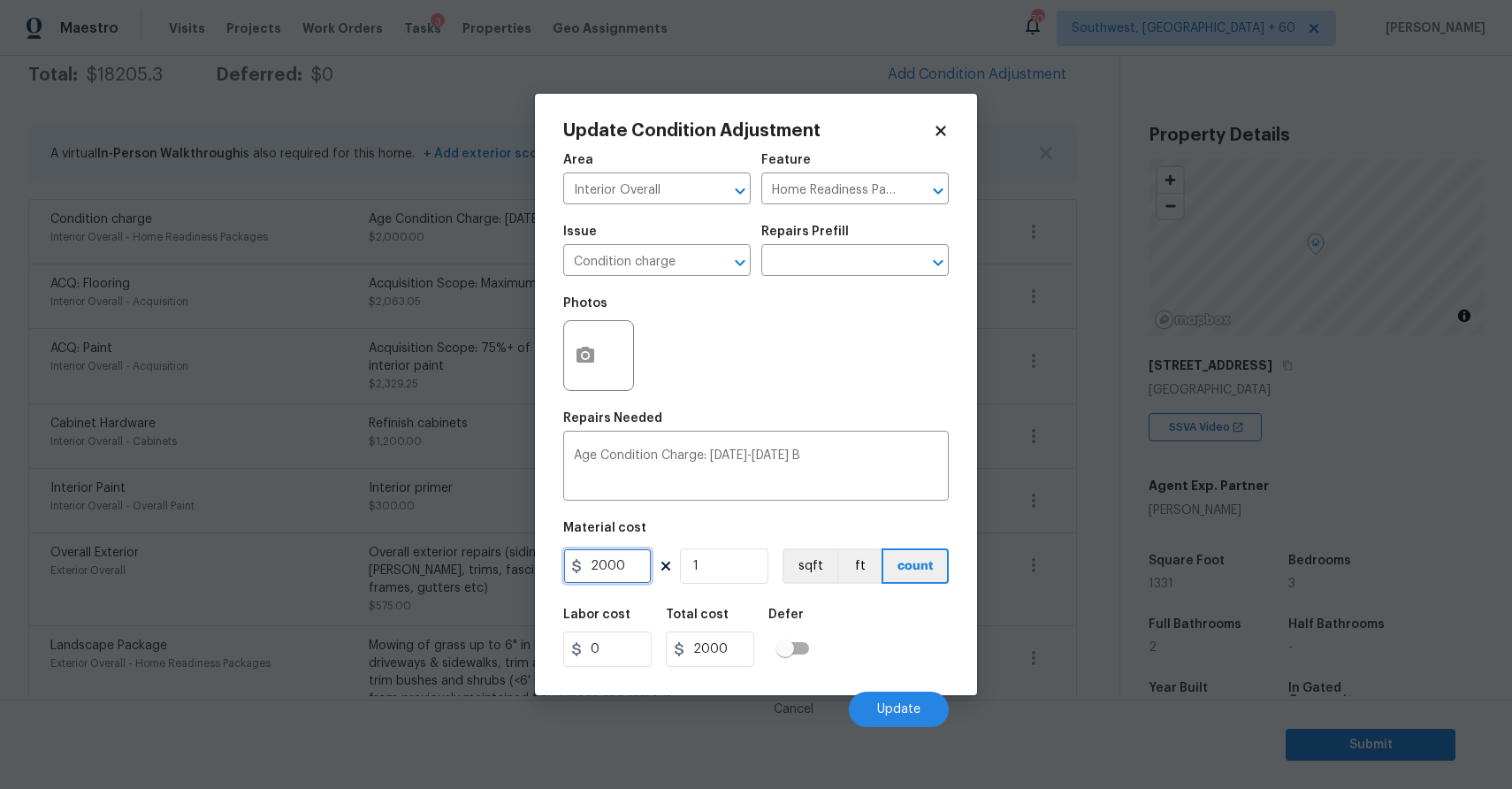
click at [650, 571] on input "2000" at bounding box center [608, 565] width 89 height 35
click at [604, 569] on input "20001" at bounding box center [608, 565] width 89 height 35
type input "1"
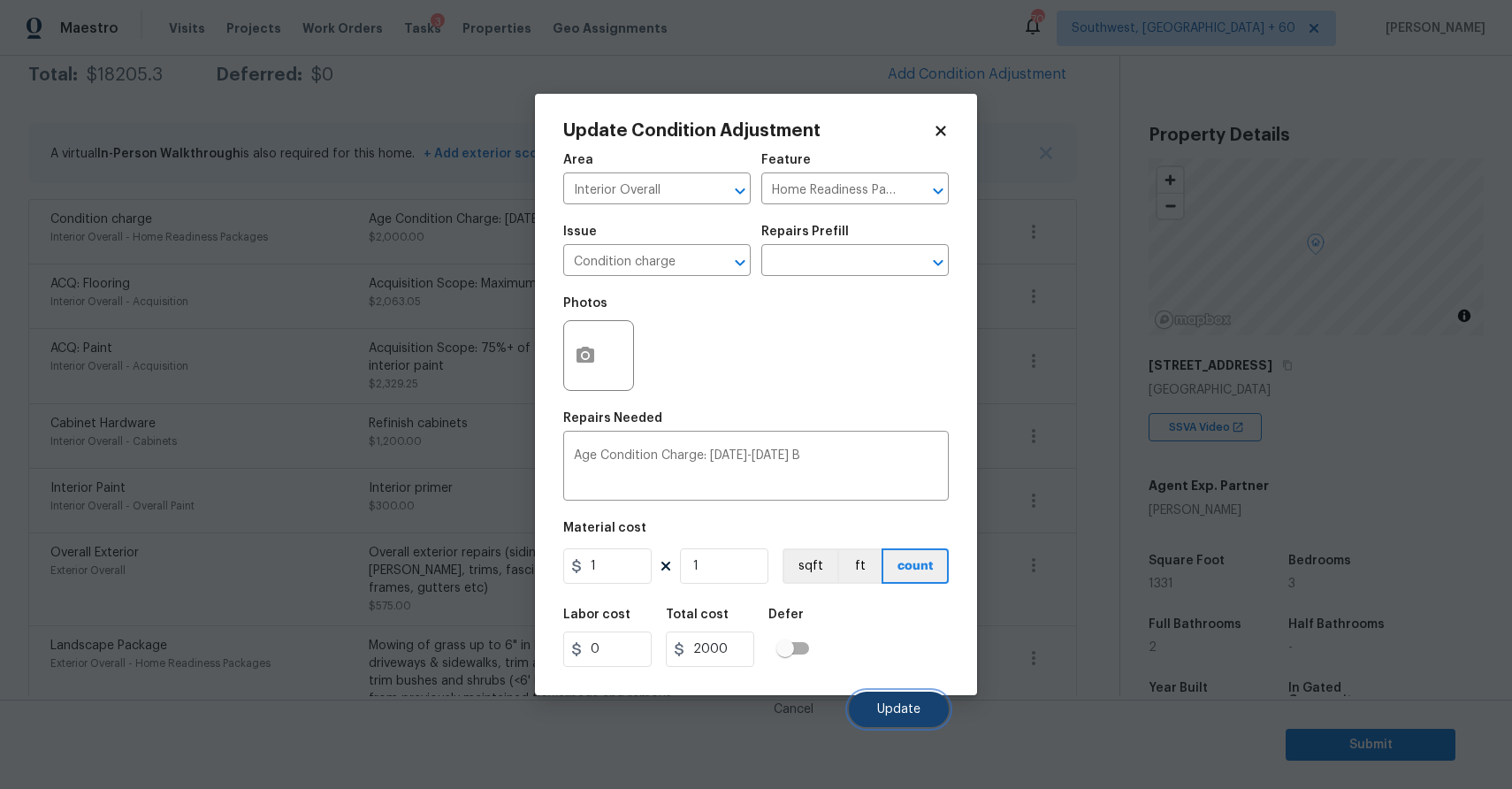
type input "1"
click at [882, 695] on button "Update" at bounding box center [899, 709] width 100 height 35
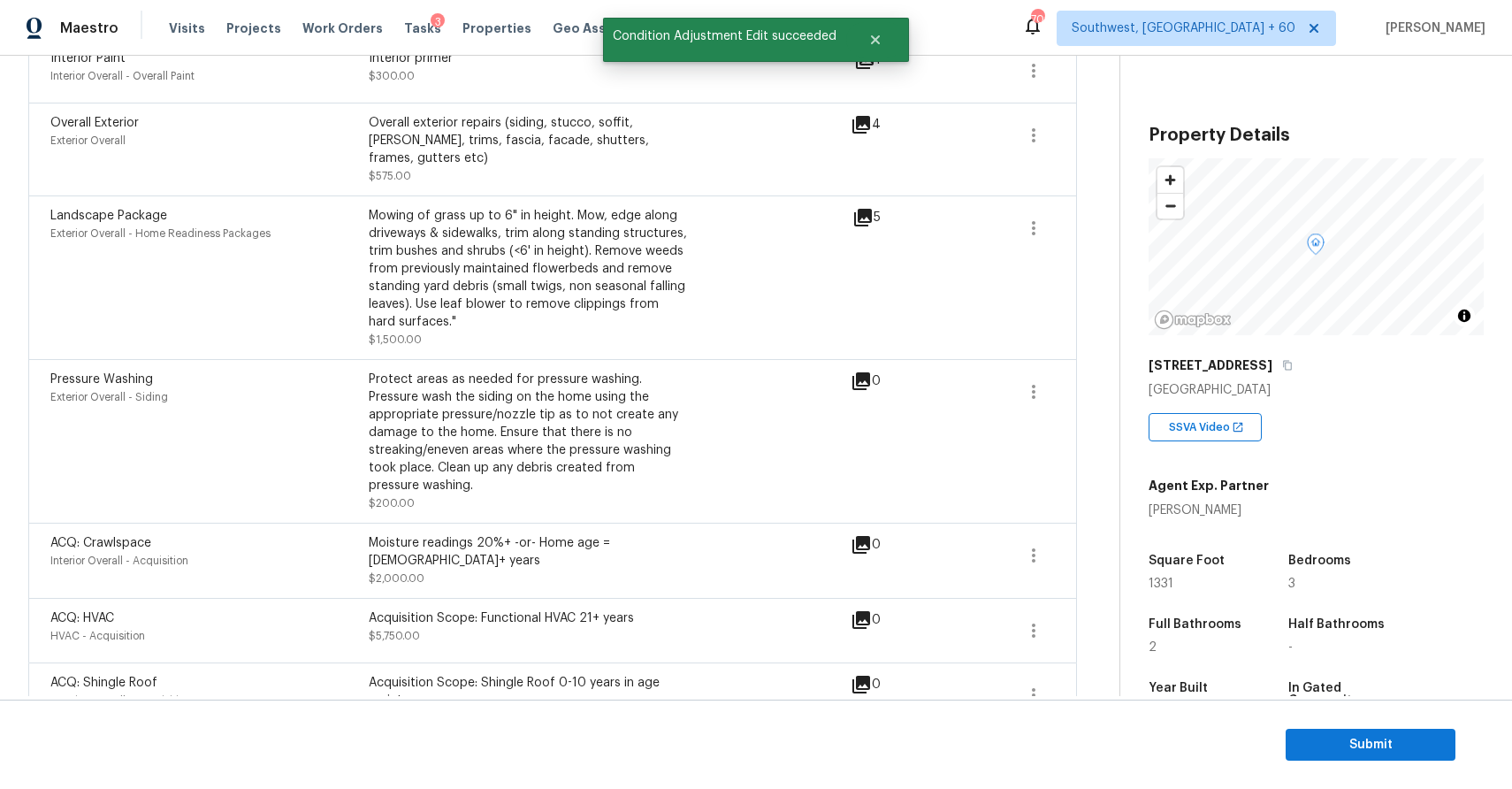
scroll to position [751, 0]
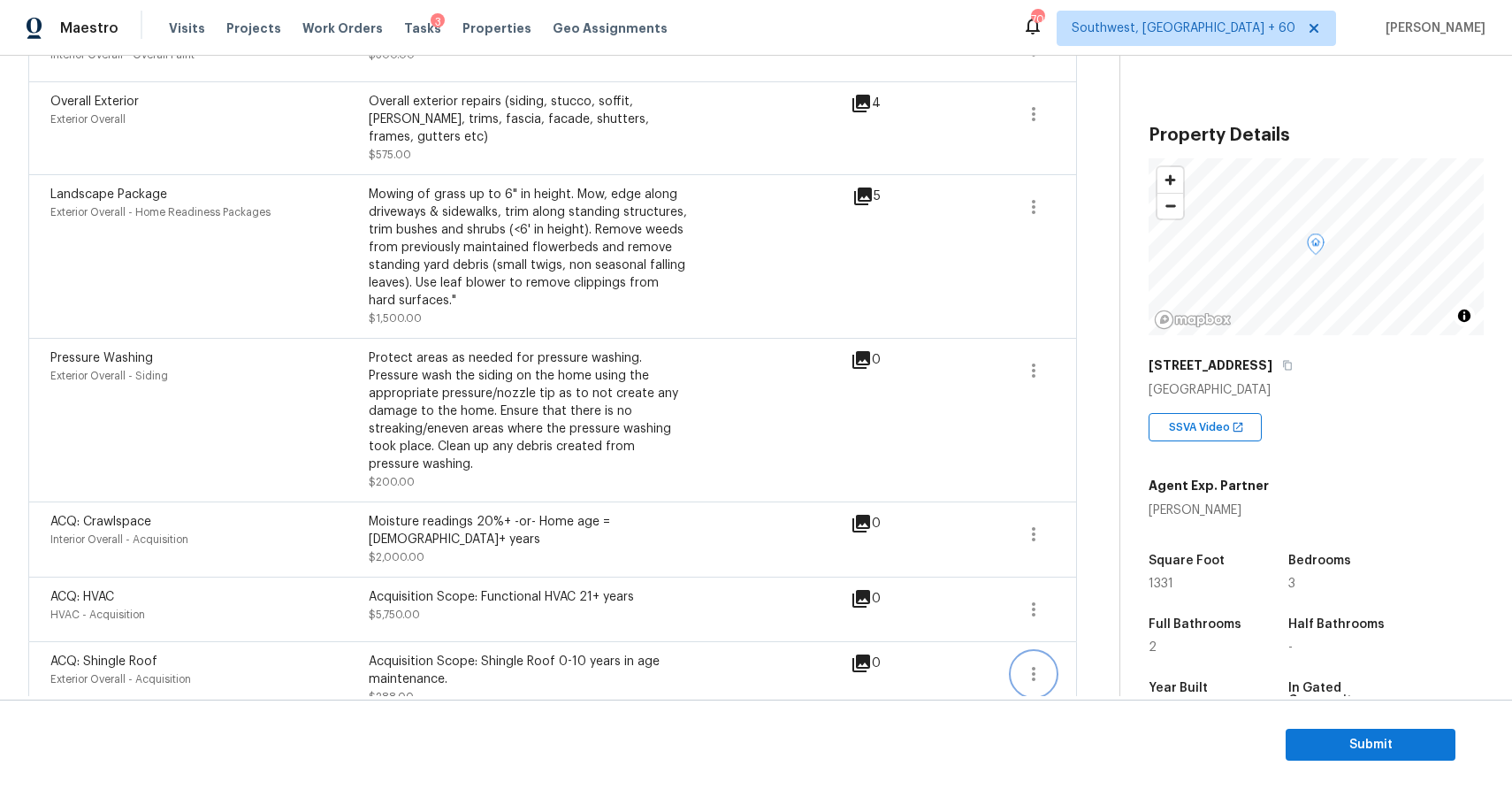
click at [1036, 663] on icon "button" at bounding box center [1034, 674] width 21 height 21
click at [1092, 652] on div "Edit" at bounding box center [1135, 643] width 138 height 18
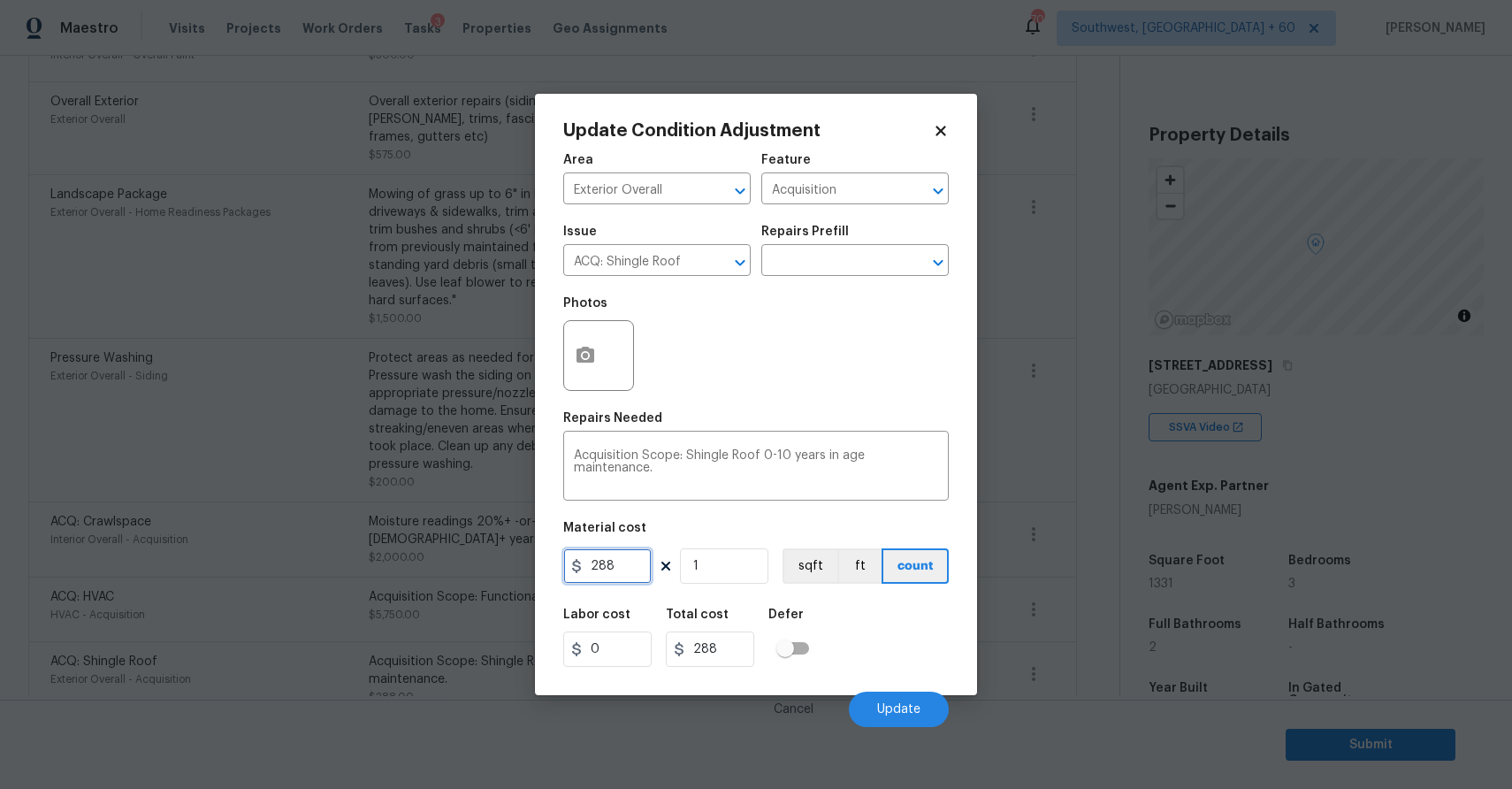
click at [622, 554] on input "288" at bounding box center [608, 565] width 89 height 35
type input "1"
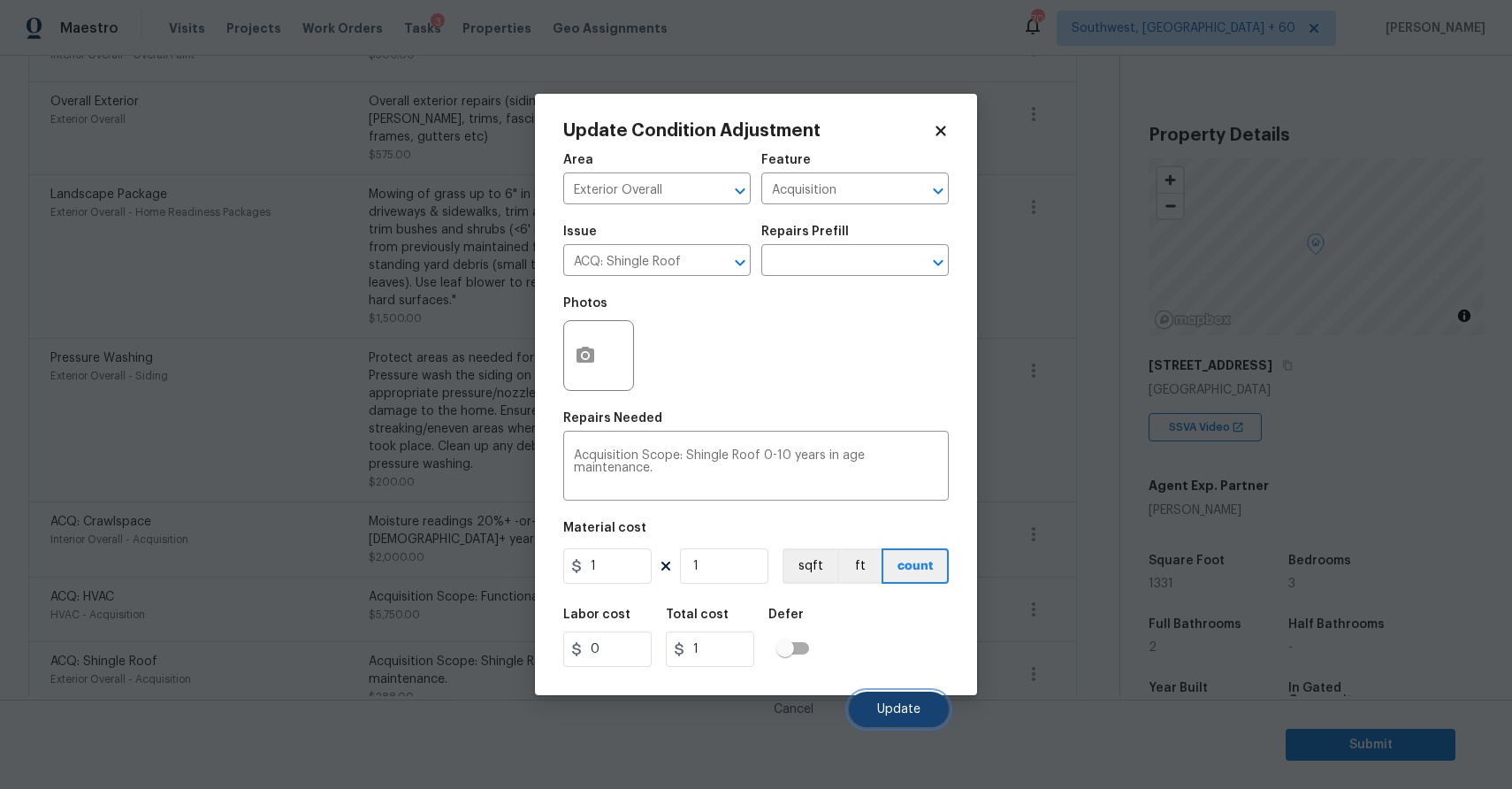
click at [892, 717] on button "Update" at bounding box center [899, 709] width 100 height 35
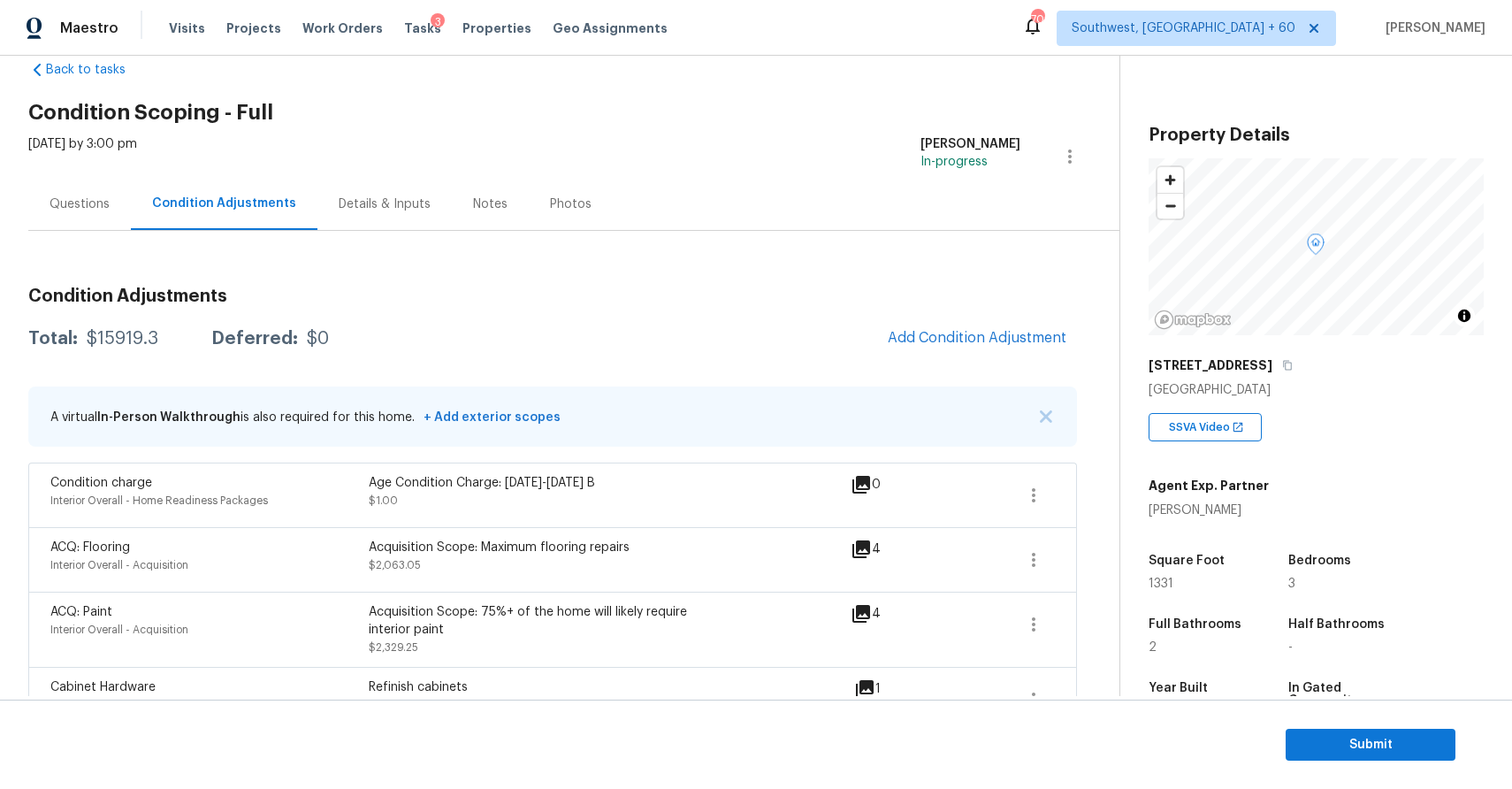
scroll to position [0, 0]
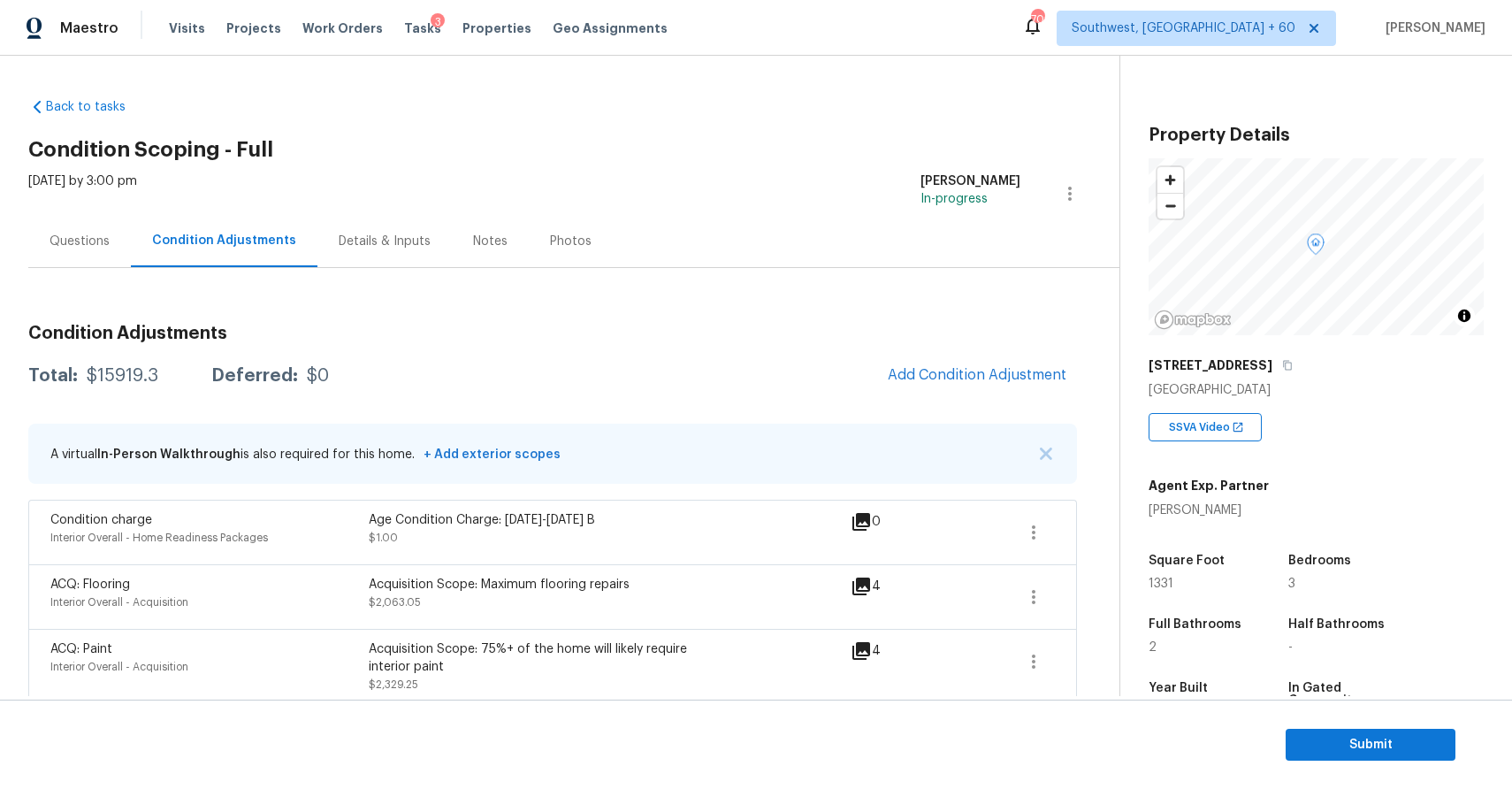
click at [104, 245] on div "Questions" at bounding box center [79, 241] width 60 height 18
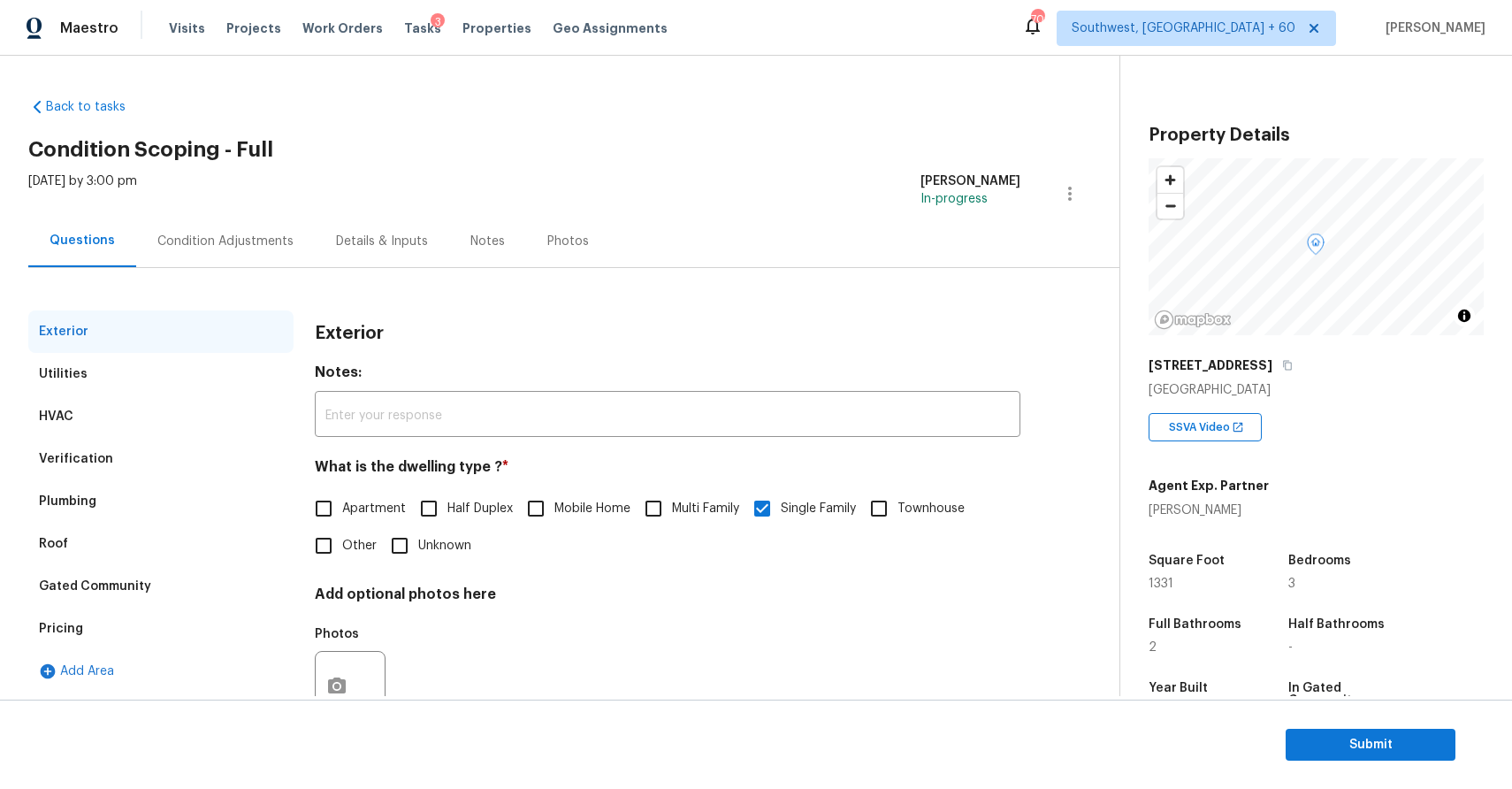
click at [212, 249] on div "Condition Adjustments" at bounding box center [225, 240] width 179 height 52
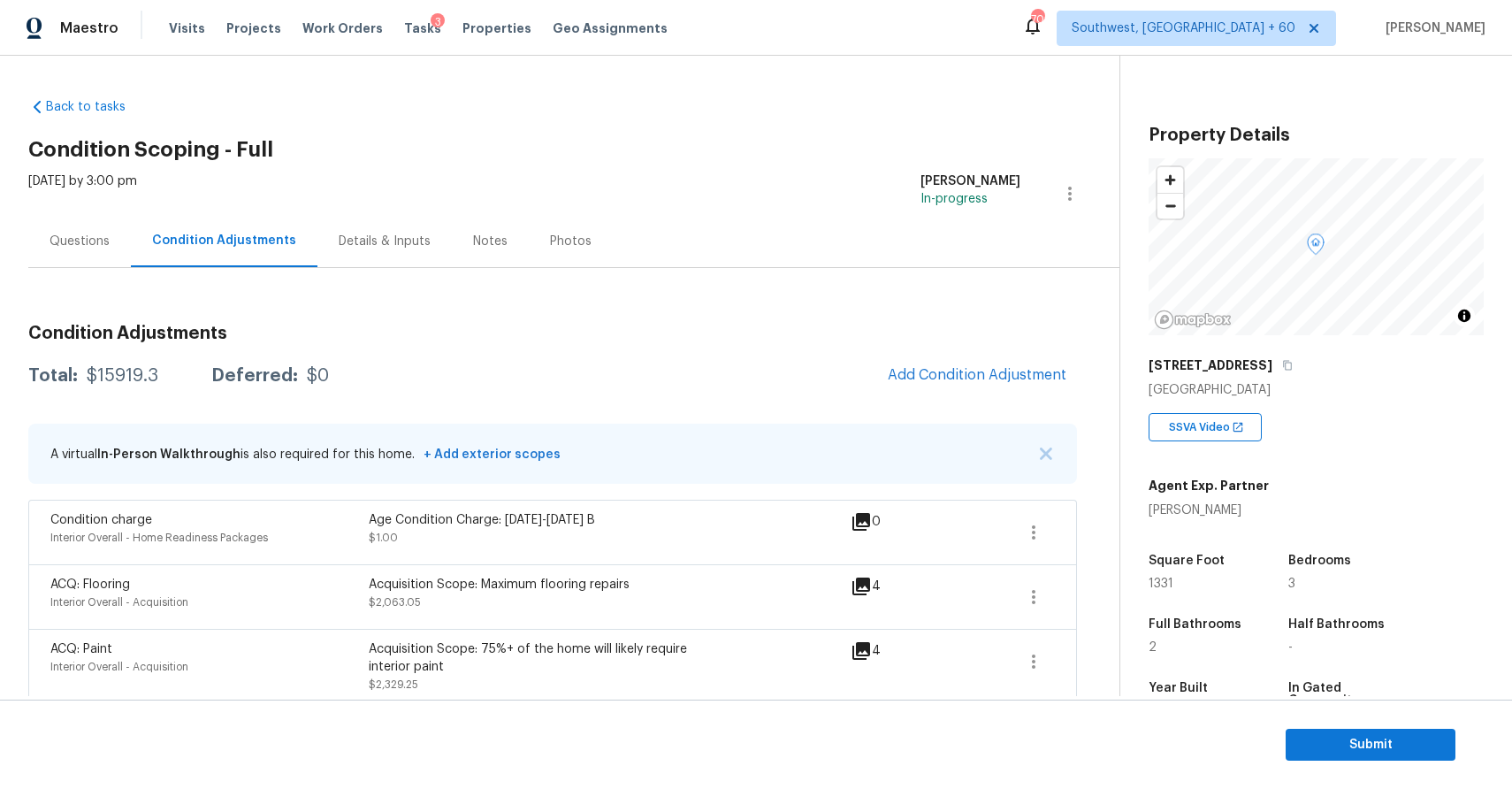
click at [95, 365] on div "Total: $15919.3 Deferred: $0 Add Condition Adjustment" at bounding box center [553, 375] width 1049 height 39
copy div "$15919.3"
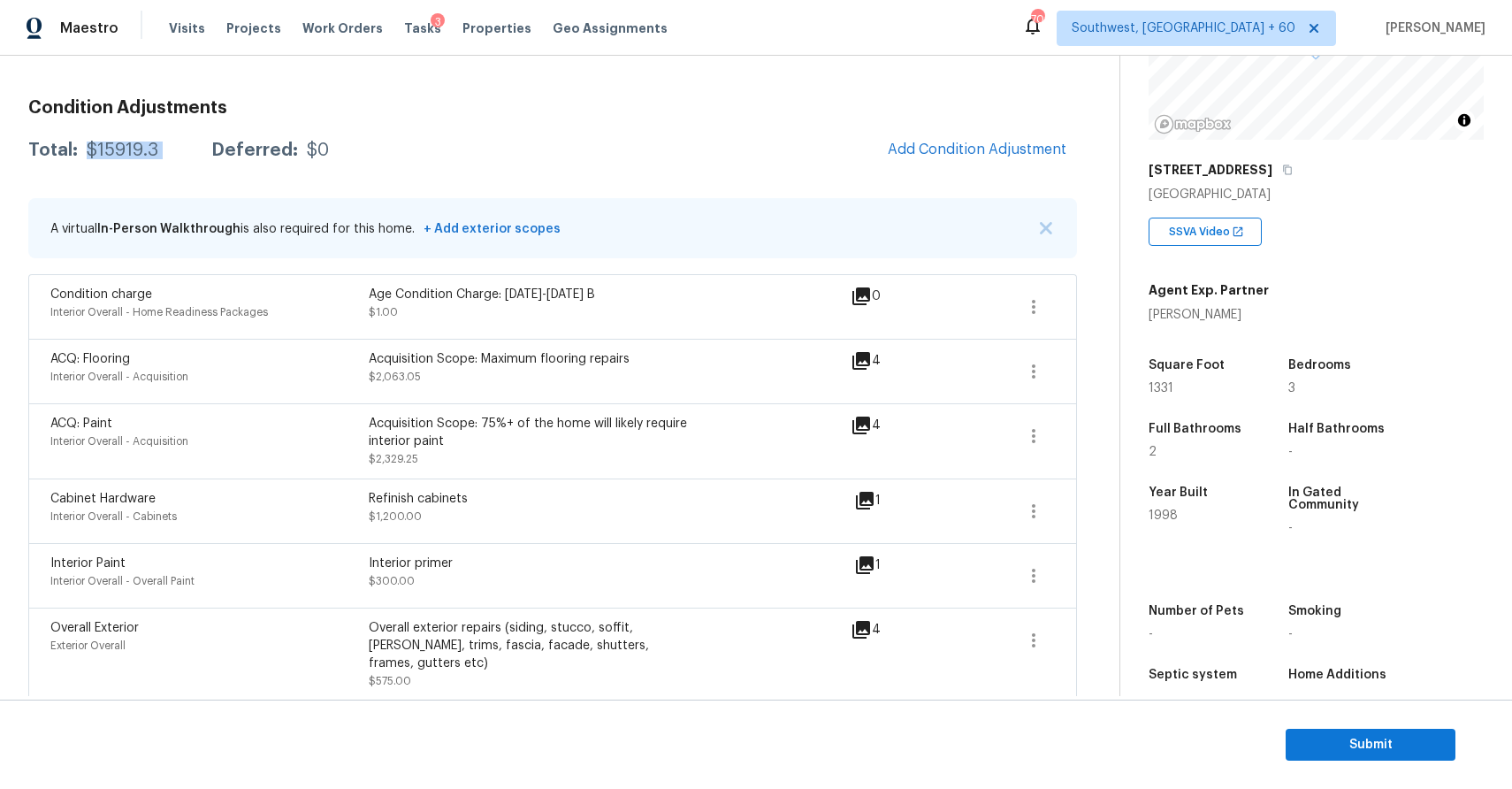
scroll to position [239, 0]
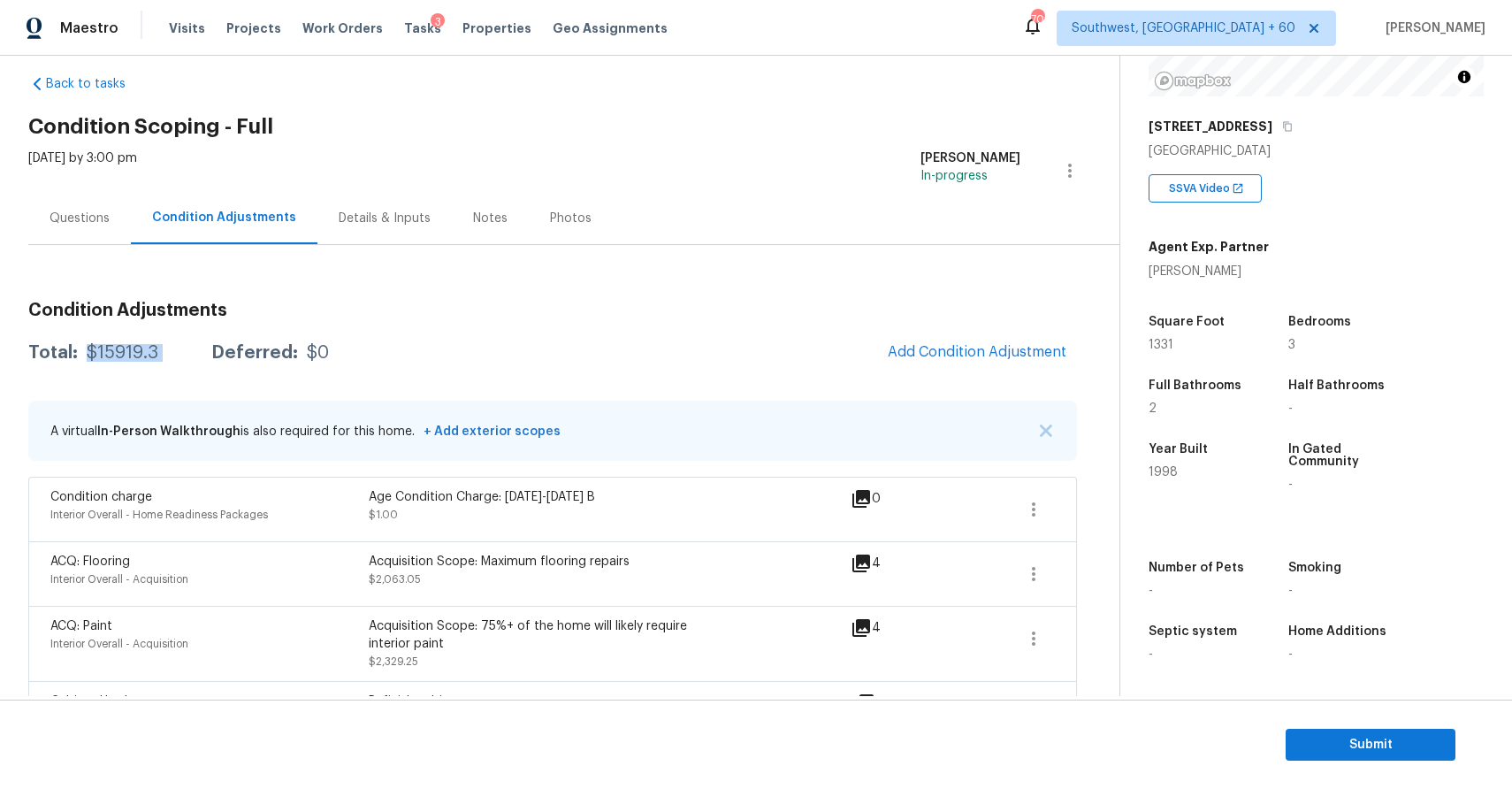
click at [78, 219] on div "Questions" at bounding box center [79, 218] width 60 height 18
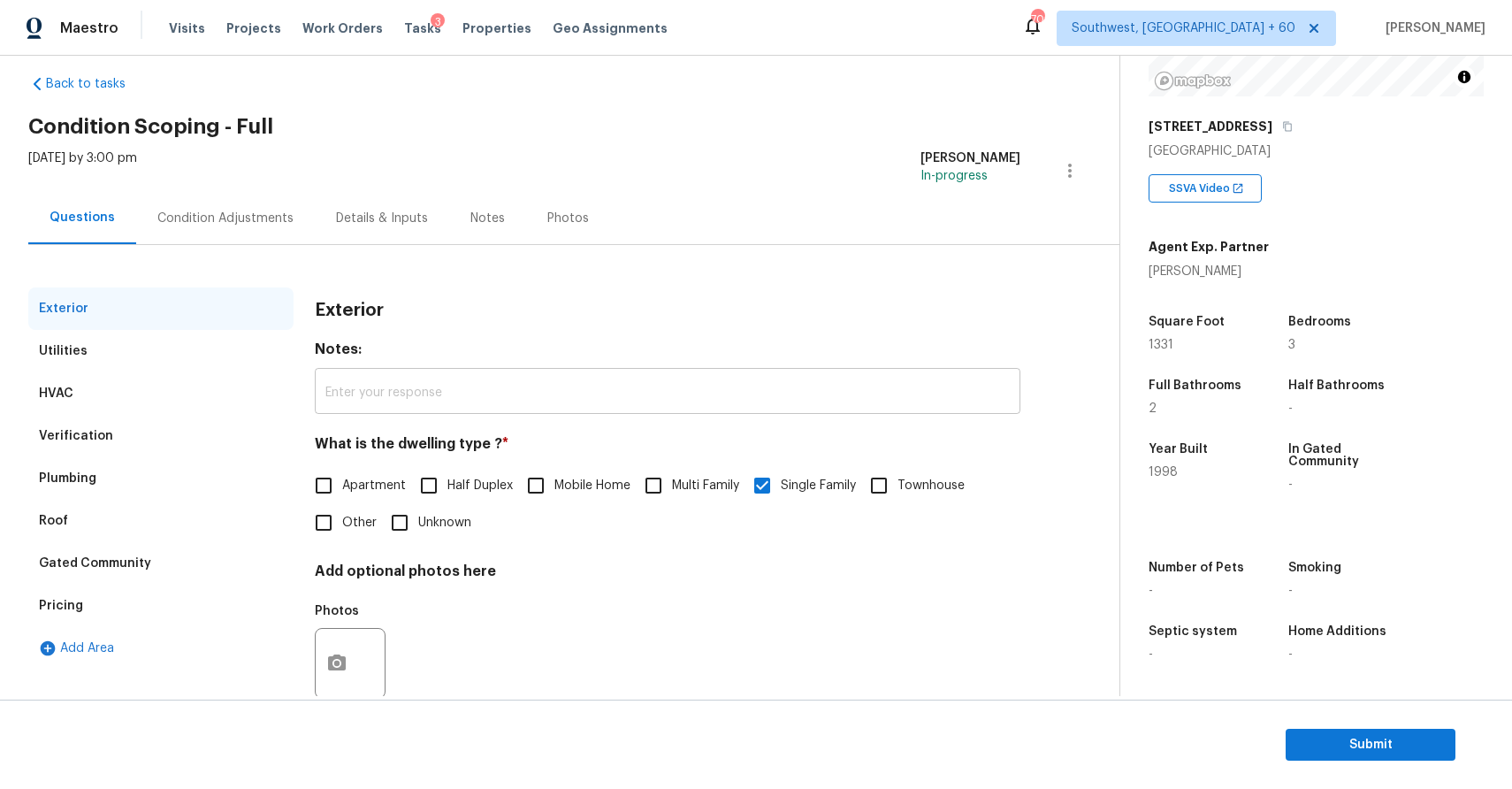
scroll to position [62, 0]
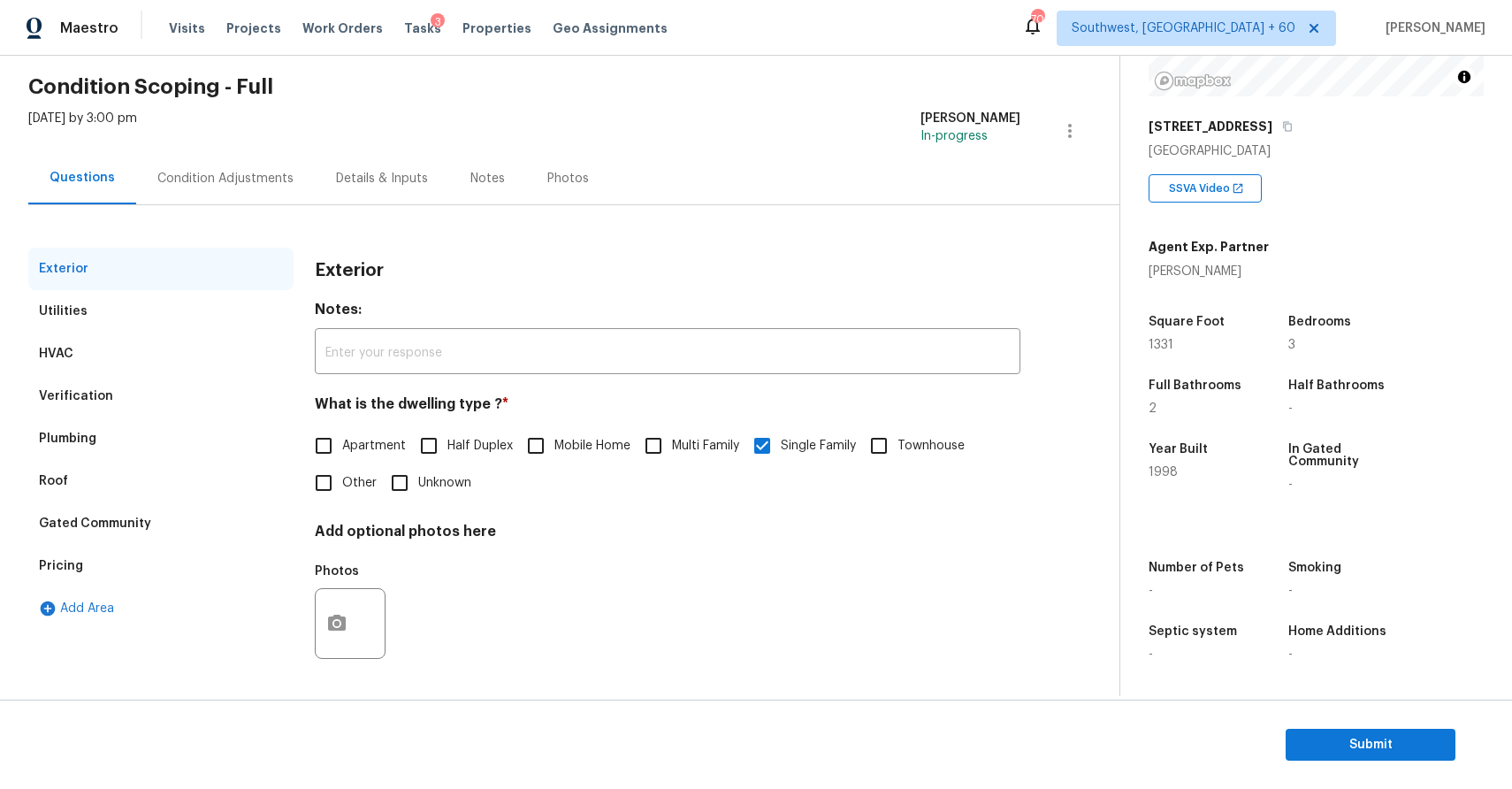
click at [150, 395] on div "Verification" at bounding box center [161, 396] width 266 height 43
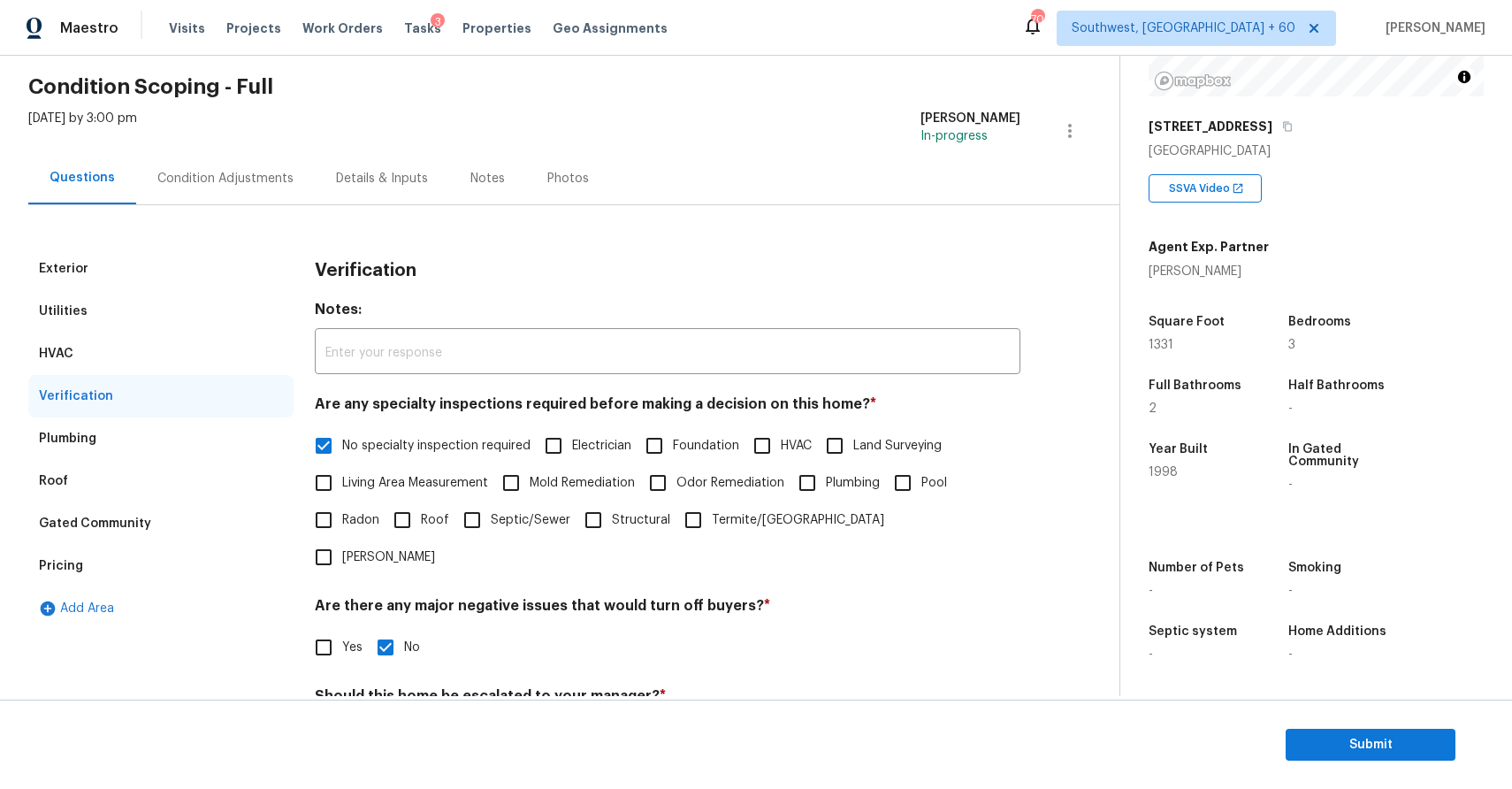
click at [336, 699] on section "Submit" at bounding box center [756, 744] width 1512 height 90
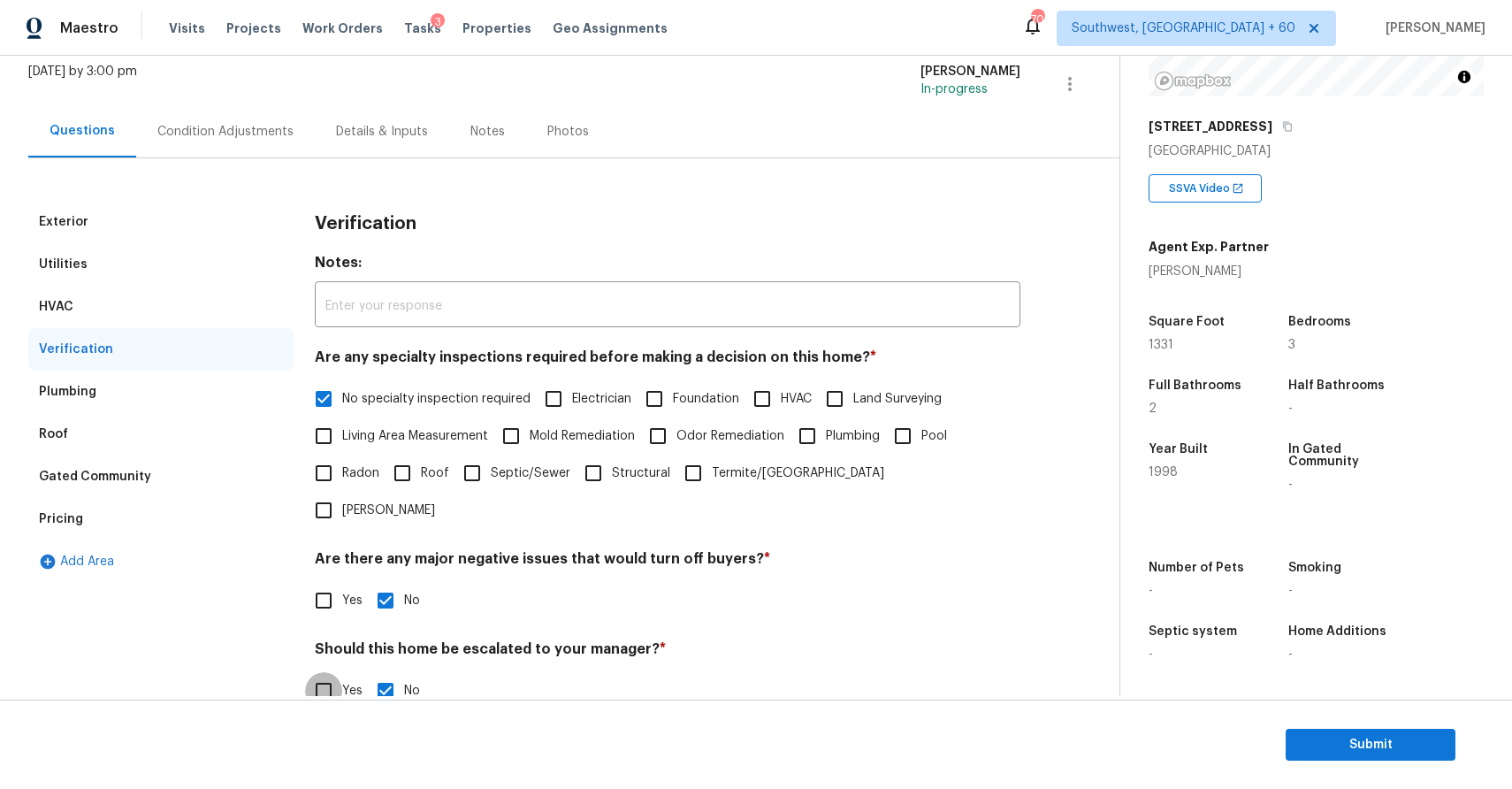
click at [317, 672] on input "Yes" at bounding box center [323, 690] width 37 height 37
checkbox input "true"
checkbox input "false"
click at [466, 714] on input "text" at bounding box center [667, 735] width 706 height 42
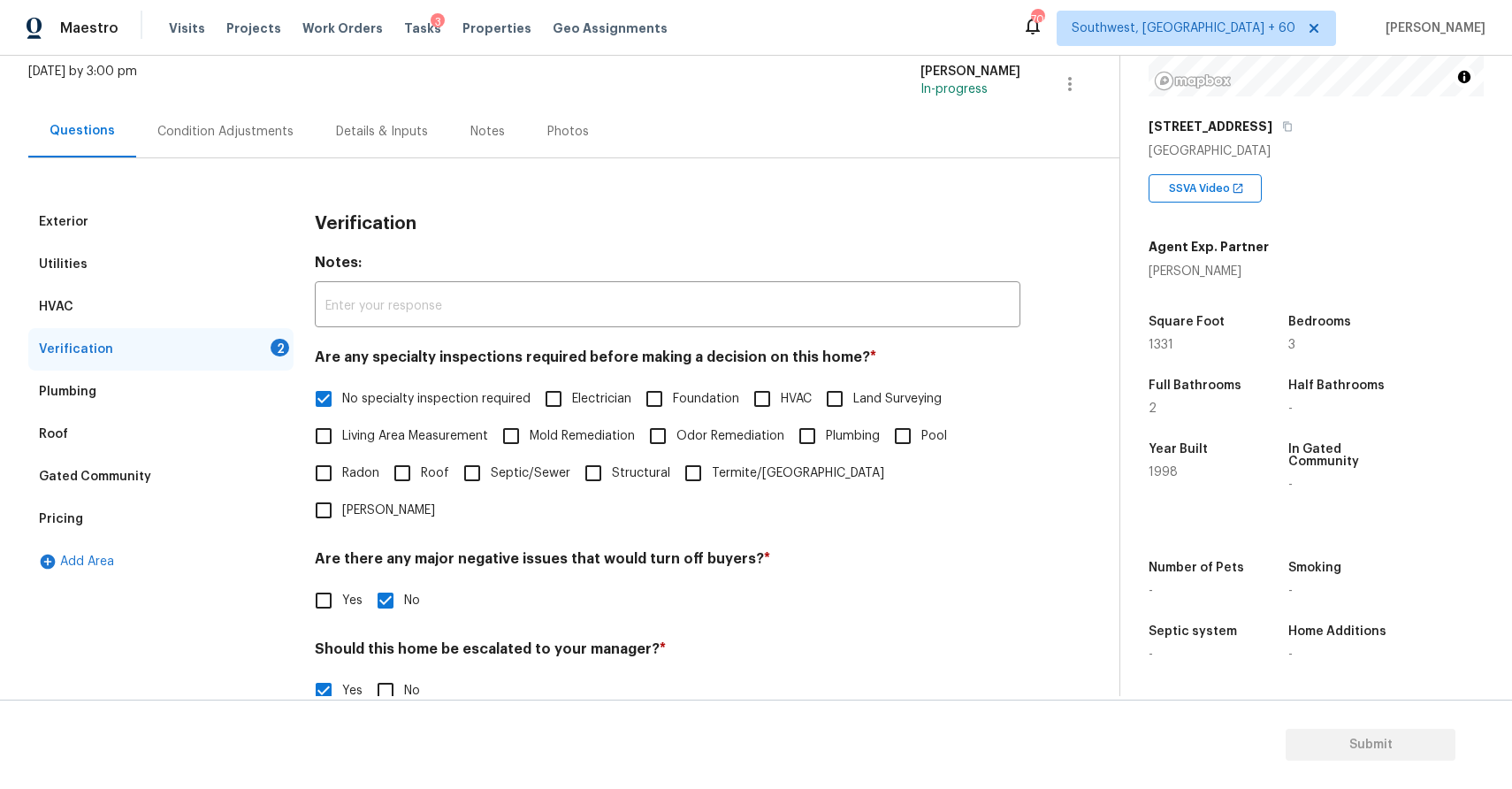
paste input "This is a duplicate assessment ,last assessment completed recently ,all scopes …"
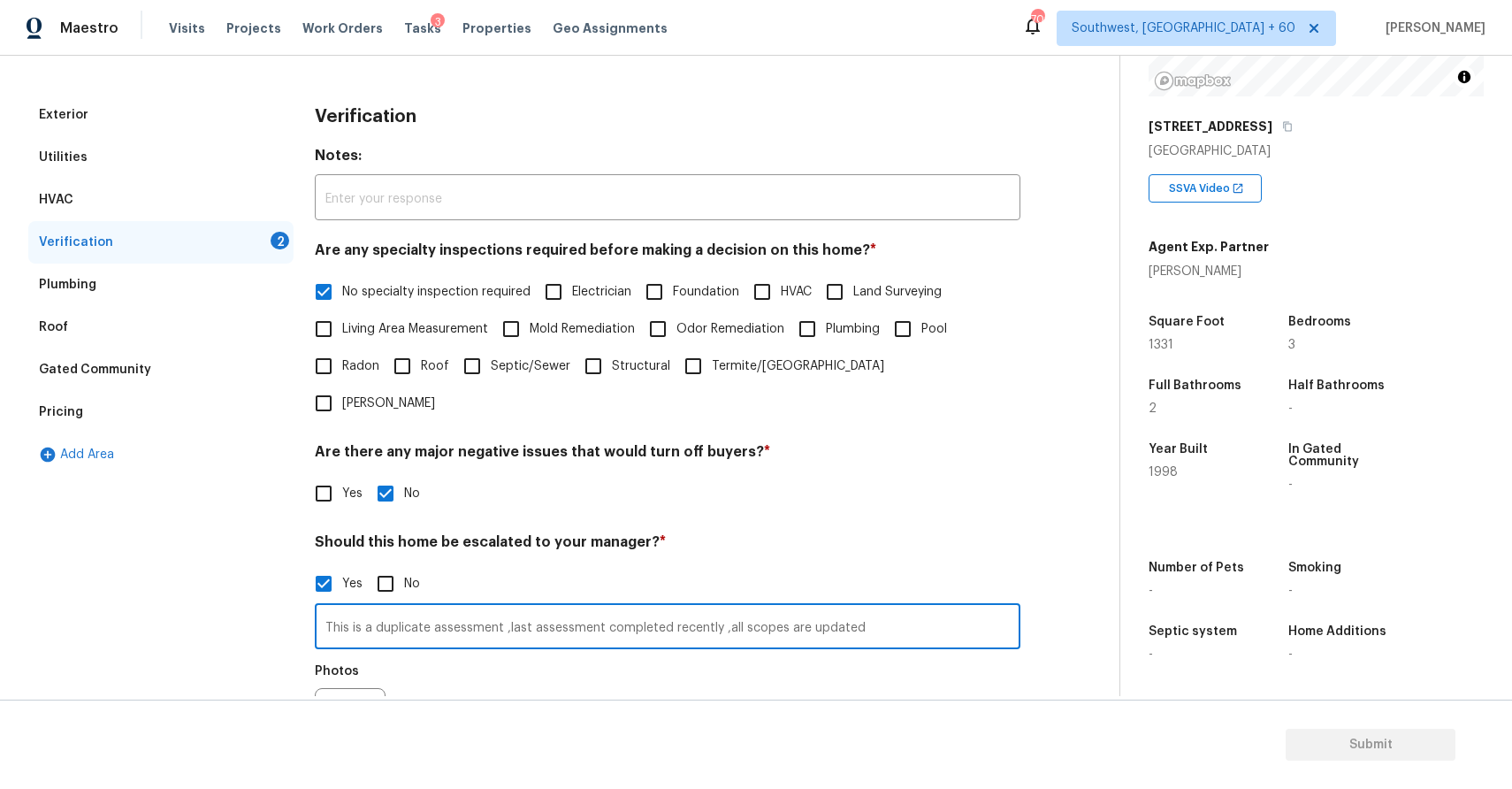
scroll to position [324, 0]
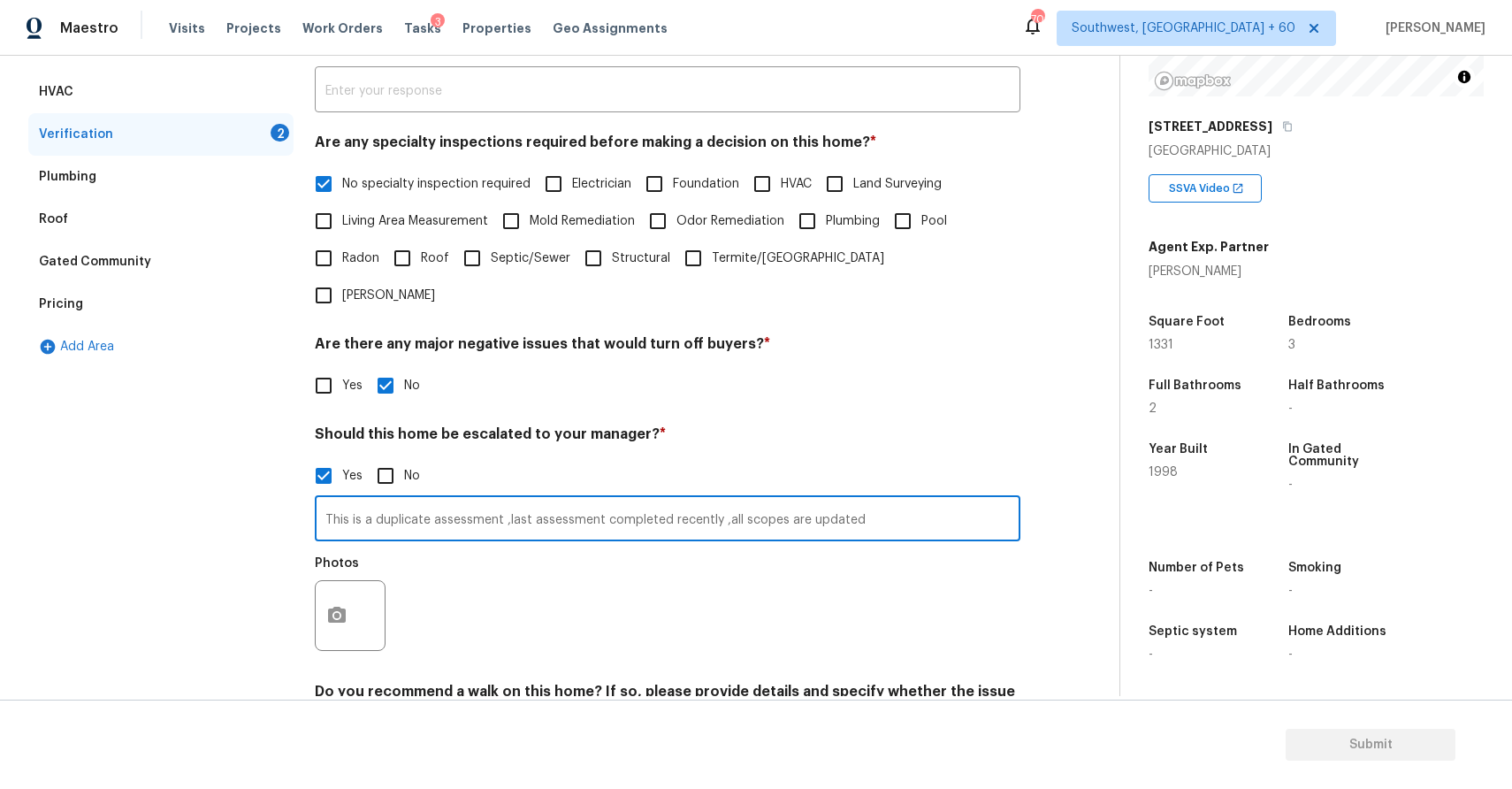
type input "This is a duplicate assessment ,last assessment completed recently ,all scopes …"
click at [324, 581] on button "button" at bounding box center [336, 615] width 43 height 69
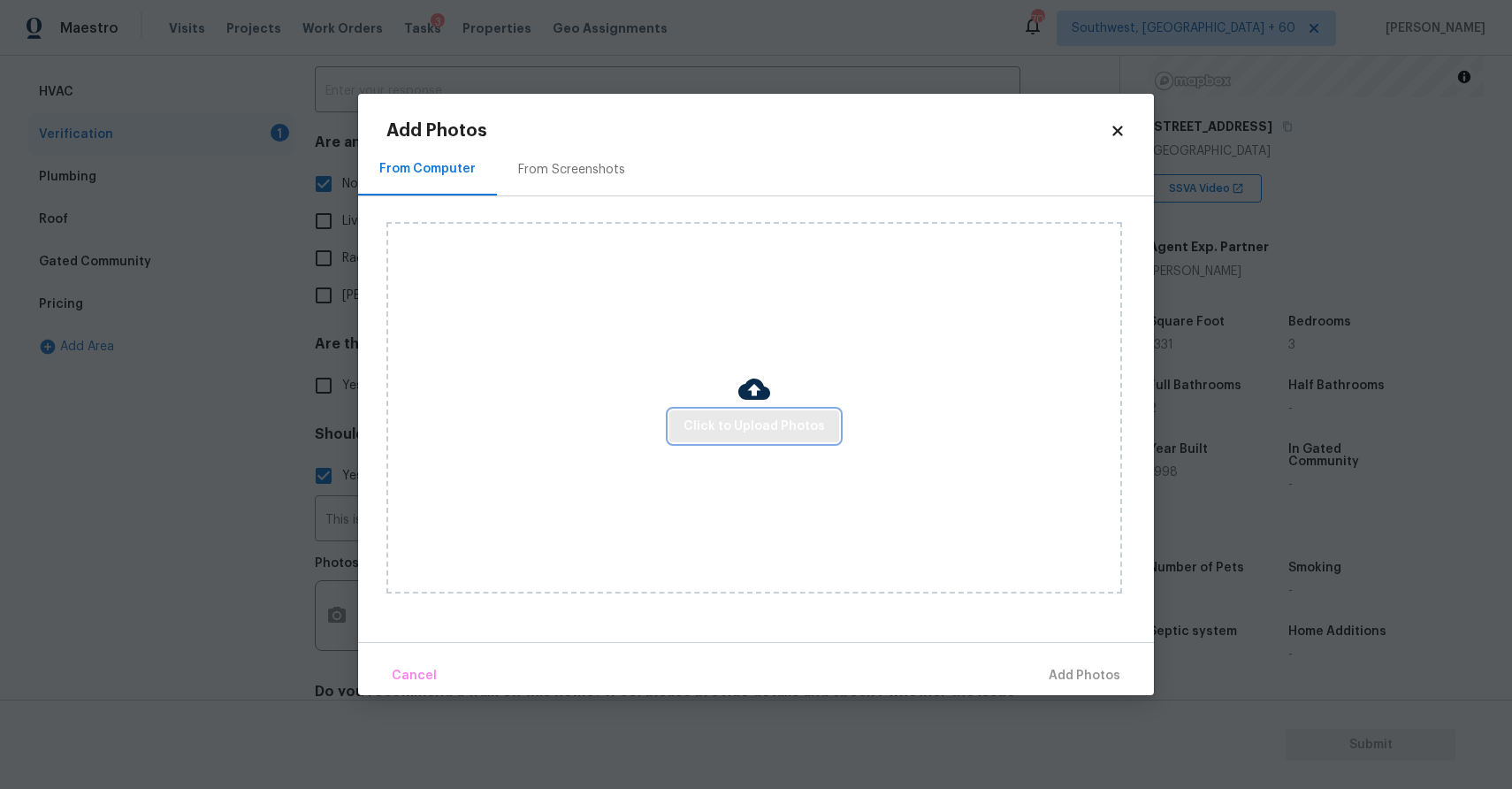
click at [756, 425] on span "Click to Upload Photos" at bounding box center [754, 426] width 142 height 22
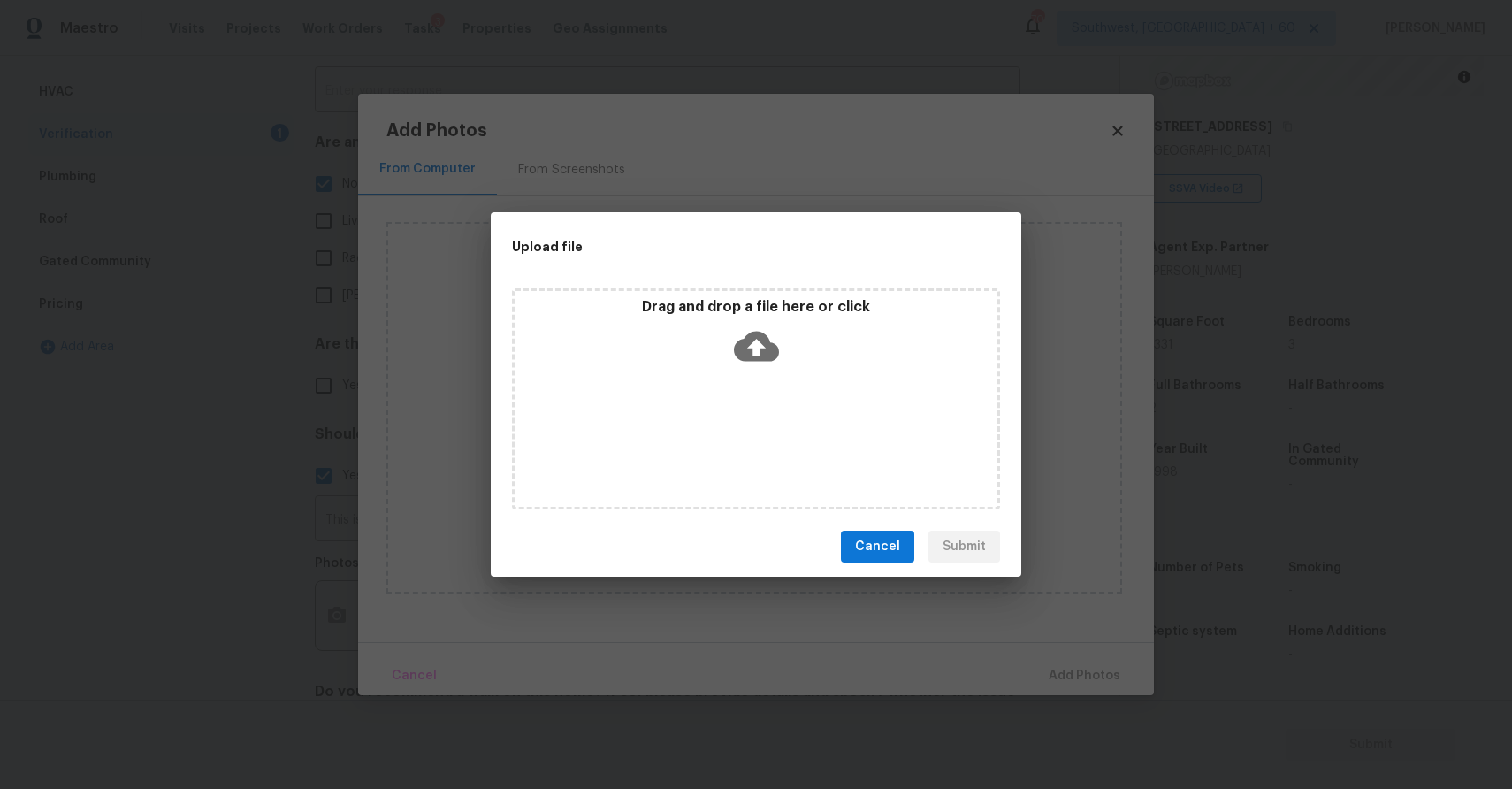
click at [756, 425] on div "Drag and drop a file here or click" at bounding box center [756, 399] width 489 height 221
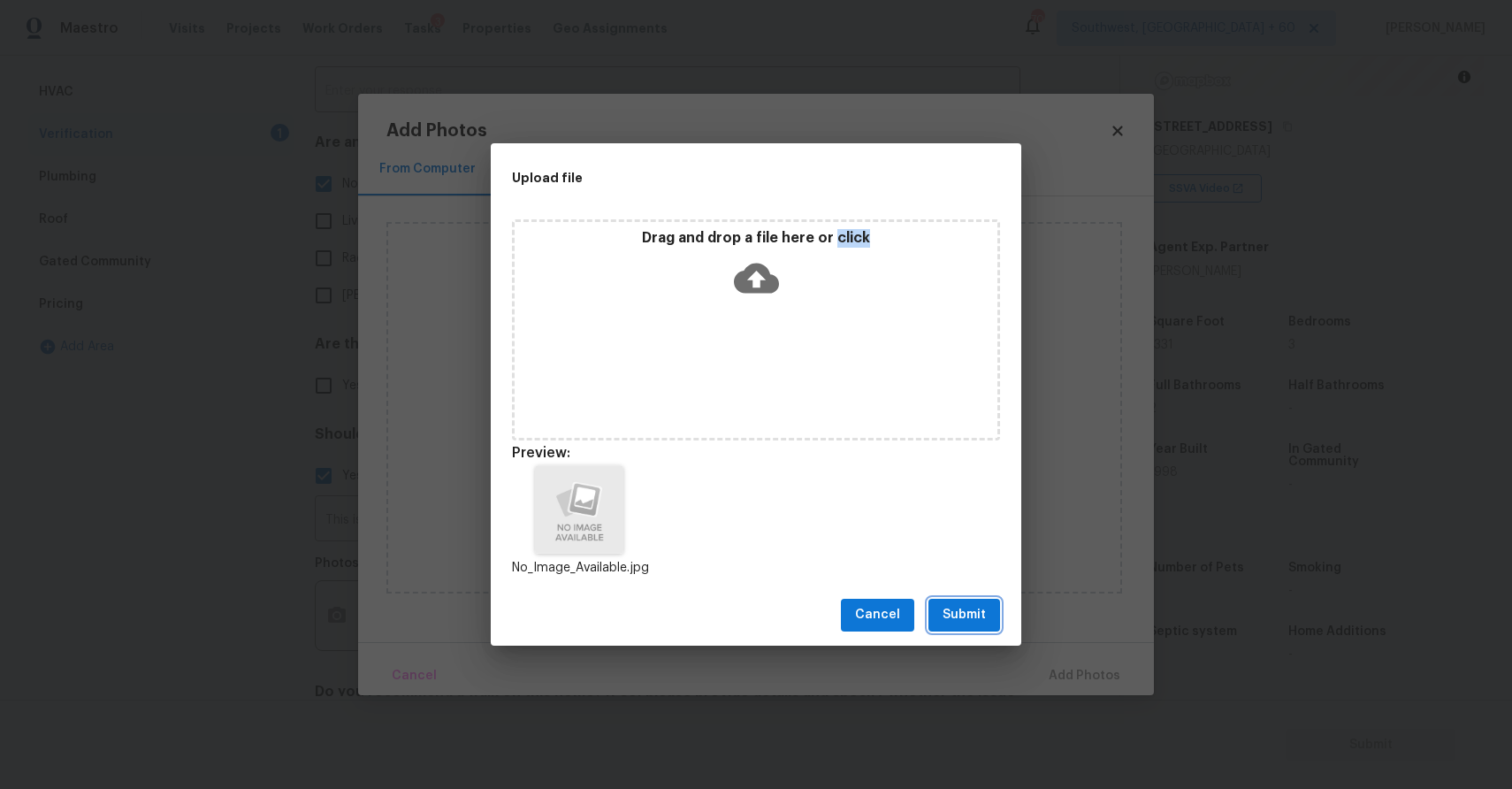
click at [972, 601] on button "Submit" at bounding box center [965, 614] width 72 height 33
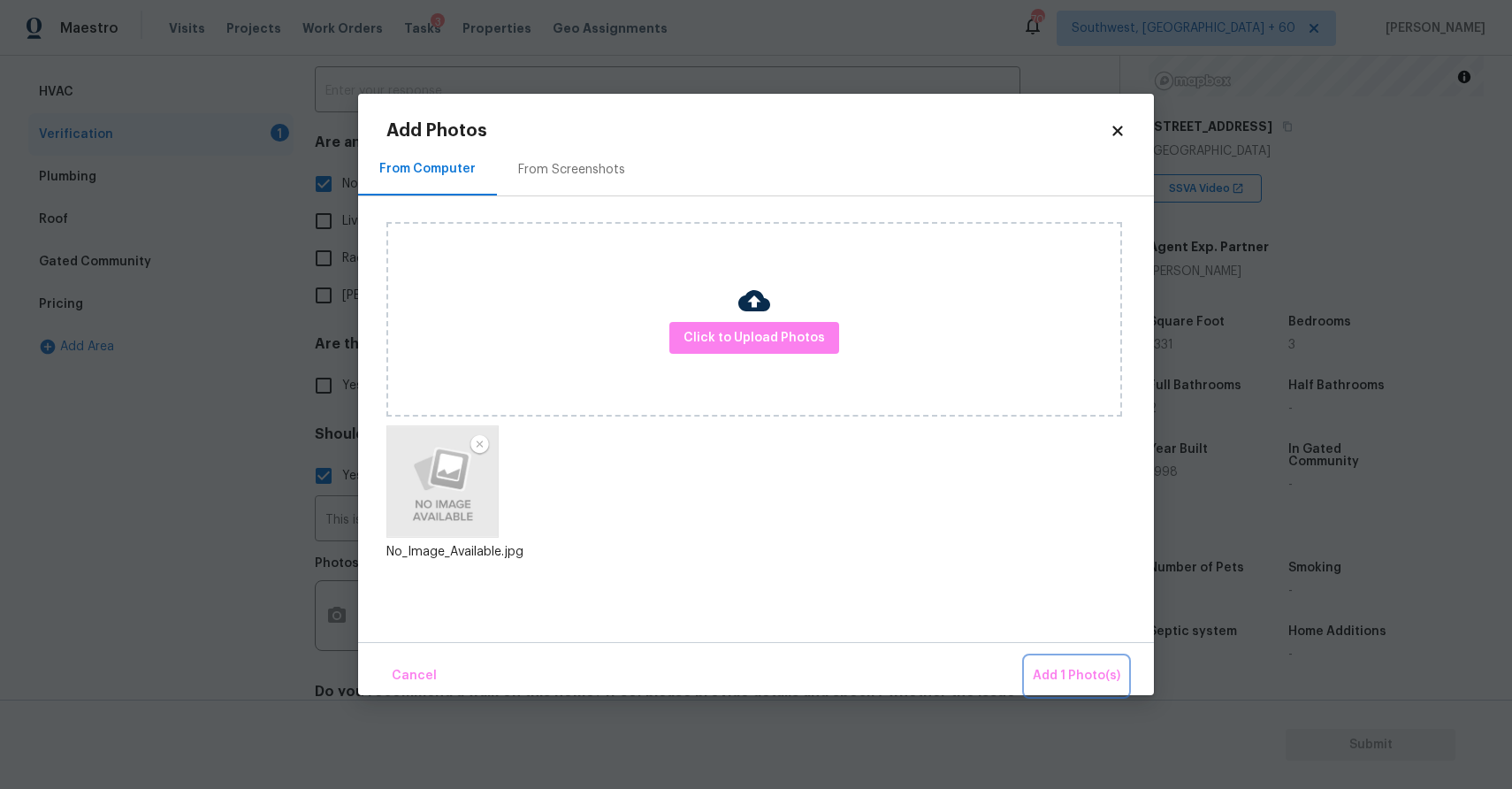
click at [1090, 687] on button "Add 1 Photo(s)" at bounding box center [1076, 676] width 102 height 38
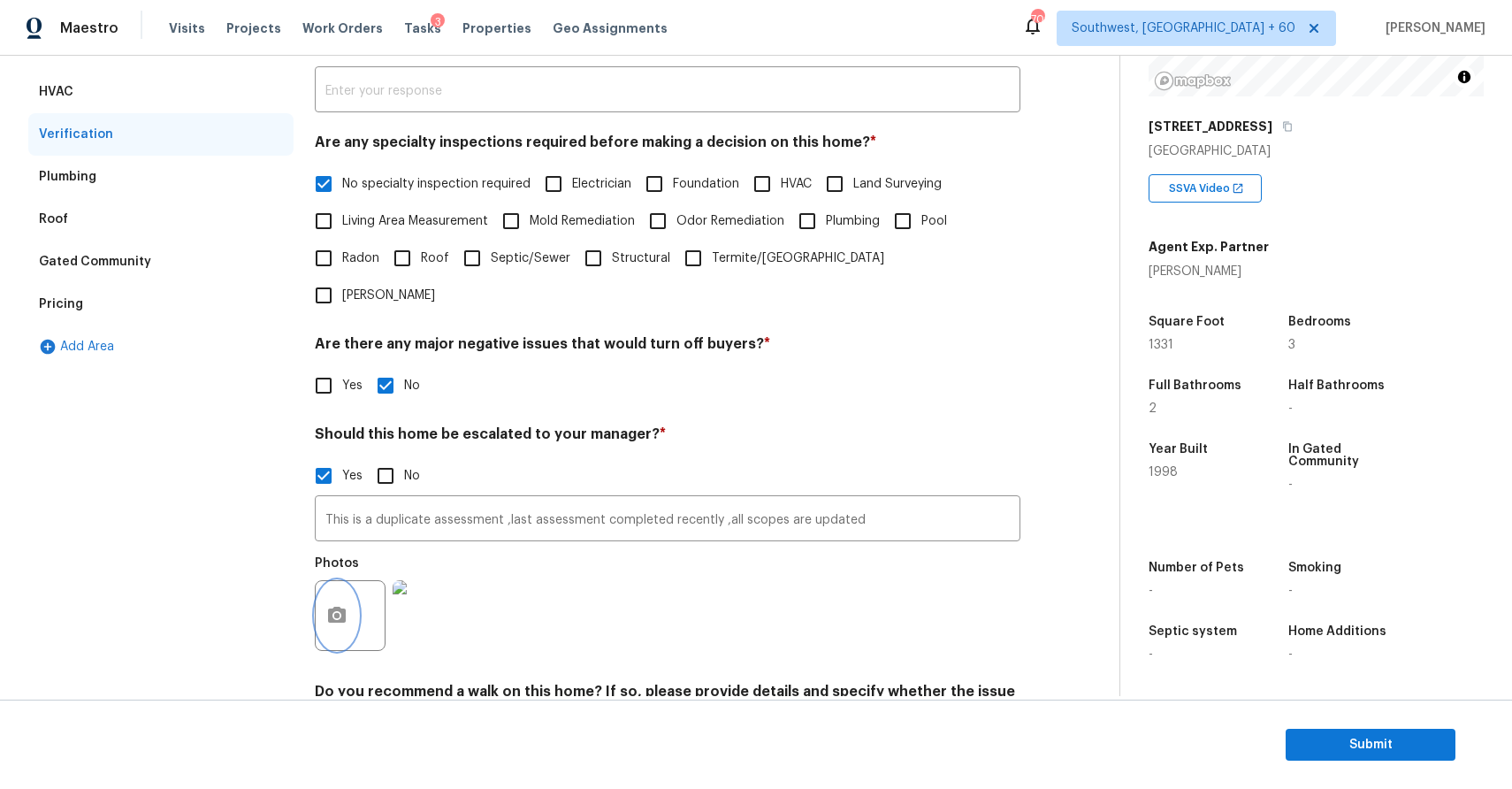
scroll to position [0, 0]
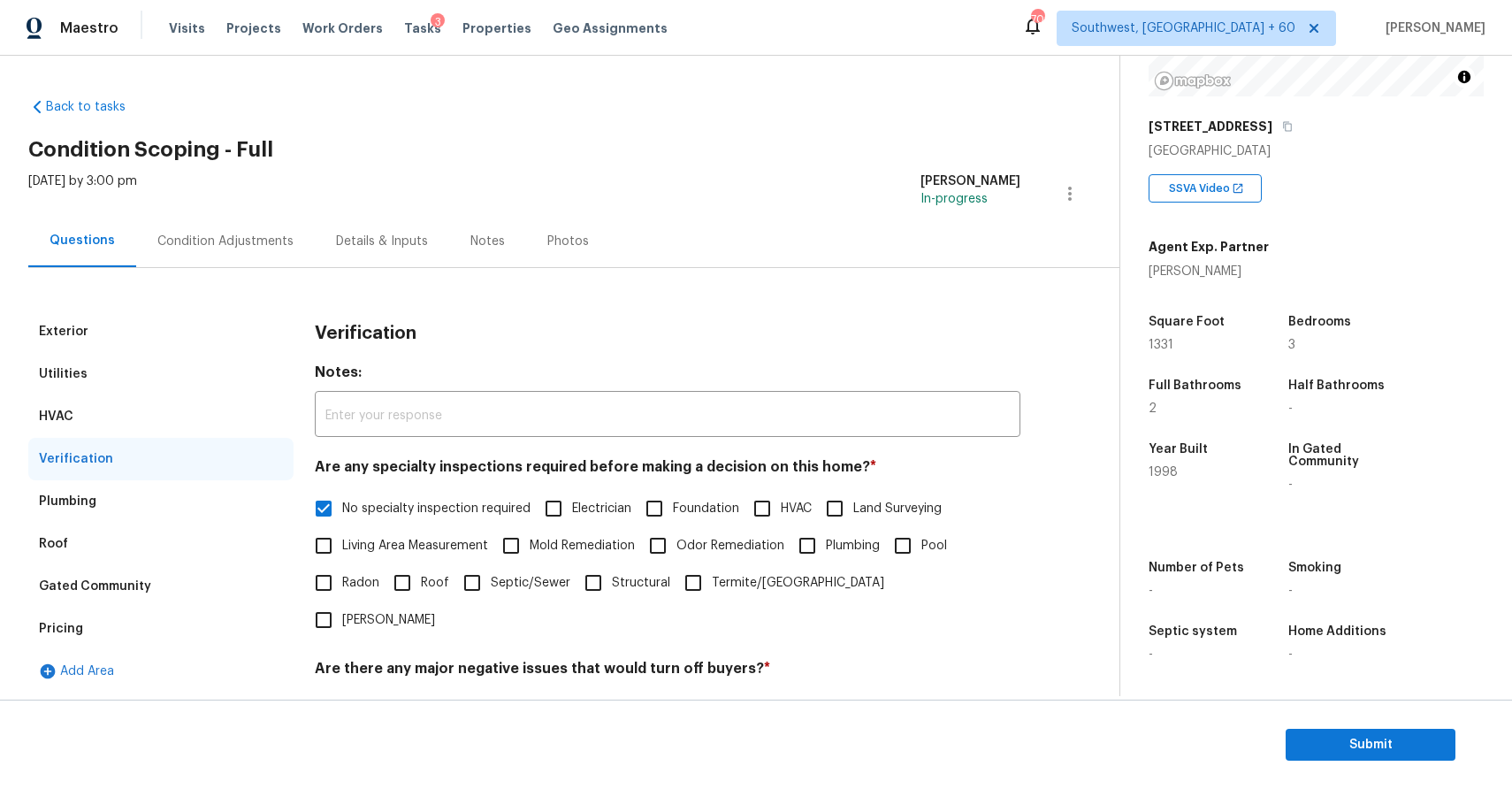
click at [251, 206] on div "Thu, Sep 25 2025 by 3:00 pm Ranjith Kumar P In-progress" at bounding box center [574, 193] width 1091 height 43
click at [271, 235] on div "Condition Adjustments" at bounding box center [226, 241] width 136 height 18
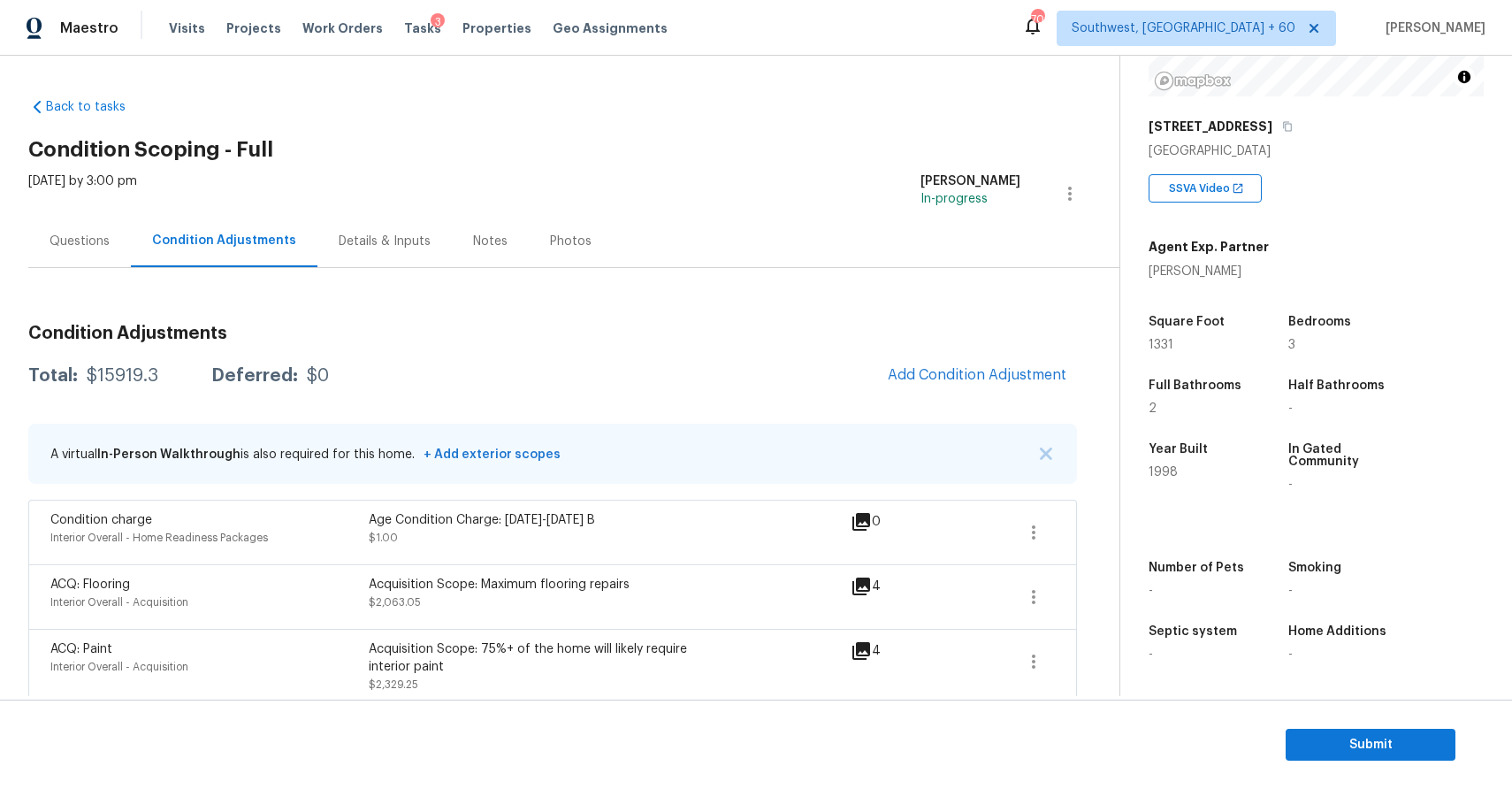
click at [114, 386] on div "Total: $15919.3 Deferred: $0 Add Condition Adjustment" at bounding box center [553, 375] width 1049 height 39
copy div "$15919.3"
click at [109, 254] on div "Questions" at bounding box center [79, 240] width 103 height 52
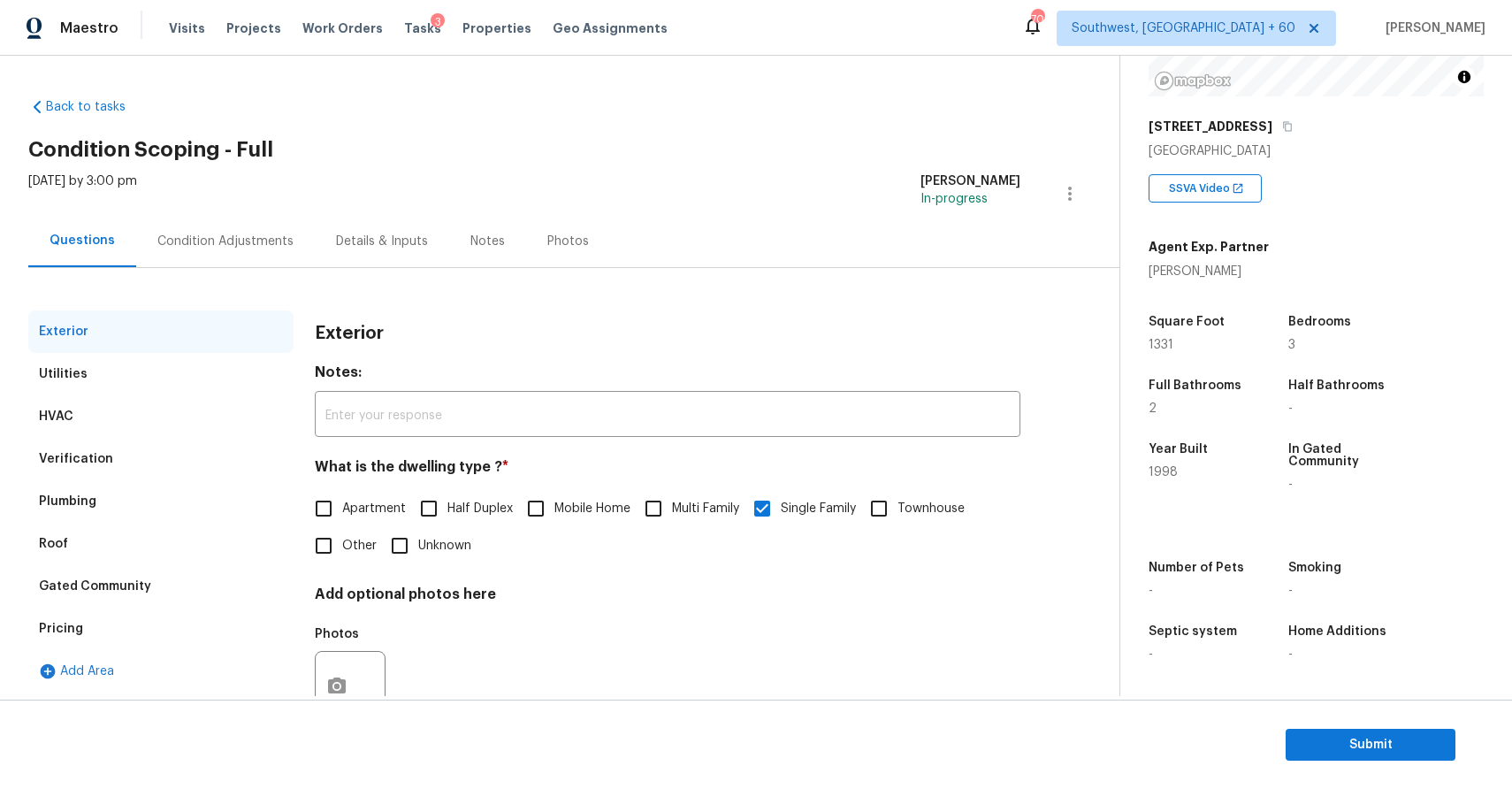
scroll to position [62, 0]
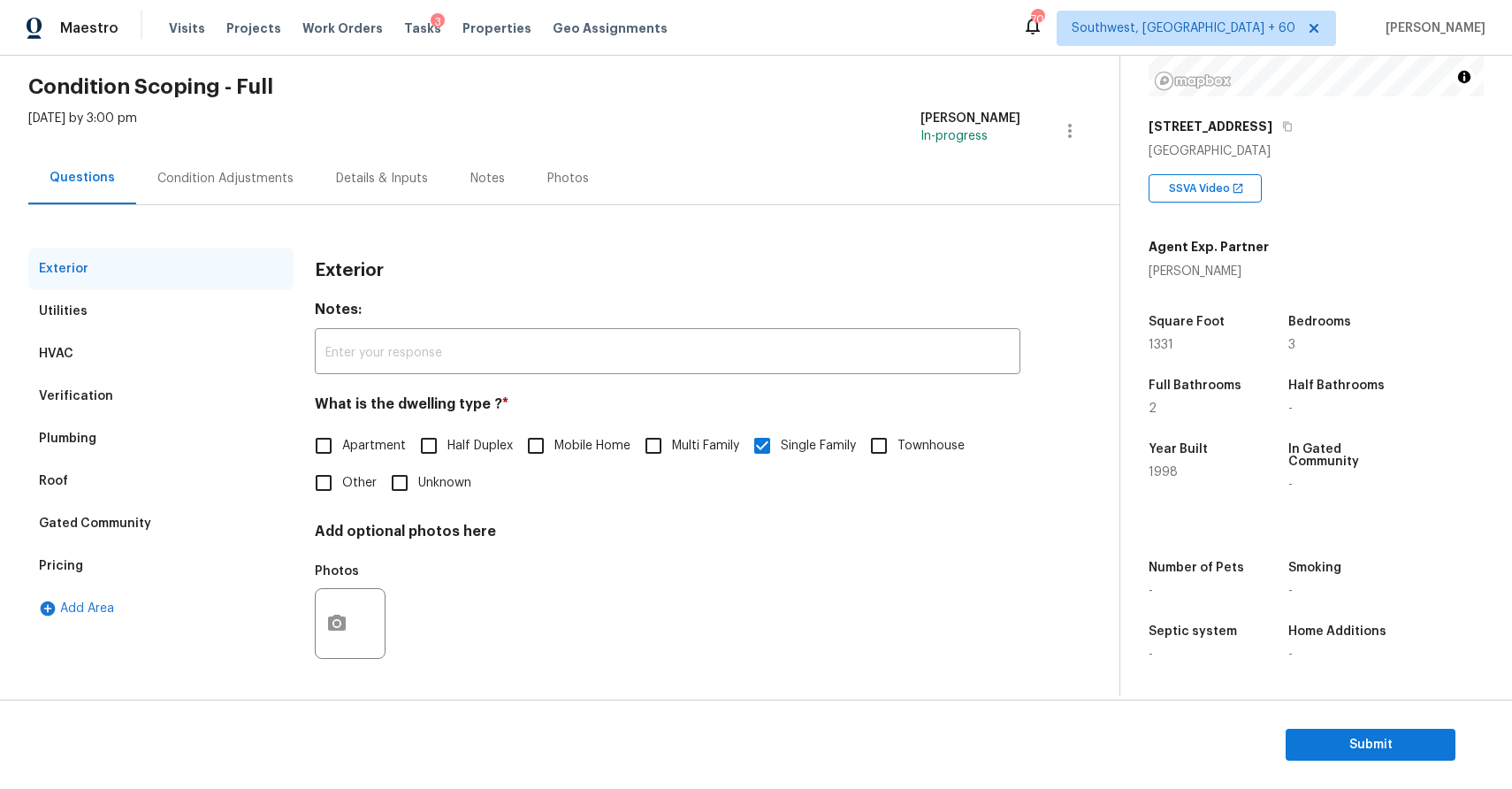
click at [145, 401] on div "Verification" at bounding box center [161, 396] width 266 height 43
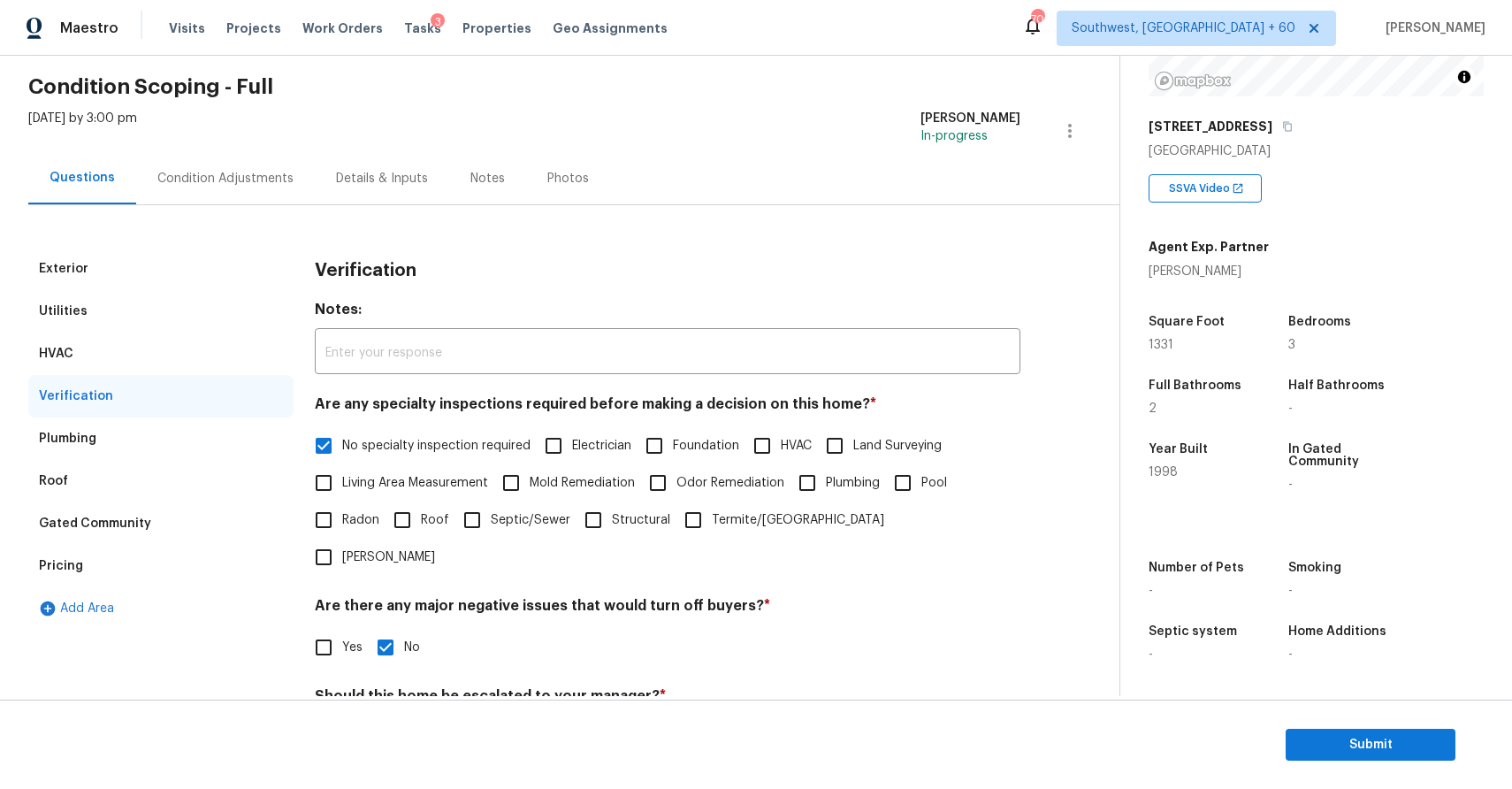
scroll to position [212, 0]
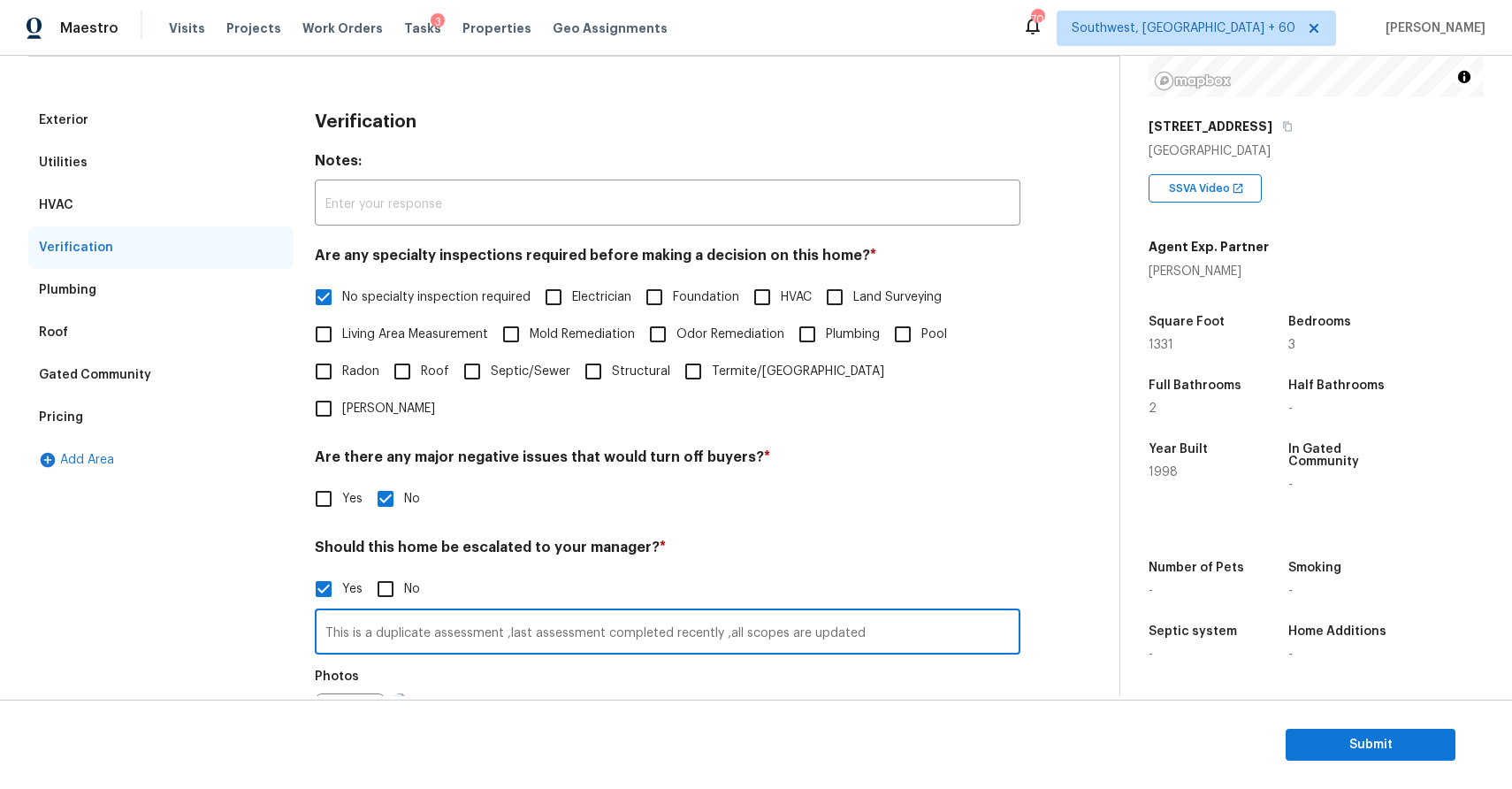
click at [579, 612] on input "This is a duplicate assessment ,last assessment completed recently ,all scopes …" at bounding box center [667, 633] width 706 height 42
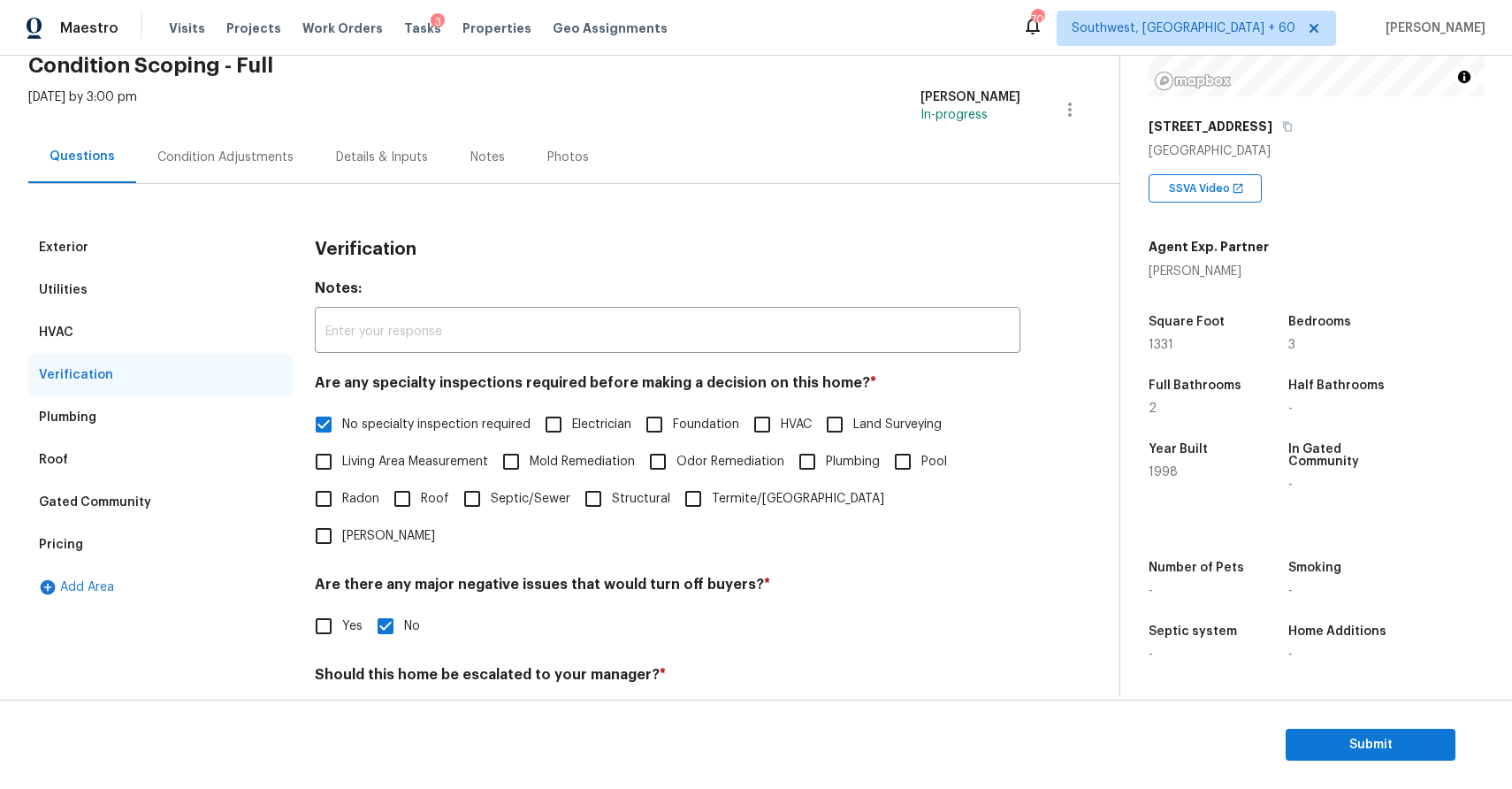
scroll to position [0, 0]
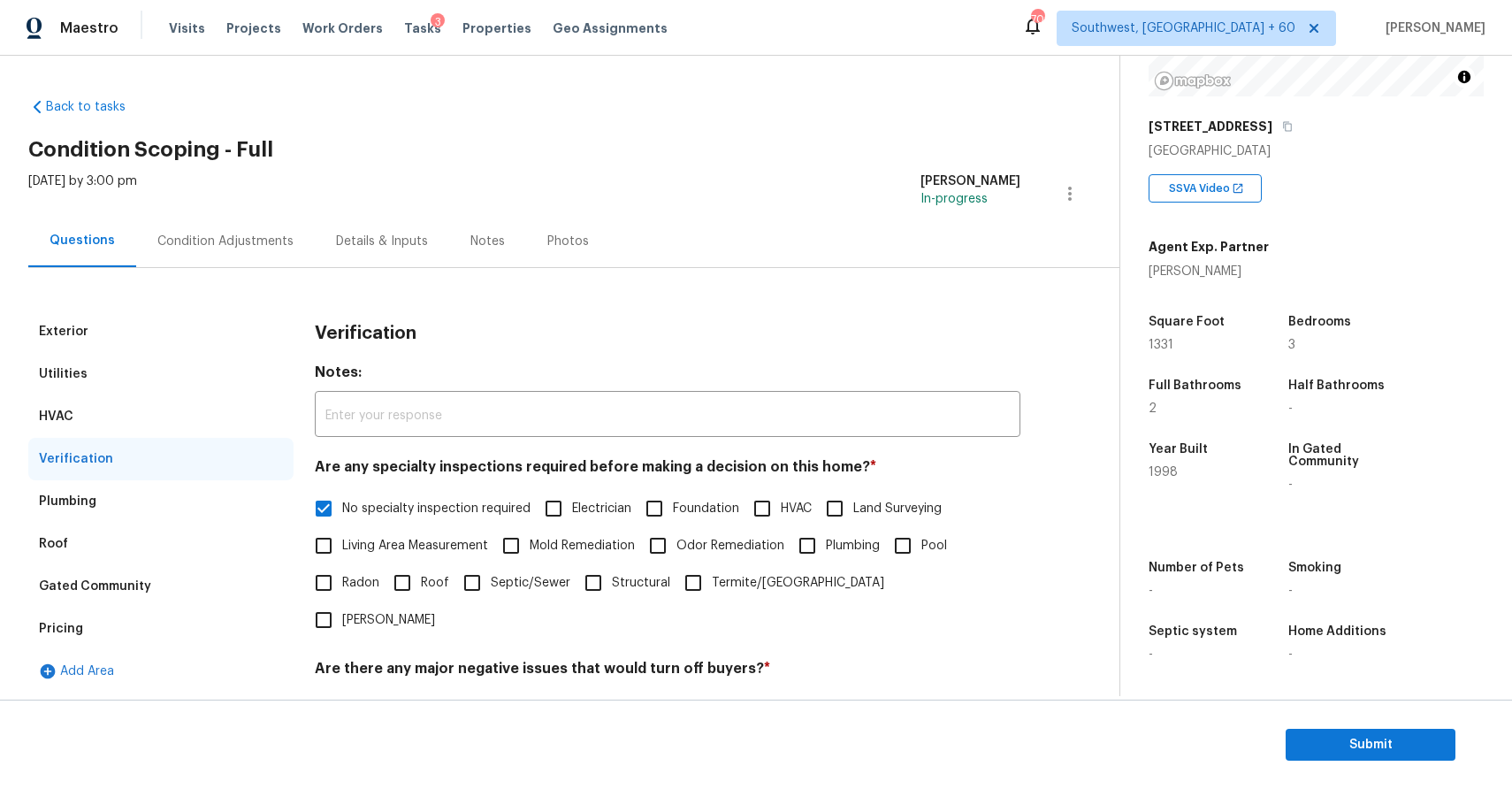
click at [212, 217] on div "Condition Adjustments" at bounding box center [225, 240] width 179 height 52
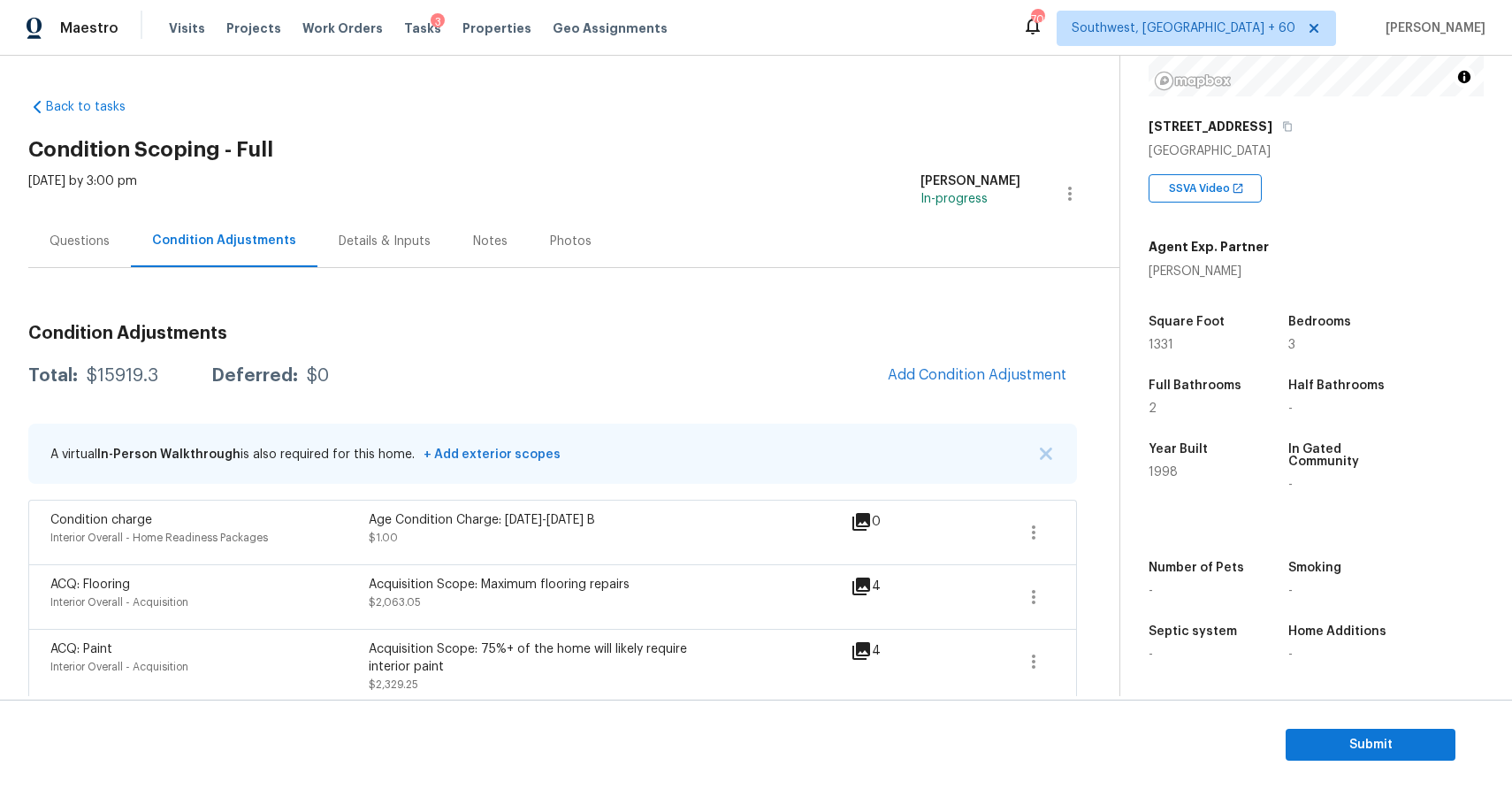
click at [73, 230] on div "Questions" at bounding box center [79, 240] width 103 height 52
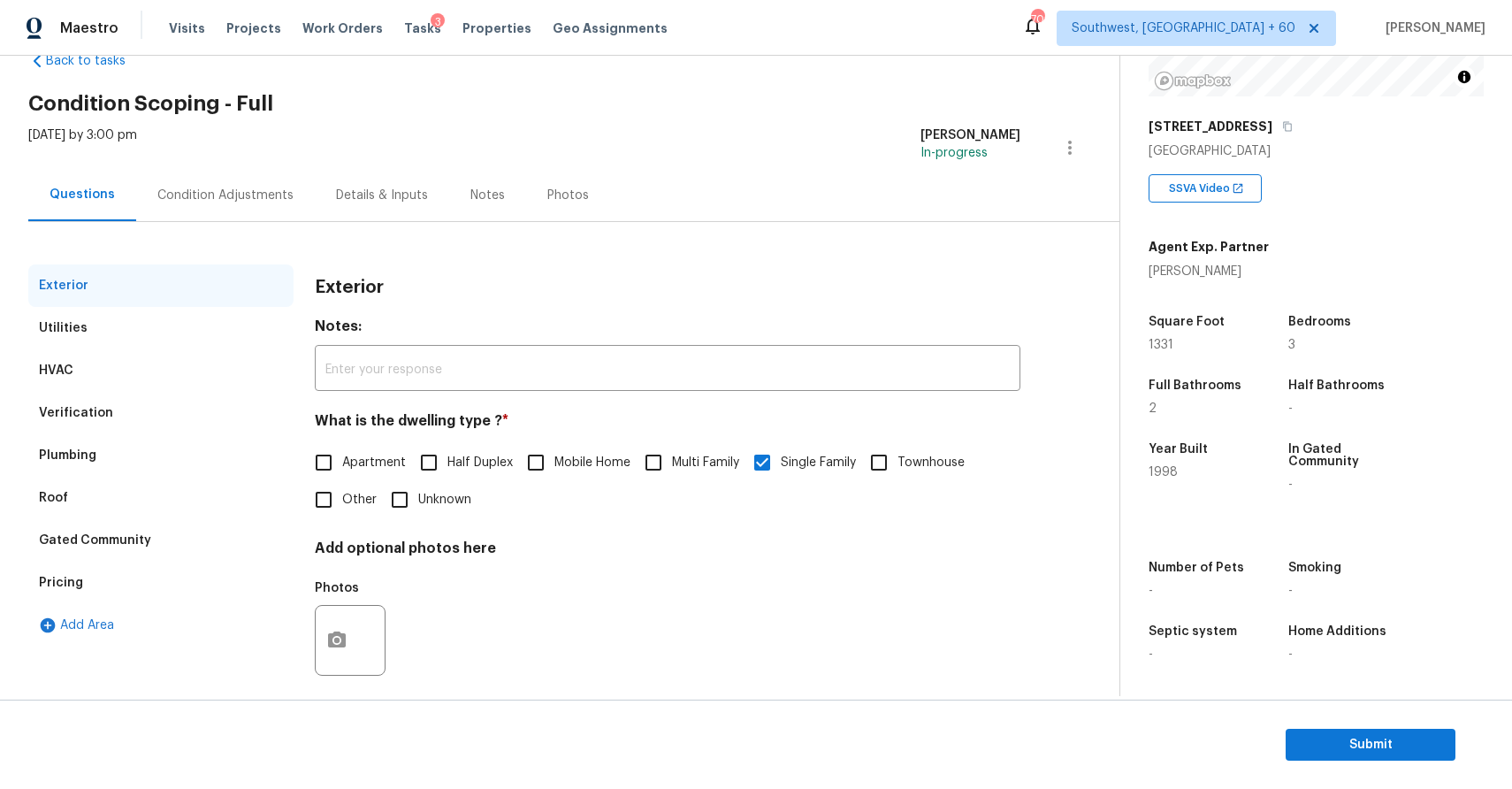
click at [224, 215] on div "Condition Adjustments" at bounding box center [225, 195] width 179 height 52
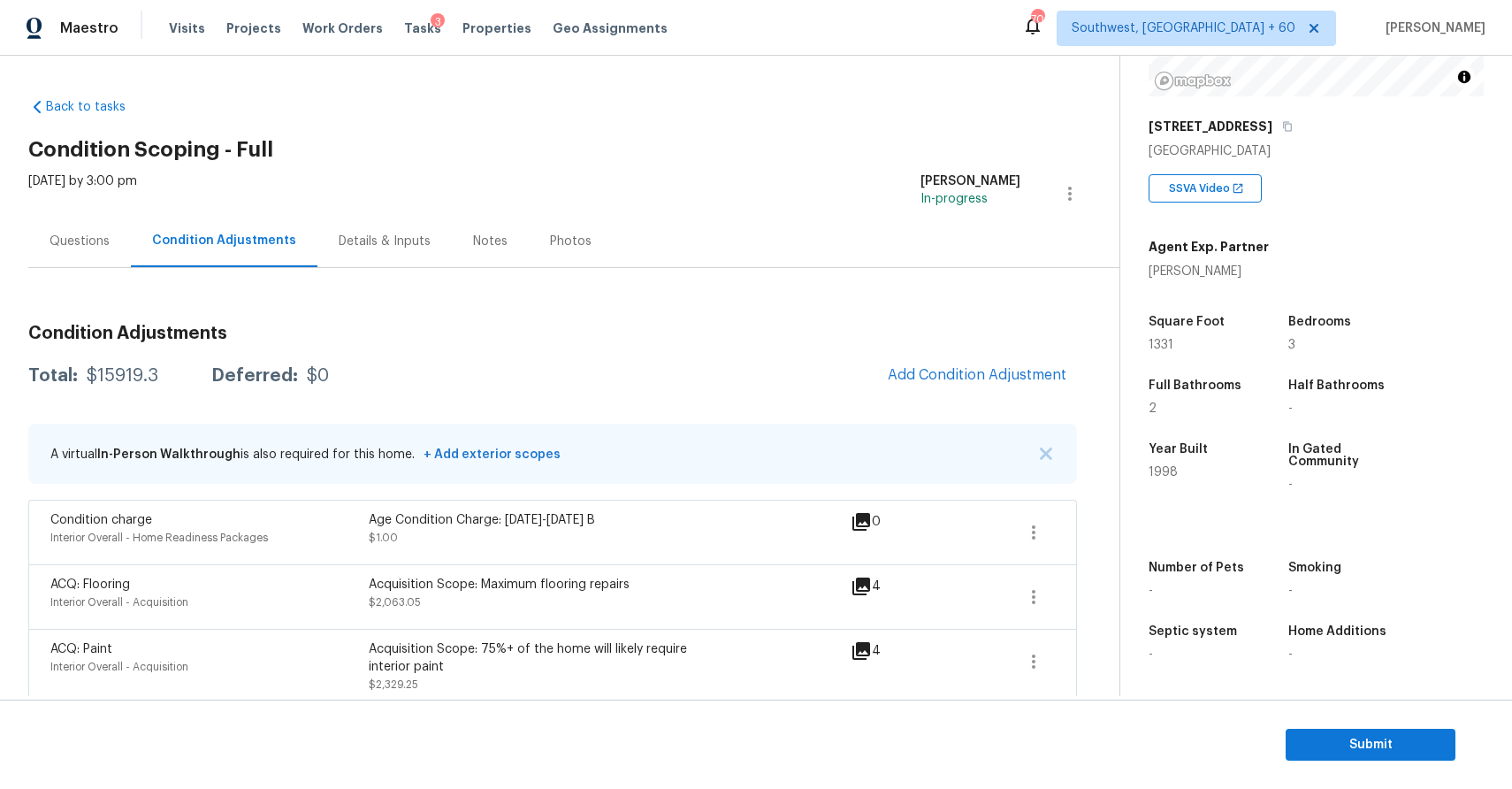
click at [53, 243] on div "Questions" at bounding box center [79, 241] width 60 height 18
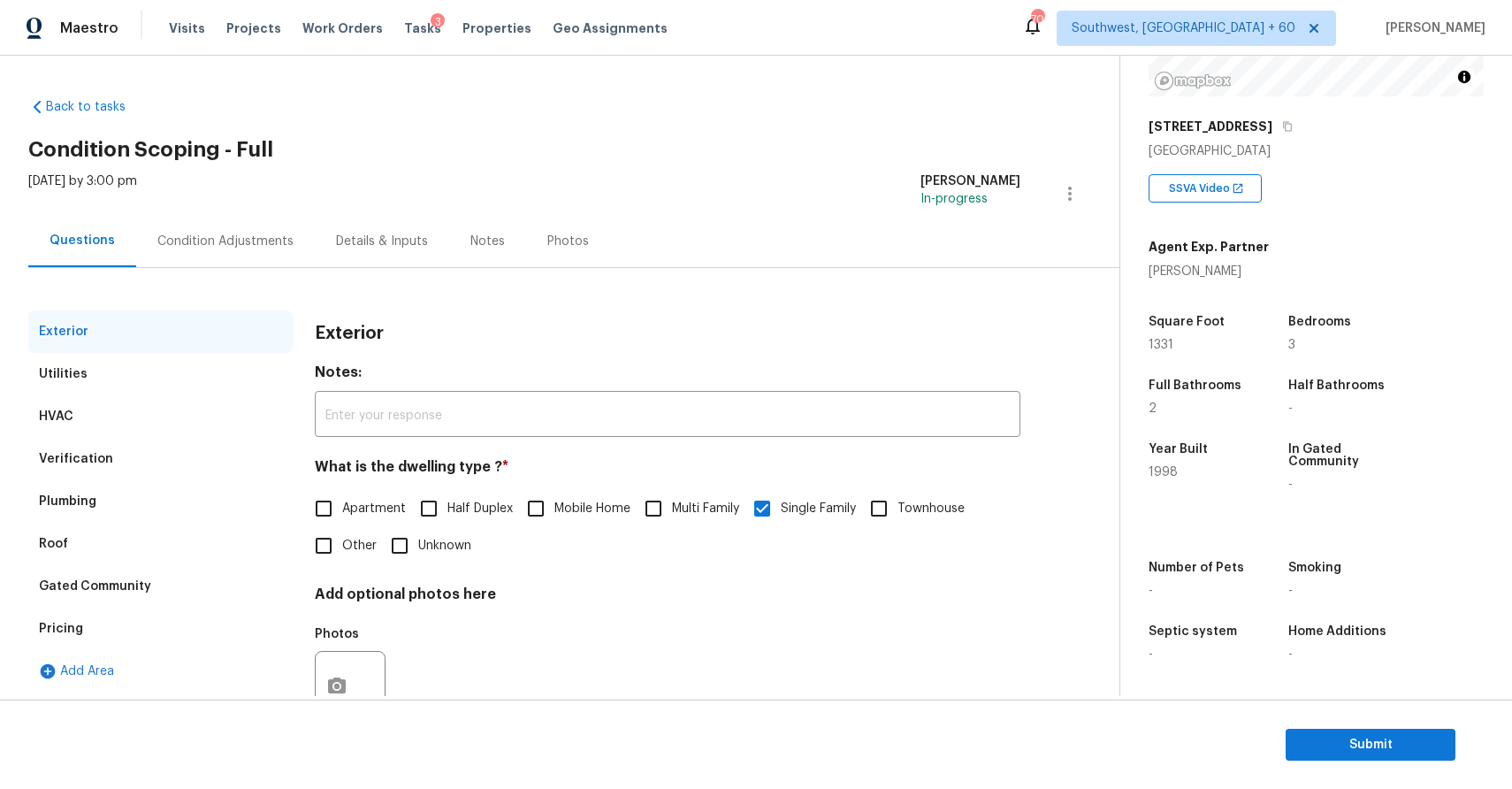
scroll to position [62, 0]
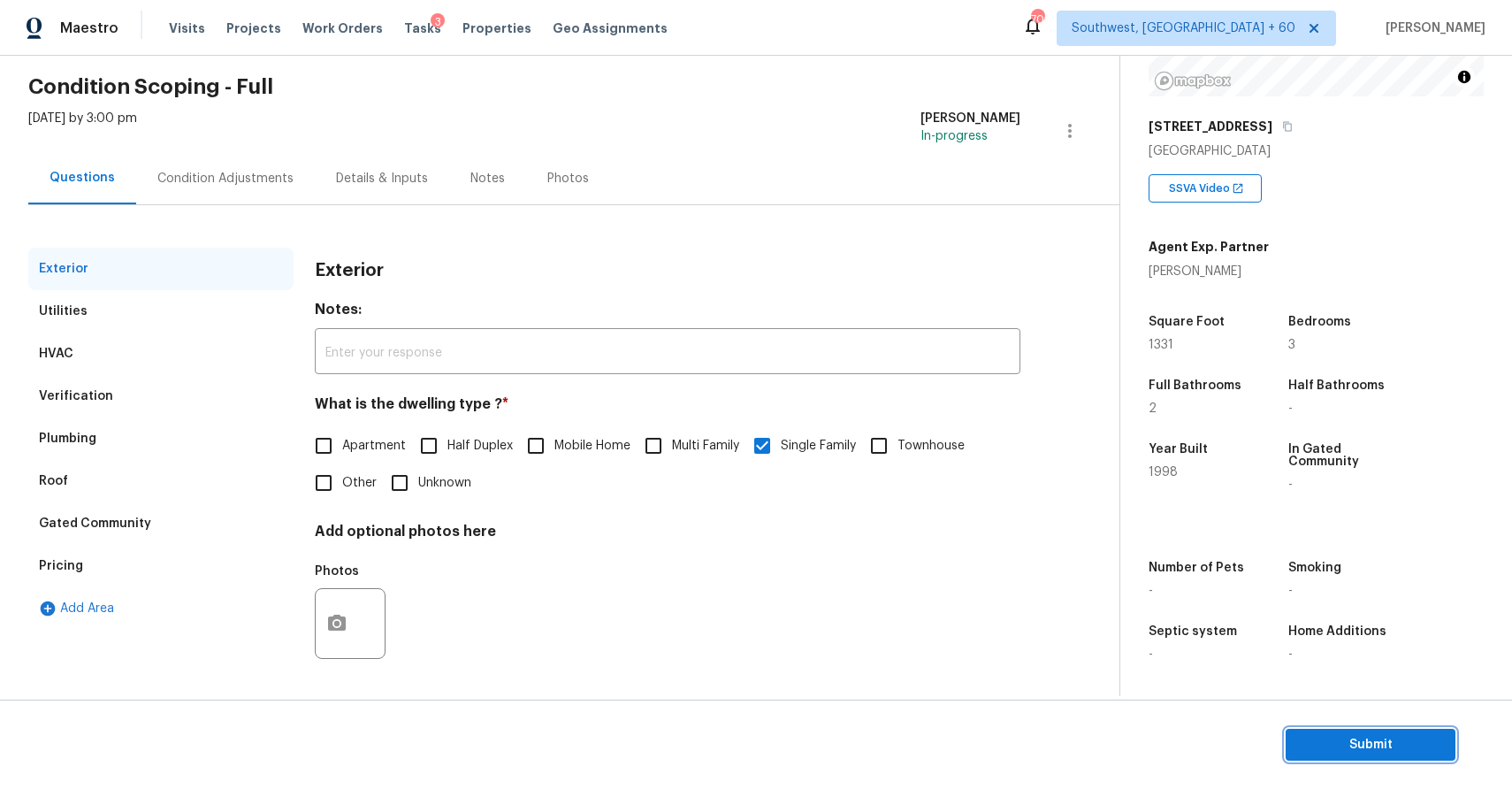
click at [1334, 746] on span "Submit" at bounding box center [1371, 745] width 142 height 22
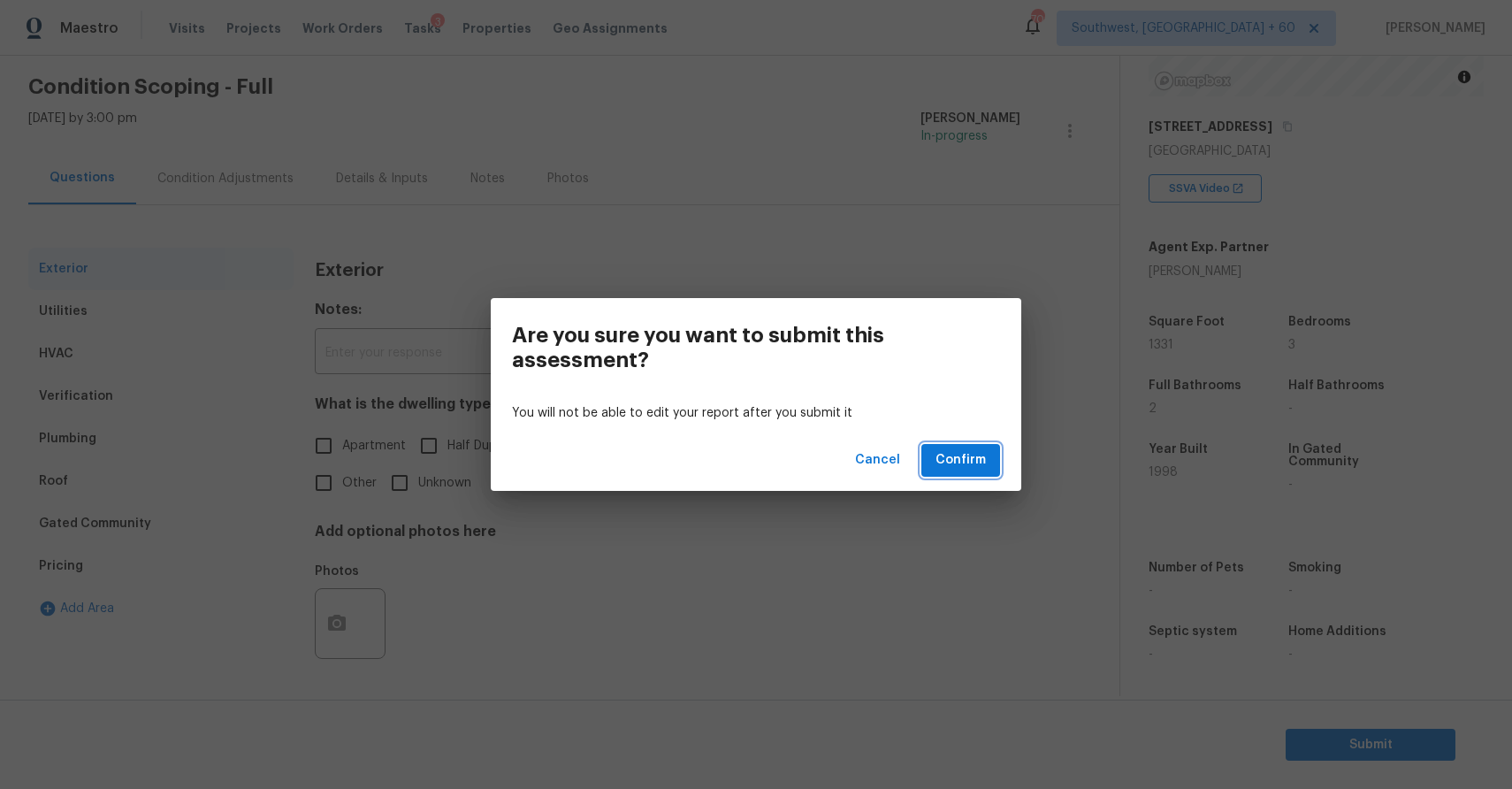
click at [987, 463] on button "Confirm" at bounding box center [960, 460] width 78 height 33
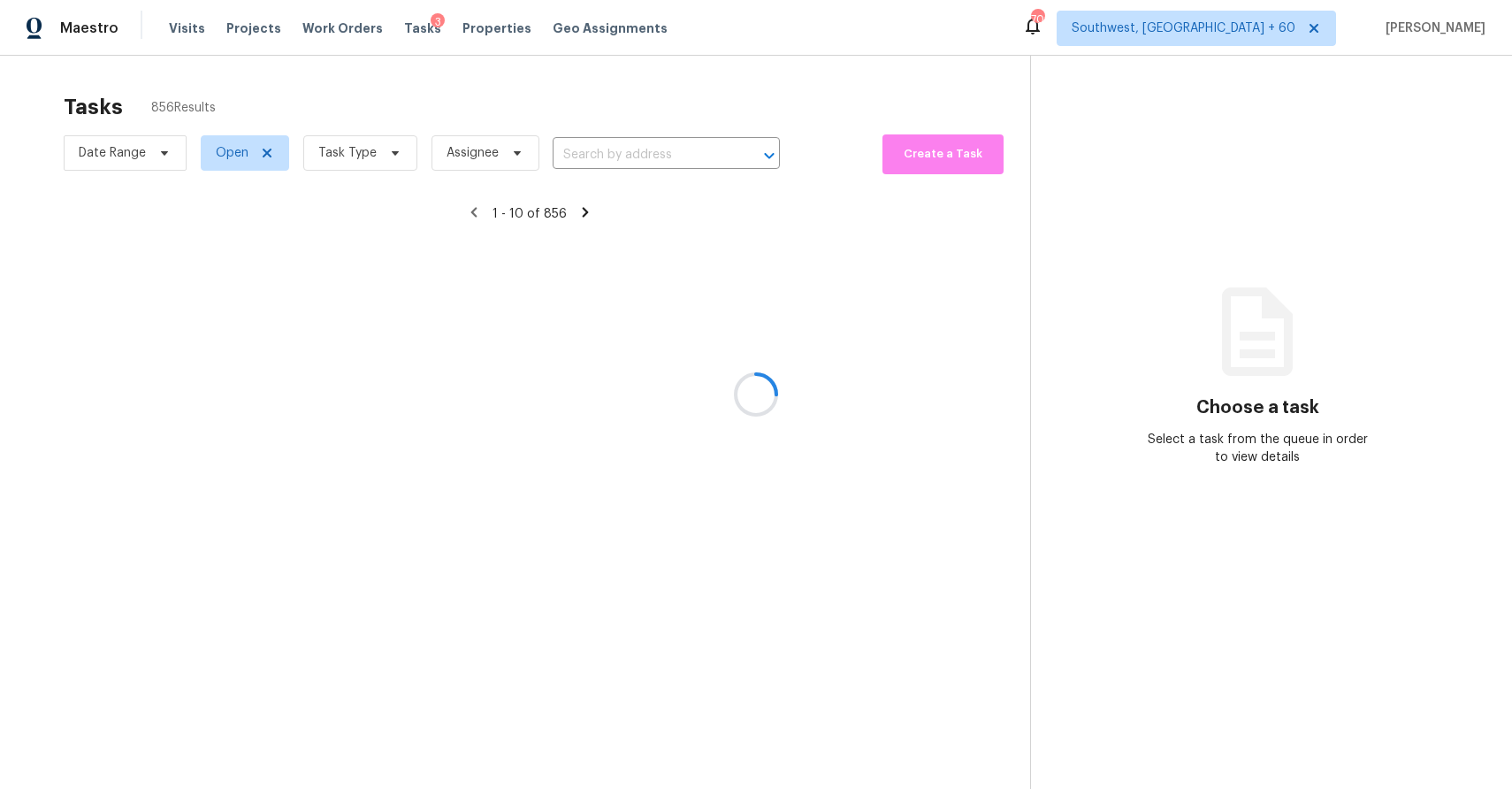
click at [711, 137] on div at bounding box center [756, 394] width 1512 height 789
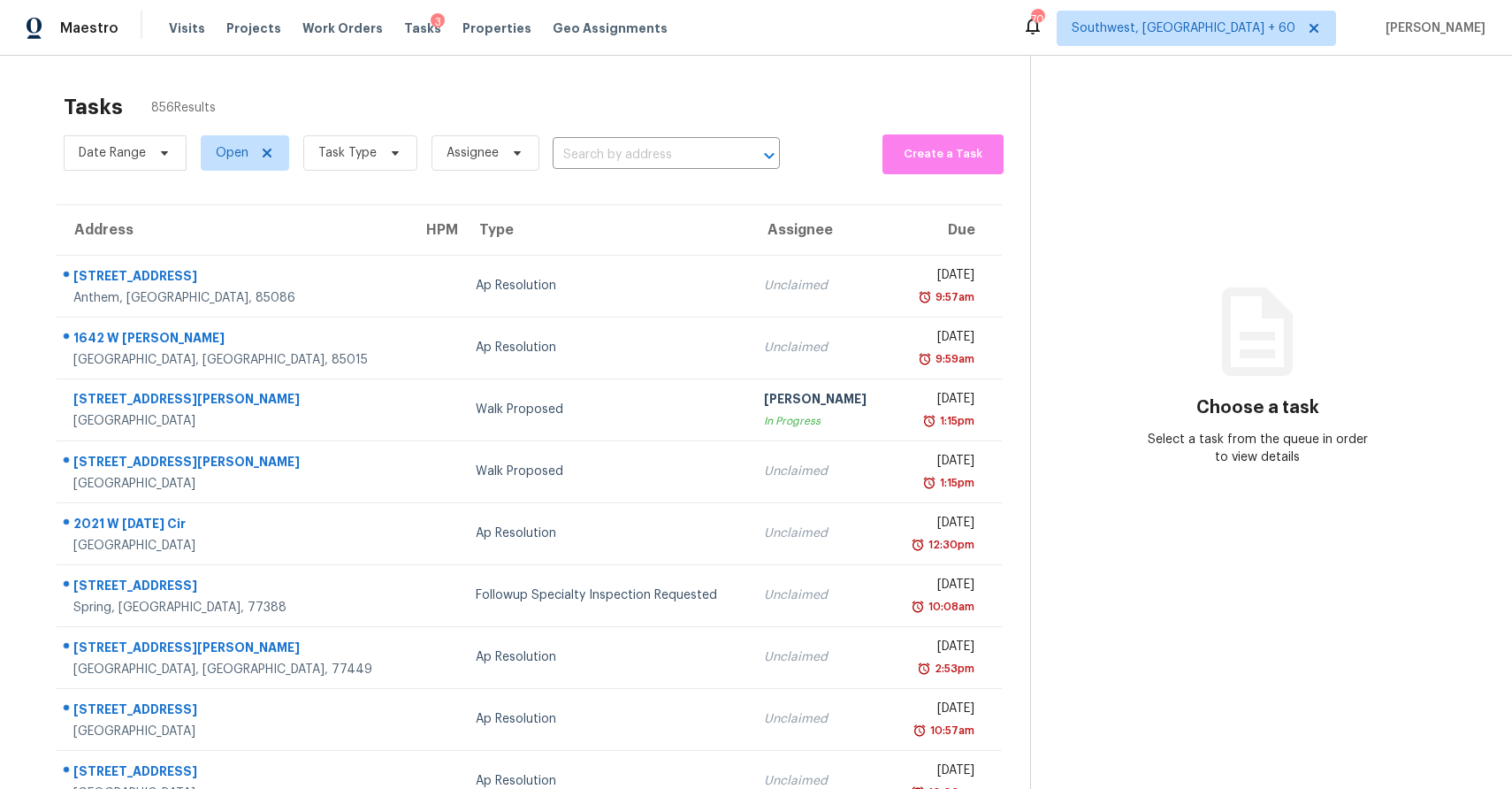
click at [655, 134] on div "Date Range Open Task Type Assignee ​" at bounding box center [421, 153] width 716 height 46
click at [656, 138] on div "Date Range Open Task Type Assignee ​" at bounding box center [421, 153] width 716 height 46
click at [659, 145] on input "text" at bounding box center [642, 155] width 178 height 27
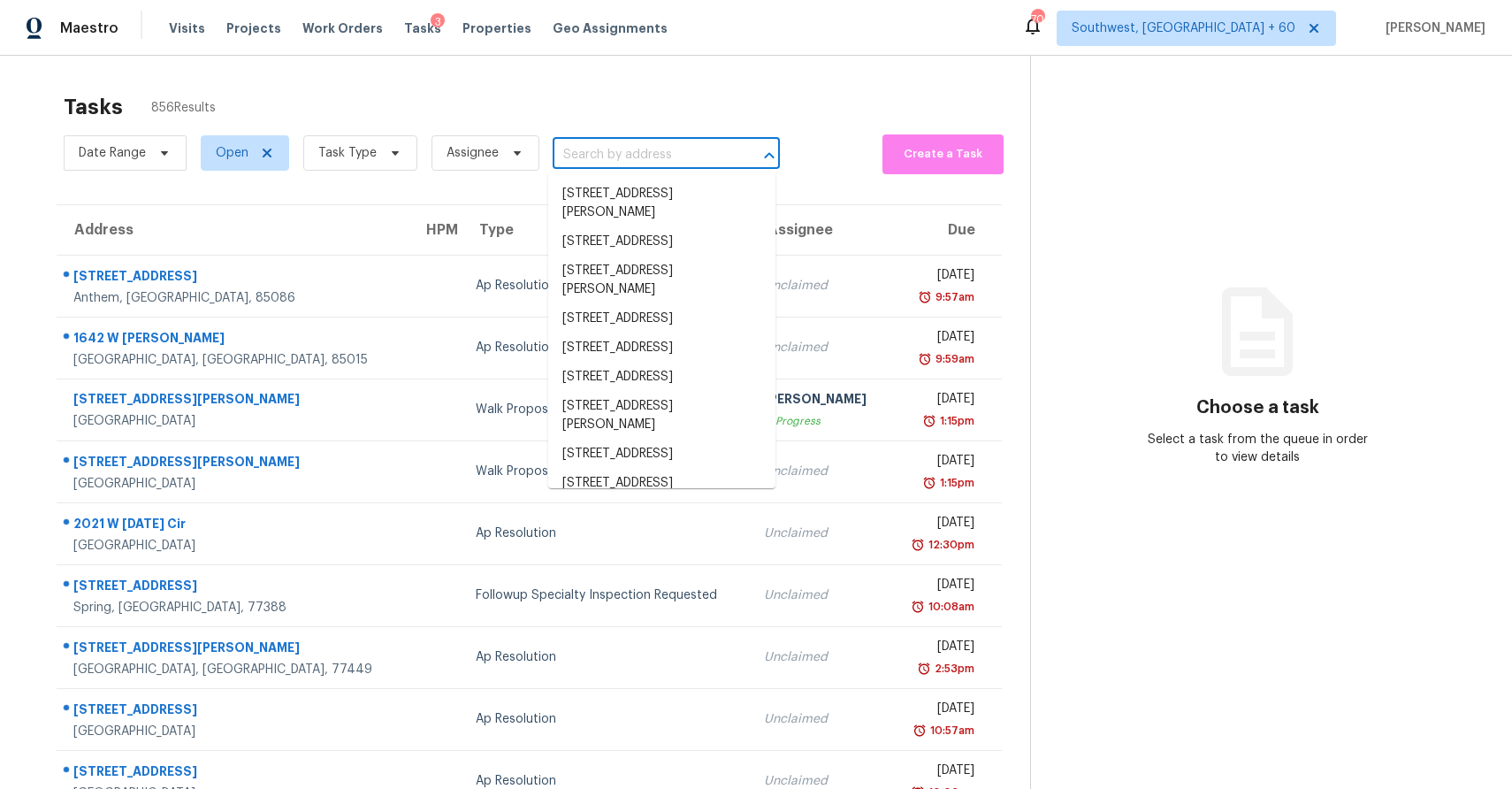
paste input "124 White Crane Ct, Durham, NC 27713"
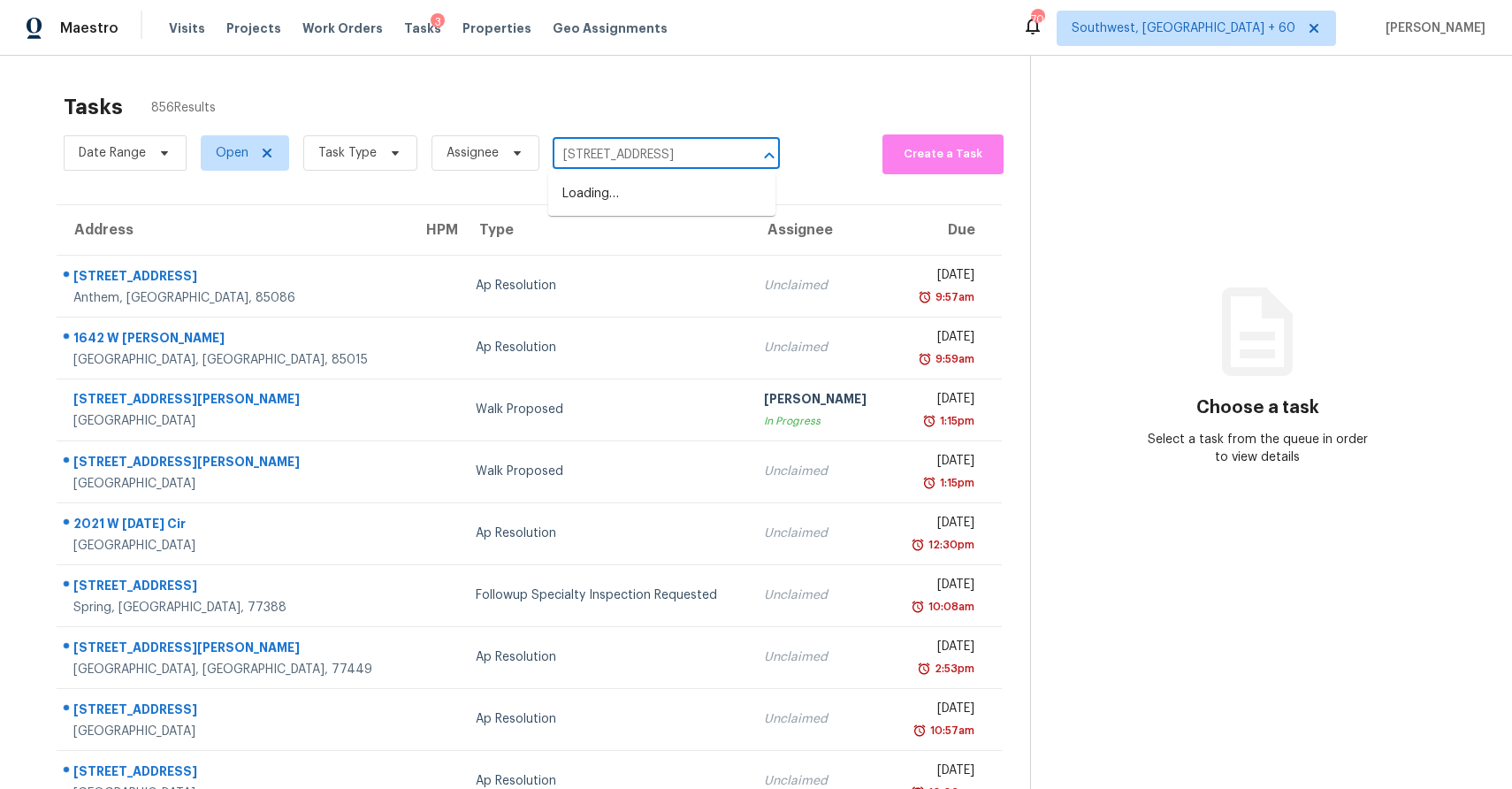
scroll to position [0, 57]
type input "124 White Crane Ct, Durham, NC 27713"
click at [394, 145] on span "Task Type" at bounding box center [360, 152] width 114 height 35
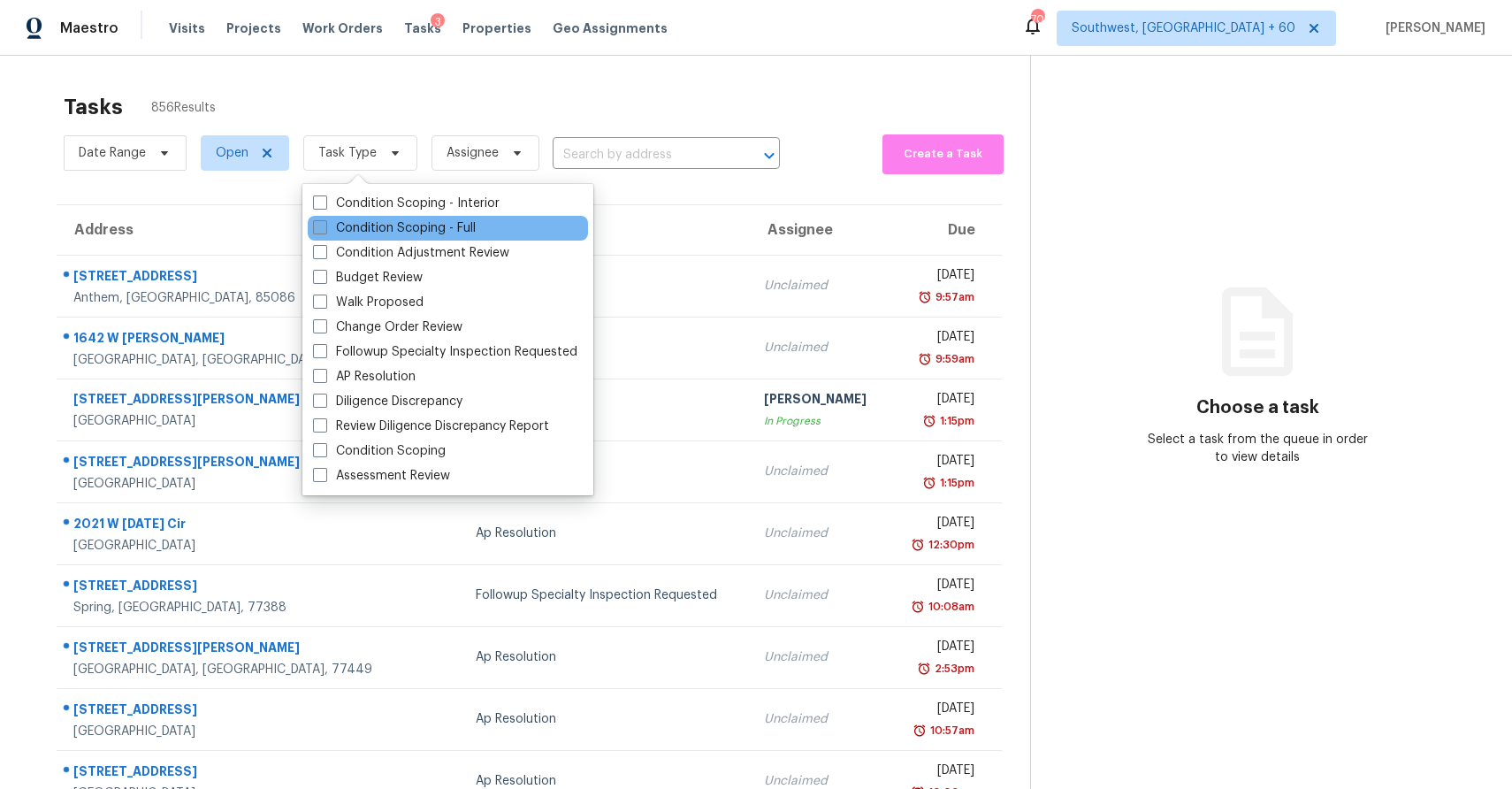
click at [444, 227] on label "Condition Scoping - Full" at bounding box center [394, 228] width 163 height 18
click at [324, 227] on input "Condition Scoping - Full" at bounding box center [318, 225] width 11 height 11
checkbox input "true"
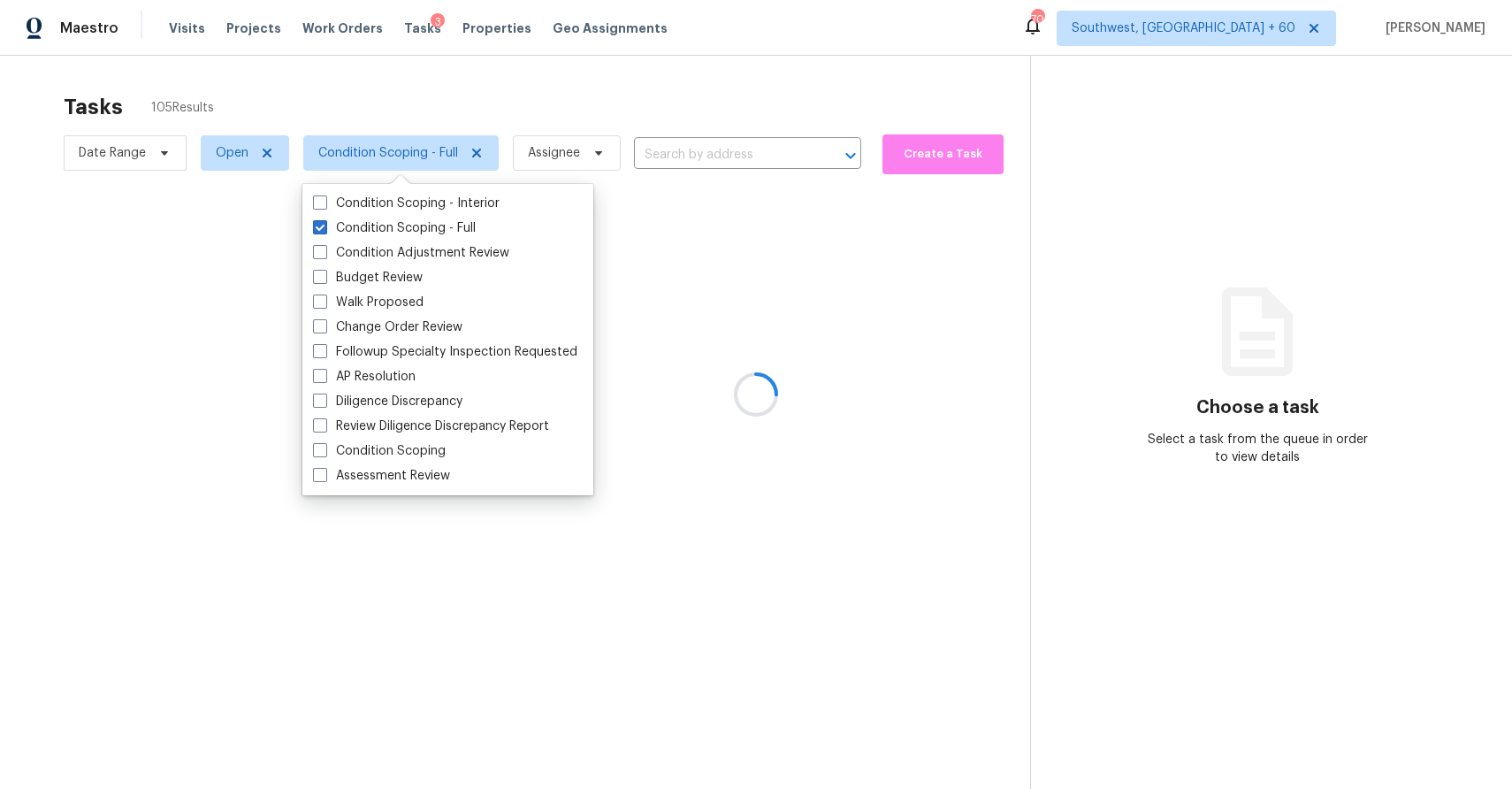
click at [585, 94] on div at bounding box center [756, 394] width 1512 height 789
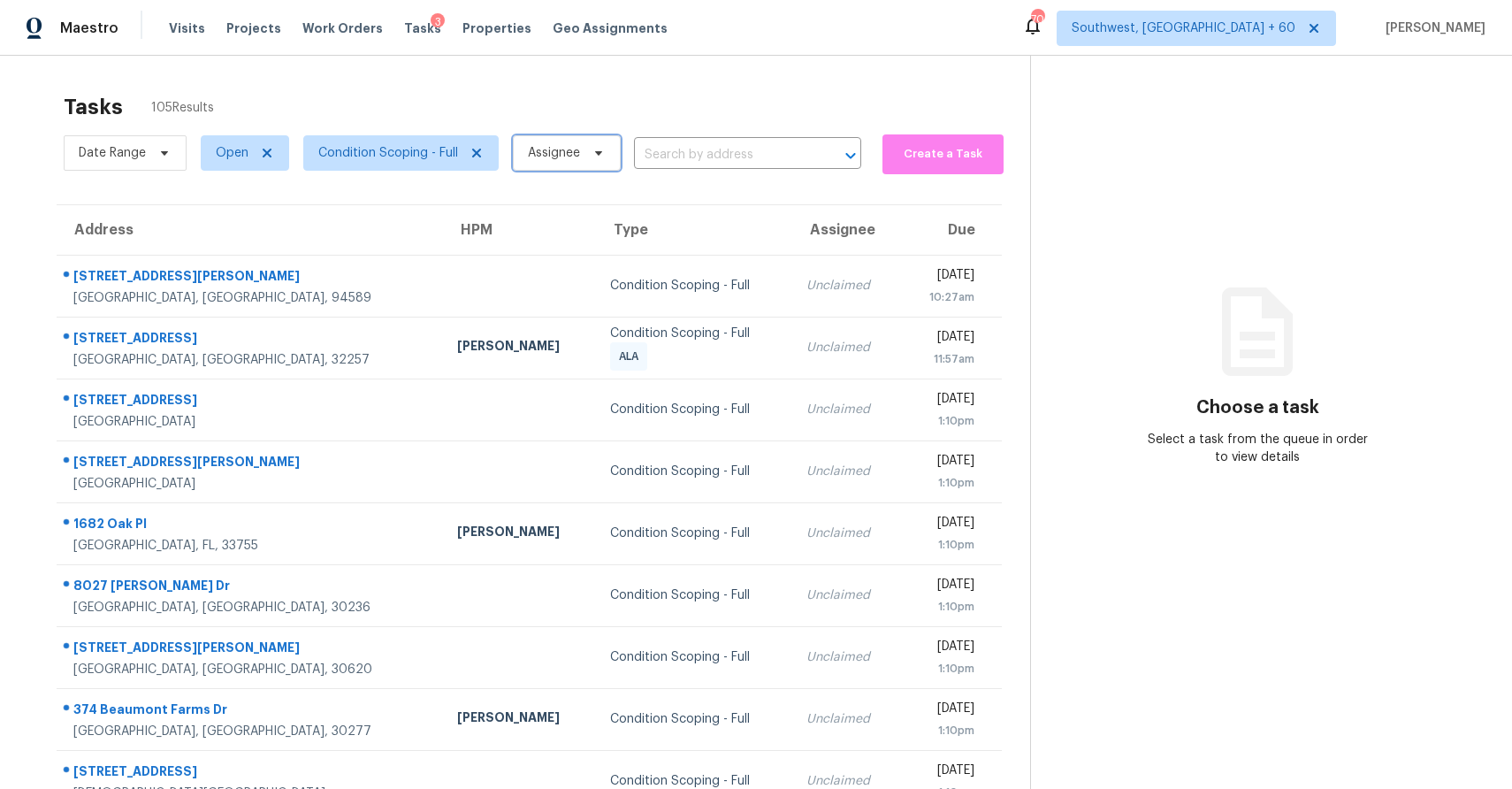
click at [562, 145] on span "Assignee" at bounding box center [554, 153] width 52 height 18
type input "[PERSON_NAME]"
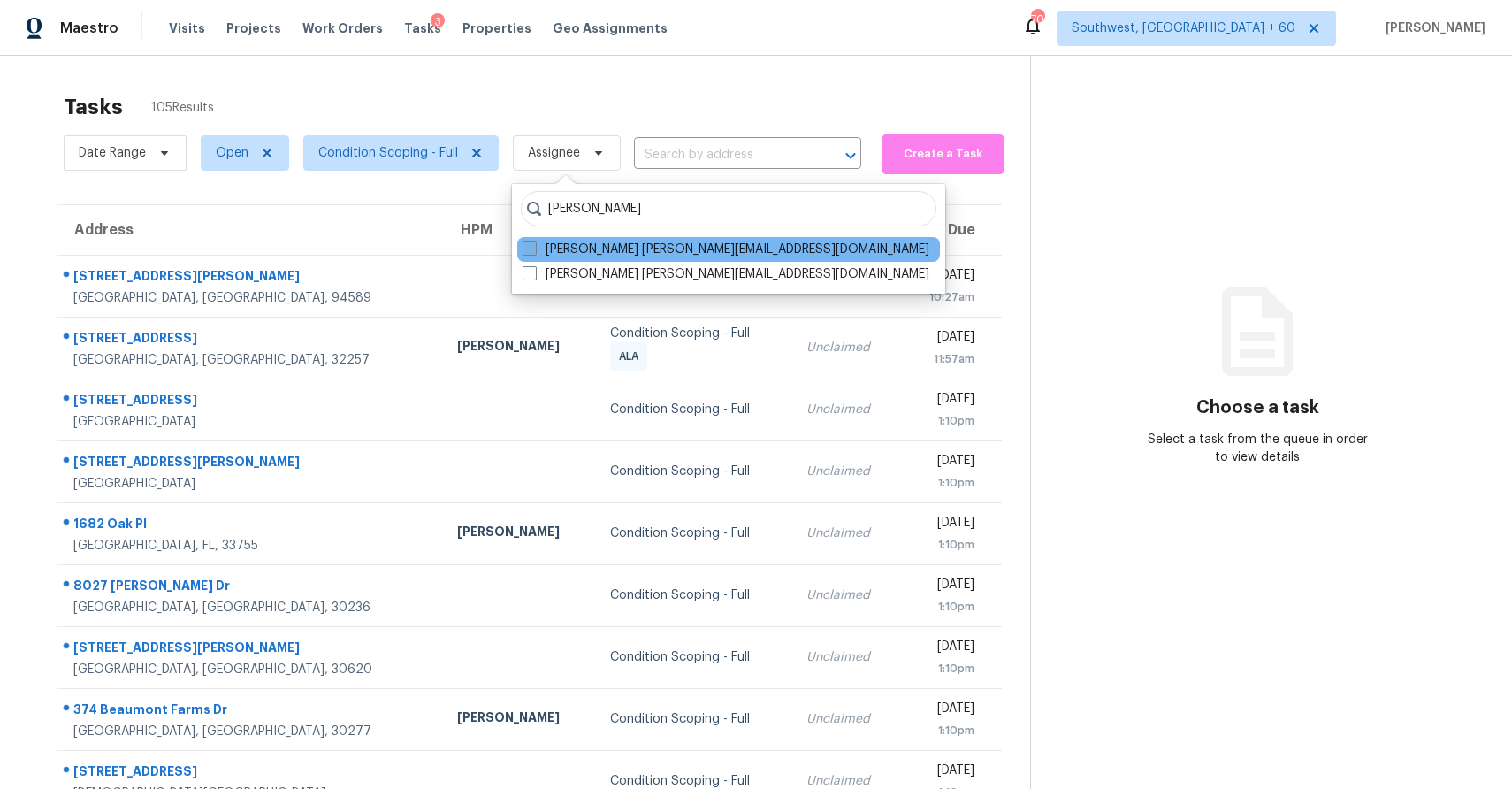
click at [640, 249] on label "[PERSON_NAME] [PERSON_NAME][EMAIL_ADDRESS][DOMAIN_NAME]" at bounding box center [726, 249] width 406 height 18
click at [534, 249] on input "[PERSON_NAME] [PERSON_NAME][EMAIL_ADDRESS][DOMAIN_NAME]" at bounding box center [528, 247] width 11 height 11
checkbox input "true"
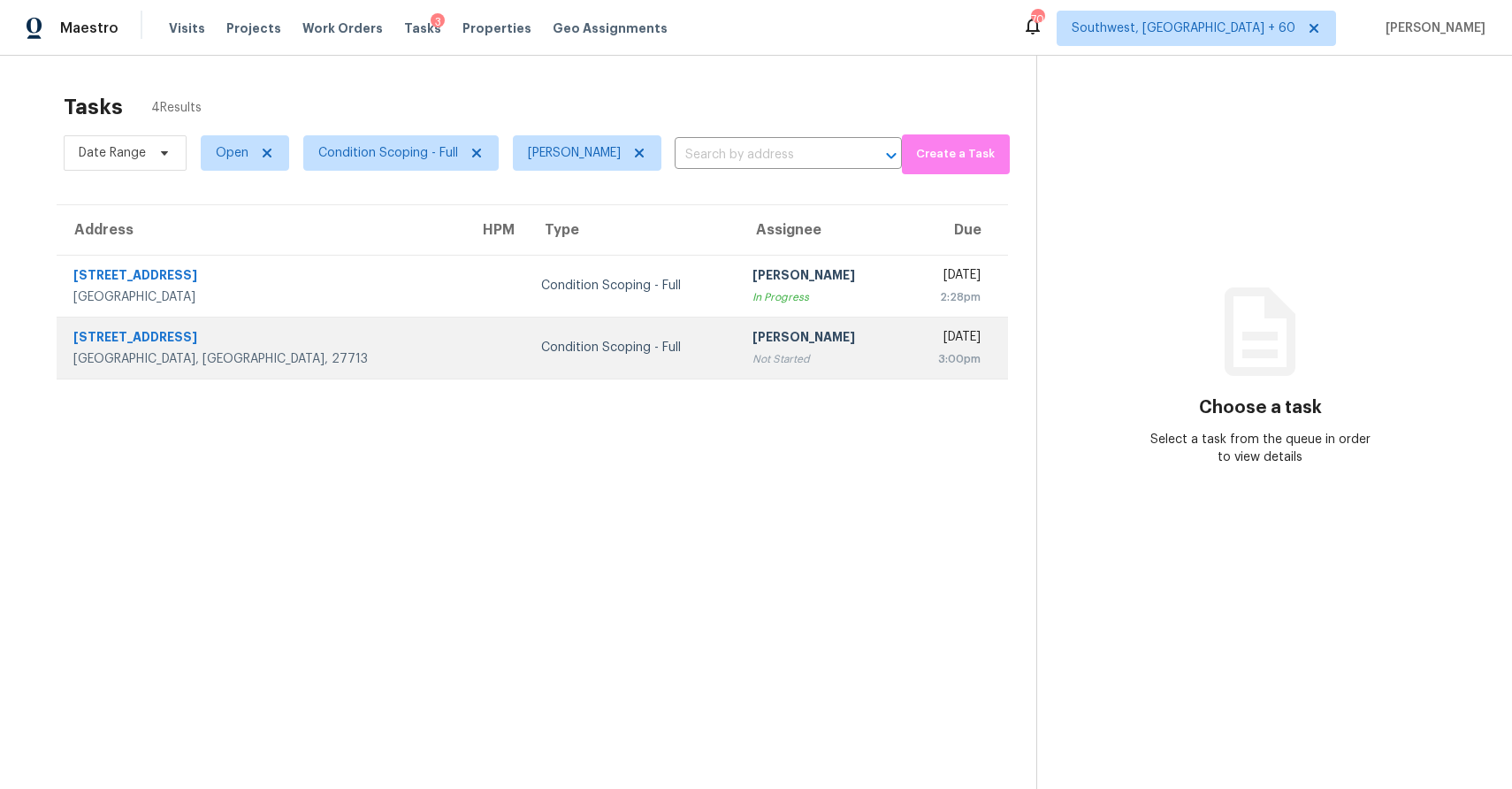
click at [752, 340] on div "[PERSON_NAME]" at bounding box center [820, 338] width 136 height 22
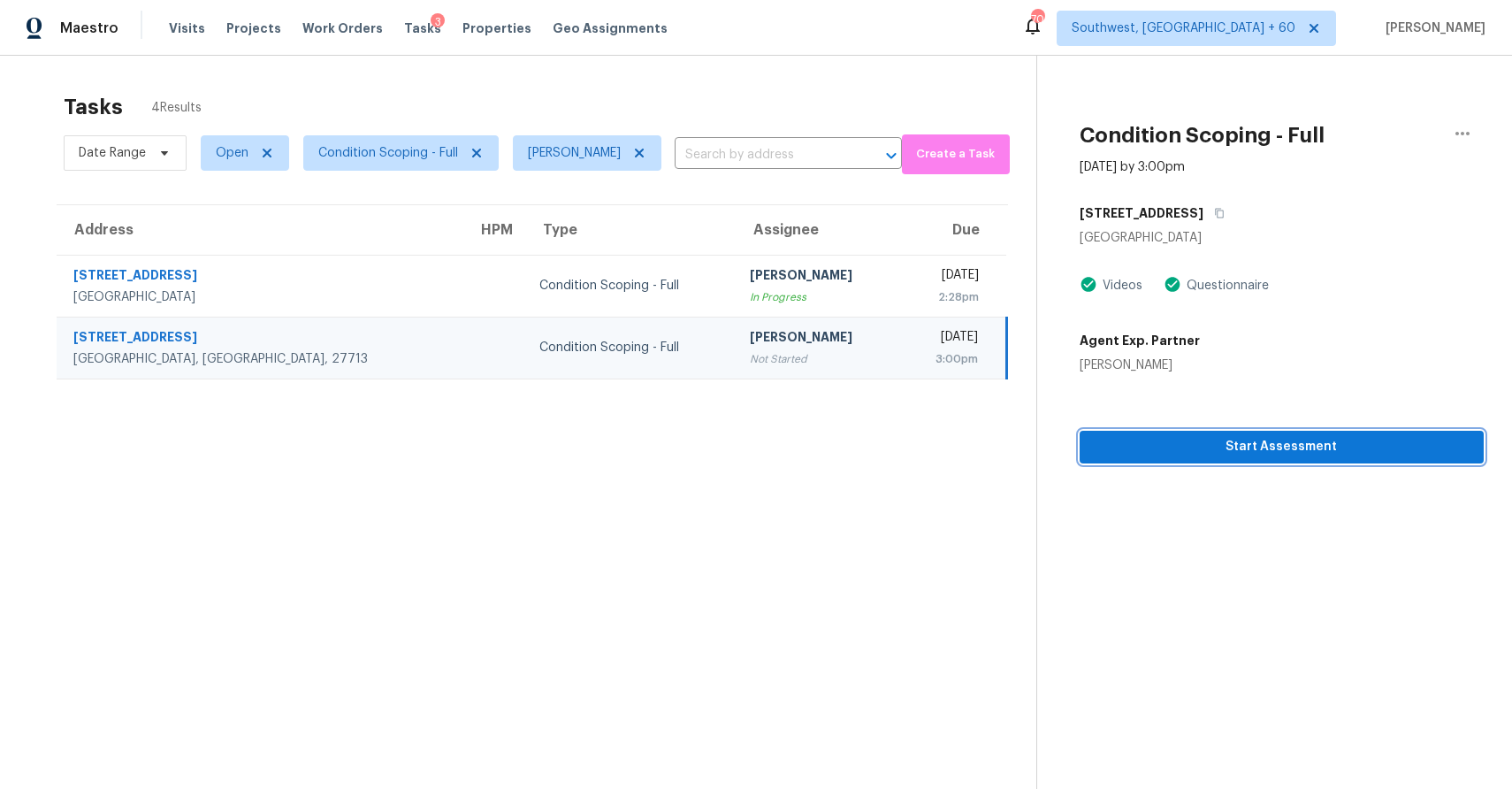
click at [1297, 451] on span "Start Assessment" at bounding box center [1282, 446] width 376 height 22
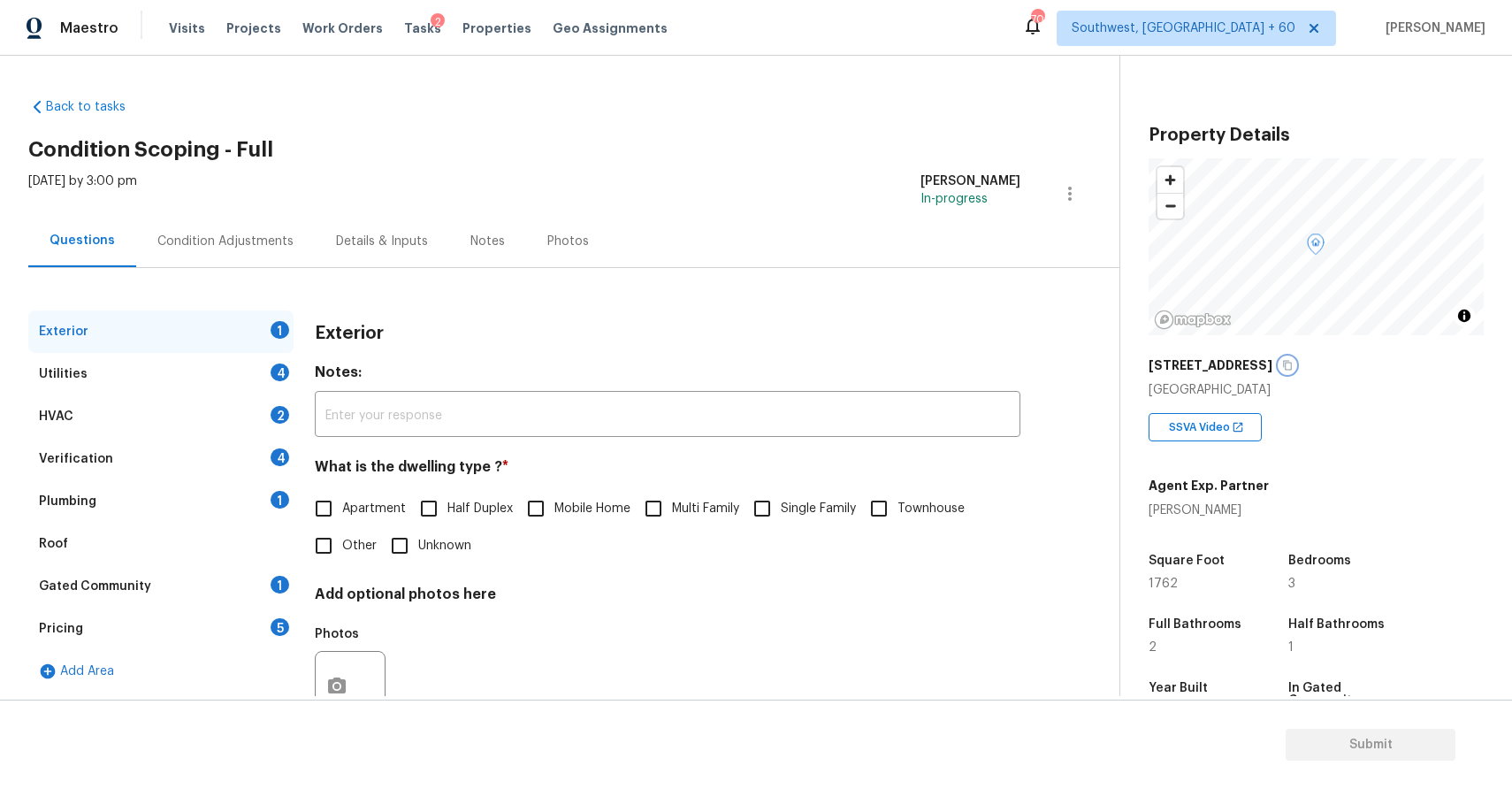
click at [1282, 365] on icon "button" at bounding box center [1287, 365] width 10 height 10
click at [779, 516] on input "Single Family" at bounding box center [762, 507] width 37 height 37
checkbox input "true"
click at [213, 386] on div "Utilities 4" at bounding box center [161, 373] width 266 height 43
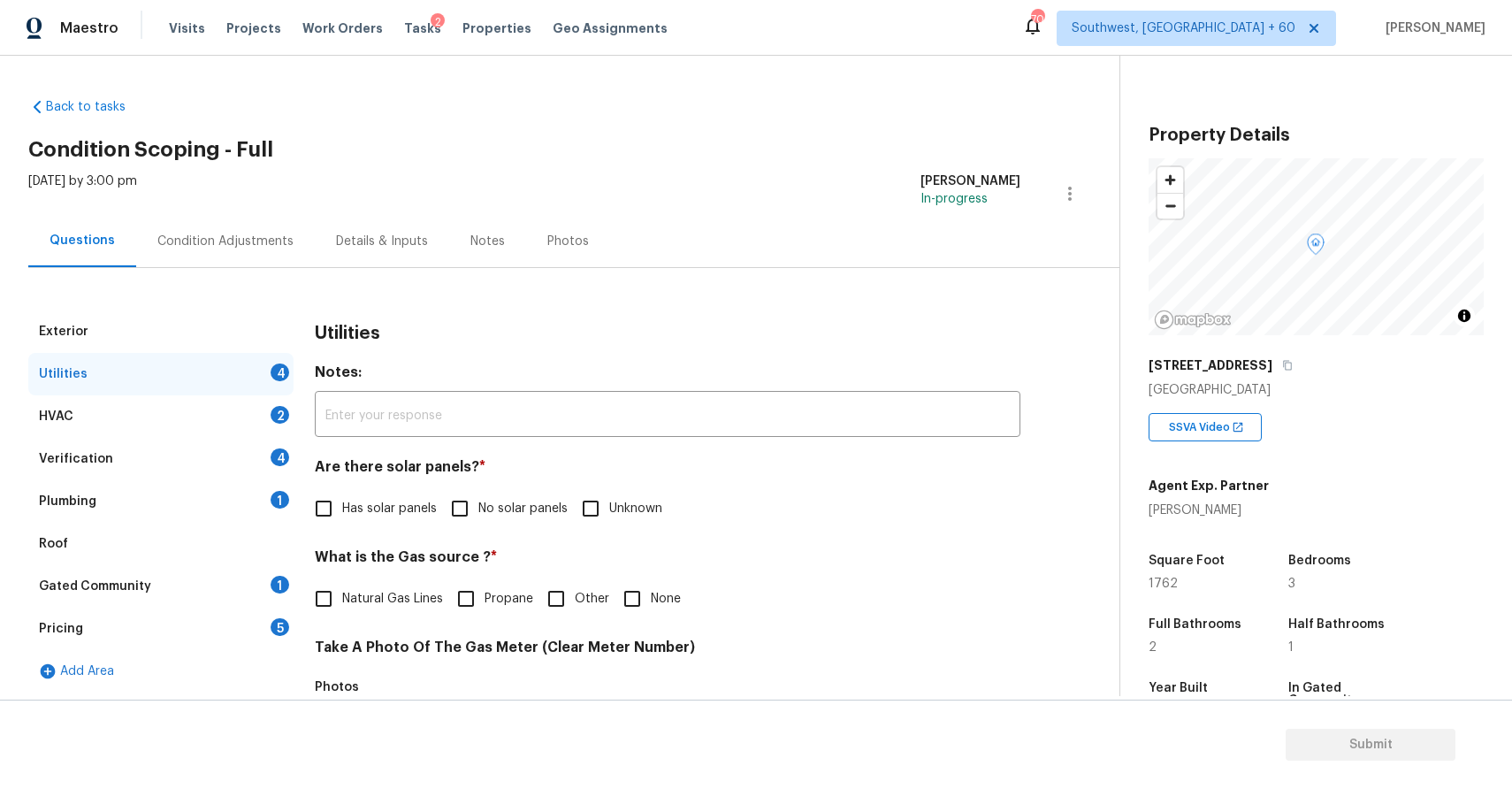
click at [477, 533] on div "Utilities Notes: ​ Are there solar panels? * Has solar panels No solar panels U…" at bounding box center [667, 771] width 706 height 922
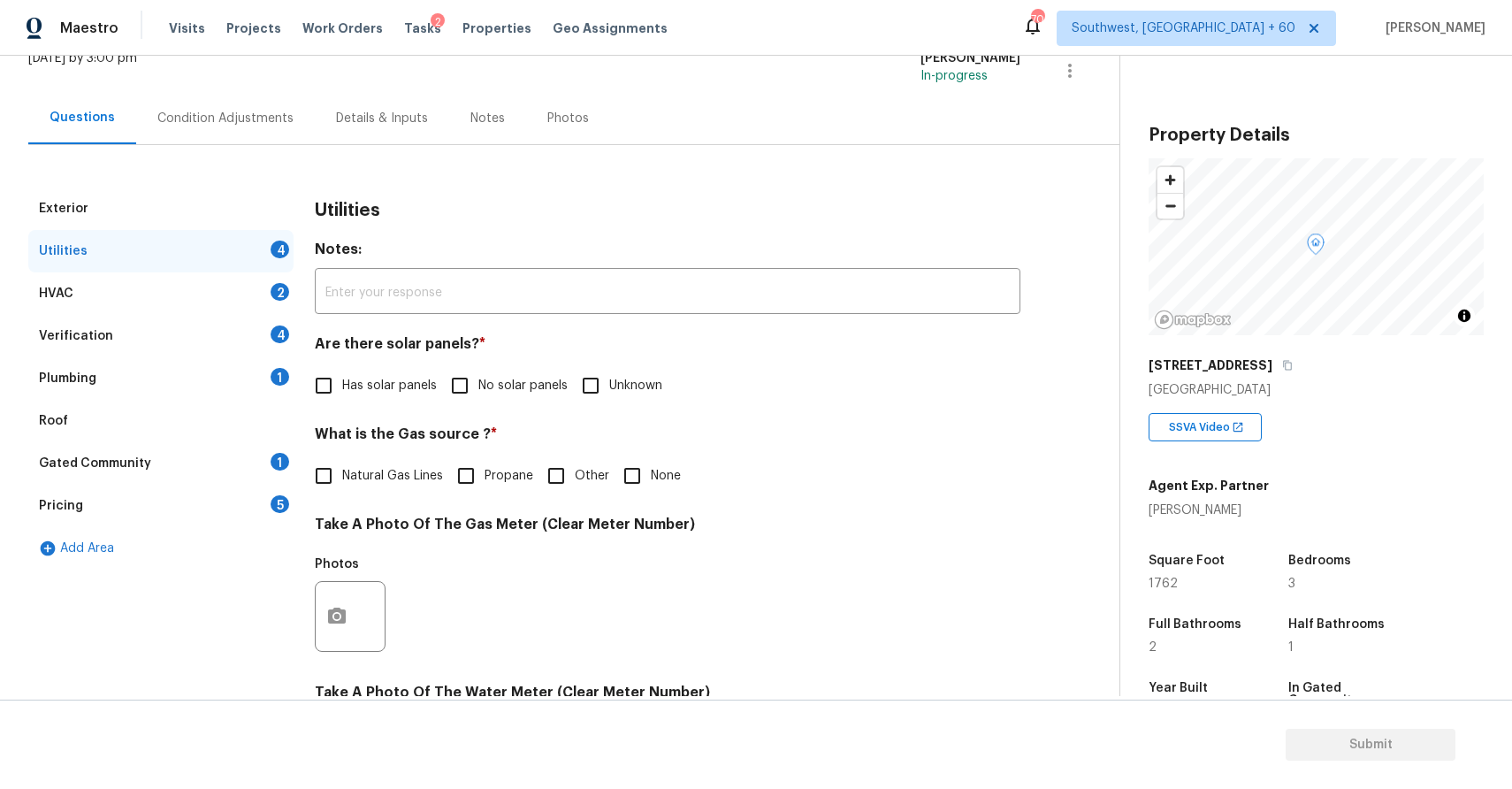
click at [482, 390] on span "No solar panels" at bounding box center [523, 386] width 90 height 19
click at [478, 390] on input "No solar panels" at bounding box center [459, 385] width 37 height 37
checkbox input "true"
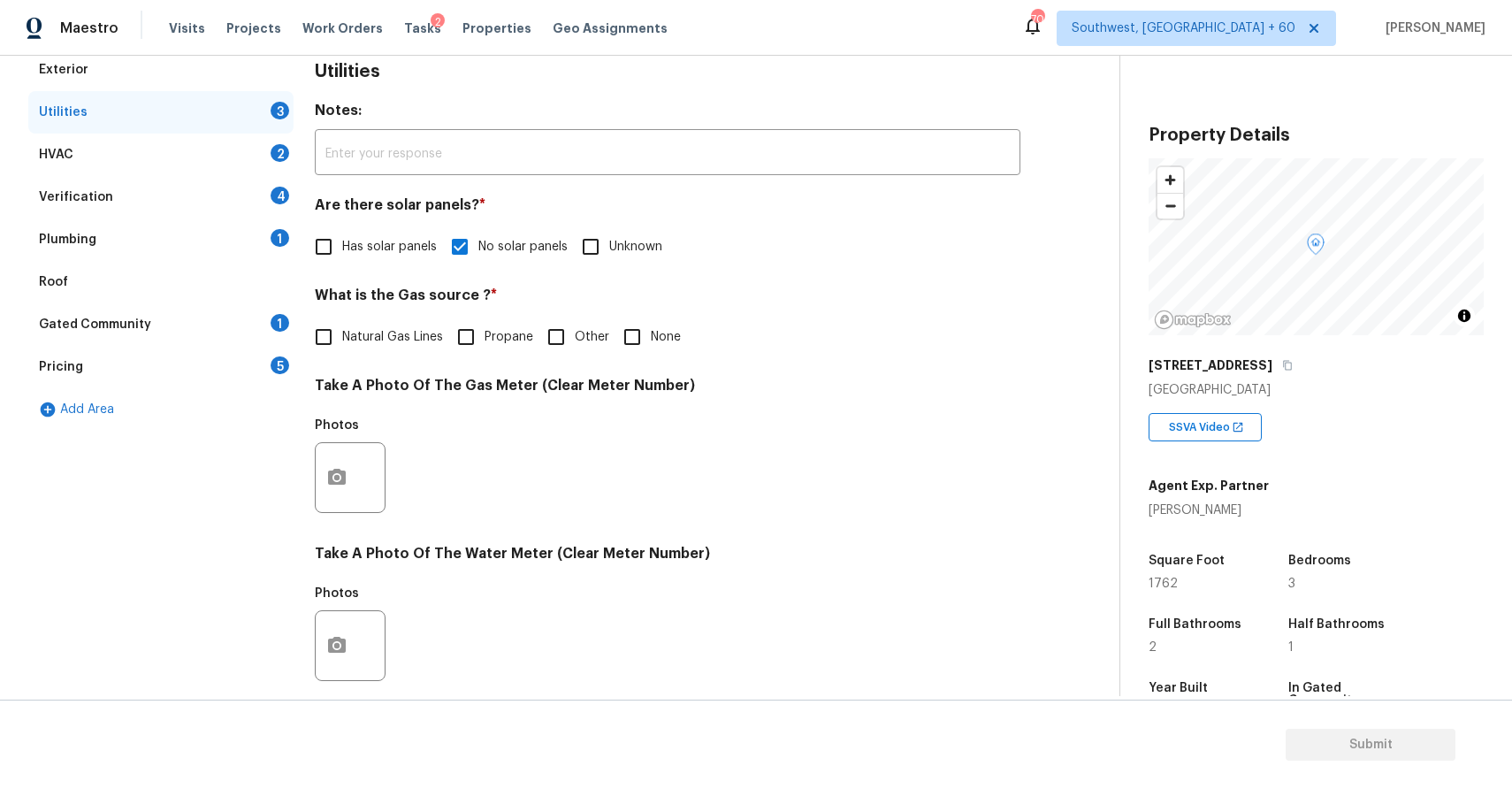
scroll to position [400, 0]
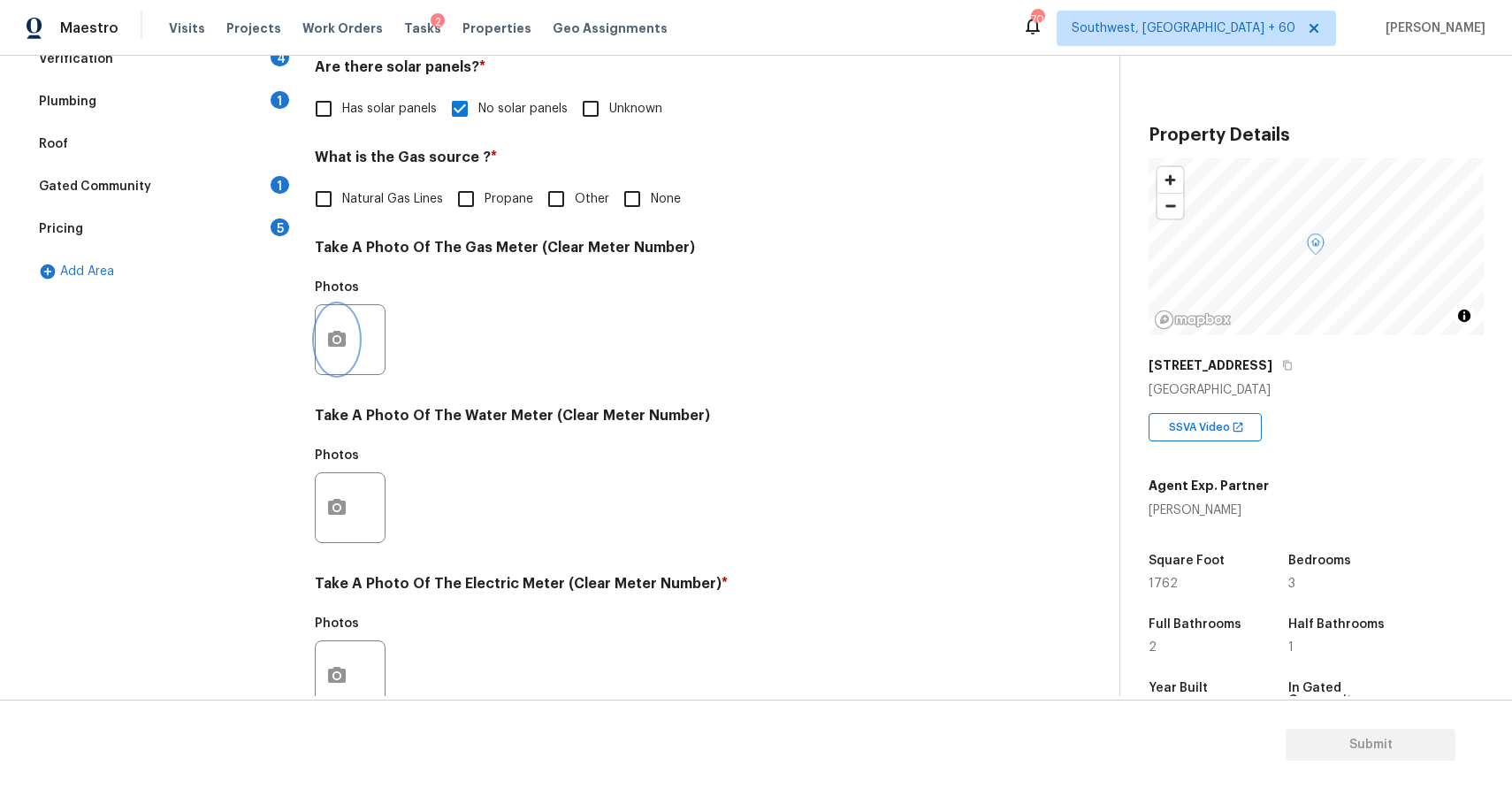
click at [337, 339] on circle "button" at bounding box center [337, 340] width 6 height 6
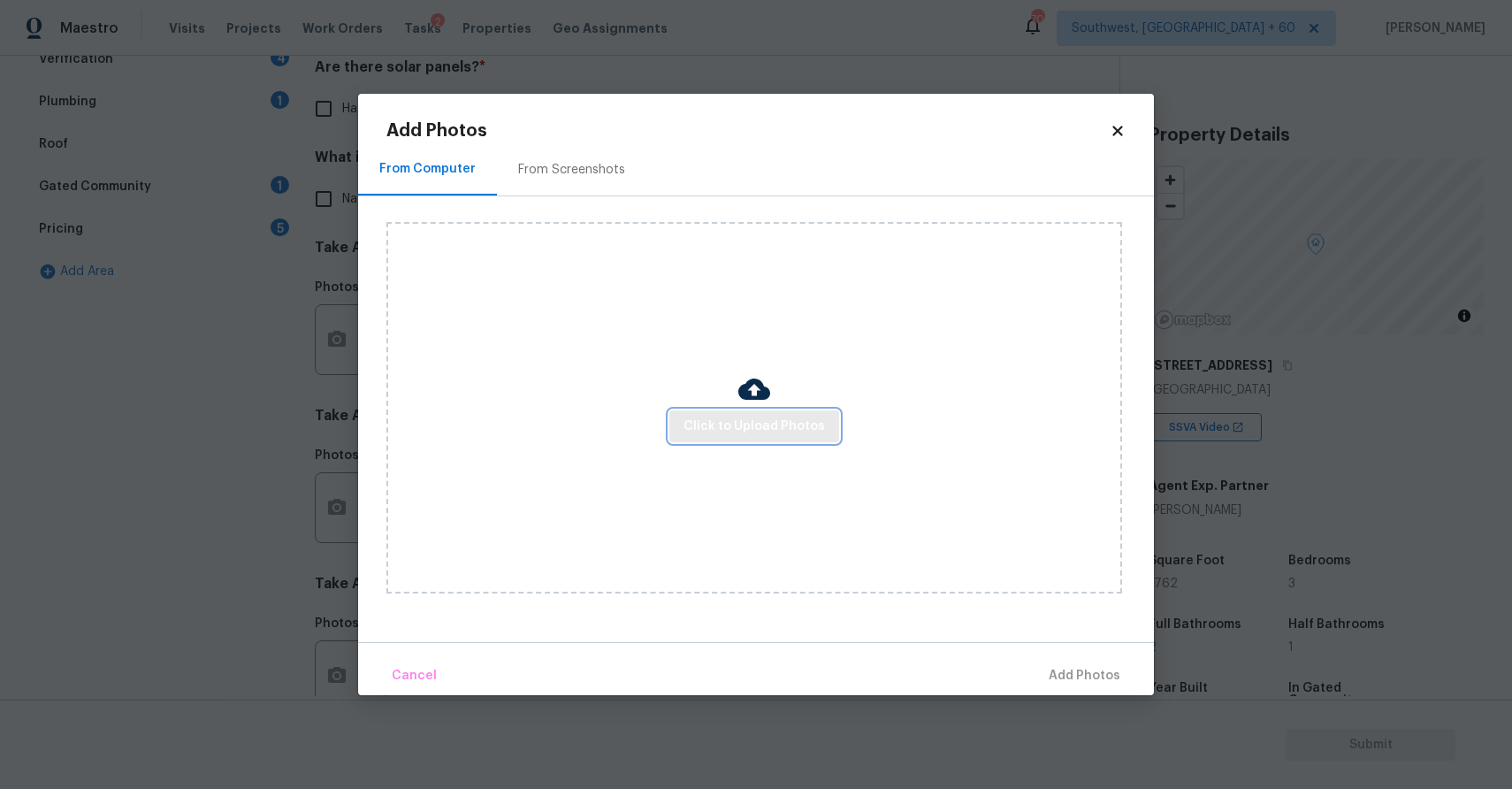
click at [812, 440] on button "Click to Upload Photos" at bounding box center [754, 426] width 170 height 33
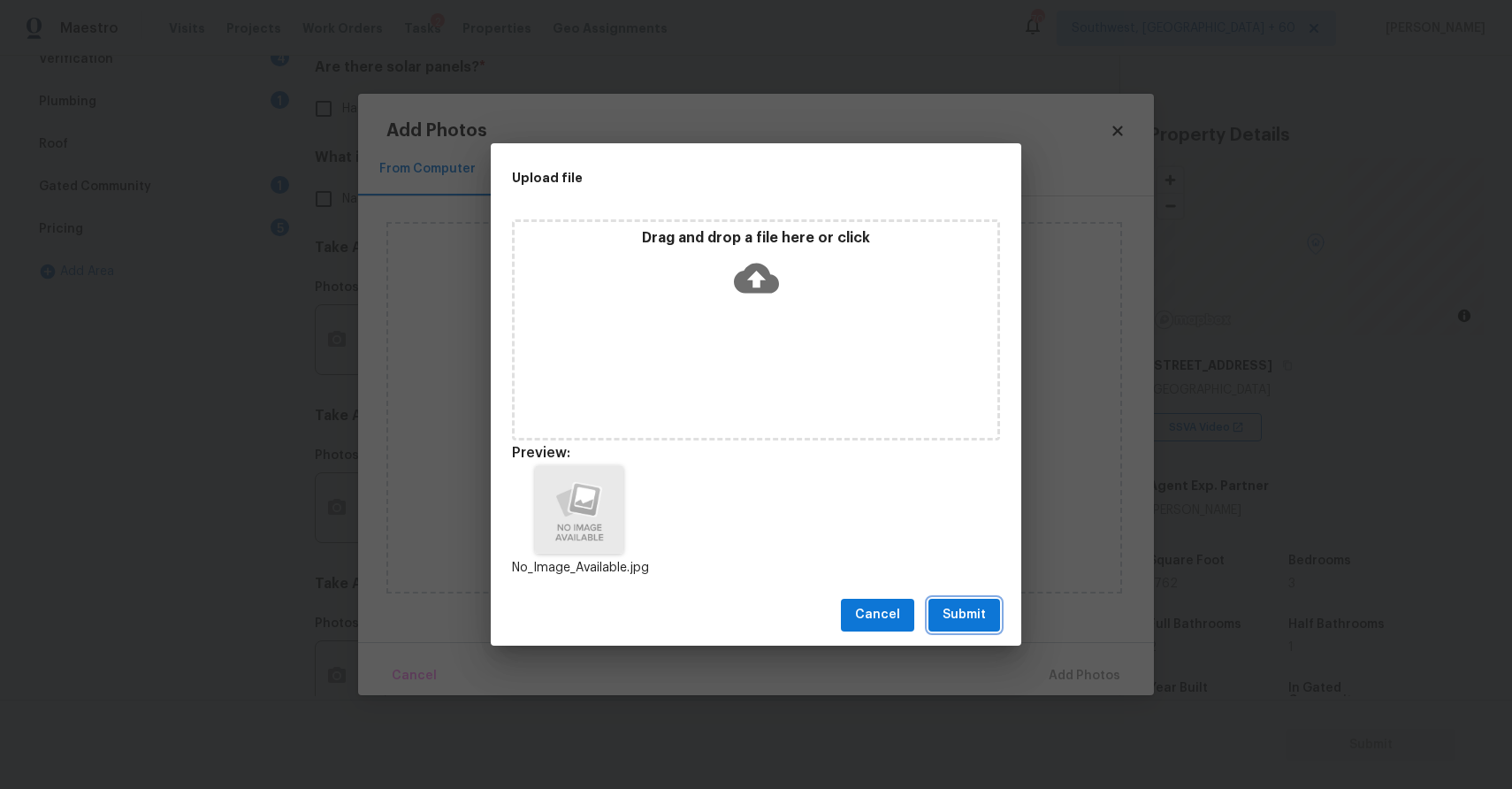
click at [964, 621] on span "Submit" at bounding box center [965, 614] width 43 height 22
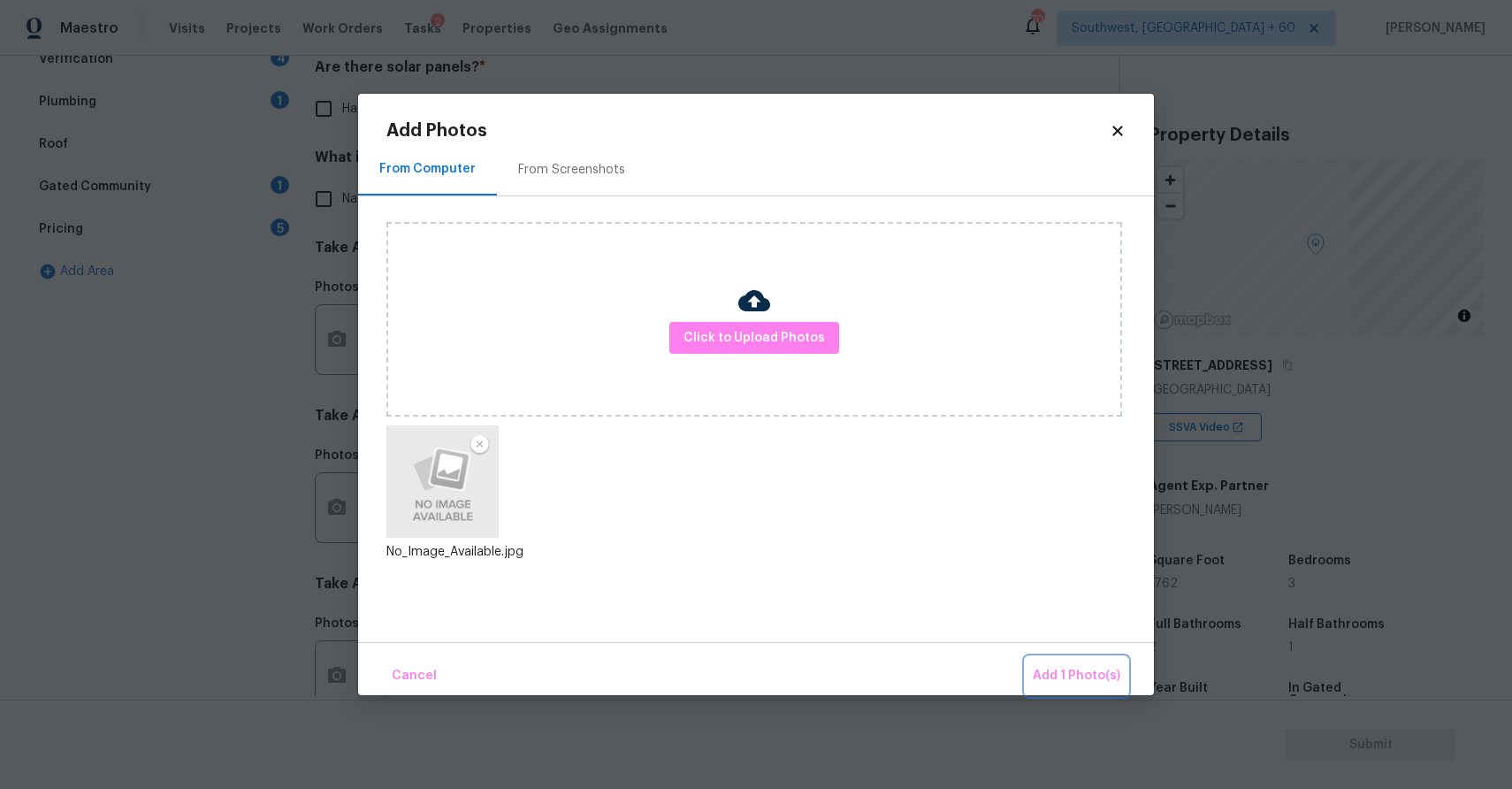
click at [1075, 679] on span "Add 1 Photo(s)" at bounding box center [1076, 676] width 88 height 22
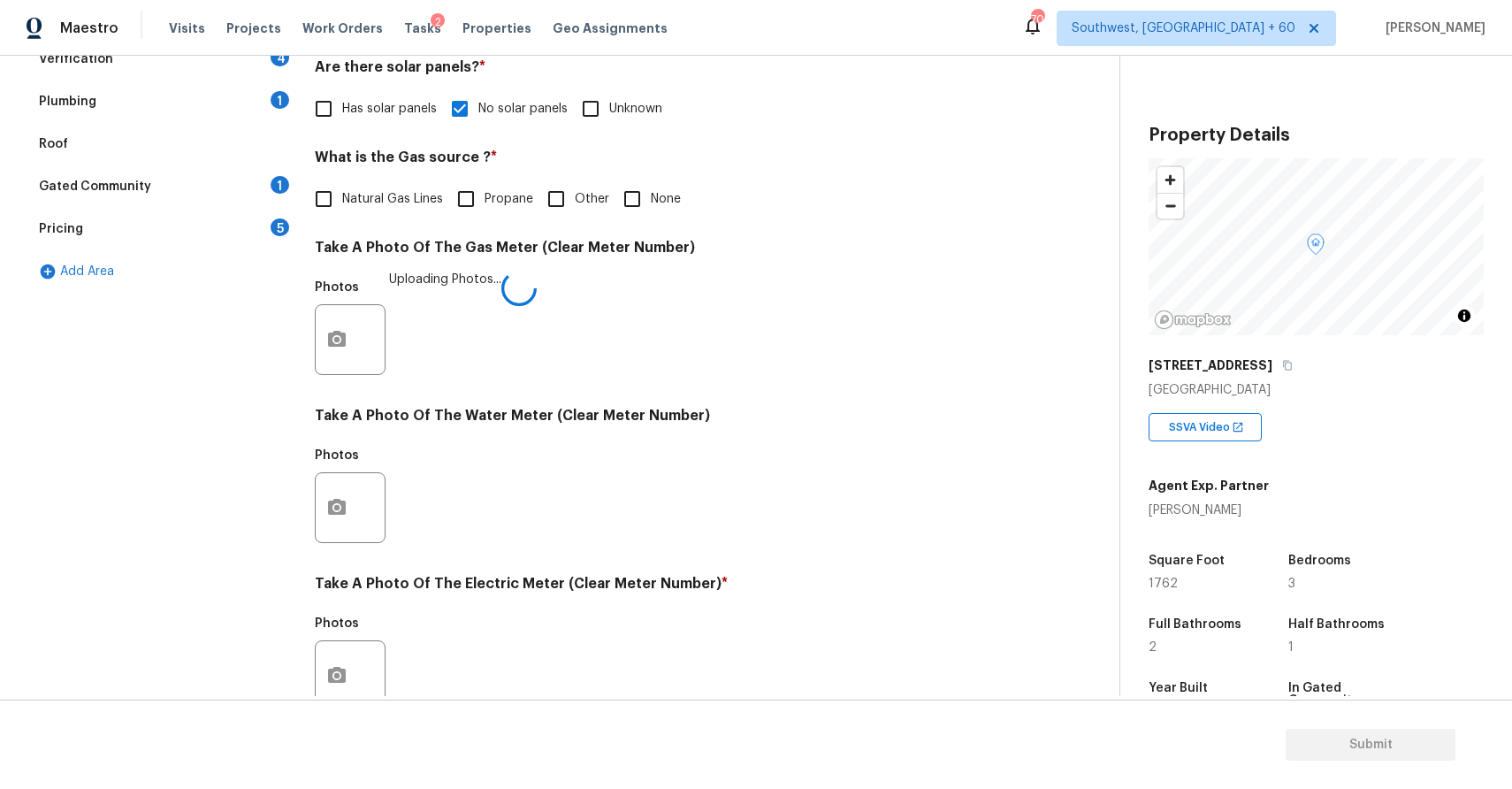
click at [1075, 679] on div "Exterior Utilities 3 HVAC 2 Verification 4 Plumbing 1 Roof Gated Community 1 Pr…" at bounding box center [553, 371] width 1049 height 922
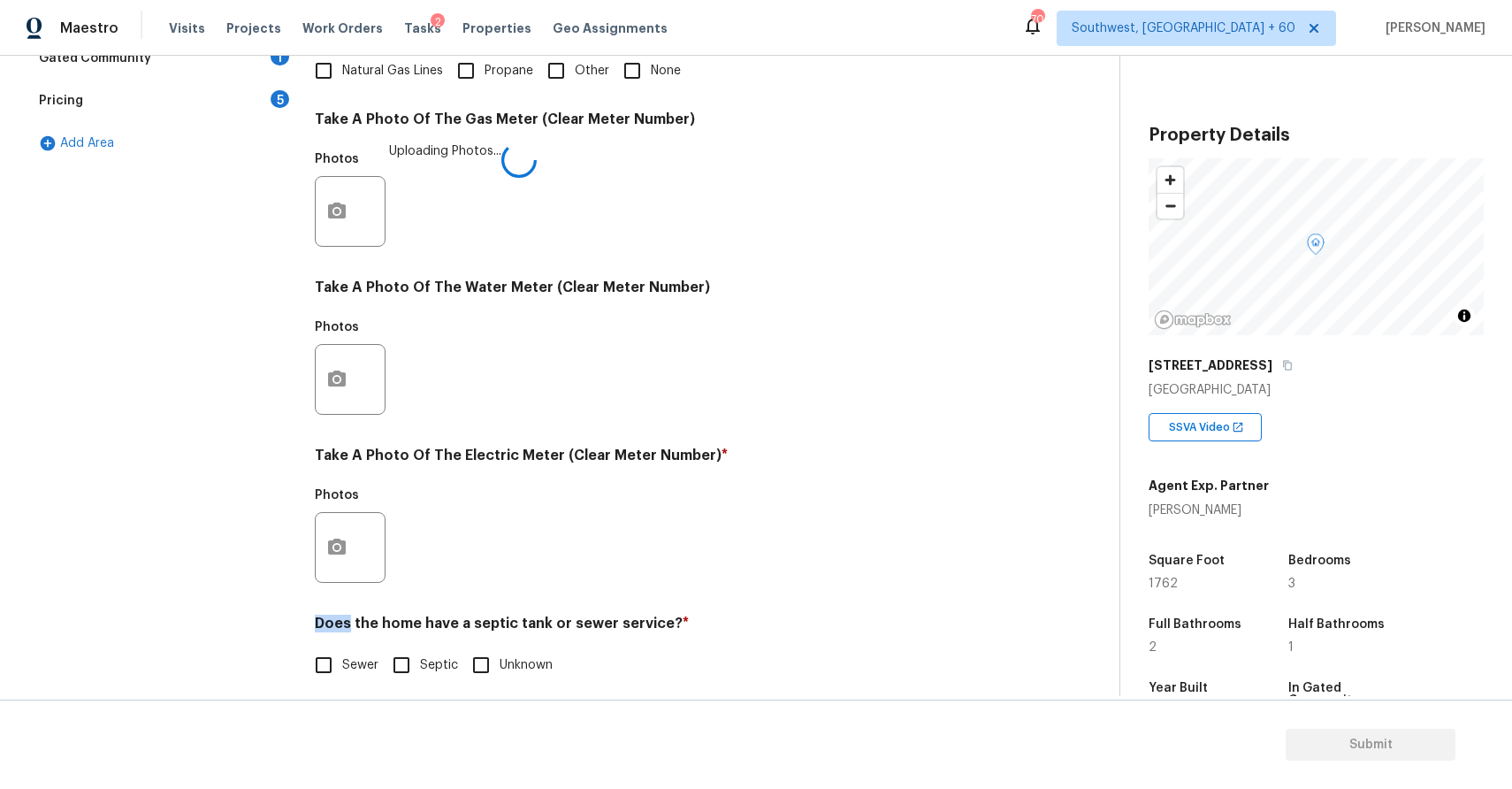
click at [350, 409] on div at bounding box center [350, 379] width 71 height 71
click at [339, 392] on button "button" at bounding box center [336, 381] width 43 height 69
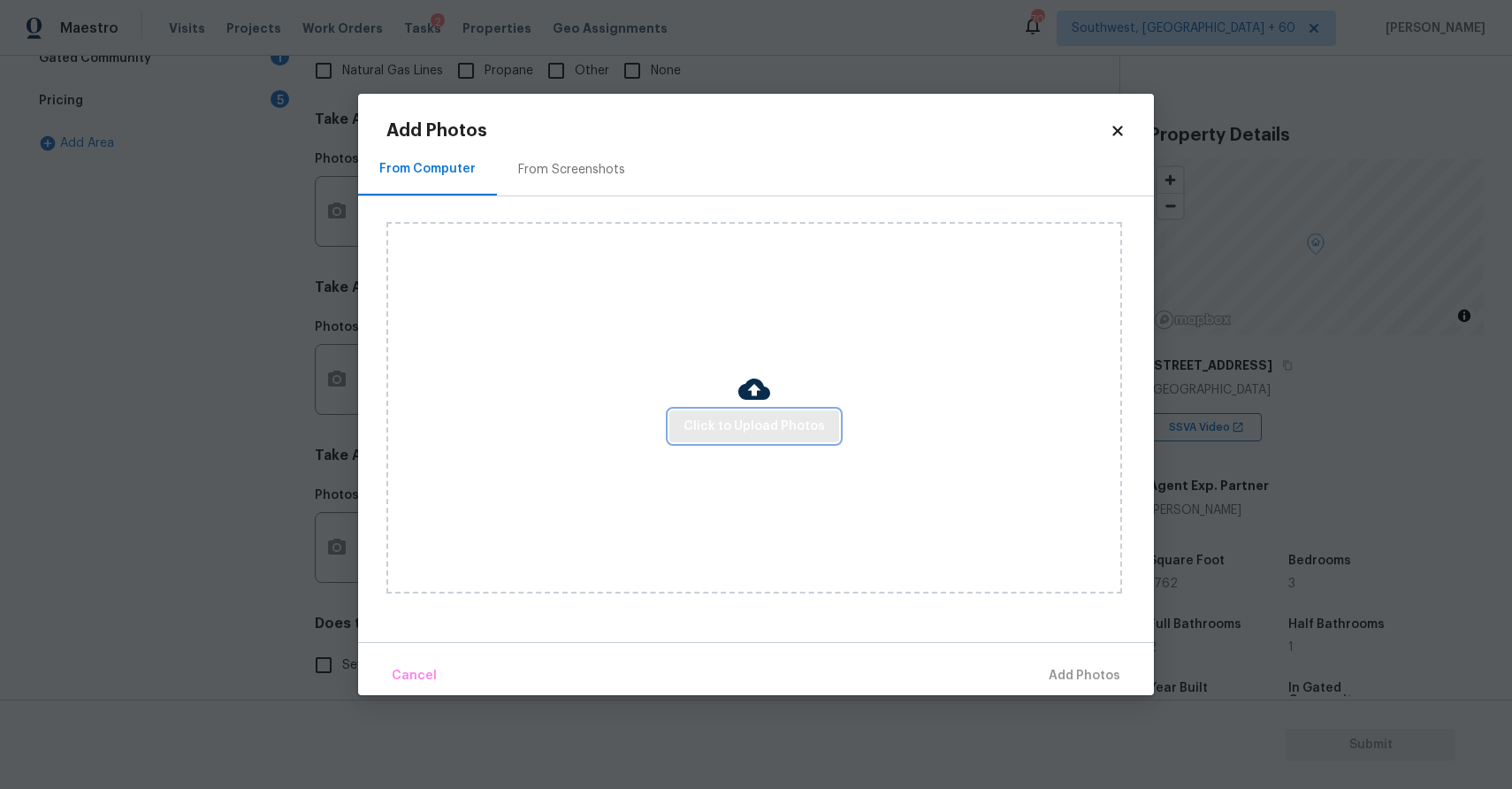
click at [708, 416] on span "Click to Upload Photos" at bounding box center [754, 426] width 142 height 22
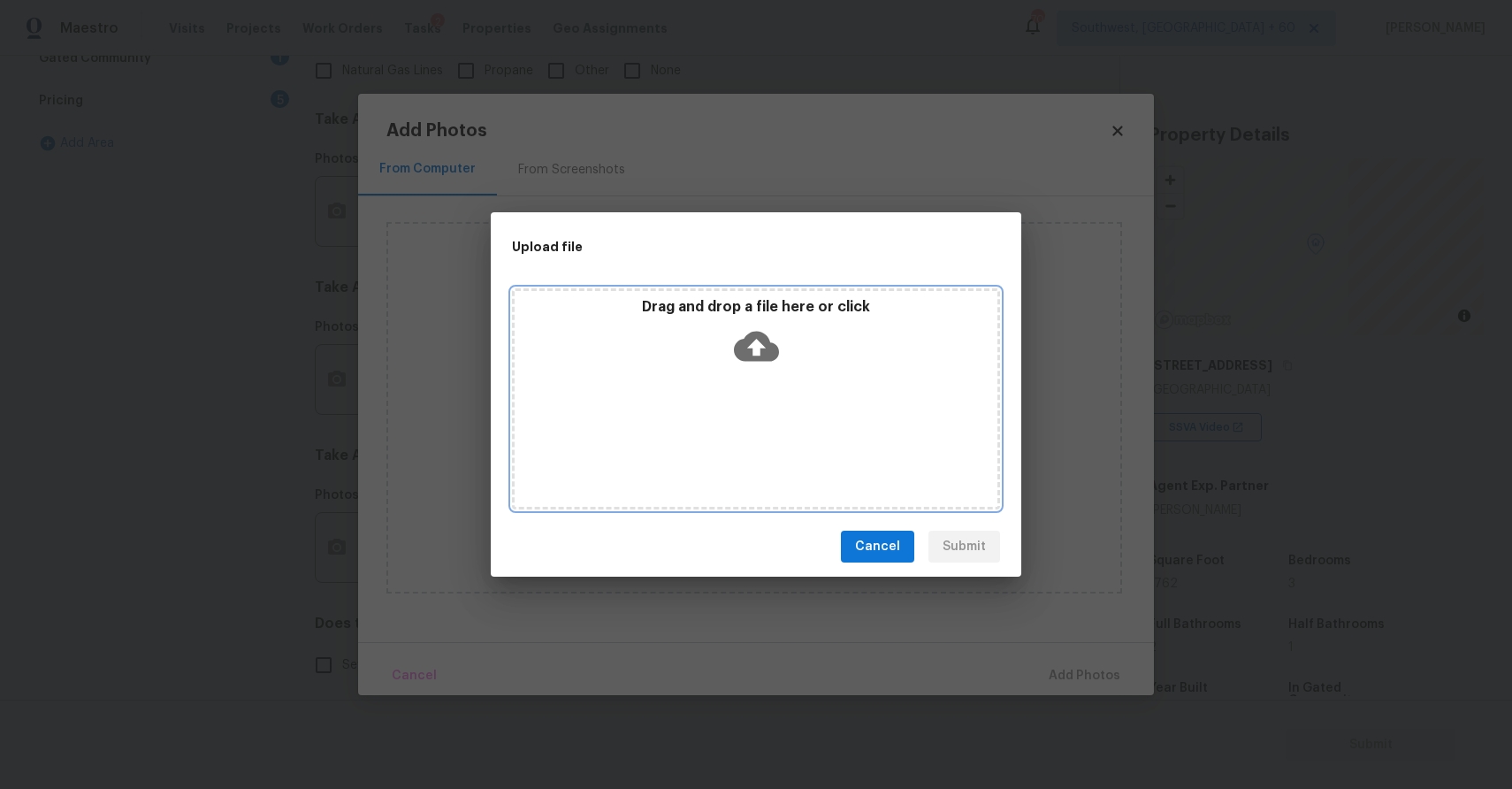
click at [708, 415] on div "Drag and drop a file here or click" at bounding box center [756, 399] width 489 height 221
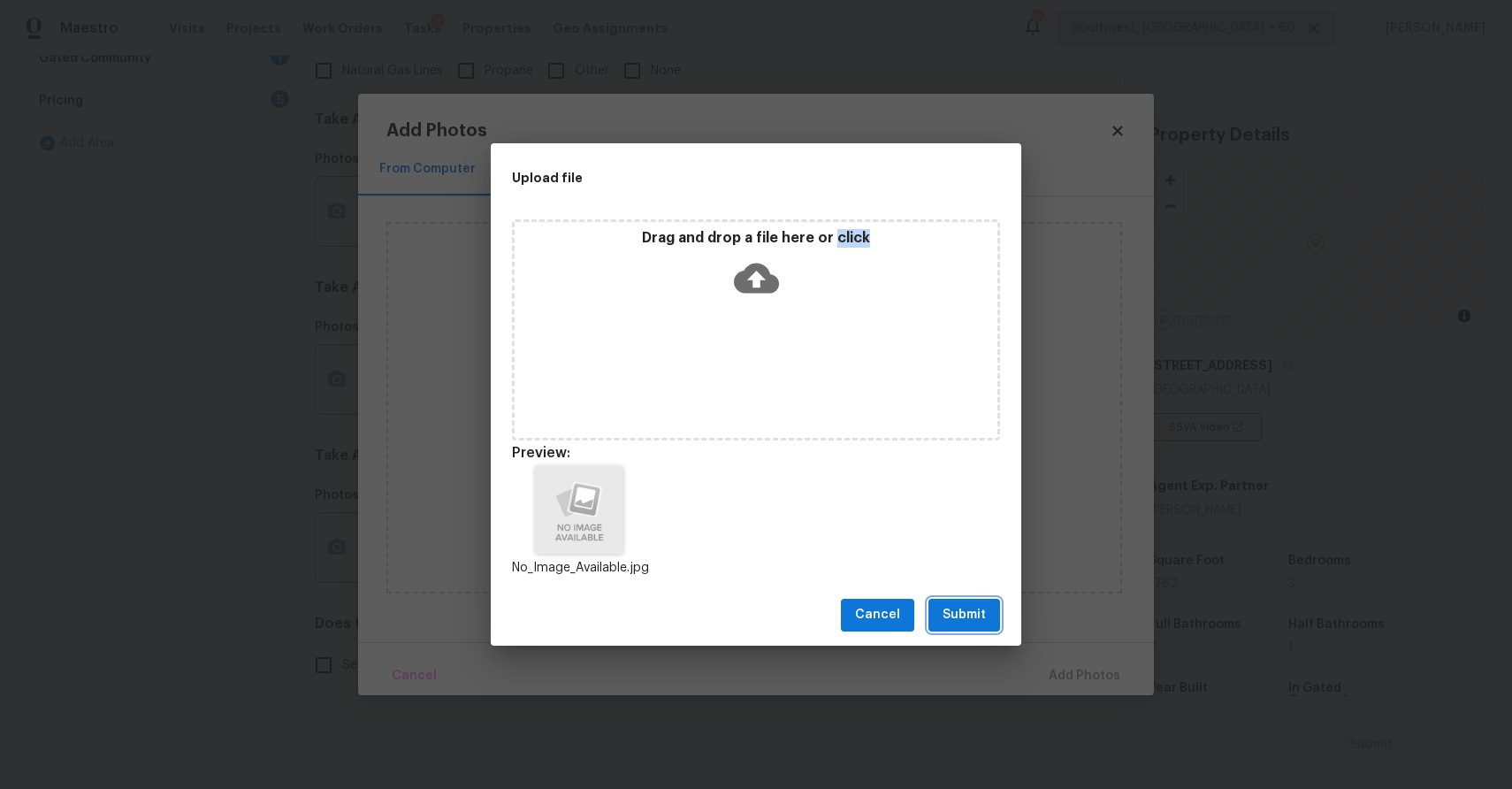
click at [943, 604] on button "Submit" at bounding box center [965, 614] width 72 height 33
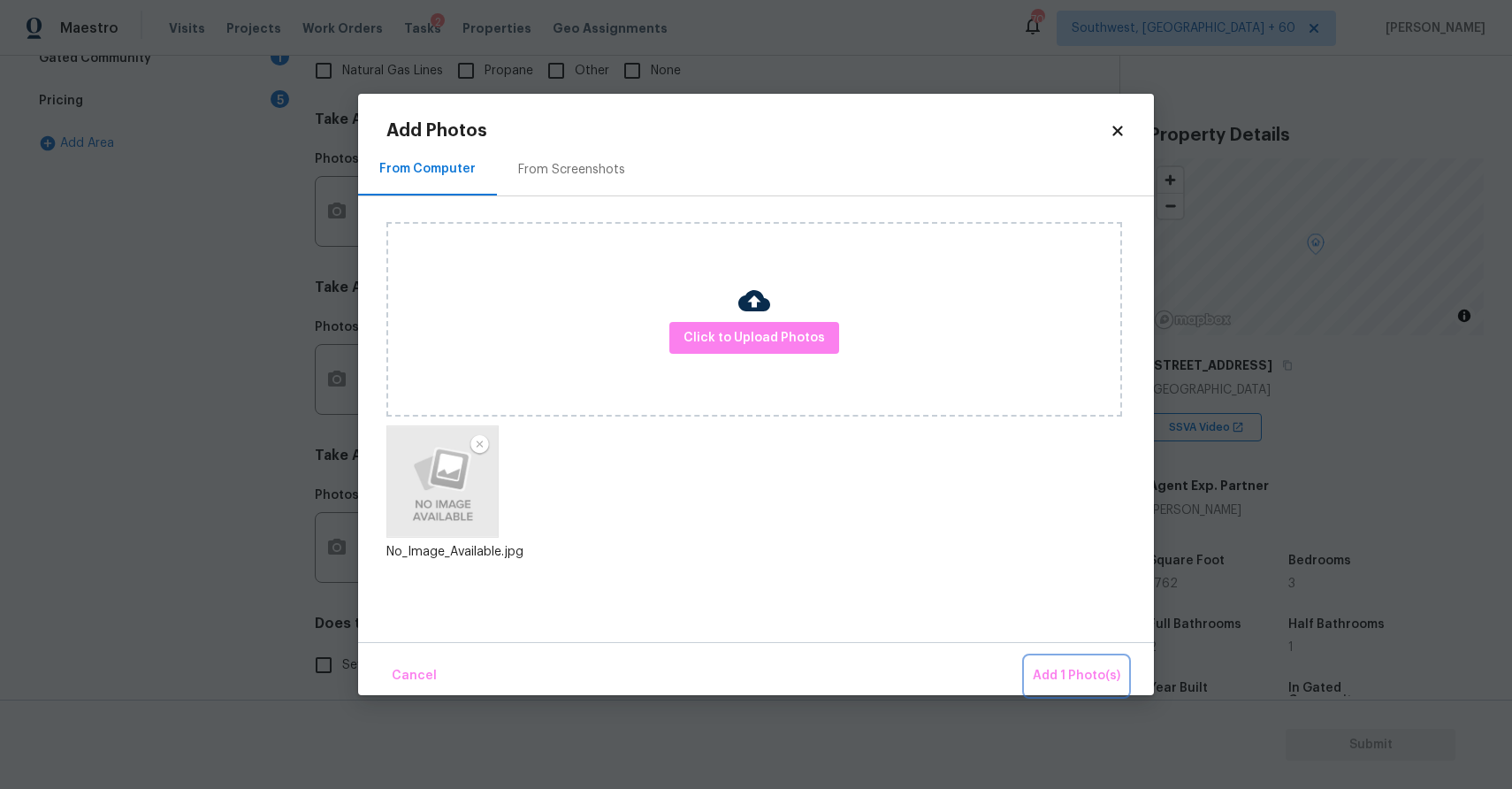
click at [1080, 674] on span "Add 1 Photo(s)" at bounding box center [1076, 676] width 88 height 22
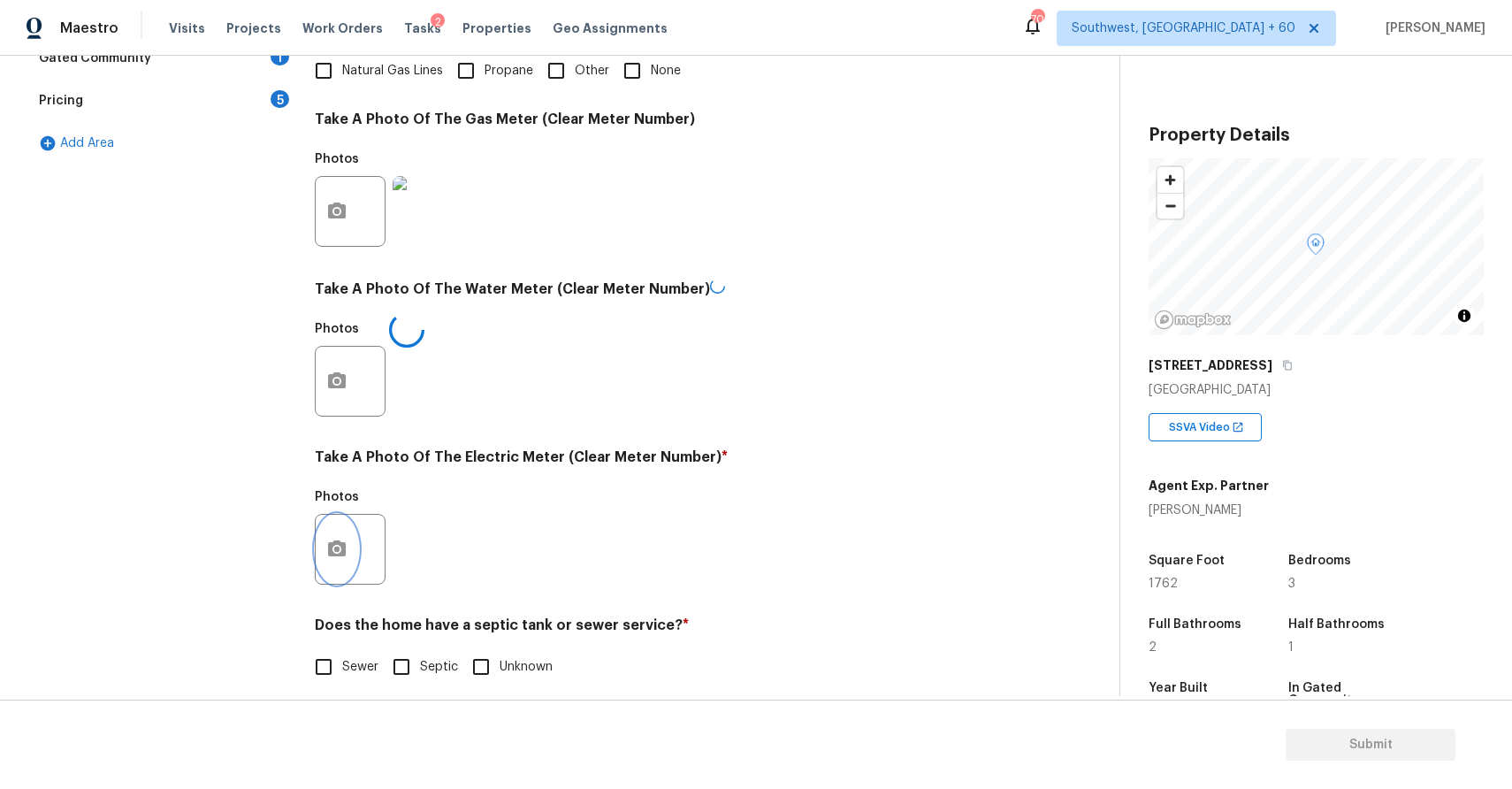
click at [329, 523] on button "button" at bounding box center [336, 549] width 43 height 69
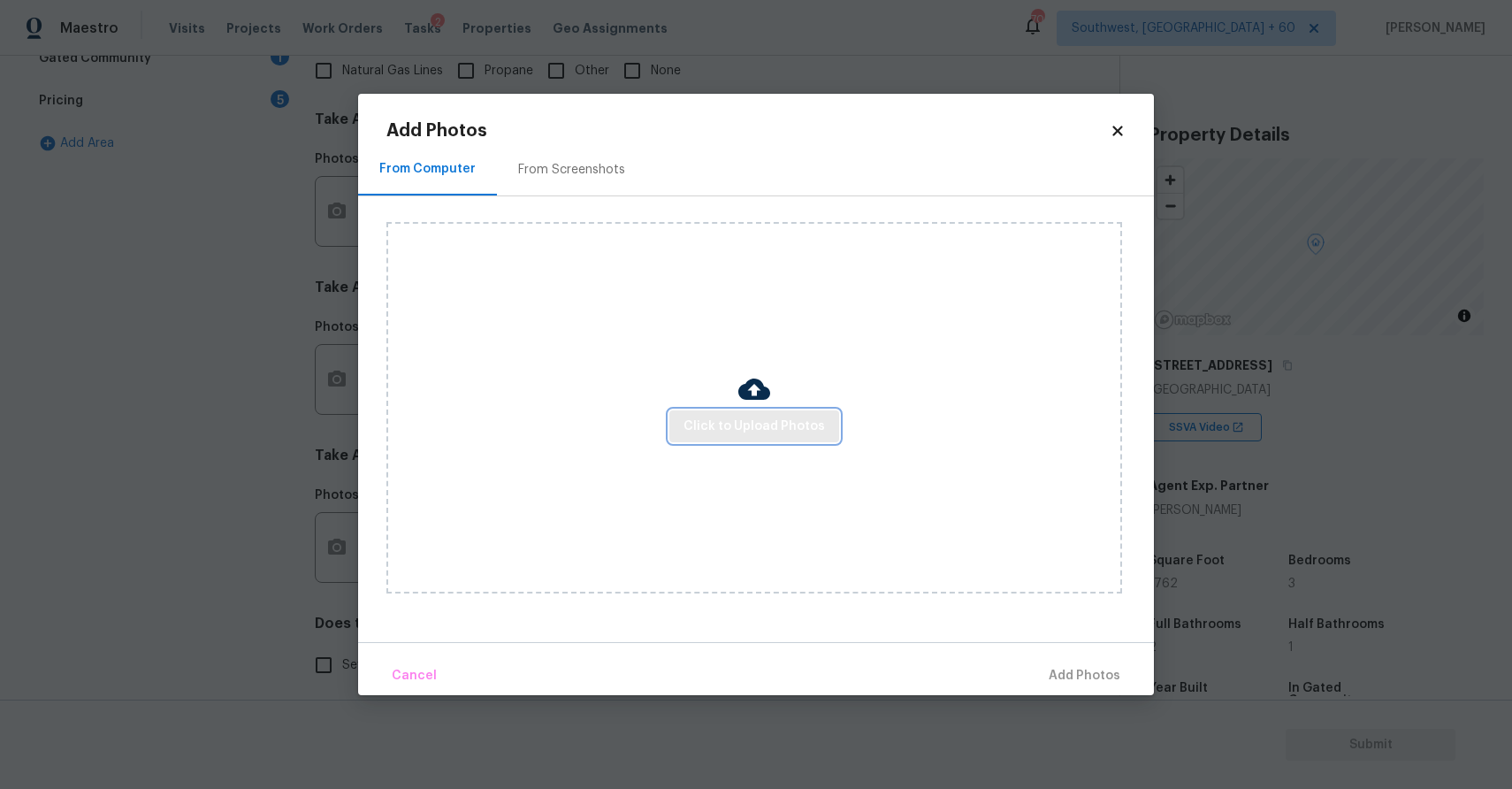
click at [793, 440] on button "Click to Upload Photos" at bounding box center [754, 426] width 170 height 33
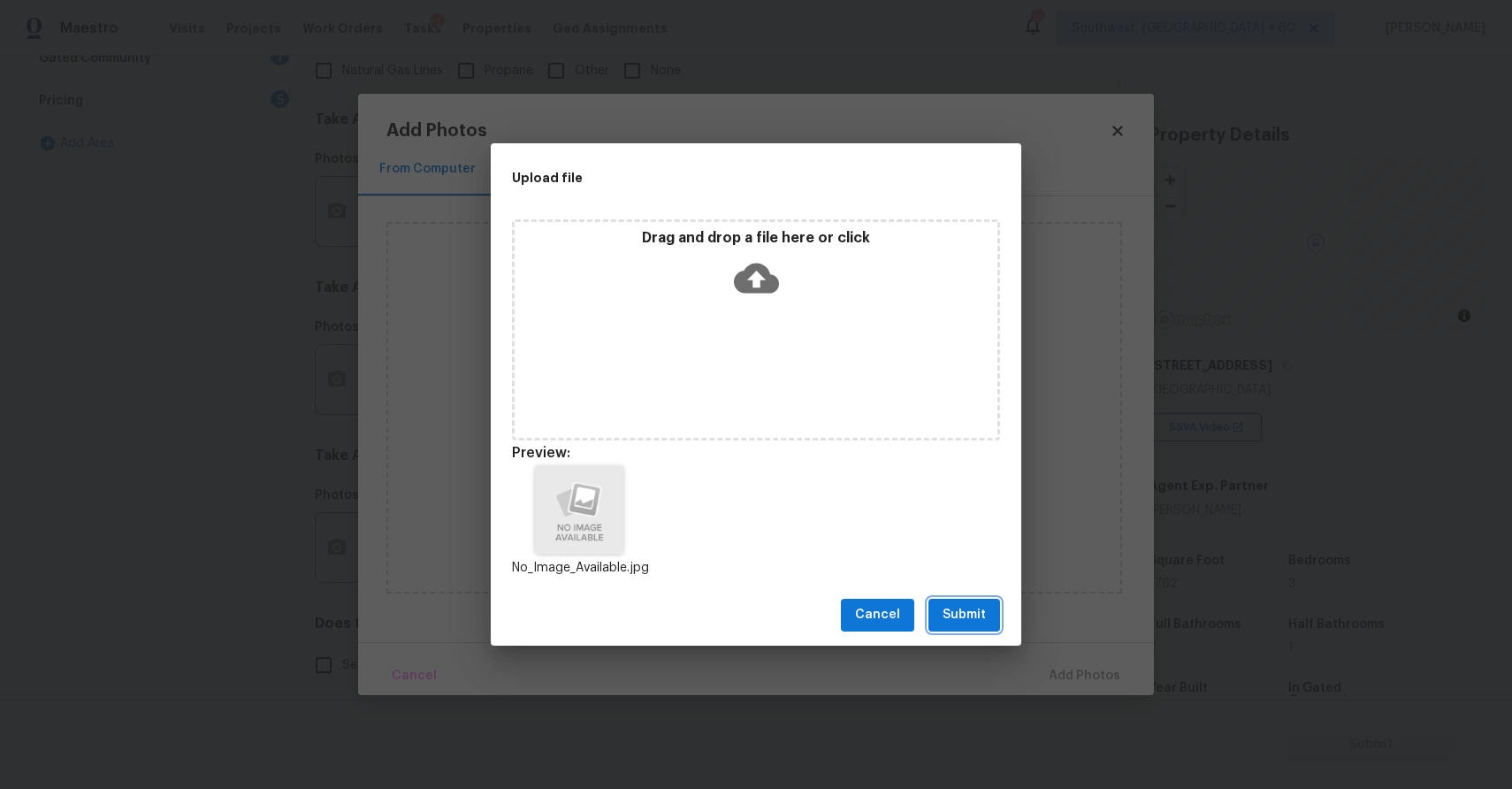
click at [968, 604] on span "Submit" at bounding box center [965, 614] width 43 height 22
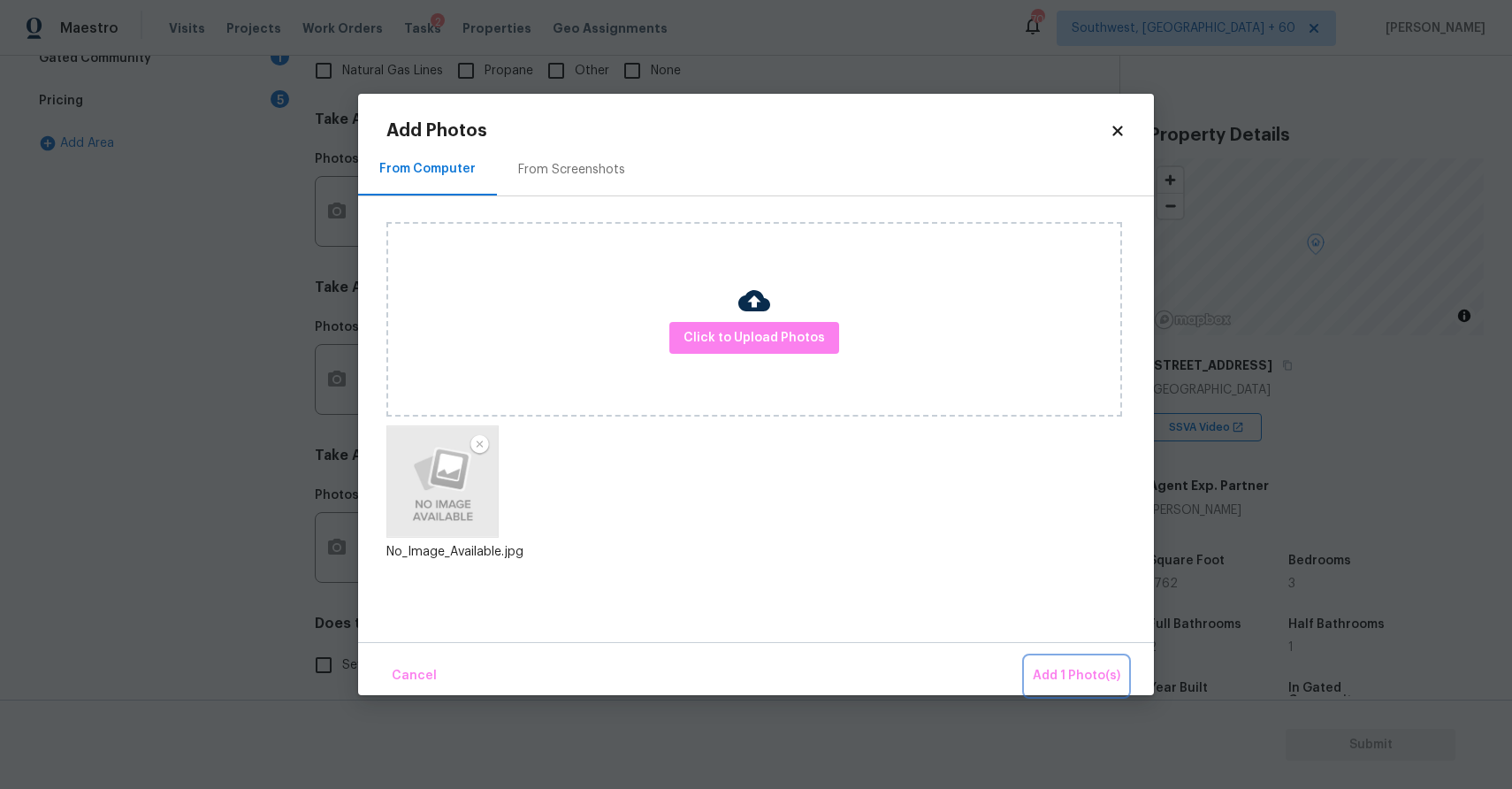
click at [1085, 671] on span "Add 1 Photo(s)" at bounding box center [1076, 676] width 88 height 22
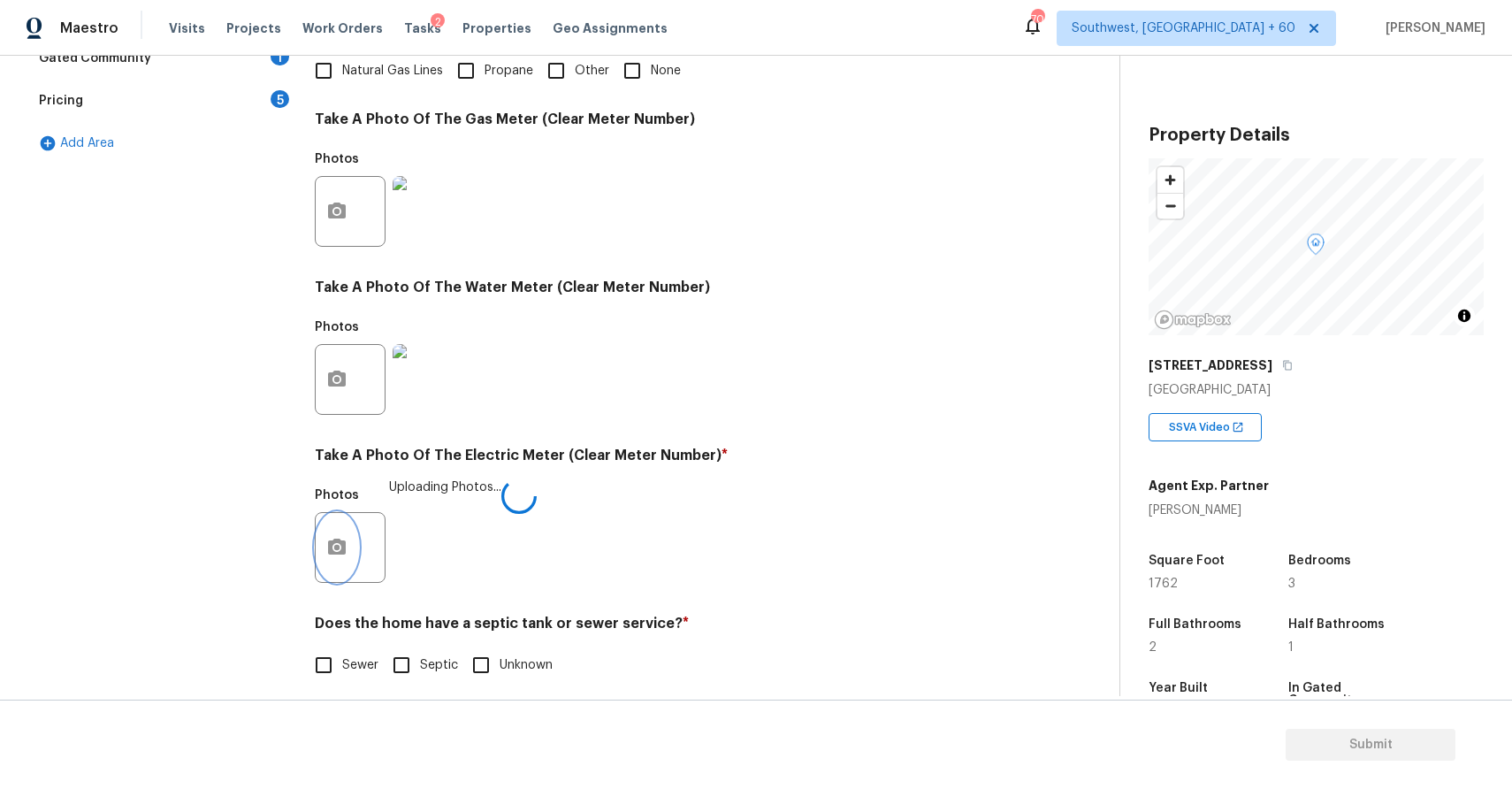
scroll to position [542, 0]
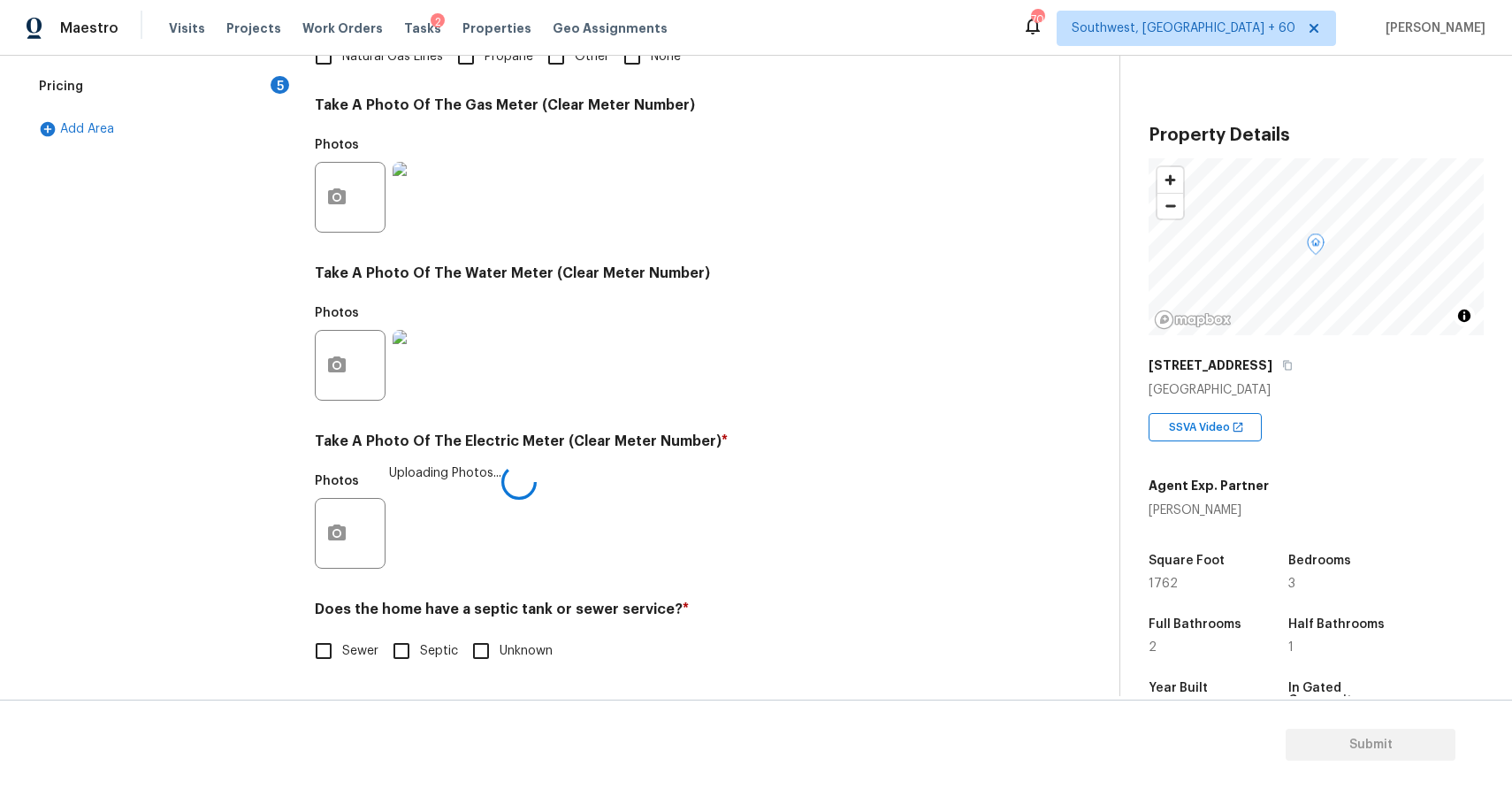
click at [389, 650] on input "Septic" at bounding box center [401, 650] width 37 height 37
checkbox input "true"
click at [370, 657] on span "Sewer" at bounding box center [360, 653] width 36 height 19
click at [342, 657] on input "Sewer" at bounding box center [323, 652] width 37 height 37
checkbox input "true"
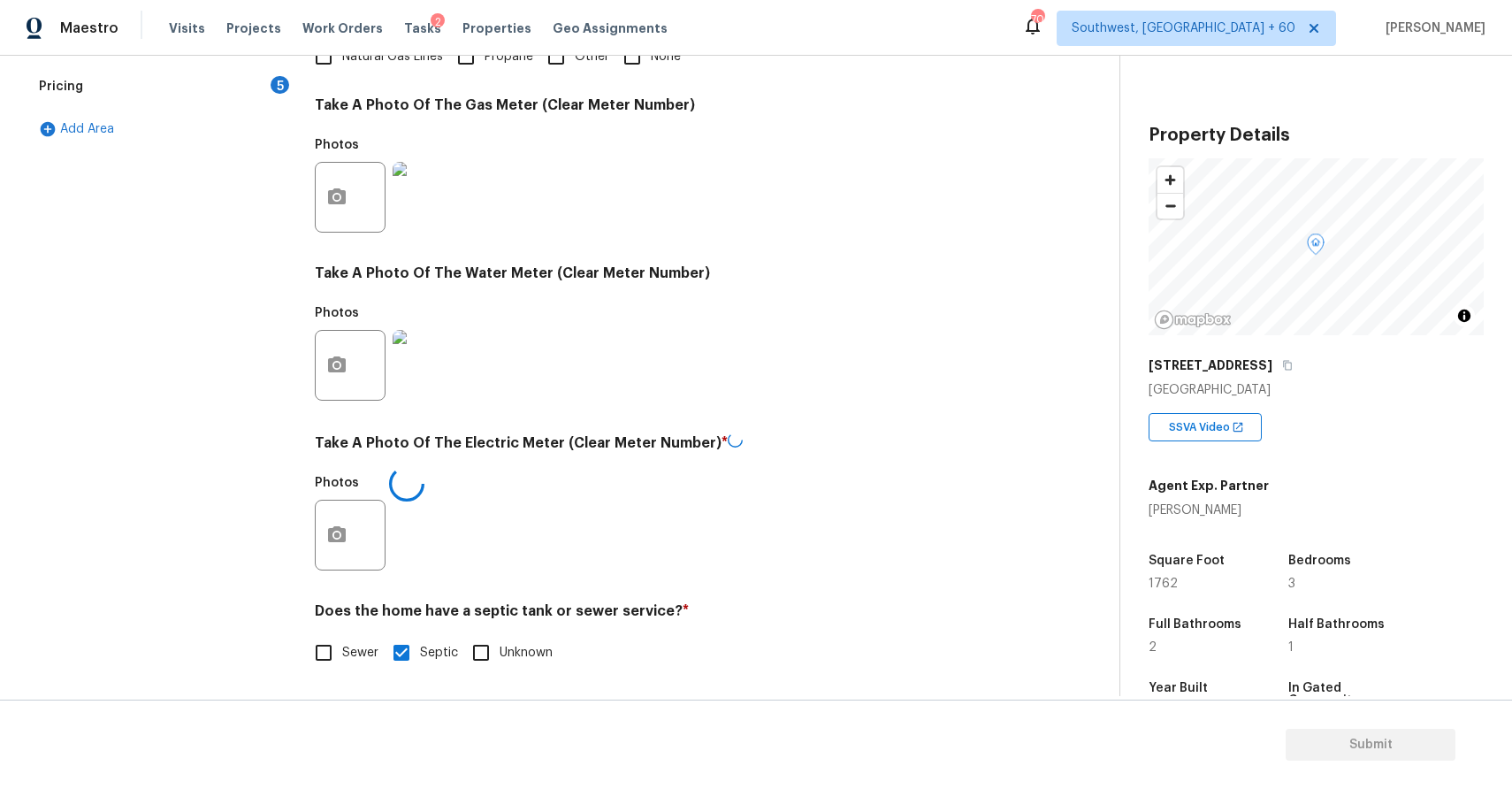
checkbox input "false"
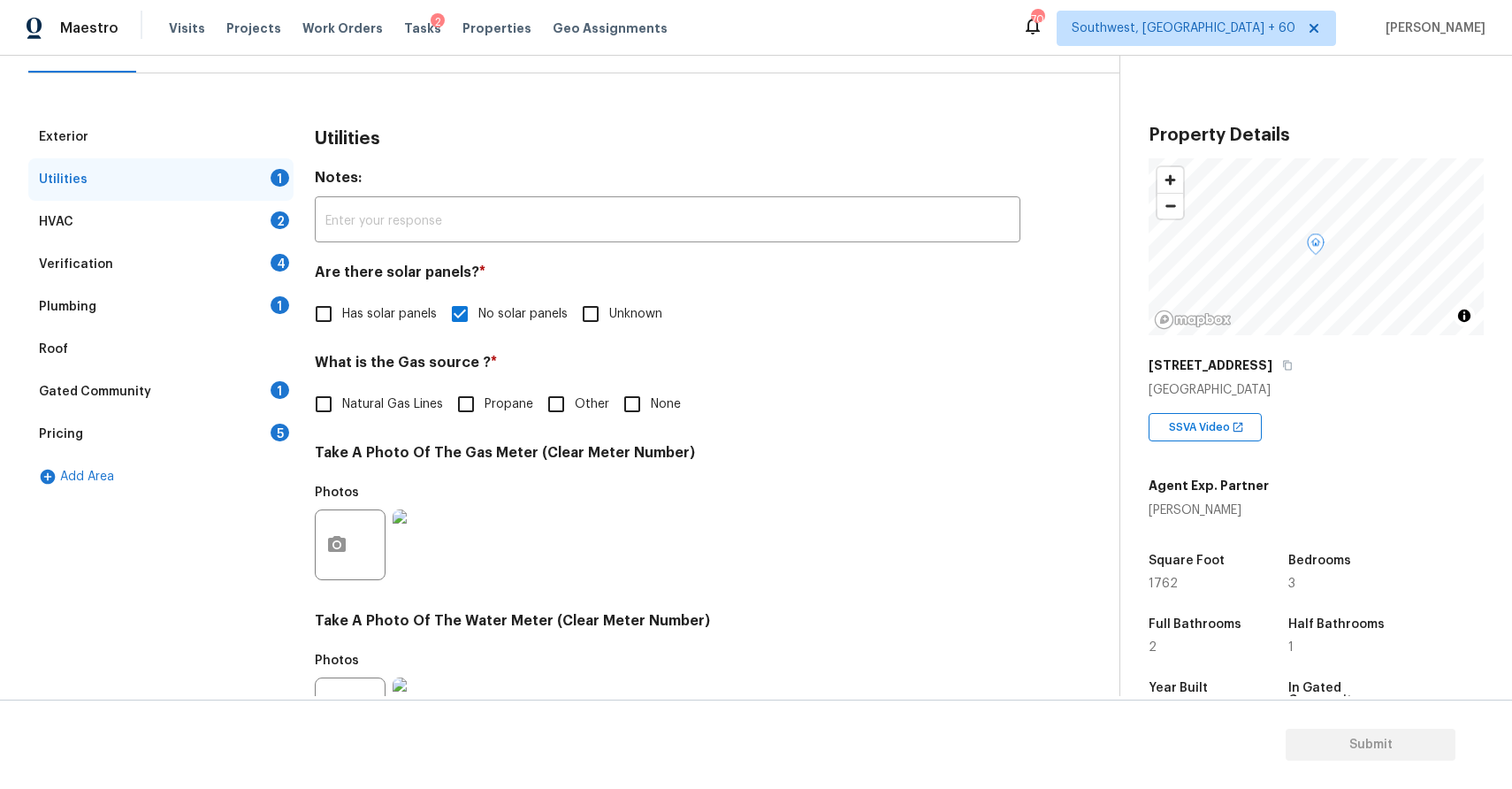
click at [202, 187] on div "Utilities 1" at bounding box center [161, 179] width 266 height 43
click at [239, 225] on div "HVAC 2" at bounding box center [161, 221] width 266 height 43
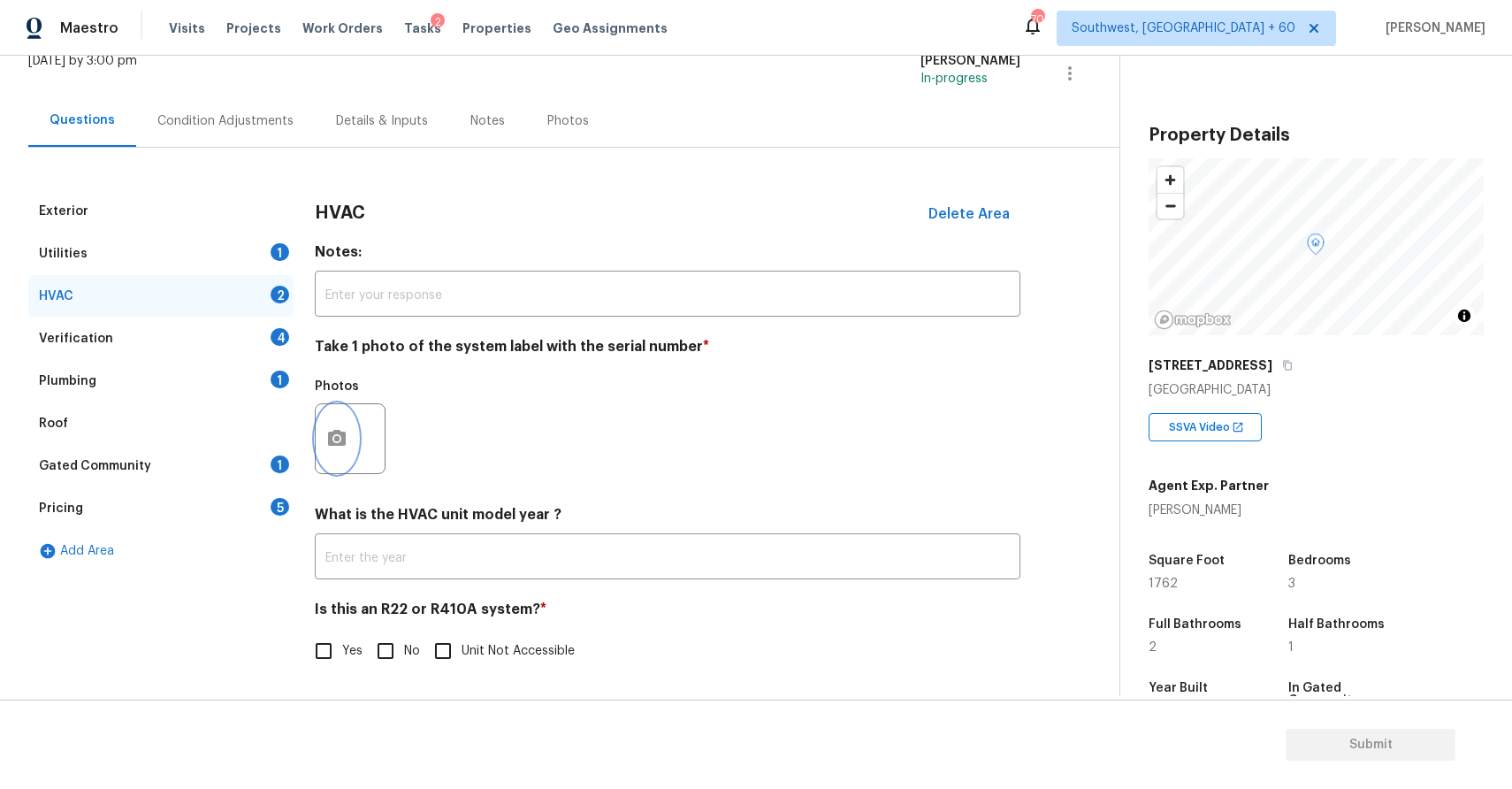
click at [344, 431] on icon "button" at bounding box center [336, 438] width 21 height 21
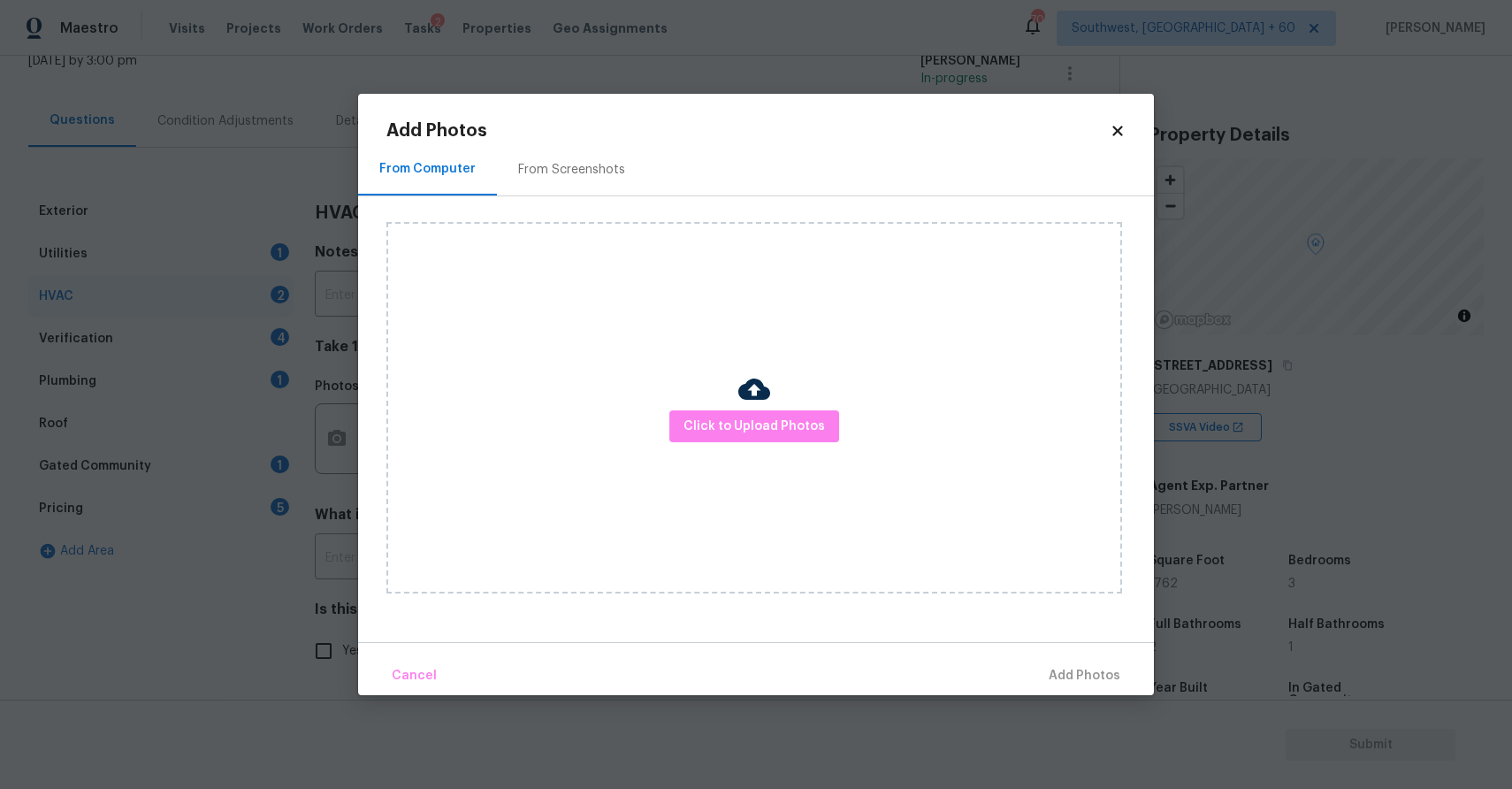
click at [801, 406] on div "Click to Upload Photos" at bounding box center [754, 407] width 736 height 371
click at [798, 422] on span "Click to Upload Photos" at bounding box center [754, 426] width 142 height 22
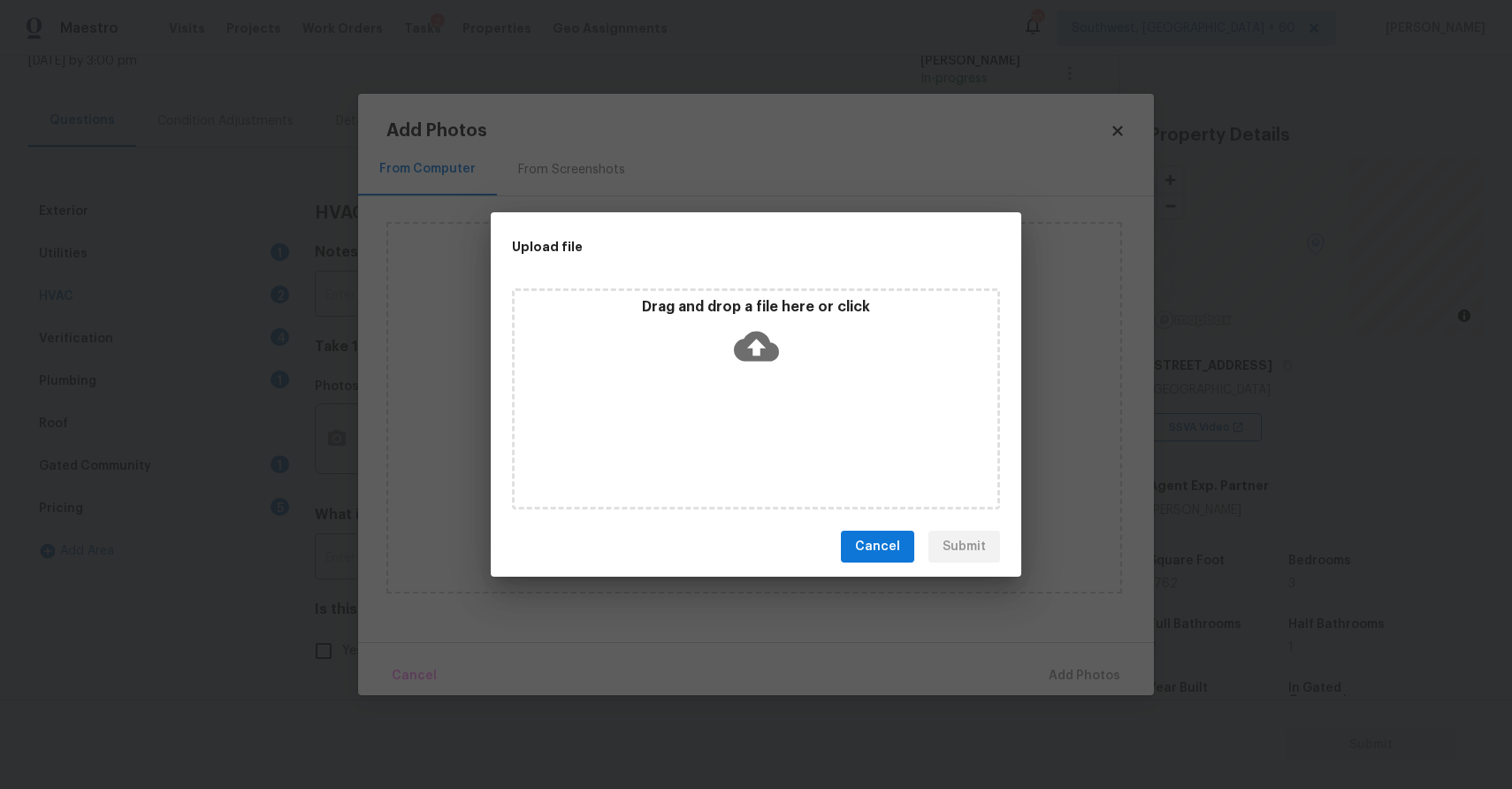
click at [798, 422] on div "Drag and drop a file here or click" at bounding box center [756, 399] width 489 height 221
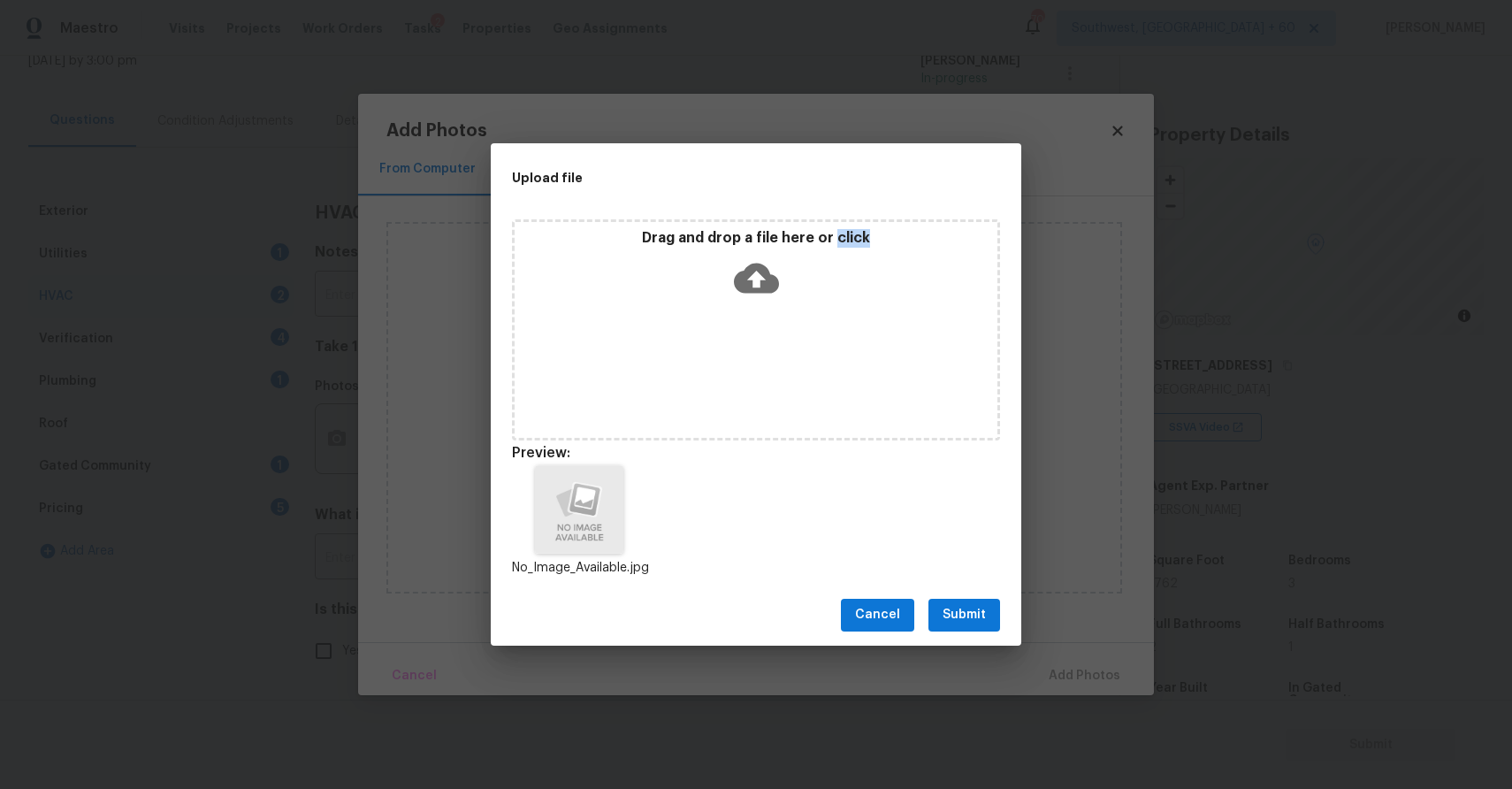
click at [998, 610] on button "Submit" at bounding box center [965, 614] width 72 height 33
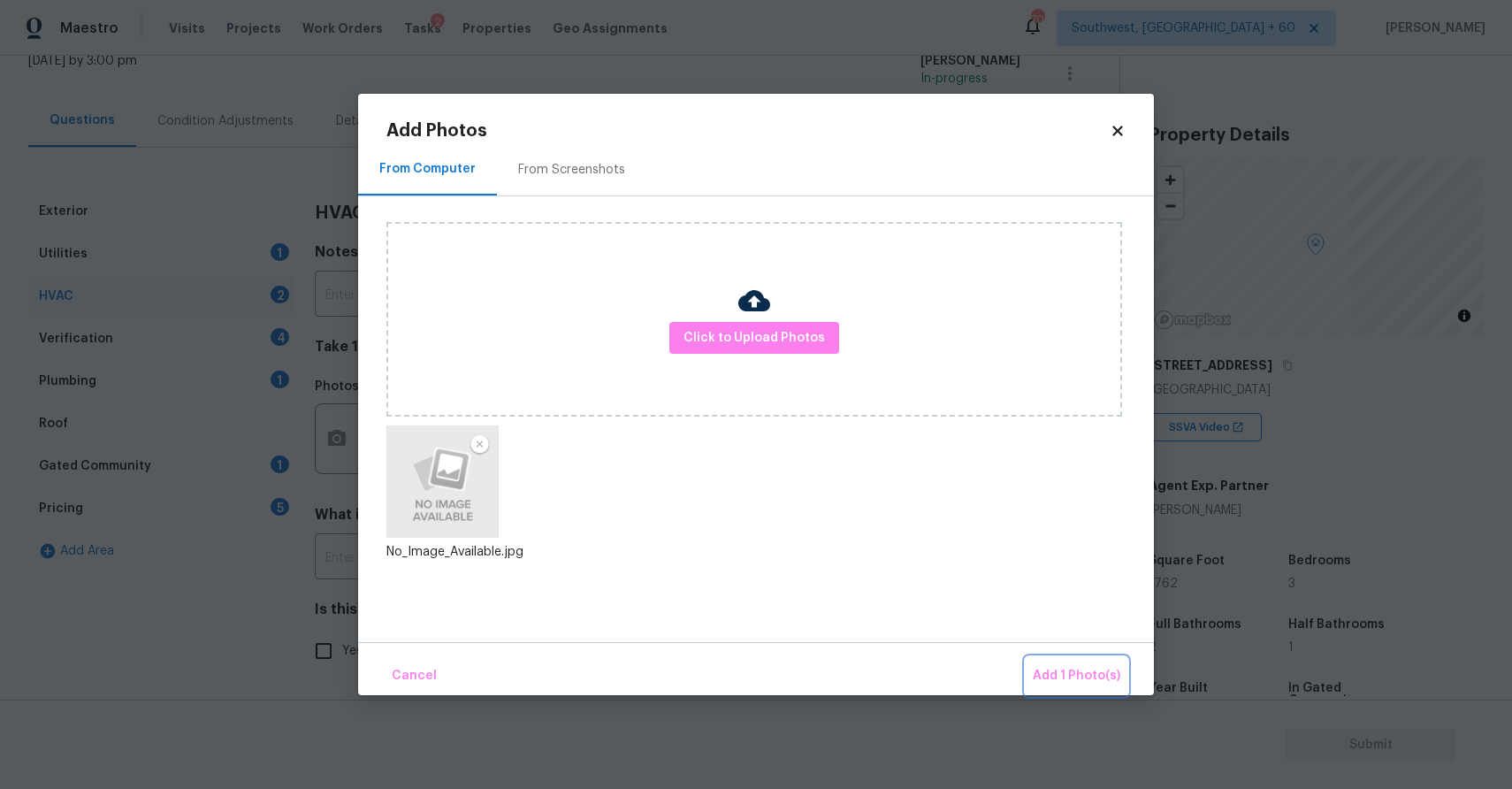
click at [1083, 661] on button "Add 1 Photo(s)" at bounding box center [1076, 676] width 102 height 38
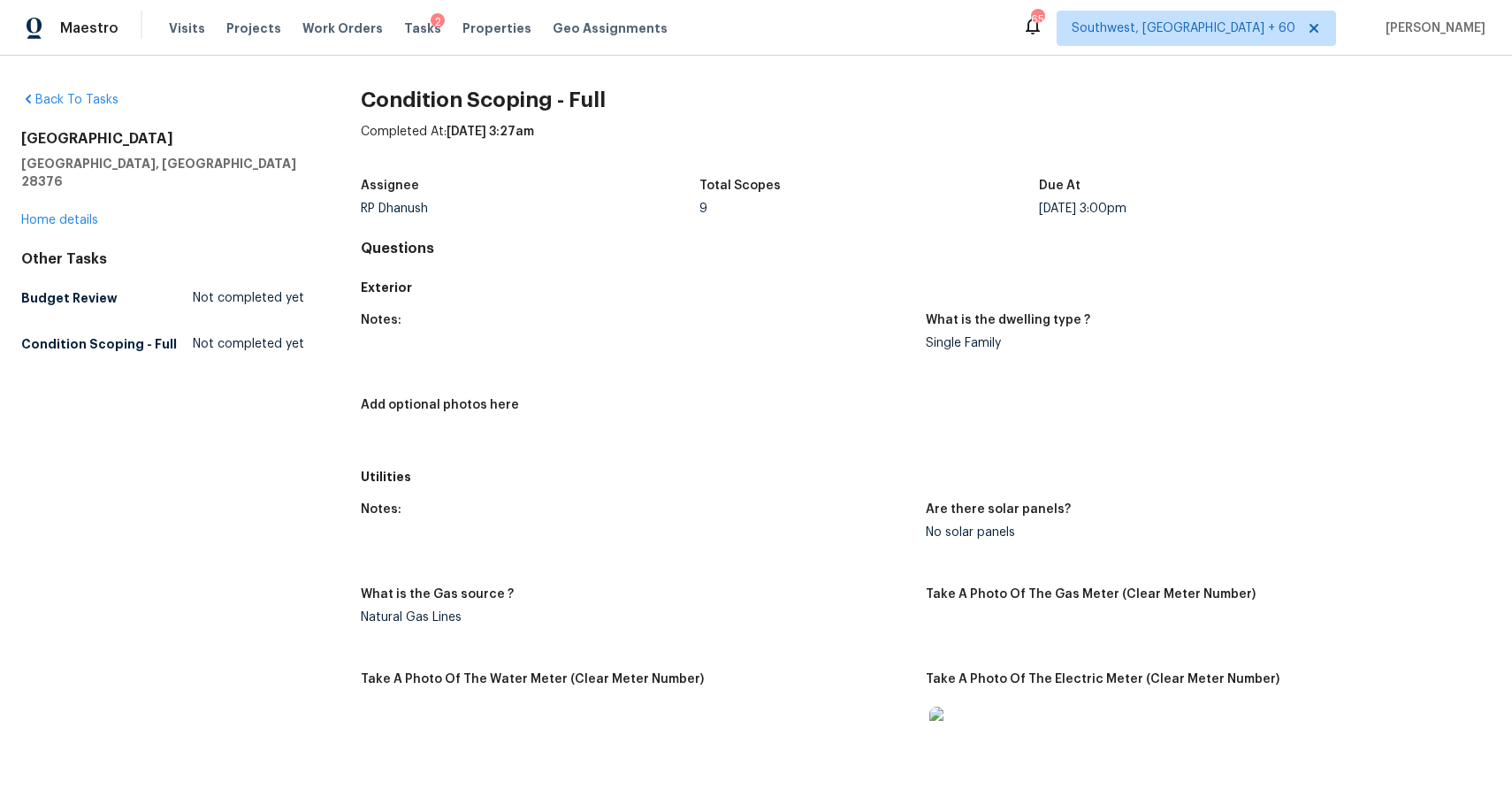
click at [431, 20] on div "2" at bounding box center [438, 22] width 14 height 18
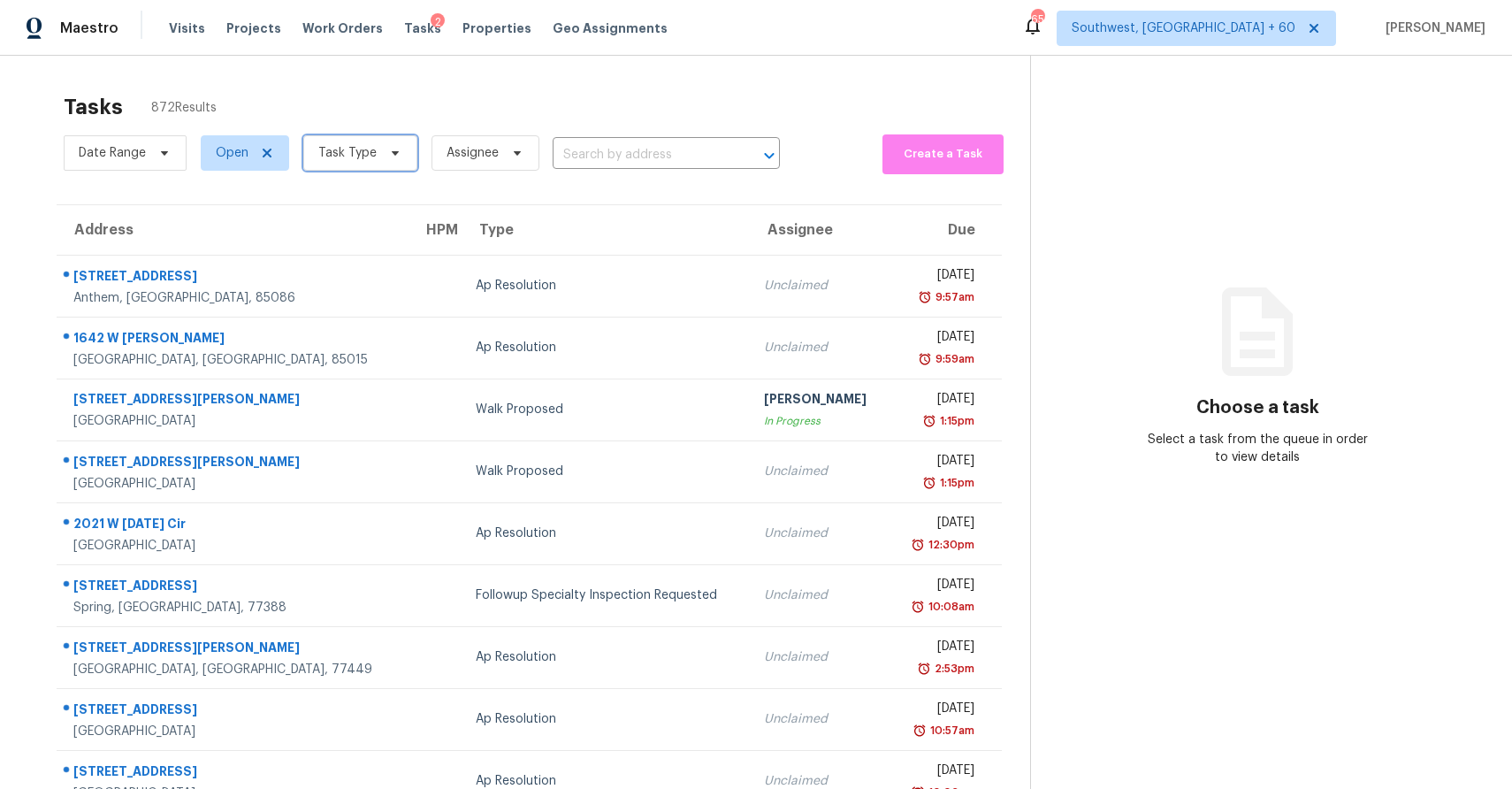
click at [346, 147] on span "Task Type" at bounding box center [348, 153] width 59 height 18
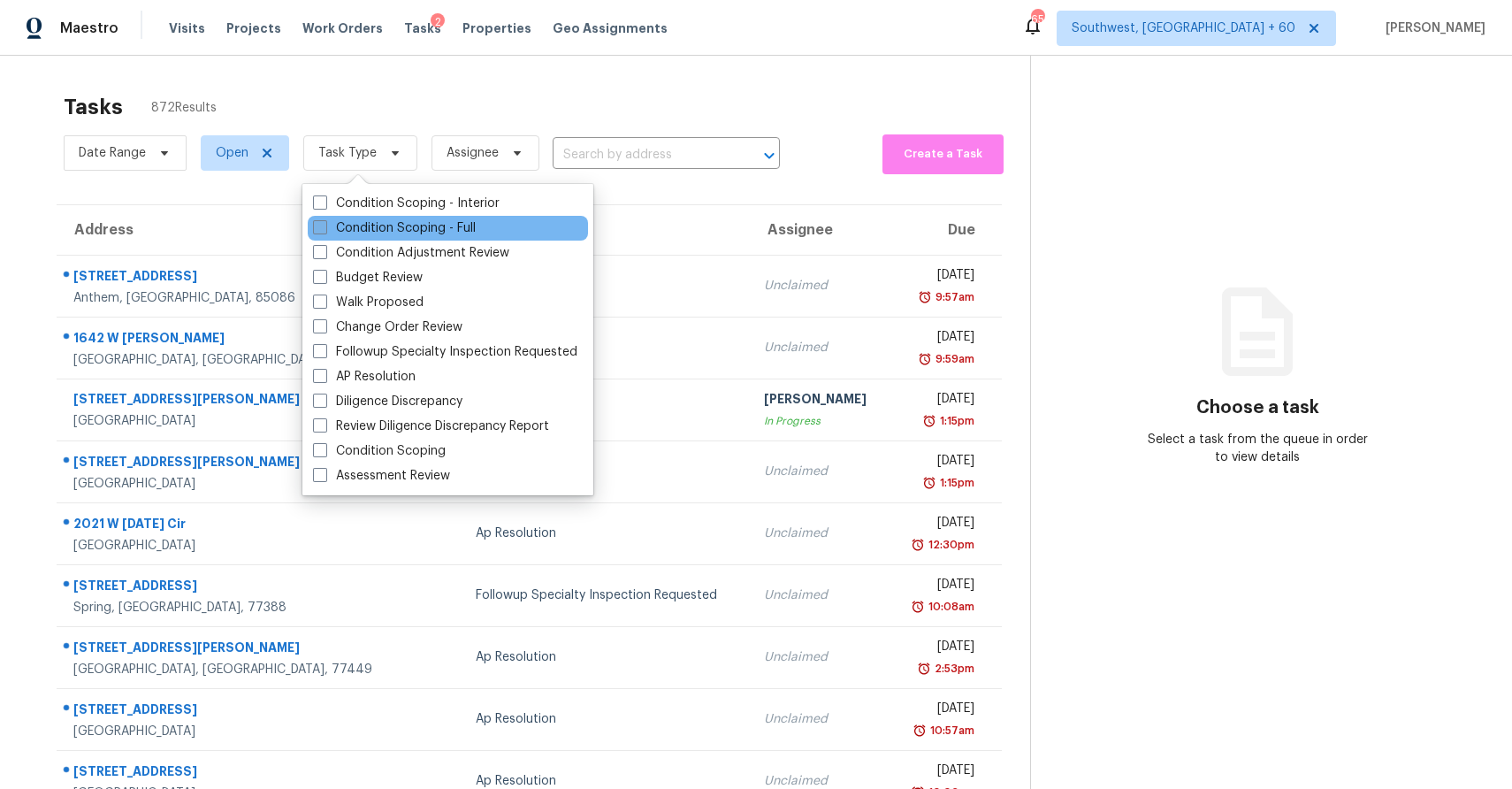
click at [423, 220] on label "Condition Scoping - Full" at bounding box center [394, 228] width 163 height 18
click at [324, 220] on input "Condition Scoping - Full" at bounding box center [318, 225] width 11 height 11
checkbox input "true"
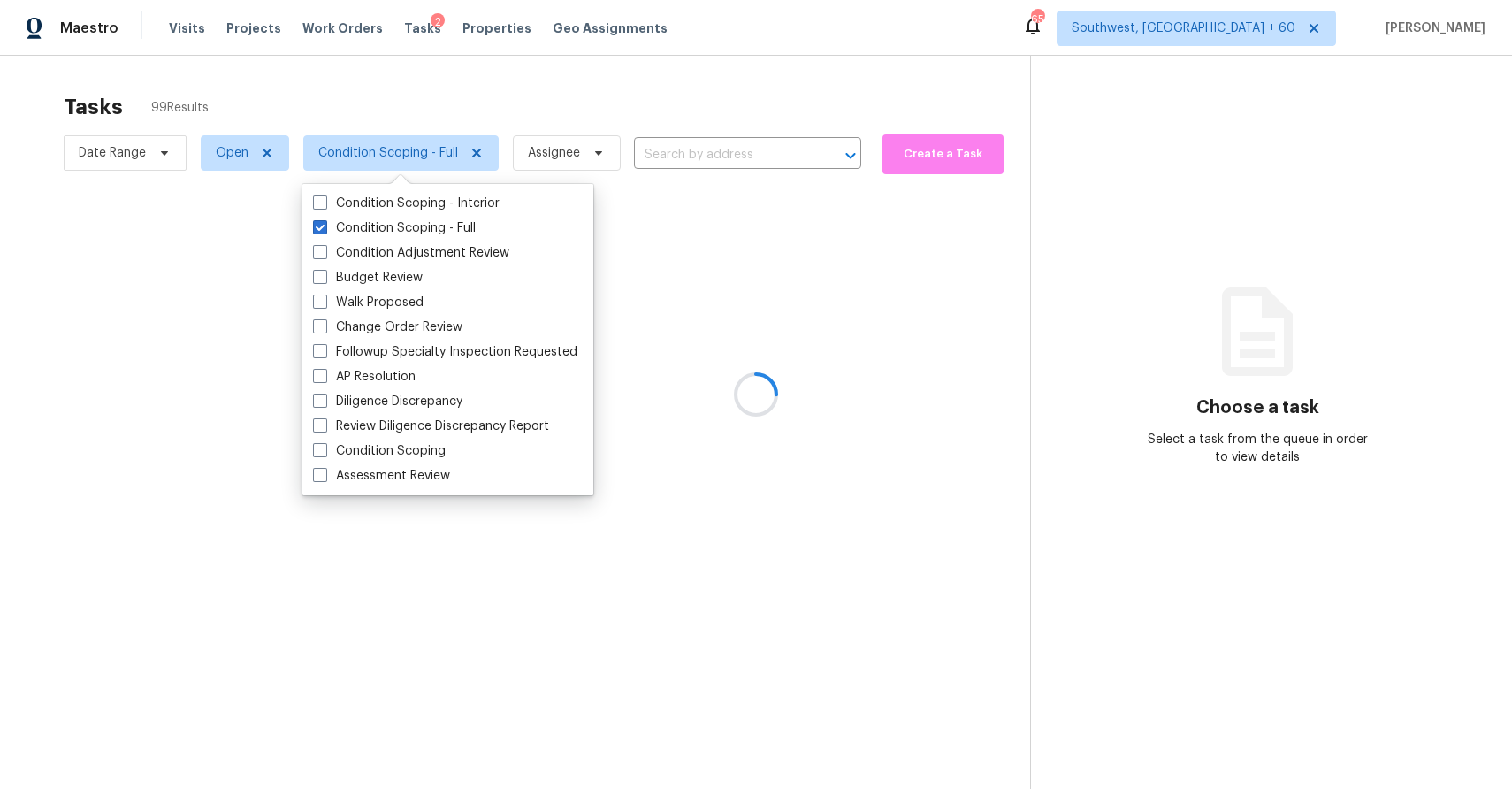
click at [488, 117] on div at bounding box center [756, 394] width 1512 height 789
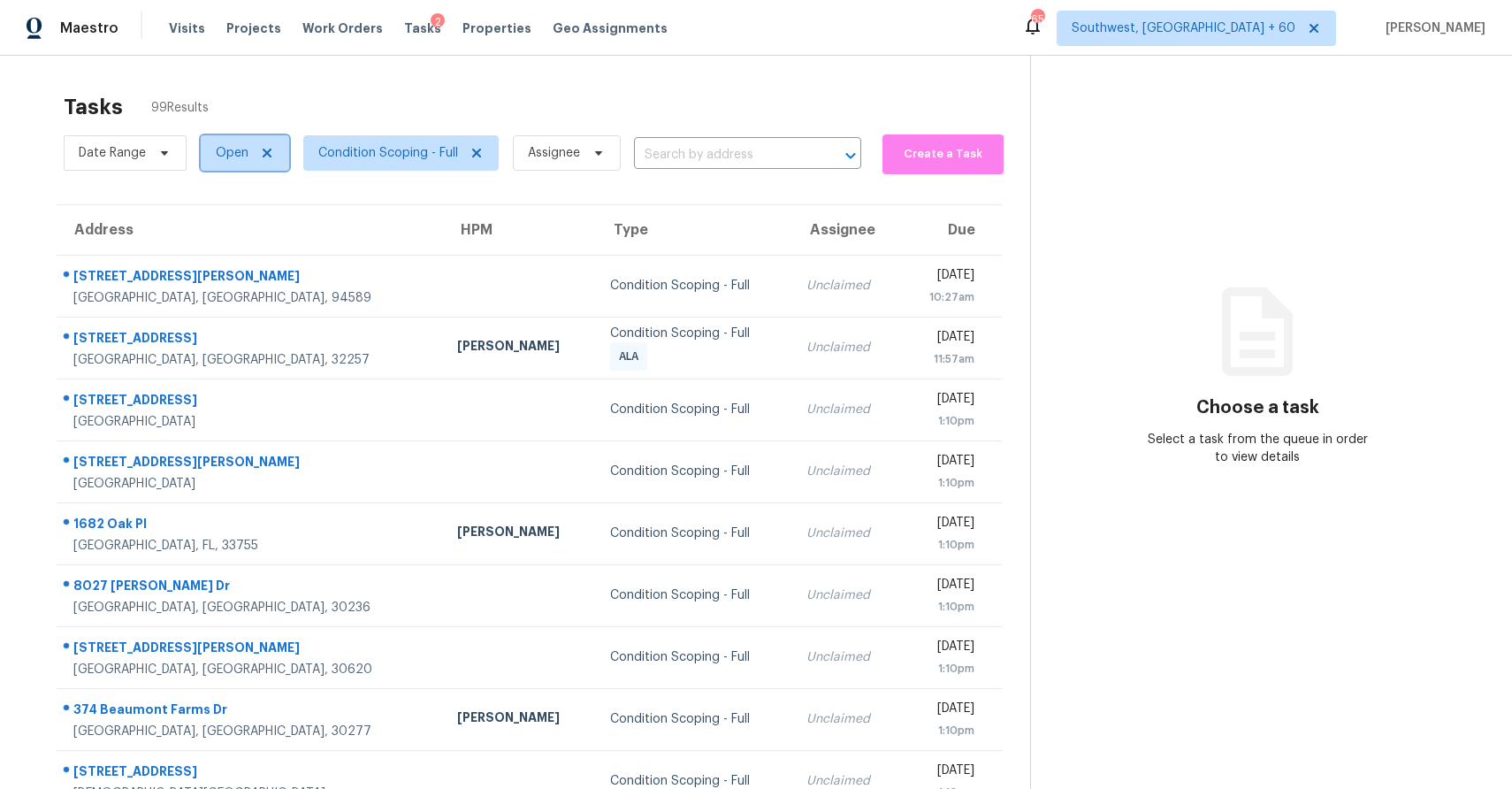
click at [222, 163] on span "Open" at bounding box center [245, 152] width 89 height 35
click at [248, 227] on label "Closed" at bounding box center [242, 228] width 63 height 18
click at [222, 227] on input "Closed" at bounding box center [216, 225] width 11 height 11
checkbox input "true"
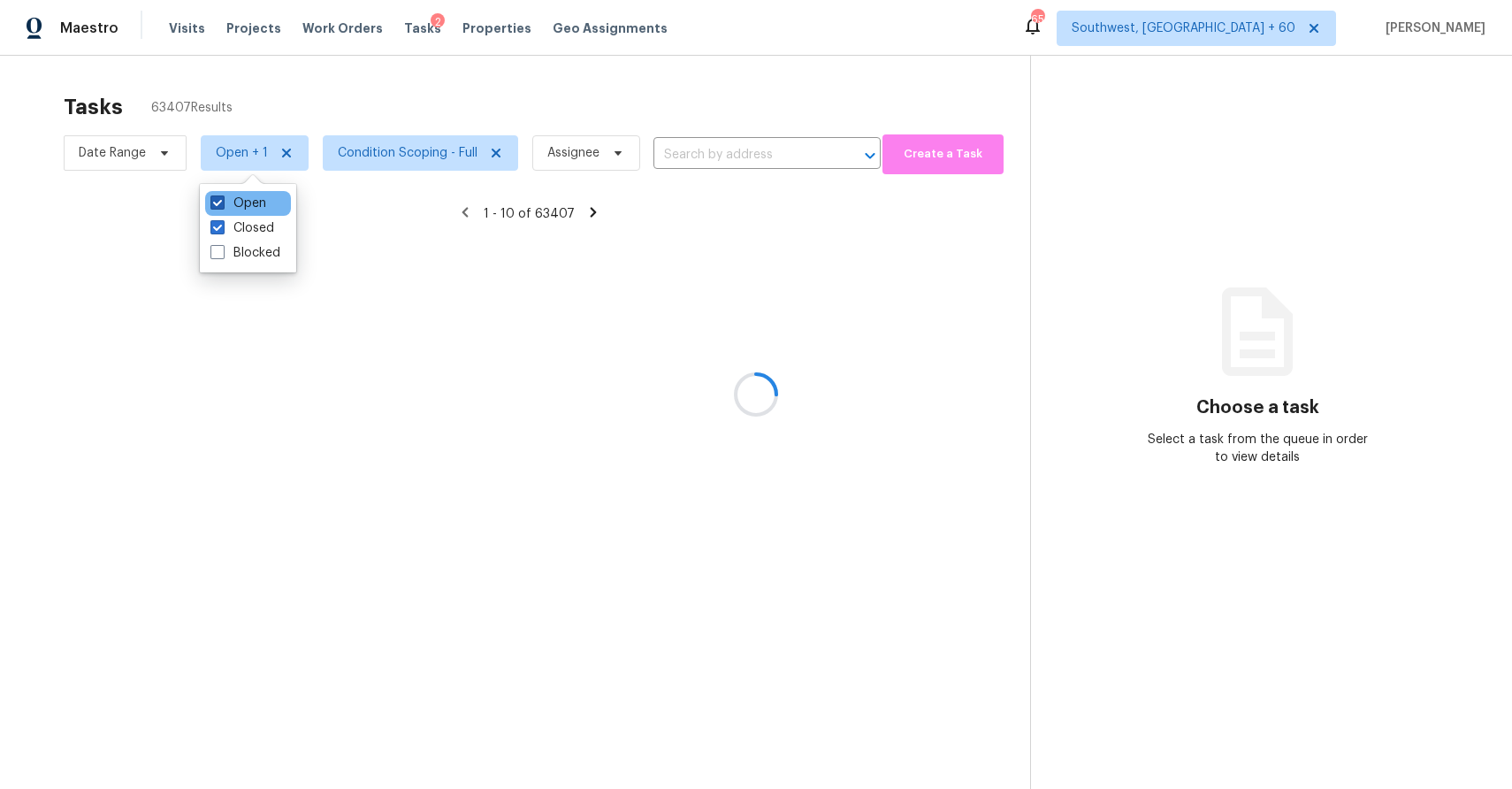
click at [244, 211] on label "Open" at bounding box center [238, 203] width 56 height 18
click at [222, 206] on input "Open" at bounding box center [216, 200] width 11 height 11
checkbox input "false"
click at [402, 93] on div at bounding box center [756, 394] width 1512 height 789
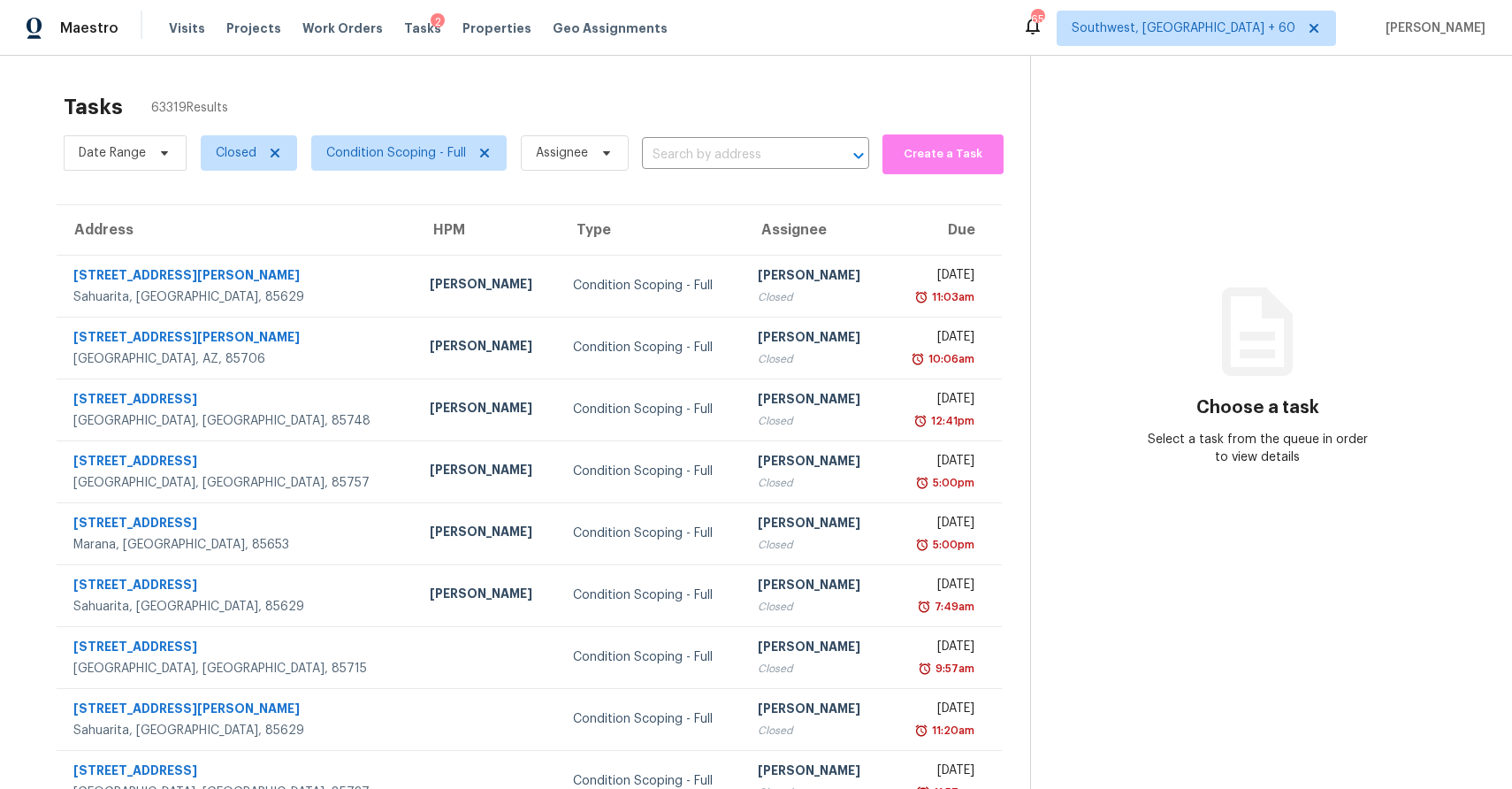
click at [666, 140] on div "Date Range Closed Condition Scoping - Full Assignee ​" at bounding box center [466, 153] width 805 height 46
click at [696, 158] on input "text" at bounding box center [730, 155] width 178 height 27
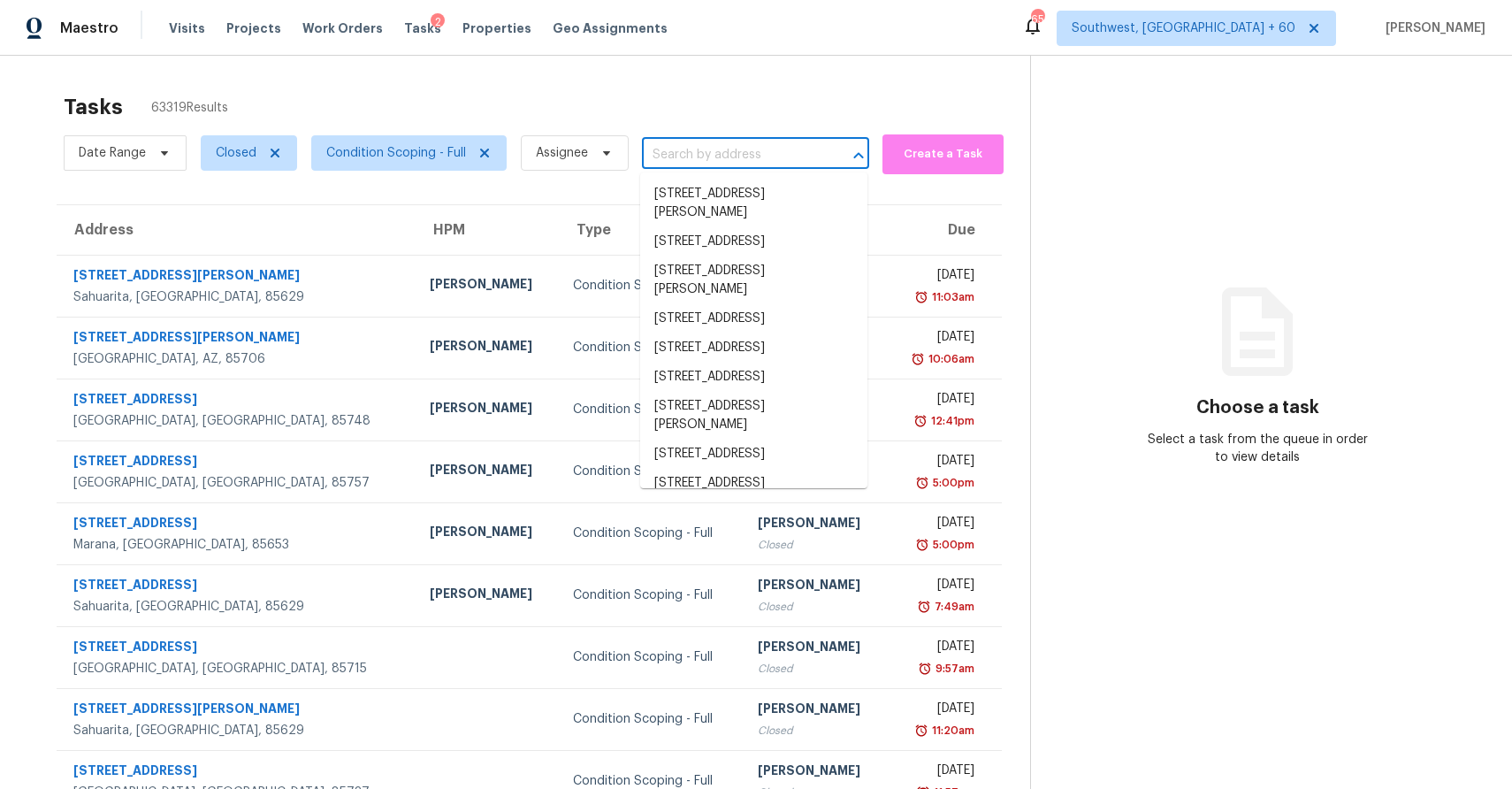
paste input "[STREET_ADDRESS]"
type input "[STREET_ADDRESS]"
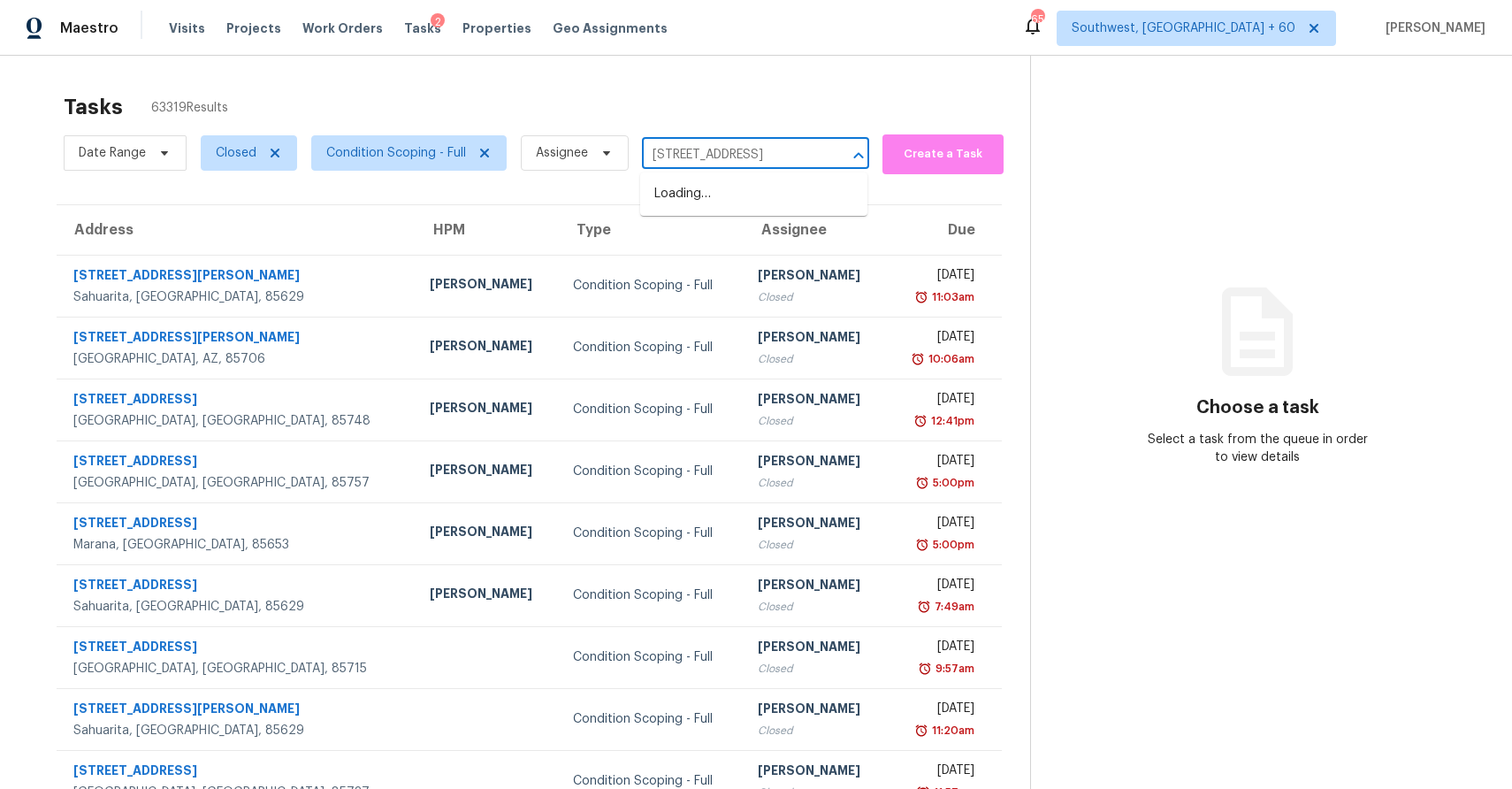
scroll to position [0, 39]
click at [767, 186] on li "[STREET_ADDRESS]" at bounding box center [753, 194] width 227 height 29
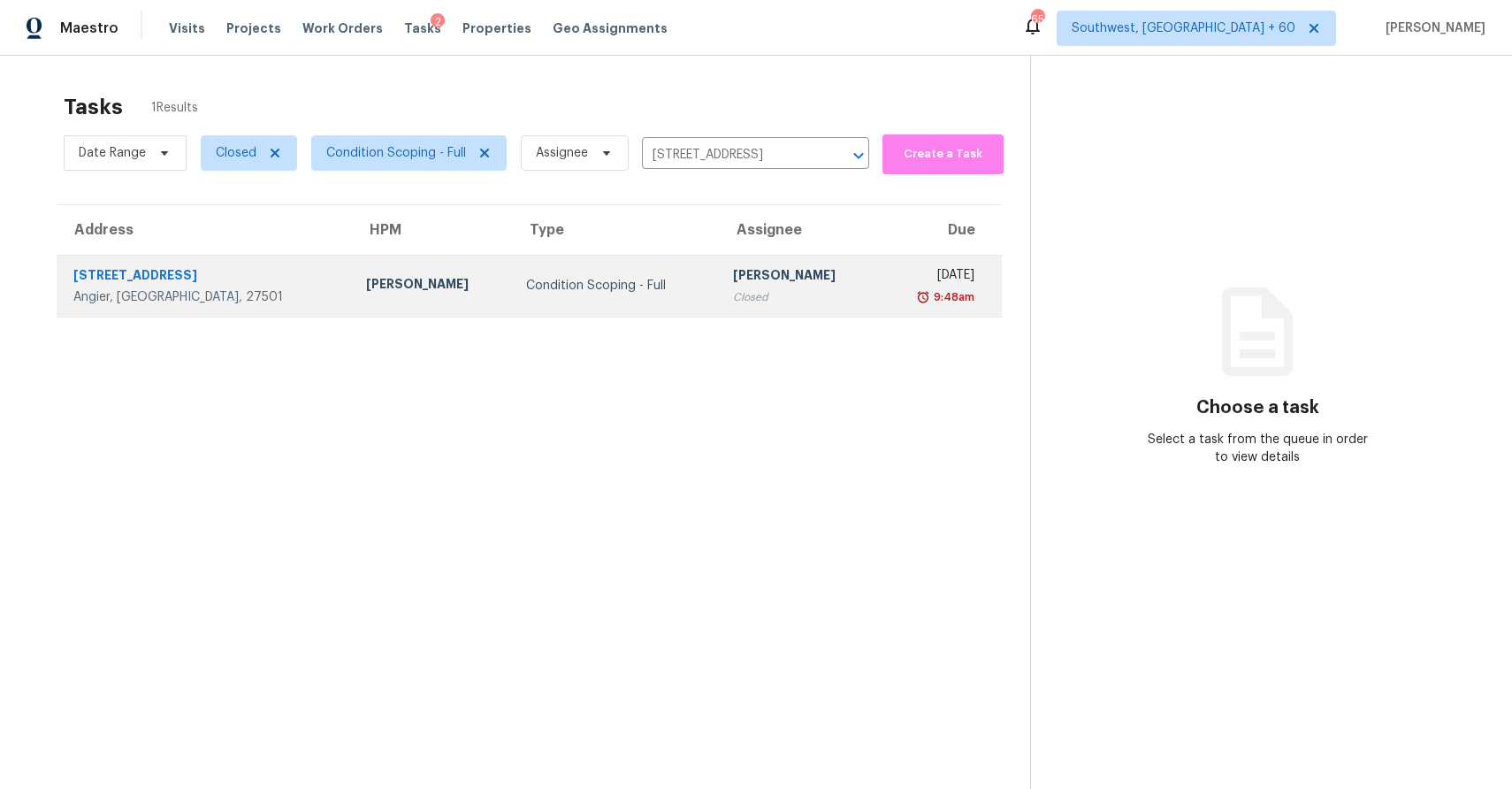
click at [768, 272] on div "[PERSON_NAME]" at bounding box center [799, 277] width 132 height 22
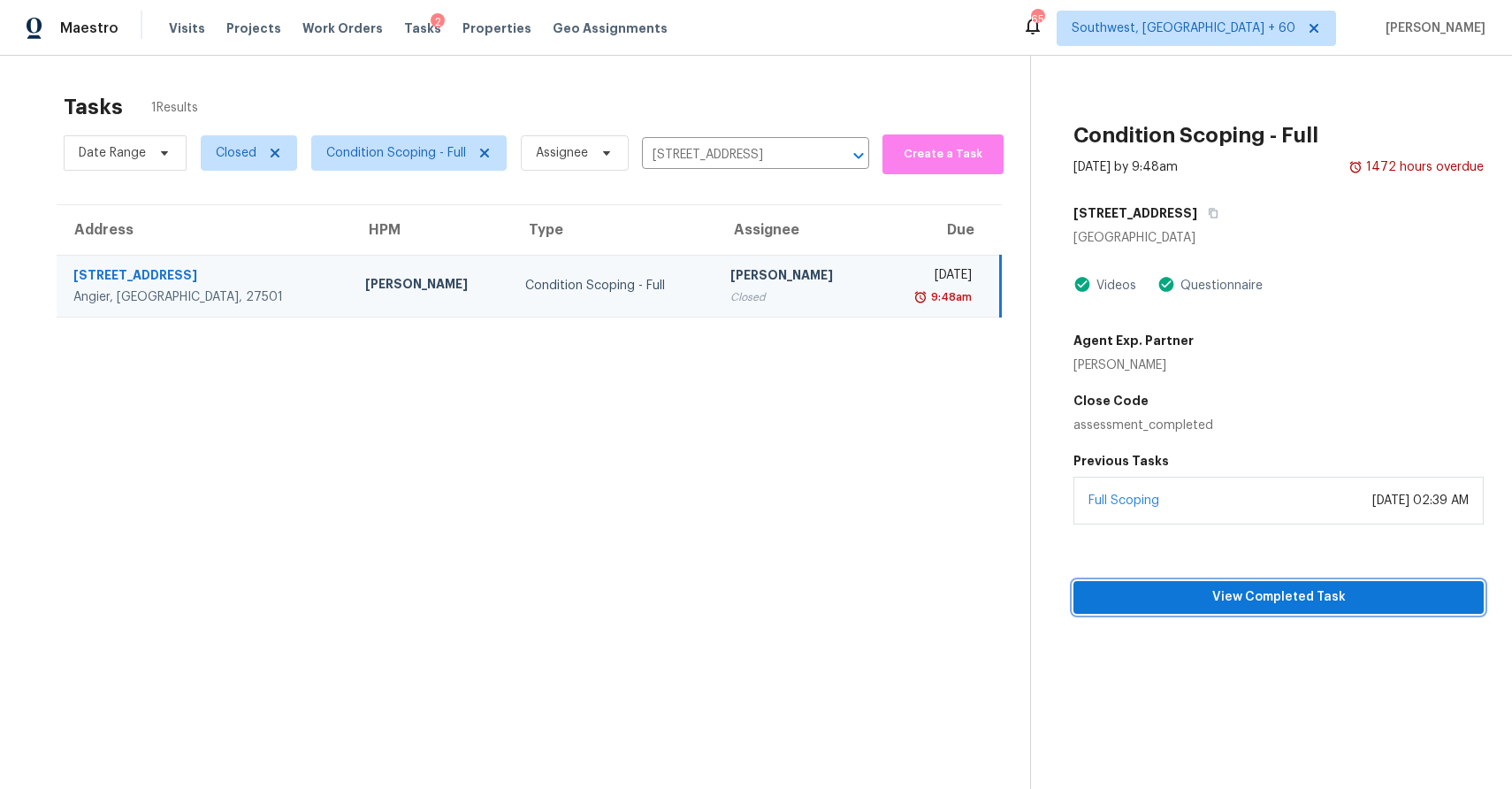
click at [1312, 588] on span "View Completed Task" at bounding box center [1279, 596] width 382 height 22
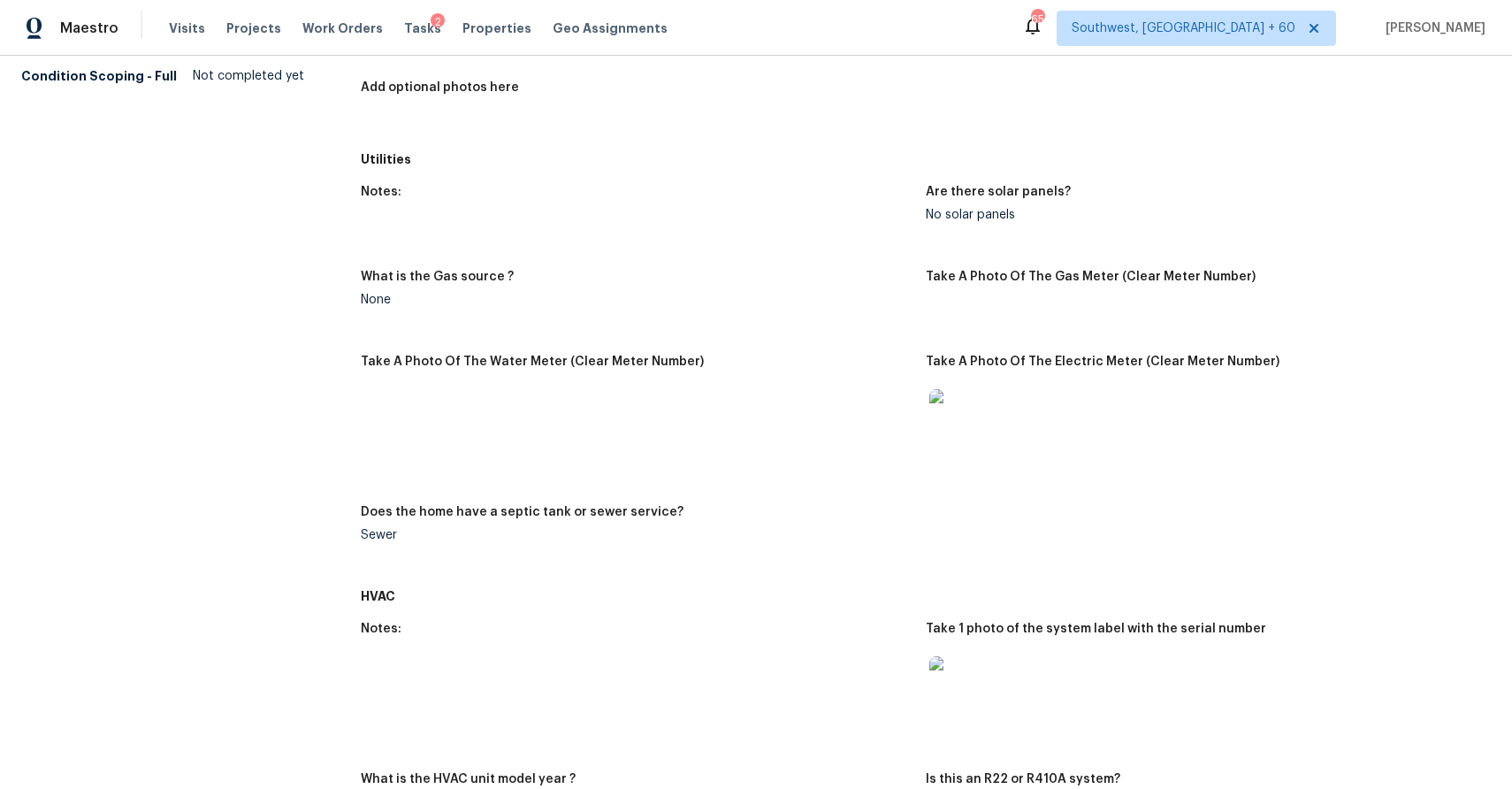
scroll to position [326, 0]
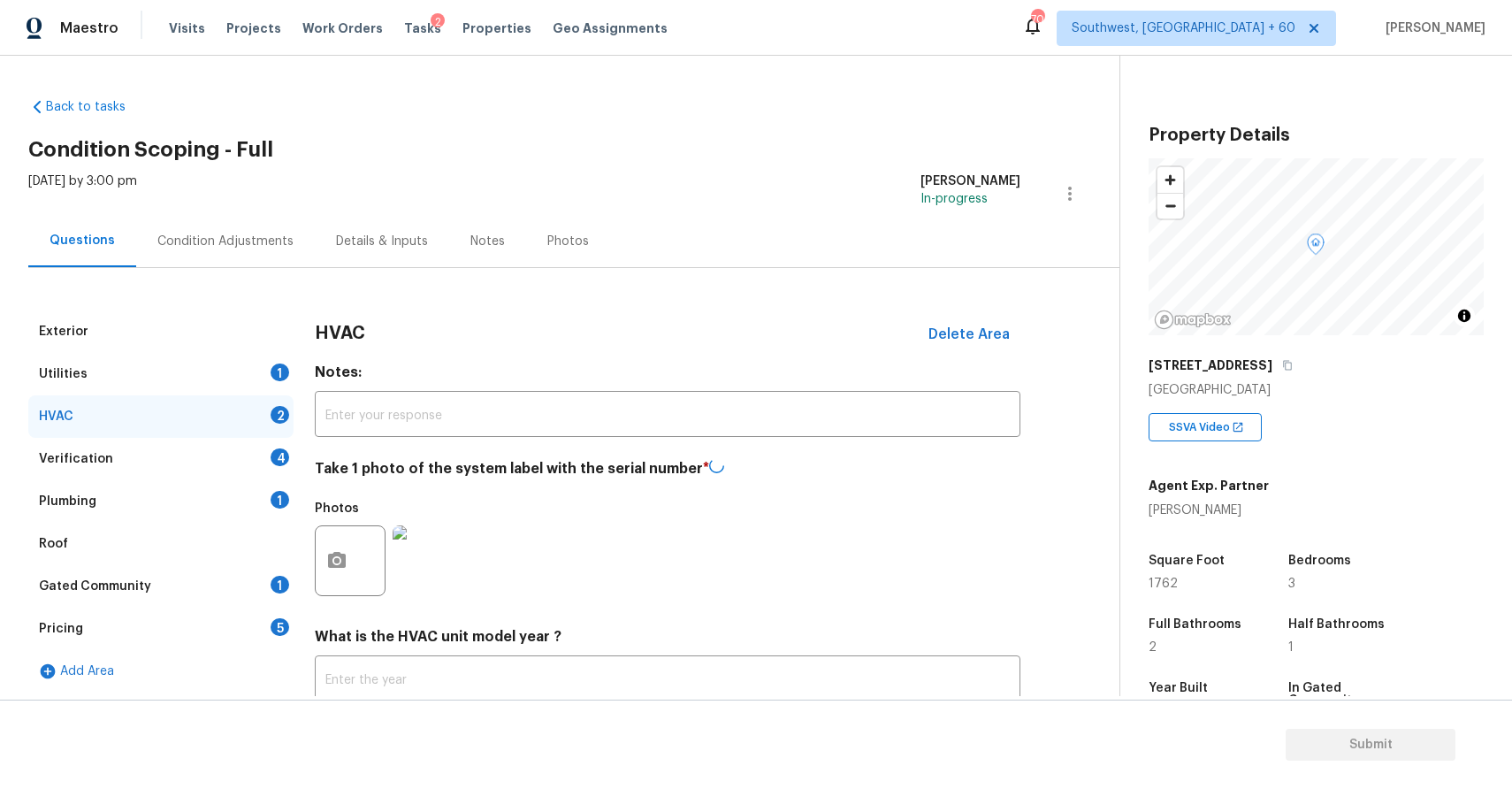
click at [387, 754] on input "No" at bounding box center [385, 772] width 37 height 37
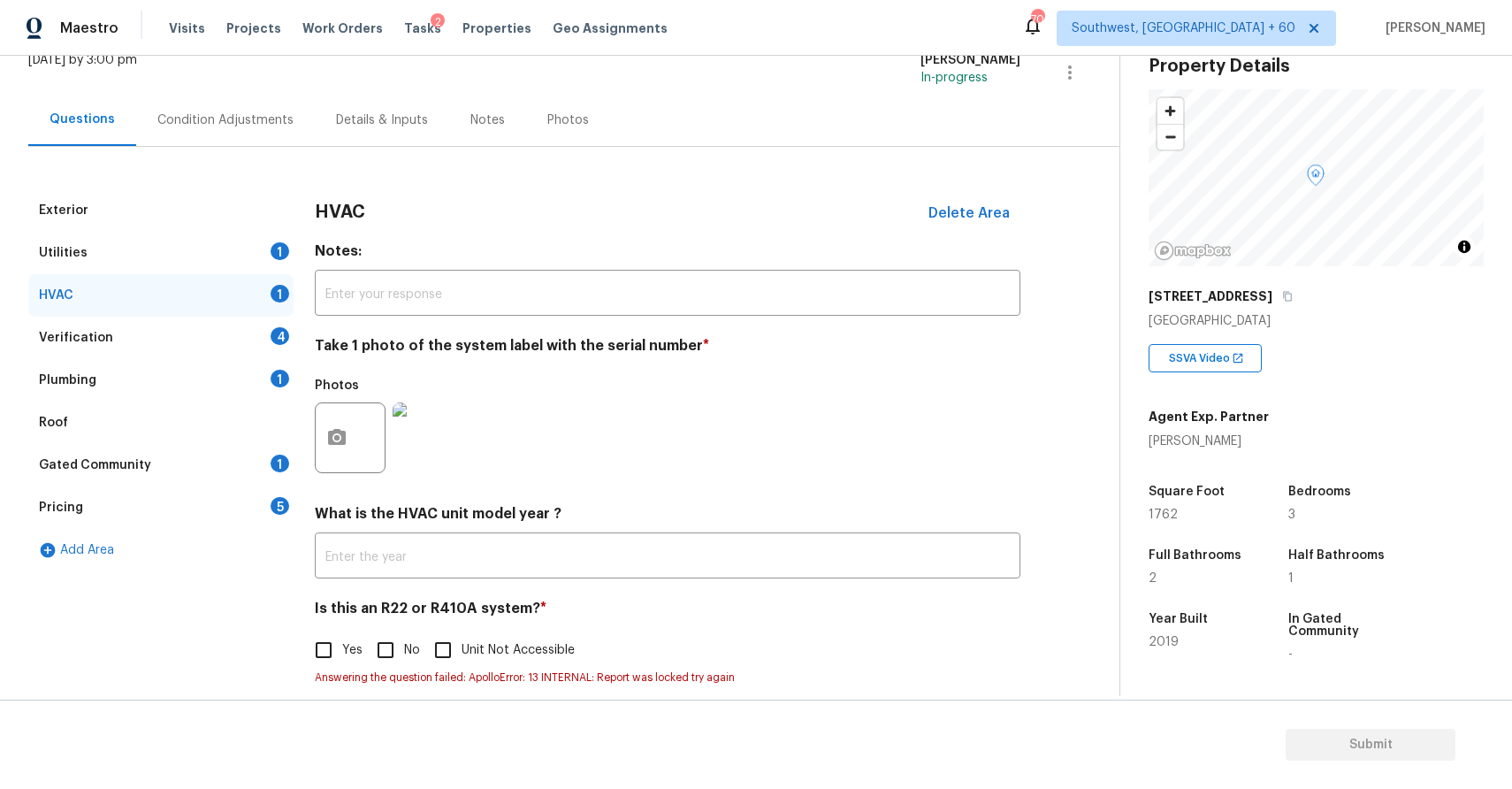
scroll to position [68, 0]
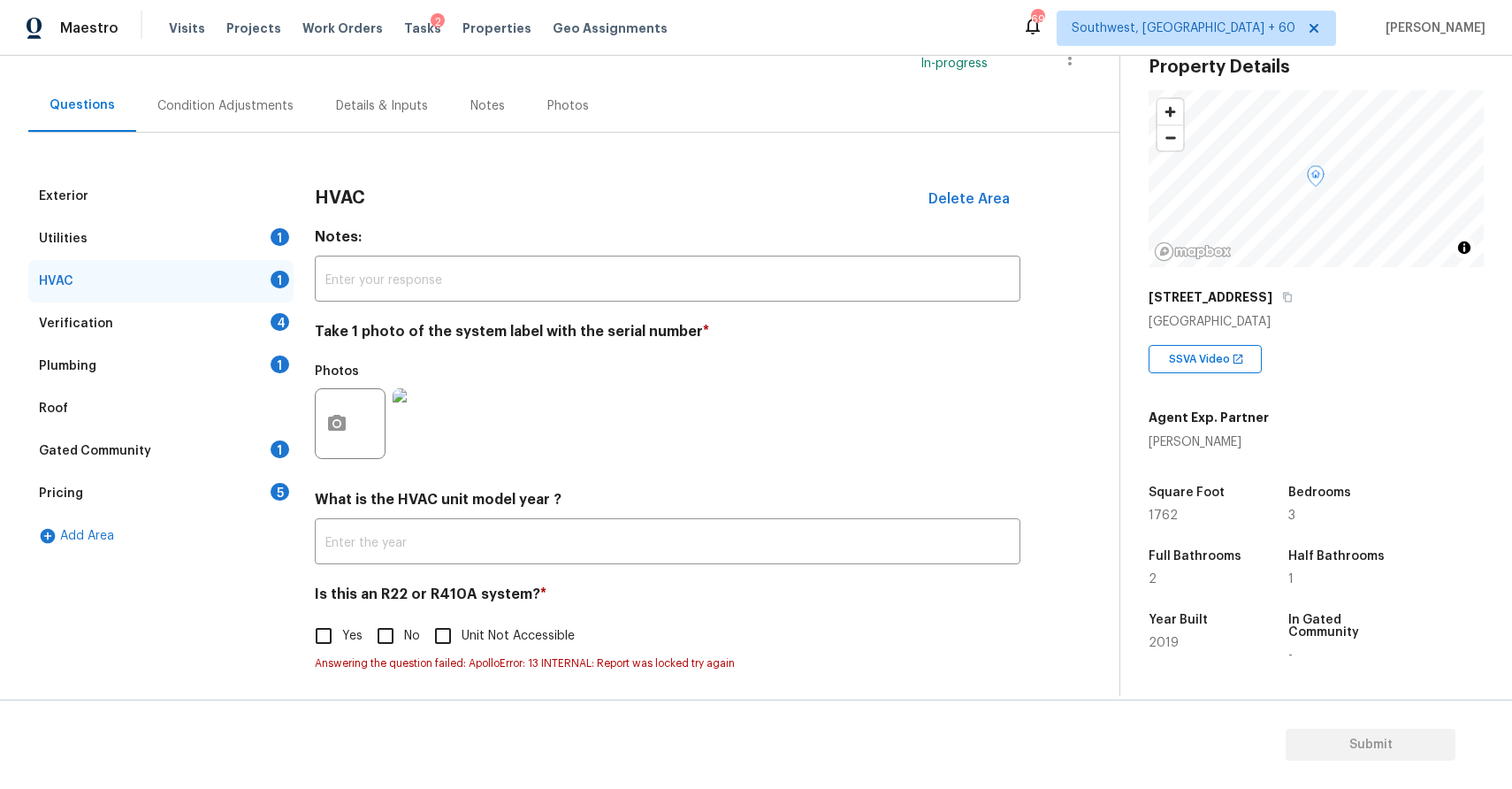
click at [407, 640] on span "No" at bounding box center [412, 636] width 16 height 19
click at [404, 640] on input "No" at bounding box center [385, 635] width 37 height 37
checkbox input "true"
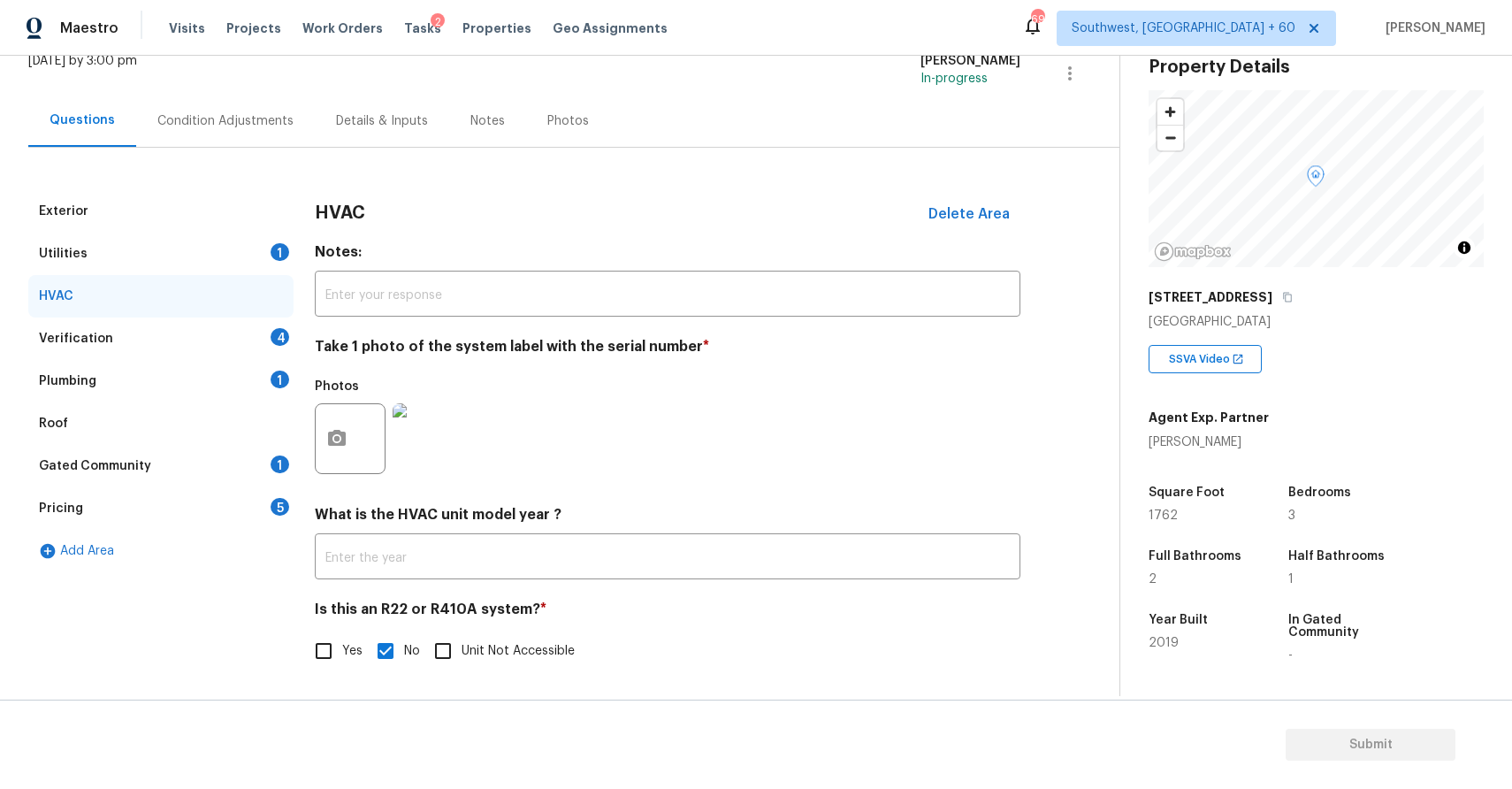
scroll to position [121, 0]
click at [243, 345] on div "Verification 4" at bounding box center [161, 338] width 266 height 43
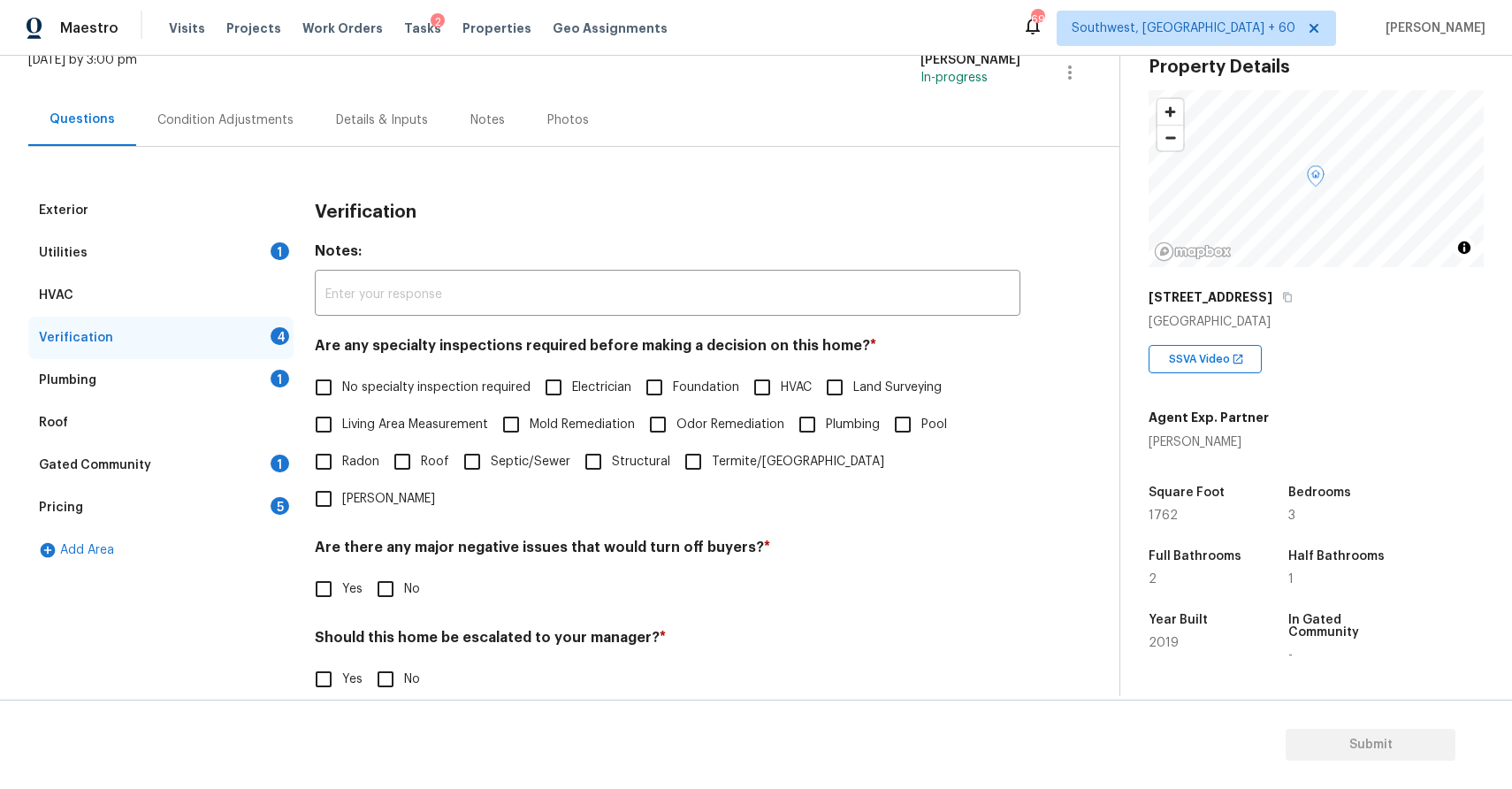
click at [358, 395] on span "No specialty inspection required" at bounding box center [436, 387] width 188 height 19
click at [342, 395] on input "No specialty inspection required" at bounding box center [323, 386] width 37 height 37
checkbox input "true"
click at [381, 571] on input "No" at bounding box center [385, 589] width 37 height 37
click at [381, 572] on input "No" at bounding box center [385, 590] width 37 height 37
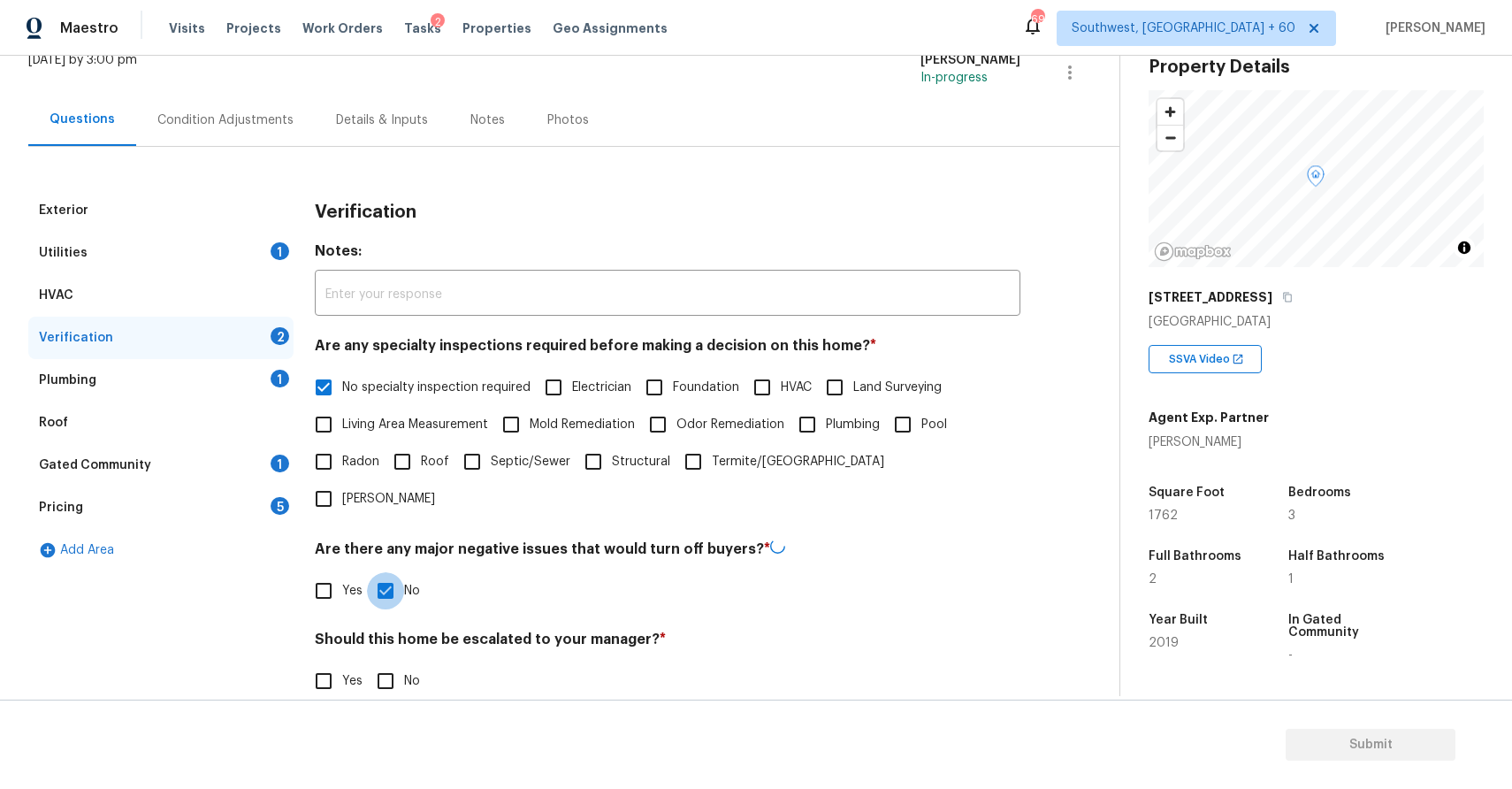
checkbox input "false"
click at [392, 660] on input "No" at bounding box center [385, 678] width 37 height 37
checkbox input "true"
click at [391, 571] on input "No" at bounding box center [385, 589] width 37 height 37
checkbox input "true"
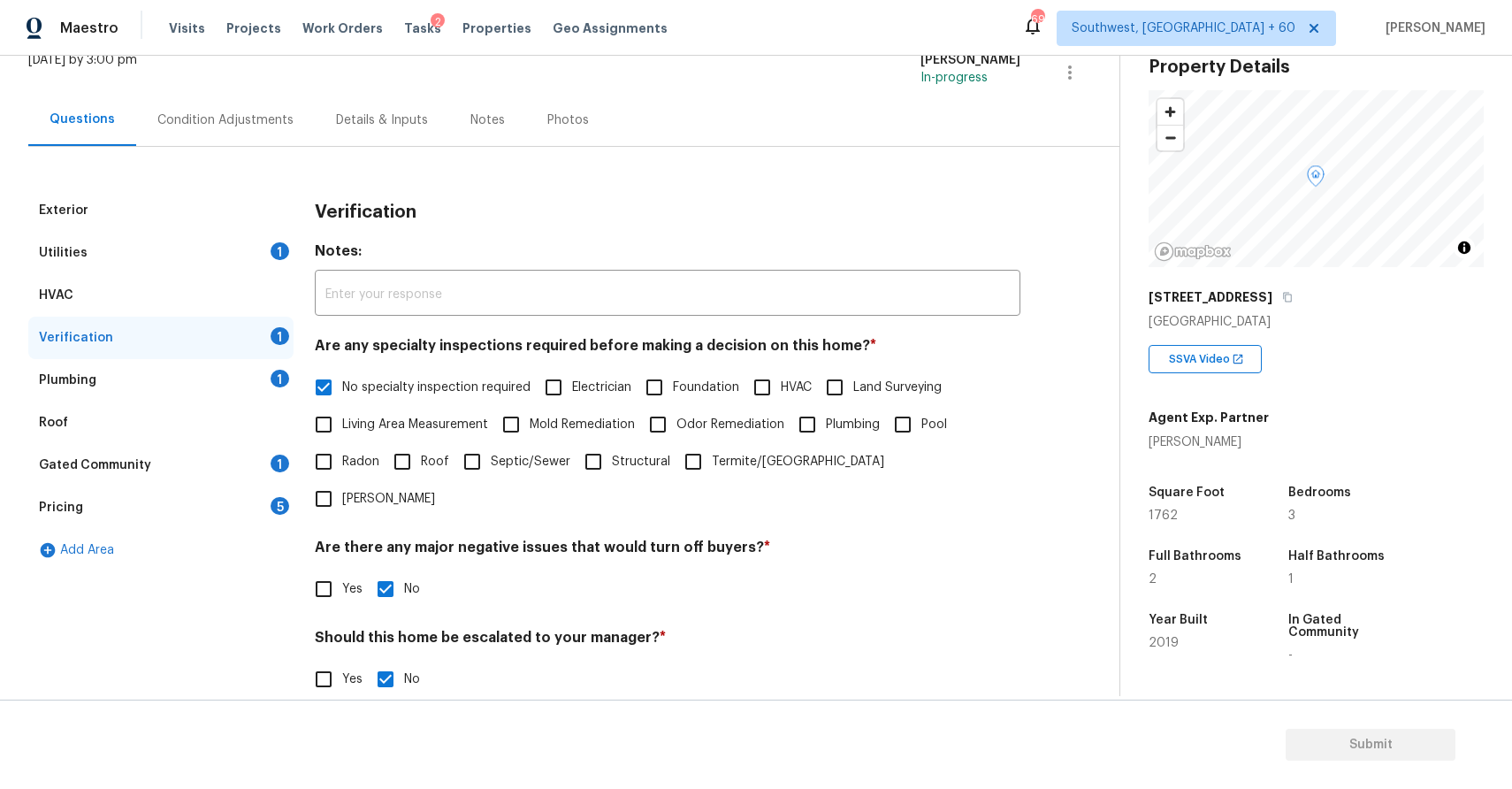
scroll to position [220, 0]
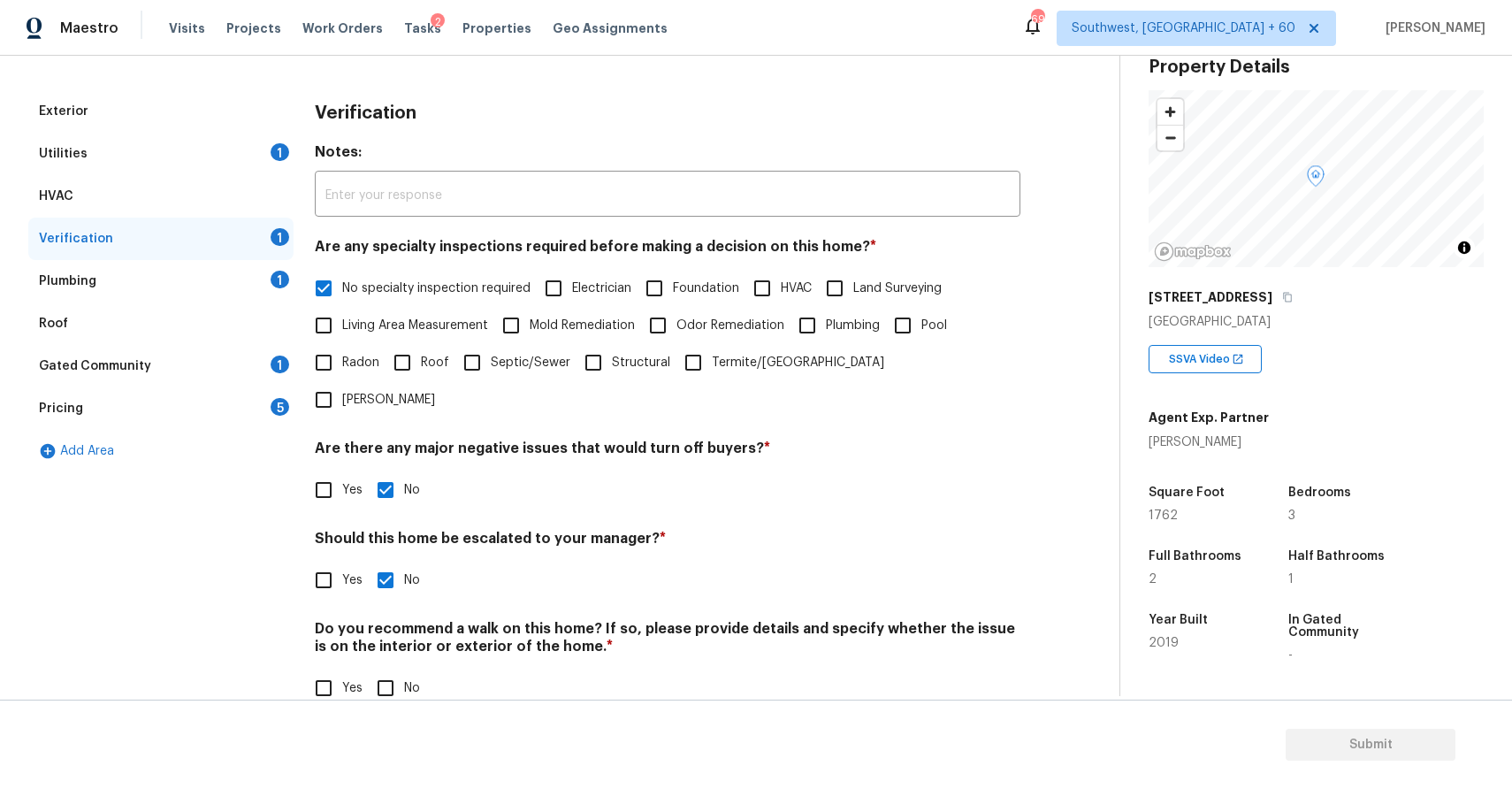
click at [388, 669] on input "No" at bounding box center [385, 687] width 37 height 37
checkbox input "true"
click at [279, 302] on div "Roof" at bounding box center [161, 323] width 266 height 43
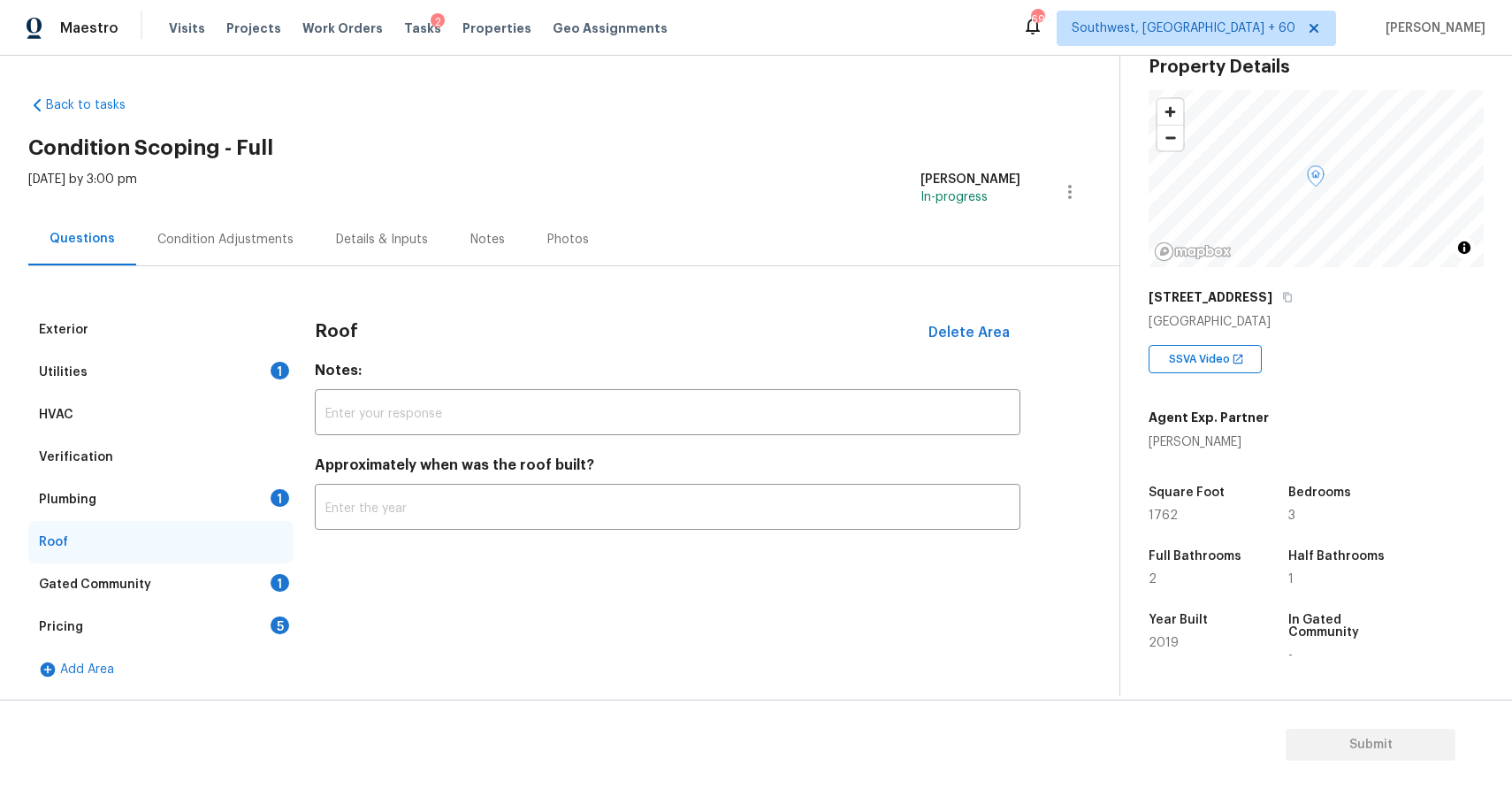
click at [238, 471] on div "Verification" at bounding box center [161, 456] width 266 height 43
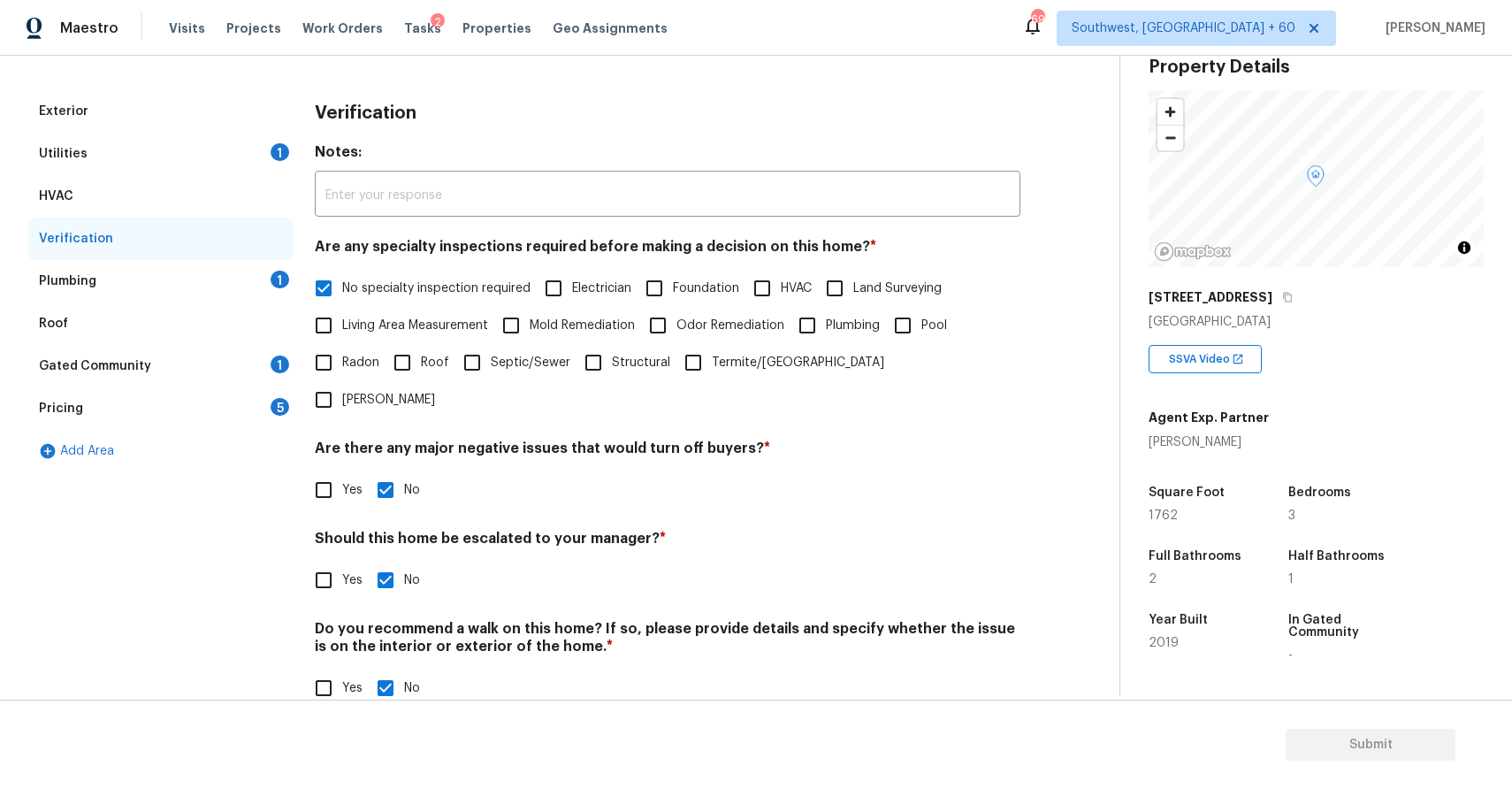
click at [234, 267] on div "Plumbing 1" at bounding box center [161, 281] width 266 height 43
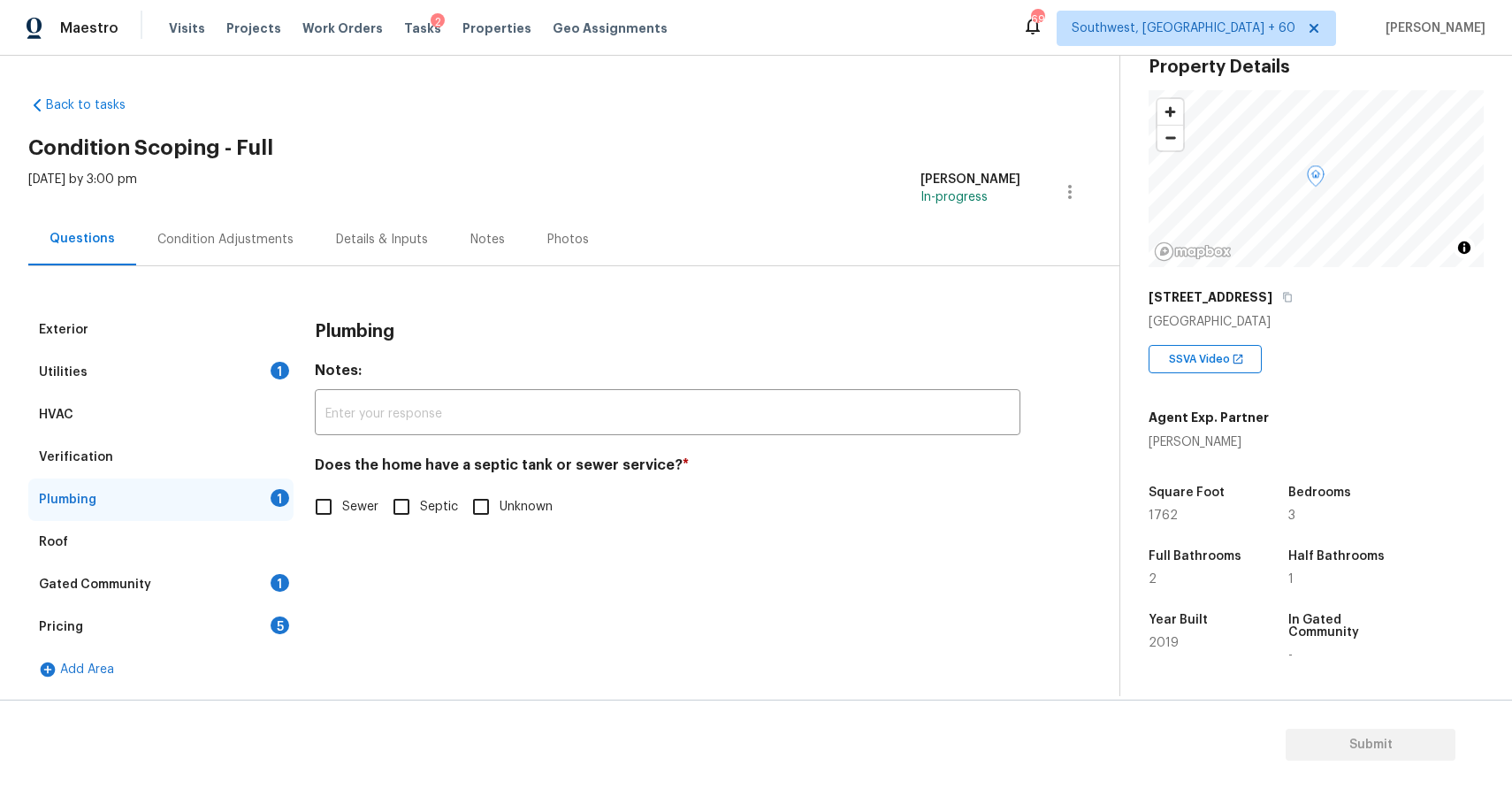
click at [352, 508] on span "Sewer" at bounding box center [360, 507] width 36 height 19
click at [342, 508] on input "Sewer" at bounding box center [323, 506] width 37 height 37
checkbox input "true"
click at [253, 568] on div "Gated Community 1" at bounding box center [161, 584] width 266 height 43
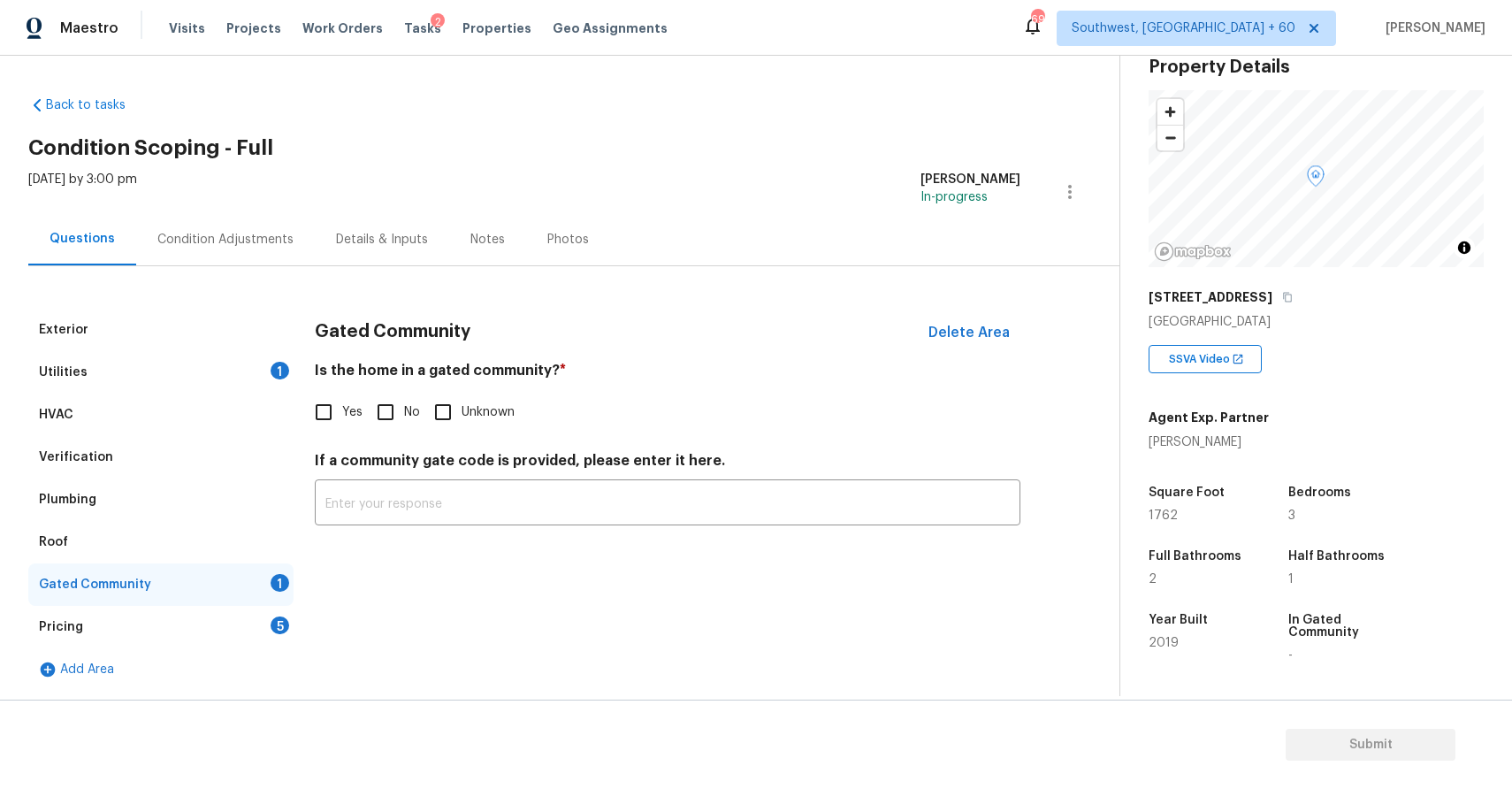
click at [387, 428] on input "No" at bounding box center [385, 411] width 37 height 37
checkbox input "true"
click at [257, 582] on div "Gated Community" at bounding box center [161, 584] width 266 height 43
click at [260, 606] on div "Pricing 5" at bounding box center [161, 626] width 266 height 43
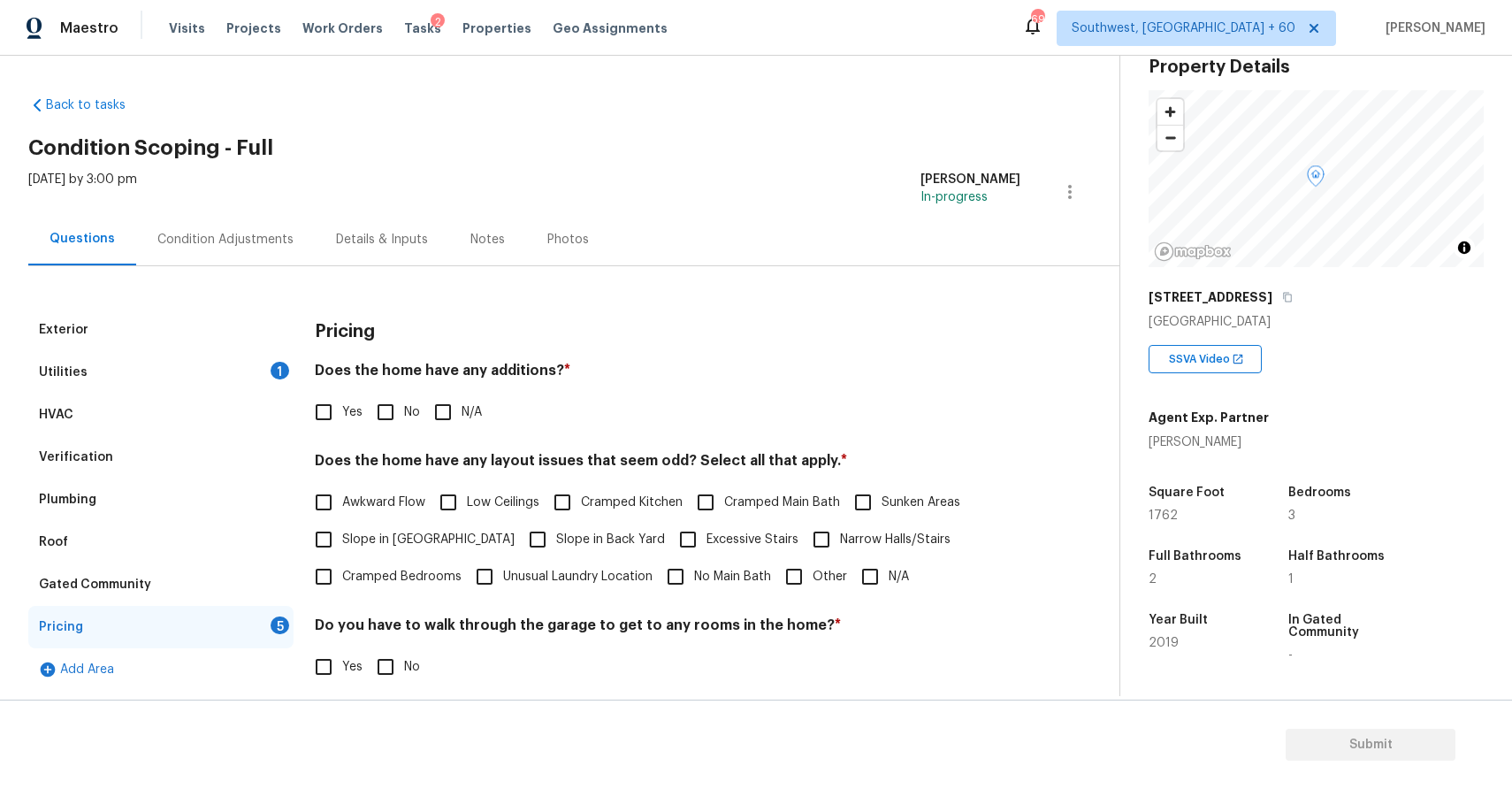
click at [477, 394] on label "N/A" at bounding box center [453, 411] width 58 height 37
click at [461, 394] on input "N/A" at bounding box center [442, 411] width 37 height 37
checkbox input "true"
click at [864, 574] on input "N/A" at bounding box center [869, 575] width 37 height 37
checkbox input "true"
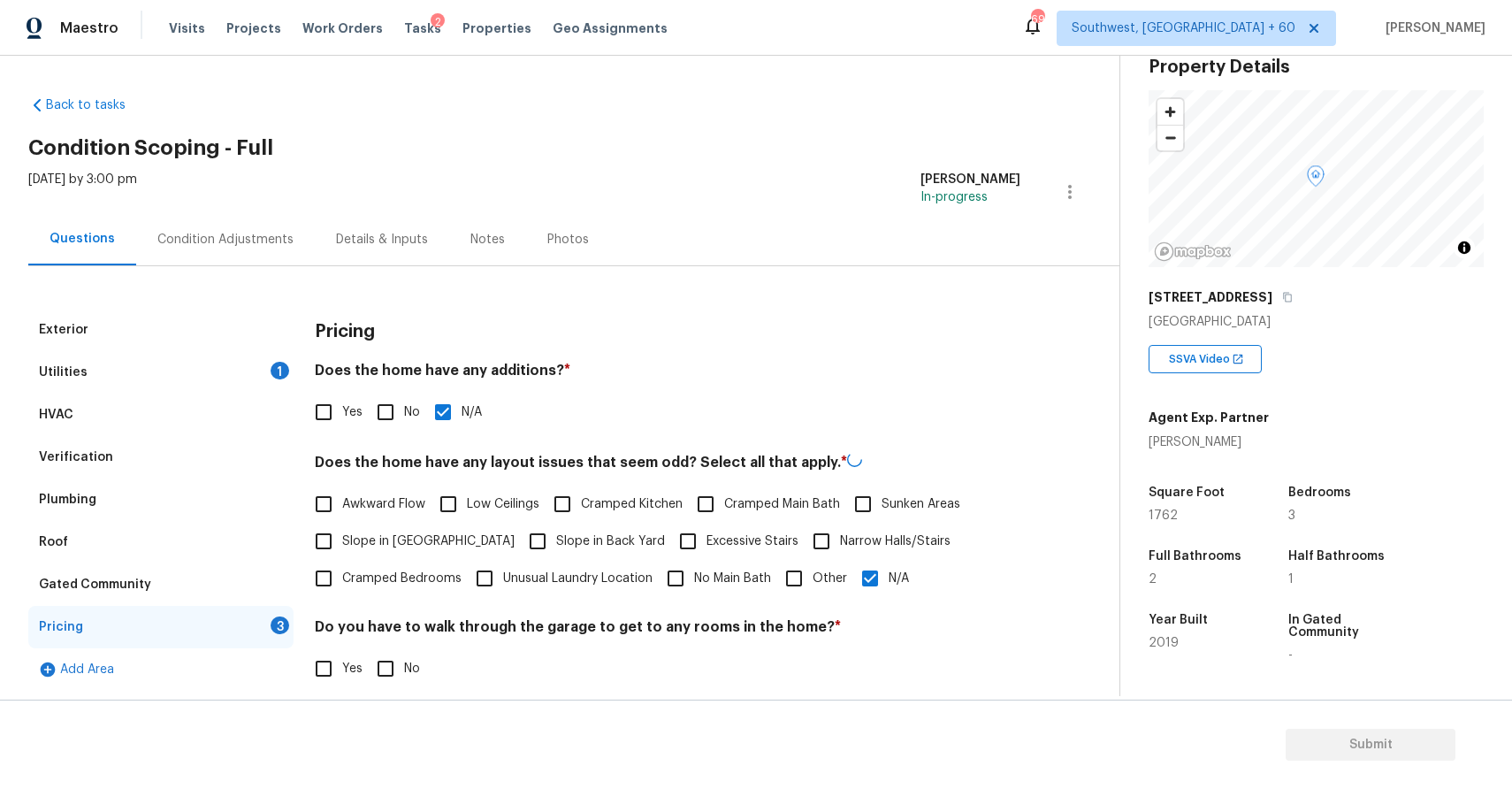
scroll to position [198, 0]
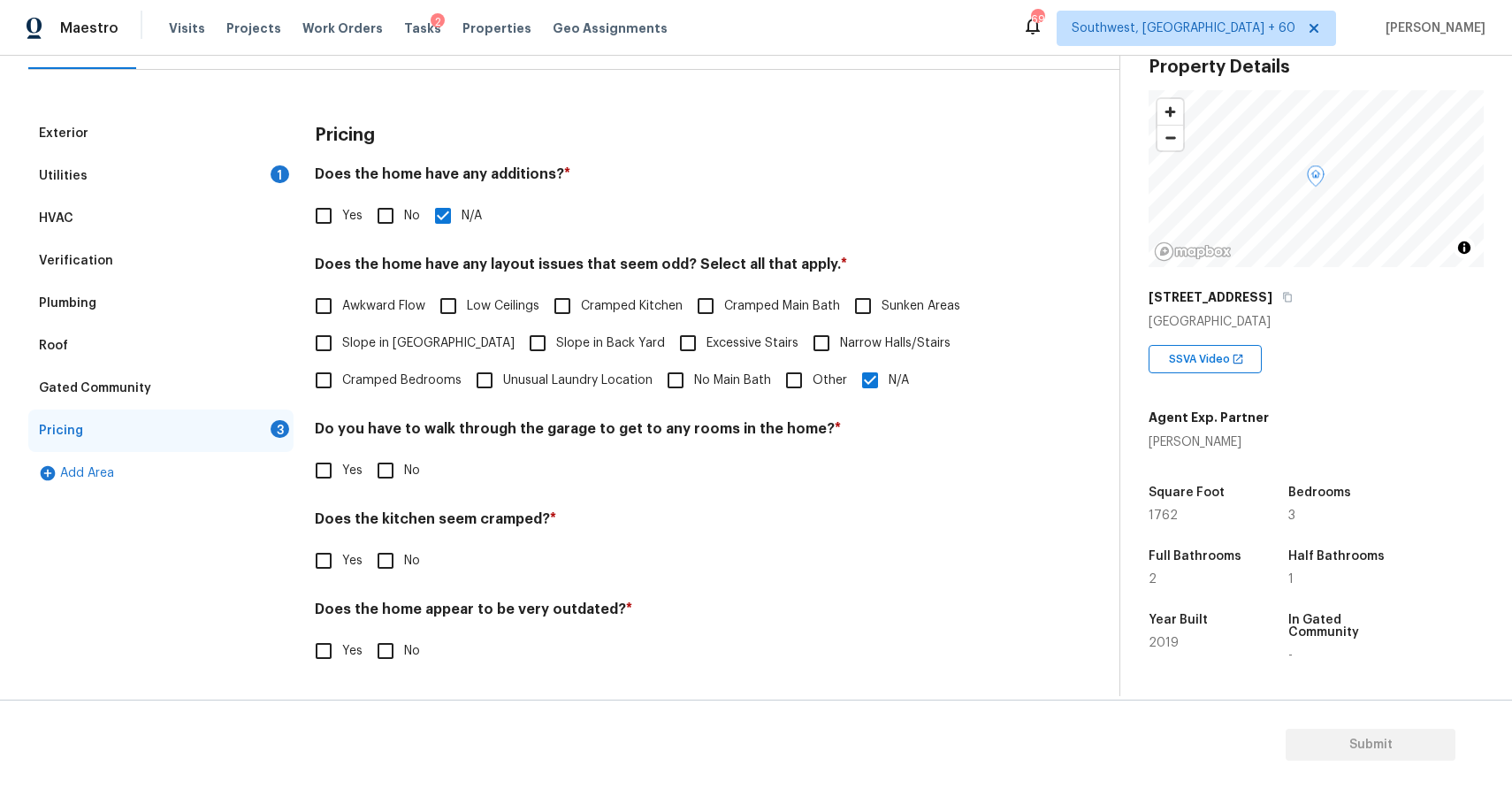
click at [393, 467] on input "No" at bounding box center [385, 470] width 37 height 37
checkbox input "true"
click at [424, 557] on div "Yes No" at bounding box center [667, 560] width 706 height 37
click at [392, 576] on input "No" at bounding box center [385, 560] width 37 height 37
checkbox input "true"
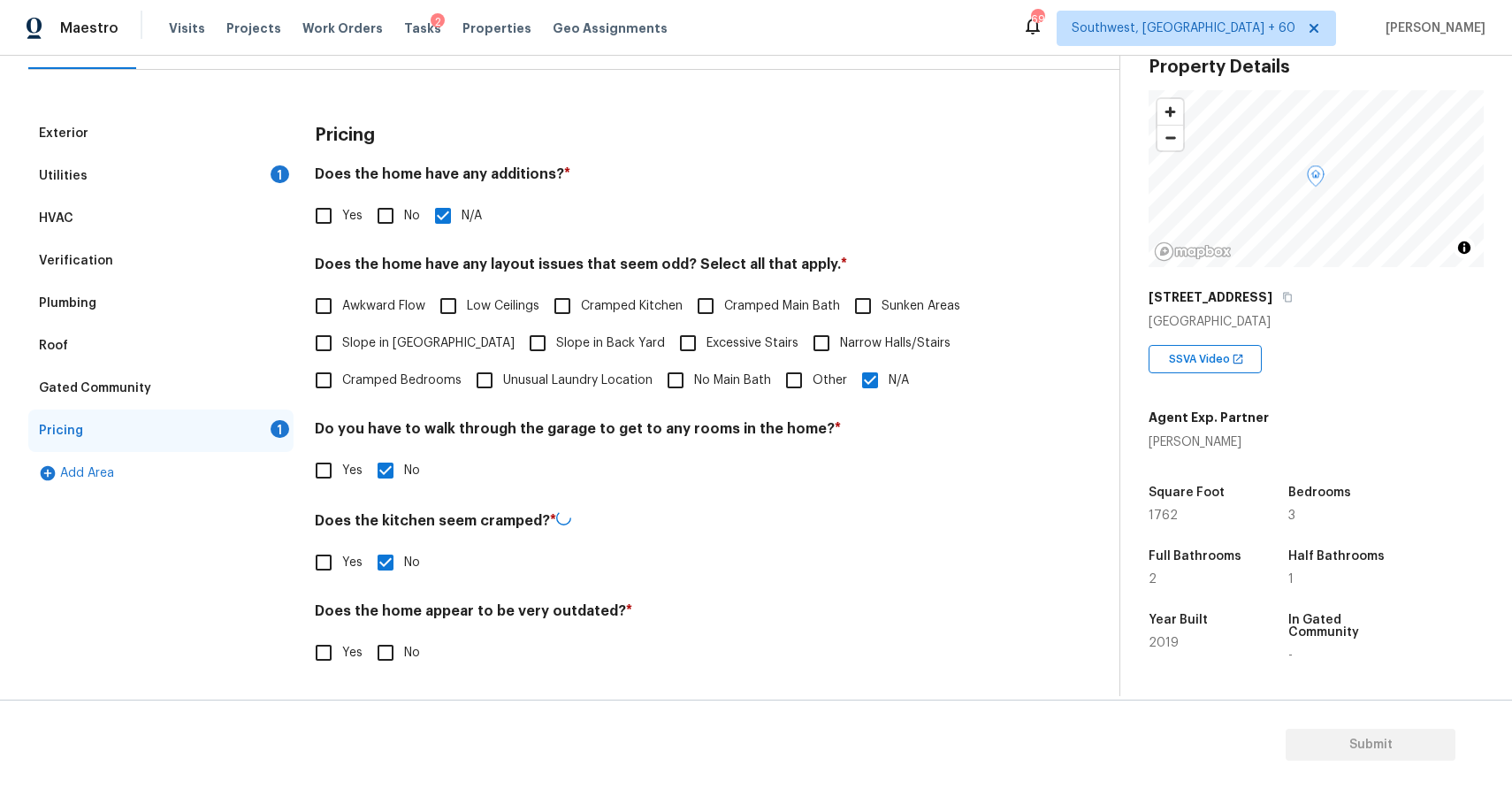
click at [430, 651] on div "Yes No" at bounding box center [667, 652] width 706 height 37
click at [430, 651] on div "Yes No" at bounding box center [667, 650] width 706 height 37
click at [434, 657] on div "Yes No" at bounding box center [667, 650] width 706 height 37
click at [391, 643] on input "No" at bounding box center [385, 650] width 37 height 37
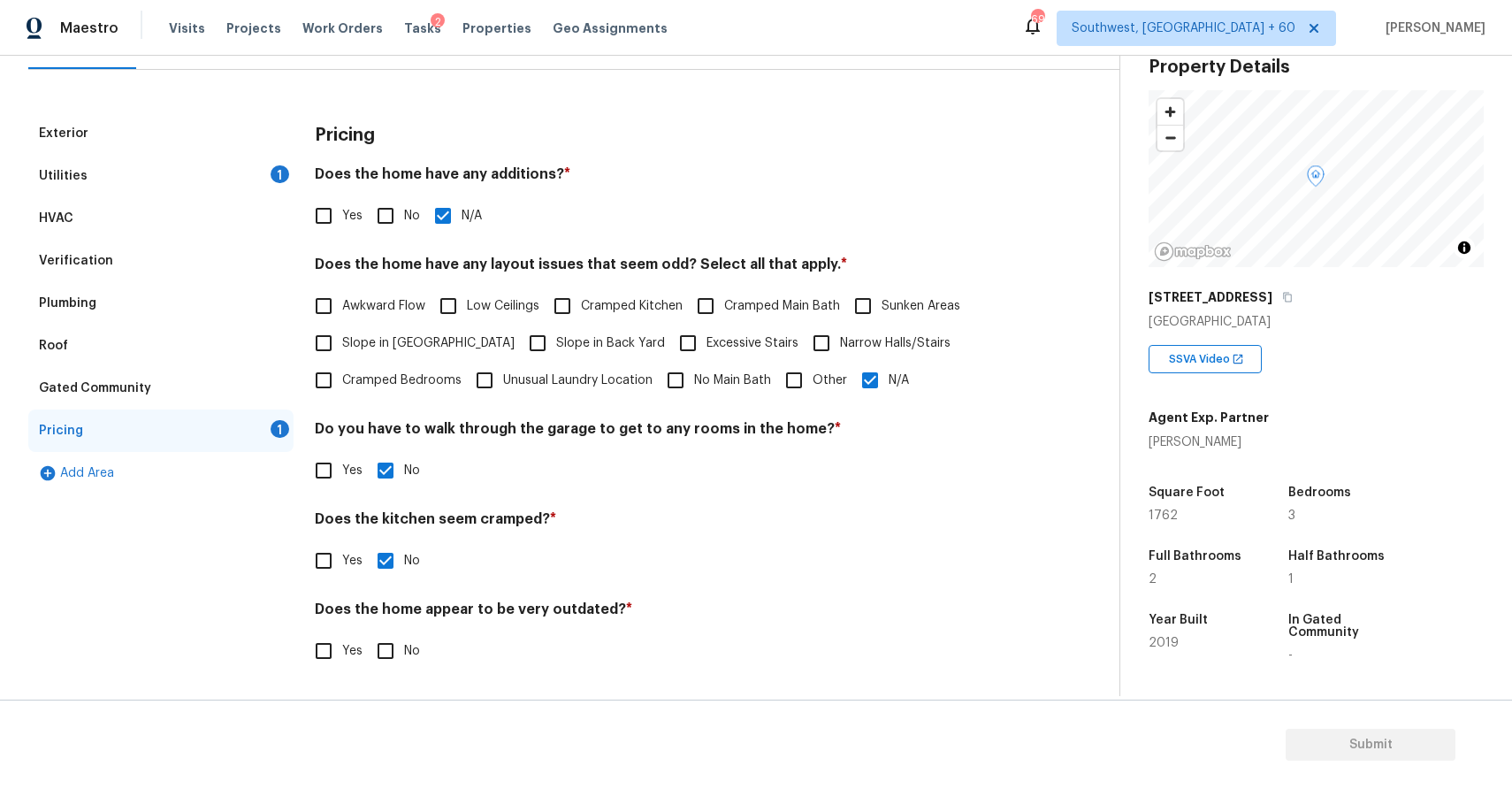
checkbox input "true"
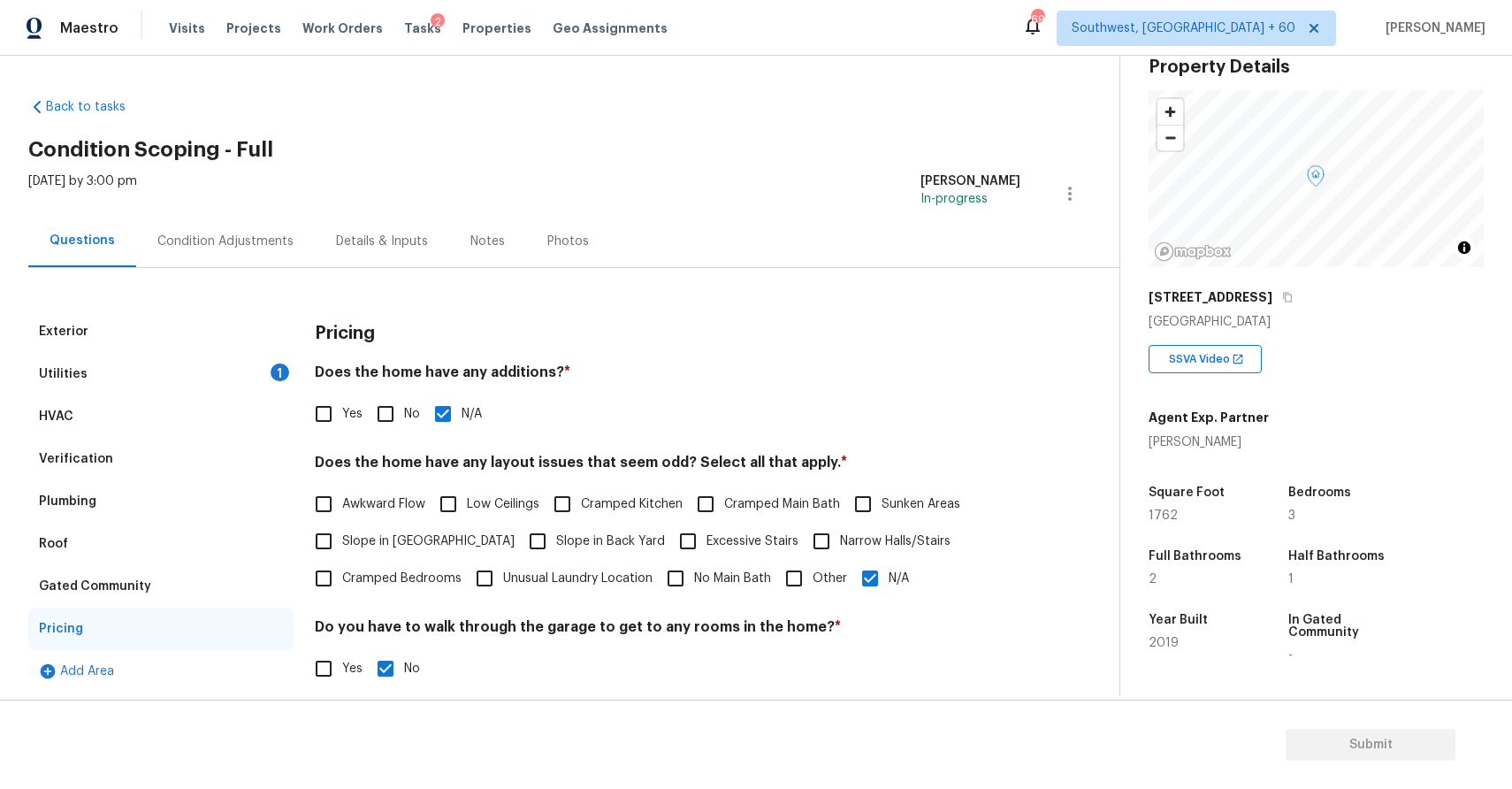
click at [257, 219] on div "Condition Adjustments" at bounding box center [225, 240] width 179 height 52
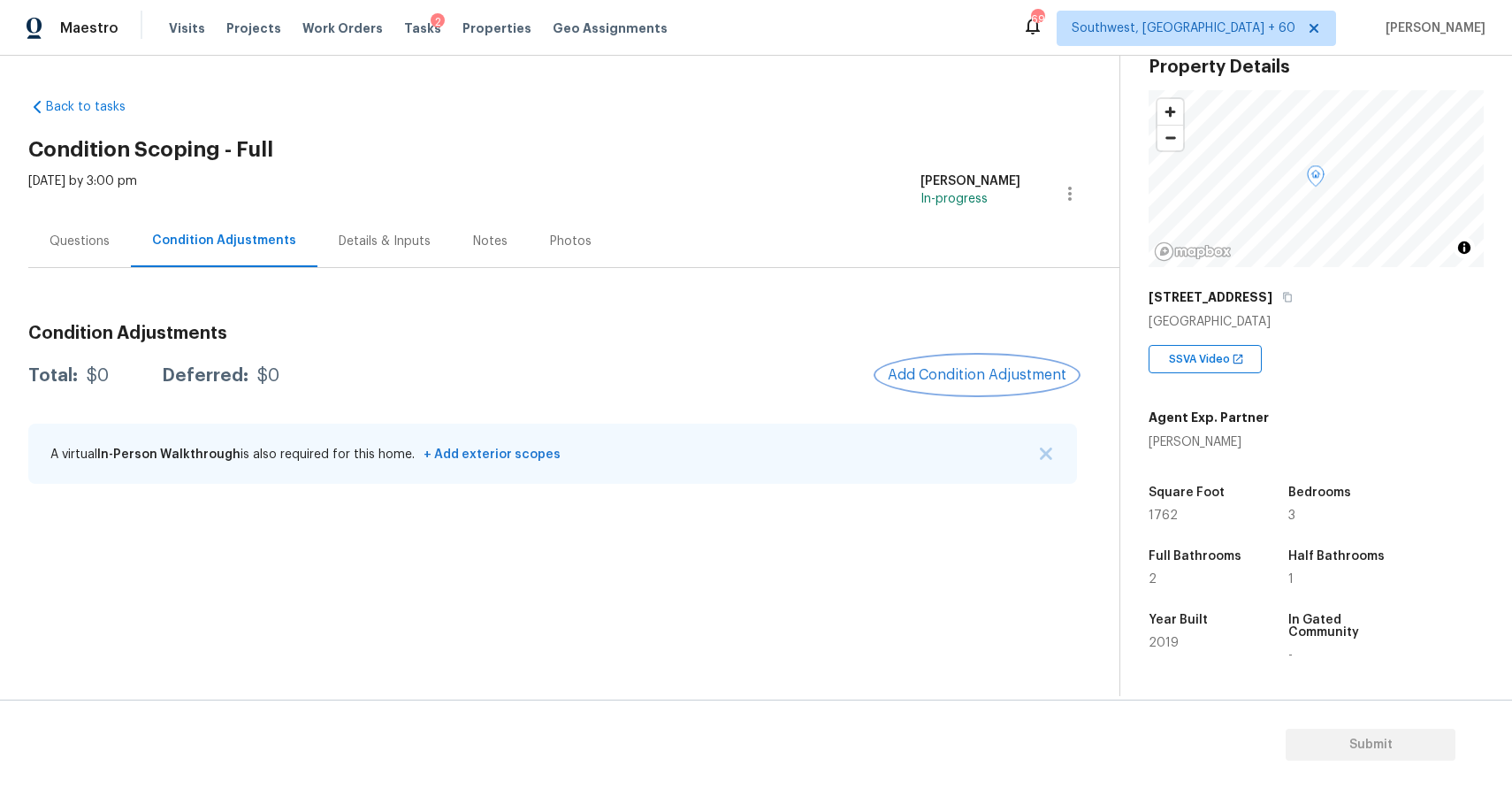
click at [953, 386] on button "Add Condition Adjustment" at bounding box center [976, 374] width 199 height 37
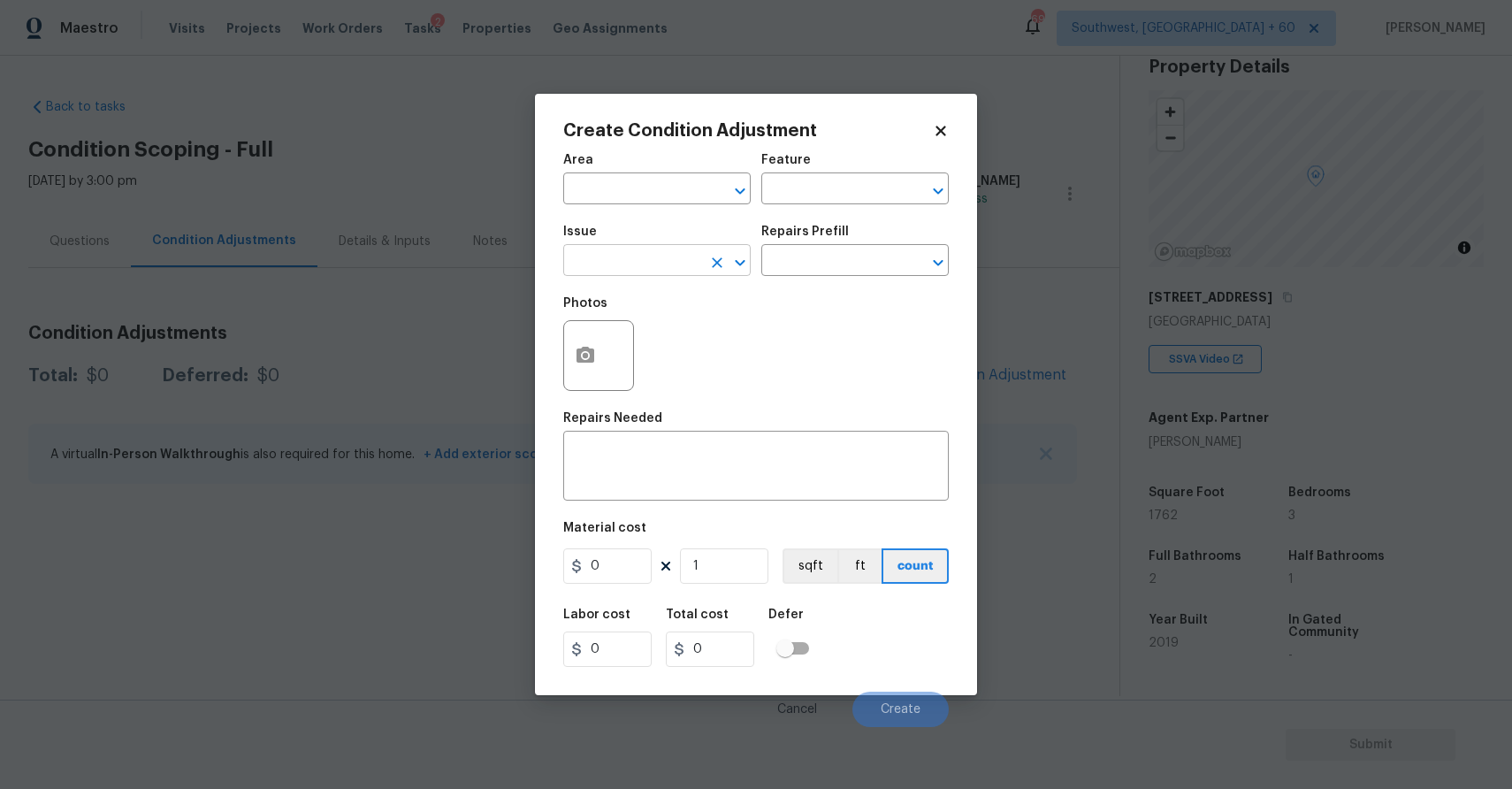
click at [627, 273] on input "text" at bounding box center [632, 262] width 138 height 27
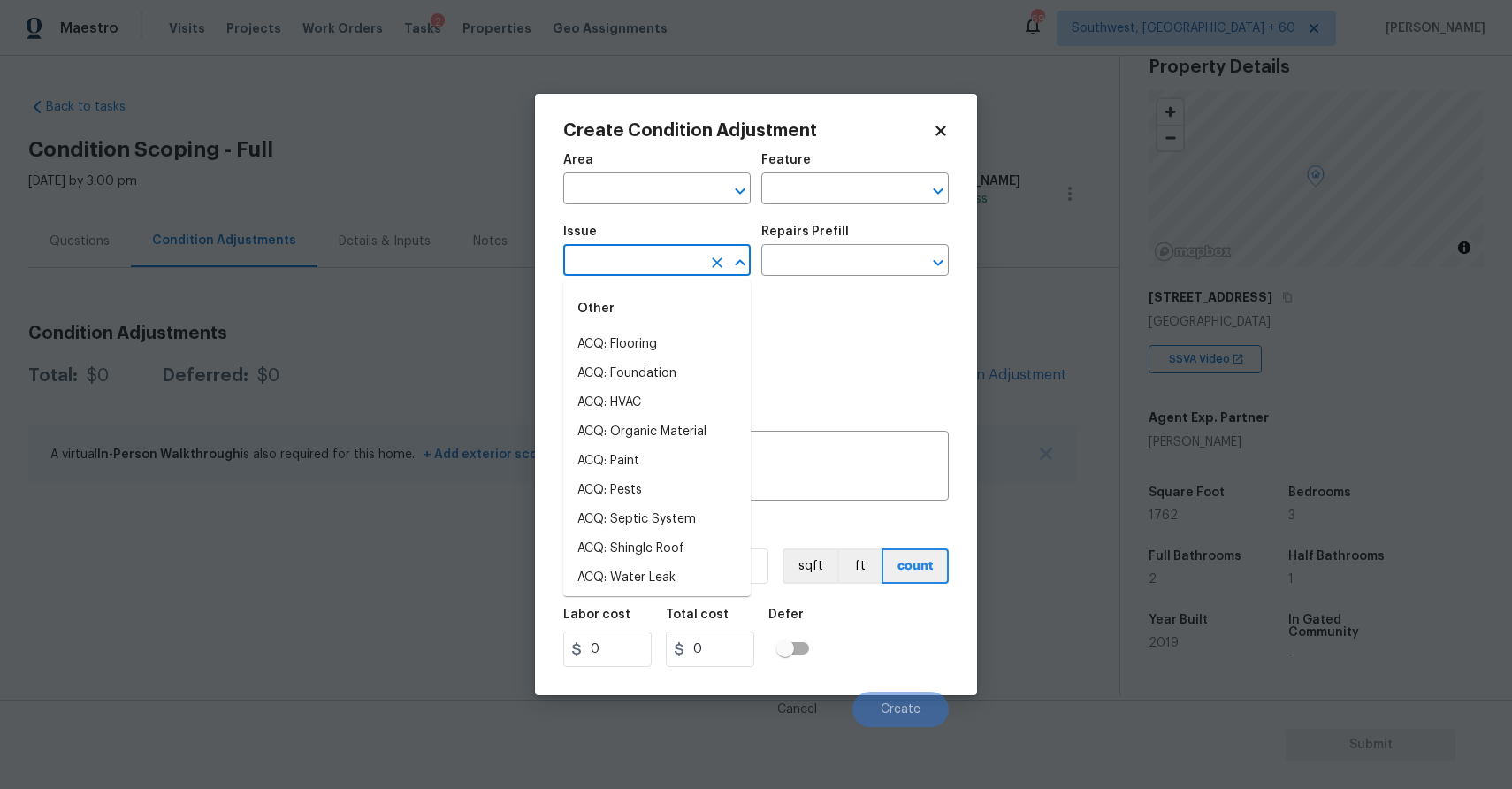
type input "a"
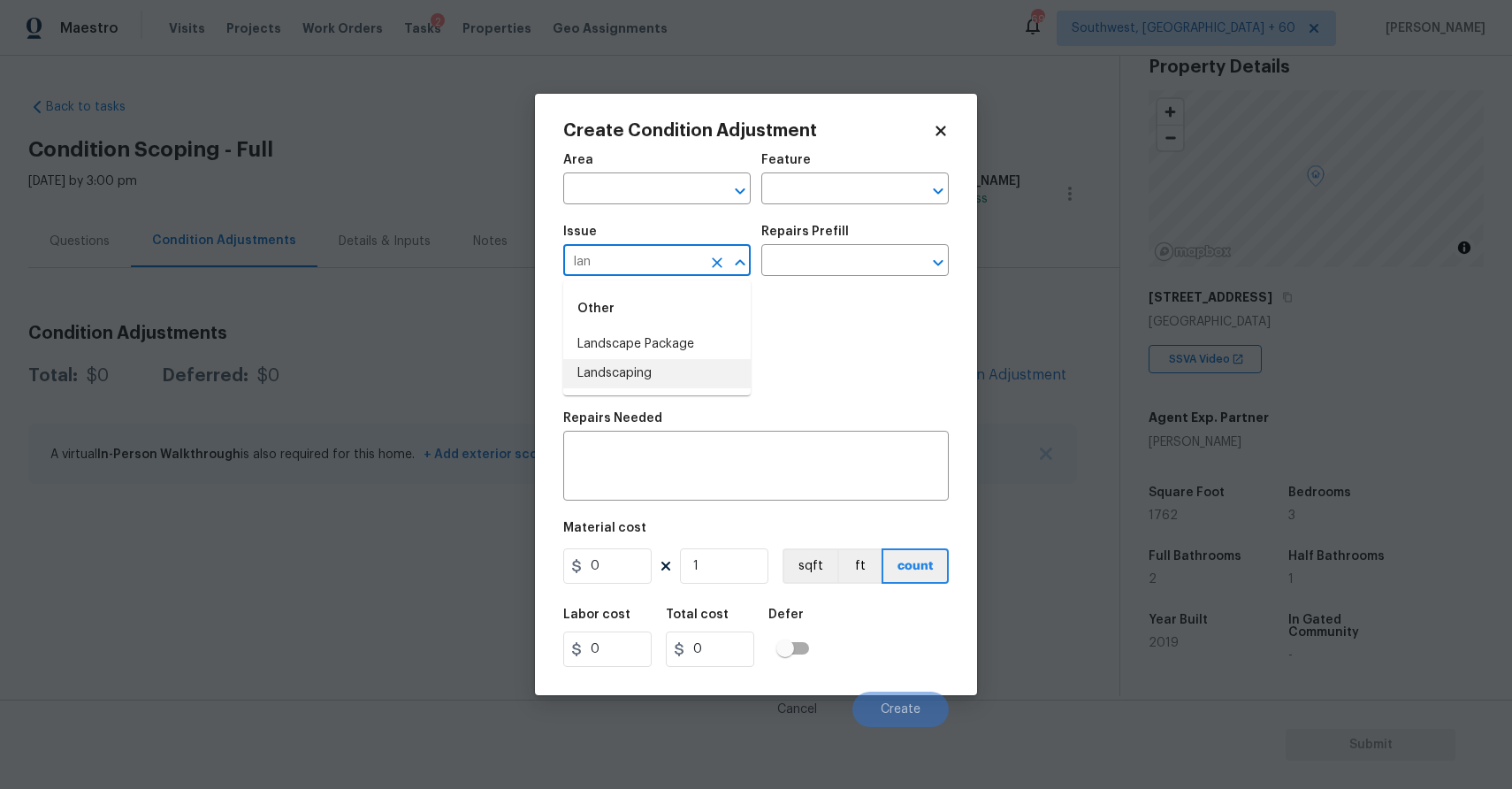
click at [692, 365] on li "Landscaping" at bounding box center [657, 373] width 187 height 29
type input "Landscaping"
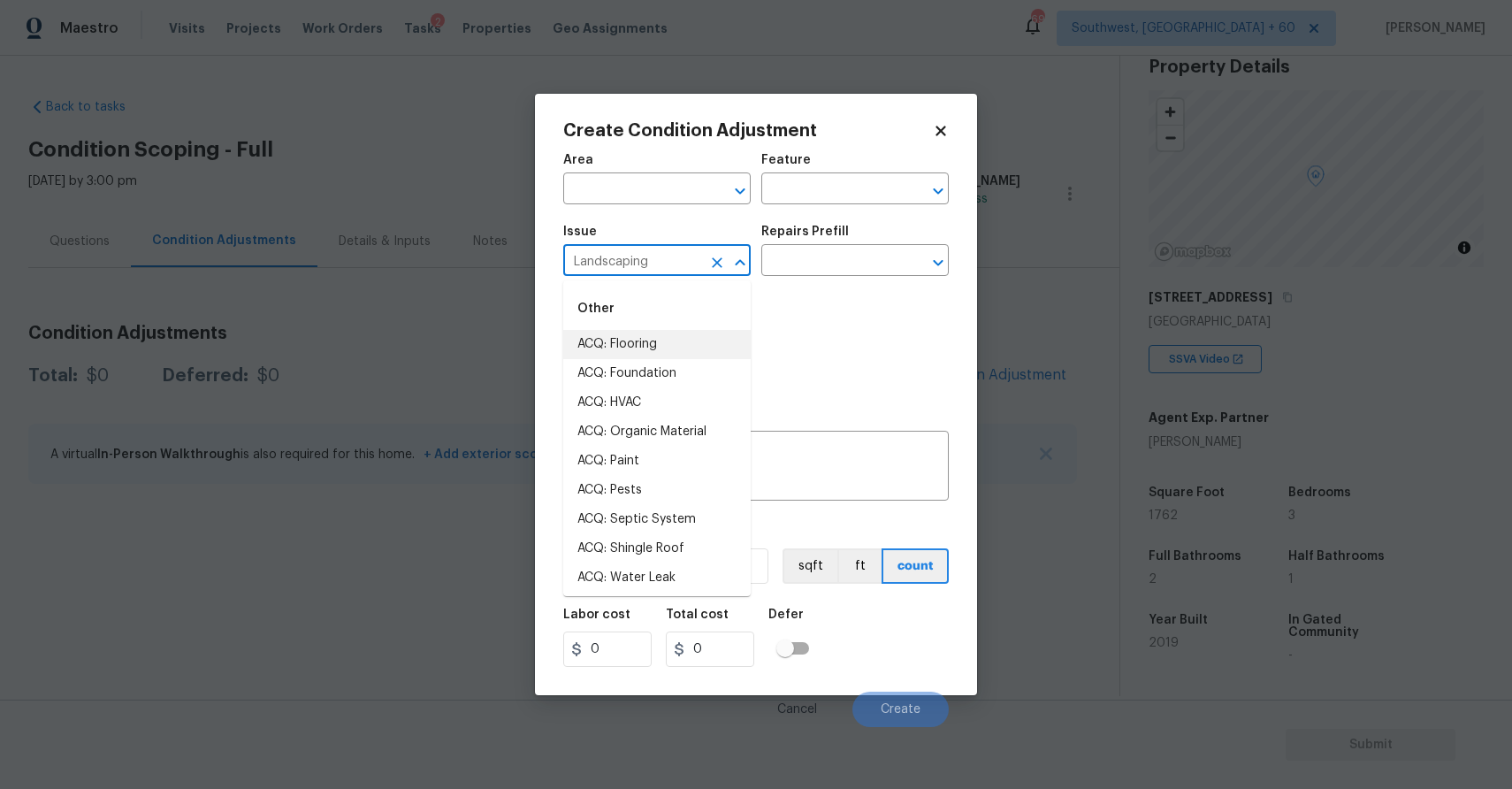
click at [886, 246] on div "Repairs Prefill" at bounding box center [855, 237] width 187 height 23
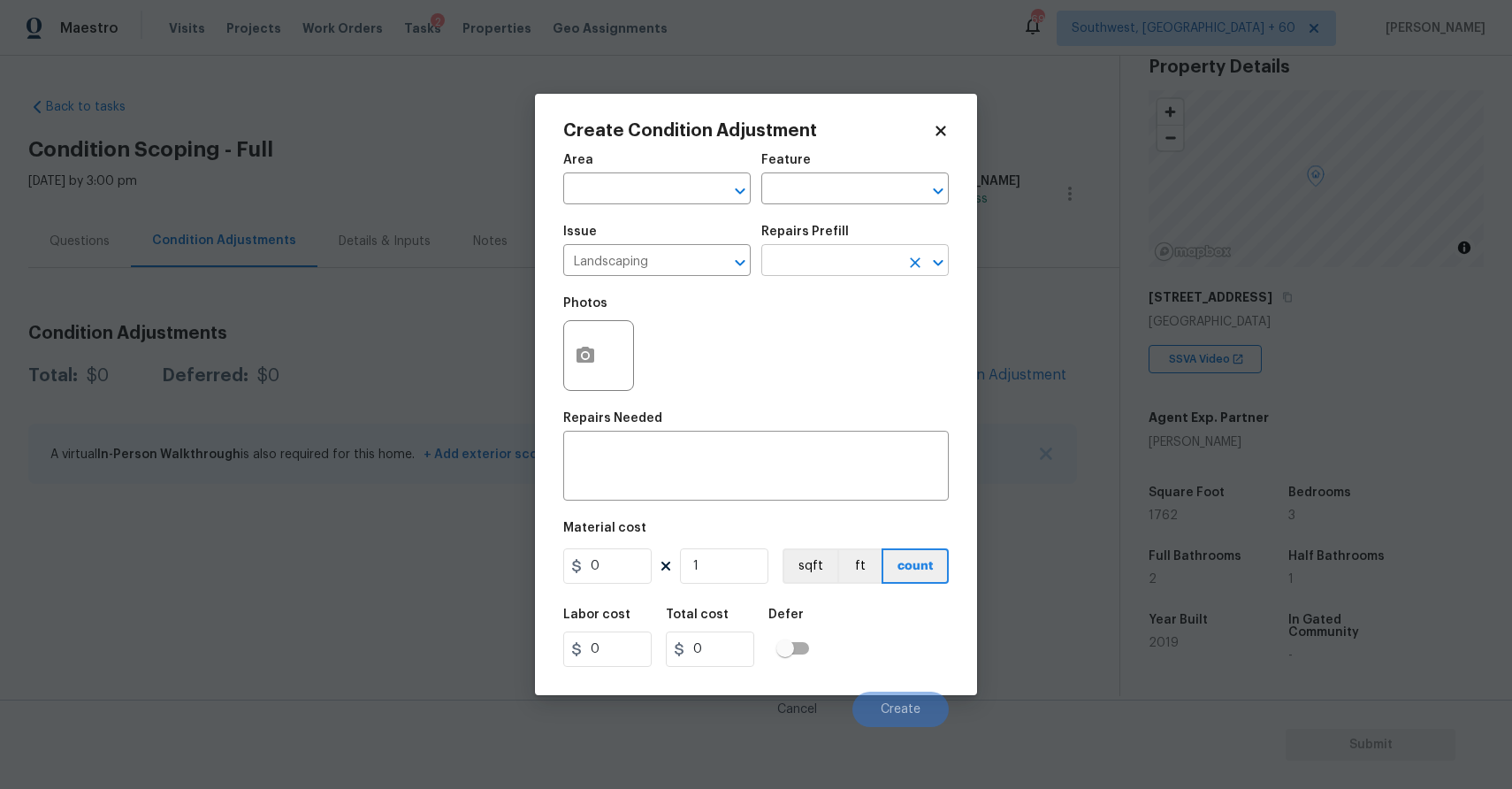
click at [909, 269] on icon "Clear" at bounding box center [915, 263] width 18 height 18
click at [868, 265] on input "text" at bounding box center [831, 262] width 138 height 27
click at [816, 249] on input "text" at bounding box center [831, 262] width 138 height 27
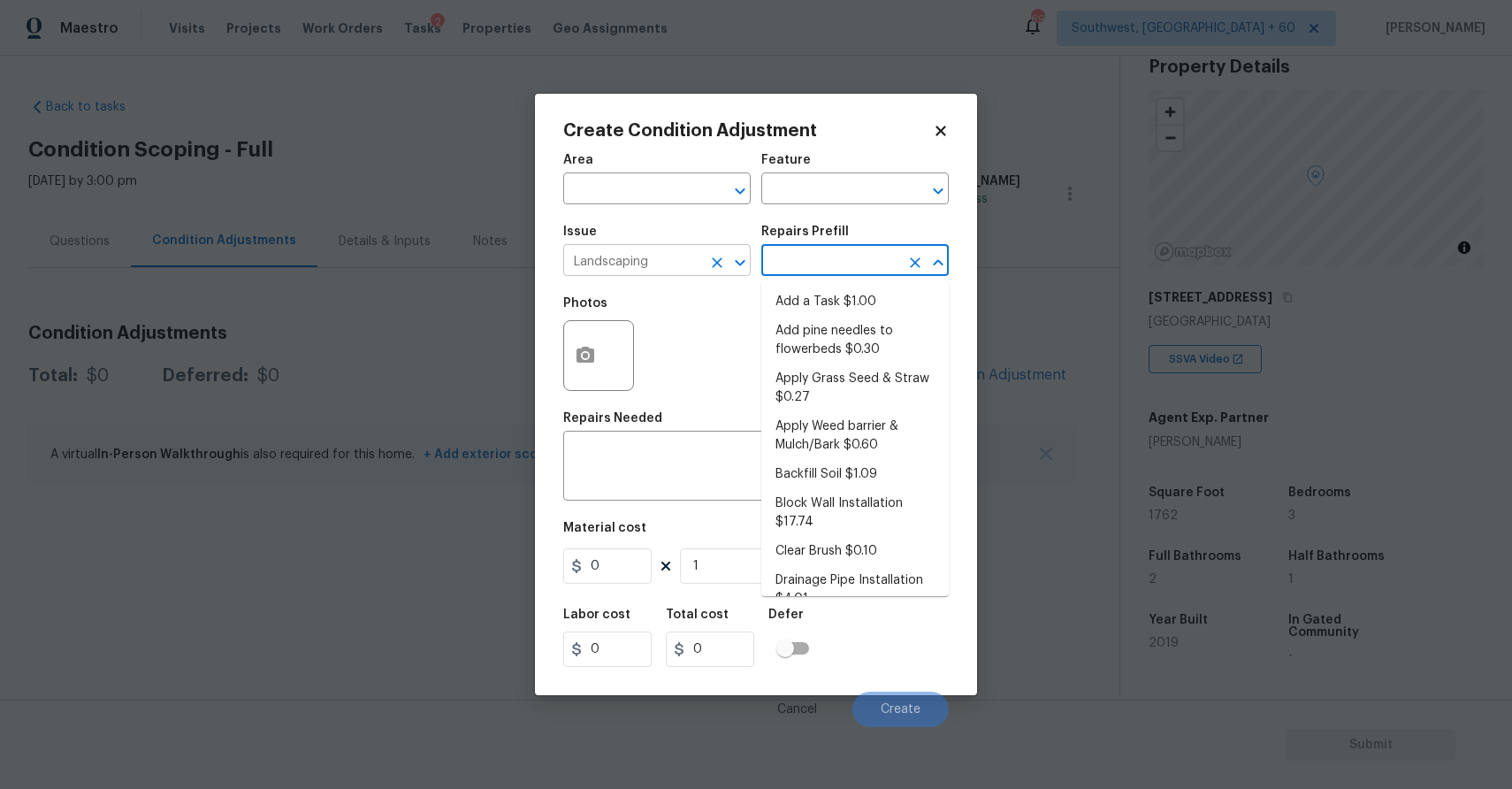
click at [726, 255] on button "Clear" at bounding box center [717, 263] width 25 height 25
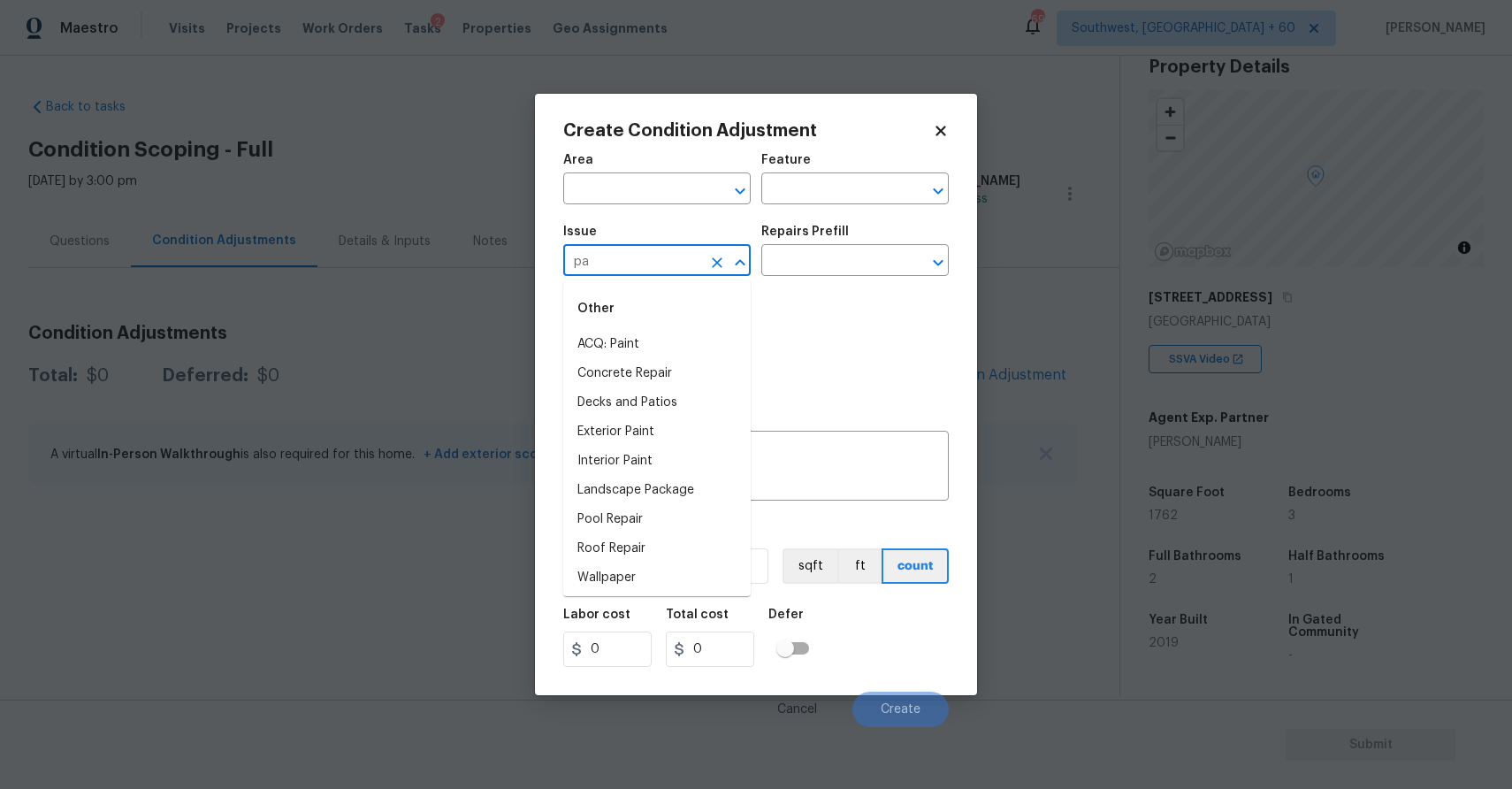
type input "p"
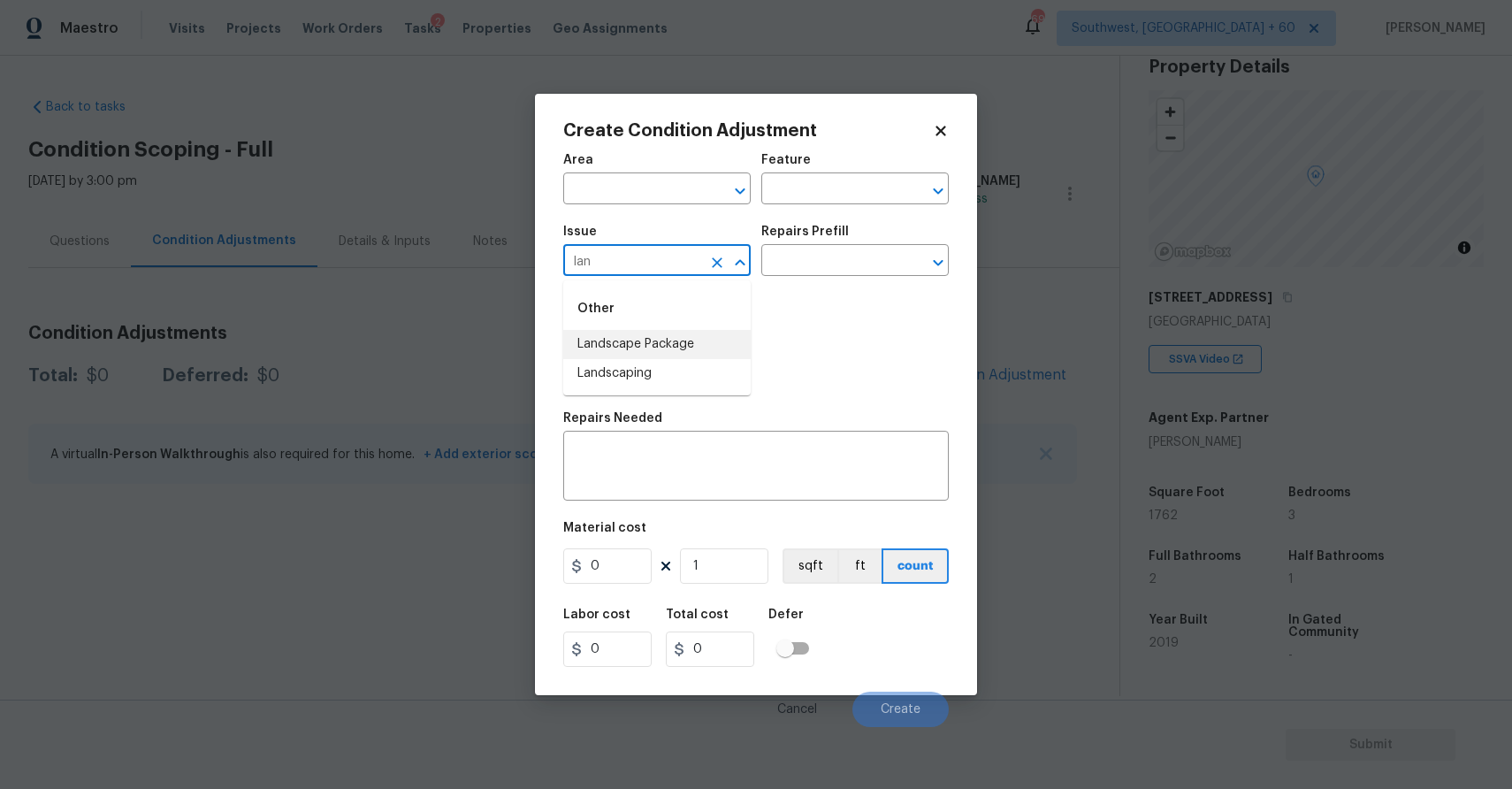
click at [708, 332] on li "Landscape Package" at bounding box center [657, 344] width 187 height 29
type input "Landscape Package"
click at [792, 283] on div "Issue Landscape Package ​ Repairs Prefill ​" at bounding box center [756, 250] width 386 height 72
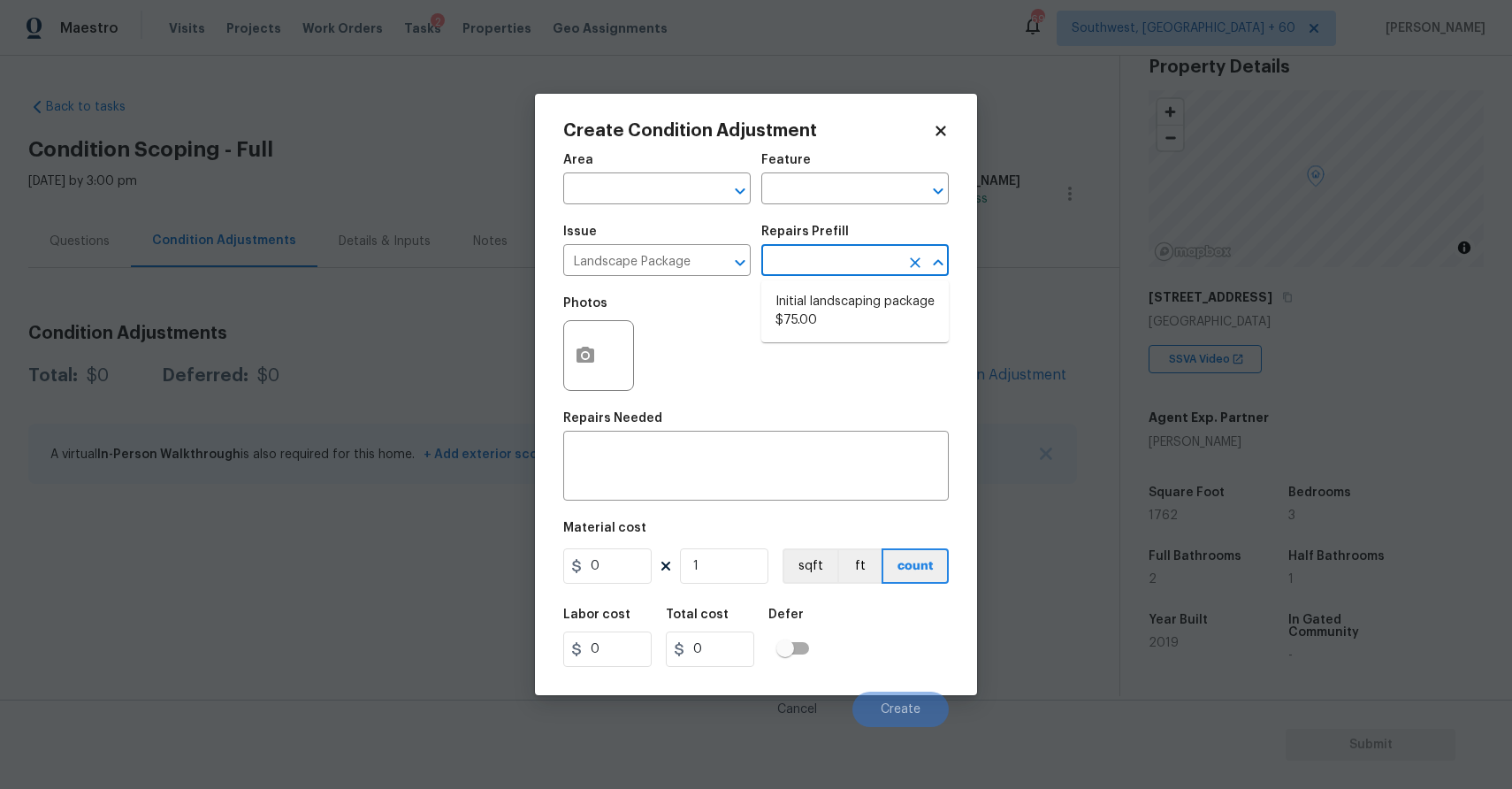
click at [810, 271] on input "text" at bounding box center [831, 262] width 138 height 27
click at [814, 295] on li "Initial landscaping package $75.00" at bounding box center [855, 311] width 187 height 48
type input "Home Readiness Packages"
type textarea "Mowing of grass up to 6" in height. Mow, edge along driveways & sidewalks, trim…"
type input "75"
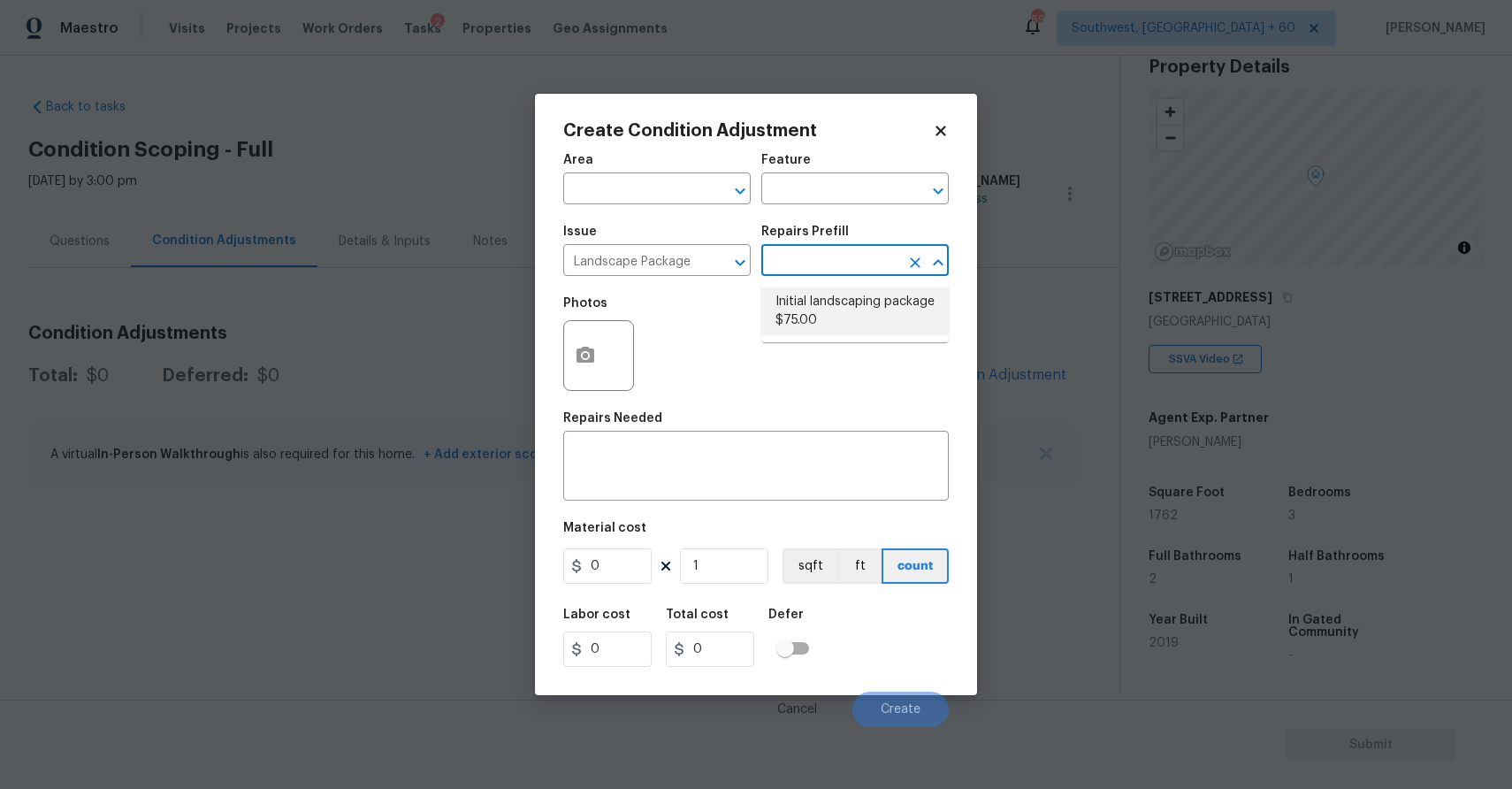
type input "75"
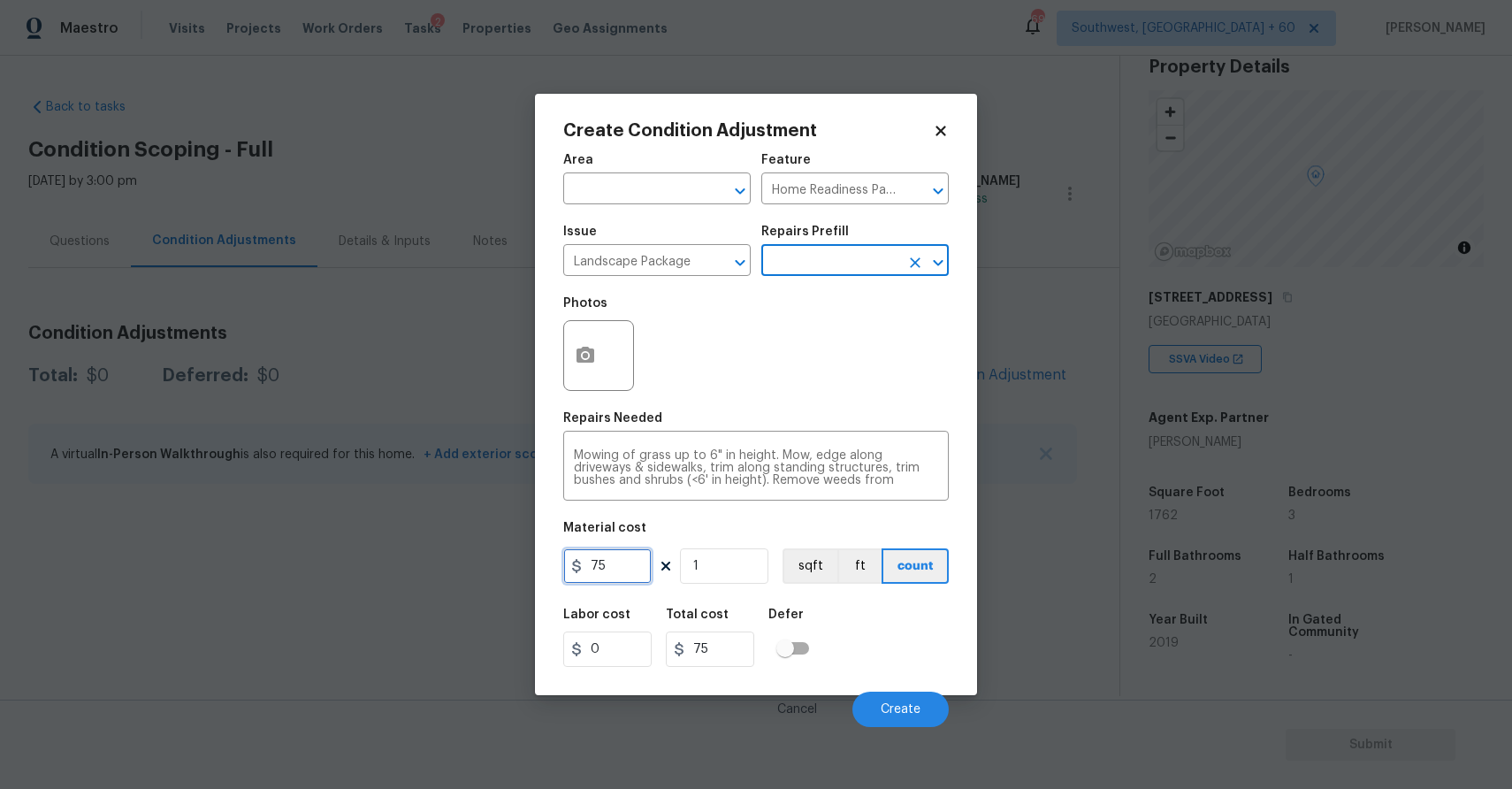
click at [604, 574] on input "75" at bounding box center [608, 565] width 89 height 35
type input "300"
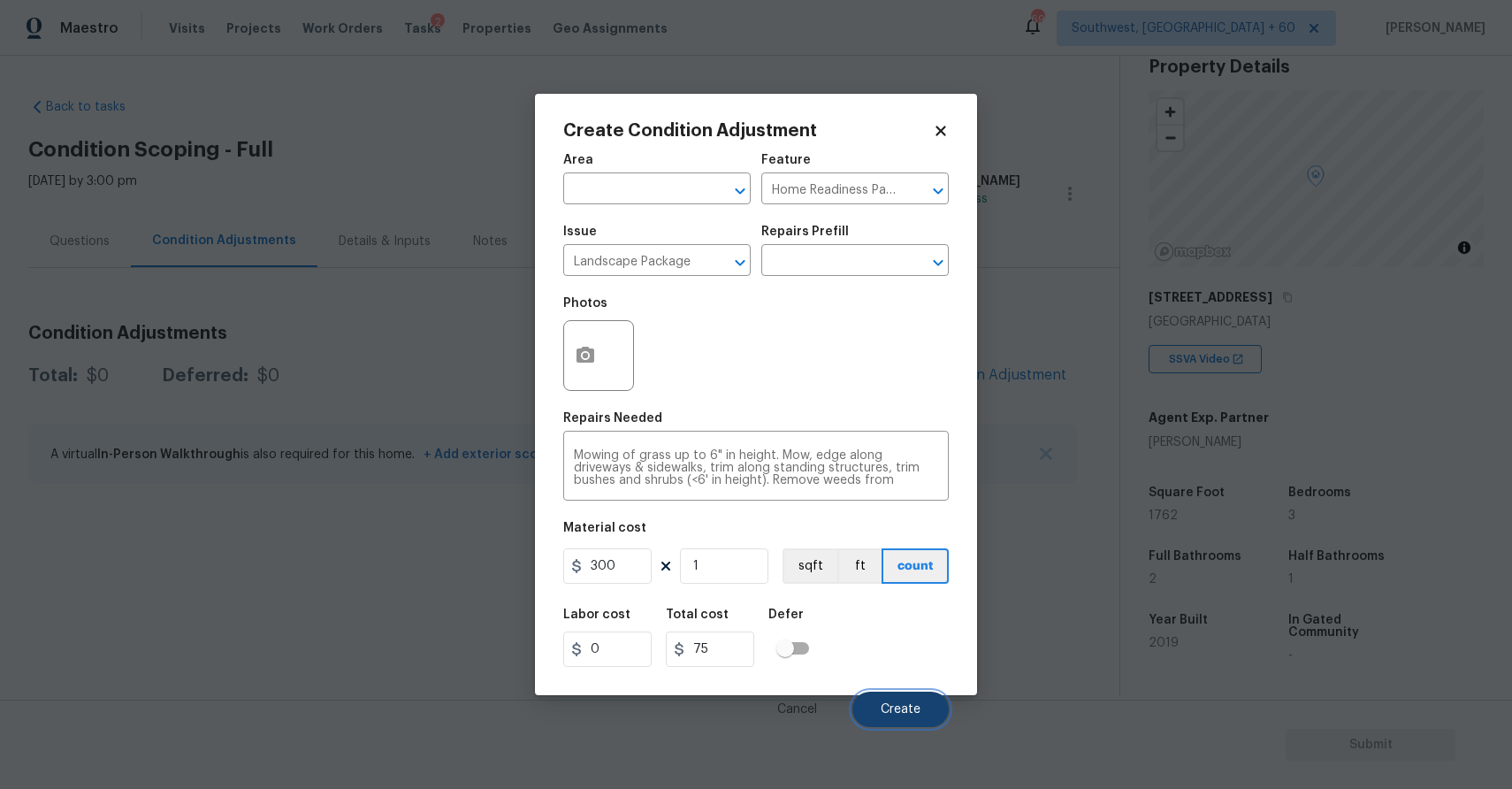
click at [915, 709] on span "Create" at bounding box center [901, 710] width 40 height 13
type input "300"
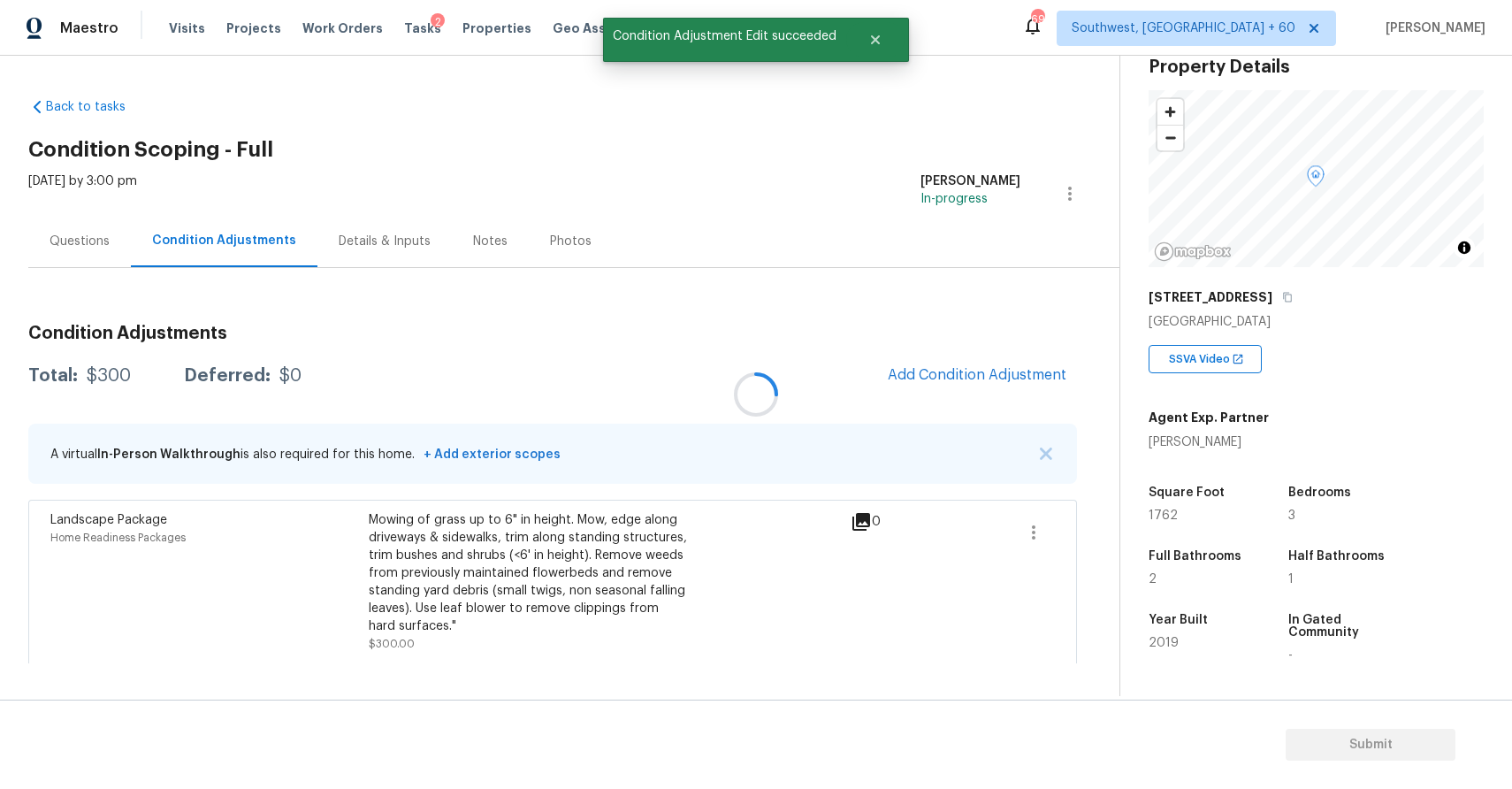
click at [994, 372] on div at bounding box center [756, 394] width 1512 height 789
click at [966, 355] on div "Condition Adjustments Total: $300 Deferred: $0 Add Condition Adjustment A virtu…" at bounding box center [553, 487] width 1049 height 353
click at [952, 370] on span "Add Condition Adjustment" at bounding box center [976, 374] width 179 height 16
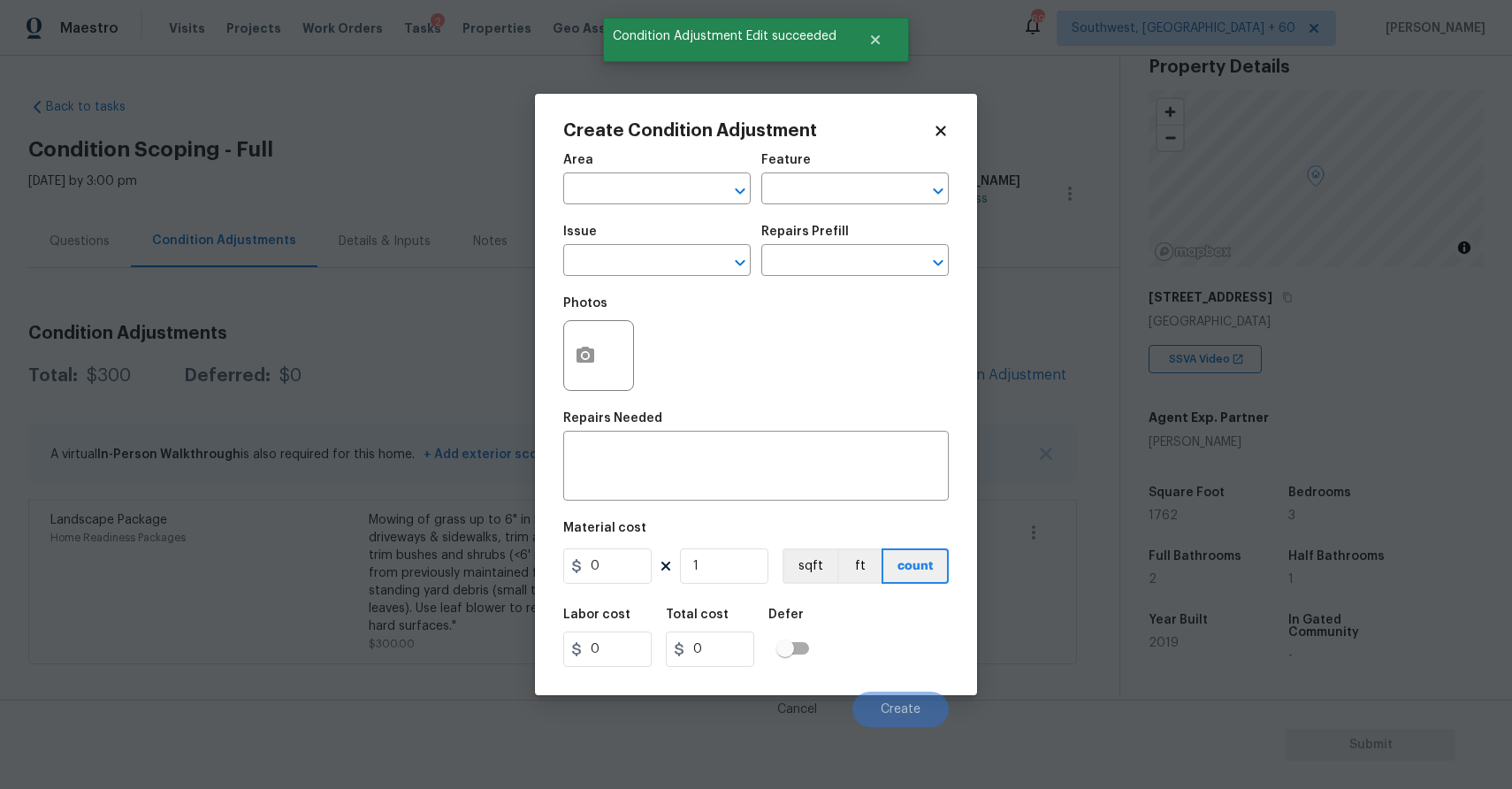
click at [1132, 69] on body "Maestro Visits Projects Work Orders Tasks 2 Properties Geo Assignments 699 Sout…" at bounding box center [756, 394] width 1512 height 789
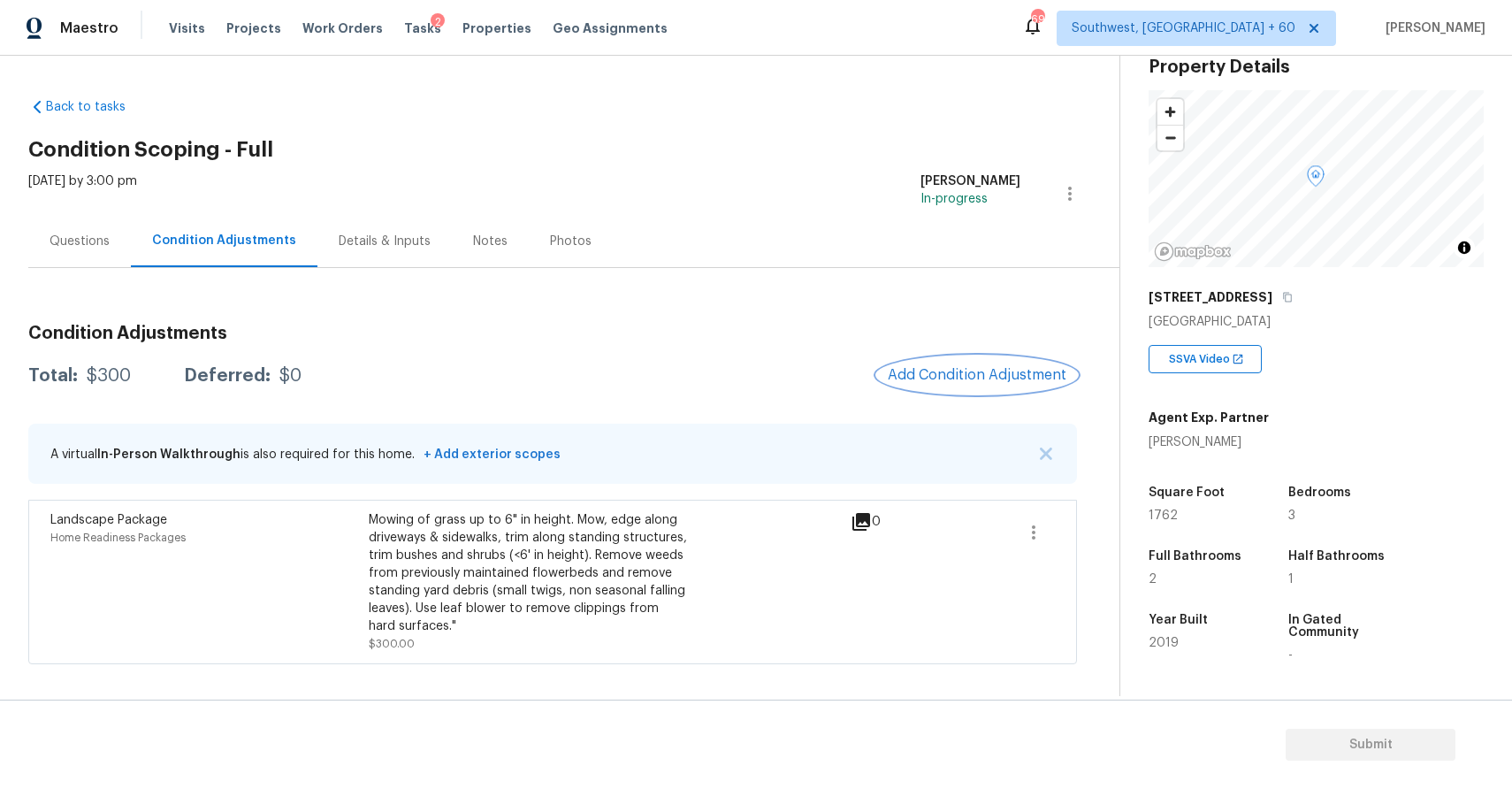
click at [974, 370] on span "Add Condition Adjustment" at bounding box center [976, 374] width 179 height 16
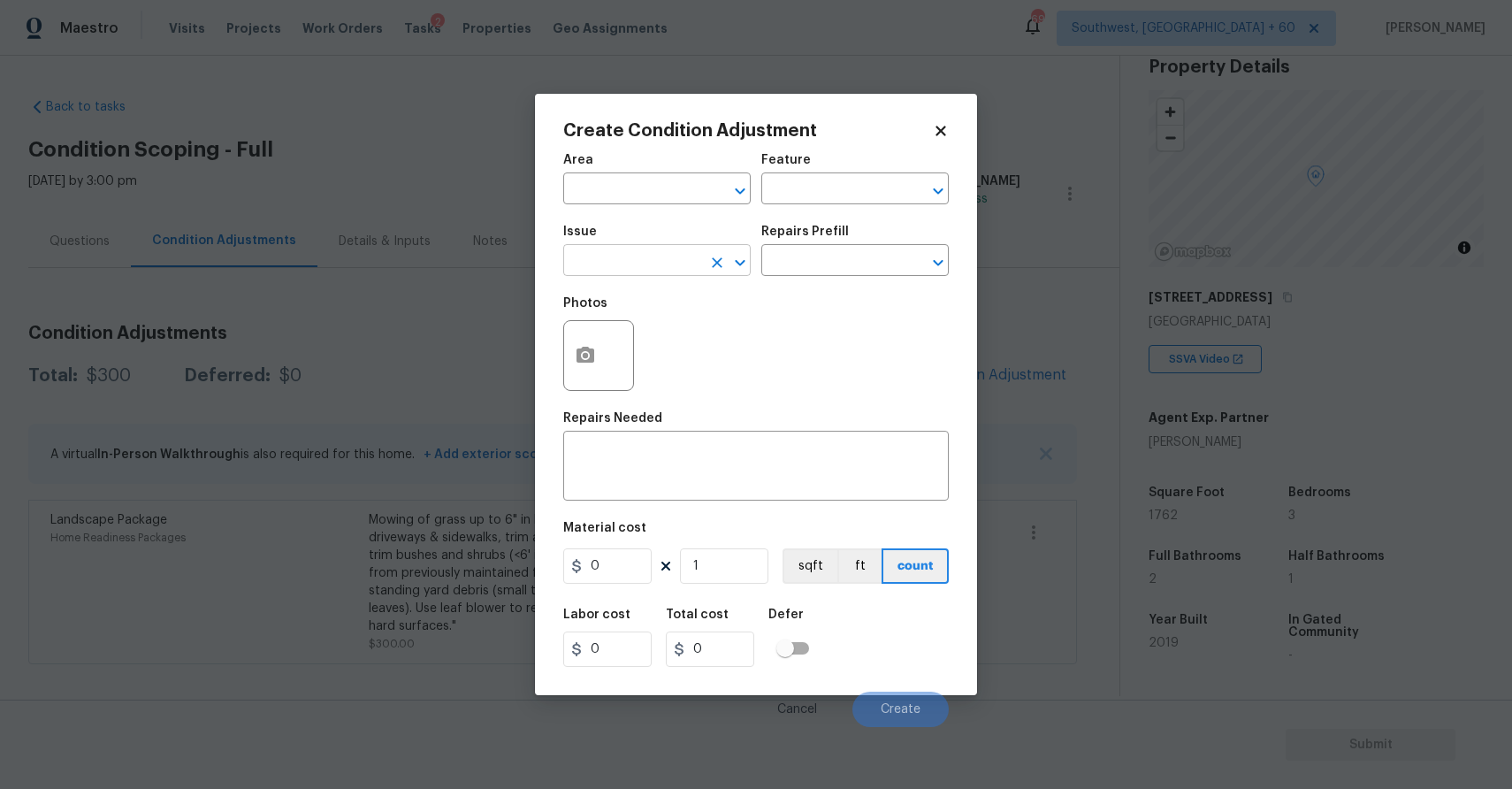
click at [579, 253] on input "text" at bounding box center [632, 262] width 138 height 27
click at [638, 323] on div "Other" at bounding box center [657, 308] width 187 height 43
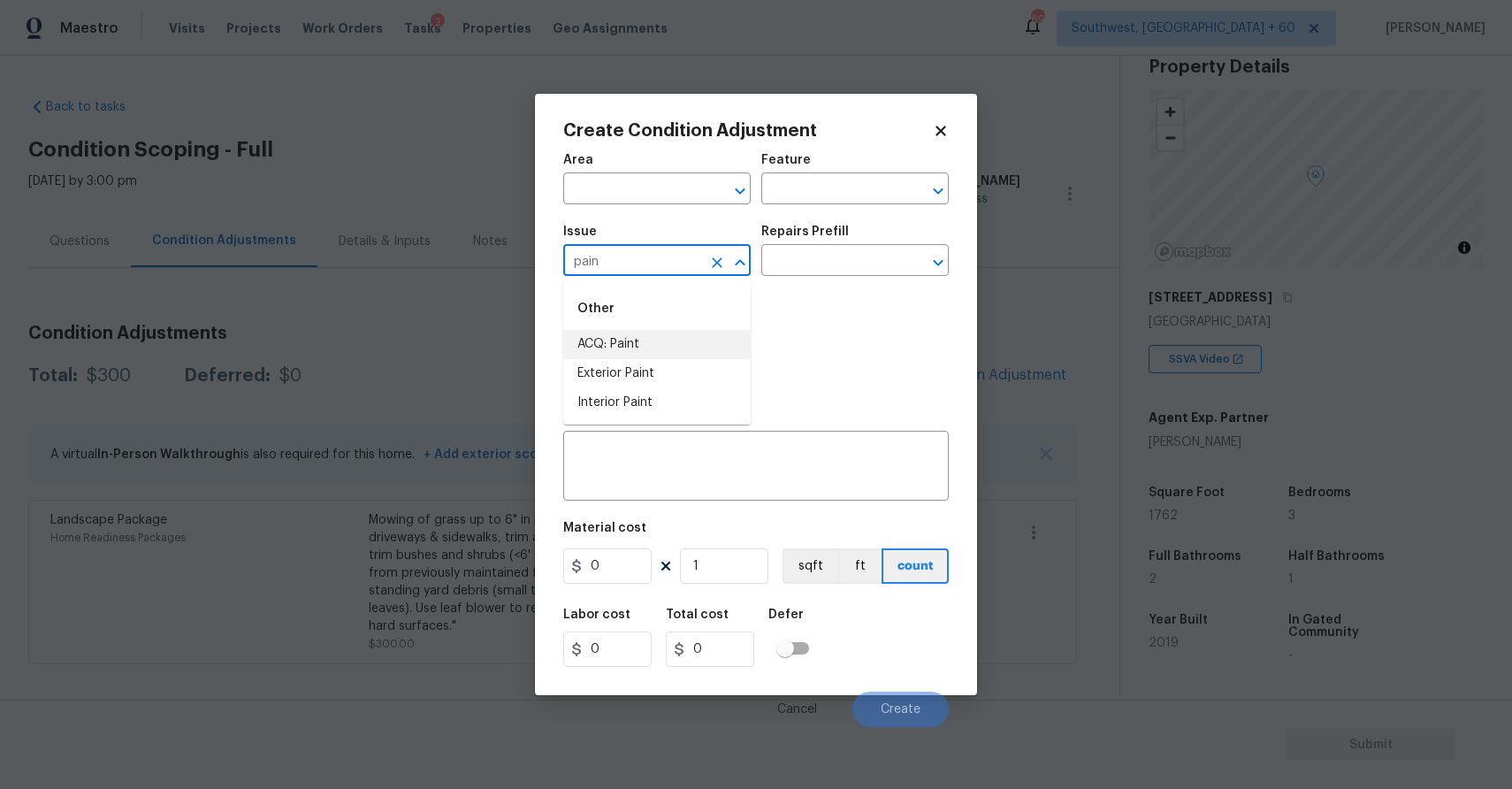
click at [656, 346] on li "ACQ: Paint" at bounding box center [657, 344] width 187 height 29
type input "ACQ: Paint"
click at [824, 248] on div "Repairs Prefill" at bounding box center [855, 237] width 187 height 23
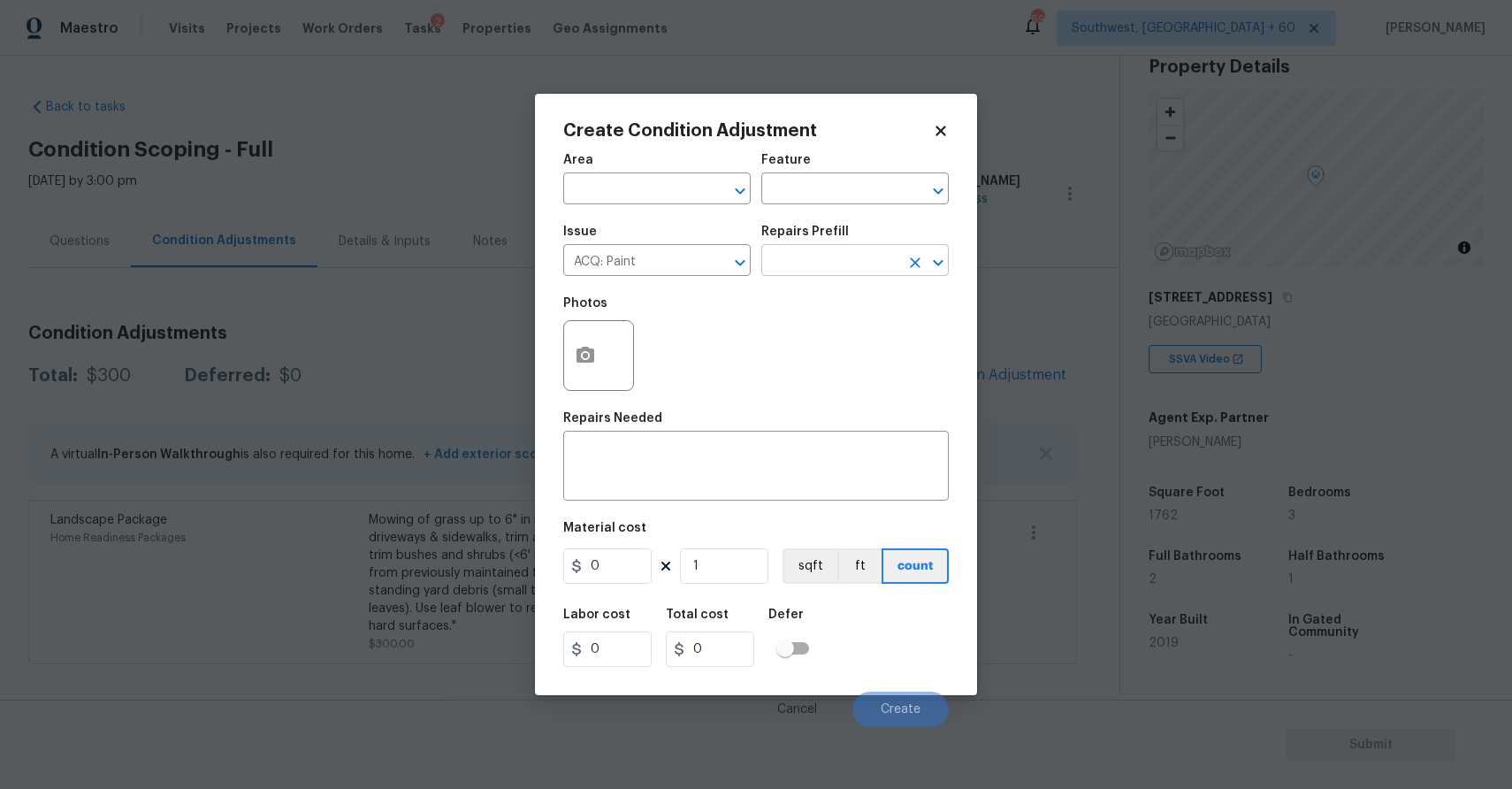
click at [870, 266] on input "text" at bounding box center [831, 262] width 138 height 27
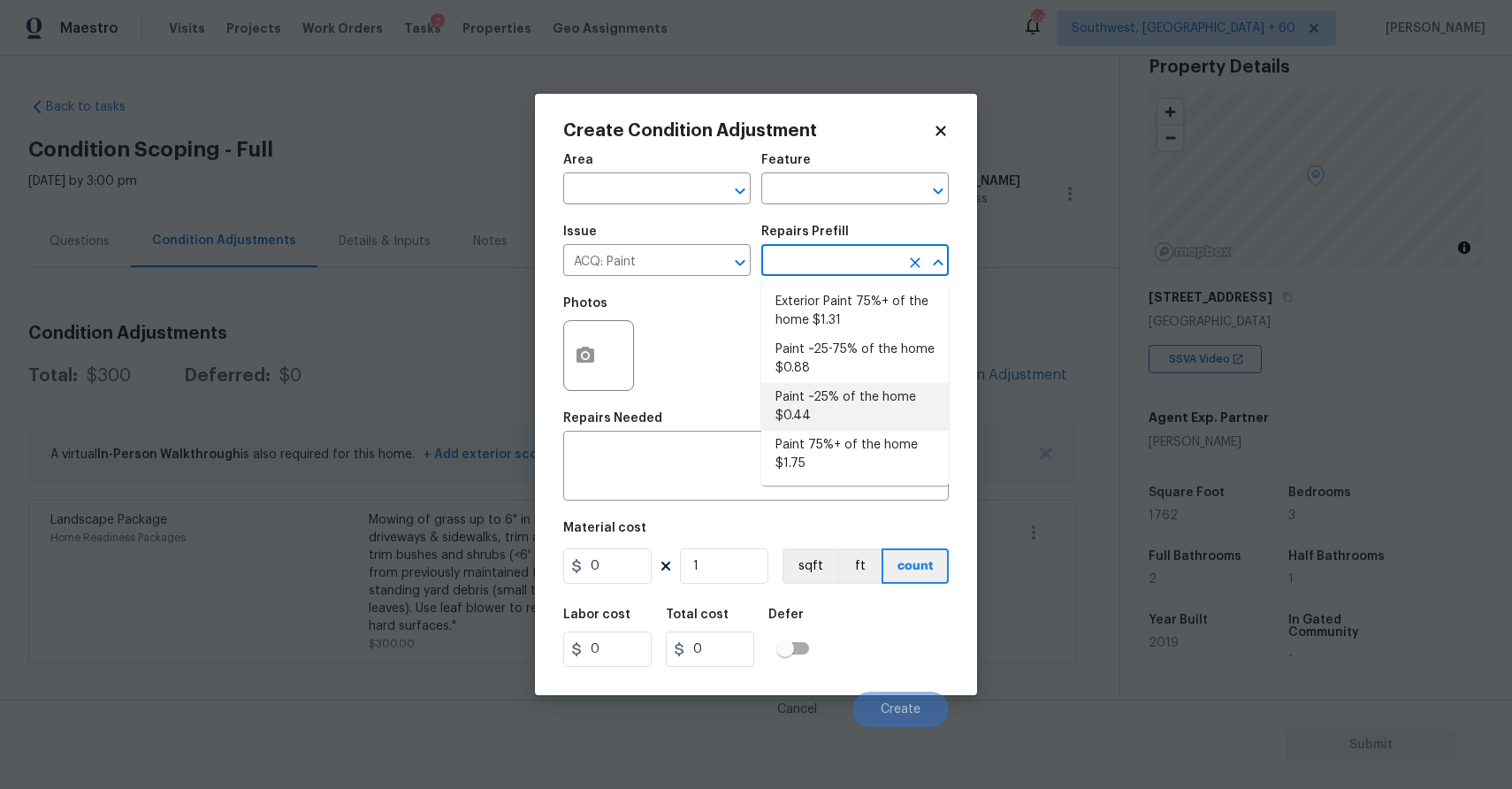
click at [853, 403] on li "Paint ~25% of the home $0.44" at bounding box center [855, 406] width 187 height 48
type input "Acquisition"
type textarea "Acquisition Scope: ~25% of the home needs interior paint"
type input "0.44"
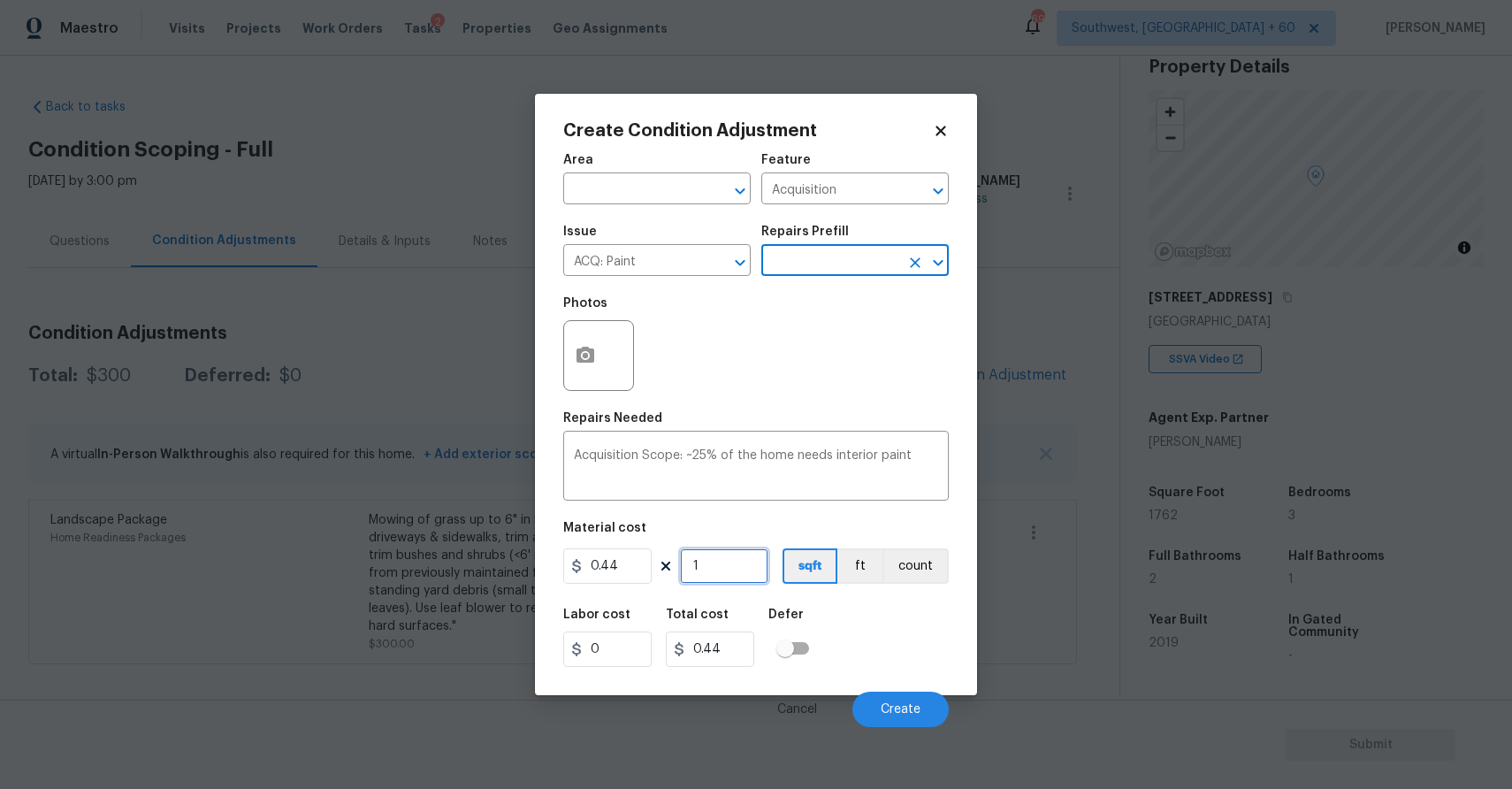
click at [732, 572] on input "1" at bounding box center [725, 565] width 89 height 35
type input "17"
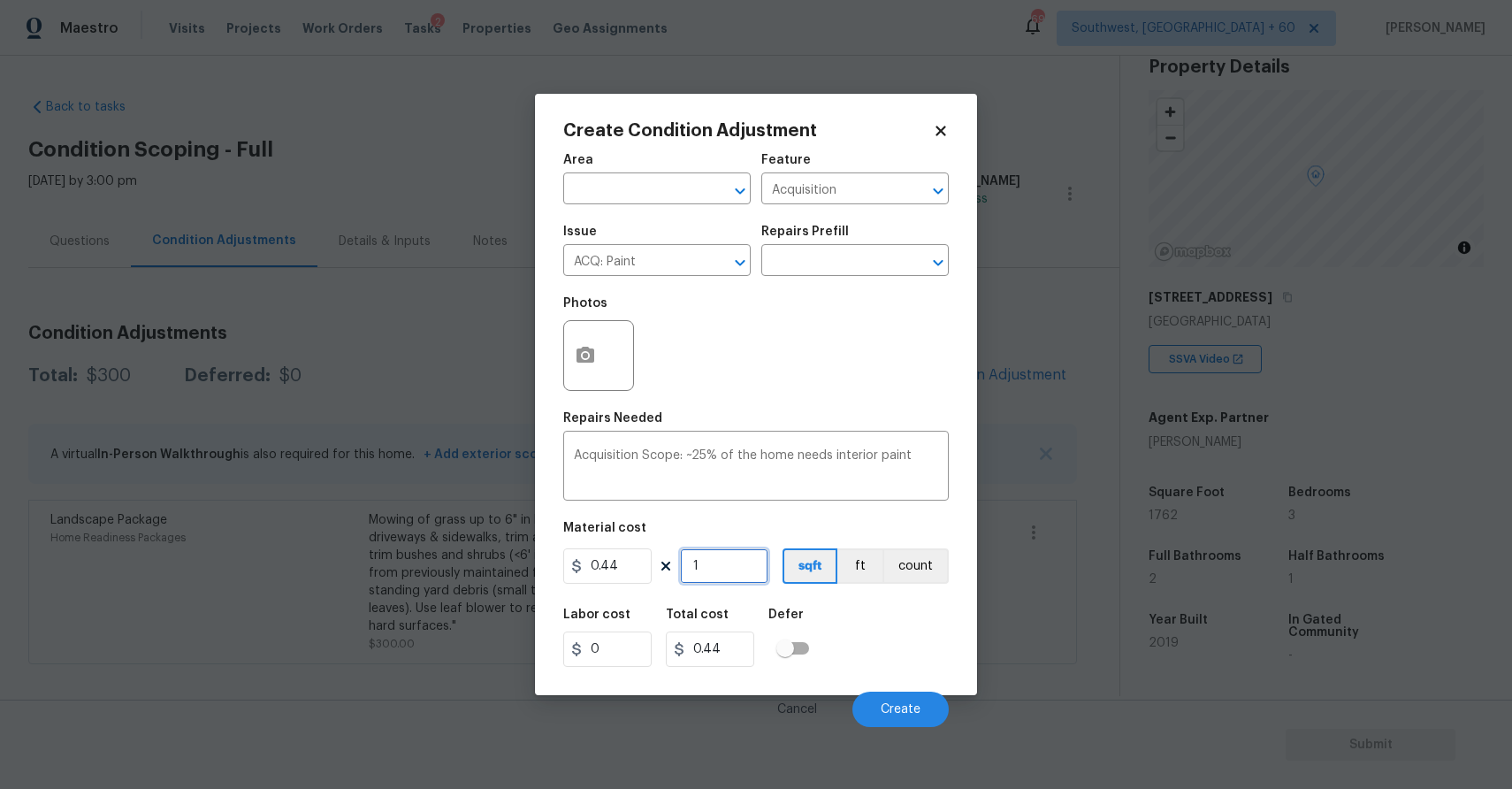
type input "7.48"
type input "176"
type input "77.44"
type input "1762"
type input "775.28"
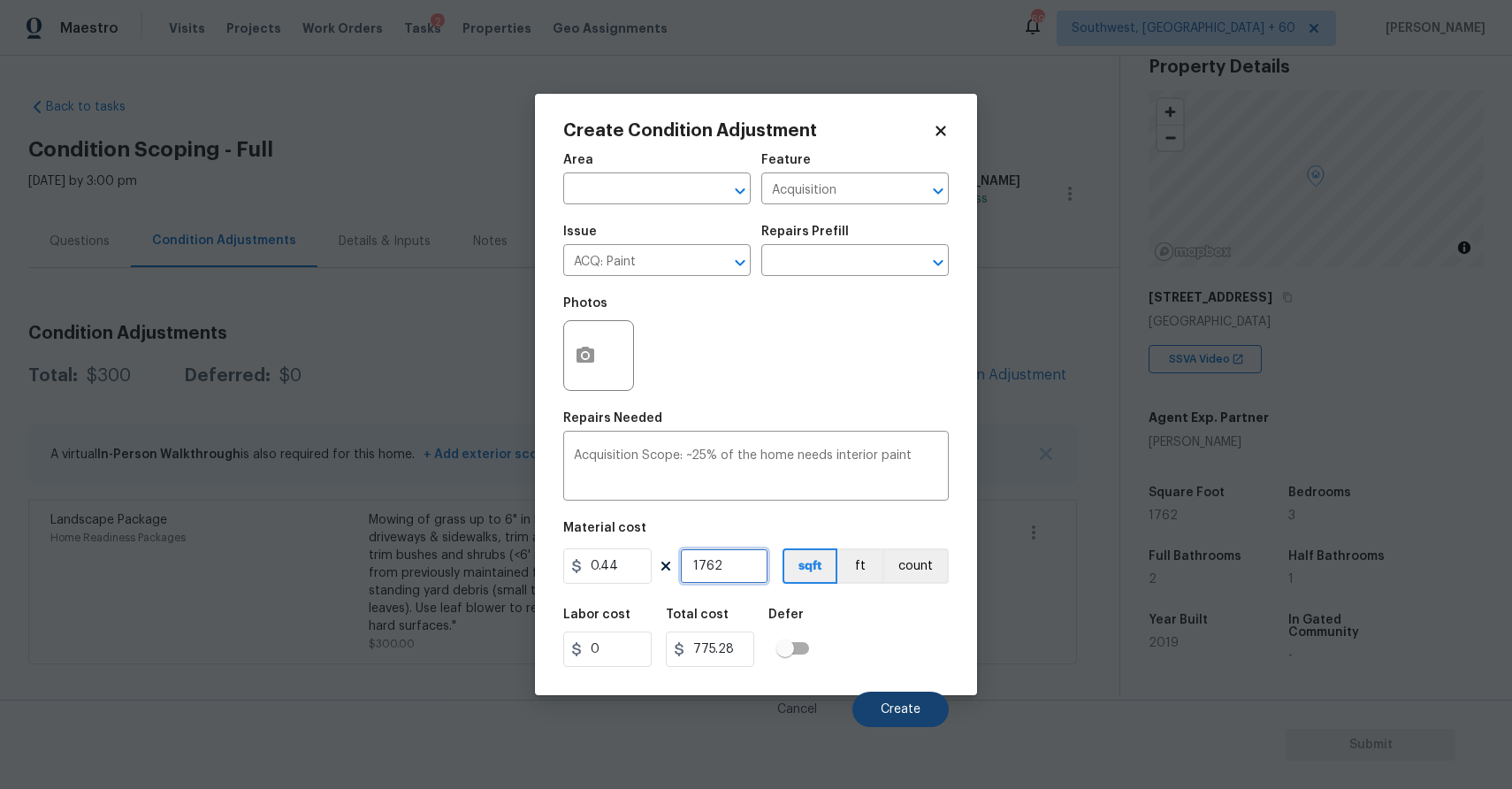
type input "1762"
click at [915, 710] on span "Create" at bounding box center [901, 710] width 40 height 13
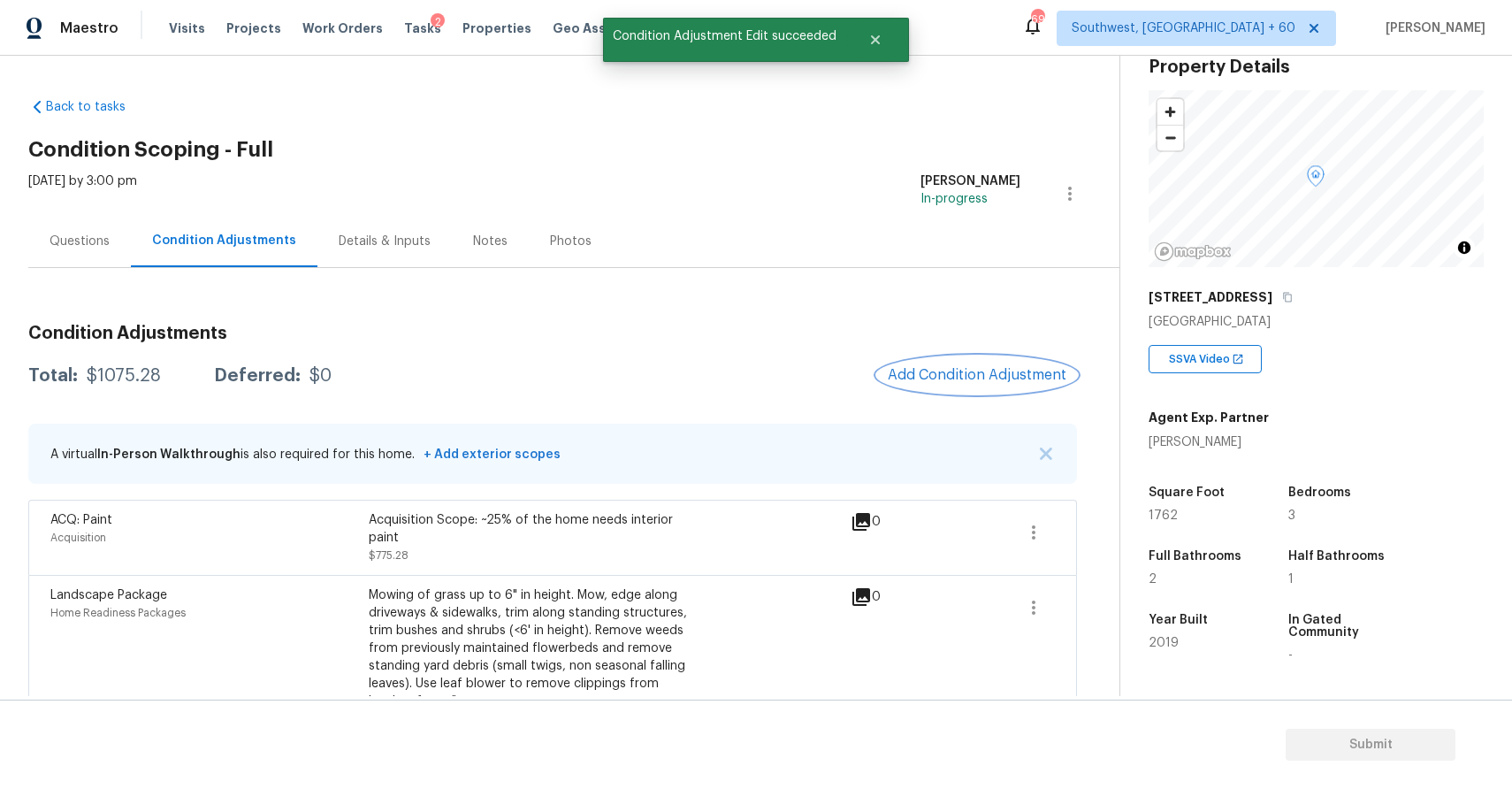
click at [972, 369] on span "Add Condition Adjustment" at bounding box center [976, 374] width 179 height 16
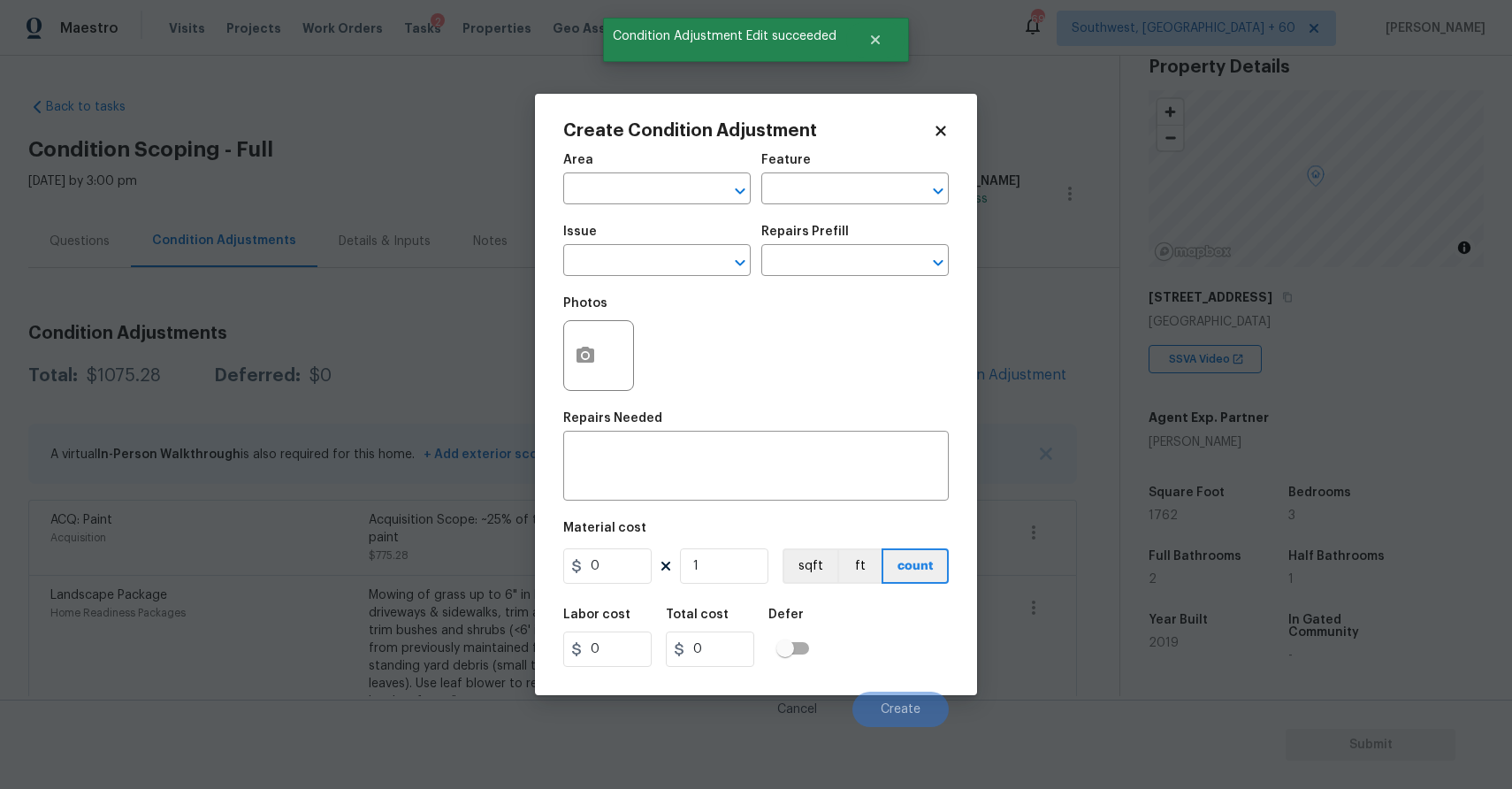
click at [610, 292] on div "Photos" at bounding box center [600, 344] width 75 height 115
click at [627, 266] on input "text" at bounding box center [632, 262] width 138 height 27
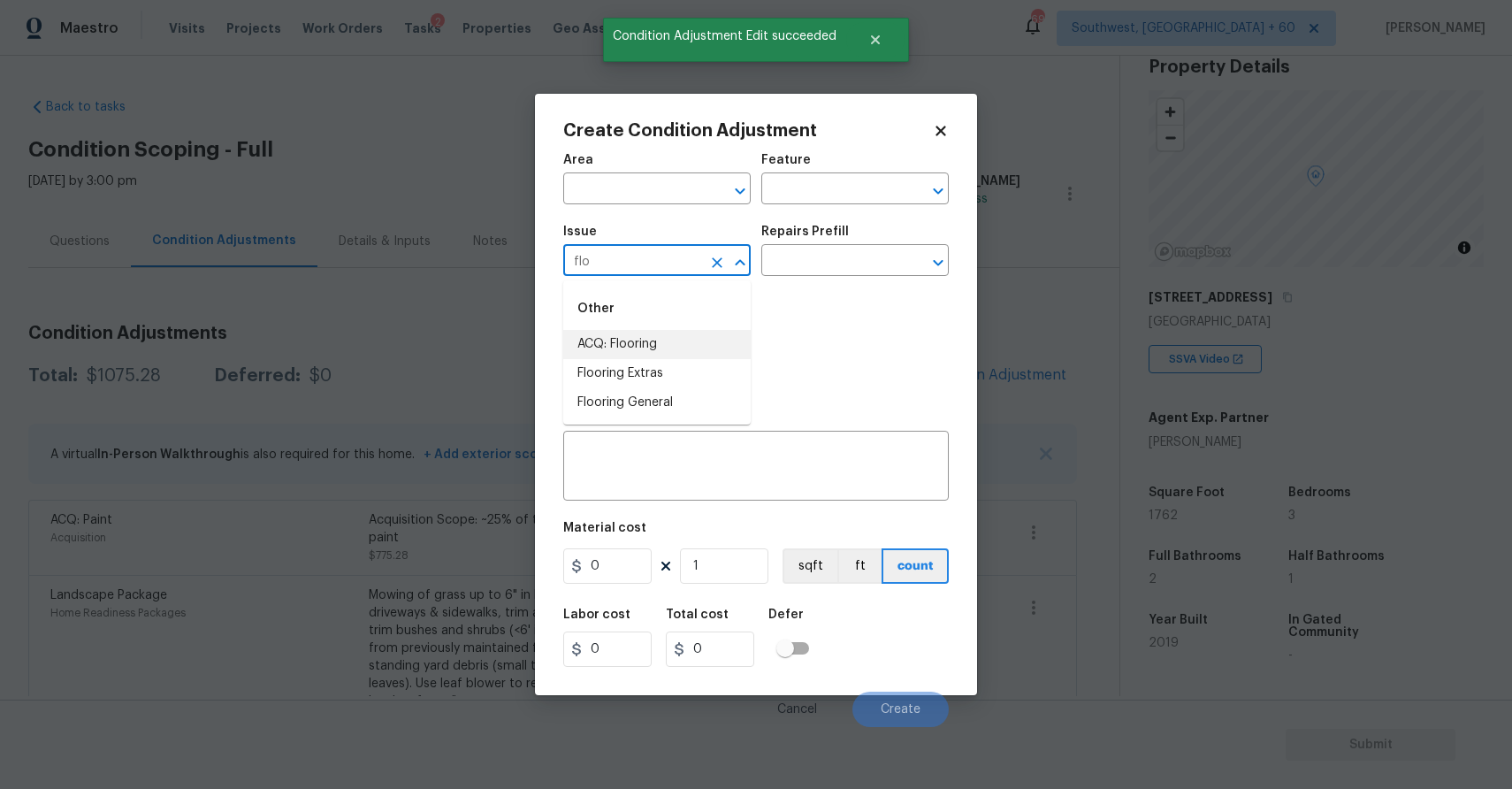
click at [609, 335] on li "ACQ: Flooring" at bounding box center [657, 344] width 187 height 29
type input "ACQ: Flooring"
click at [842, 256] on input "text" at bounding box center [831, 262] width 138 height 27
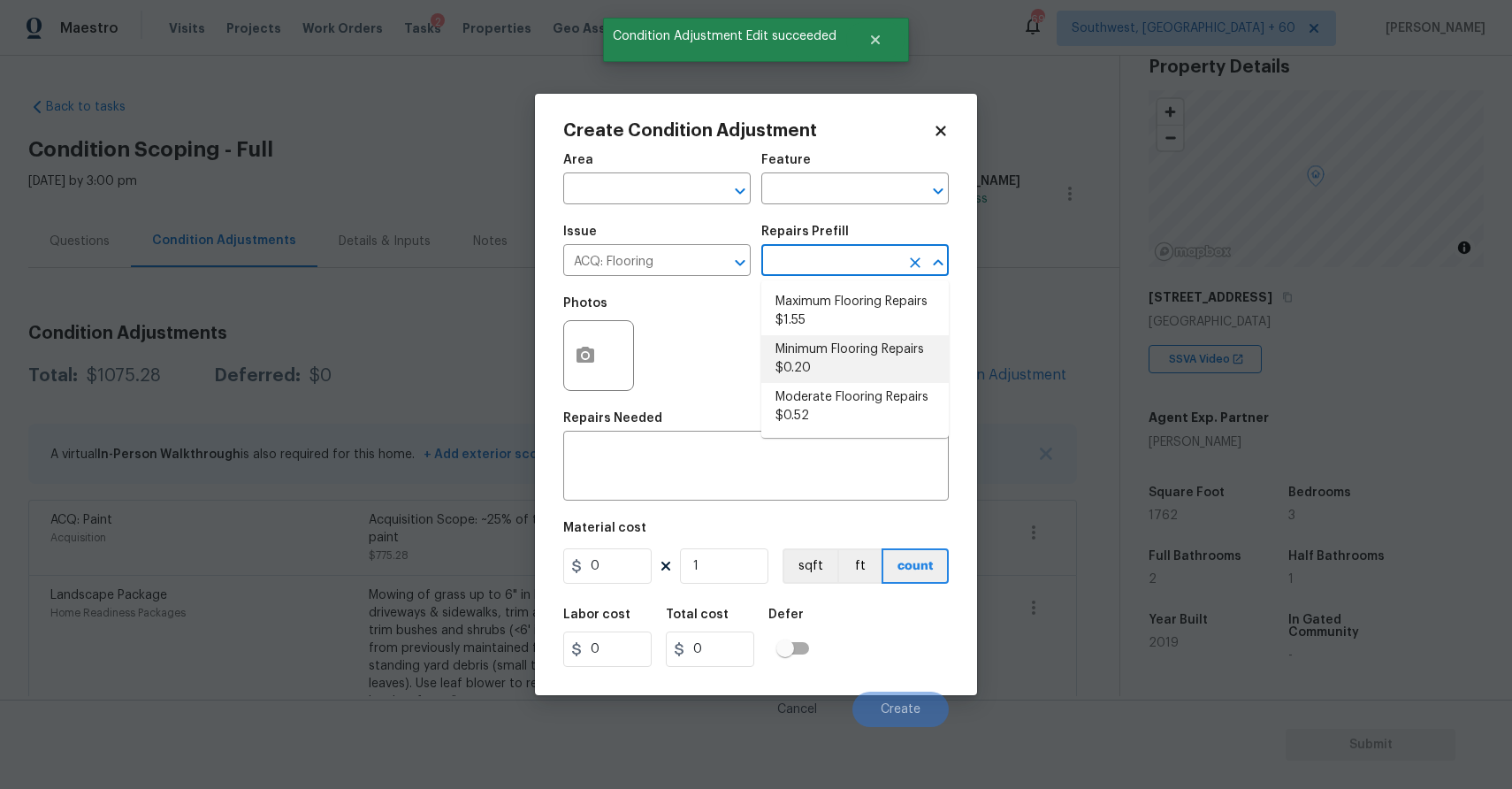
click at [850, 339] on li "Minimum Flooring Repairs $0.20" at bounding box center [855, 359] width 187 height 48
type input "Acquisition"
type textarea "Acquisition Scope: Minimum flooring repairs"
type input "0.2"
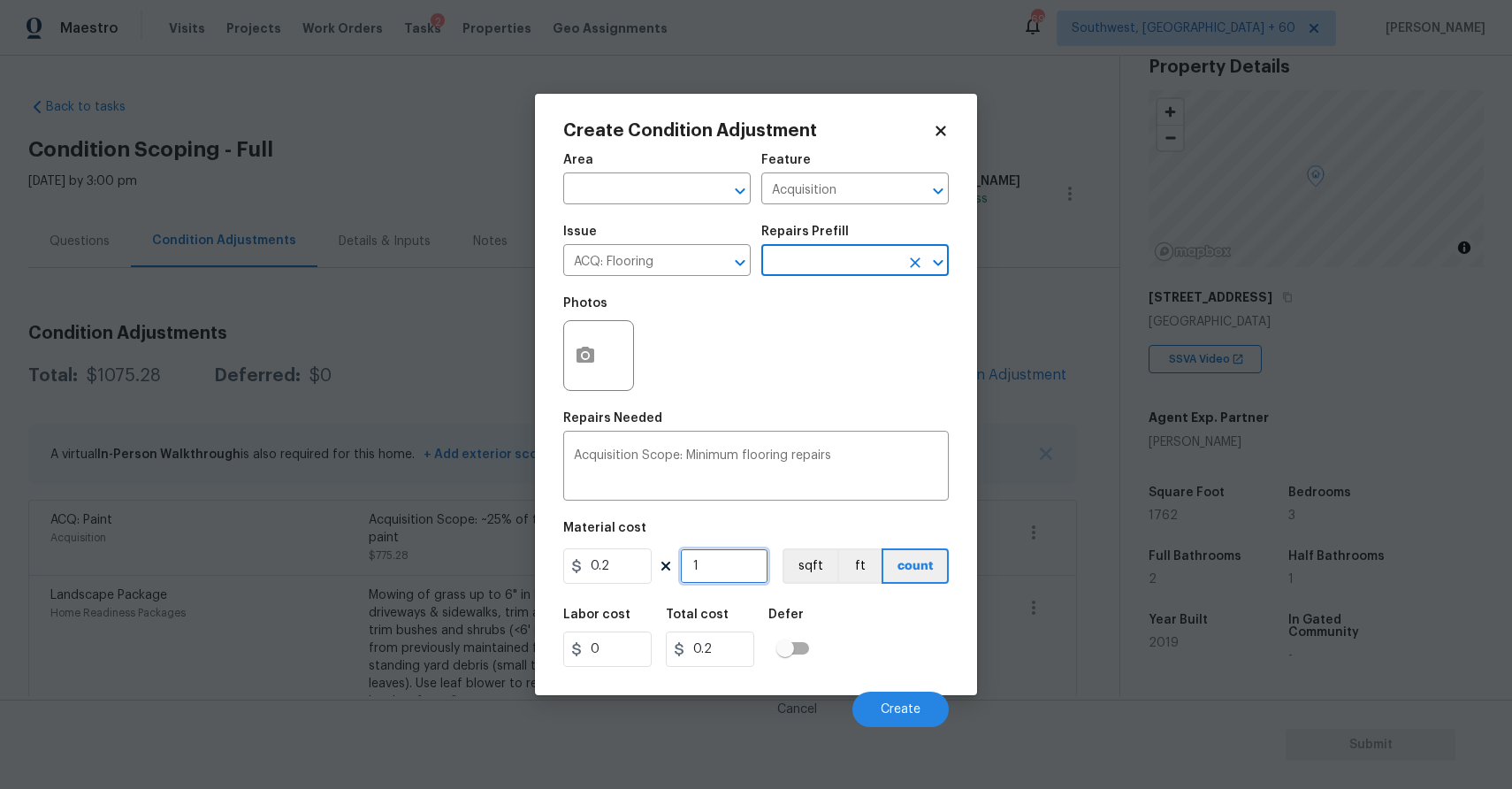
click at [715, 569] on input "1" at bounding box center [725, 565] width 89 height 35
type input "17"
type input "3.4"
type input "176"
type input "35.2"
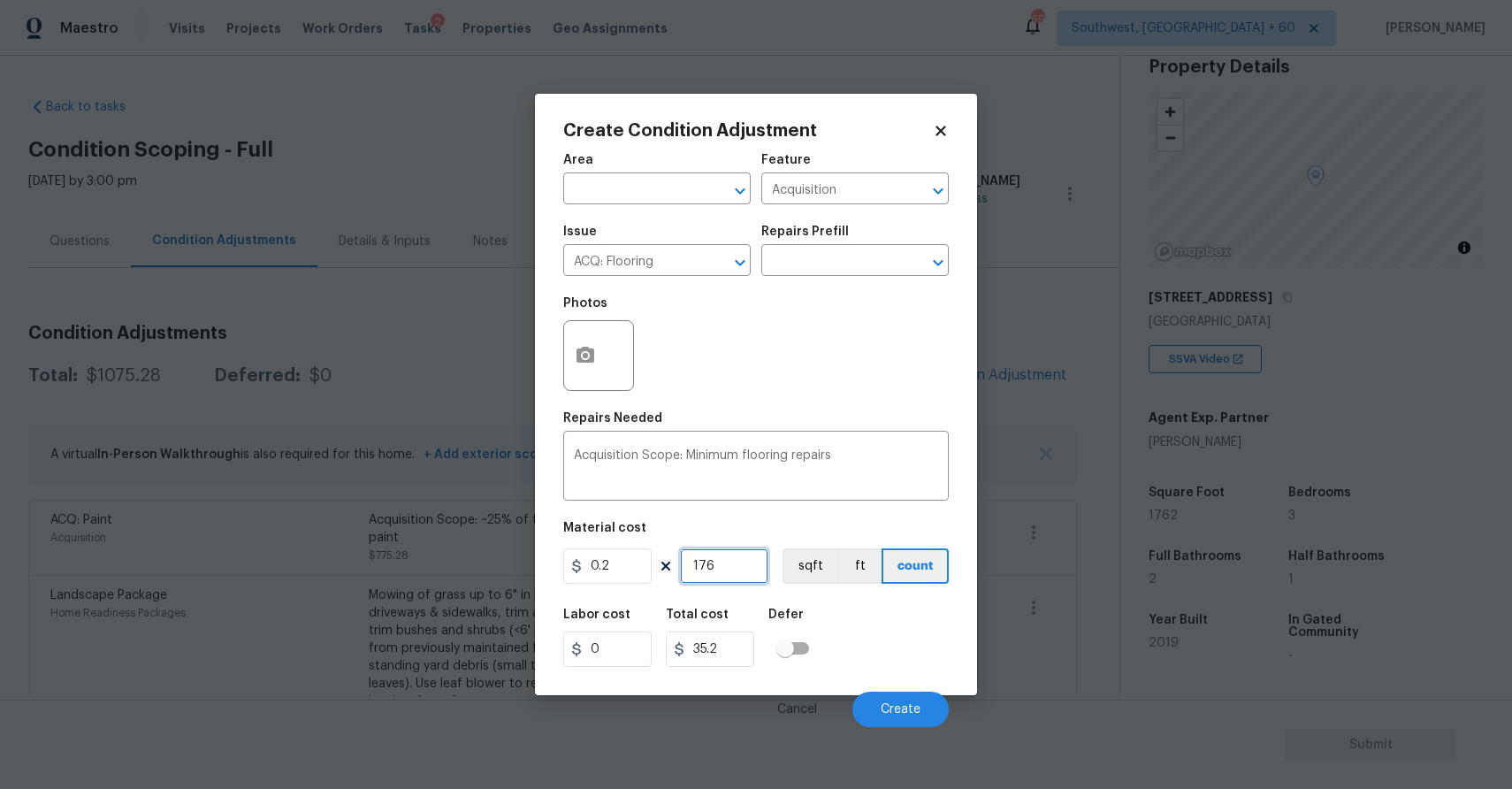
type input "1762"
type input "352.4"
type input "1762"
click at [870, 717] on button "Create" at bounding box center [901, 709] width 96 height 35
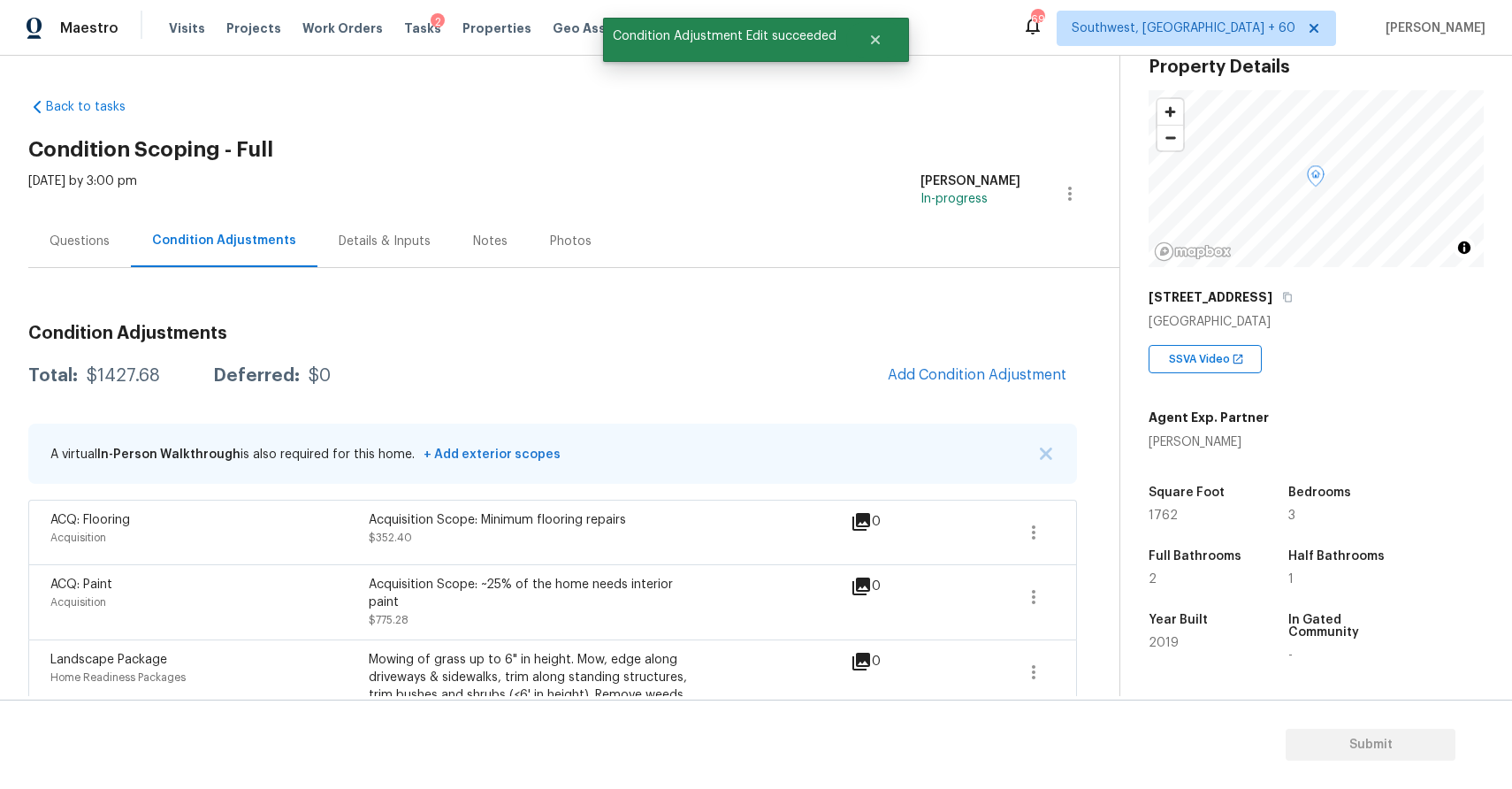
click at [990, 336] on h3 "Condition Adjustments" at bounding box center [553, 333] width 1049 height 18
click at [1031, 383] on span "Add Condition Adjustment" at bounding box center [976, 374] width 179 height 16
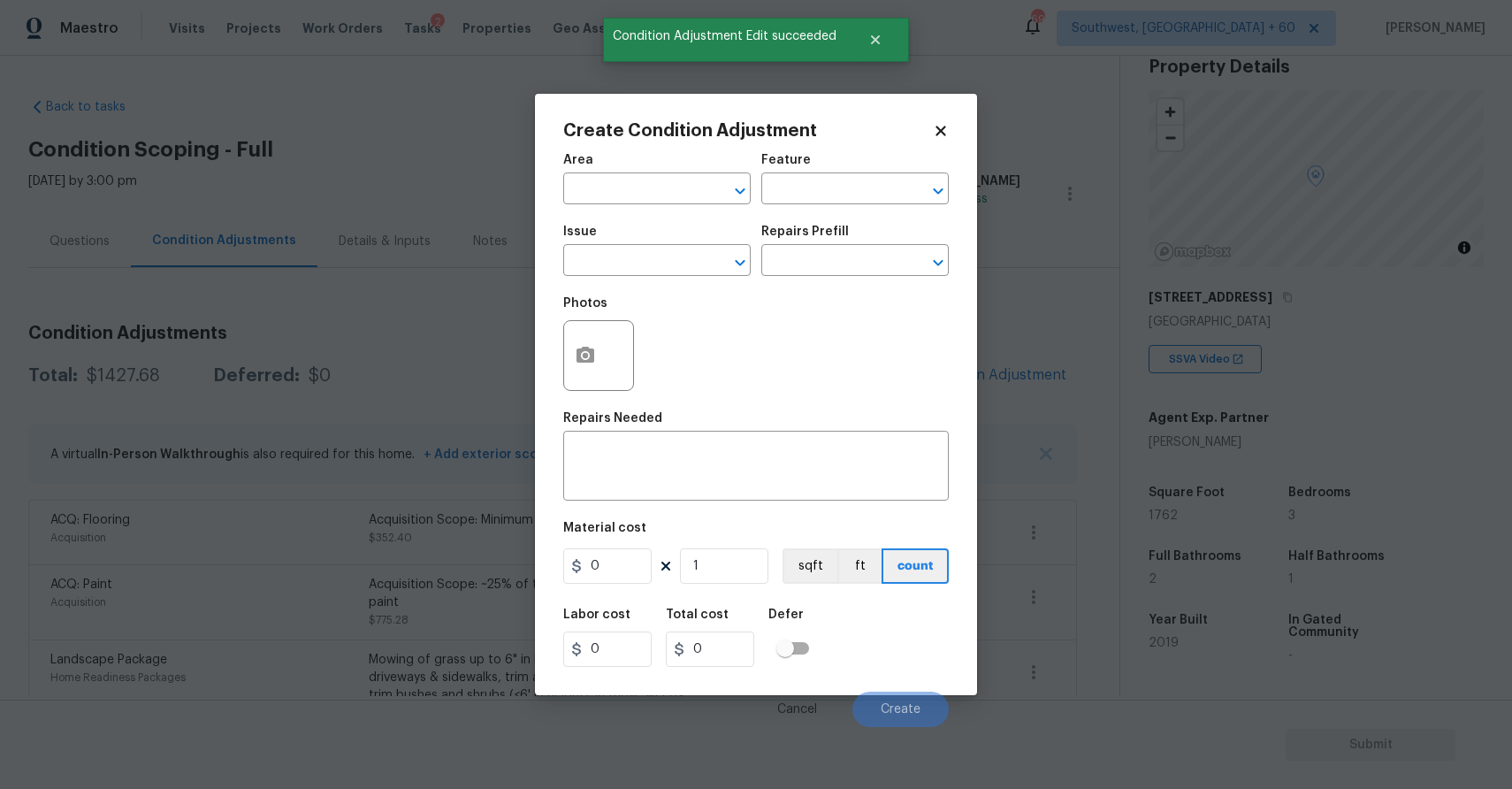
click at [449, 356] on body "Maestro Visits Projects Work Orders Tasks 2 Properties Geo Assignments 698 Sout…" at bounding box center [756, 394] width 1512 height 789
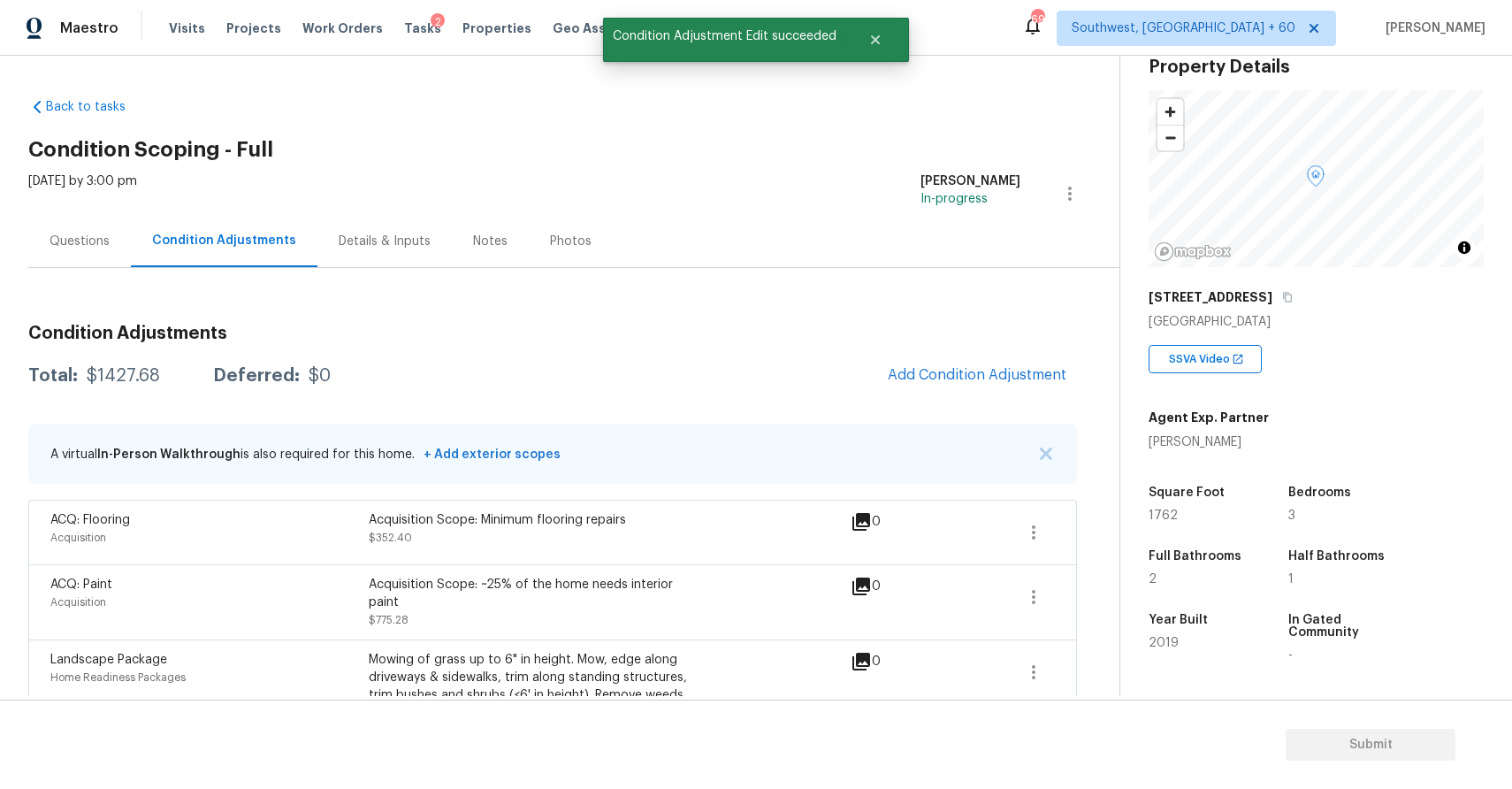
click at [99, 242] on div "Questions" at bounding box center [79, 241] width 60 height 18
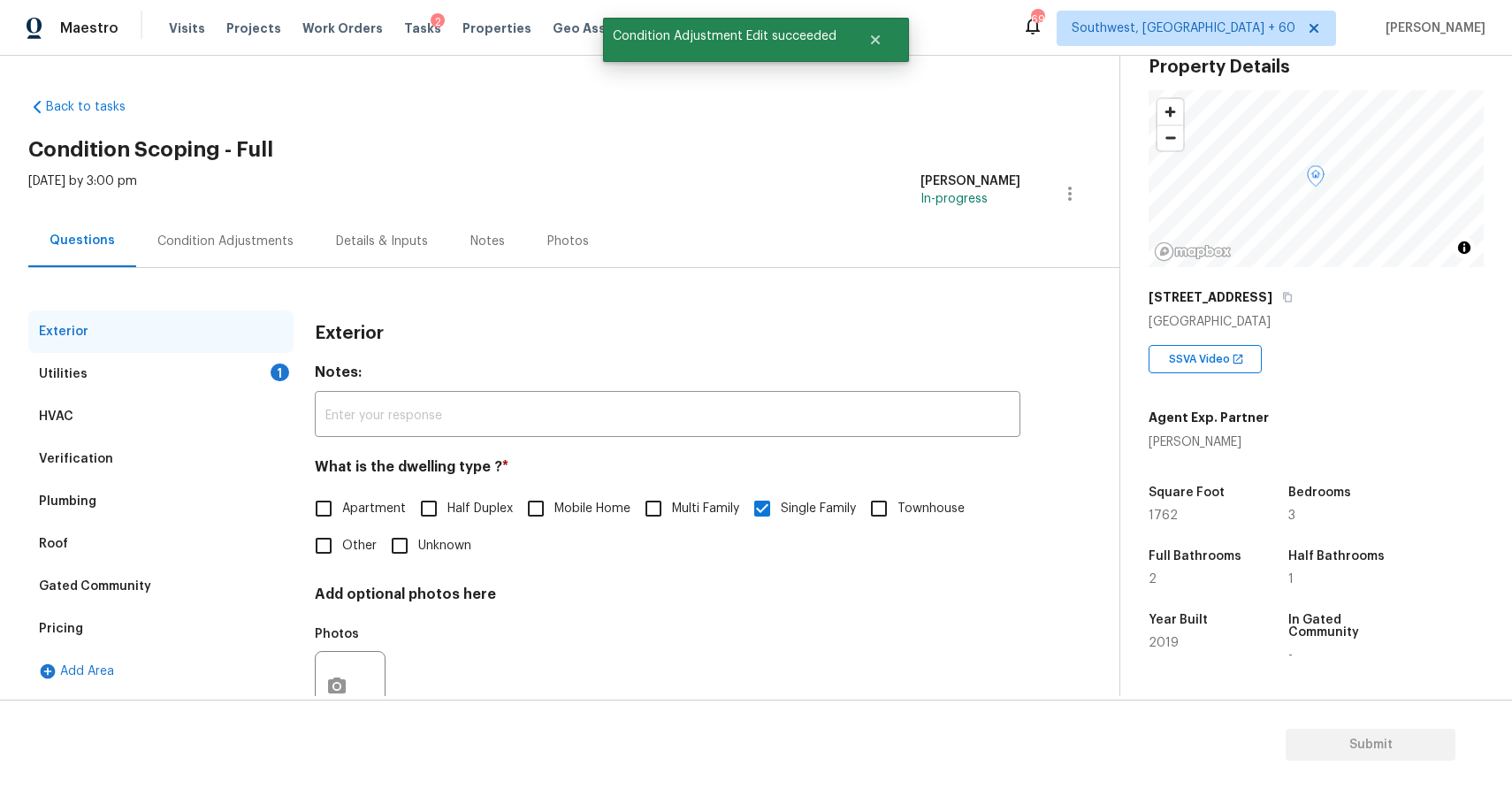
click at [109, 363] on div "Utilities 1" at bounding box center [161, 373] width 266 height 43
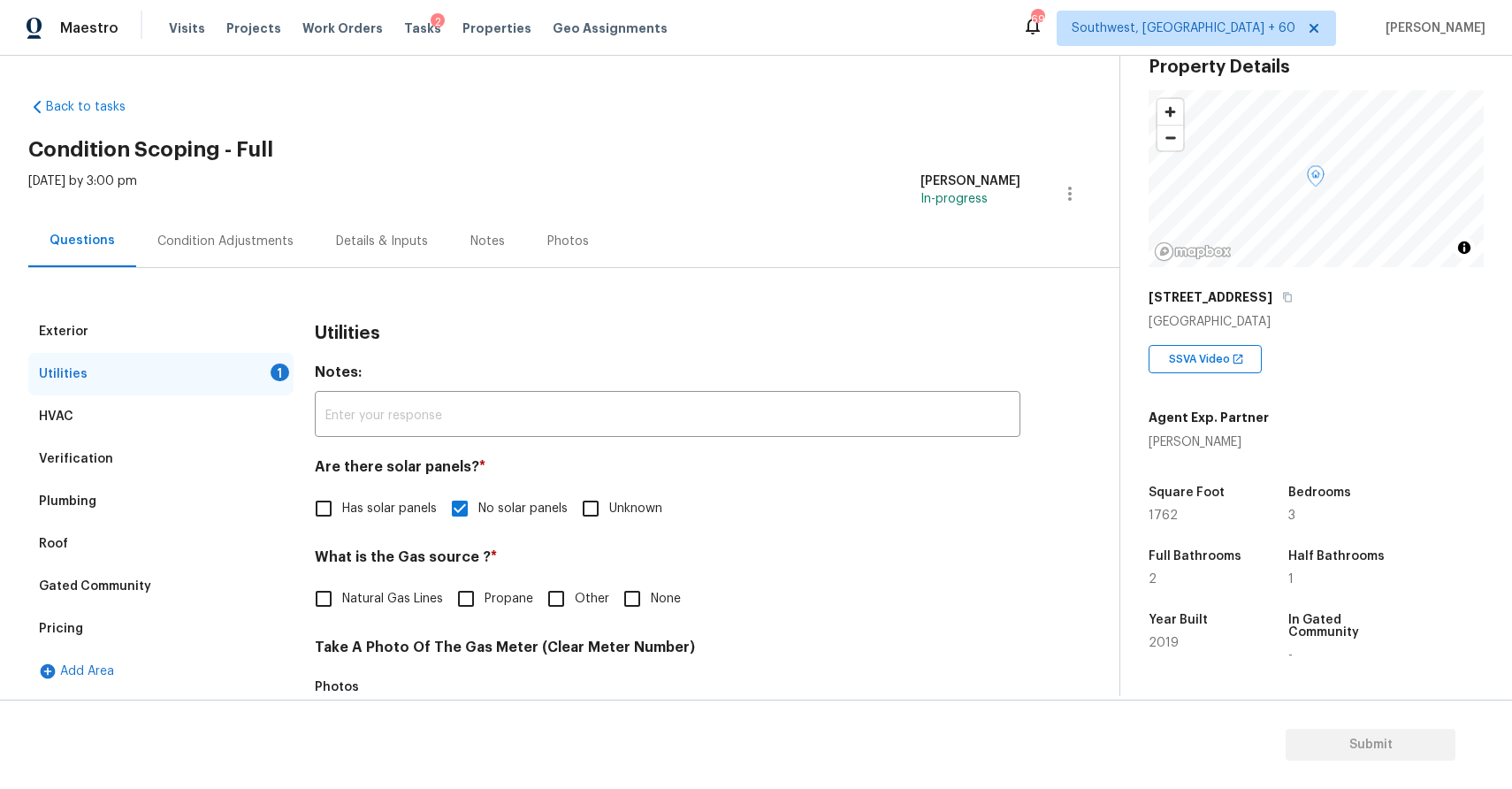
click at [385, 600] on span "Natural Gas Lines" at bounding box center [392, 599] width 101 height 19
click at [342, 600] on input "Natural Gas Lines" at bounding box center [323, 598] width 37 height 37
checkbox input "true"
click at [224, 237] on div "Condition Adjustments" at bounding box center [226, 241] width 136 height 18
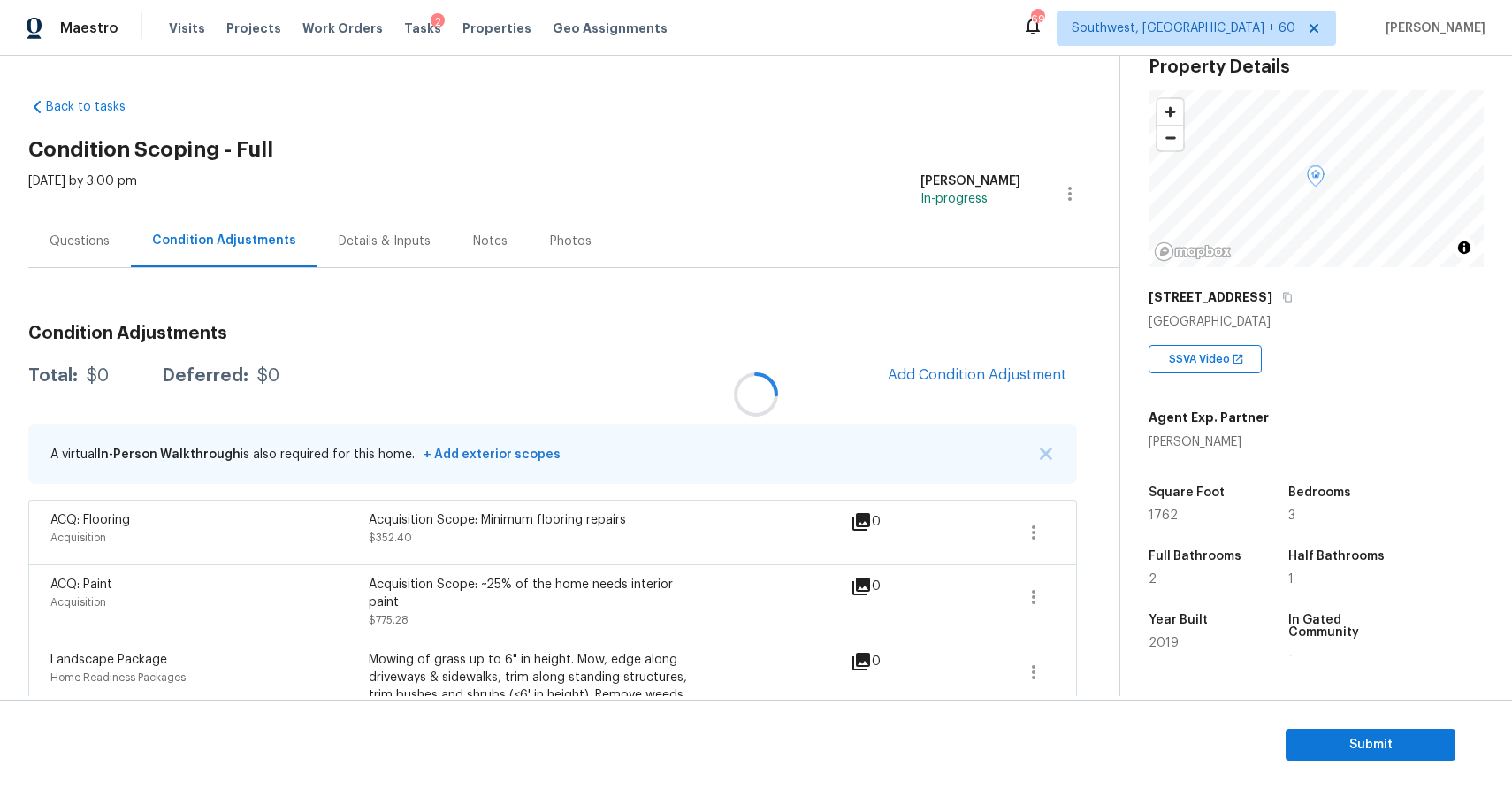
click at [103, 381] on div at bounding box center [756, 394] width 1512 height 789
click at [103, 381] on div "$1427.68" at bounding box center [124, 375] width 74 height 18
copy div "$1427.68"
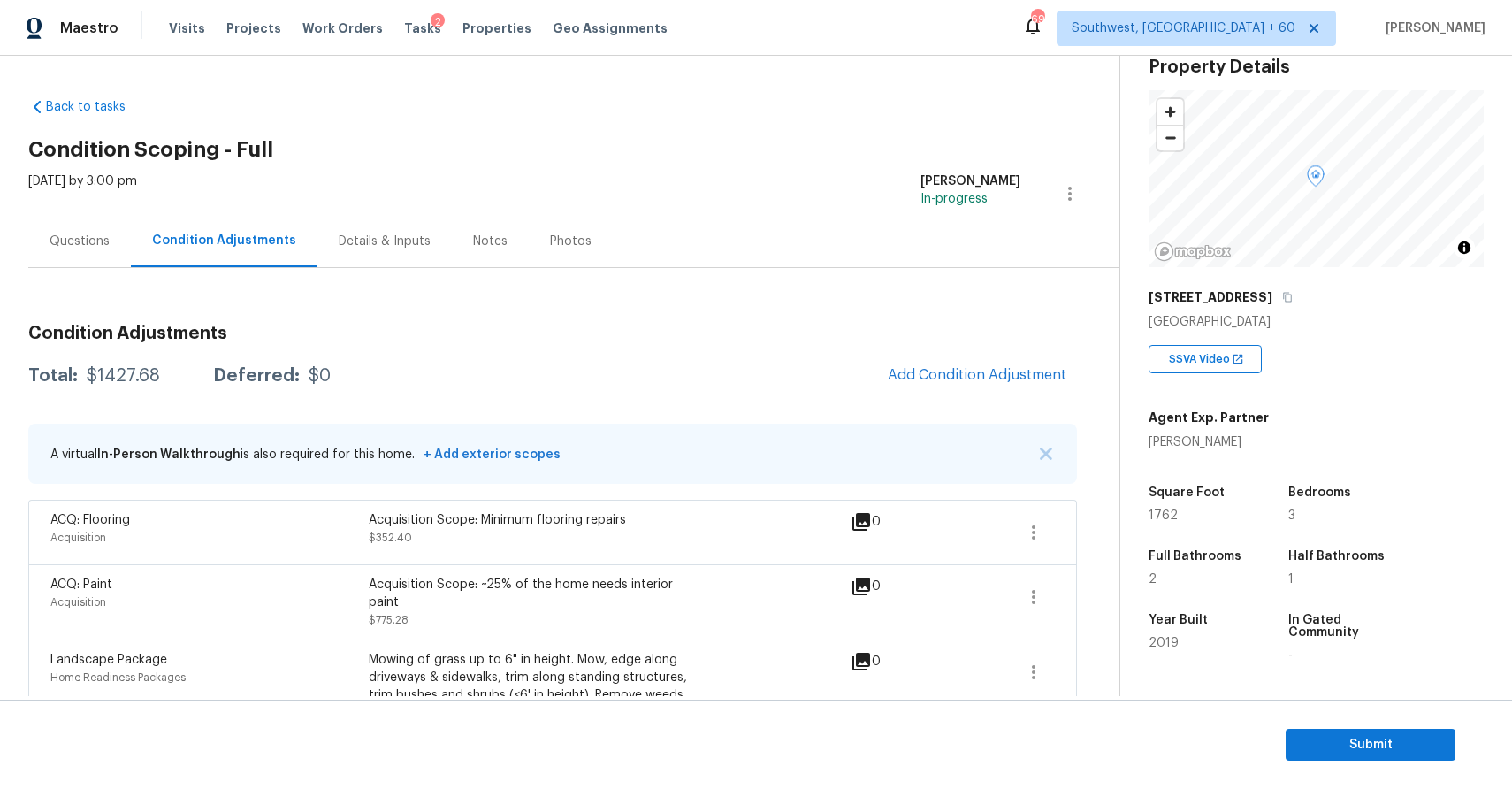
click at [63, 202] on div "Thu, Sep 25 2025 by 3:00 pm" at bounding box center [82, 193] width 109 height 43
click at [94, 239] on div "Questions" at bounding box center [79, 241] width 60 height 18
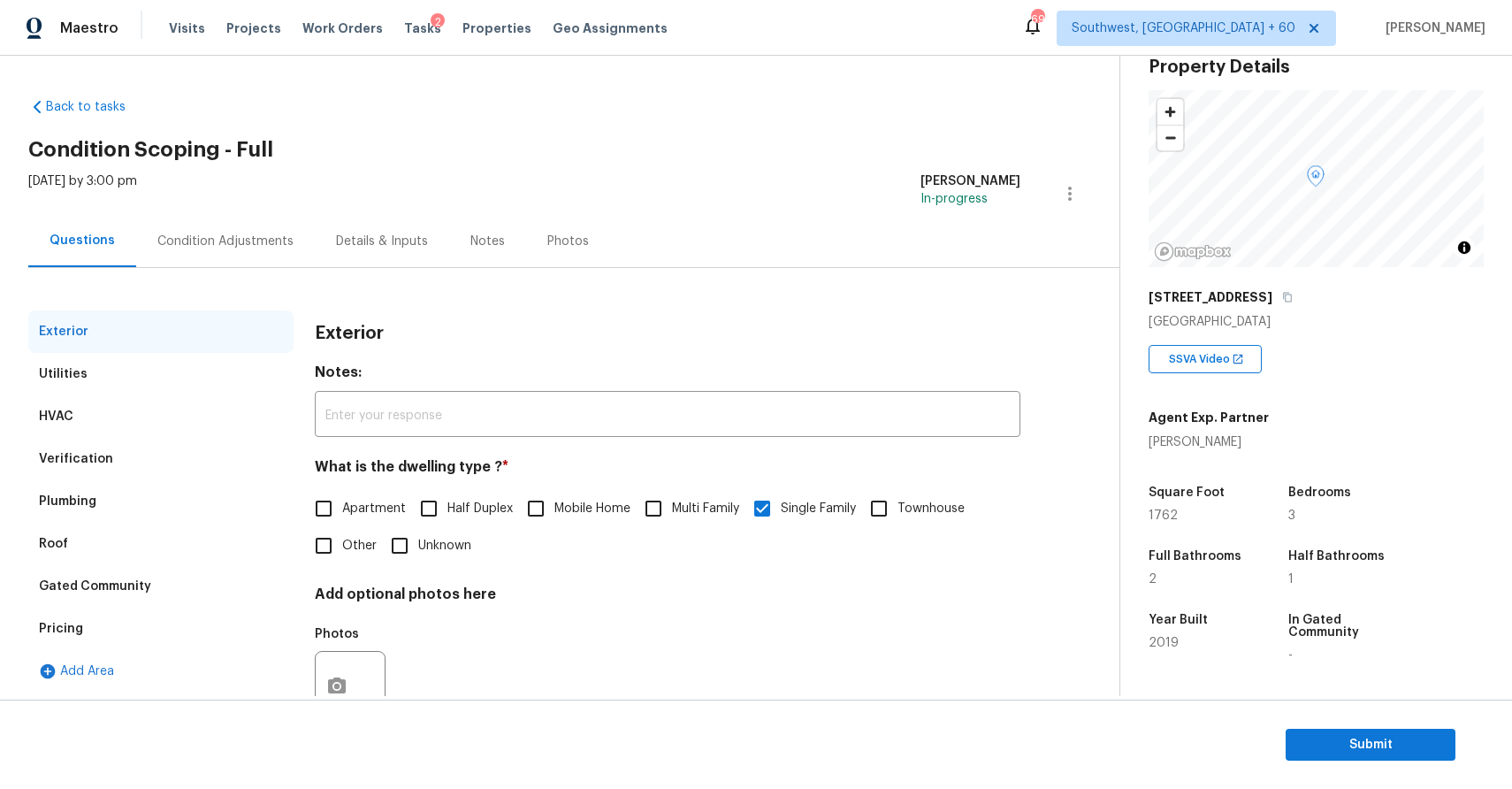
scroll to position [62, 0]
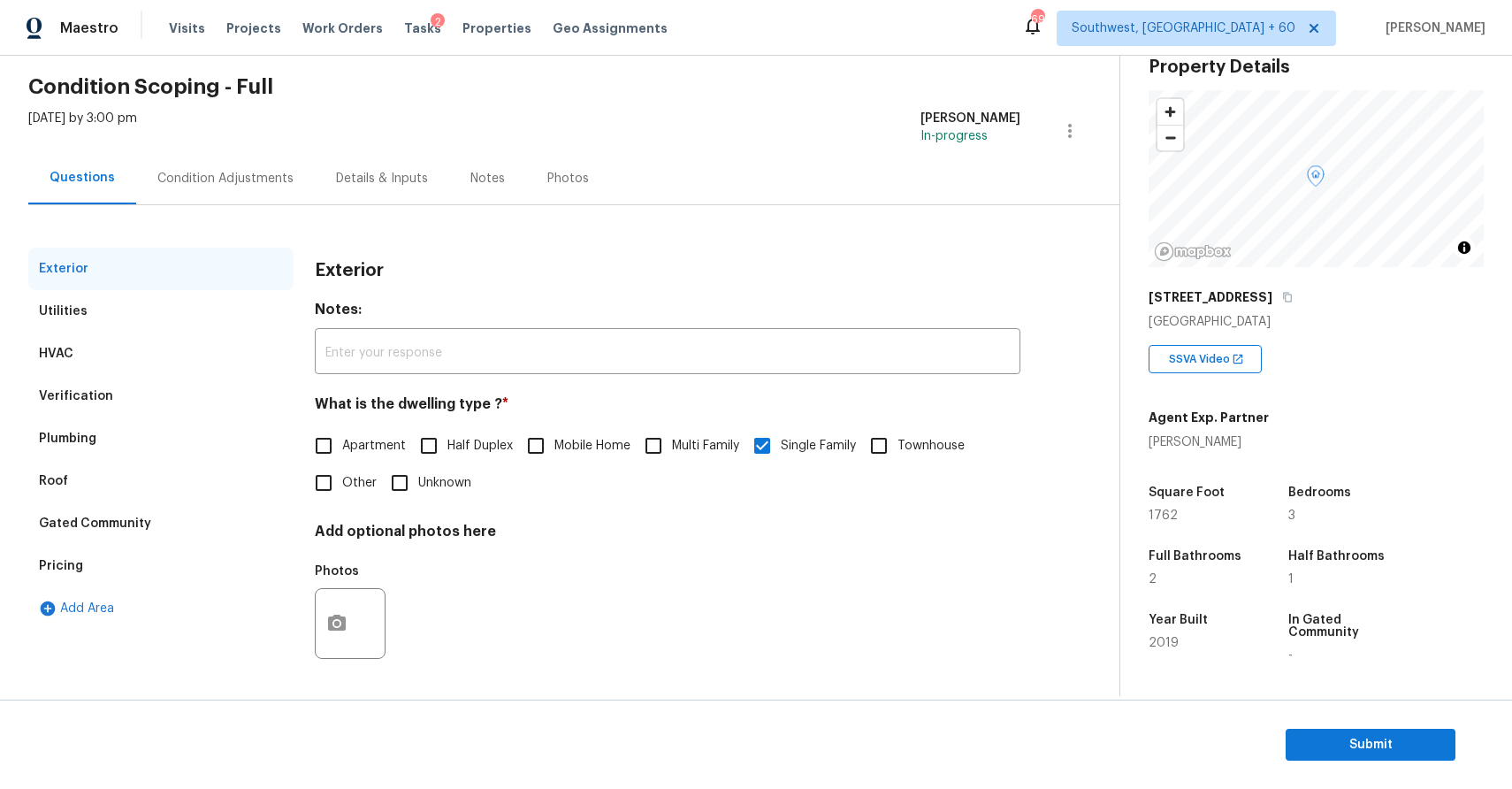
click at [248, 163] on div "Condition Adjustments" at bounding box center [225, 178] width 179 height 52
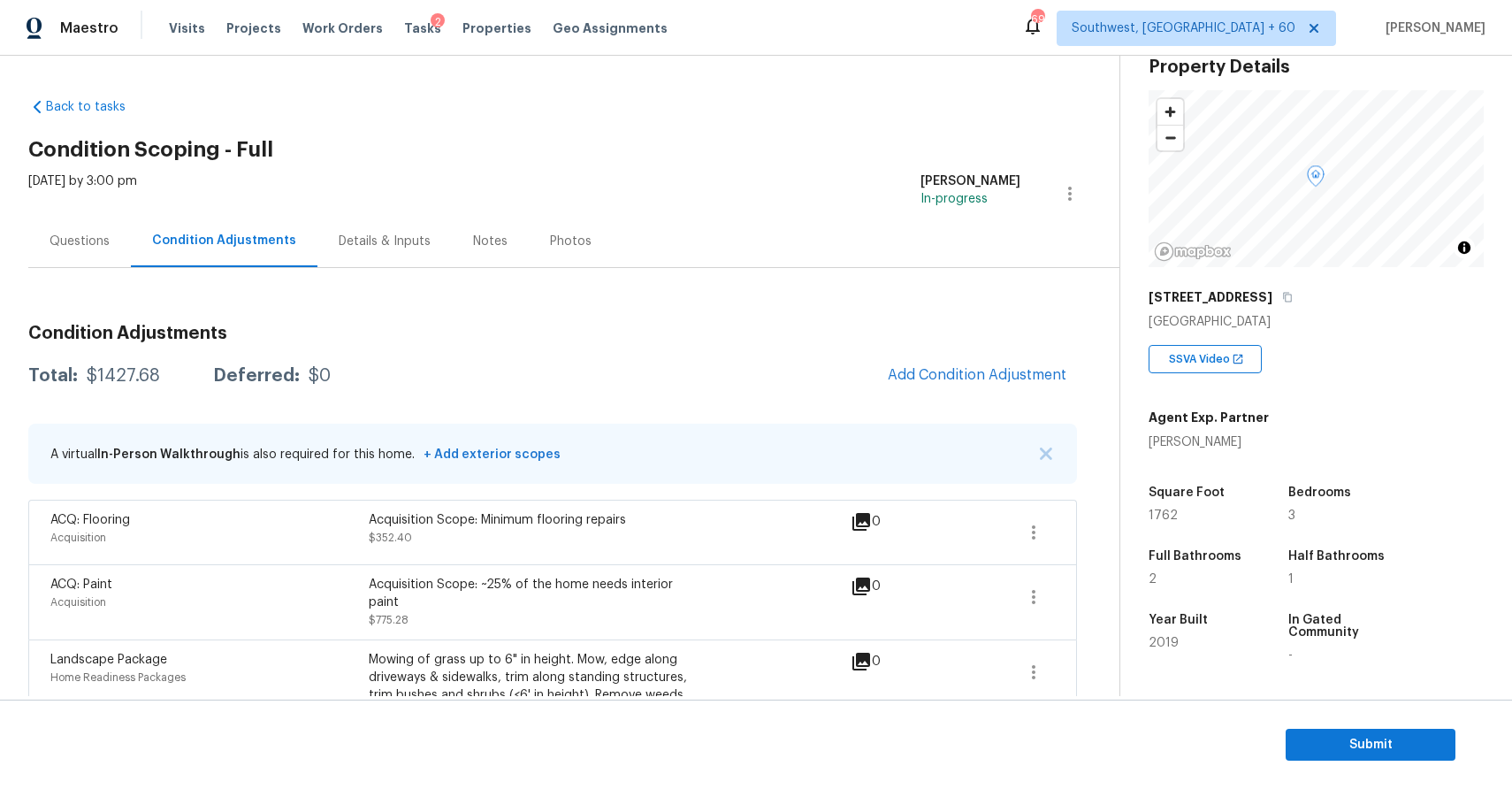
click at [74, 224] on div "Questions" at bounding box center [79, 240] width 103 height 52
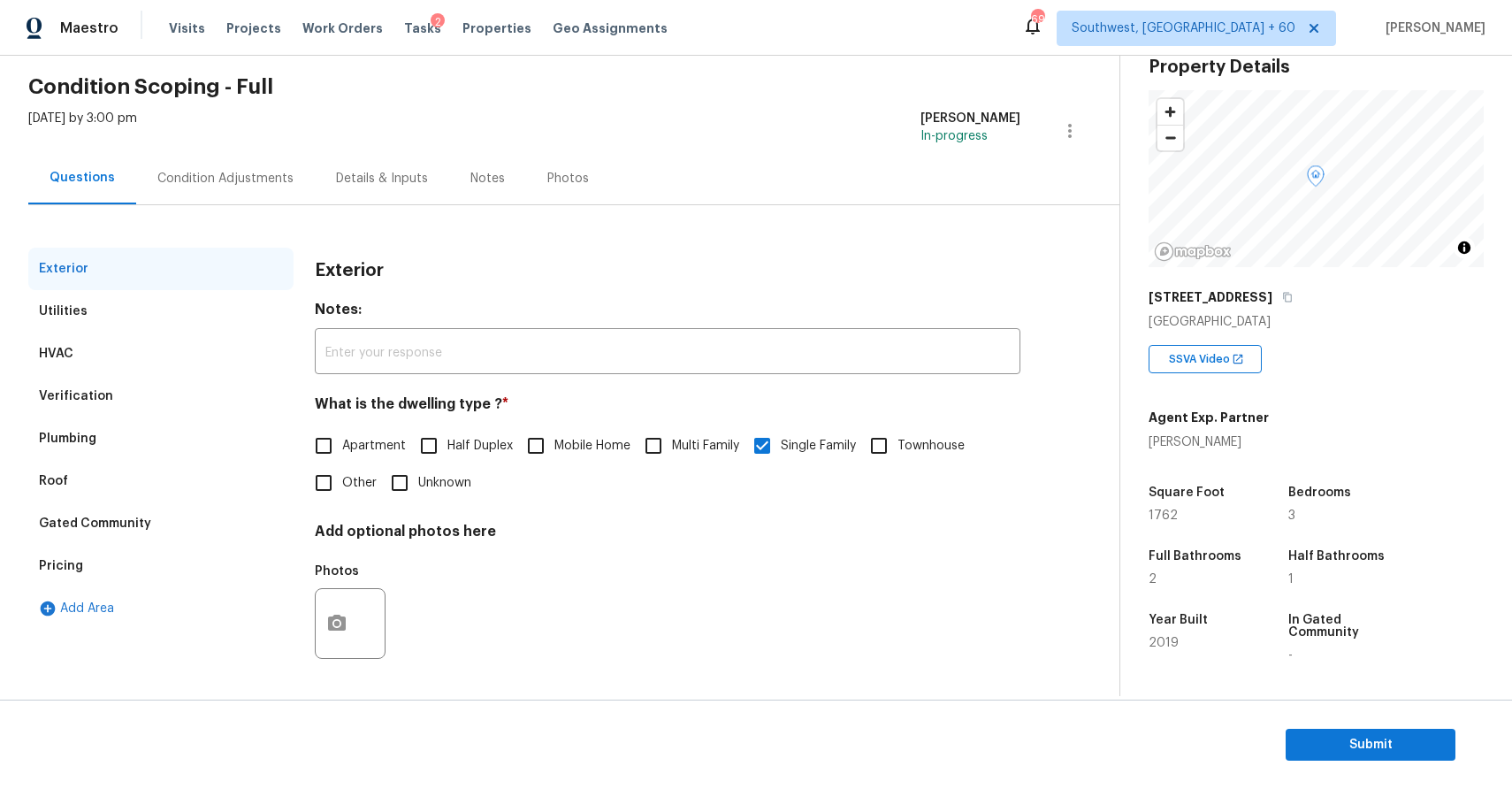
scroll to position [239, 0]
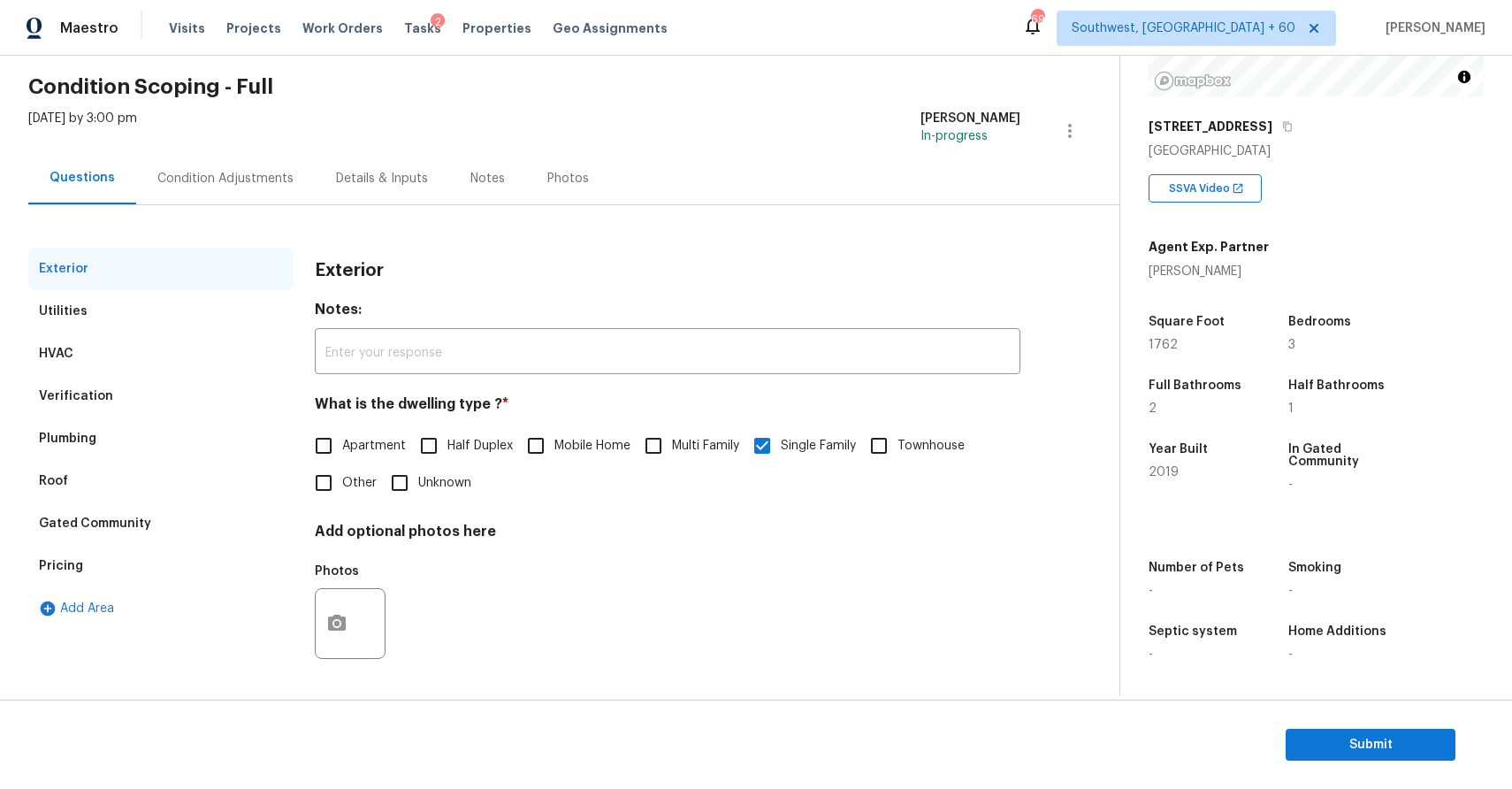
click at [243, 183] on div "Condition Adjustments" at bounding box center [226, 179] width 136 height 18
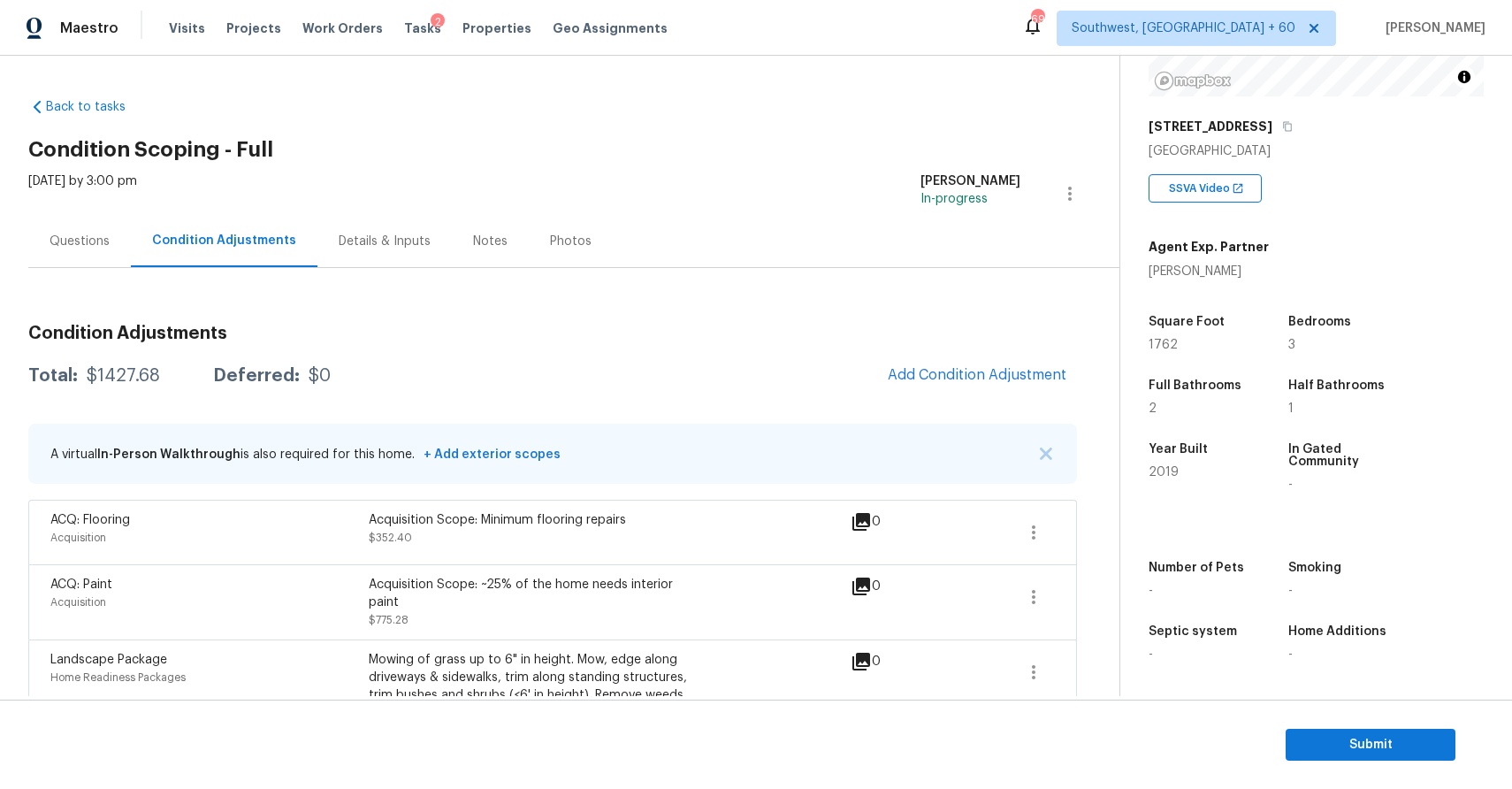
click at [76, 223] on div "Questions" at bounding box center [79, 240] width 103 height 52
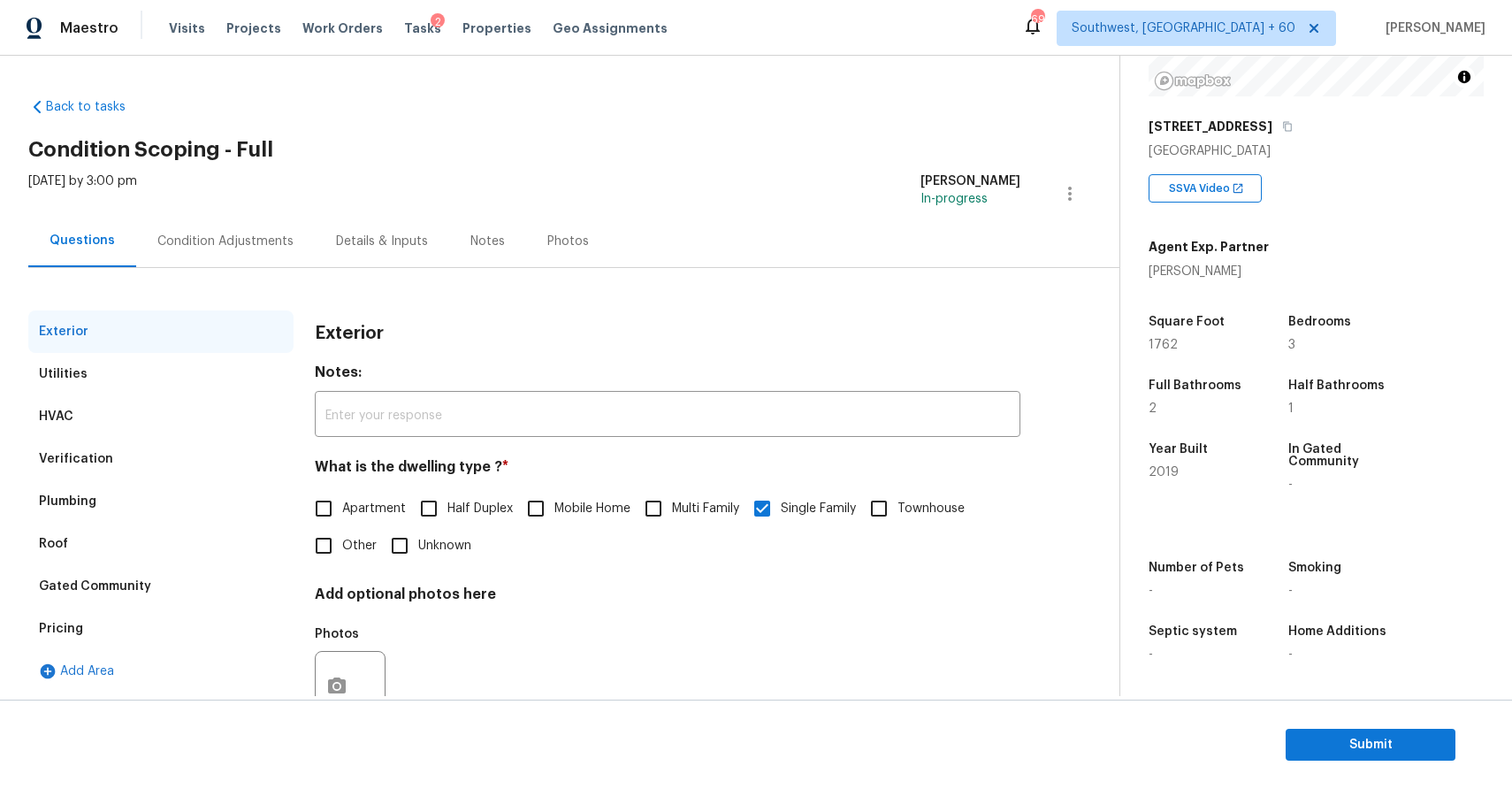
scroll to position [62, 0]
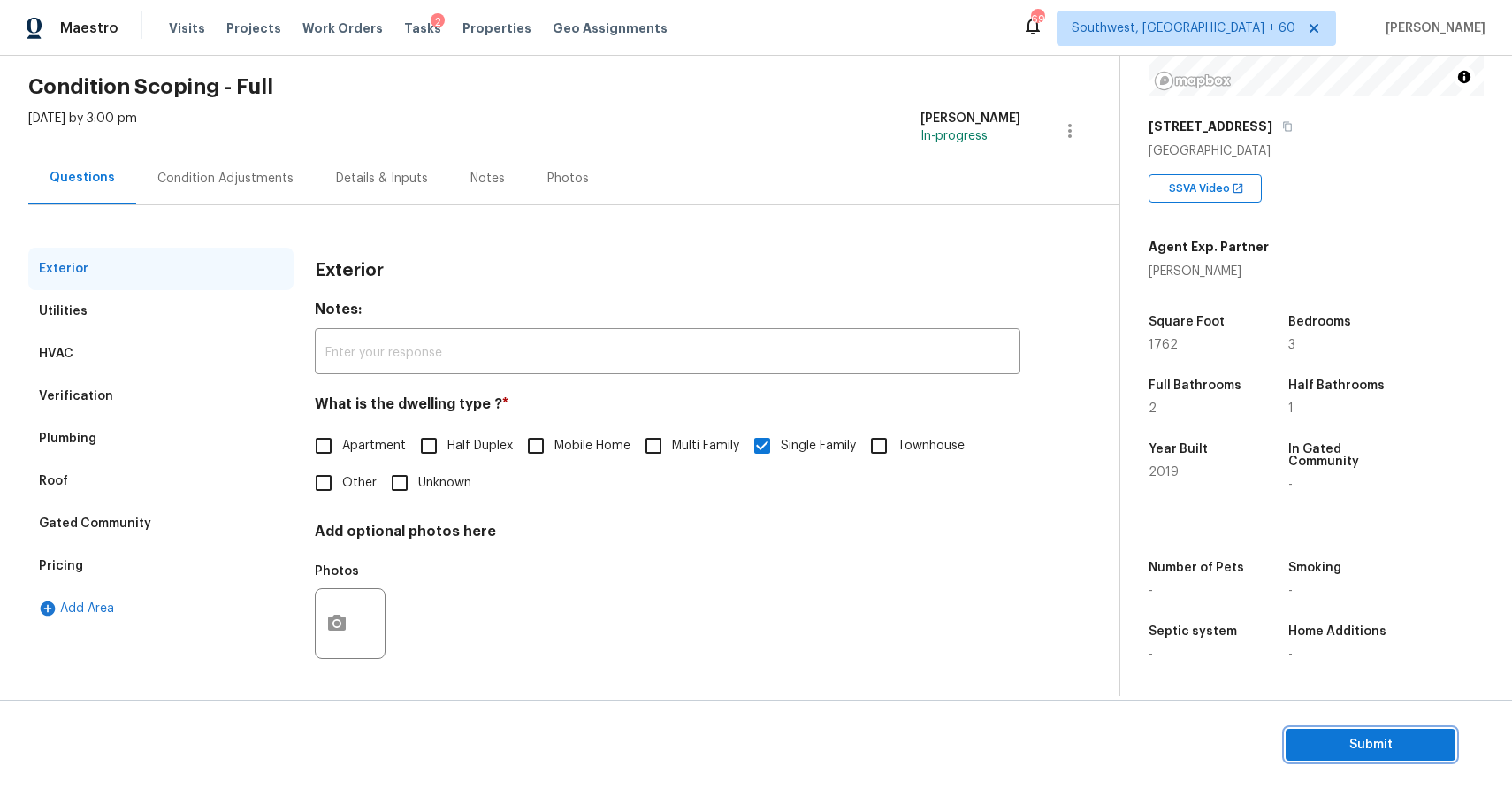
click at [1364, 742] on span "Submit" at bounding box center [1371, 745] width 142 height 22
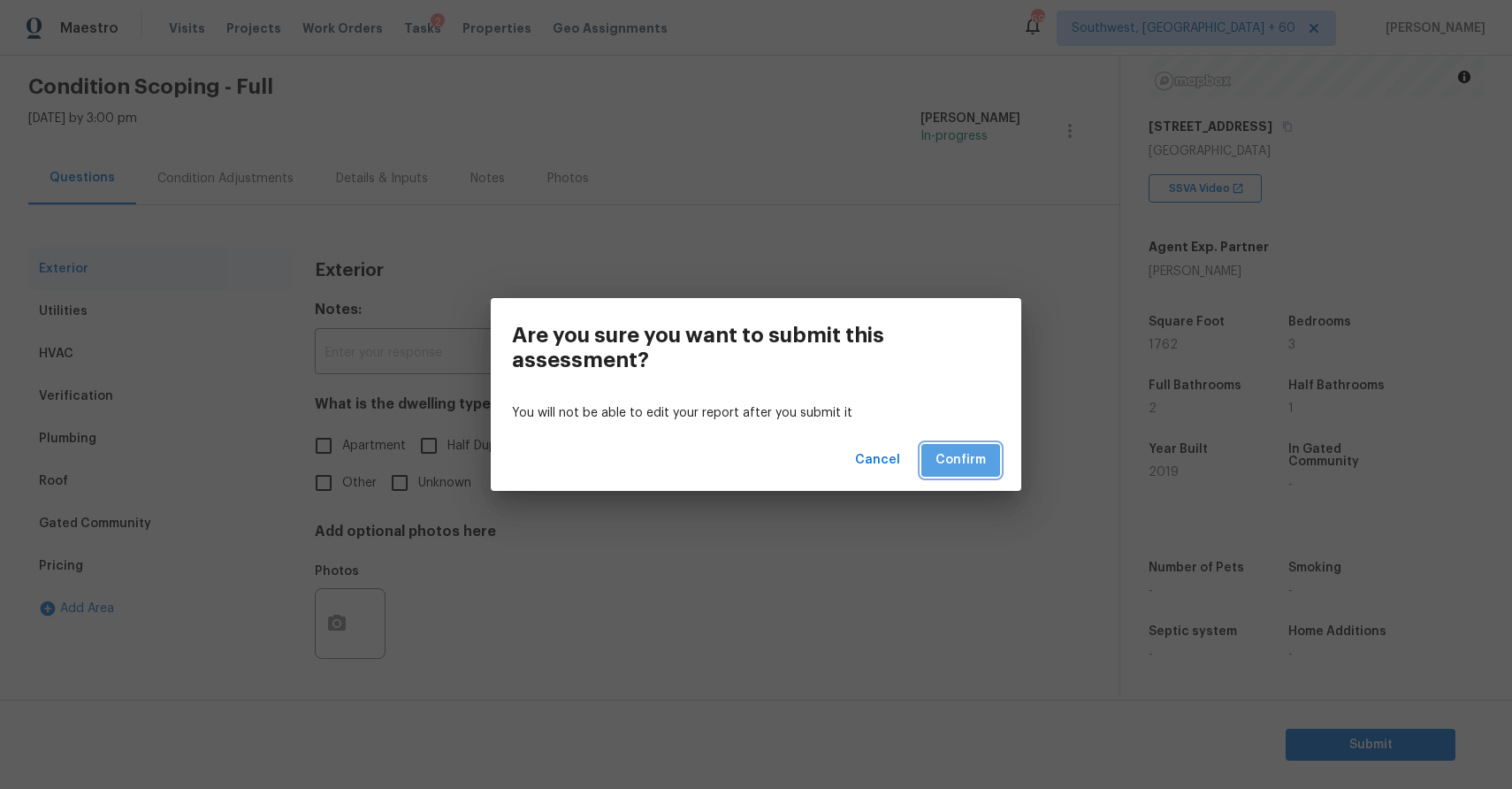
click at [986, 461] on button "Confirm" at bounding box center [960, 460] width 78 height 33
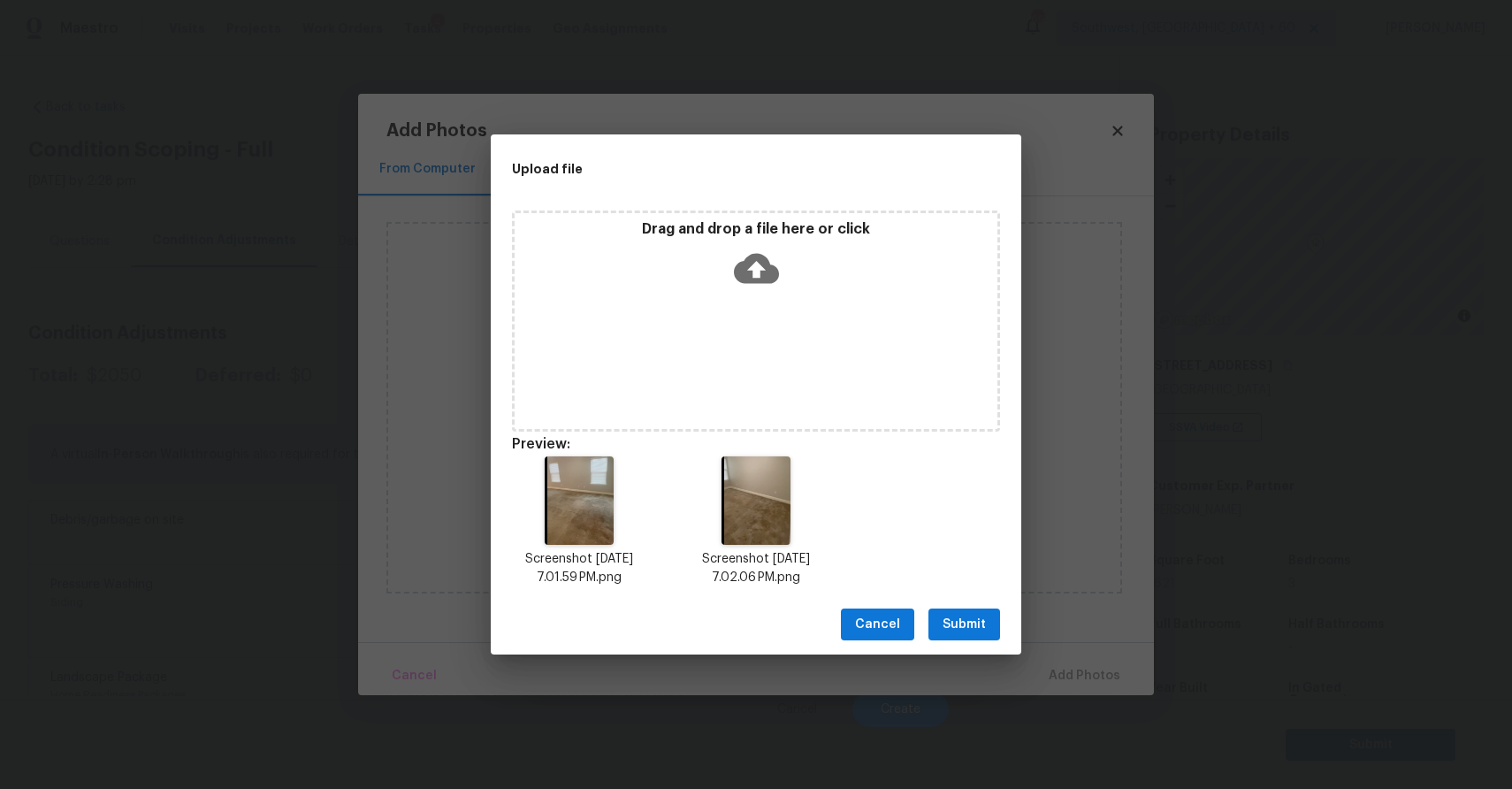
scroll to position [239, 0]
click at [980, 631] on span "Submit" at bounding box center [965, 624] width 43 height 22
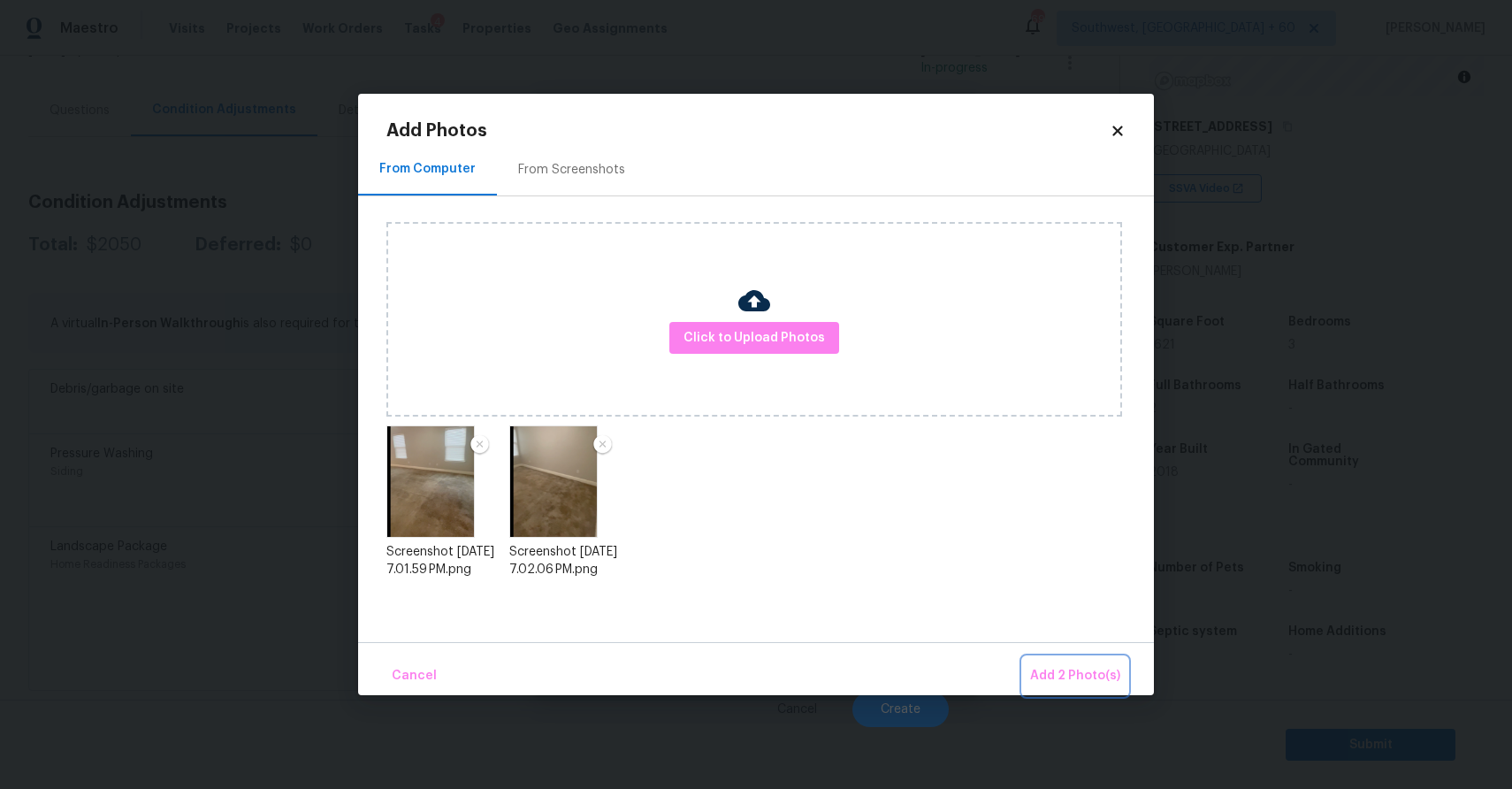
click at [1081, 668] on span "Add 2 Photo(s)" at bounding box center [1074, 676] width 90 height 22
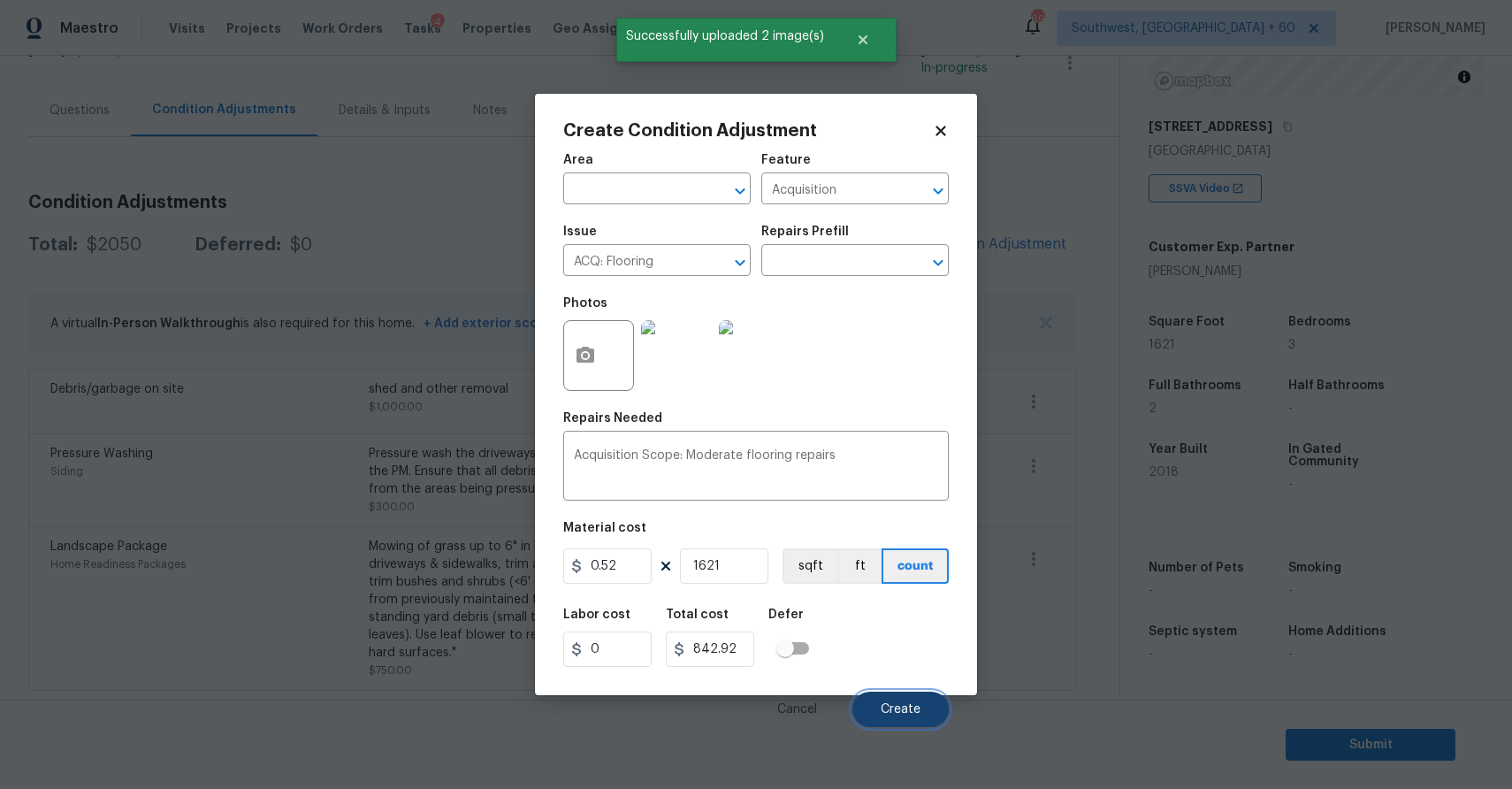
click at [920, 703] on button "Create" at bounding box center [901, 709] width 96 height 35
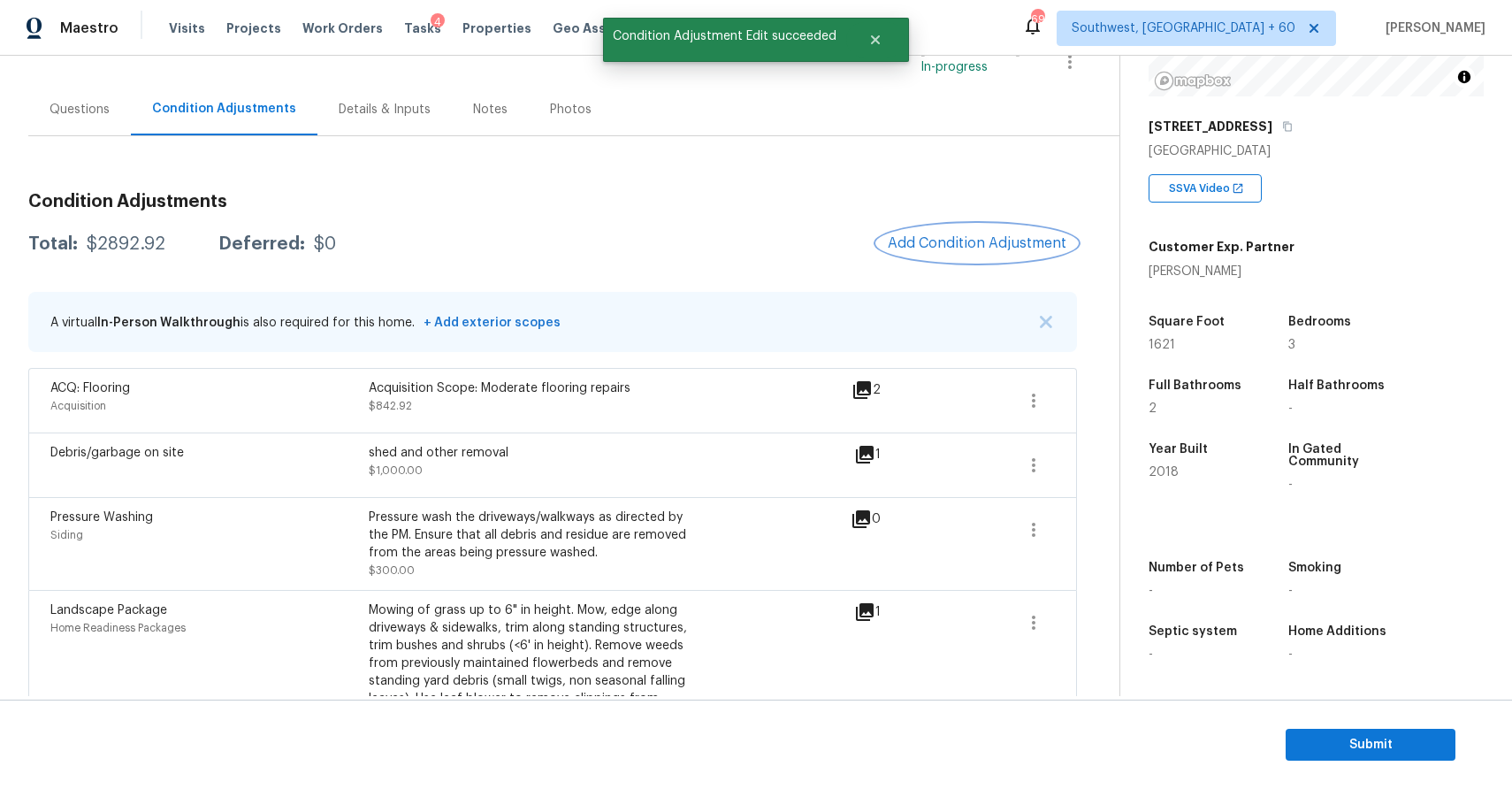
click at [965, 254] on button "Add Condition Adjustment" at bounding box center [976, 243] width 199 height 37
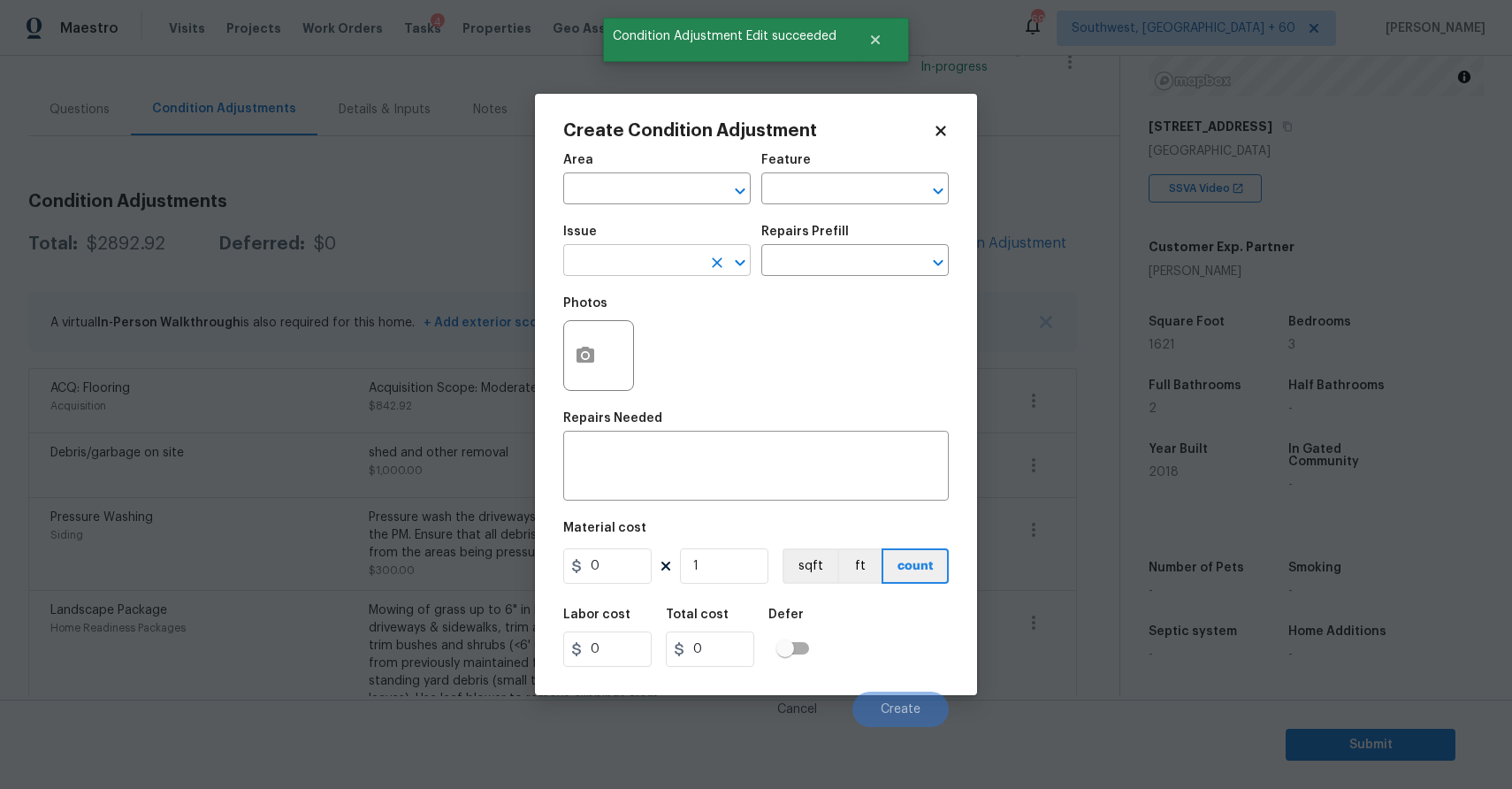
click at [610, 272] on input "text" at bounding box center [632, 262] width 138 height 27
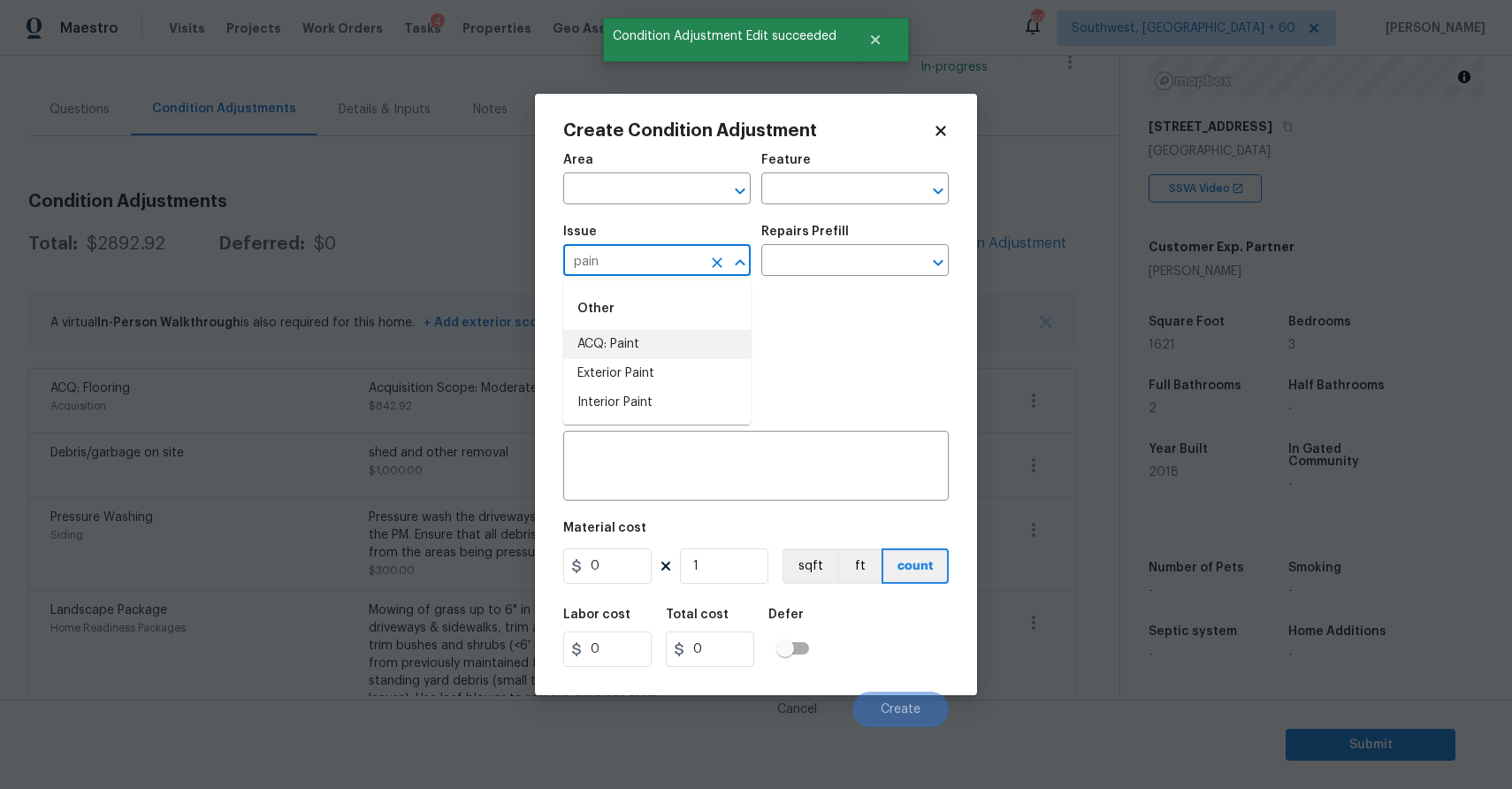
click at [664, 345] on li "ACQ: Paint" at bounding box center [657, 344] width 187 height 29
type input "ACQ: Paint"
click at [816, 253] on input "text" at bounding box center [831, 262] width 138 height 27
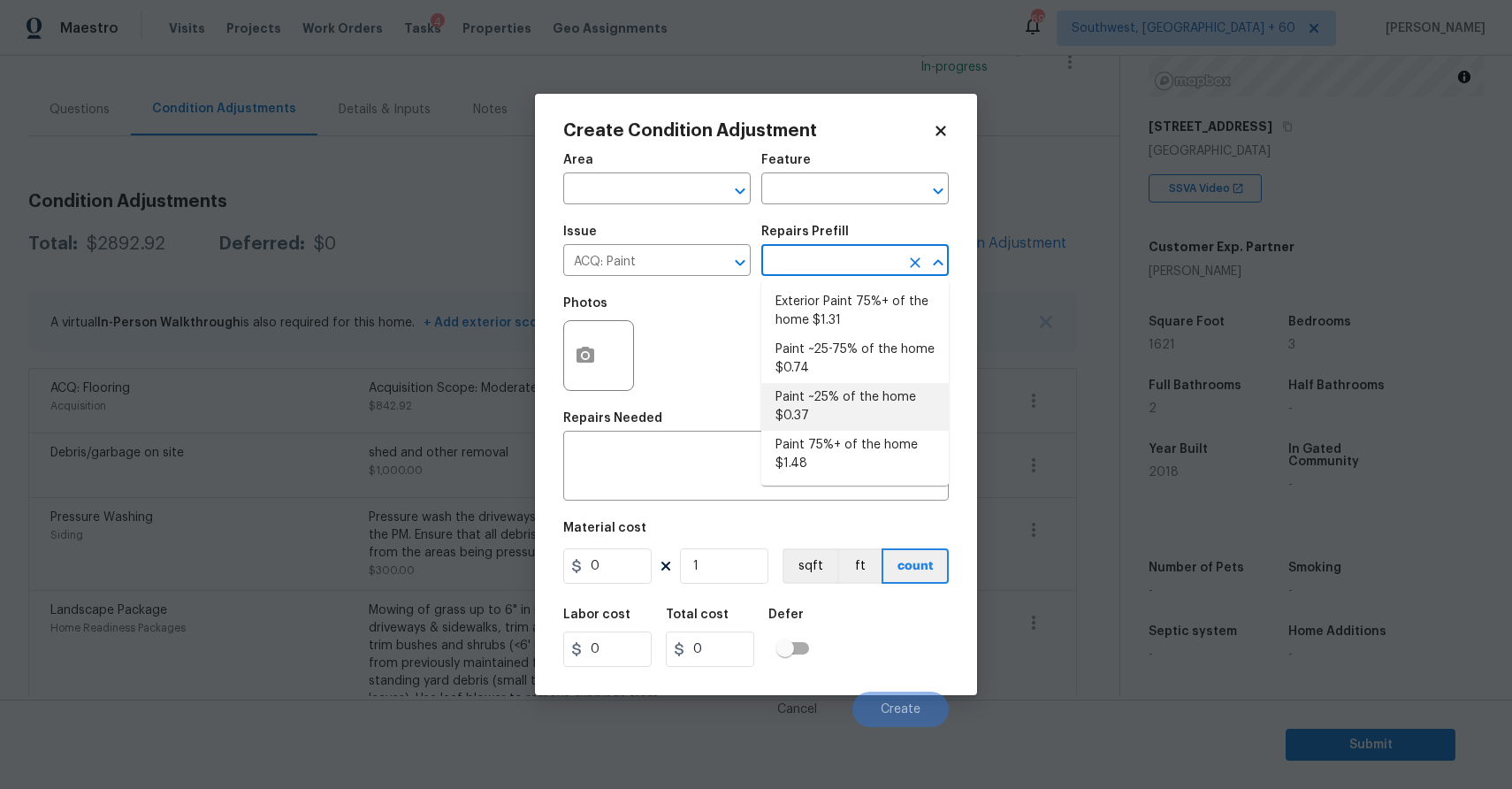
click at [863, 396] on li "Paint ~25% of the home $0.37" at bounding box center [855, 406] width 187 height 48
type input "Acquisition"
type textarea "Acquisition Scope: ~25% of the home needs interior paint"
type input "0.37"
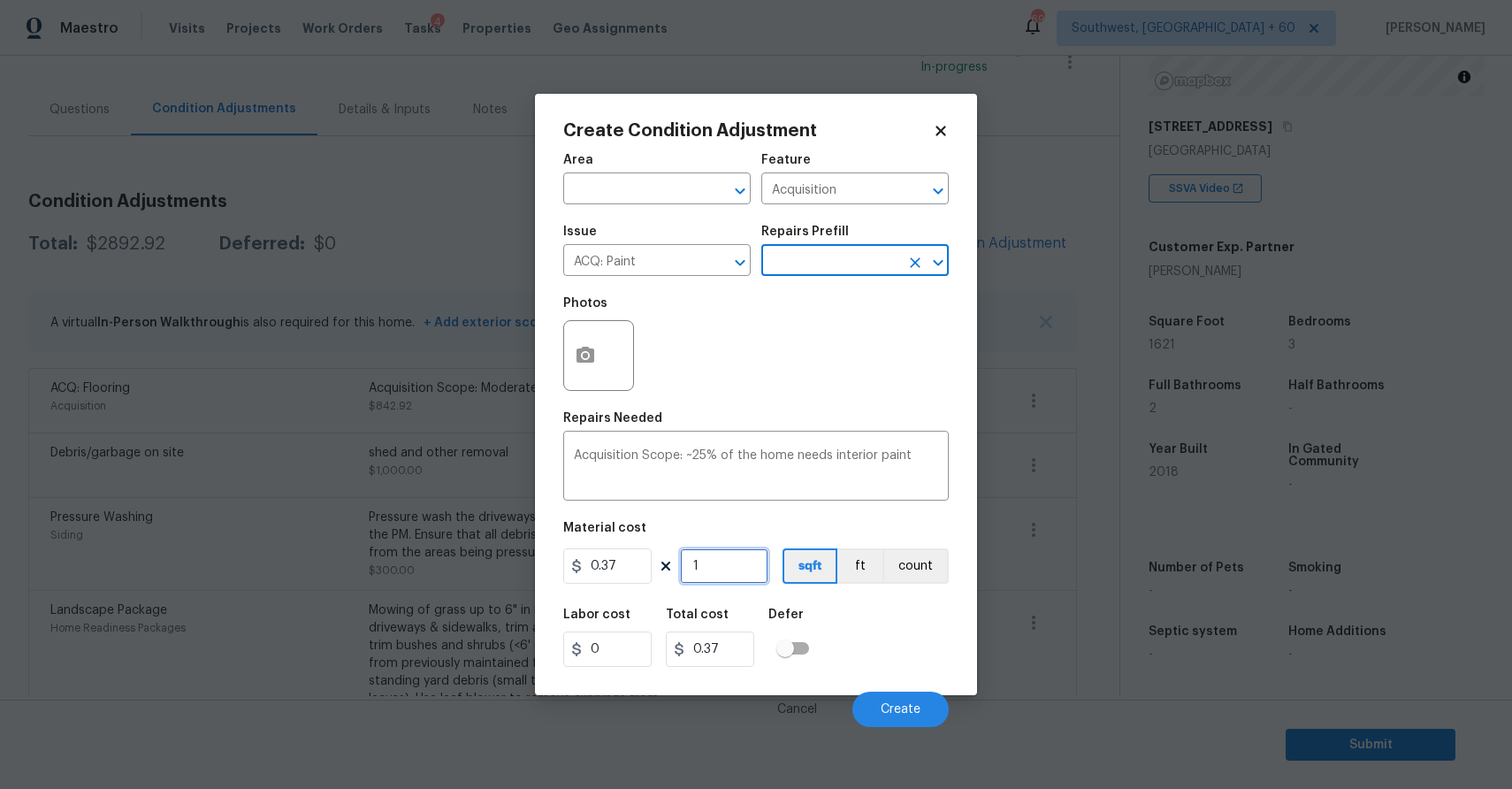
click at [745, 578] on input "1" at bounding box center [725, 565] width 89 height 35
type input "0"
type input "1"
type input "0.37"
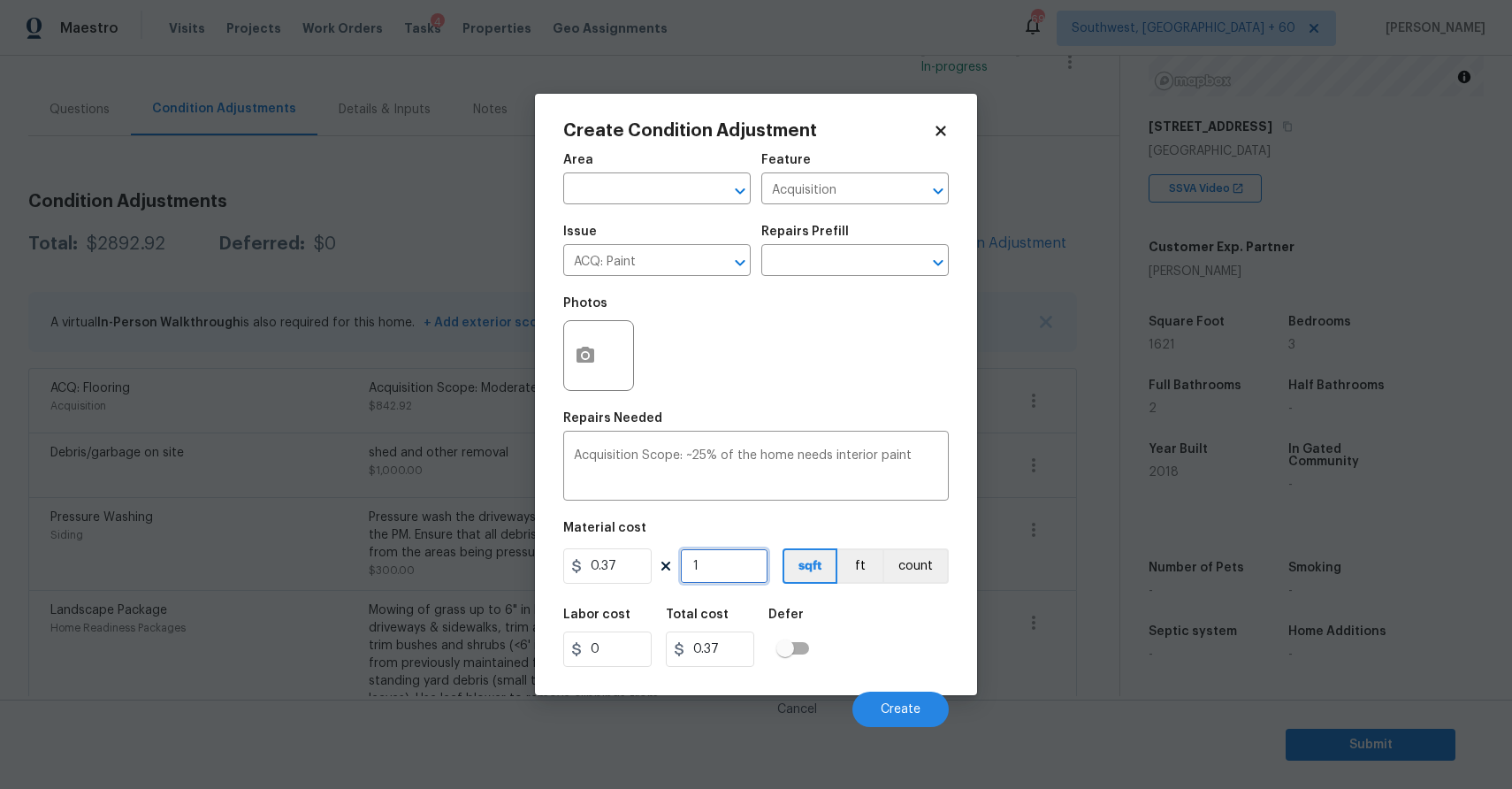
type input "16"
type input "5.92"
type input "162"
type input "59.94"
type input "1621"
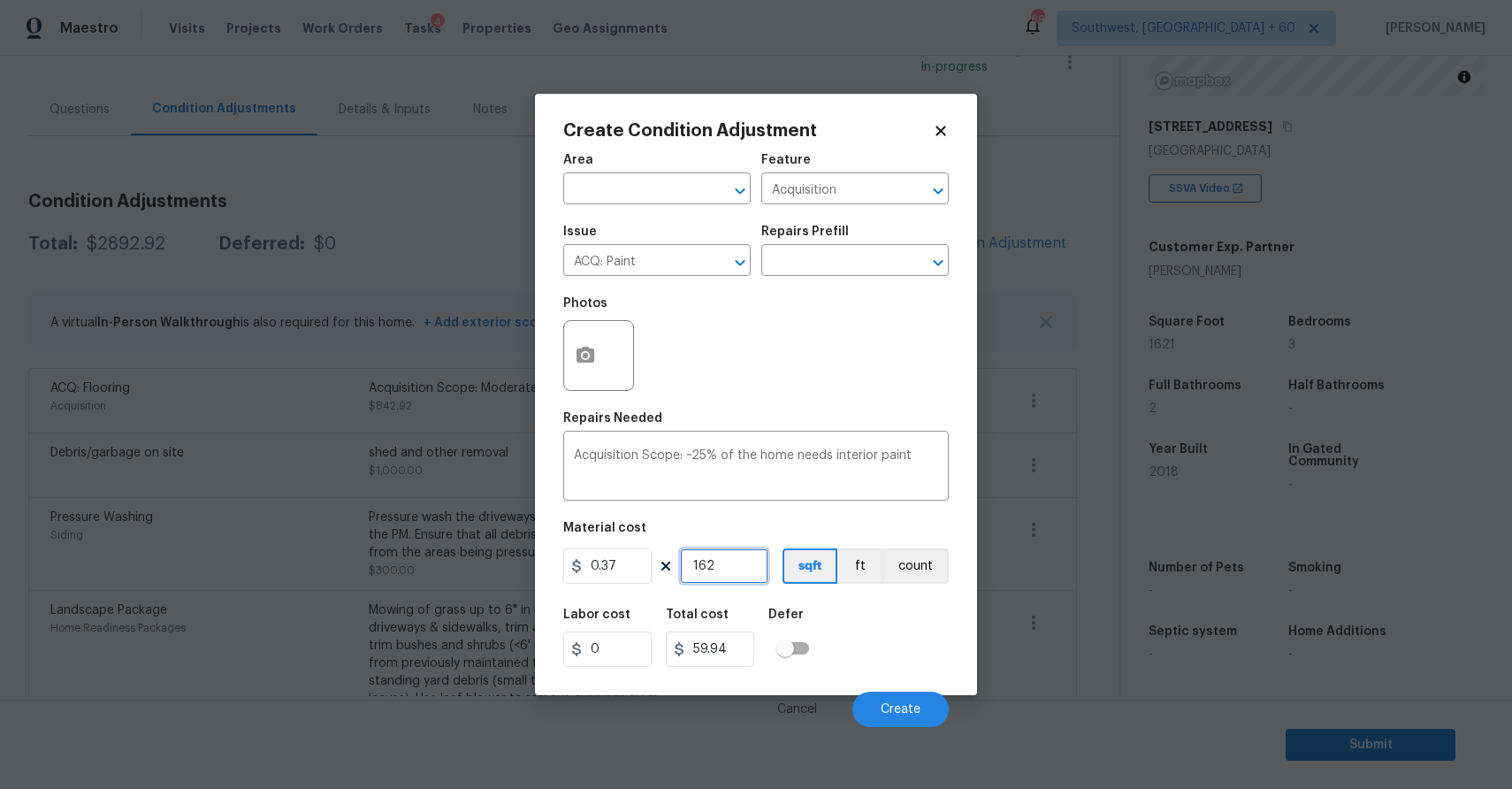
type input "599.77"
type input "1621"
click at [922, 712] on button "Create" at bounding box center [901, 709] width 96 height 35
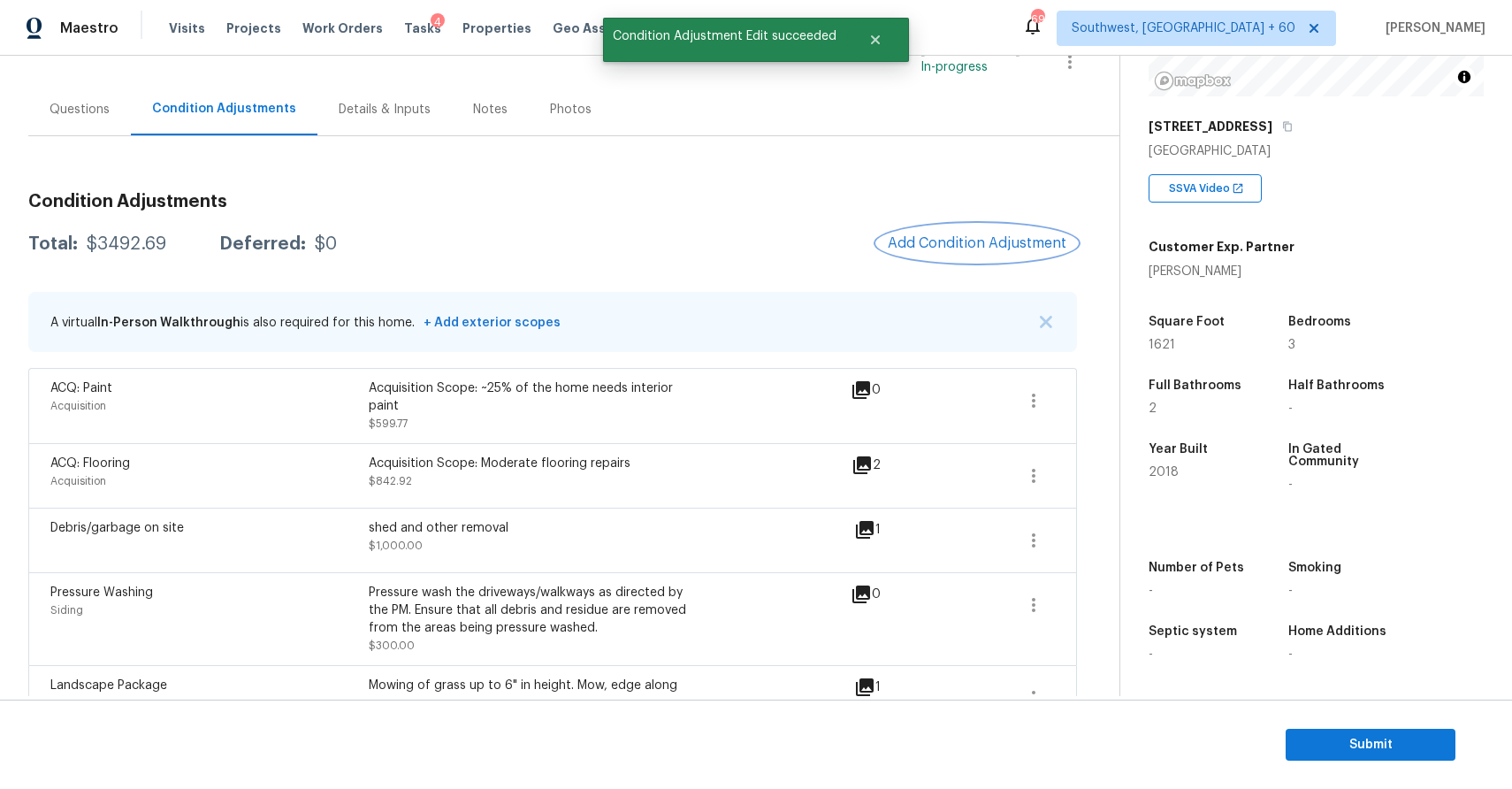
click at [973, 247] on span "Add Condition Adjustment" at bounding box center [976, 243] width 179 height 16
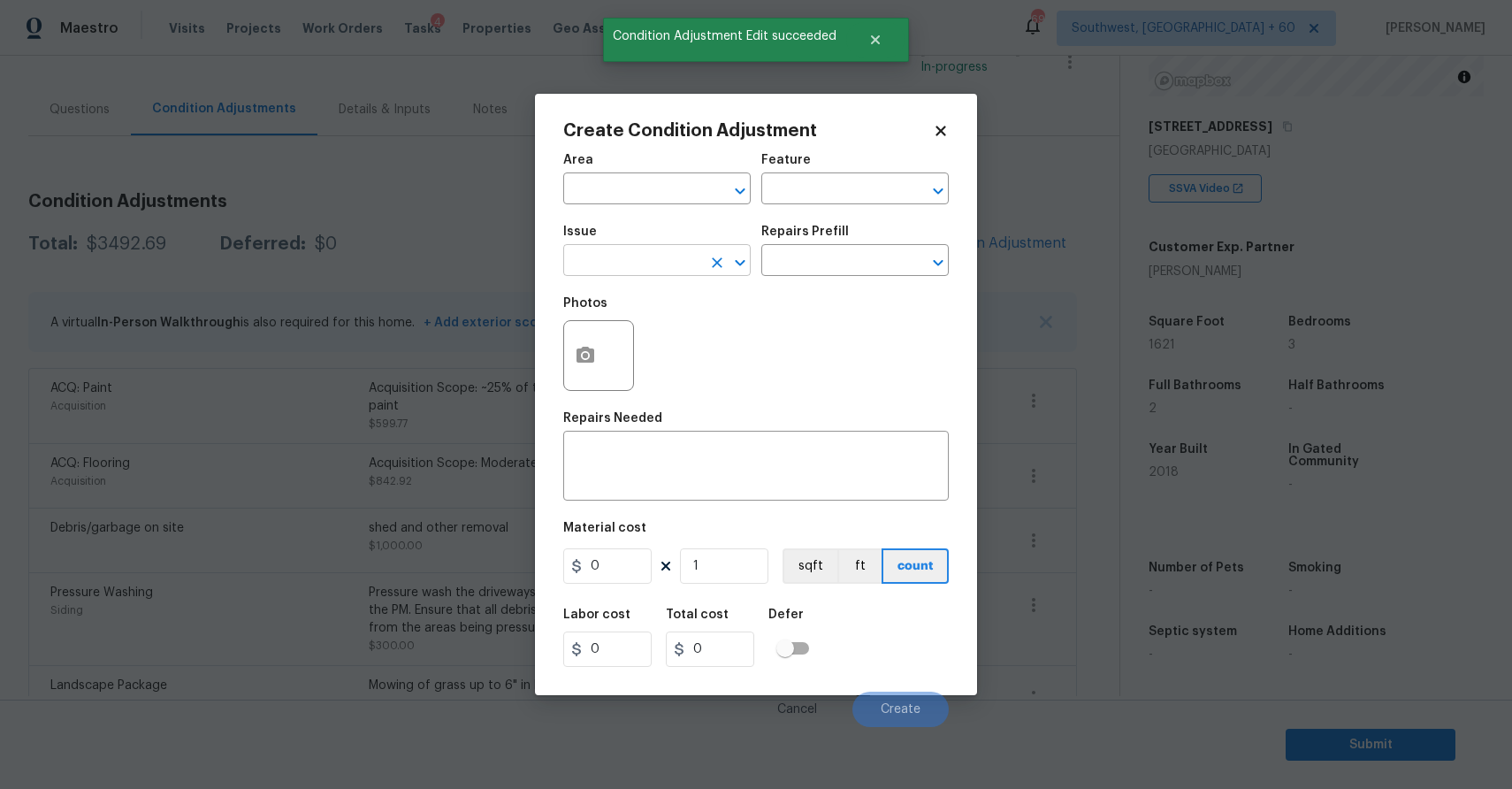
click at [644, 261] on input "text" at bounding box center [632, 262] width 138 height 27
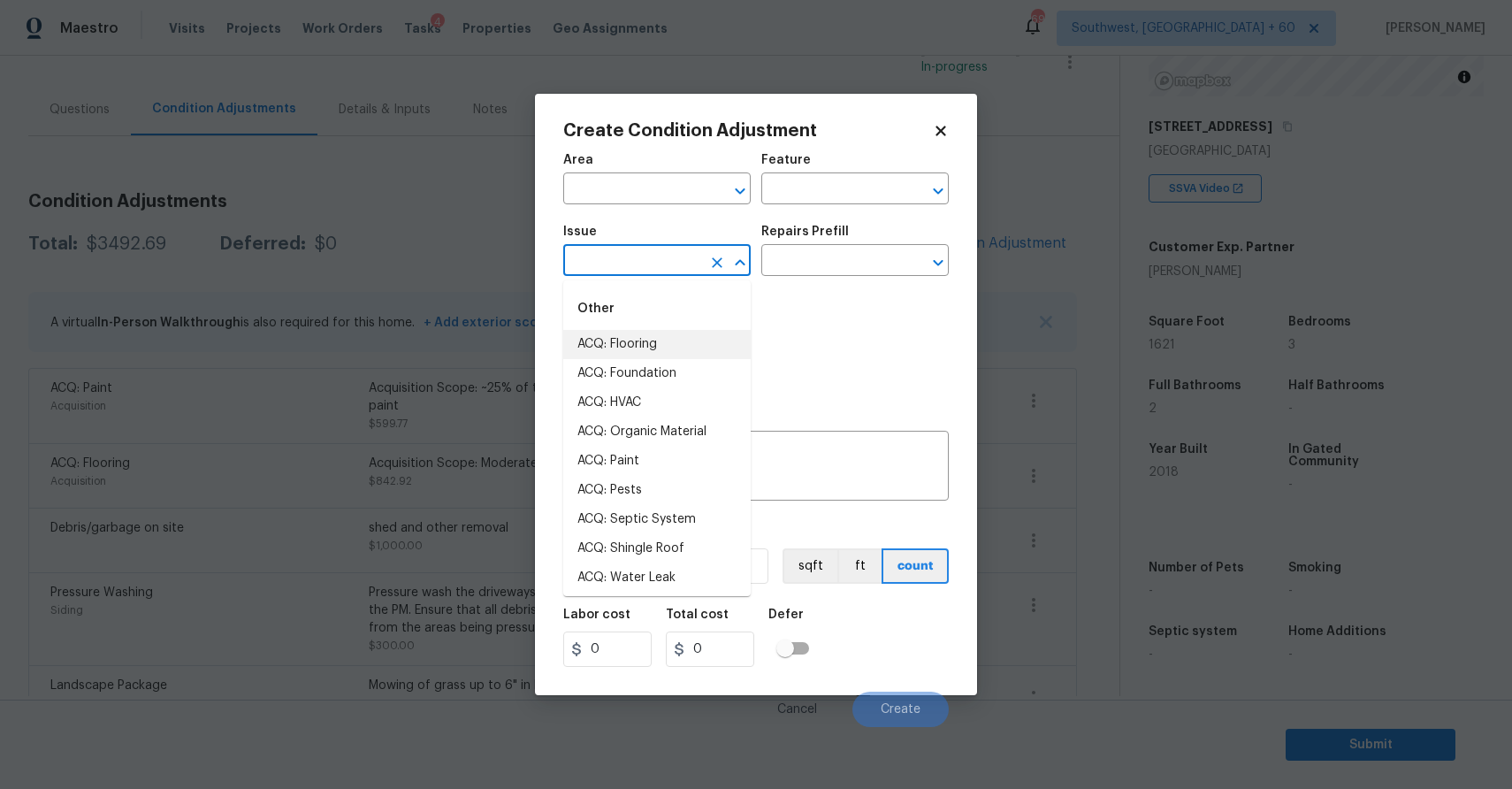
click at [93, 135] on body "Maestro Visits Projects Work Orders Tasks 4 Properties Geo Assignments 697 Sout…" at bounding box center [756, 394] width 1512 height 789
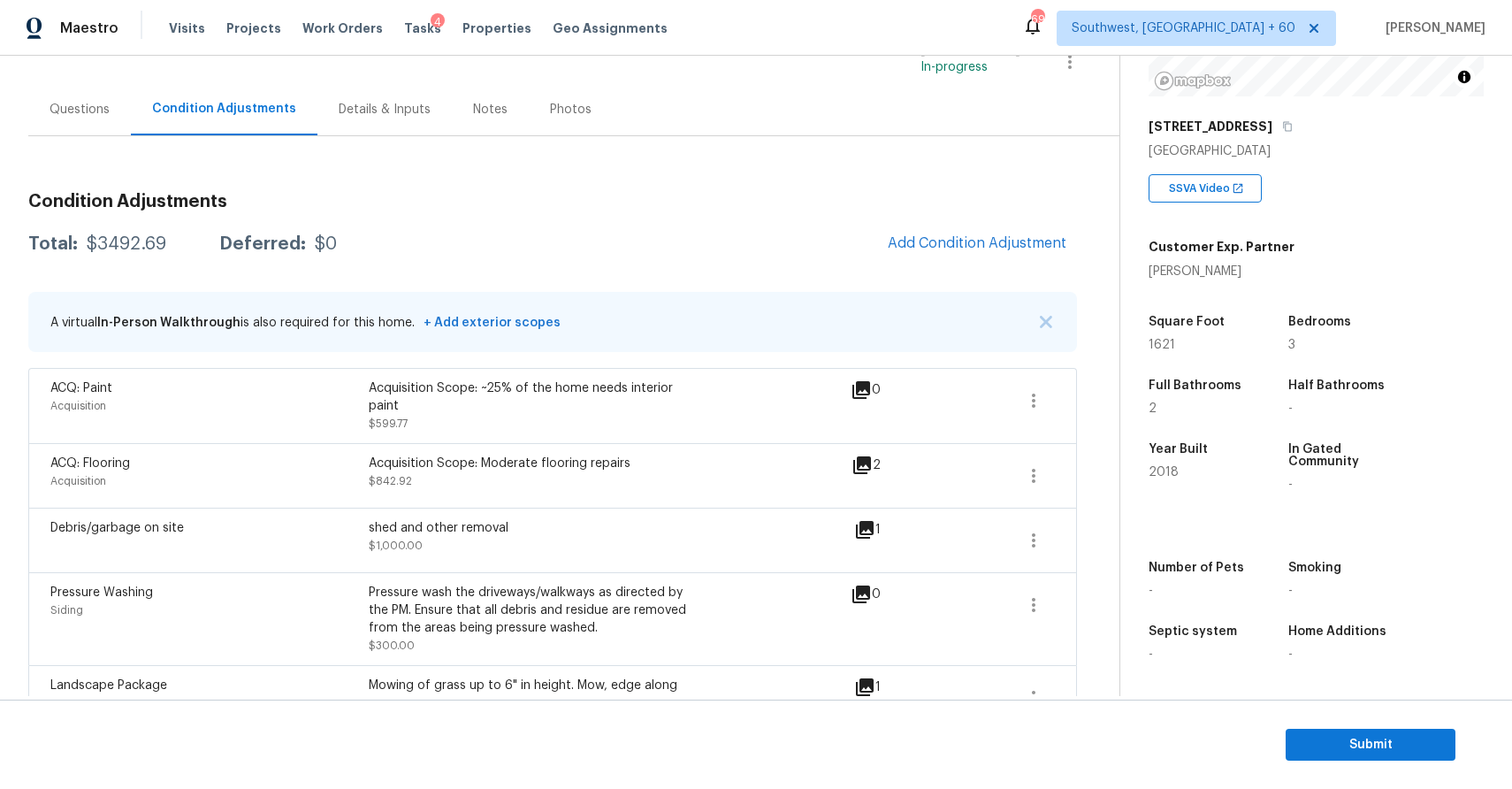
click at [106, 108] on div "Questions" at bounding box center [79, 110] width 60 height 18
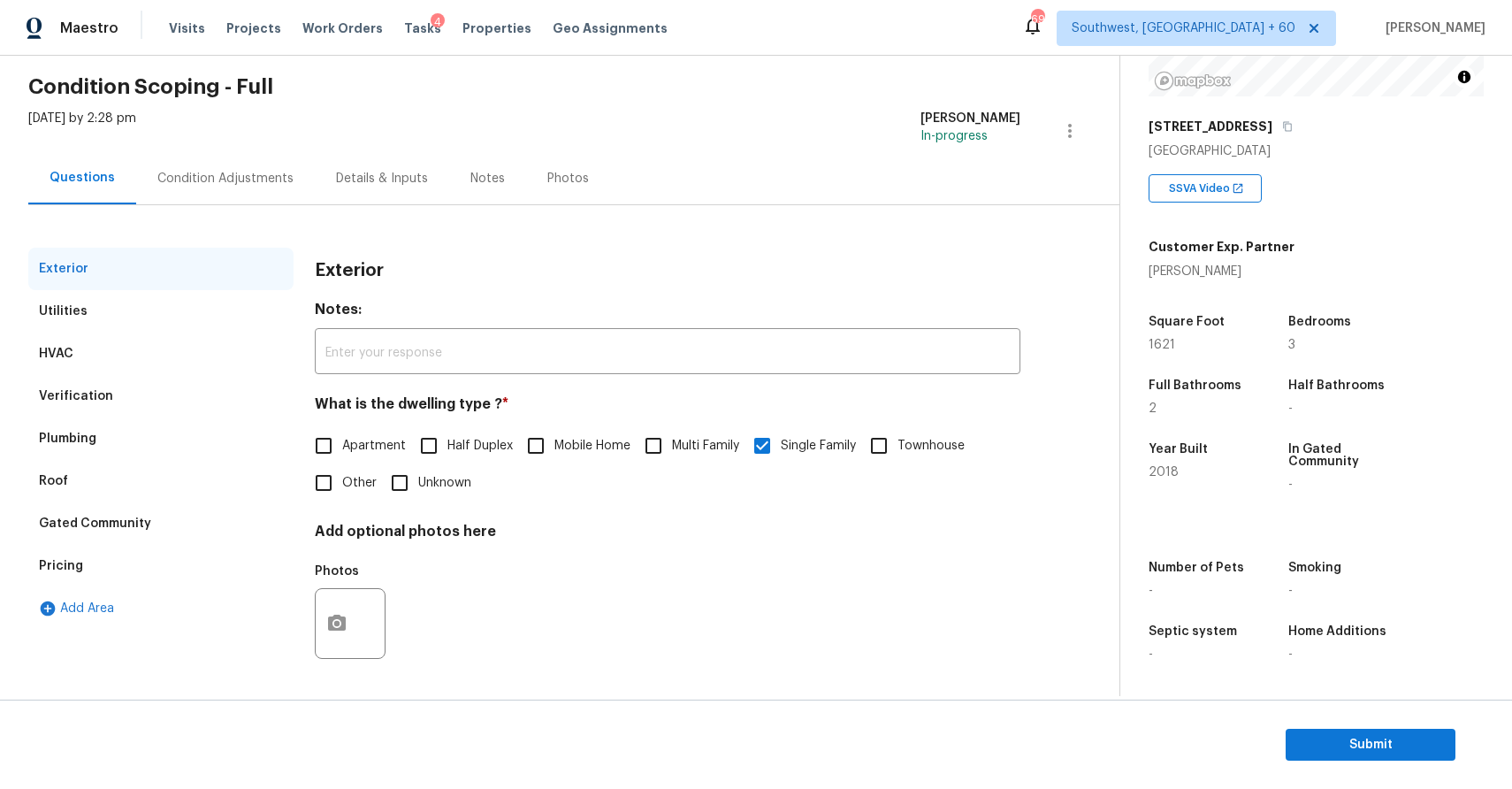
scroll to position [62, 0]
click at [283, 200] on div "Condition Adjustments" at bounding box center [225, 179] width 179 height 52
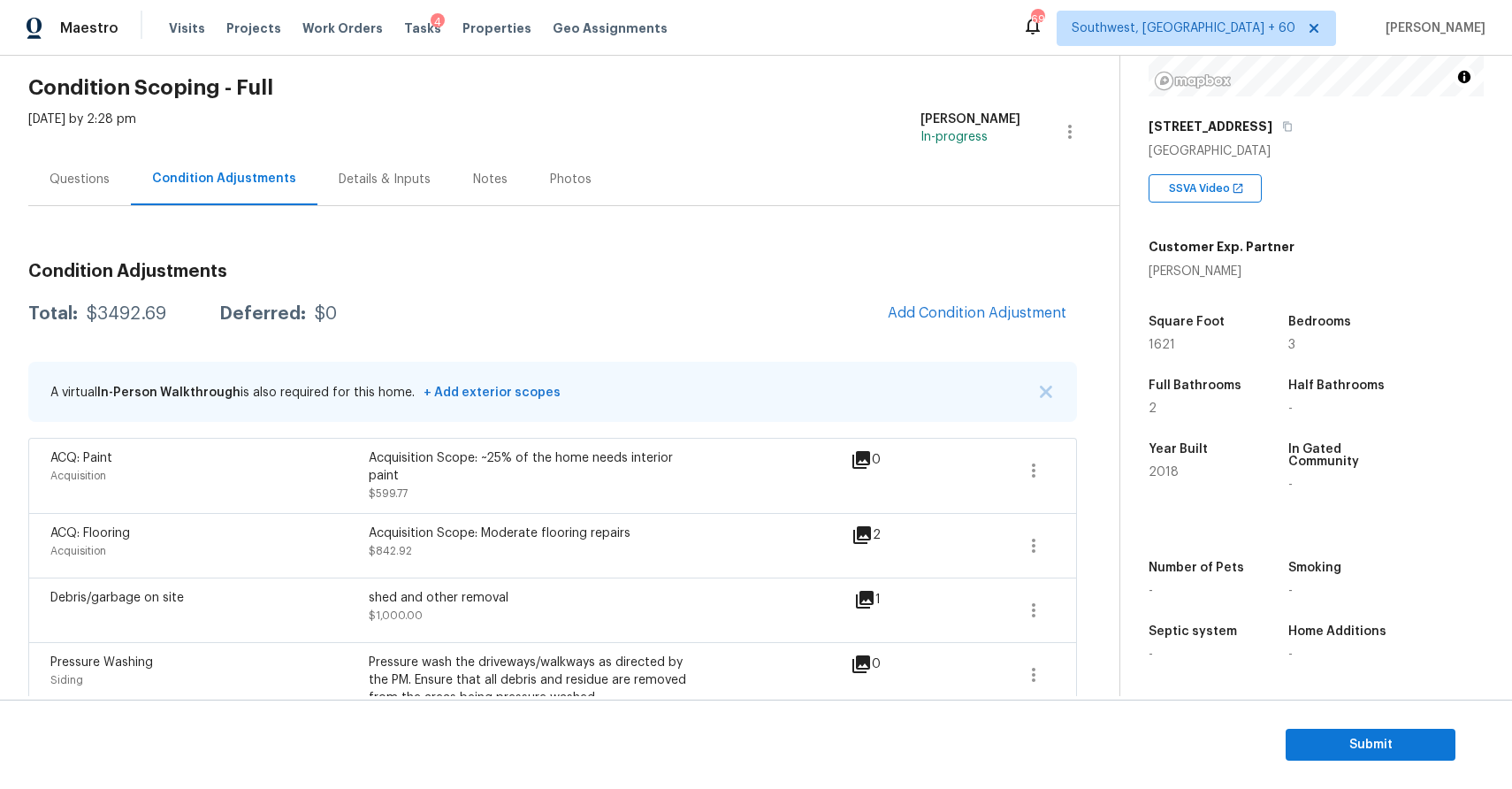
click at [125, 331] on div "Total: $3492.69 Deferred: $0 Add Condition Adjustment" at bounding box center [553, 314] width 1049 height 39
copy div "$3492.69"
click at [85, 191] on div "Questions" at bounding box center [79, 179] width 103 height 52
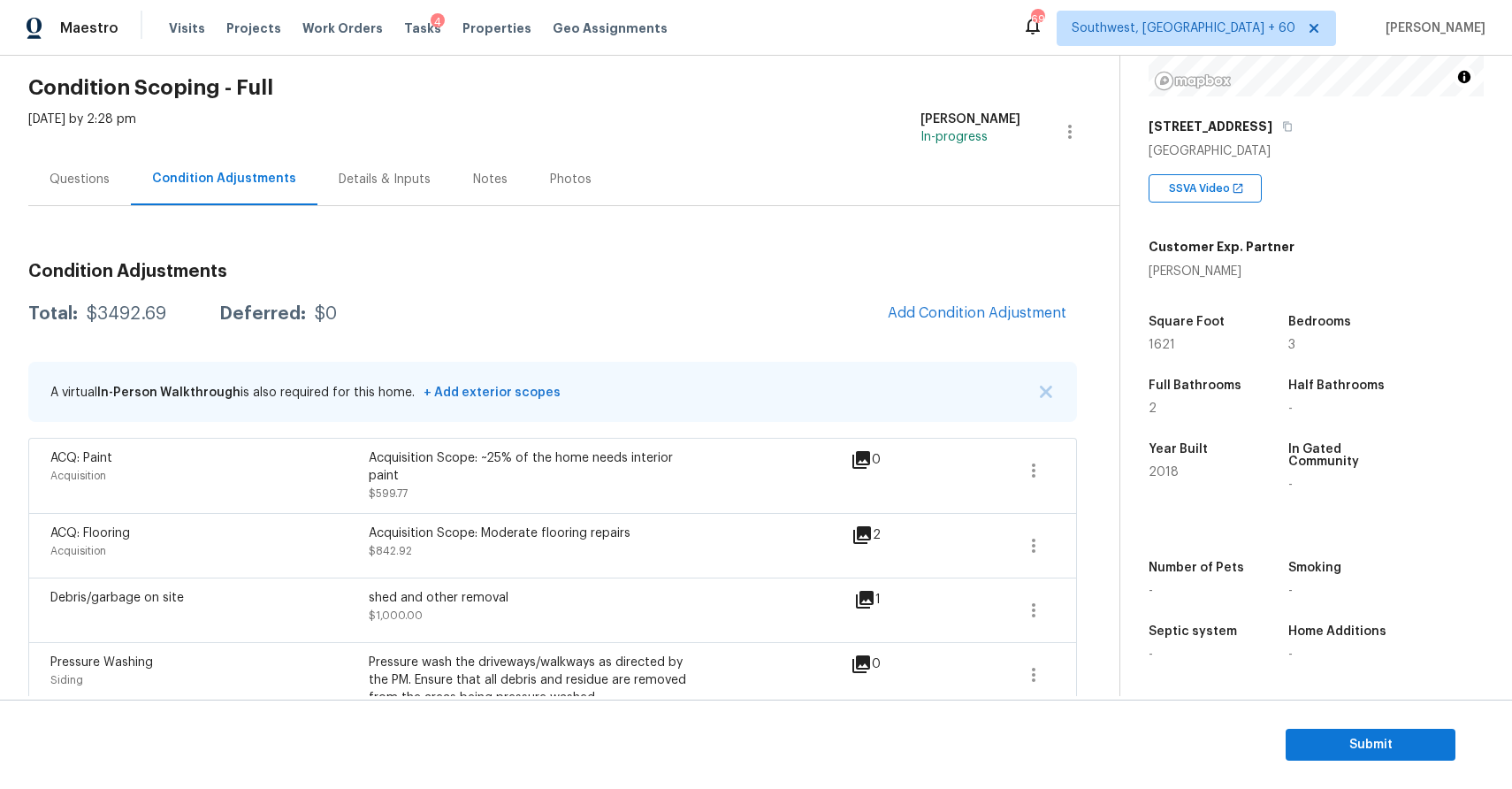
scroll to position [62, 0]
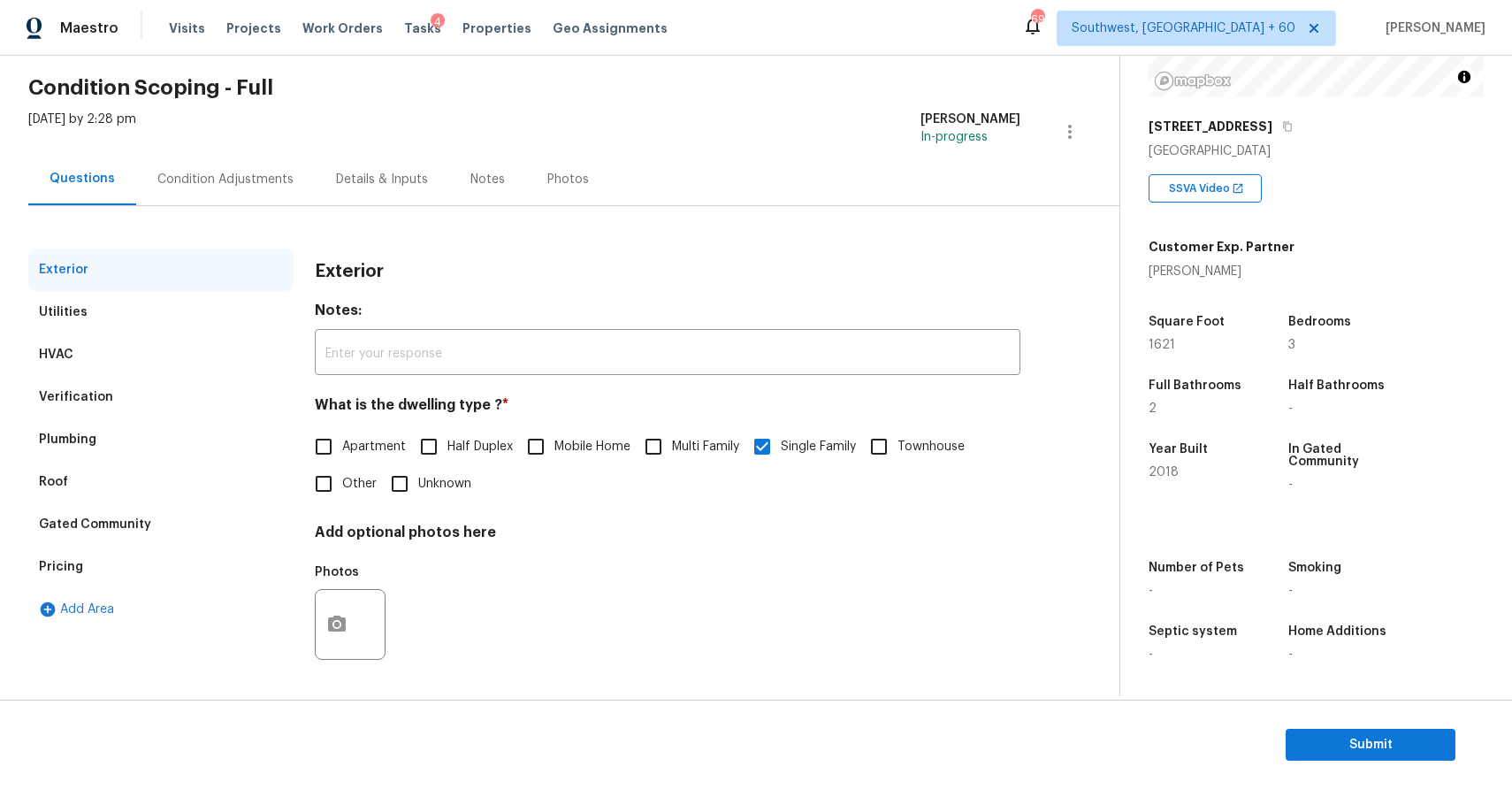
click at [248, 162] on div "Condition Adjustments" at bounding box center [225, 179] width 179 height 52
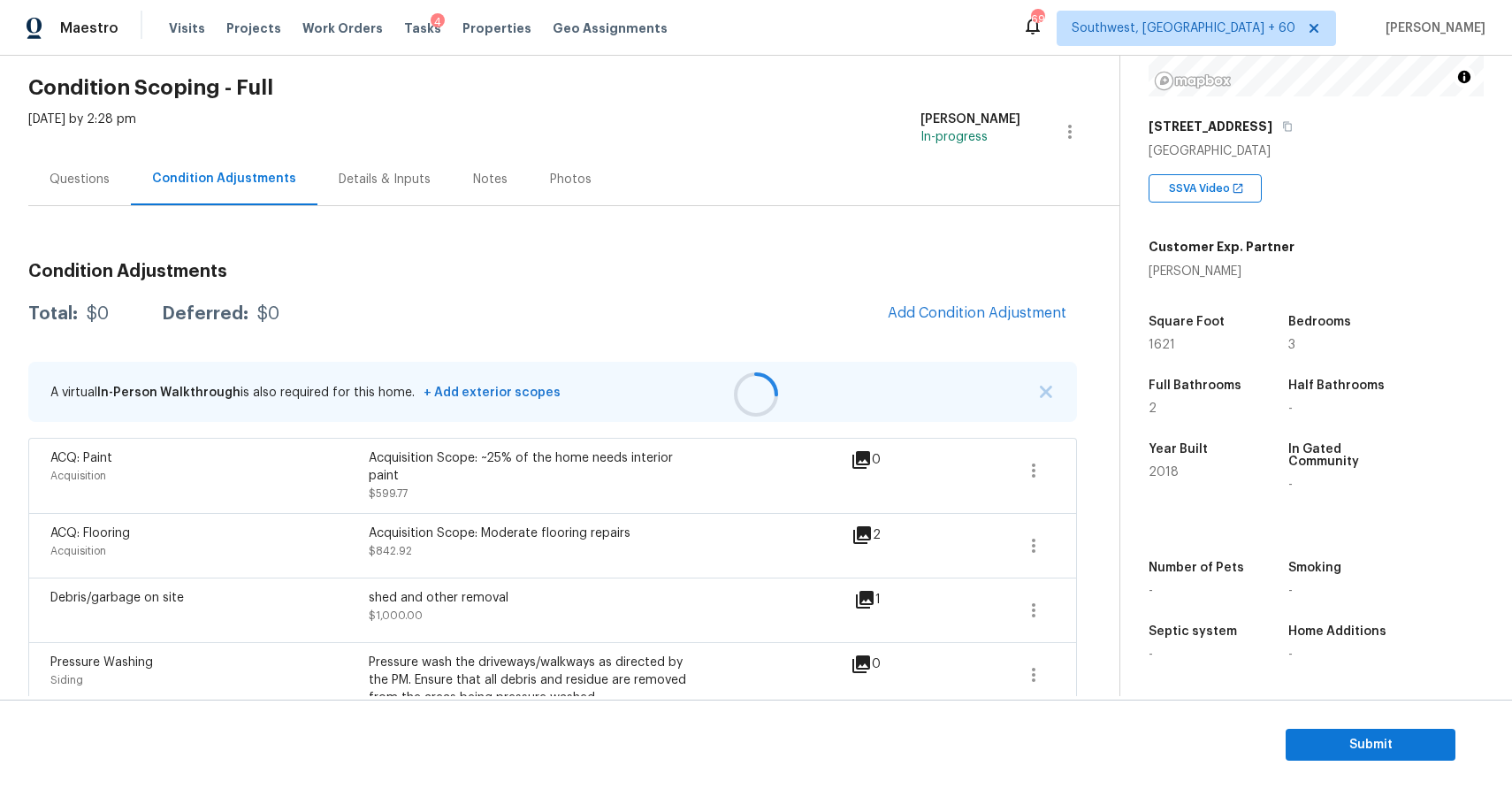
click at [248, 162] on div at bounding box center [756, 394] width 1512 height 789
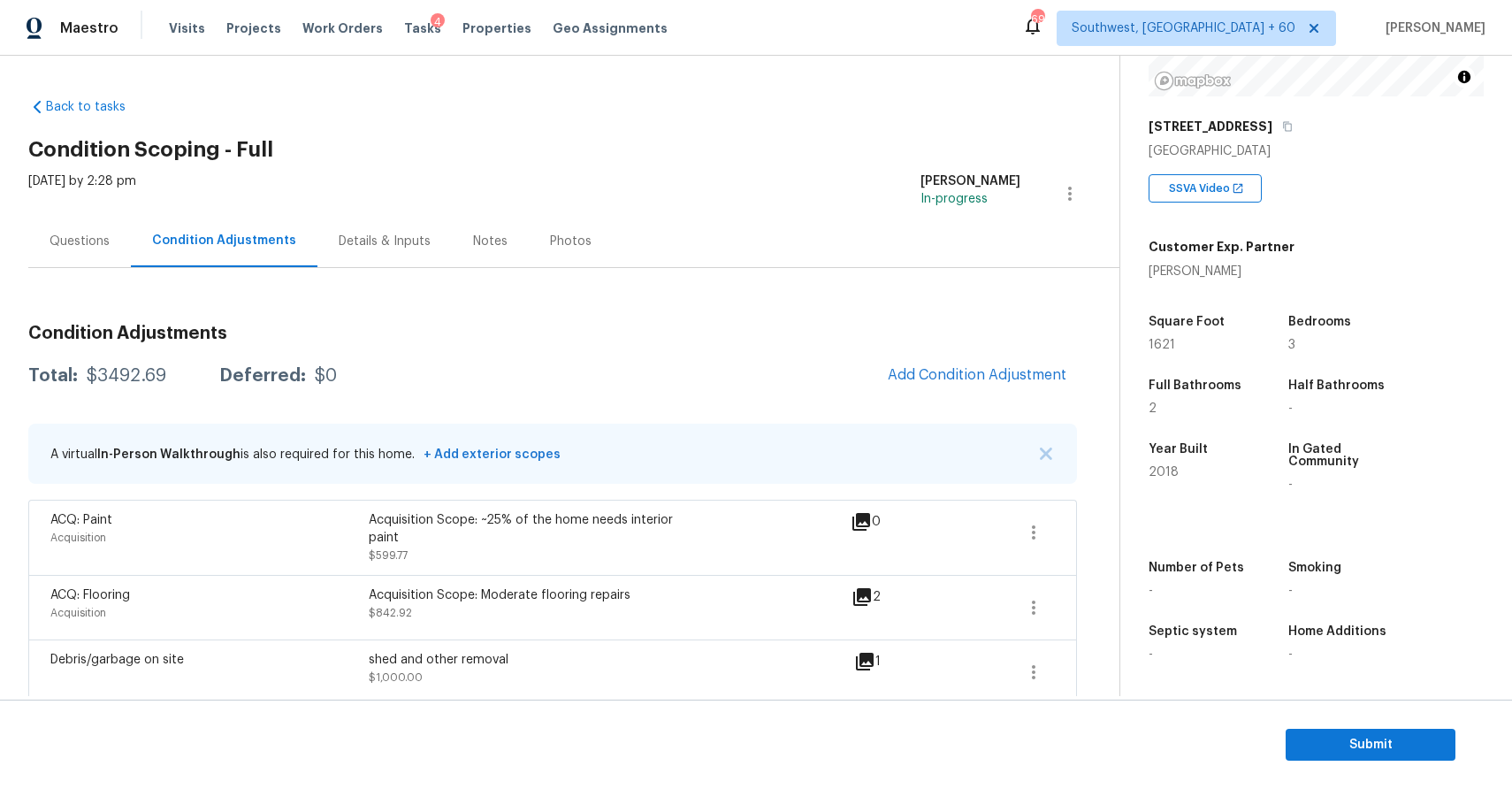
click at [46, 209] on div "Thu, Sep 25 2025 by 2:28 pm" at bounding box center [82, 193] width 108 height 43
click at [103, 257] on div "Questions" at bounding box center [79, 240] width 103 height 52
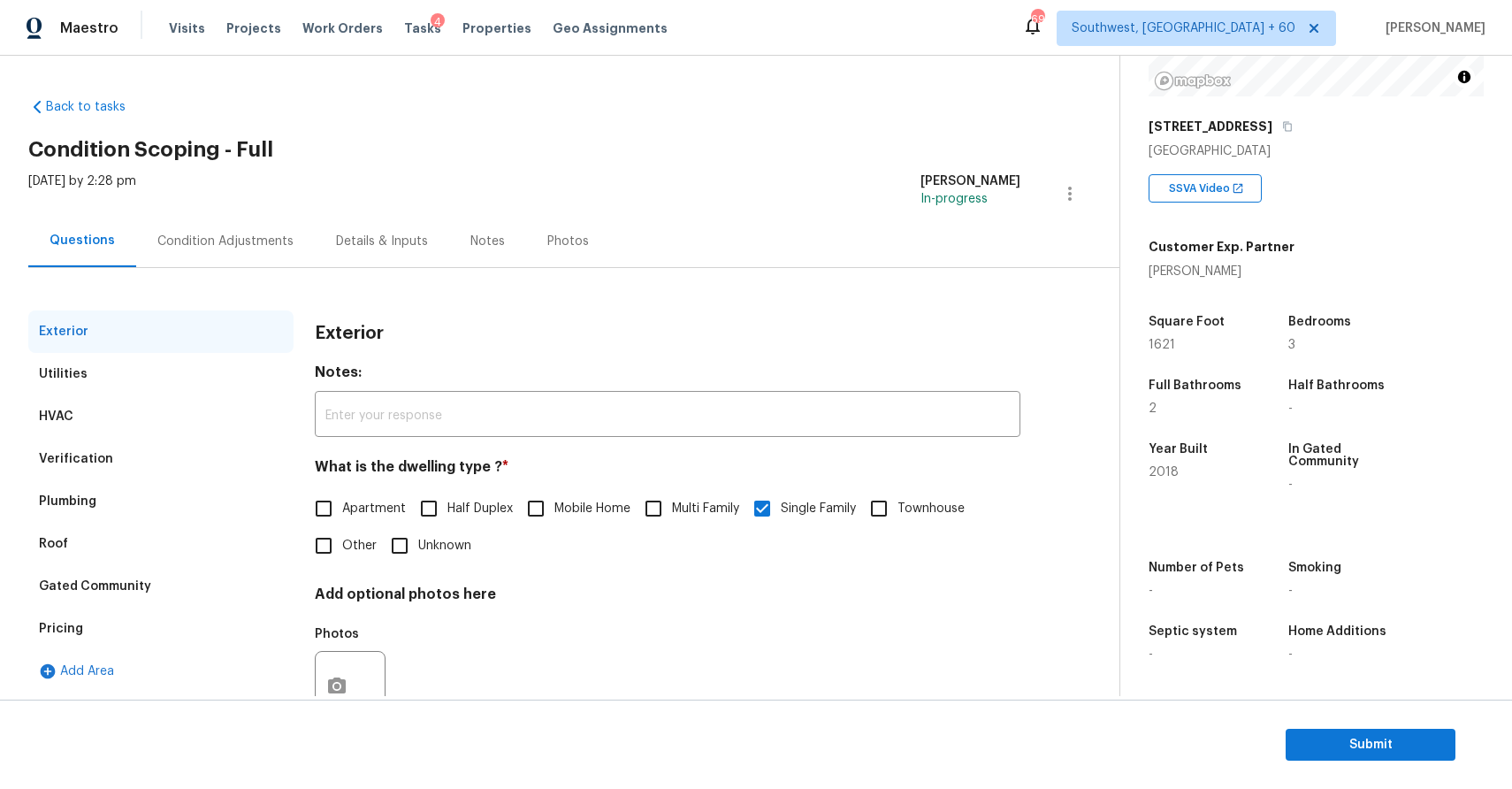
scroll to position [62, 0]
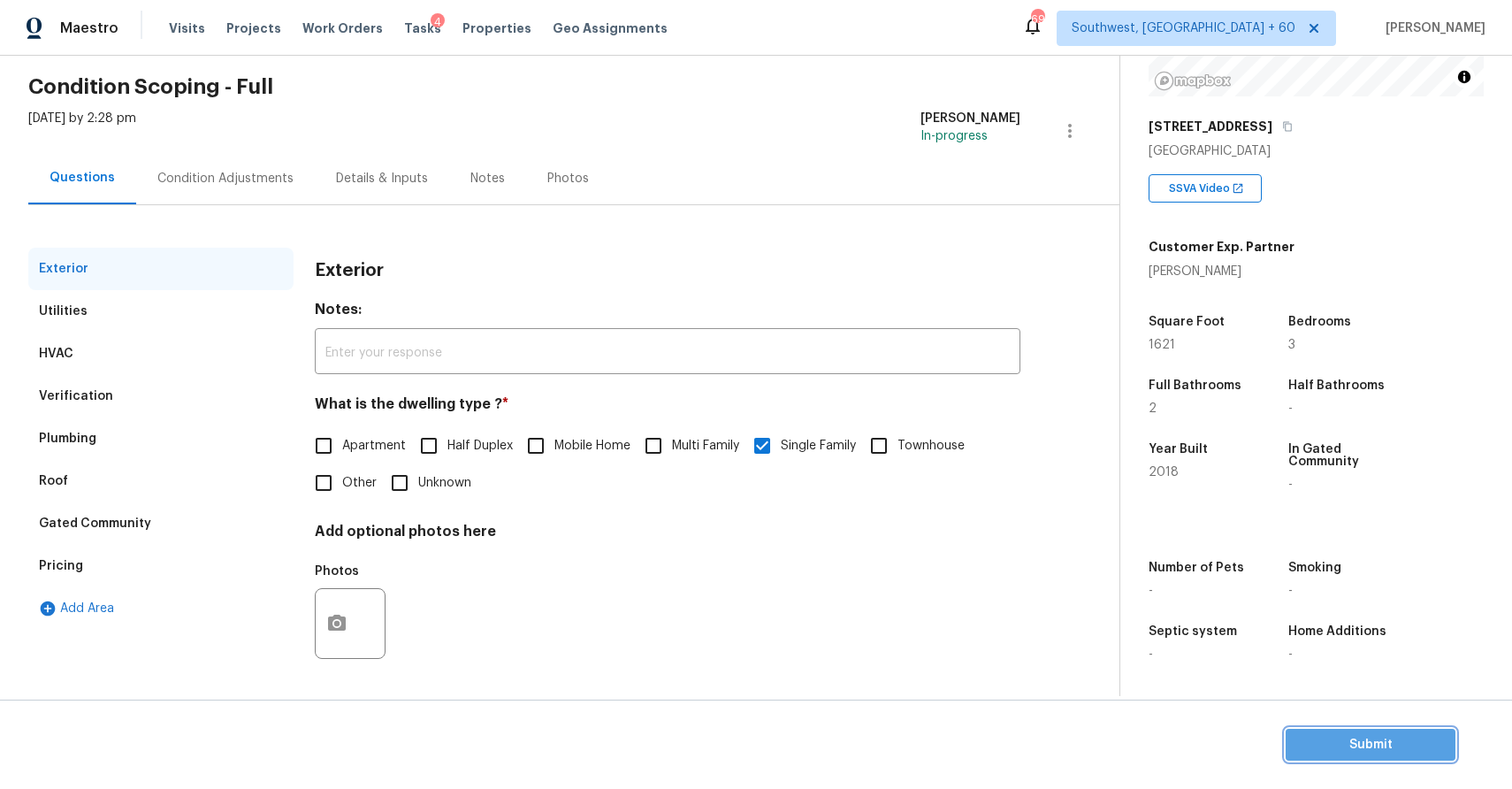
click at [1383, 748] on span "Submit" at bounding box center [1371, 745] width 142 height 22
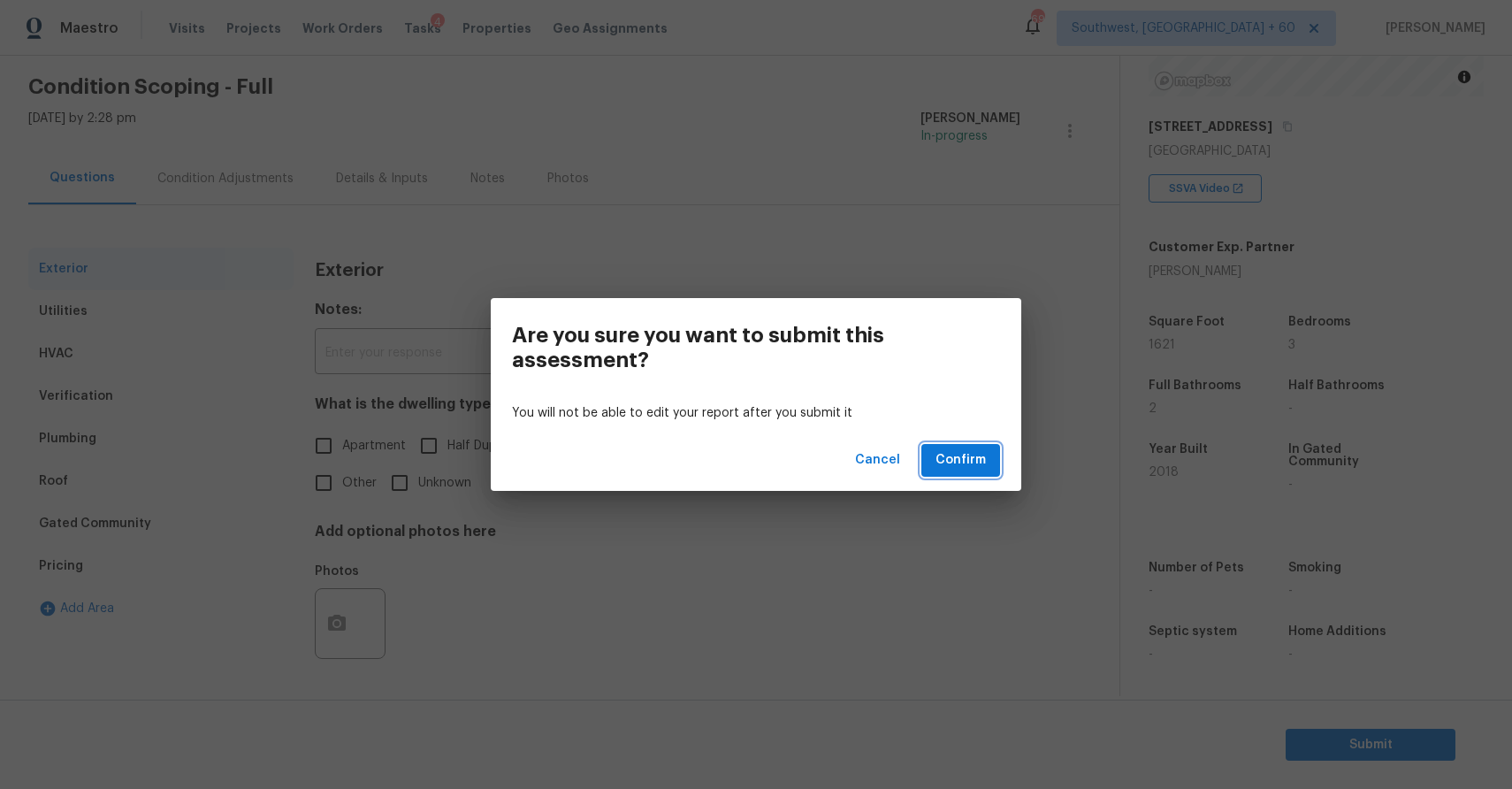
click at [981, 449] on span "Confirm" at bounding box center [960, 459] width 50 height 22
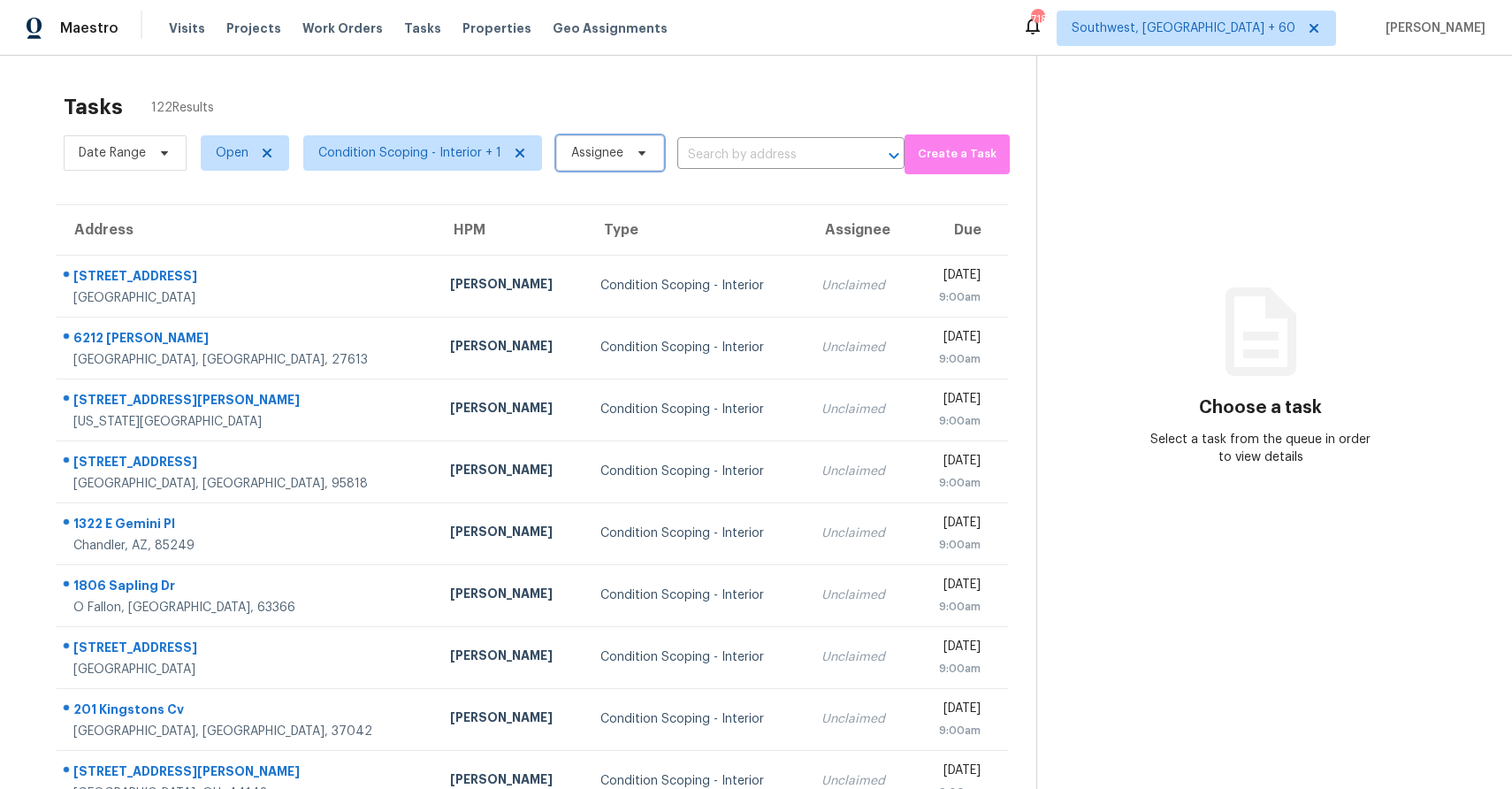
click at [624, 154] on span "Assignee" at bounding box center [610, 152] width 108 height 35
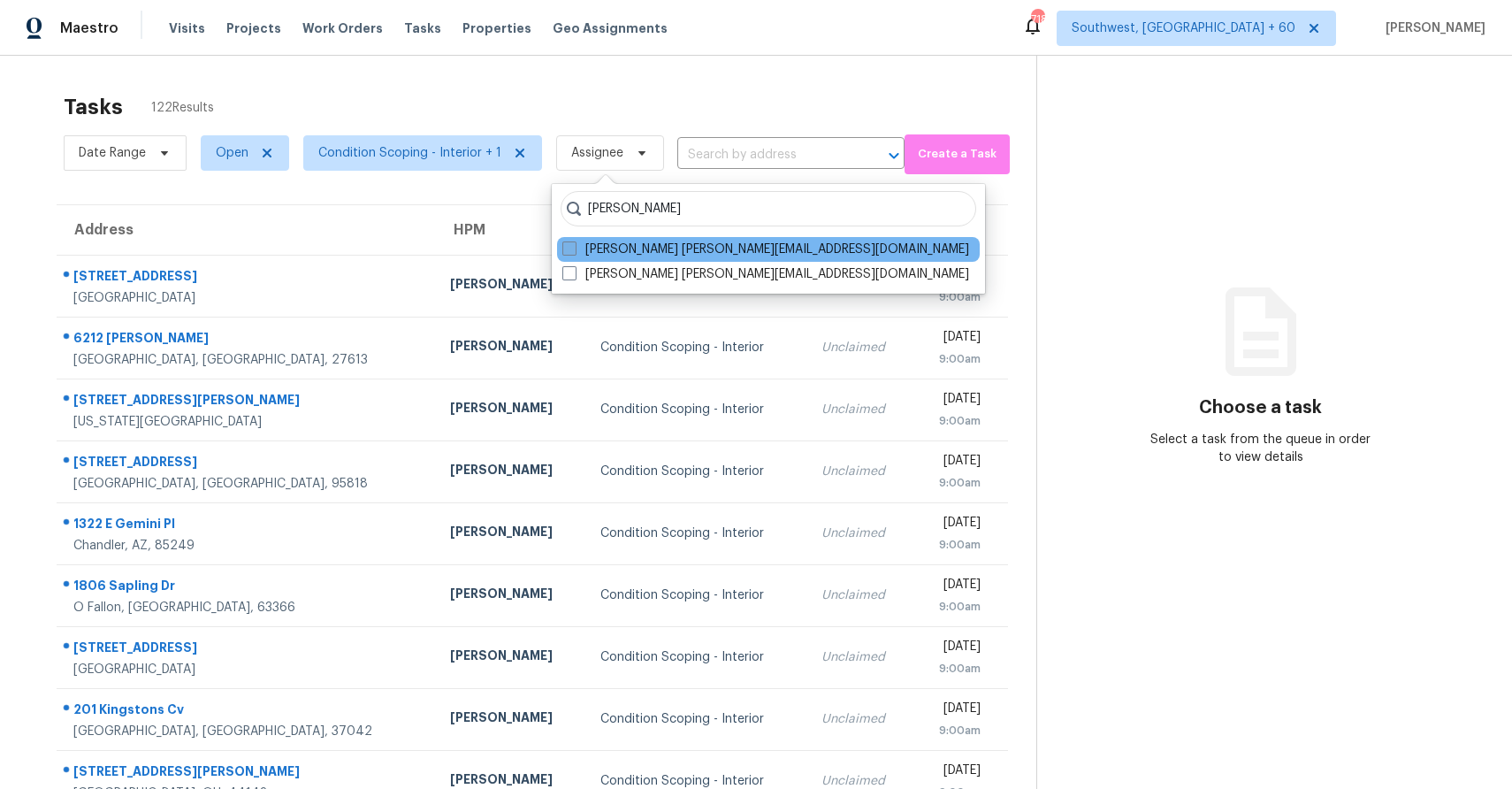
type input "[PERSON_NAME]"
click at [699, 248] on label "[PERSON_NAME] [PERSON_NAME][EMAIL_ADDRESS][DOMAIN_NAME]" at bounding box center [765, 249] width 406 height 18
click at [574, 248] on input "[PERSON_NAME] [PERSON_NAME][EMAIL_ADDRESS][DOMAIN_NAME]" at bounding box center [568, 247] width 11 height 11
checkbox input "true"
